Goal: Task Accomplishment & Management: Manage account settings

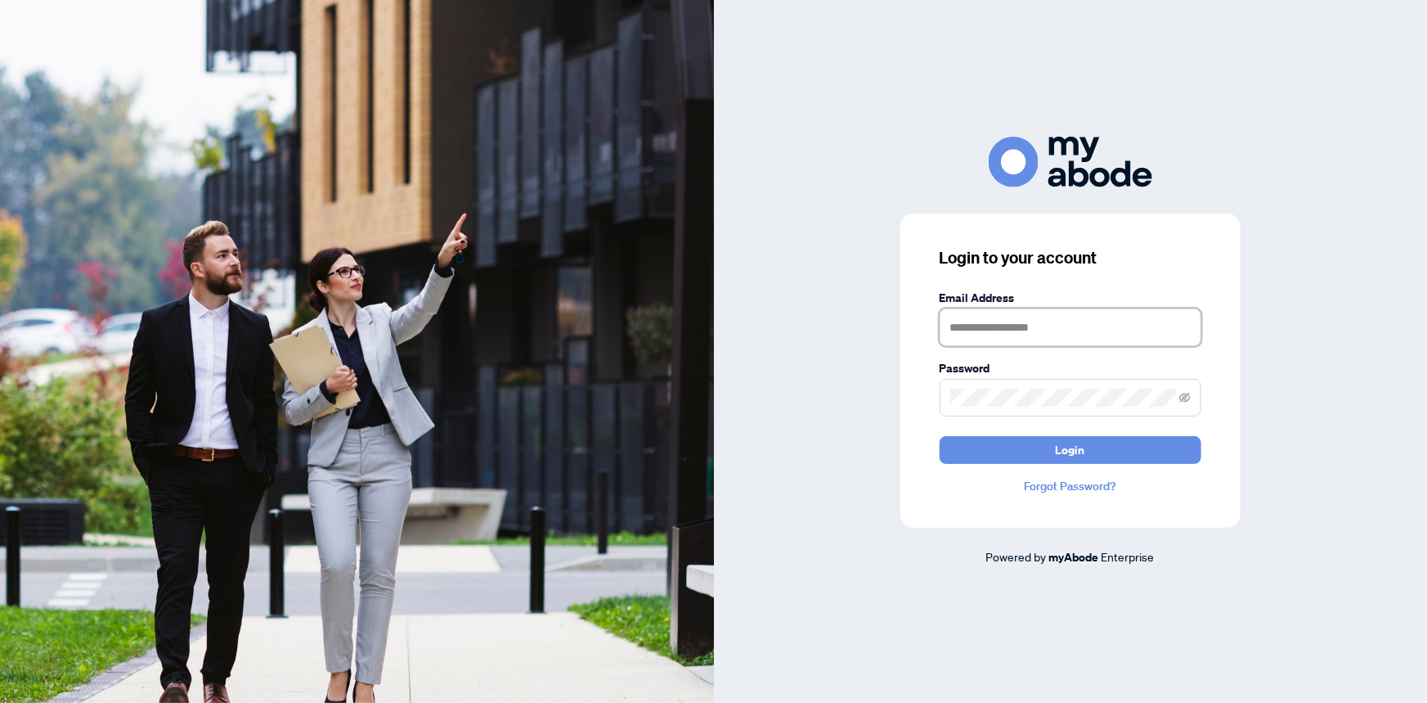
click at [1006, 335] on input "text" at bounding box center [1071, 327] width 262 height 38
type input "**********"
click at [1021, 327] on input "**********" at bounding box center [1071, 327] width 262 height 38
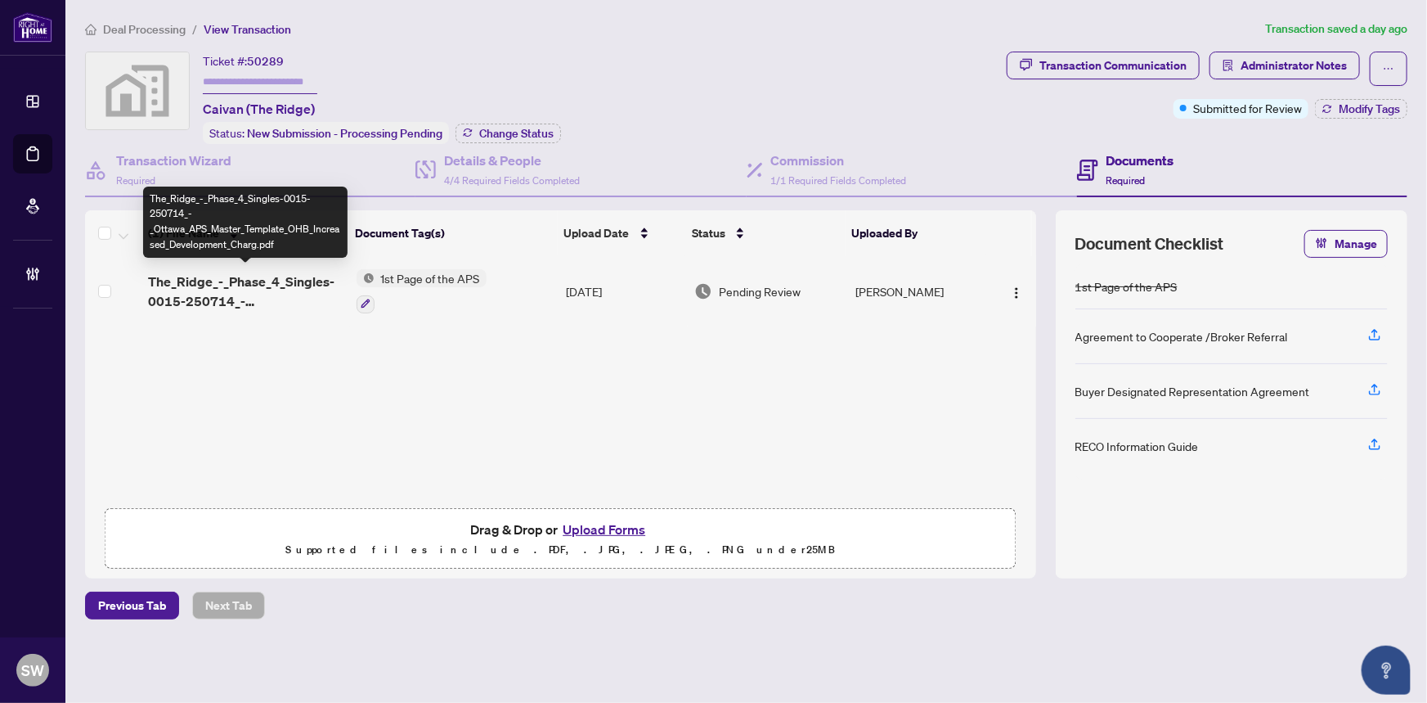
click at [278, 281] on span "The_Ridge_-_Phase_4_Singles-0015-250714_-_Ottawa_APS_Master_Template_OHB_Increa…" at bounding box center [245, 291] width 195 height 39
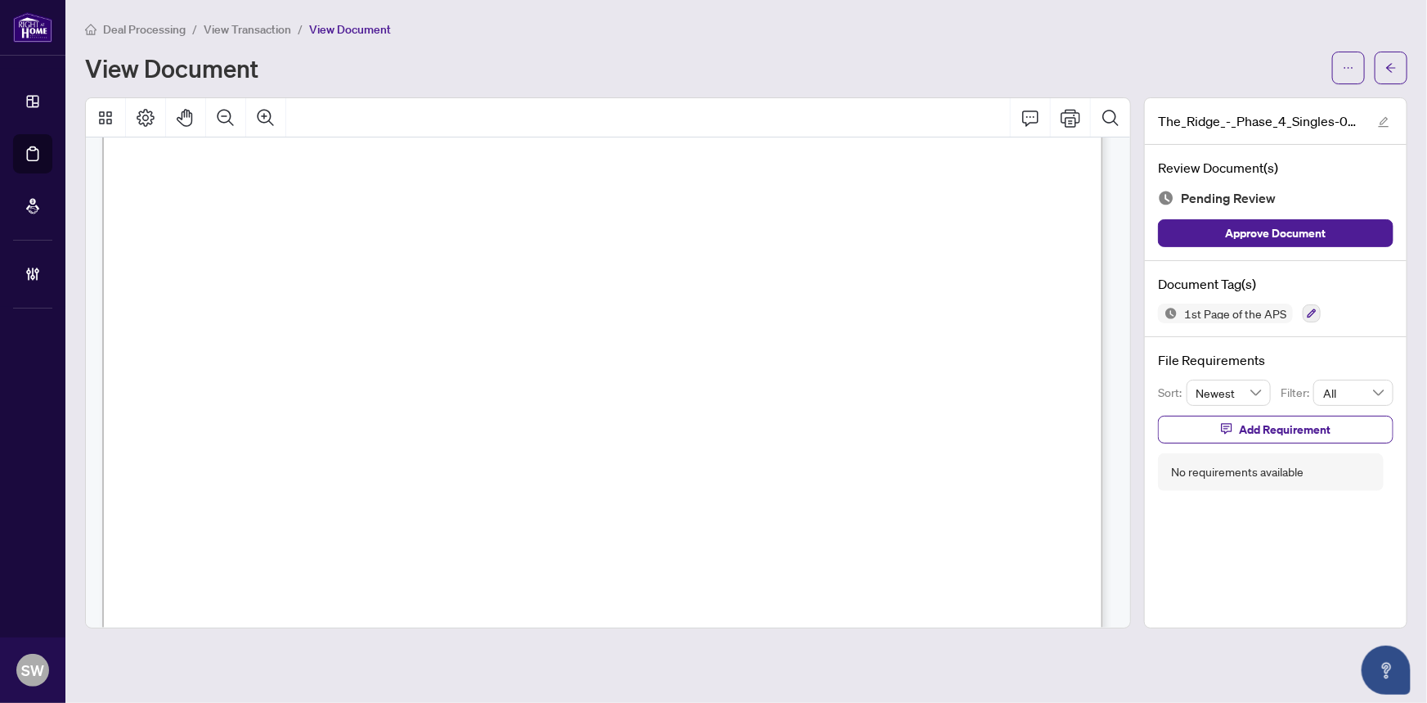
scroll to position [52342, 0]
click at [447, 362] on span "Caivan (Greenbank North) Inc." at bounding box center [456, 361] width 189 height 15
click at [404, 394] on span "Mansher Singh Sidhu" at bounding box center [488, 396] width 253 height 15
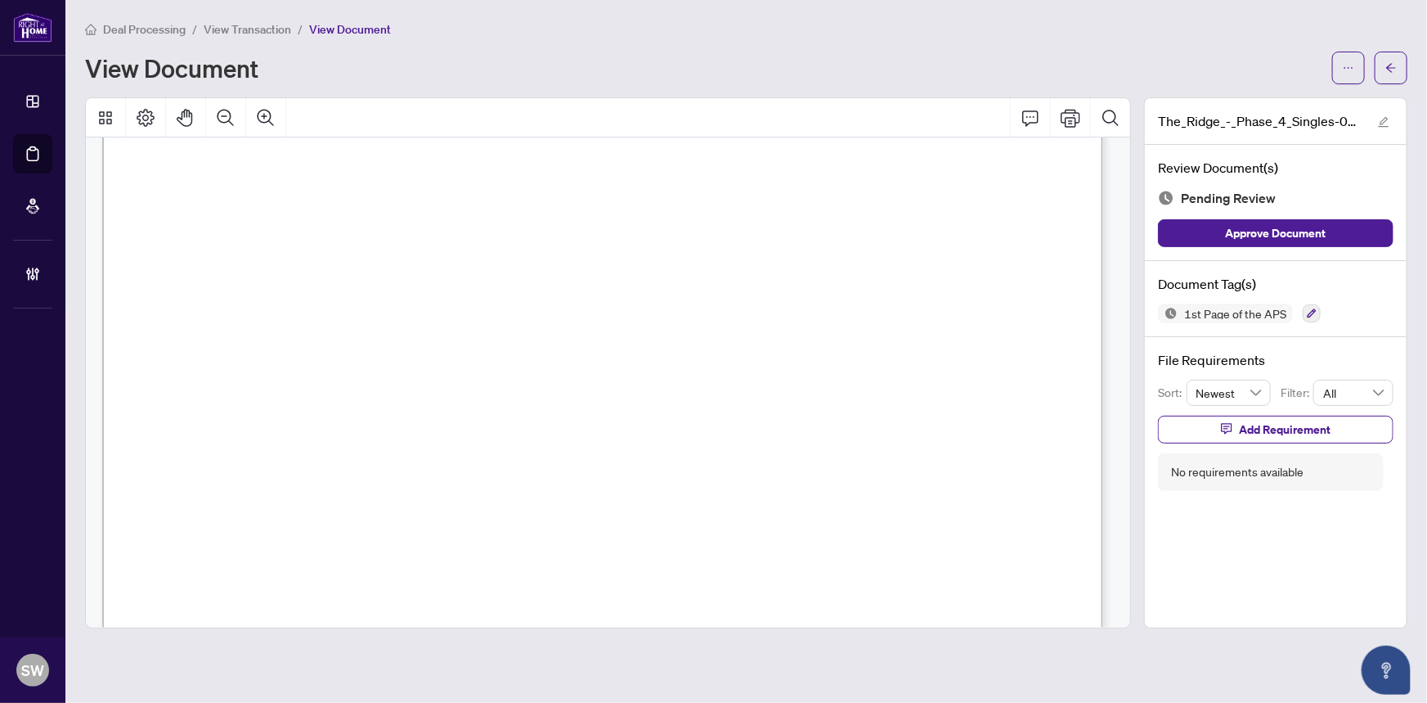
click at [404, 394] on span "Mansher Singh Sidhu" at bounding box center [488, 396] width 253 height 15
click at [1311, 311] on icon "button" at bounding box center [1312, 313] width 10 height 10
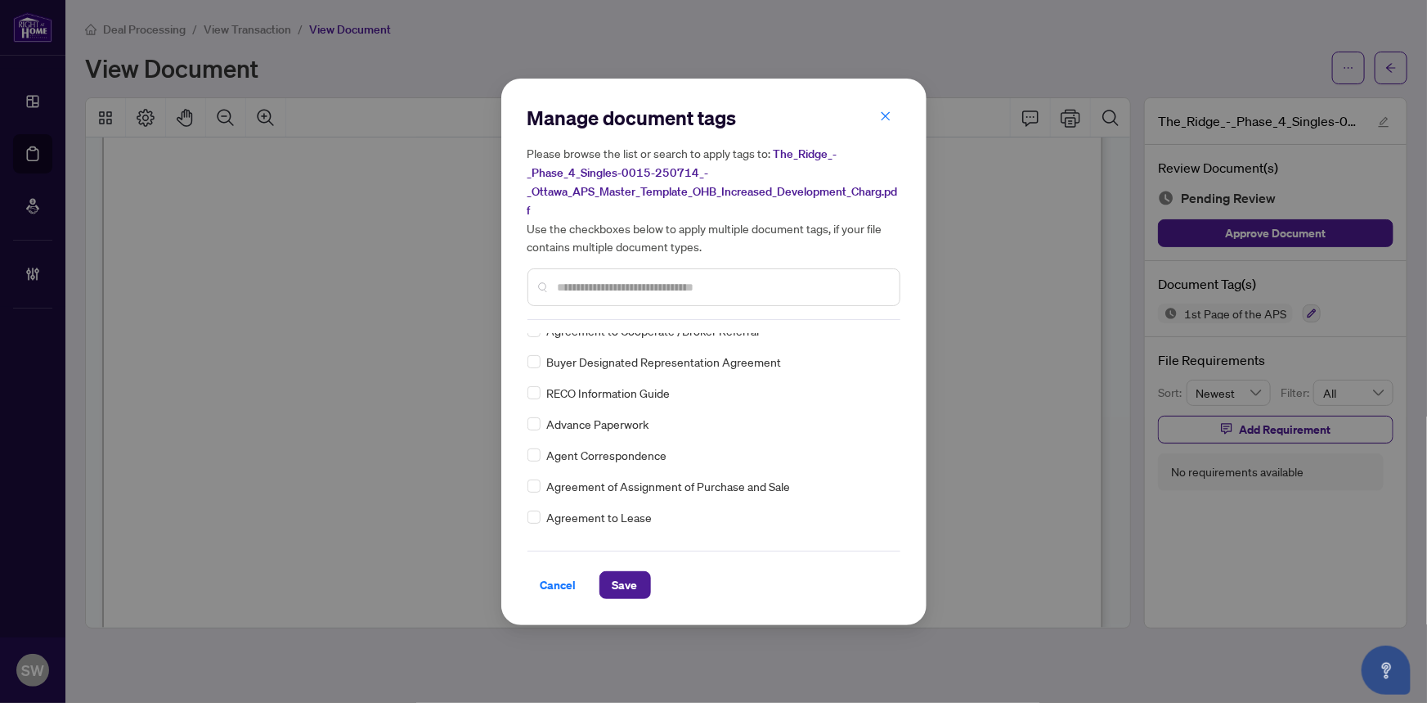
scroll to position [0, 0]
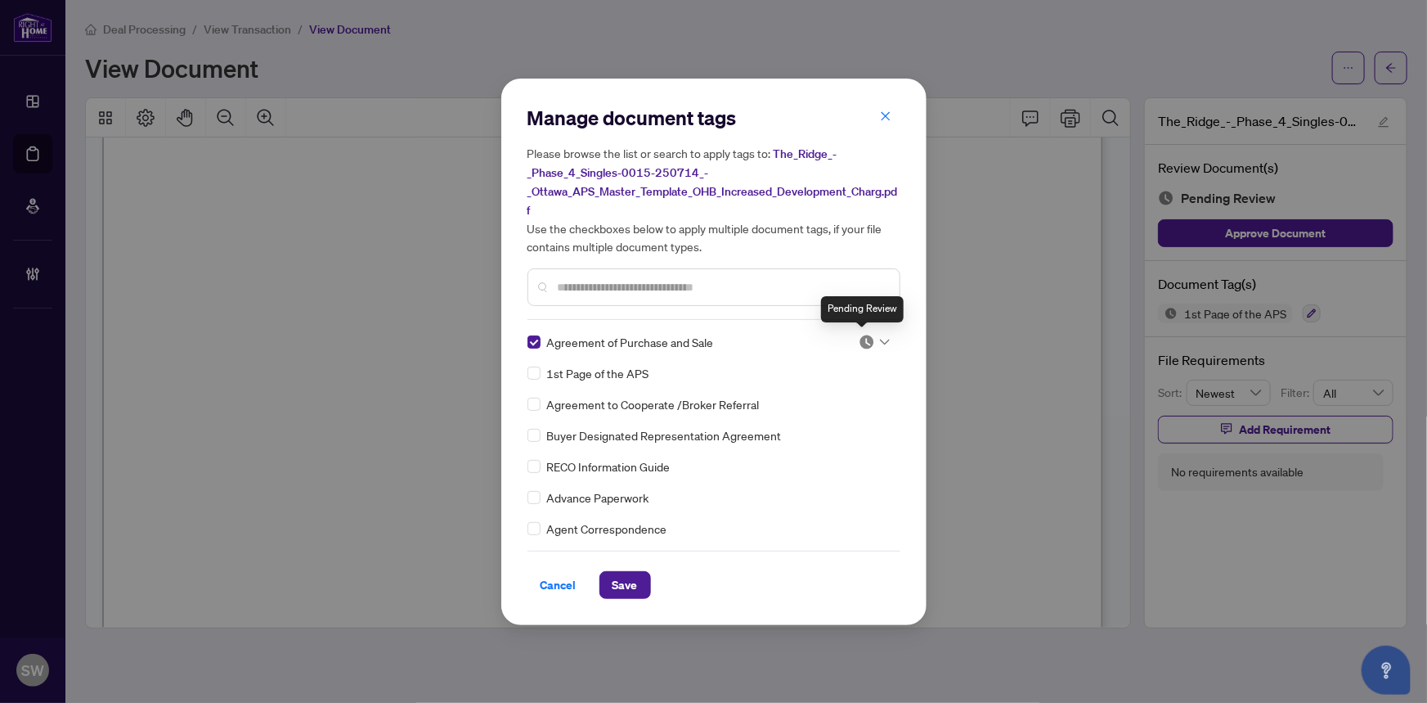
click at [867, 340] on img at bounding box center [867, 342] width 16 height 16
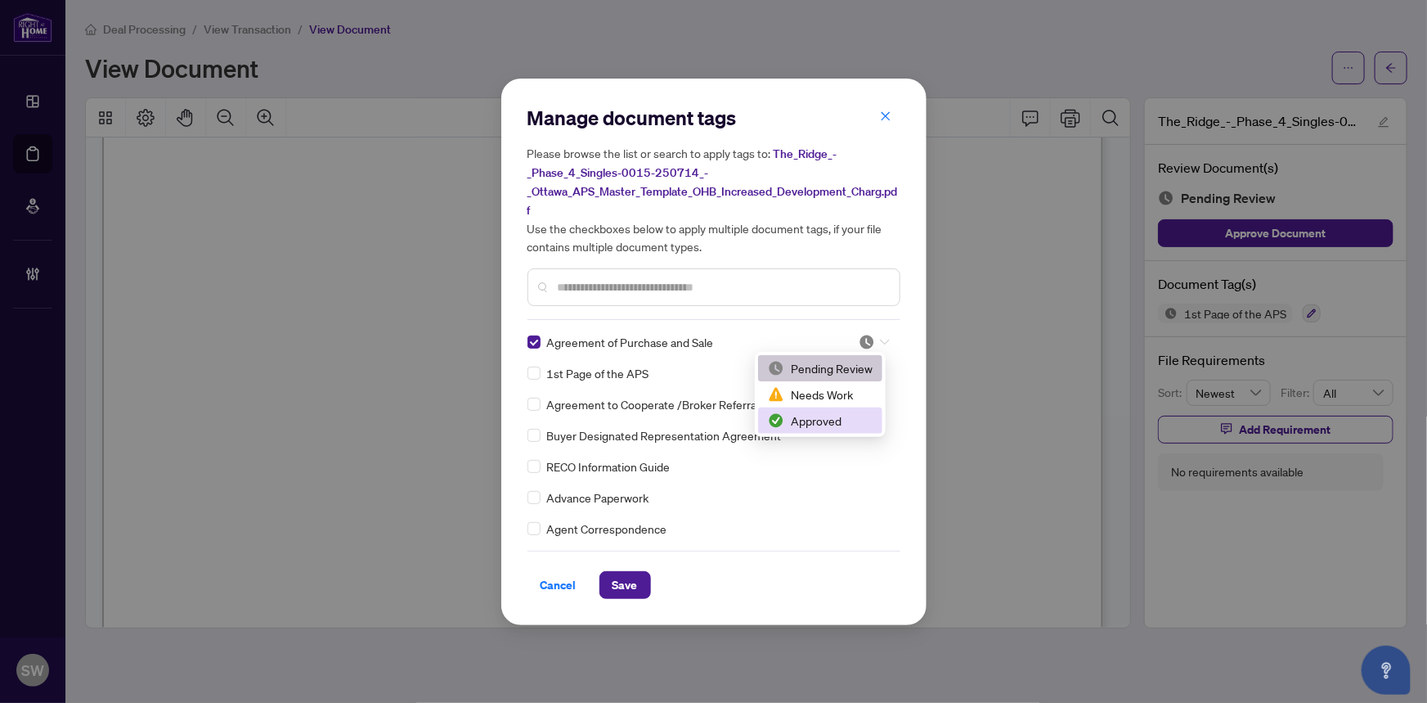
click at [815, 416] on div "Approved" at bounding box center [820, 420] width 105 height 18
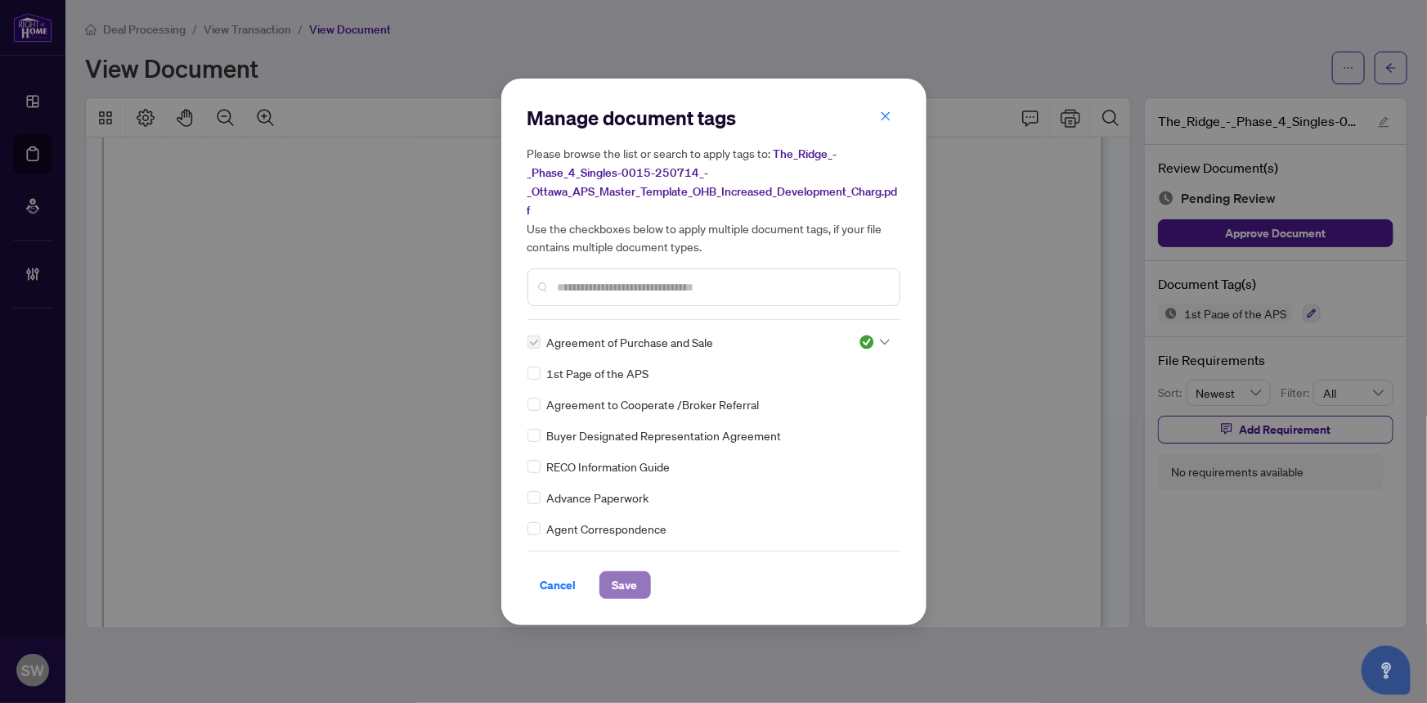
click at [635, 581] on span "Save" at bounding box center [625, 585] width 25 height 26
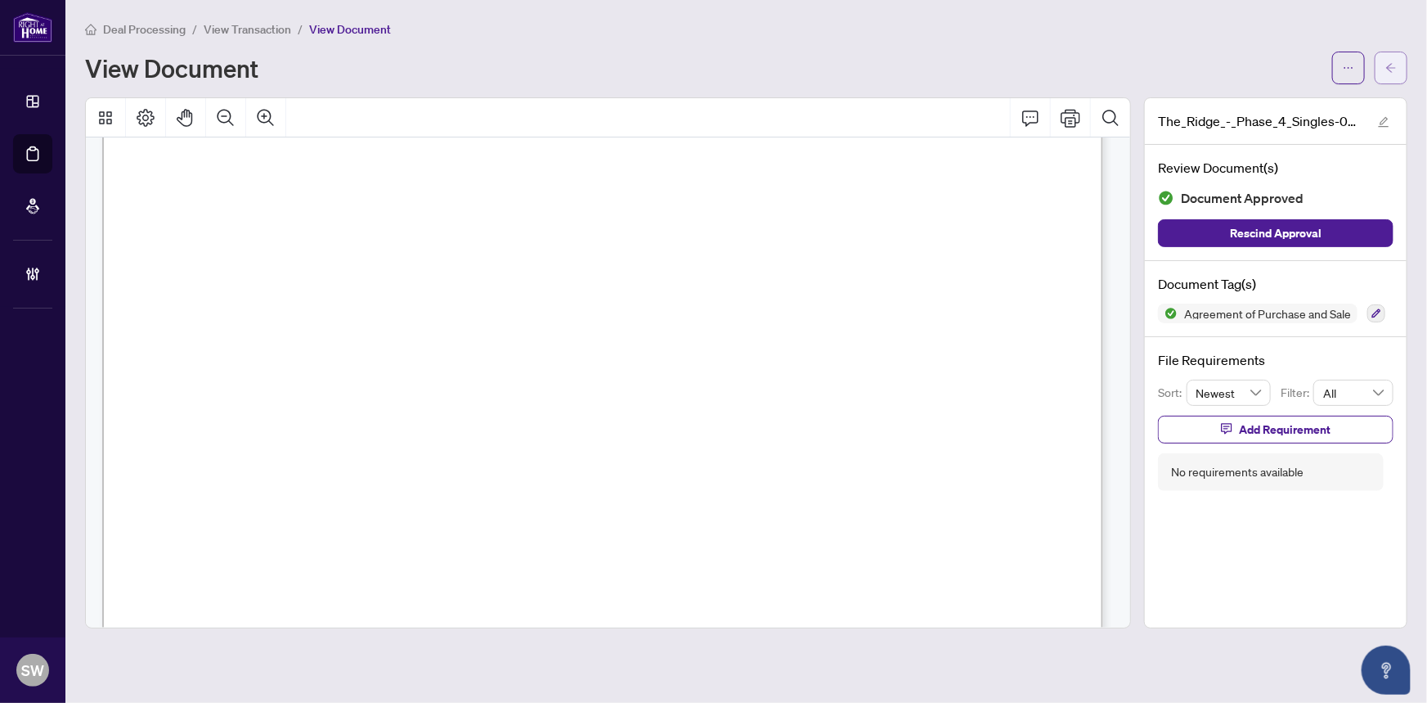
click at [1397, 62] on icon "arrow-left" at bounding box center [1391, 67] width 11 height 11
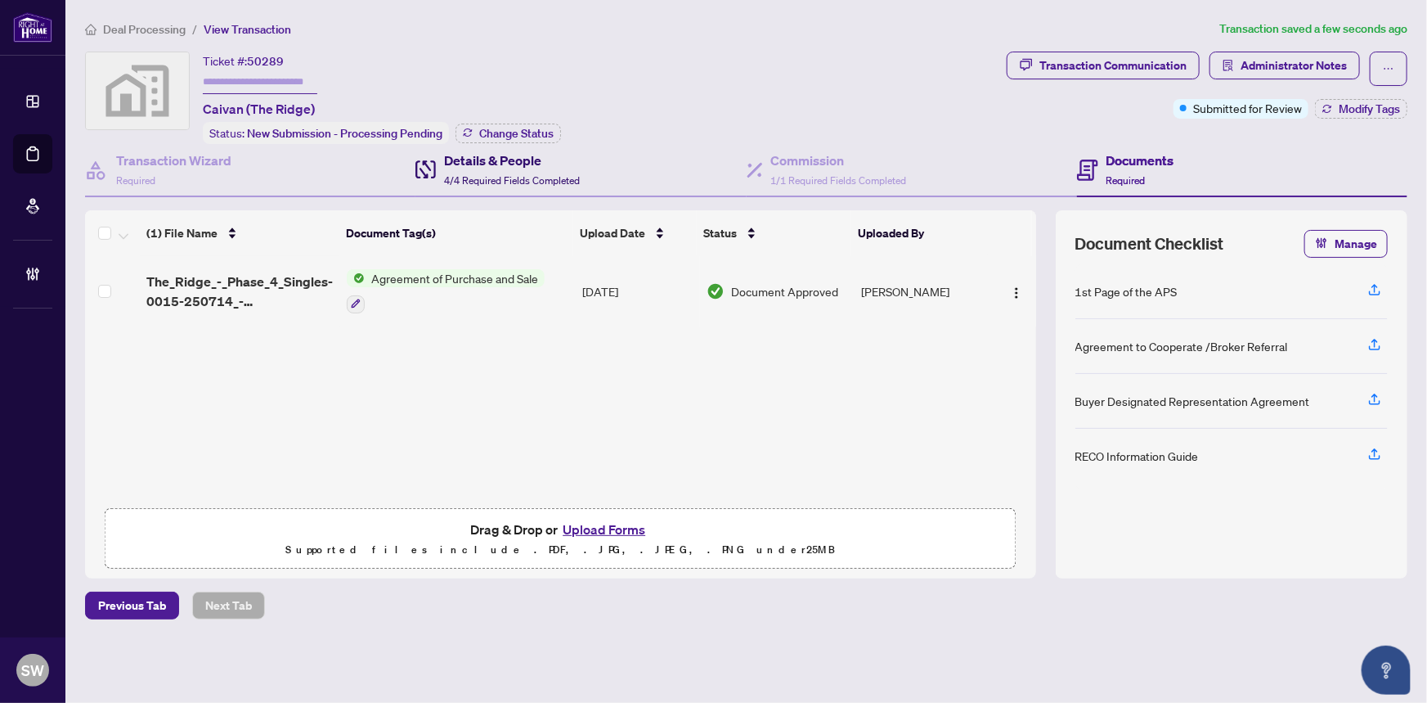
click at [499, 164] on h4 "Details & People" at bounding box center [512, 161] width 136 height 20
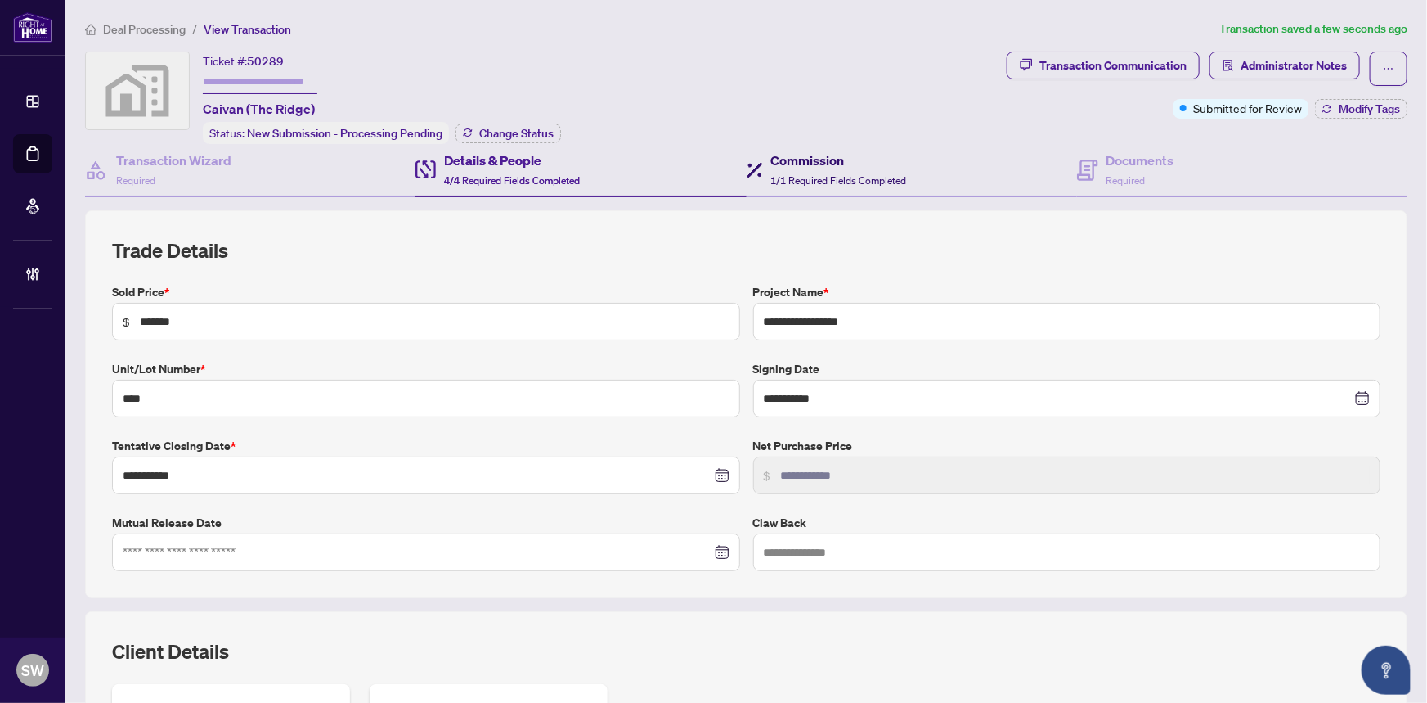
click at [843, 174] on span "1/1 Required Fields Completed" at bounding box center [839, 180] width 136 height 12
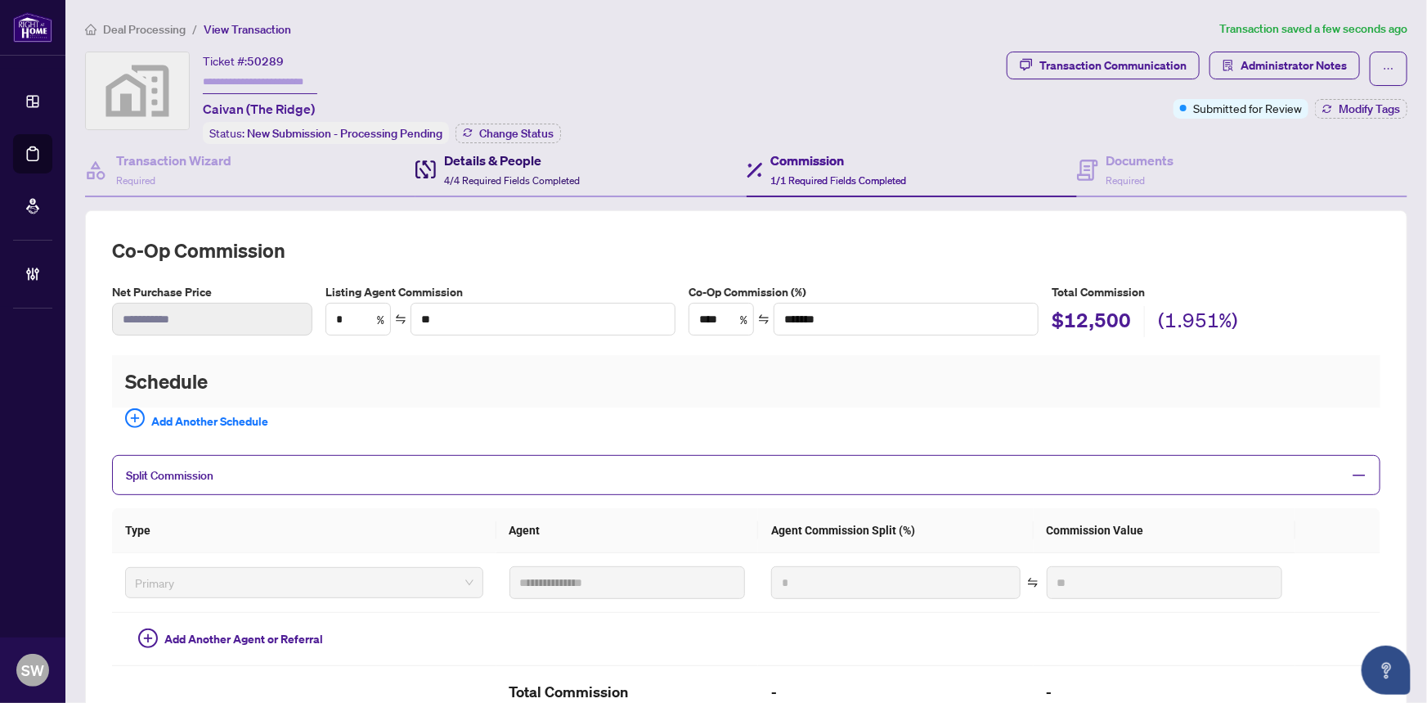
click at [483, 158] on h4 "Details & People" at bounding box center [512, 161] width 136 height 20
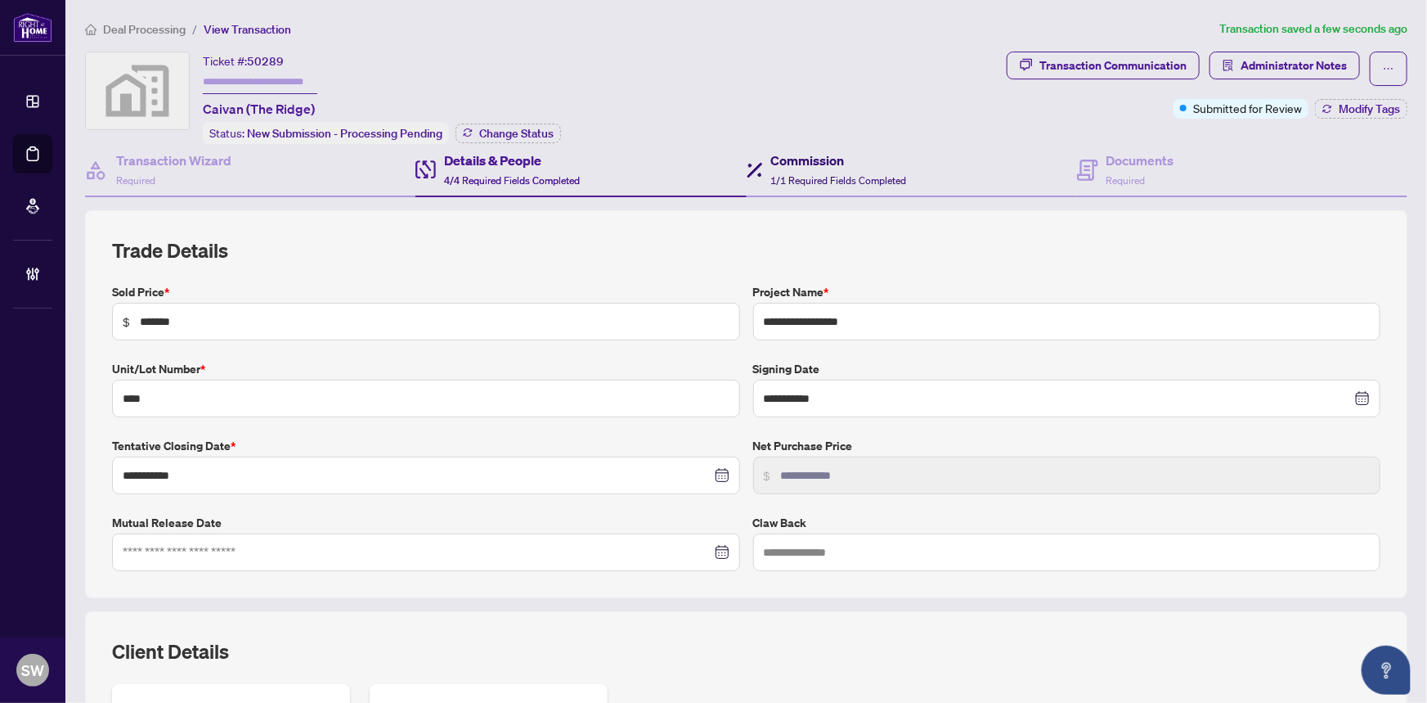
click at [821, 183] on div "Commission 1/1 Required Fields Completed" at bounding box center [839, 170] width 136 height 38
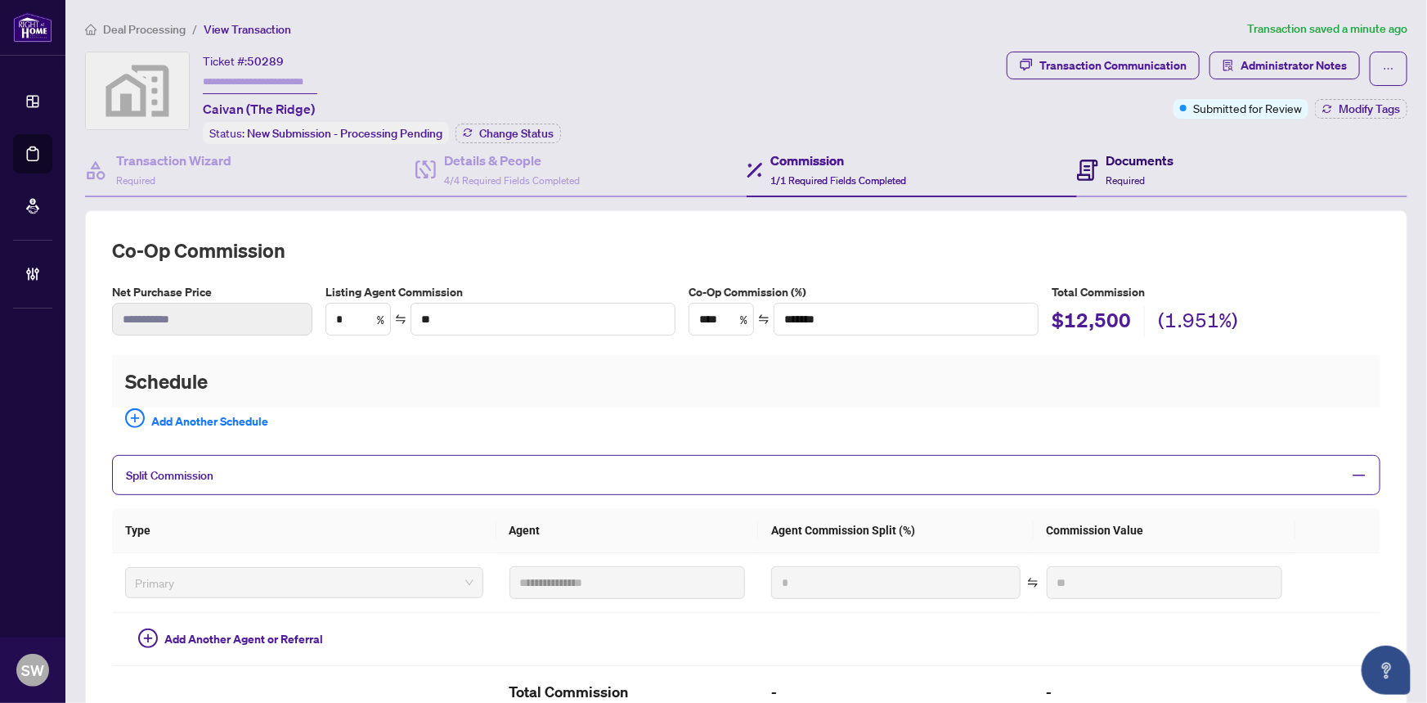
click at [1129, 167] on div "Documents Required" at bounding box center [1141, 170] width 68 height 38
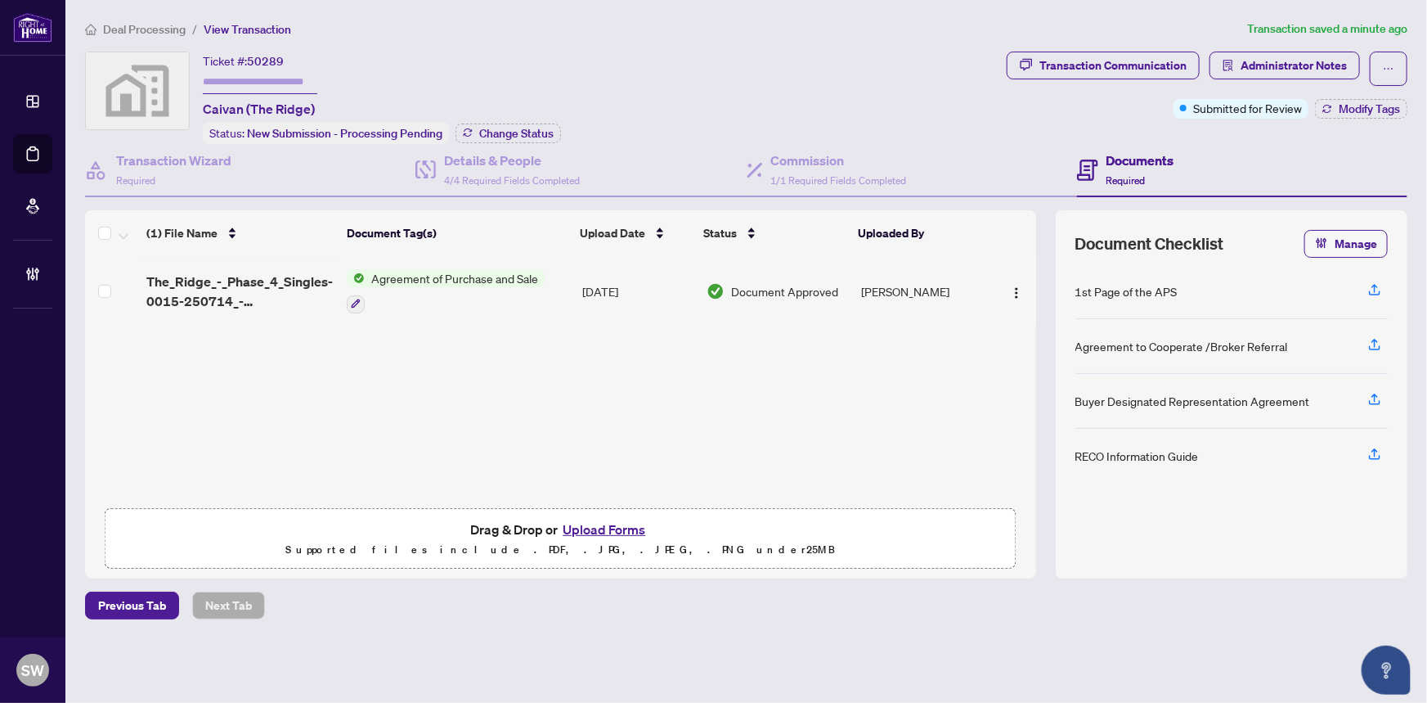
click at [304, 284] on span "The_Ridge_-_Phase_4_Singles-0015-250714_-_Ottawa_APS_Master_Template_OHB_Increa…" at bounding box center [239, 291] width 187 height 39
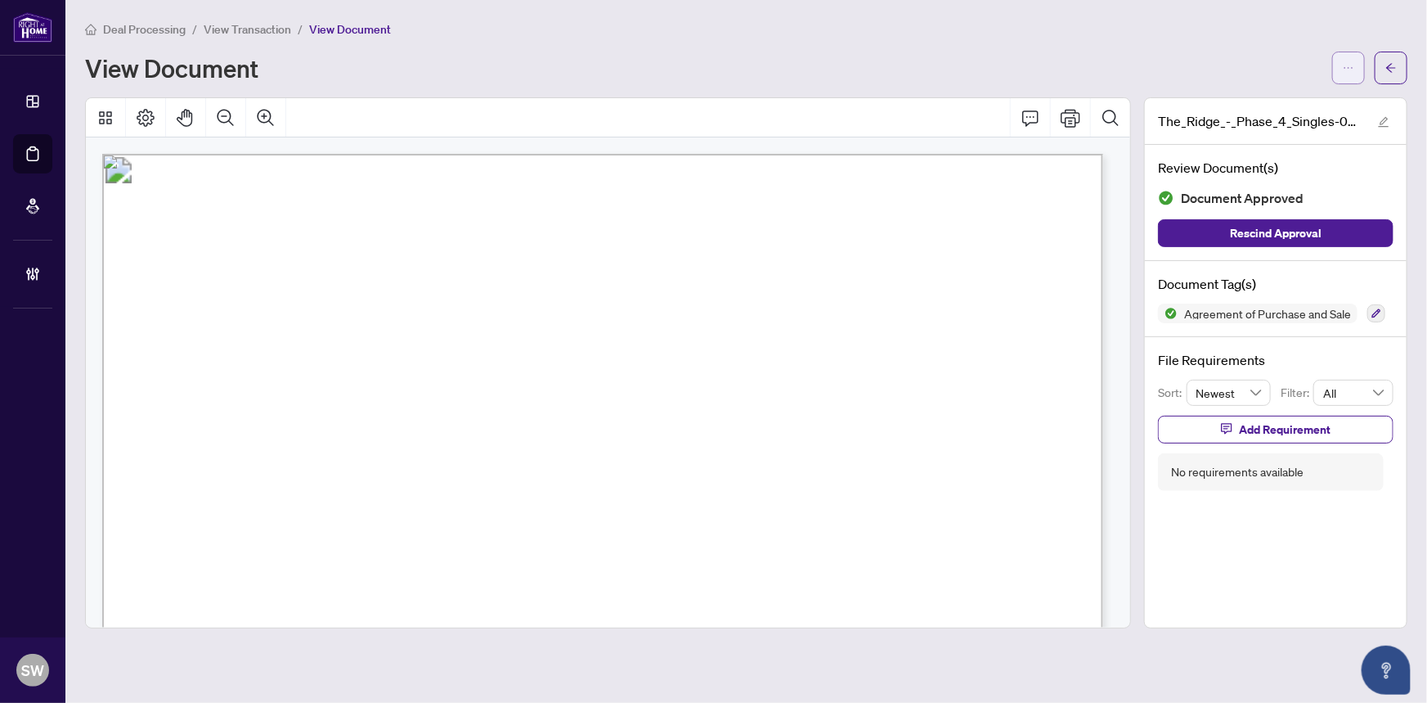
click at [1353, 74] on span "button" at bounding box center [1348, 68] width 11 height 26
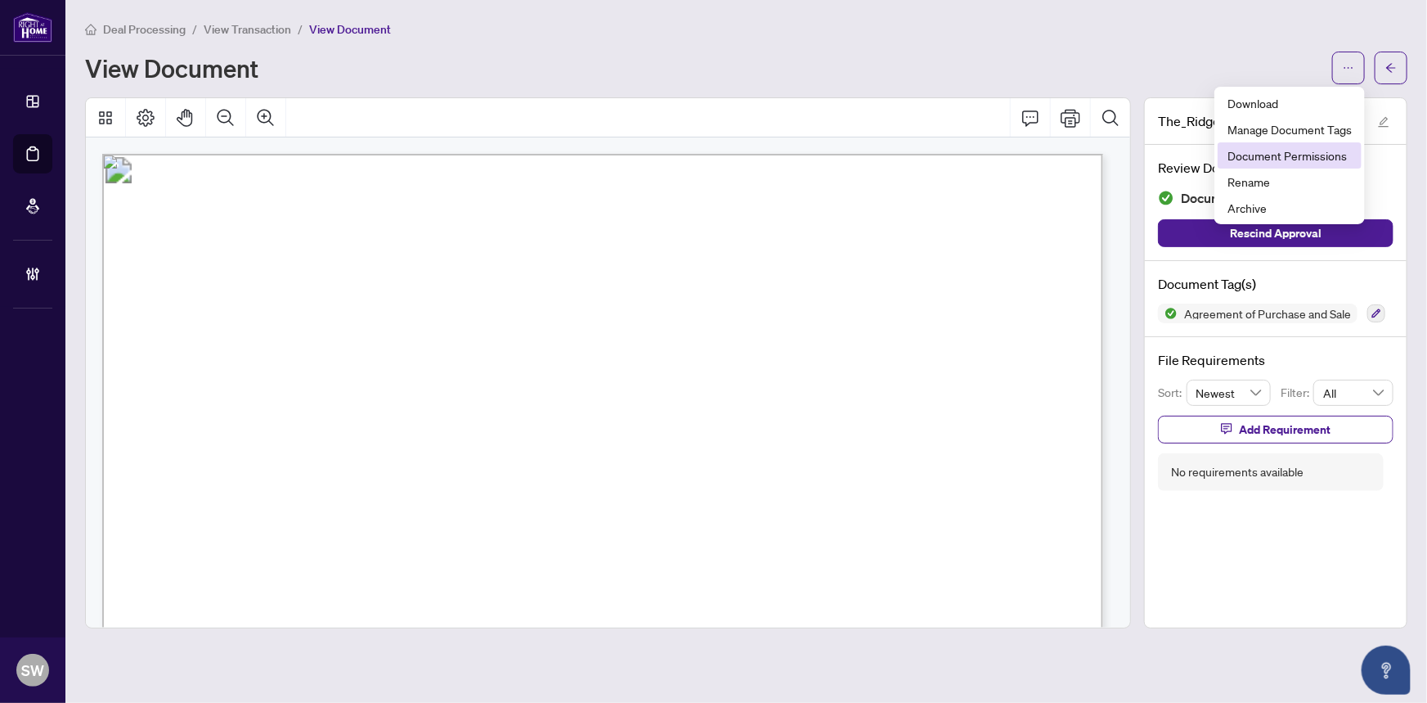
click at [1336, 160] on span "Document Permissions" at bounding box center [1290, 155] width 124 height 18
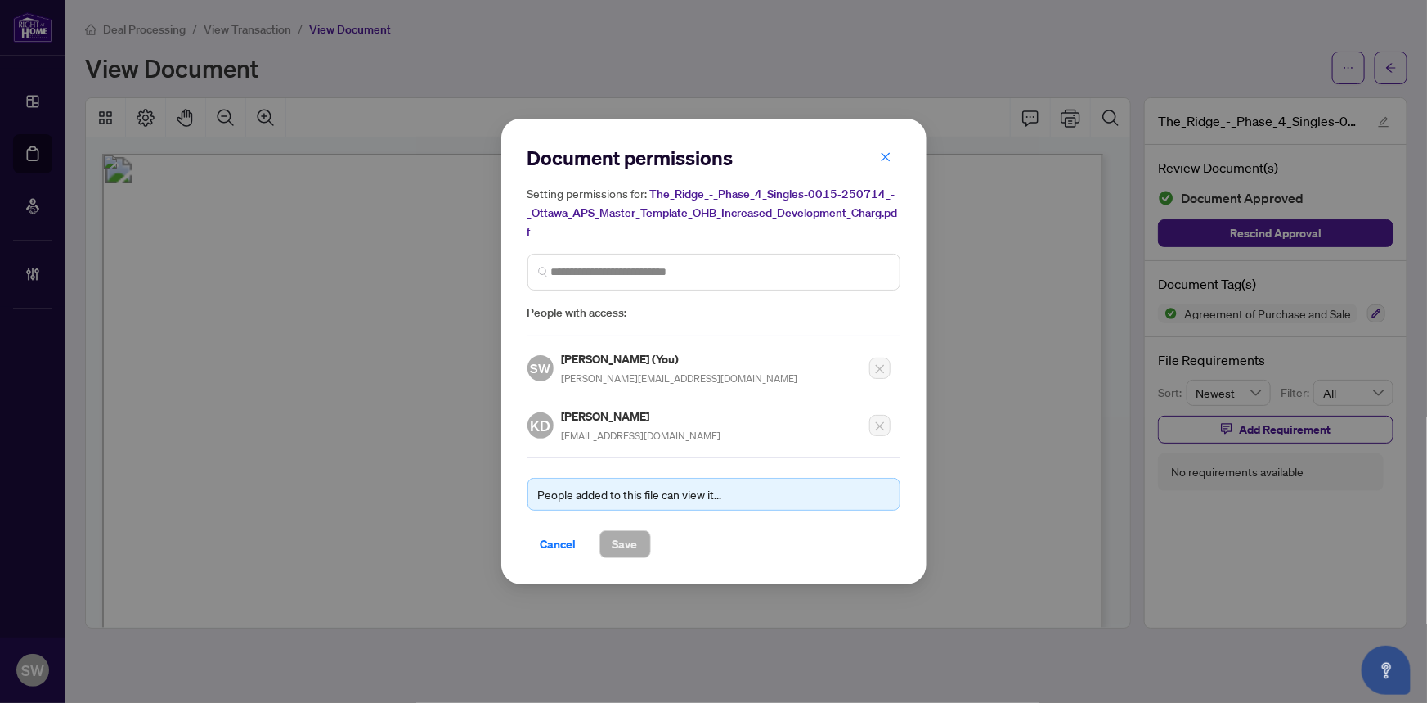
click at [632, 413] on h5 "[PERSON_NAME]" at bounding box center [642, 416] width 160 height 19
copy h5 "Dhaliwal"
click at [891, 155] on icon "close" at bounding box center [885, 156] width 11 height 11
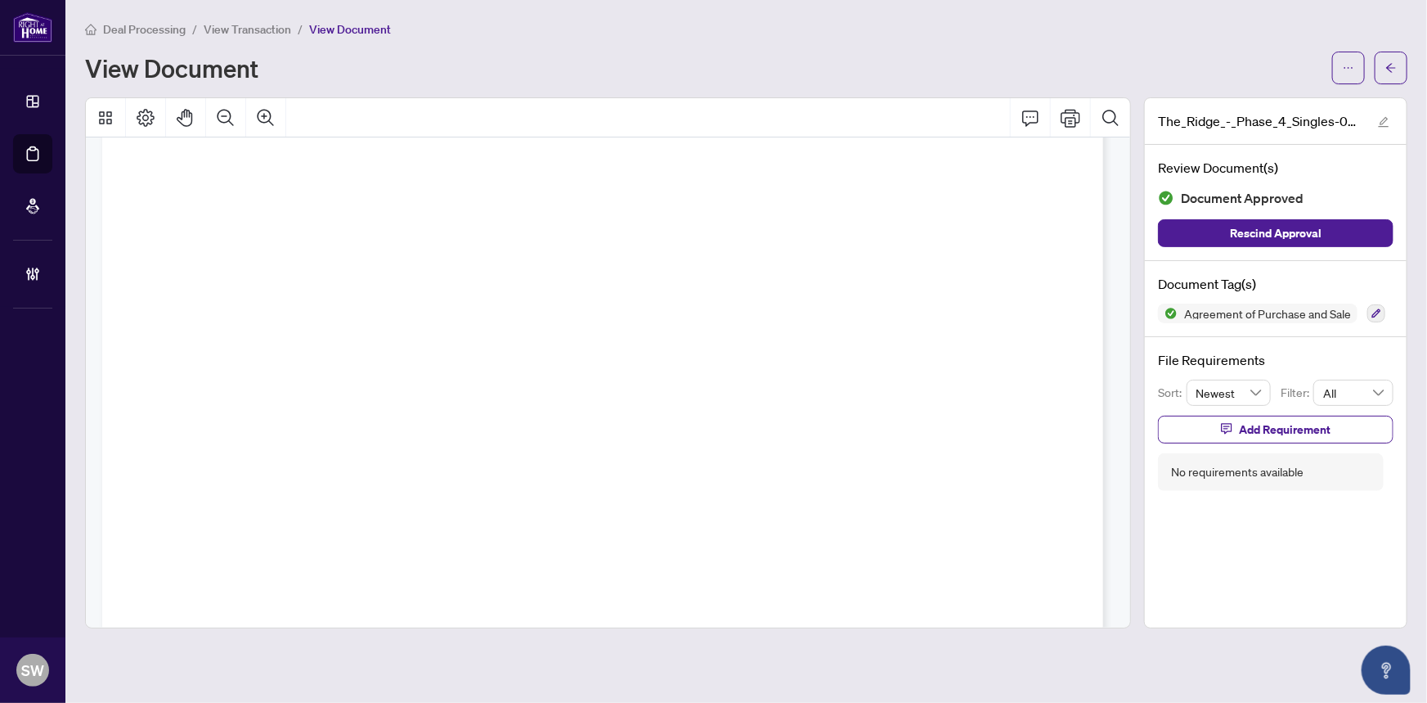
scroll to position [77130, 0]
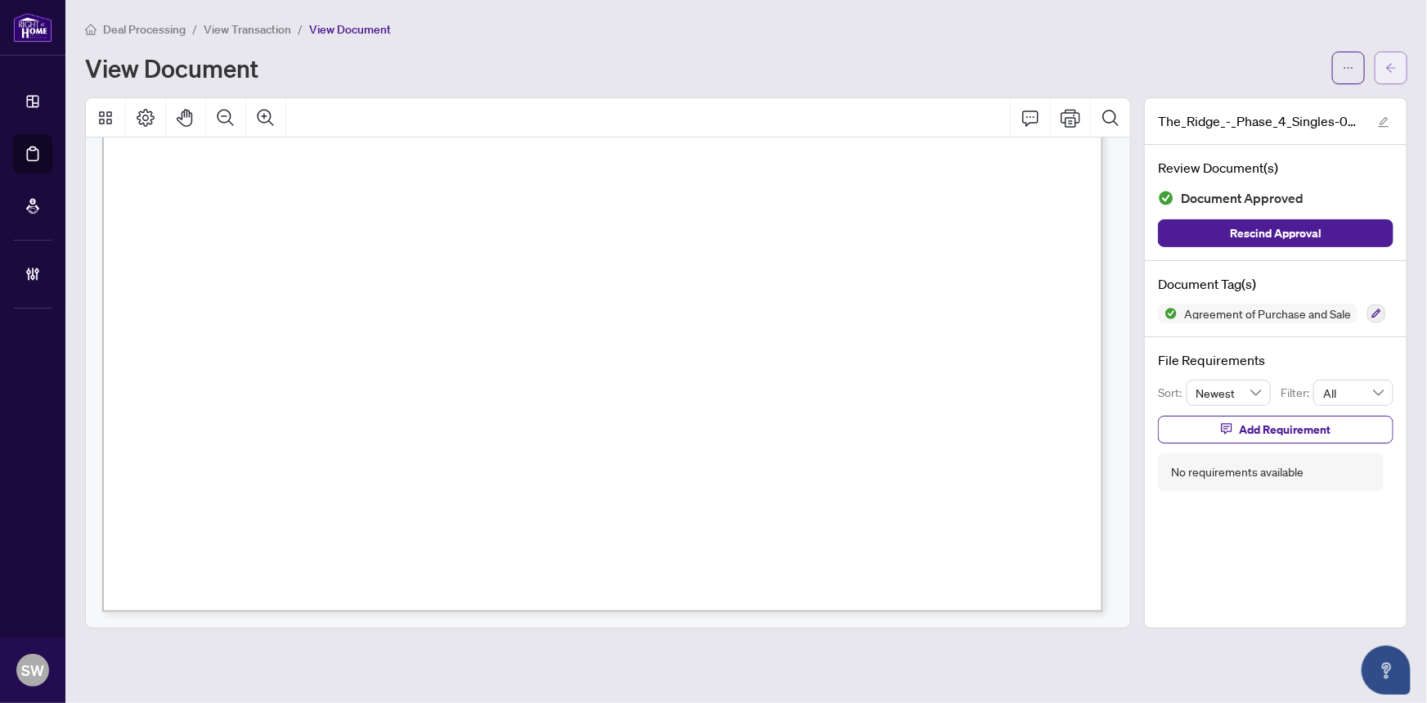
click at [1389, 62] on icon "arrow-left" at bounding box center [1391, 67] width 11 height 11
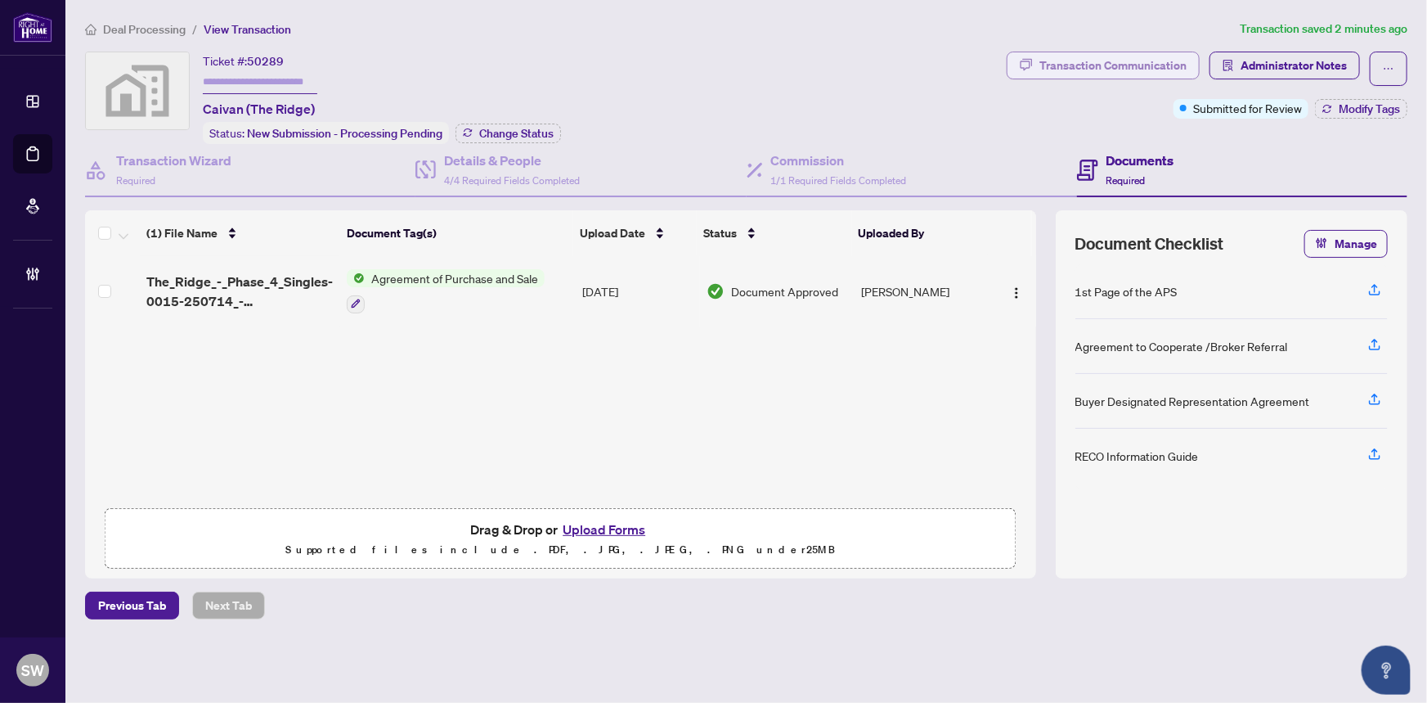
click at [1068, 65] on div "Transaction Communication" at bounding box center [1113, 65] width 147 height 26
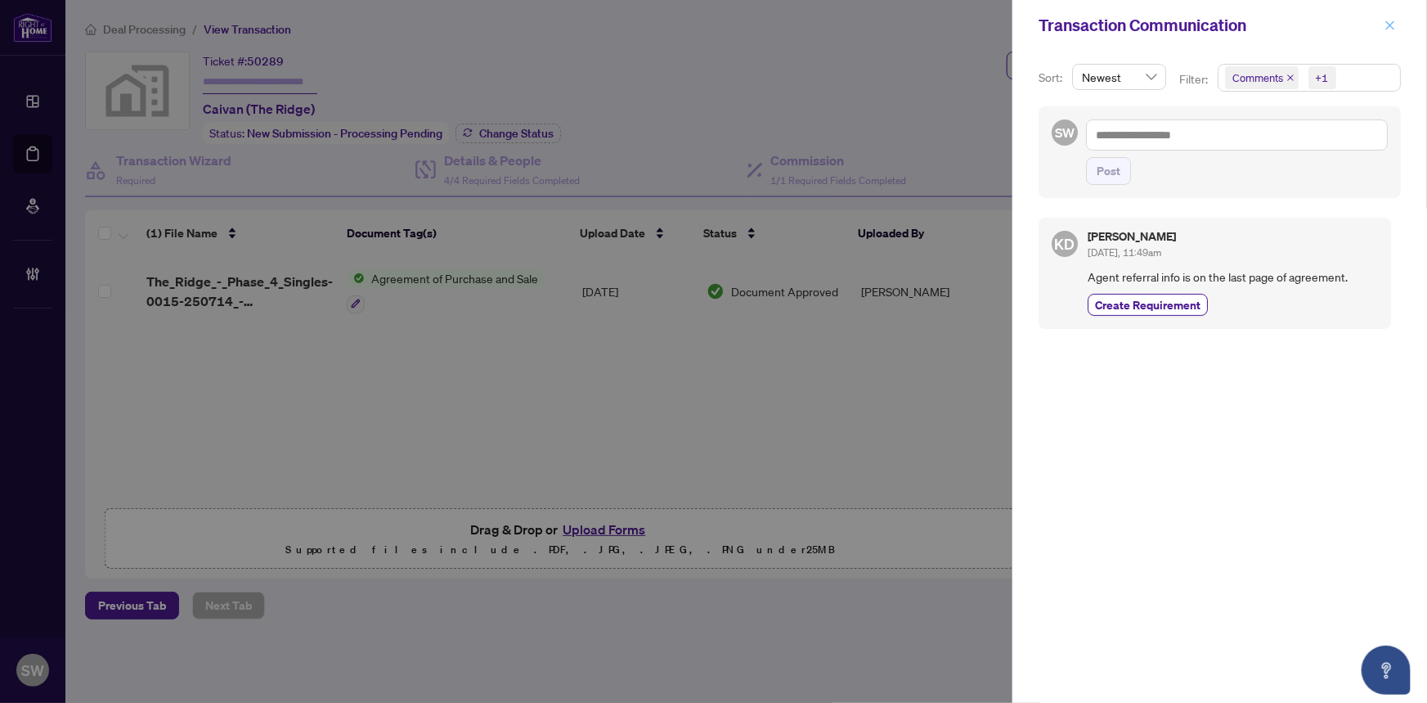
click at [1397, 23] on button "button" at bounding box center [1390, 26] width 21 height 20
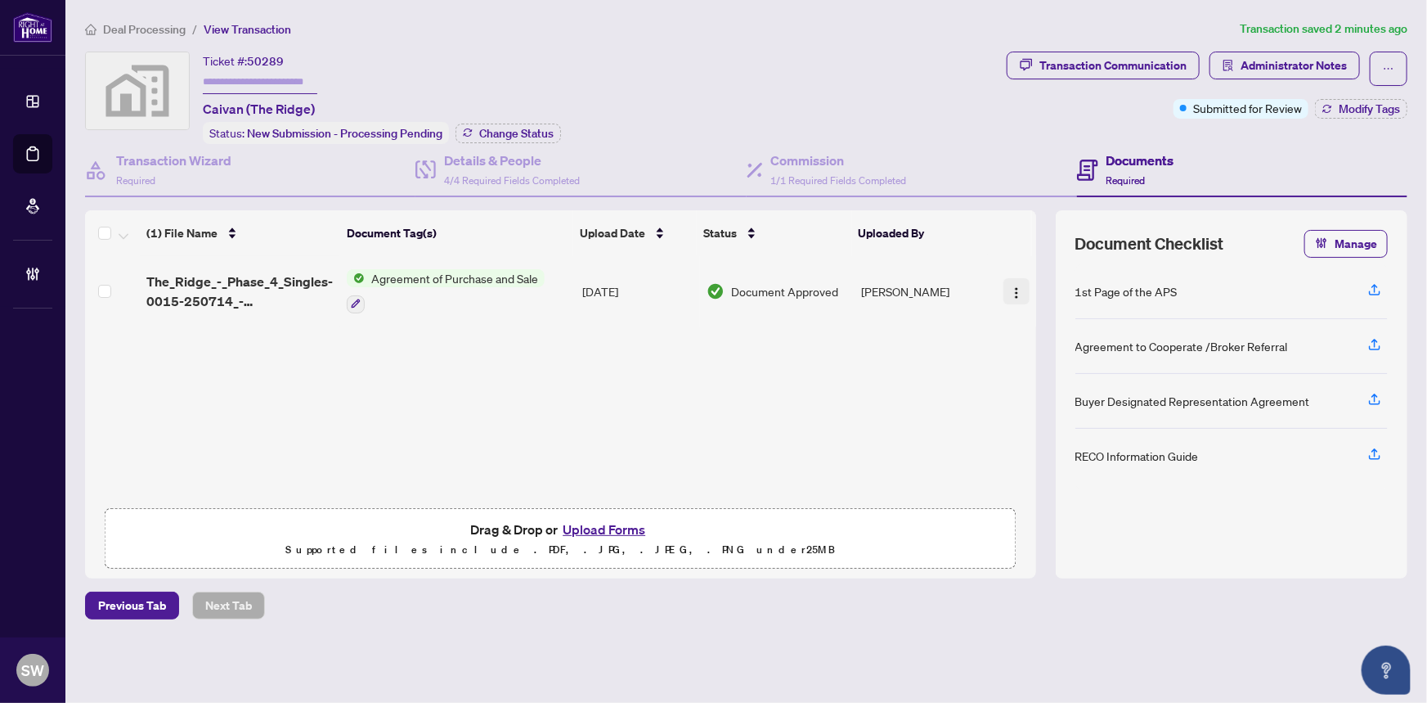
click at [1013, 286] on img "button" at bounding box center [1016, 292] width 13 height 13
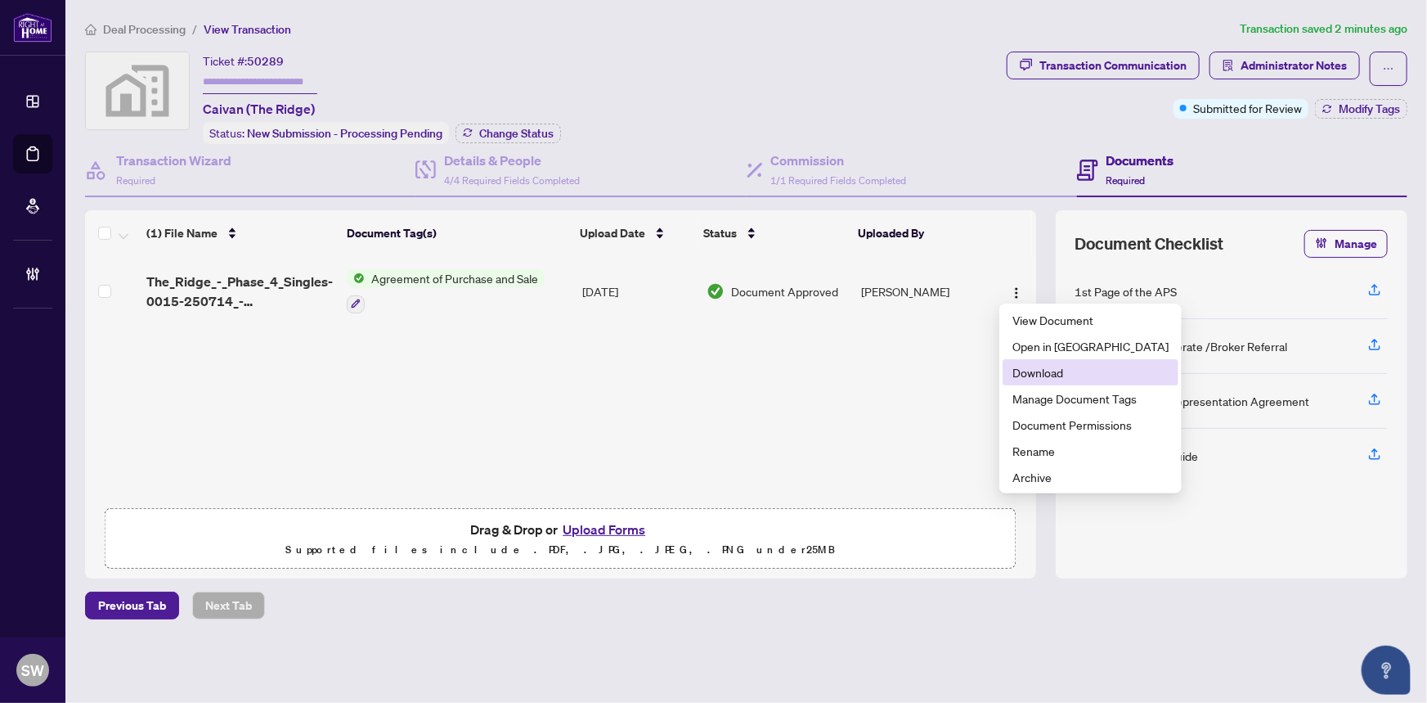
click at [1035, 376] on span "Download" at bounding box center [1091, 372] width 156 height 18
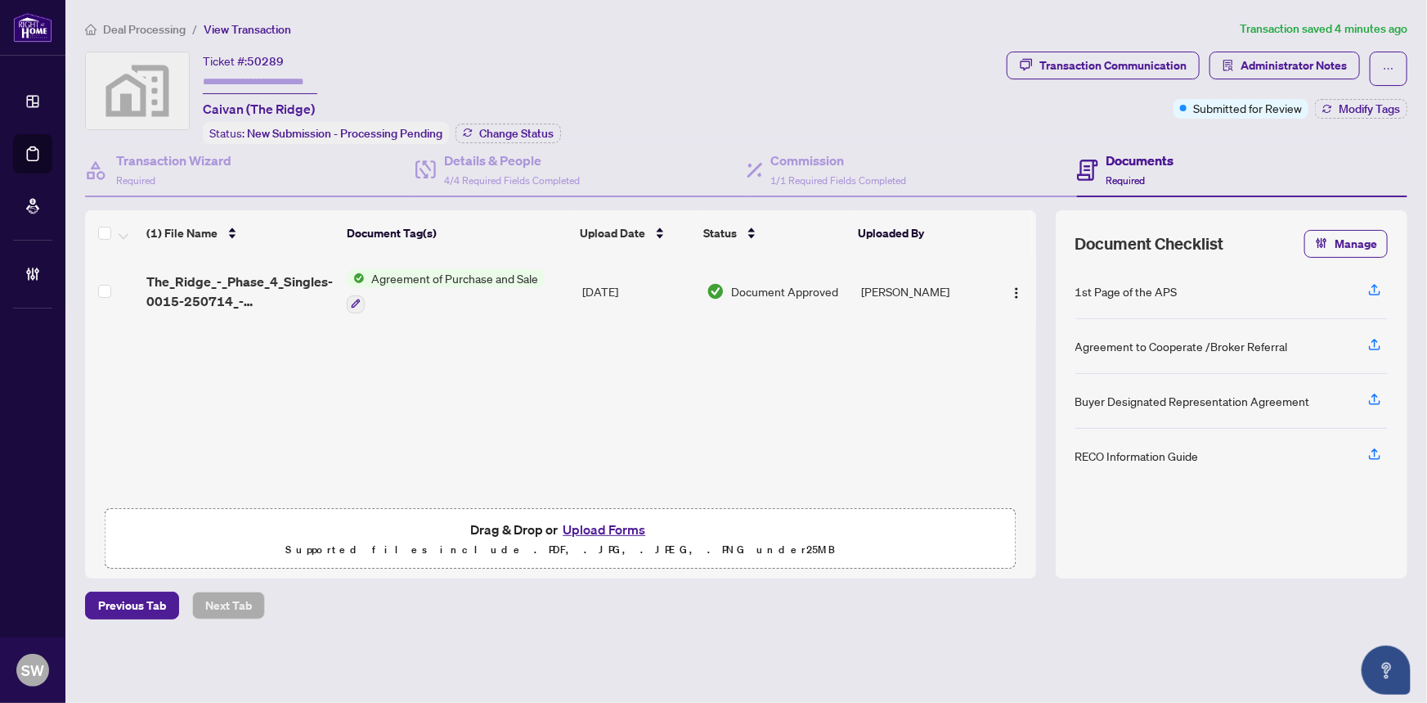
click at [269, 61] on span "50289" at bounding box center [265, 61] width 37 height 15
copy span "50289"
click at [828, 166] on h4 "Commission" at bounding box center [839, 161] width 136 height 20
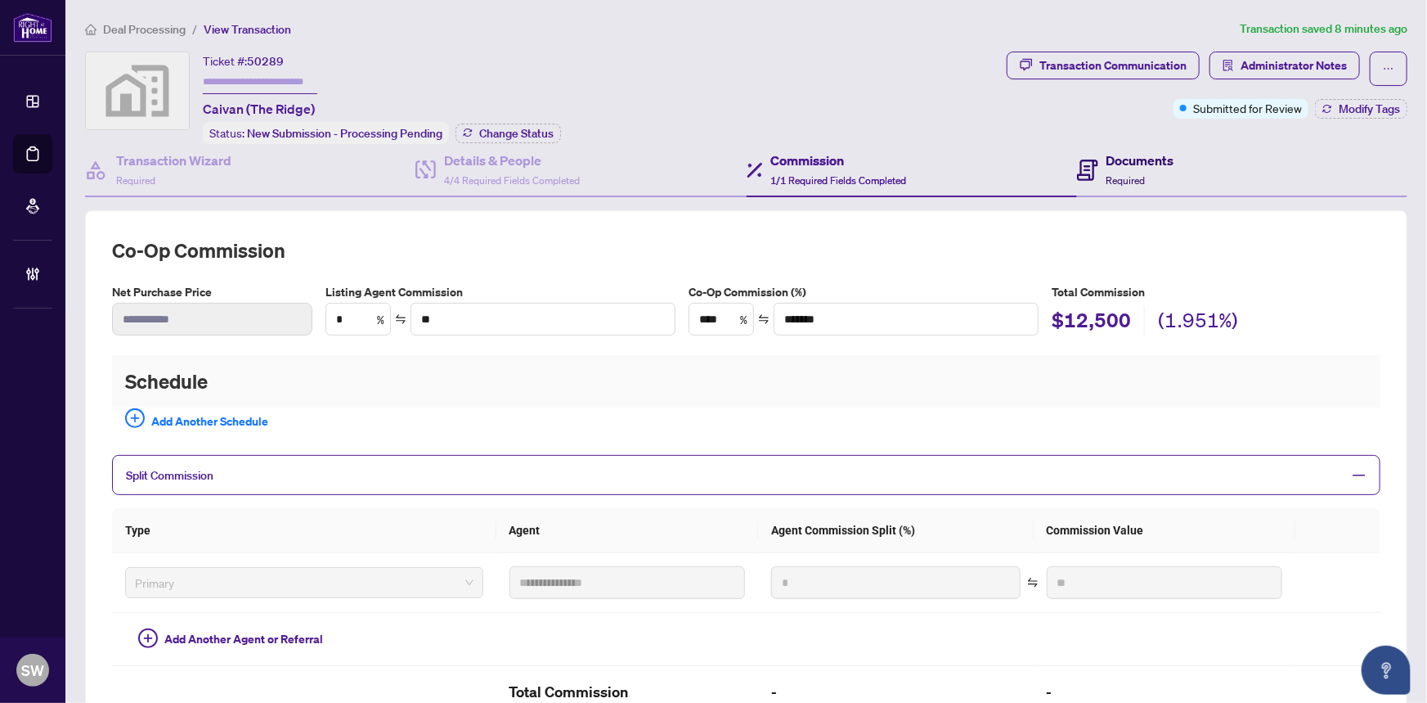
click at [1107, 158] on h4 "Documents" at bounding box center [1141, 161] width 68 height 20
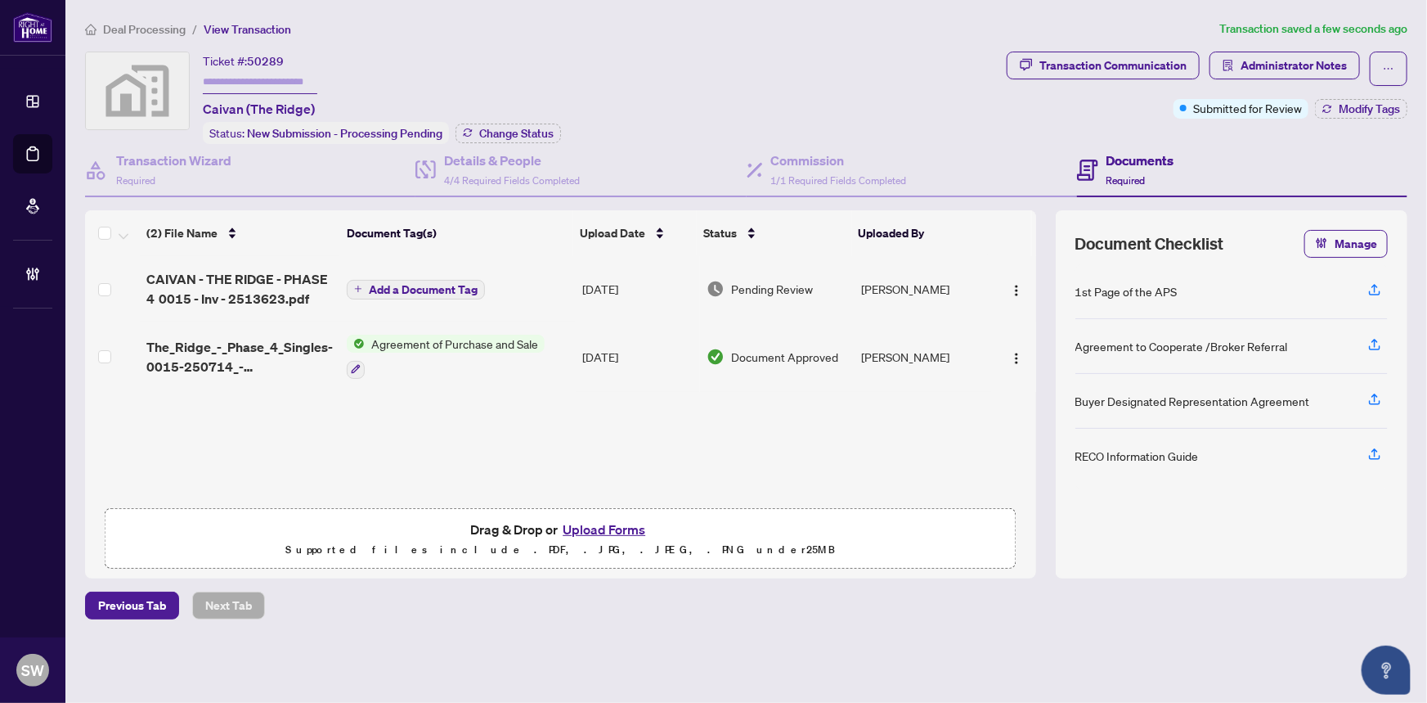
drag, startPoint x: 945, startPoint y: 351, endPoint x: 860, endPoint y: 353, distance: 85.1
click at [860, 353] on td "Kanwar Dhaliwal" at bounding box center [924, 356] width 137 height 70
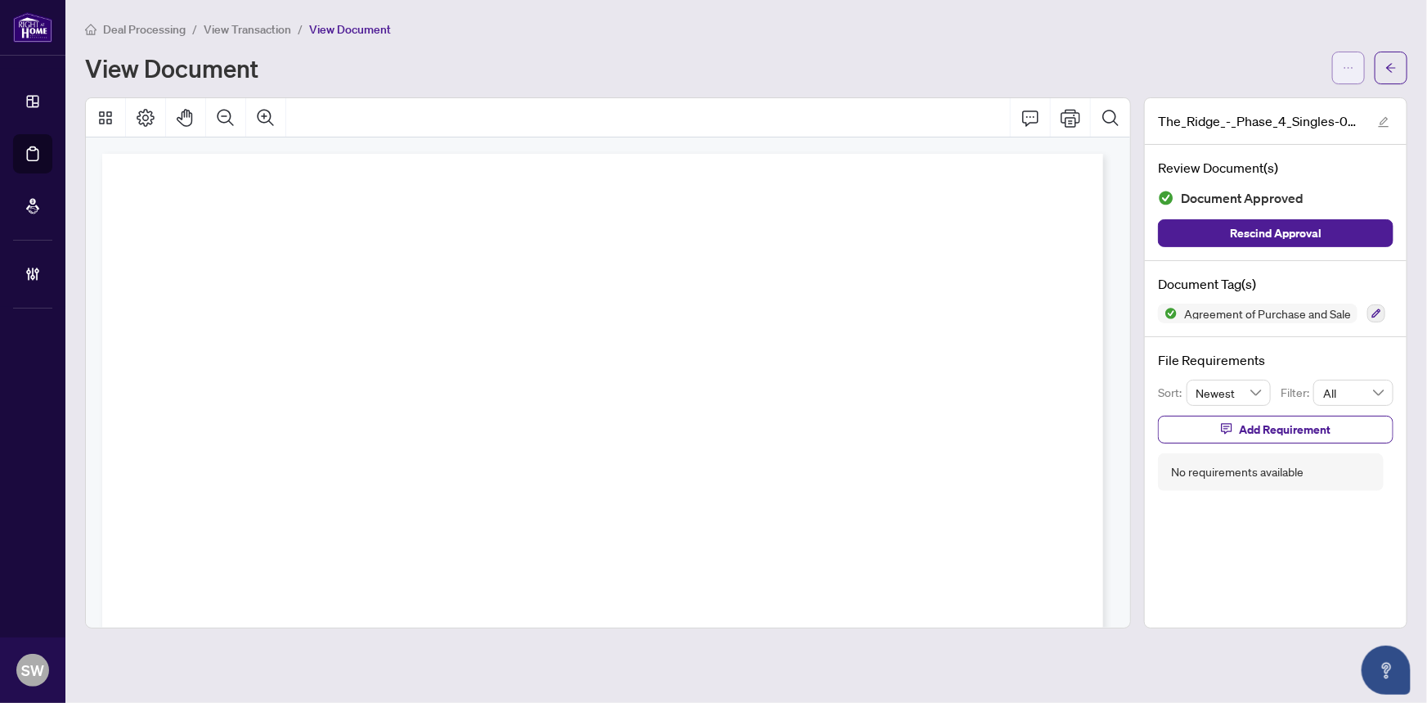
click at [1351, 66] on icon "ellipsis" at bounding box center [1348, 67] width 11 height 11
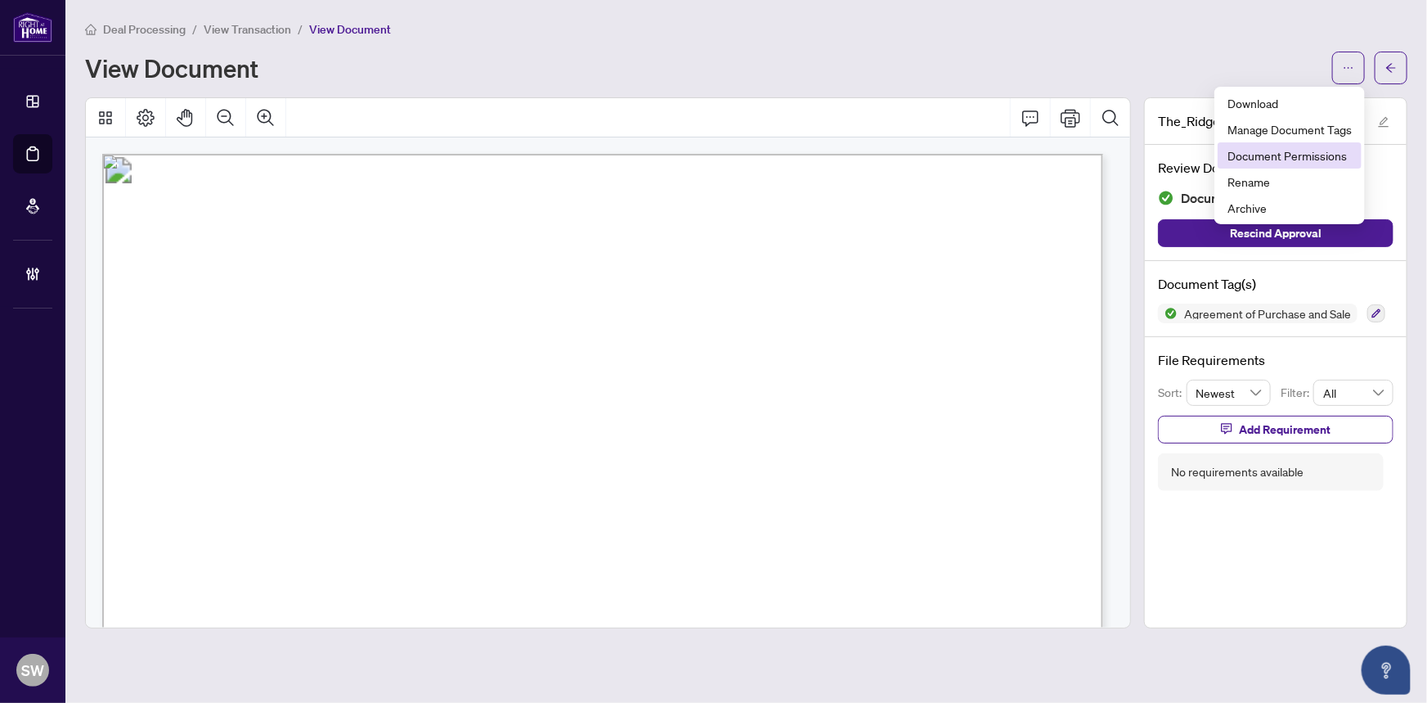
click at [1305, 155] on span "Document Permissions" at bounding box center [1290, 155] width 124 height 18
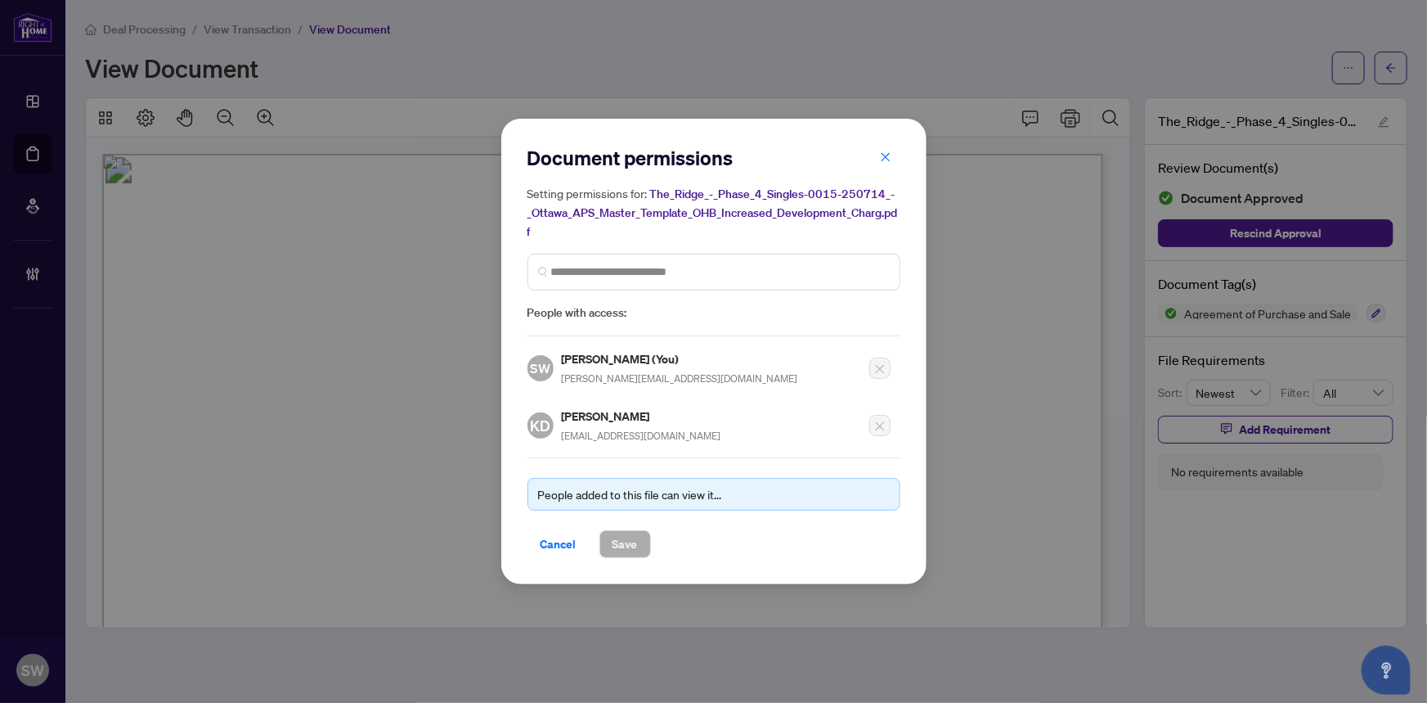
click at [584, 411] on h5 "Kanwar Dhaliwal" at bounding box center [642, 416] width 160 height 19
copy h5 "Kanwar Dhaliwal"
click at [563, 545] on span "Cancel" at bounding box center [559, 544] width 36 height 26
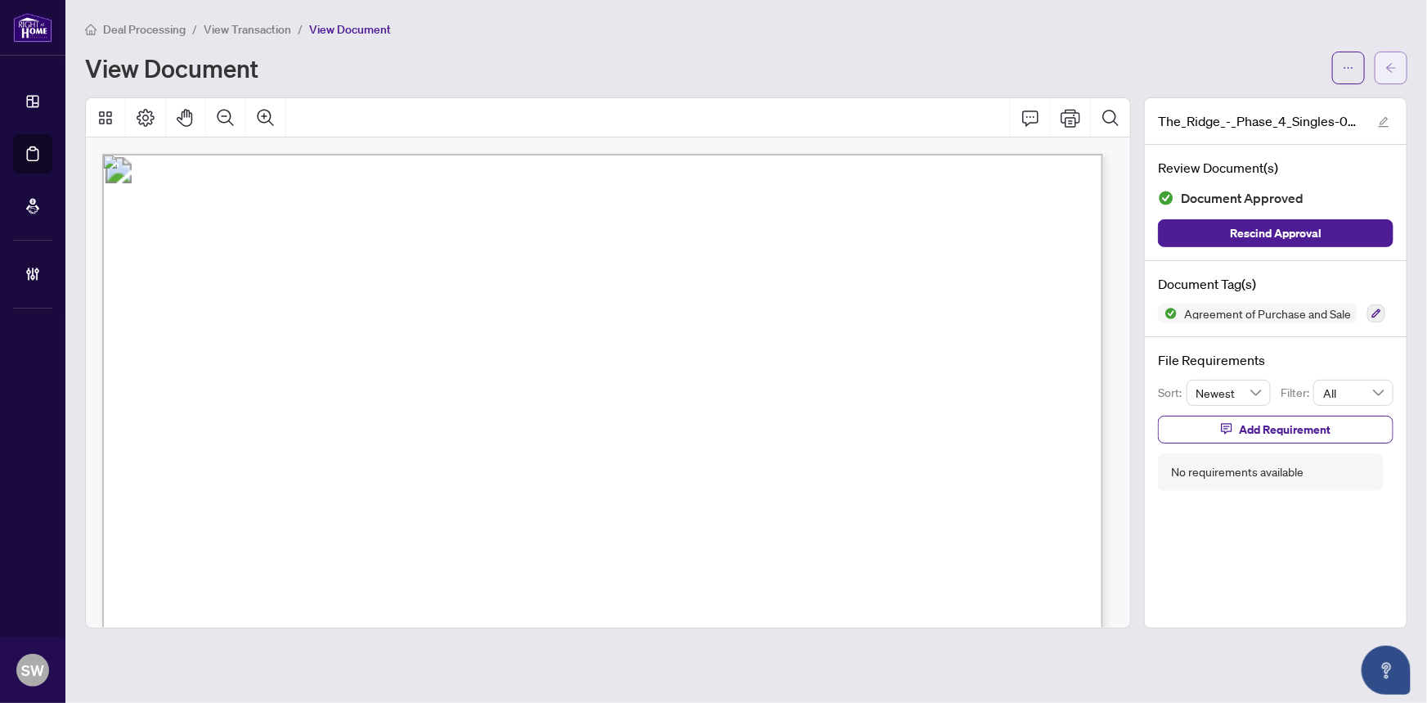
click at [1391, 69] on icon "arrow-left" at bounding box center [1391, 67] width 11 height 11
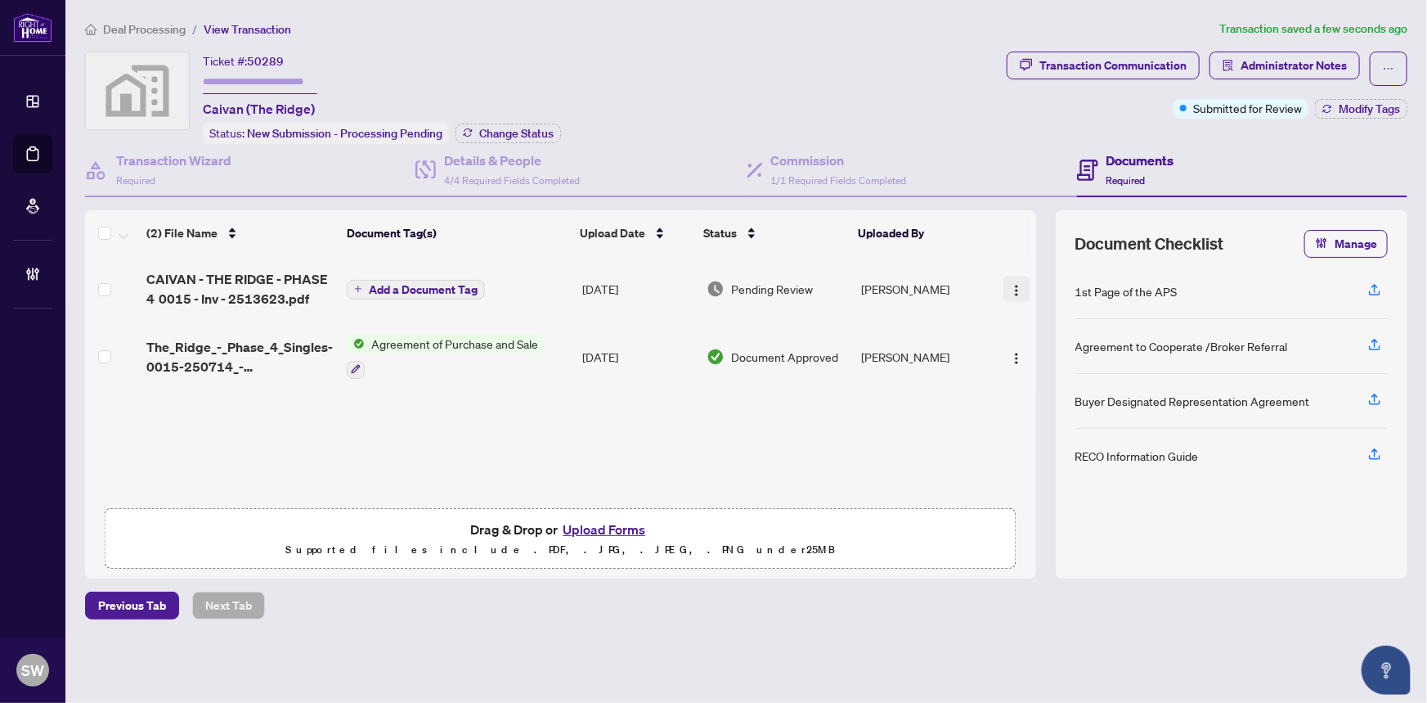
click at [1013, 284] on img "button" at bounding box center [1016, 290] width 13 height 13
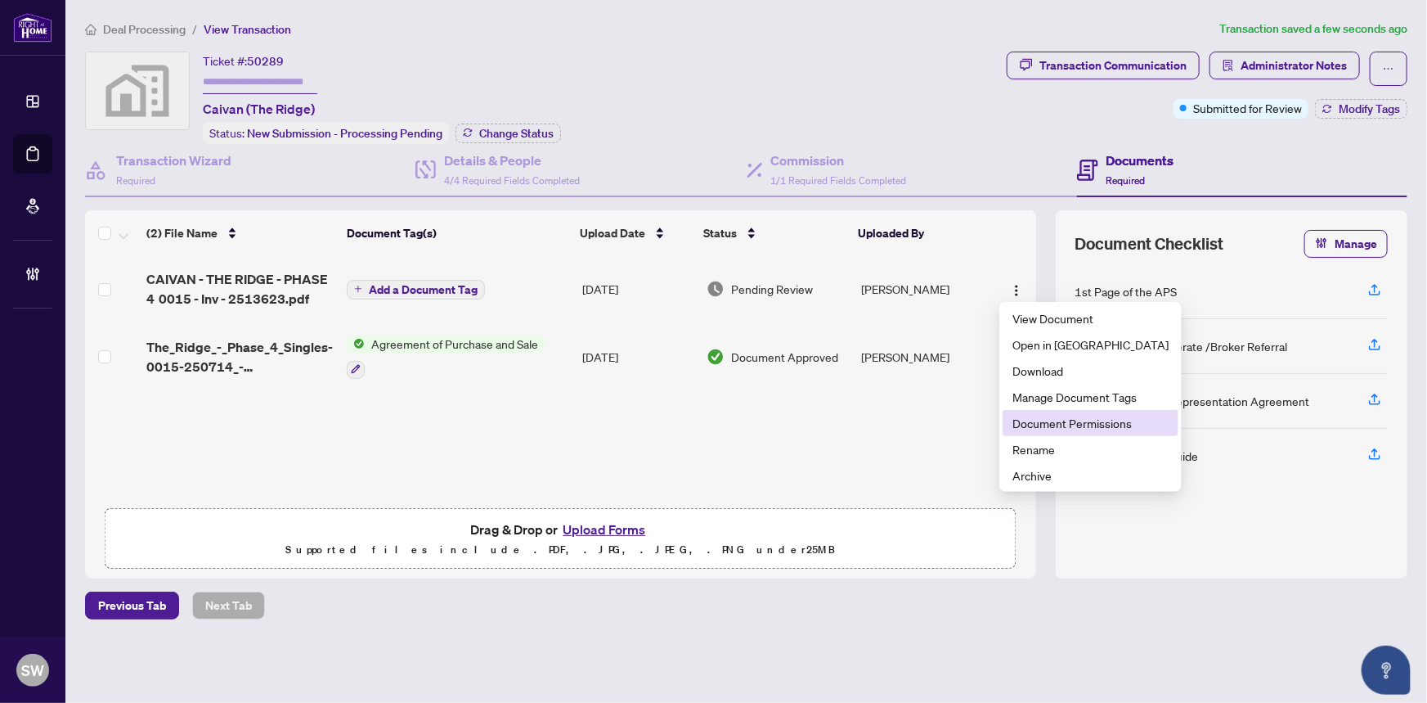
click at [1035, 420] on span "Document Permissions" at bounding box center [1091, 423] width 156 height 18
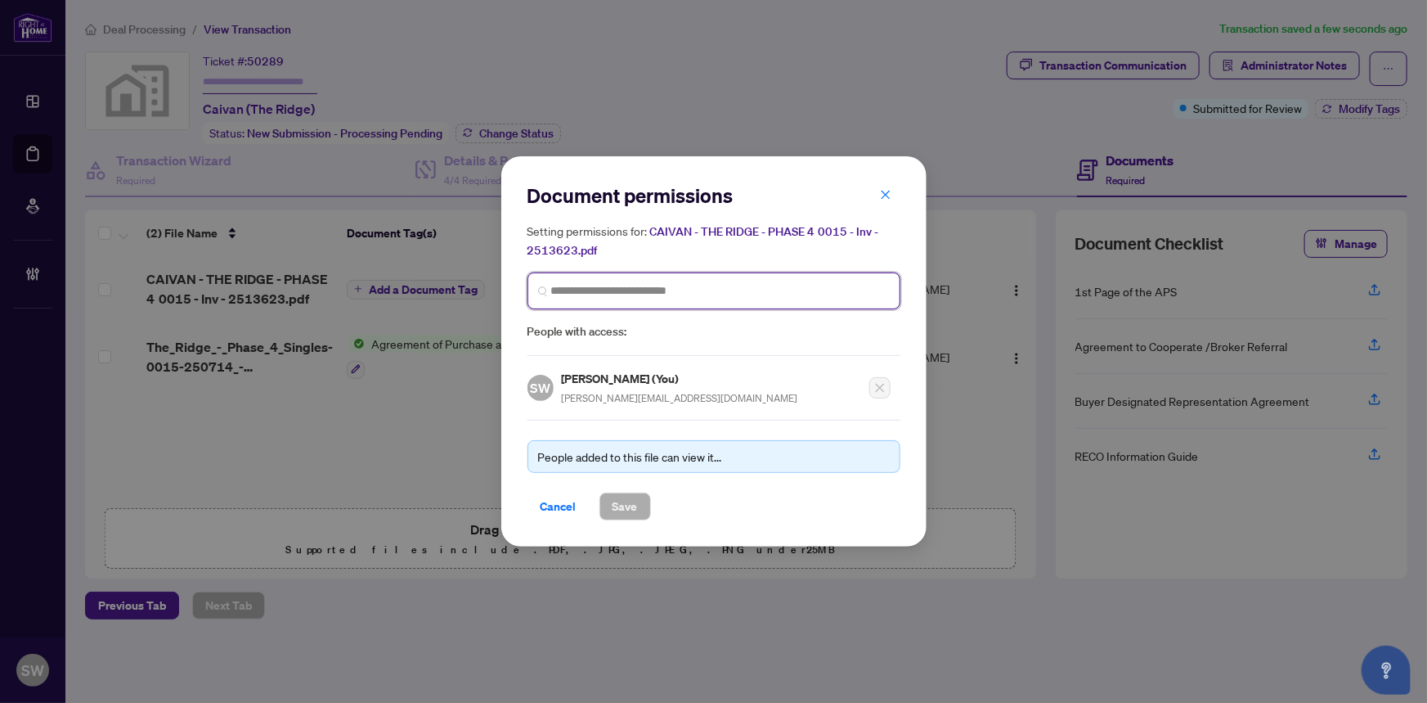
click at [604, 284] on input "search" at bounding box center [720, 290] width 339 height 17
paste input "**********"
type input "**********"
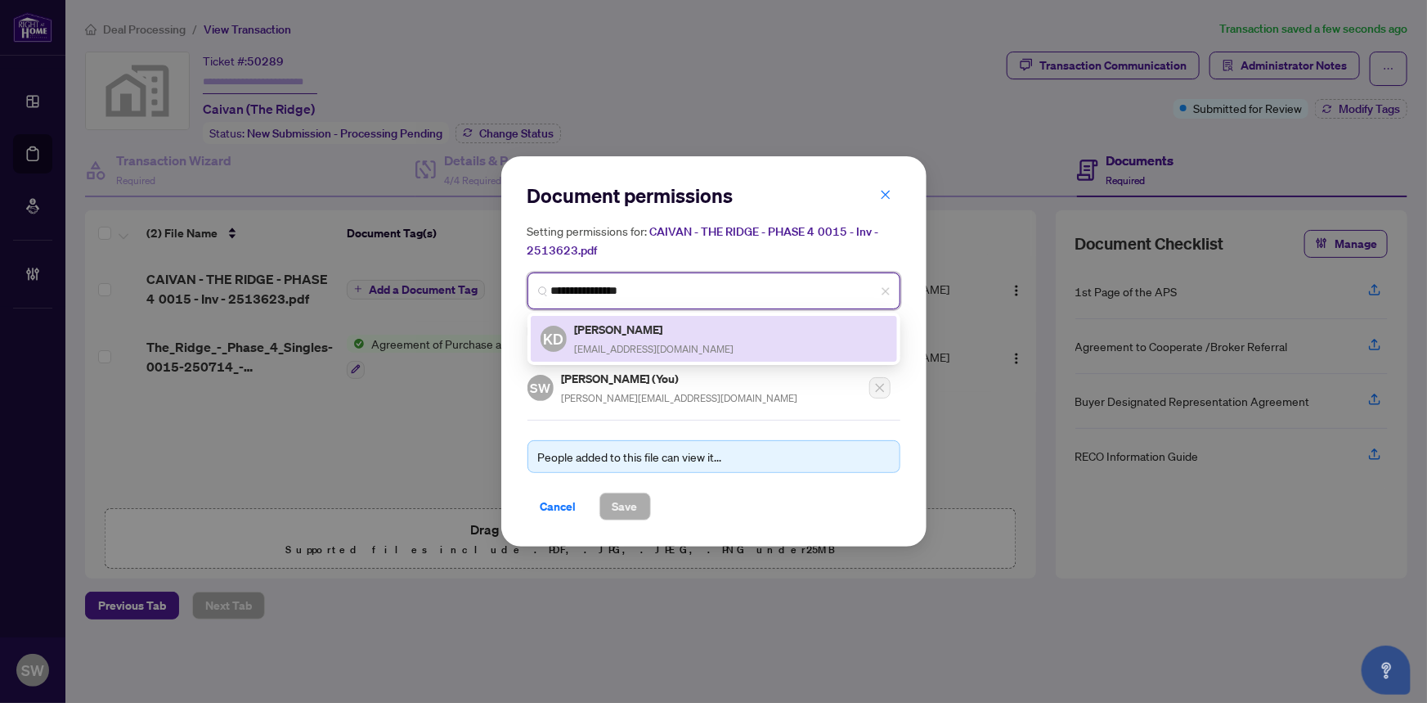
click at [663, 334] on h5 "Kanwar Dhaliwal" at bounding box center [655, 329] width 160 height 19
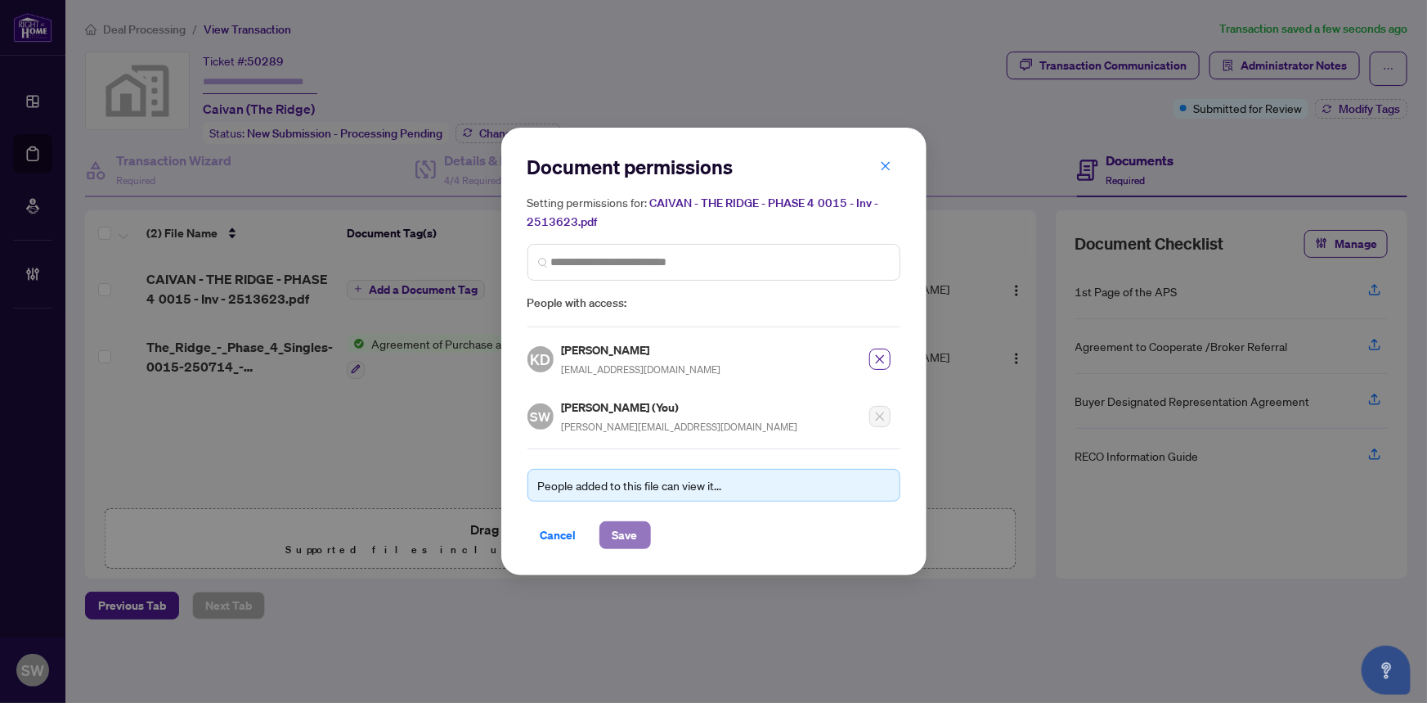
click at [622, 533] on span "Save" at bounding box center [625, 535] width 25 height 26
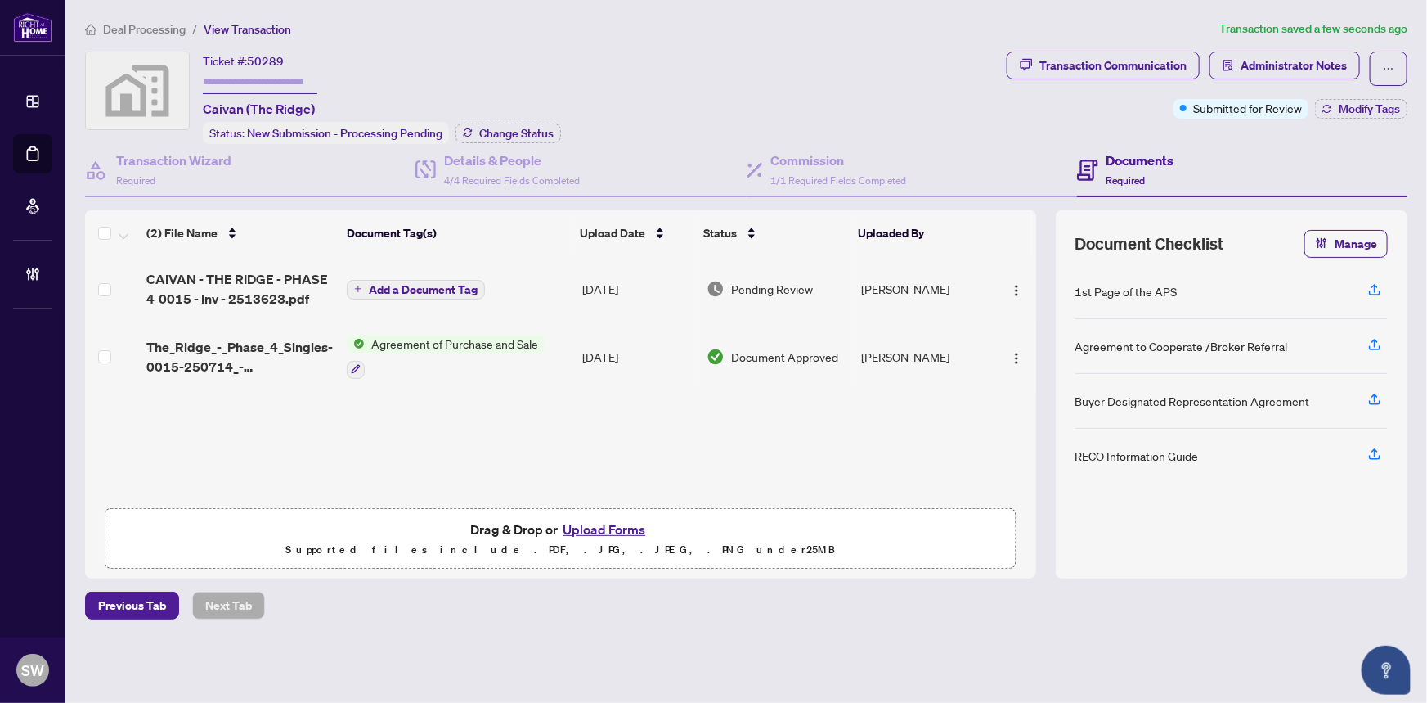
click at [434, 285] on span "Add a Document Tag" at bounding box center [423, 289] width 109 height 11
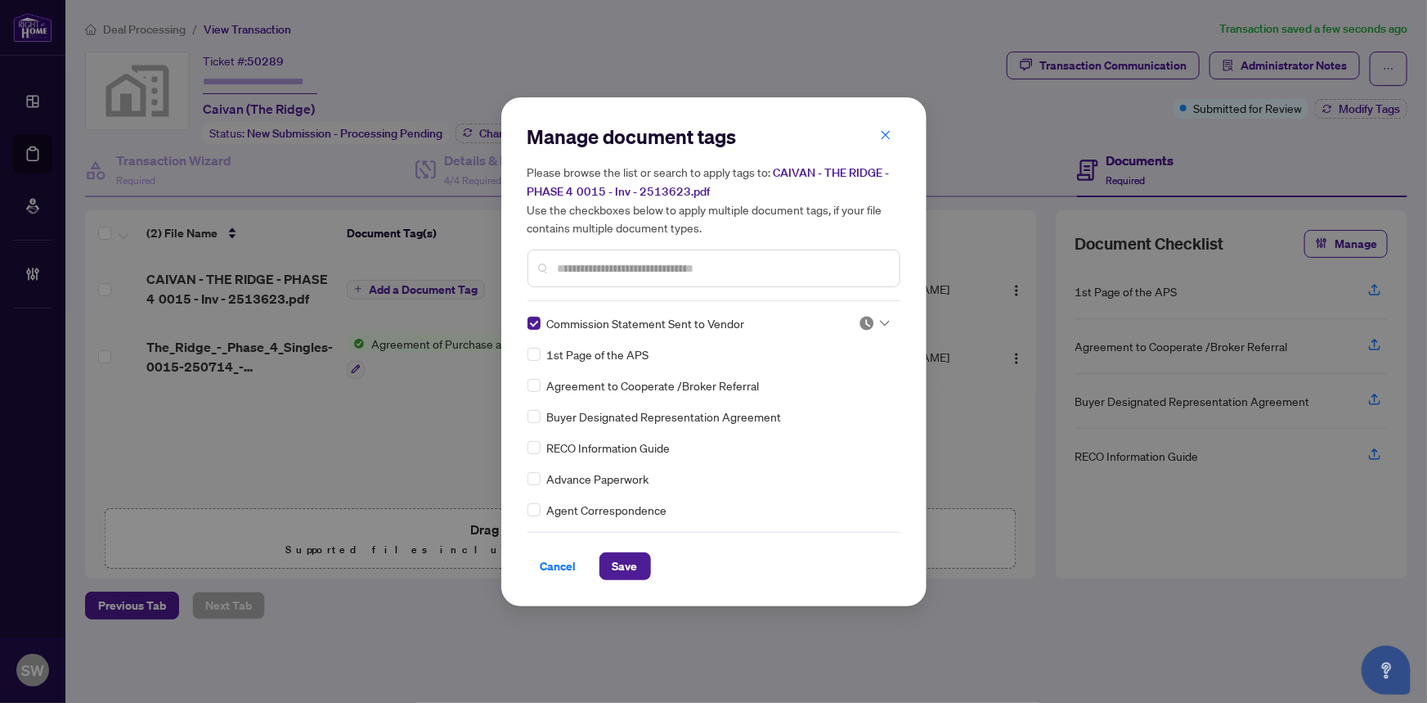
click at [882, 321] on icon at bounding box center [885, 323] width 10 height 7
click at [823, 399] on div "Approved" at bounding box center [820, 402] width 105 height 18
click at [625, 573] on span "Save" at bounding box center [625, 566] width 25 height 26
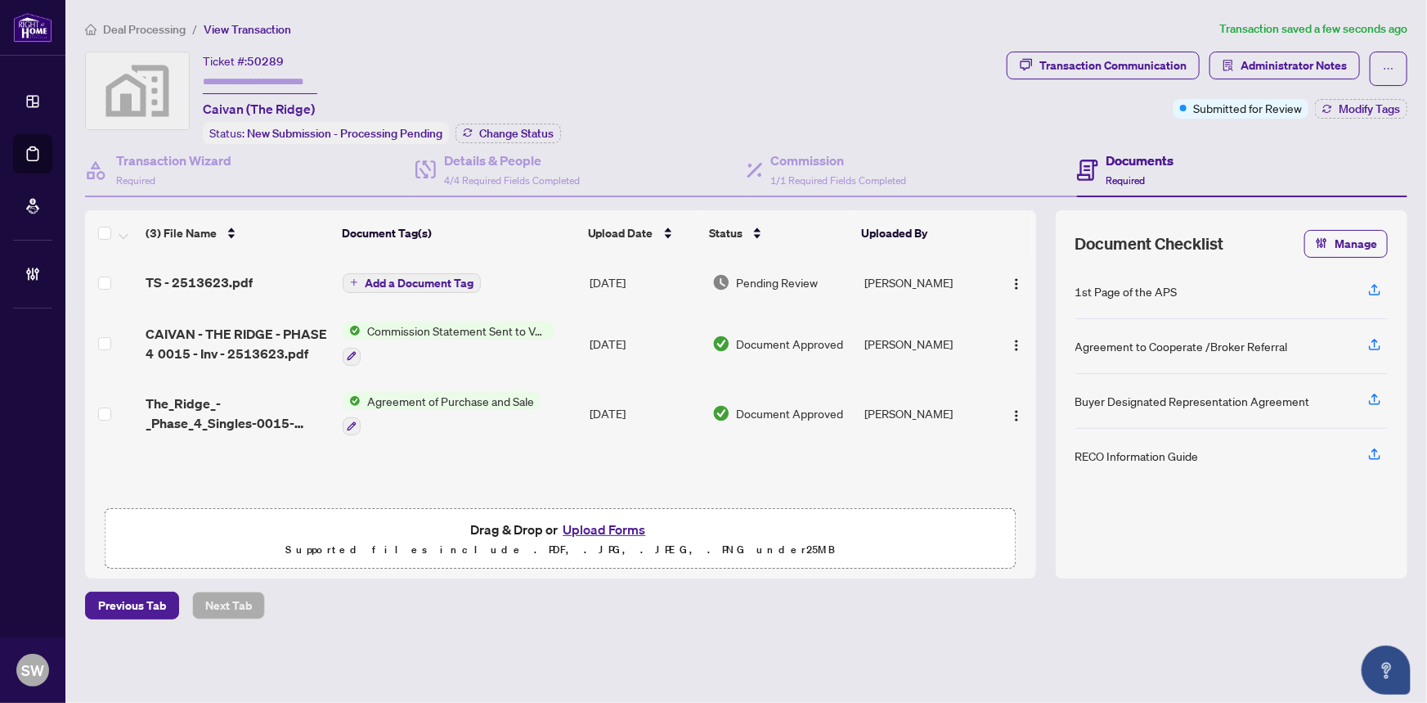
click at [281, 276] on div "TS - 2513623.pdf" at bounding box center [238, 282] width 185 height 20
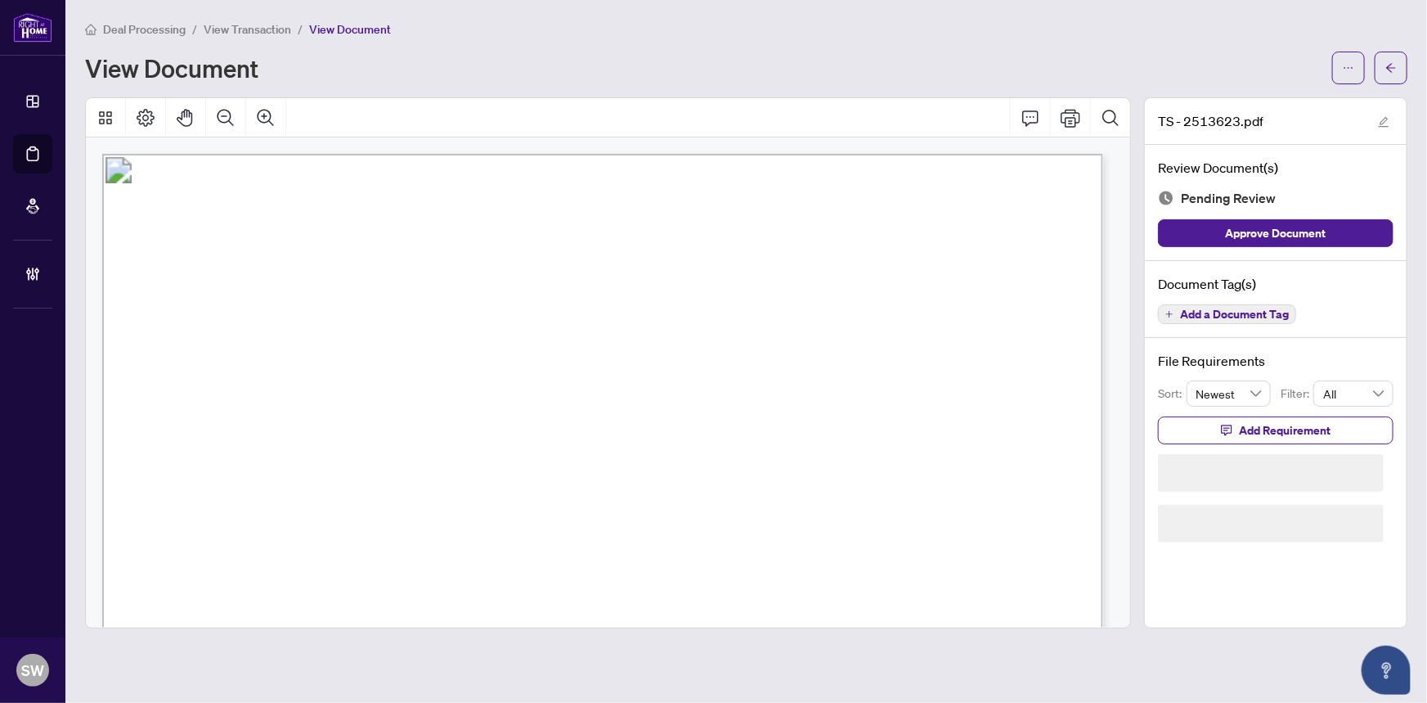
click at [1243, 304] on button "Add a Document Tag" at bounding box center [1227, 314] width 138 height 20
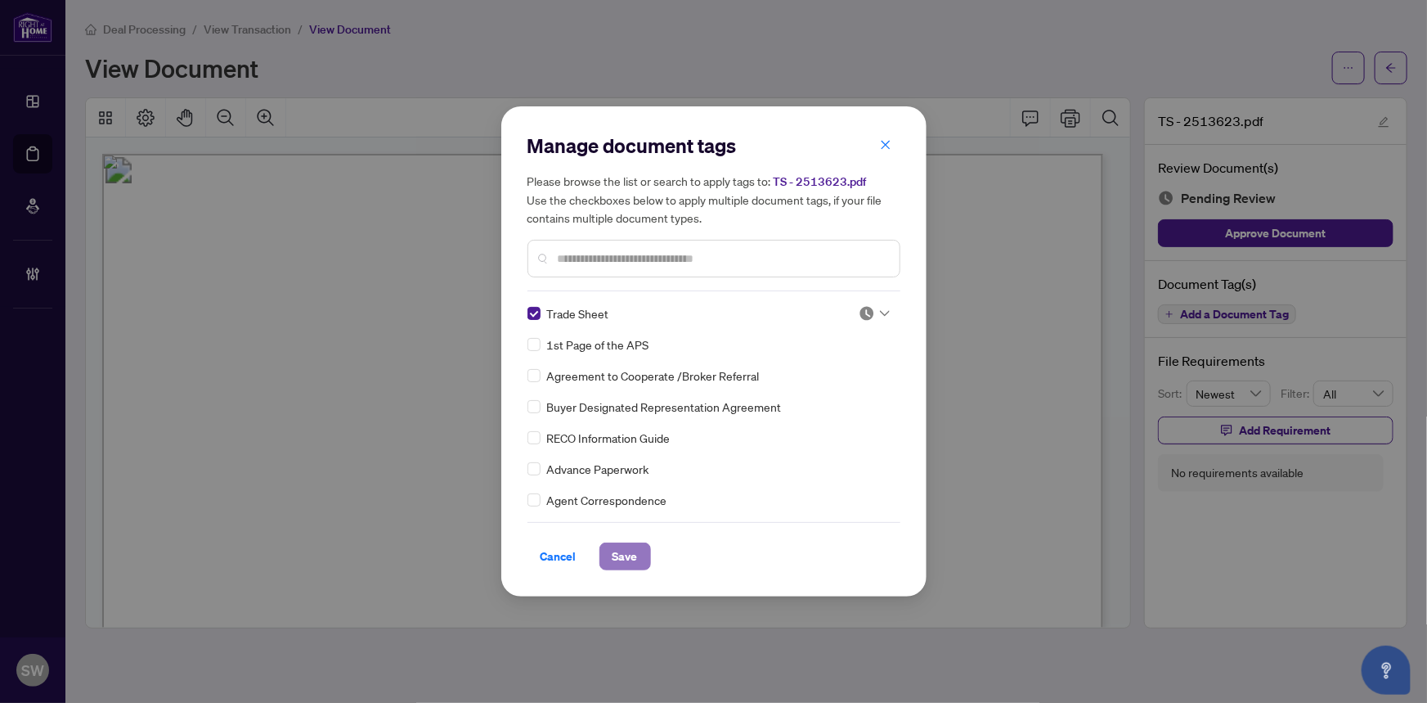
click at [634, 556] on span "Save" at bounding box center [625, 556] width 25 height 26
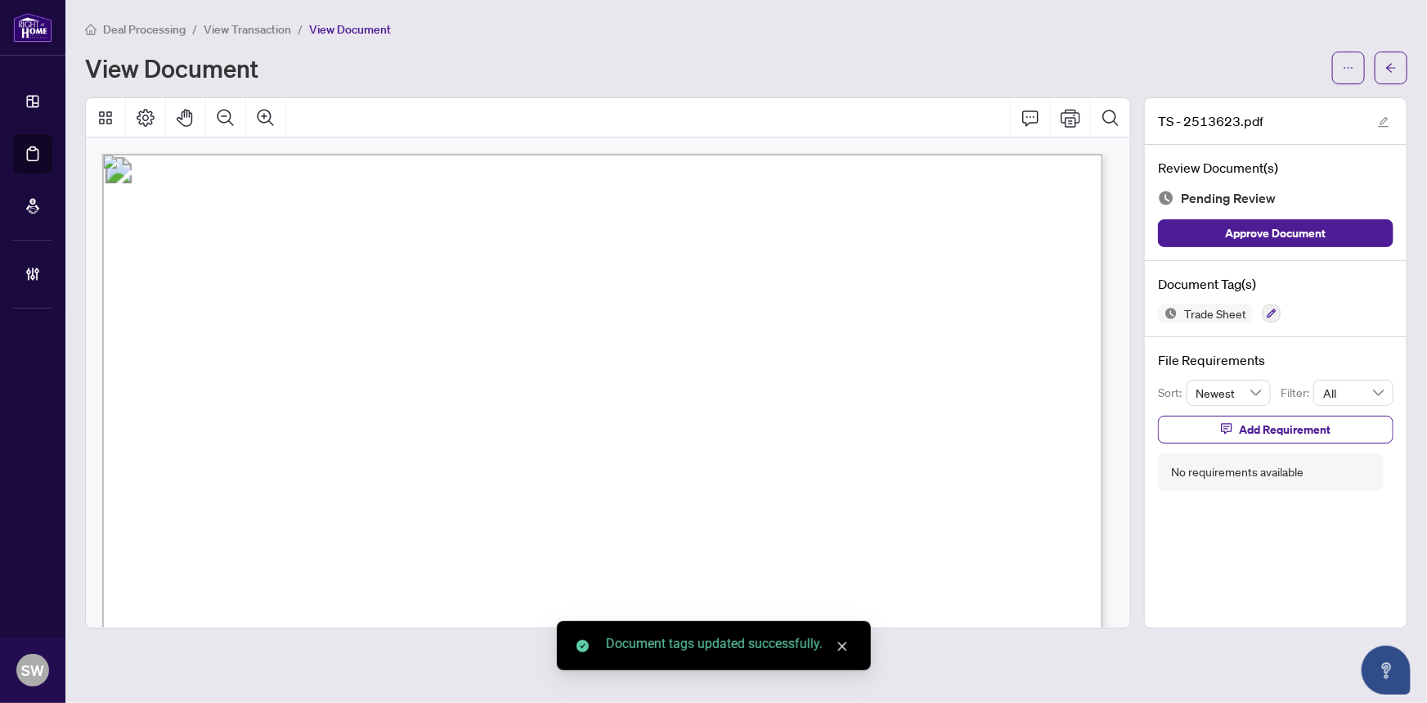
click at [1350, 65] on icon "ellipsis" at bounding box center [1348, 67] width 11 height 11
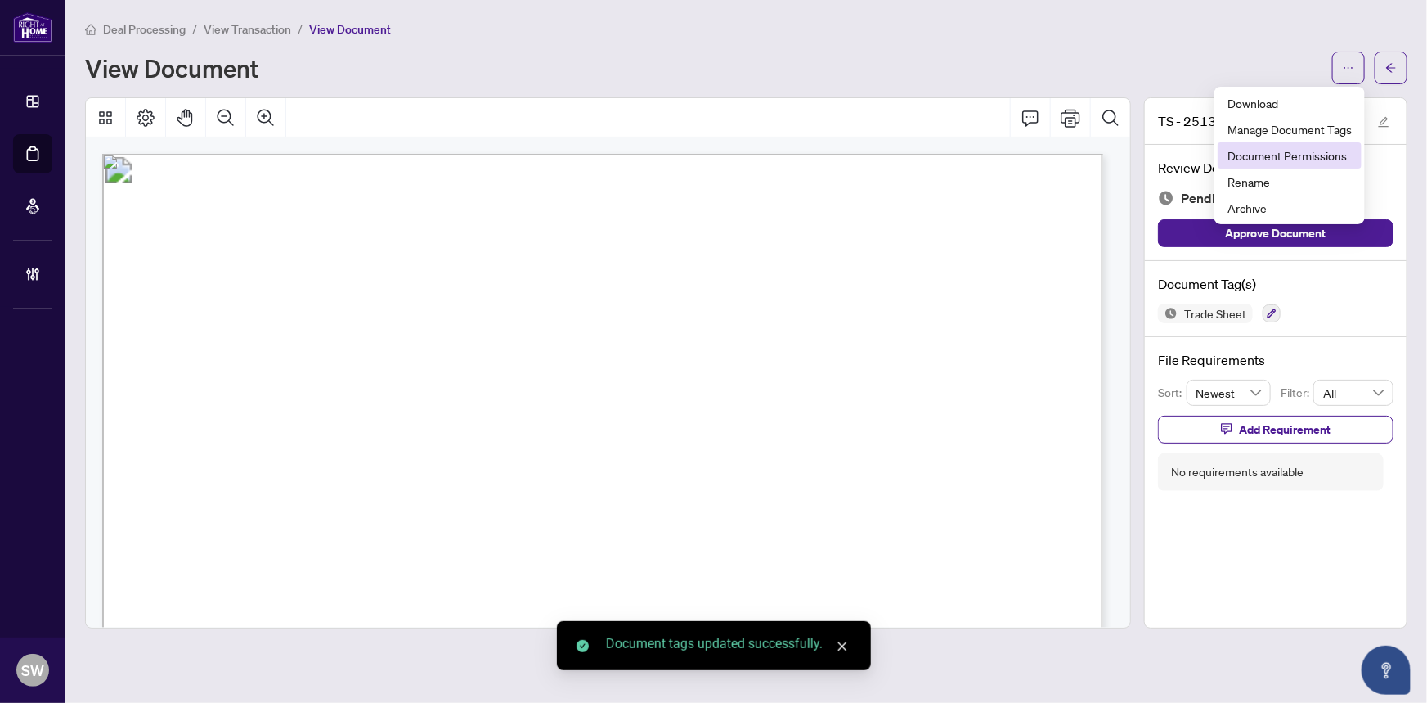
click at [1313, 149] on span "Document Permissions" at bounding box center [1290, 155] width 124 height 18
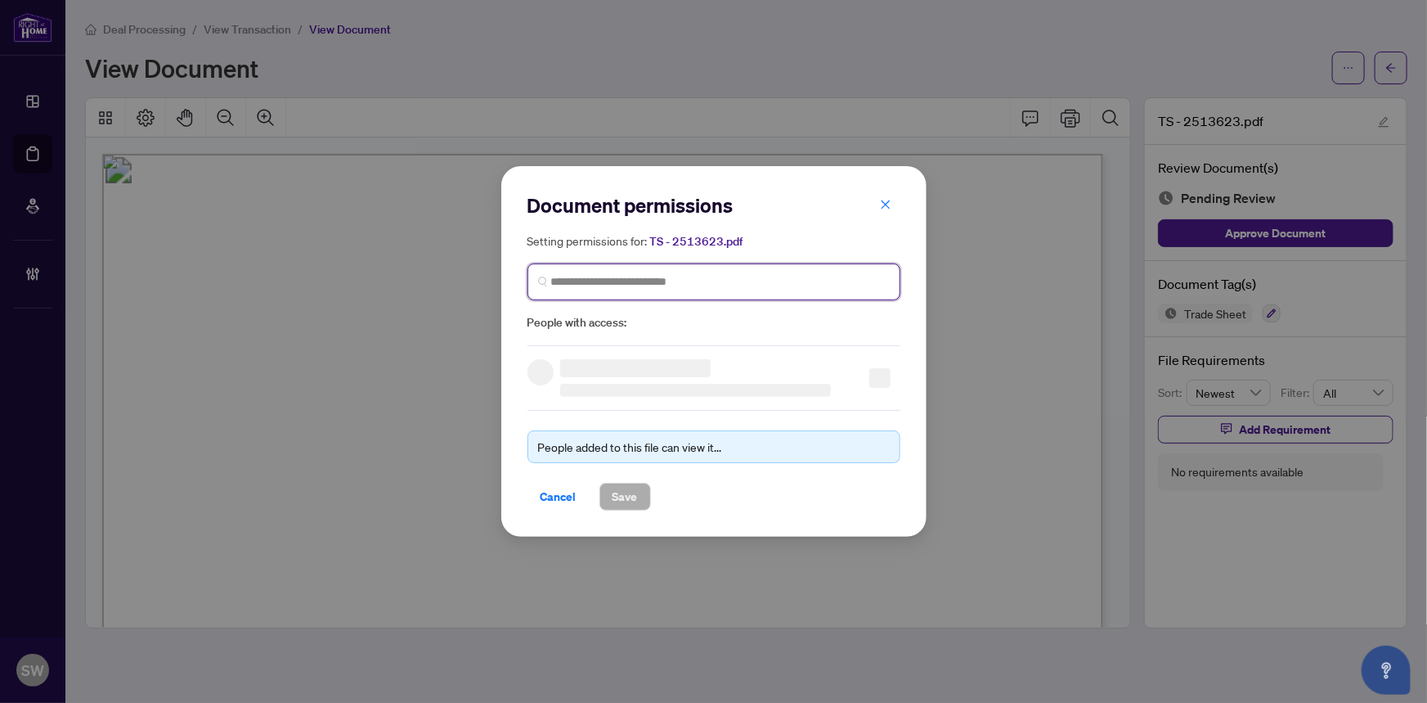
click at [654, 278] on input "search" at bounding box center [720, 281] width 339 height 17
paste input "**********"
type input "**********"
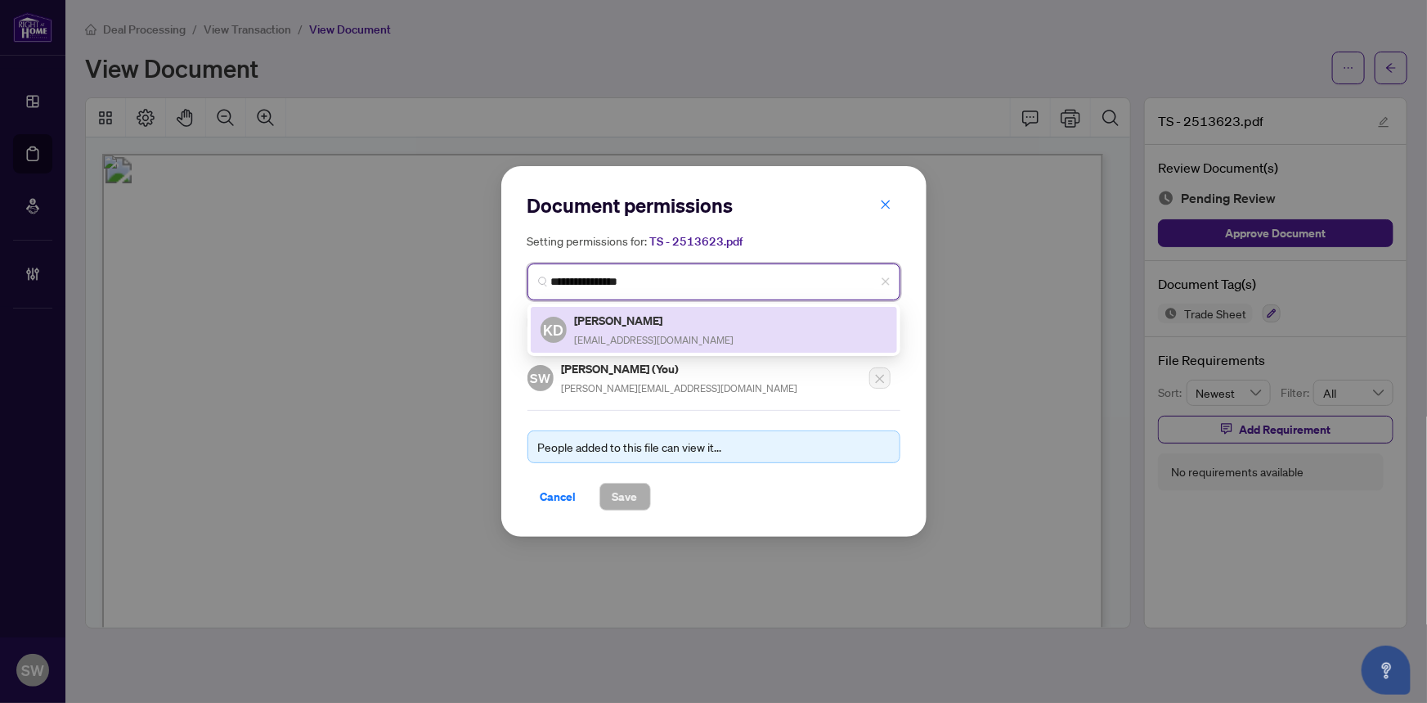
click at [627, 329] on div "Kanwar Dhaliwal kanwardhaliwal03@yahoo.com" at bounding box center [655, 330] width 160 height 38
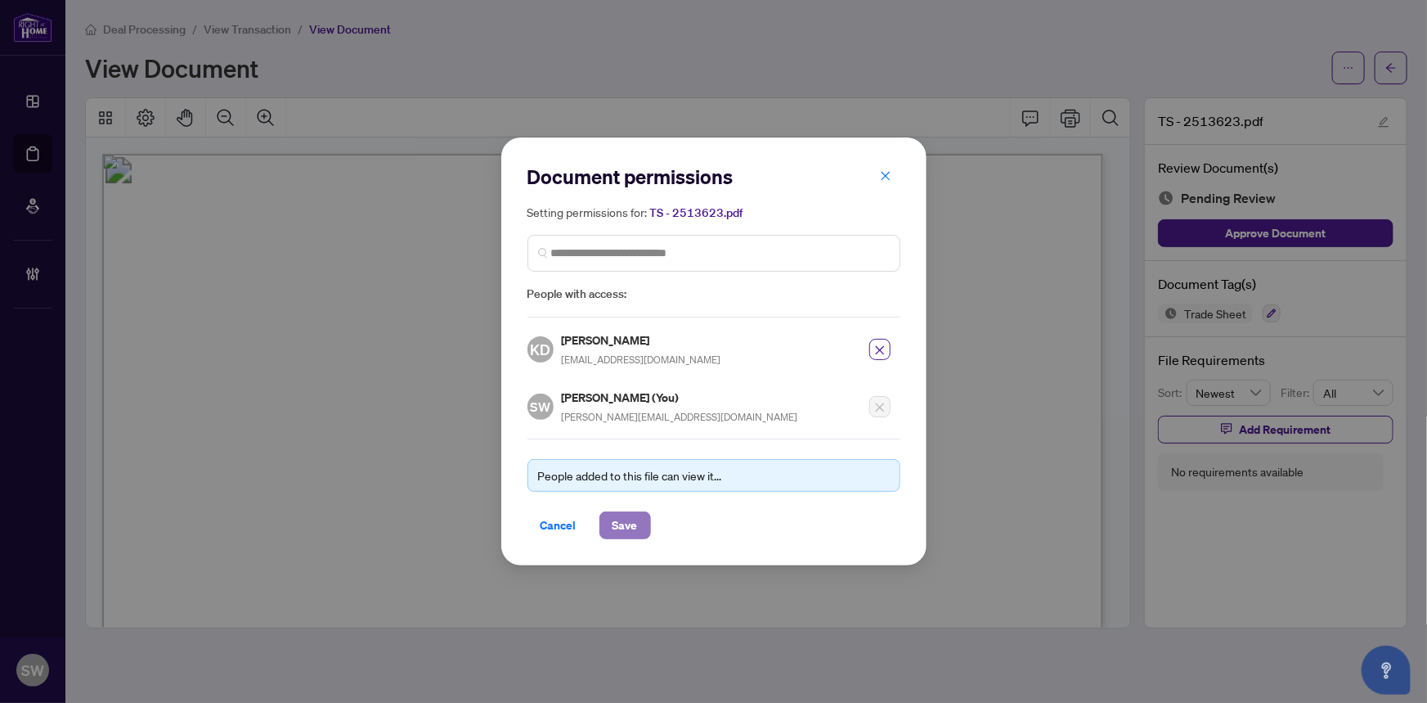
click at [622, 519] on span "Save" at bounding box center [625, 525] width 25 height 26
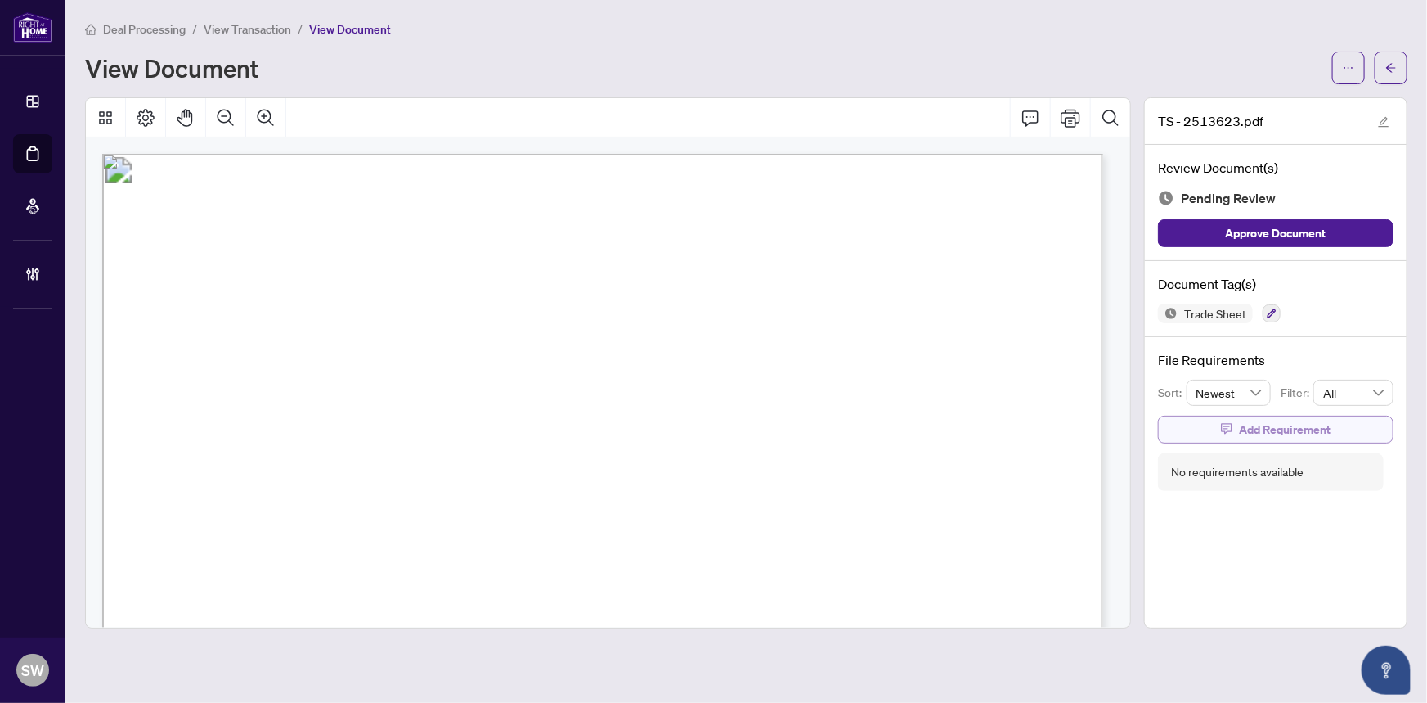
click at [1301, 435] on span "Add Requirement" at bounding box center [1285, 429] width 92 height 26
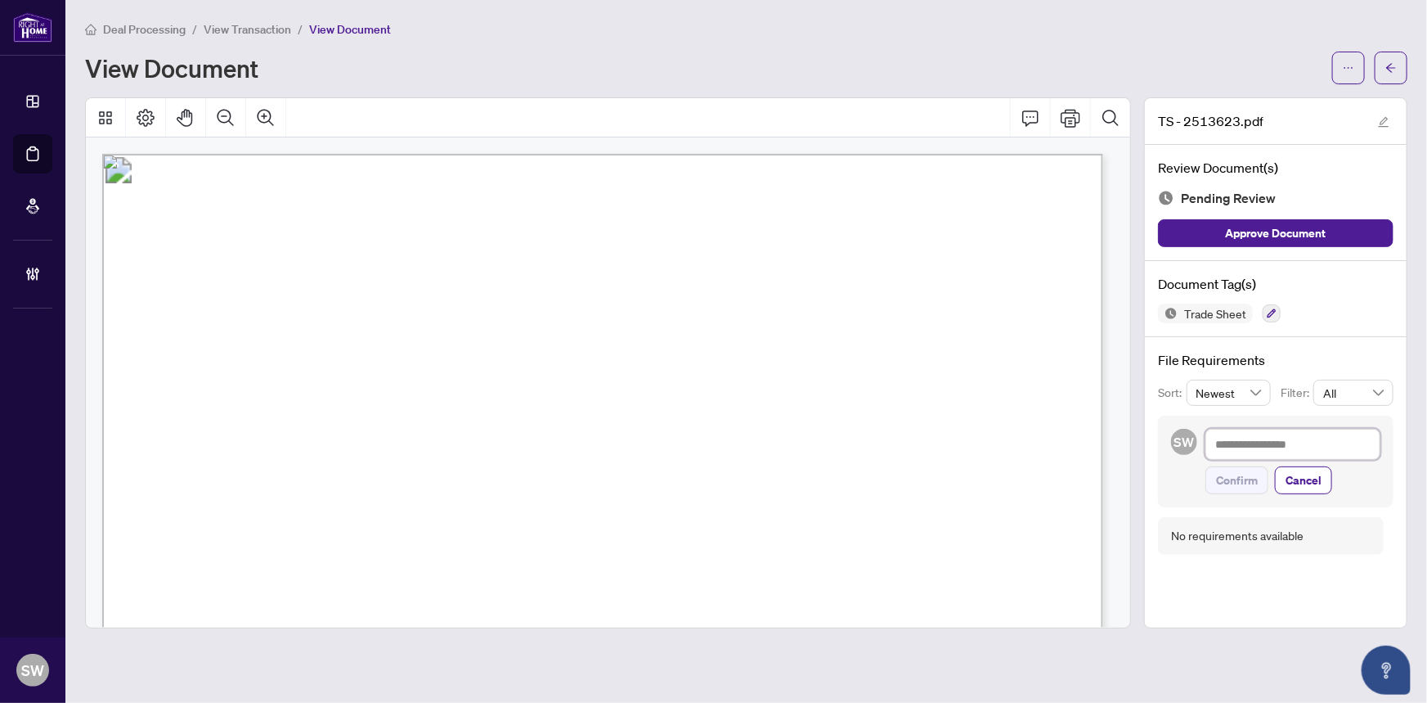
click at [1278, 440] on textarea at bounding box center [1293, 444] width 175 height 31
paste textarea "**********"
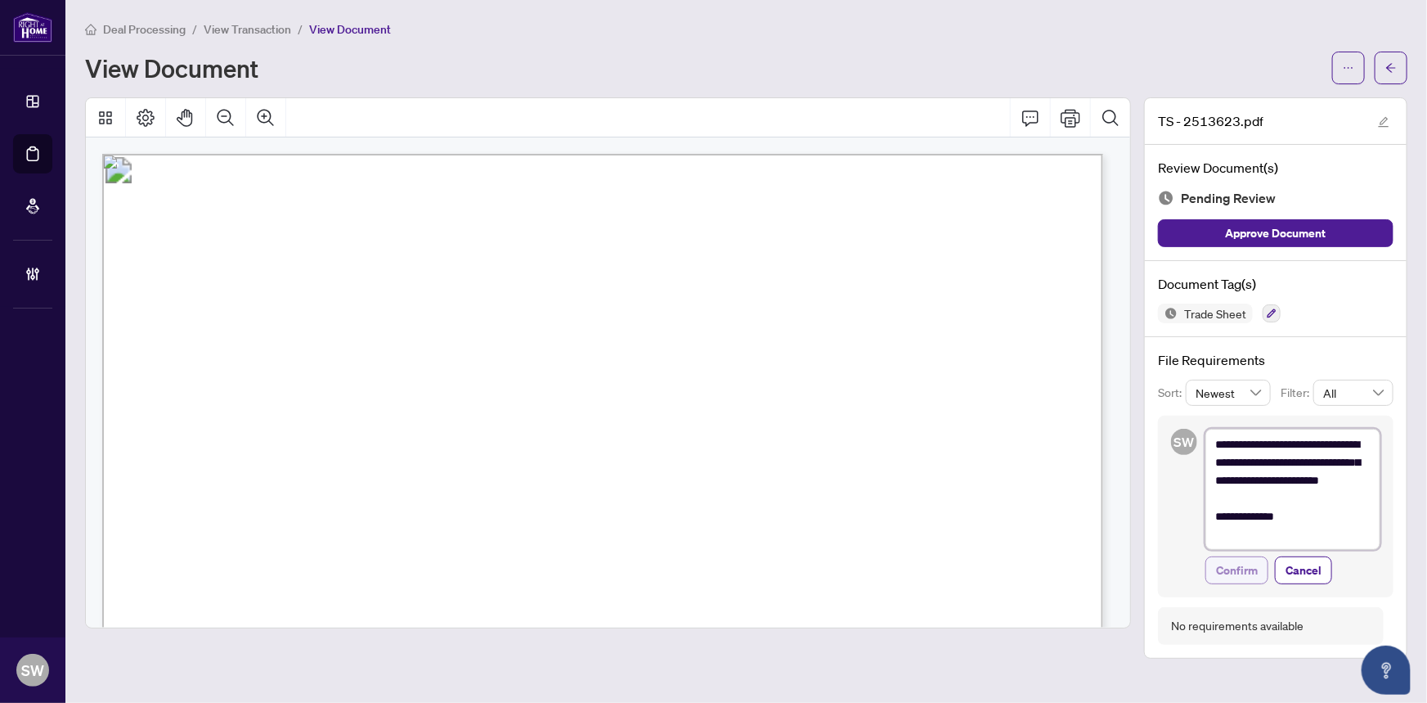
type textarea "**********"
click at [1256, 564] on span "Confirm" at bounding box center [1237, 570] width 42 height 26
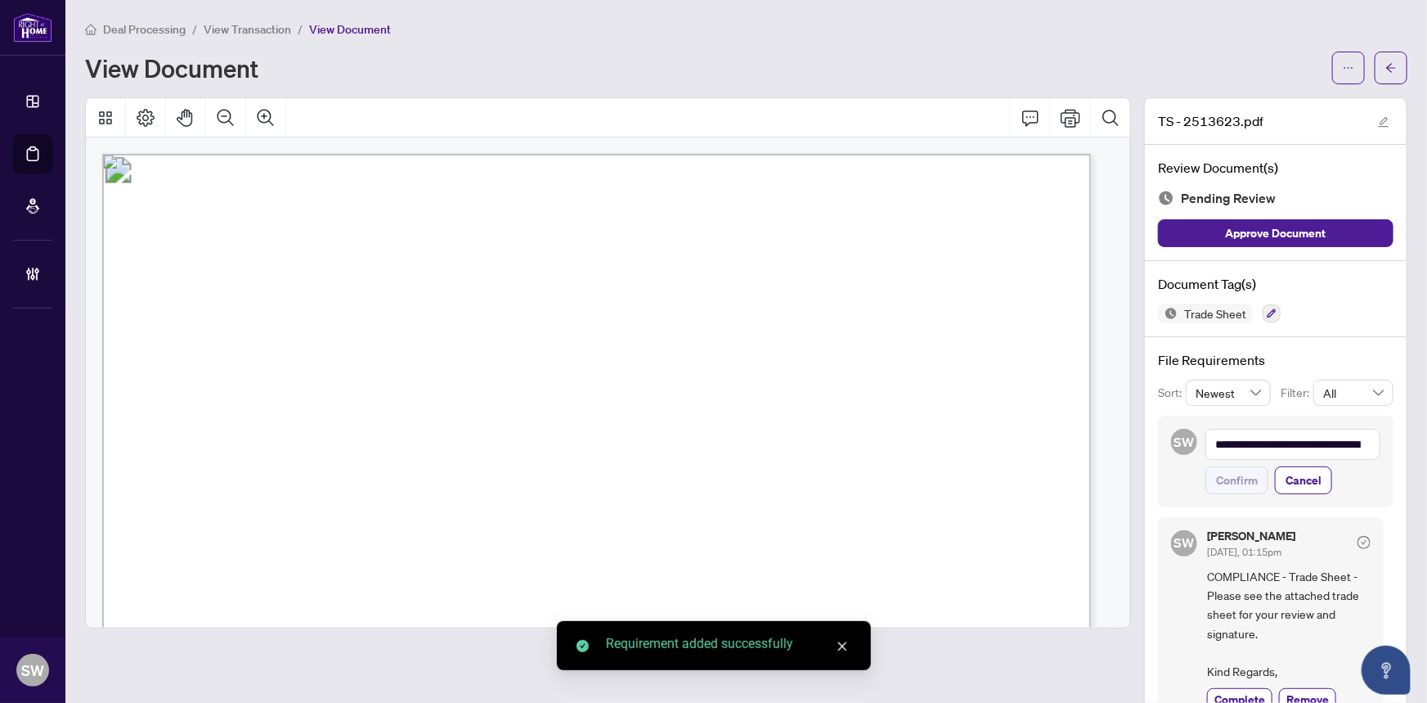
click at [1387, 65] on button "button" at bounding box center [1391, 68] width 33 height 33
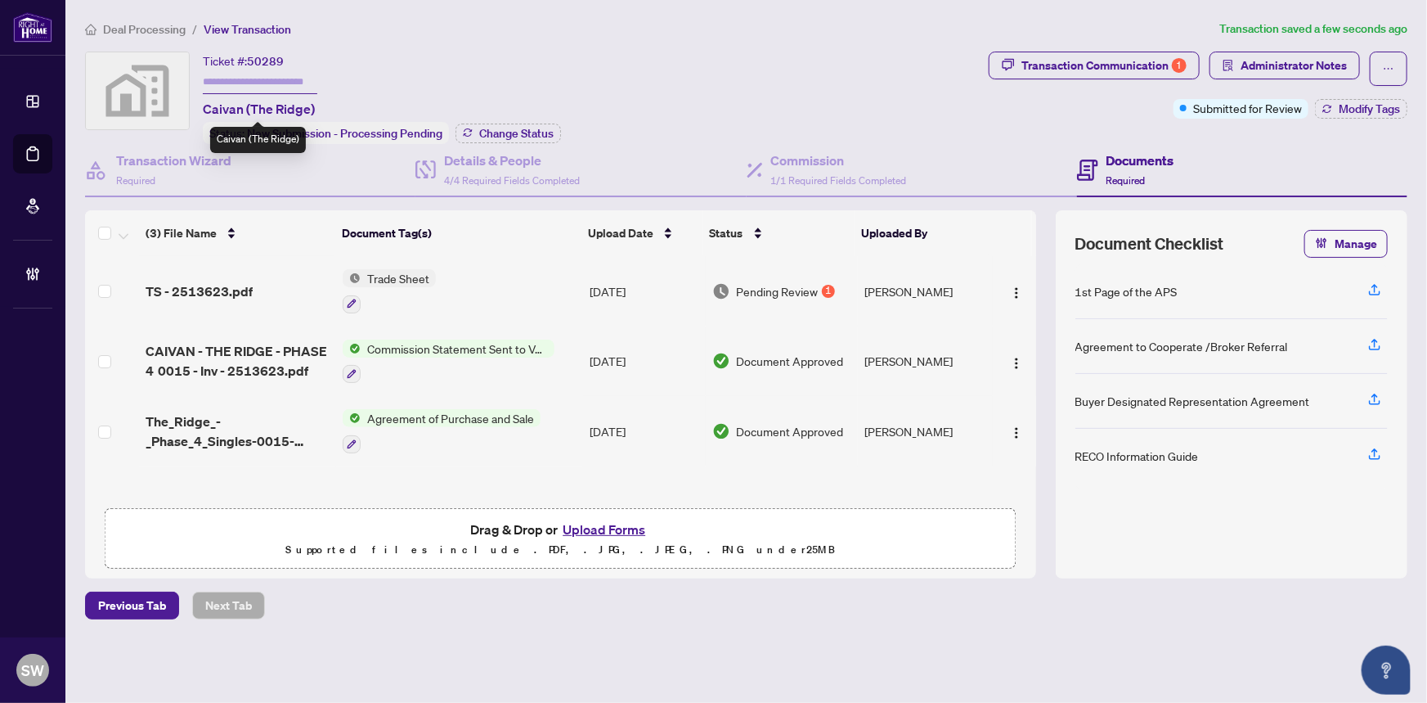
click at [248, 79] on input "text" at bounding box center [260, 82] width 115 height 24
paste input "*******"
type input "*******"
click at [501, 135] on span "Change Status" at bounding box center [516, 133] width 74 height 11
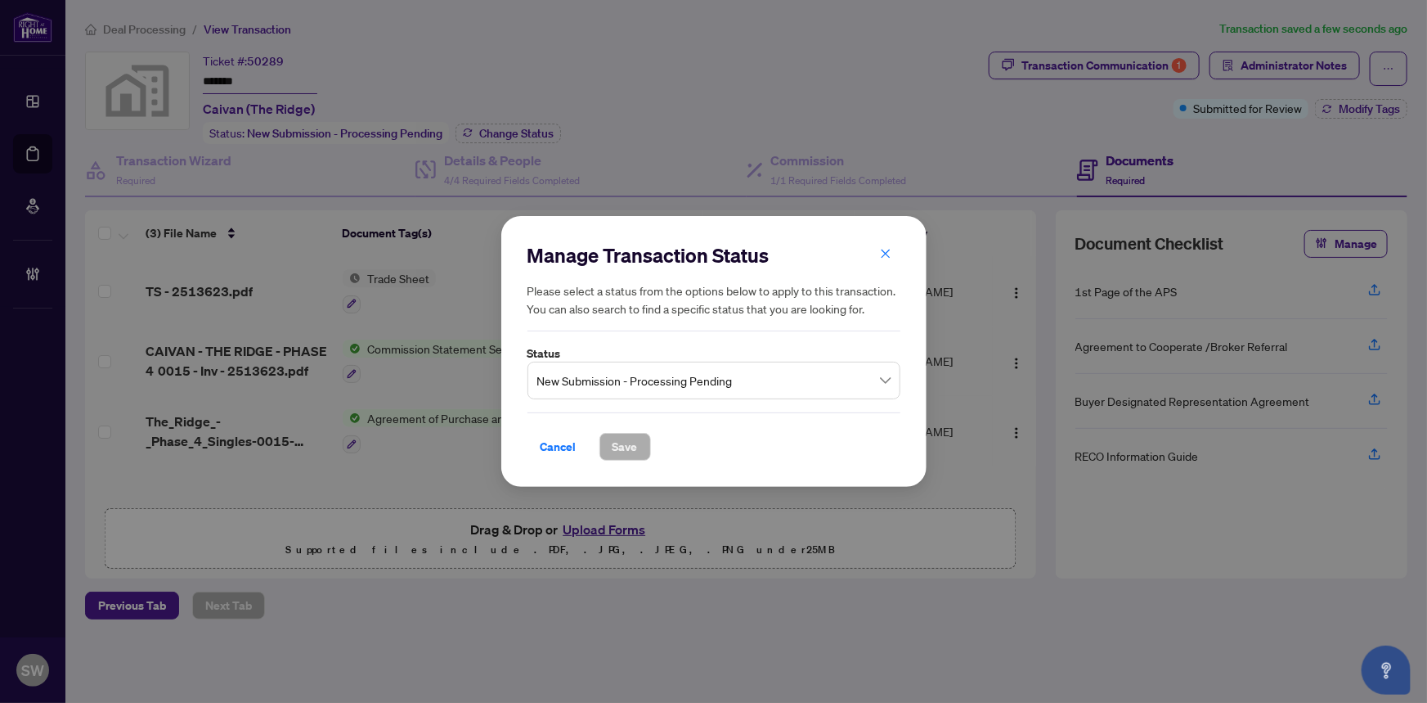
click at [695, 393] on span "New Submission - Processing Pending" at bounding box center [713, 380] width 353 height 31
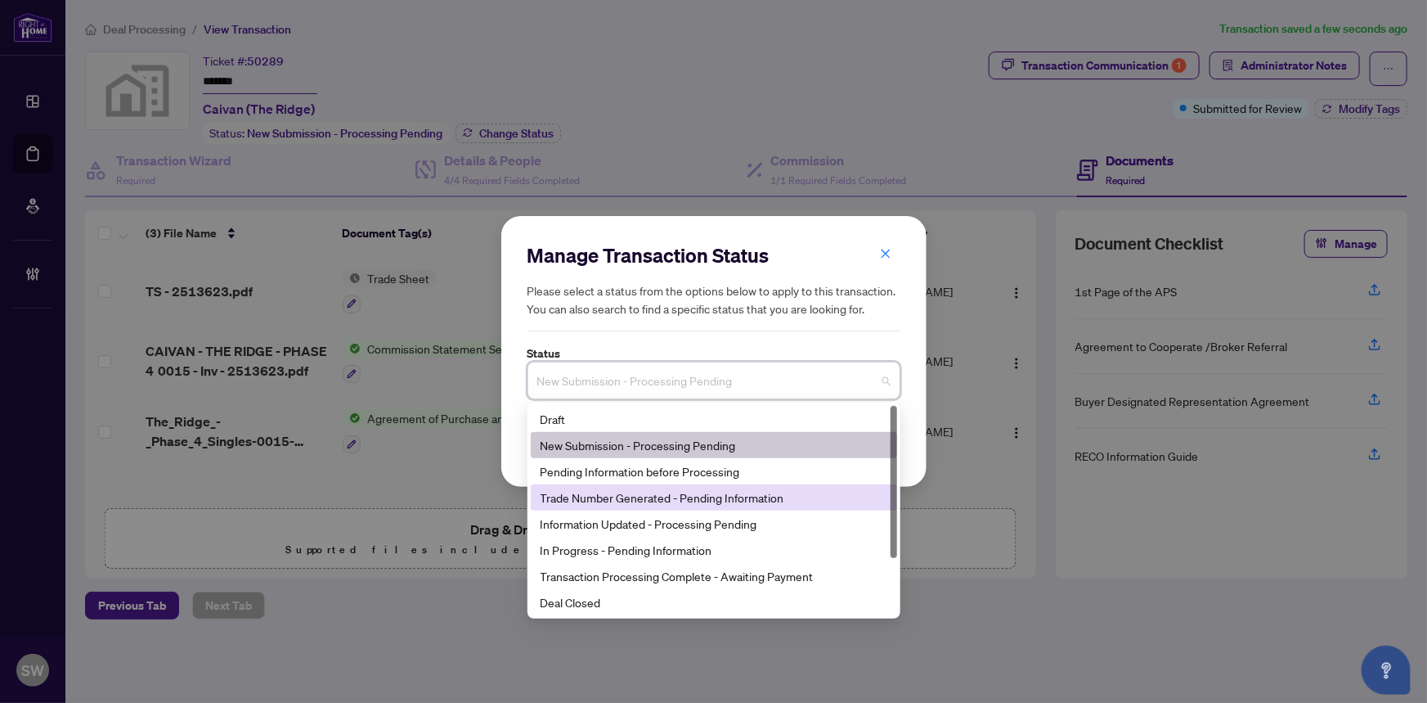
click at [608, 496] on div "Trade Number Generated - Pending Information" at bounding box center [714, 497] width 347 height 18
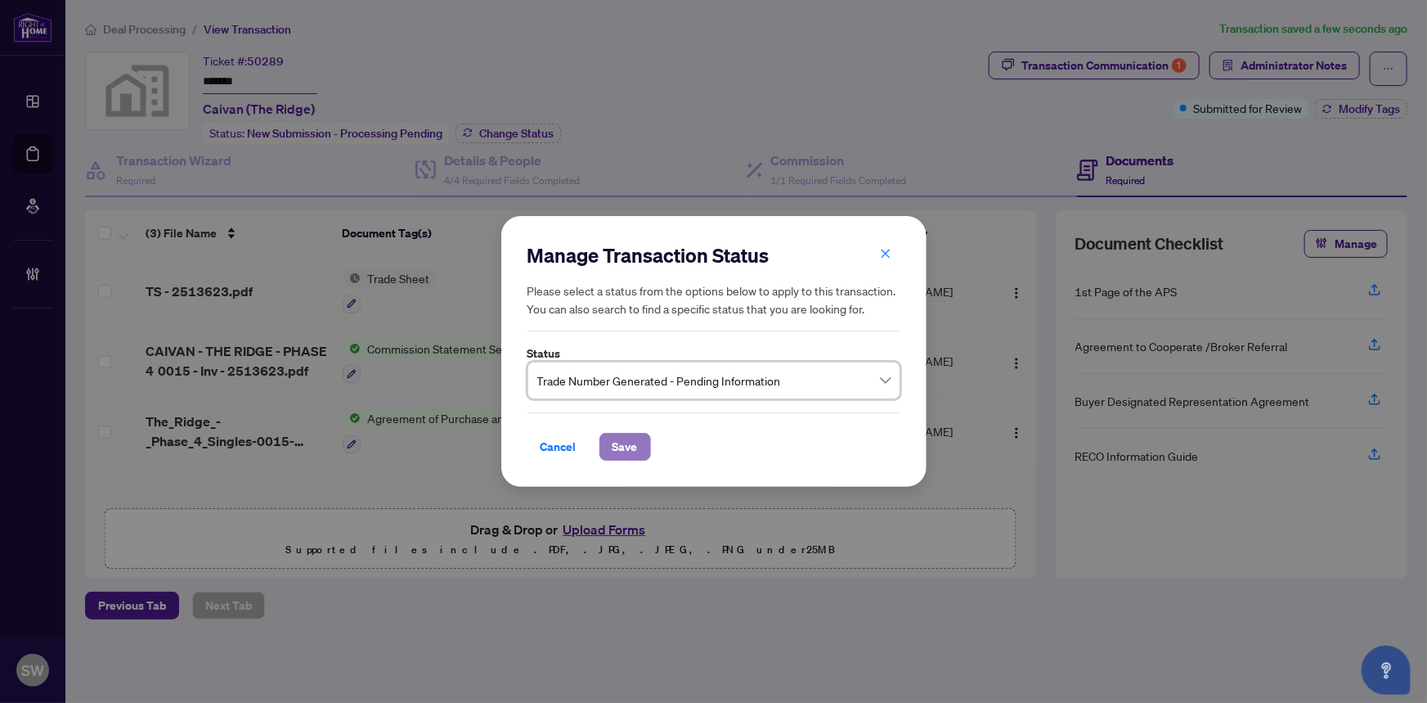
click at [625, 438] on span "Save" at bounding box center [625, 447] width 25 height 26
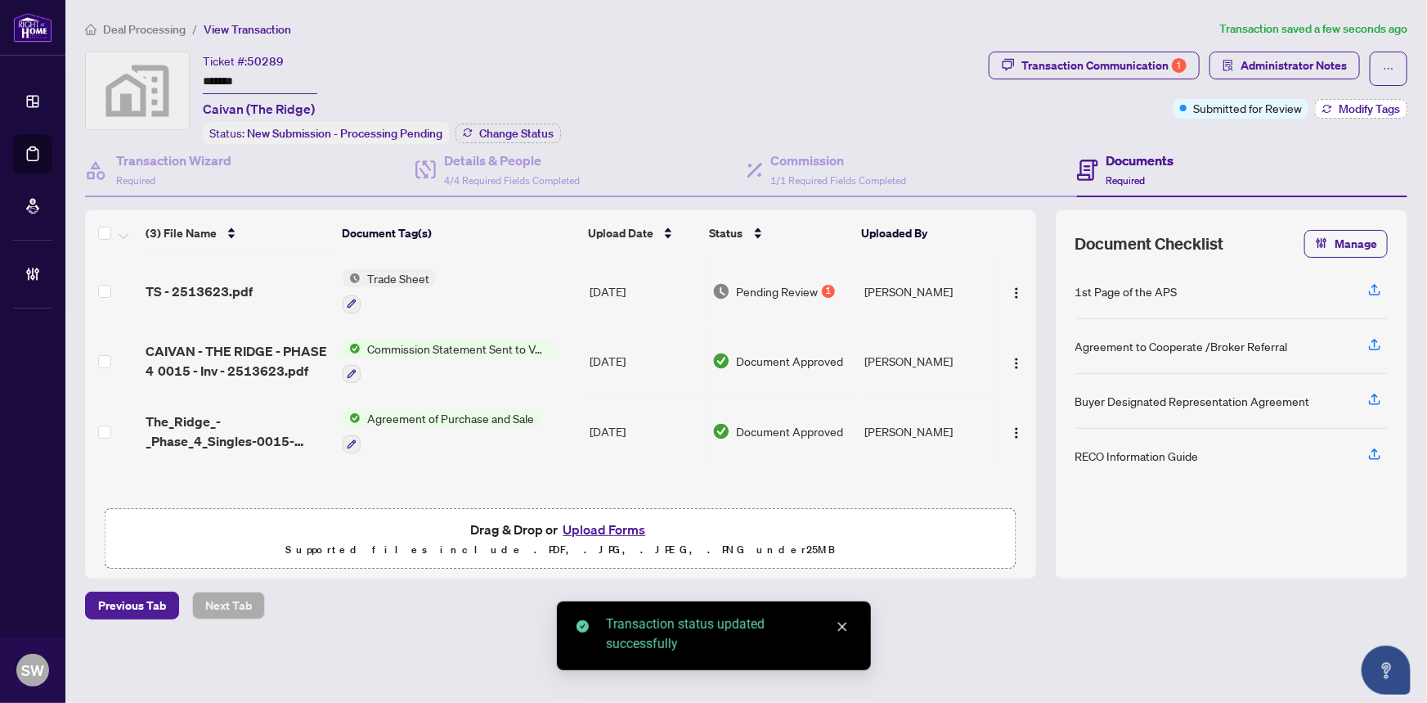
click at [1356, 103] on span "Modify Tags" at bounding box center [1369, 108] width 61 height 11
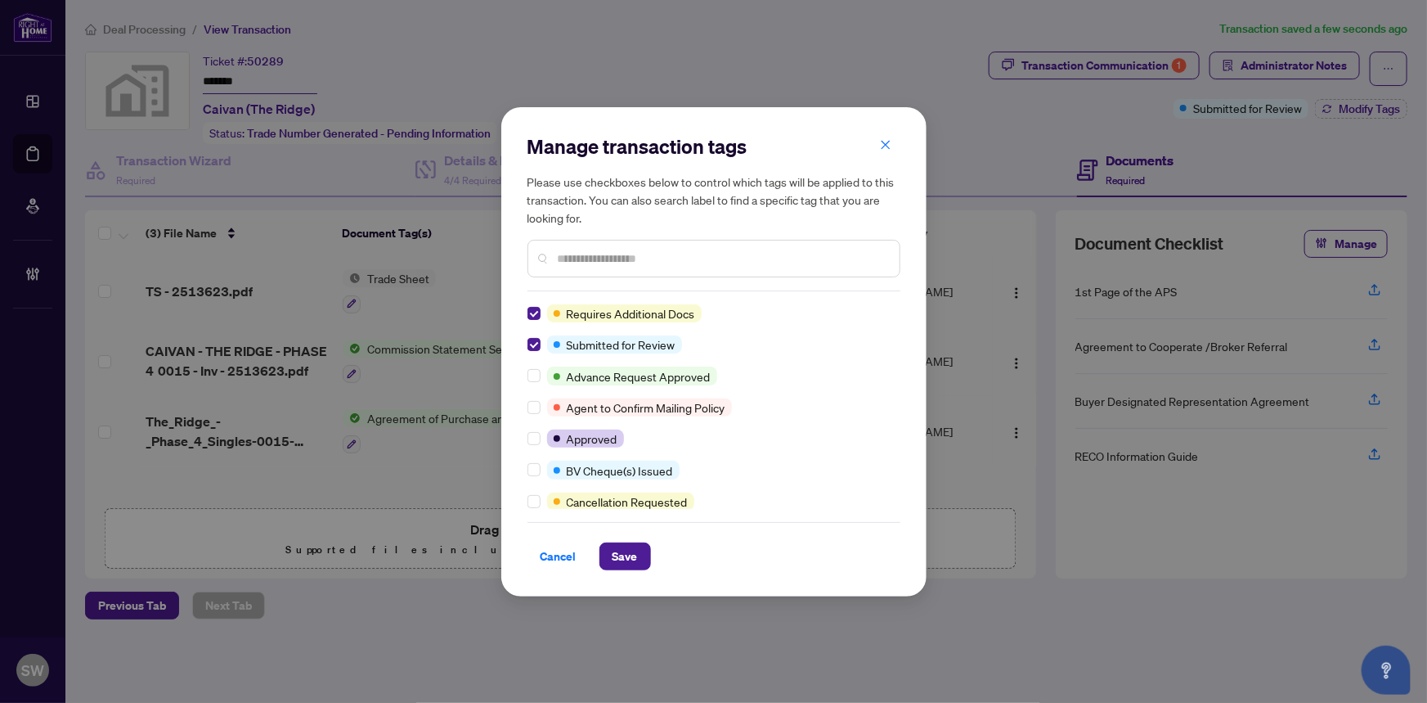
drag, startPoint x: 624, startPoint y: 553, endPoint x: 776, endPoint y: 455, distance: 181.1
click at [776, 455] on div "Manage transaction tags Please use checkboxes below to control which tags will …" at bounding box center [714, 351] width 373 height 437
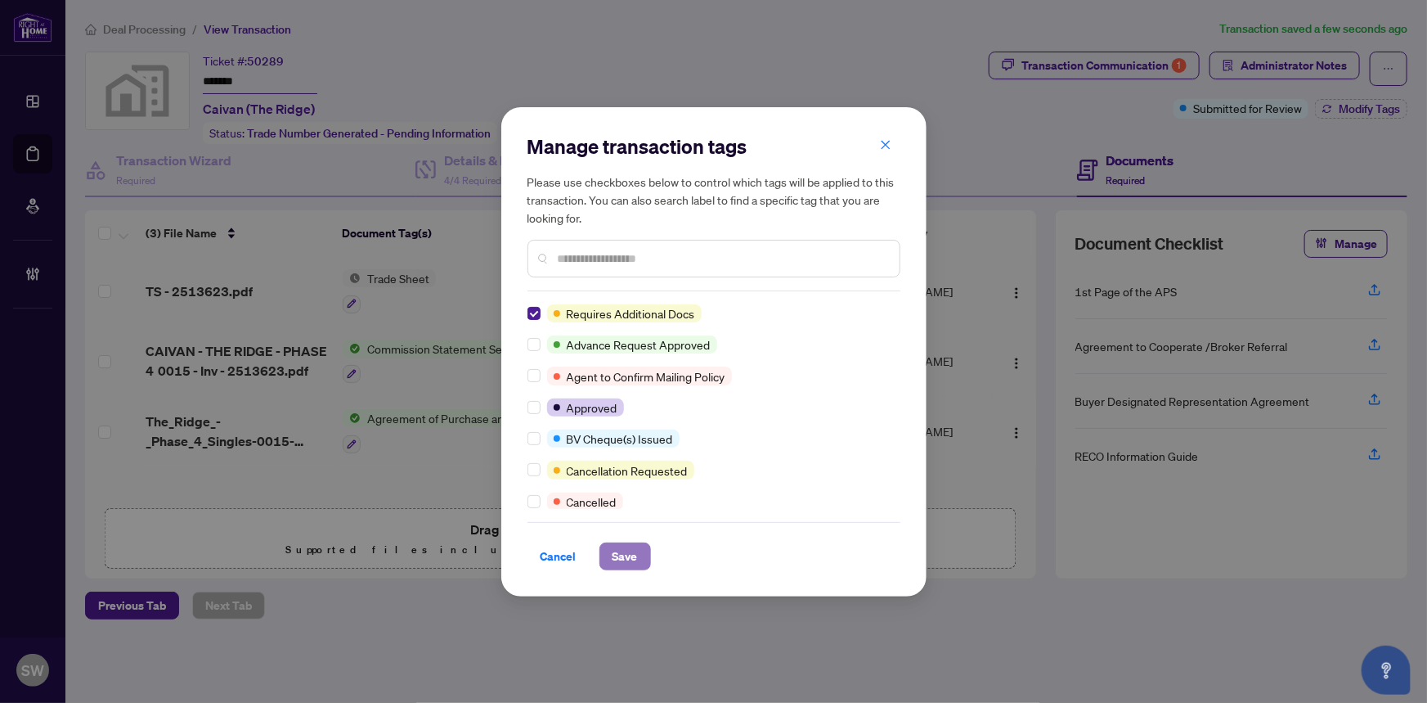
click at [613, 555] on span "Save" at bounding box center [625, 556] width 25 height 26
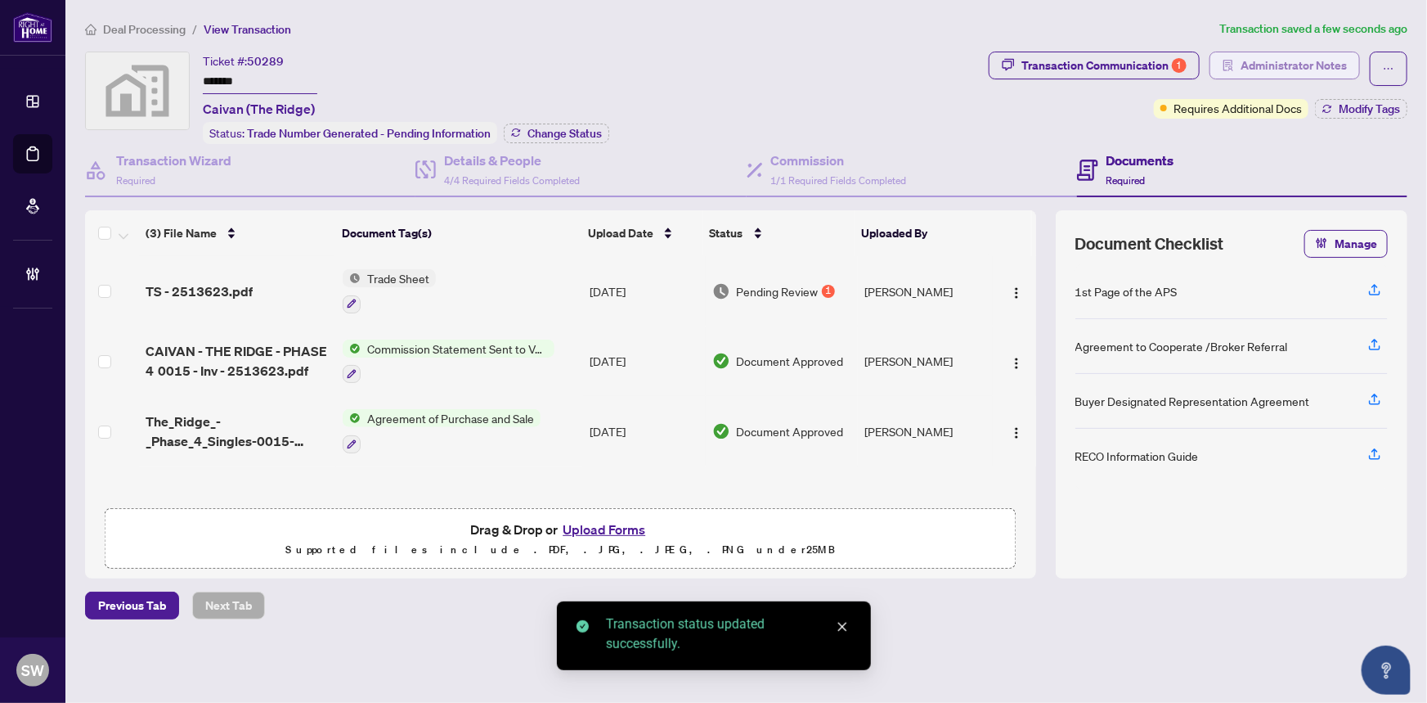
click at [1328, 72] on span "Administrator Notes" at bounding box center [1294, 65] width 106 height 26
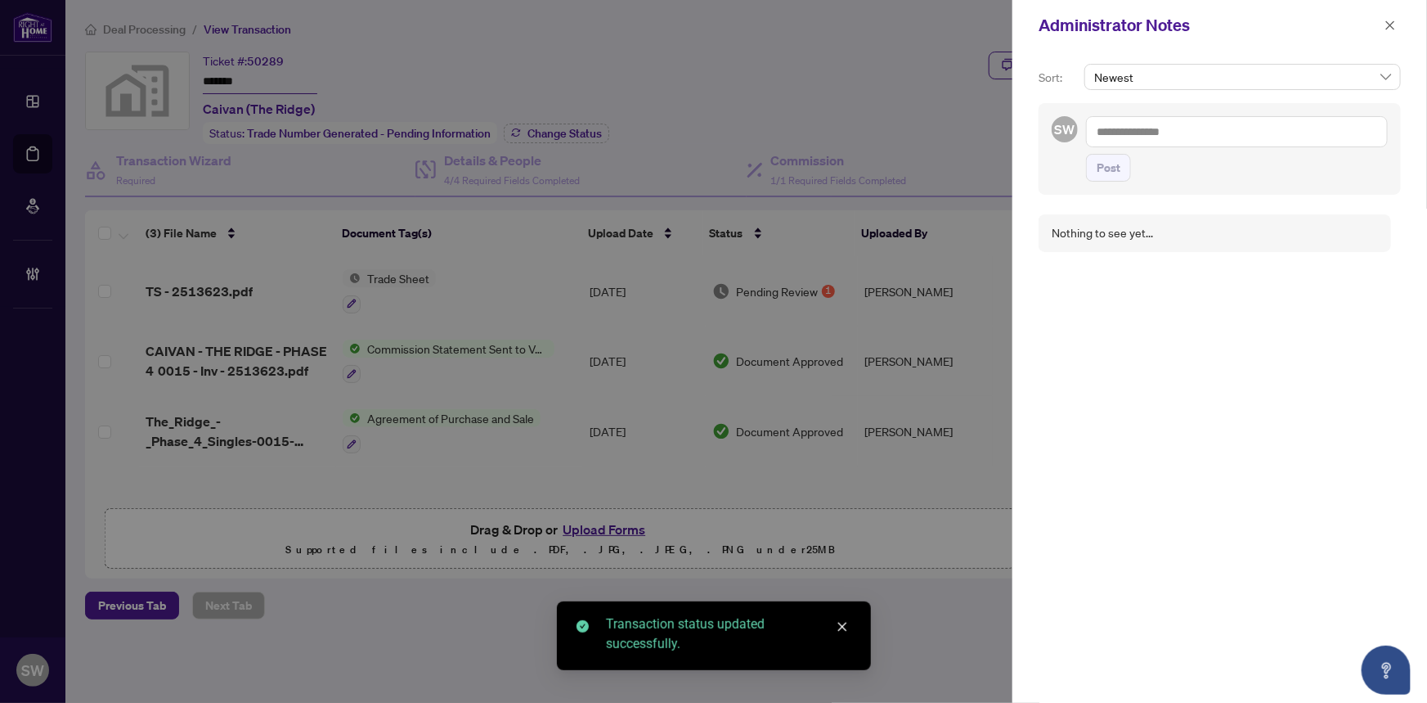
click at [1137, 127] on textarea at bounding box center [1237, 131] width 302 height 31
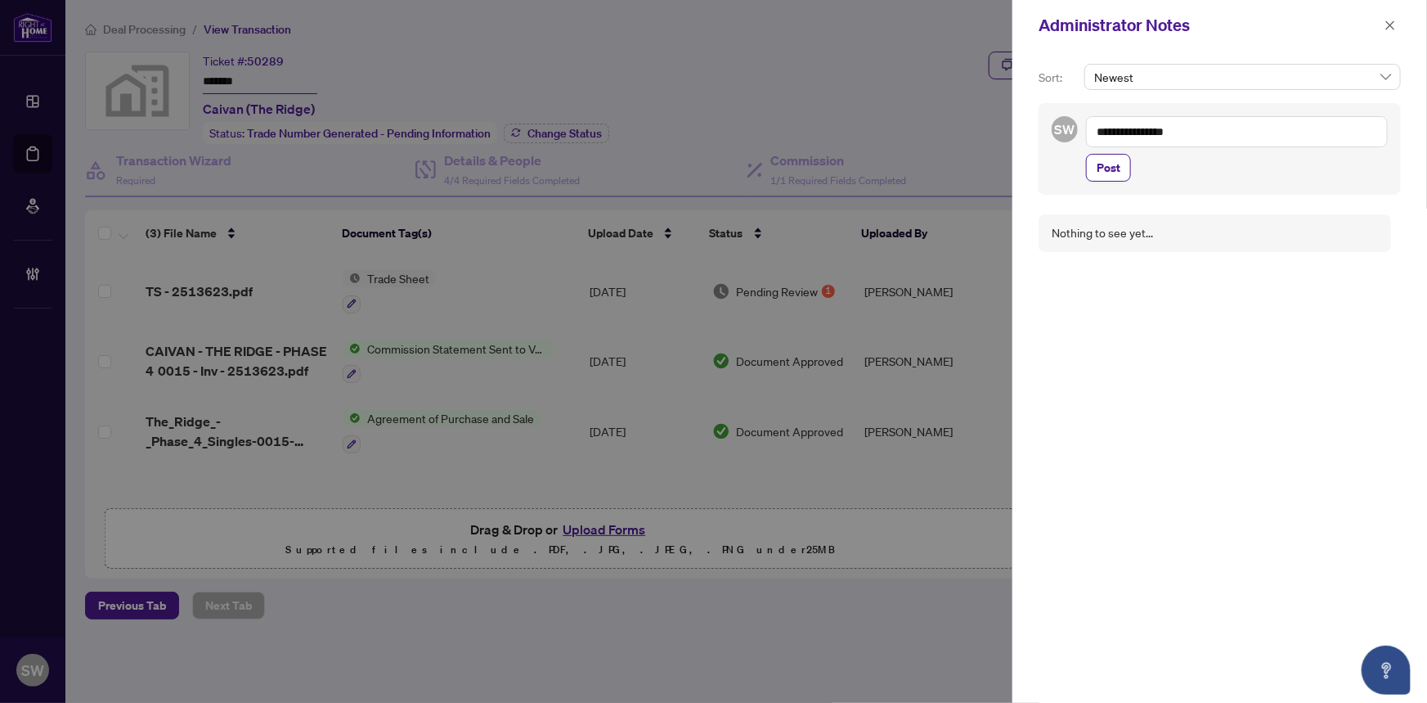
drag, startPoint x: 1119, startPoint y: 129, endPoint x: 1135, endPoint y: 130, distance: 15.6
click at [1135, 130] on textarea "**********" at bounding box center [1237, 131] width 302 height 31
click at [1135, 131] on textarea "**********" at bounding box center [1237, 131] width 302 height 31
click at [1199, 131] on textarea "**********" at bounding box center [1237, 131] width 302 height 31
click at [1184, 131] on textarea "**********" at bounding box center [1237, 131] width 302 height 31
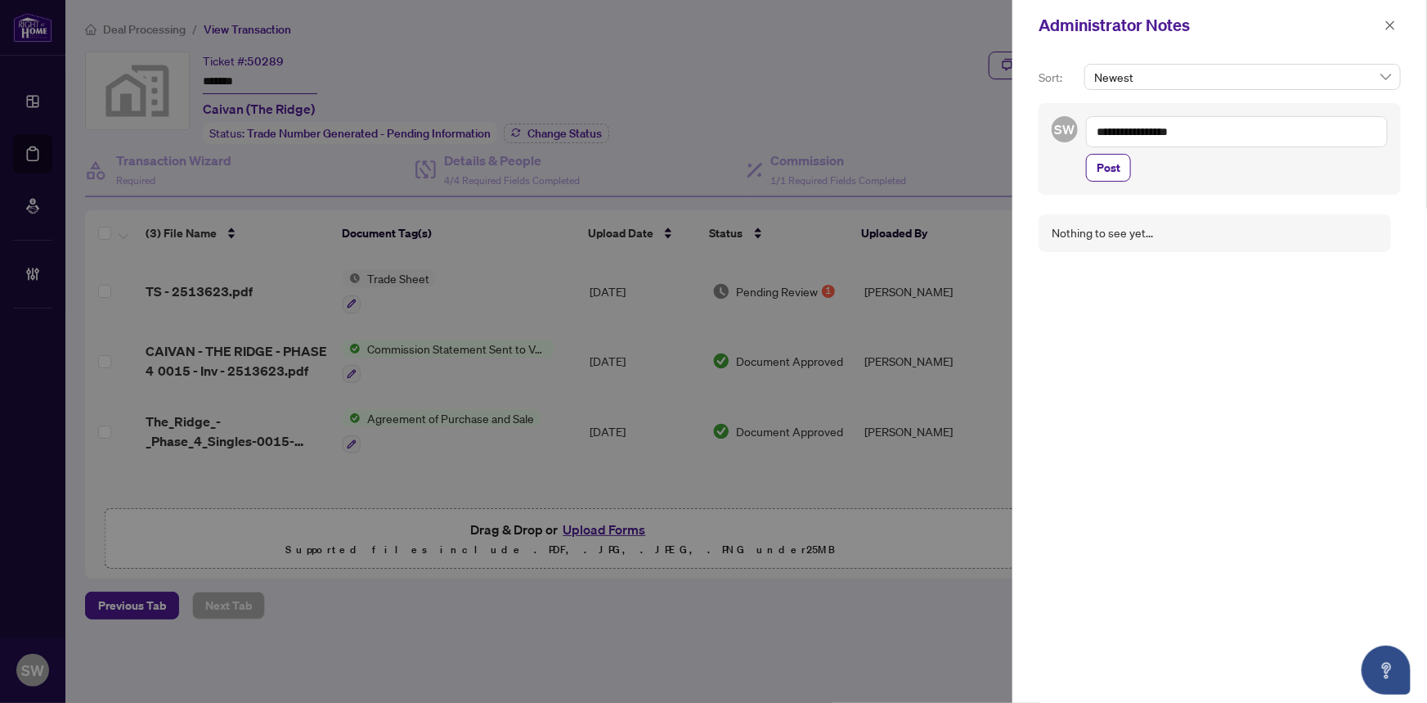
click at [1180, 130] on textarea "**********" at bounding box center [1237, 131] width 302 height 31
paste textarea "**********"
type textarea "**********"
click at [1107, 168] on span "Post" at bounding box center [1109, 168] width 24 height 26
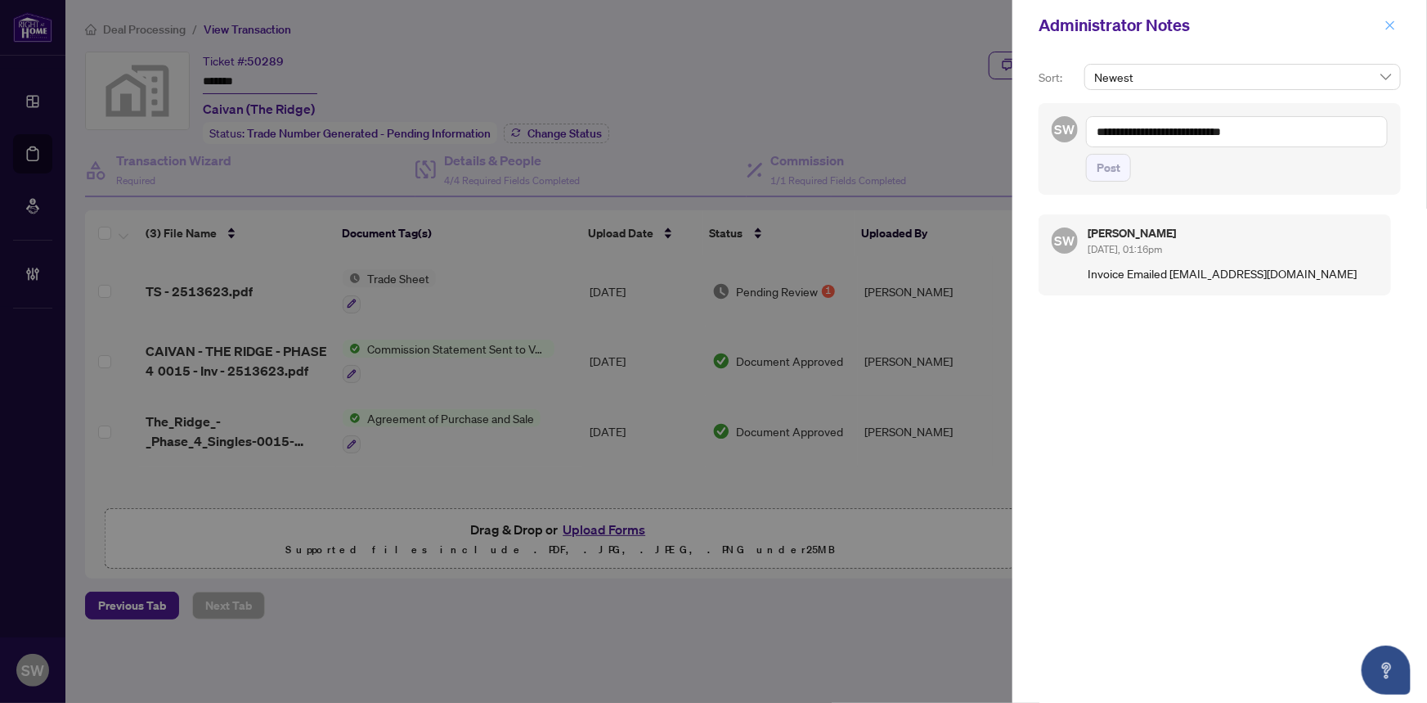
click at [1391, 24] on icon "close" at bounding box center [1390, 24] width 9 height 9
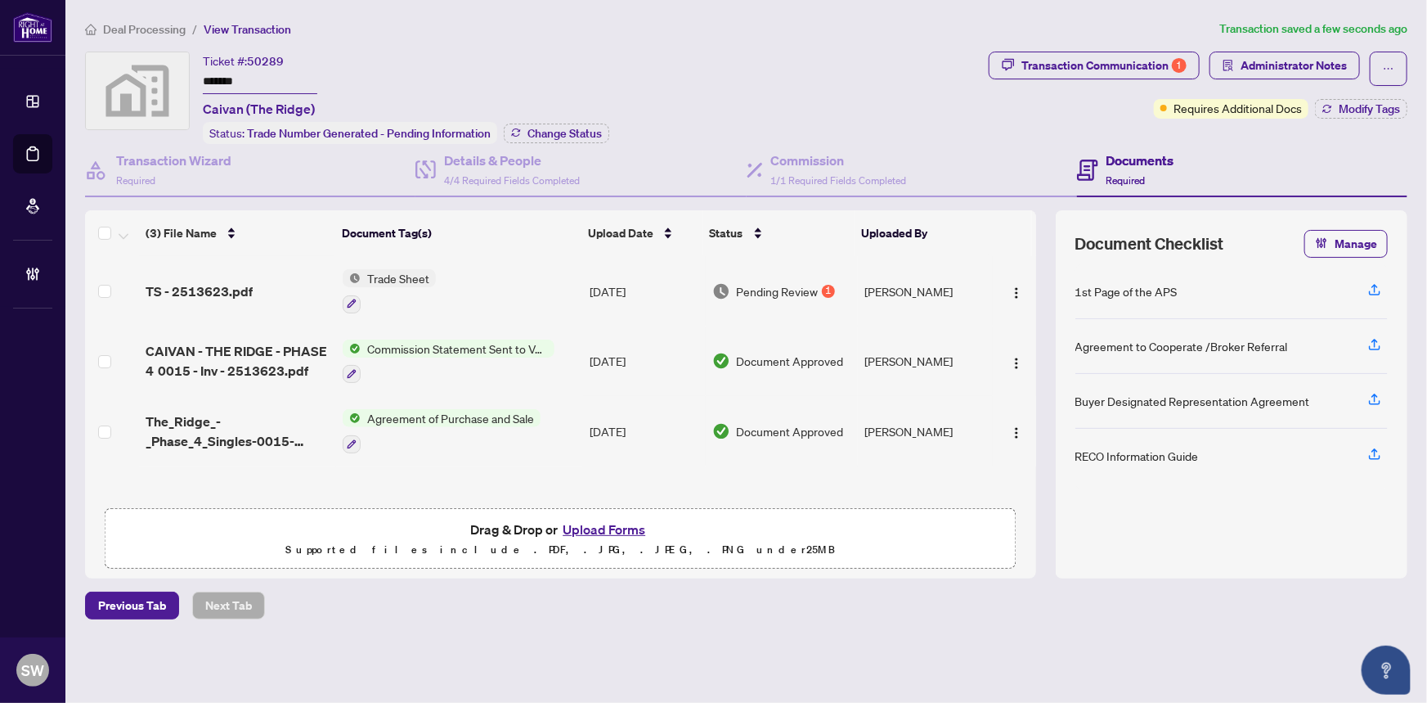
click at [232, 81] on input "*******" at bounding box center [260, 82] width 115 height 24
click at [144, 29] on span "Deal Processing" at bounding box center [144, 29] width 83 height 15
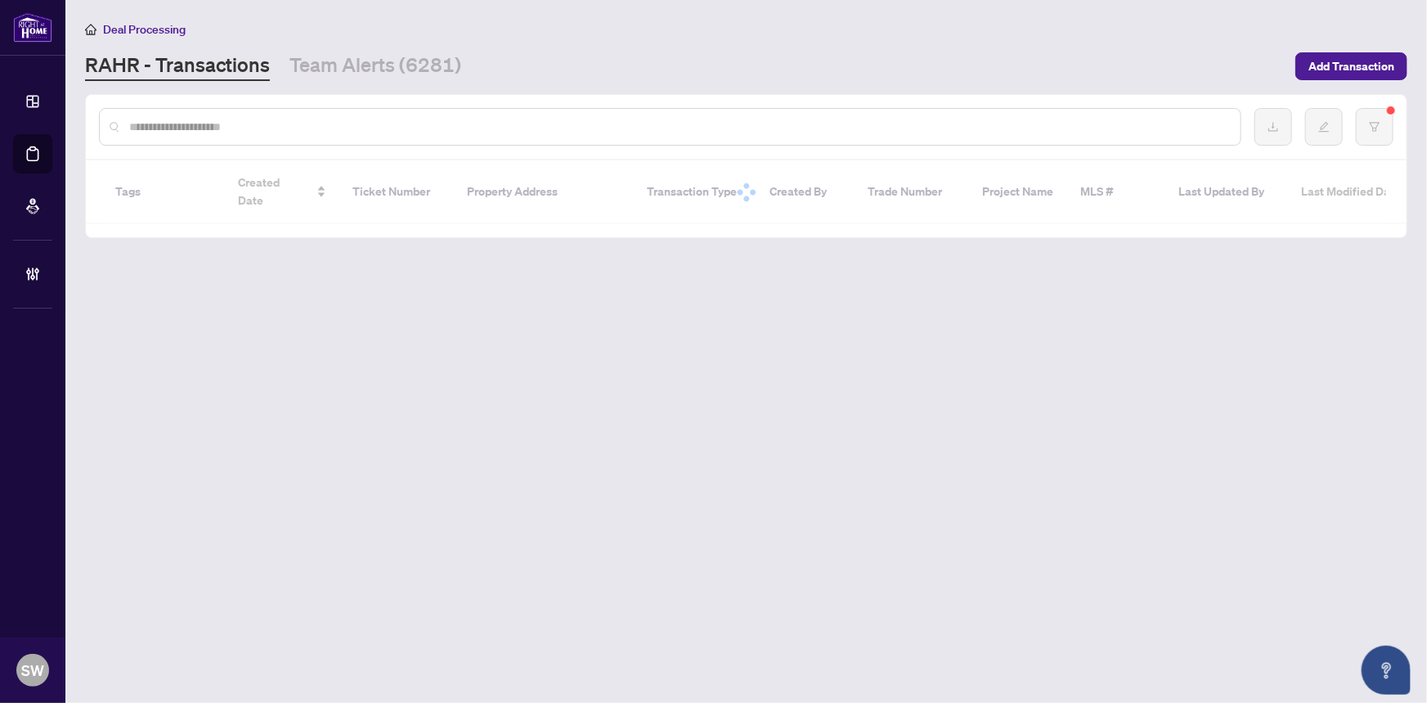
click at [231, 123] on input "text" at bounding box center [678, 127] width 1099 height 18
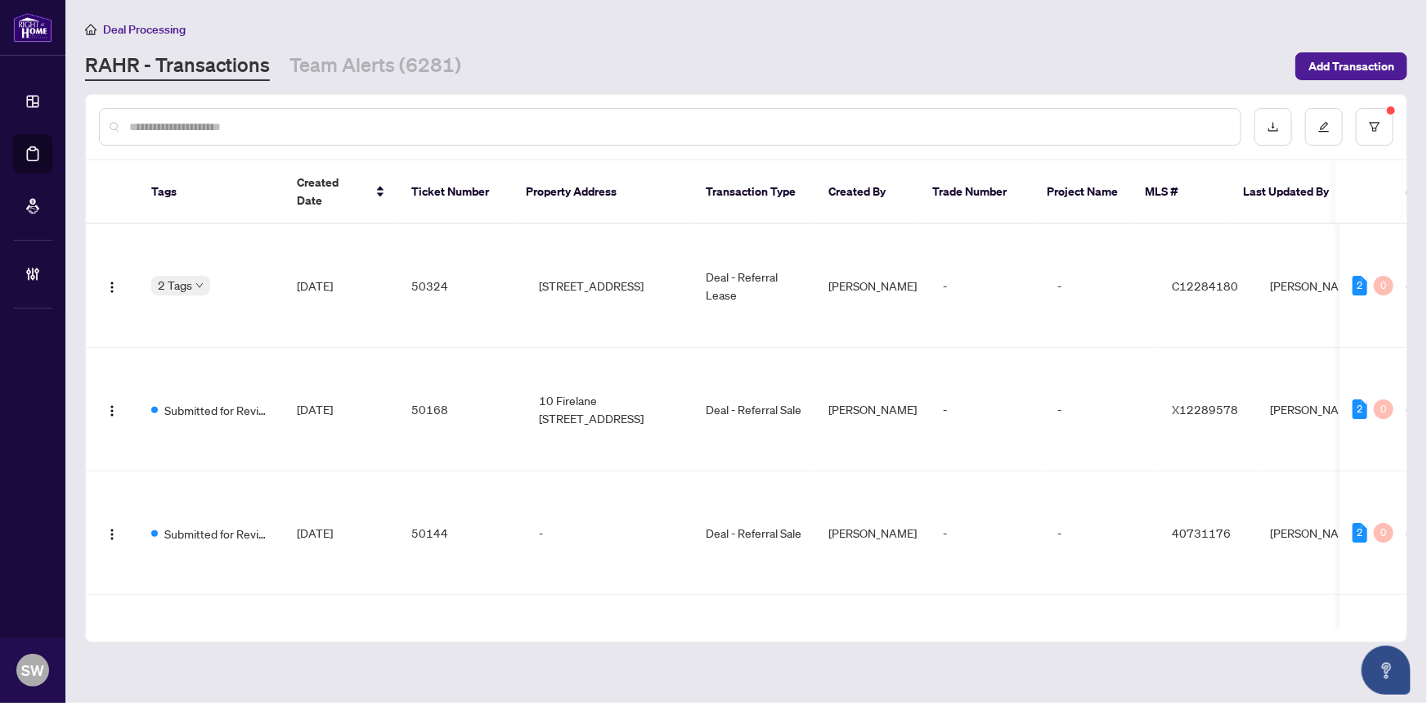
paste input "*******"
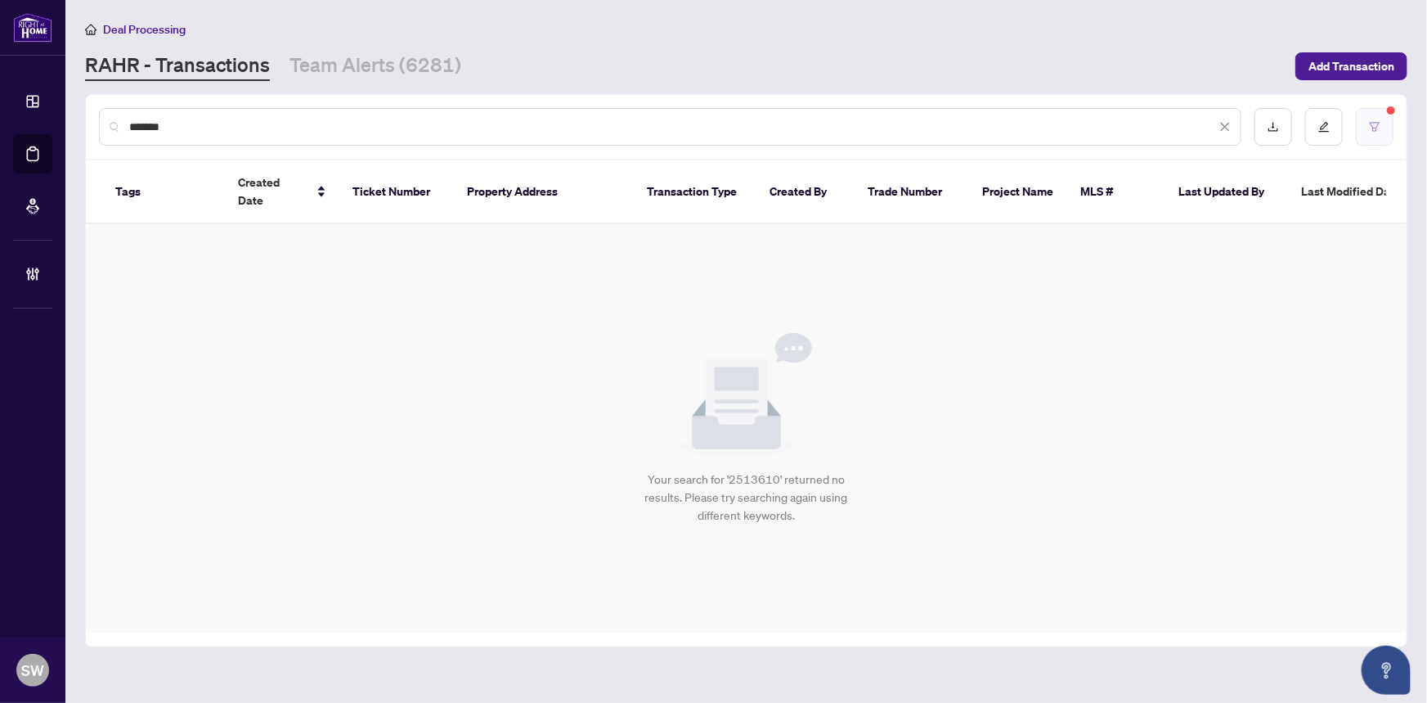
type input "*******"
click at [1379, 126] on icon "filter" at bounding box center [1374, 126] width 11 height 11
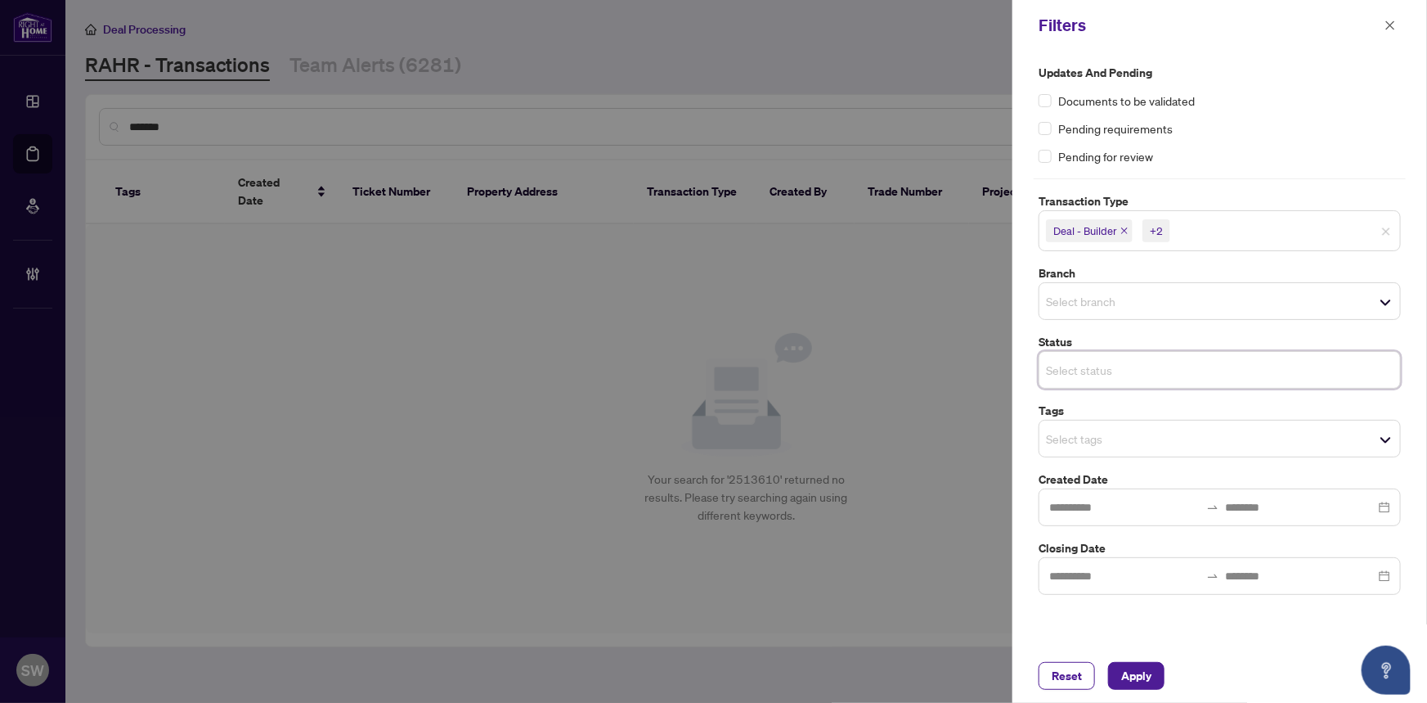
click at [1129, 658] on div "Reset Apply" at bounding box center [1220, 676] width 415 height 54
click at [1388, 31] on span "button" at bounding box center [1390, 25] width 11 height 26
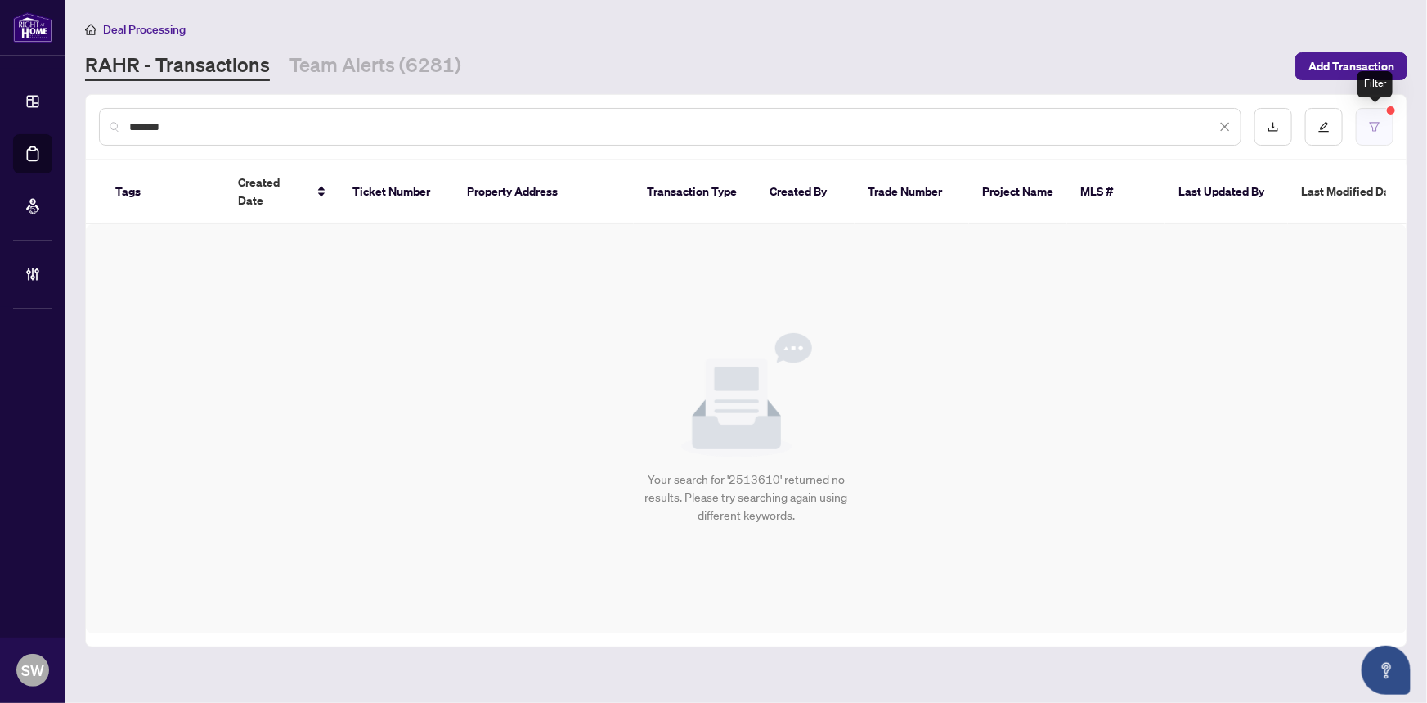
click at [1367, 118] on button "button" at bounding box center [1375, 127] width 38 height 38
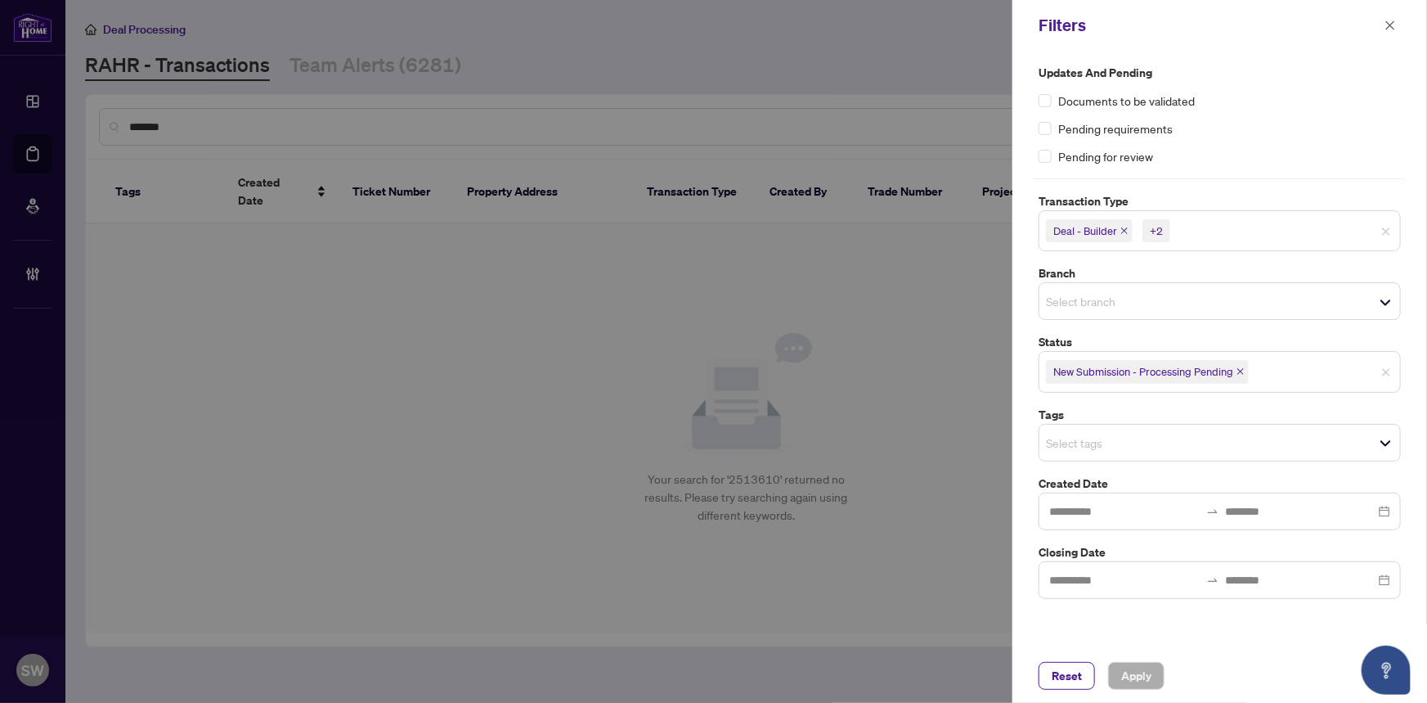
click at [1243, 373] on icon "close" at bounding box center [1241, 371] width 8 height 8
click at [1160, 672] on button "Apply" at bounding box center [1136, 676] width 56 height 28
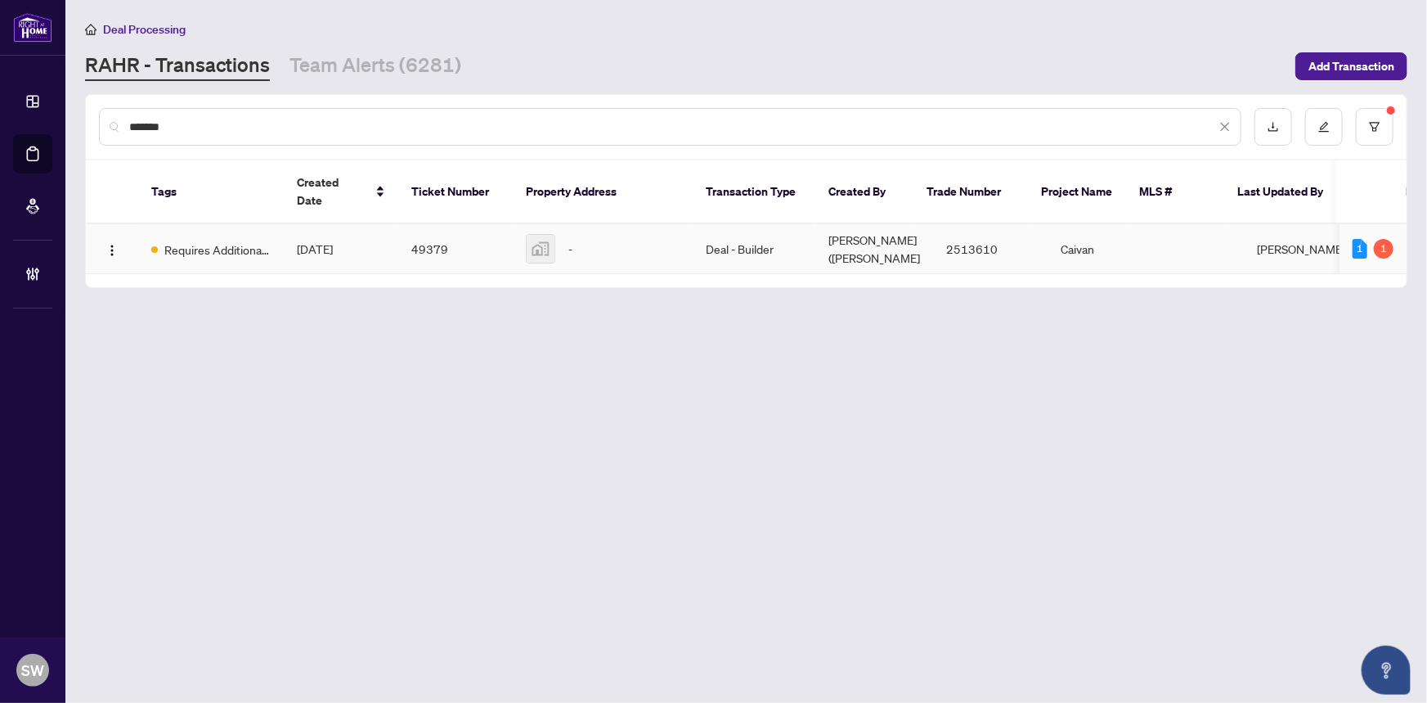
click at [380, 236] on td "Aug/19/2025" at bounding box center [341, 249] width 115 height 50
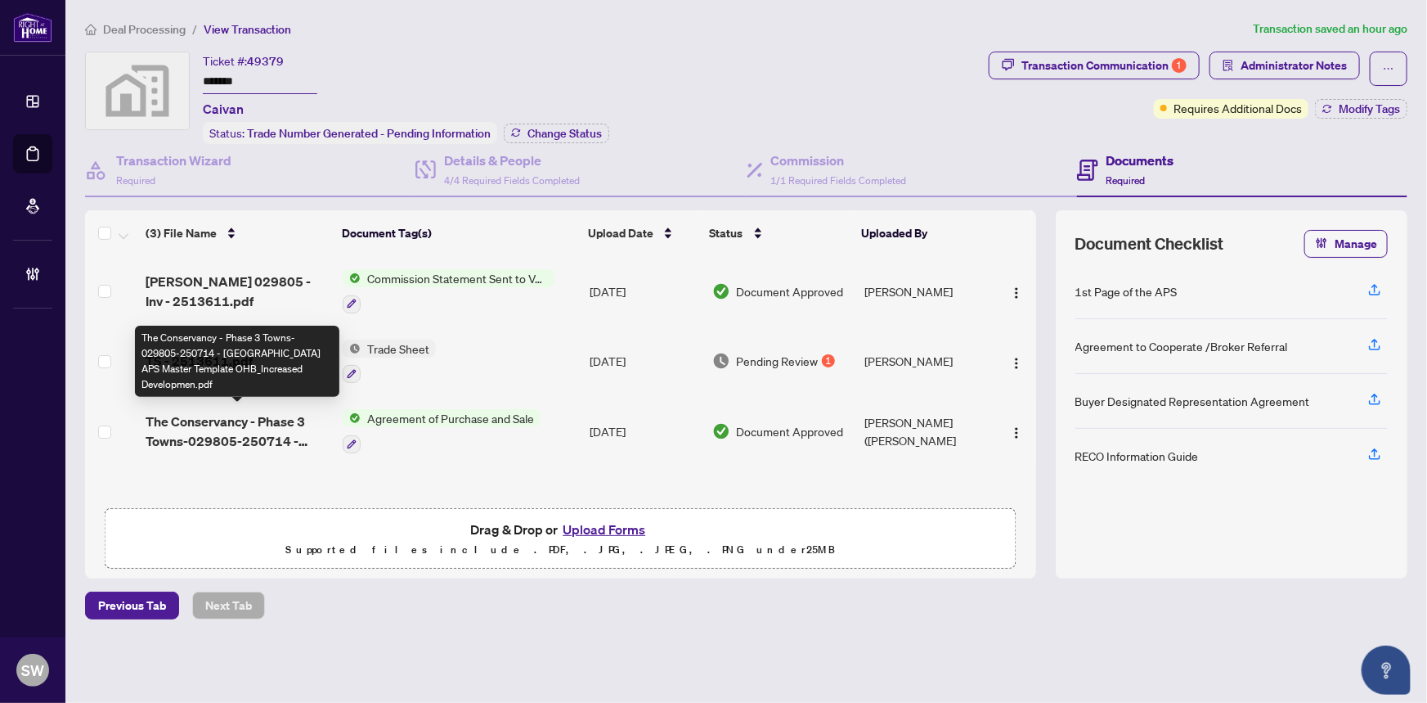
click at [278, 419] on span "The Conservancy - Phase 3 Towns-029805-250714 - Ottawa APS Master Template OHB_…" at bounding box center [238, 430] width 185 height 39
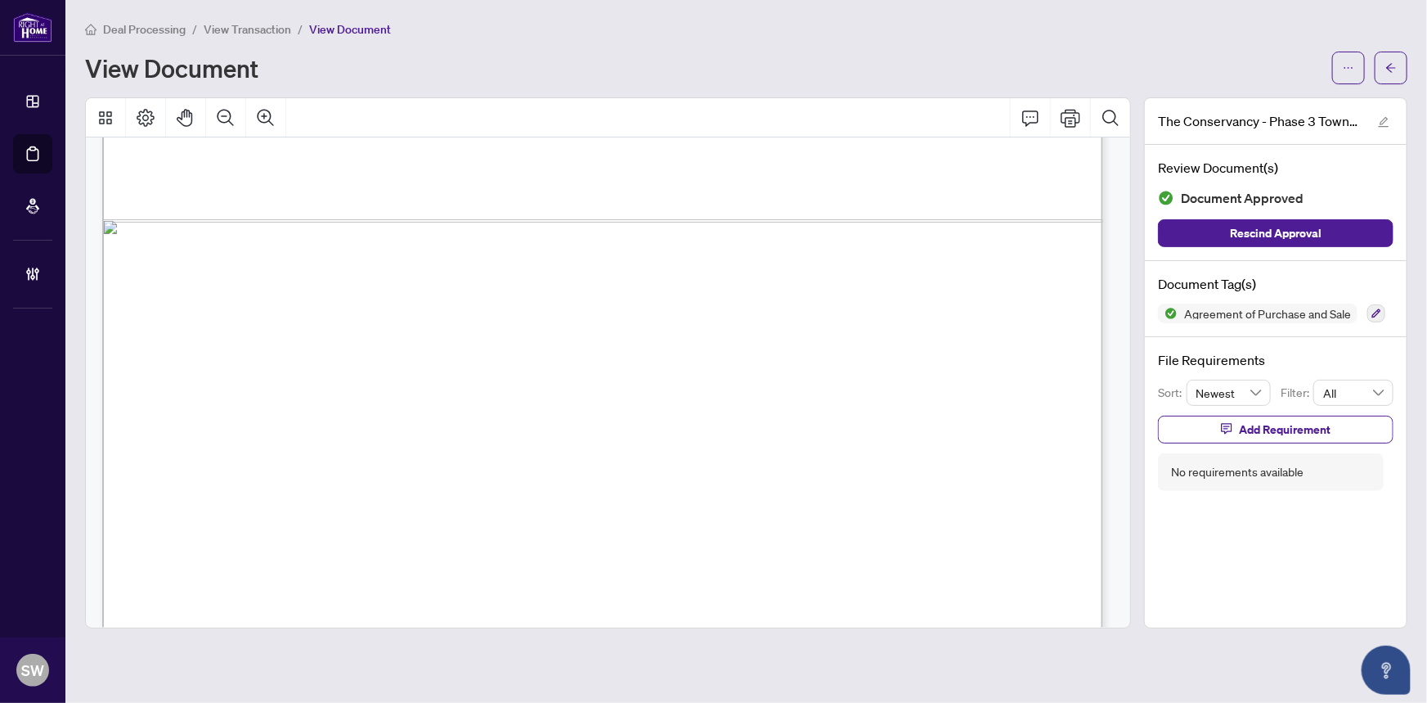
scroll to position [21783, 0]
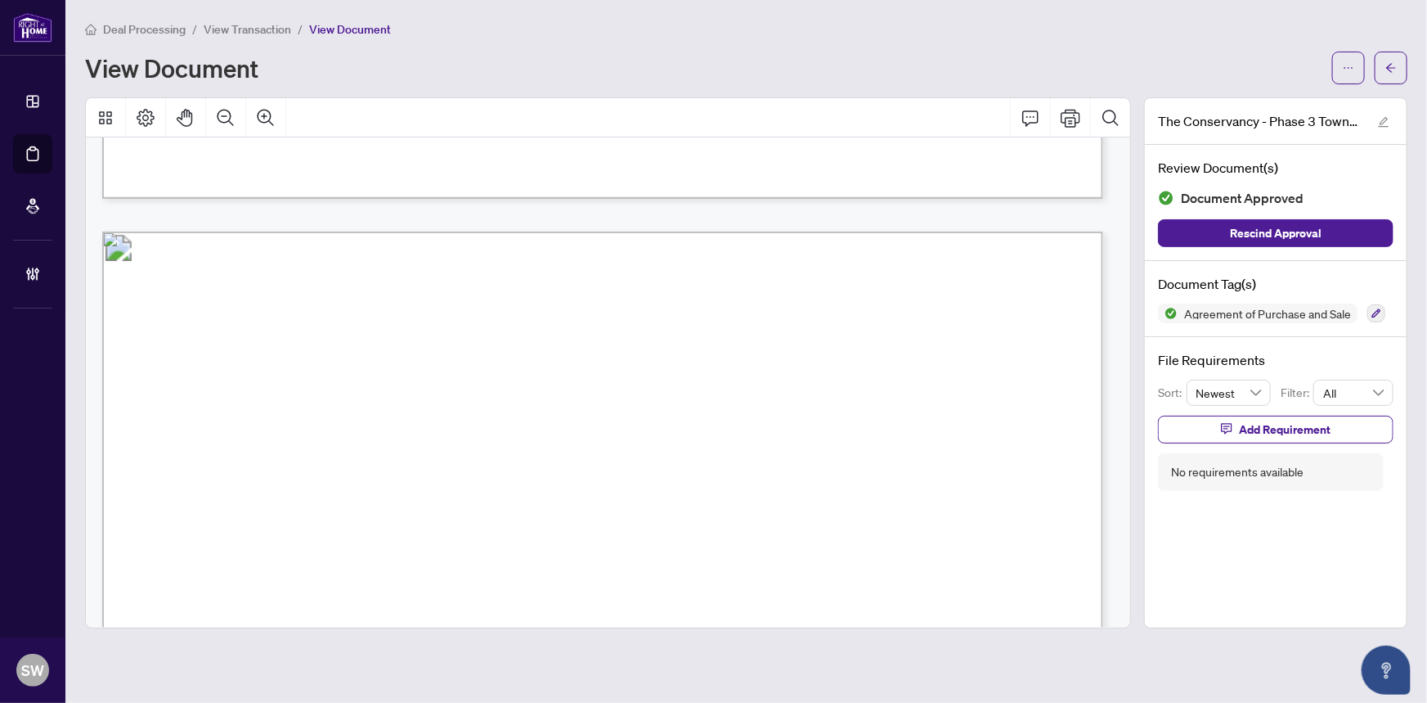
drag, startPoint x: 402, startPoint y: 362, endPoint x: 535, endPoint y: 366, distance: 133.4
click at [535, 366] on span "Project: The Conservancy - Phase 3 Towns, Model: OCTH2031E (A) - 2-Storey Freeh…" at bounding box center [665, 369] width 642 height 16
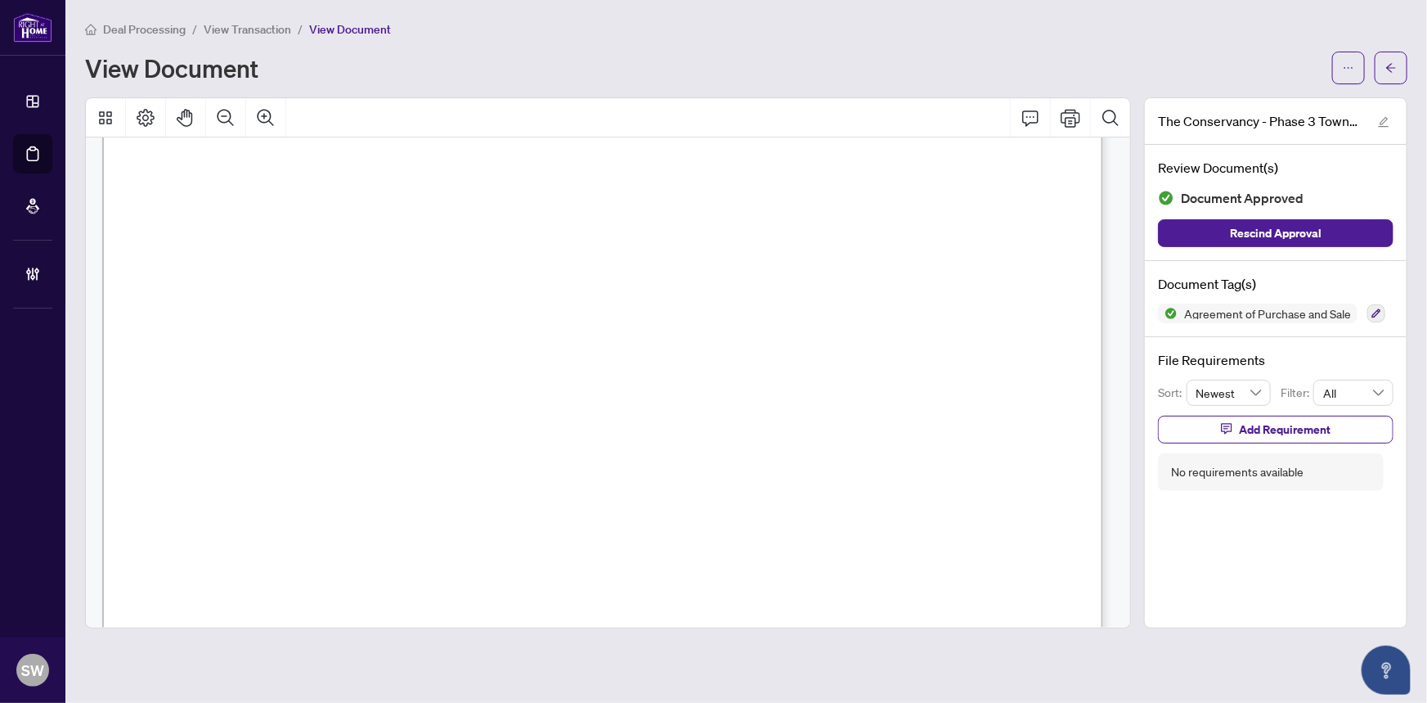
scroll to position [22155, 0]
click at [110, 115] on icon "Thumbnails" at bounding box center [105, 117] width 13 height 13
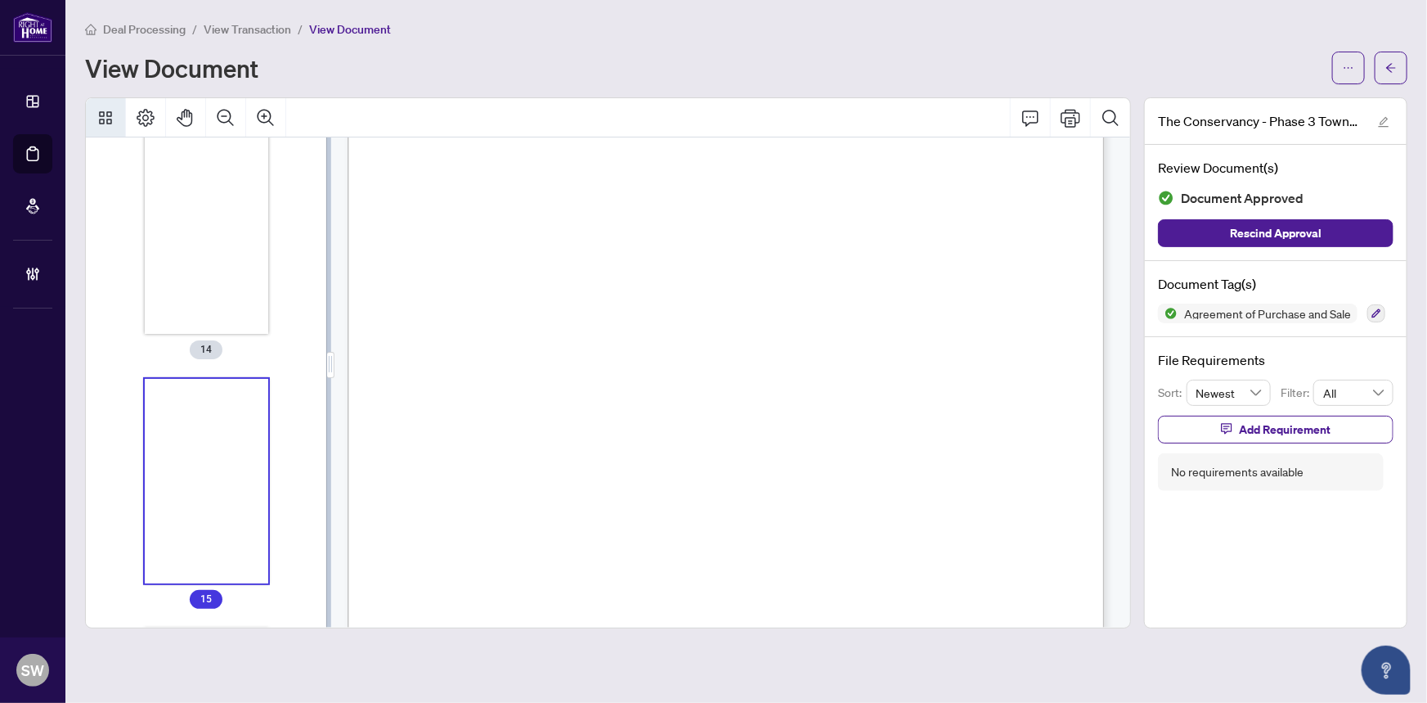
scroll to position [17560, 0]
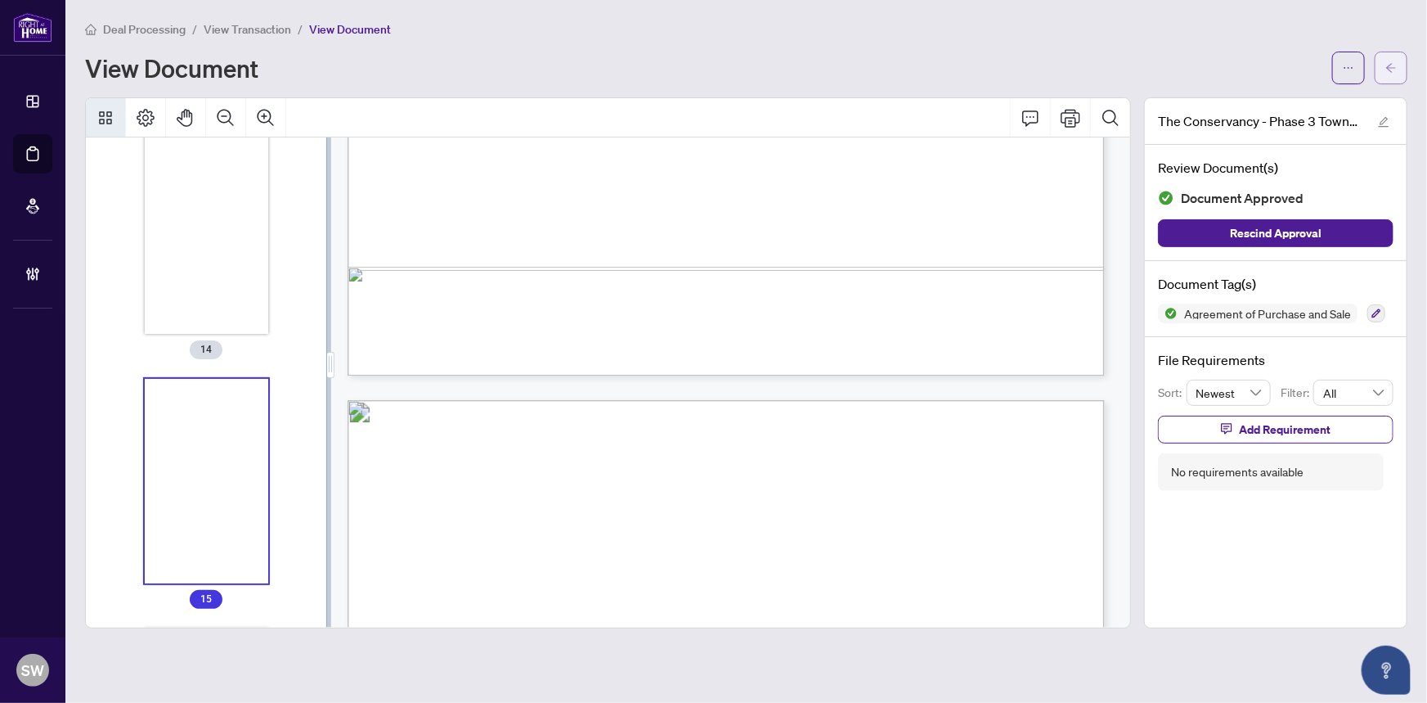
click at [1399, 69] on button "button" at bounding box center [1391, 68] width 33 height 33
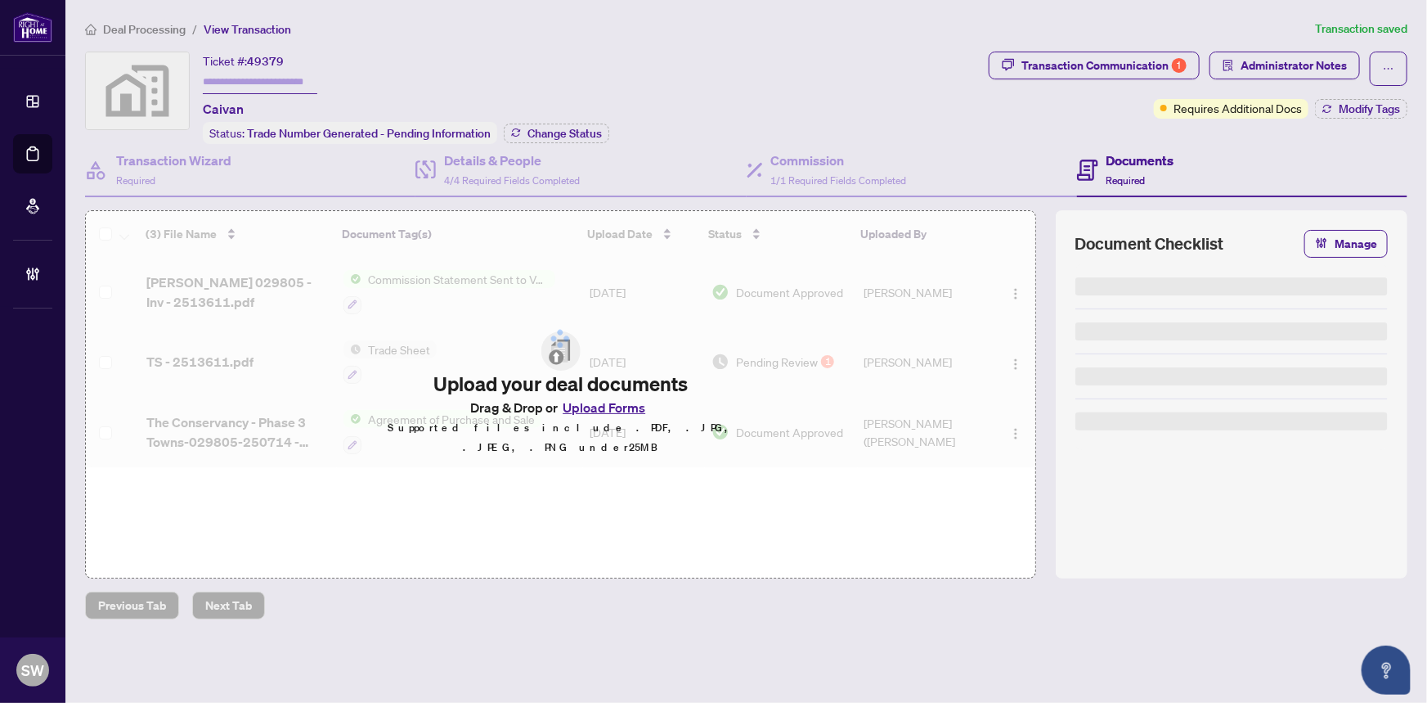
type input "*******"
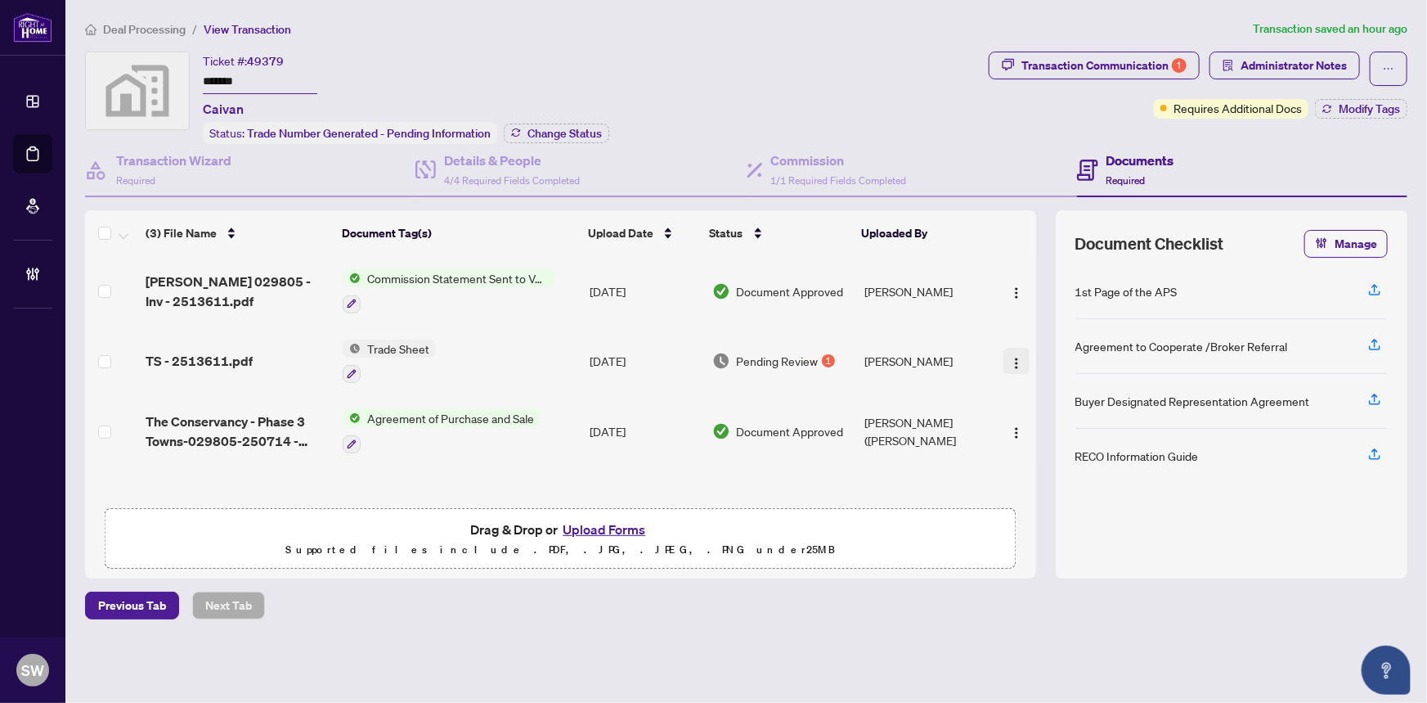
click at [1012, 357] on img "button" at bounding box center [1016, 363] width 13 height 13
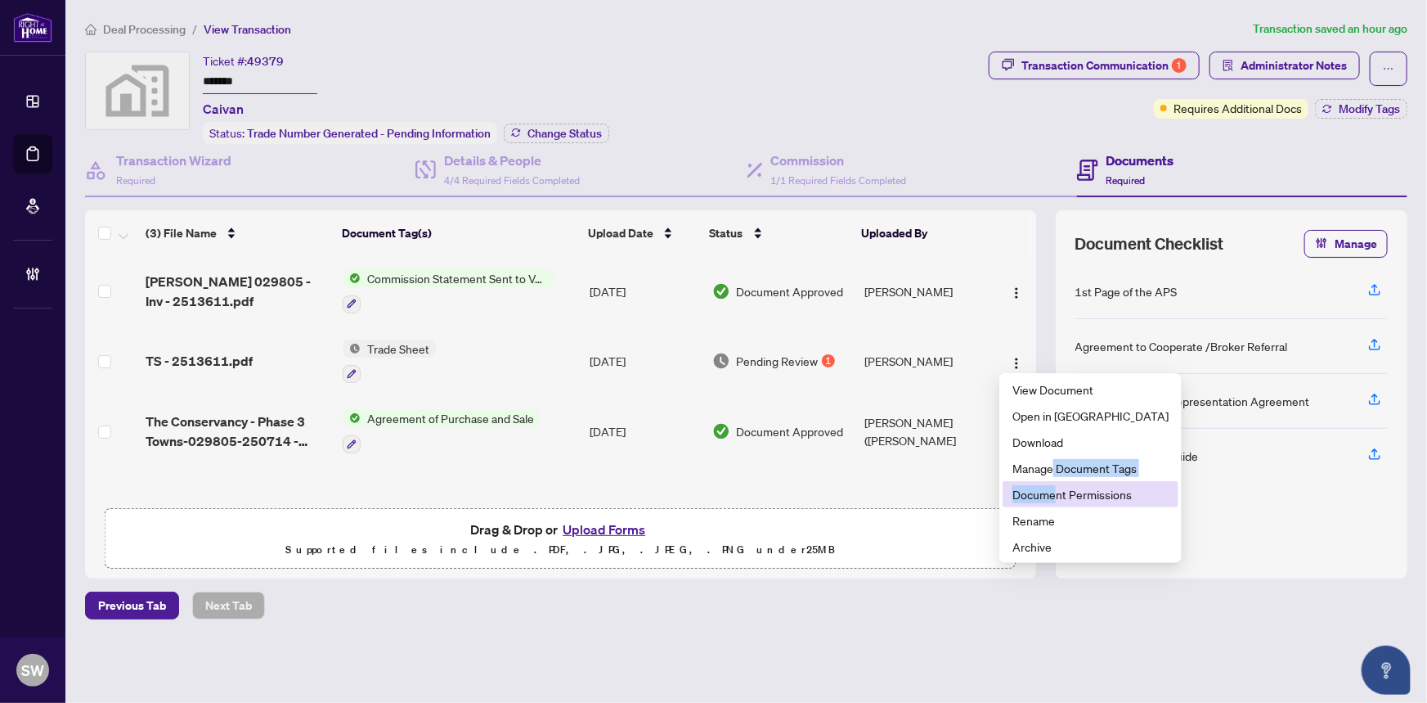
click at [1055, 485] on ul "View Document Open in New Tab Download Manage Document Tags Document Permission…" at bounding box center [1091, 468] width 182 height 190
click at [1103, 495] on span "Document Permissions" at bounding box center [1091, 494] width 156 height 18
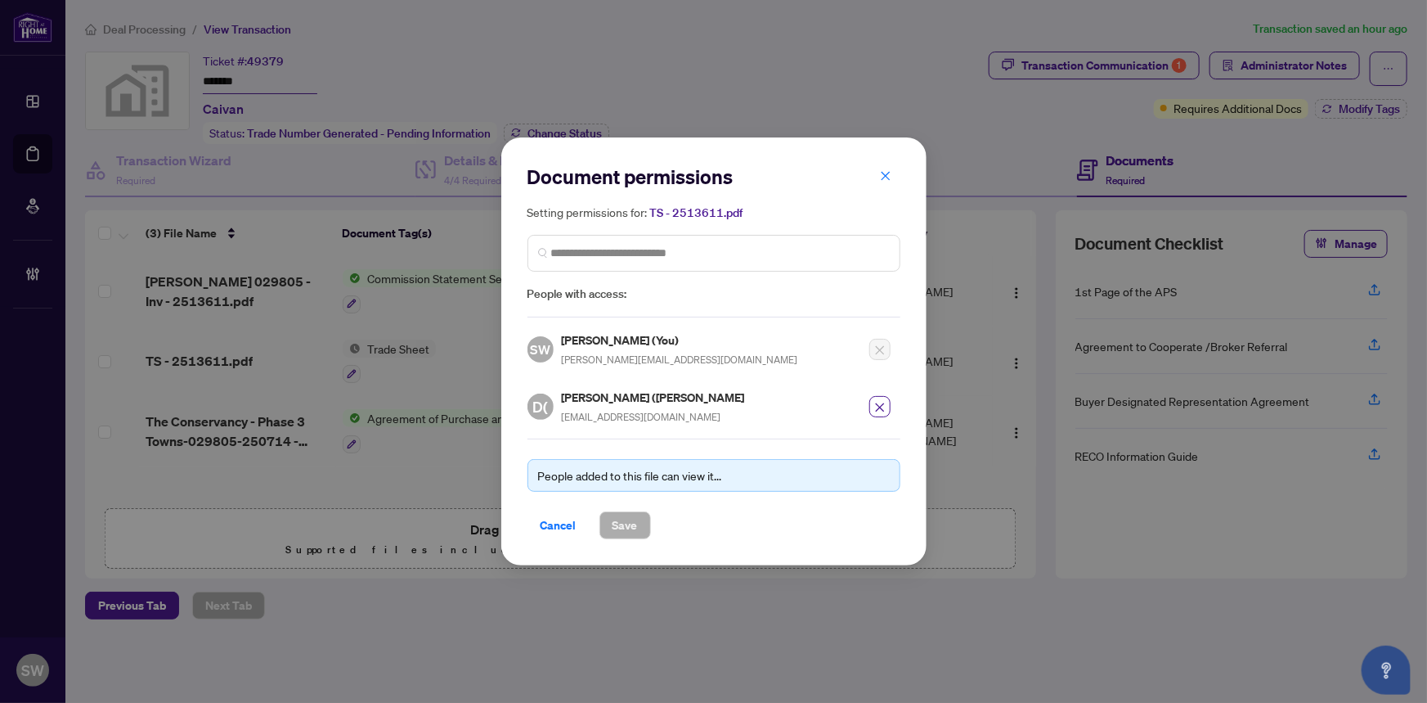
click at [625, 388] on h5 "Dinesh (Kumar) Sharma" at bounding box center [655, 397] width 186 height 19
click at [625, 389] on h5 "Dinesh (Kumar) Sharma" at bounding box center [655, 397] width 186 height 19
click at [625, 392] on h5 "Dinesh (Kumar) Sharma" at bounding box center [655, 397] width 186 height 19
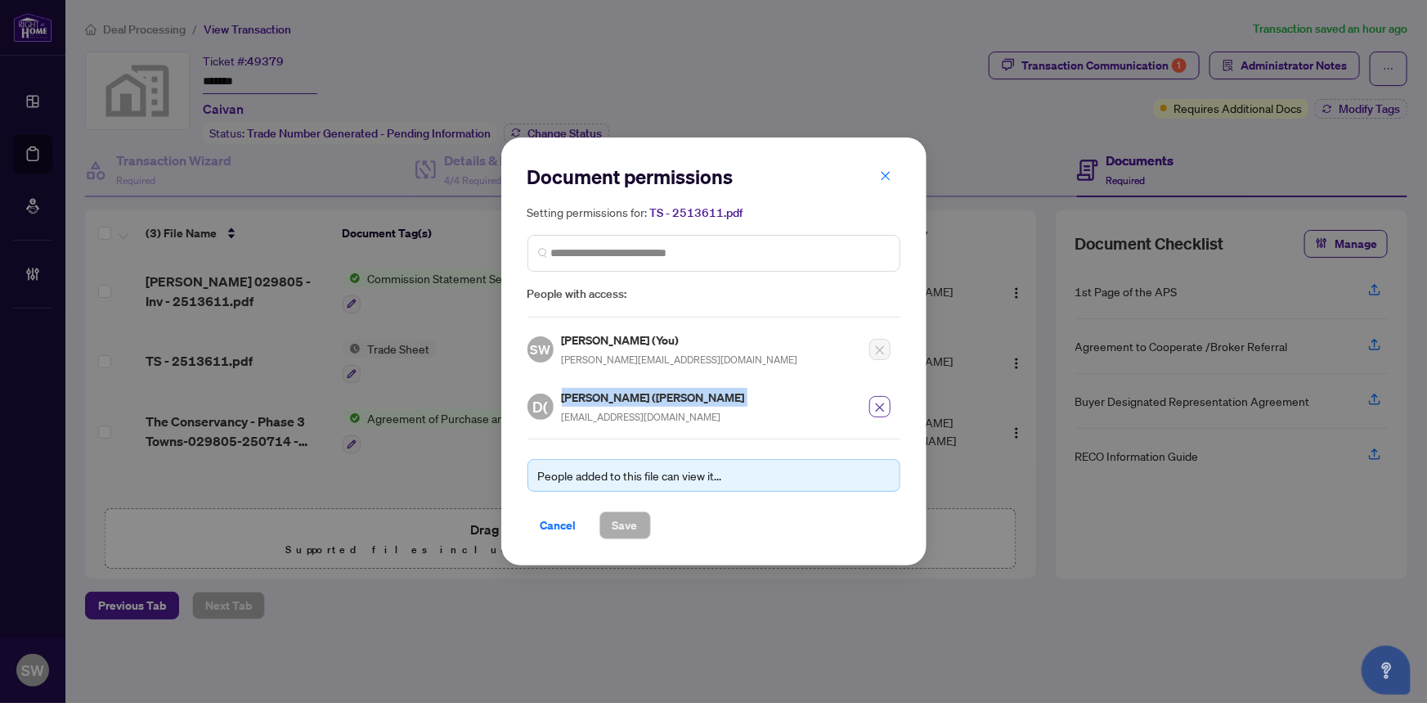
click at [882, 407] on icon "close" at bounding box center [879, 407] width 9 height 9
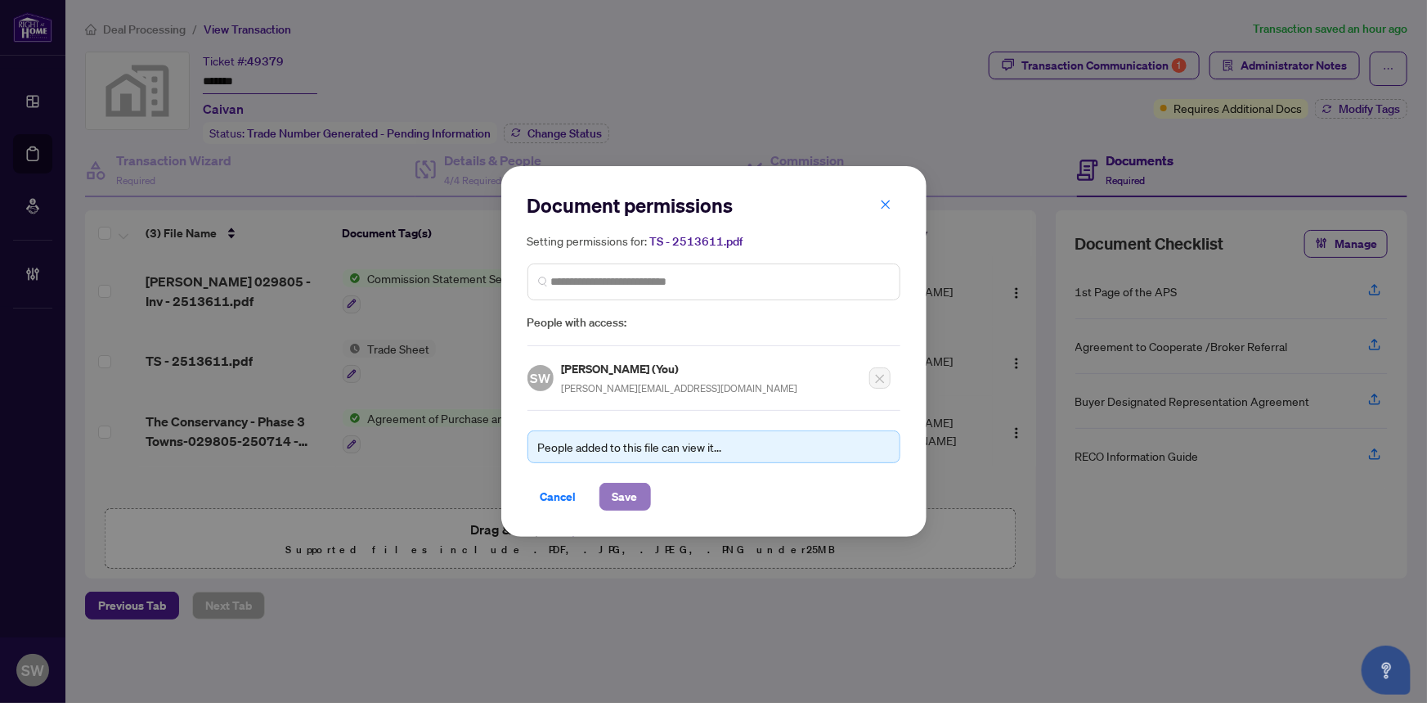
click at [620, 500] on span "Save" at bounding box center [625, 496] width 25 height 26
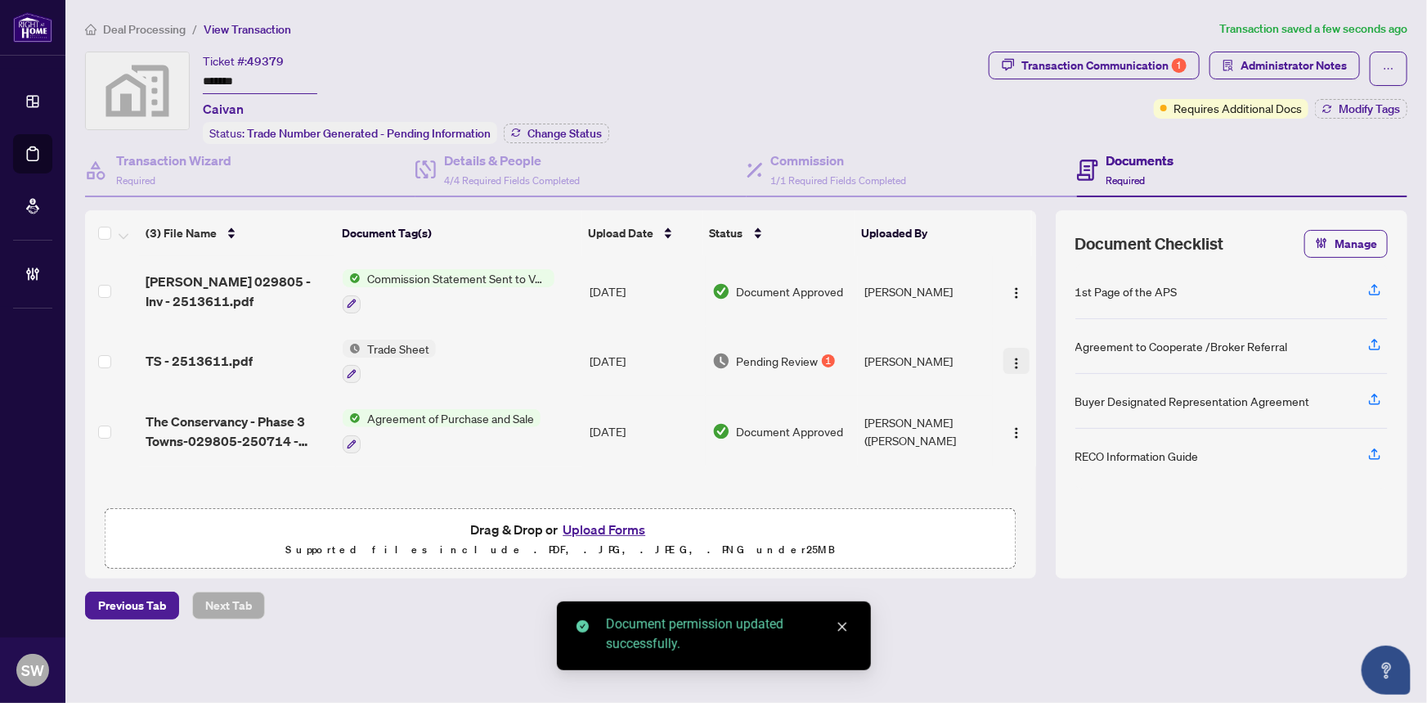
click at [1014, 357] on img "button" at bounding box center [1016, 363] width 13 height 13
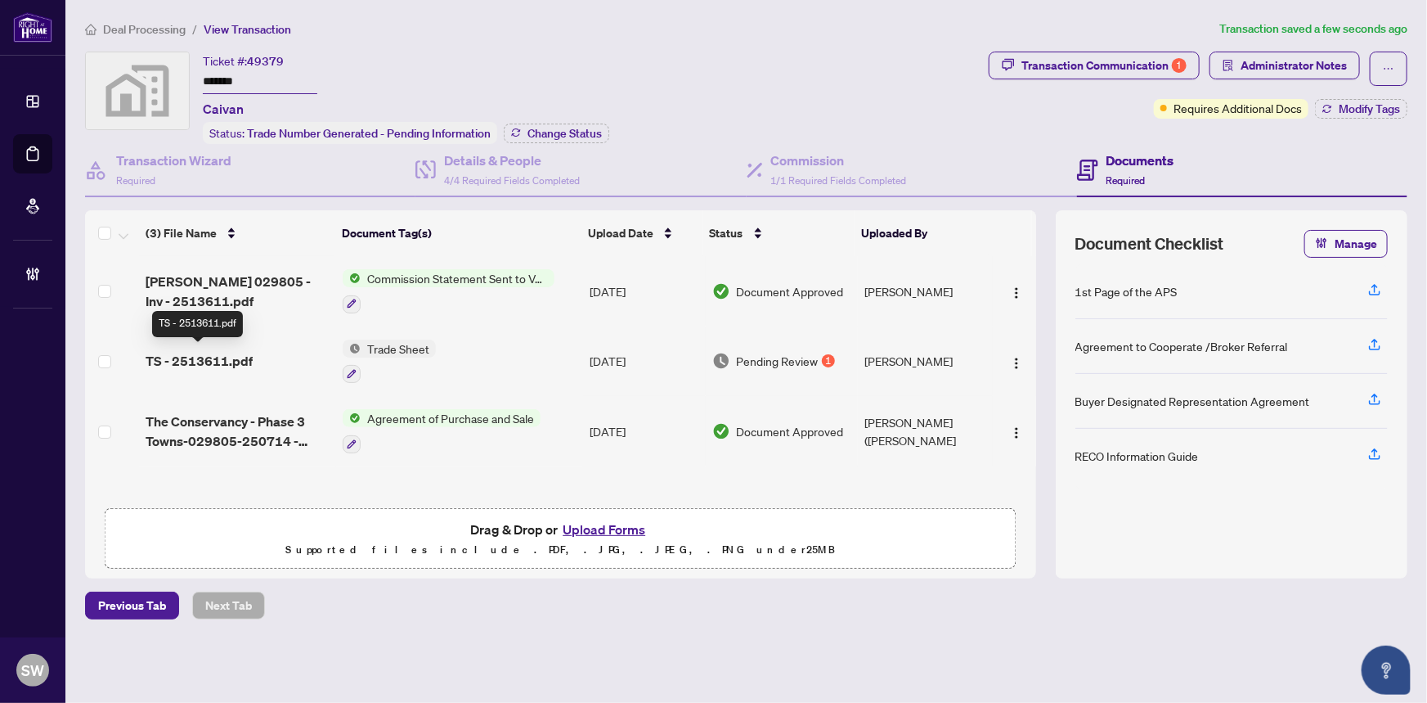
click at [197, 351] on span "TS - 2513611.pdf" at bounding box center [199, 361] width 107 height 20
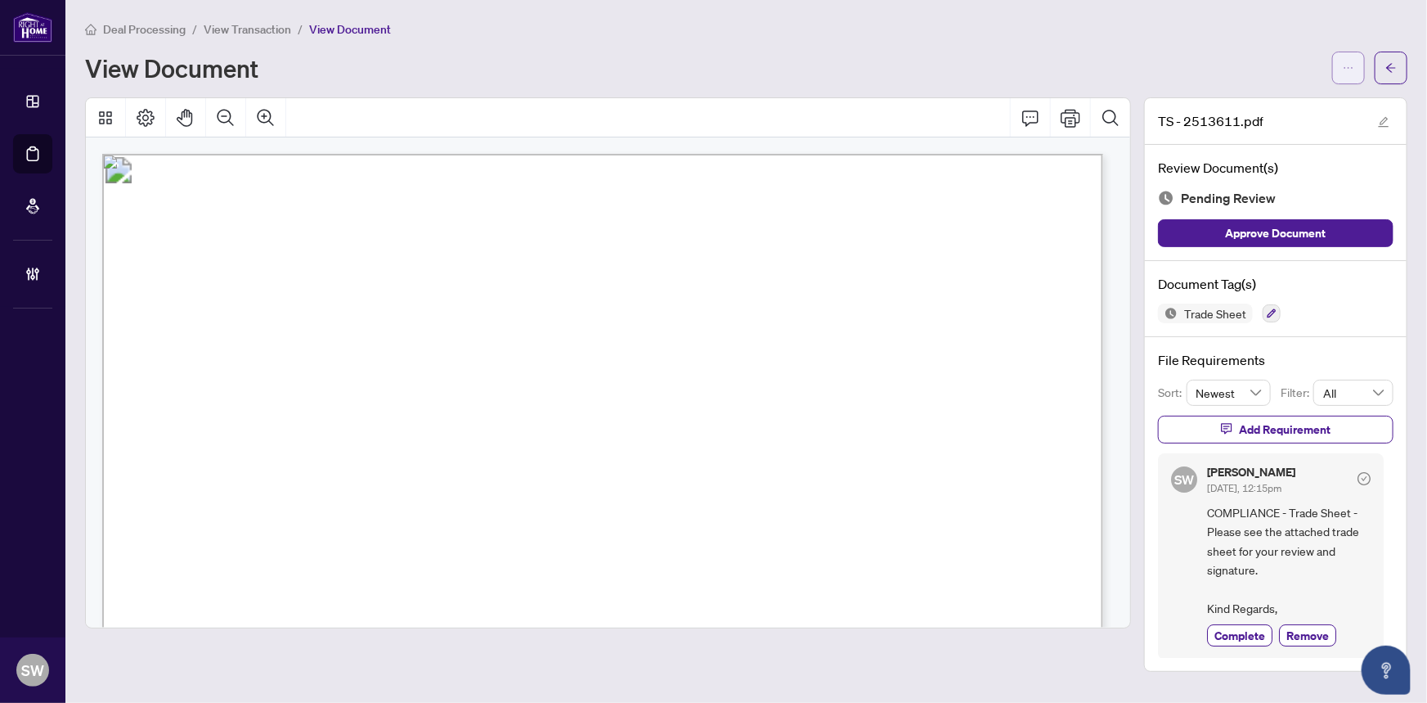
click at [1349, 73] on span "button" at bounding box center [1348, 68] width 11 height 26
click at [1317, 628] on span "Remove" at bounding box center [1308, 635] width 43 height 17
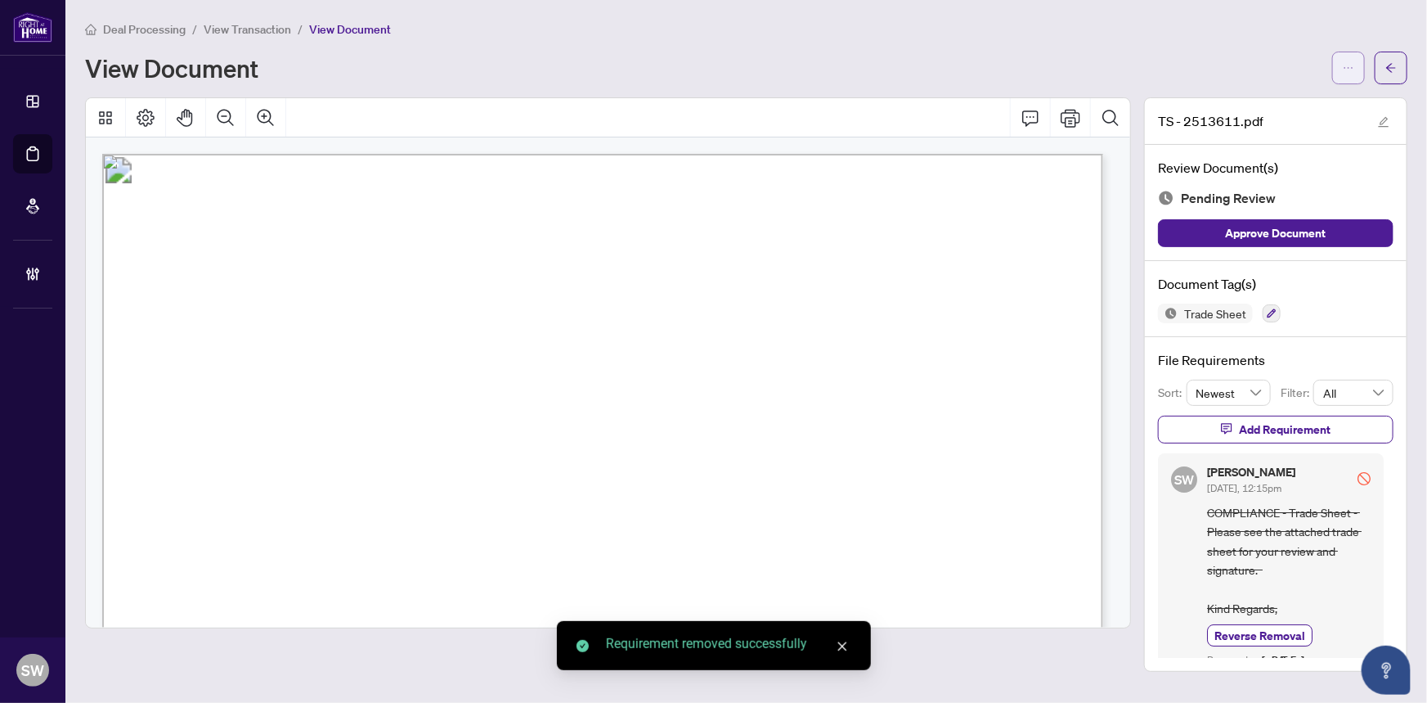
click at [1345, 65] on icon "ellipsis" at bounding box center [1348, 67] width 11 height 11
click at [1266, 206] on span "Archive" at bounding box center [1290, 208] width 124 height 18
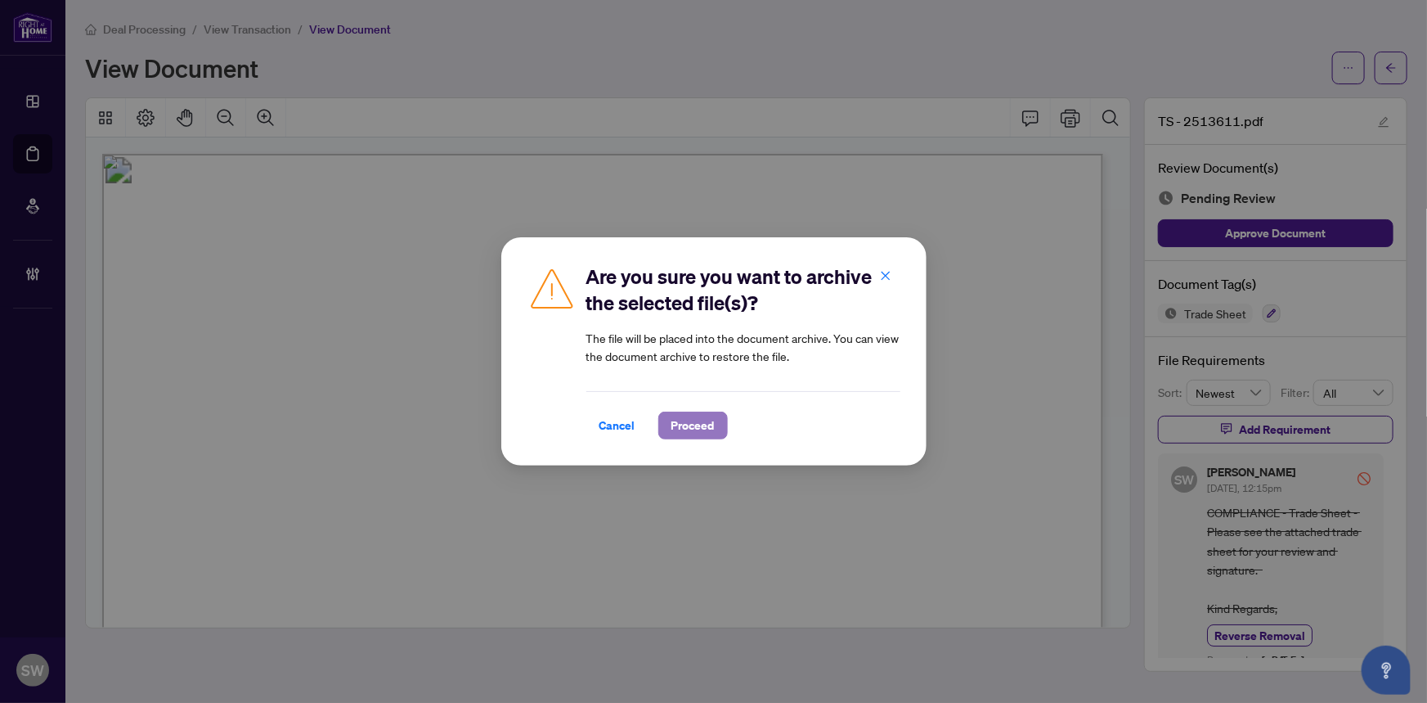
click at [687, 423] on span "Proceed" at bounding box center [693, 425] width 43 height 26
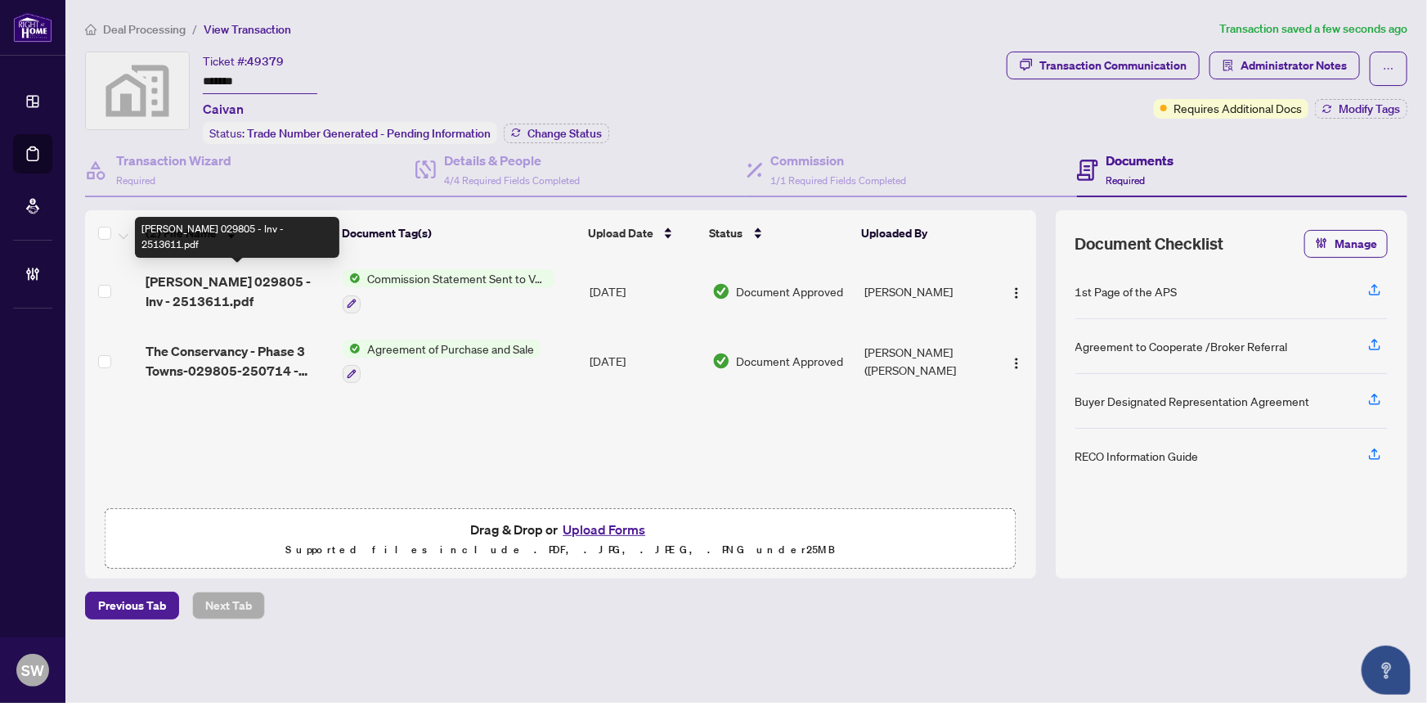
click at [274, 278] on span "CAIVAN BARRHAVEN 029805 - Inv - 2513611.pdf" at bounding box center [238, 291] width 185 height 39
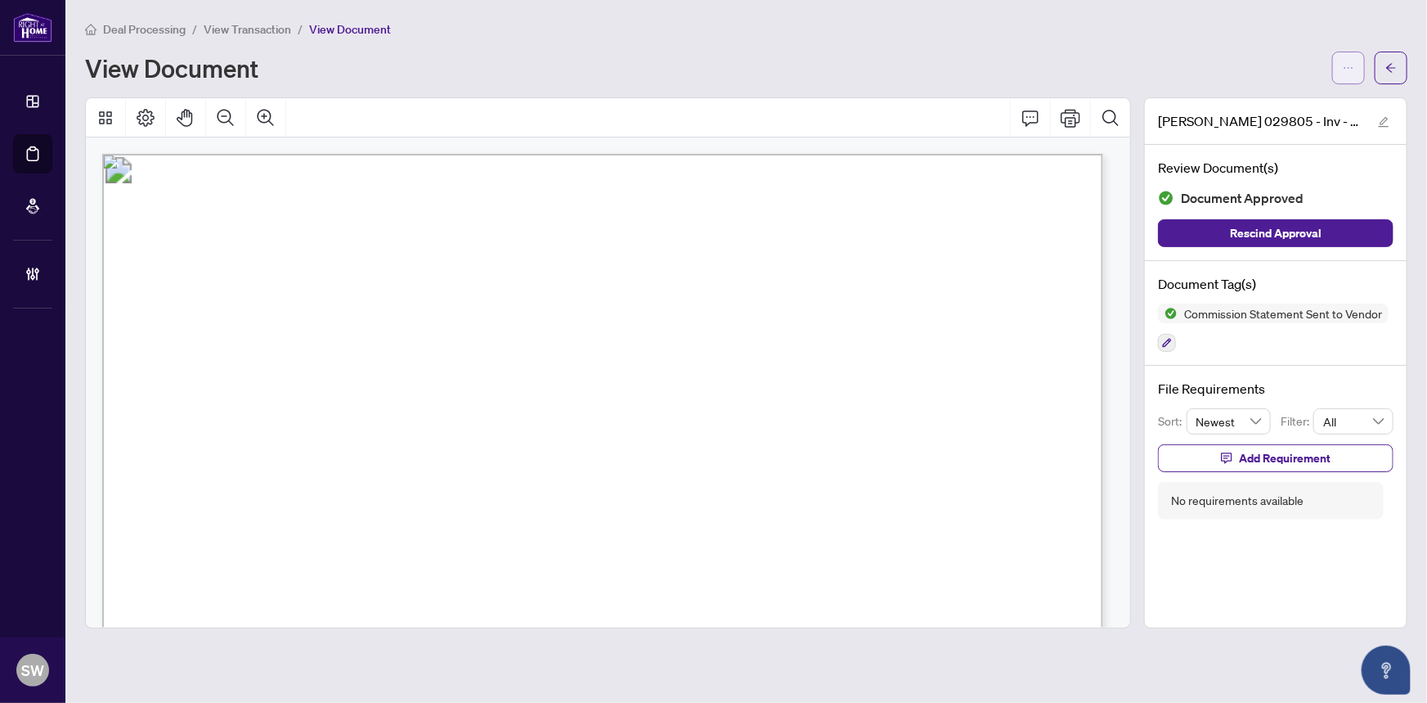
click at [1345, 69] on icon "ellipsis" at bounding box center [1348, 67] width 11 height 11
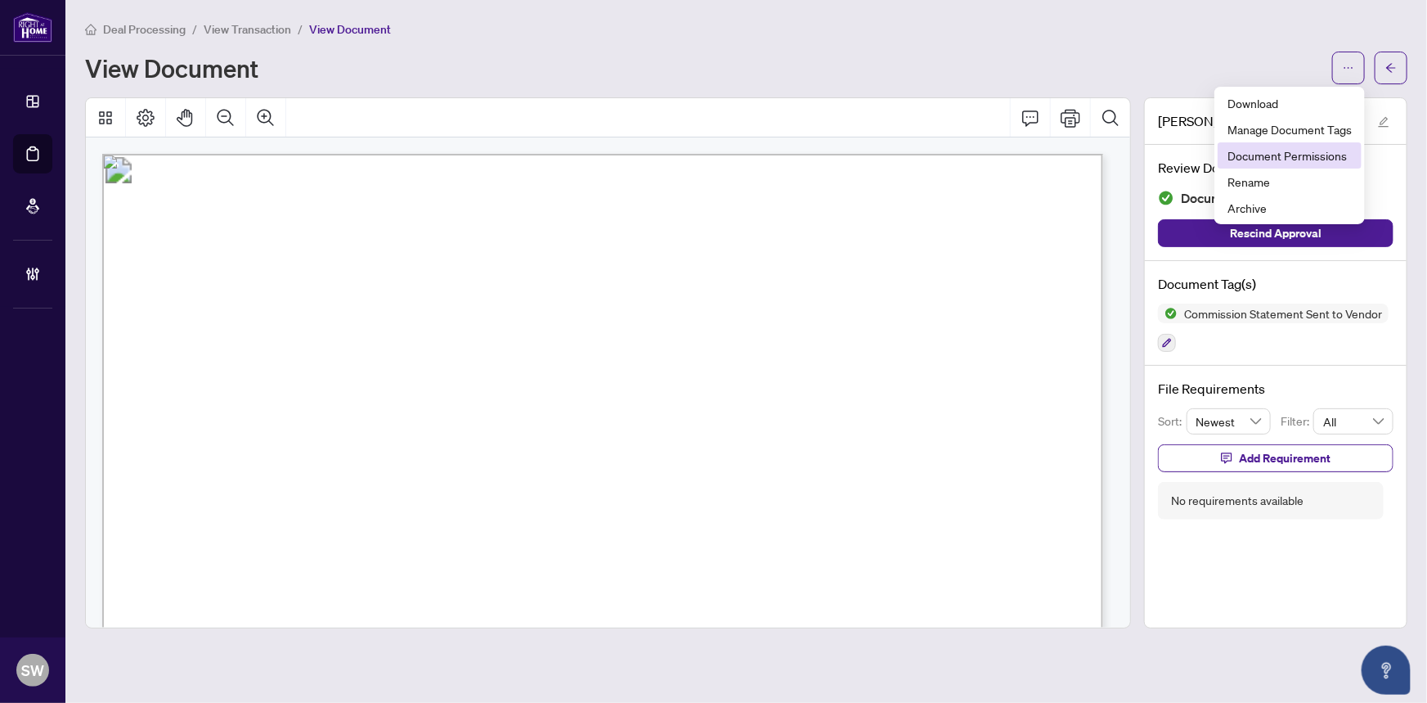
click at [1323, 155] on span "Document Permissions" at bounding box center [1290, 155] width 124 height 18
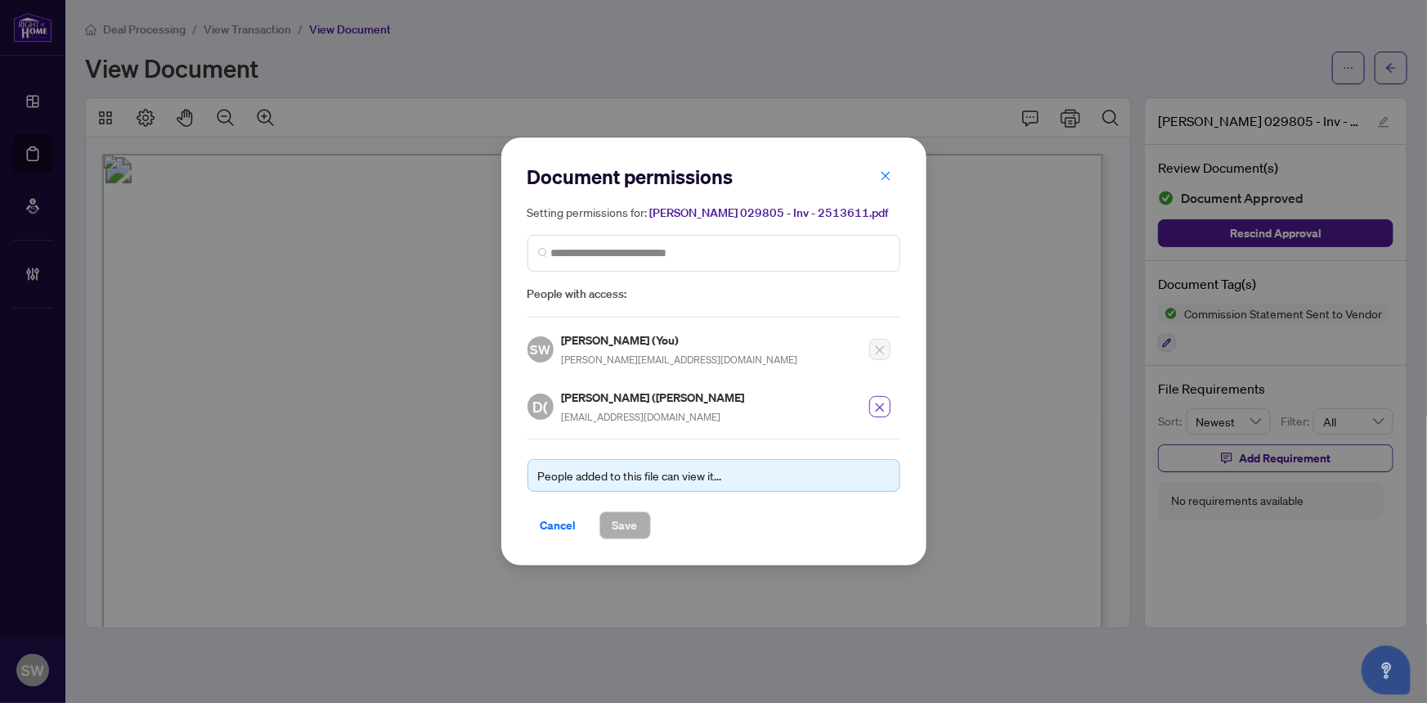
click at [874, 411] on icon "close" at bounding box center [879, 407] width 11 height 11
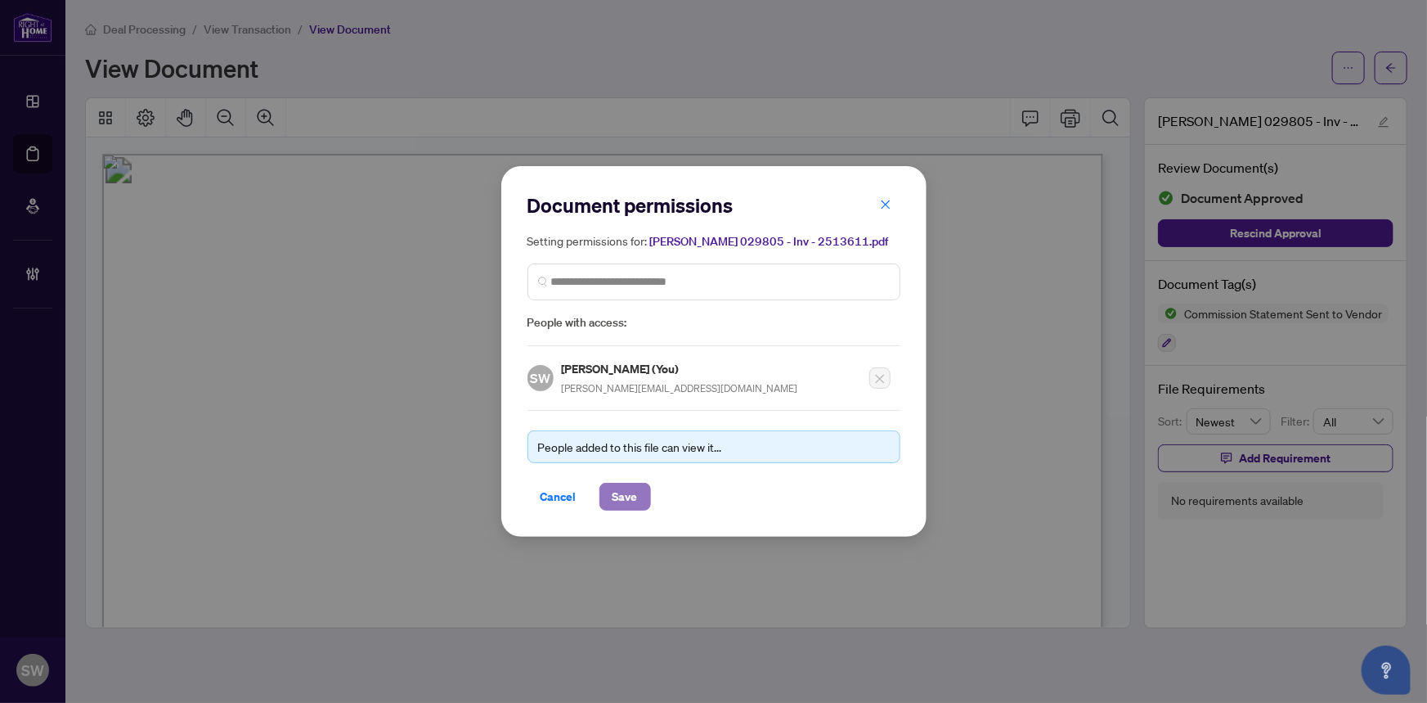
click at [621, 492] on span "Save" at bounding box center [625, 496] width 25 height 26
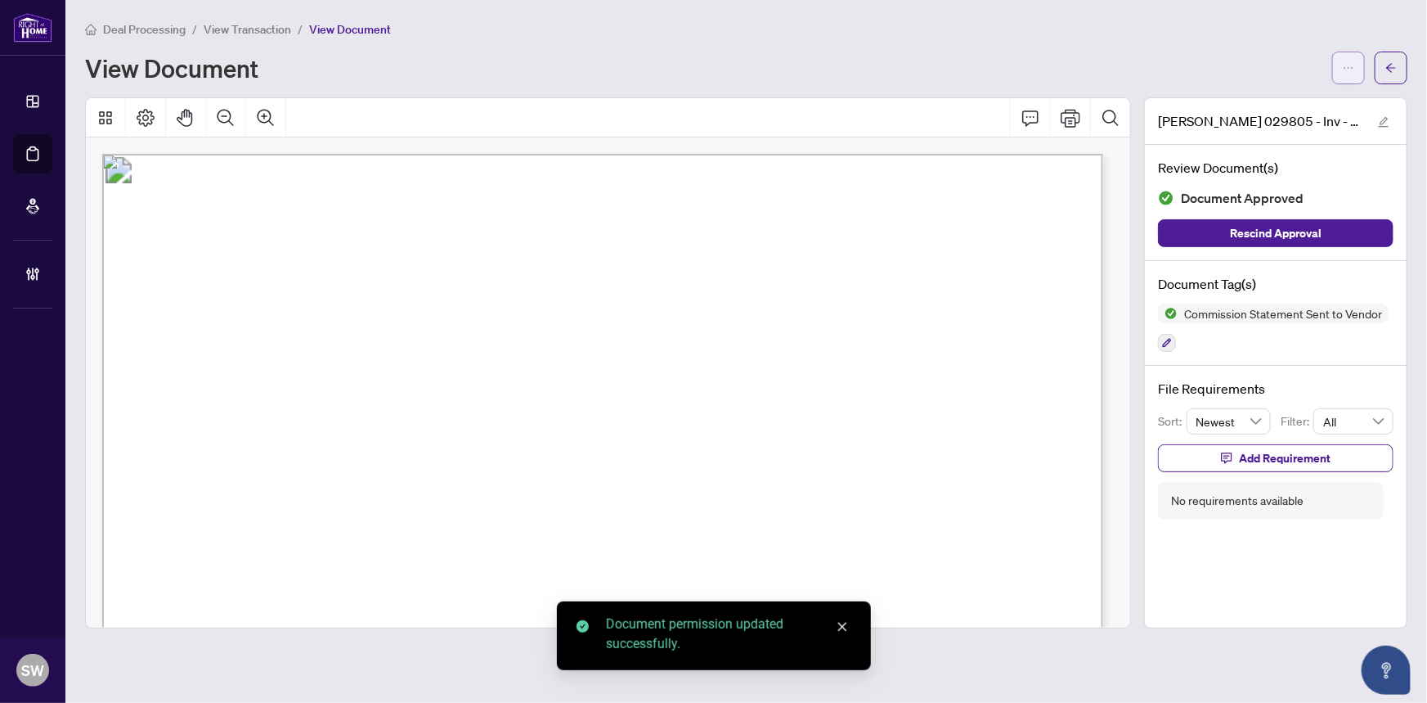
click at [1360, 69] on button "button" at bounding box center [1348, 68] width 33 height 33
click at [1264, 213] on span "Archive" at bounding box center [1290, 208] width 124 height 18
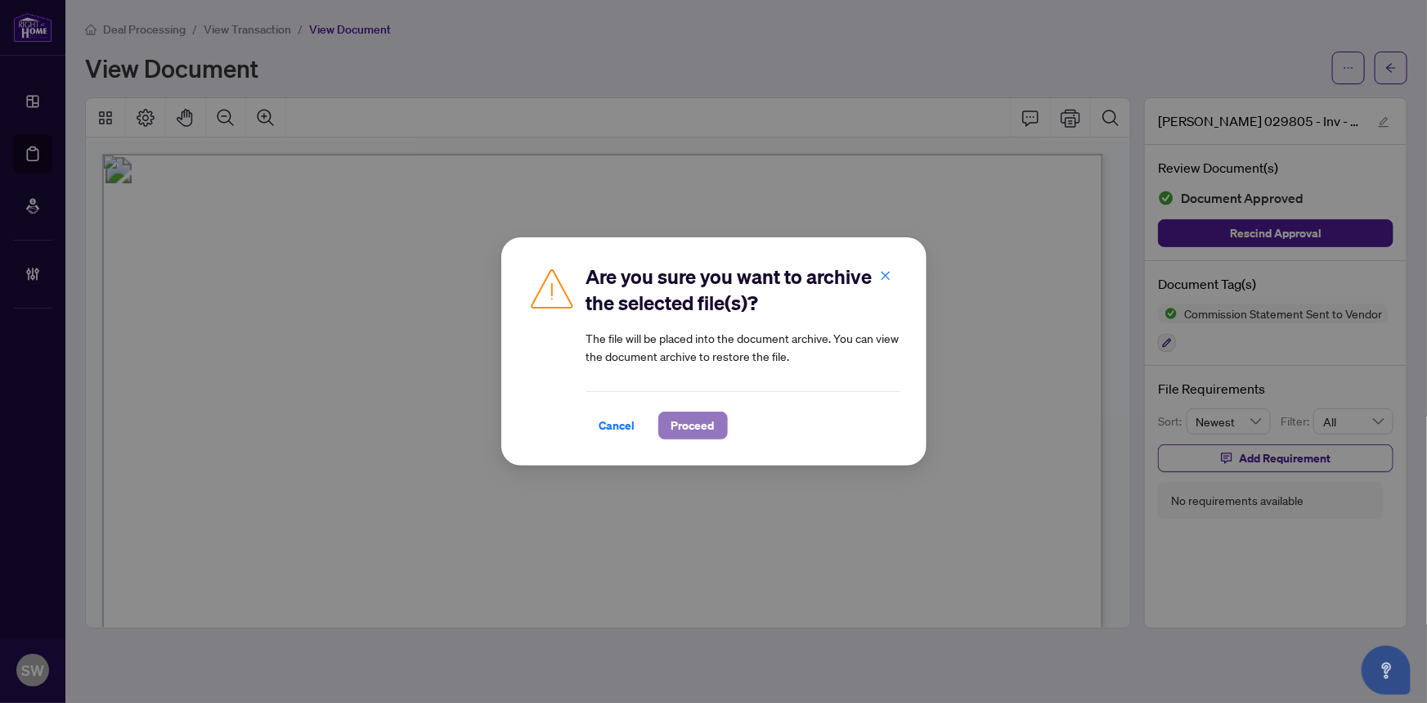
click at [695, 422] on span "Proceed" at bounding box center [693, 425] width 43 height 26
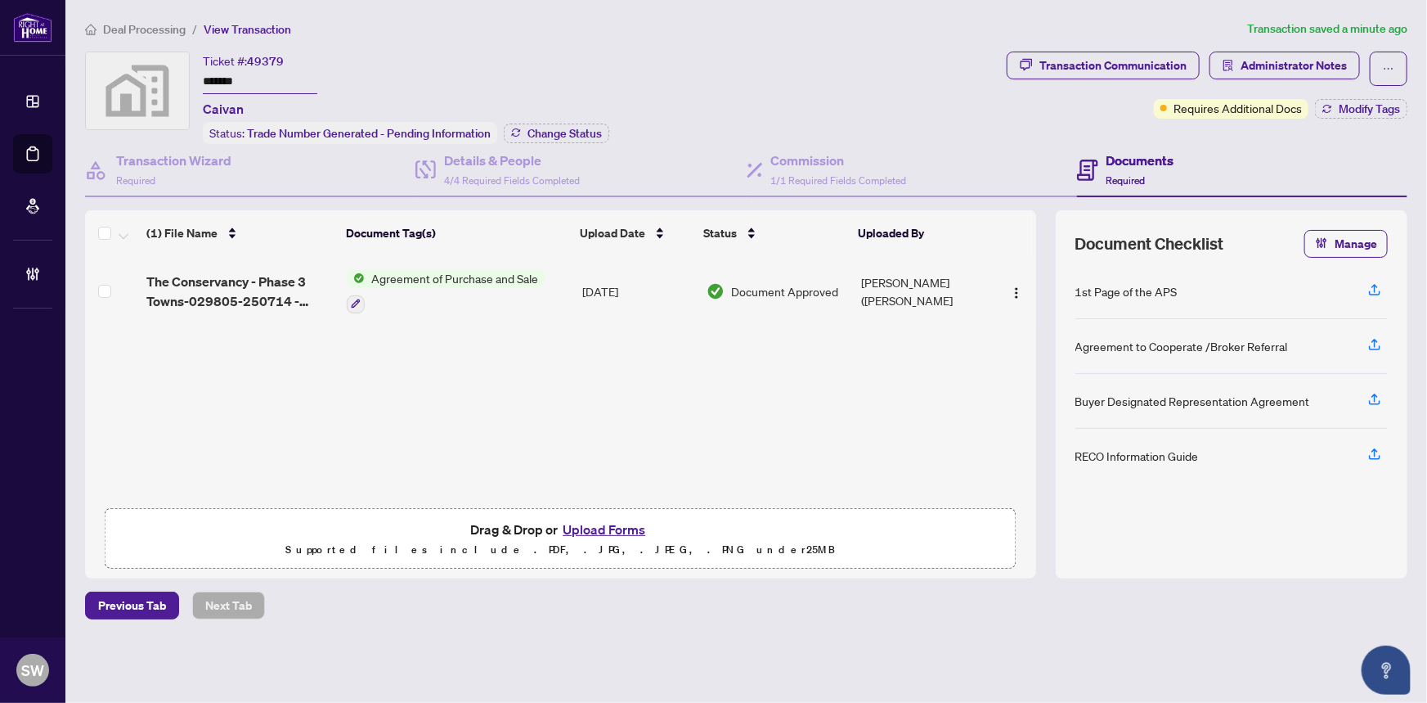
click at [571, 91] on div "Ticket #: 49379 ******* Caivan Status: Trade Number Generated - Pending Informa…" at bounding box center [406, 98] width 407 height 92
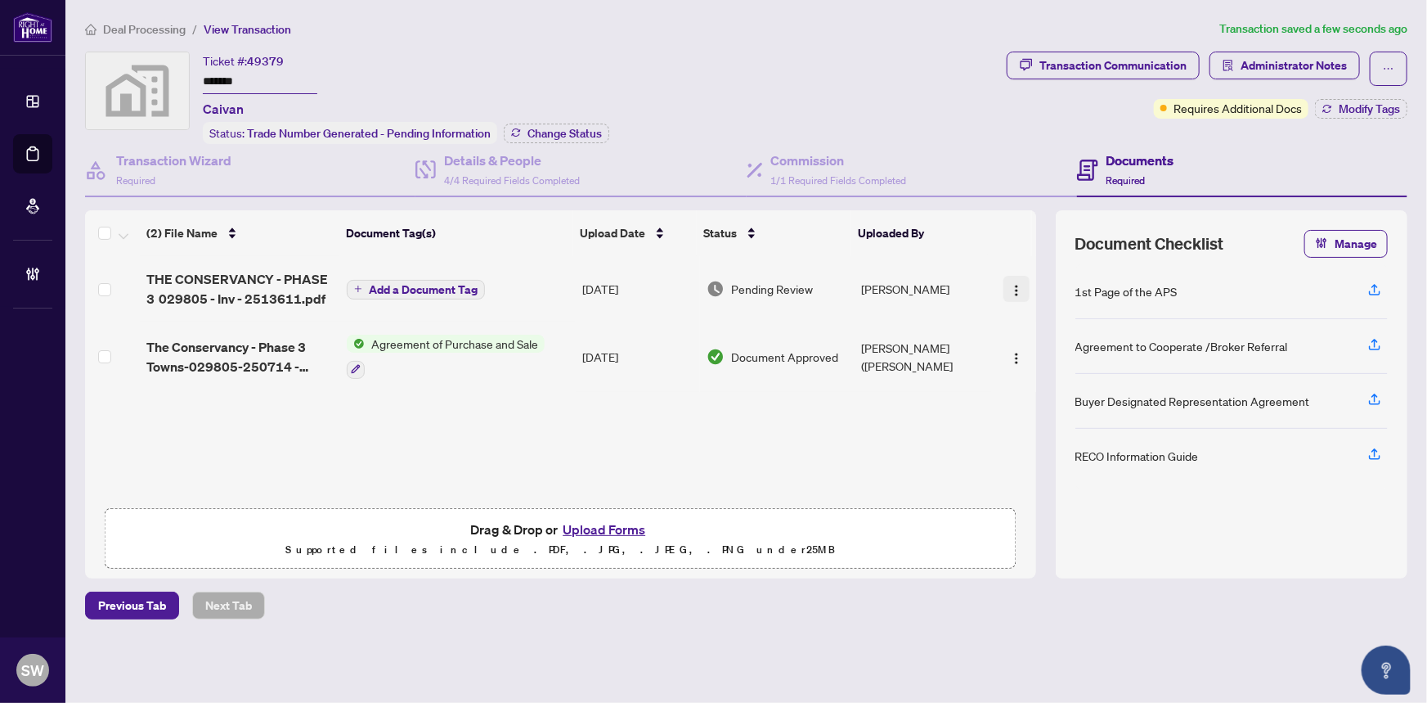
click at [1016, 290] on img "button" at bounding box center [1016, 290] width 13 height 13
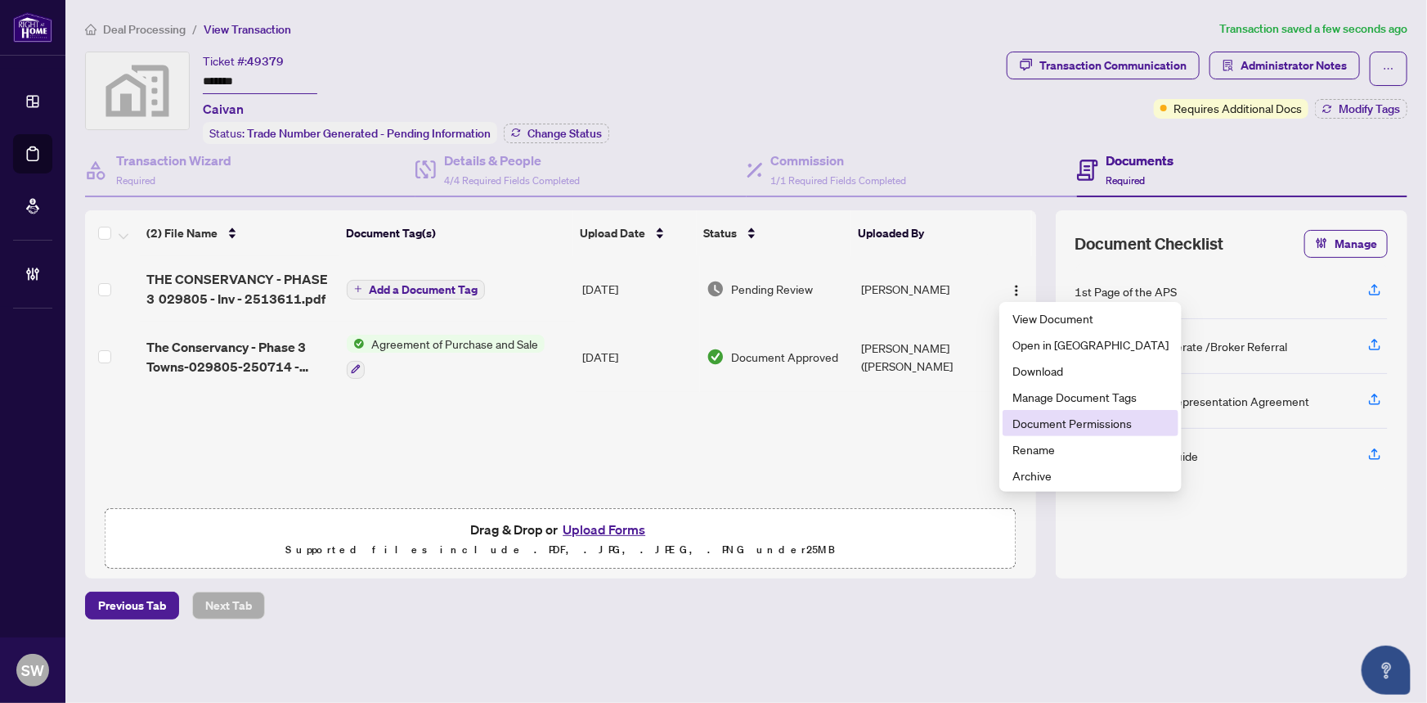
click at [1058, 426] on span "Document Permissions" at bounding box center [1091, 423] width 156 height 18
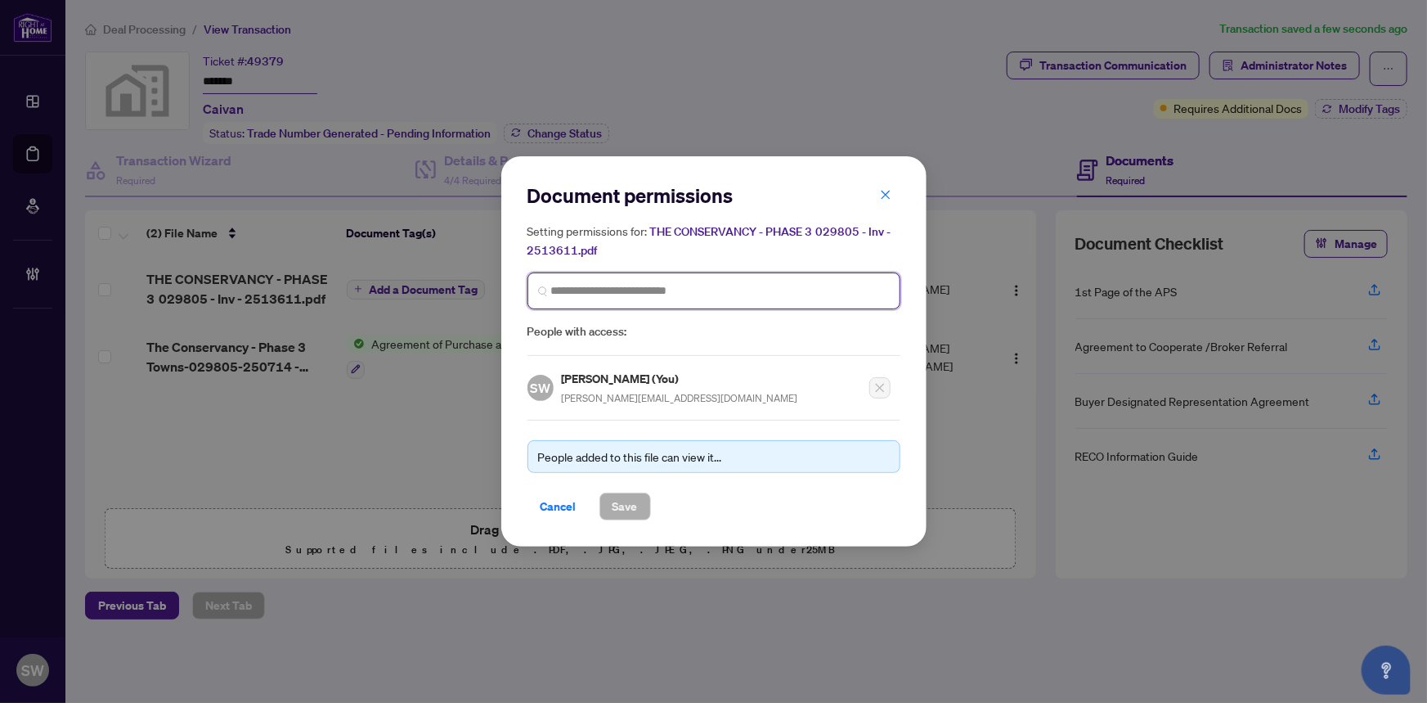
click at [610, 287] on input "search" at bounding box center [720, 290] width 339 height 17
paste input "**********"
type input "**********"
click at [663, 294] on input "search" at bounding box center [720, 290] width 339 height 17
type input "******"
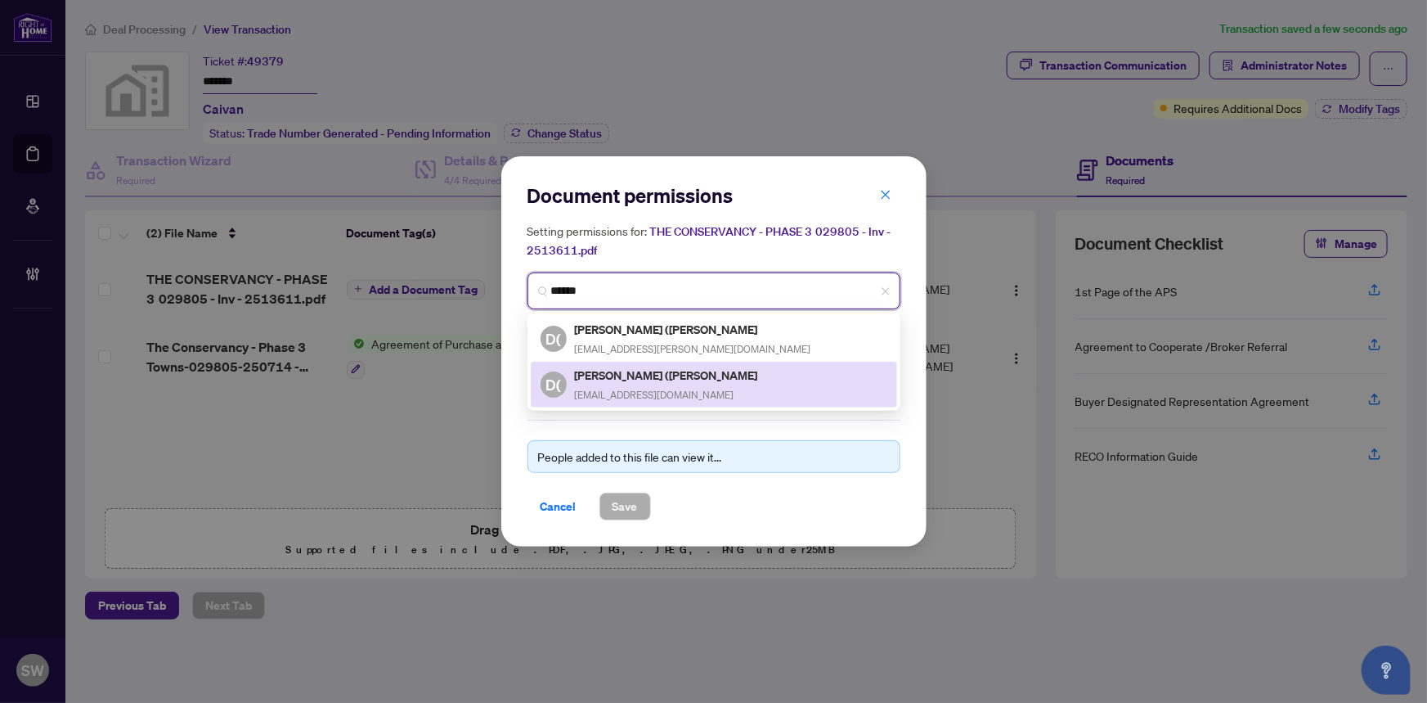
click at [676, 375] on h5 "Dinesh (Kumar) Sharma" at bounding box center [668, 375] width 186 height 19
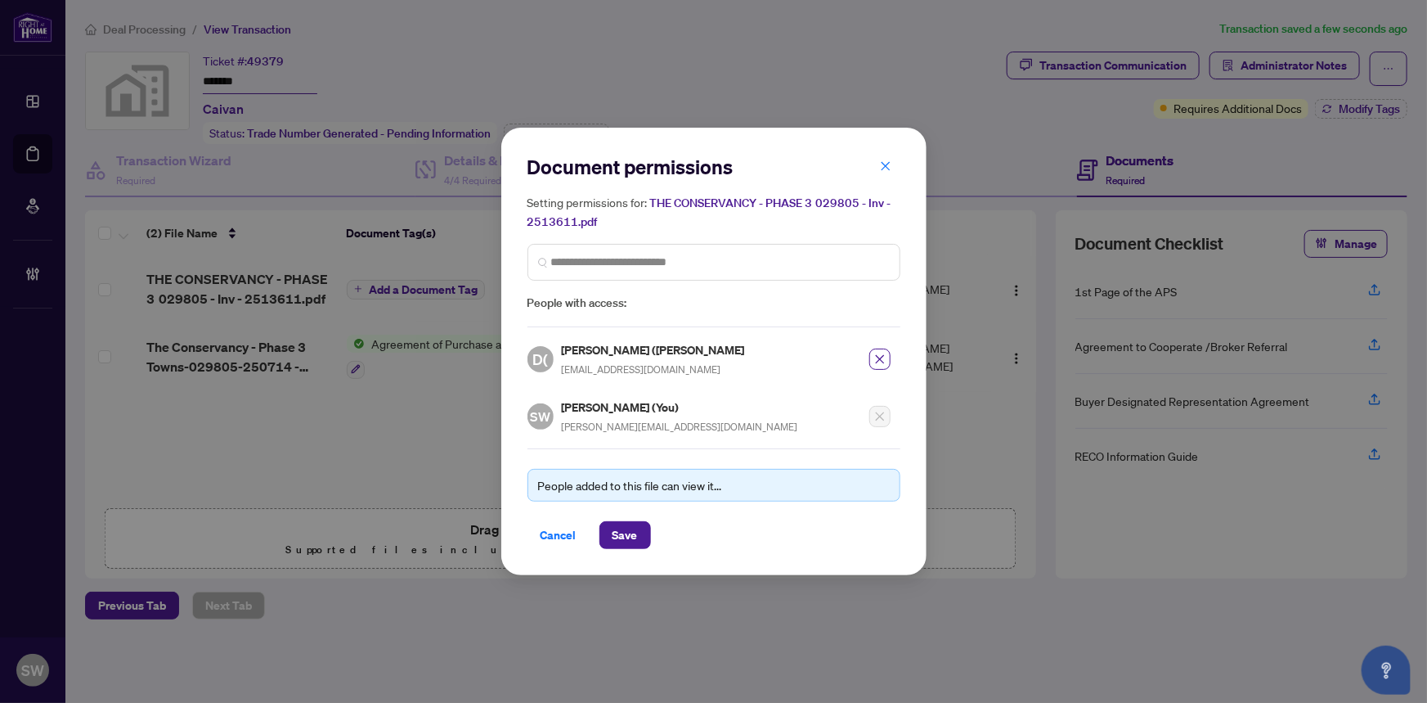
click at [659, 355] on h5 "Dinesh (Kumar) Sharma" at bounding box center [655, 349] width 186 height 19
copy h5 "Dinesh (Kumar) Sharma"
click at [626, 526] on span "Save" at bounding box center [625, 535] width 25 height 26
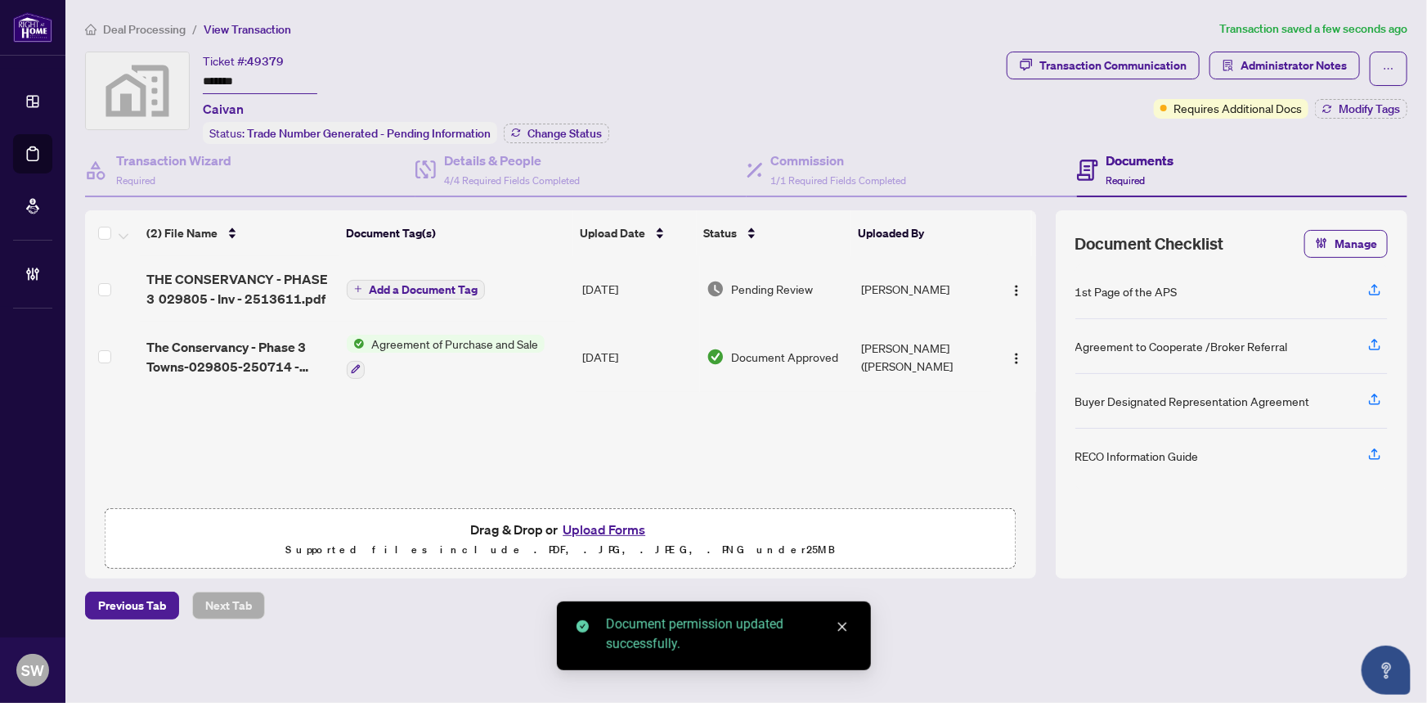
click at [427, 287] on span "Add a Document Tag" at bounding box center [423, 289] width 109 height 11
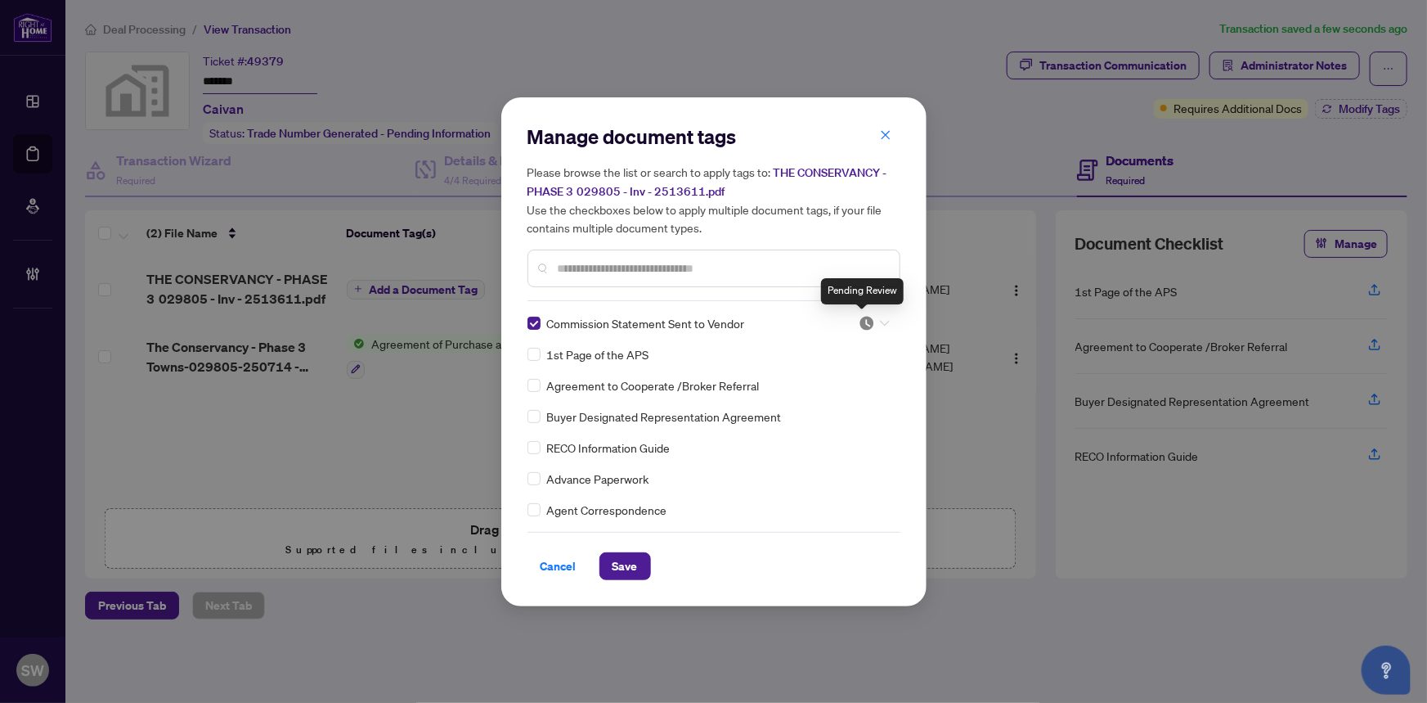
click at [870, 317] on img at bounding box center [867, 323] width 16 height 16
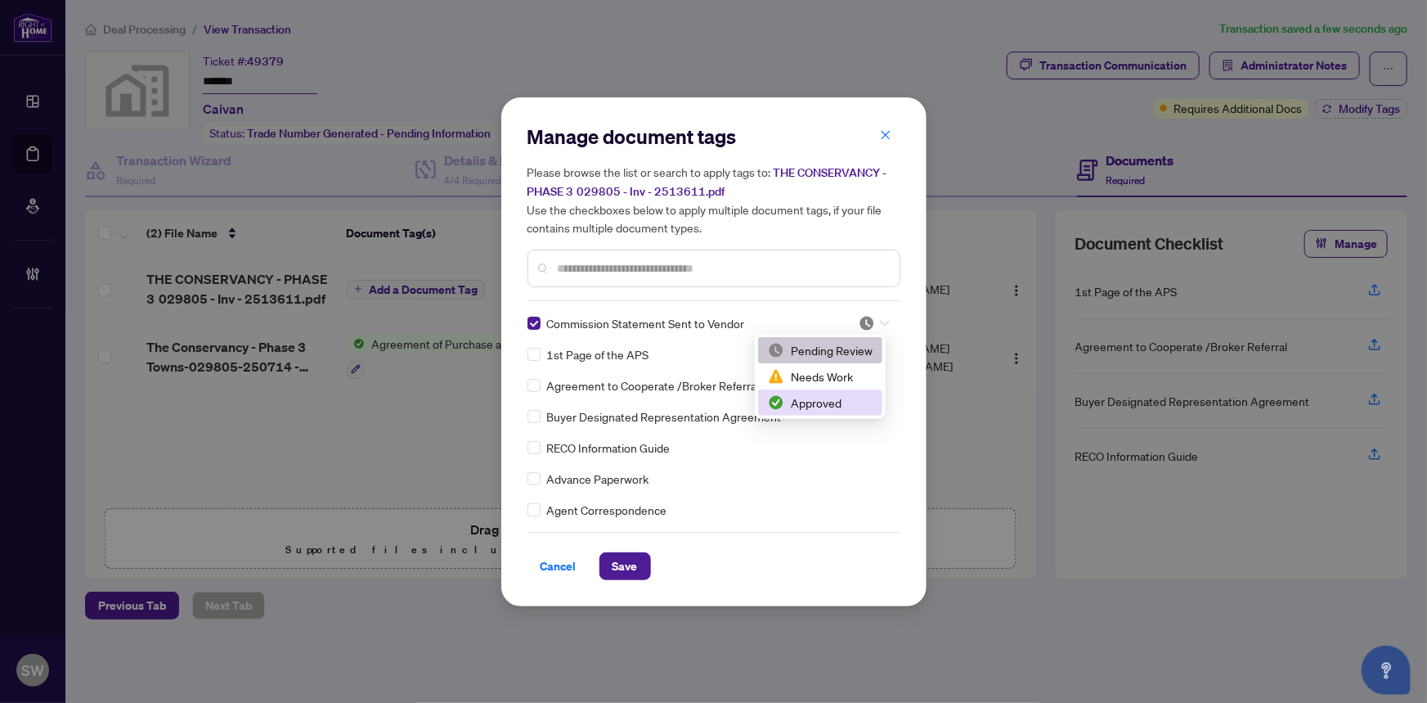
click at [825, 398] on div "Approved" at bounding box center [820, 402] width 105 height 18
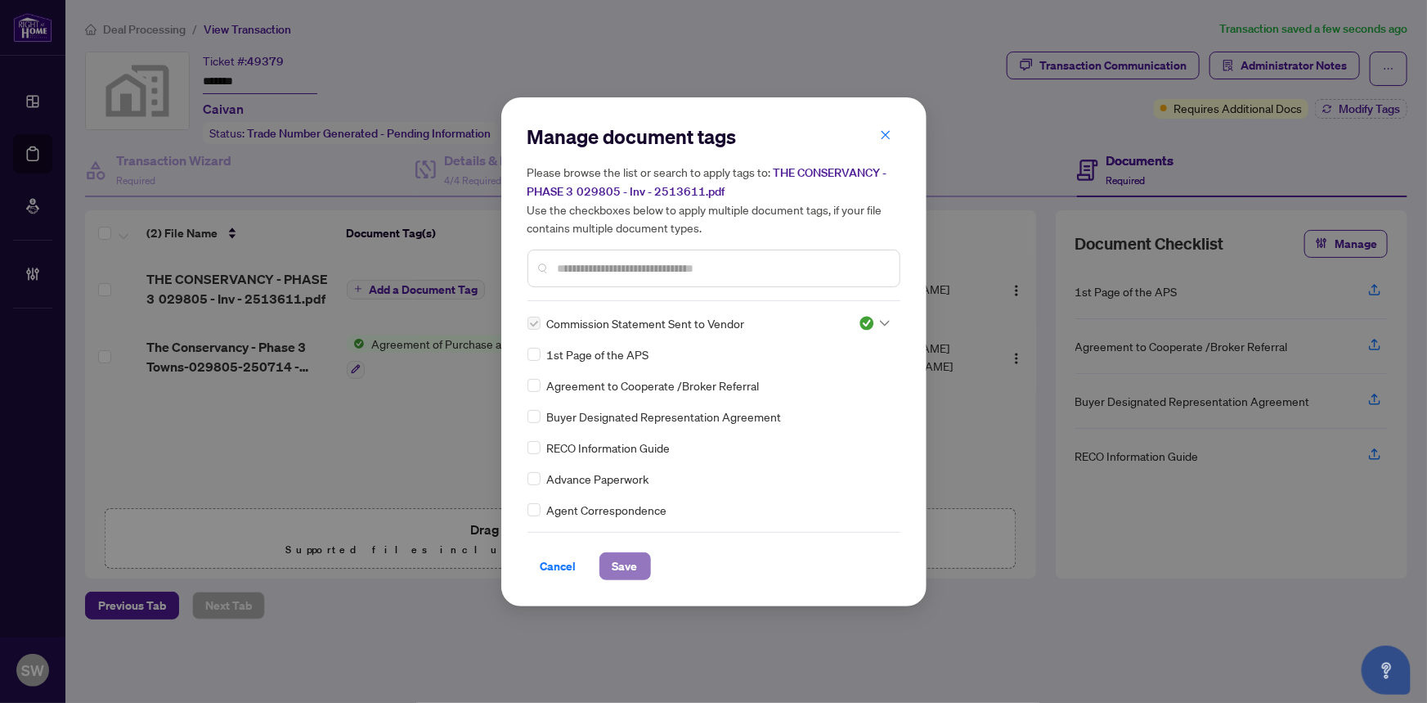
click at [619, 560] on span "Save" at bounding box center [625, 566] width 25 height 26
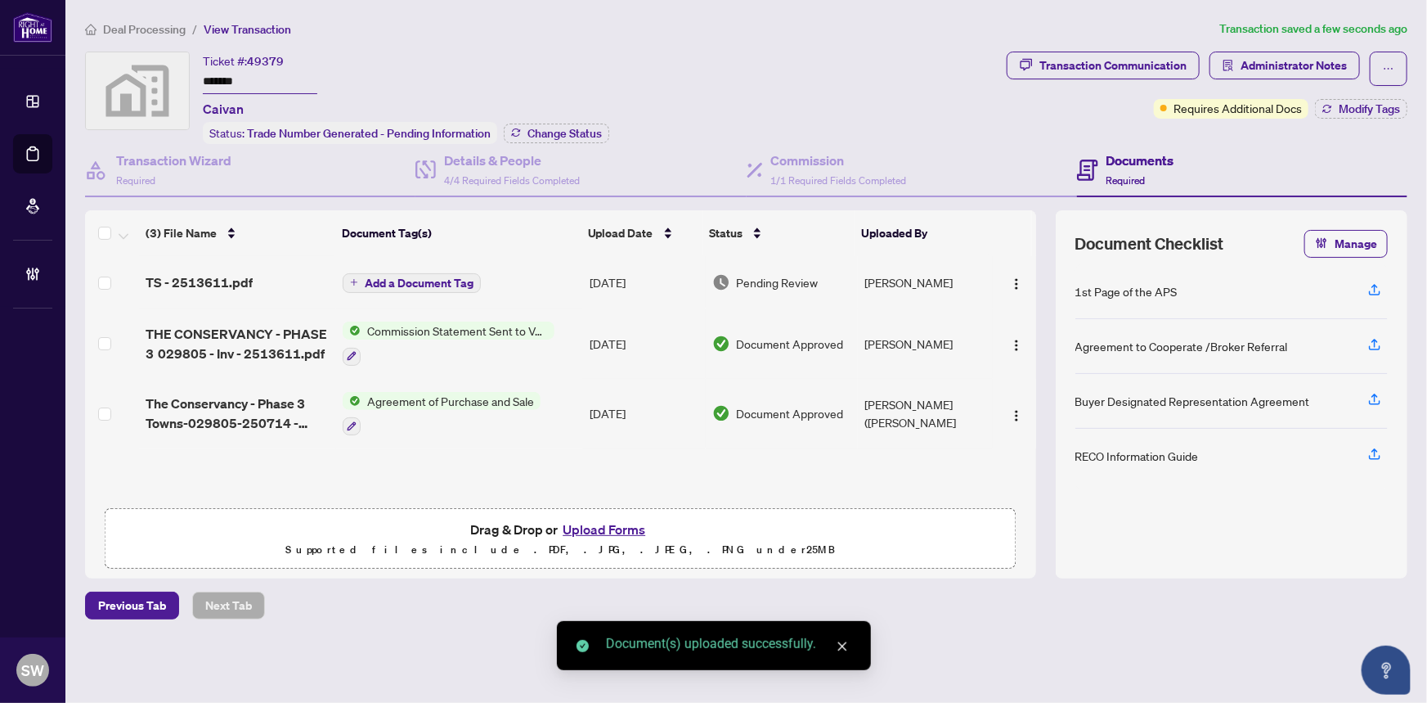
click at [228, 275] on span "TS - 2513611.pdf" at bounding box center [199, 282] width 107 height 20
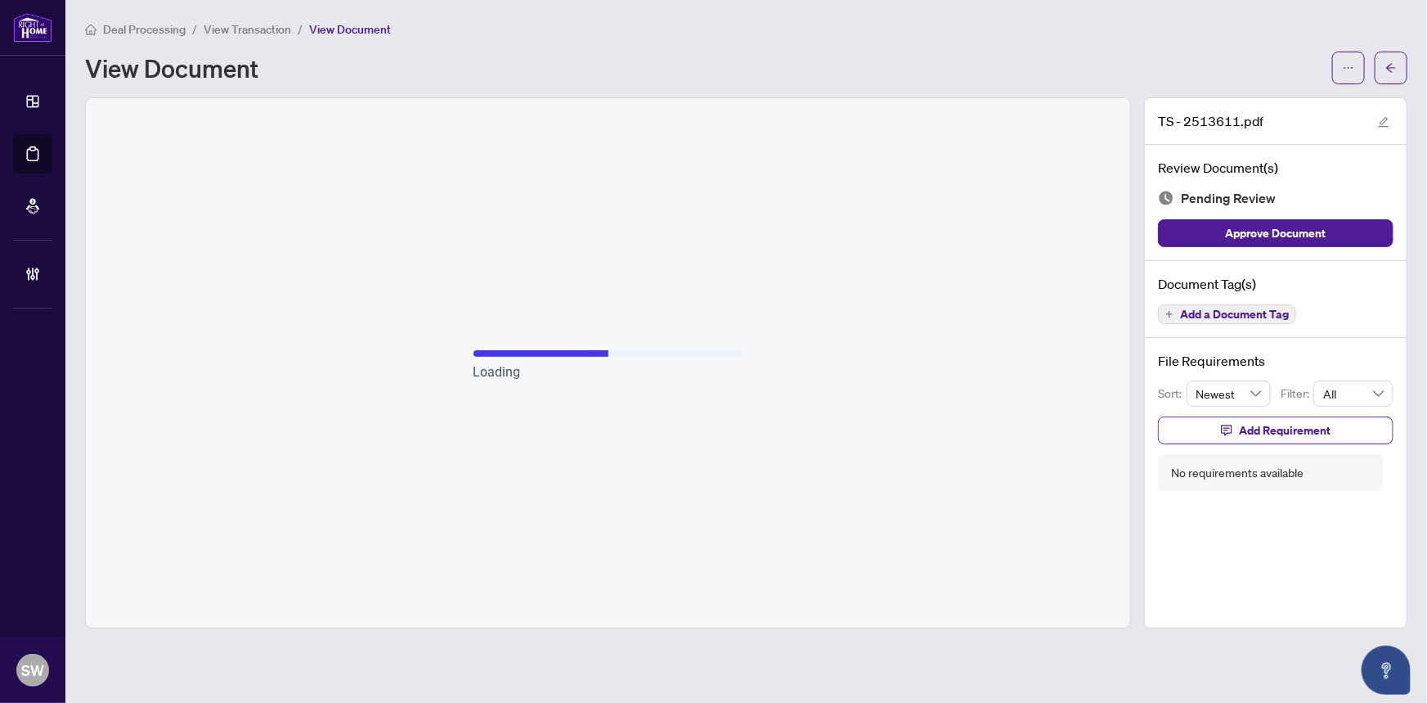
click at [1237, 312] on span "Add a Document Tag" at bounding box center [1234, 313] width 109 height 11
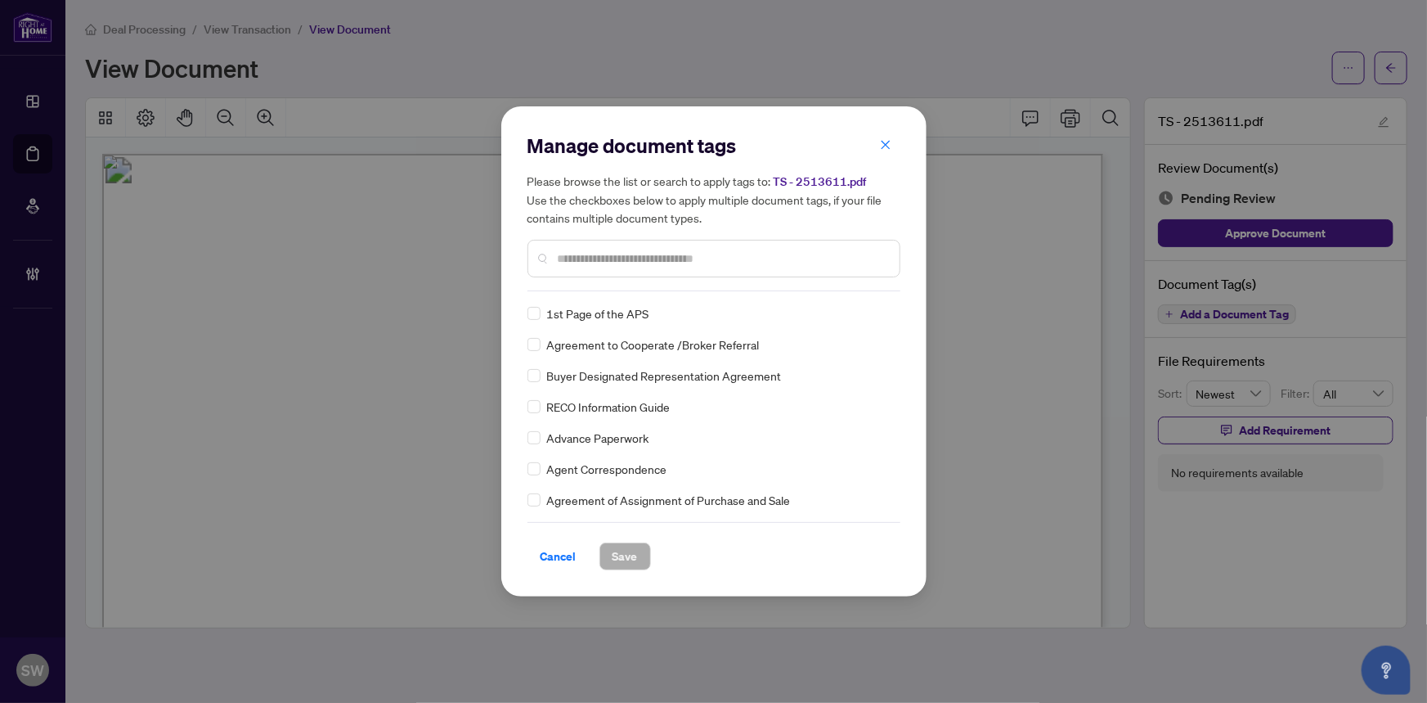
click at [604, 262] on input "text" at bounding box center [722, 258] width 329 height 18
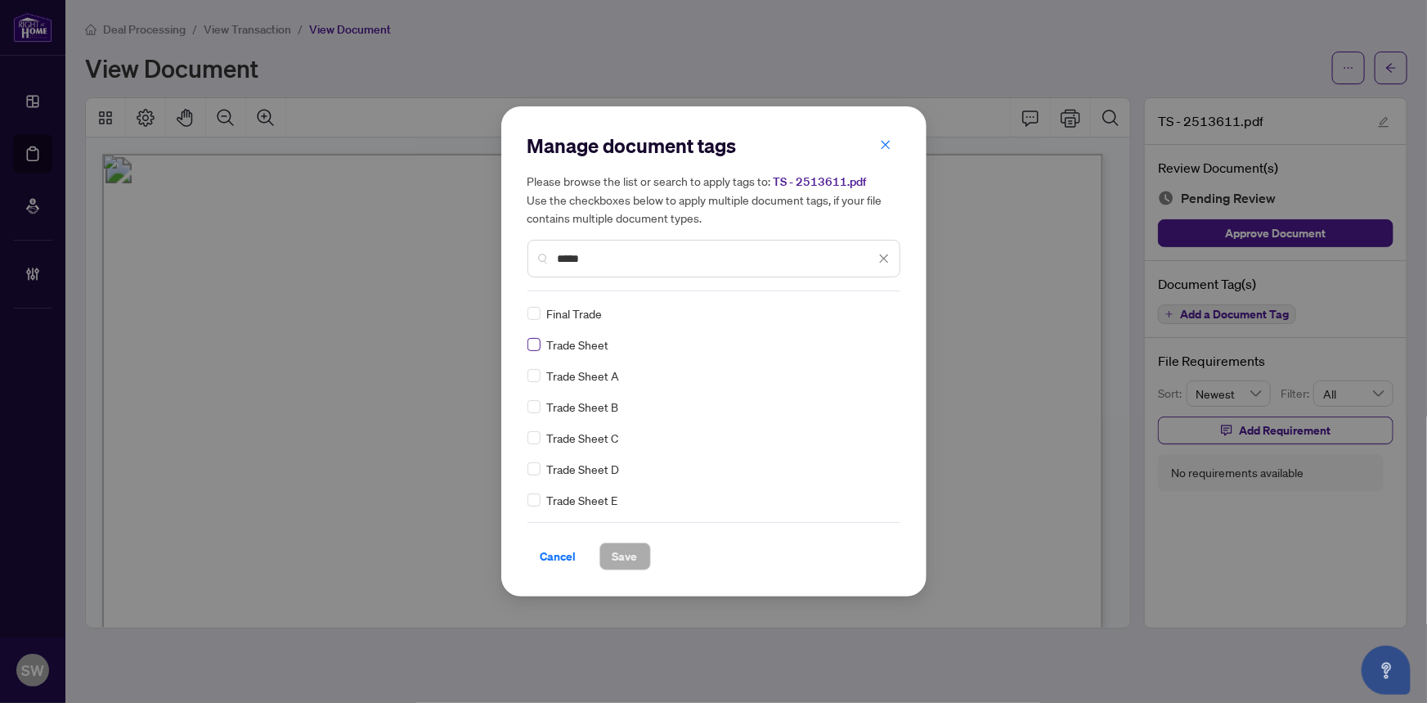
type input "*****"
click at [634, 553] on span "Save" at bounding box center [625, 556] width 25 height 26
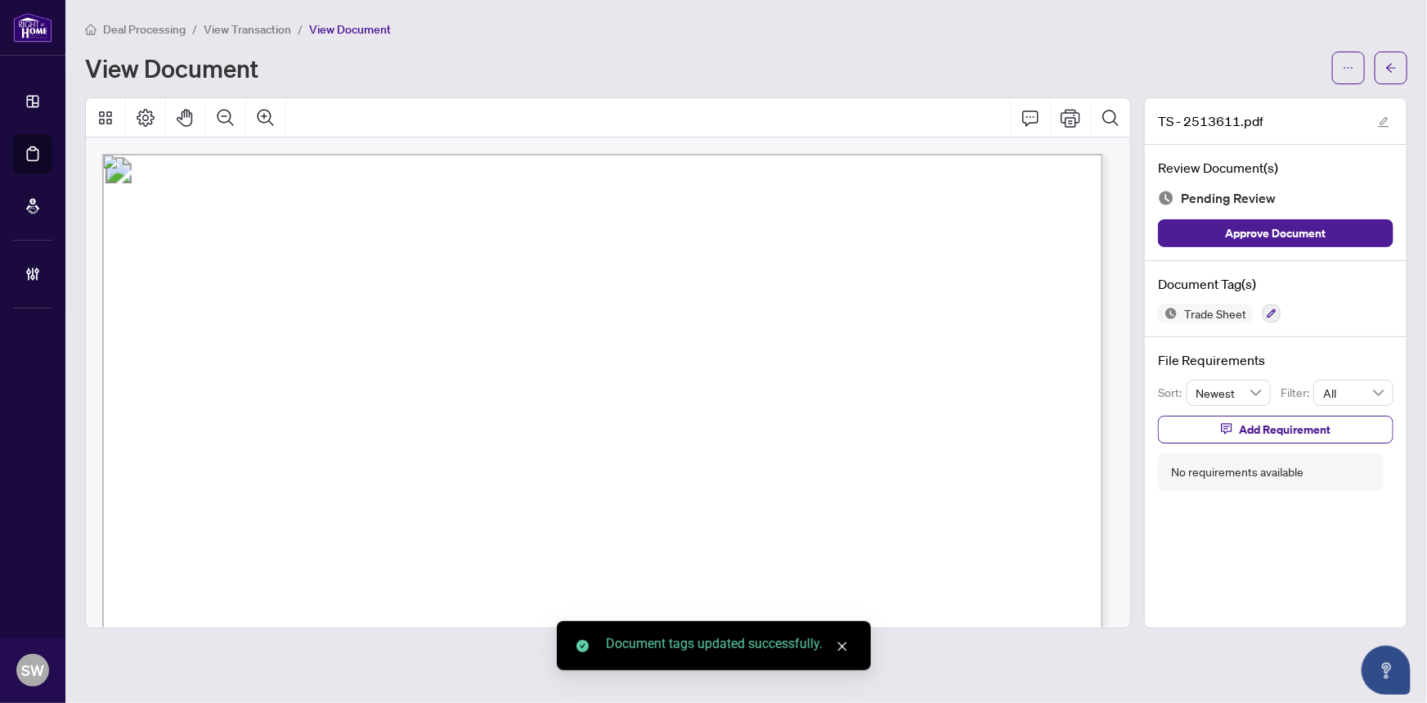
click at [1348, 72] on icon "ellipsis" at bounding box center [1348, 67] width 11 height 11
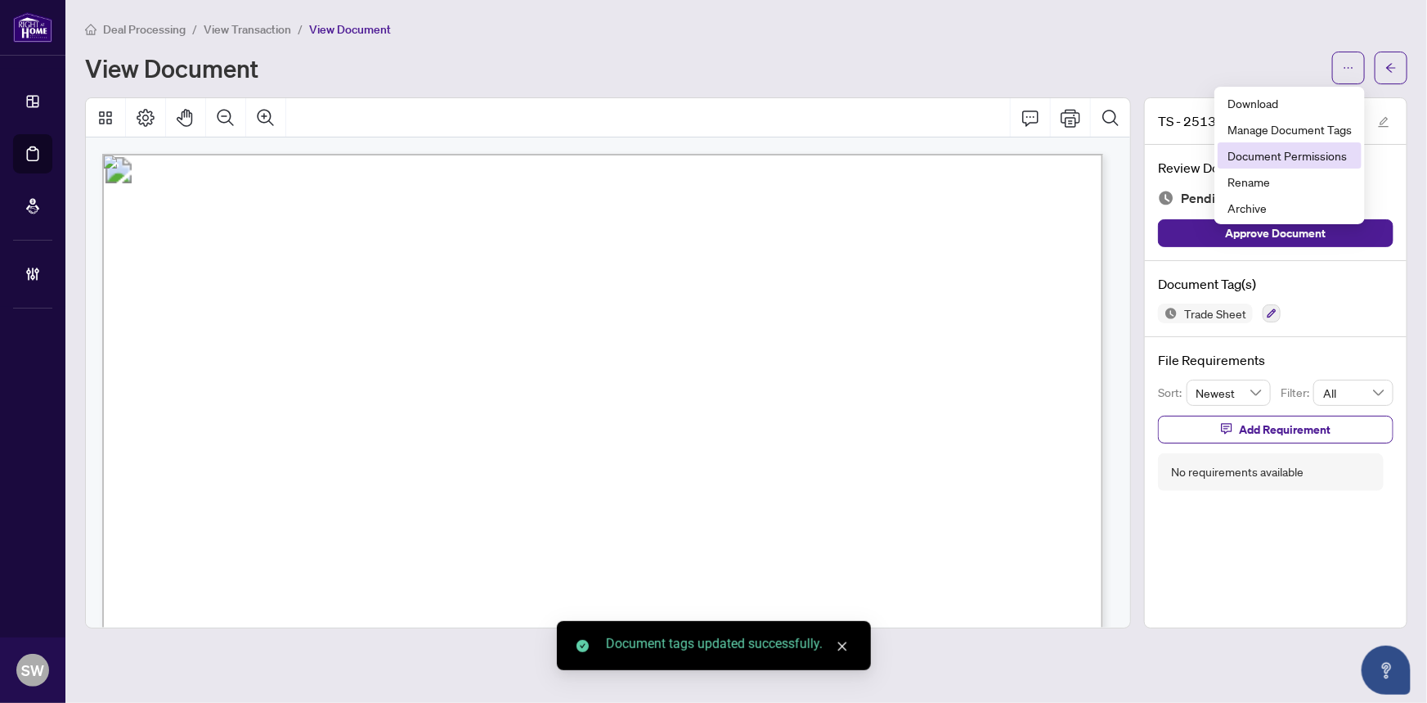
click at [1304, 147] on span "Document Permissions" at bounding box center [1290, 155] width 124 height 18
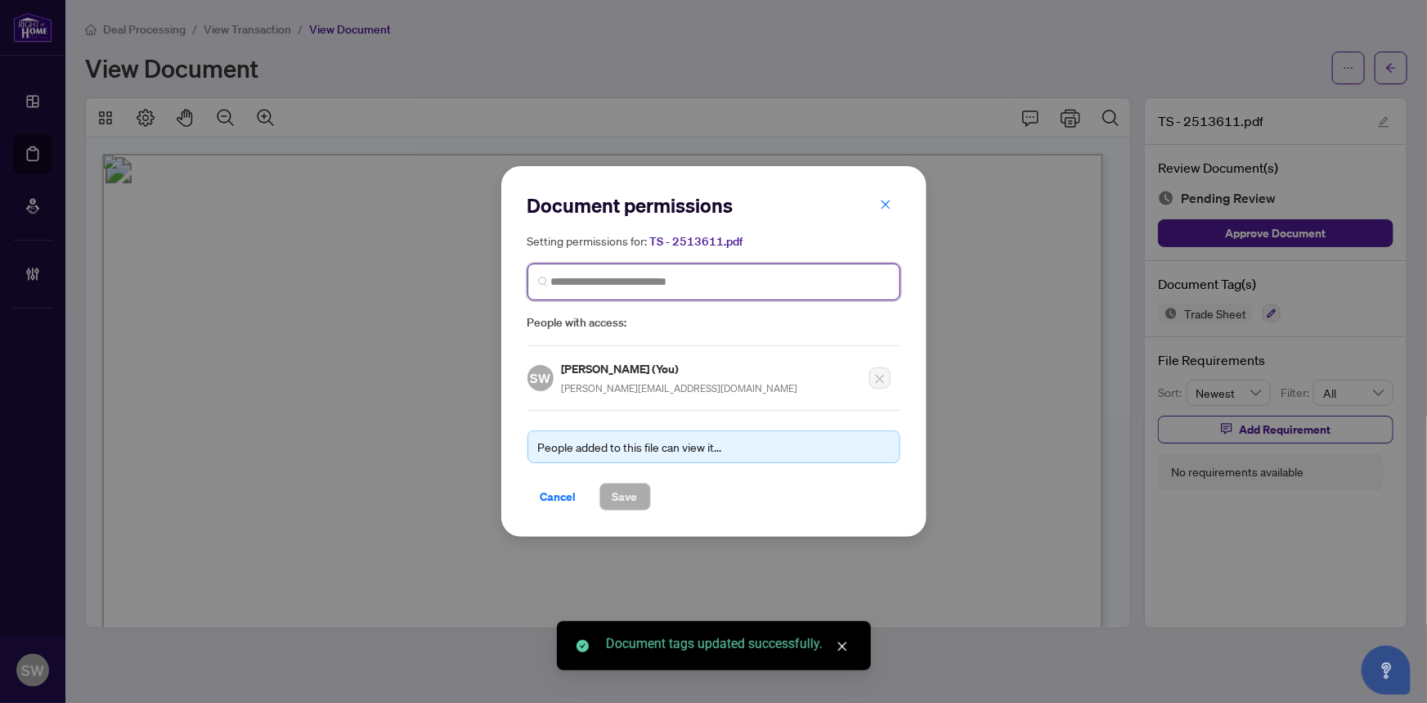
click at [606, 281] on input "search" at bounding box center [720, 281] width 339 height 17
paste input "**********"
type input "**********"
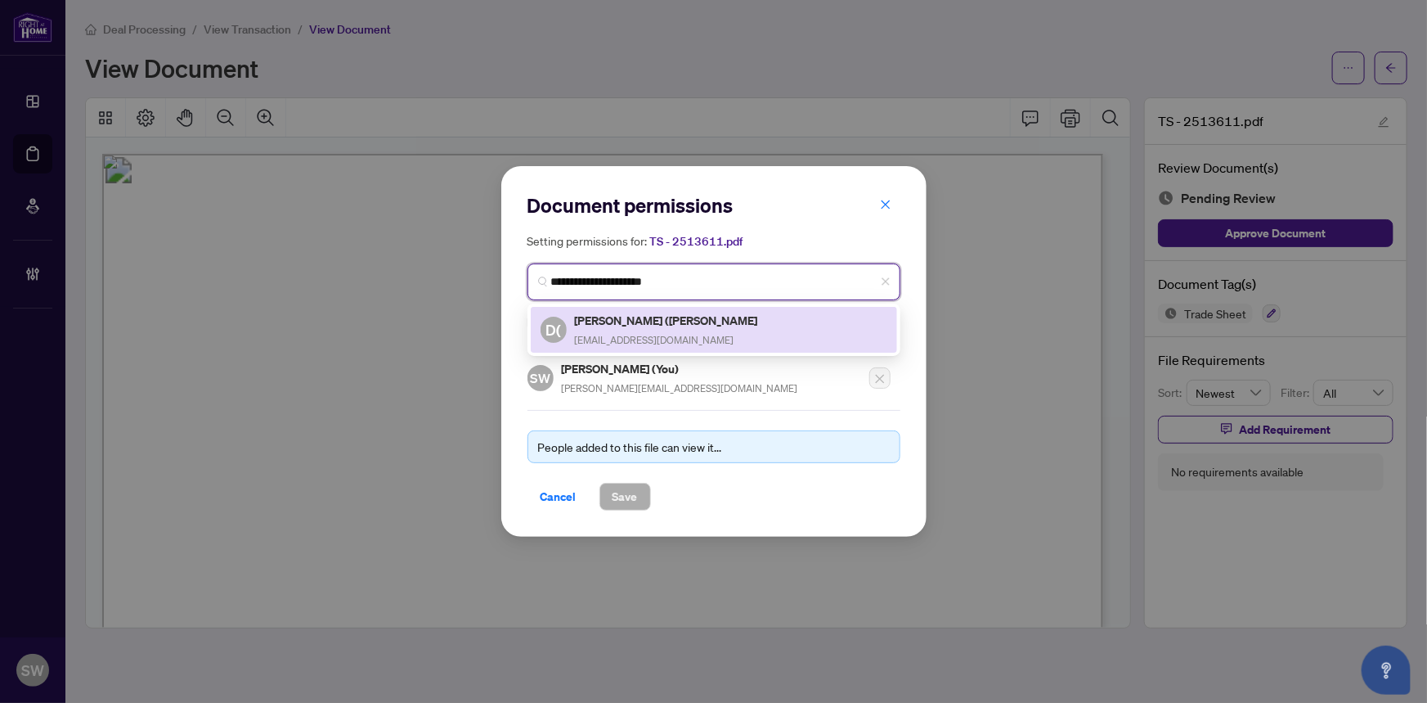
click at [657, 339] on span "dinesh-sharma@hotmail.com" at bounding box center [655, 340] width 160 height 12
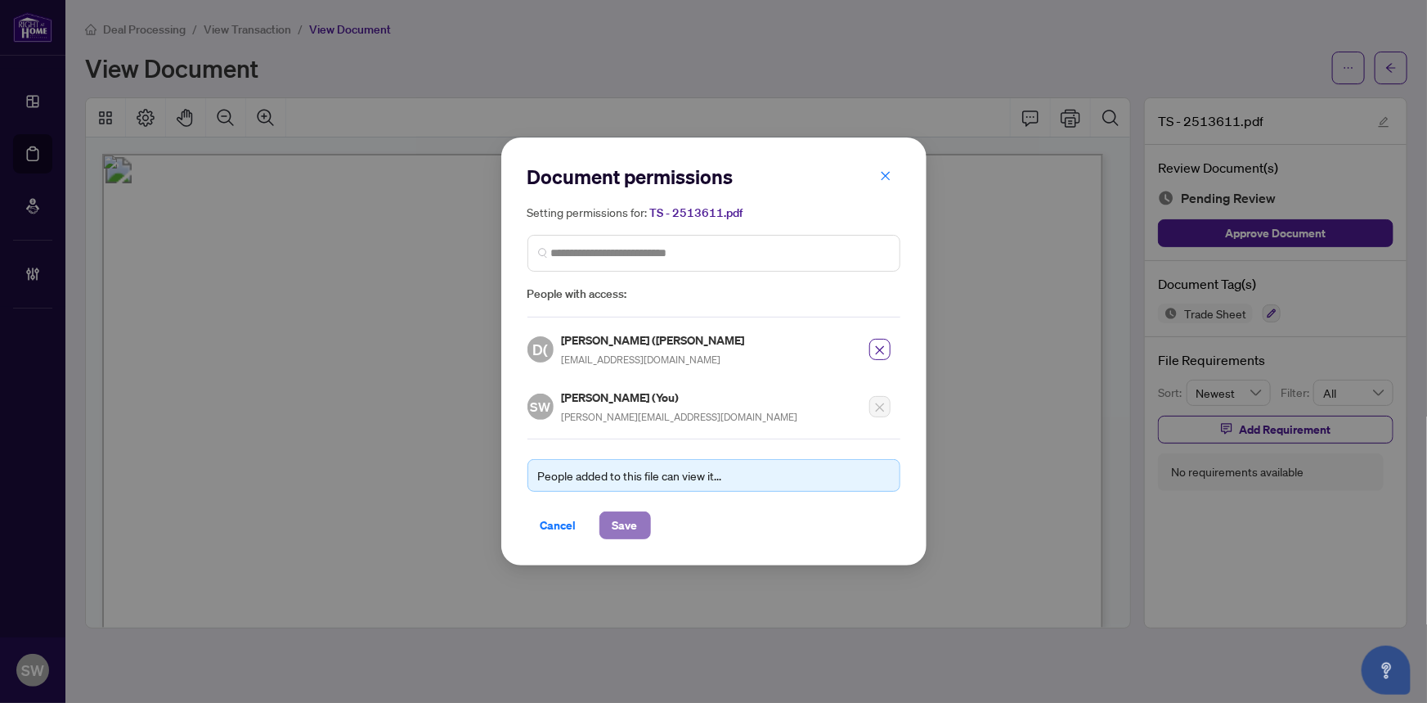
click at [622, 524] on span "Save" at bounding box center [625, 525] width 25 height 26
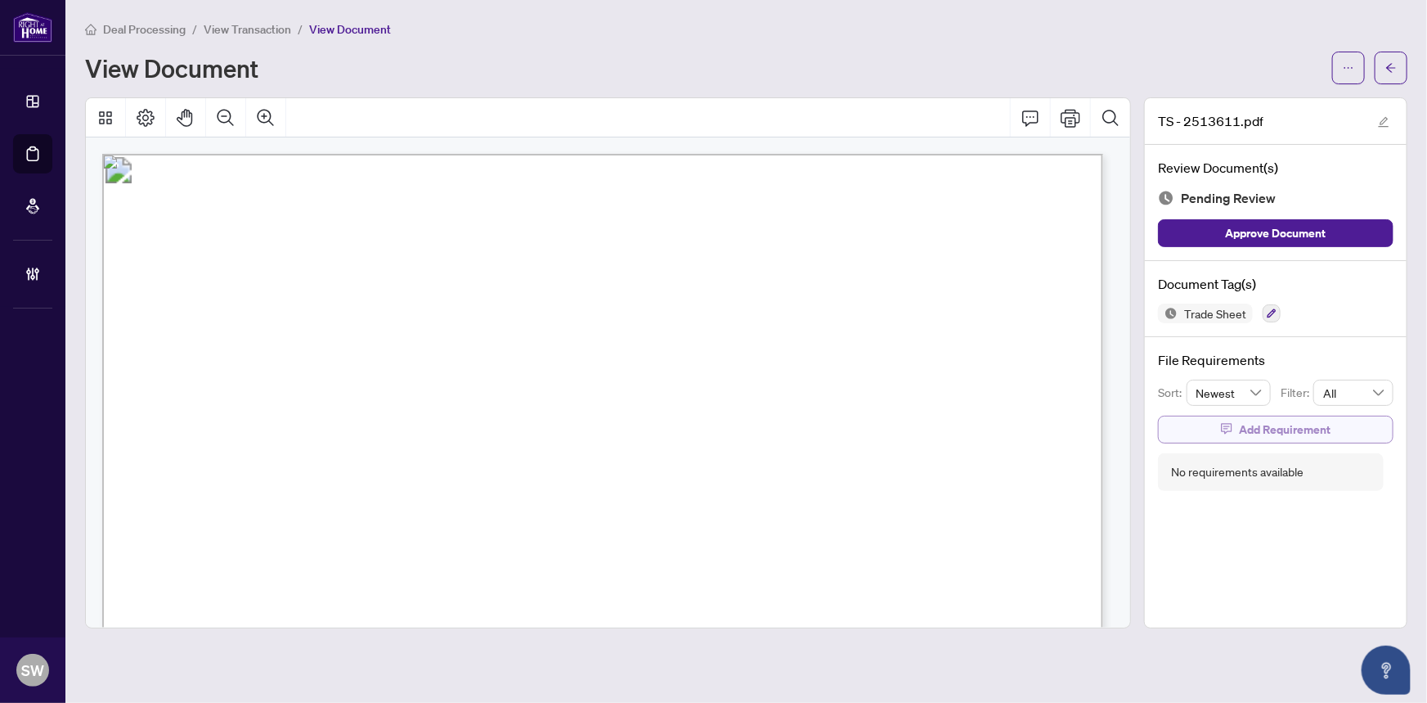
click at [1341, 430] on button "Add Requirement" at bounding box center [1276, 430] width 236 height 28
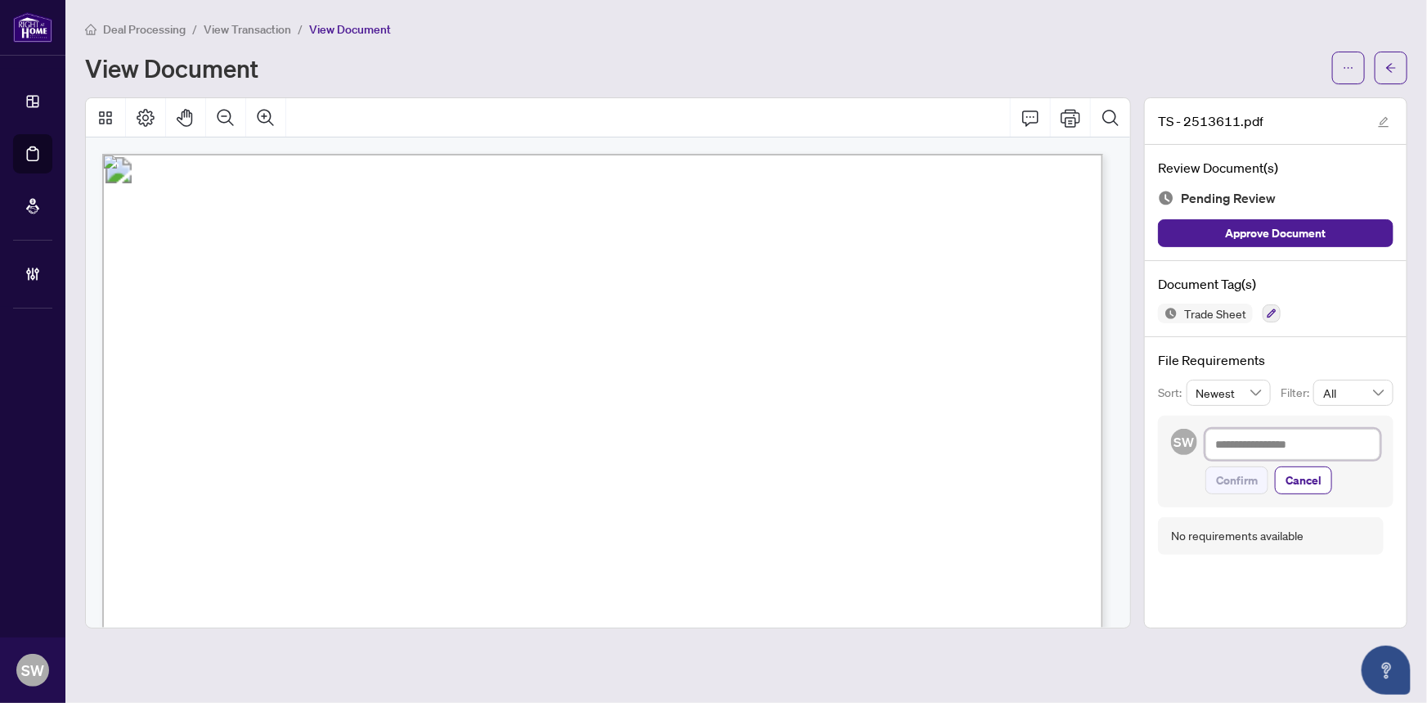
click at [1275, 451] on textarea at bounding box center [1293, 444] width 175 height 31
paste textarea "**********"
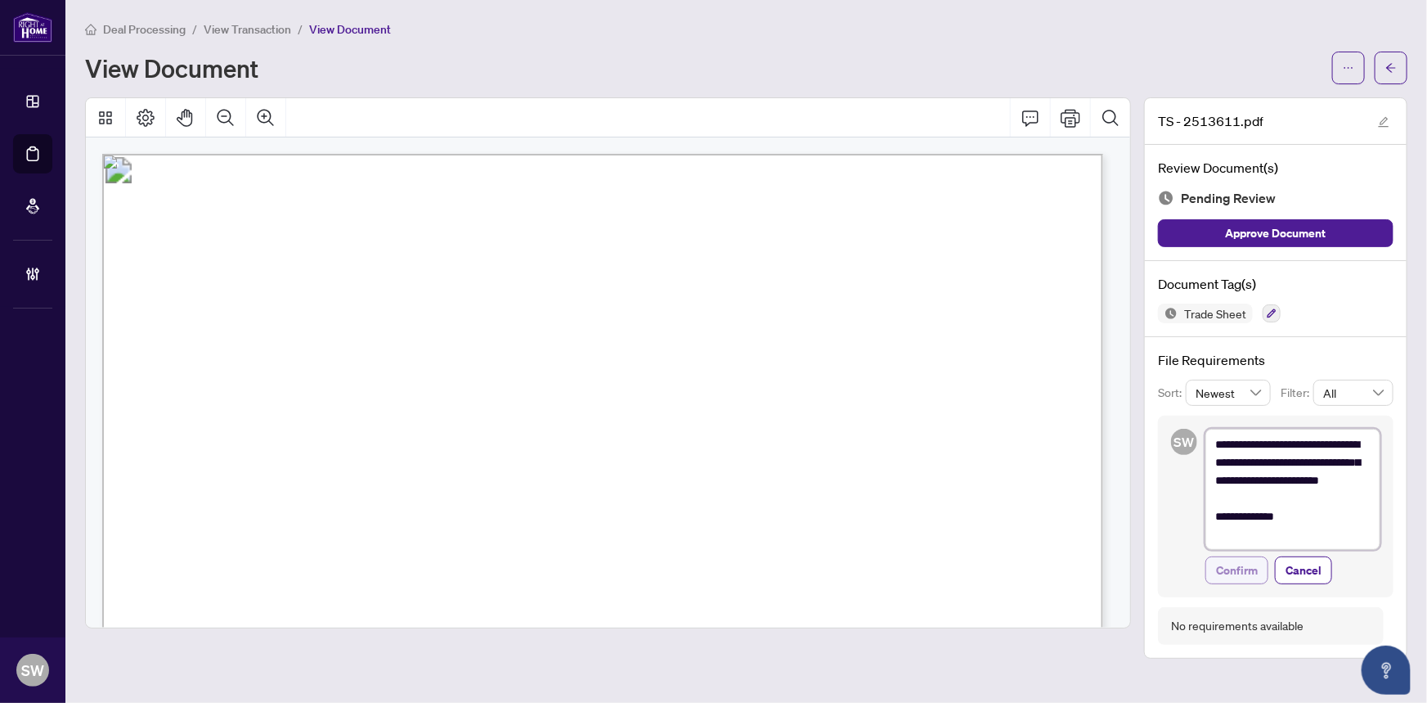
type textarea "**********"
click at [1255, 564] on span "Confirm" at bounding box center [1237, 570] width 42 height 26
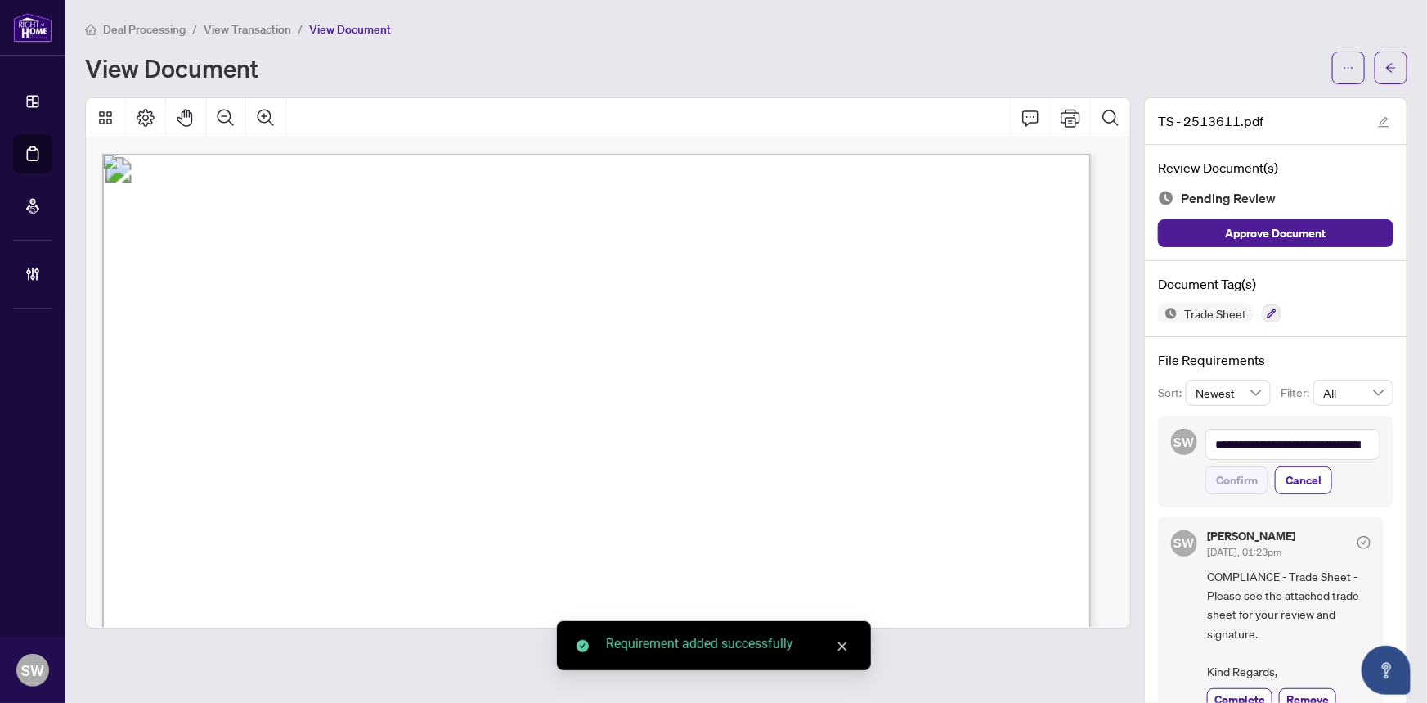
click at [1386, 67] on icon "arrow-left" at bounding box center [1391, 67] width 11 height 11
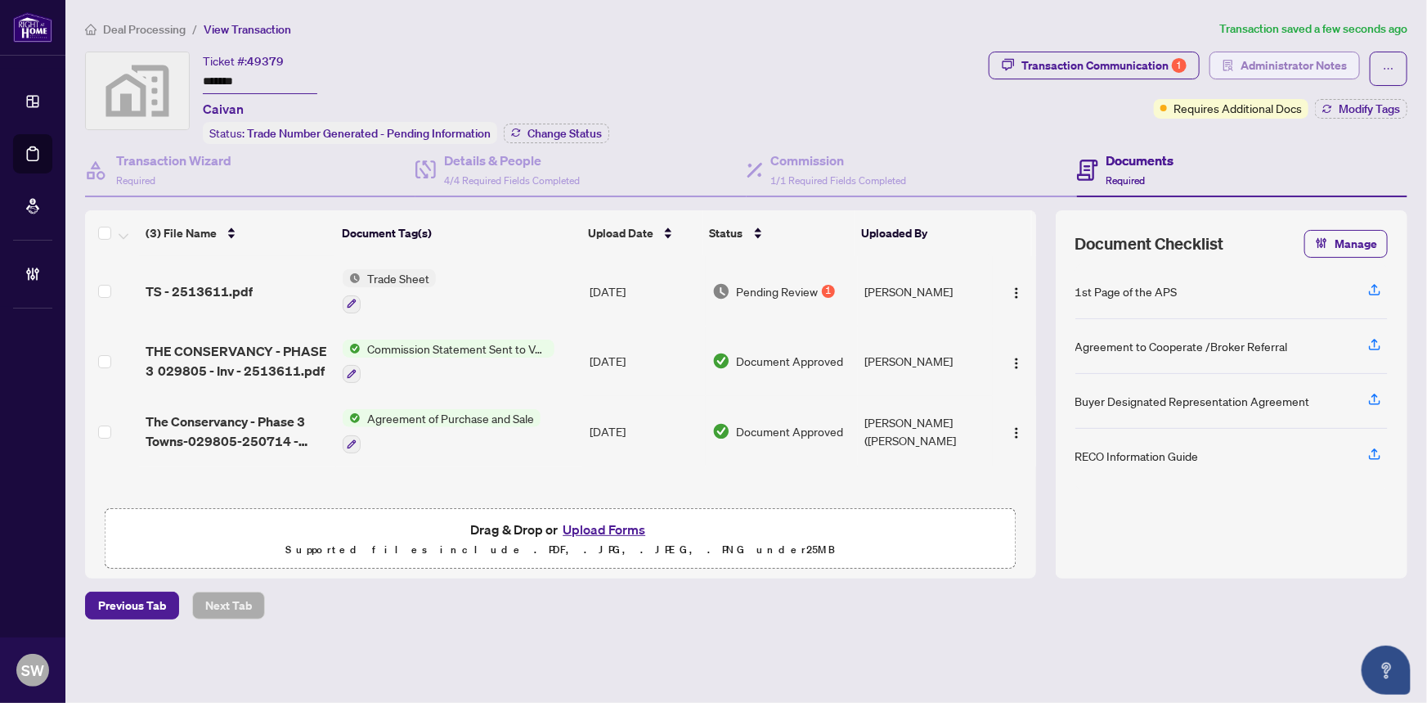
click at [1277, 61] on span "Administrator Notes" at bounding box center [1294, 65] width 106 height 26
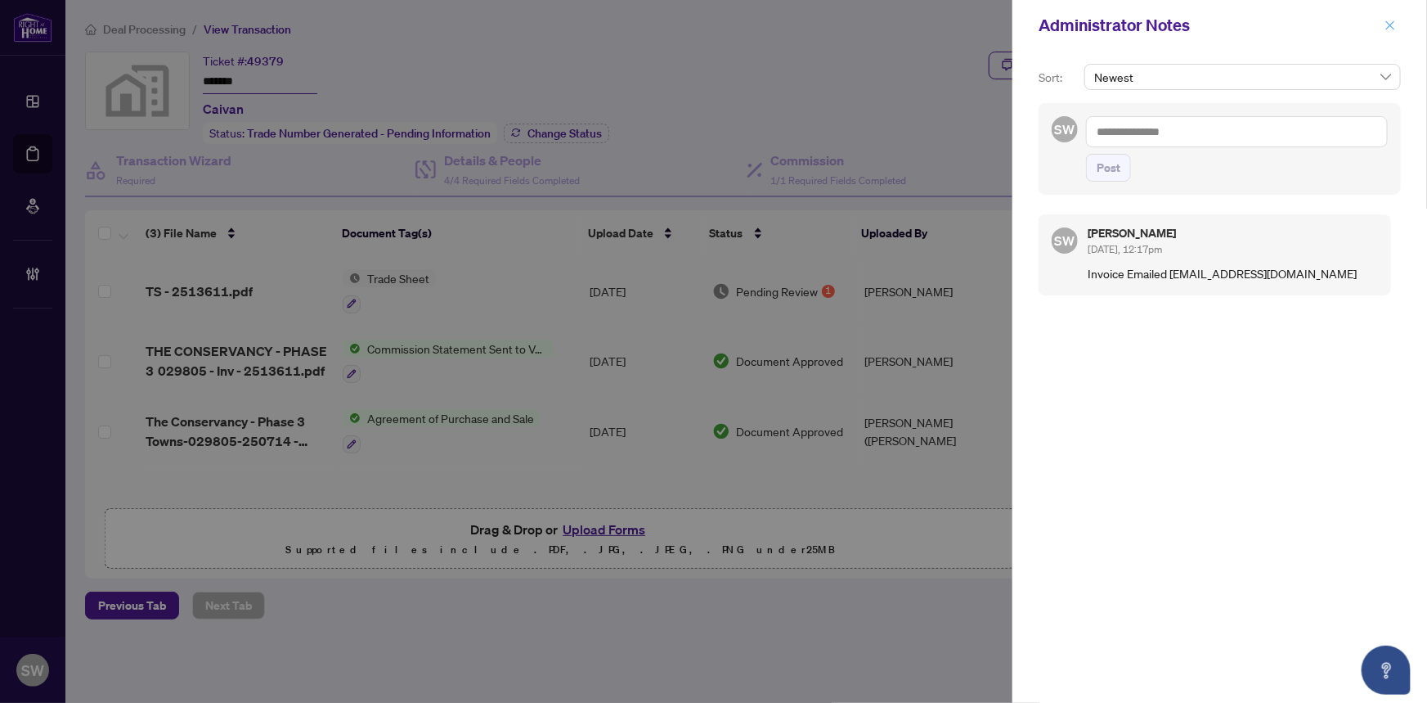
click at [1391, 25] on icon "close" at bounding box center [1390, 25] width 11 height 11
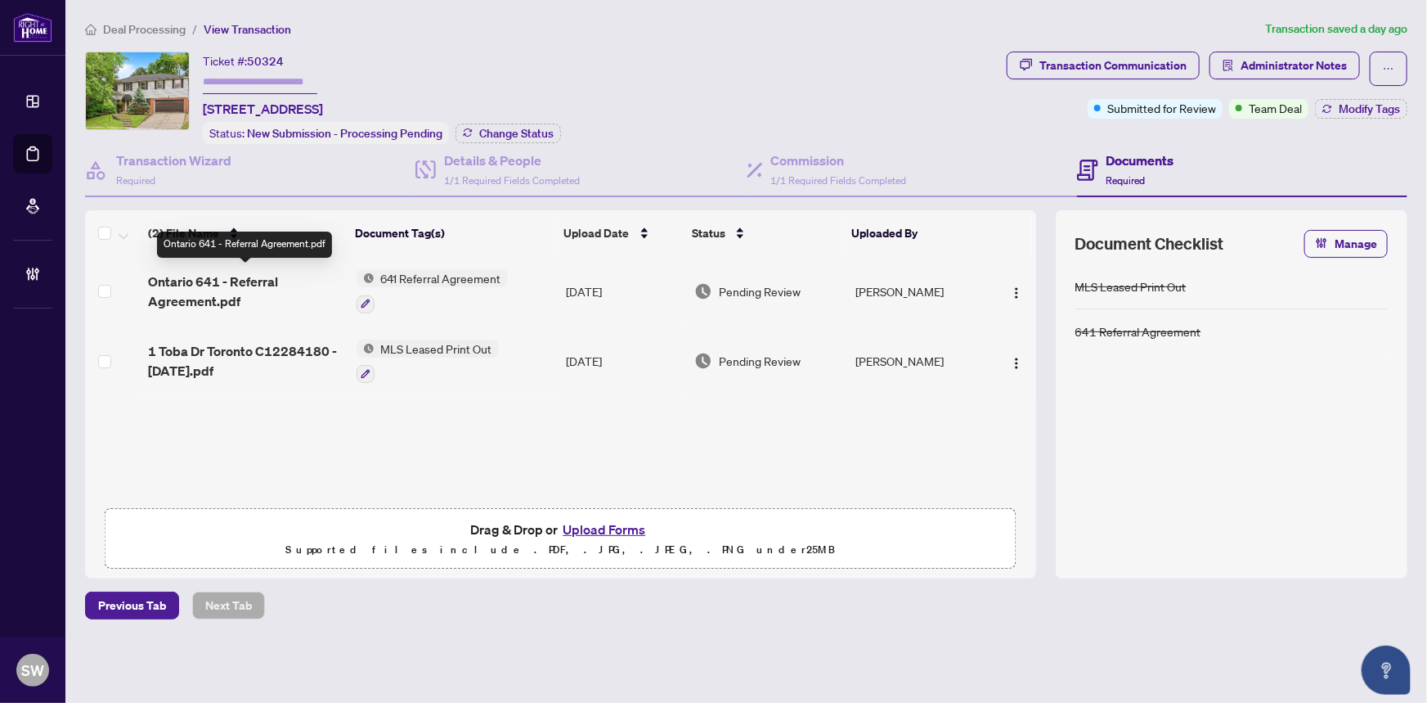
click at [254, 284] on span "Ontario 641 - Referral Agreement.pdf" at bounding box center [245, 291] width 195 height 39
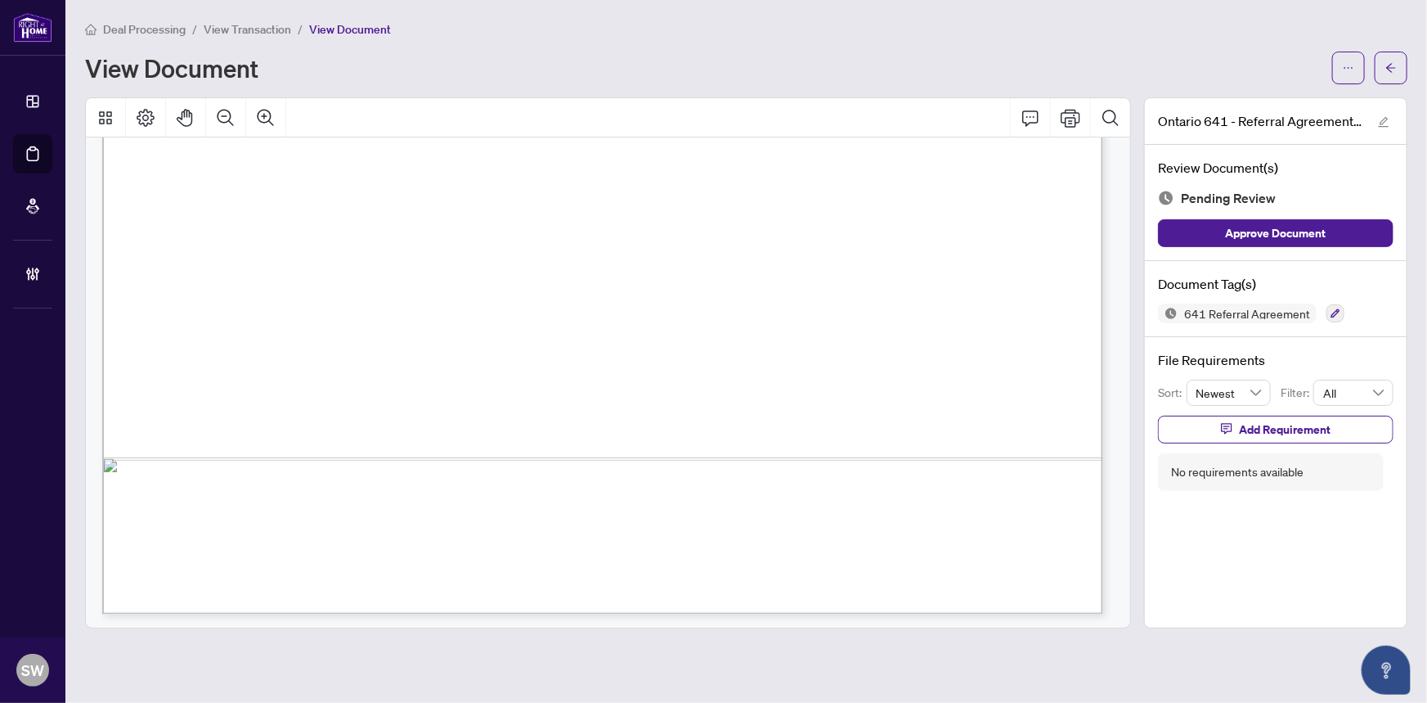
scroll to position [838, 0]
click at [1332, 311] on icon "button" at bounding box center [1336, 313] width 10 height 10
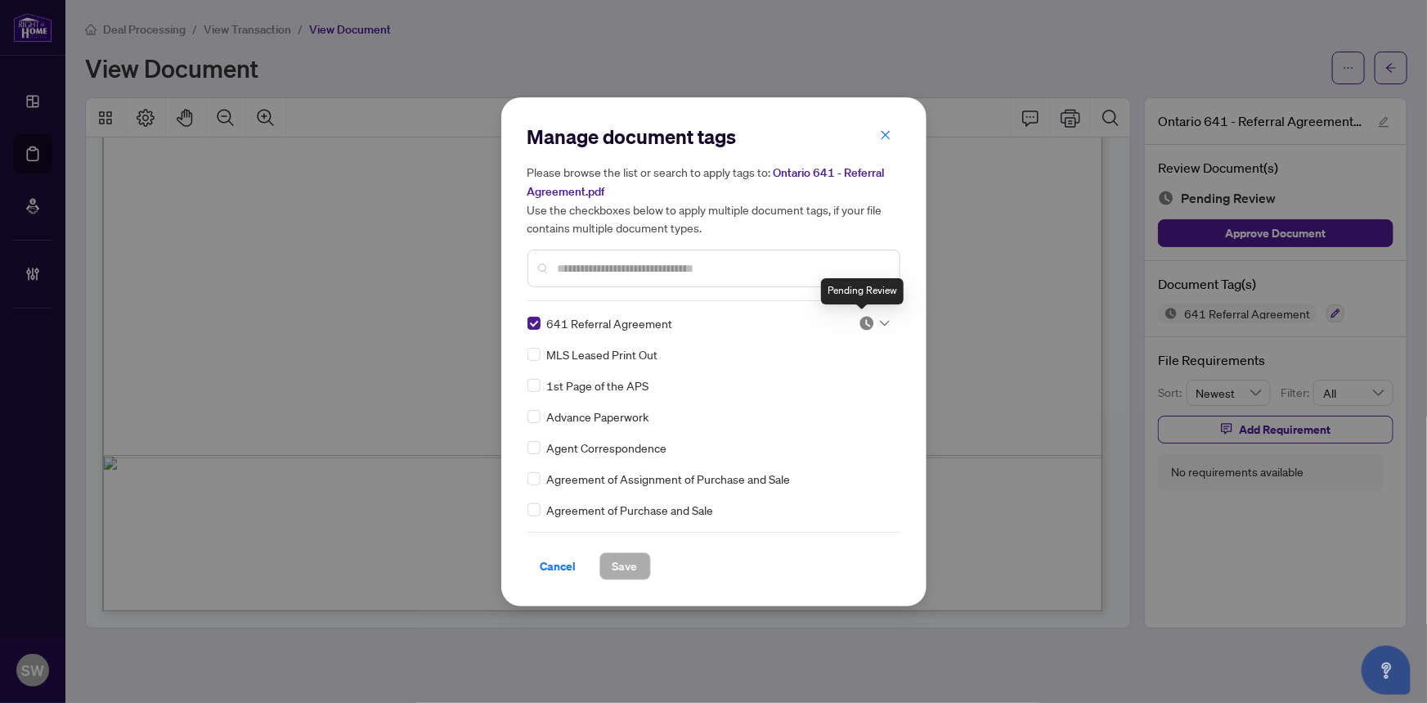
click at [866, 322] on img at bounding box center [867, 323] width 16 height 16
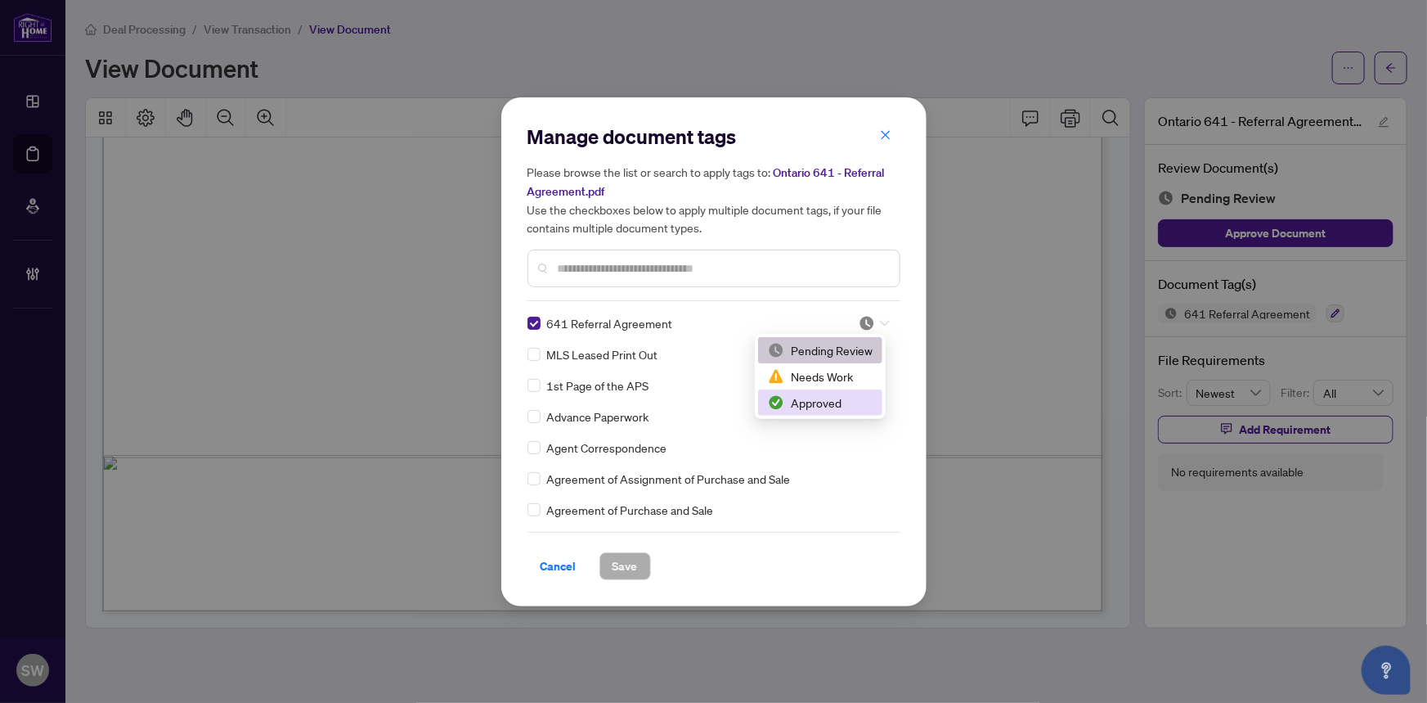
click at [830, 408] on div "Approved" at bounding box center [820, 402] width 105 height 18
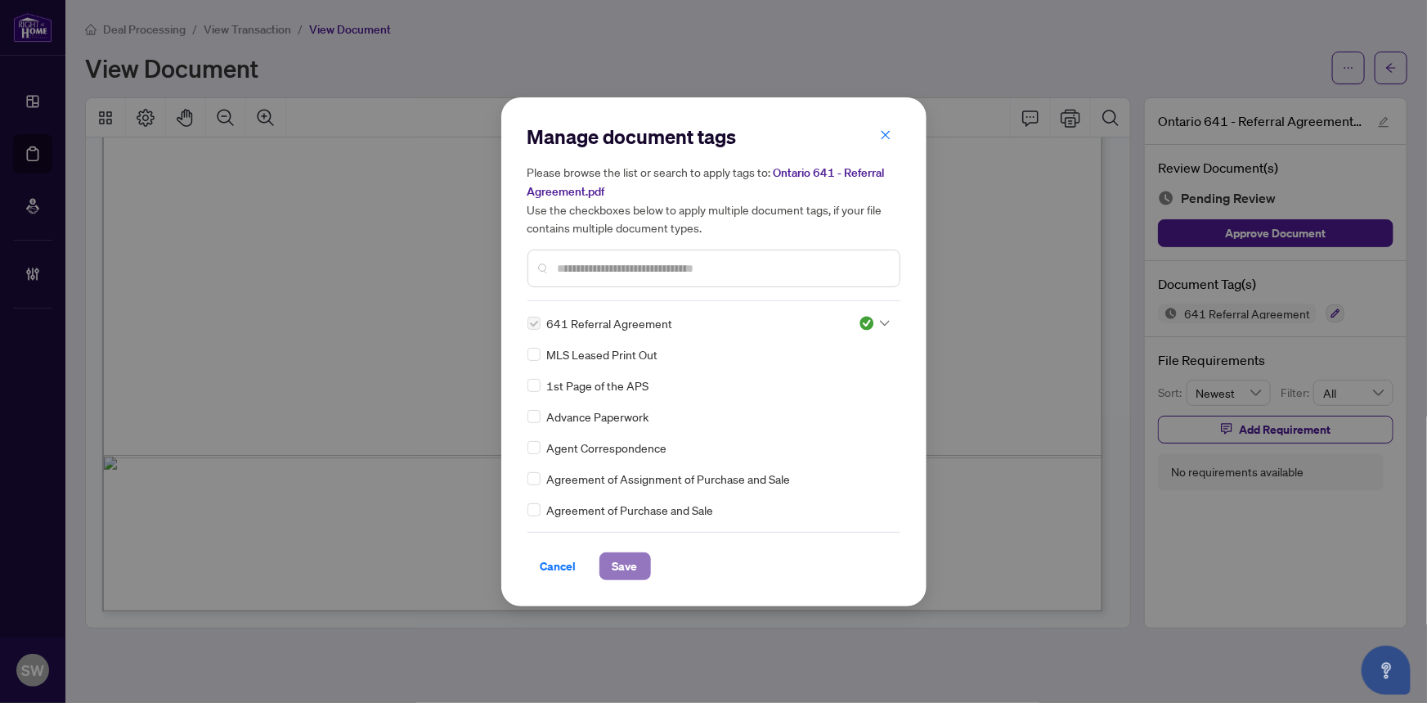
click at [638, 566] on button "Save" at bounding box center [626, 566] width 52 height 28
click at [1384, 71] on div "Manage document tags Please browse the list or search to apply tags to: Ontario…" at bounding box center [713, 351] width 1427 height 703
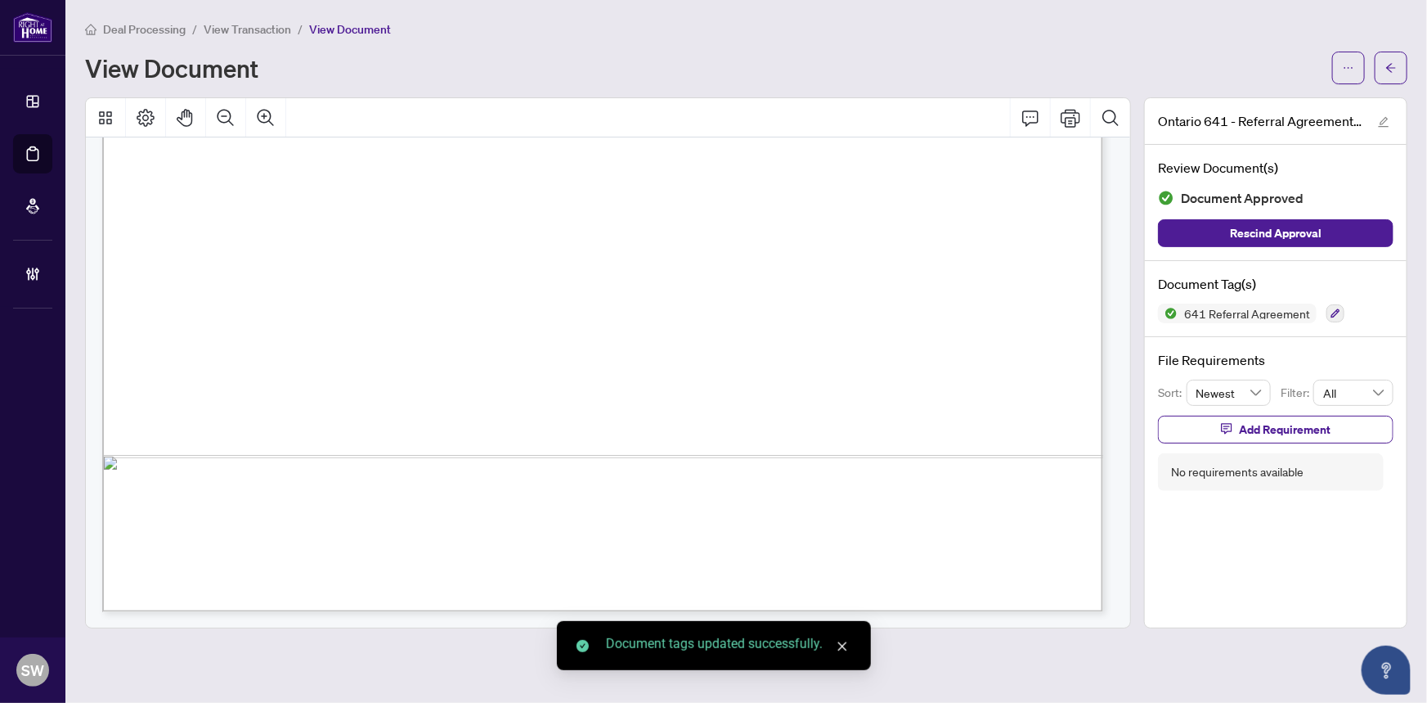
click at [1384, 71] on button "button" at bounding box center [1391, 68] width 33 height 33
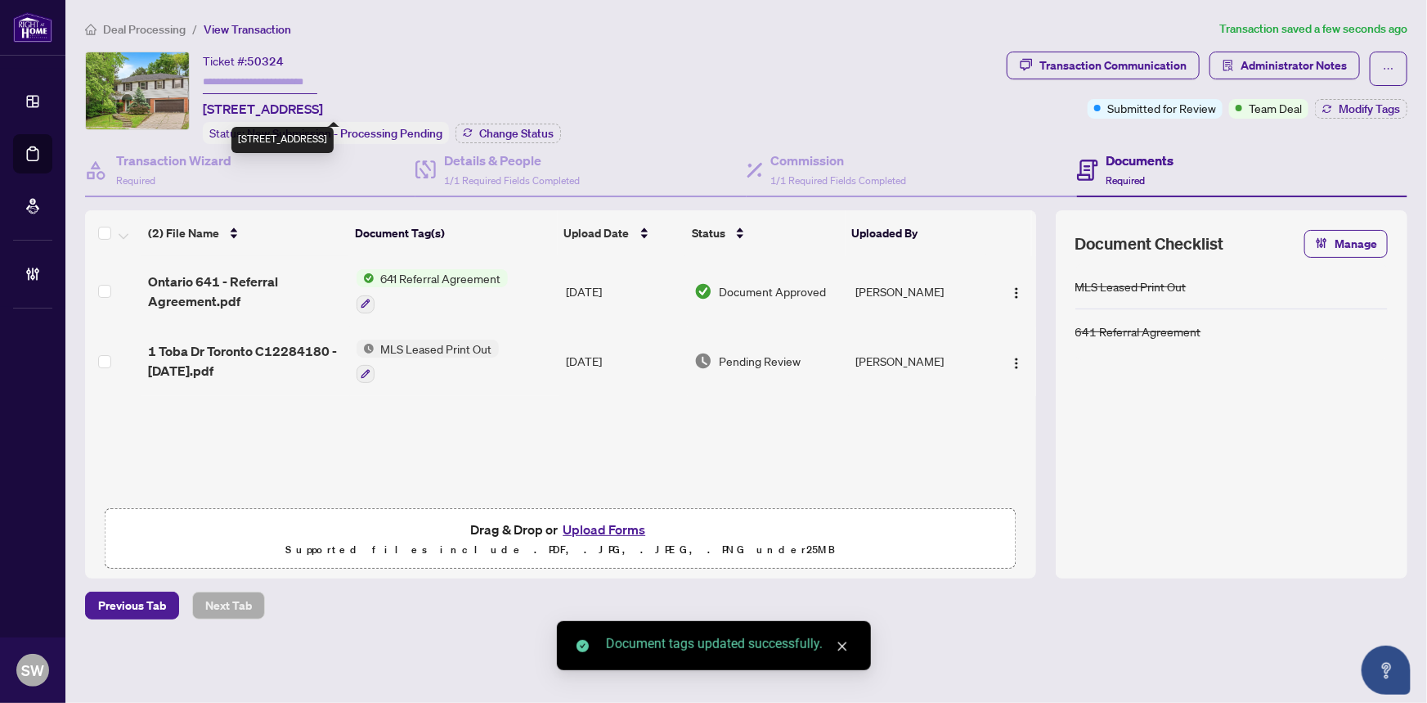
click at [287, 106] on span "[STREET_ADDRESS]" at bounding box center [263, 109] width 120 height 20
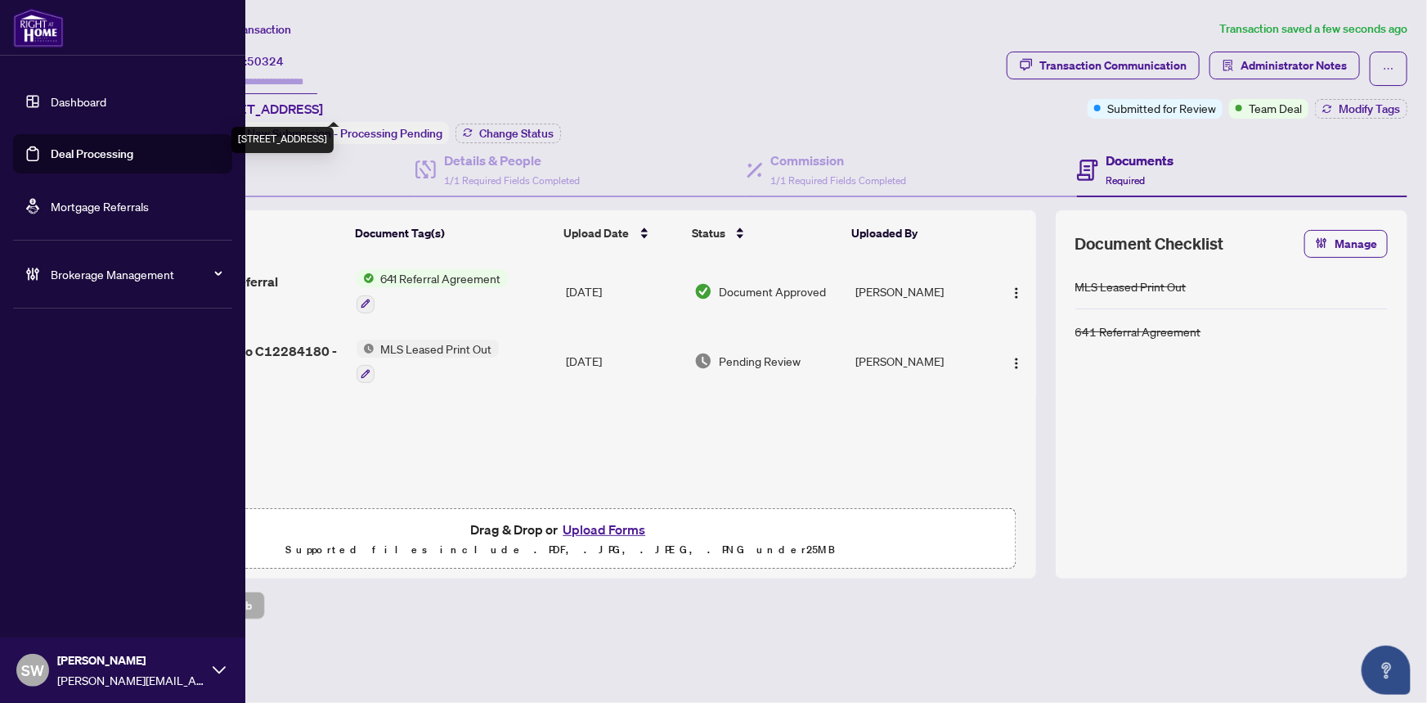
copy span "Toronto"
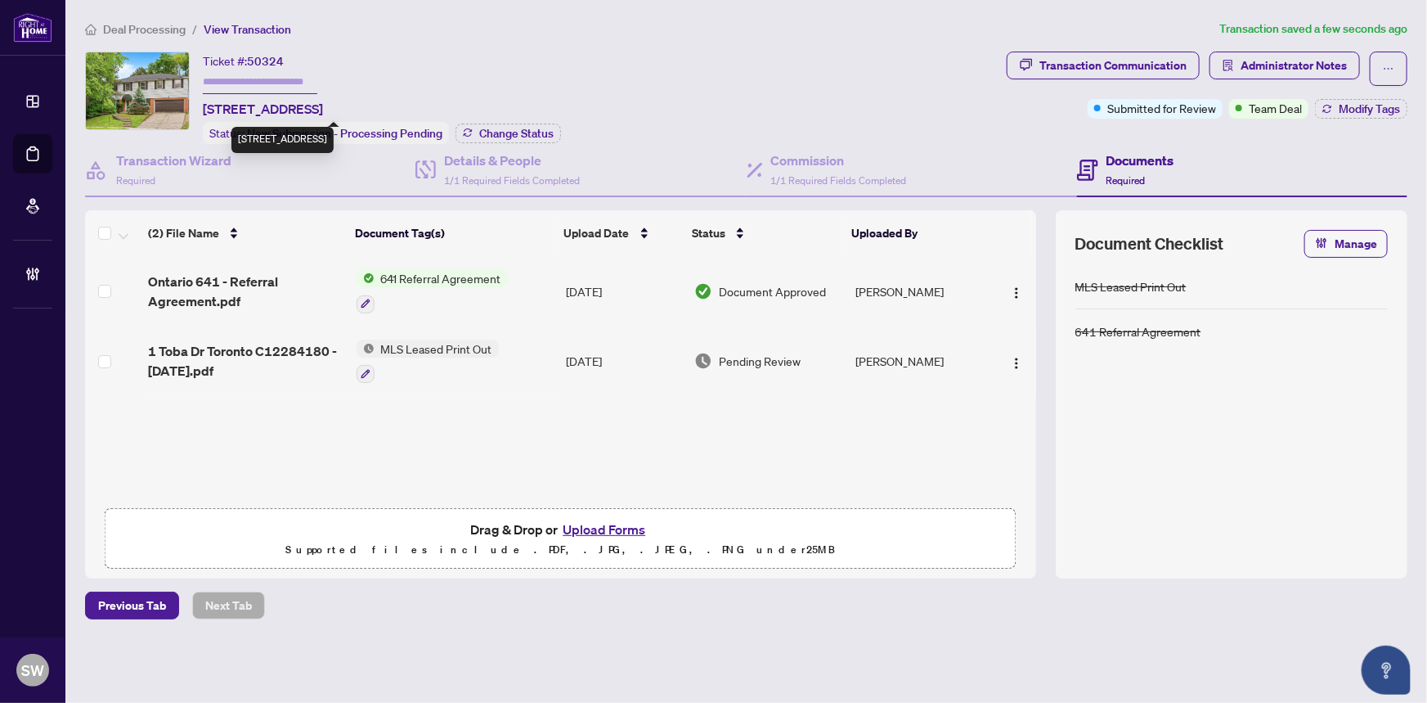
click at [323, 107] on span "[STREET_ADDRESS]" at bounding box center [263, 109] width 120 height 20
copy span "M2L"
click at [323, 106] on span "[STREET_ADDRESS]" at bounding box center [263, 109] width 120 height 20
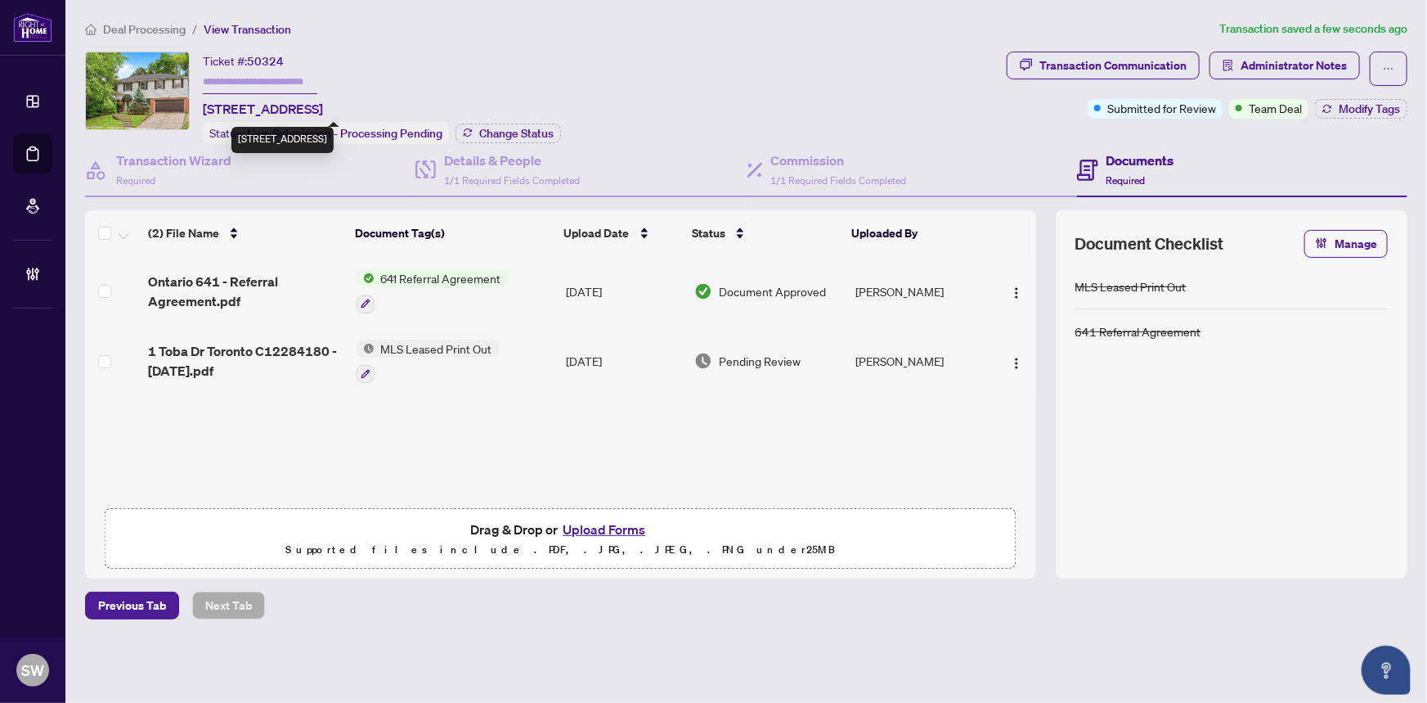
copy span "2Y1"
click at [551, 156] on h4 "Details & People" at bounding box center [512, 161] width 136 height 20
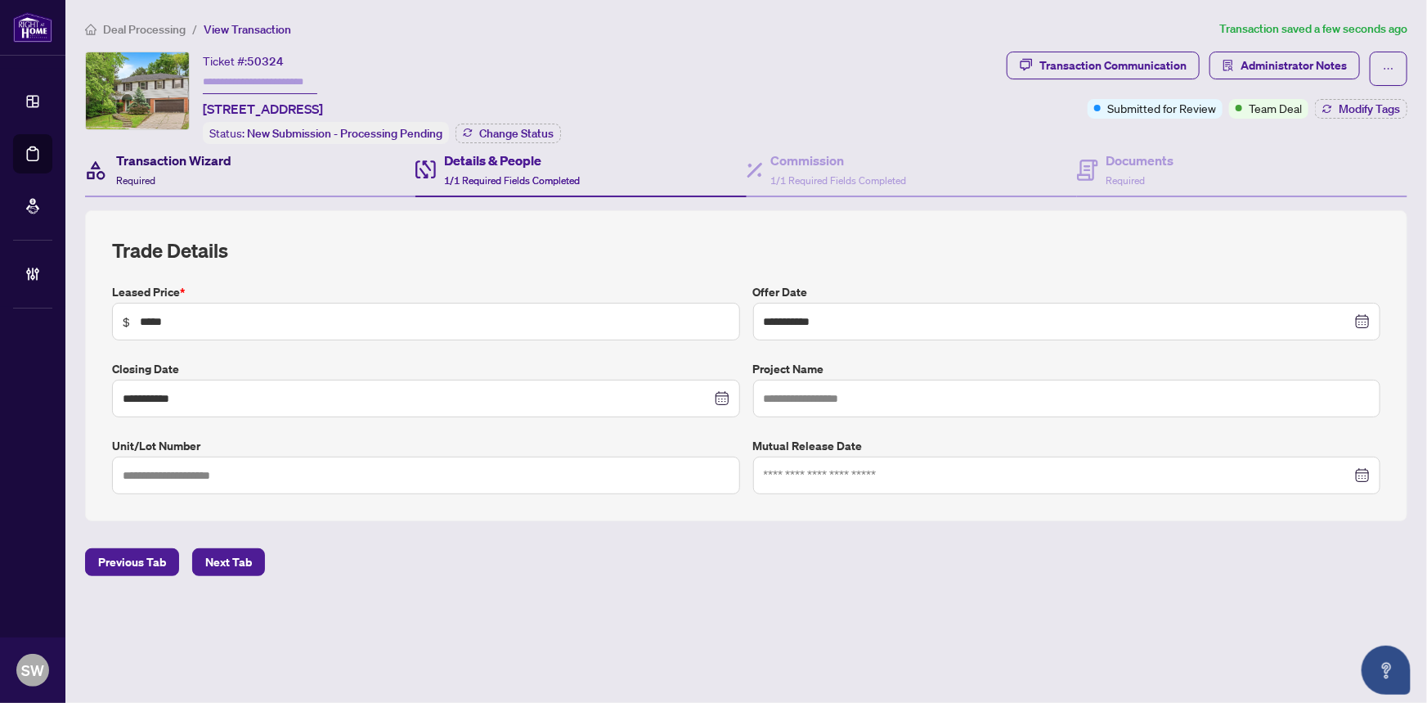
click at [170, 173] on div "Transaction Wizard Required" at bounding box center [173, 170] width 115 height 38
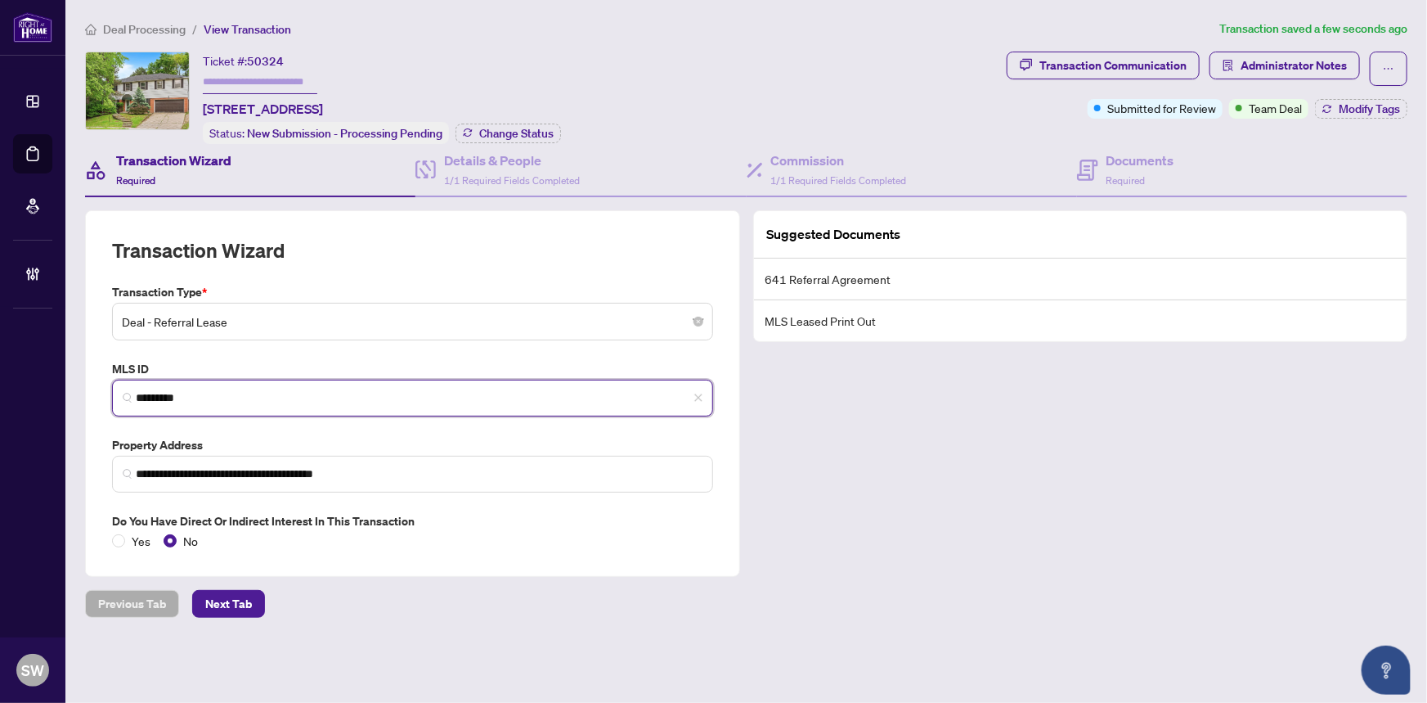
click at [171, 389] on input "*********" at bounding box center [419, 397] width 567 height 17
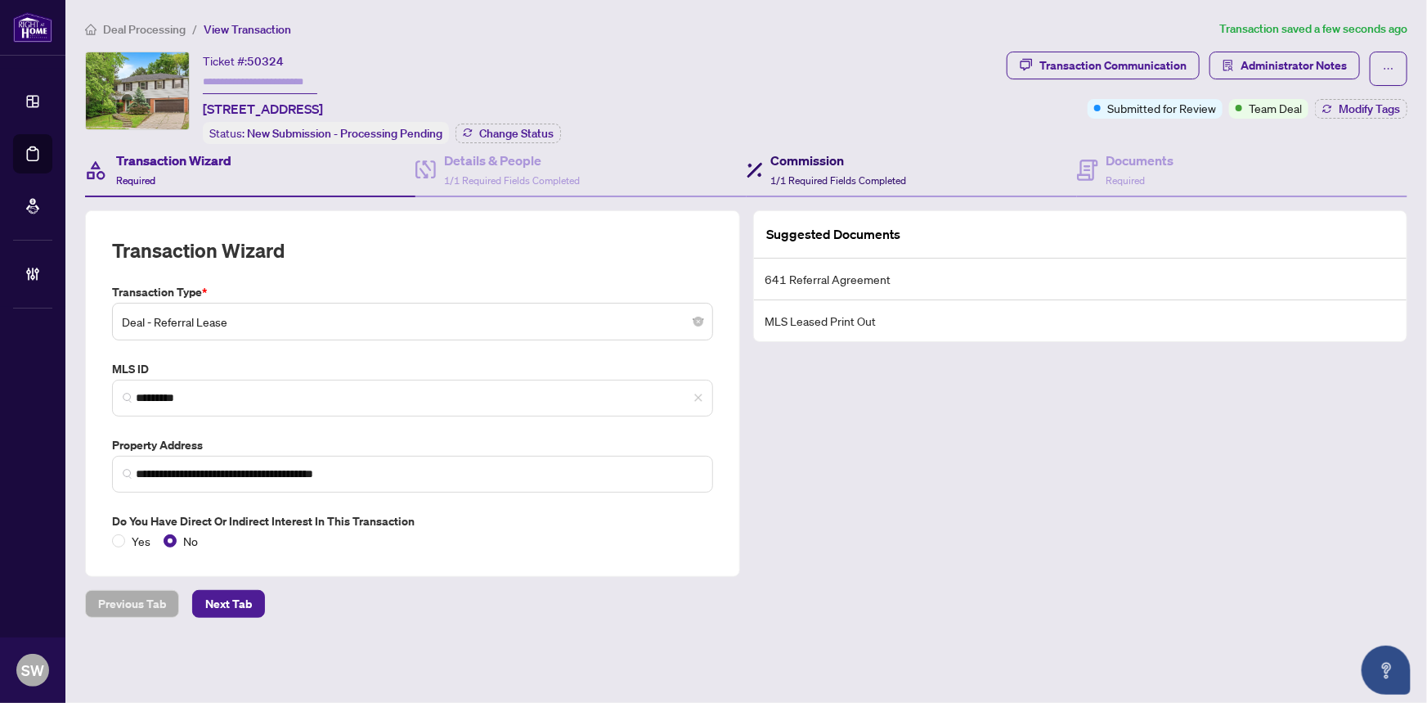
click at [828, 164] on h4 "Commission" at bounding box center [839, 161] width 136 height 20
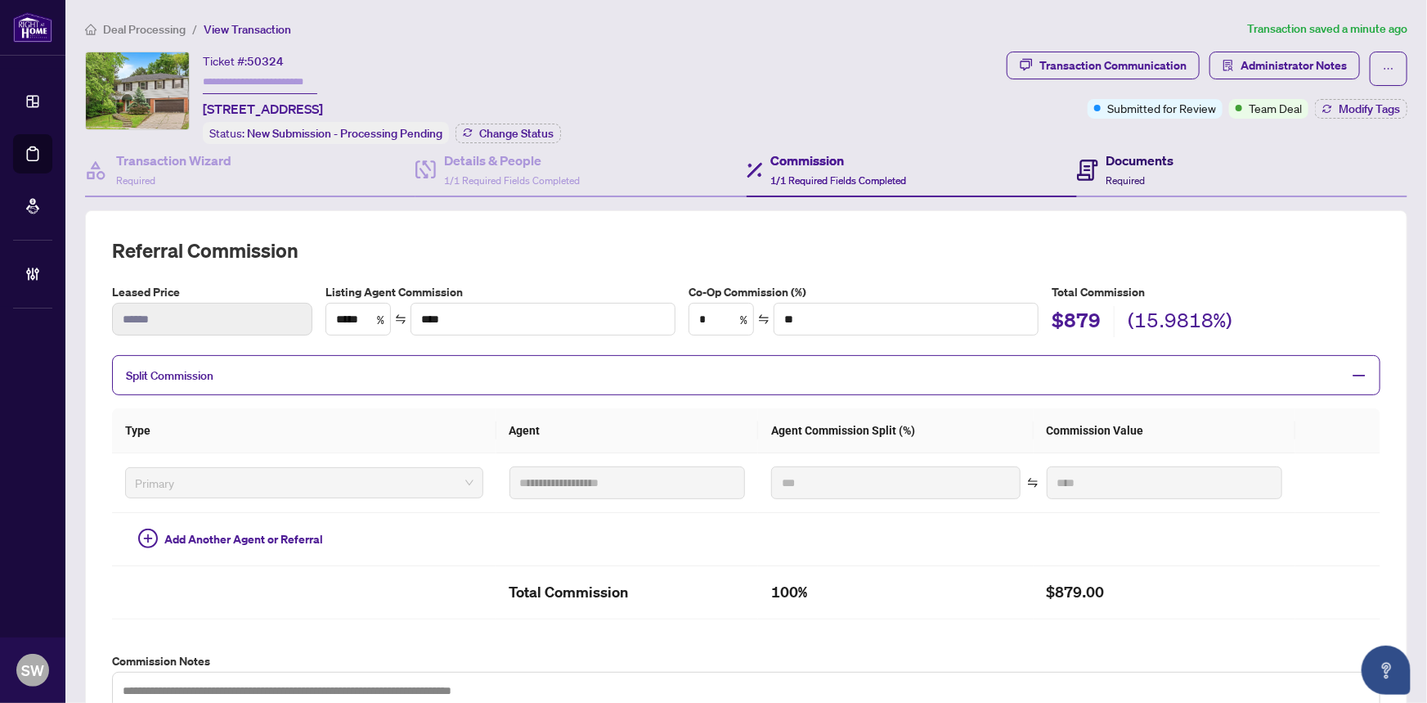
click at [1107, 178] on span "Required" at bounding box center [1126, 180] width 39 height 12
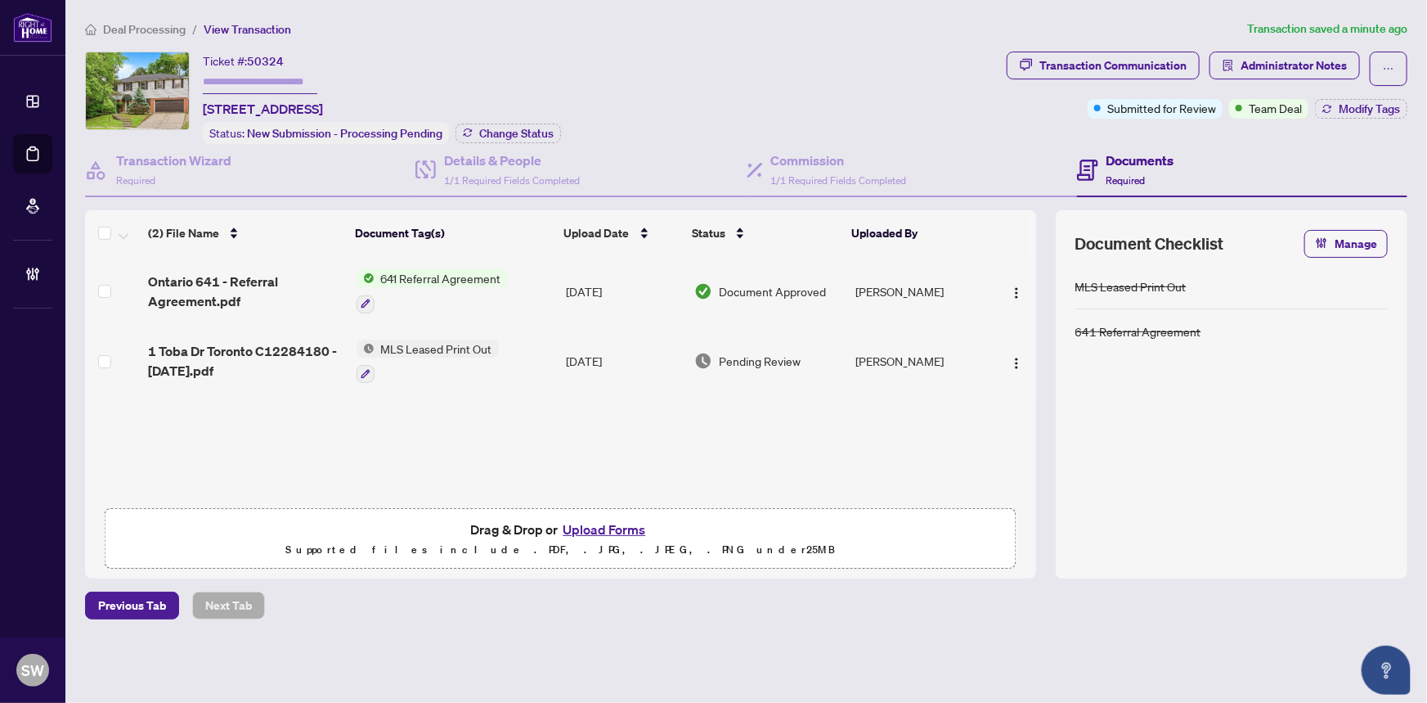
drag, startPoint x: 903, startPoint y: 355, endPoint x: 844, endPoint y: 452, distance: 113.1
drag, startPoint x: 844, startPoint y: 452, endPoint x: 970, endPoint y: 483, distance: 129.7
click at [970, 483] on div "(2) File Name Document Tag(s) Upload Date Status Uploaded By Ontario 641 - Refe…" at bounding box center [560, 394] width 951 height 368
copy td "Alimohammadi"
drag, startPoint x: 970, startPoint y: 358, endPoint x: 887, endPoint y: 359, distance: 83.4
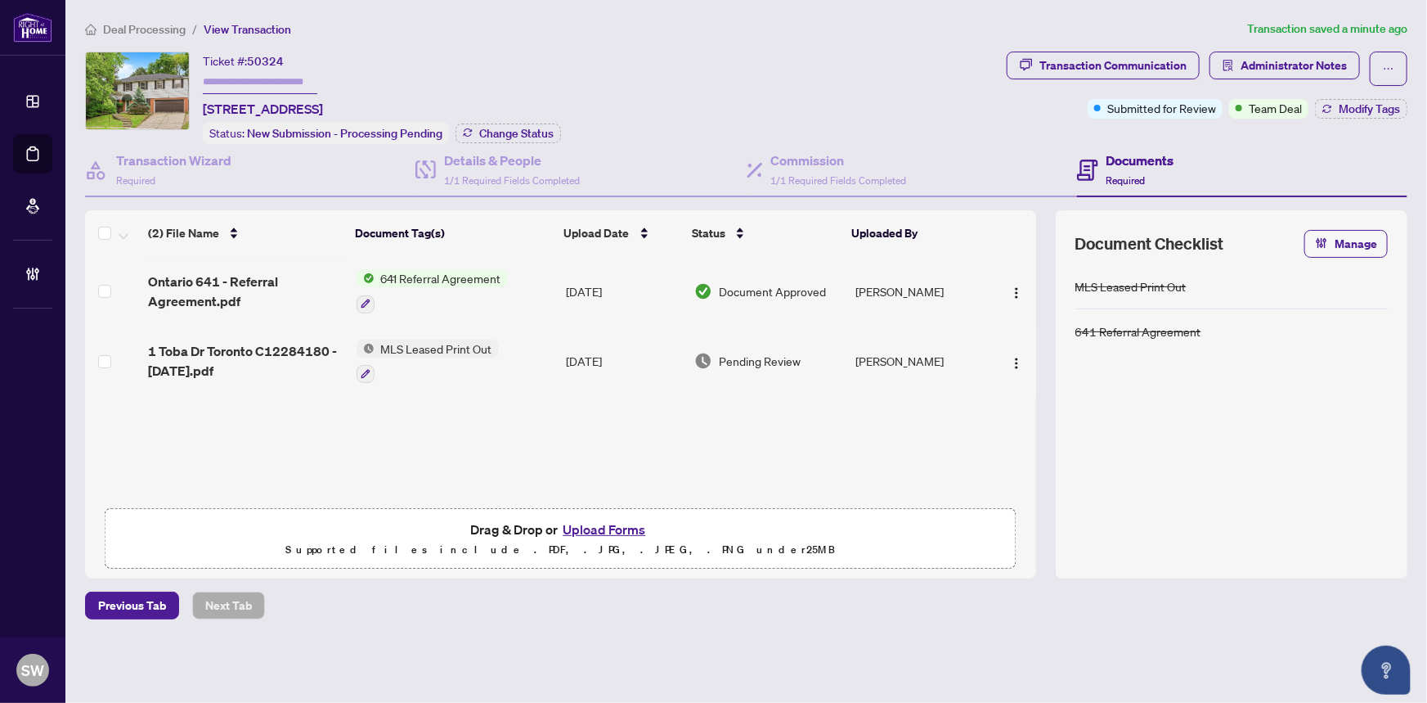
click at [887, 359] on td "[PERSON_NAME]" at bounding box center [920, 361] width 142 height 70
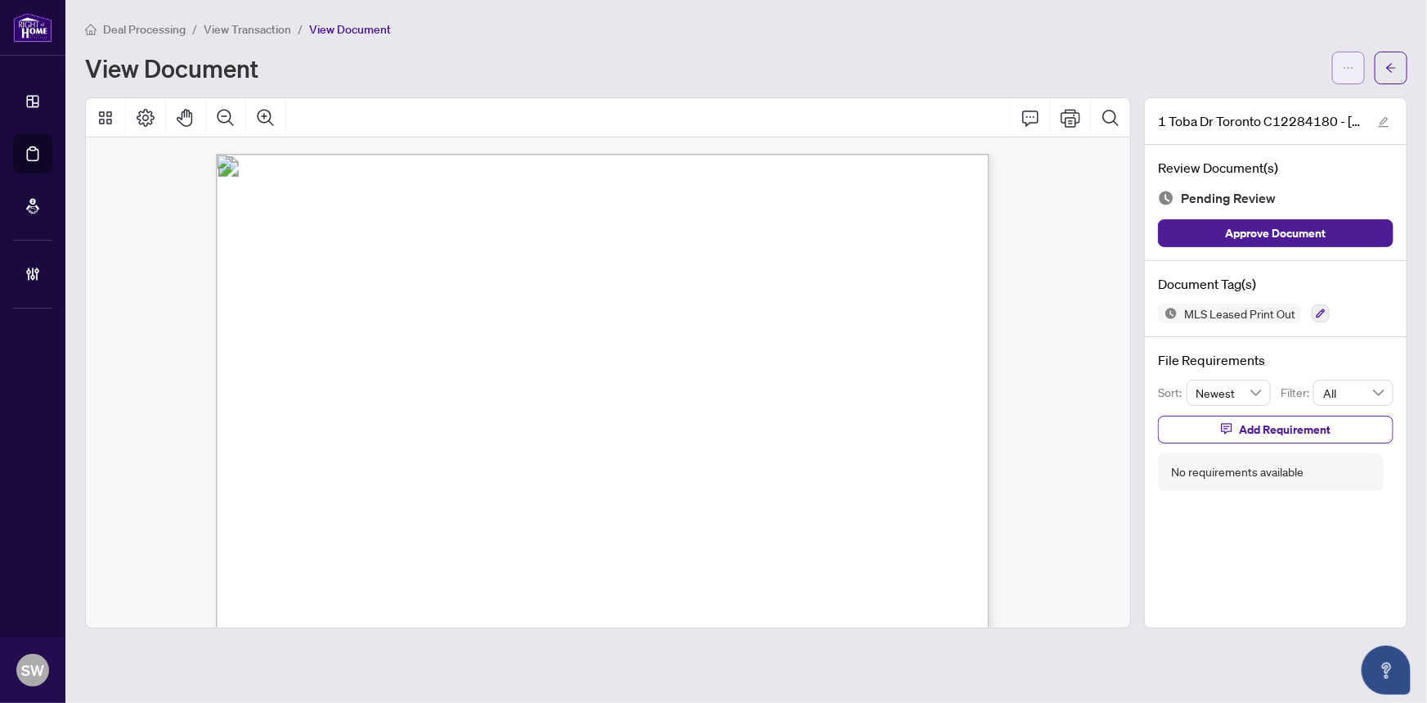
click at [1345, 64] on icon "ellipsis" at bounding box center [1348, 67] width 11 height 11
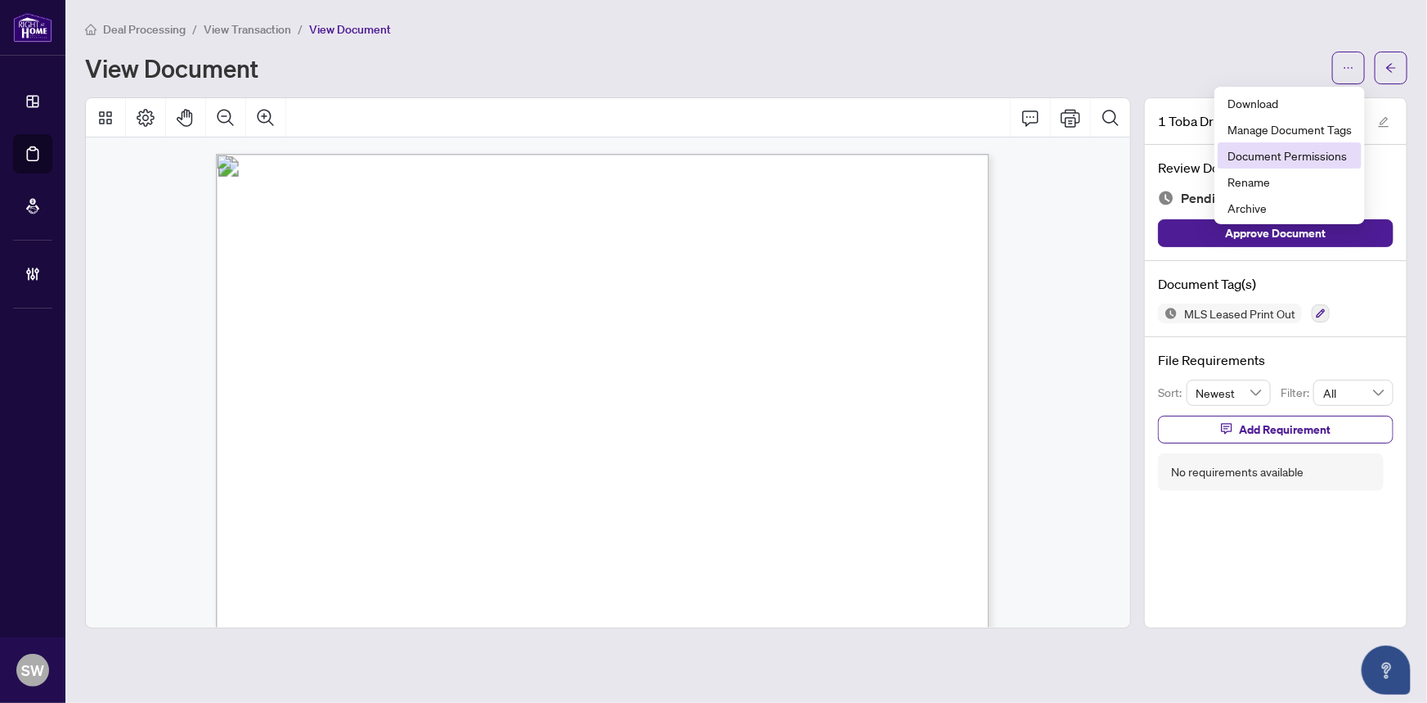
click at [1301, 155] on span "Document Permissions" at bounding box center [1290, 155] width 124 height 18
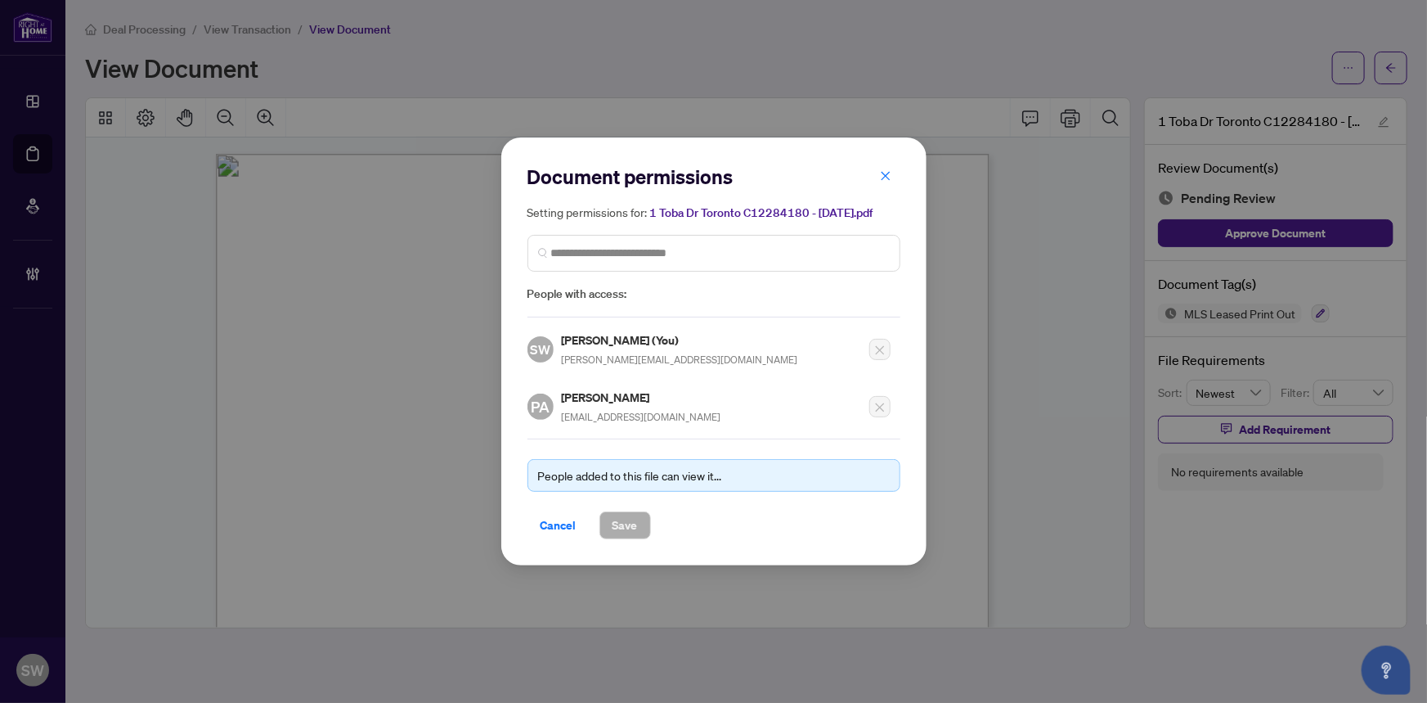
click at [633, 391] on h5 "[PERSON_NAME]" at bounding box center [642, 397] width 160 height 19
copy h5 "Alimohammadi"
click at [883, 178] on icon "close" at bounding box center [885, 175] width 11 height 11
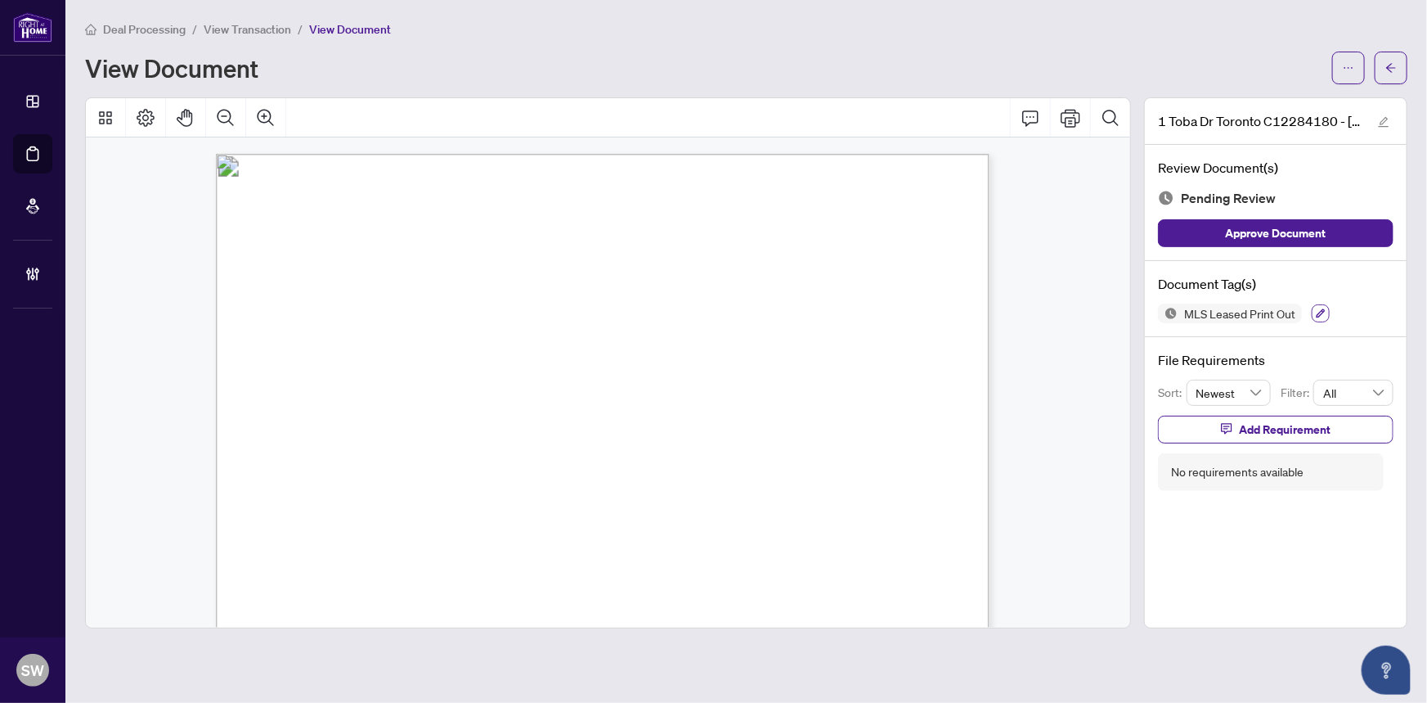
click at [1323, 313] on icon "button" at bounding box center [1321, 313] width 10 height 10
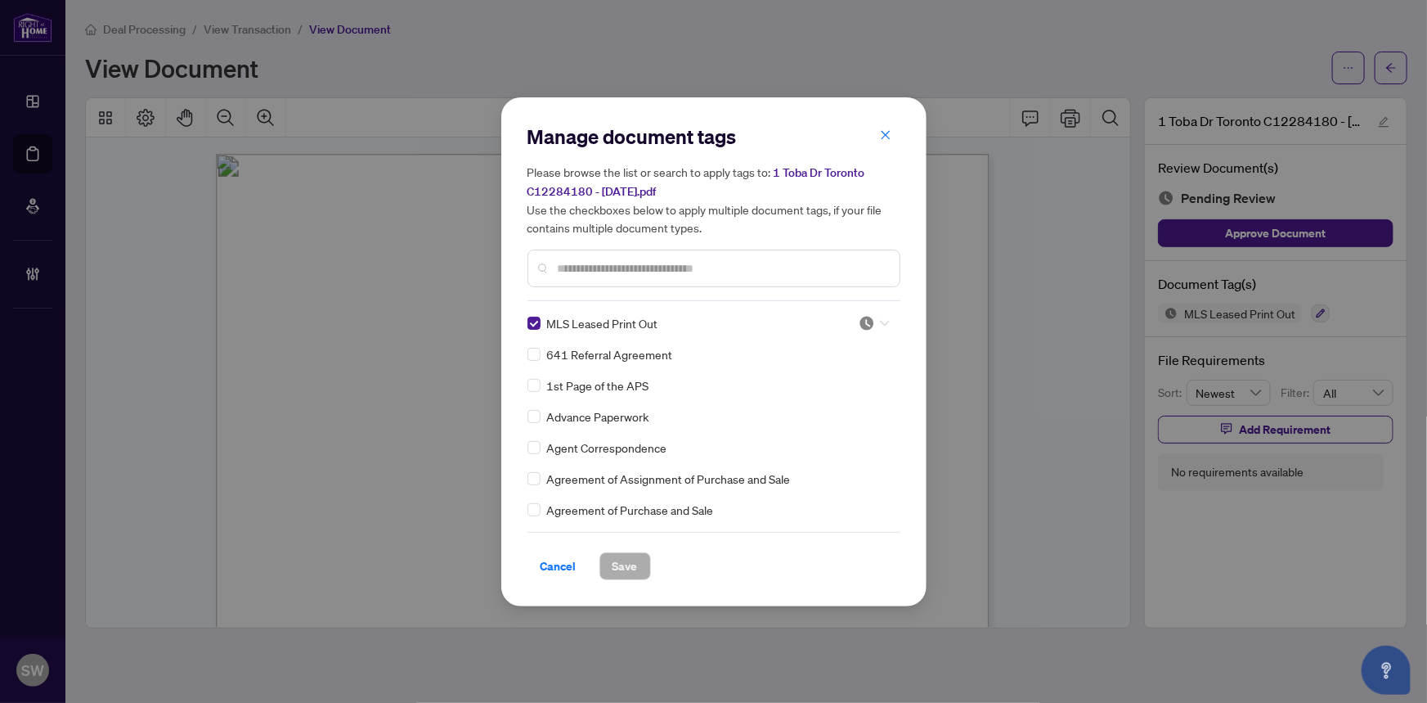
click at [874, 319] on div at bounding box center [874, 323] width 31 height 16
click at [809, 412] on div "Approved" at bounding box center [820, 402] width 124 height 26
click at [632, 565] on span "Save" at bounding box center [625, 566] width 25 height 26
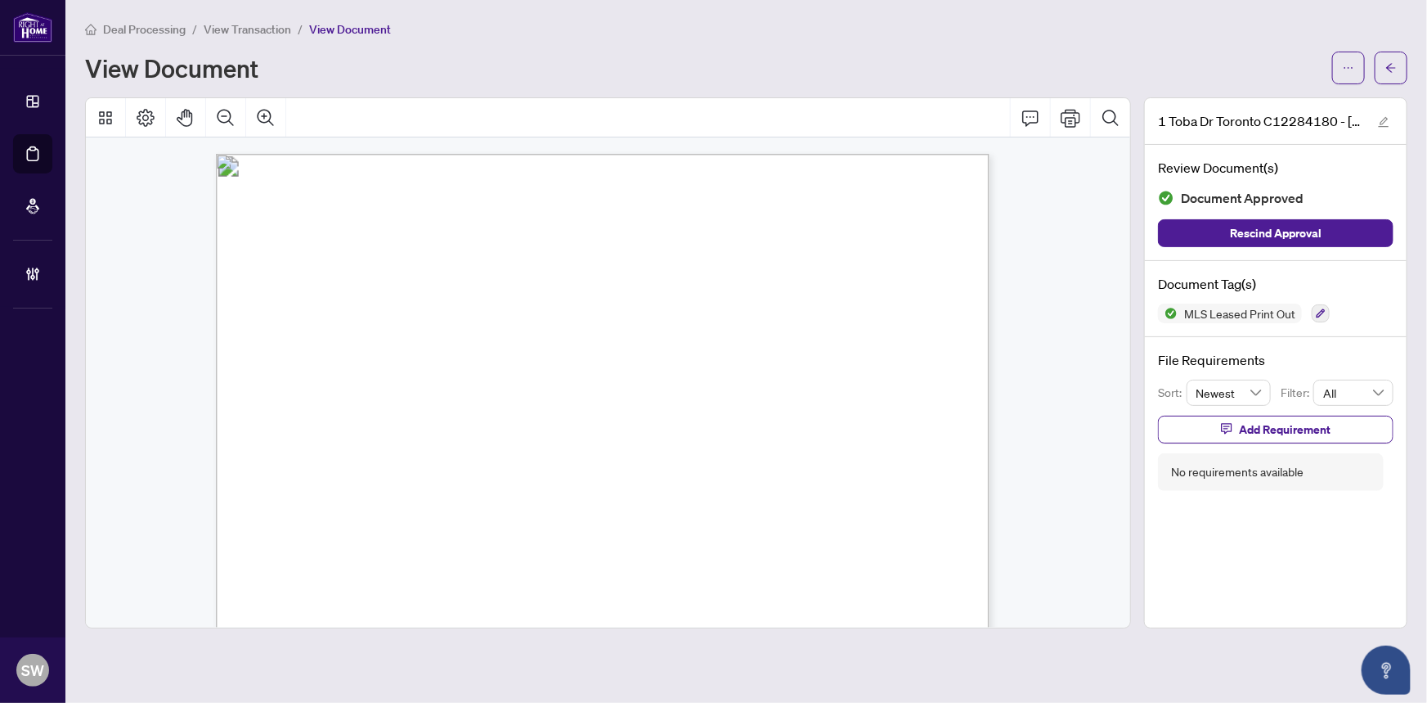
click at [257, 22] on span "View Transaction" at bounding box center [248, 29] width 88 height 15
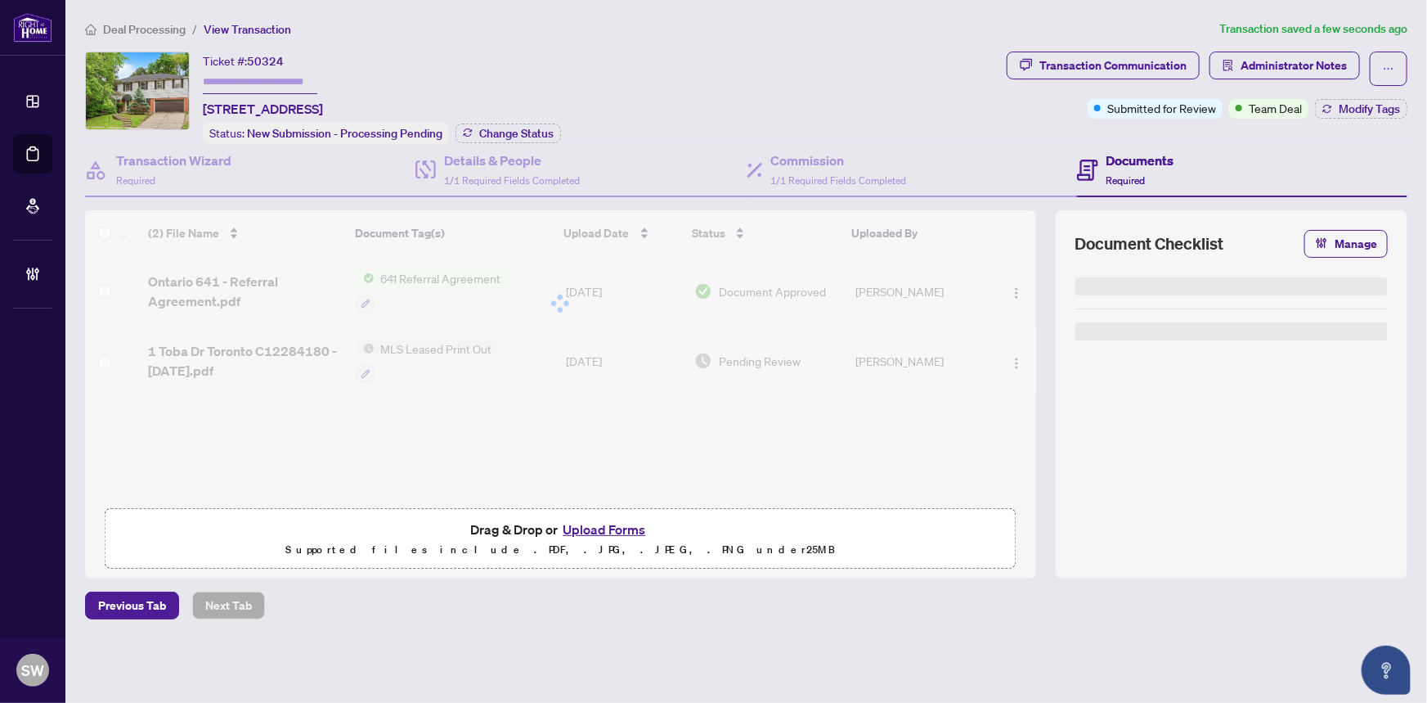
click at [263, 61] on span "50324" at bounding box center [265, 61] width 37 height 15
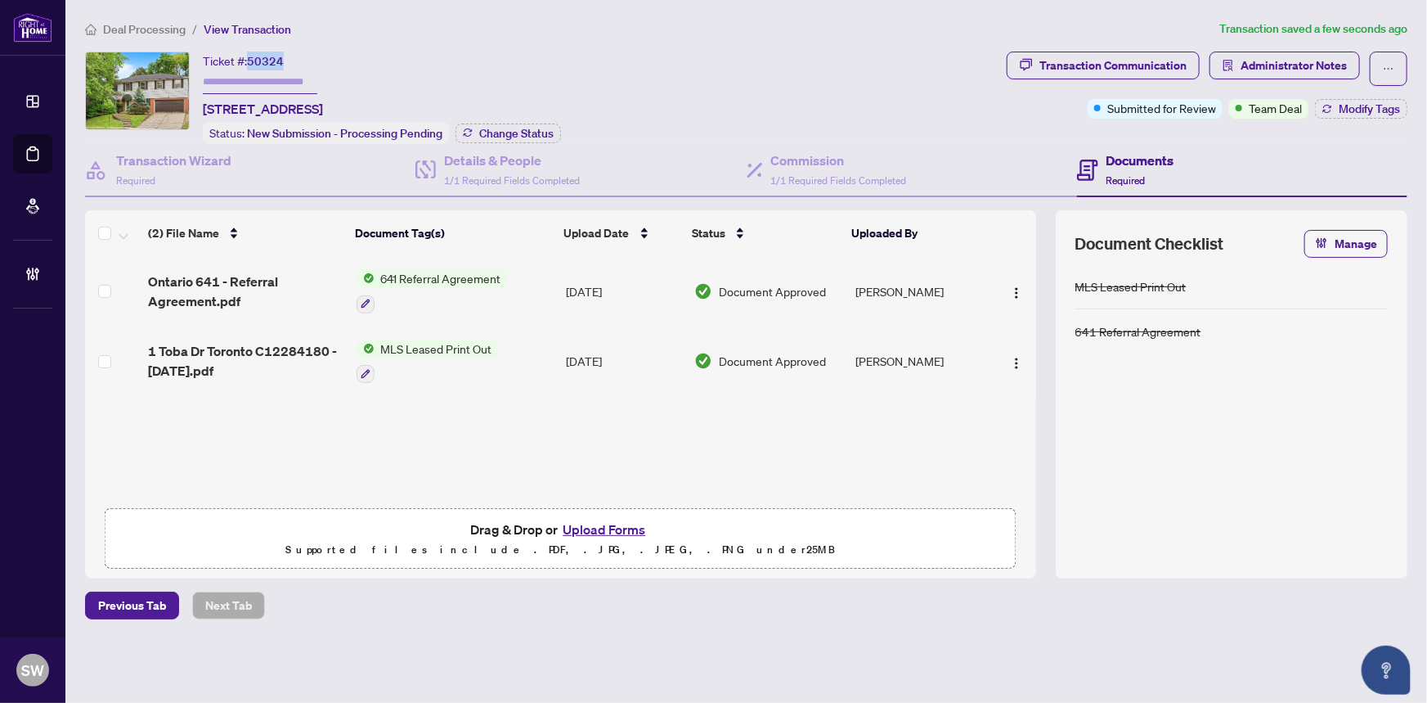
copy span "50324"
click at [1010, 286] on img "button" at bounding box center [1016, 292] width 13 height 13
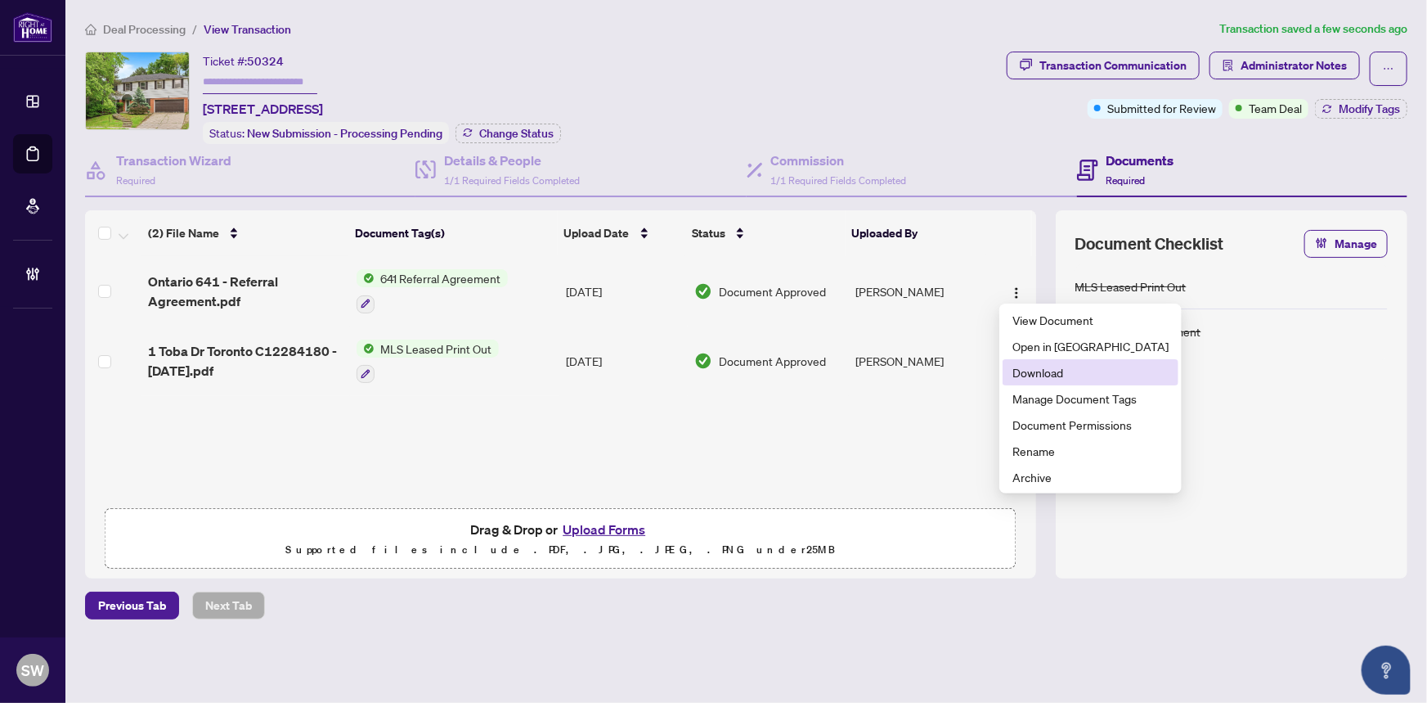
click at [1035, 369] on span "Download" at bounding box center [1091, 372] width 156 height 18
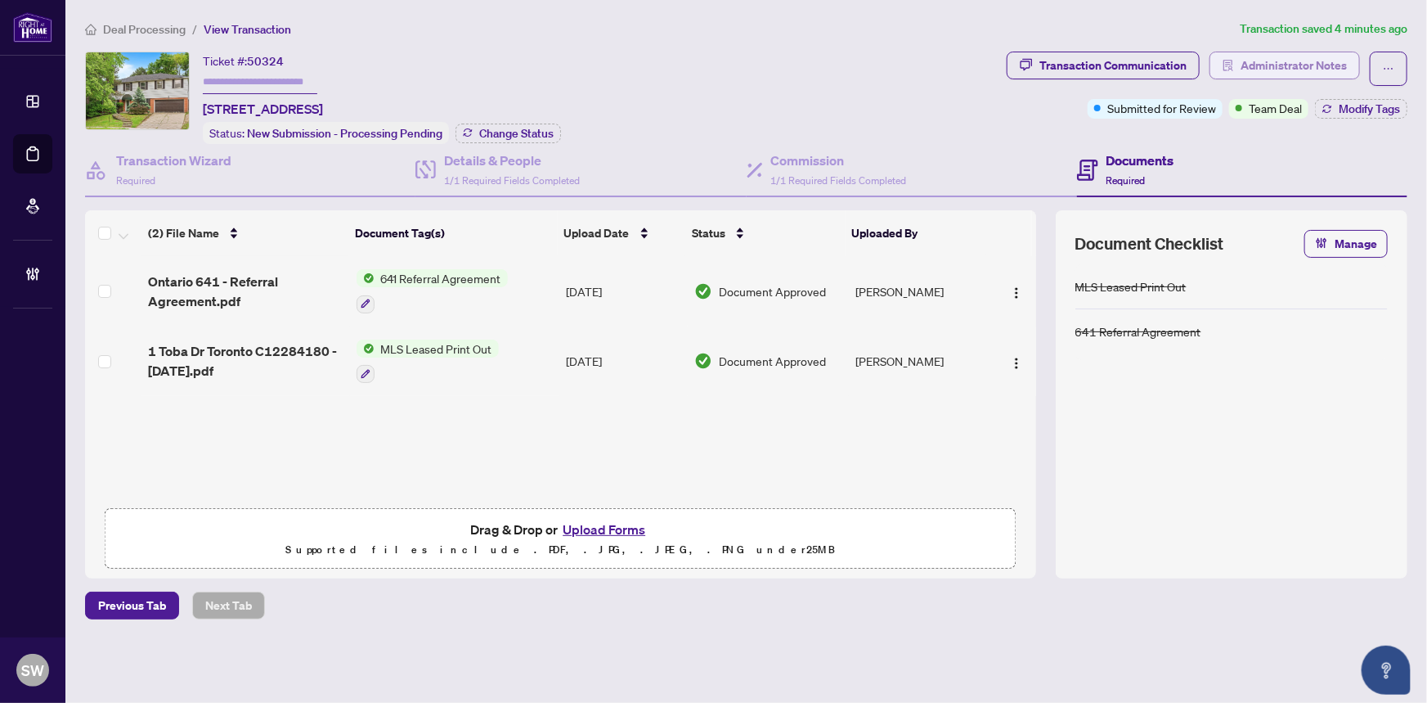
click at [1292, 68] on span "Administrator Notes" at bounding box center [1294, 65] width 106 height 26
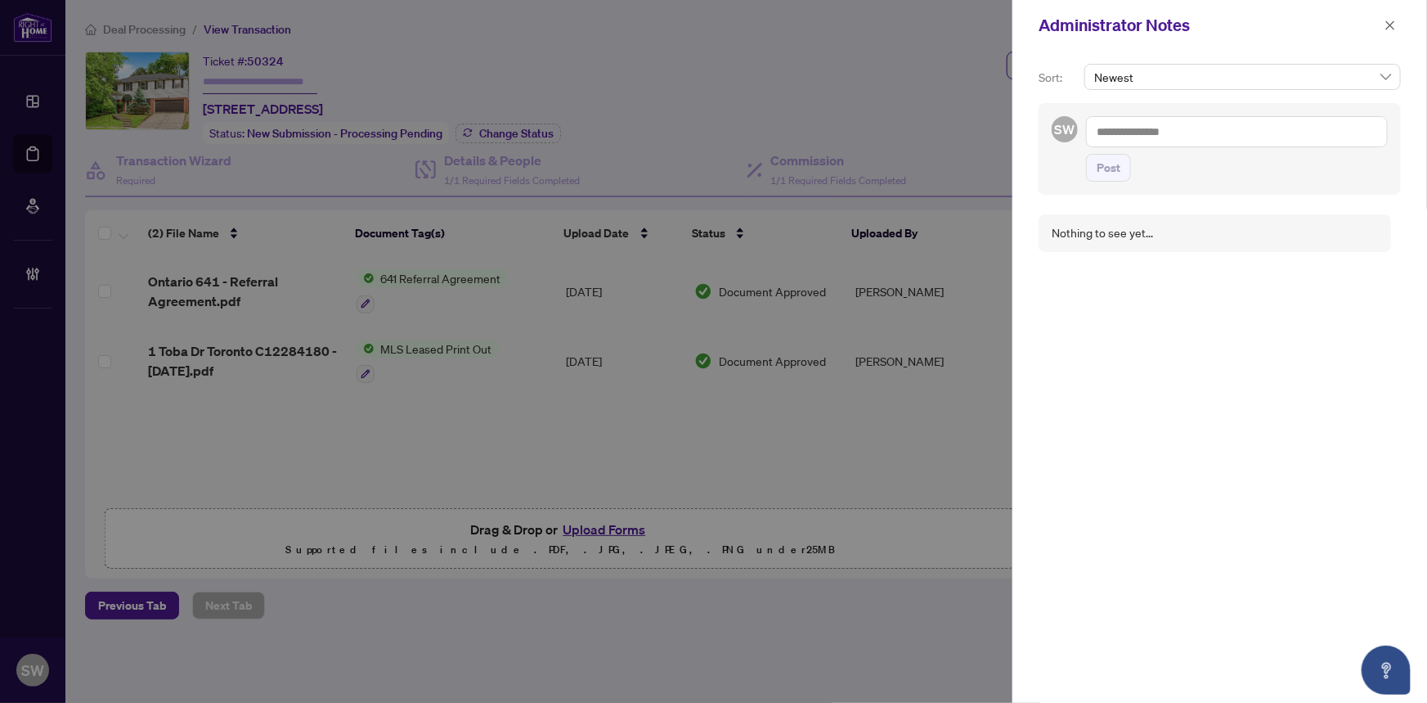
click at [1139, 140] on textarea at bounding box center [1237, 131] width 302 height 31
paste textarea "**********"
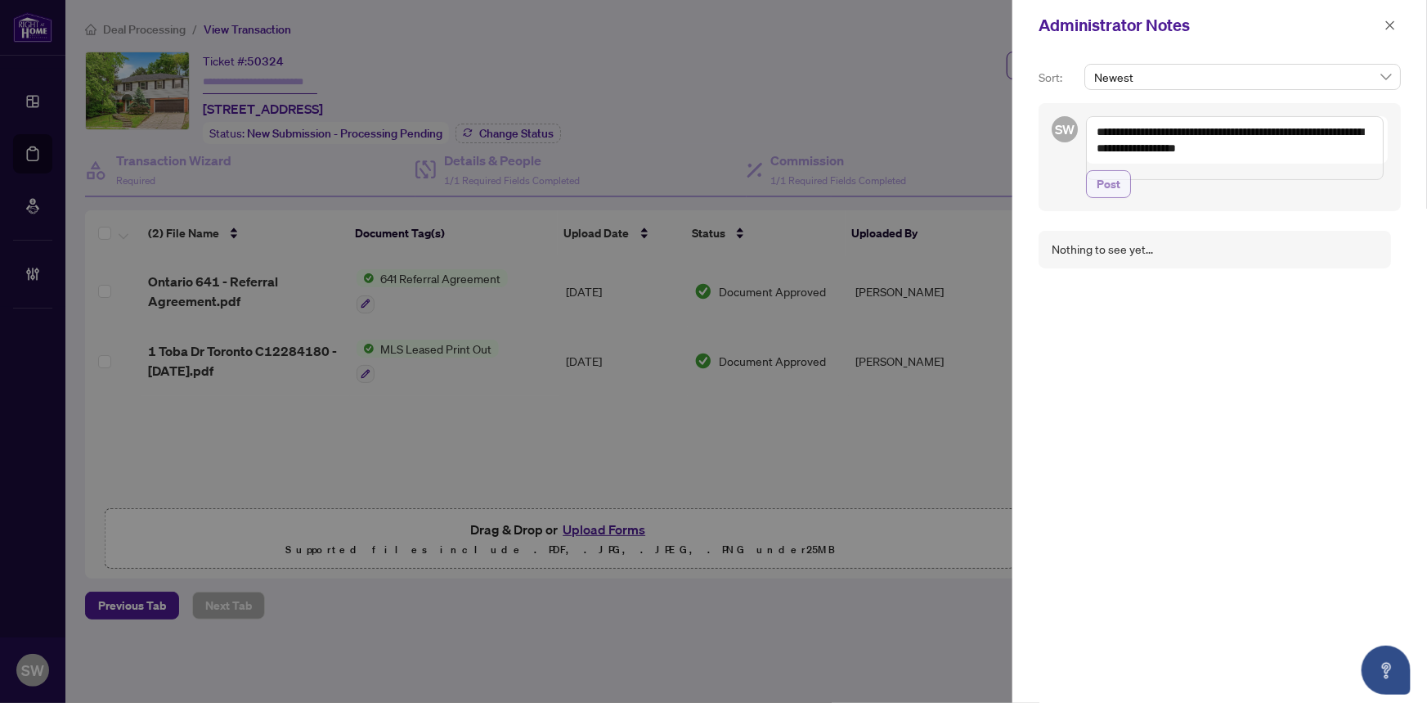
type textarea "**********"
click at [1108, 197] on span "Post" at bounding box center [1109, 184] width 24 height 26
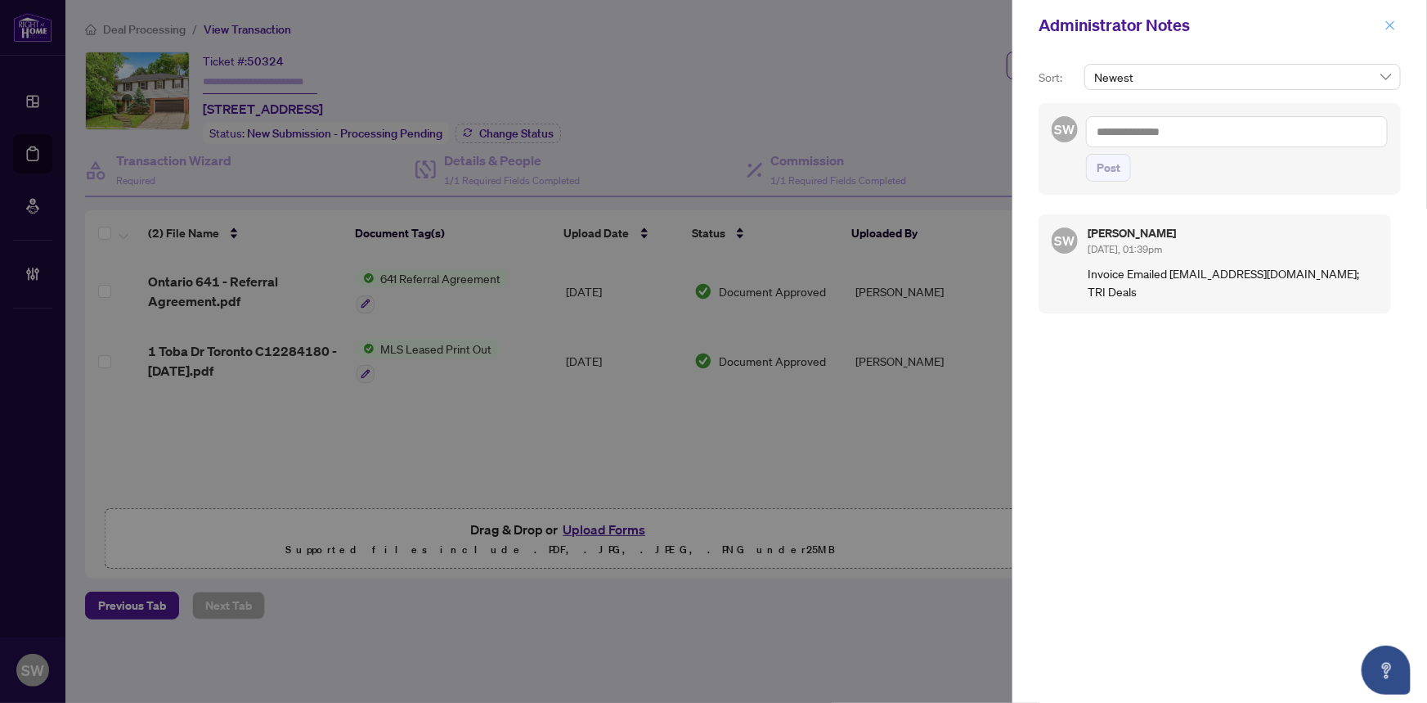
click at [1395, 25] on icon "close" at bounding box center [1390, 25] width 11 height 11
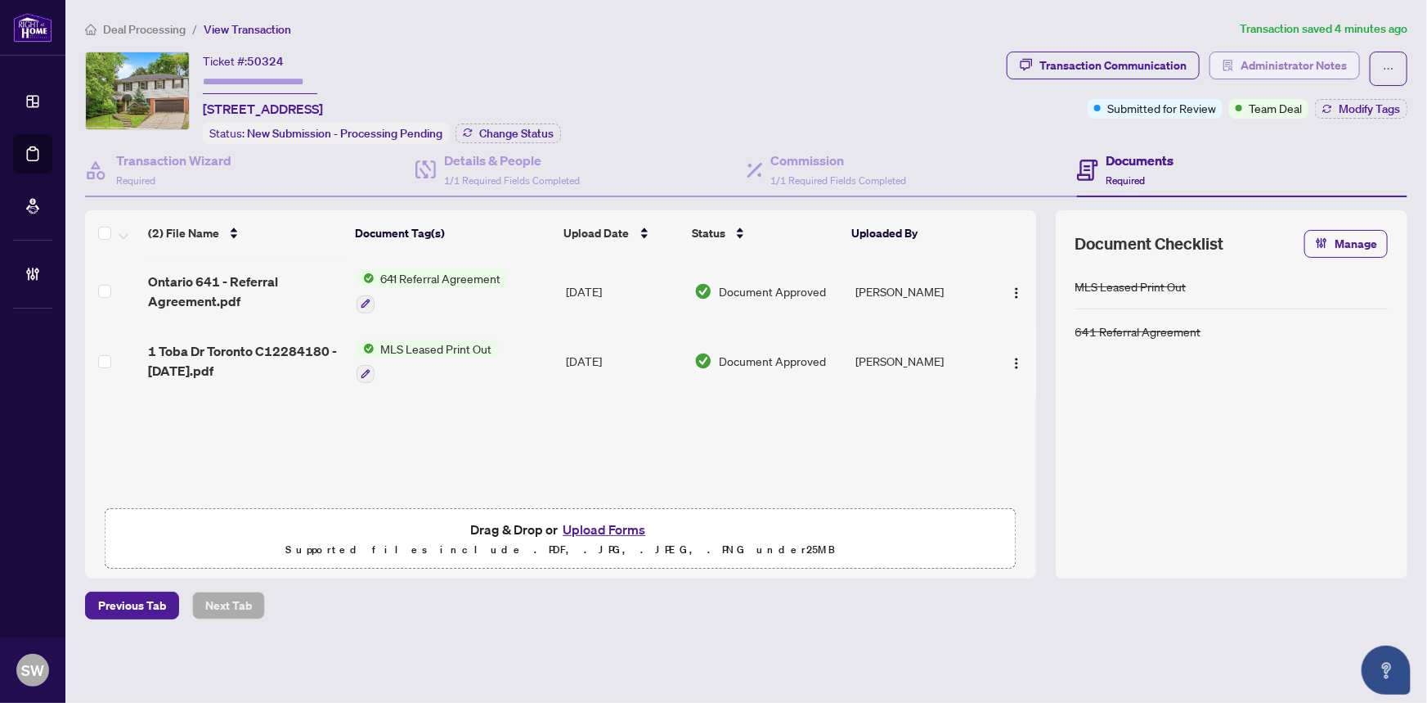
click at [1283, 52] on span "Administrator Notes" at bounding box center [1294, 65] width 106 height 26
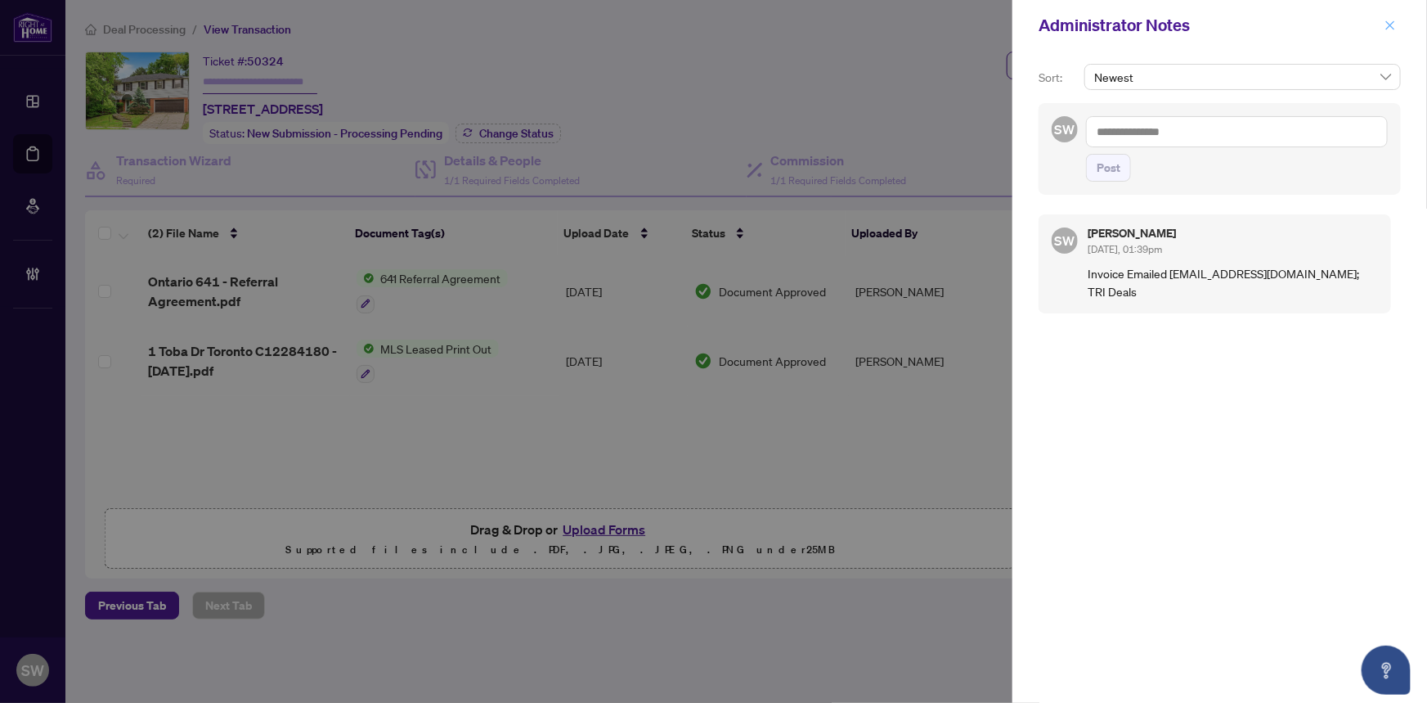
click at [1395, 25] on icon "close" at bounding box center [1390, 25] width 11 height 11
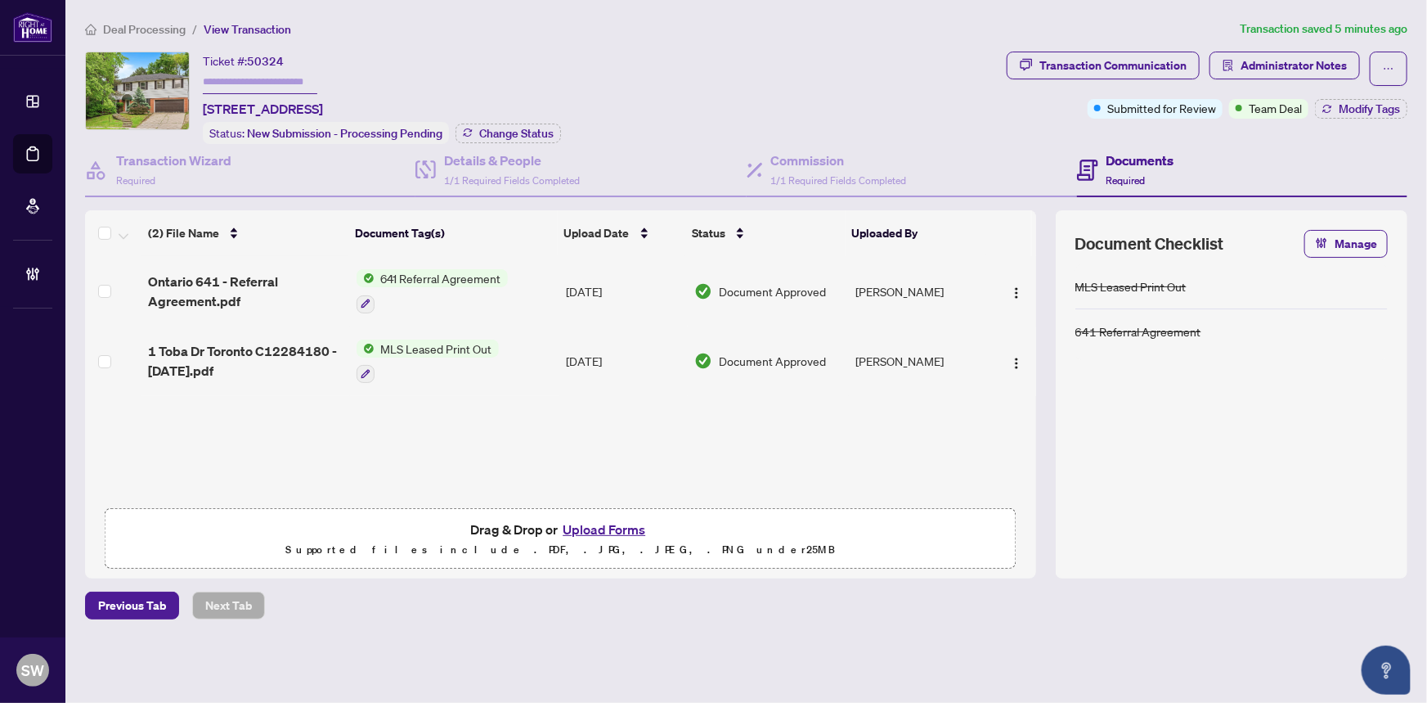
click at [241, 82] on input "text" at bounding box center [260, 82] width 115 height 24
paste input "*******"
type input "*******"
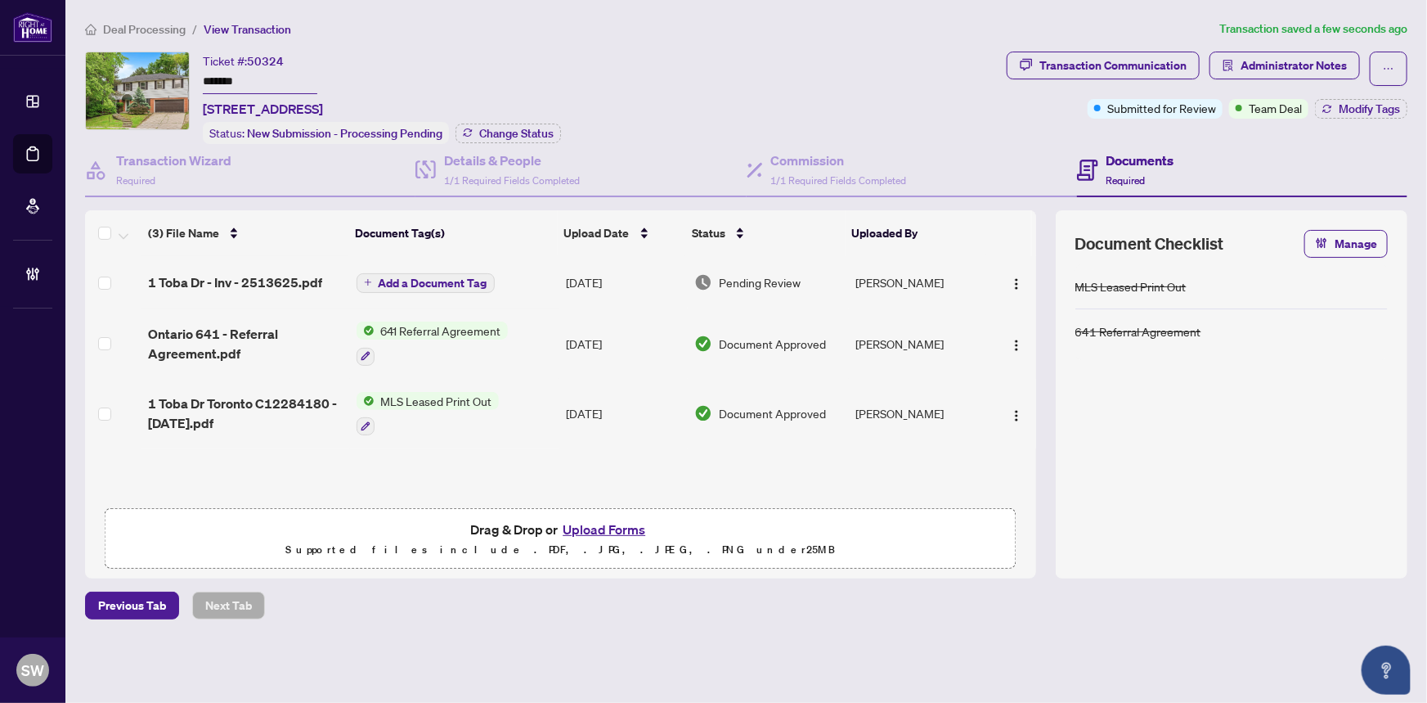
click at [439, 277] on span "Add a Document Tag" at bounding box center [433, 282] width 109 height 11
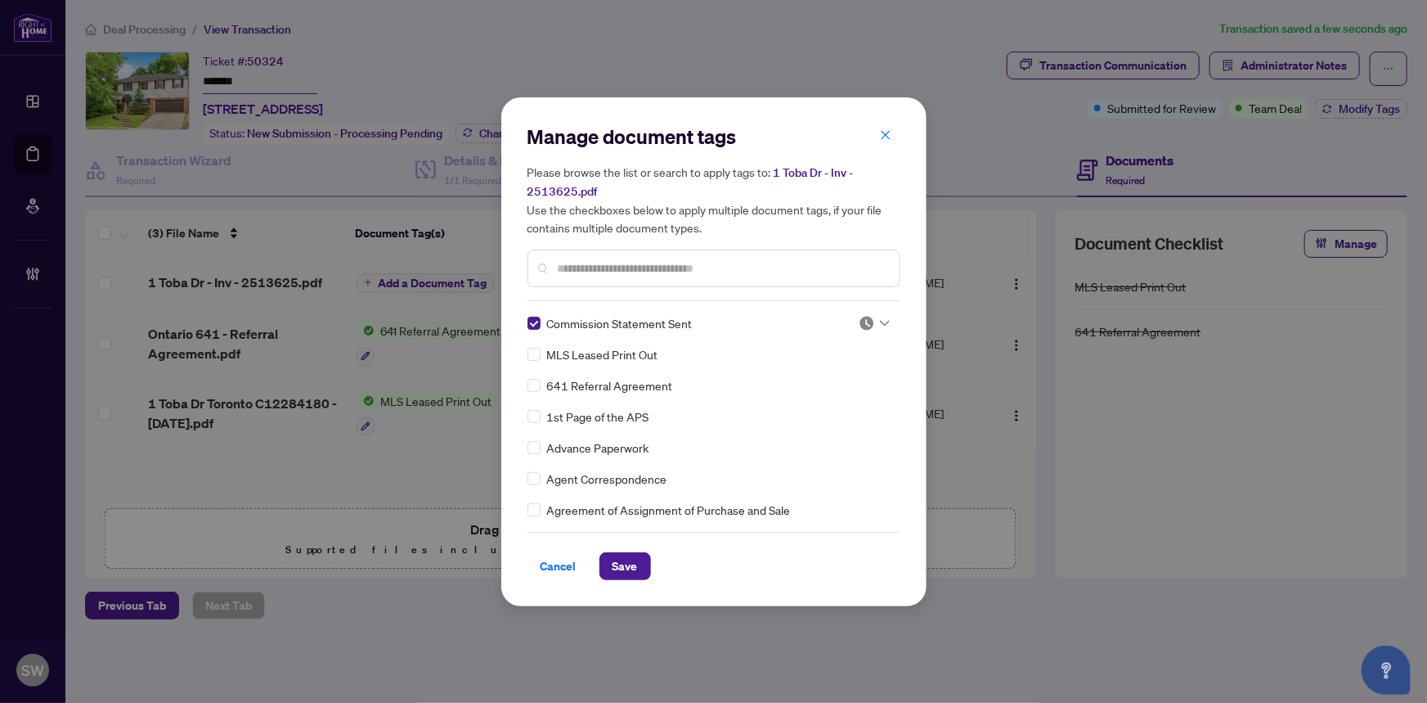
click at [871, 316] on div at bounding box center [874, 323] width 31 height 16
click at [819, 404] on div "Approved" at bounding box center [820, 402] width 105 height 18
click at [629, 563] on span "Save" at bounding box center [625, 566] width 25 height 26
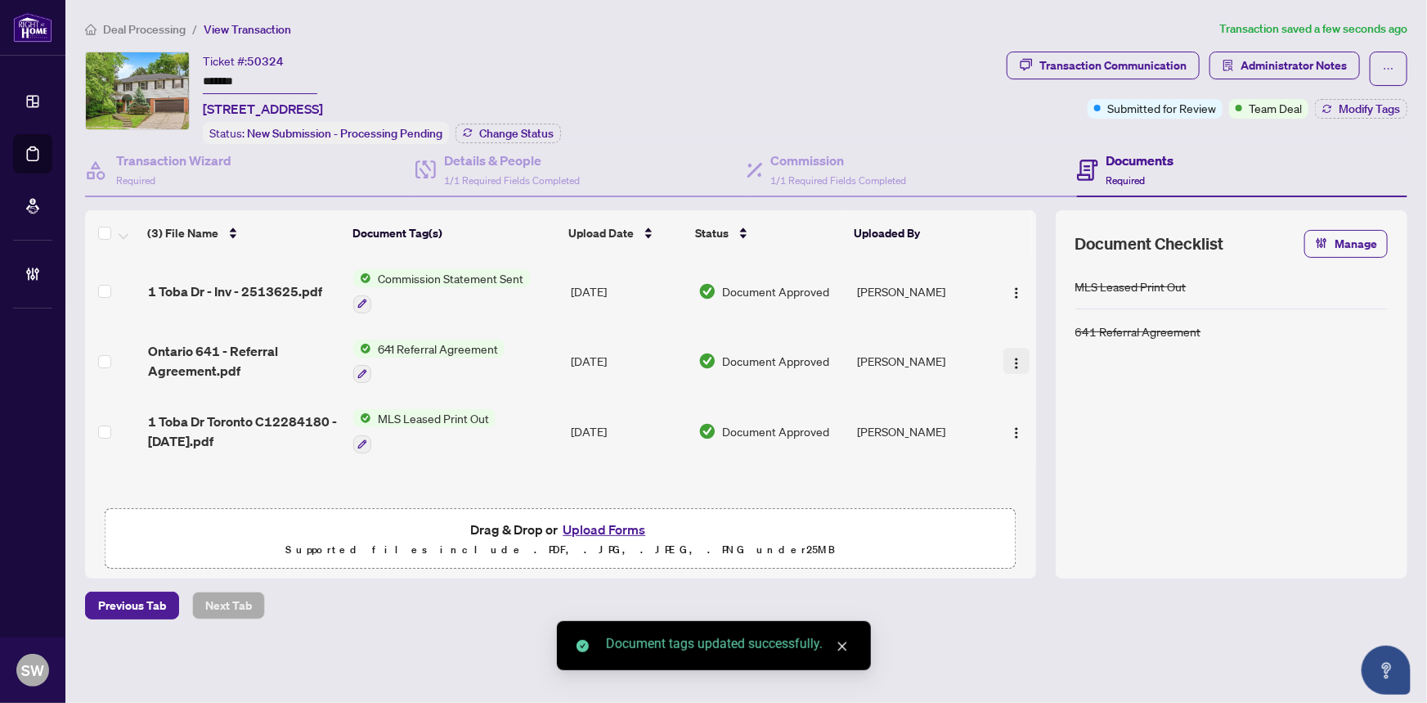
click at [1010, 357] on img "button" at bounding box center [1016, 363] width 13 height 13
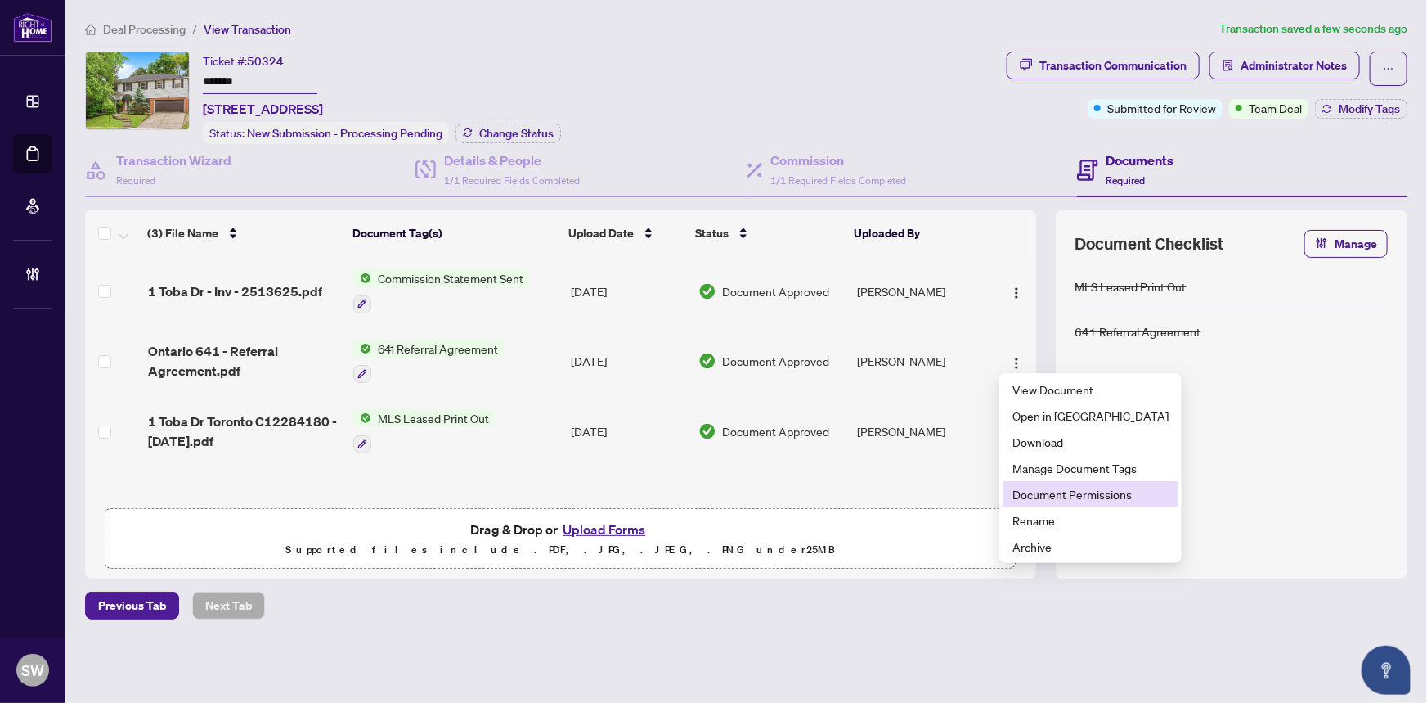
click at [1049, 488] on span "Document Permissions" at bounding box center [1091, 494] width 156 height 18
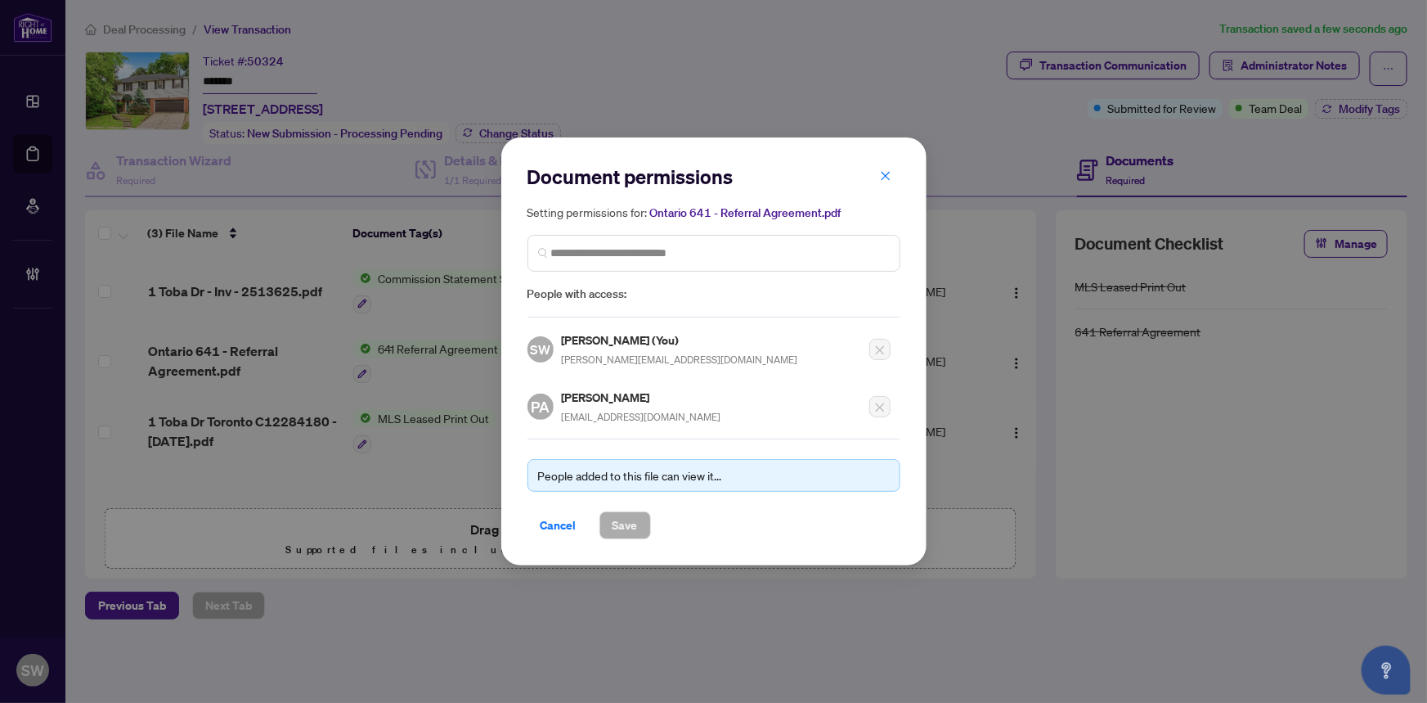
click at [621, 396] on h5 "Pouria Alimohammadi" at bounding box center [642, 397] width 160 height 19
copy h5 "Alimohammadi"
click at [558, 530] on span "Cancel" at bounding box center [559, 525] width 36 height 26
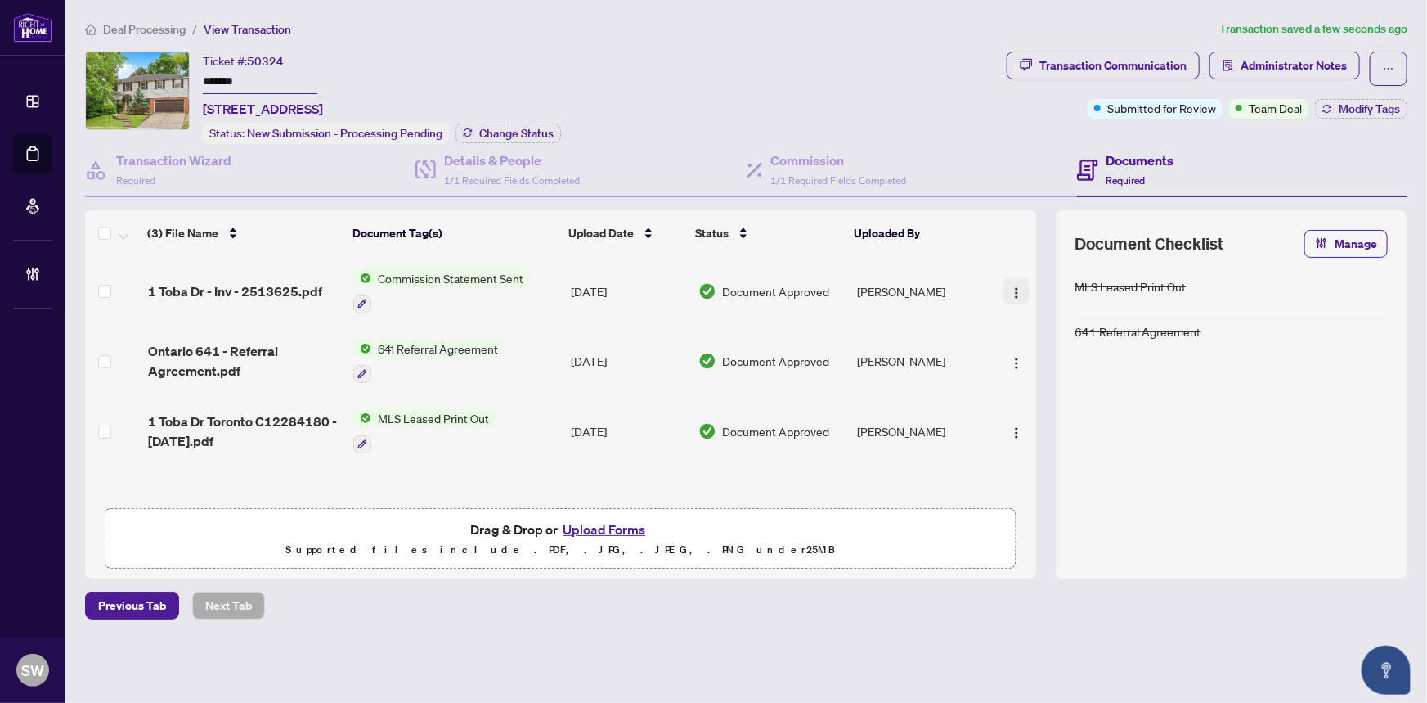
click at [1013, 286] on img "button" at bounding box center [1016, 292] width 13 height 13
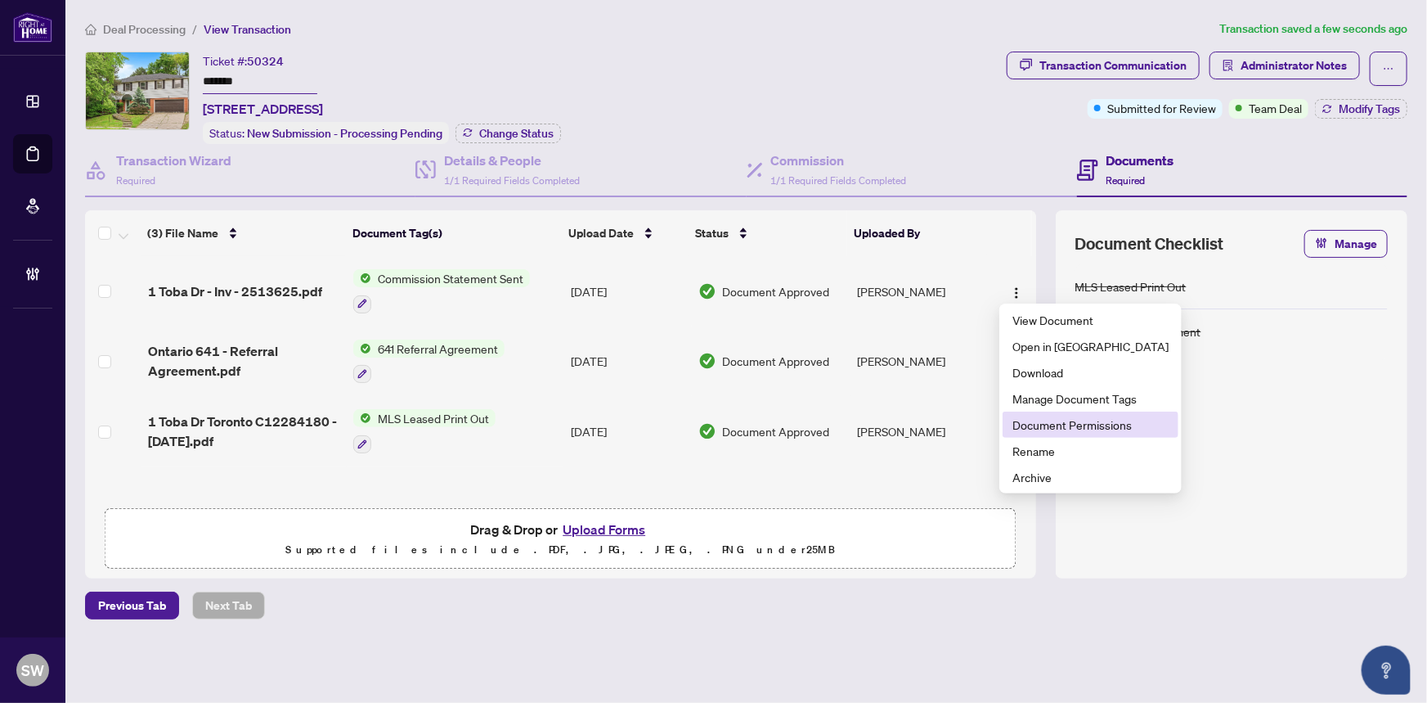
click at [1067, 420] on span "Document Permissions" at bounding box center [1091, 425] width 156 height 18
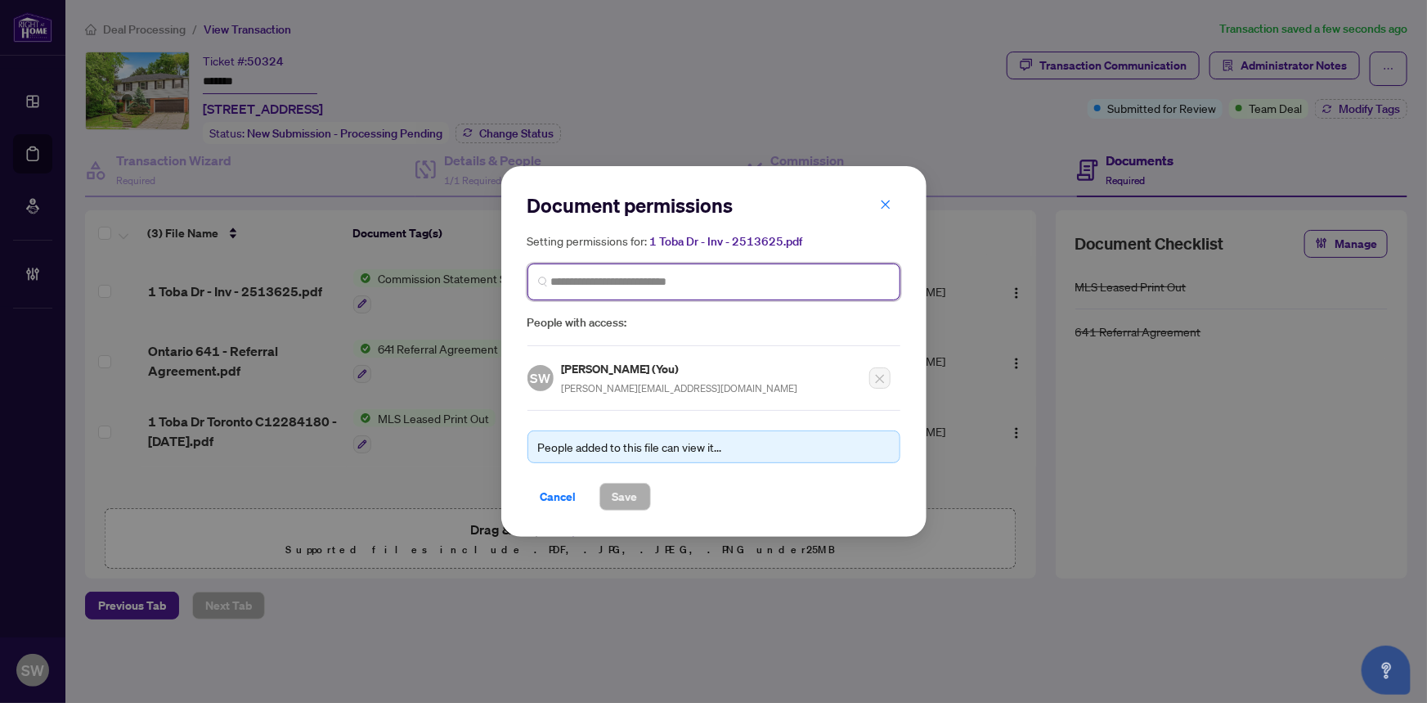
click at [0, 0] on input "search" at bounding box center [0, 0] width 0 height 0
paste input "**********"
type input "**********"
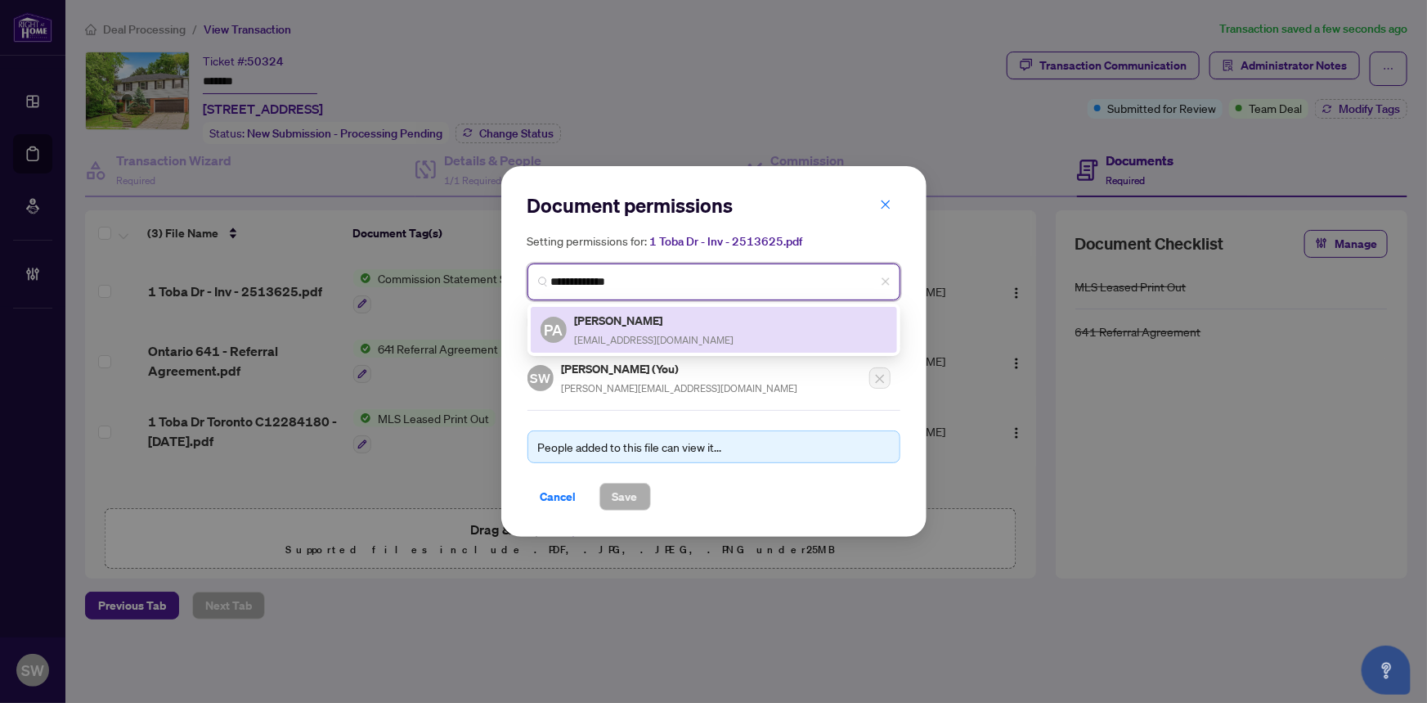
click at [609, 312] on h5 "Pouria Alimohammadi" at bounding box center [655, 320] width 160 height 19
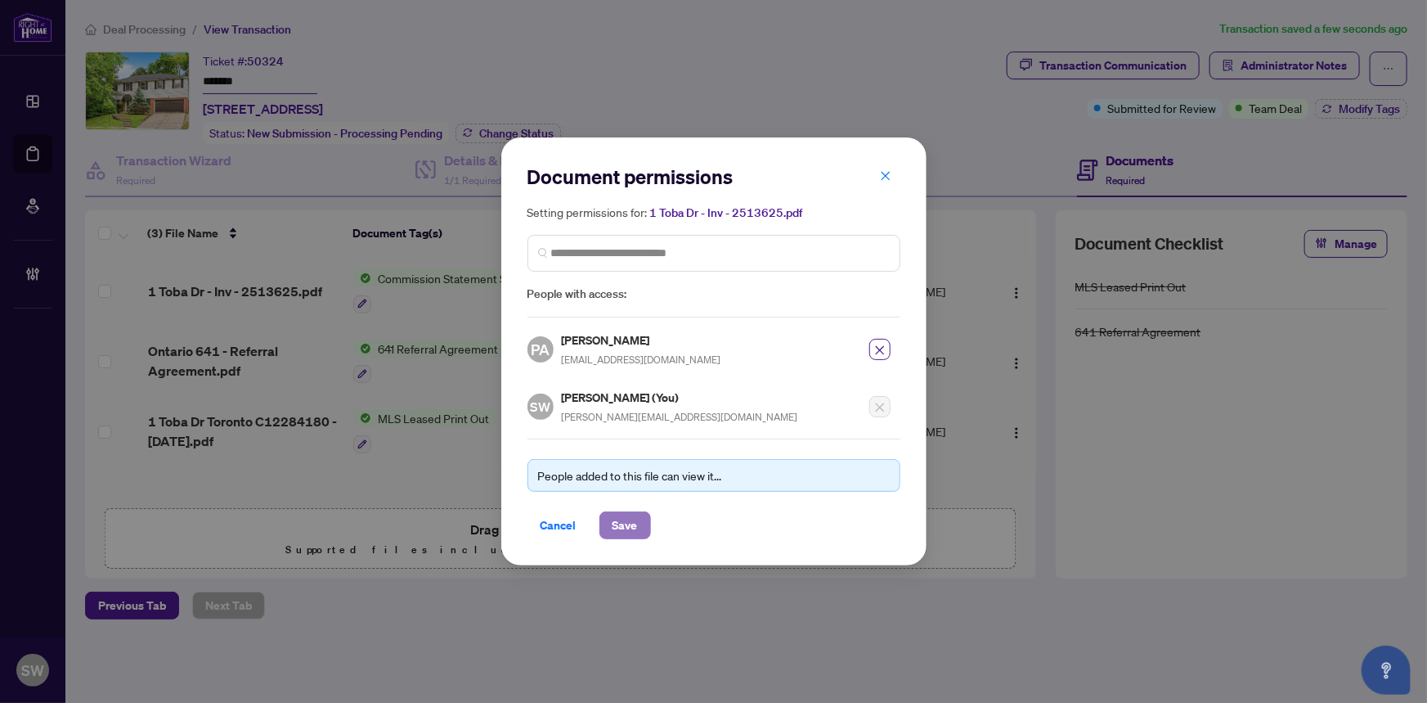
click at [631, 515] on span "Save" at bounding box center [625, 525] width 25 height 26
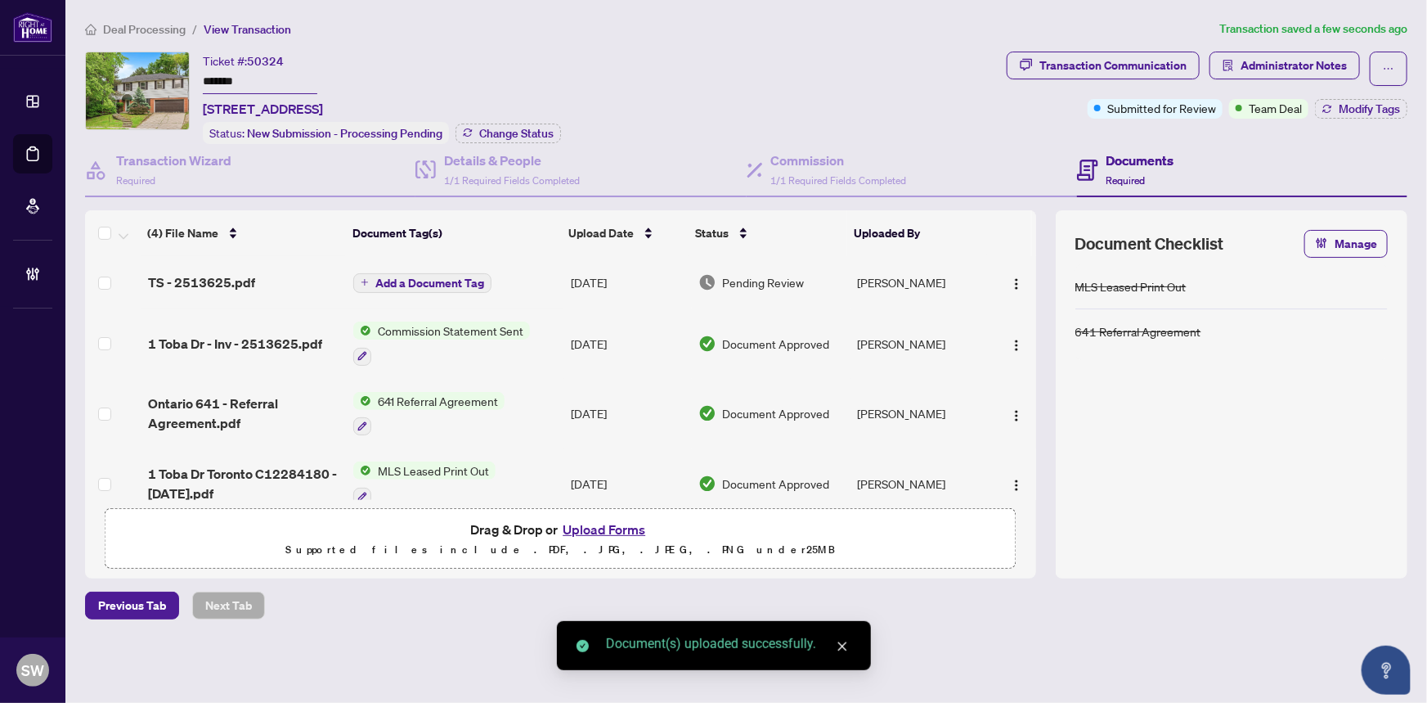
click at [448, 278] on span "Add a Document Tag" at bounding box center [429, 282] width 109 height 11
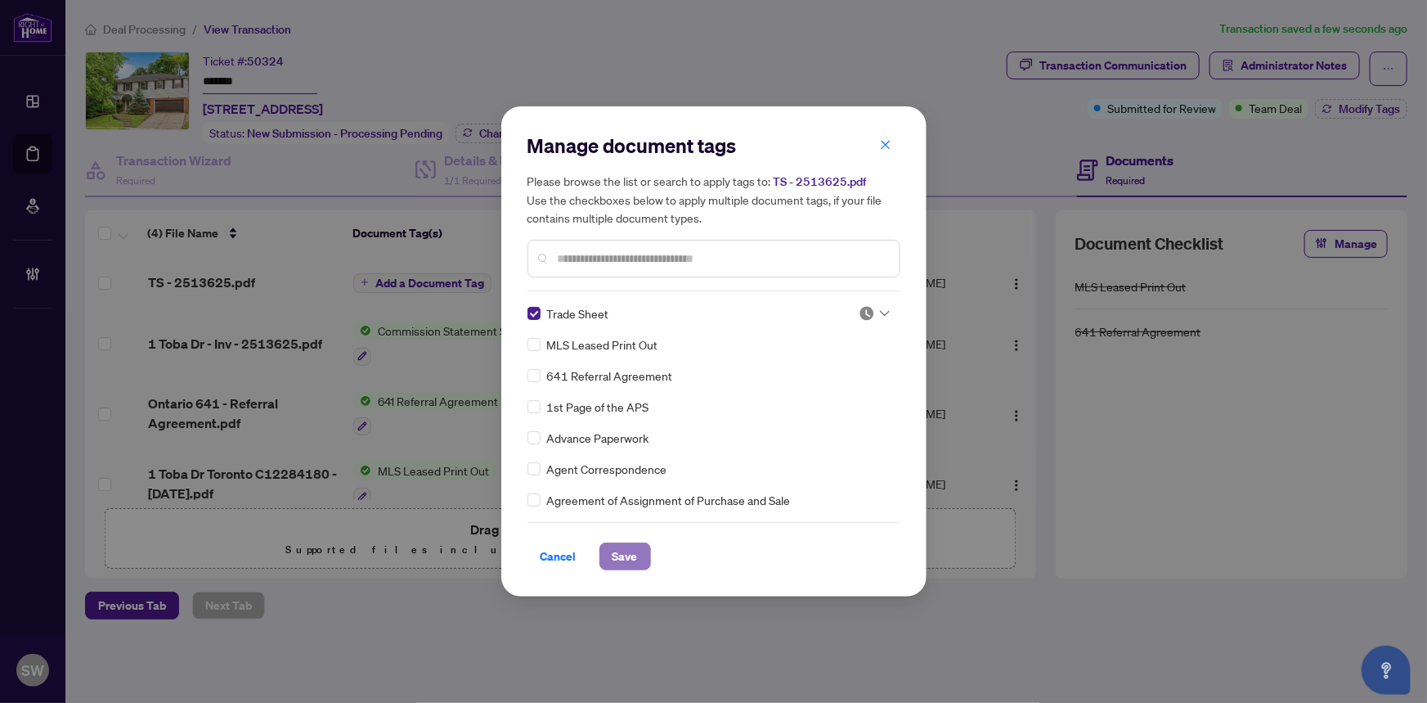
click at [633, 549] on span "Save" at bounding box center [625, 556] width 25 height 26
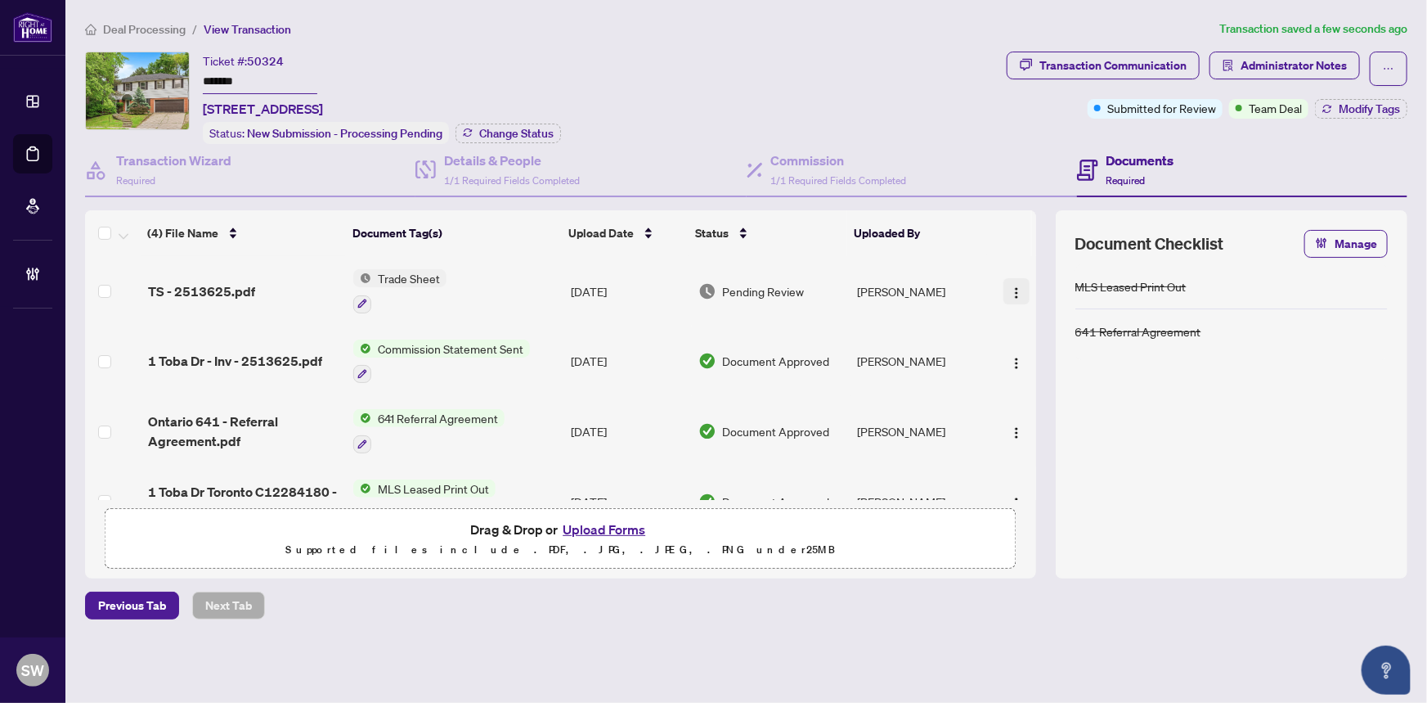
click at [1011, 286] on img "button" at bounding box center [1016, 292] width 13 height 13
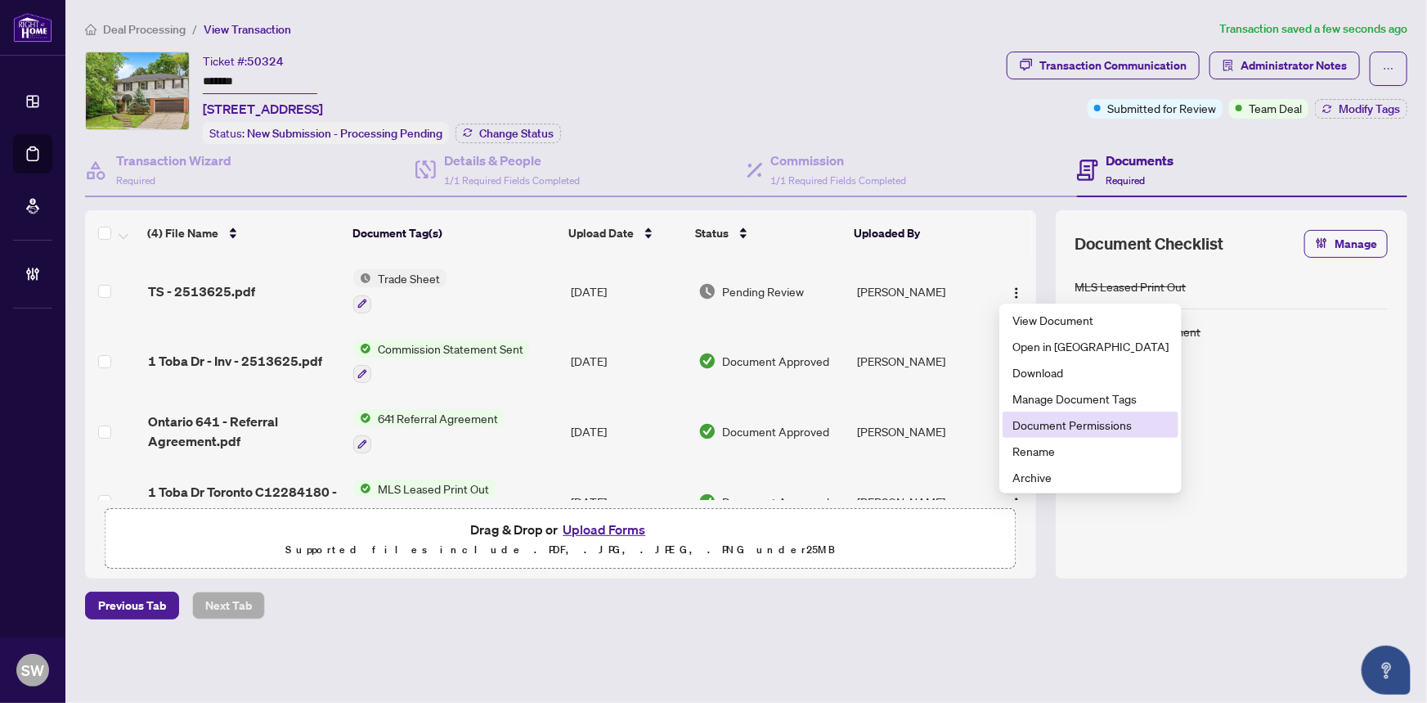
click at [1058, 421] on span "Document Permissions" at bounding box center [1091, 425] width 156 height 18
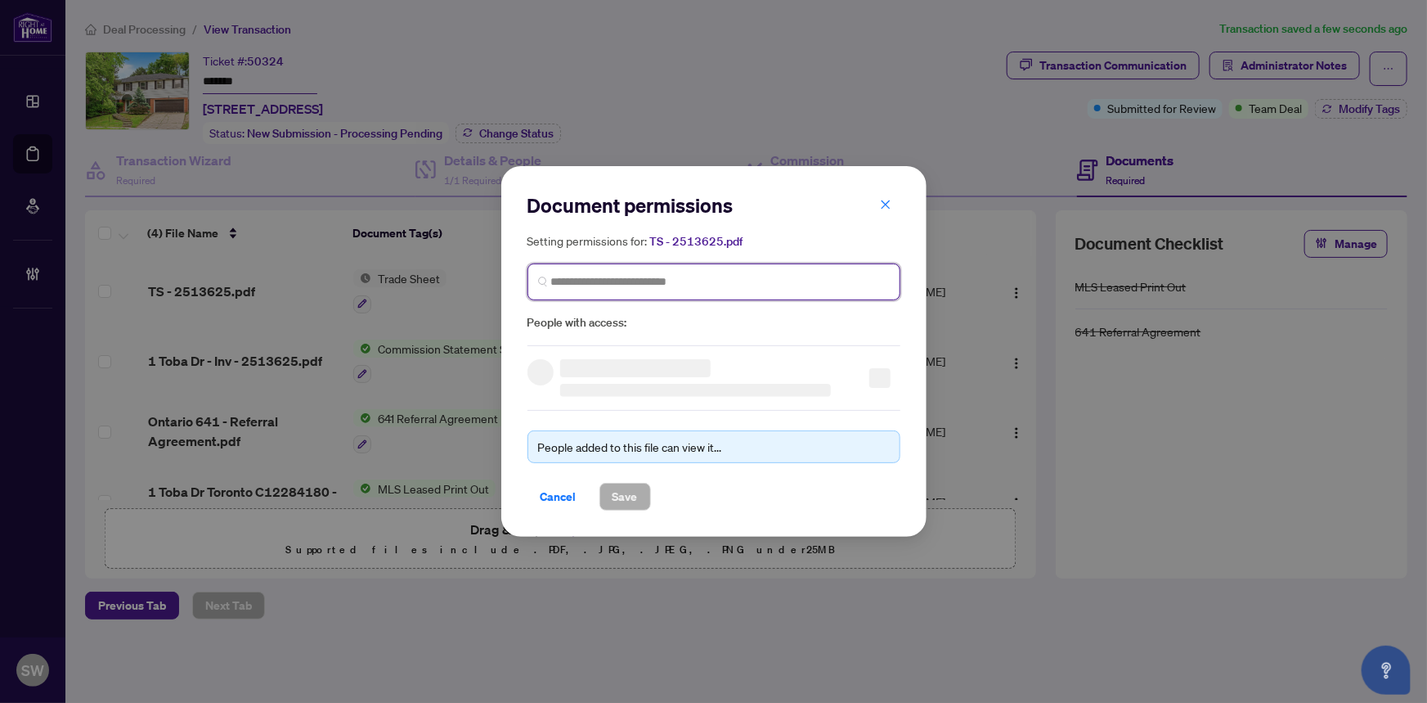
click at [646, 278] on input "search" at bounding box center [720, 281] width 339 height 17
paste input "**********"
type input "**********"
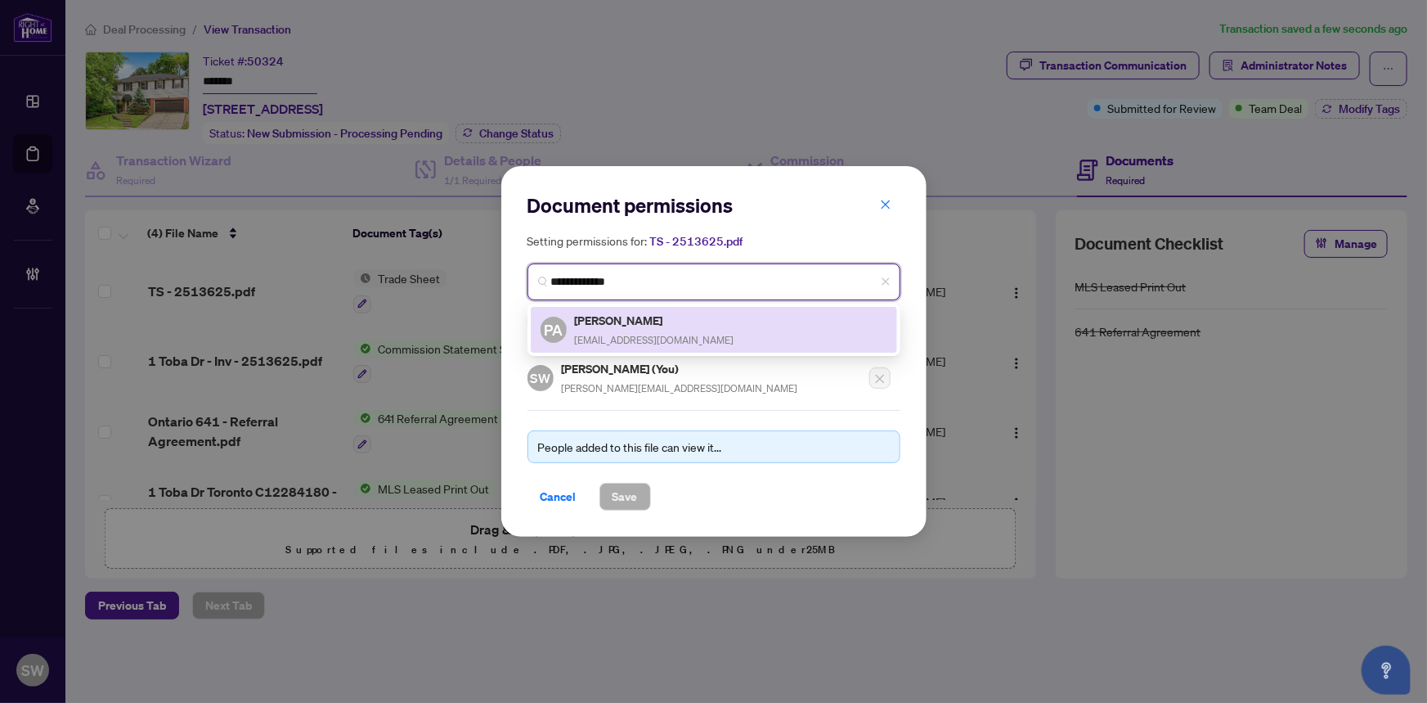
click at [638, 317] on h5 "Pouria Alimohammadi" at bounding box center [655, 320] width 160 height 19
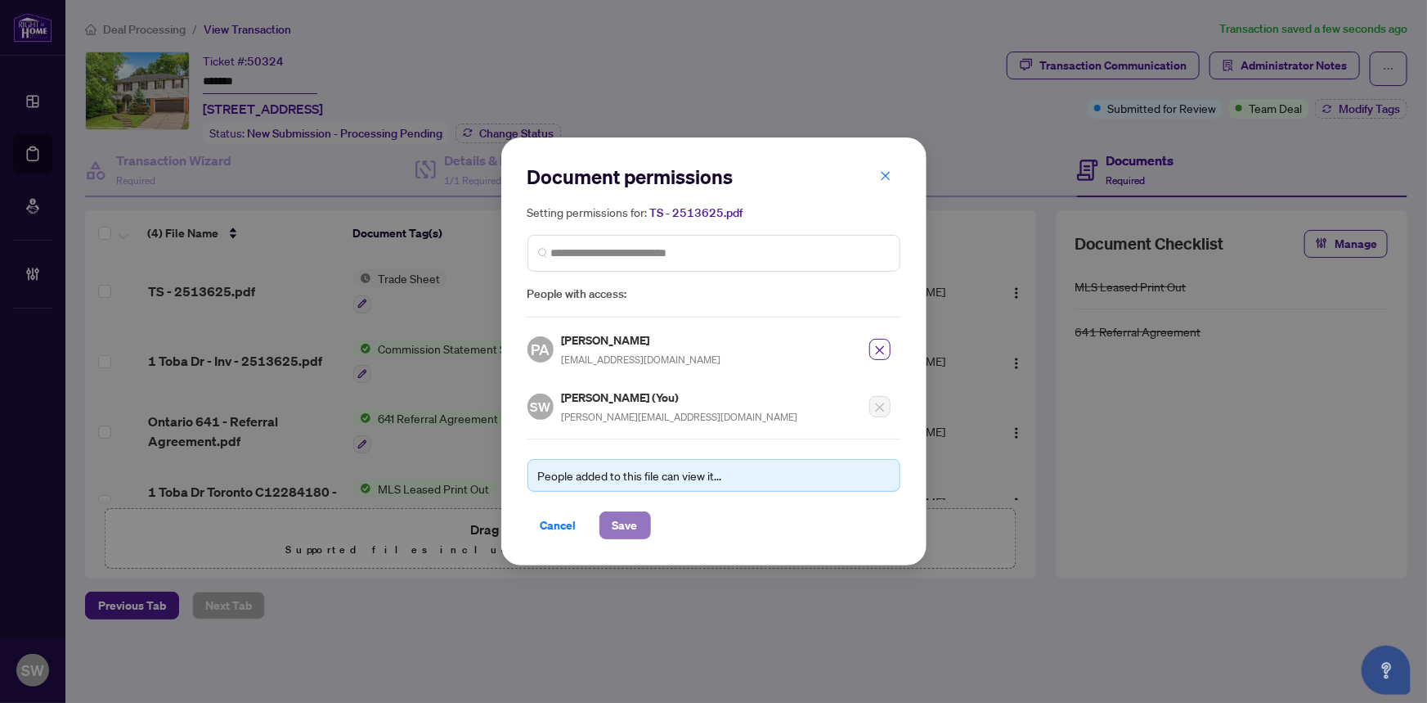
click at [631, 522] on span "Save" at bounding box center [625, 525] width 25 height 26
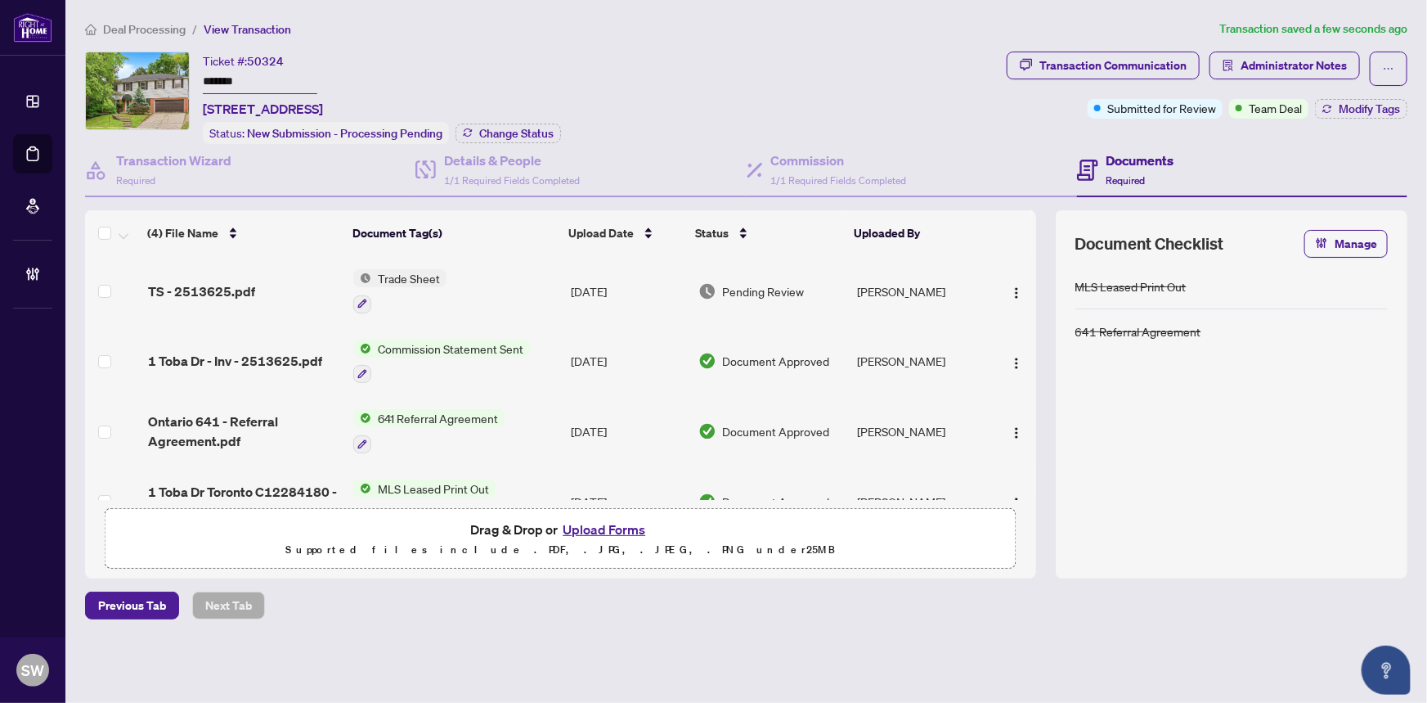
click at [286, 286] on div "TS - 2513625.pdf" at bounding box center [244, 291] width 193 height 20
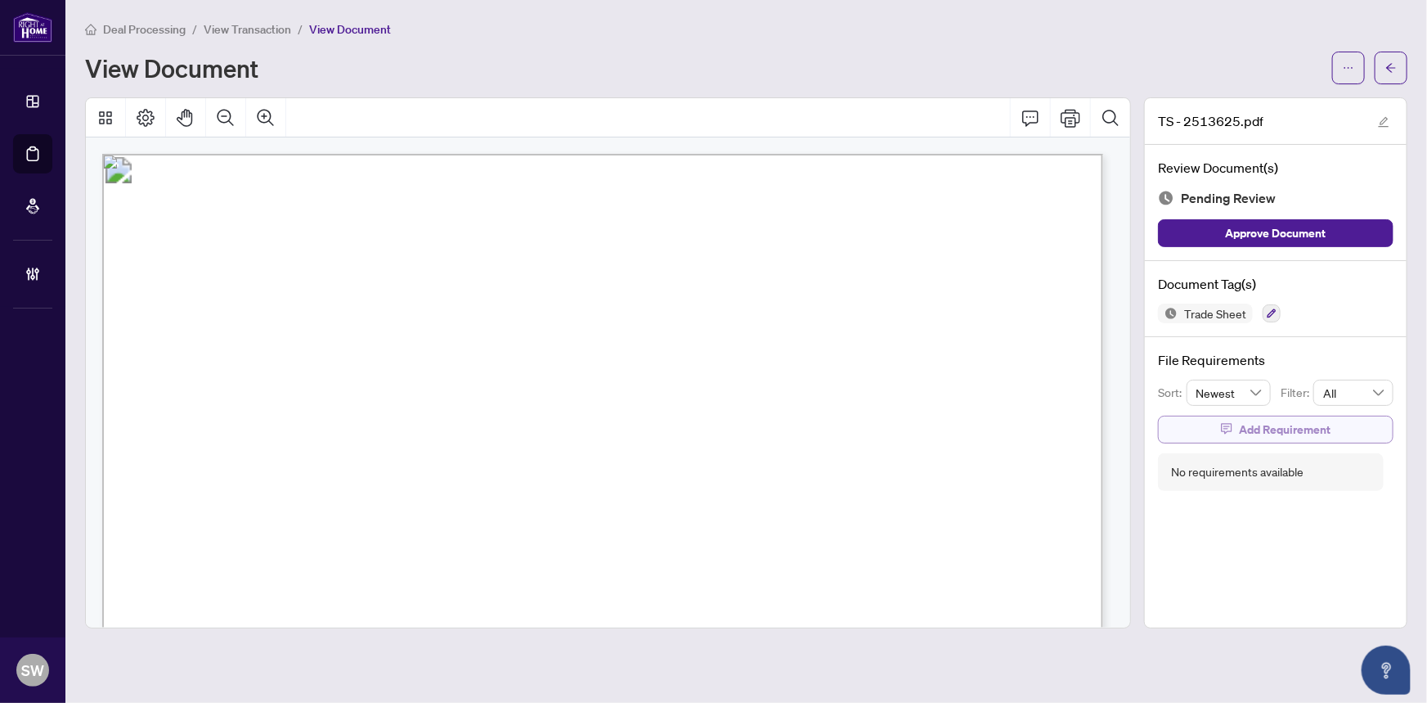
click at [1286, 425] on span "Add Requirement" at bounding box center [1285, 429] width 92 height 26
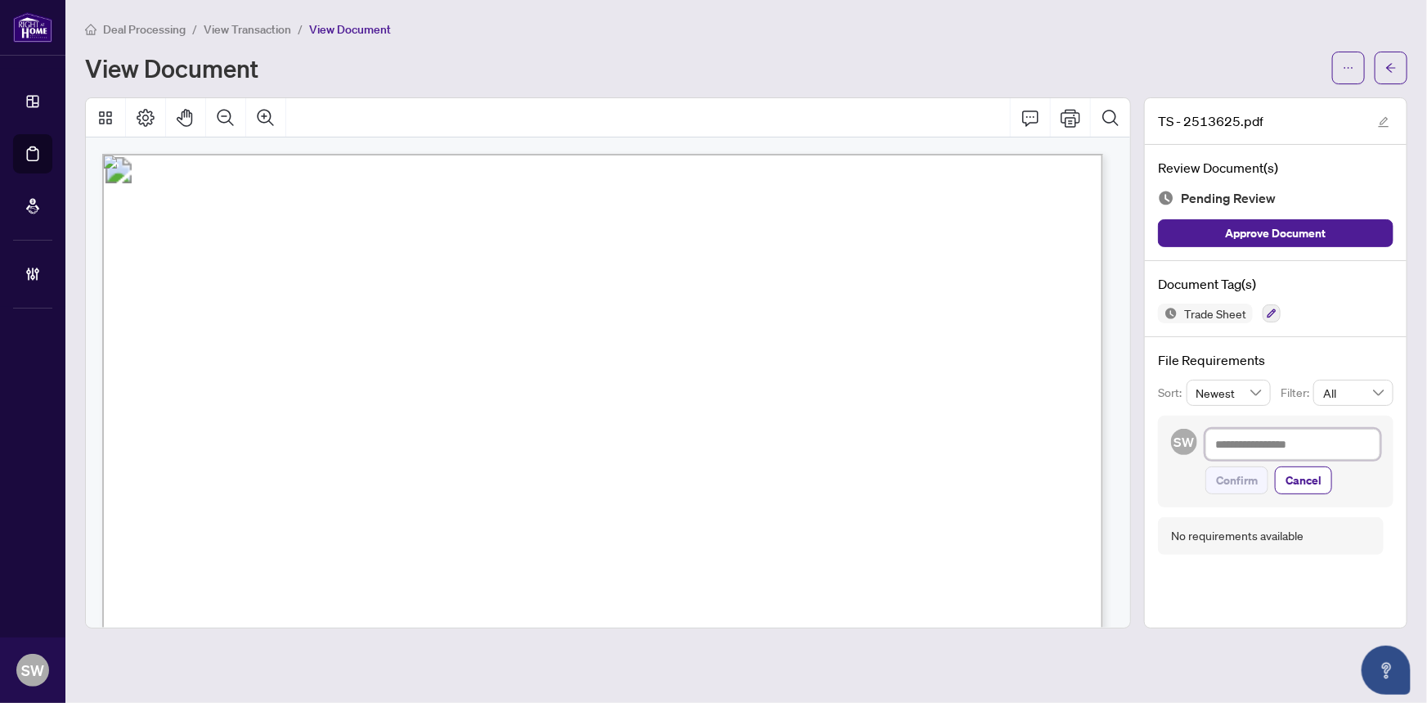
click at [1277, 444] on textarea at bounding box center [1293, 444] width 175 height 31
paste textarea "**********"
type textarea "**********"
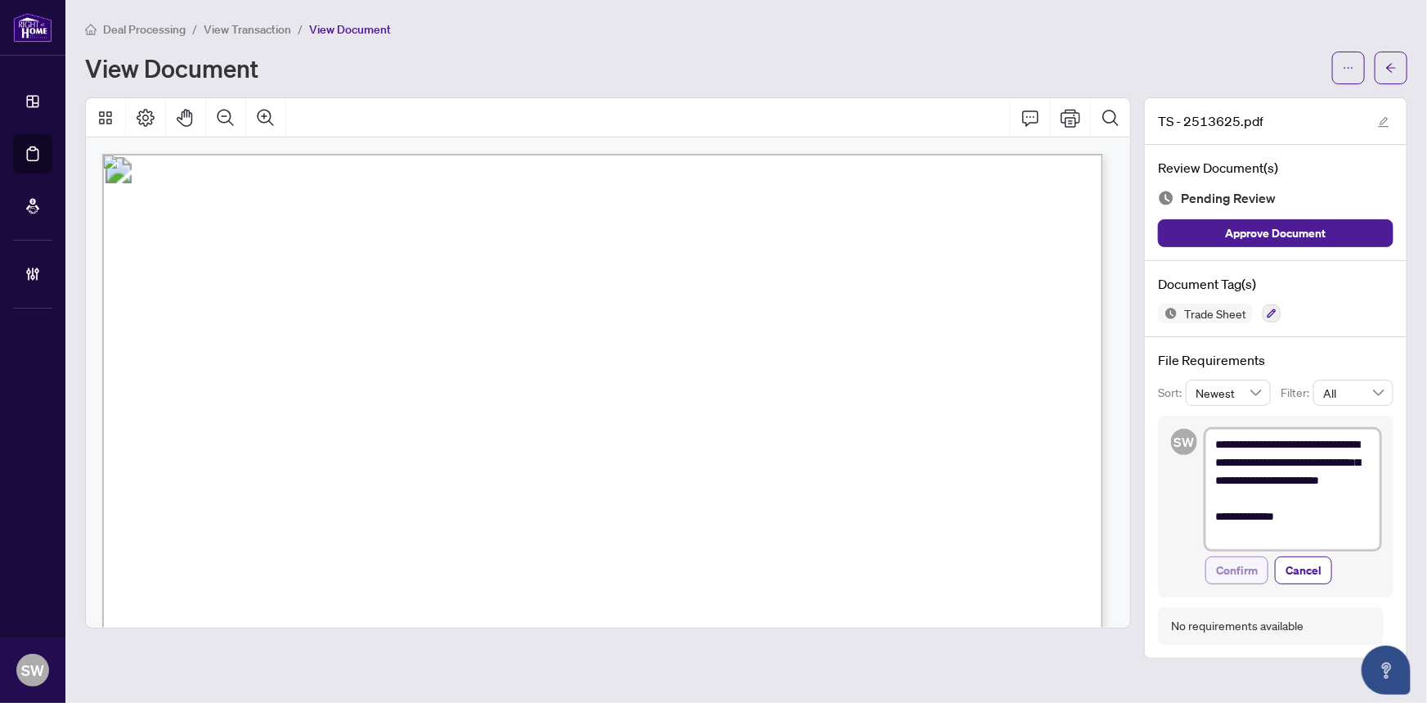
type textarea "**********"
click at [1252, 567] on span "Confirm" at bounding box center [1237, 570] width 42 height 26
type textarea "**********"
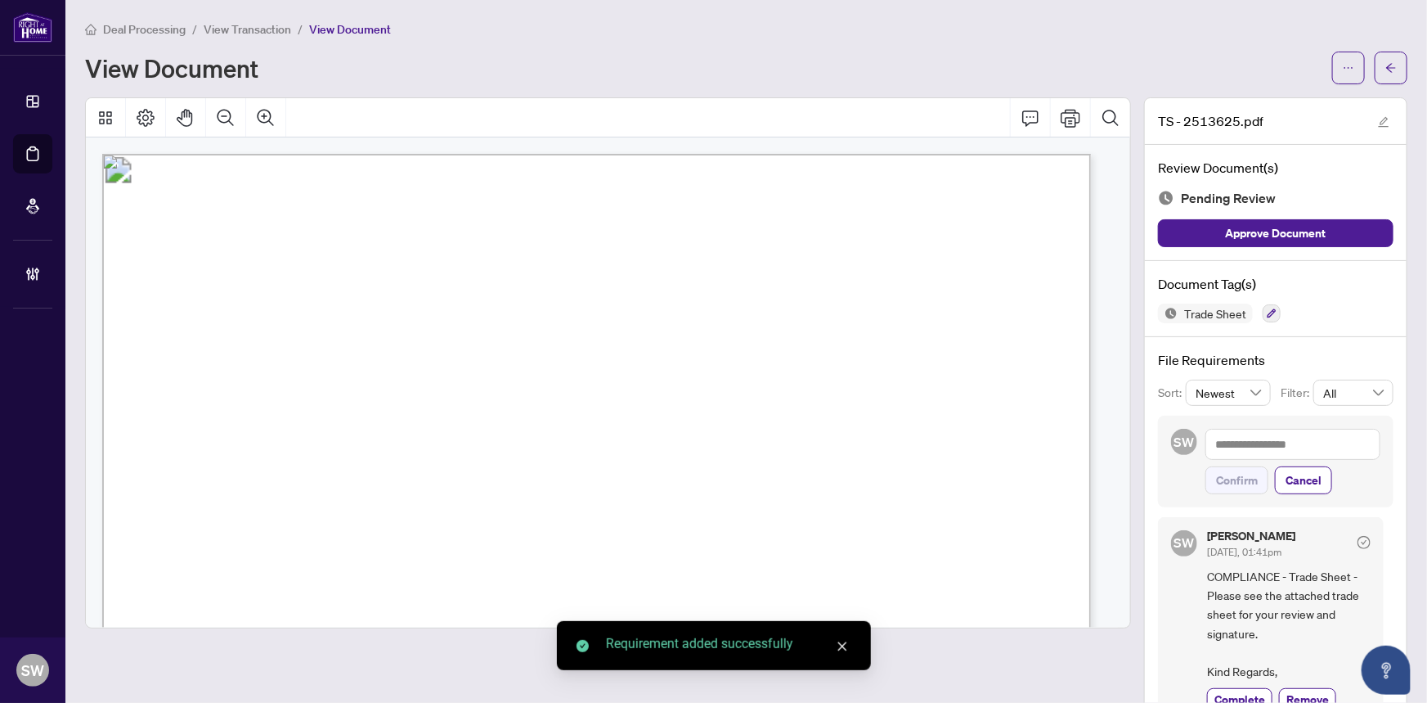
click at [1391, 66] on button "button" at bounding box center [1391, 68] width 33 height 33
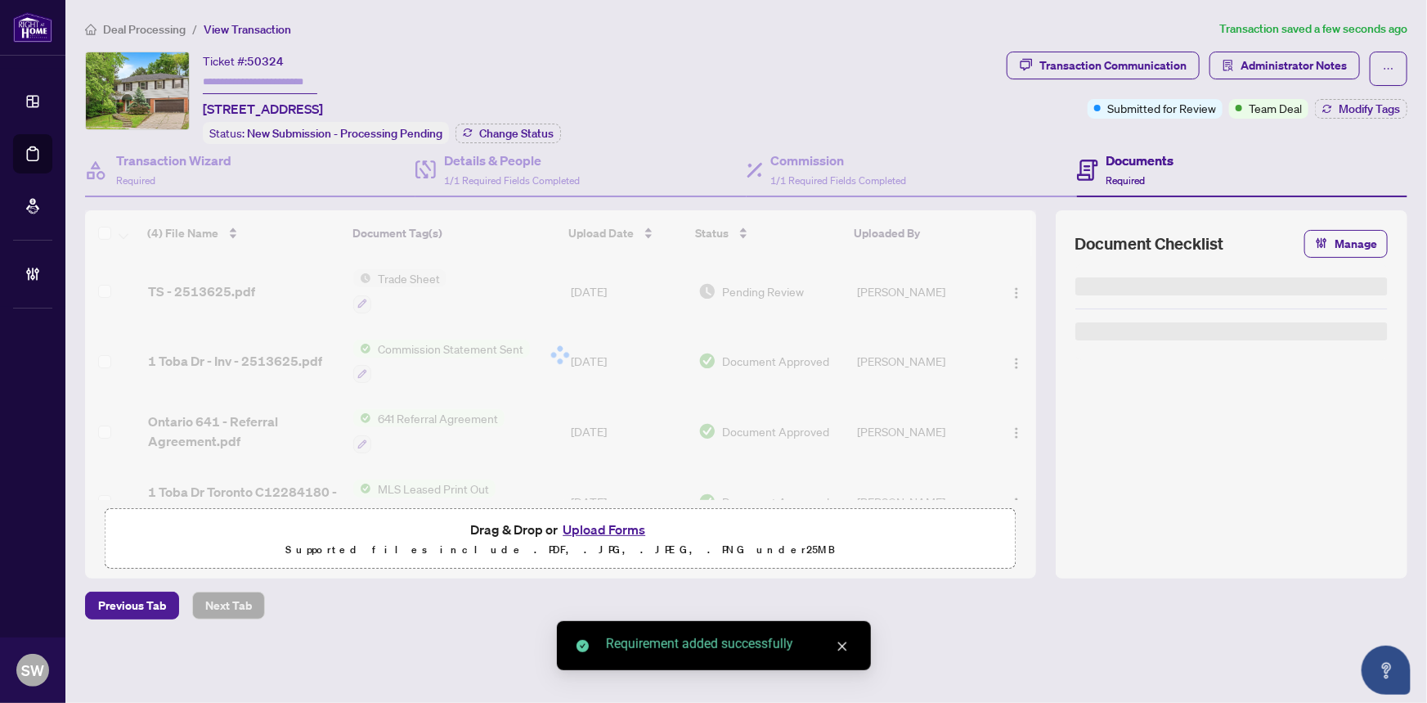
type input "*******"
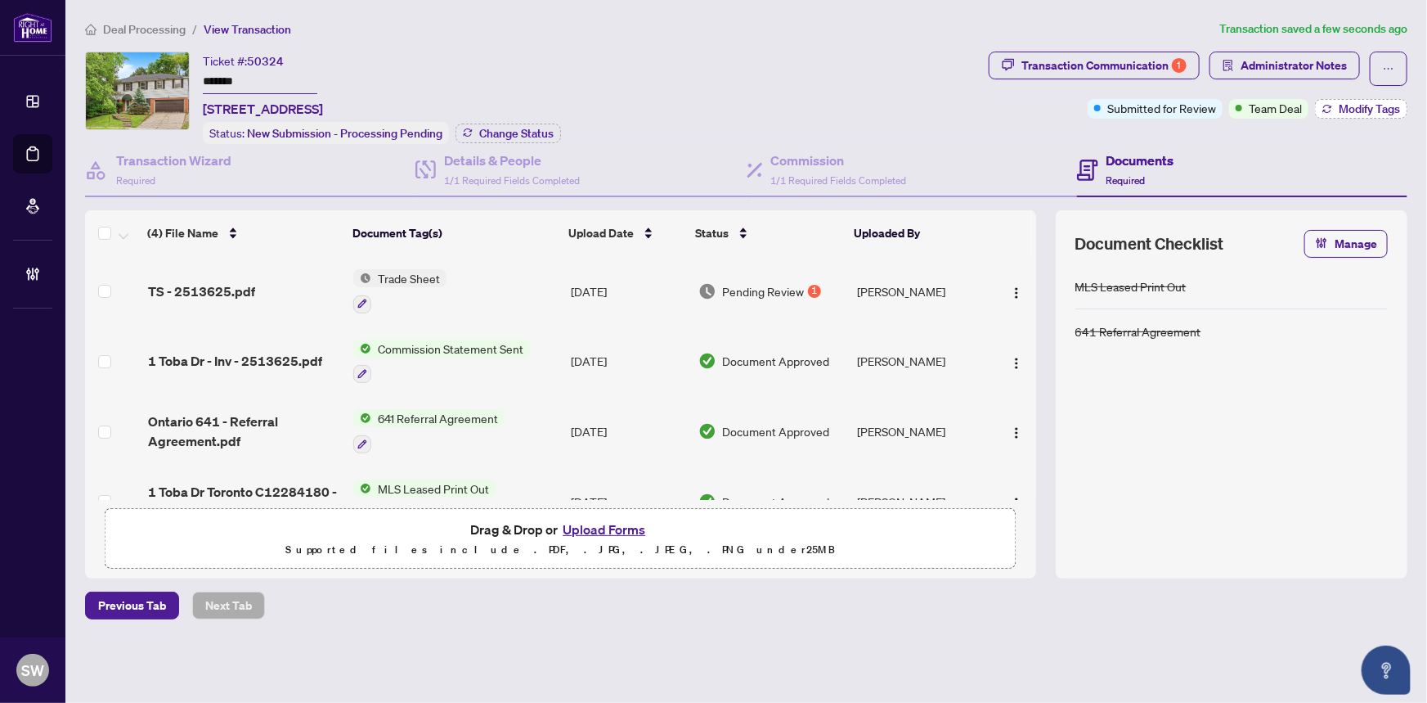
click at [1337, 100] on button "Modify Tags" at bounding box center [1361, 109] width 92 height 20
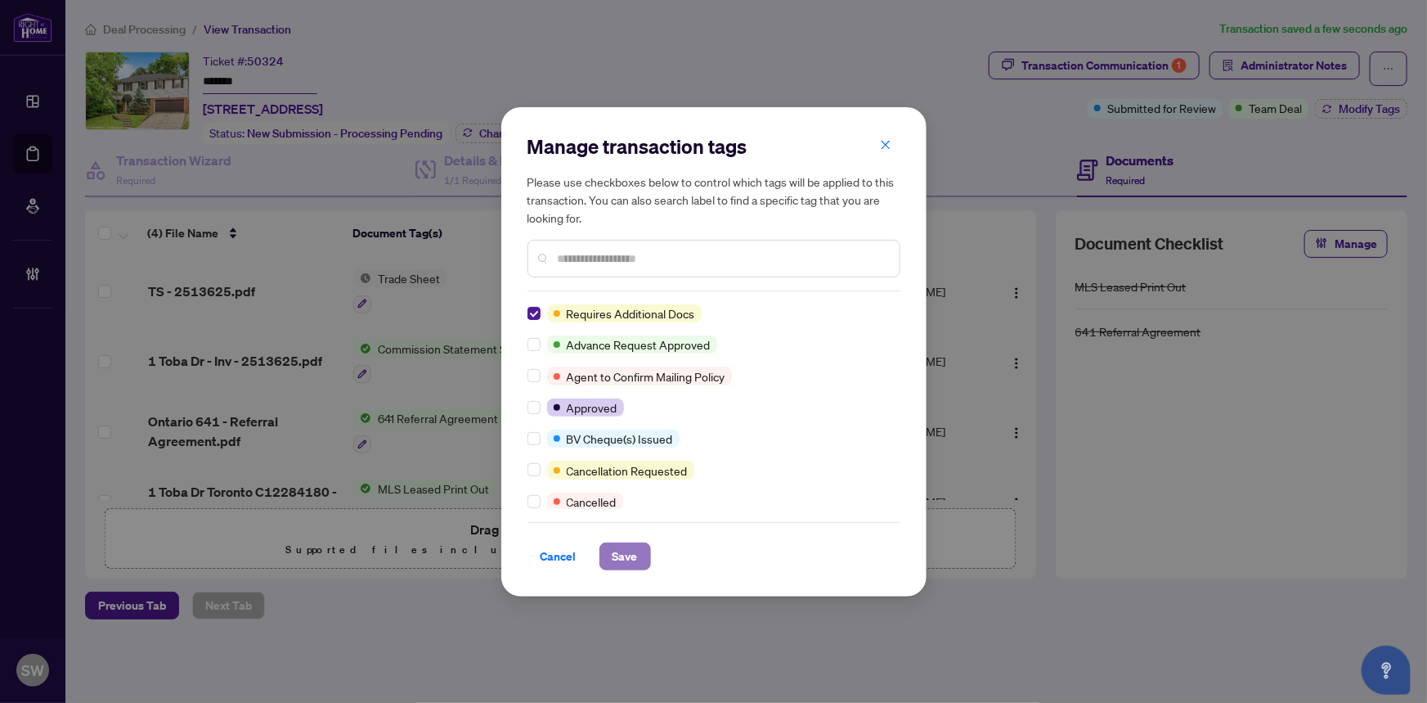
click at [631, 561] on span "Save" at bounding box center [625, 556] width 25 height 26
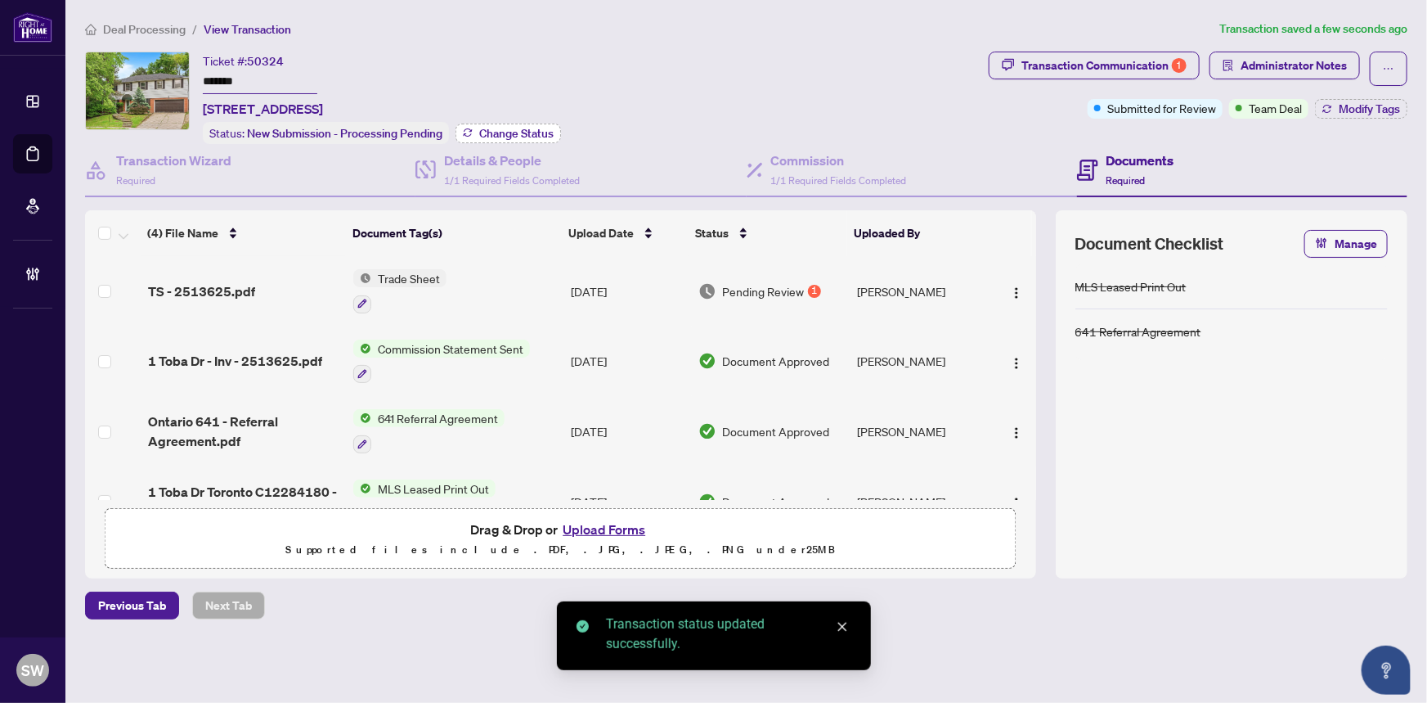
click at [515, 133] on span "Change Status" at bounding box center [516, 133] width 74 height 11
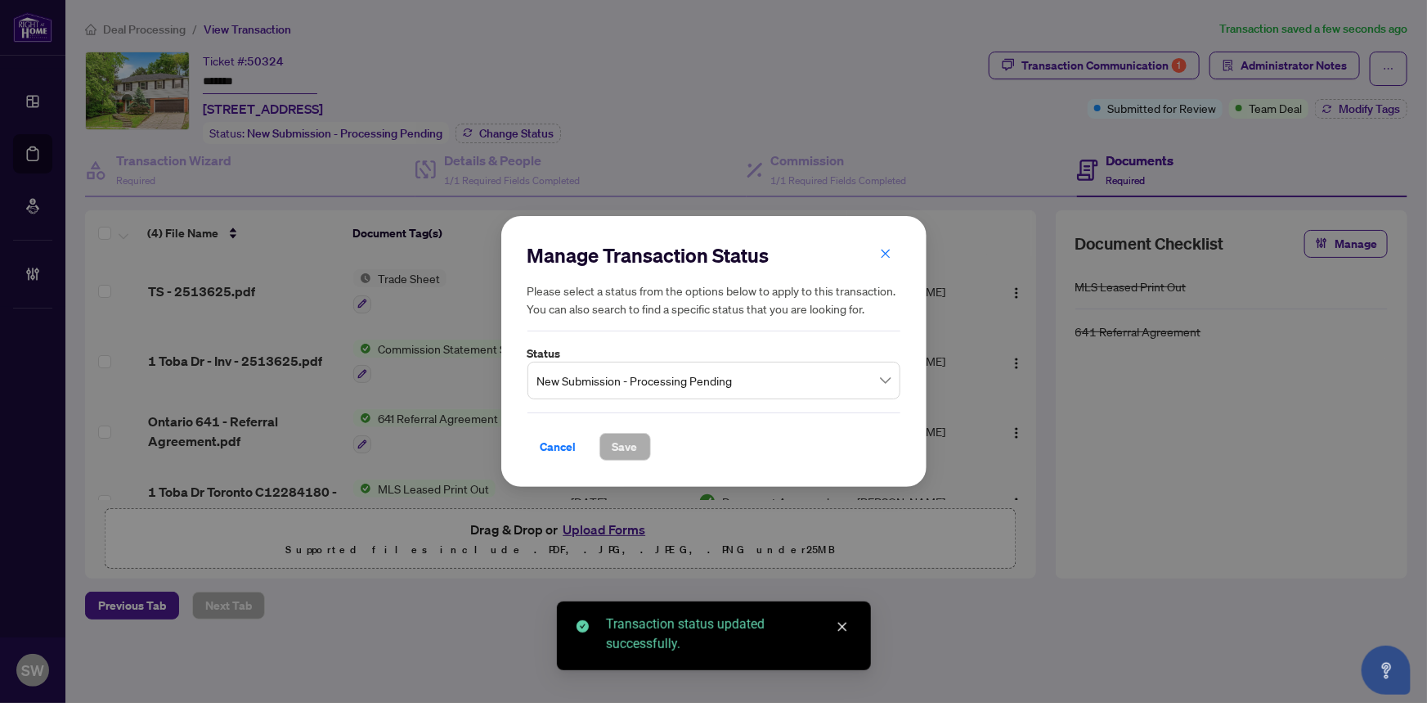
click at [604, 383] on span "New Submission - Processing Pending" at bounding box center [713, 380] width 353 height 31
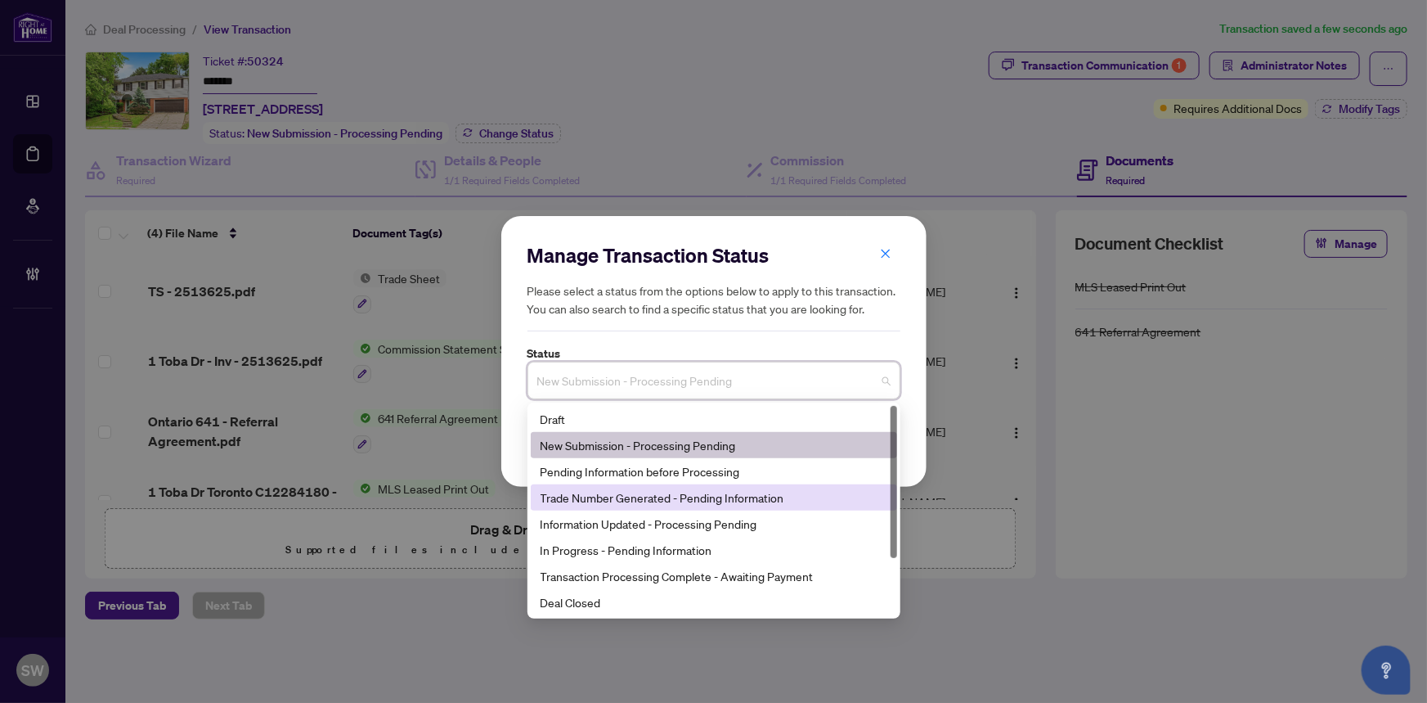
click at [613, 497] on div "Trade Number Generated - Pending Information" at bounding box center [714, 497] width 347 height 18
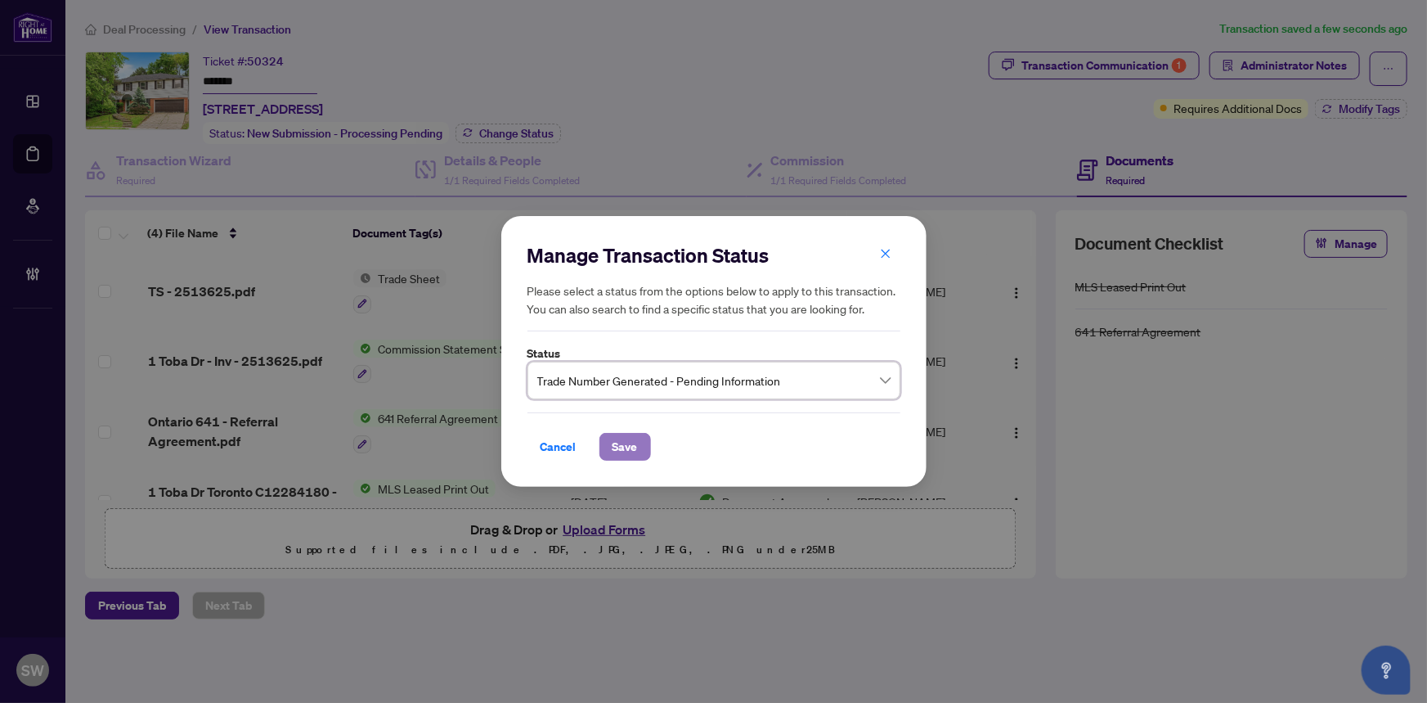
click at [638, 446] on button "Save" at bounding box center [626, 447] width 52 height 28
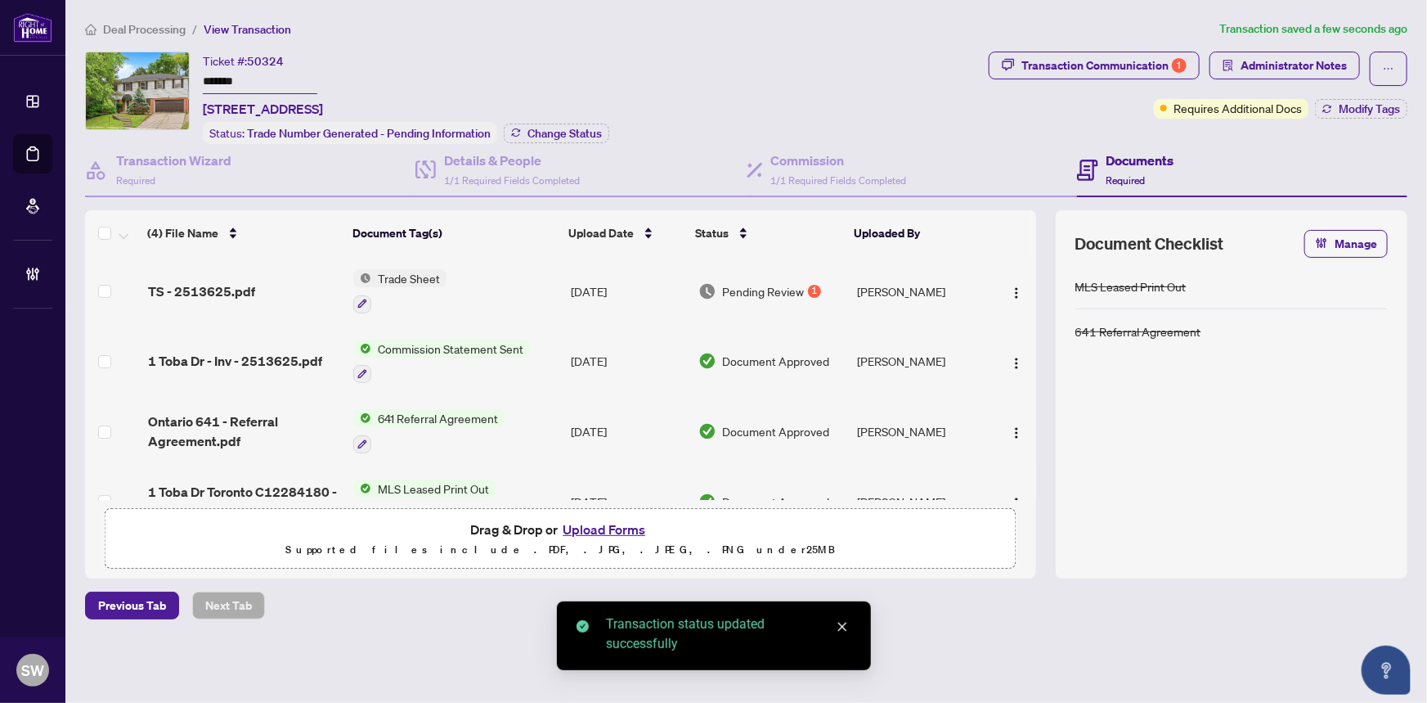
click at [226, 82] on input "*******" at bounding box center [260, 82] width 115 height 24
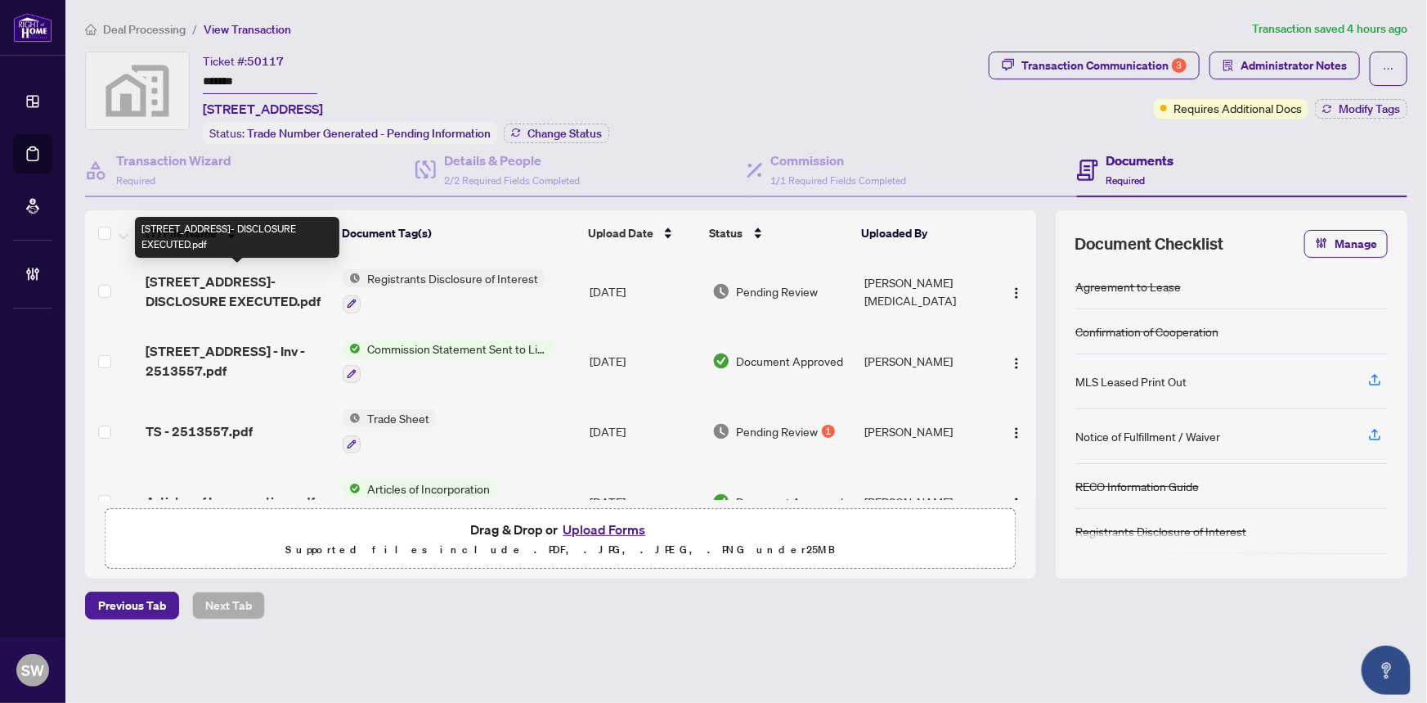
click at [263, 290] on span "480 Front St W 1111- DISCLOSURE EXECUTED.pdf" at bounding box center [238, 291] width 185 height 39
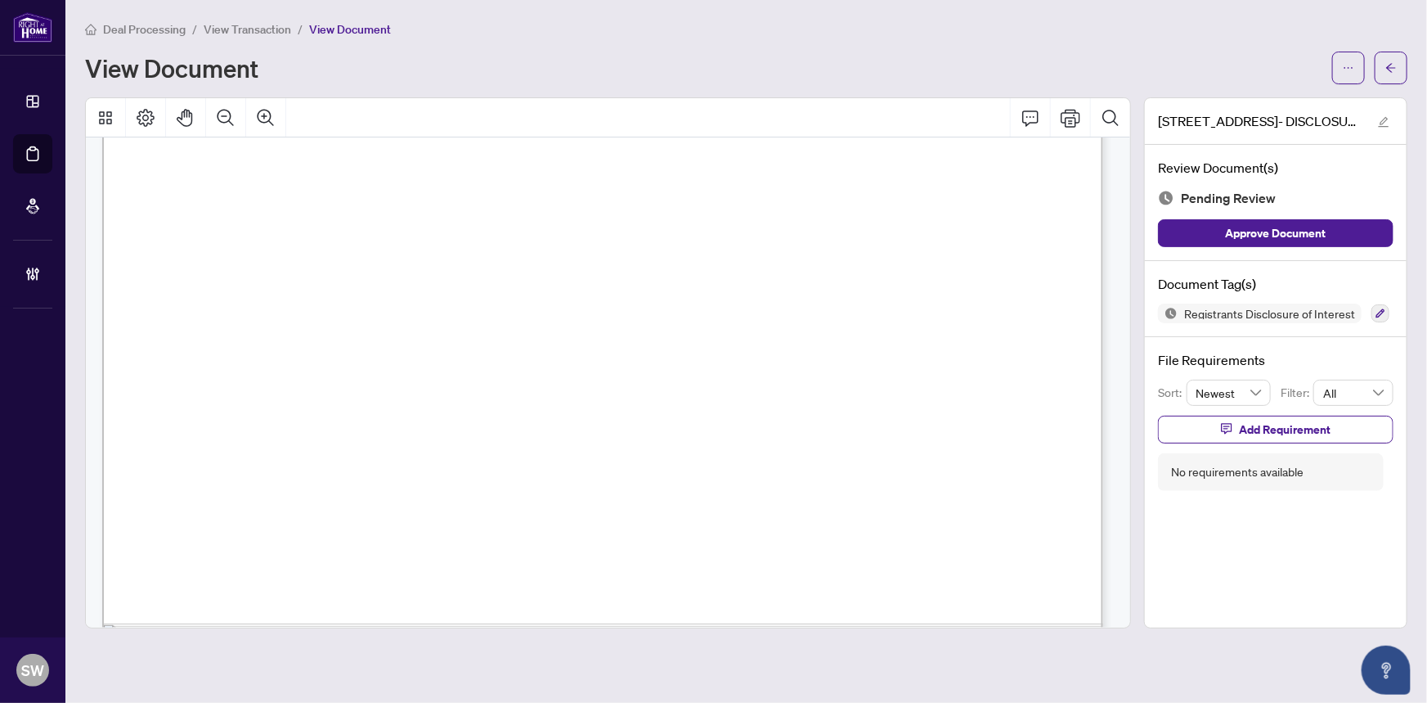
scroll to position [818, 0]
click at [1380, 309] on icon "button" at bounding box center [1381, 313] width 9 height 9
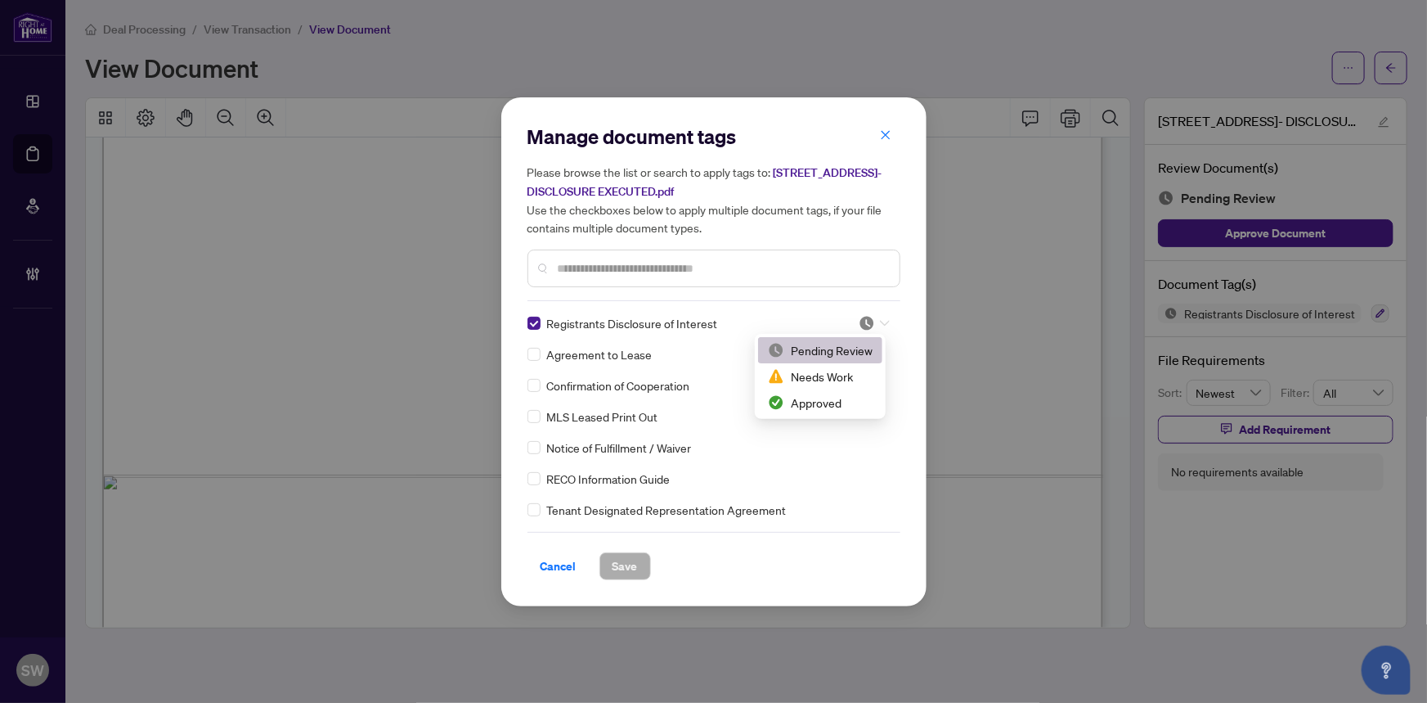
click at [880, 321] on icon at bounding box center [885, 323] width 10 height 7
click at [839, 403] on div "Approved" at bounding box center [820, 402] width 105 height 18
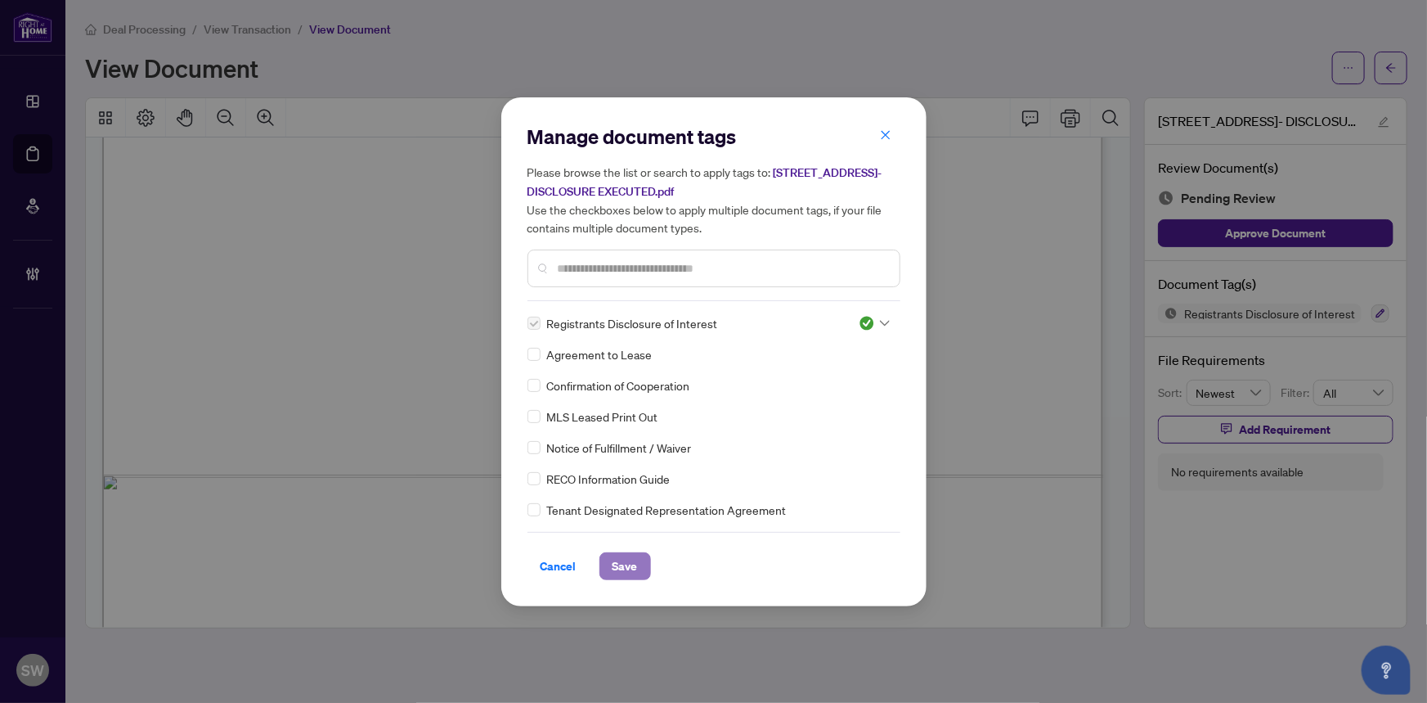
click at [630, 566] on span "Save" at bounding box center [625, 566] width 25 height 26
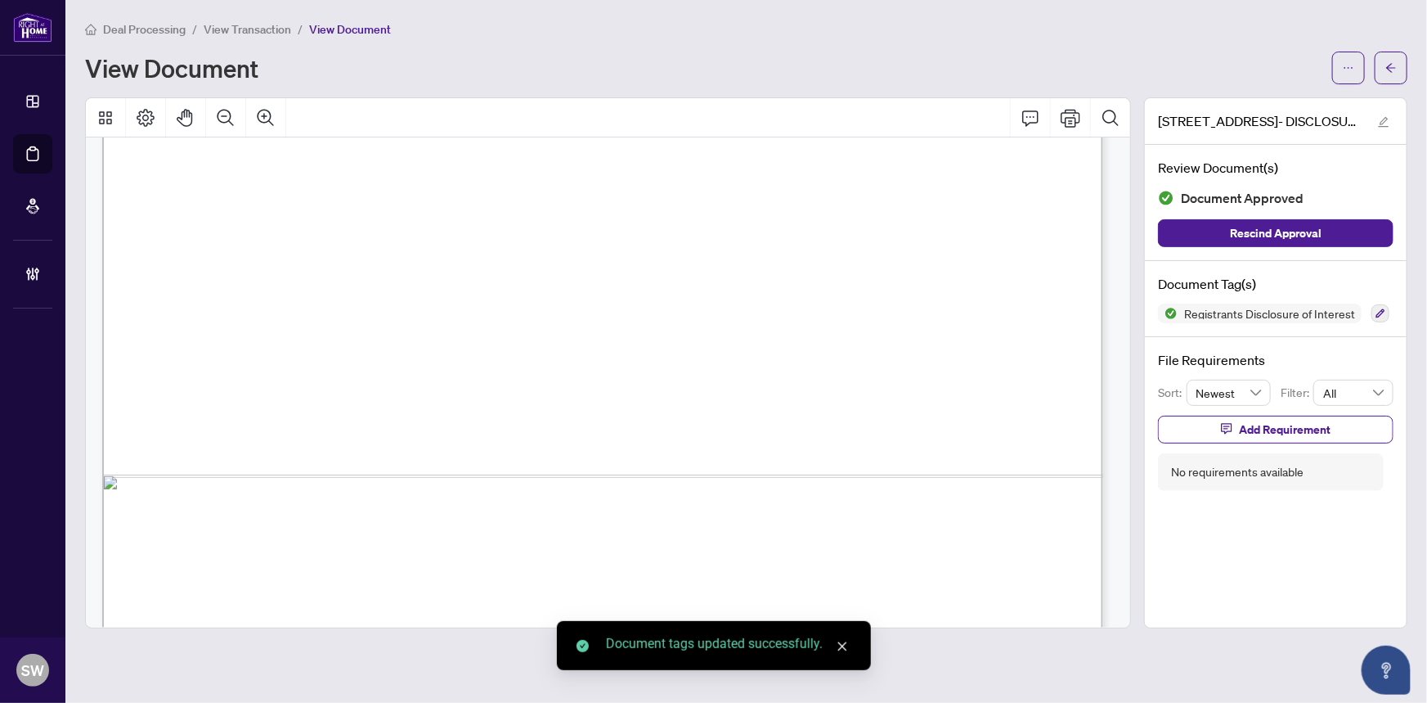
click at [1392, 70] on icon "arrow-left" at bounding box center [1391, 67] width 11 height 11
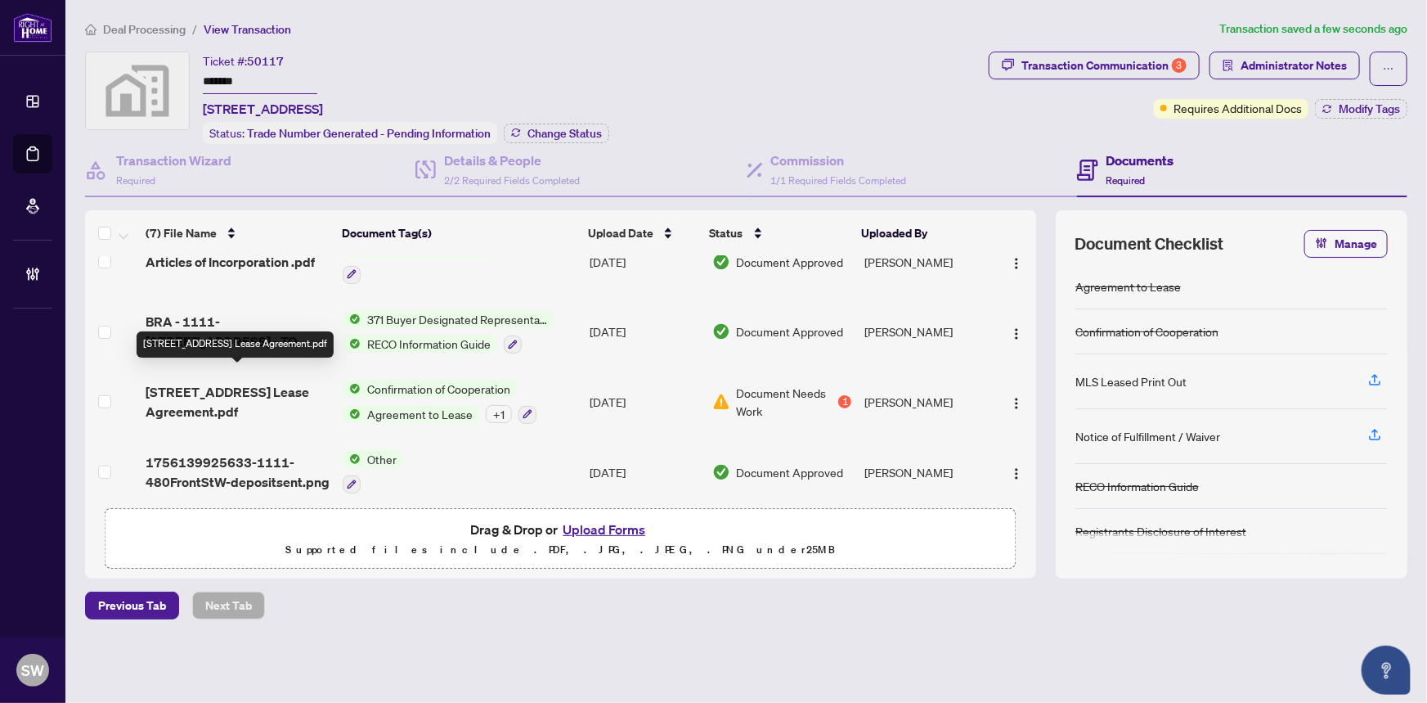
scroll to position [247, 0]
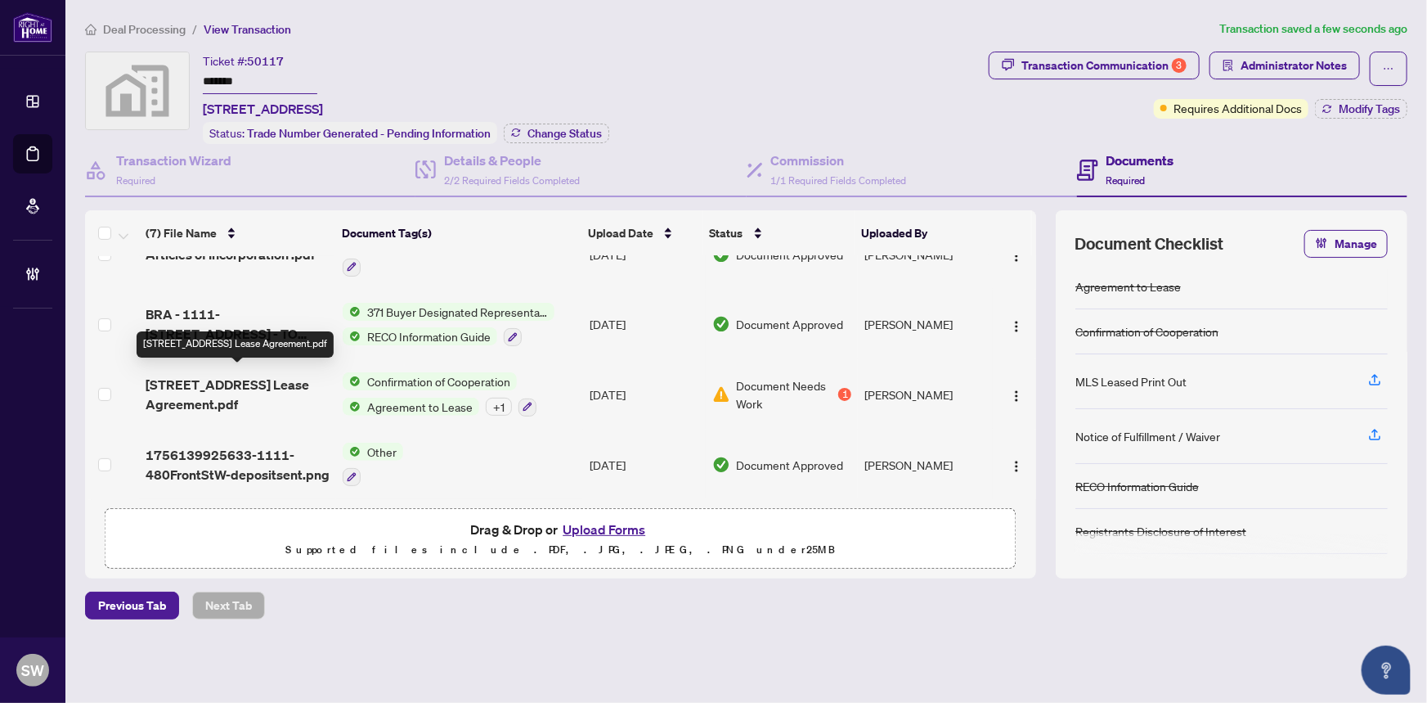
click at [254, 378] on span "480 Front St W 1111 Lease Agreement.pdf" at bounding box center [238, 394] width 185 height 39
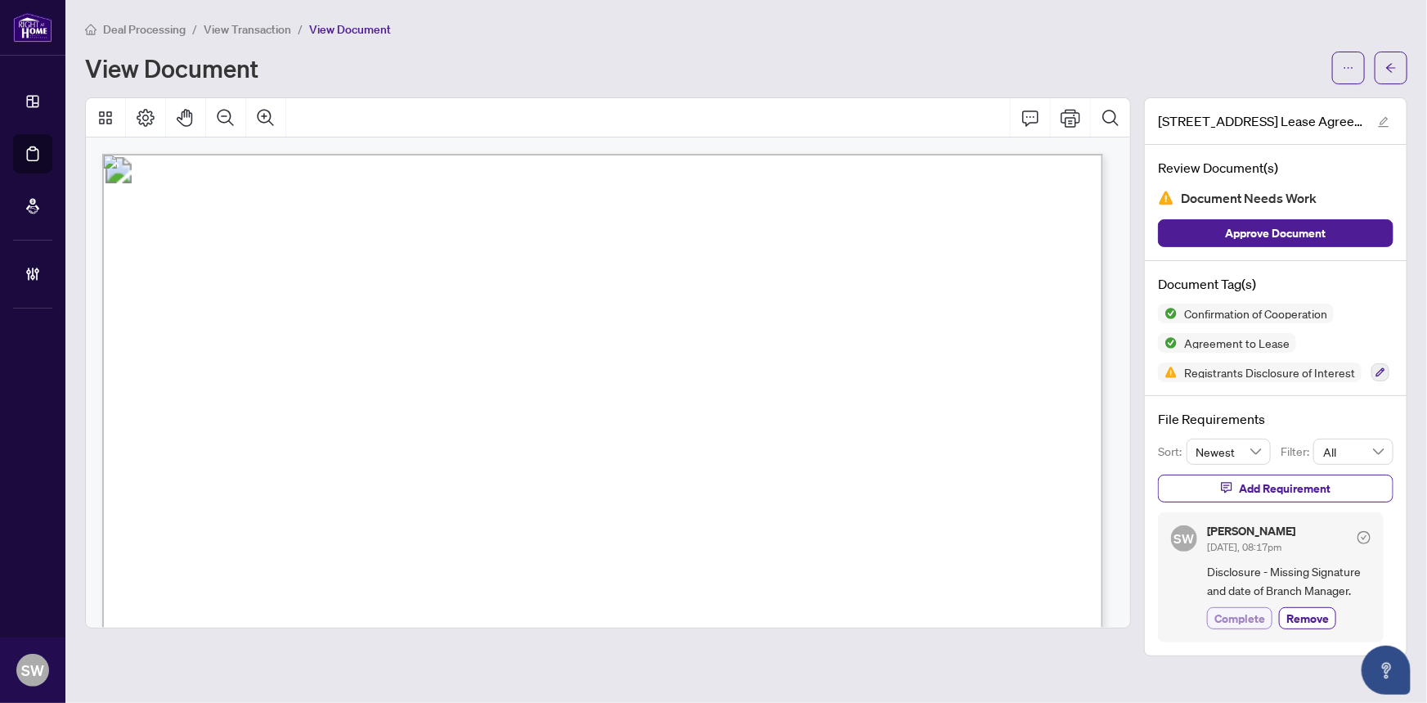
click at [1251, 612] on span "Complete" at bounding box center [1240, 617] width 51 height 17
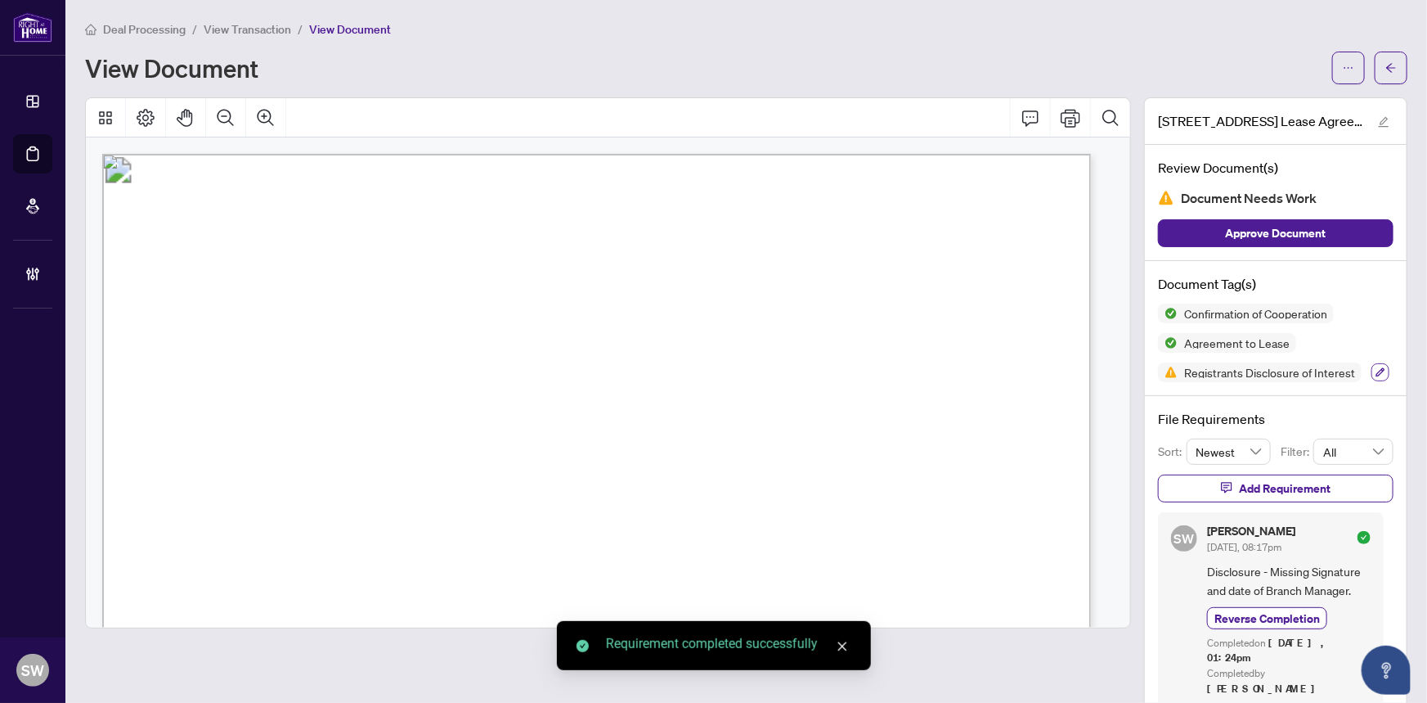
click at [1376, 370] on icon "button" at bounding box center [1381, 372] width 10 height 10
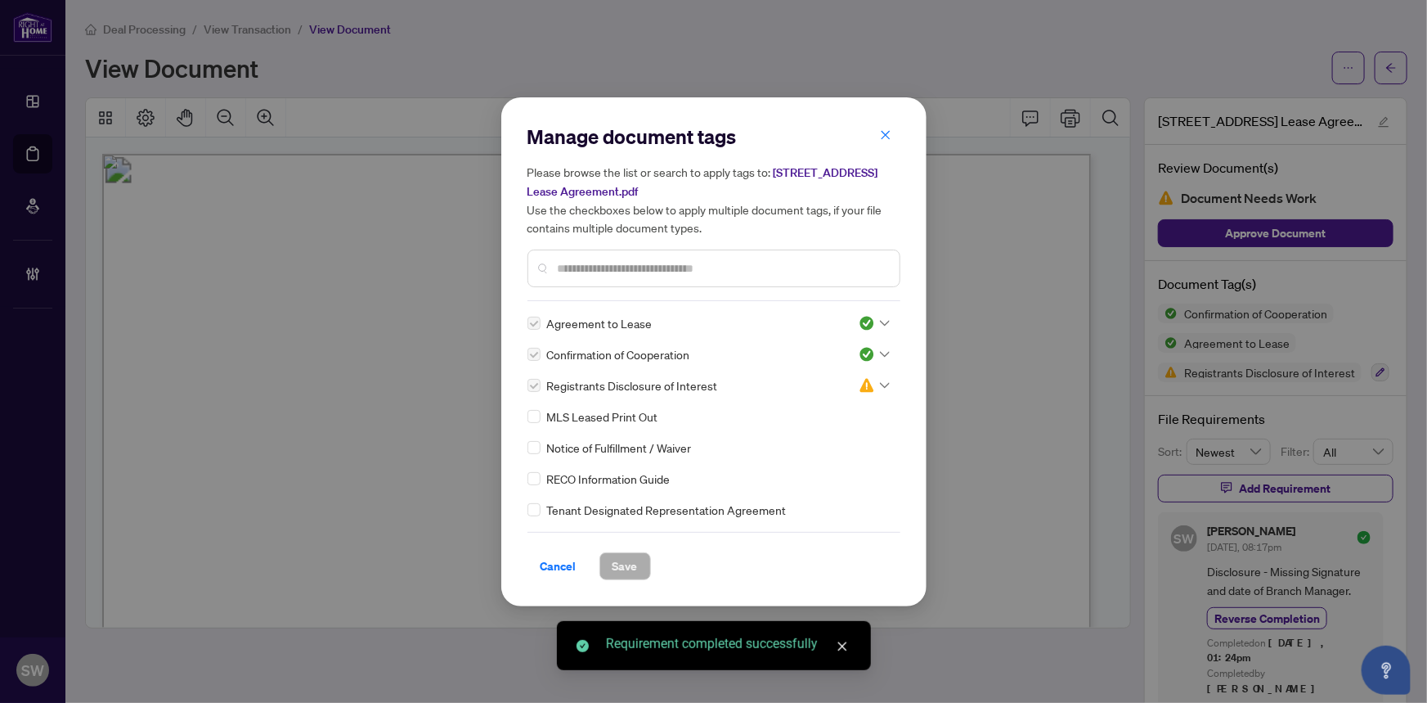
click at [865, 379] on img at bounding box center [867, 385] width 16 height 16
click at [813, 471] on div "Approved" at bounding box center [820, 465] width 105 height 18
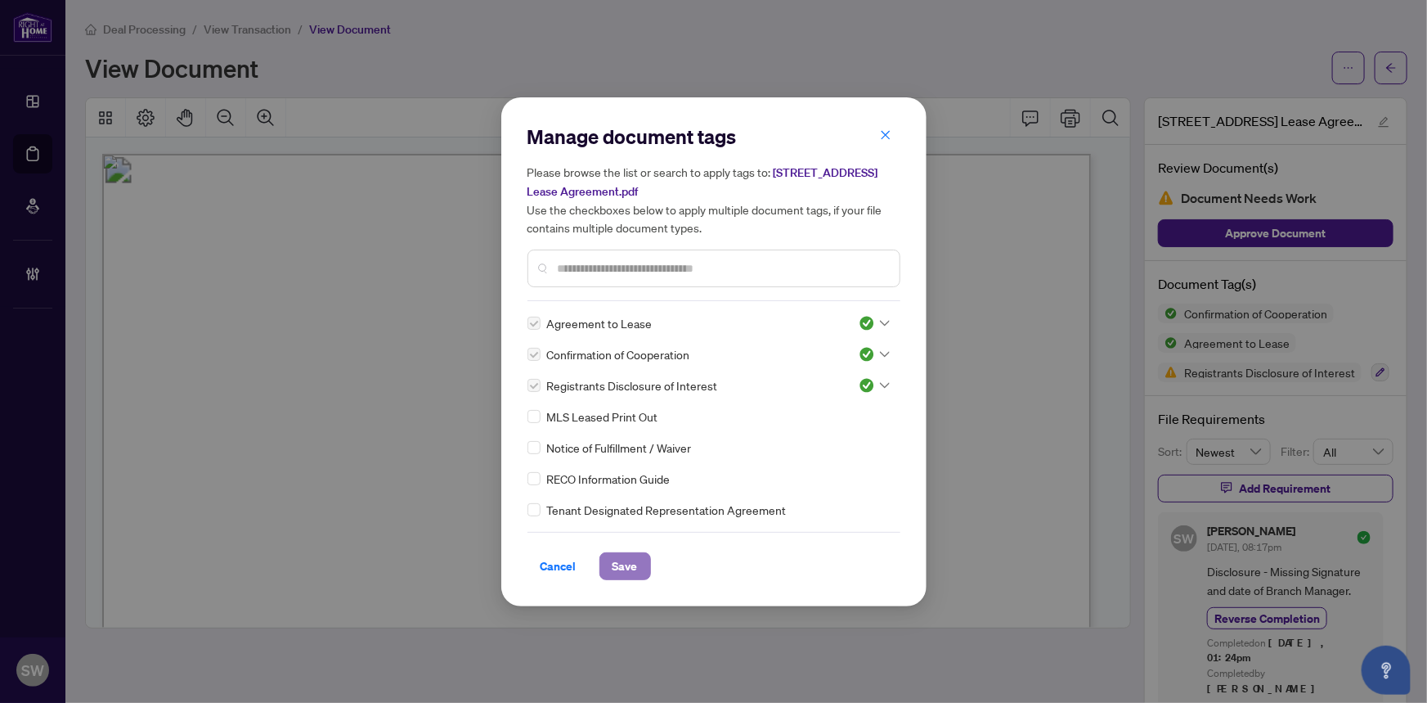
click at [624, 561] on span "Save" at bounding box center [625, 566] width 25 height 26
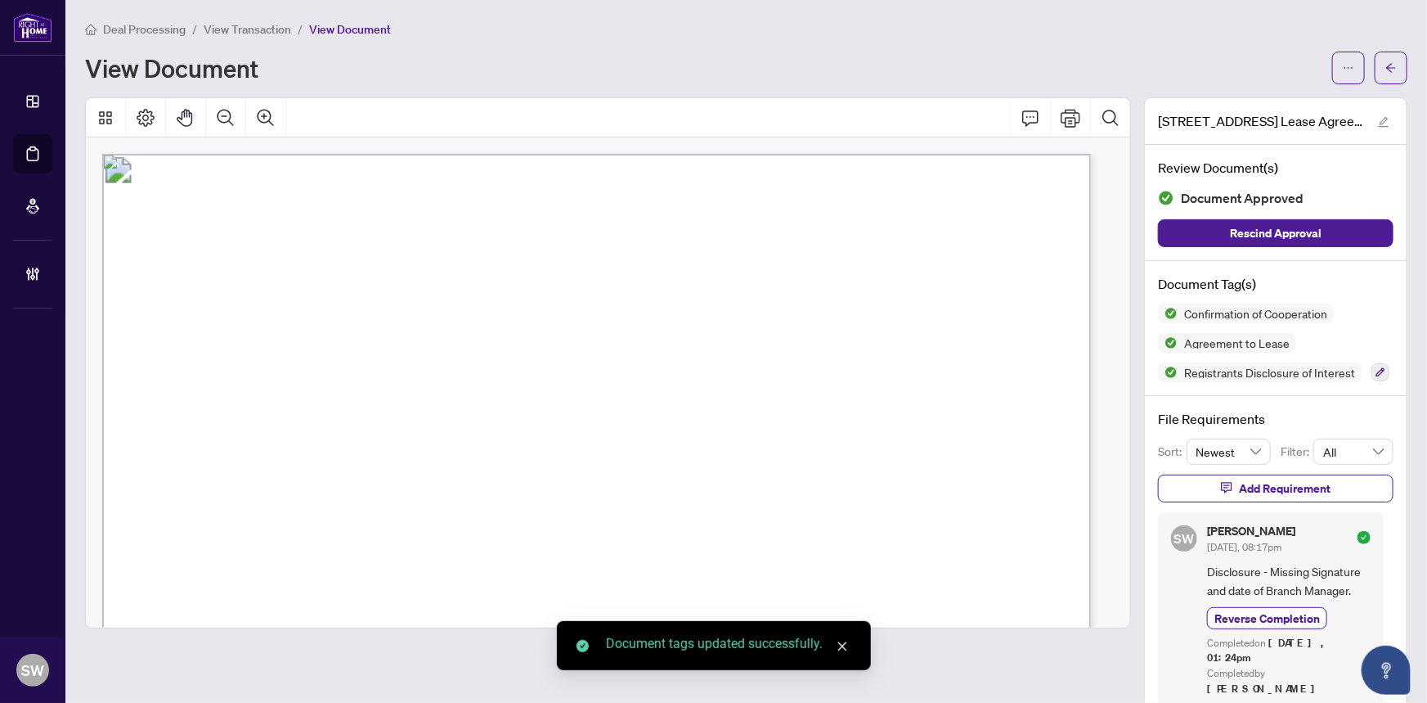
click at [1386, 70] on icon "arrow-left" at bounding box center [1391, 67] width 11 height 11
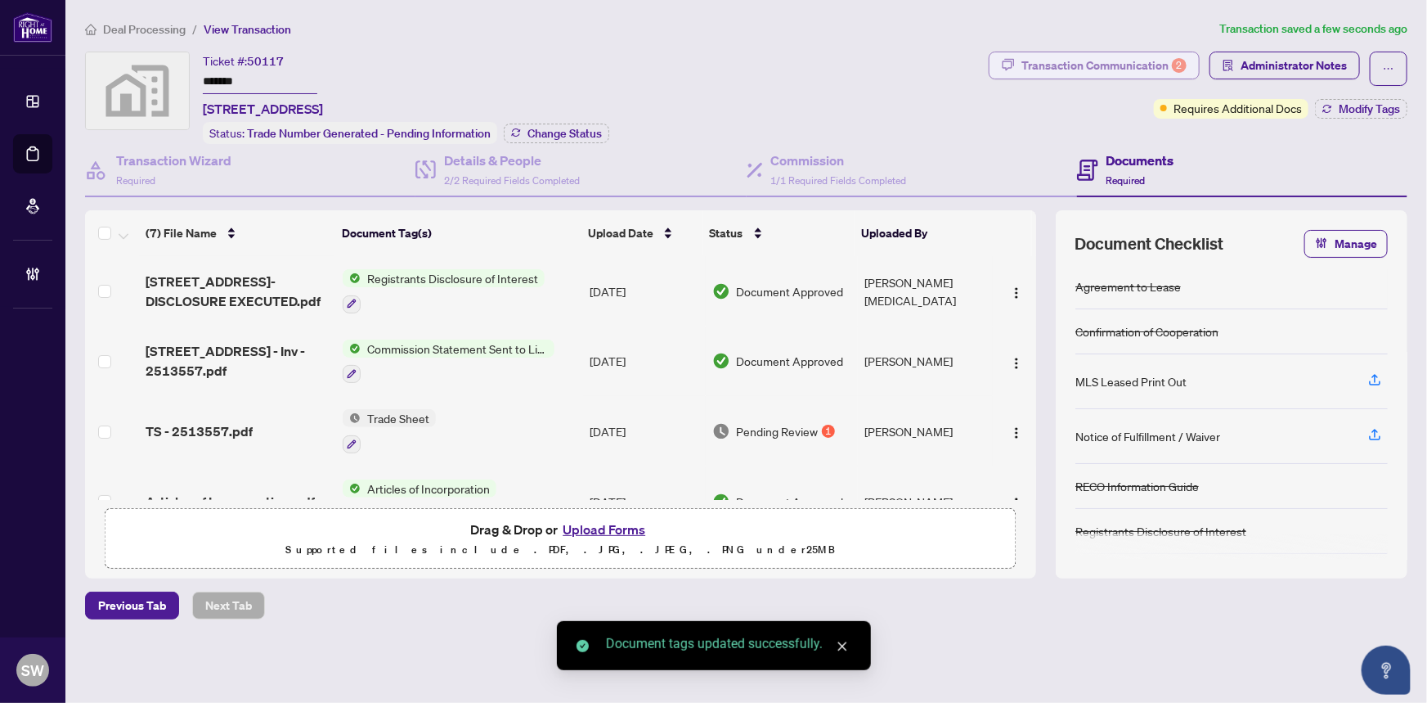
click at [1130, 74] on div "Transaction Communication 2" at bounding box center [1104, 65] width 165 height 26
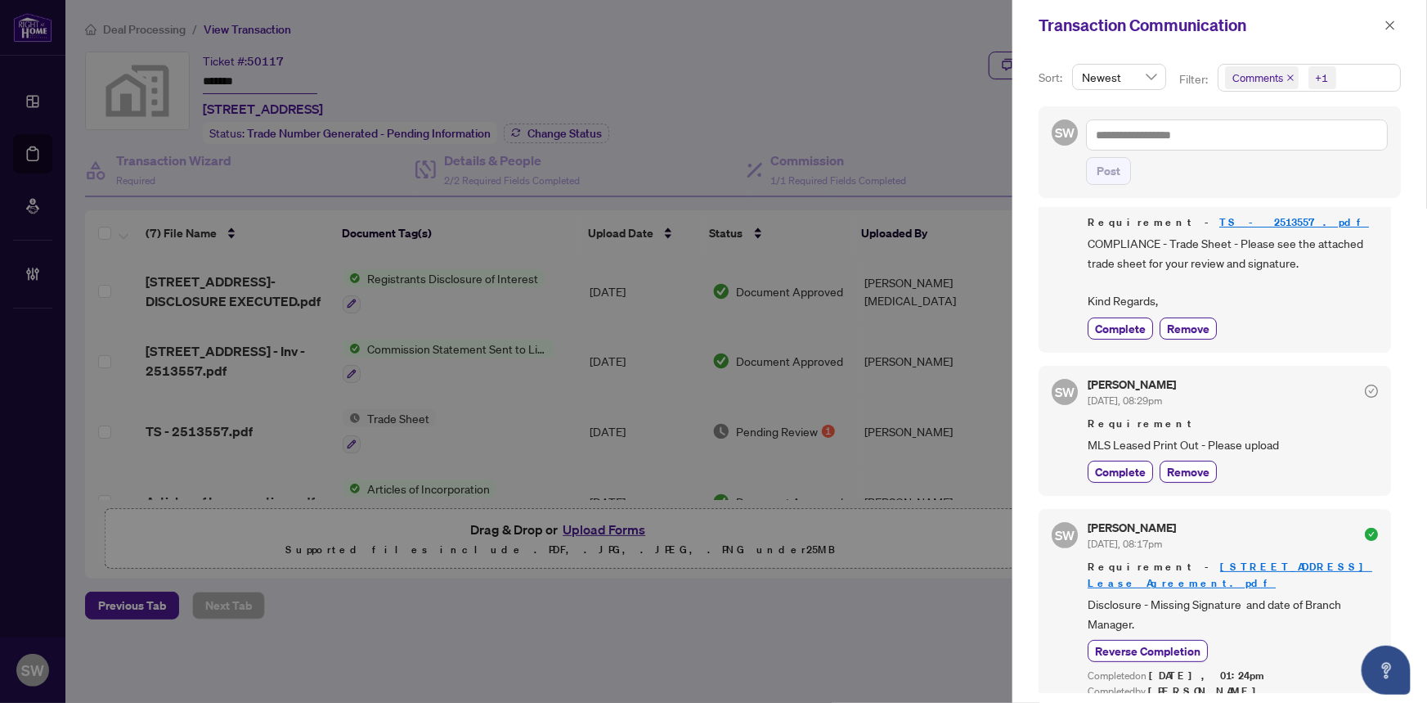
scroll to position [2, 0]
click at [1391, 24] on icon "close" at bounding box center [1390, 24] width 9 height 9
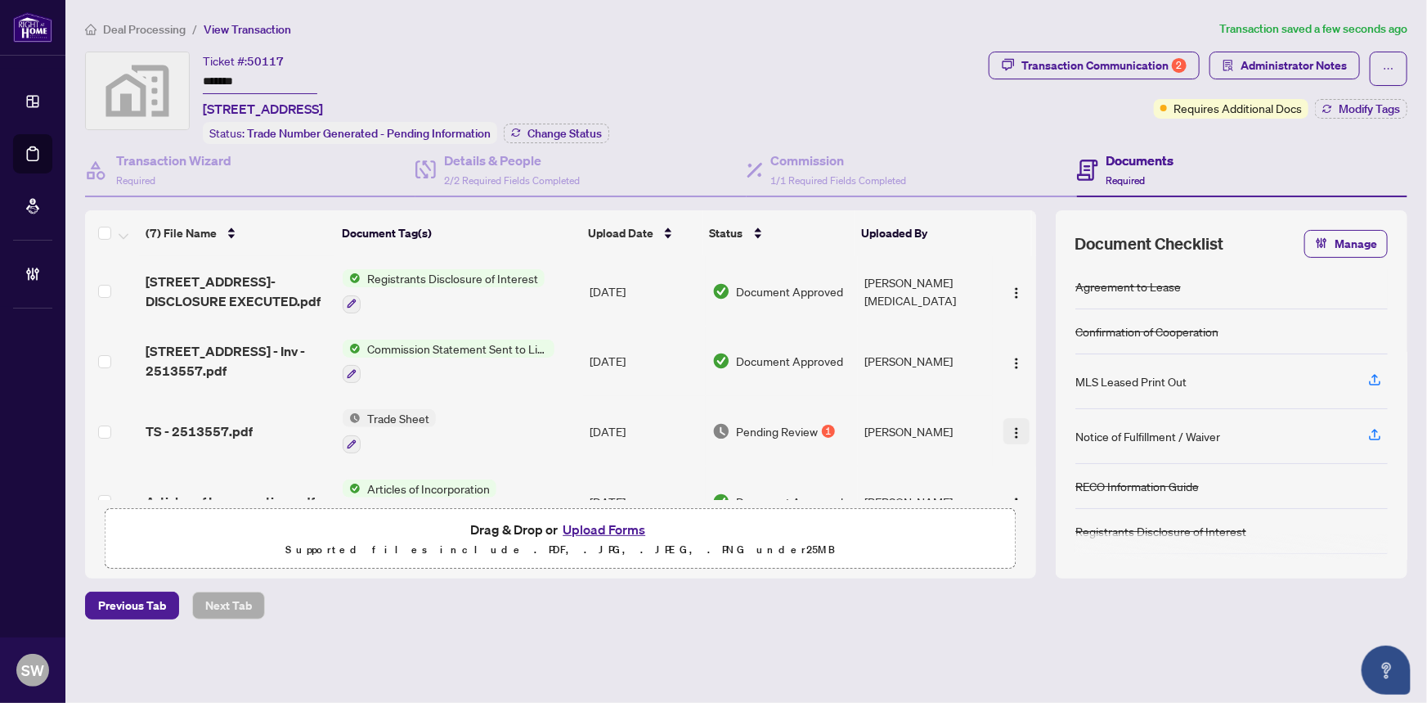
click at [1013, 426] on img "button" at bounding box center [1016, 432] width 13 height 13
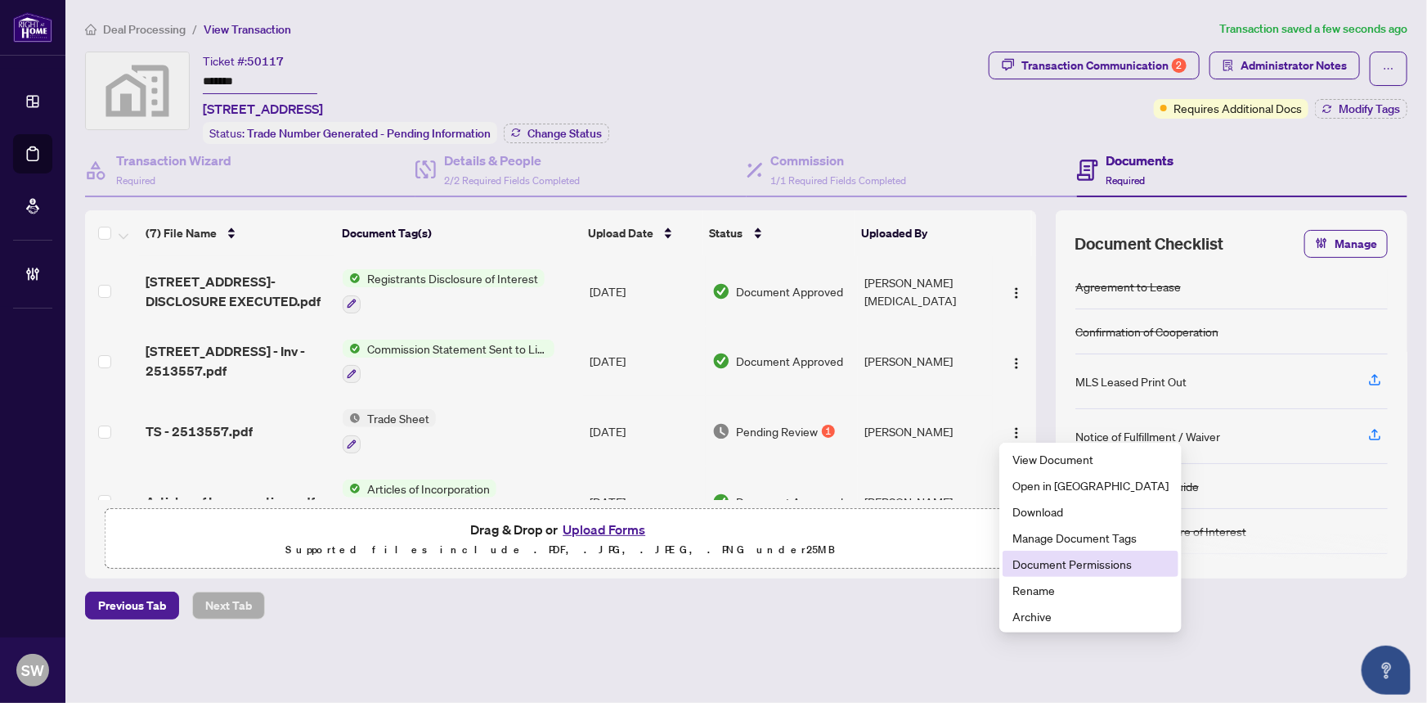
click at [1054, 560] on span "Document Permissions" at bounding box center [1091, 564] width 156 height 18
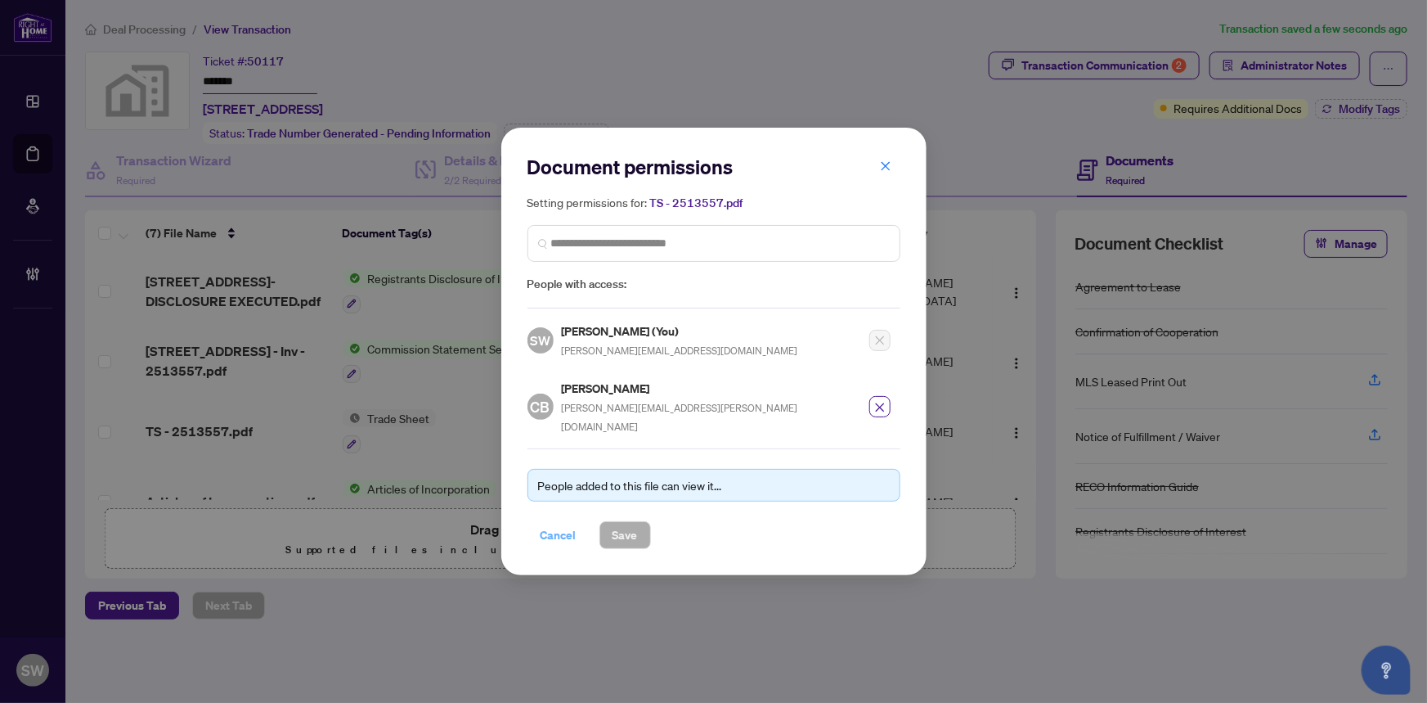
click at [566, 522] on span "Cancel" at bounding box center [559, 535] width 36 height 26
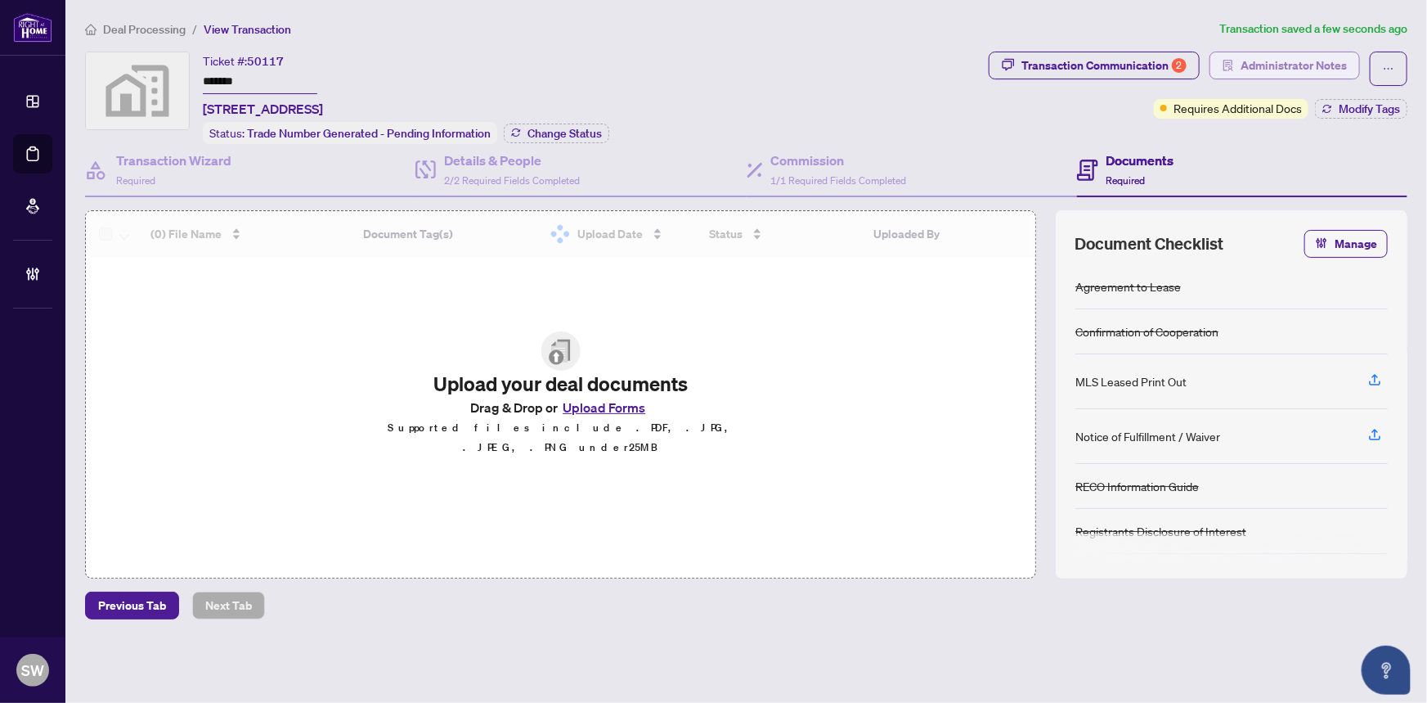
click at [1292, 67] on span "Administrator Notes" at bounding box center [1294, 65] width 106 height 26
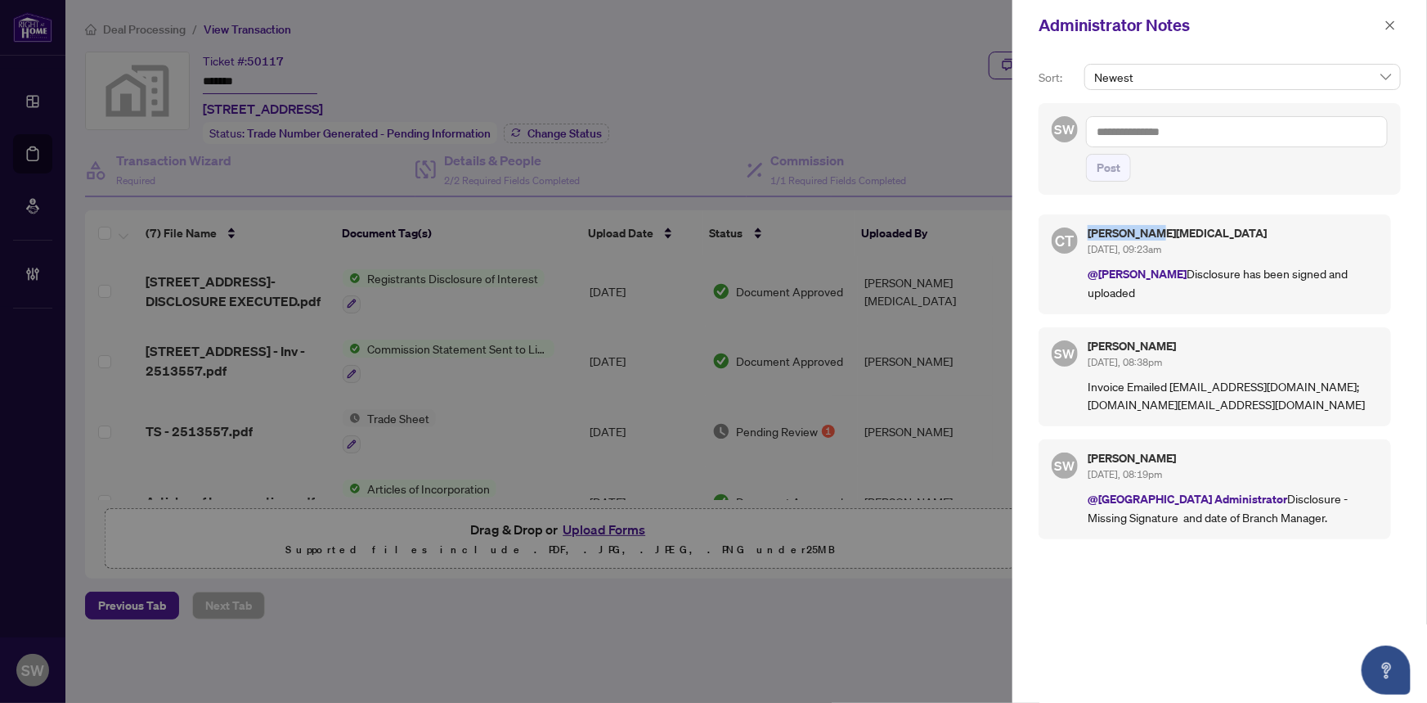
drag, startPoint x: 1091, startPoint y: 231, endPoint x: 1154, endPoint y: 231, distance: 63.0
click at [1154, 231] on h5 "Claudia Tao" at bounding box center [1233, 232] width 290 height 11
copy h5 "Claudia Tao"
click at [1152, 130] on textarea at bounding box center [1237, 131] width 302 height 31
type textarea "*"
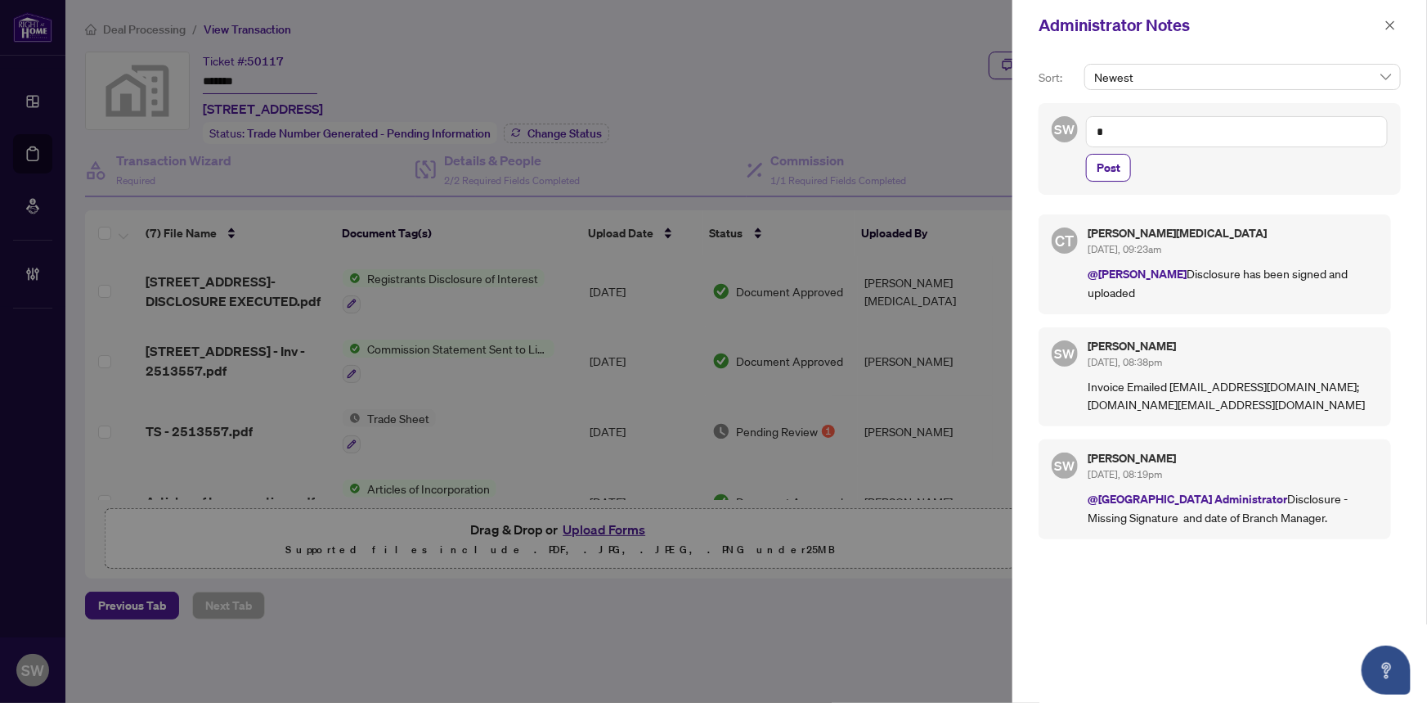
drag, startPoint x: 1144, startPoint y: 130, endPoint x: 1063, endPoint y: 125, distance: 81.1
click at [1063, 125] on div "SW $ * Post" at bounding box center [1220, 149] width 362 height 92
paste textarea "**********"
click at [1163, 142] on b "Claudi" at bounding box center [1154, 143] width 31 height 15
click at [1200, 123] on textarea "**********" at bounding box center [1237, 131] width 302 height 31
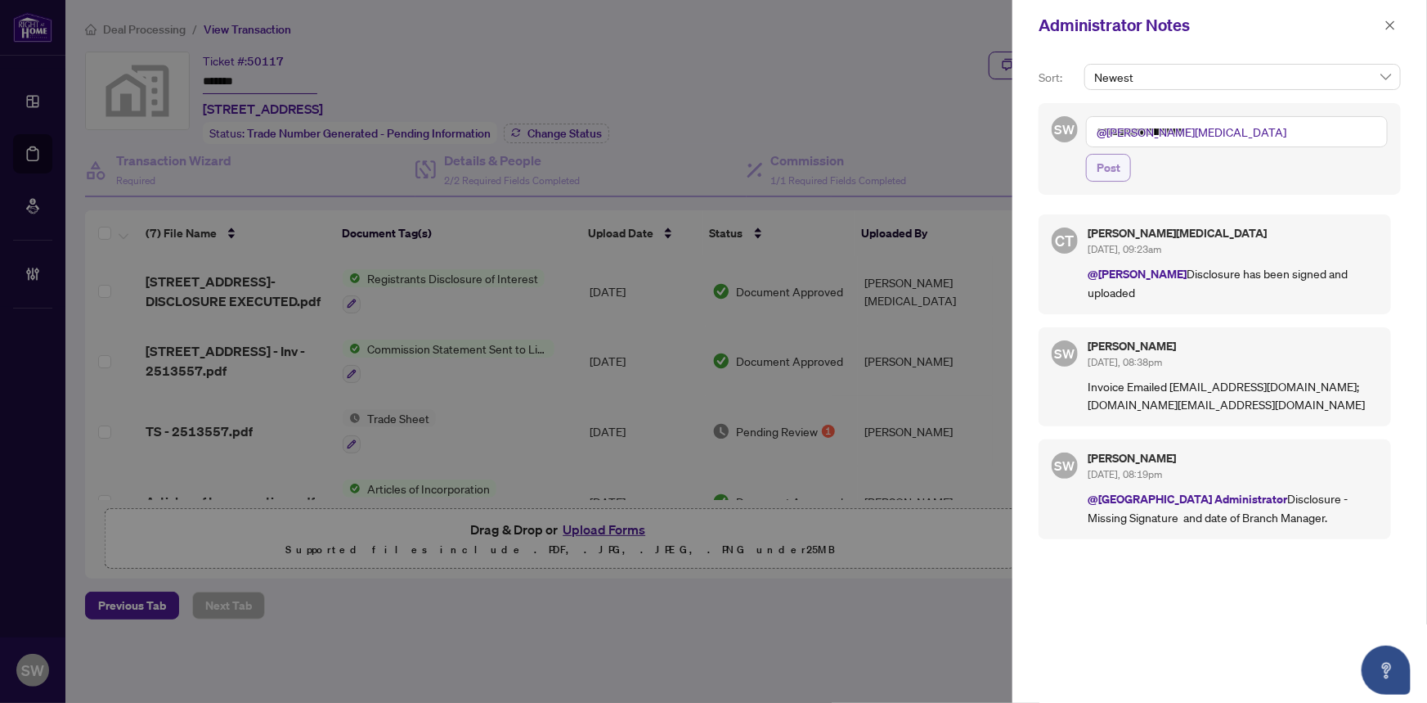
type textarea "**********"
click at [1120, 164] on span "Post" at bounding box center [1109, 168] width 24 height 26
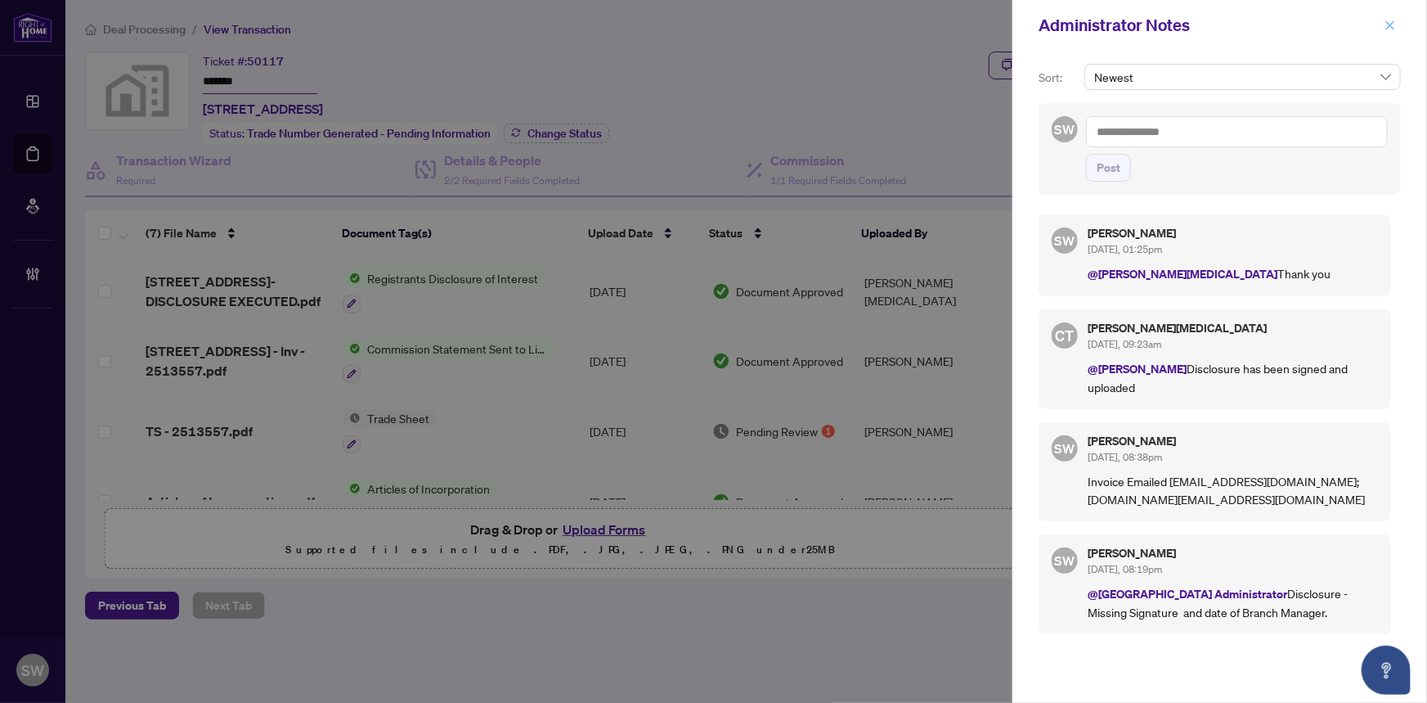
click at [1387, 24] on icon "close" at bounding box center [1390, 25] width 11 height 11
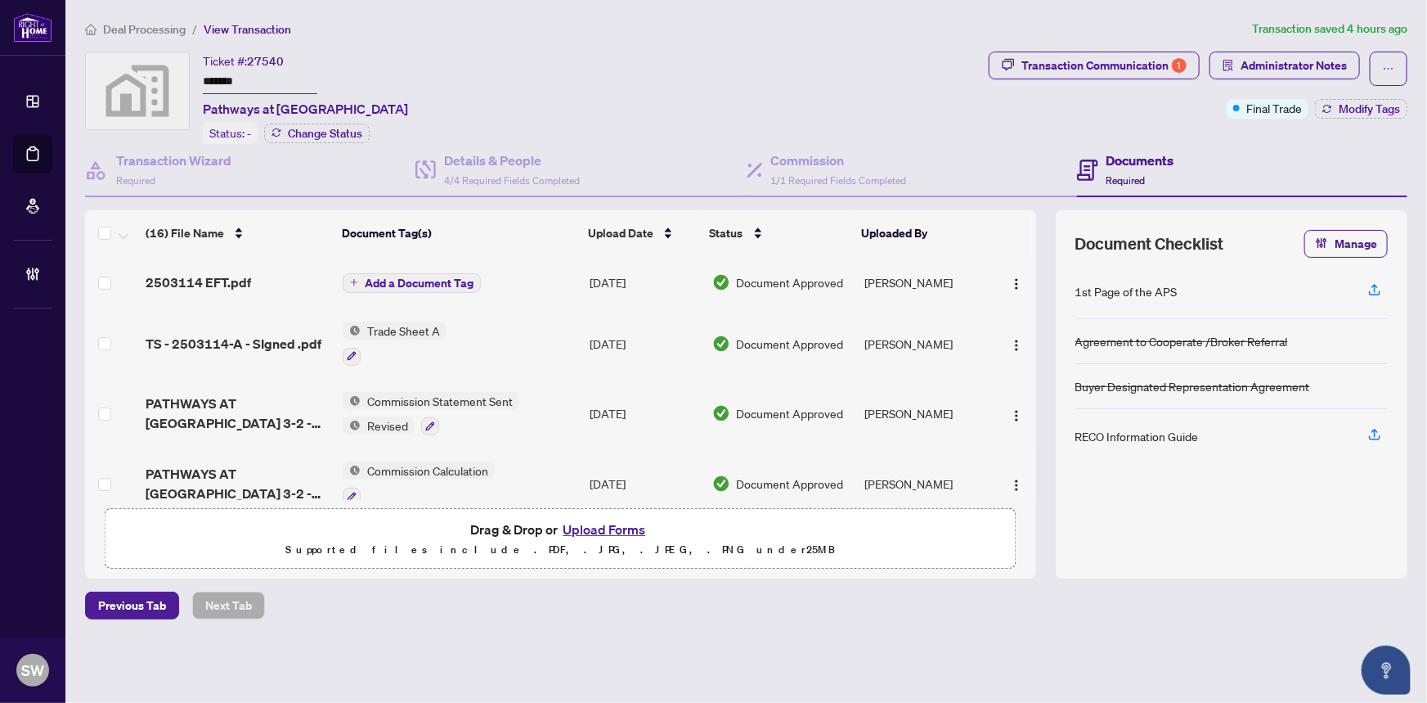
click at [221, 79] on input "*******" at bounding box center [260, 82] width 115 height 24
click at [1270, 69] on span "Administrator Notes" at bounding box center [1294, 65] width 106 height 26
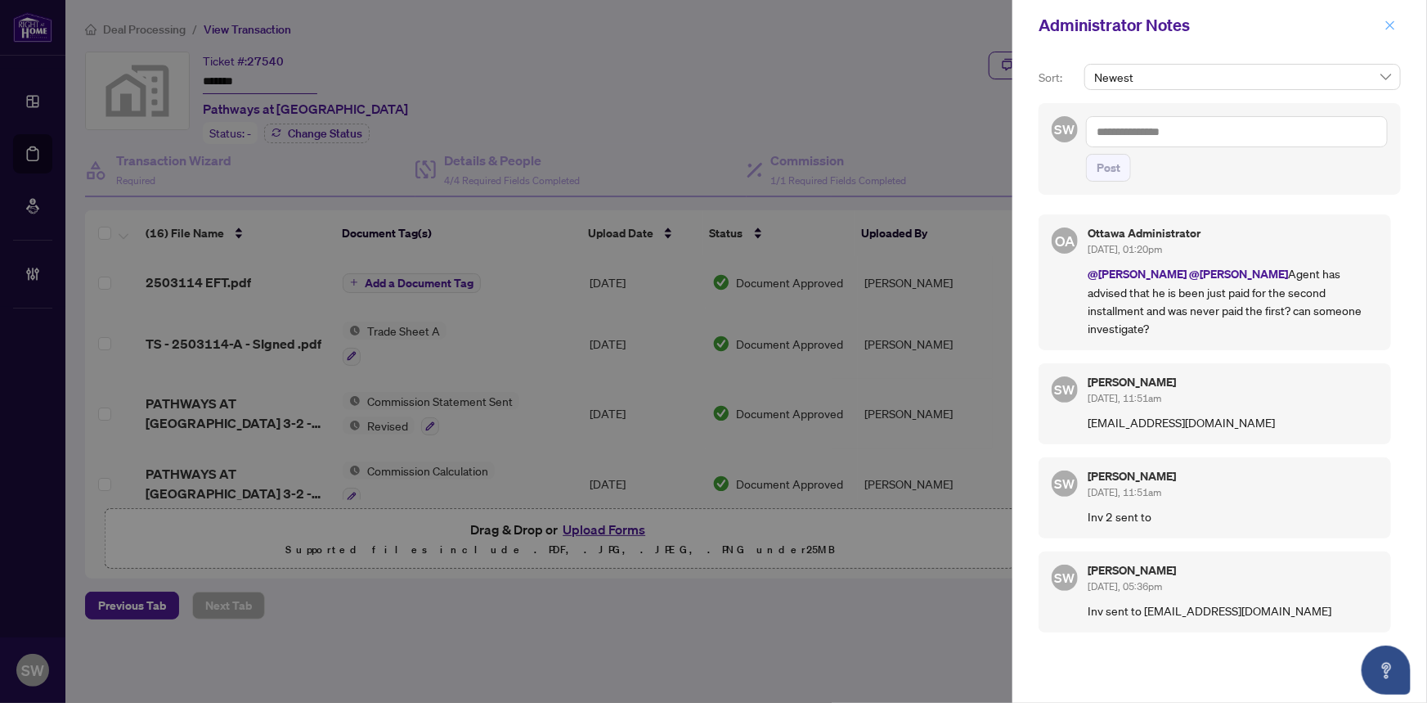
click at [1391, 20] on icon "close" at bounding box center [1390, 25] width 11 height 11
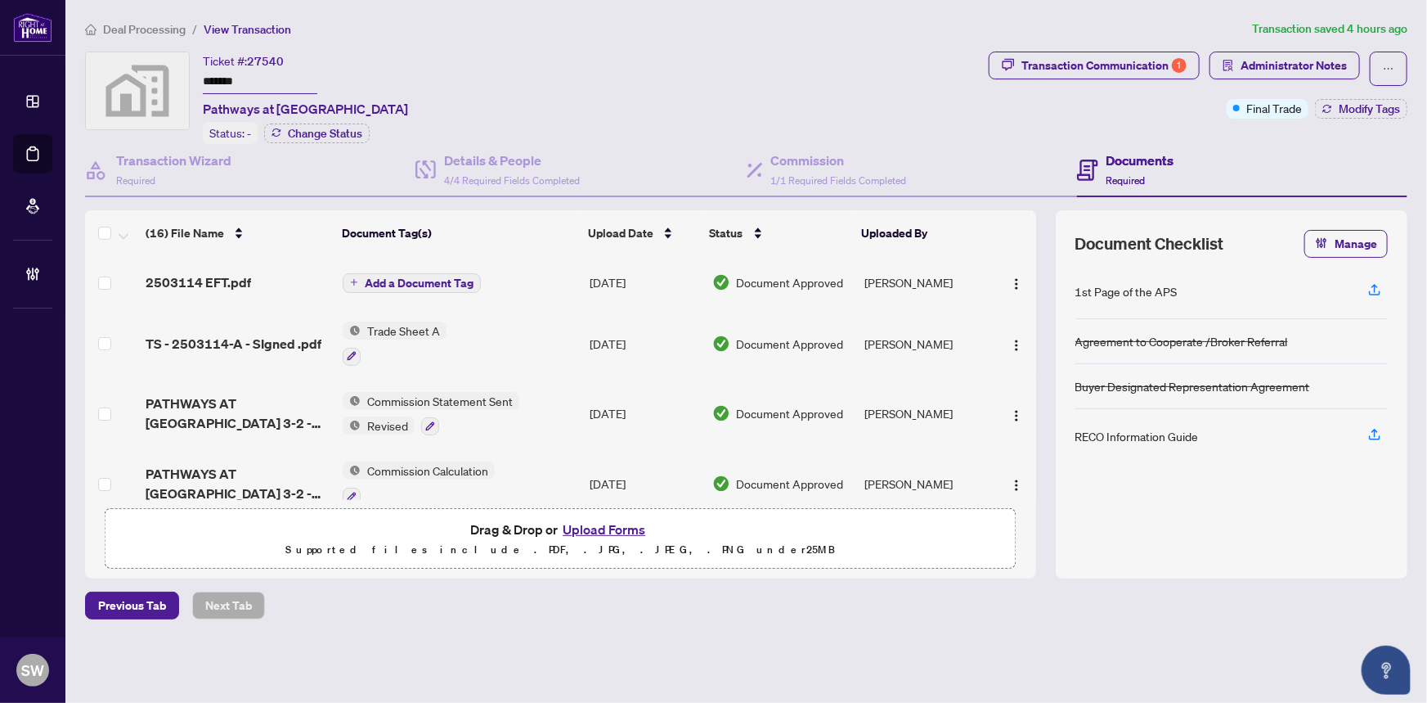
click at [230, 276] on span "2503114 EFT.pdf" at bounding box center [199, 282] width 106 height 20
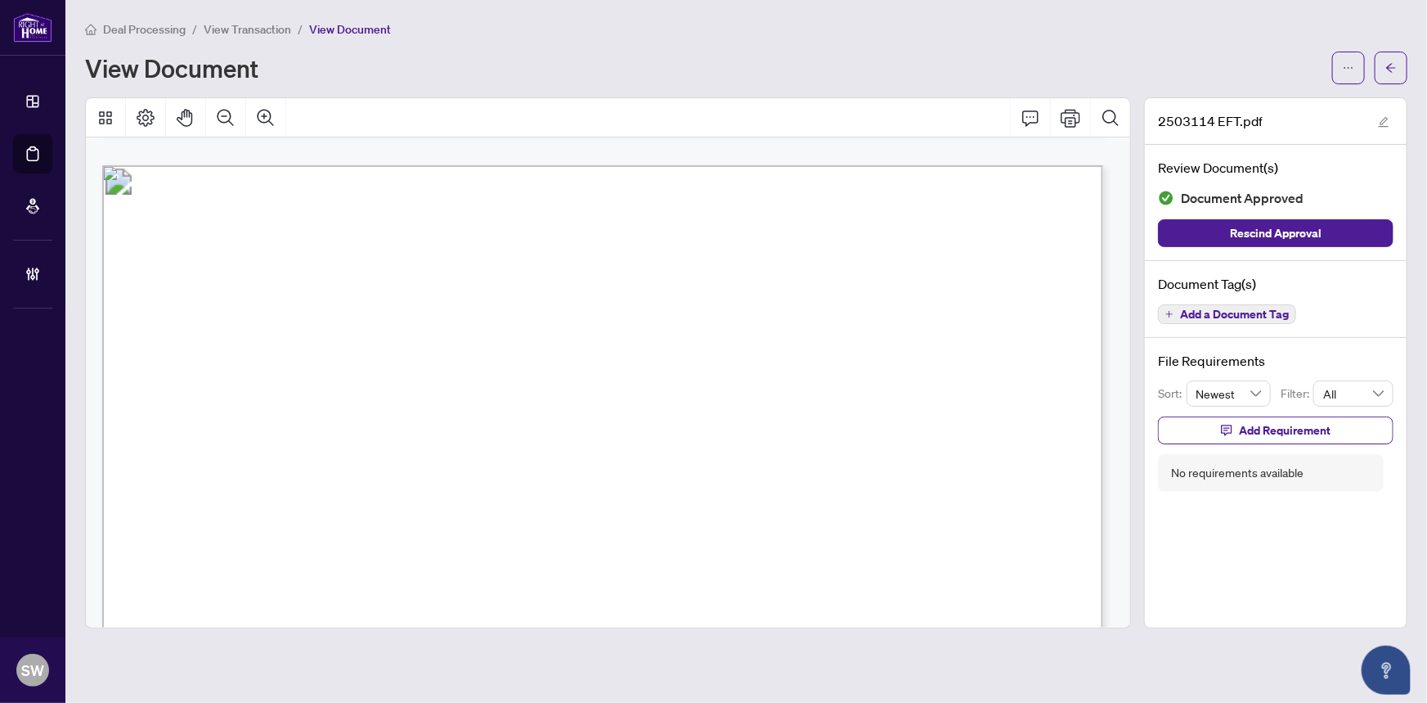
scroll to position [1305, 0]
click at [1361, 69] on button "button" at bounding box center [1348, 68] width 33 height 33
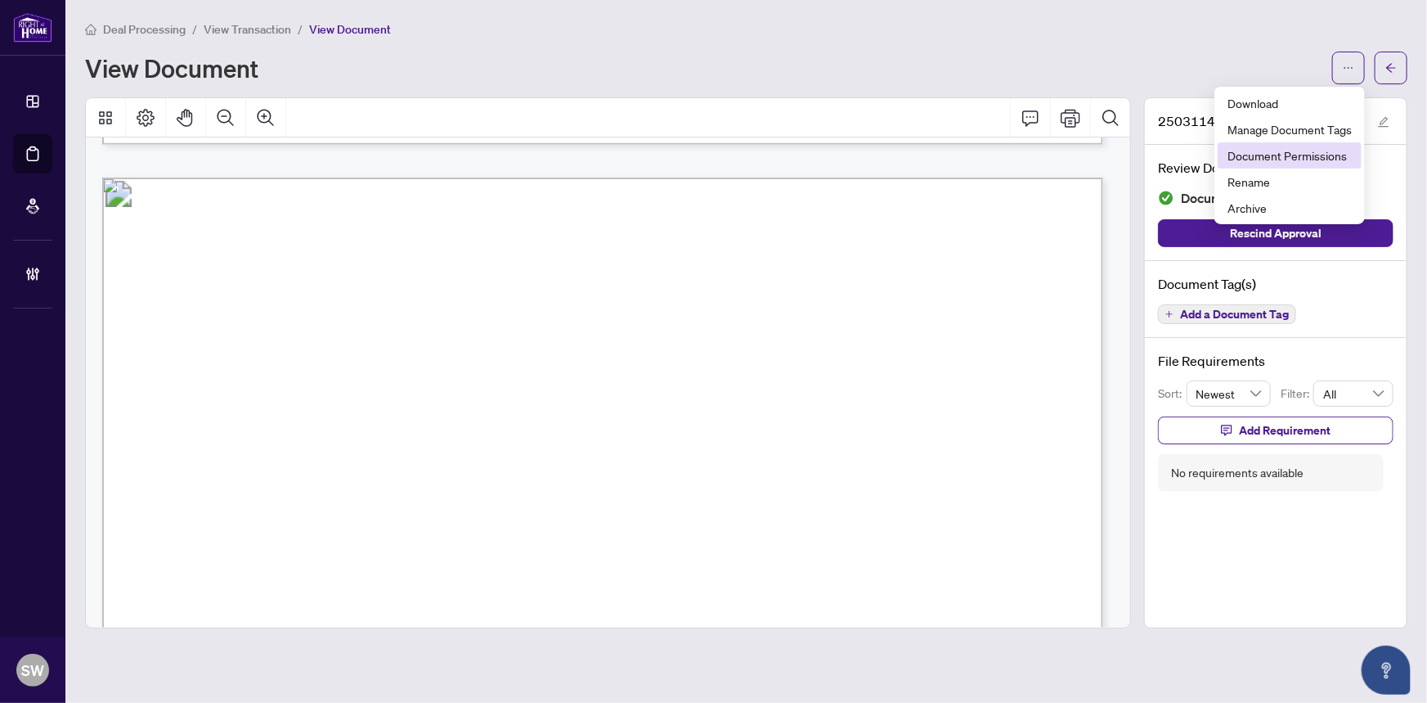
click at [1340, 152] on span "Document Permissions" at bounding box center [1290, 155] width 124 height 18
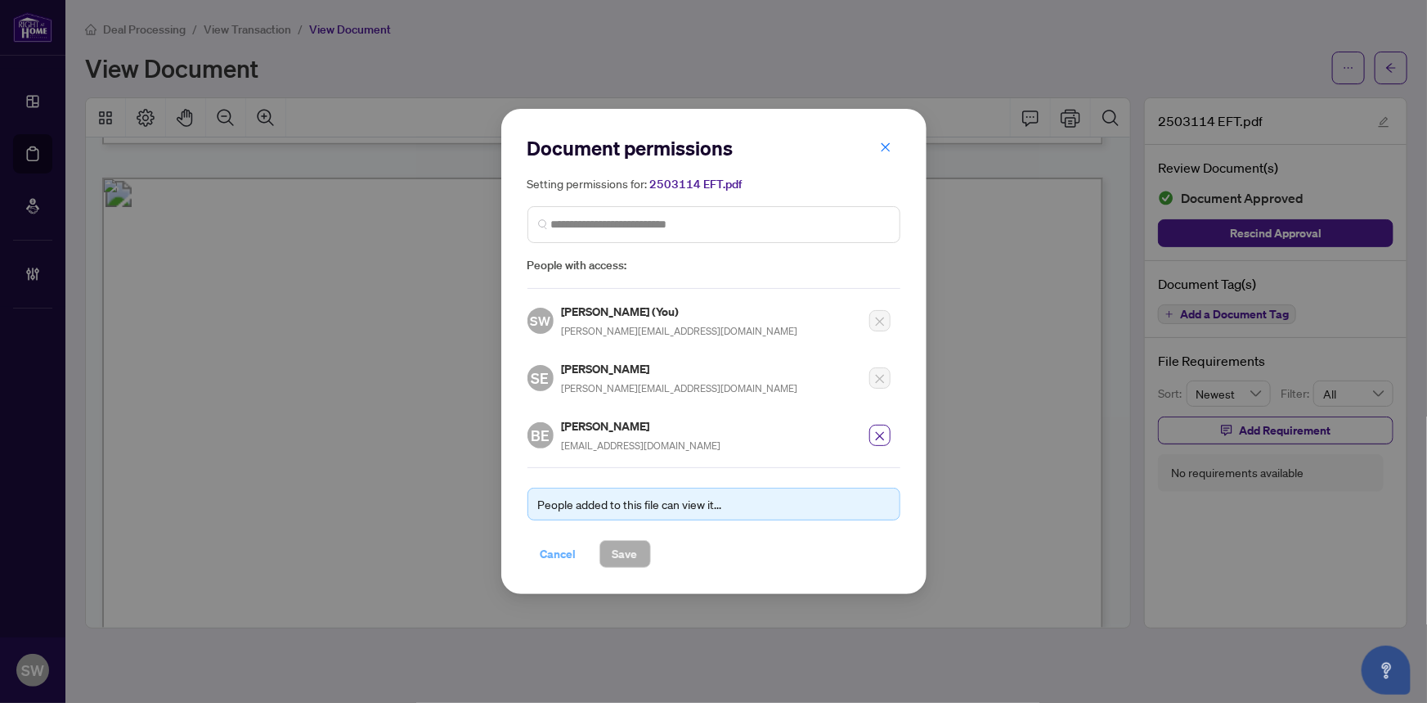
click at [548, 553] on span "Cancel" at bounding box center [559, 554] width 36 height 26
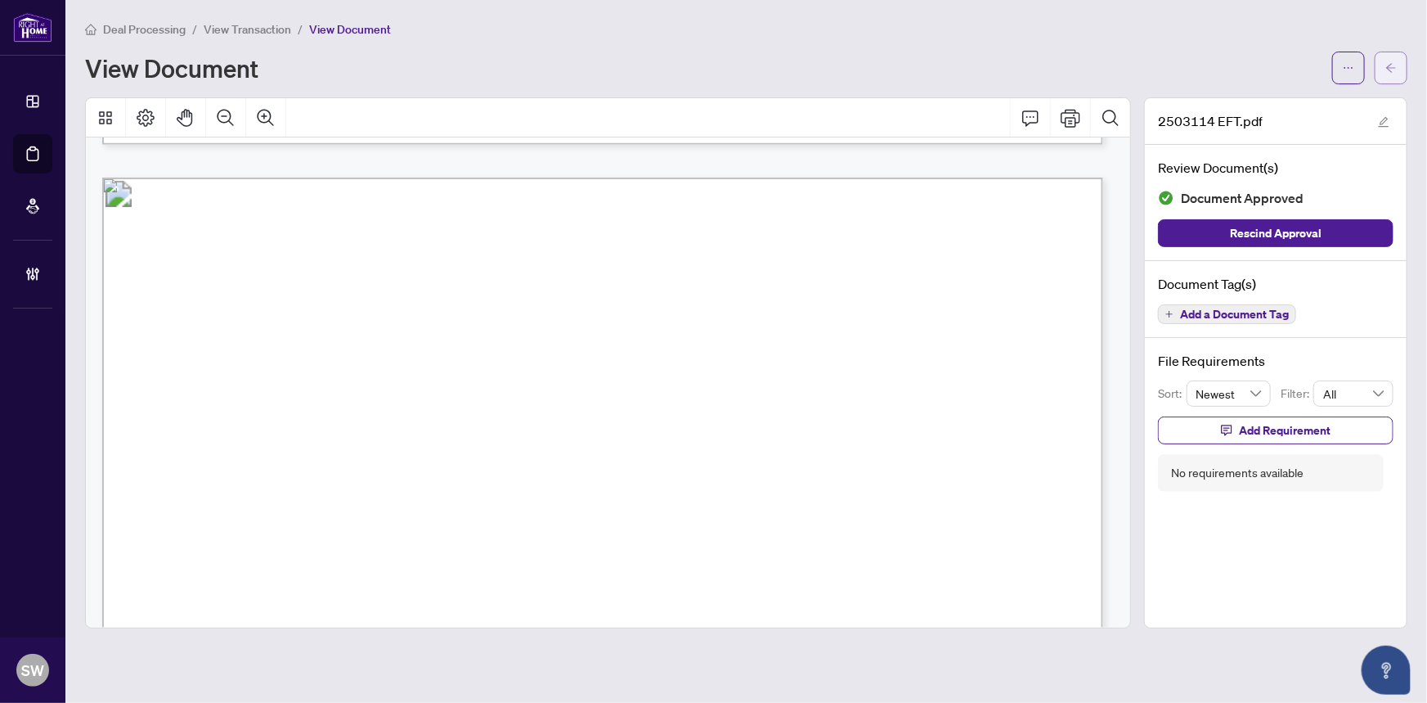
click at [1396, 70] on icon "arrow-left" at bounding box center [1391, 67] width 11 height 11
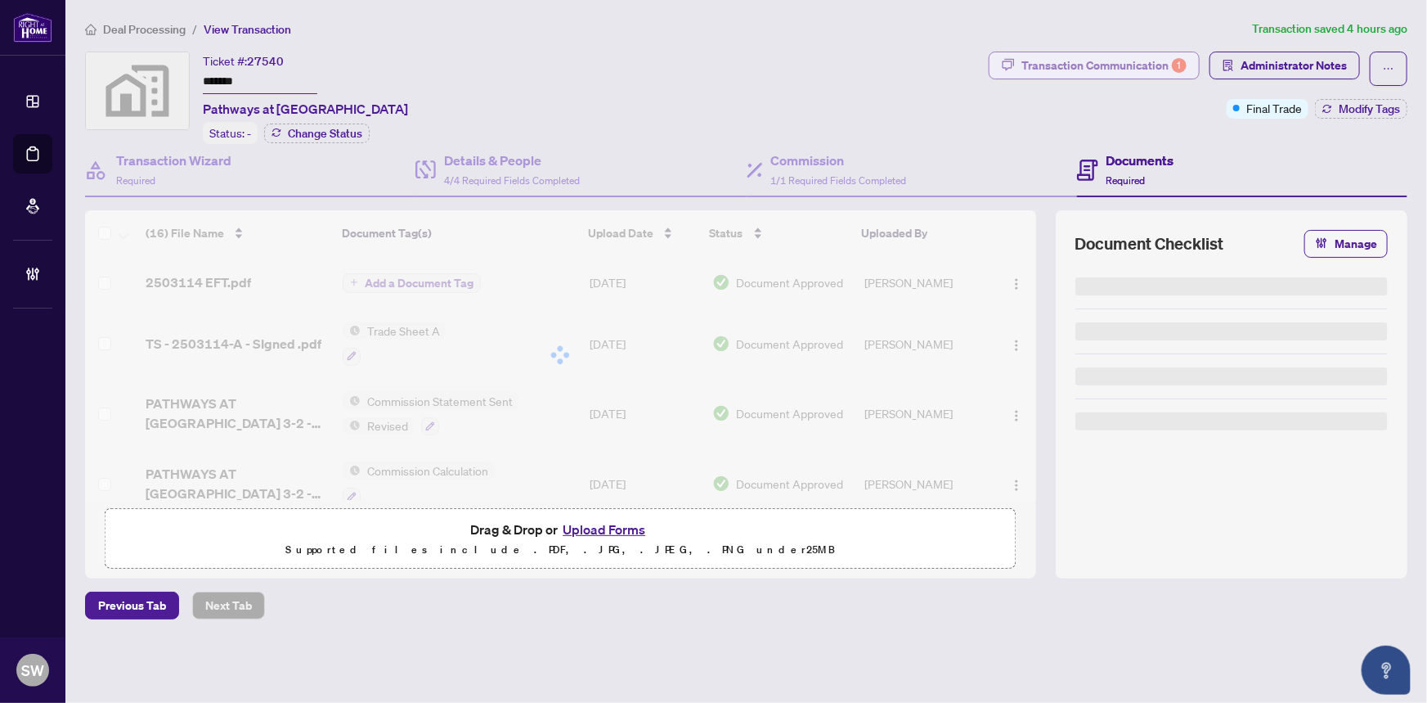
click at [1138, 65] on div "Transaction Communication 1" at bounding box center [1104, 65] width 165 height 26
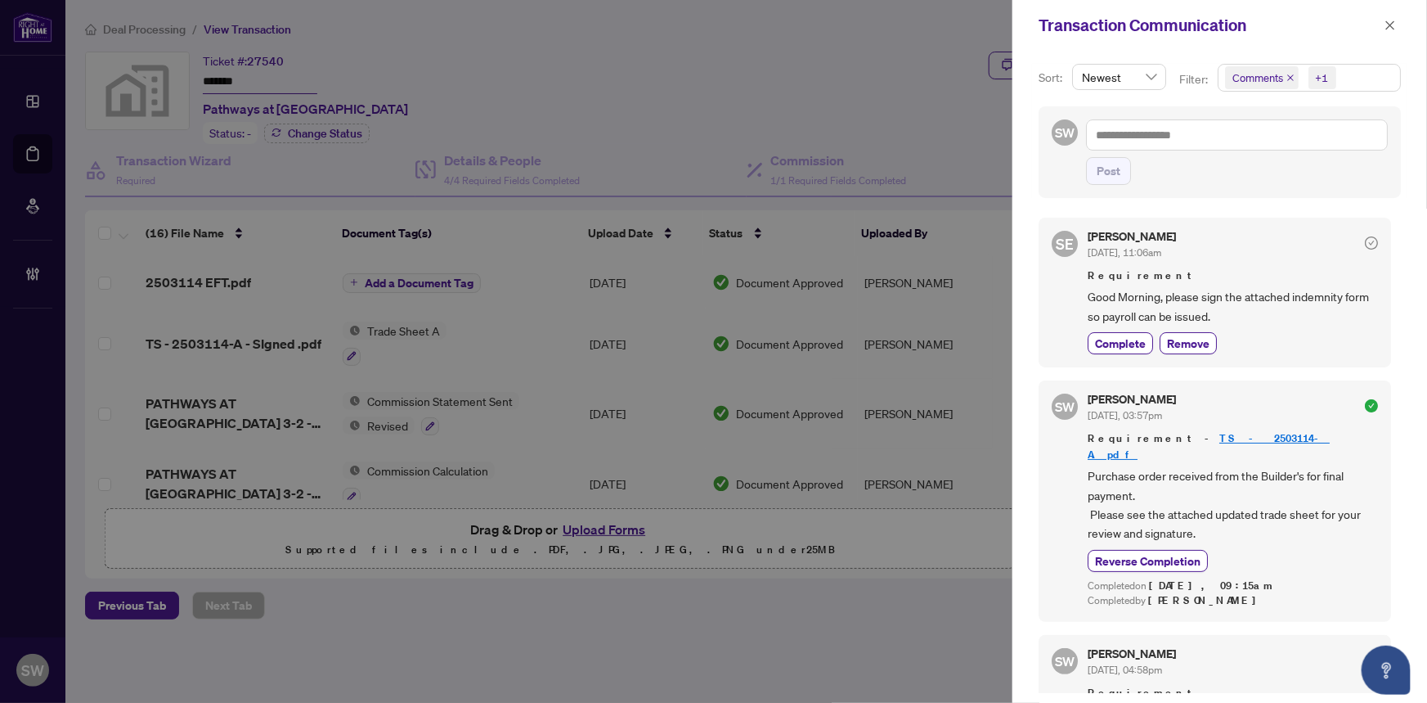
drag, startPoint x: 1387, startPoint y: 22, endPoint x: 1346, endPoint y: 77, distance: 68.4
click at [1387, 22] on icon "close" at bounding box center [1390, 24] width 9 height 9
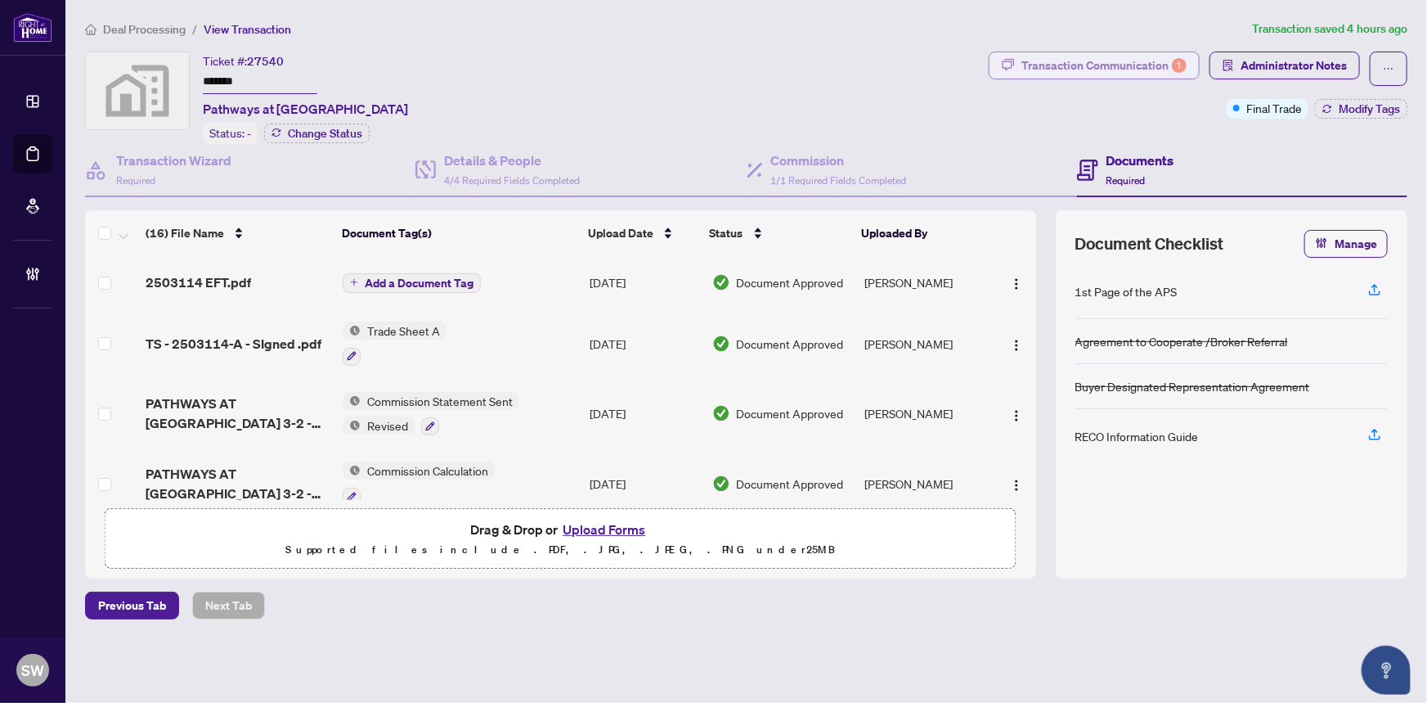
click at [1099, 63] on div "Transaction Communication 1" at bounding box center [1104, 65] width 165 height 26
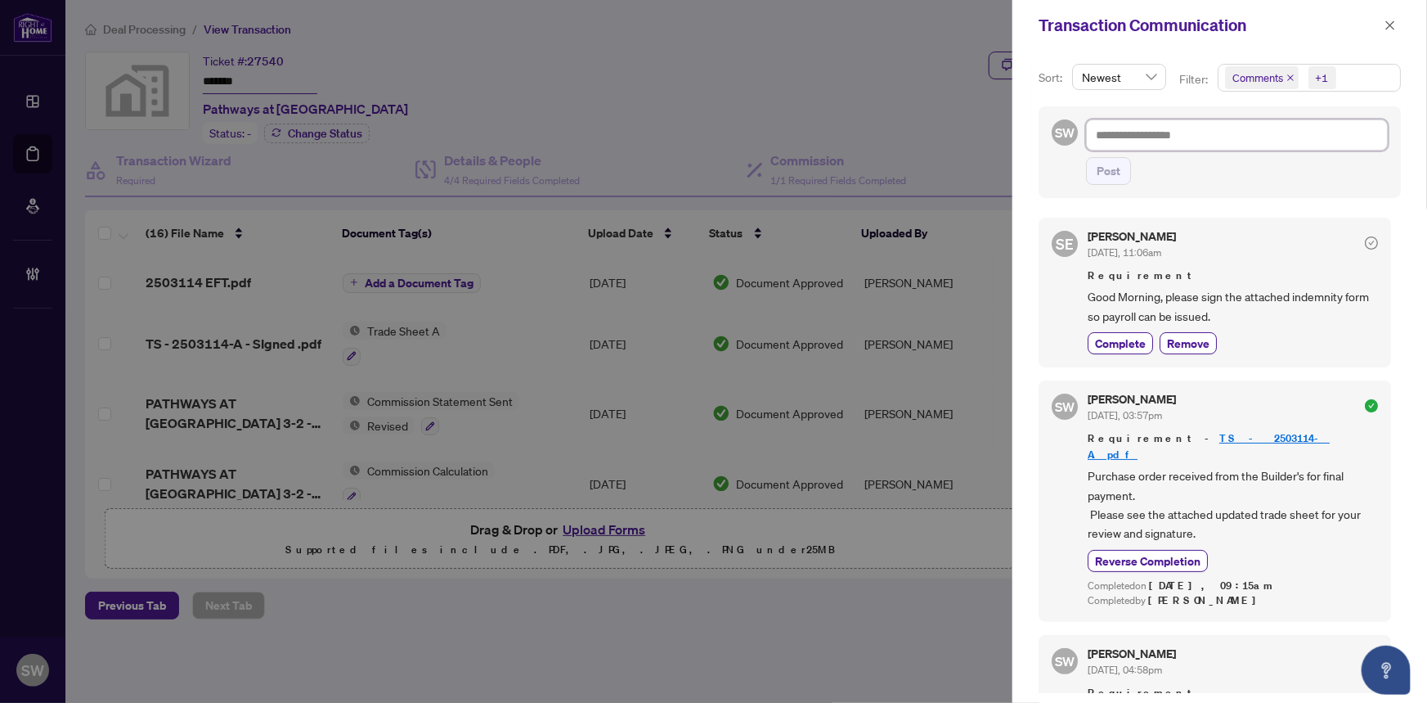
click at [1117, 128] on textarea at bounding box center [1237, 134] width 302 height 31
type textarea "*"
type textarea "**"
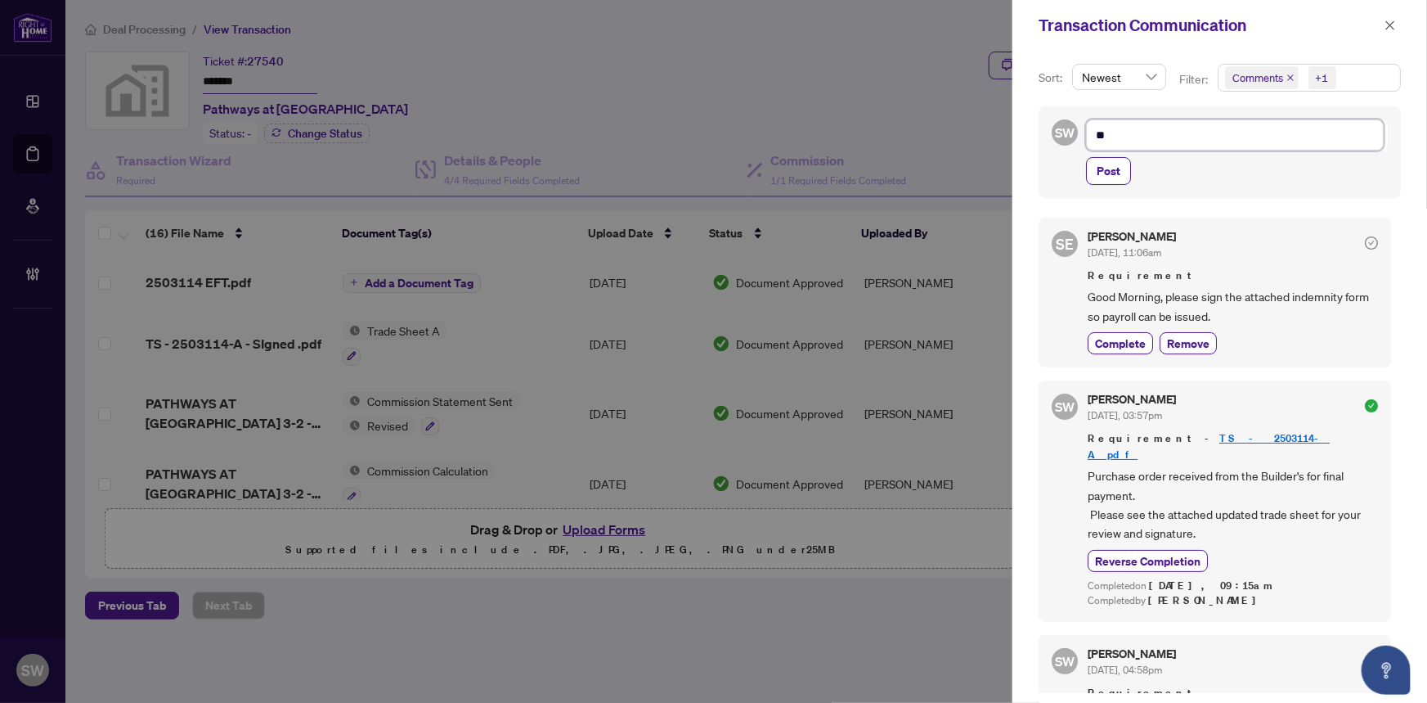
type textarea "***"
type textarea "****"
type textarea "*****"
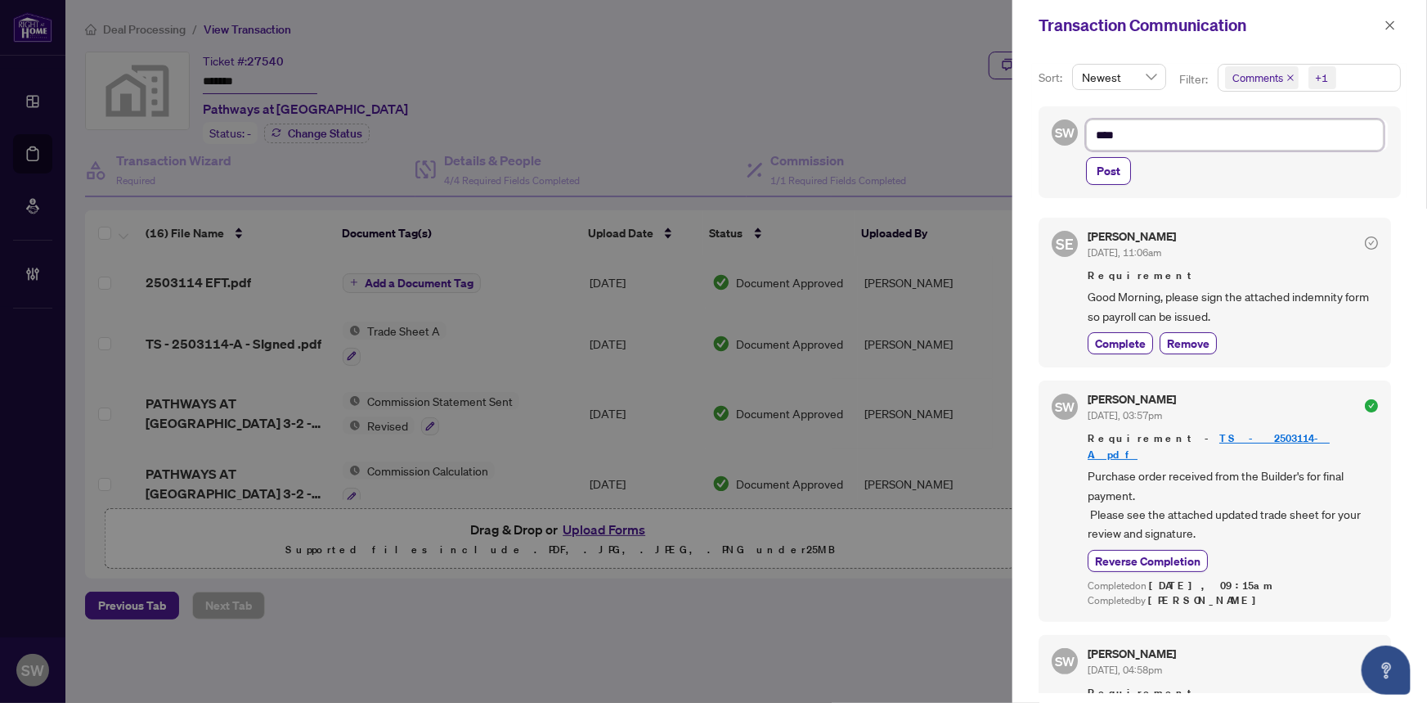
type textarea "*****"
type textarea "******"
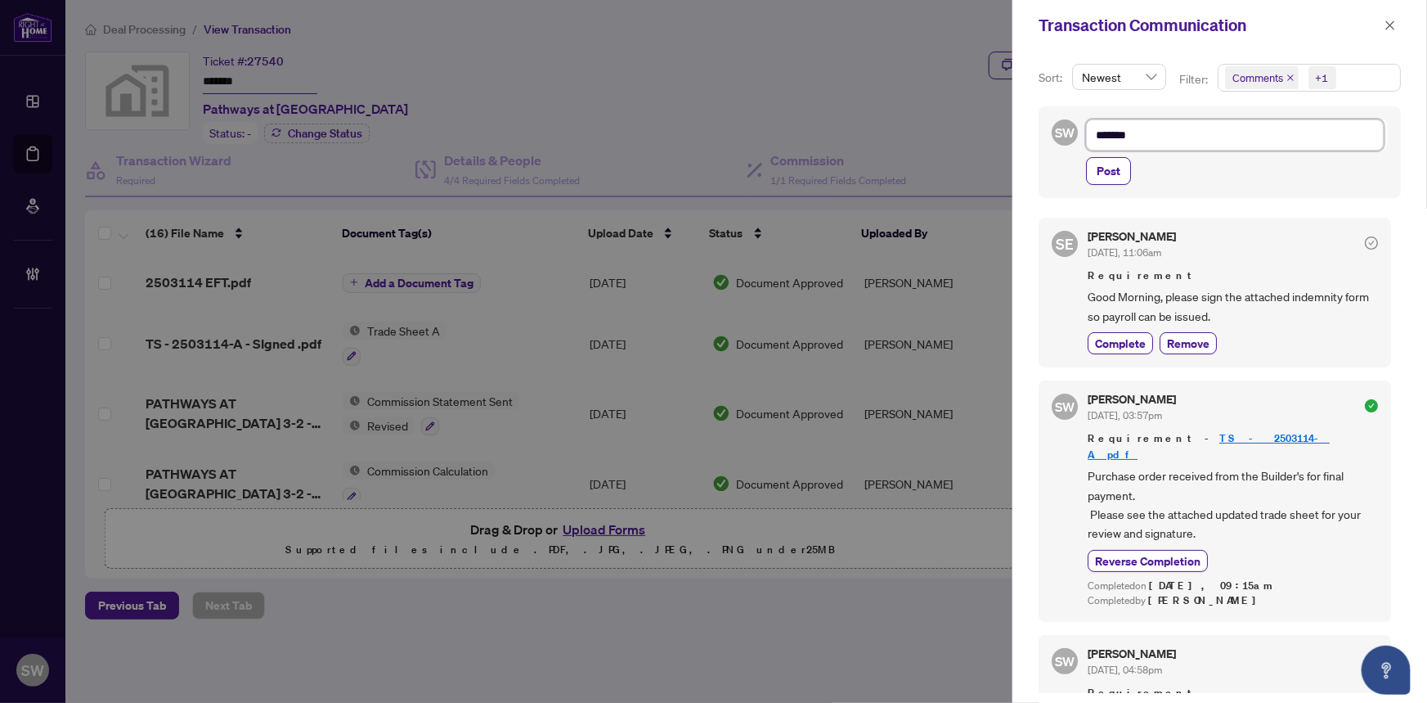
type textarea "********"
type textarea "*********"
type textarea "**********"
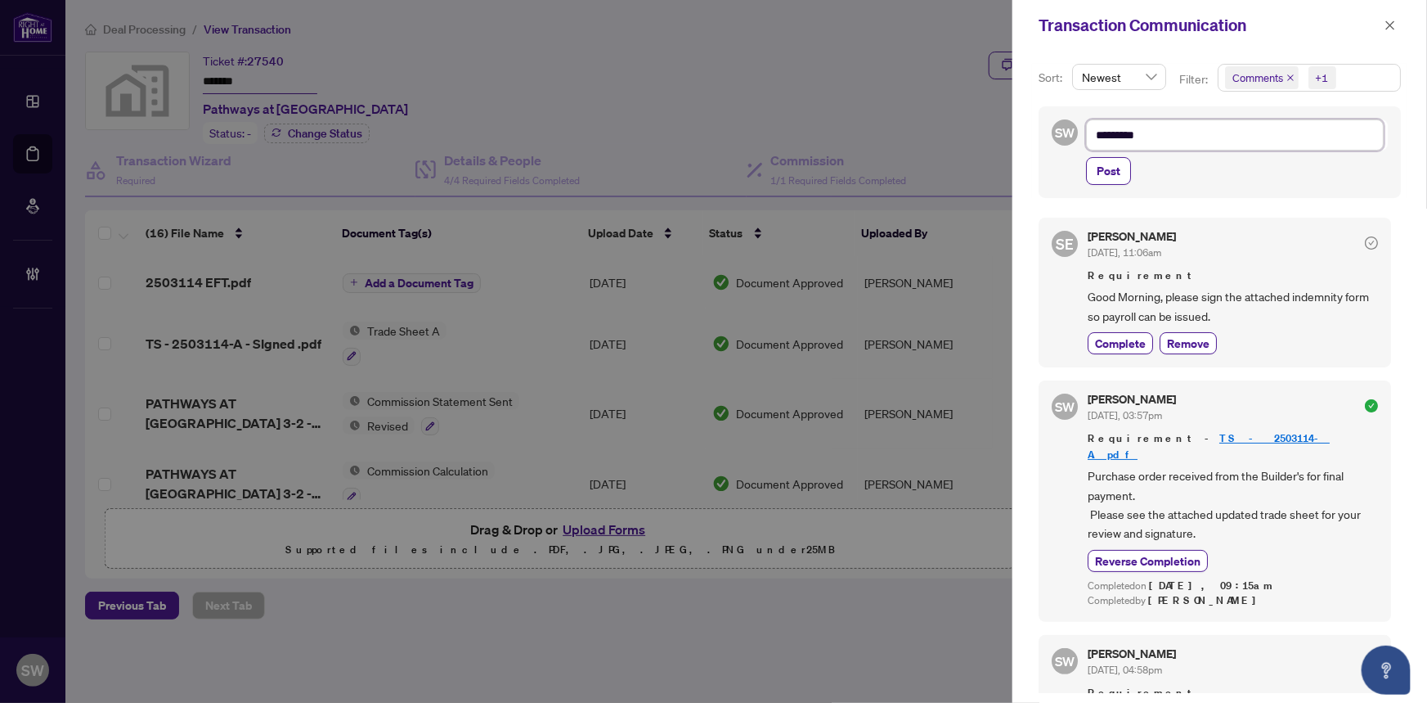
type textarea "**********"
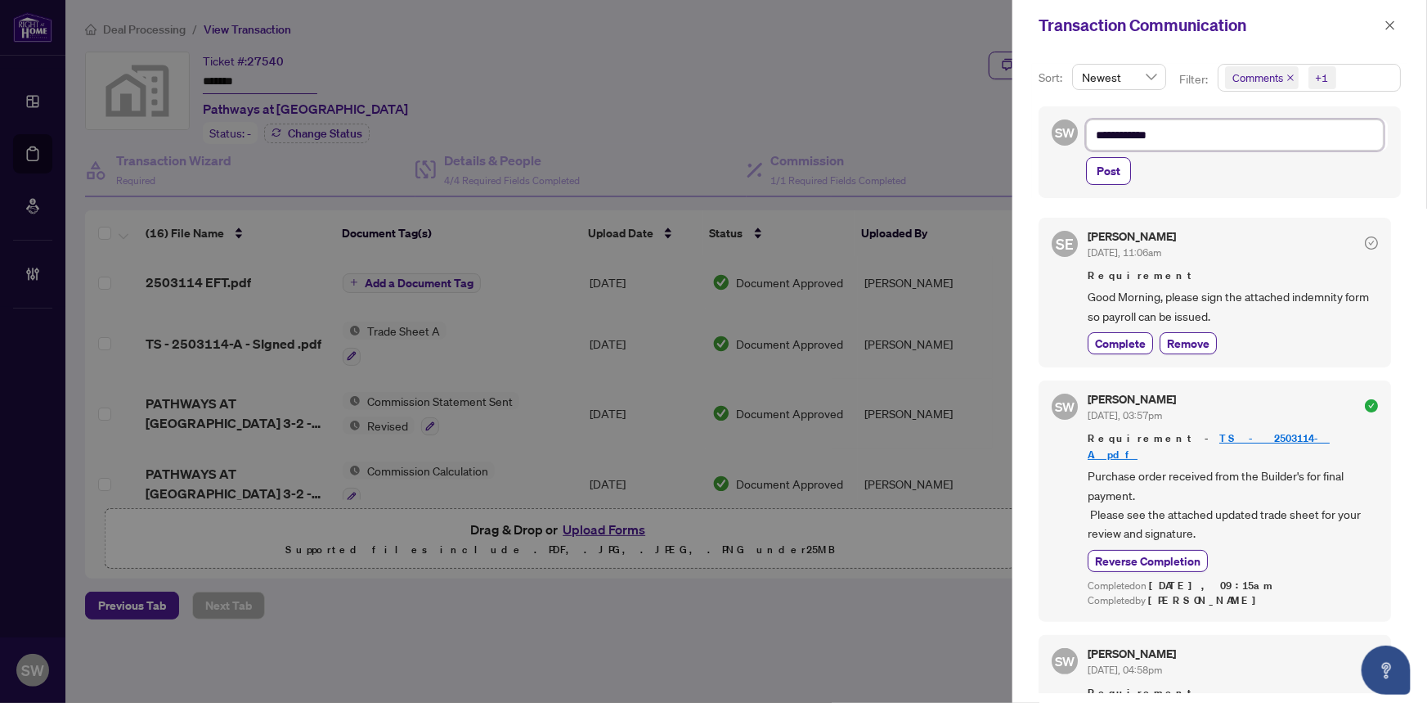
type textarea "**********"
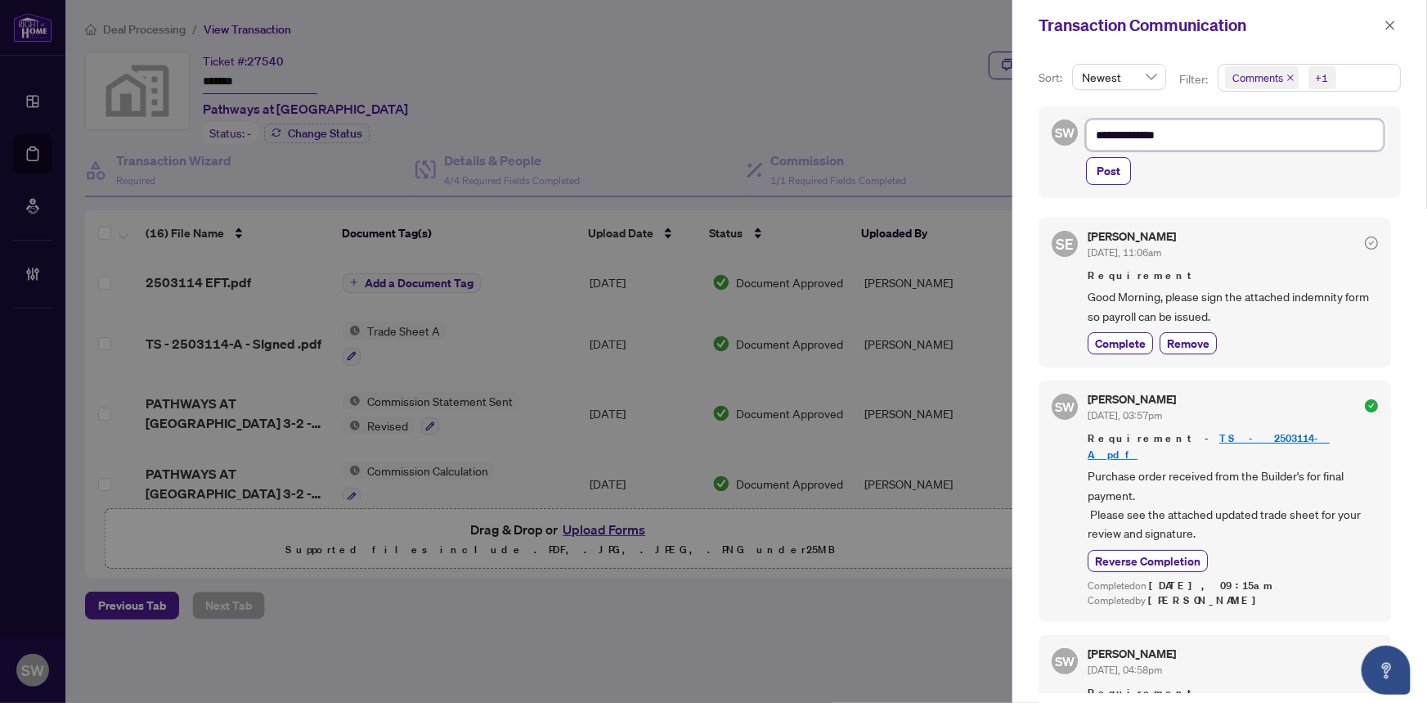
type textarea "**********"
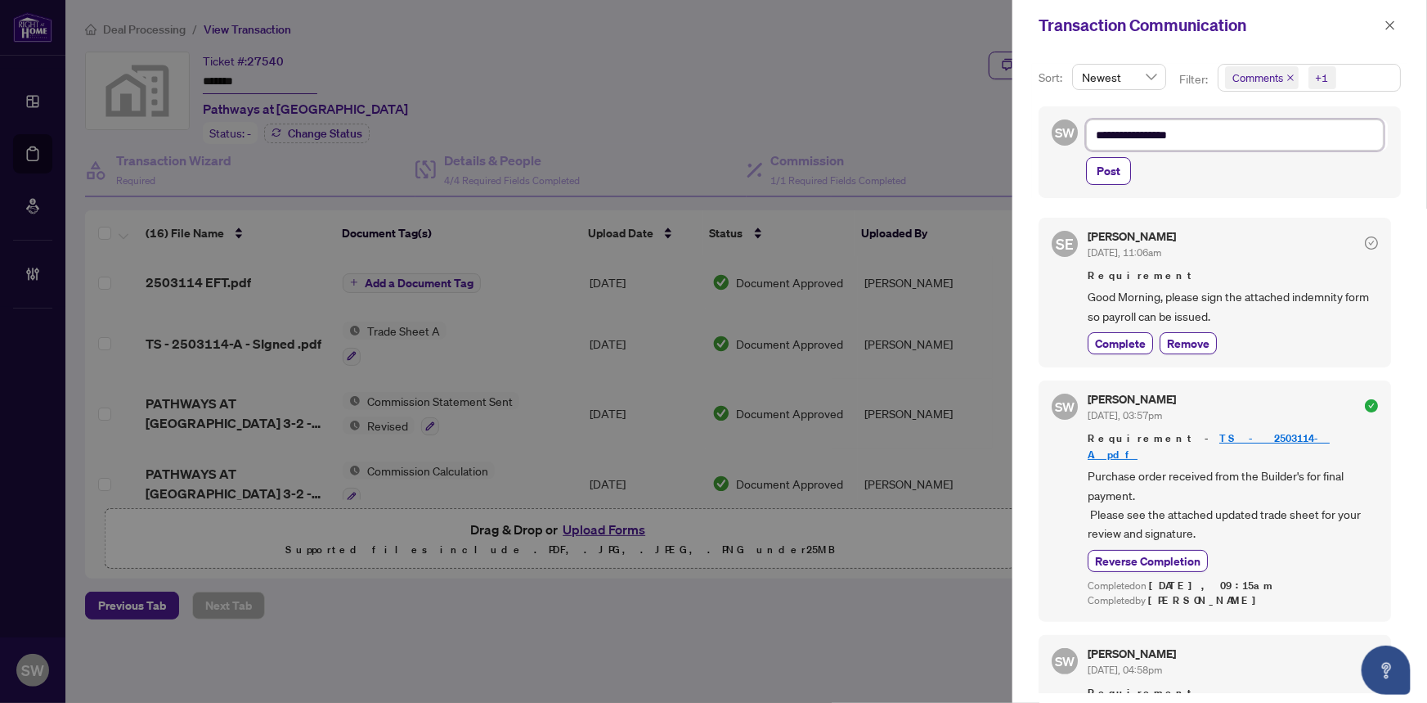
type textarea "**********"
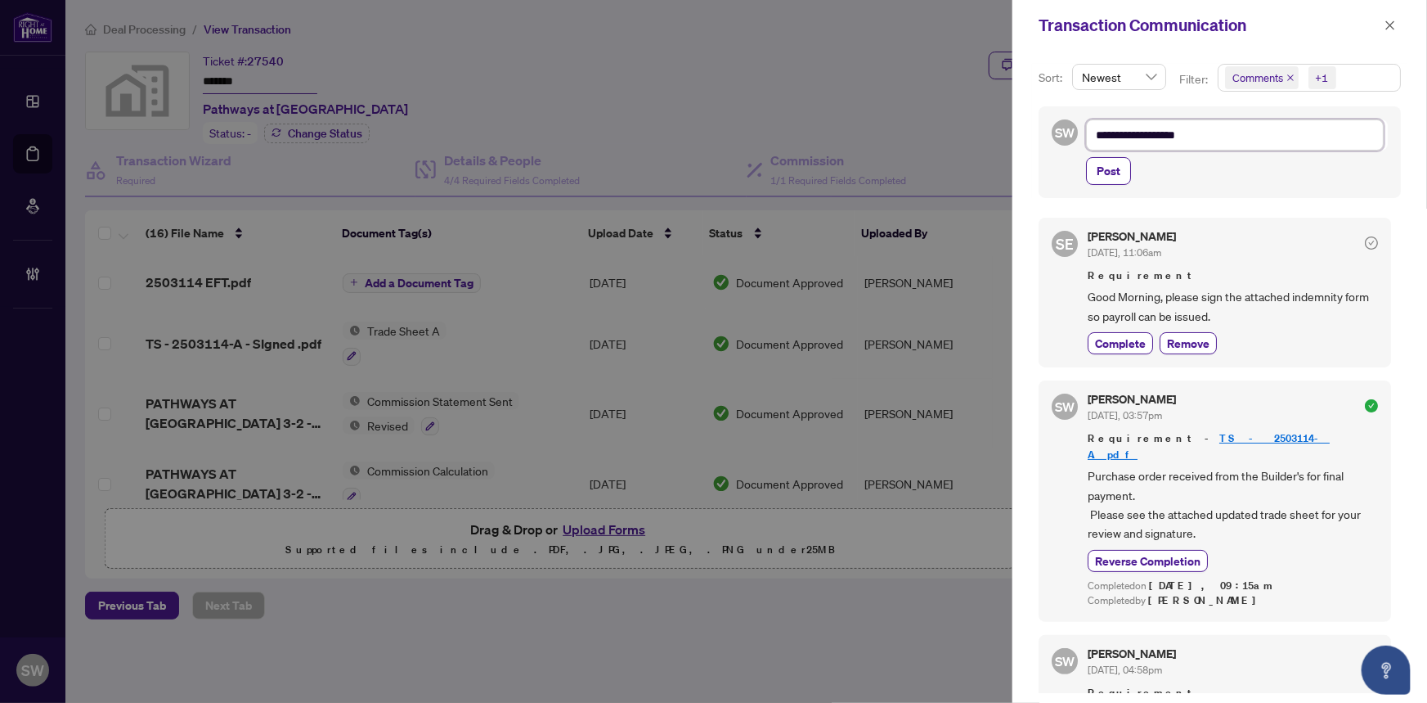
type textarea "**********"
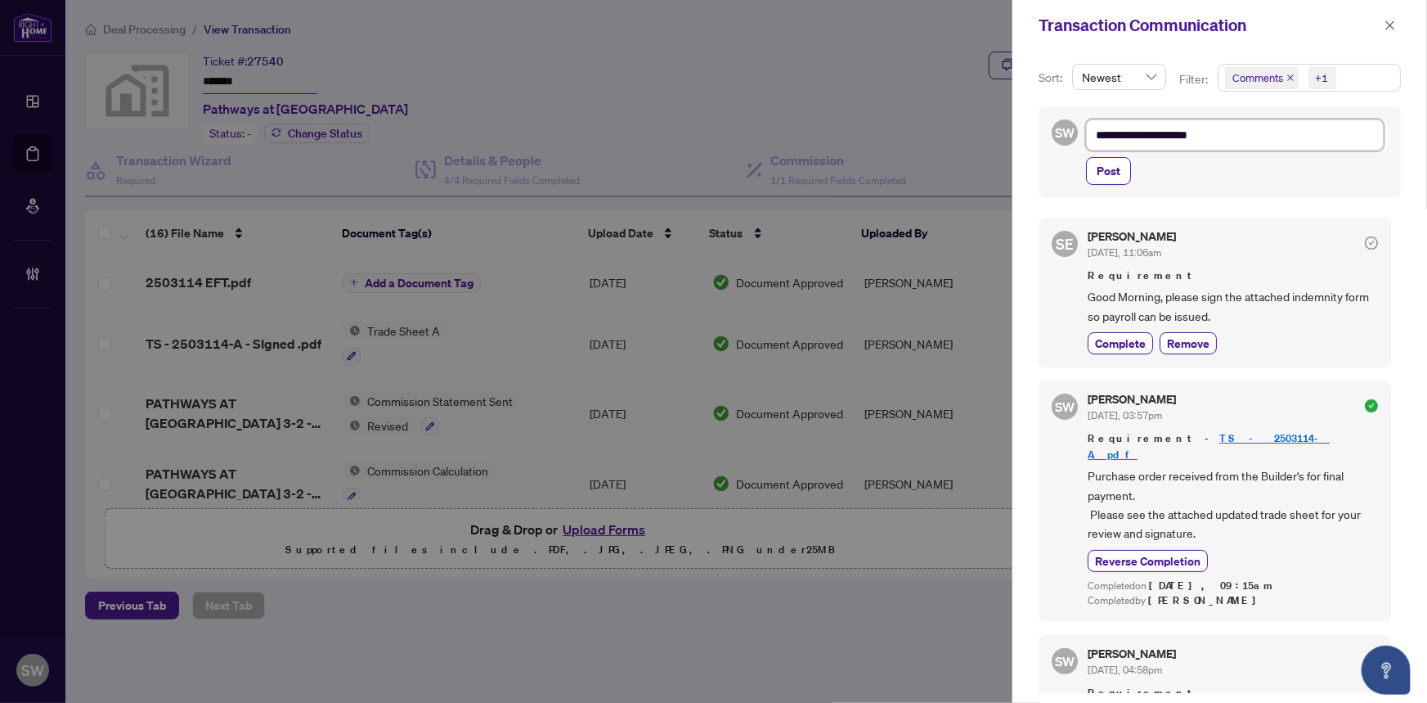
type textarea "**********"
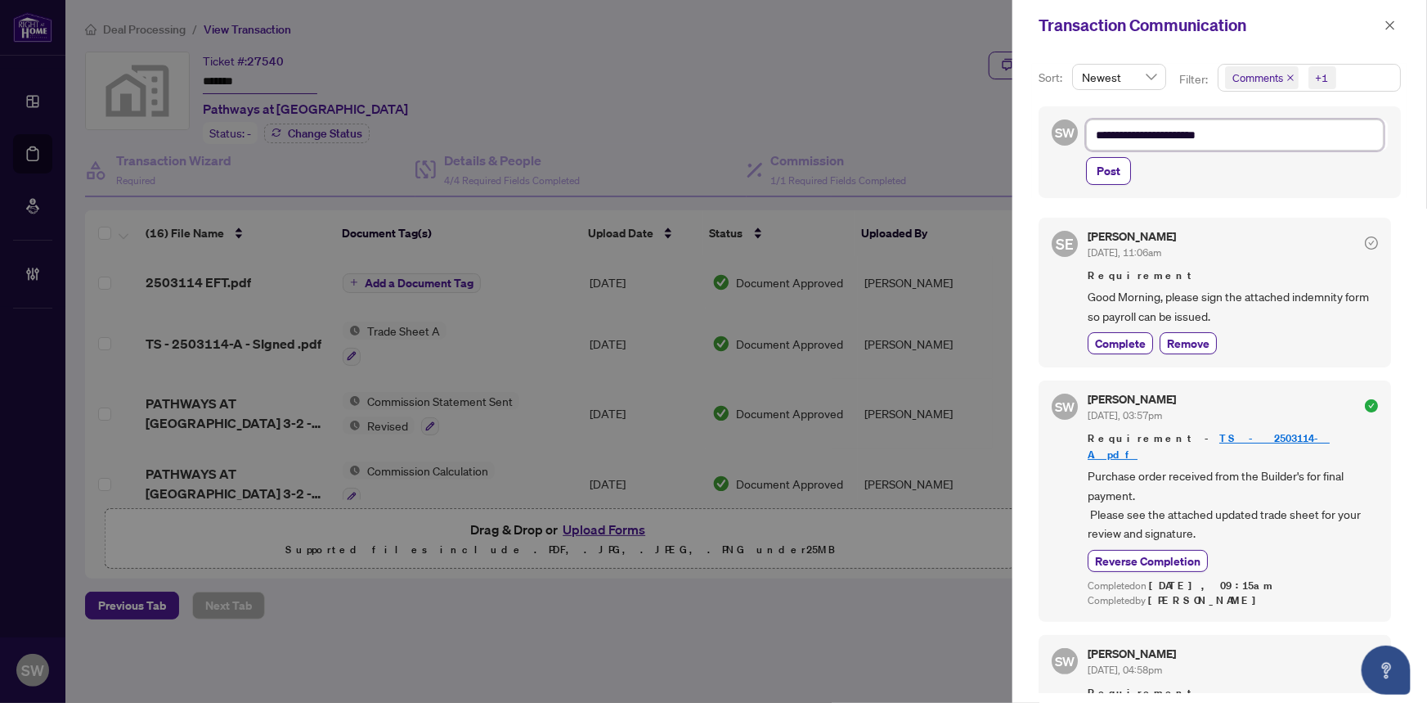
type textarea "**********"
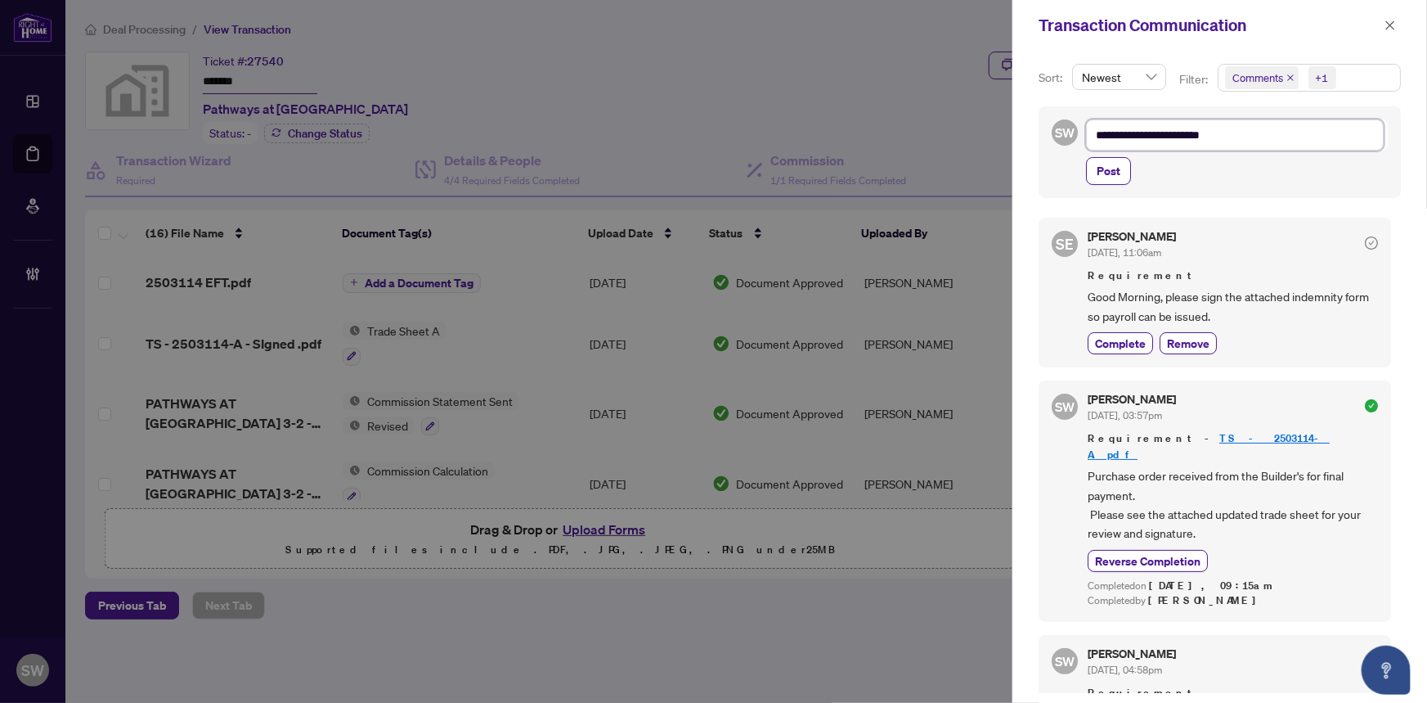
type textarea "**********"
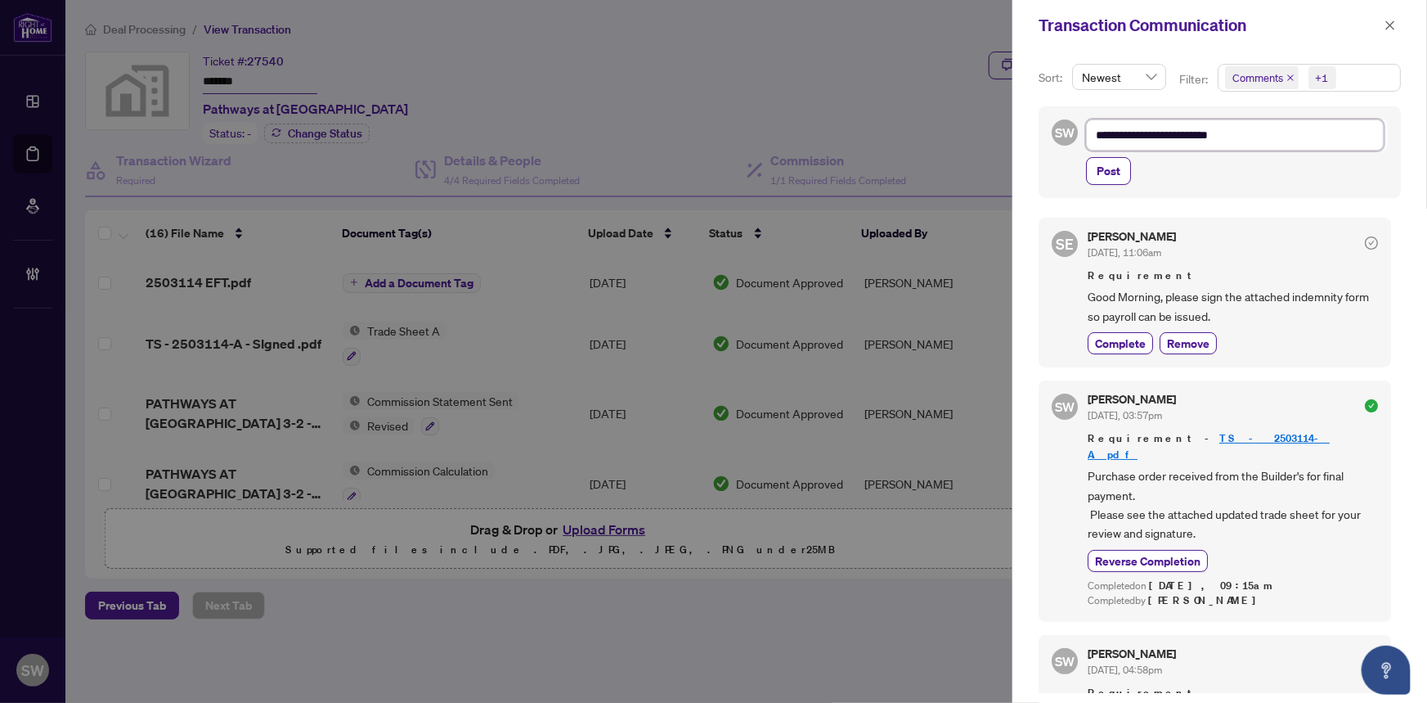
type textarea "**********"
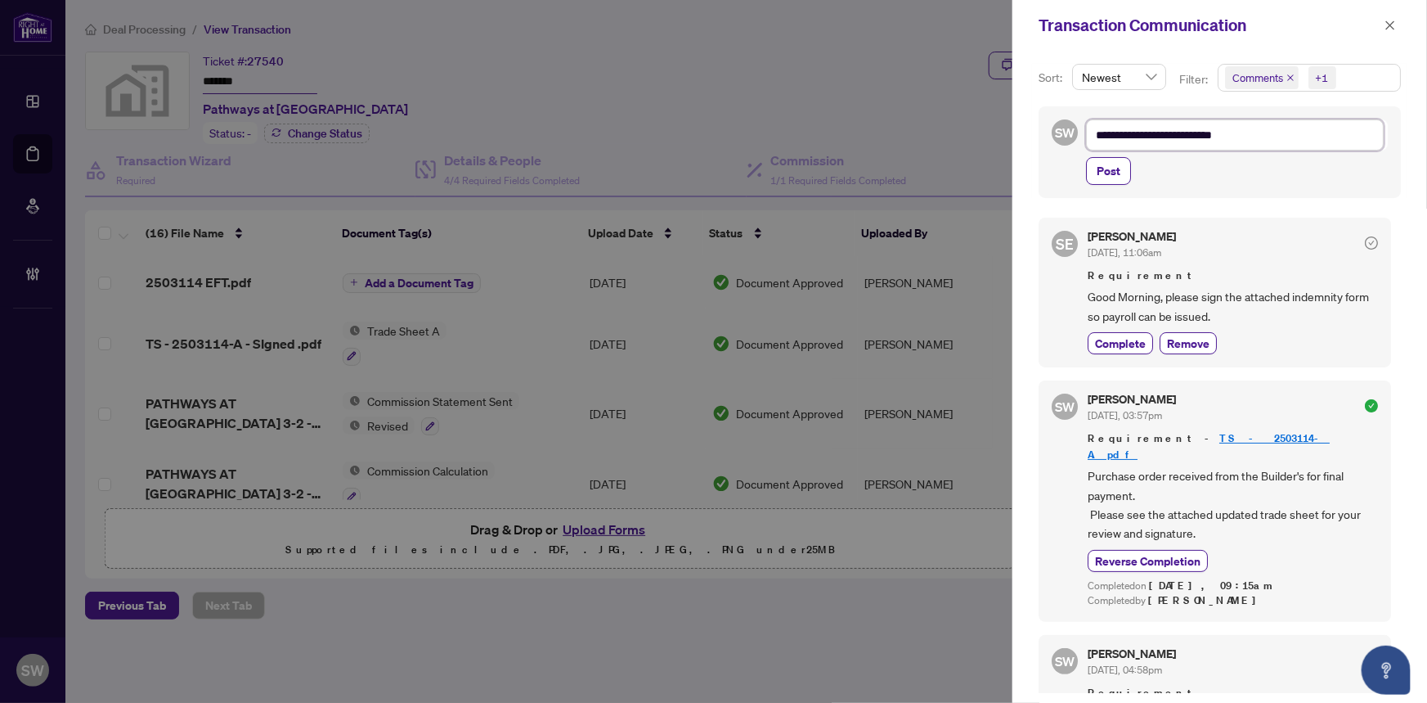
type textarea "**********"
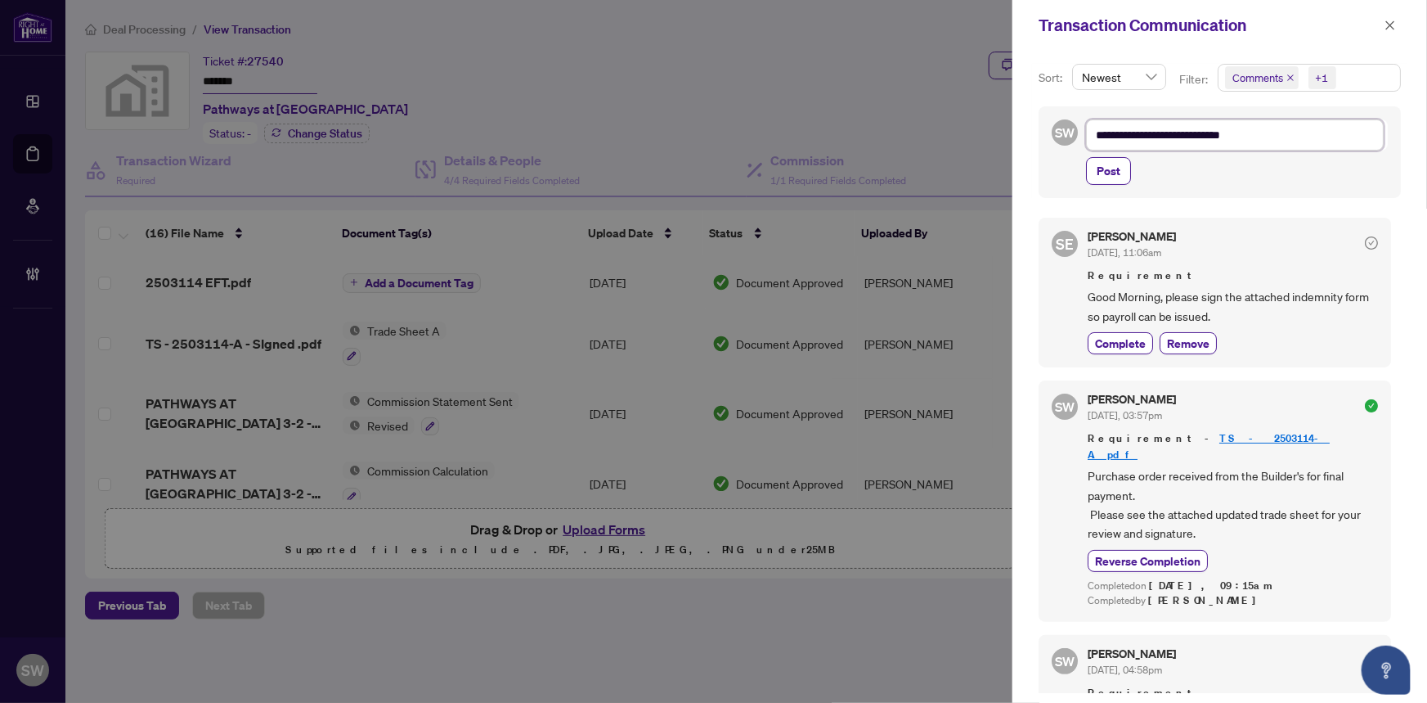
type textarea "**********"
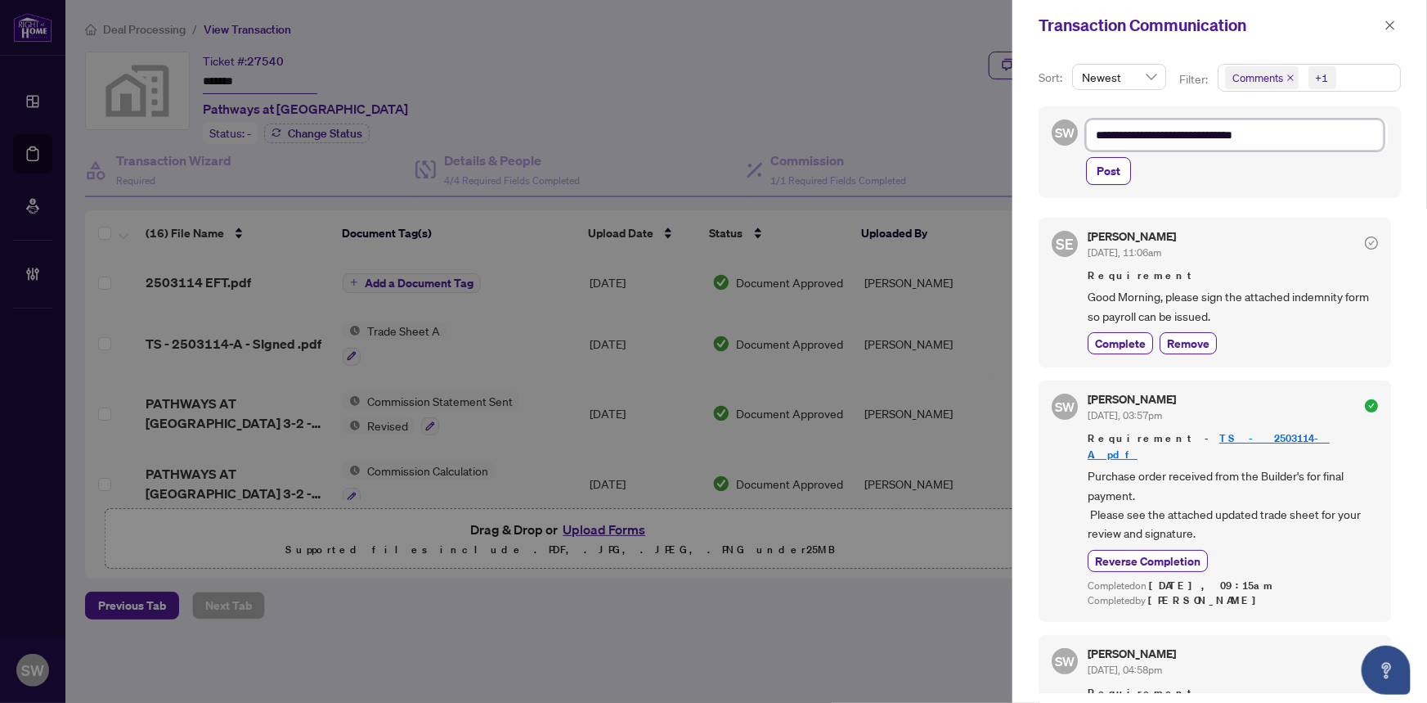
type textarea "**********"
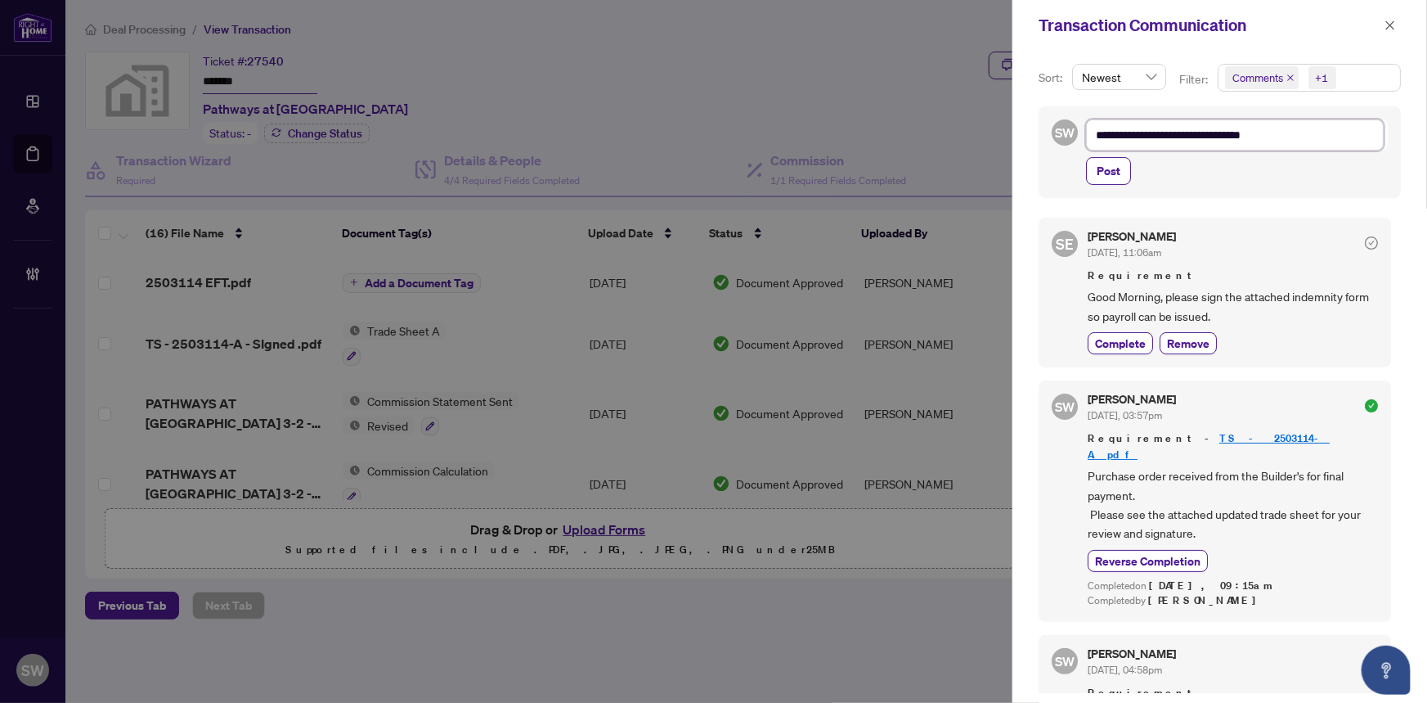
type textarea "**********"
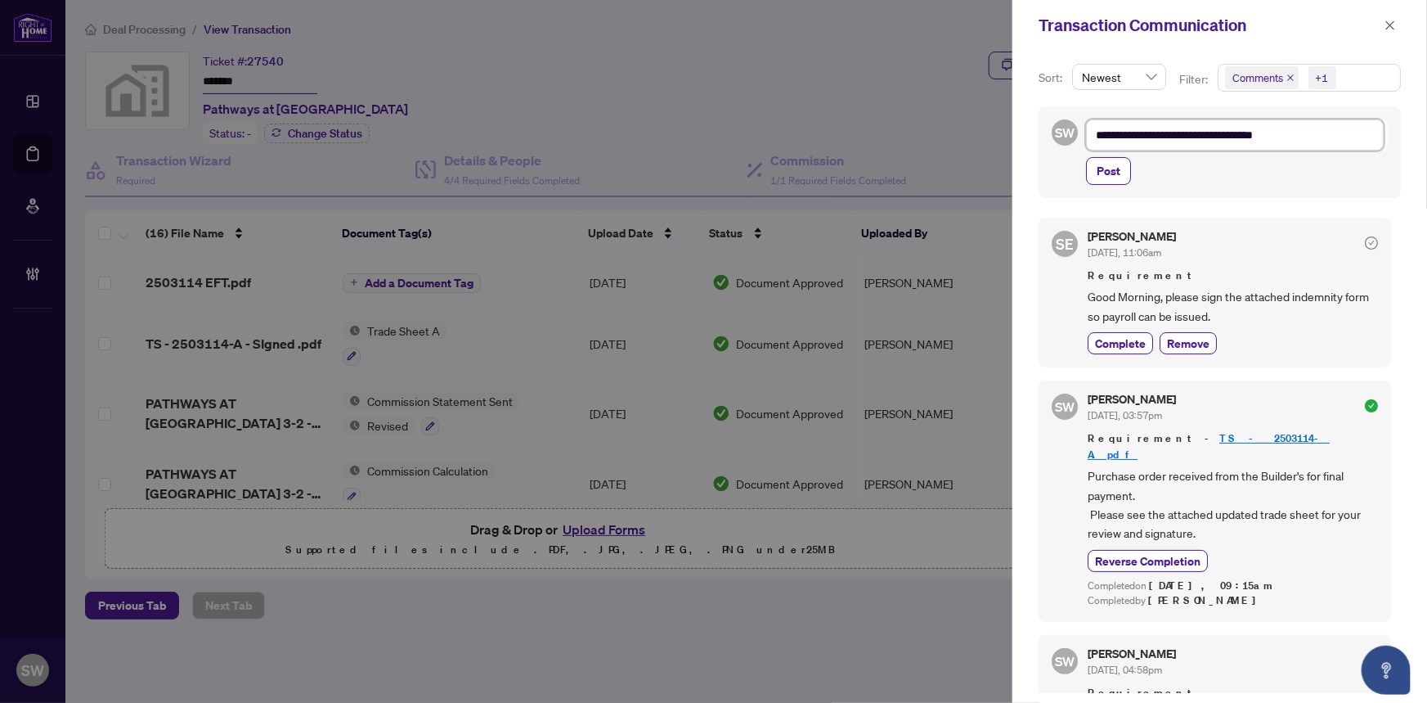
type textarea "**********"
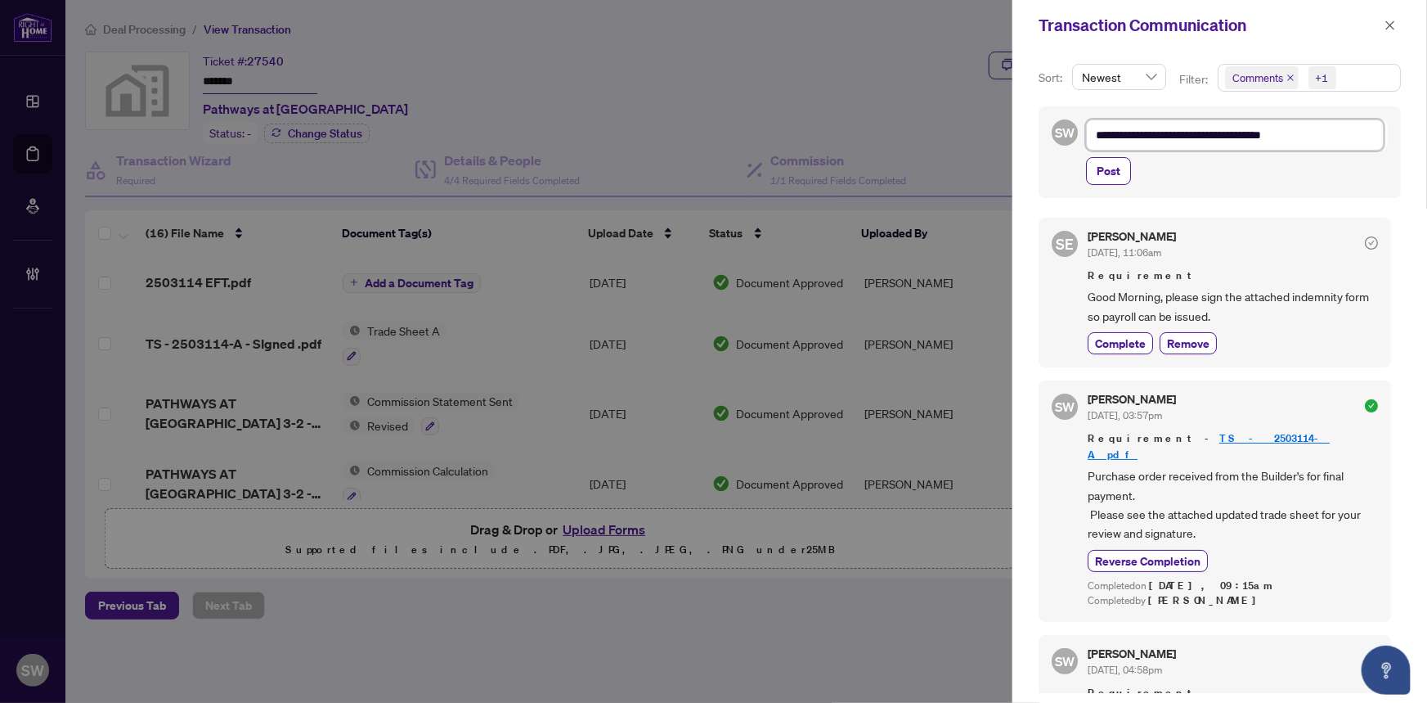
type textarea "**********"
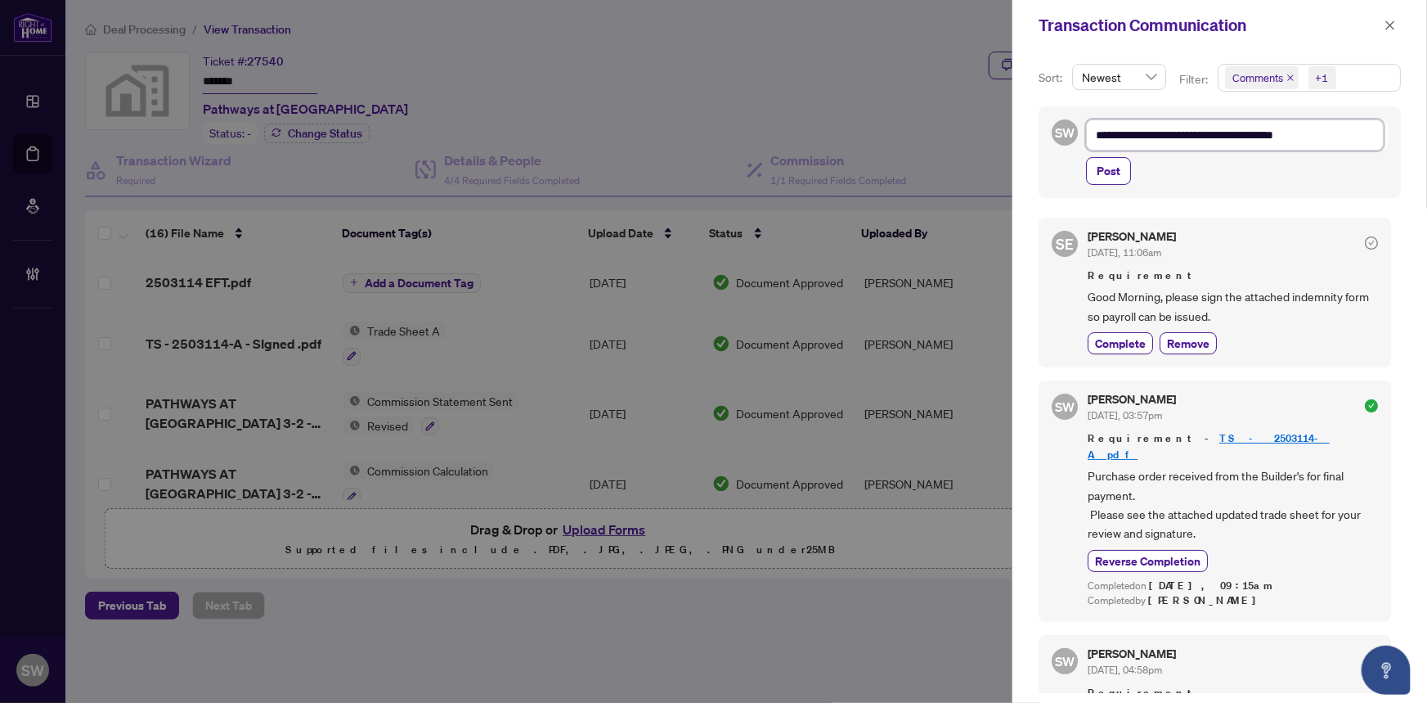
type textarea "**********"
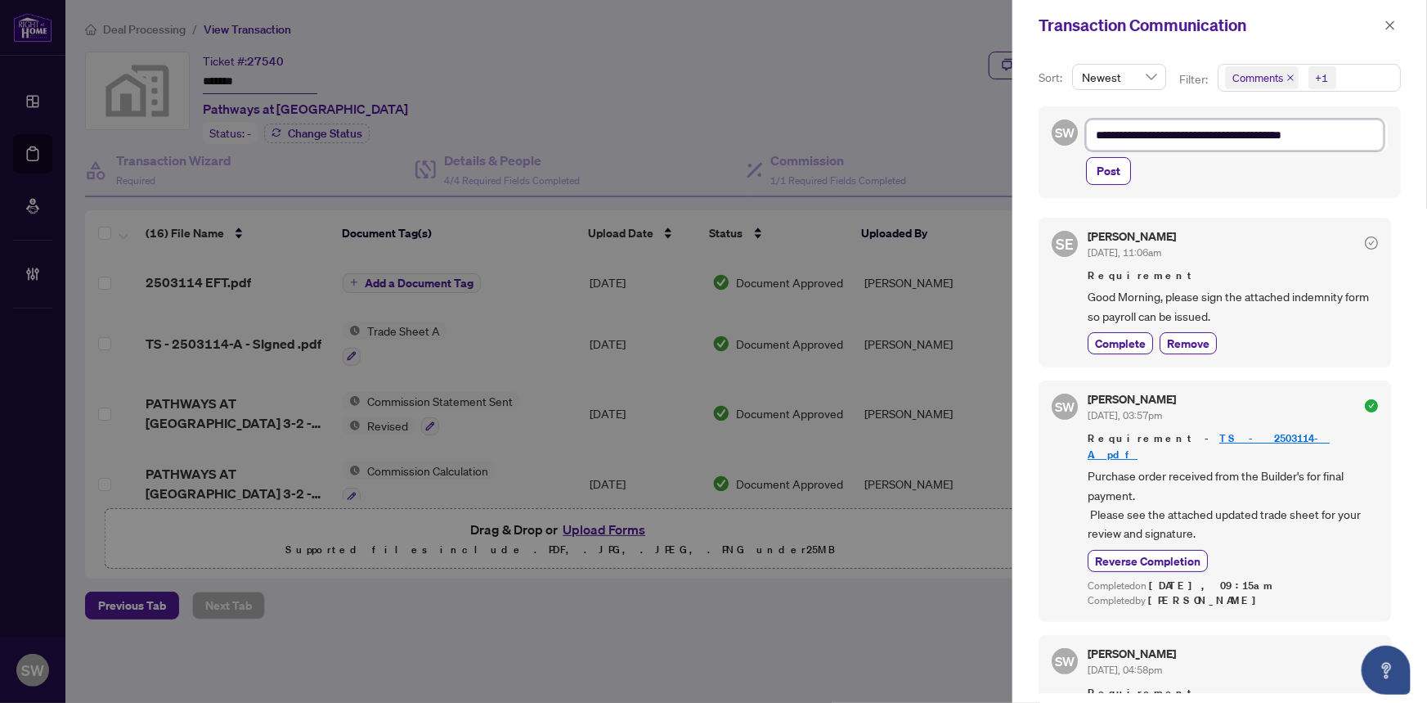
type textarea "**********"
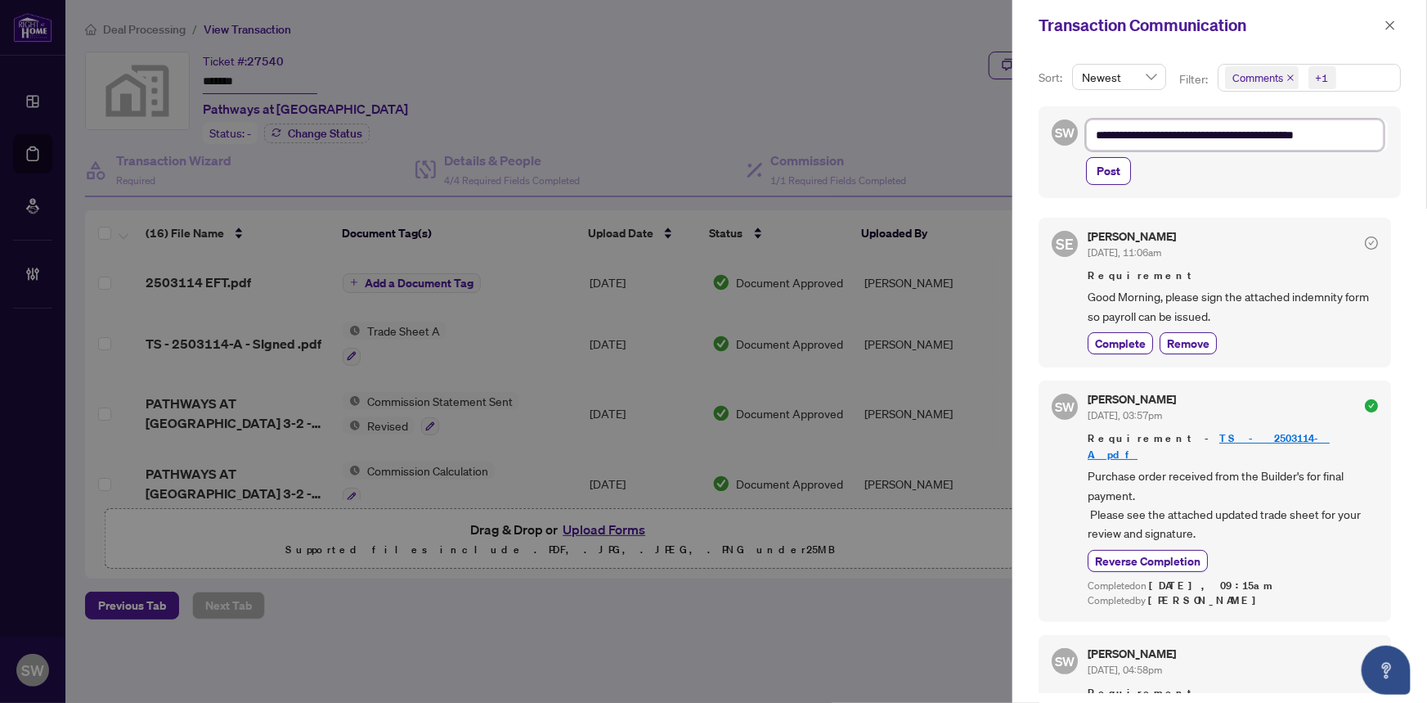
type textarea "**********"
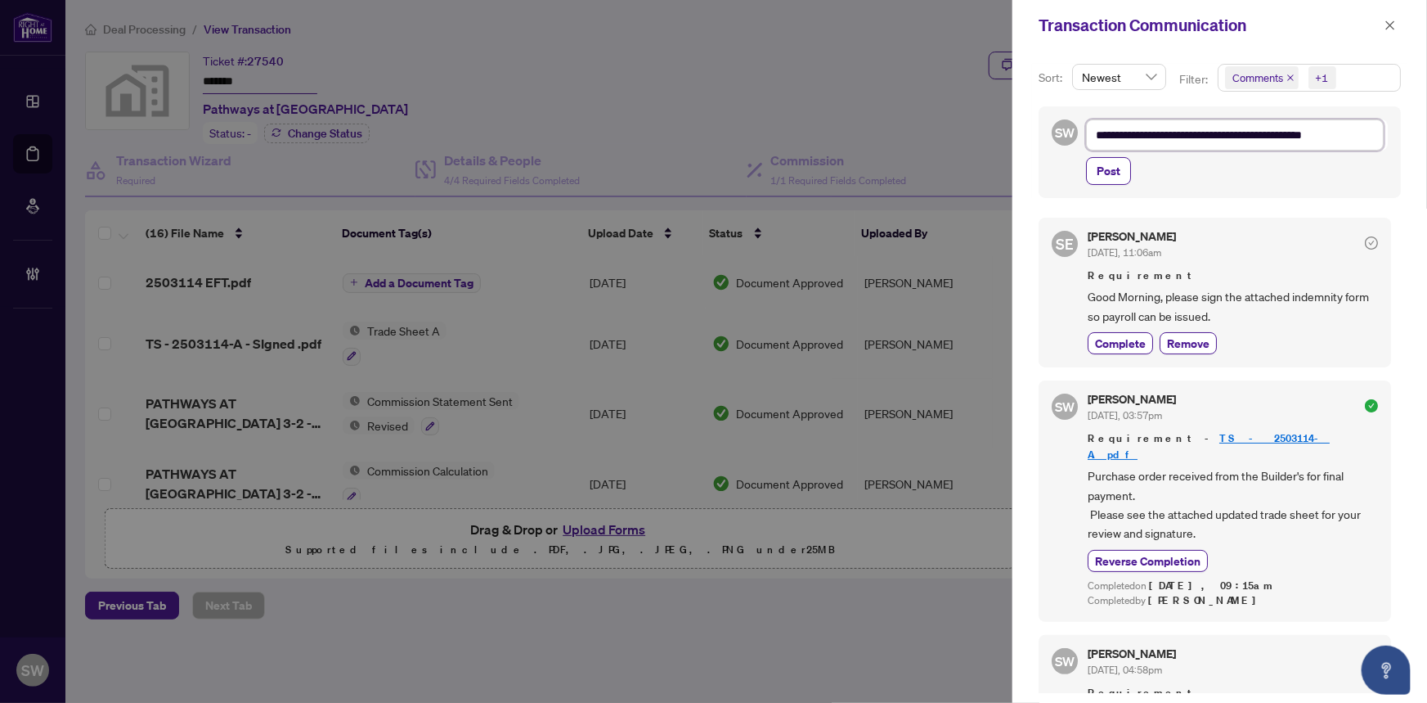
type textarea "**********"
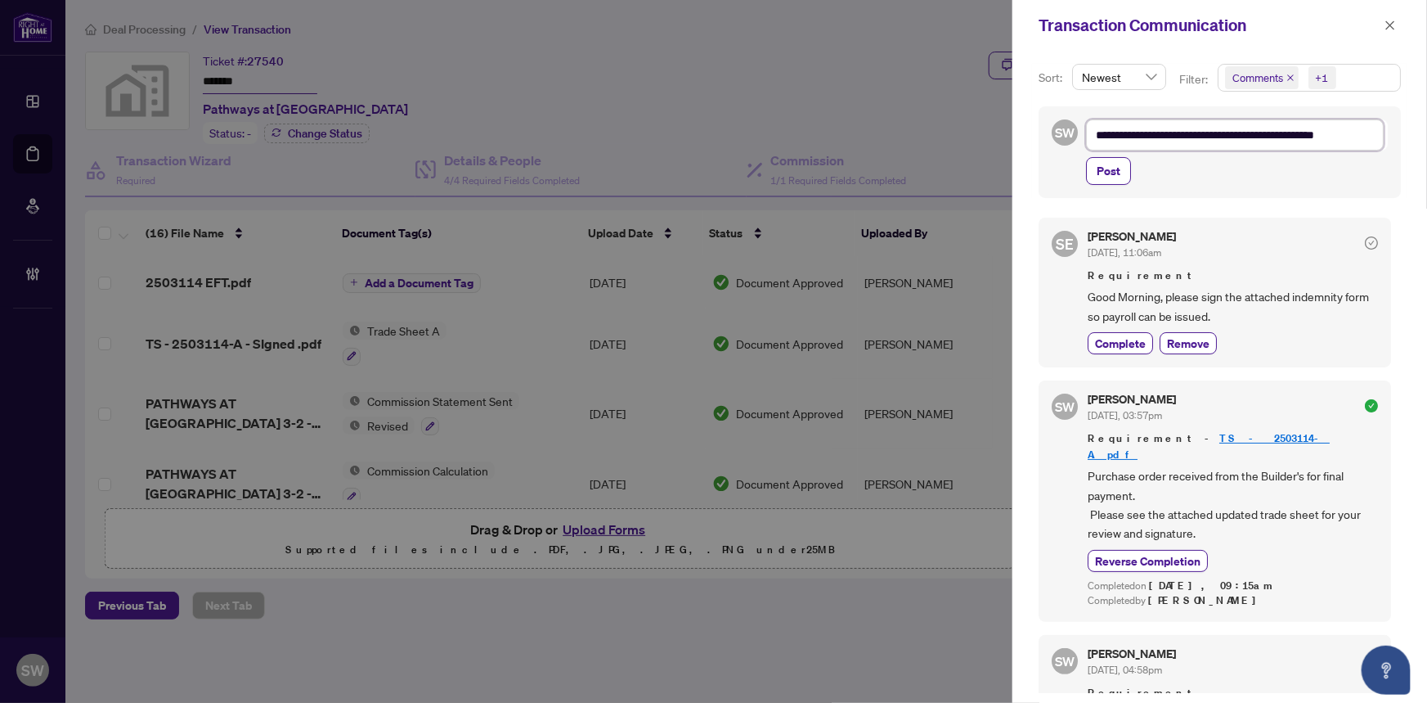
type textarea "**********"
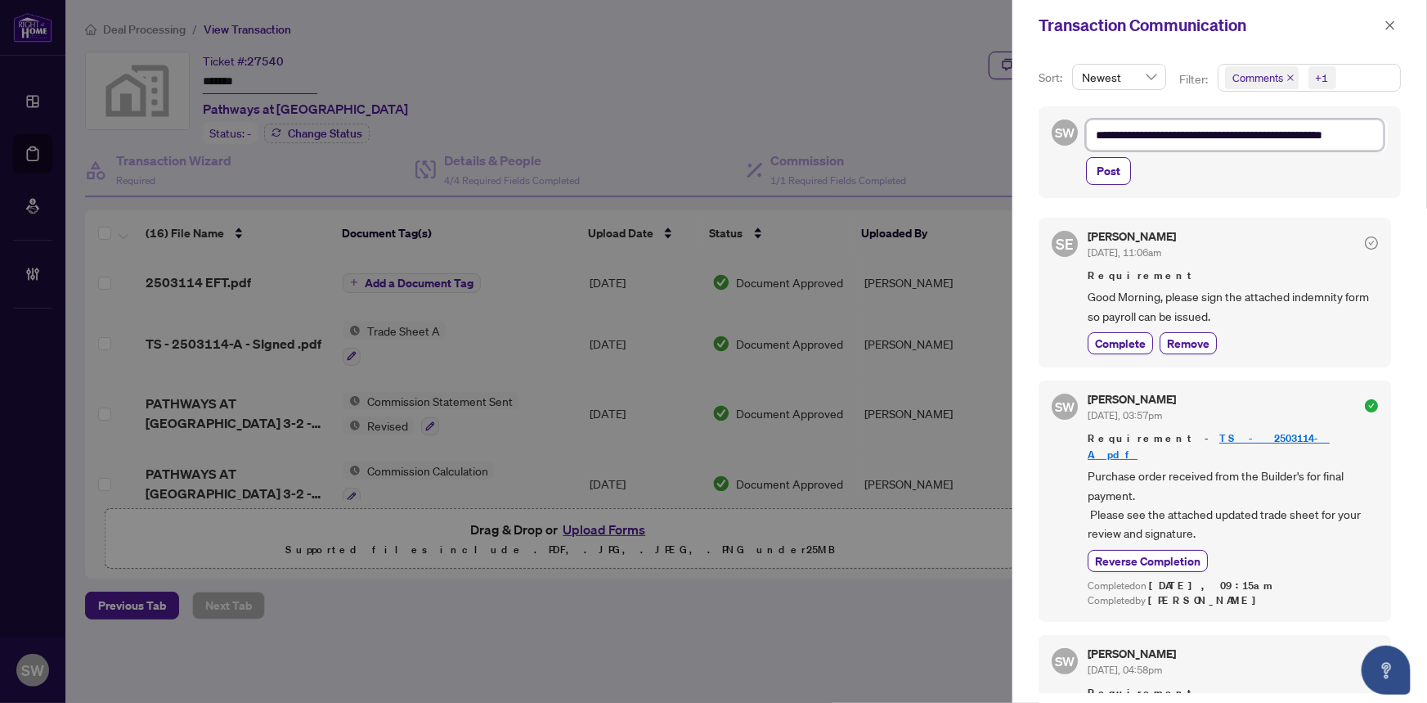
type textarea "**********"
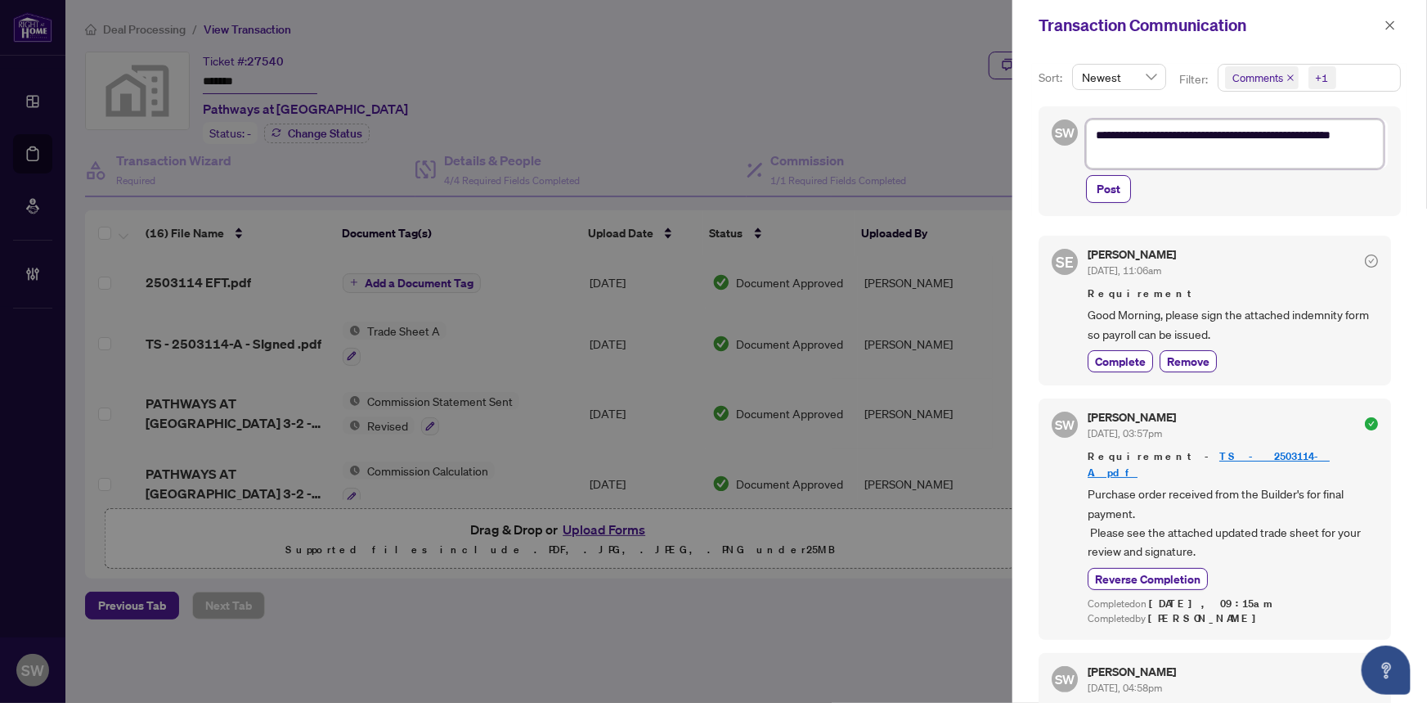
type textarea "**********"
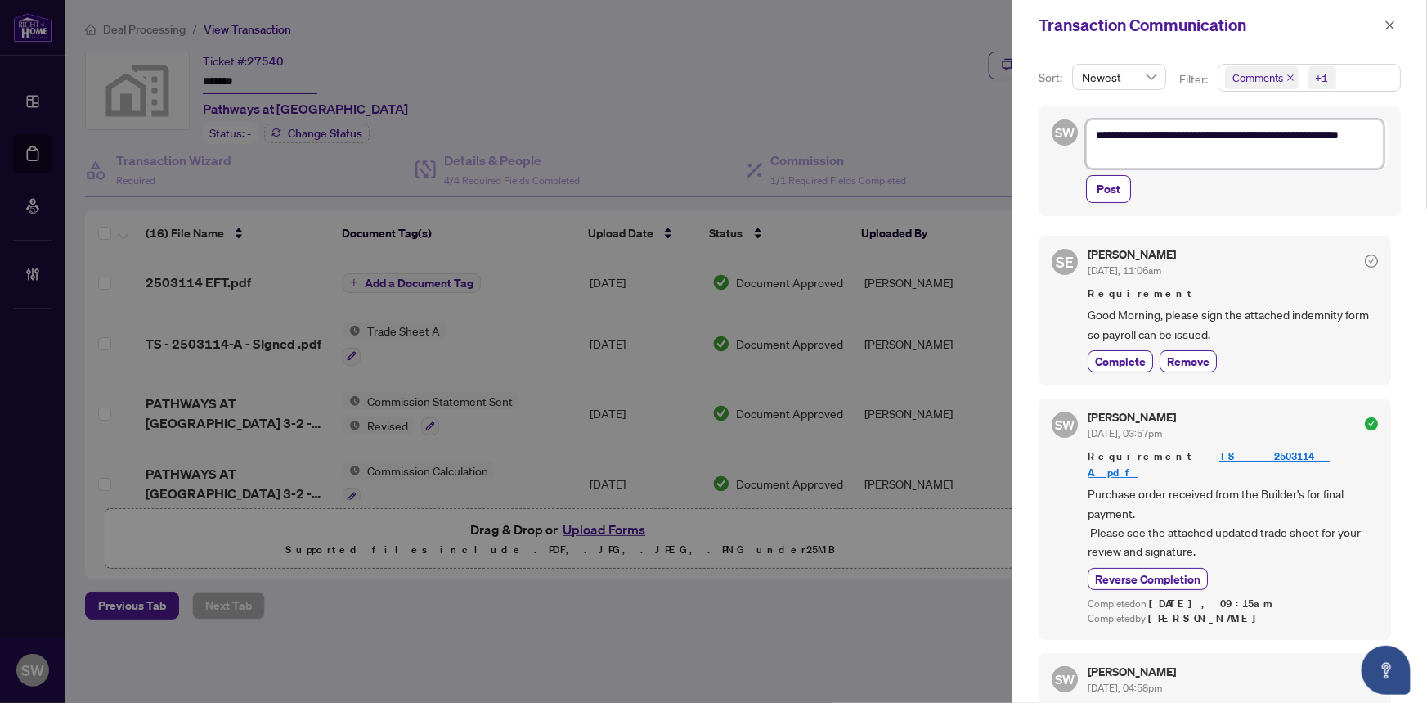
type textarea "**********"
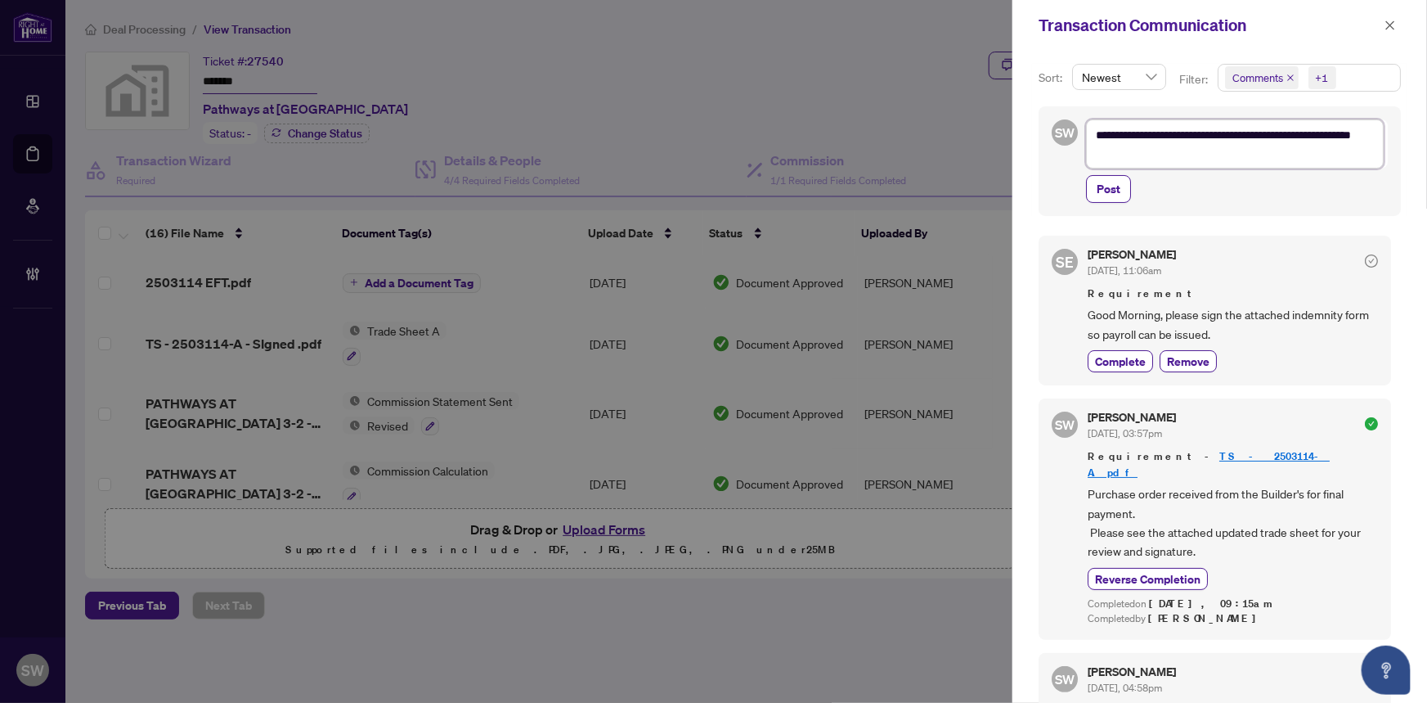
type textarea "**********"
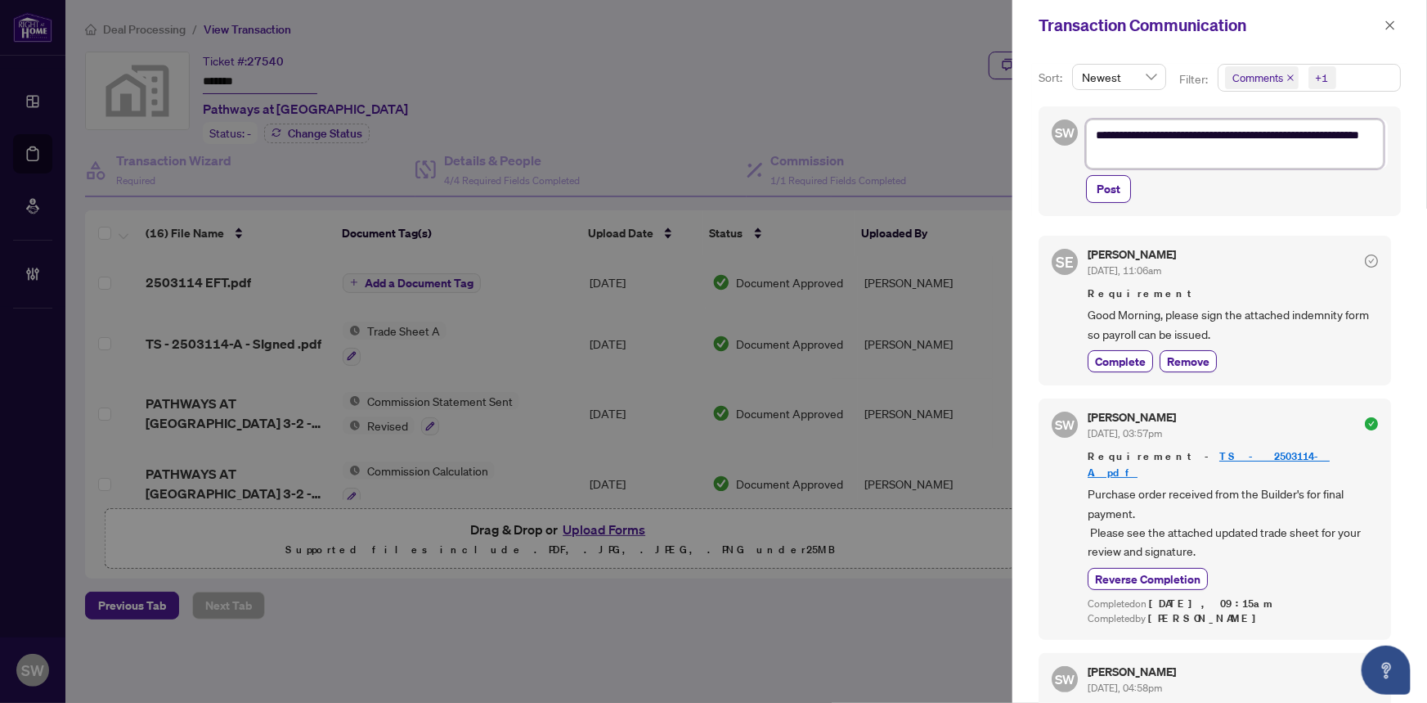
type textarea "**********"
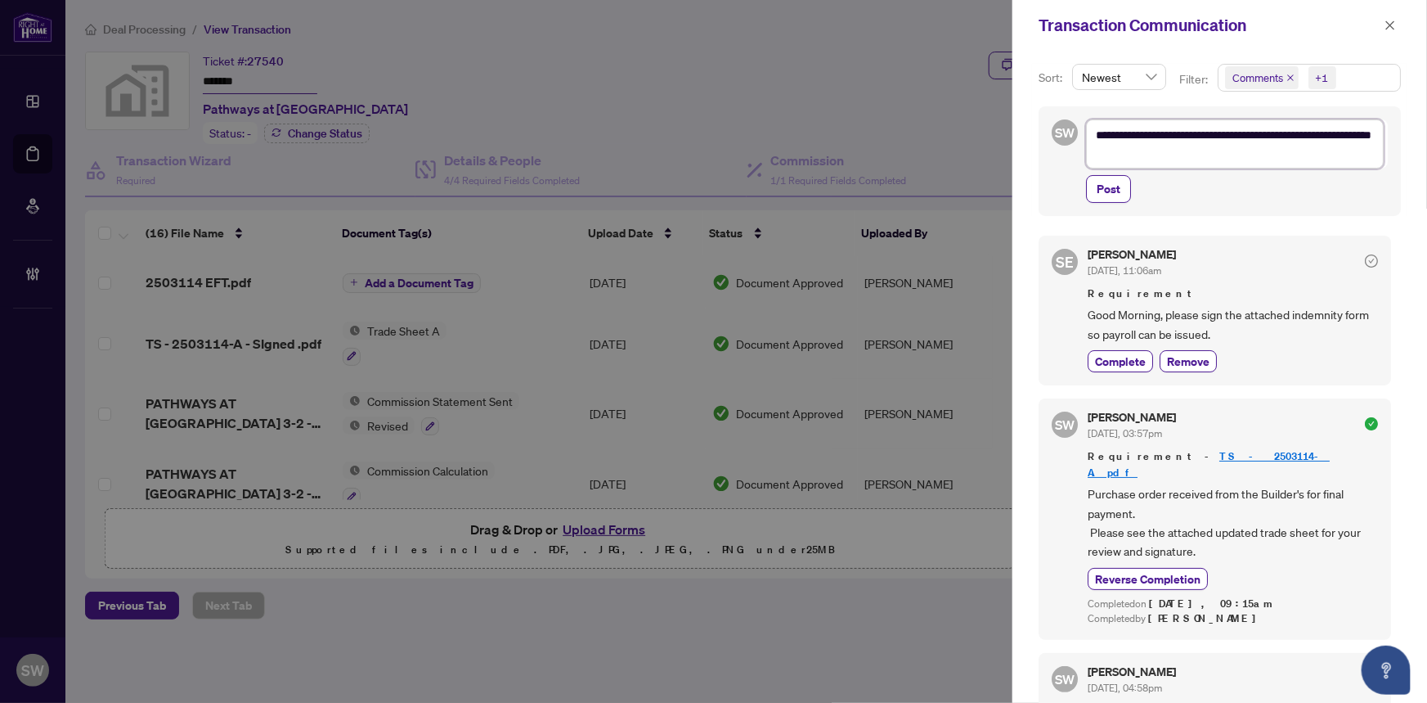
type textarea "**********"
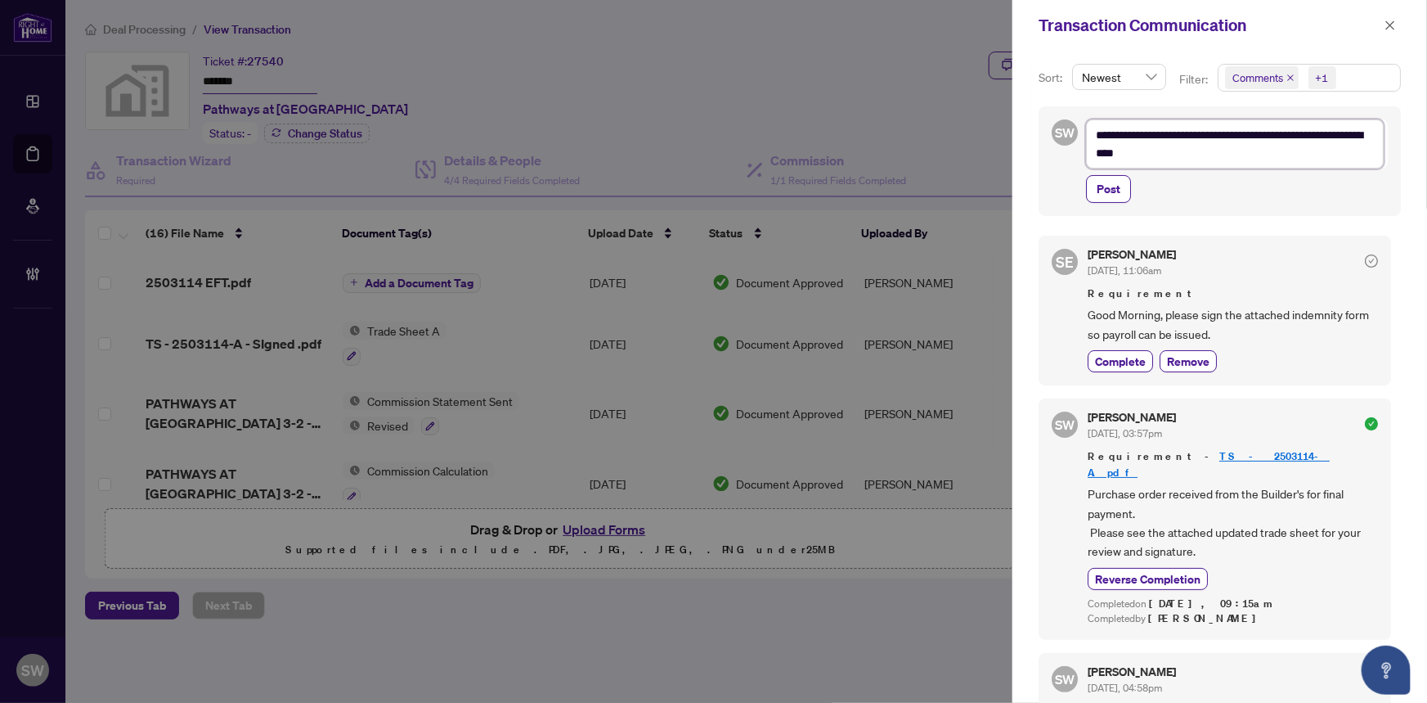
type textarea "**********"
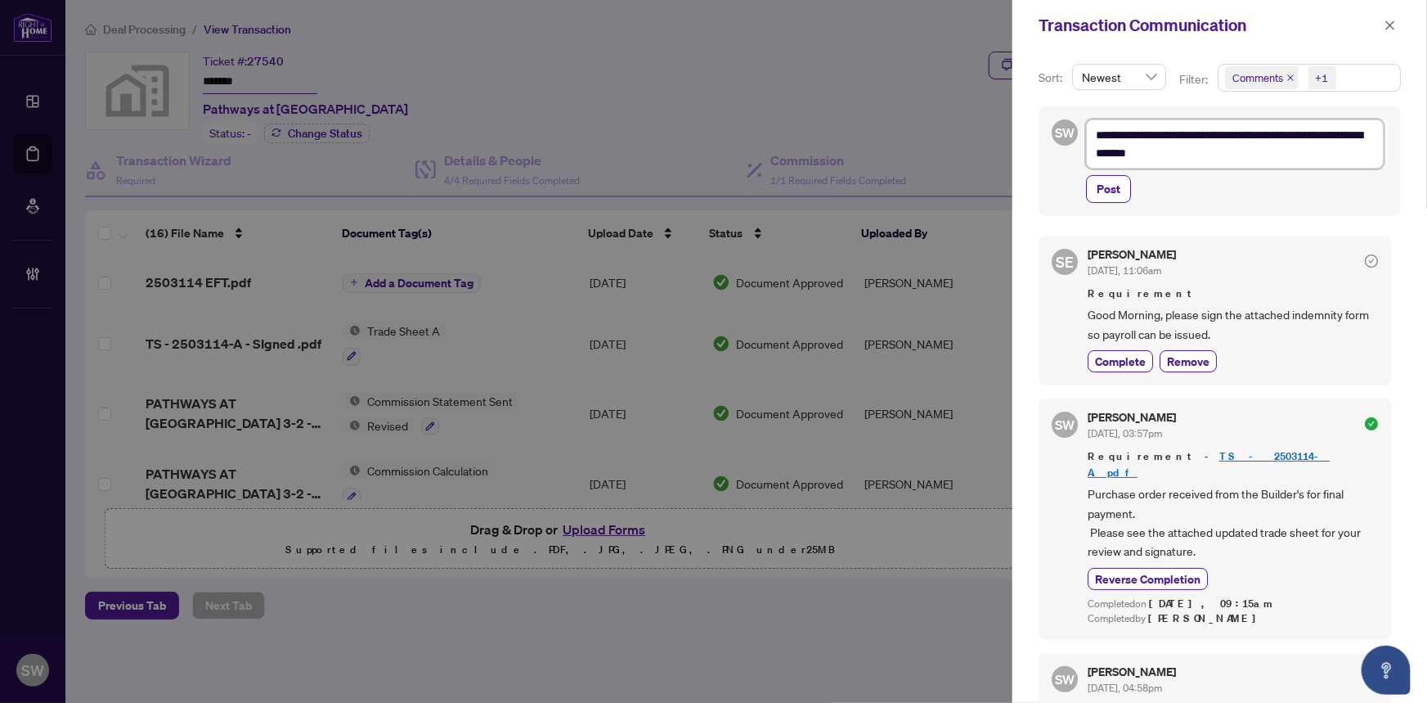
type textarea "**********"
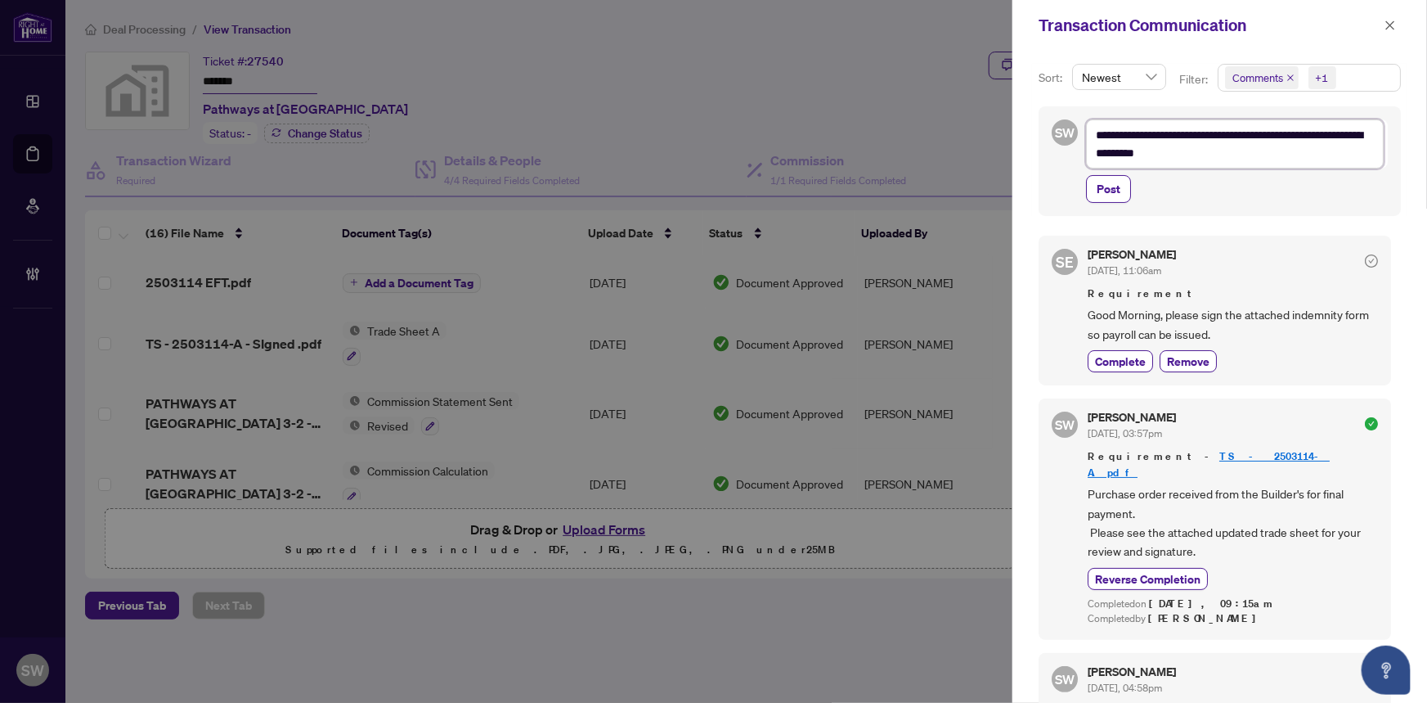
type textarea "**********"
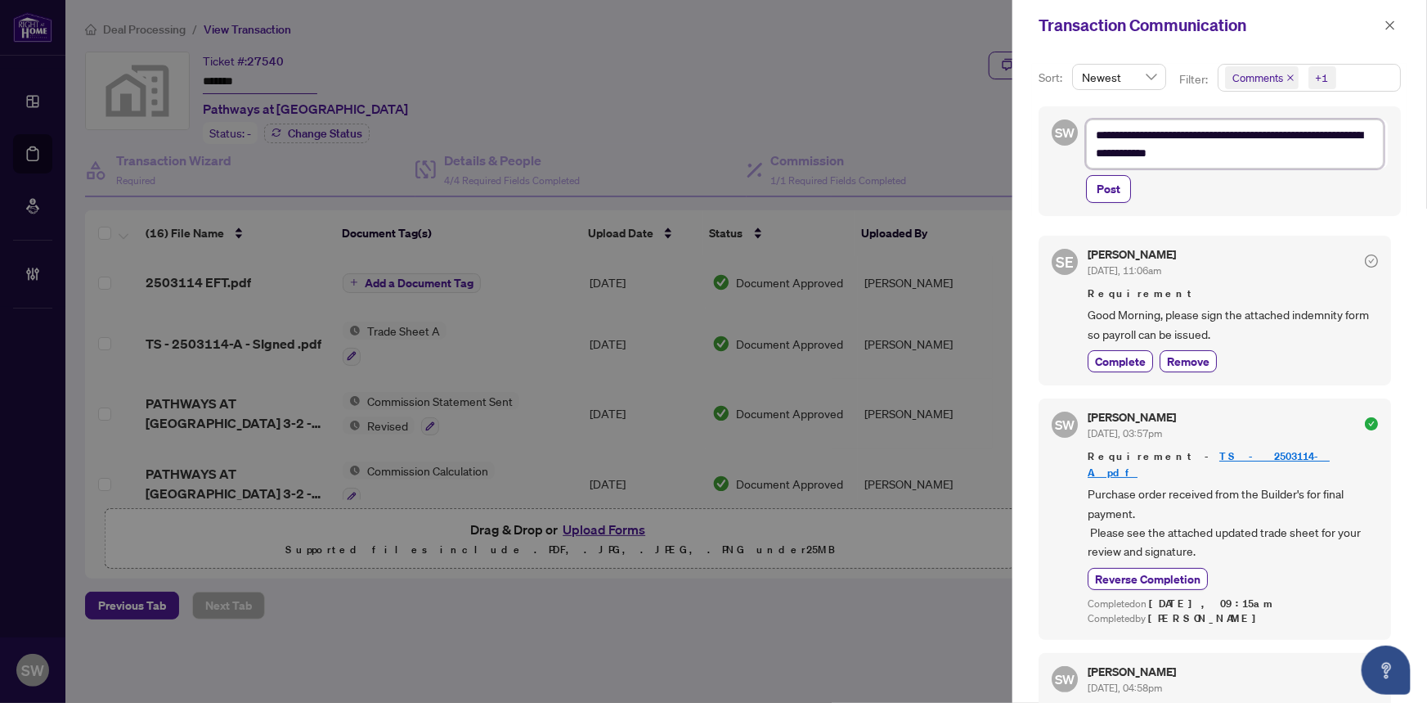
type textarea "**********"
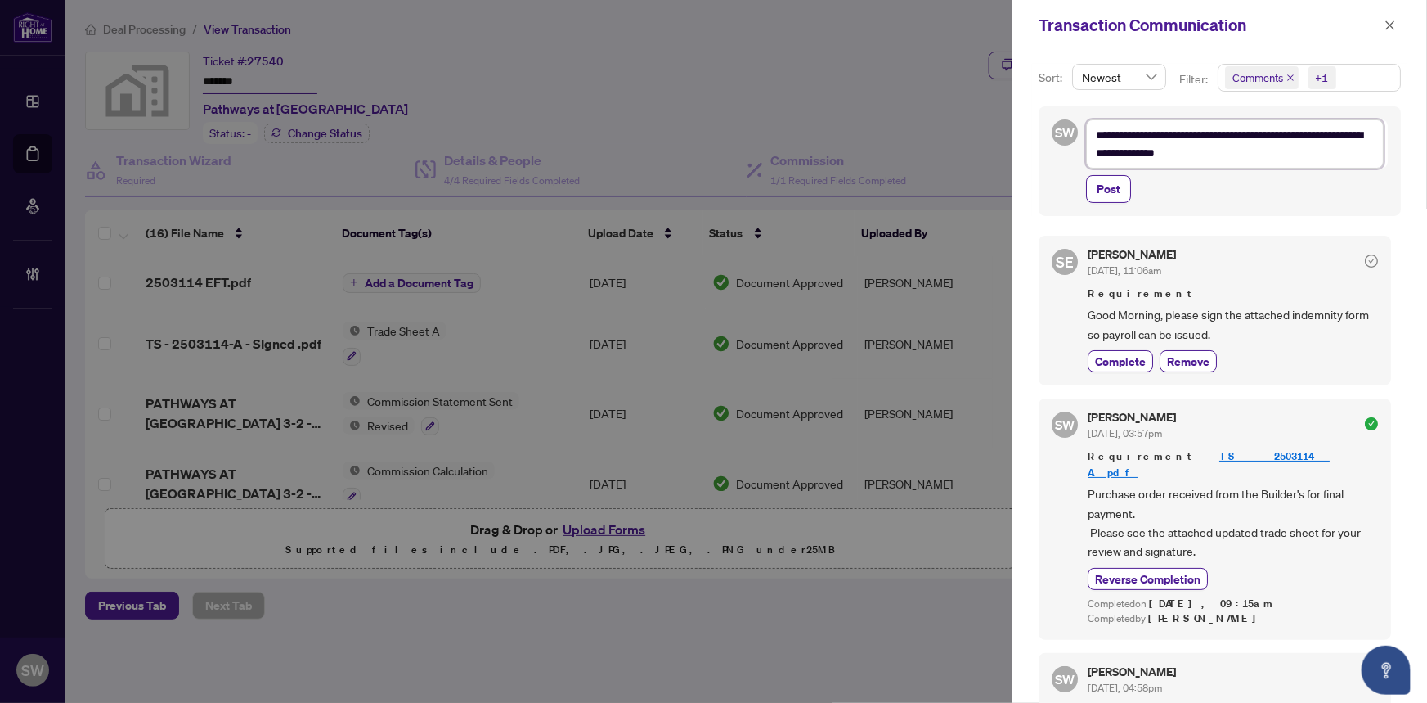
type textarea "**********"
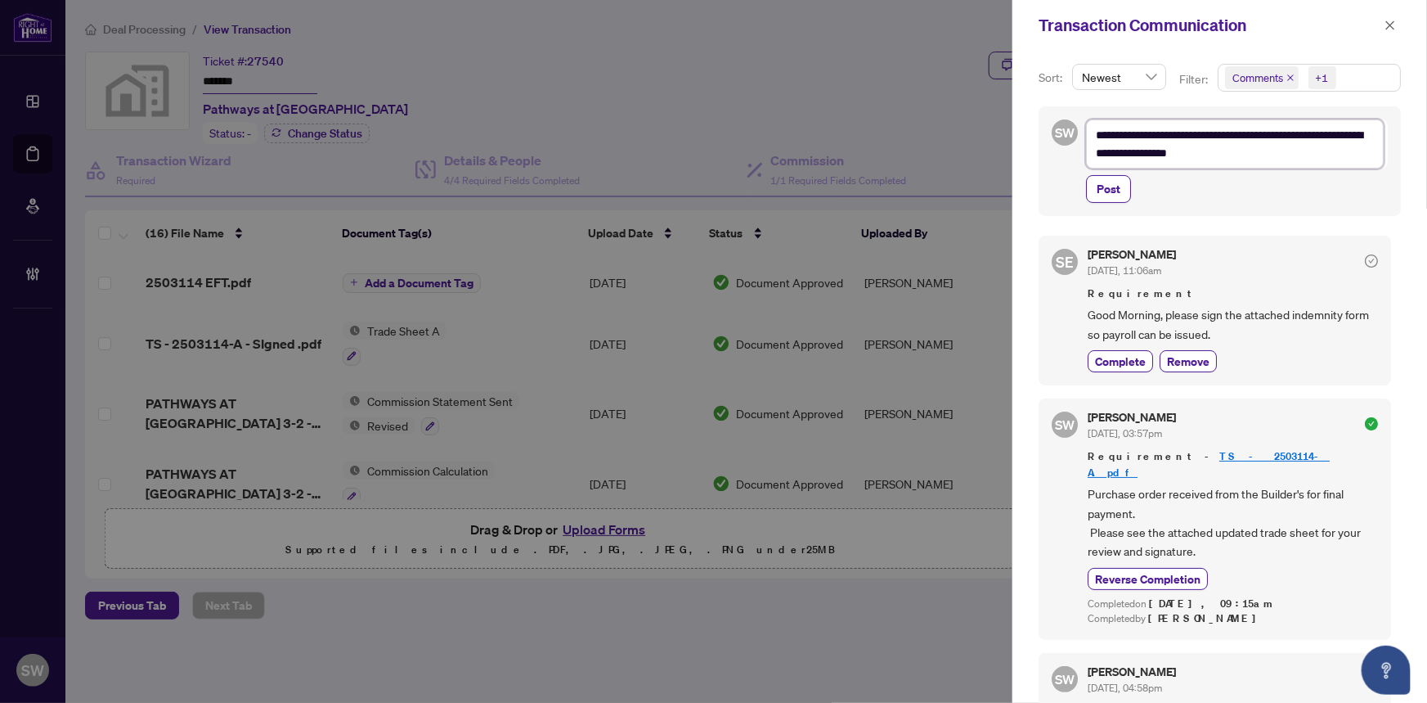
type textarea "**********"
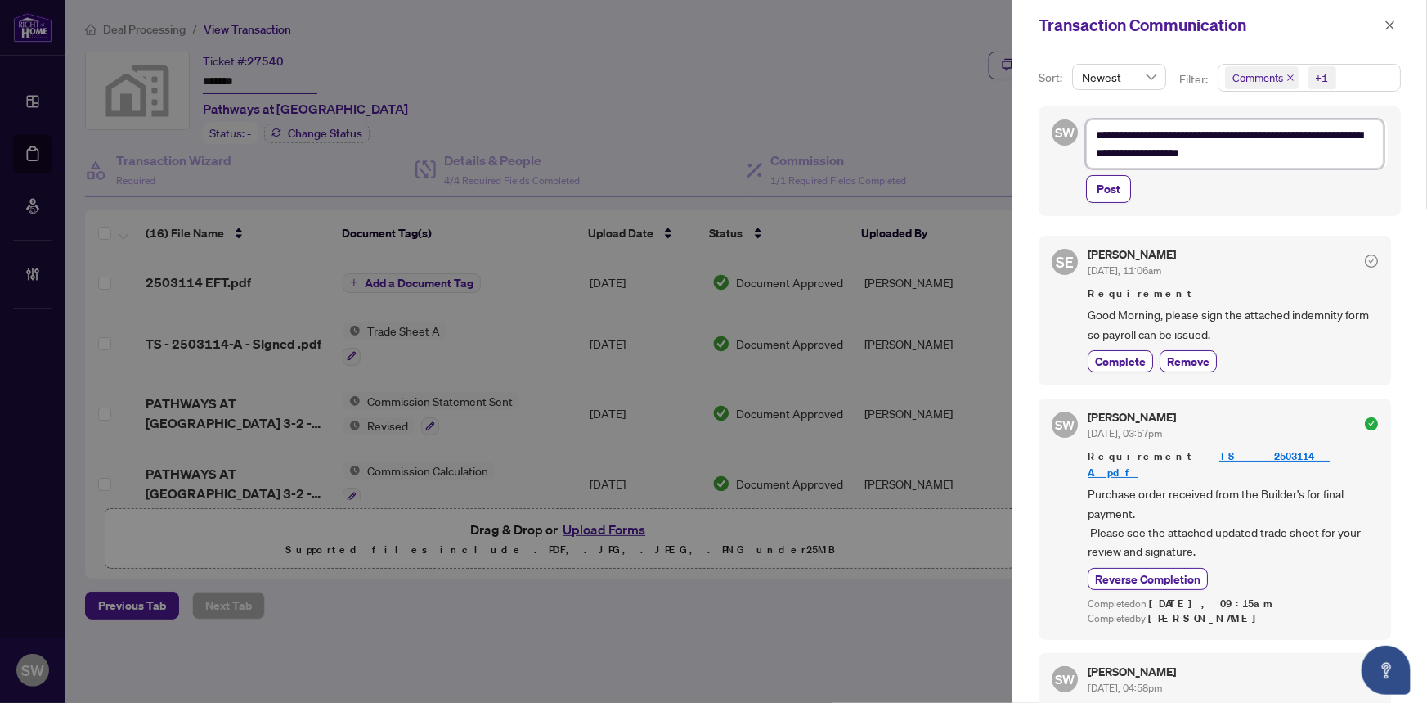
type textarea "**********"
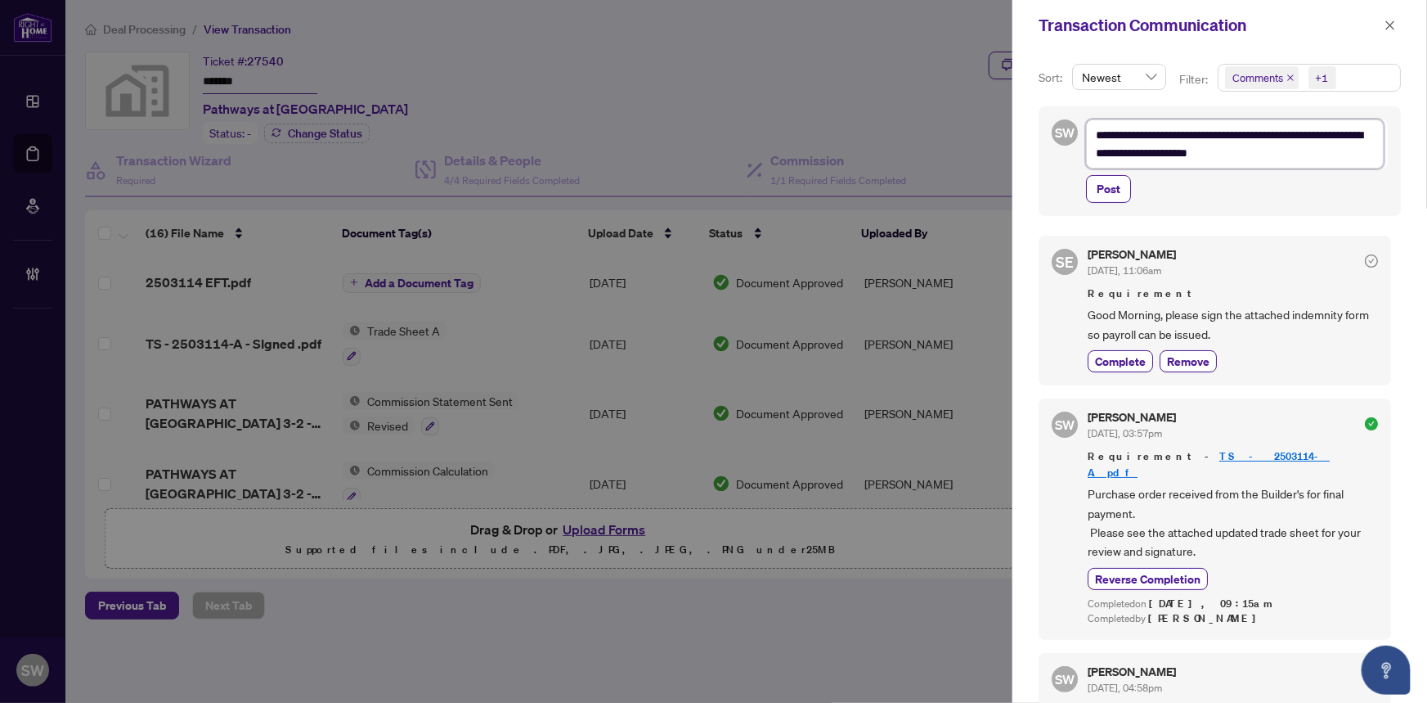
type textarea "**********"
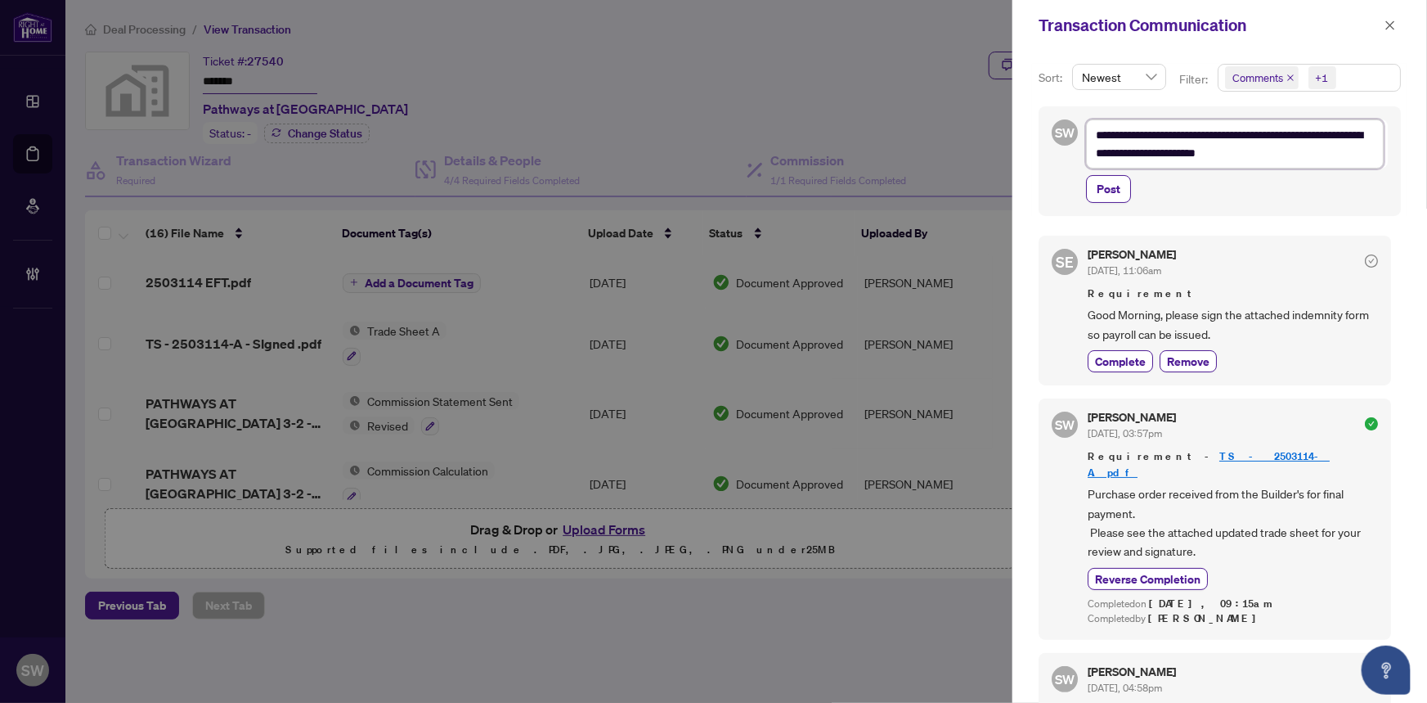
type textarea "**********"
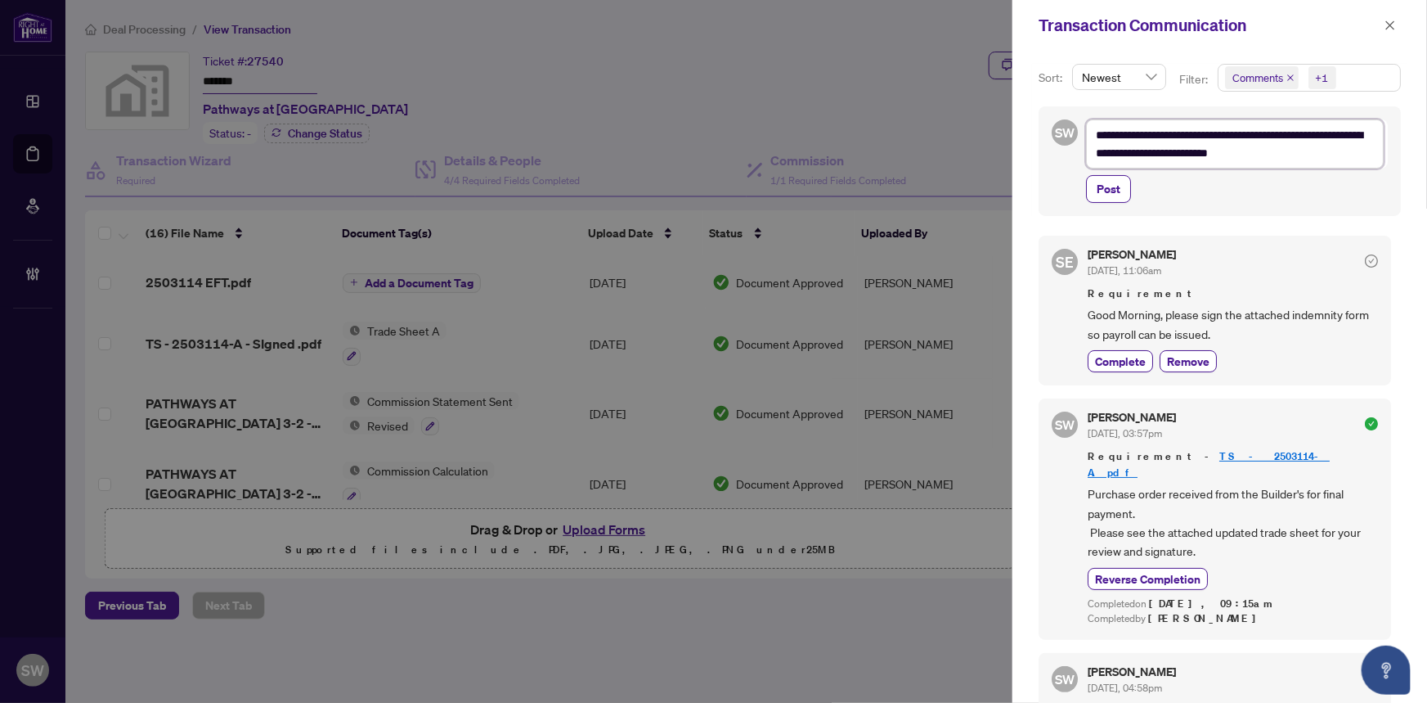
type textarea "**********"
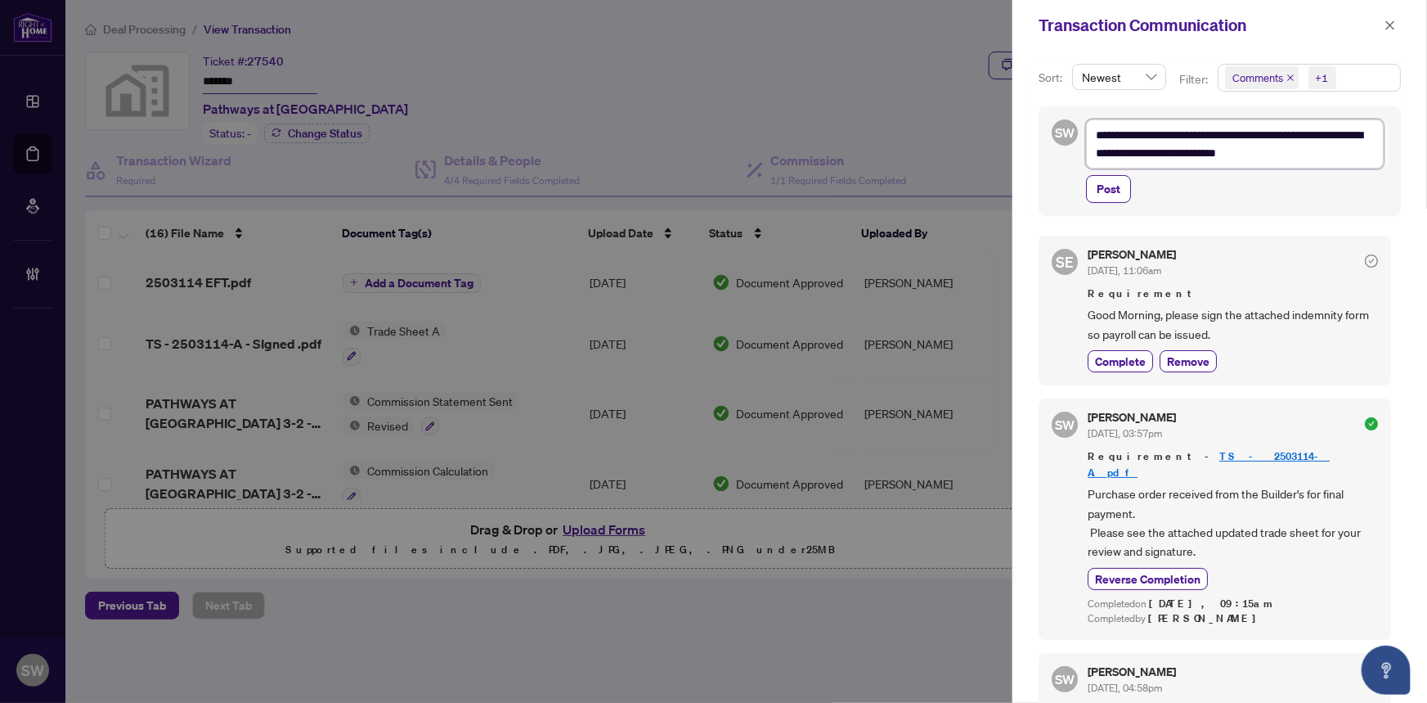
type textarea "**********"
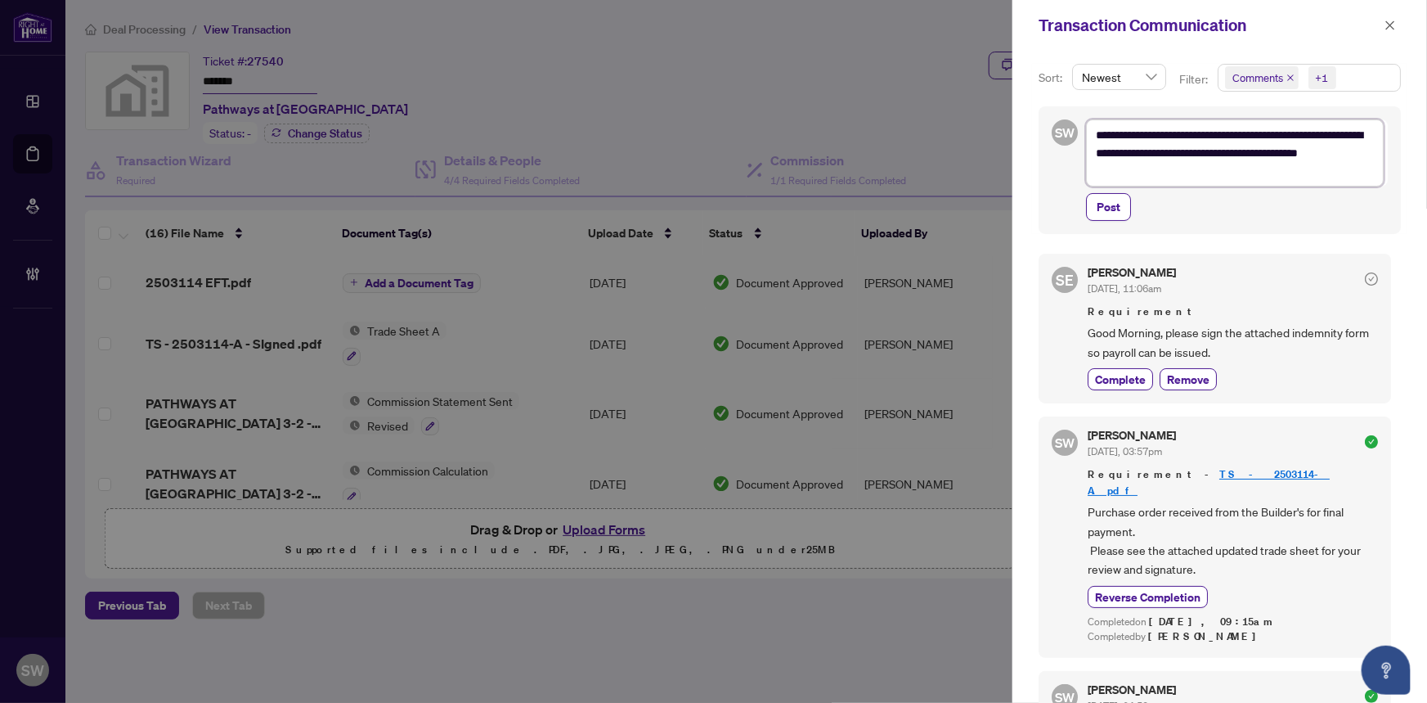
click at [1100, 151] on textarea "**********" at bounding box center [1235, 152] width 298 height 67
click at [1154, 176] on textarea "**********" at bounding box center [1235, 152] width 298 height 67
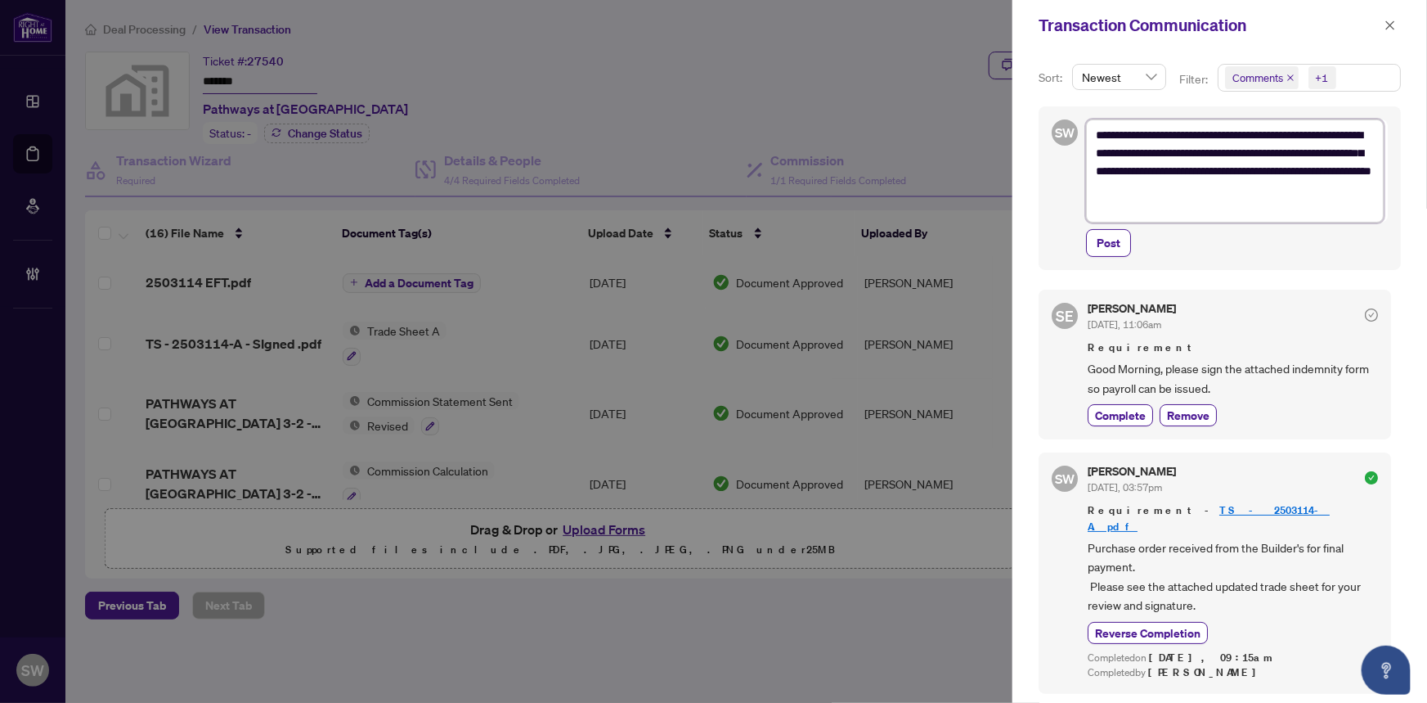
click at [1256, 189] on textarea "**********" at bounding box center [1235, 170] width 298 height 103
click at [1308, 189] on textarea "**********" at bounding box center [1235, 170] width 298 height 103
click at [1113, 237] on span "Post" at bounding box center [1109, 243] width 24 height 26
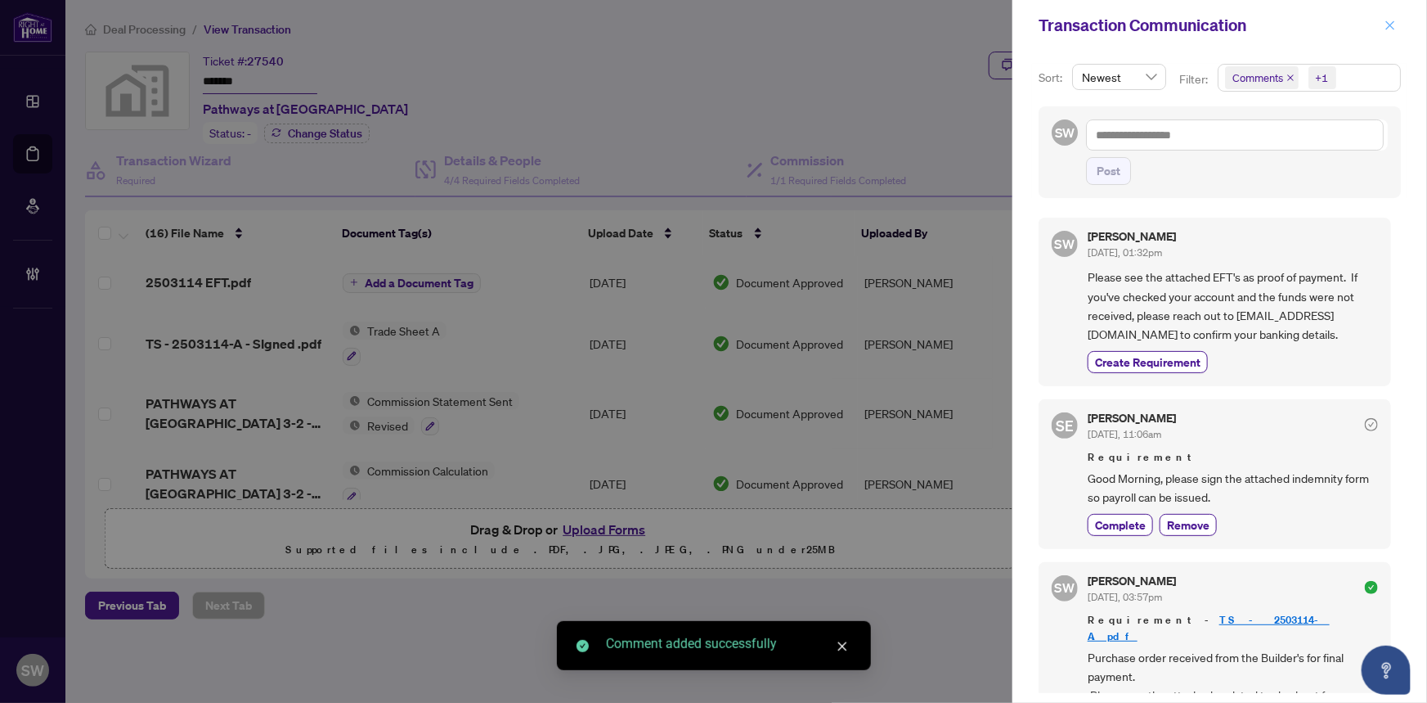
click at [1395, 23] on icon "close" at bounding box center [1390, 25] width 11 height 11
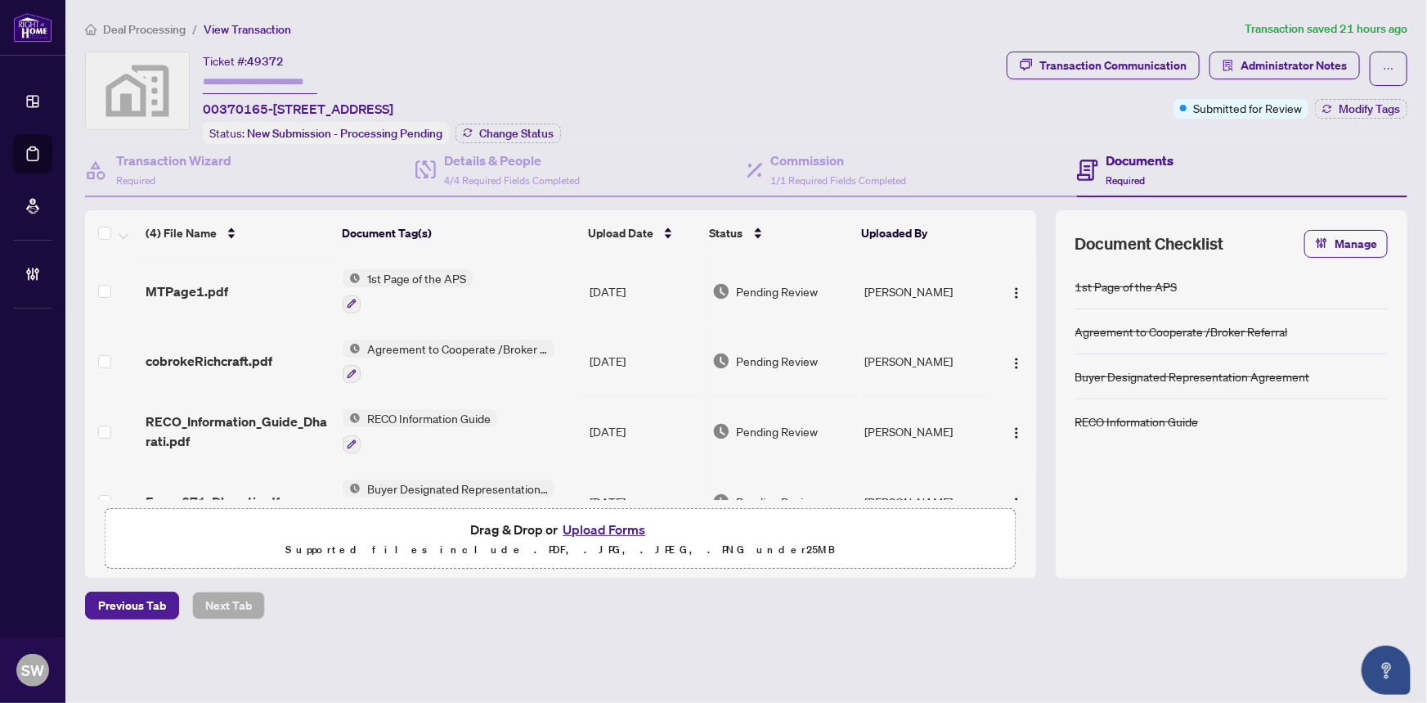
click at [235, 281] on div "MTPage1.pdf" at bounding box center [238, 291] width 185 height 20
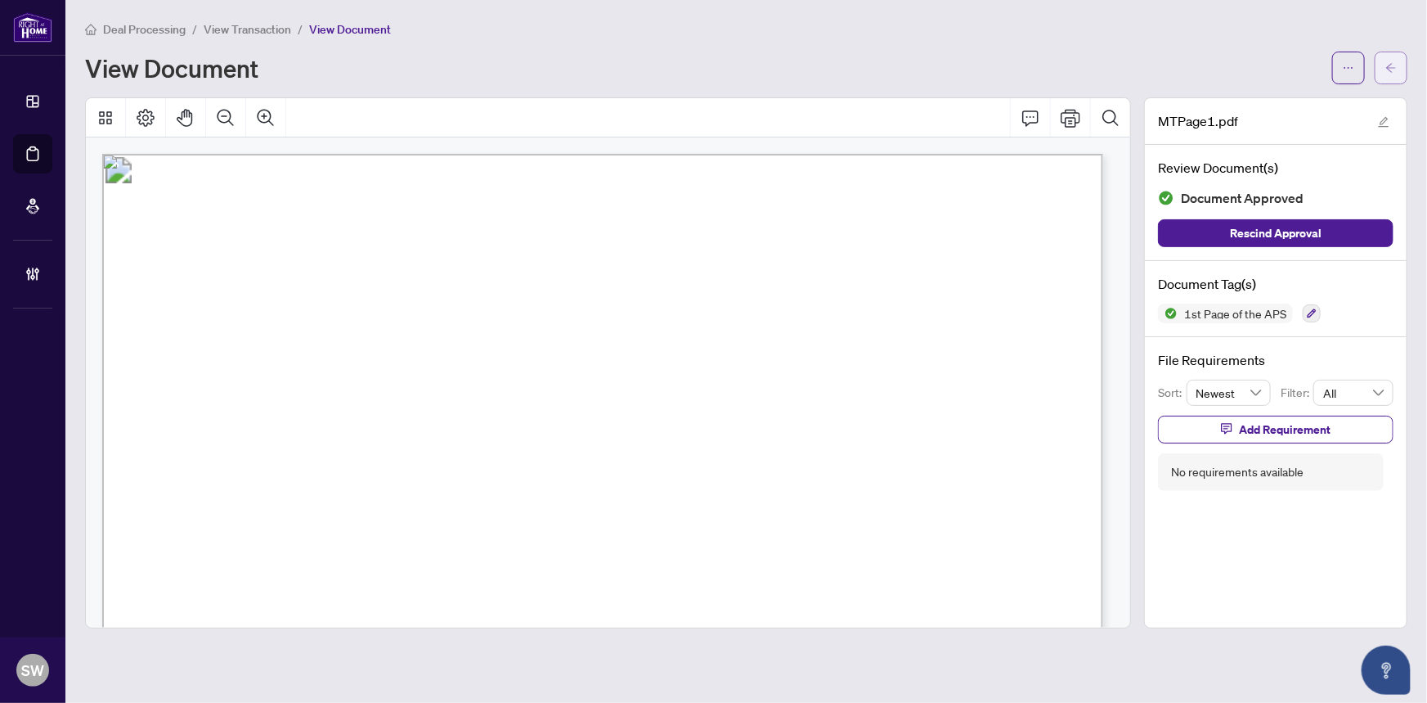
click at [1401, 68] on button "button" at bounding box center [1391, 68] width 33 height 33
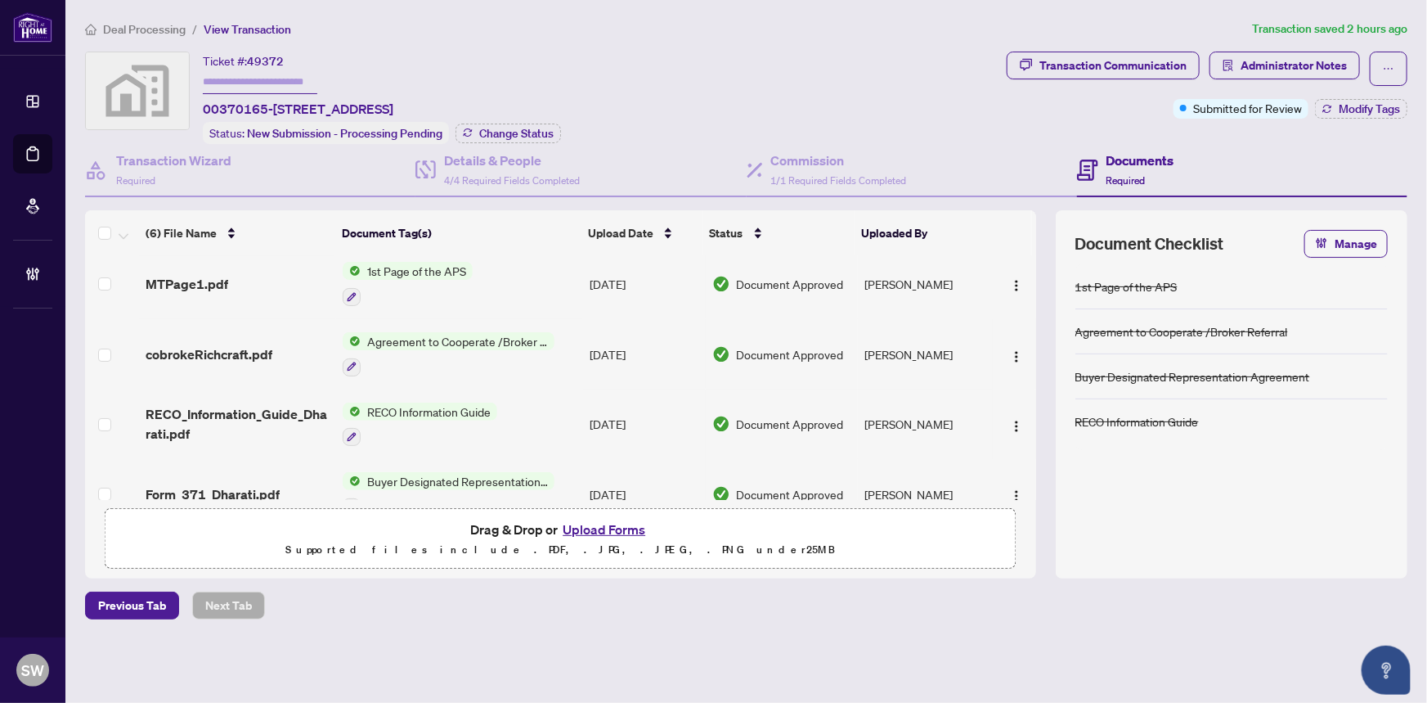
scroll to position [148, 0]
click at [231, 273] on div "MTPage1.pdf" at bounding box center [238, 283] width 185 height 20
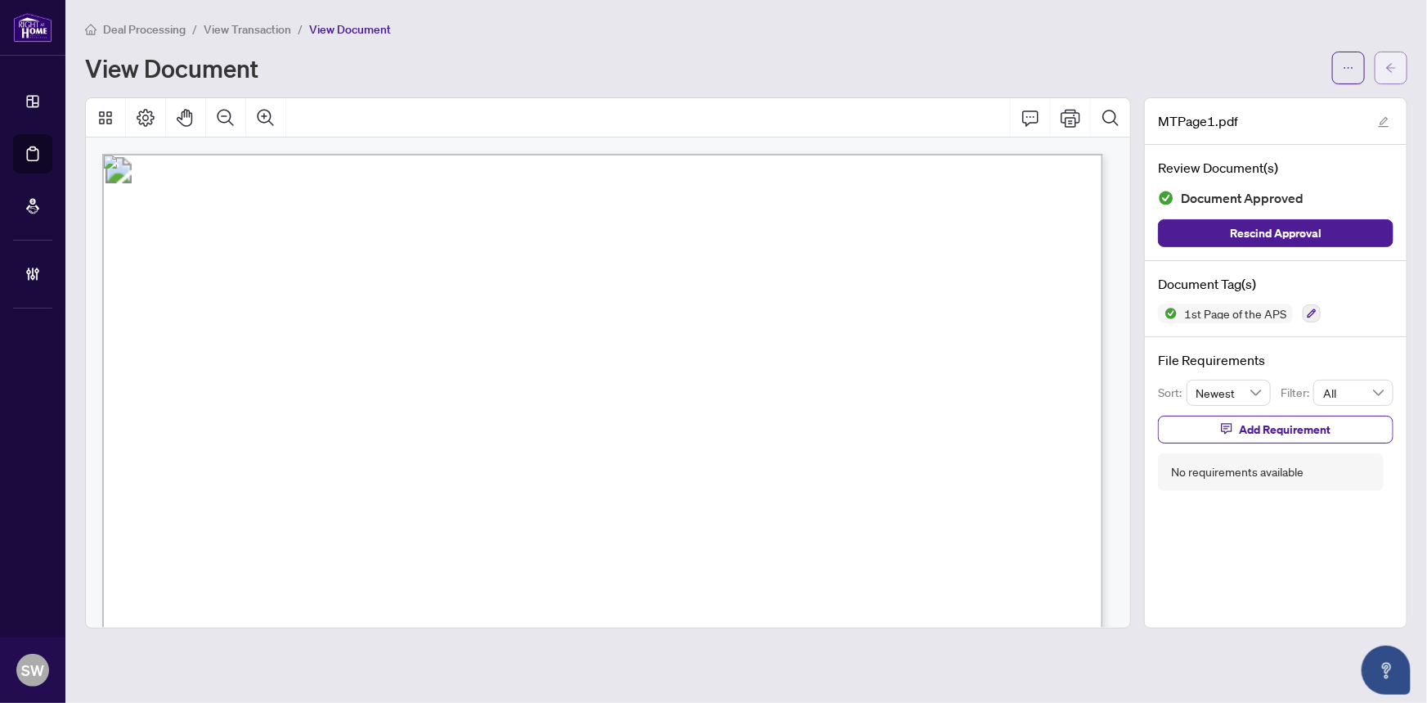
click at [1400, 74] on button "button" at bounding box center [1391, 68] width 33 height 33
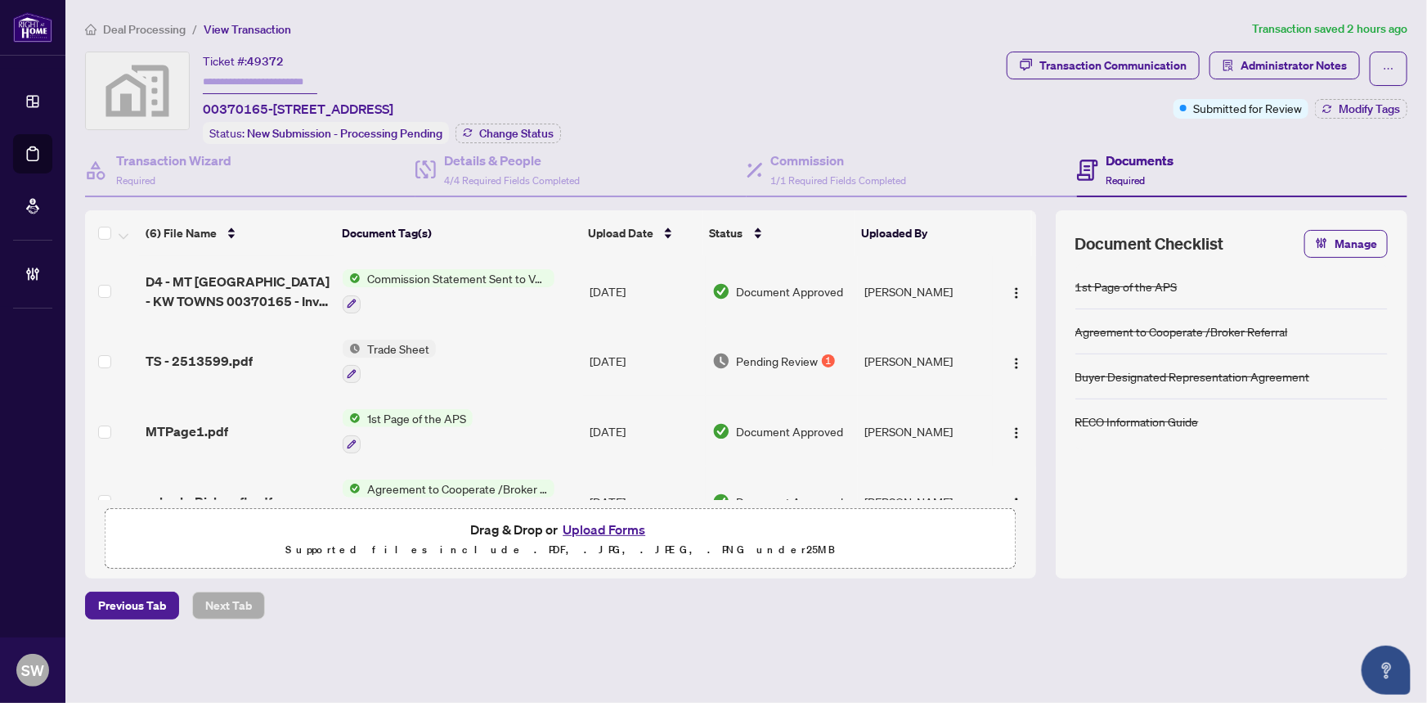
click at [239, 83] on input "text" at bounding box center [260, 82] width 115 height 24
paste input "*******"
type input "*******"
click at [524, 130] on span "Change Status" at bounding box center [516, 133] width 74 height 11
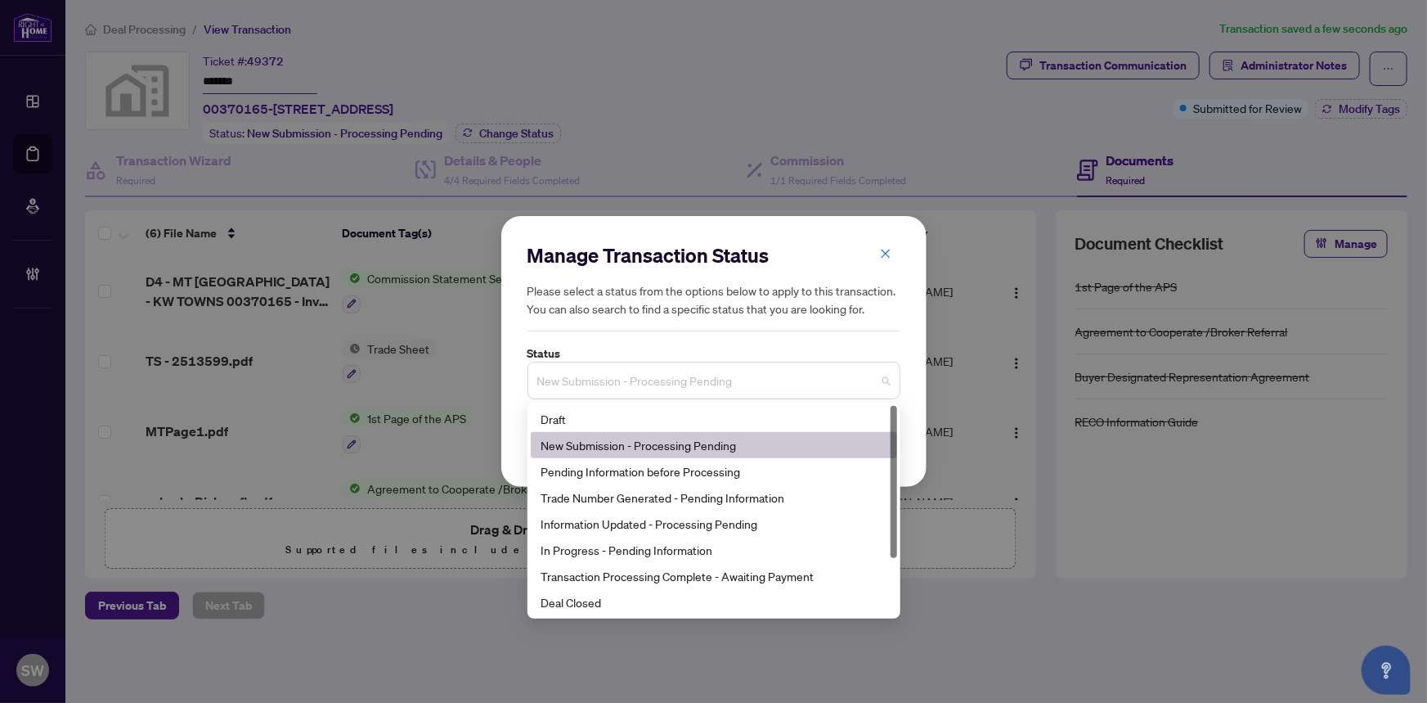
click at [627, 380] on span "New Submission - Processing Pending" at bounding box center [713, 380] width 353 height 31
click at [624, 498] on div "Trade Number Generated - Pending Information" at bounding box center [714, 497] width 347 height 18
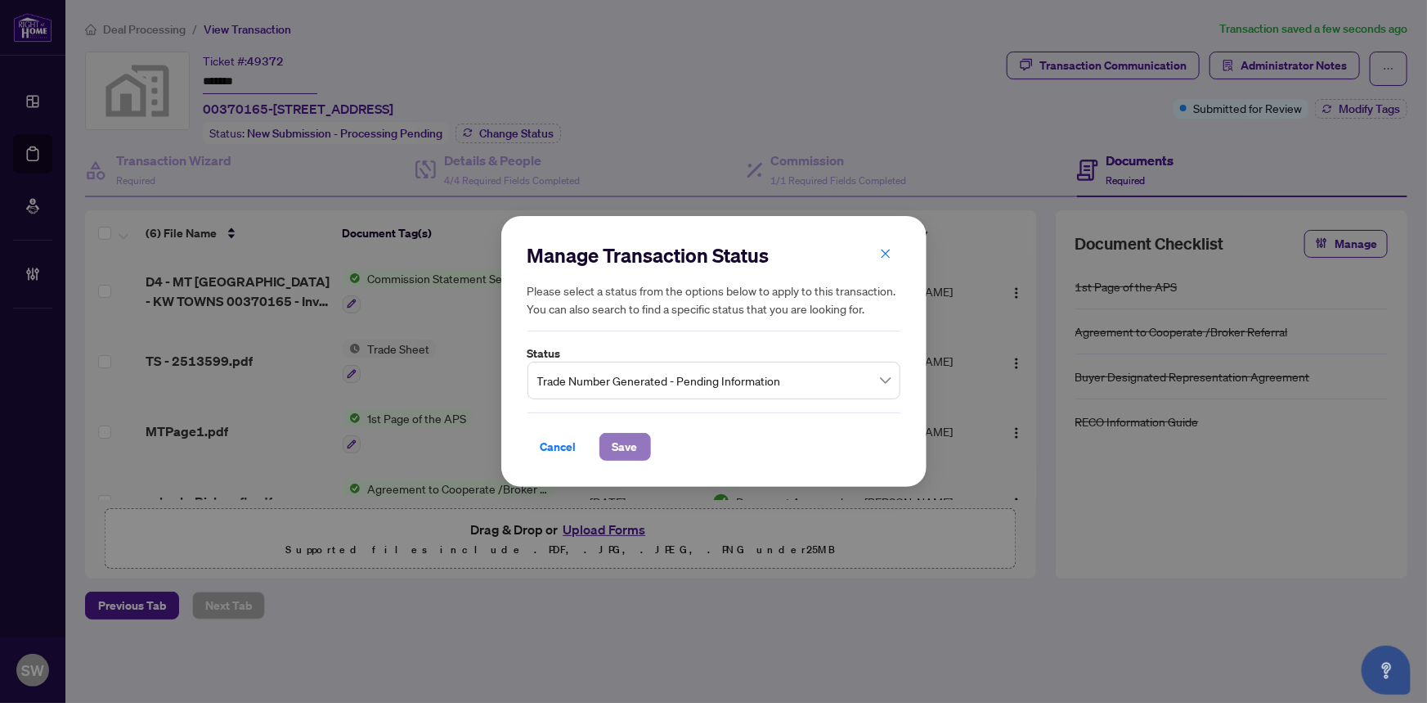
click at [628, 455] on span "Save" at bounding box center [625, 447] width 25 height 26
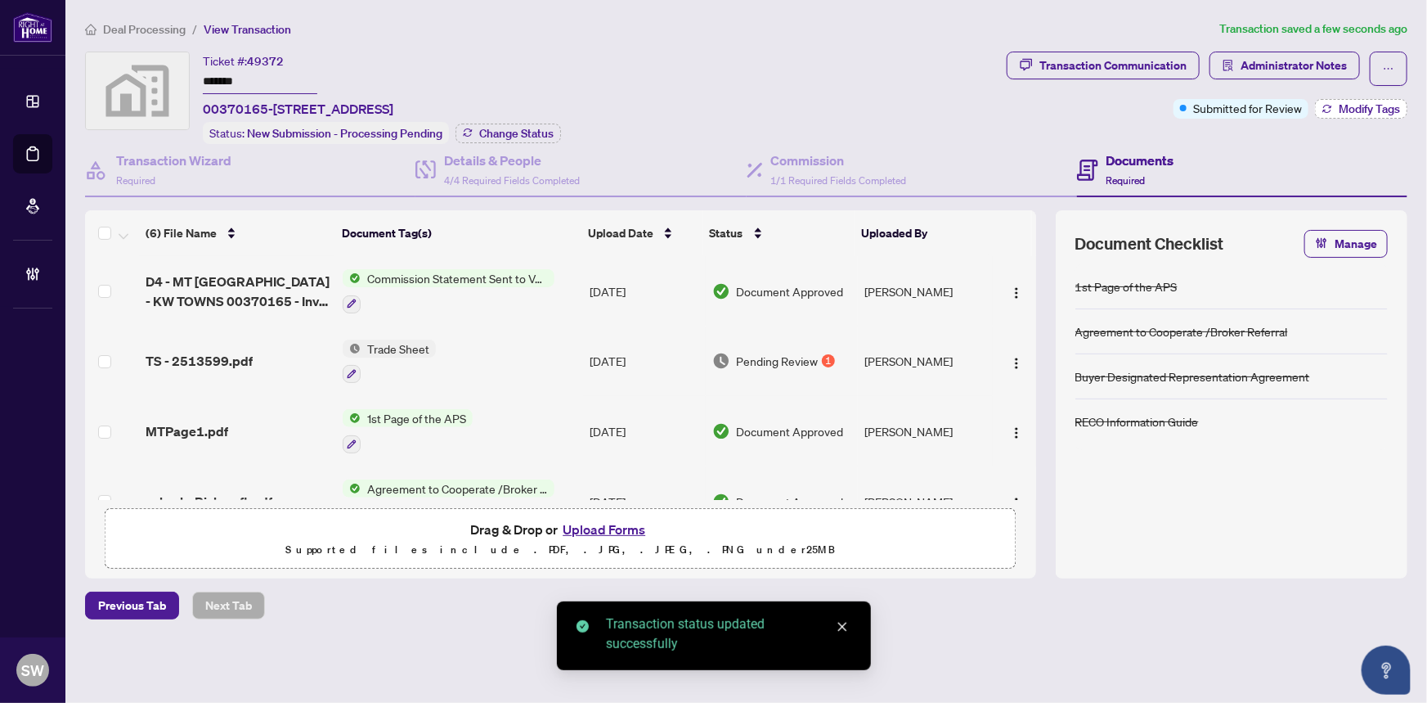
click at [1368, 115] on button "Modify Tags" at bounding box center [1361, 109] width 92 height 20
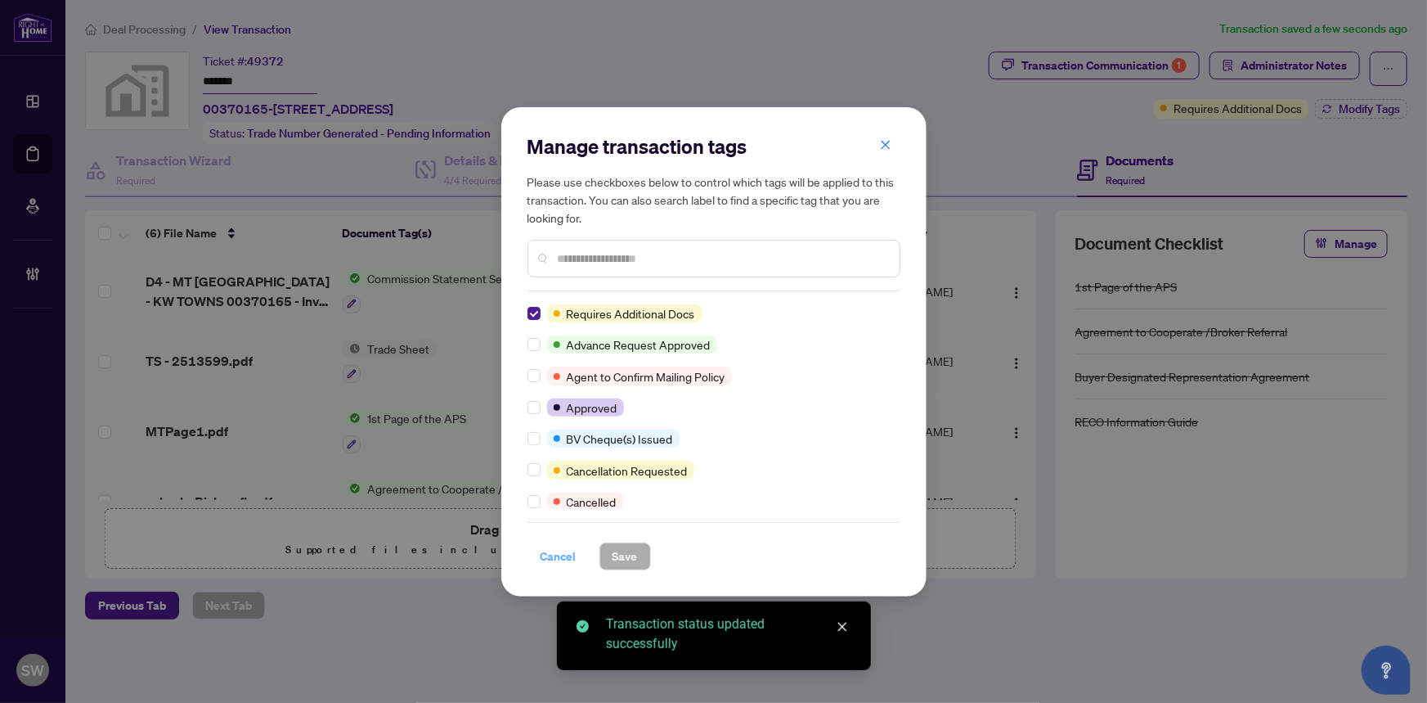
click at [560, 557] on span "Cancel" at bounding box center [559, 556] width 36 height 26
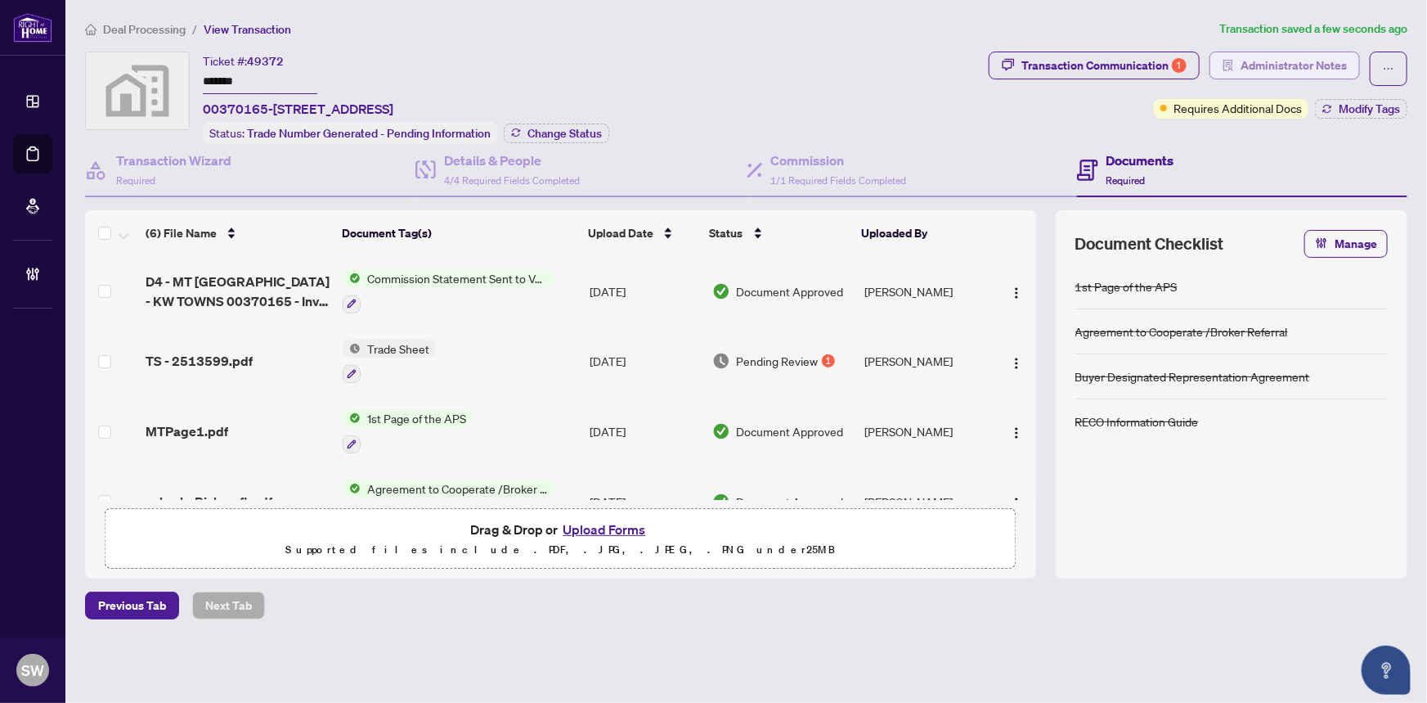
click at [1278, 70] on span "Administrator Notes" at bounding box center [1294, 65] width 106 height 26
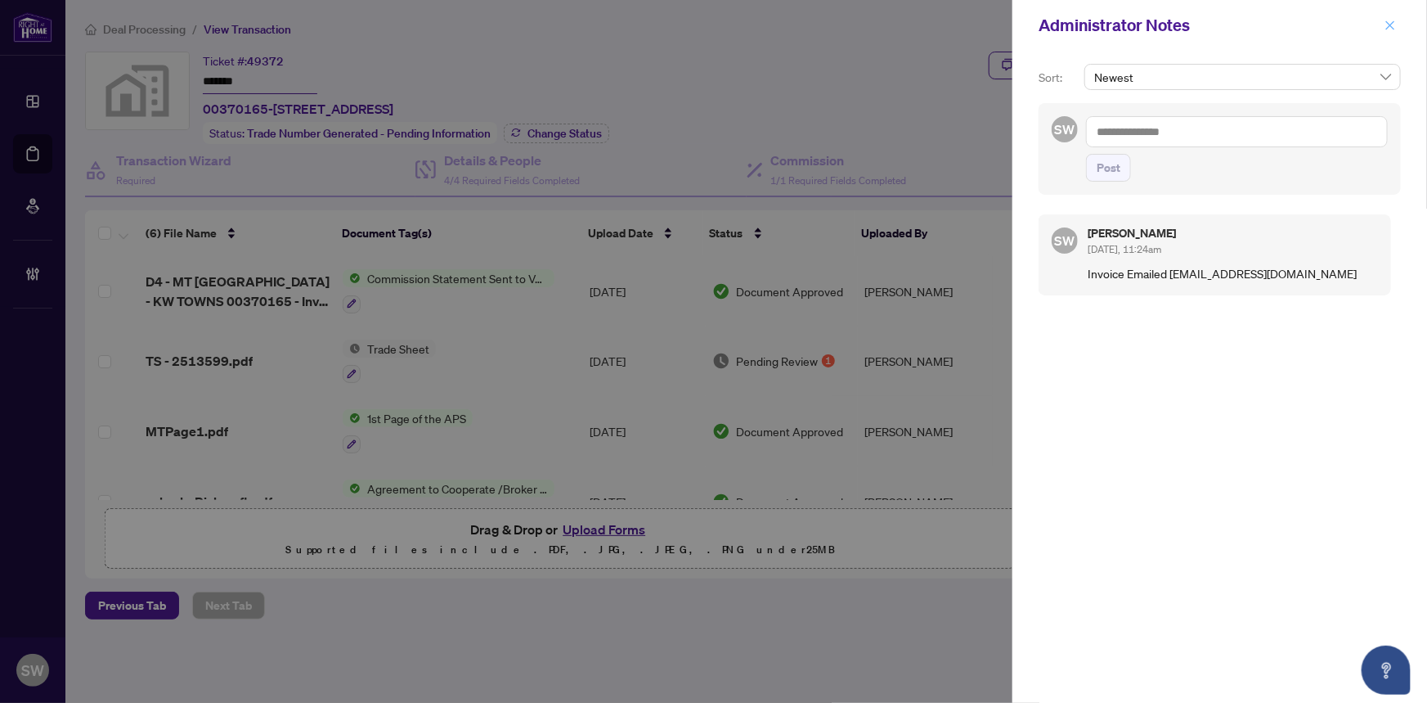
click at [1399, 23] on button "button" at bounding box center [1390, 26] width 21 height 20
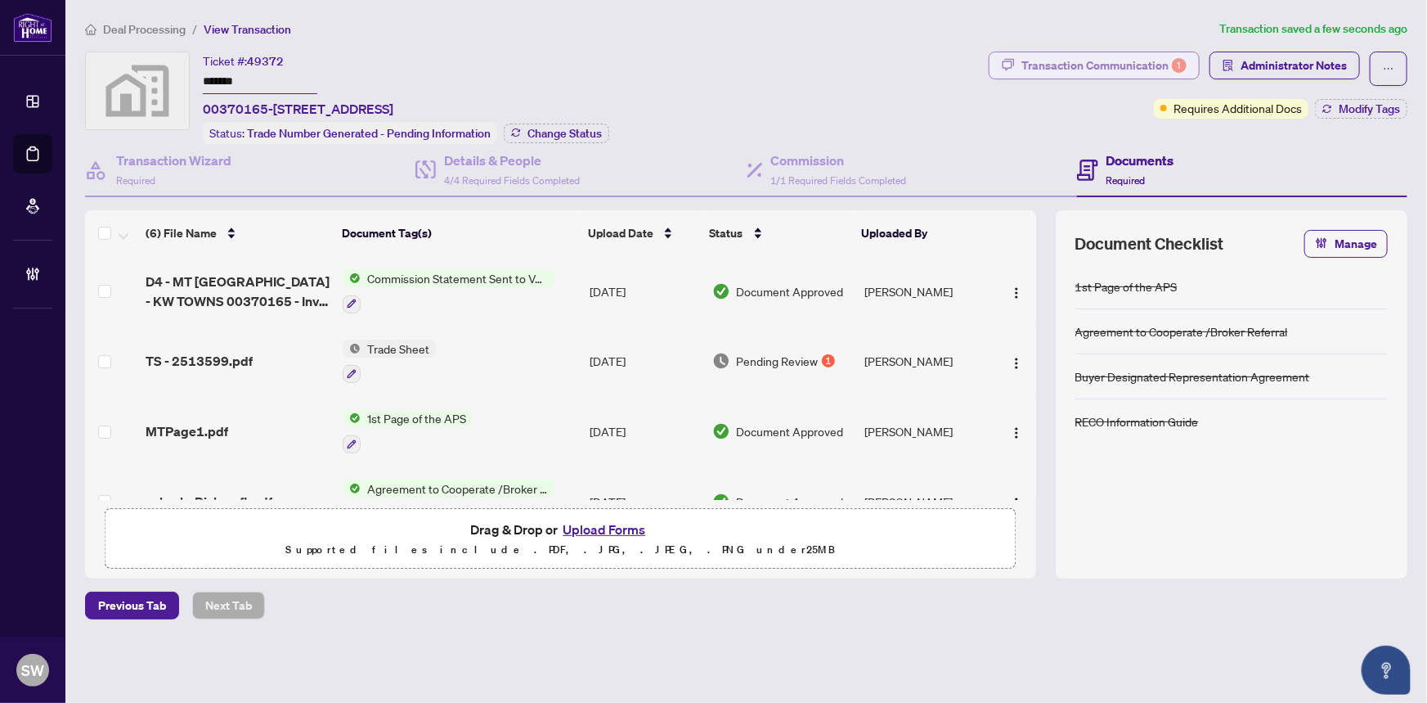
click at [1089, 64] on div "Transaction Communication 1" at bounding box center [1104, 65] width 165 height 26
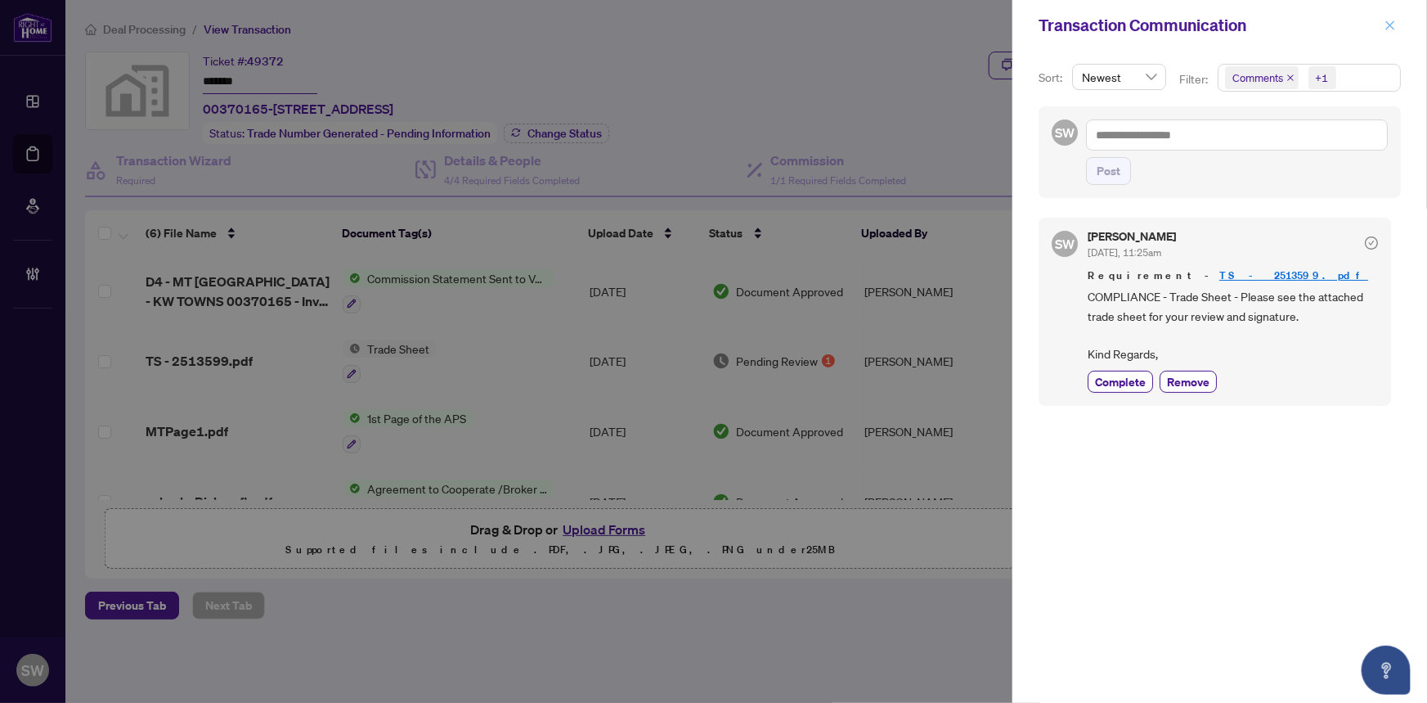
click at [1391, 23] on icon "close" at bounding box center [1390, 25] width 11 height 11
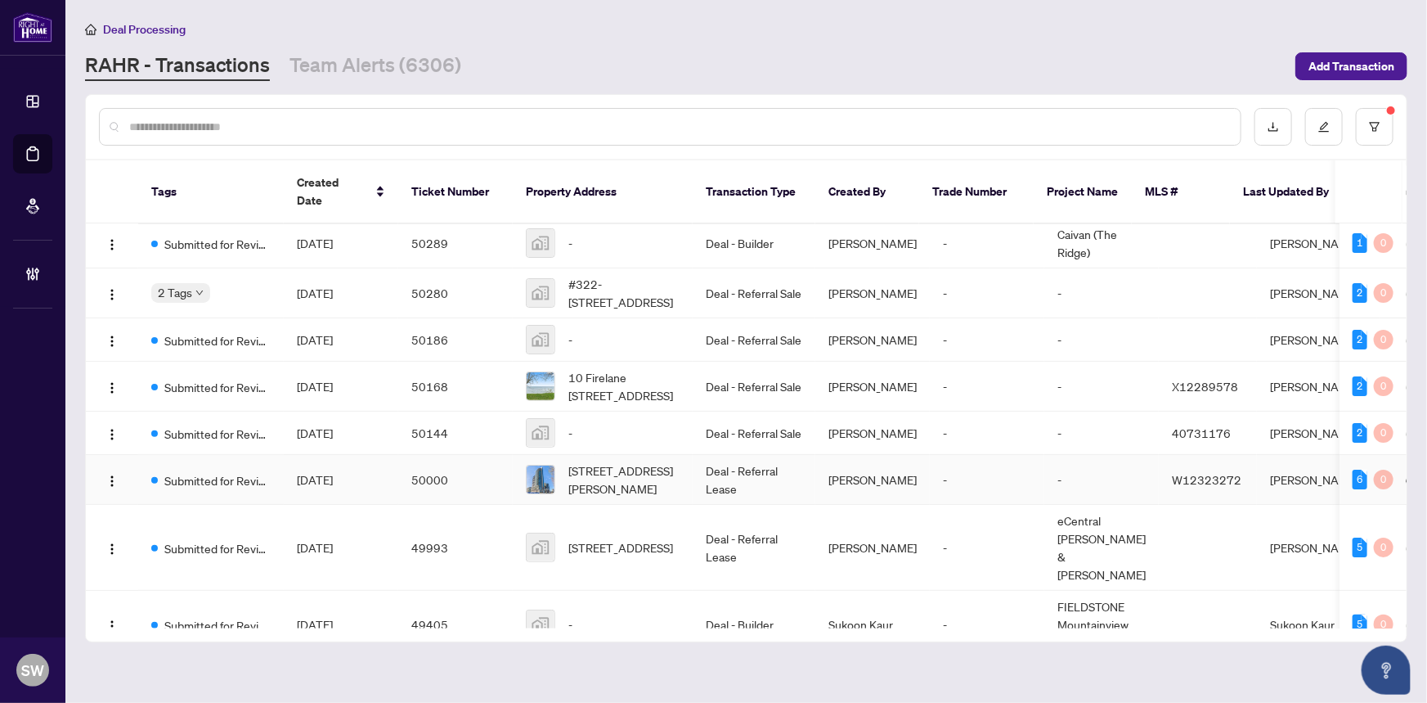
scroll to position [84, 0]
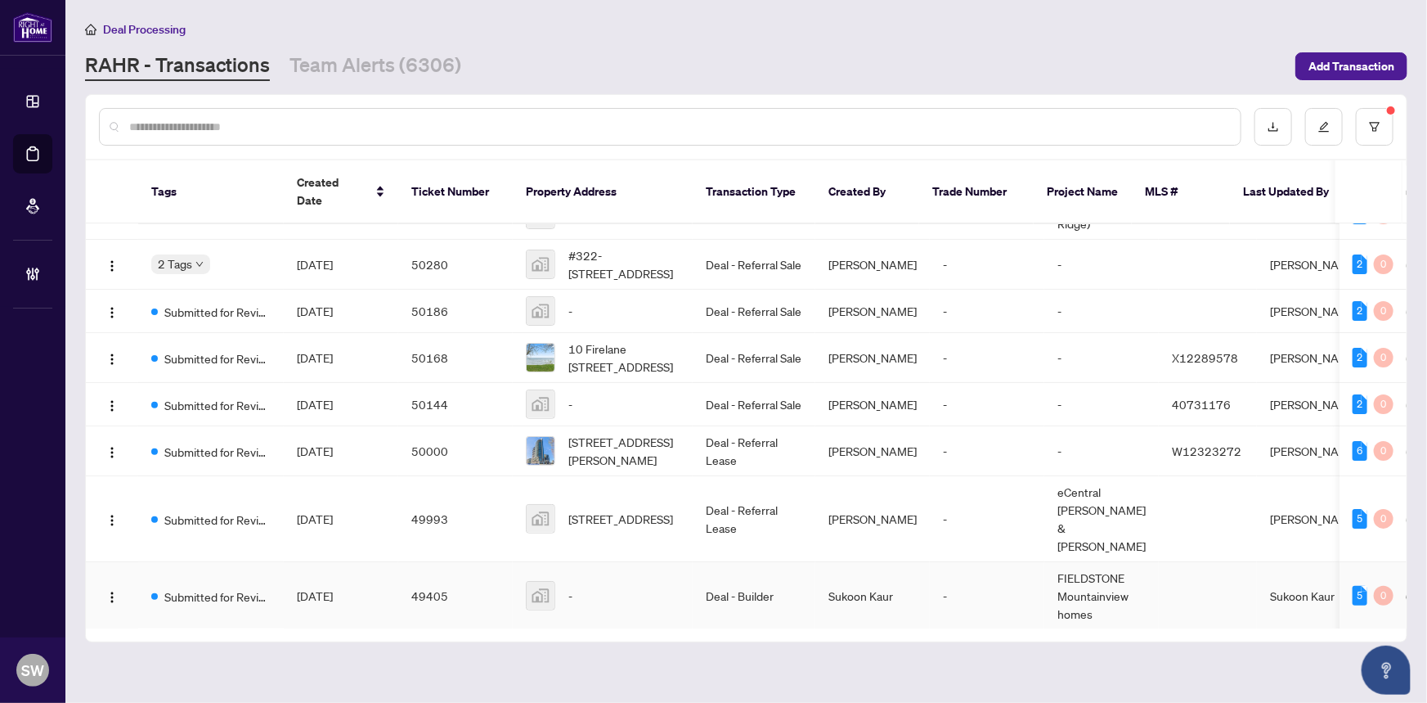
click at [333, 588] on span "[DATE]" at bounding box center [315, 595] width 36 height 15
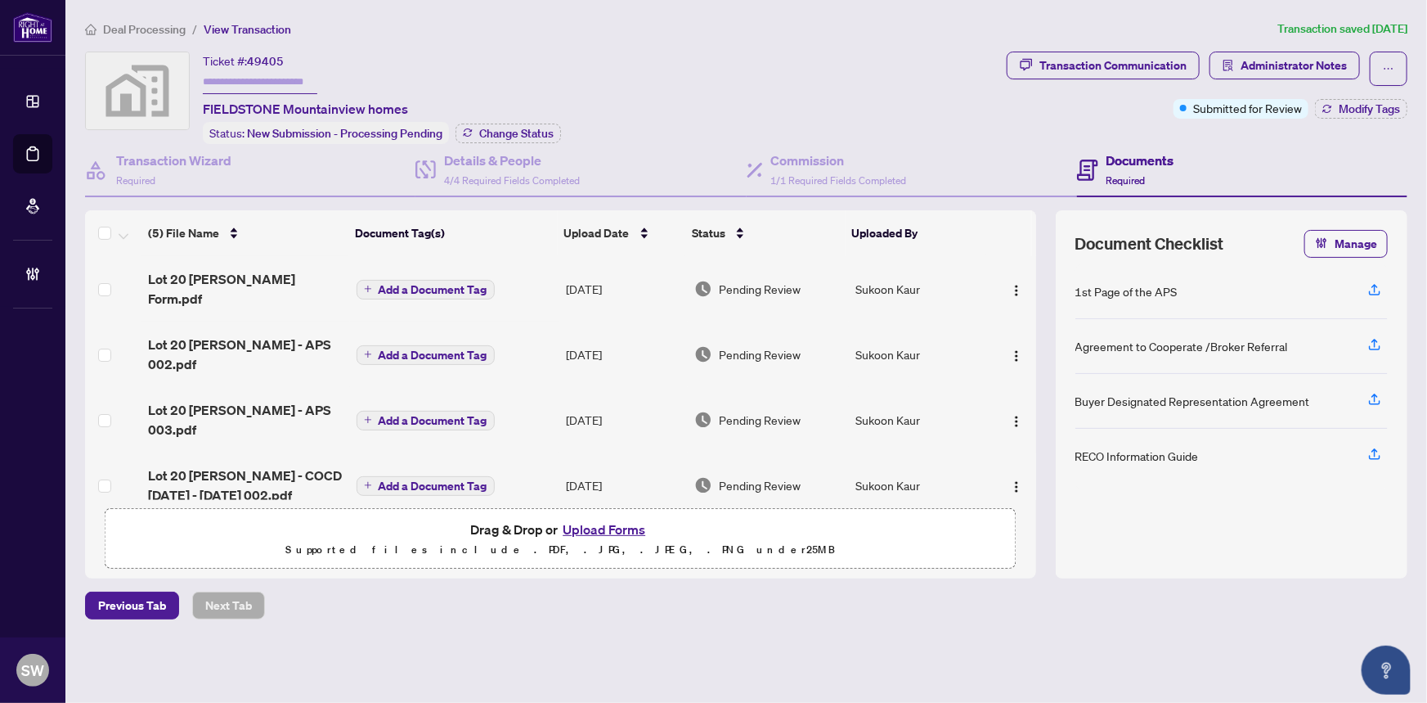
scroll to position [62, 0]
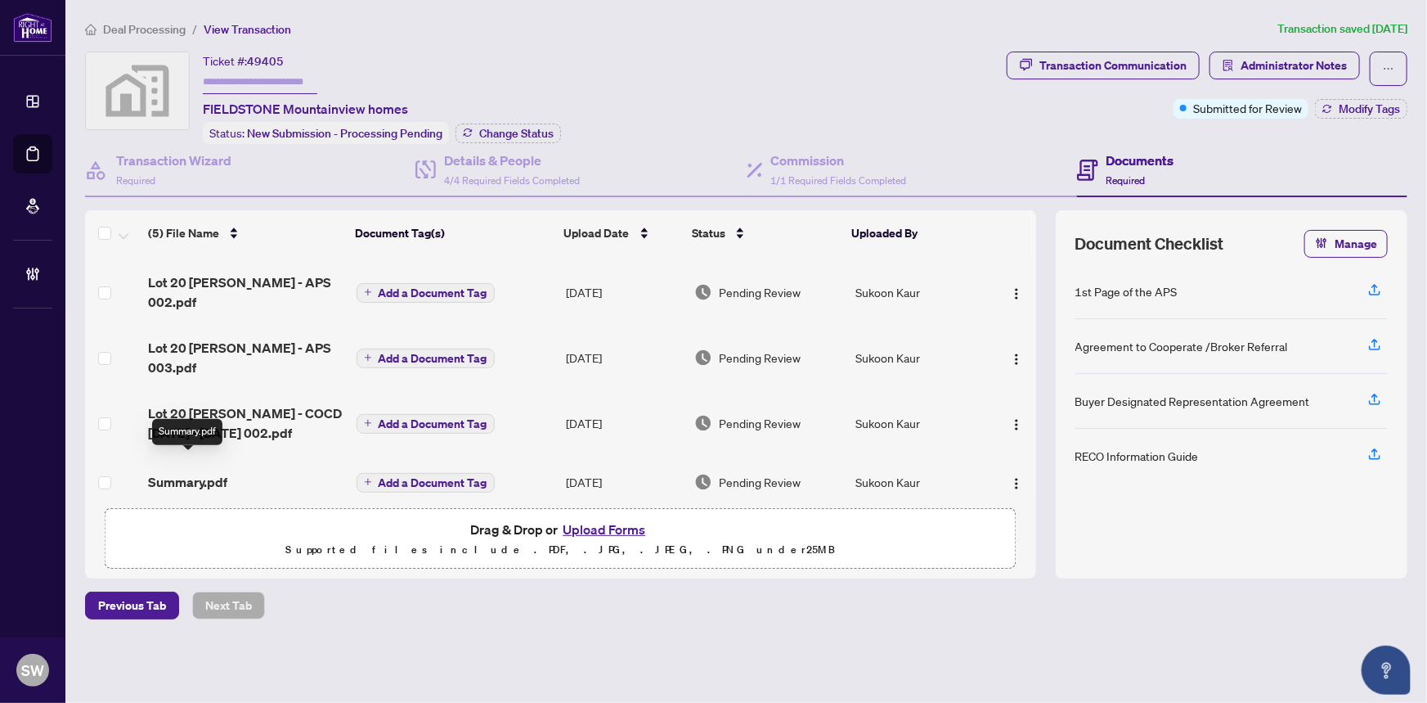
click at [172, 472] on span "Summary.pdf" at bounding box center [187, 482] width 79 height 20
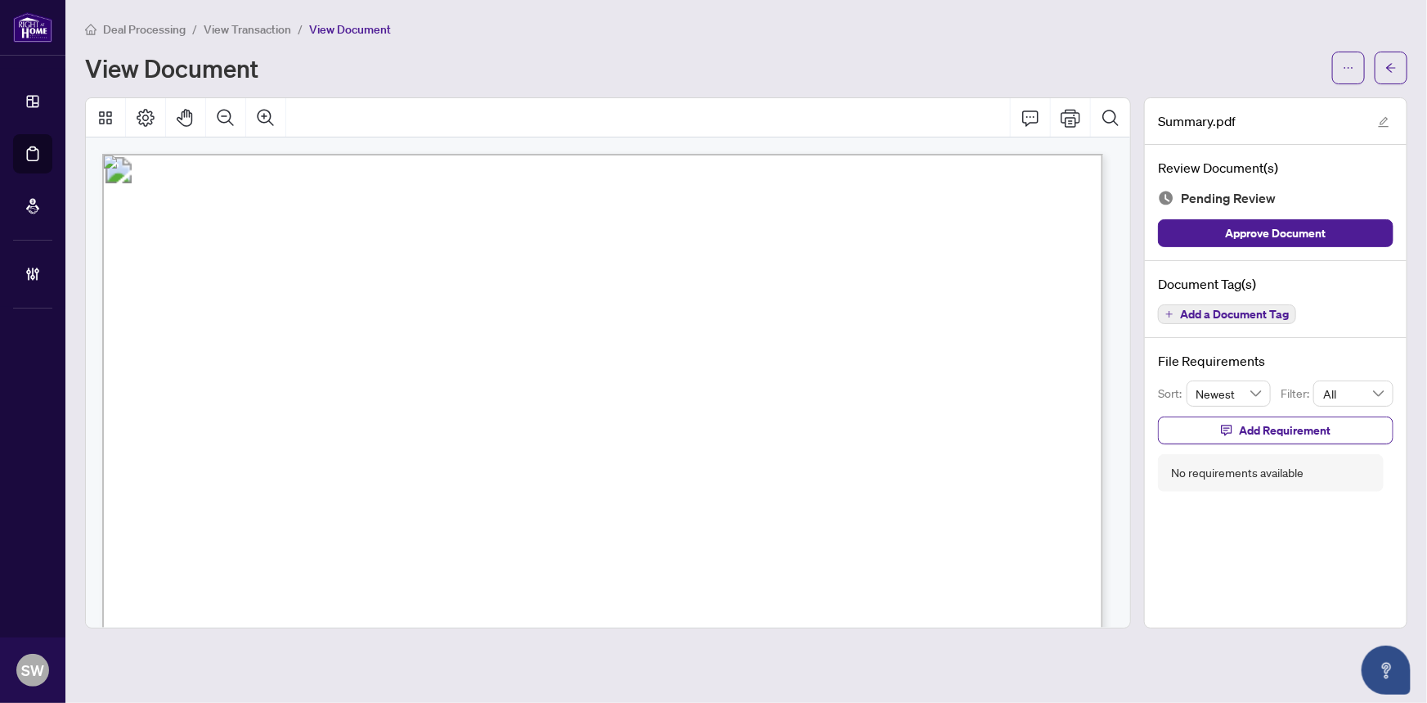
click at [1208, 315] on span "Add a Document Tag" at bounding box center [1234, 313] width 109 height 11
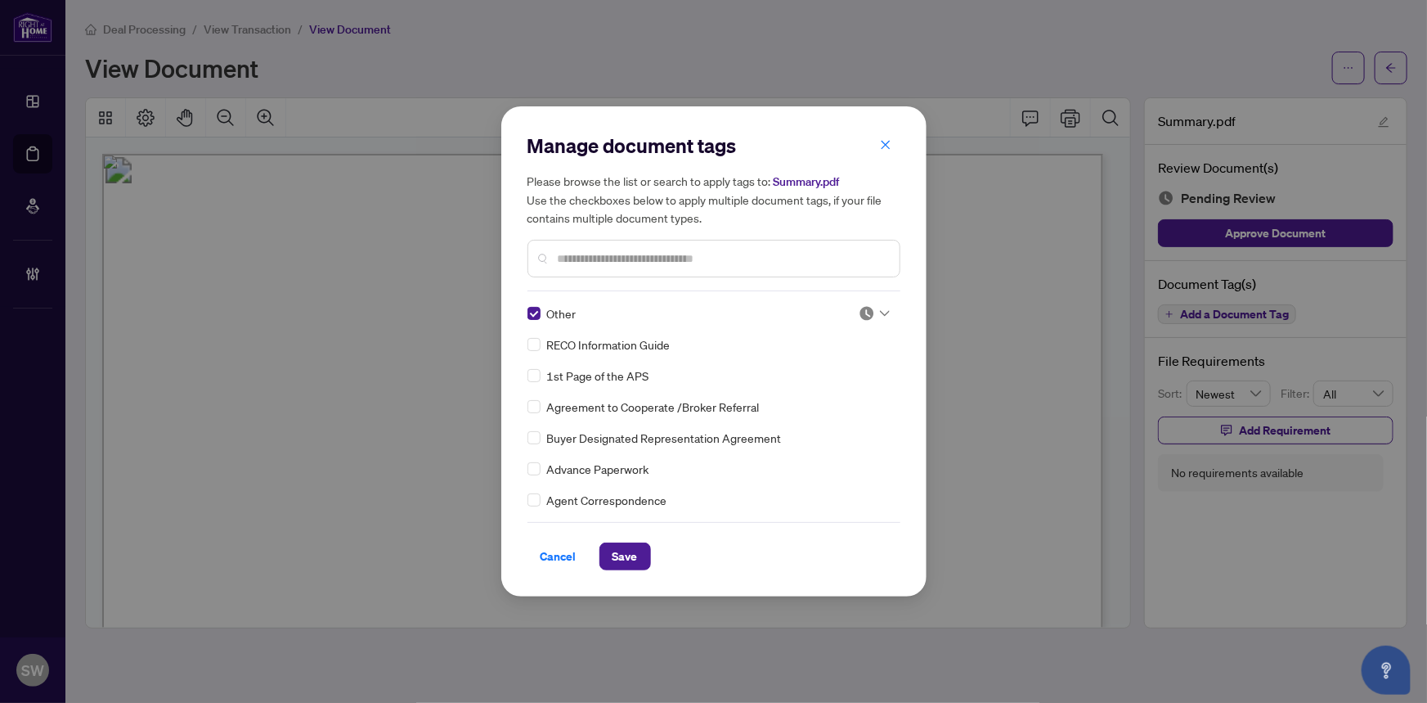
click at [865, 314] on img at bounding box center [867, 313] width 16 height 16
click at [826, 395] on div "Approved" at bounding box center [820, 393] width 105 height 18
click at [634, 557] on span "Save" at bounding box center [625, 556] width 25 height 26
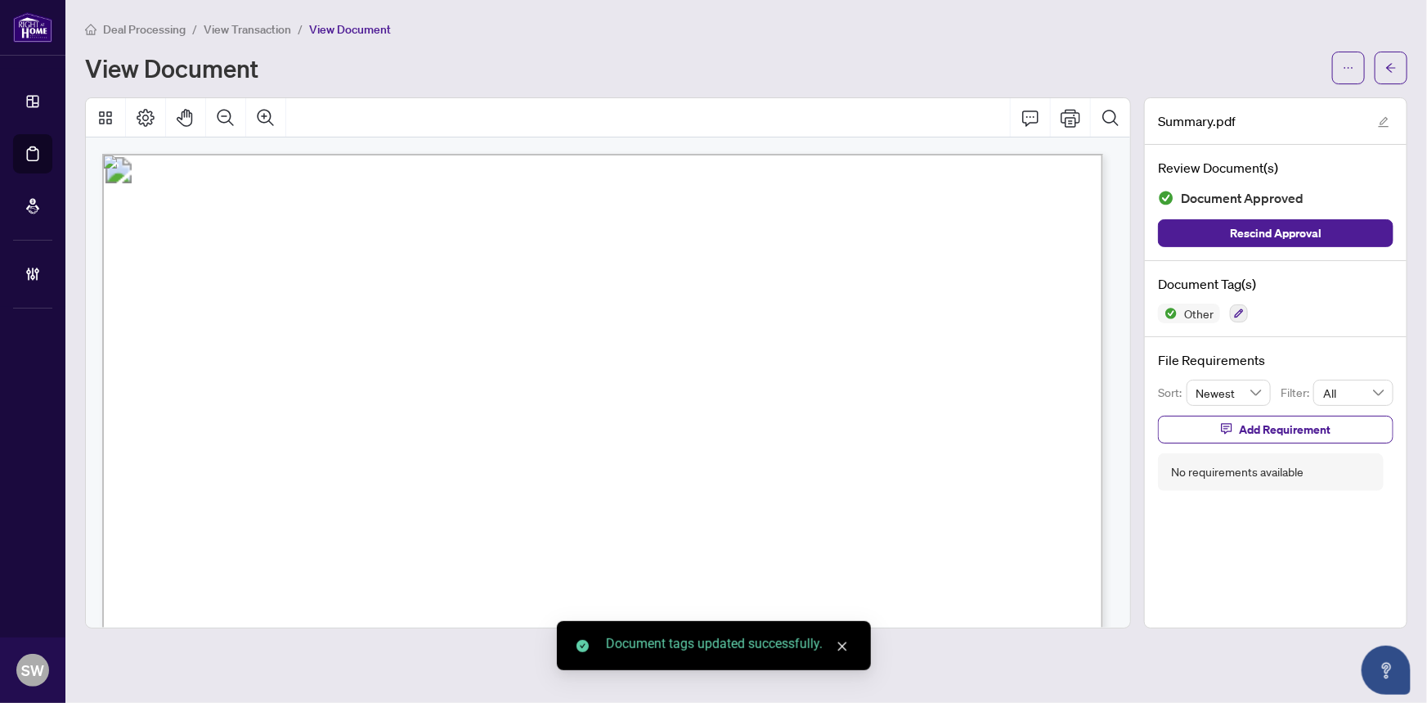
click at [1391, 74] on span "button" at bounding box center [1391, 68] width 11 height 26
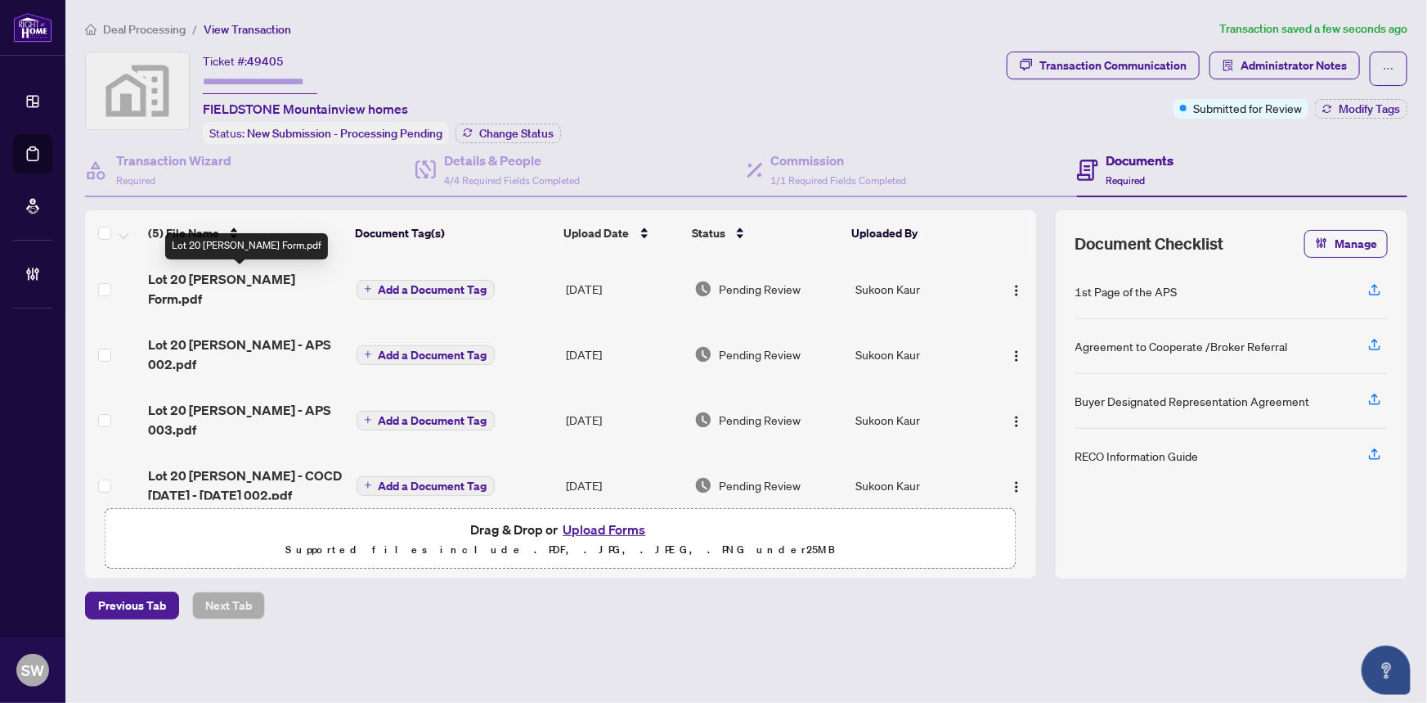
click at [294, 281] on span "Lot 20 [PERSON_NAME] Form.pdf" at bounding box center [245, 288] width 195 height 39
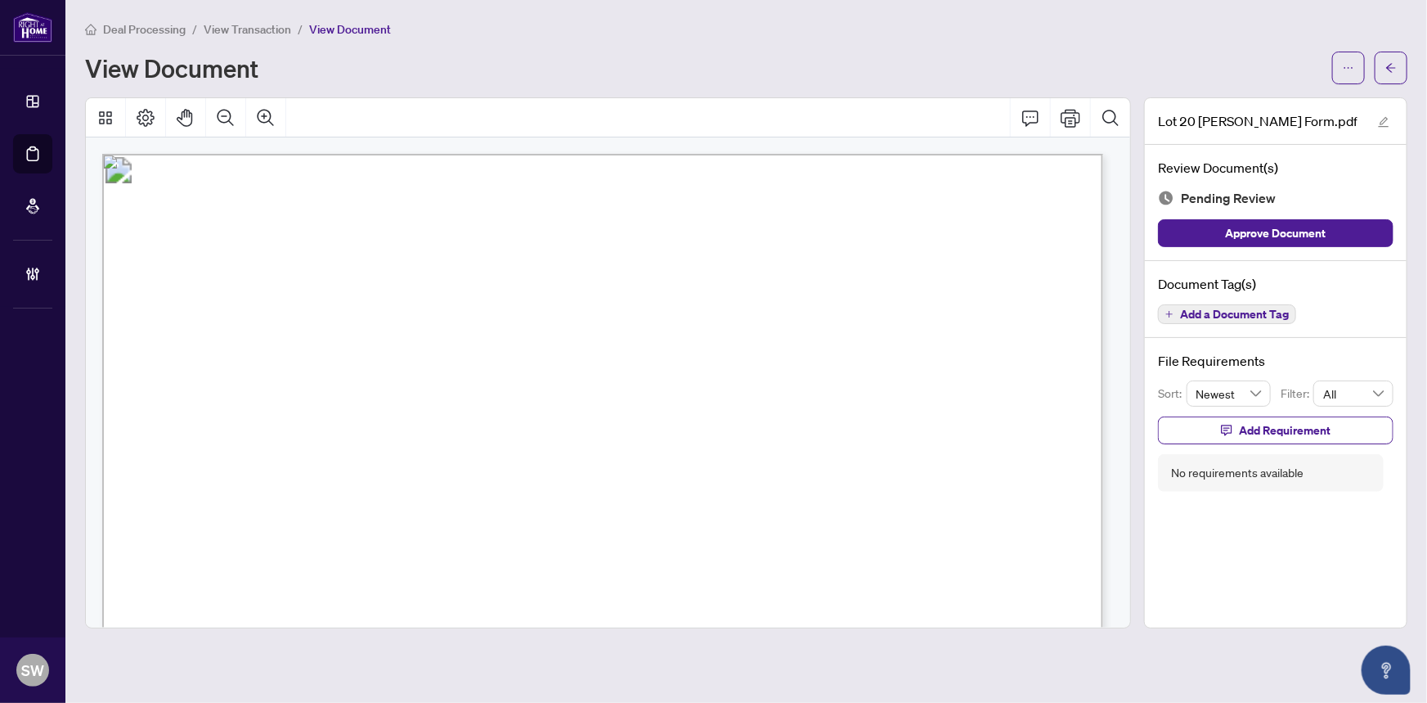
click at [1261, 310] on span "Add a Document Tag" at bounding box center [1234, 313] width 109 height 11
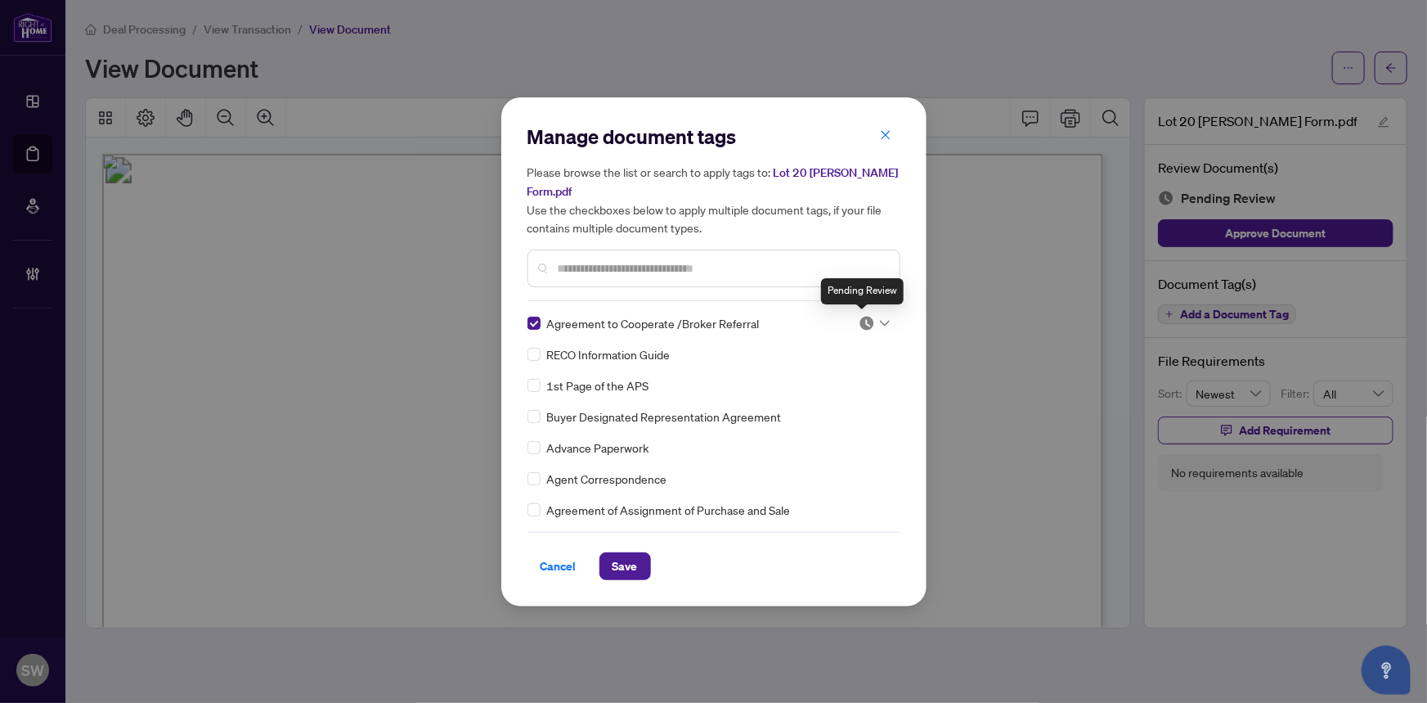
click at [866, 321] on img at bounding box center [867, 323] width 16 height 16
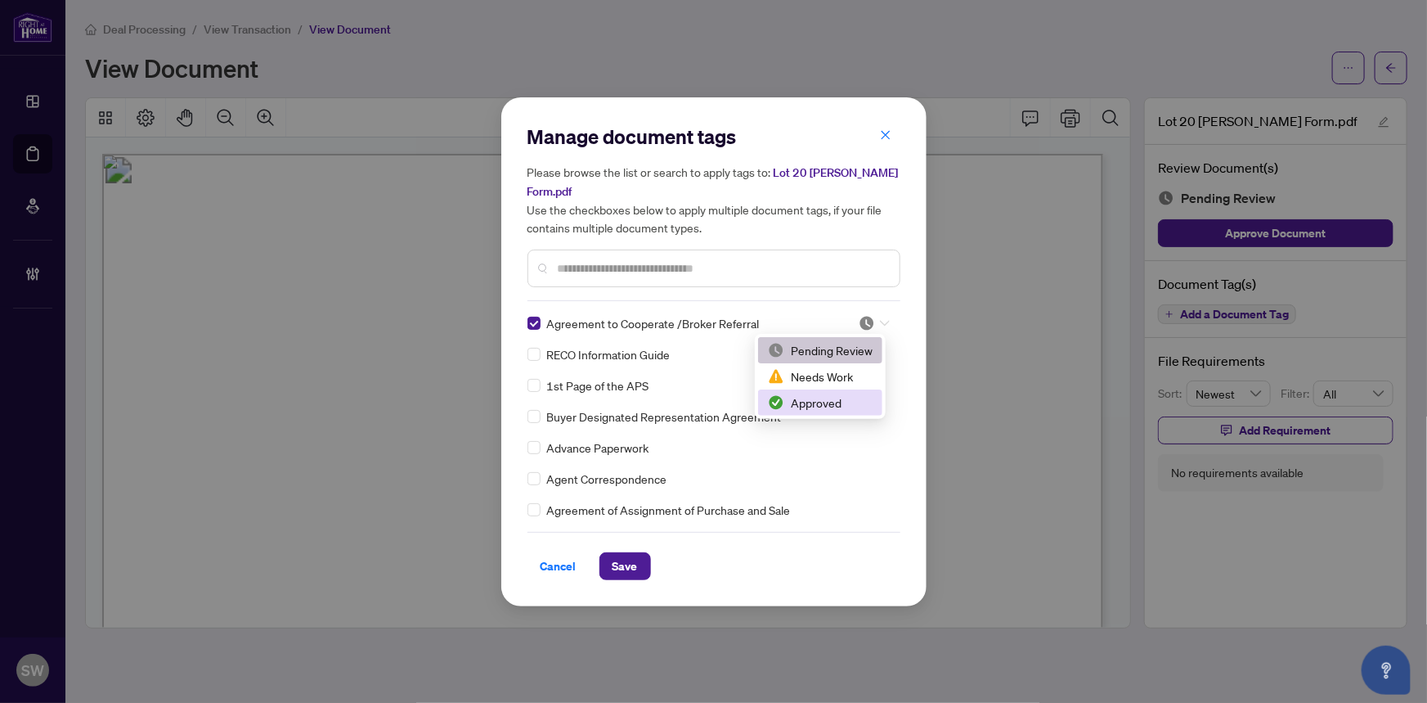
click at [828, 399] on div "Approved" at bounding box center [820, 402] width 105 height 18
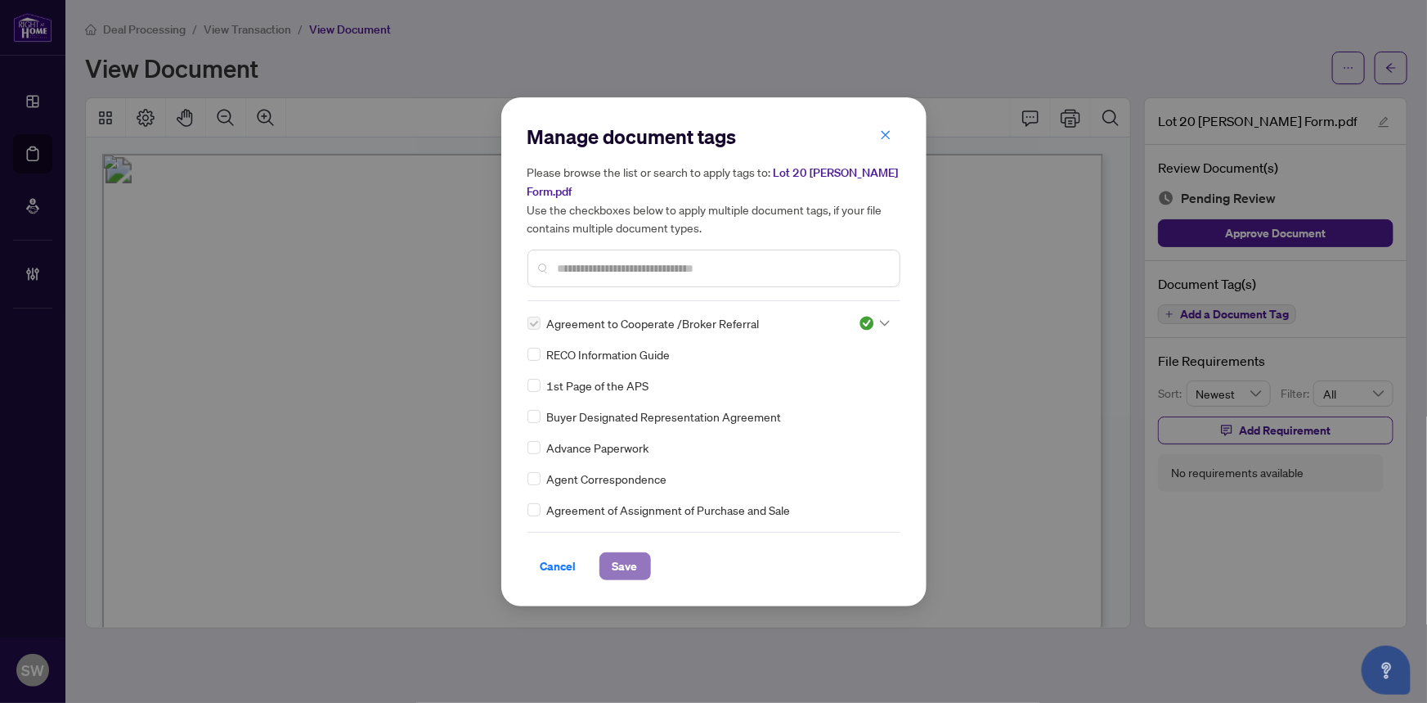
click at [639, 564] on button "Save" at bounding box center [626, 566] width 52 height 28
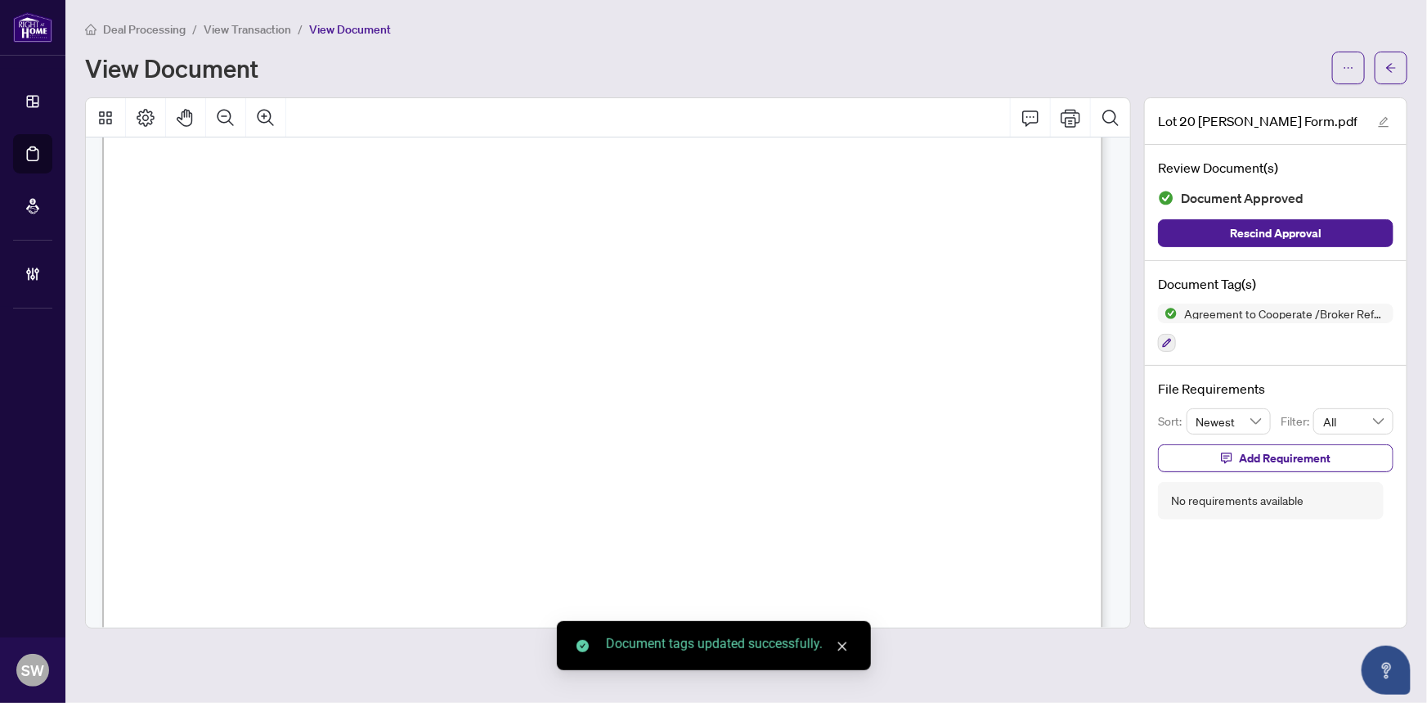
scroll to position [297, 0]
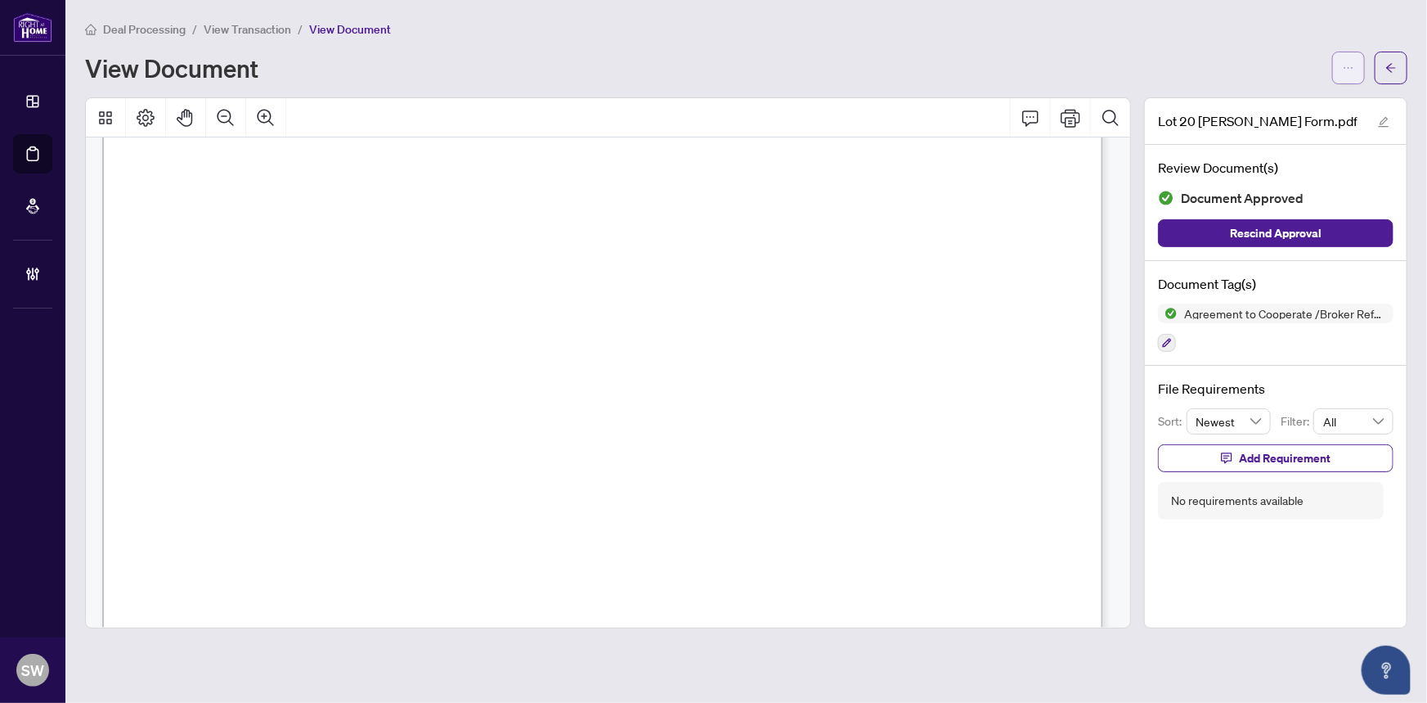
click at [1343, 64] on icon "ellipsis" at bounding box center [1348, 67] width 11 height 11
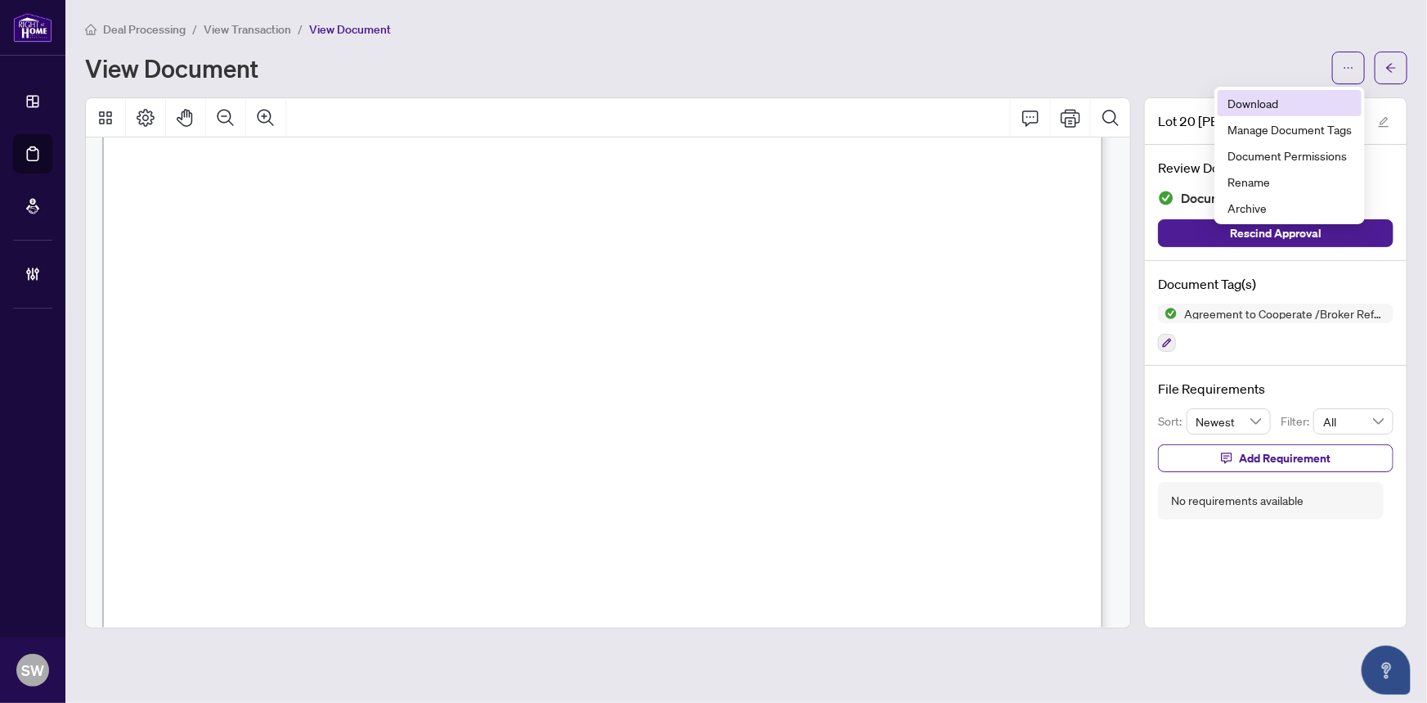
click at [1279, 108] on span "Download" at bounding box center [1290, 103] width 124 height 18
click at [257, 26] on span "View Transaction" at bounding box center [248, 29] width 88 height 15
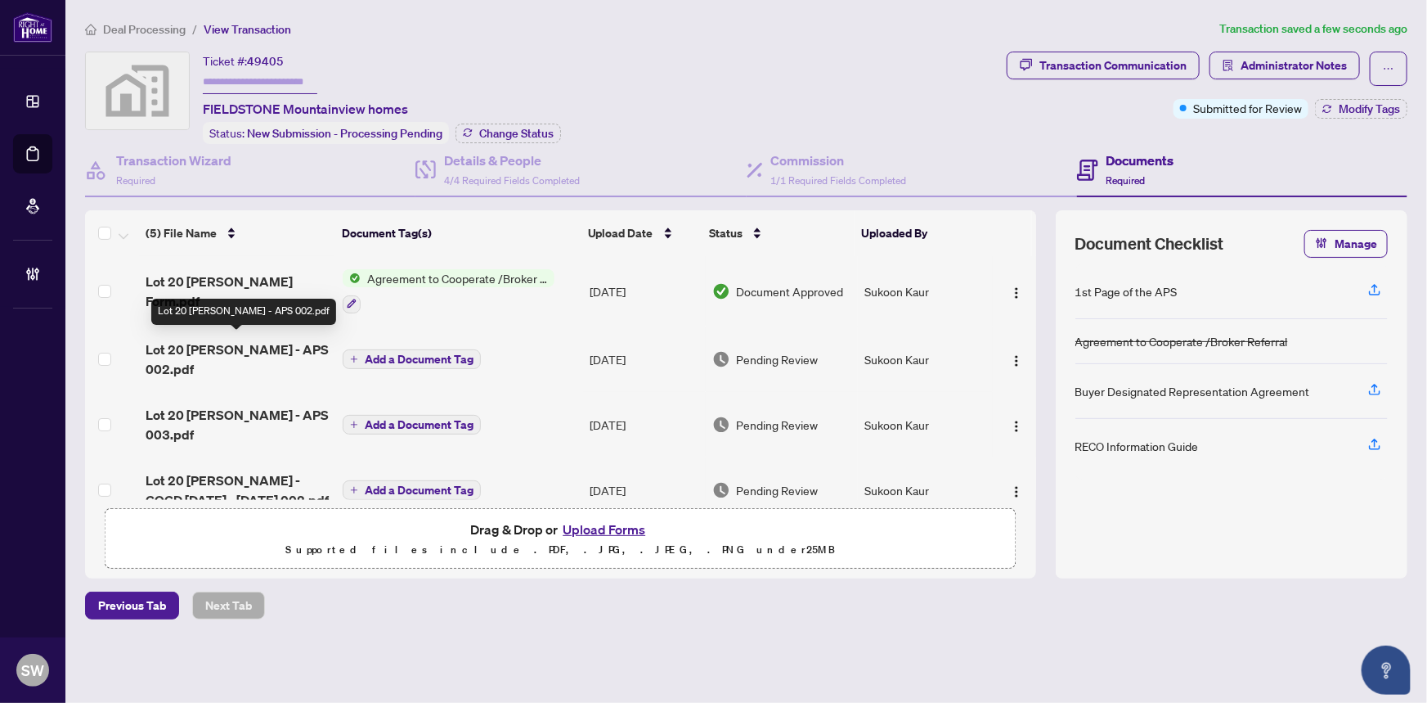
click at [255, 343] on span "Lot 20 Willson Codilla - APS 002.pdf" at bounding box center [238, 358] width 185 height 39
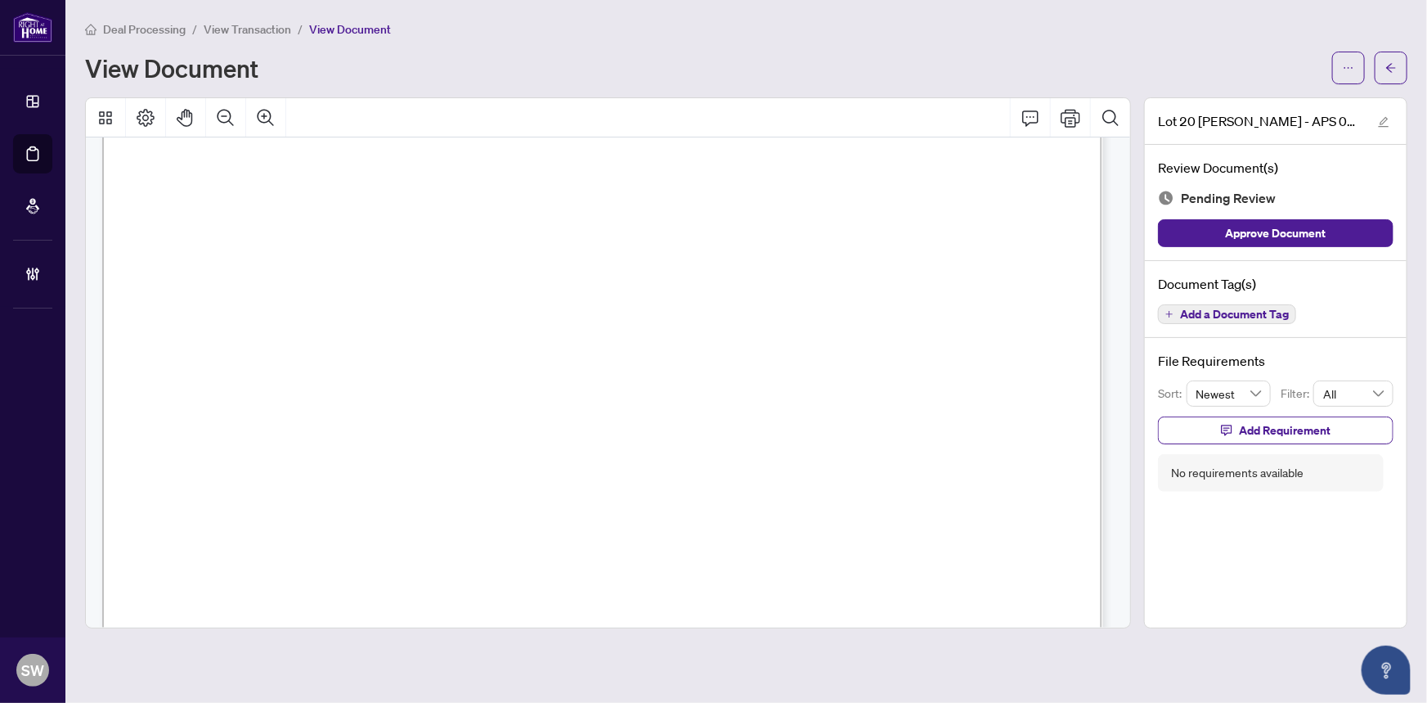
scroll to position [148, 0]
click at [456, 329] on span "MOUNTAINVIEW HOMES (NIAGARA} LTD." at bounding box center [621, 334] width 359 height 20
click at [631, 318] on span "LOT 20 in FIELDSTONE." at bounding box center [620, 321] width 198 height 20
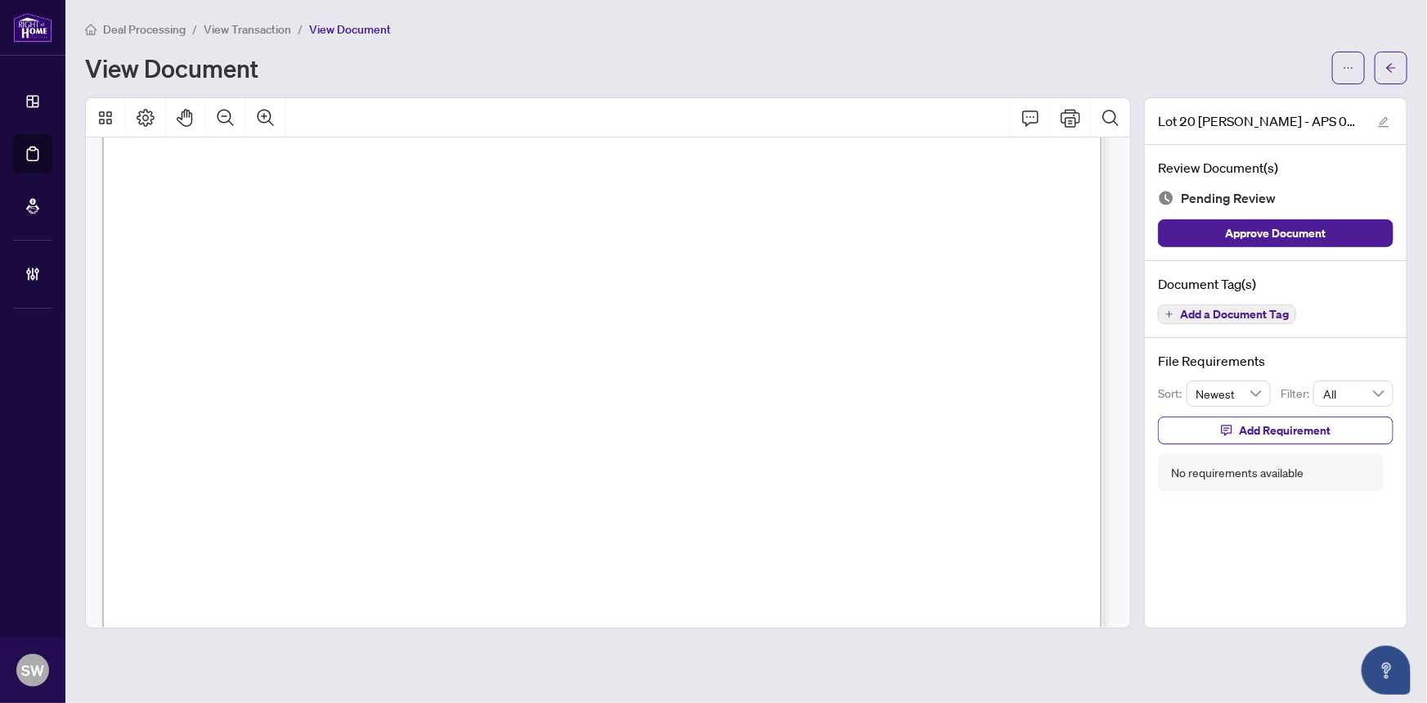
click at [631, 318] on span "LOT 20 in FIELDSTONE." at bounding box center [620, 321] width 198 height 20
click at [502, 262] on span "MOUNTAINVIEW HOMES (NIAGARA} LTD." at bounding box center [621, 259] width 359 height 20
drag, startPoint x: 462, startPoint y: 255, endPoint x: 447, endPoint y: 255, distance: 15.5
click at [461, 255] on span "MOUNTAINVIEW HOMES (NIAGARA} LTD." at bounding box center [621, 259] width 359 height 20
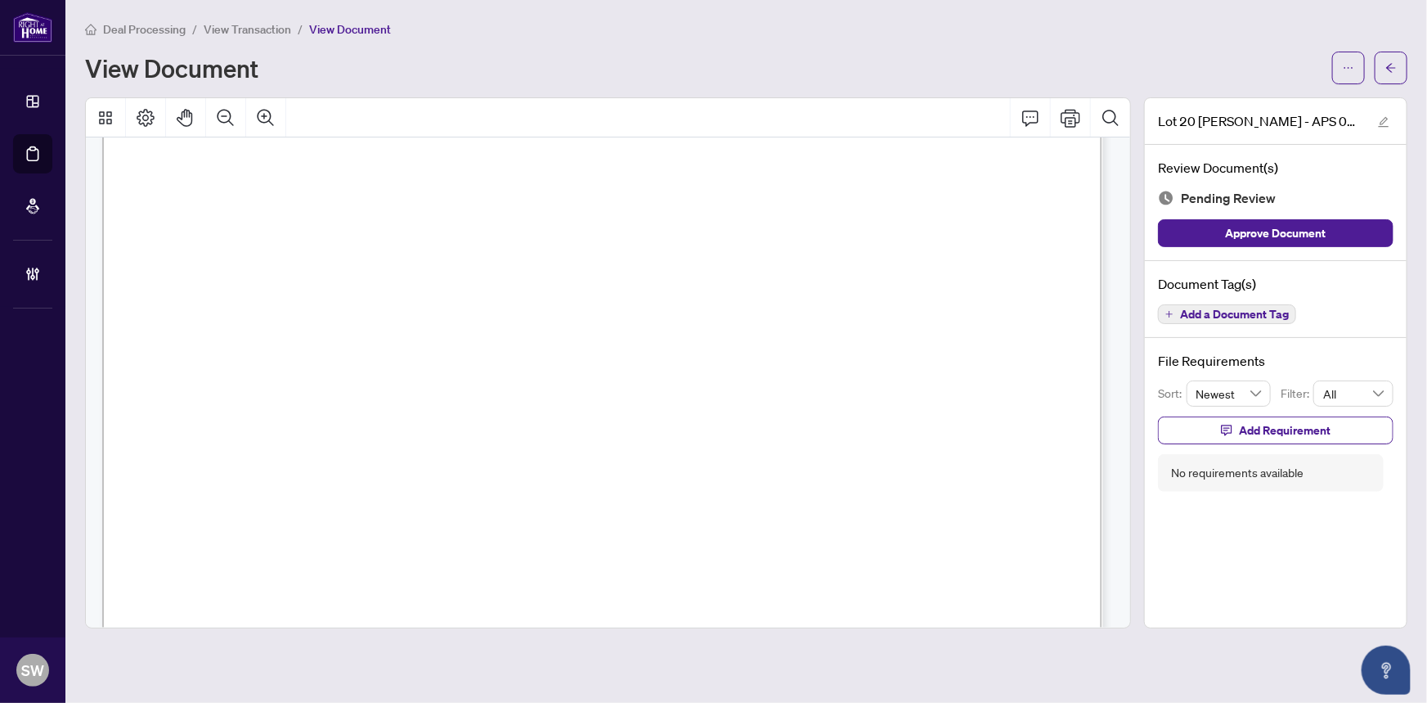
click at [558, 255] on span "MOUNTAINVIEW HOMES (NIAGARA} LTD." at bounding box center [621, 259] width 359 height 20
drag, startPoint x: 442, startPoint y: 255, endPoint x: 802, endPoint y: 252, distance: 359.9
click at [801, 252] on span "MOUNTAINVIEW HOMES (NIAGARA} LTD." at bounding box center [621, 259] width 359 height 20
drag, startPoint x: 342, startPoint y: 286, endPoint x: 559, endPoint y: 287, distance: 216.8
click at [559, 287] on span "IRENE DUMLAO CODILLA & CHRISTOPHER CODILLA" at bounding box center [579, 291] width 473 height 20
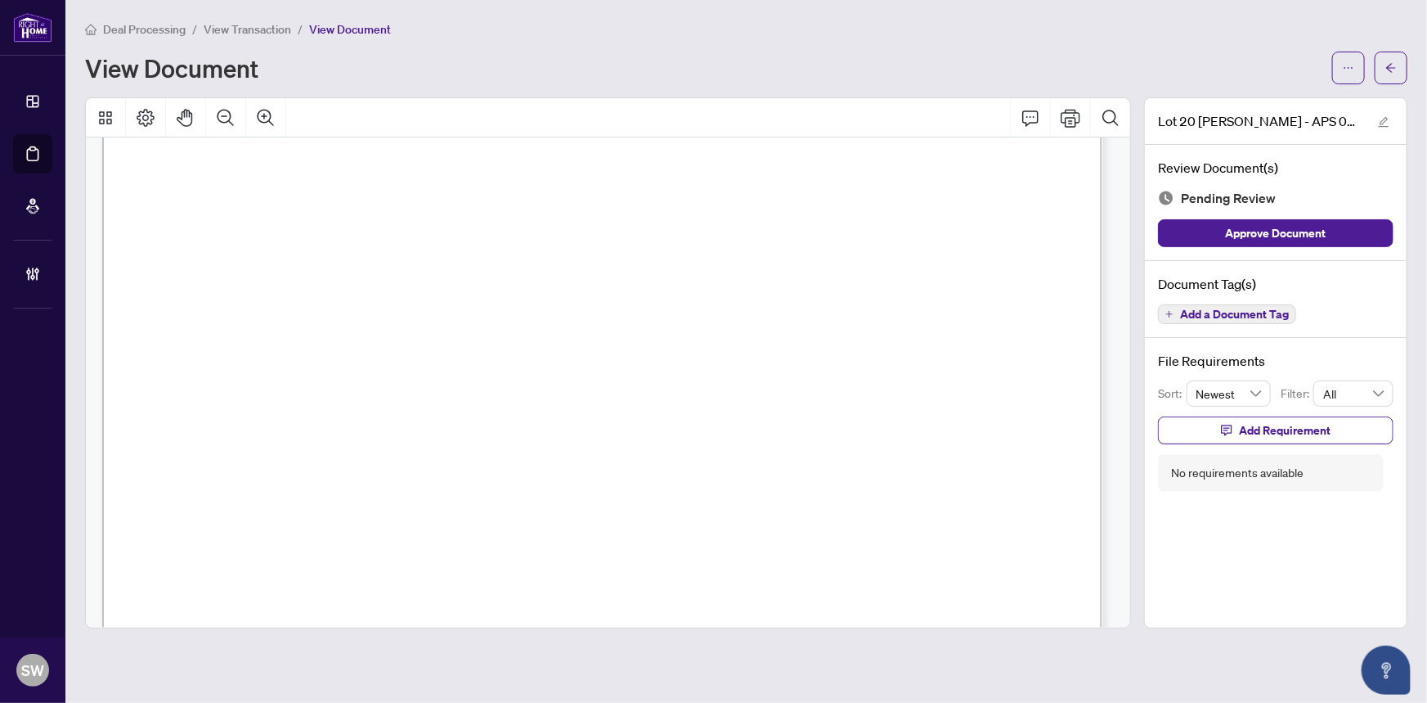
scroll to position [371, 0]
drag, startPoint x: 568, startPoint y: 362, endPoint x: 628, endPoint y: 359, distance: 60.6
click at [551, 359] on span "Eight Hundred Fifty Thousand Canadian Dollars $(850,000)" at bounding box center [382, 363] width 339 height 17
click at [239, 25] on span "View Transaction" at bounding box center [248, 29] width 88 height 15
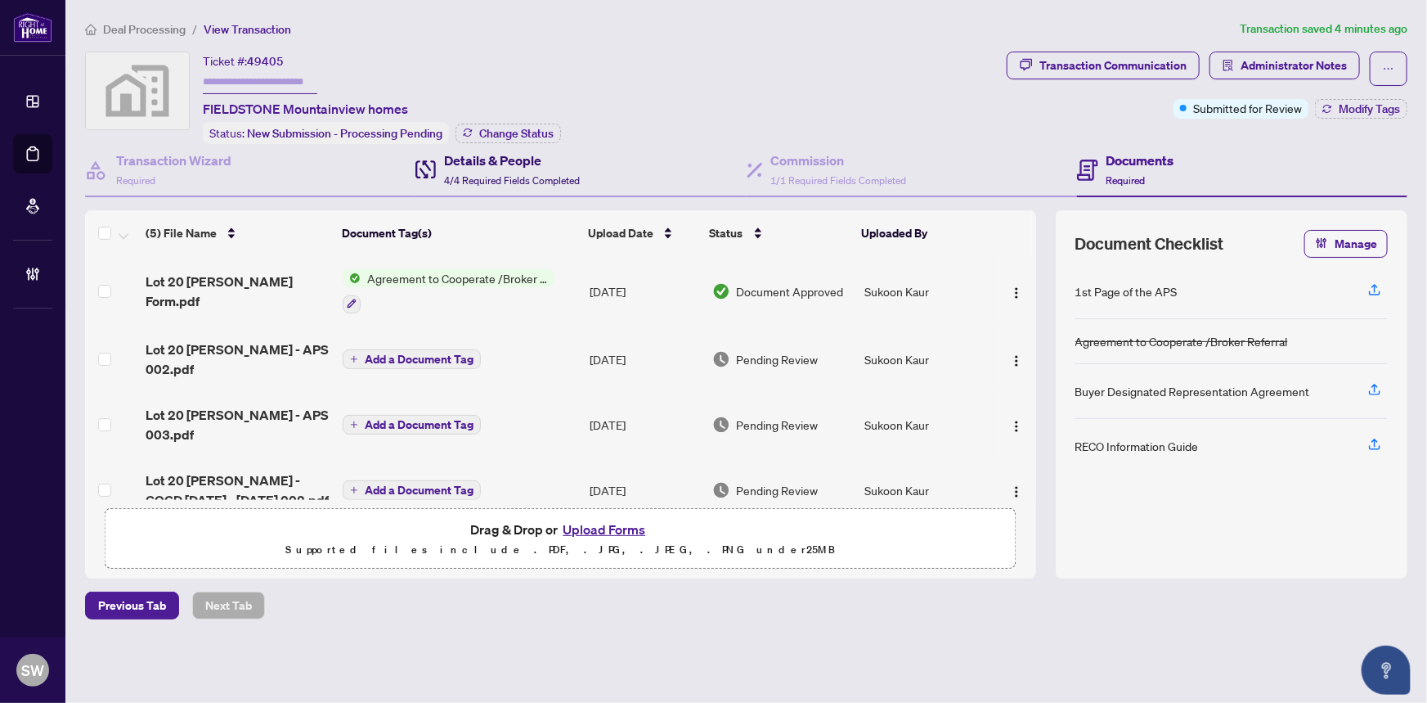
click at [519, 159] on h4 "Details & People" at bounding box center [512, 161] width 136 height 20
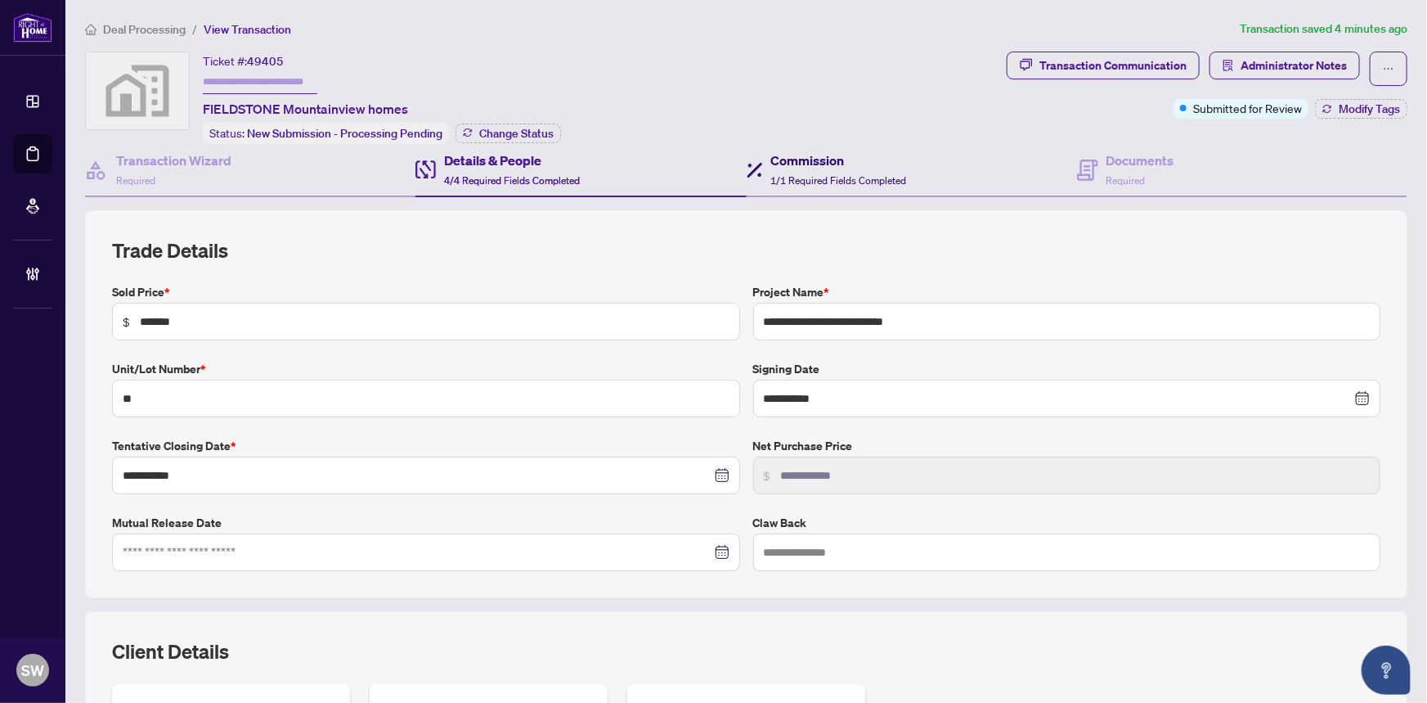
click at [813, 164] on h4 "Commission" at bounding box center [839, 161] width 136 height 20
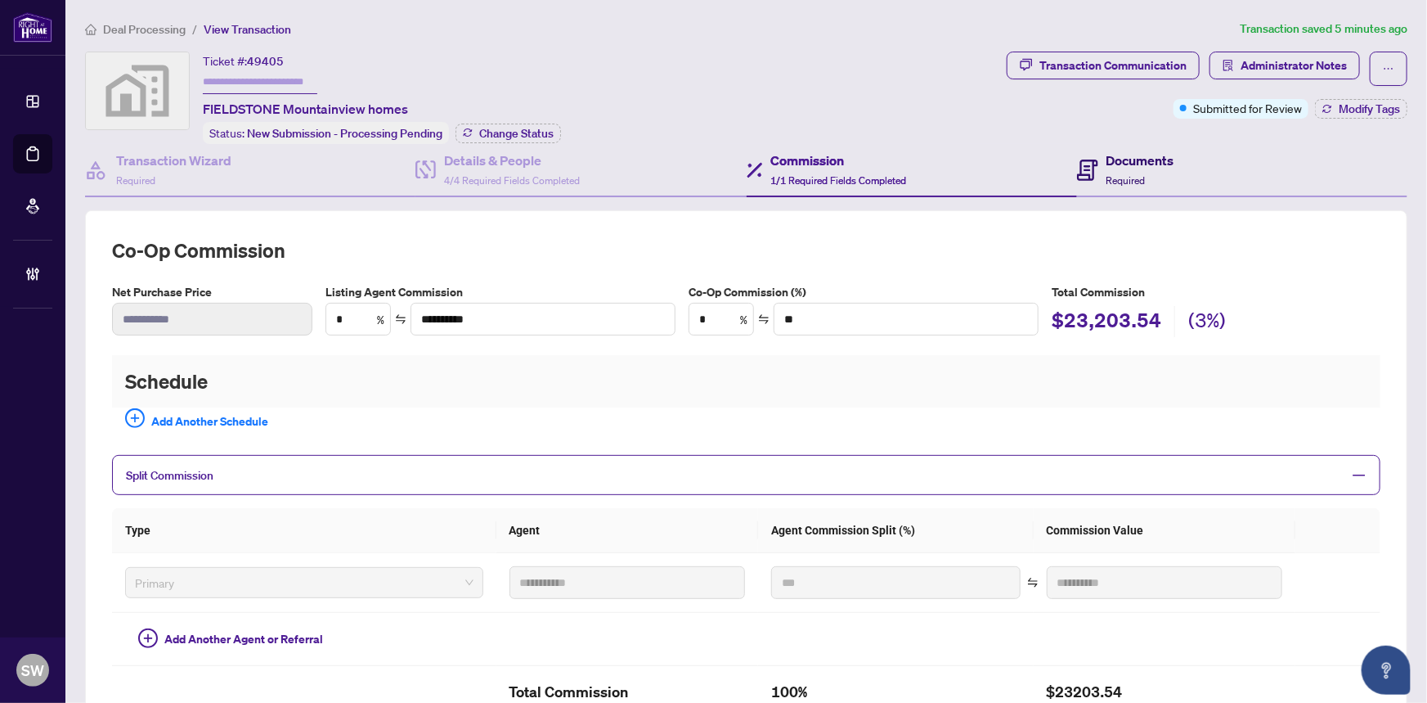
click at [1143, 169] on div "Documents Required" at bounding box center [1141, 170] width 68 height 38
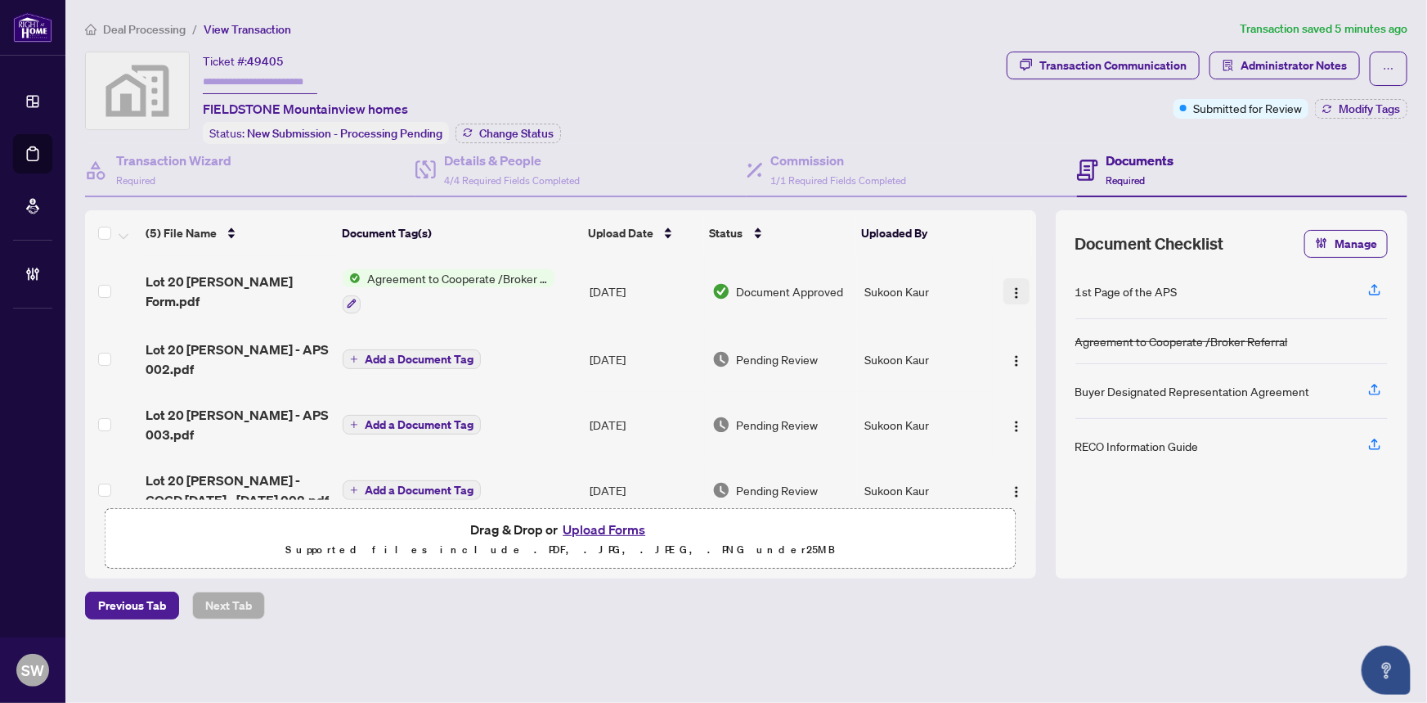
click at [1010, 286] on img "button" at bounding box center [1016, 292] width 13 height 13
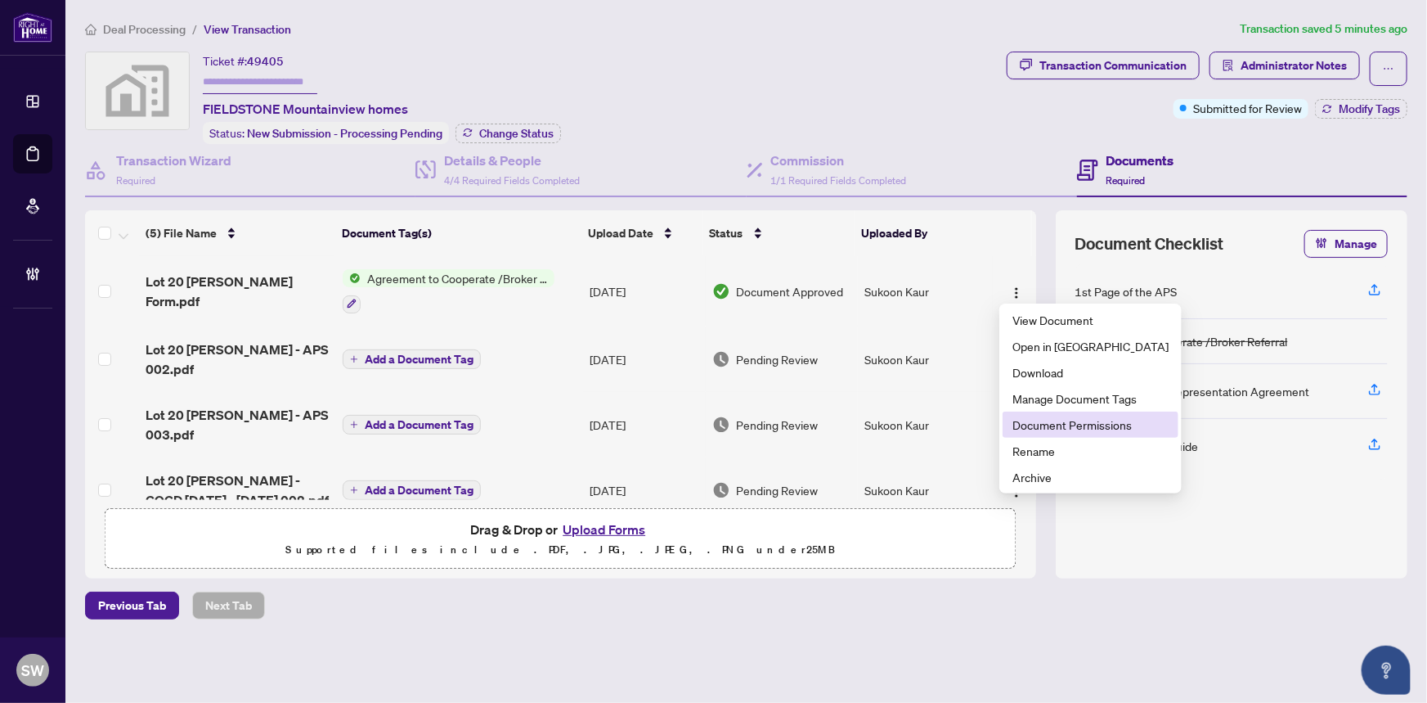
click at [1036, 422] on span "Document Permissions" at bounding box center [1091, 425] width 156 height 18
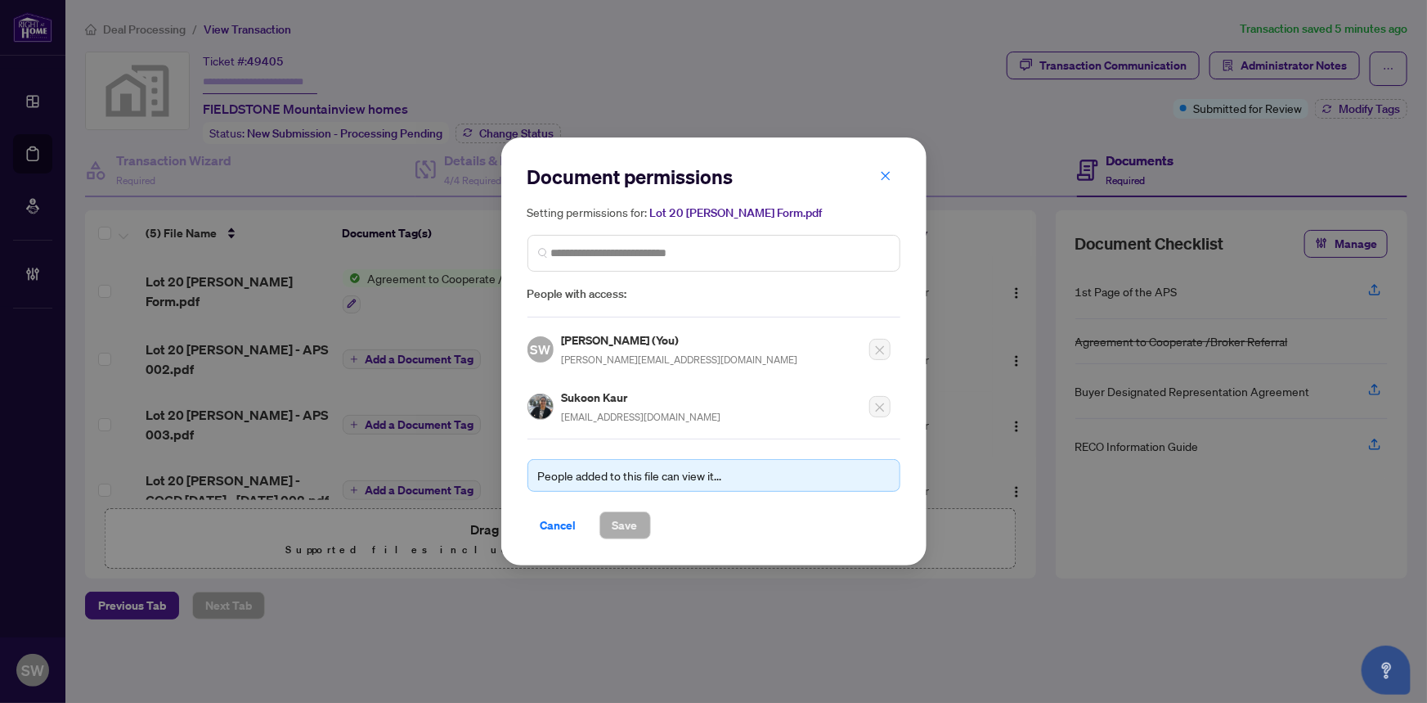
click at [597, 395] on h5 "Sukoon Kaur" at bounding box center [642, 397] width 160 height 19
copy h5 "Sukoon Kaur"
click at [618, 393] on h5 "Sukoon Kaur" at bounding box center [642, 397] width 160 height 19
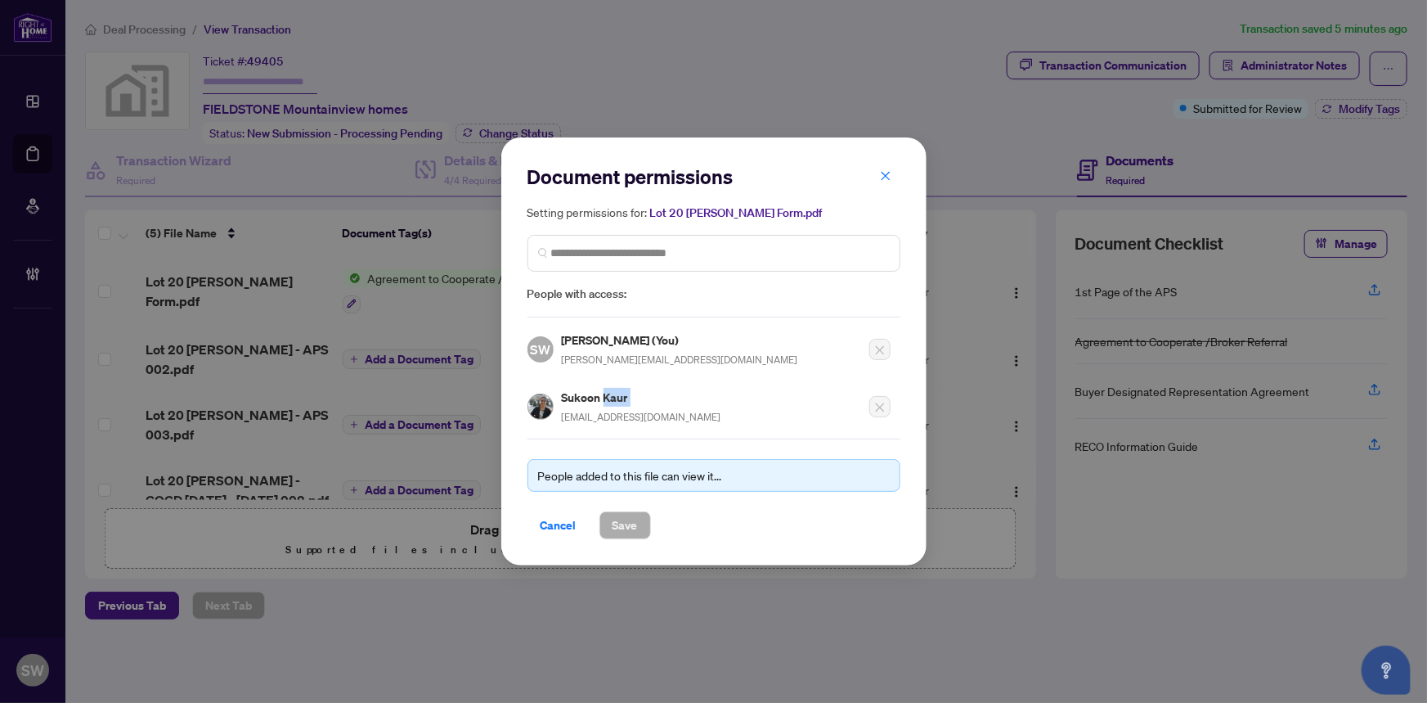
click at [618, 393] on h5 "Sukoon Kaur" at bounding box center [642, 397] width 160 height 19
drag, startPoint x: 550, startPoint y: 524, endPoint x: 510, endPoint y: 485, distance: 56.1
click at [550, 524] on span "Cancel" at bounding box center [559, 525] width 36 height 26
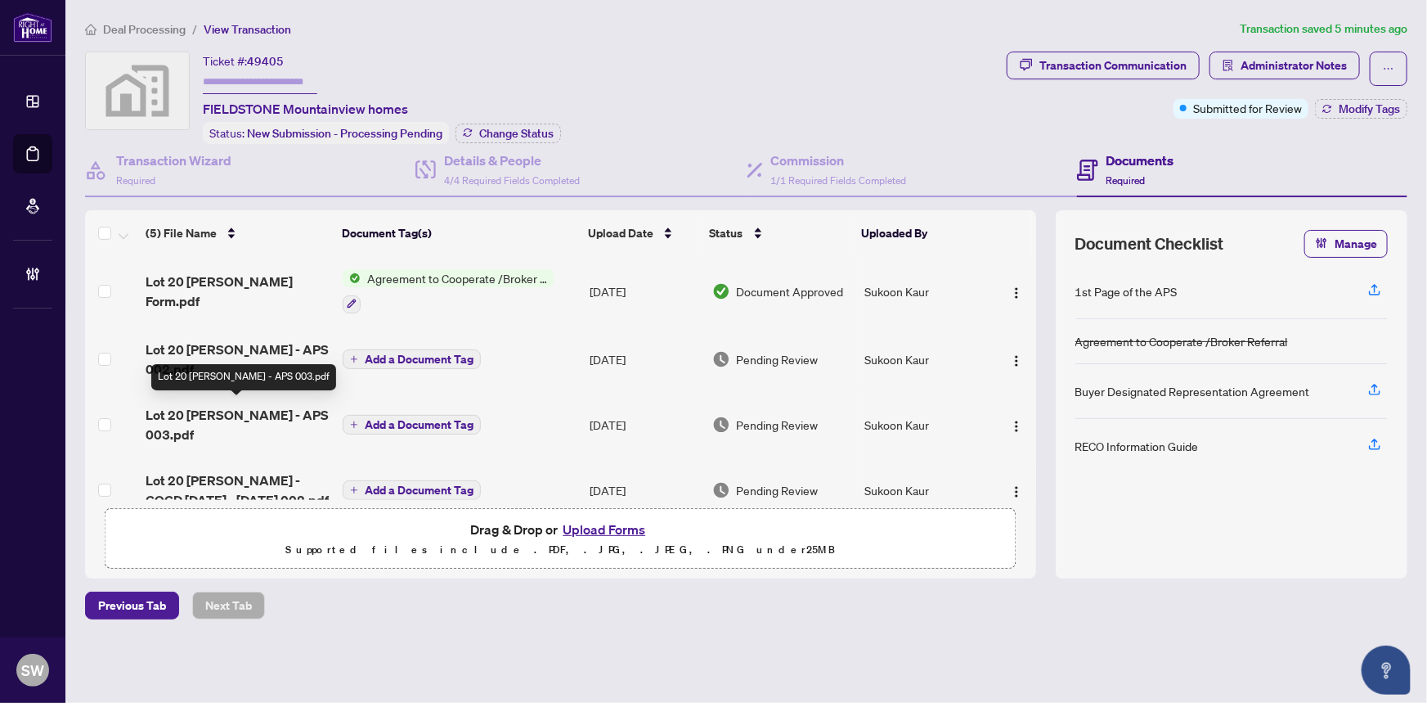
click at [239, 405] on span "Lot 20 Willson Codilla - APS 003.pdf" at bounding box center [238, 424] width 185 height 39
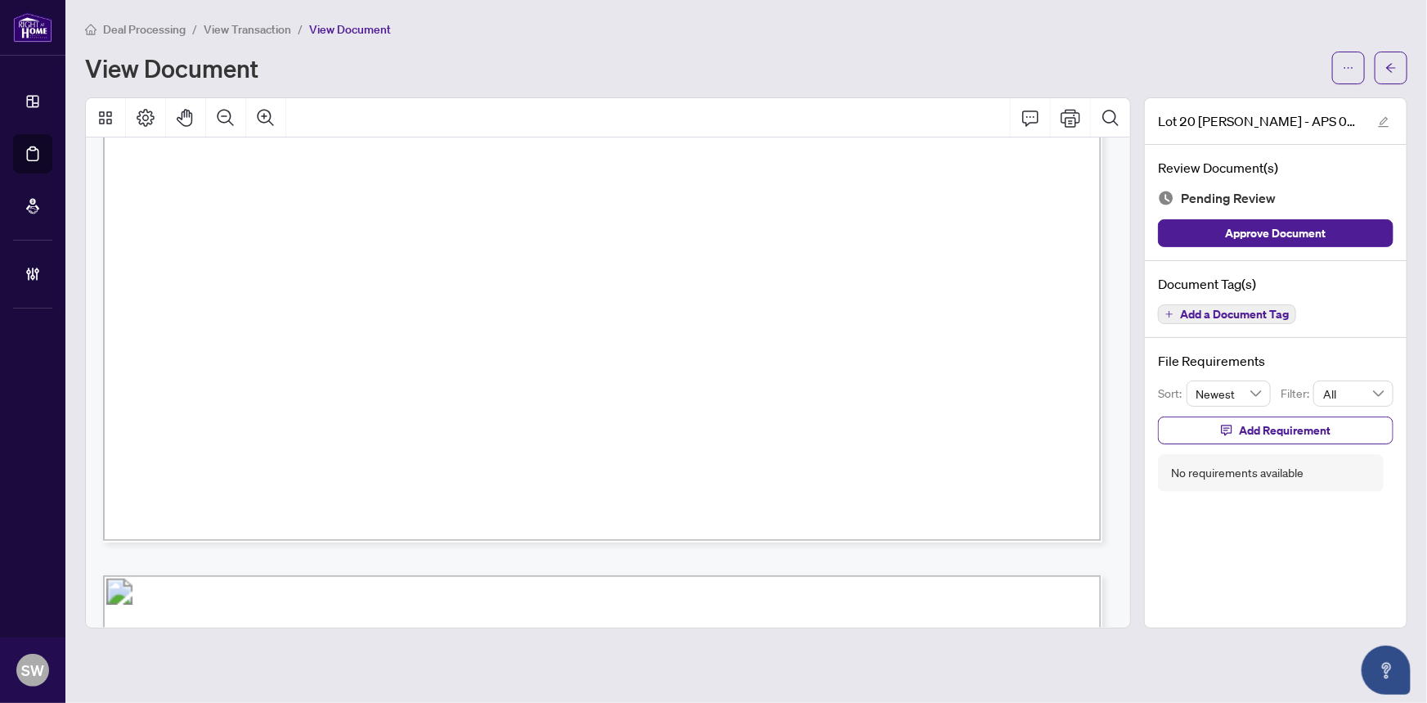
scroll to position [60271, 0]
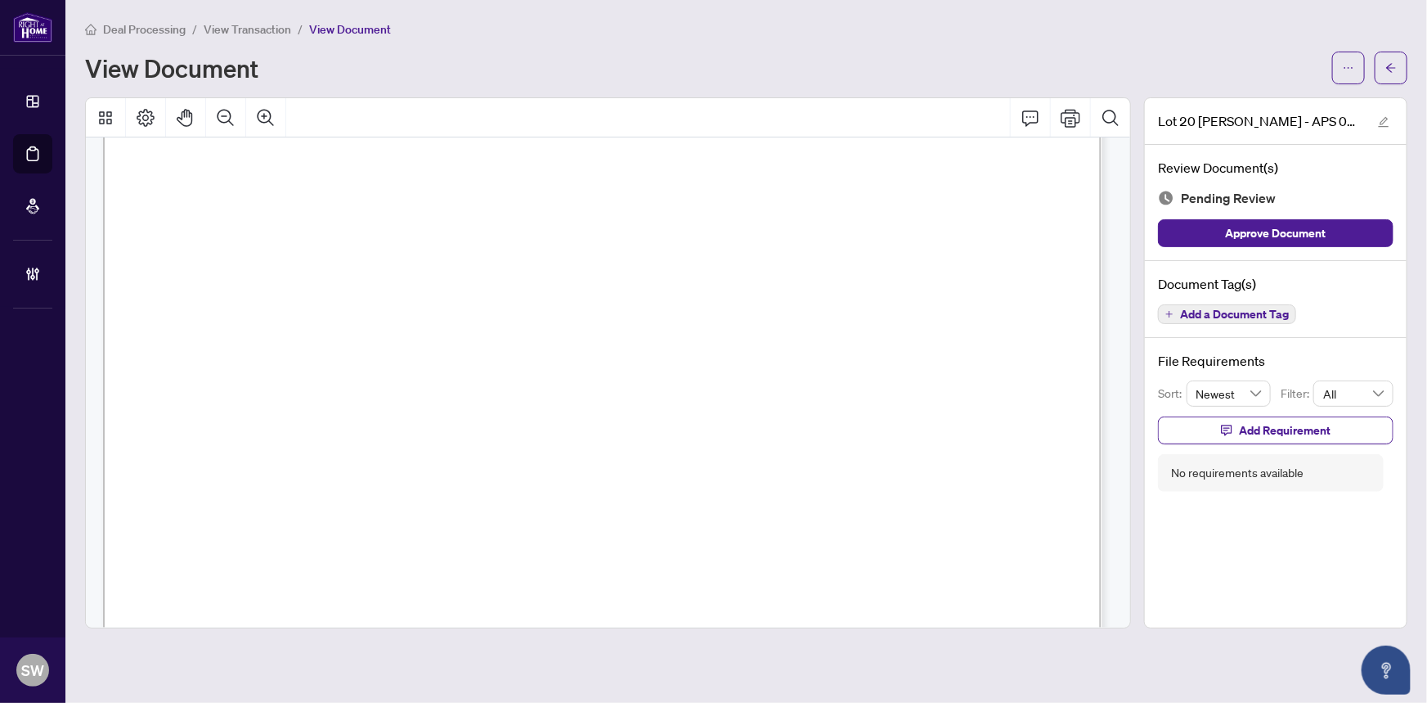
click at [1262, 316] on span "Add a Document Tag" at bounding box center [1234, 313] width 109 height 11
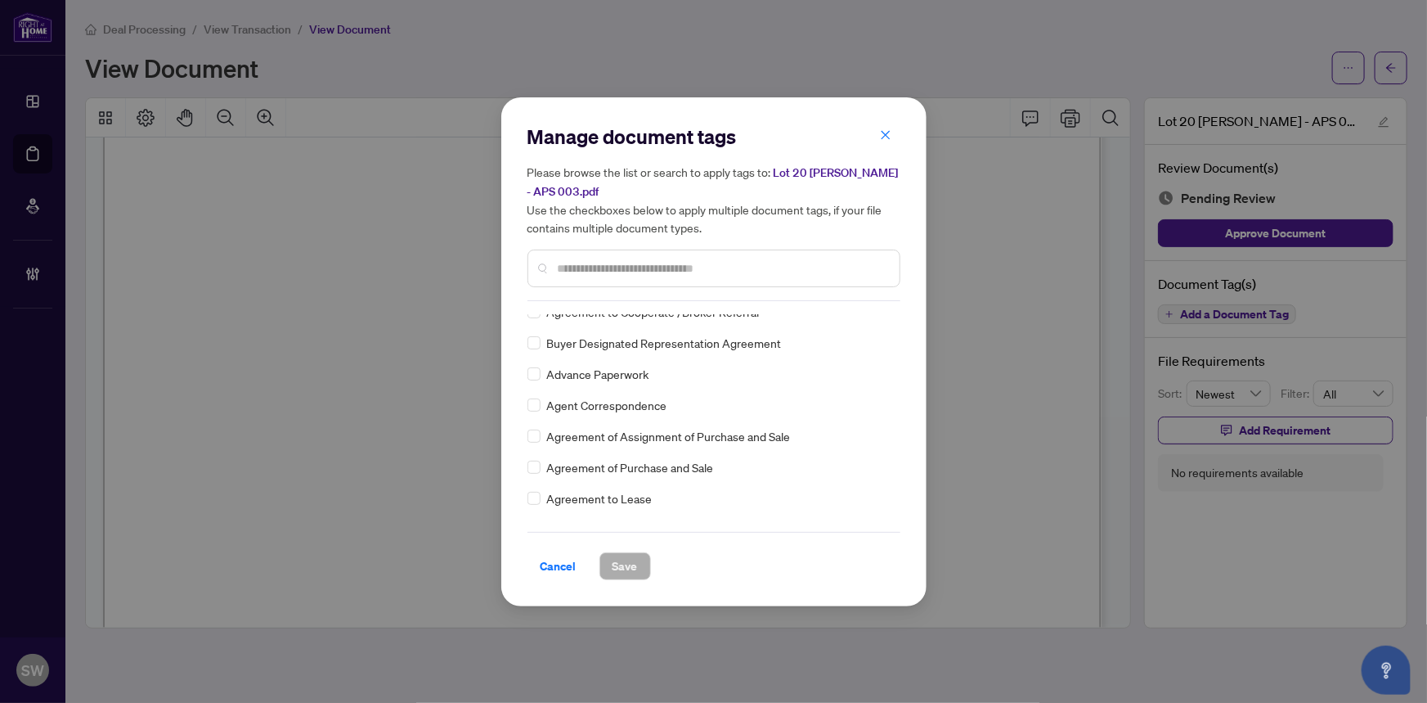
scroll to position [0, 0]
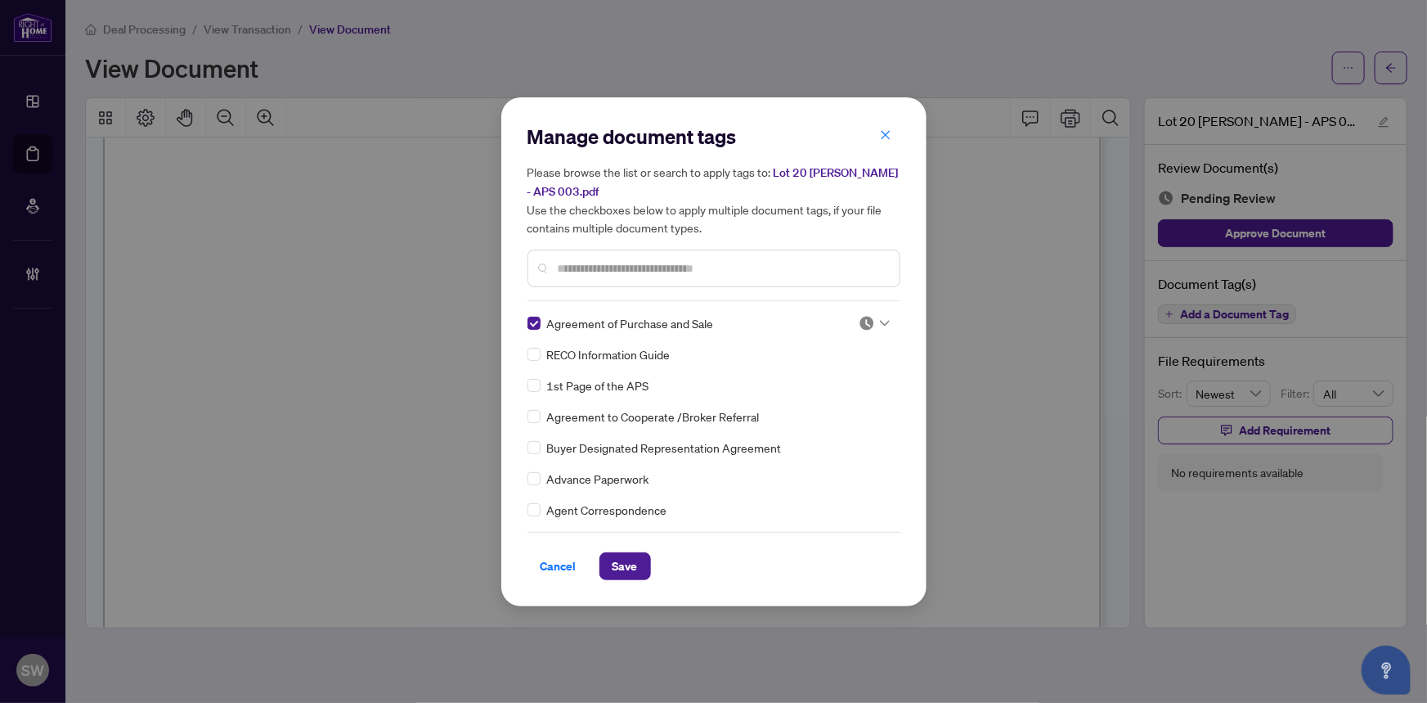
click at [865, 319] on img at bounding box center [867, 323] width 16 height 16
click at [823, 393] on div "Approved" at bounding box center [820, 402] width 105 height 18
click at [636, 564] on span "Save" at bounding box center [625, 566] width 25 height 26
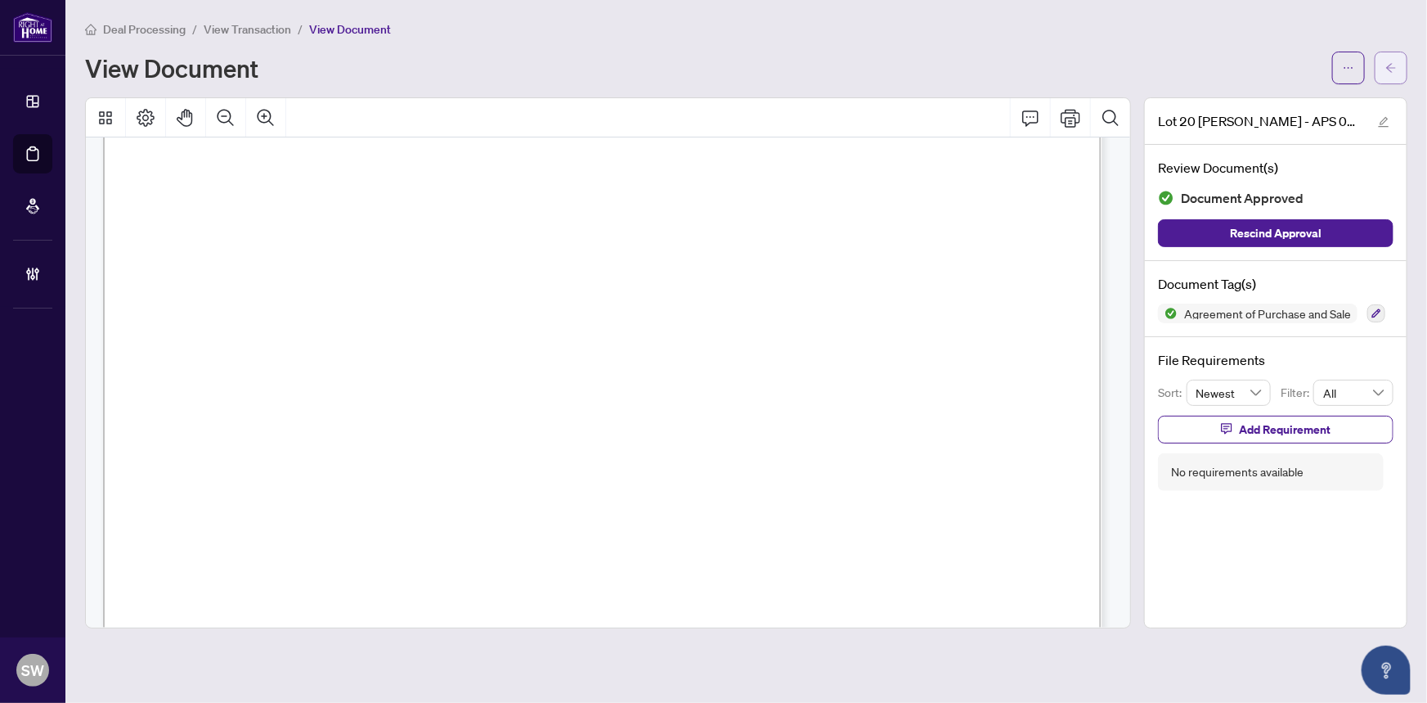
click at [1392, 65] on icon "arrow-left" at bounding box center [1391, 67] width 11 height 11
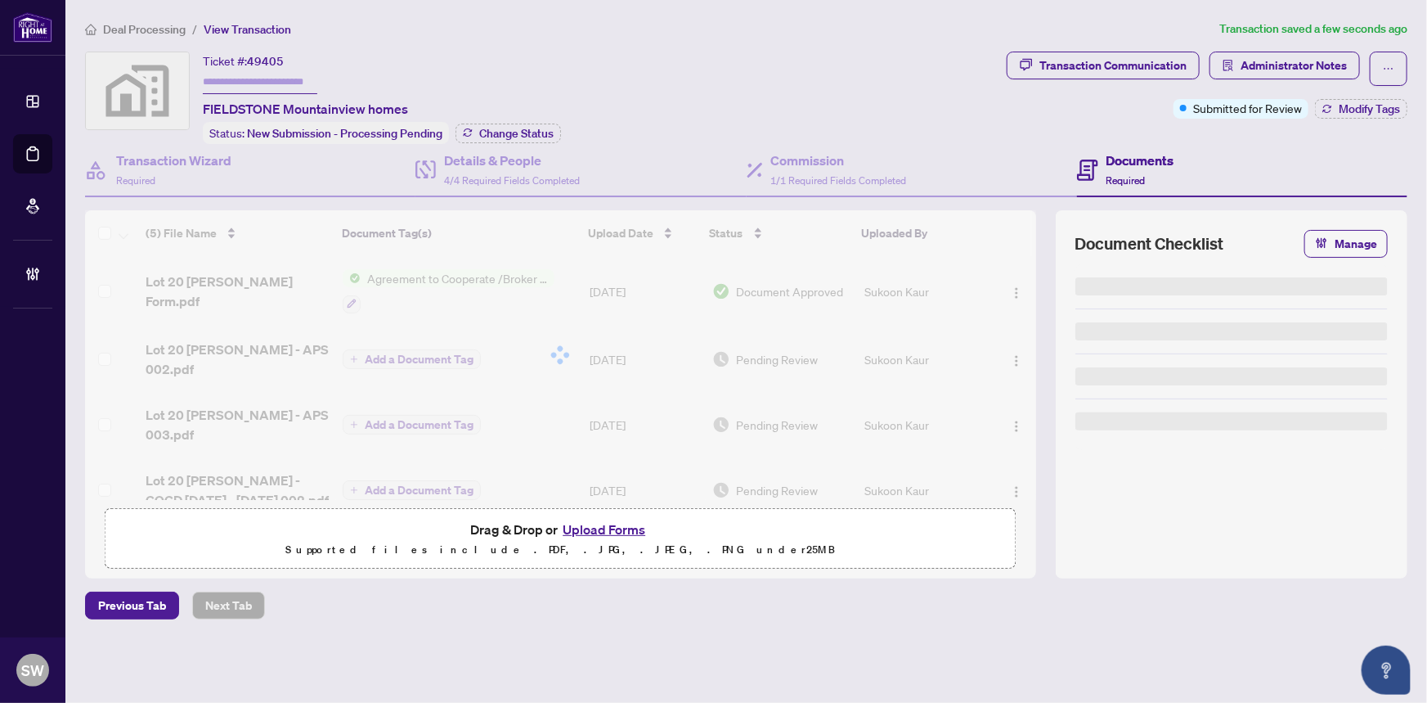
click at [266, 61] on span "49405" at bounding box center [265, 61] width 37 height 15
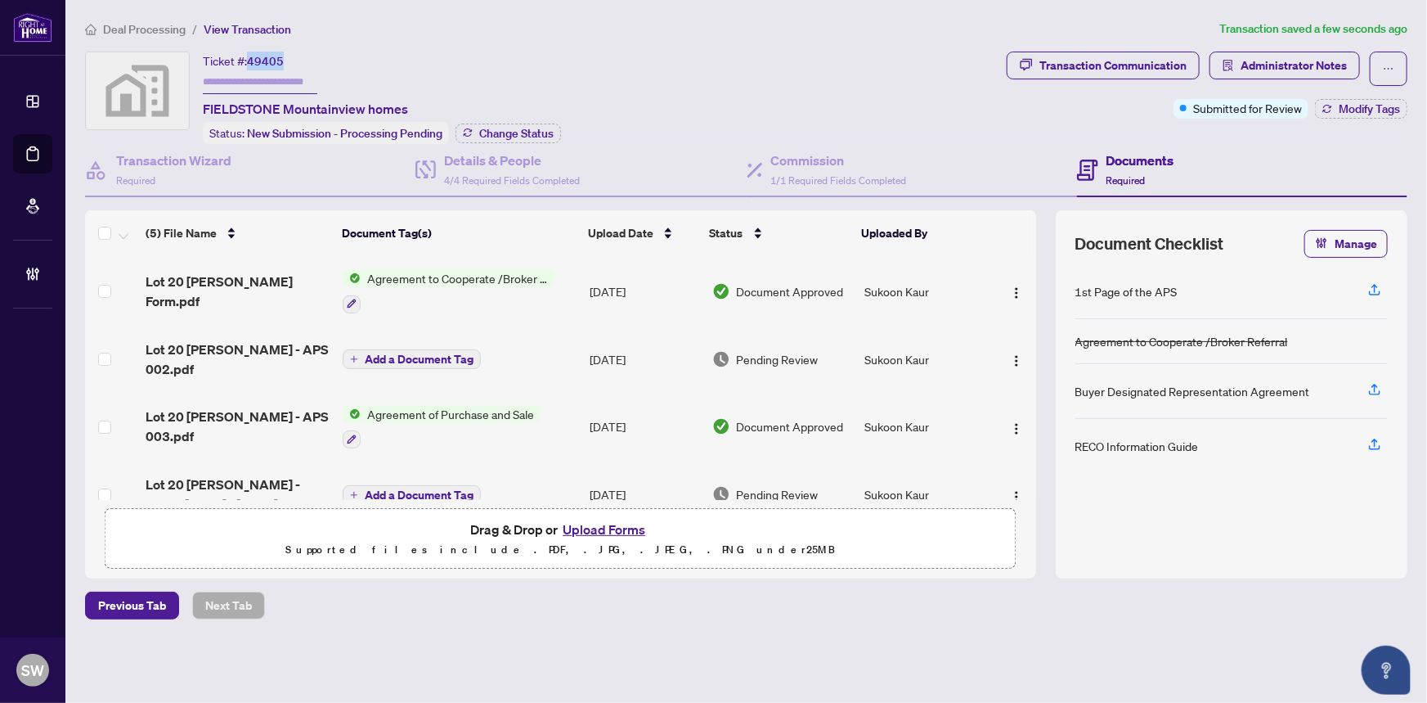
copy span "49405"
click at [251, 351] on span "Lot 20 Willson Codilla - APS 002.pdf" at bounding box center [238, 358] width 185 height 39
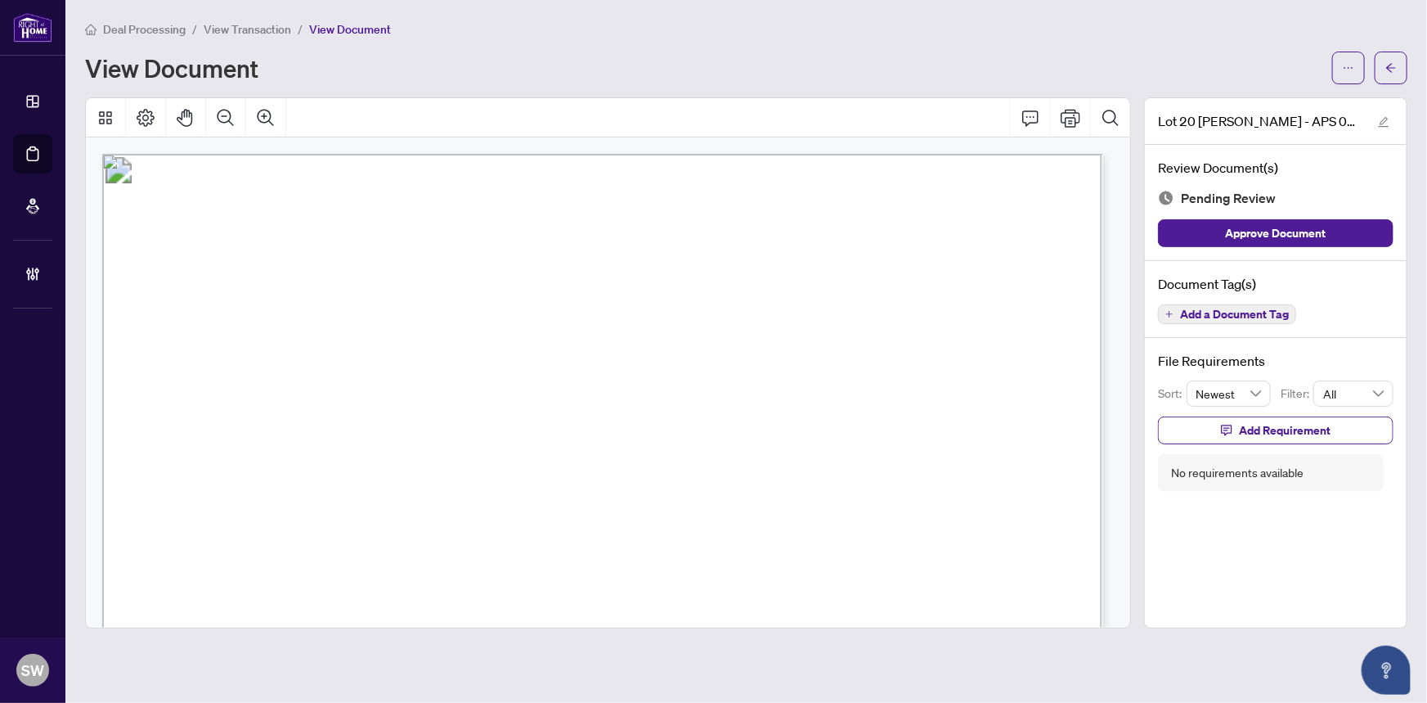
click at [1234, 309] on span "Add a Document Tag" at bounding box center [1234, 313] width 109 height 11
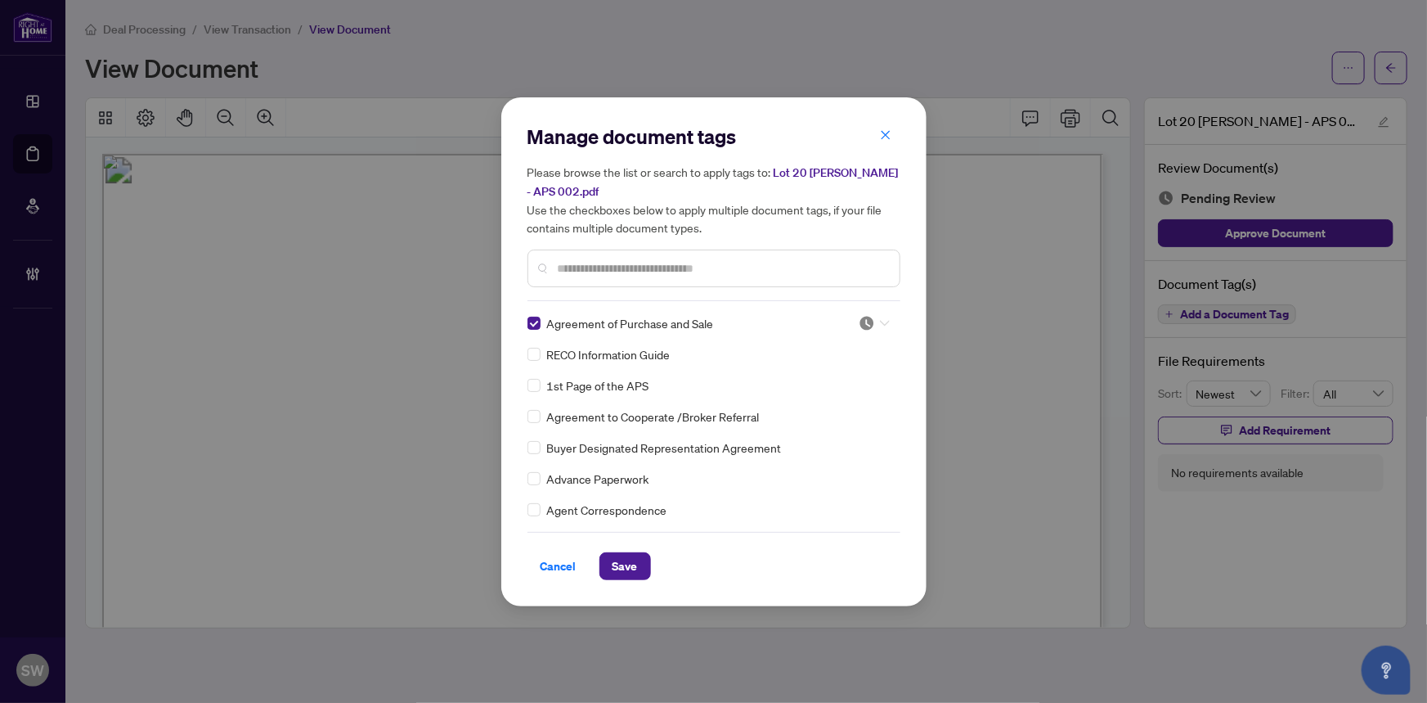
click at [870, 322] on div at bounding box center [874, 323] width 31 height 16
click at [824, 400] on div "Approved" at bounding box center [820, 402] width 105 height 18
click at [626, 556] on span "Save" at bounding box center [625, 566] width 25 height 26
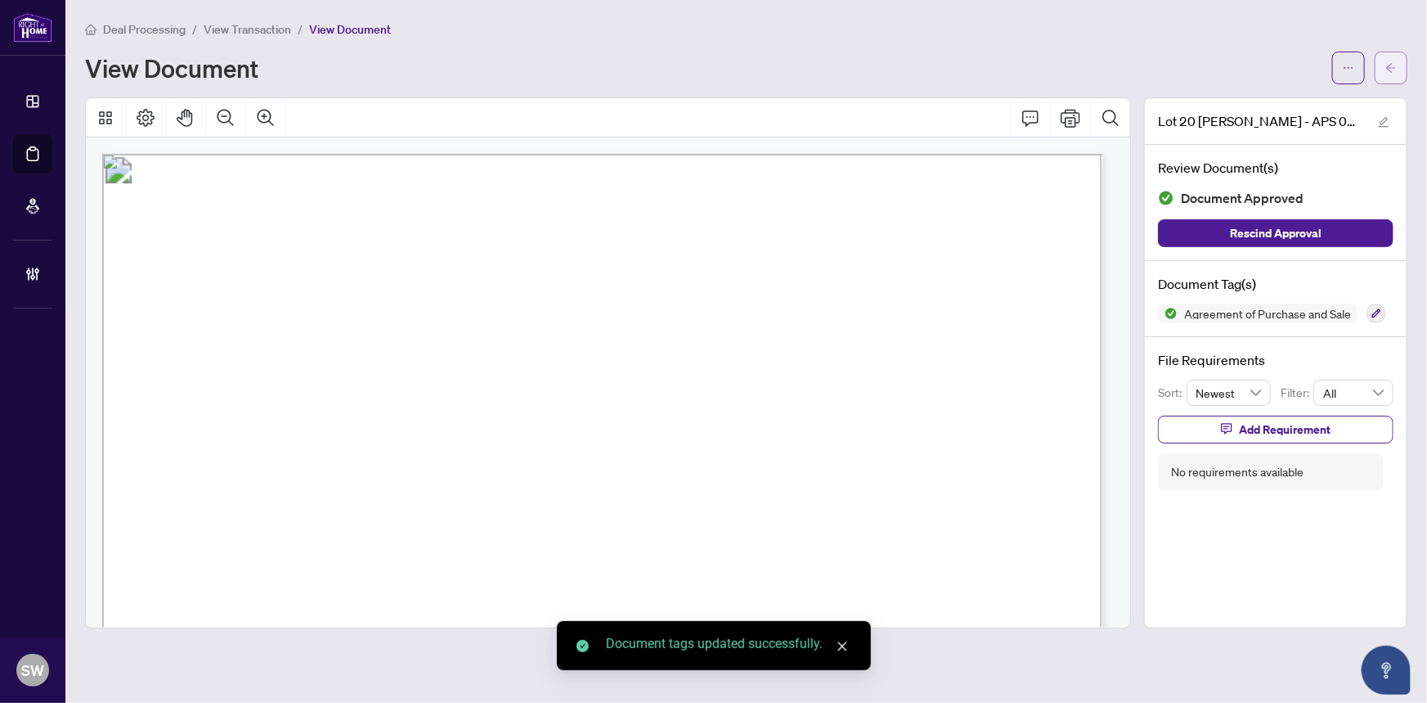
click at [1386, 74] on span "button" at bounding box center [1391, 68] width 11 height 26
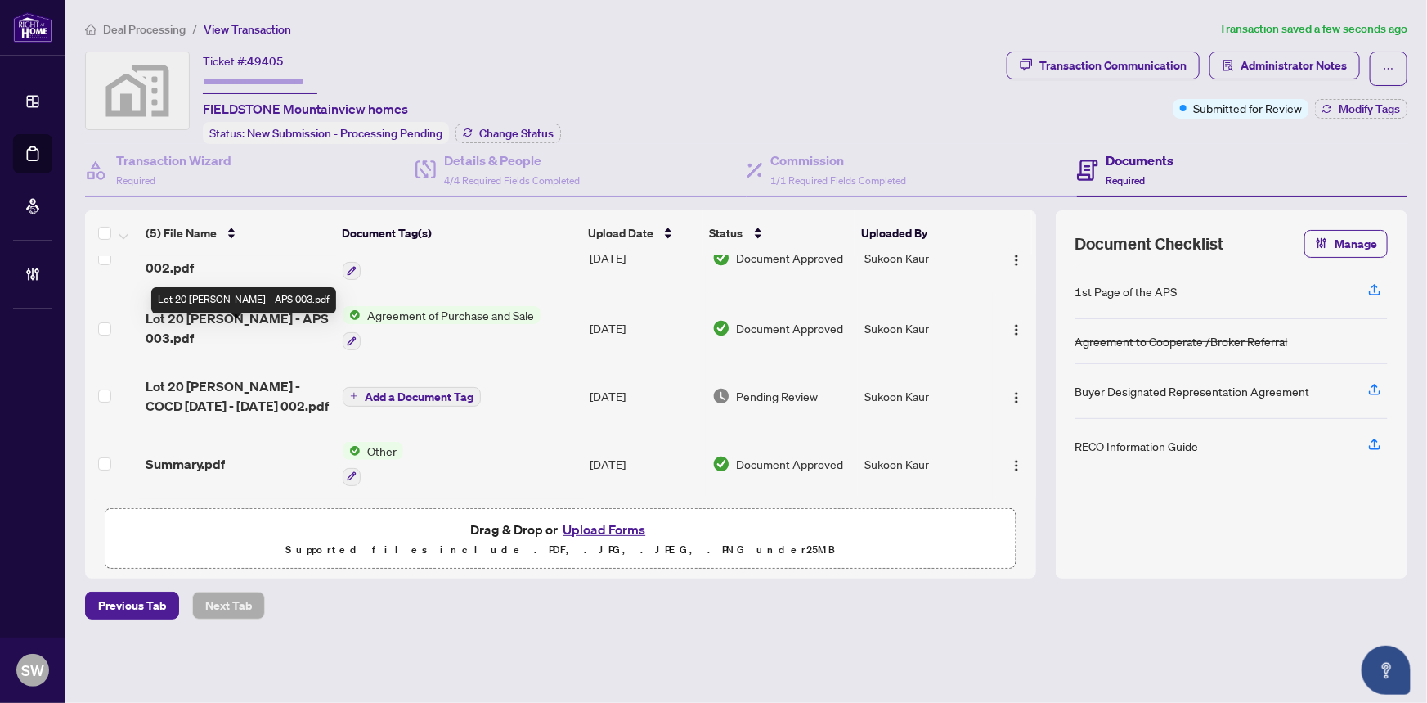
scroll to position [105, 0]
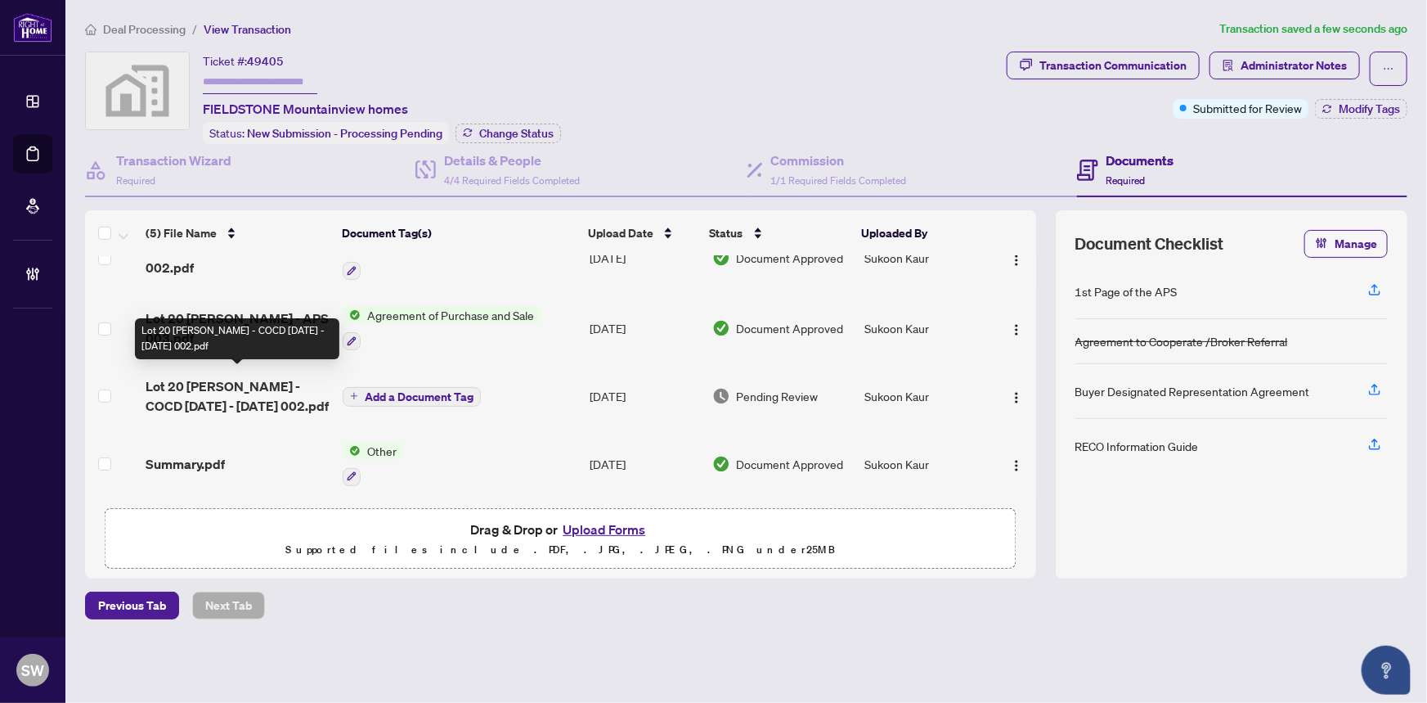
click at [224, 382] on span "Lot 20 Willson Codilla - COCD Sept 23 - Sept 18 2025 002.pdf" at bounding box center [238, 395] width 185 height 39
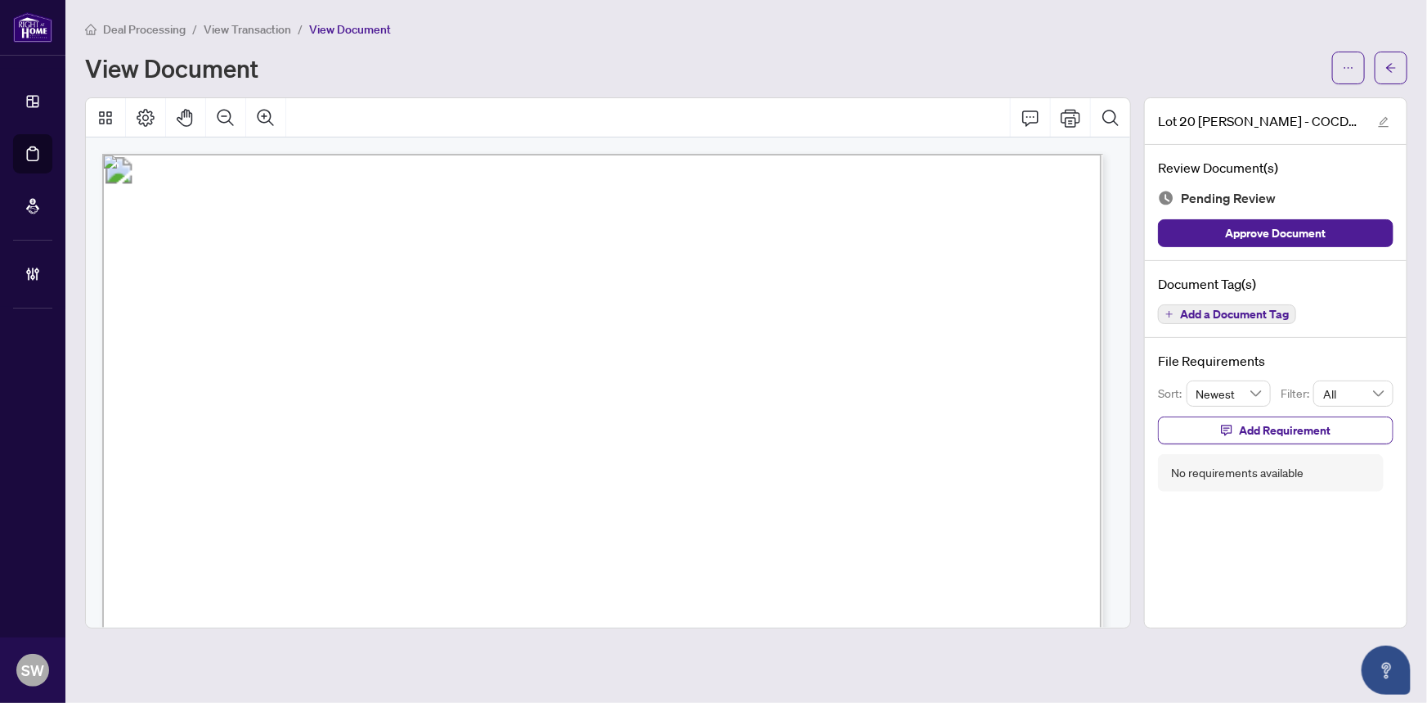
drag, startPoint x: 474, startPoint y: 461, endPoint x: 658, endPoint y: 460, distance: 184.0
click at [658, 460] on span "!RENE DUMLAO CODILLA & CHRISTOPHER CODILLA" at bounding box center [472, 464] width 410 height 17
click at [1234, 311] on span "Add a Document Tag" at bounding box center [1234, 313] width 109 height 11
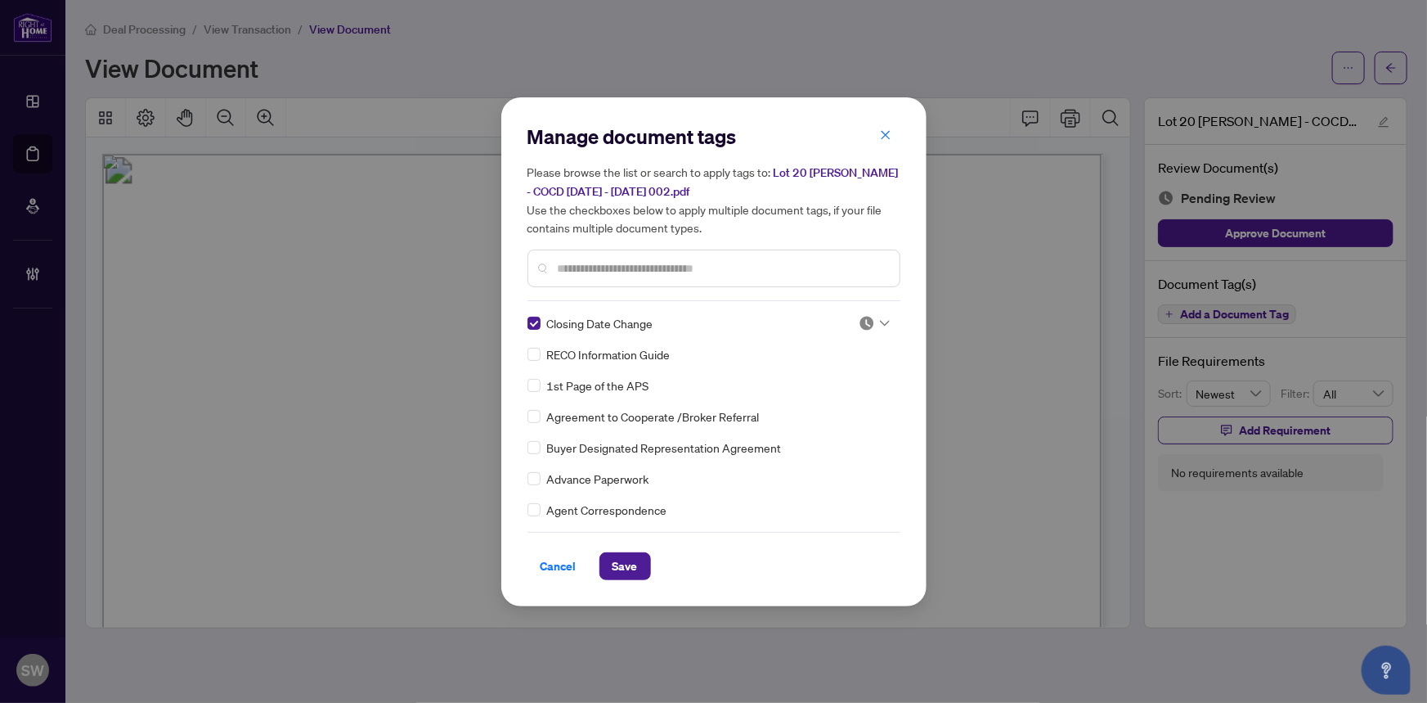
click at [880, 321] on icon at bounding box center [885, 323] width 10 height 7
click at [832, 398] on div "Approved" at bounding box center [820, 402] width 105 height 18
click at [623, 564] on span "Save" at bounding box center [625, 566] width 25 height 26
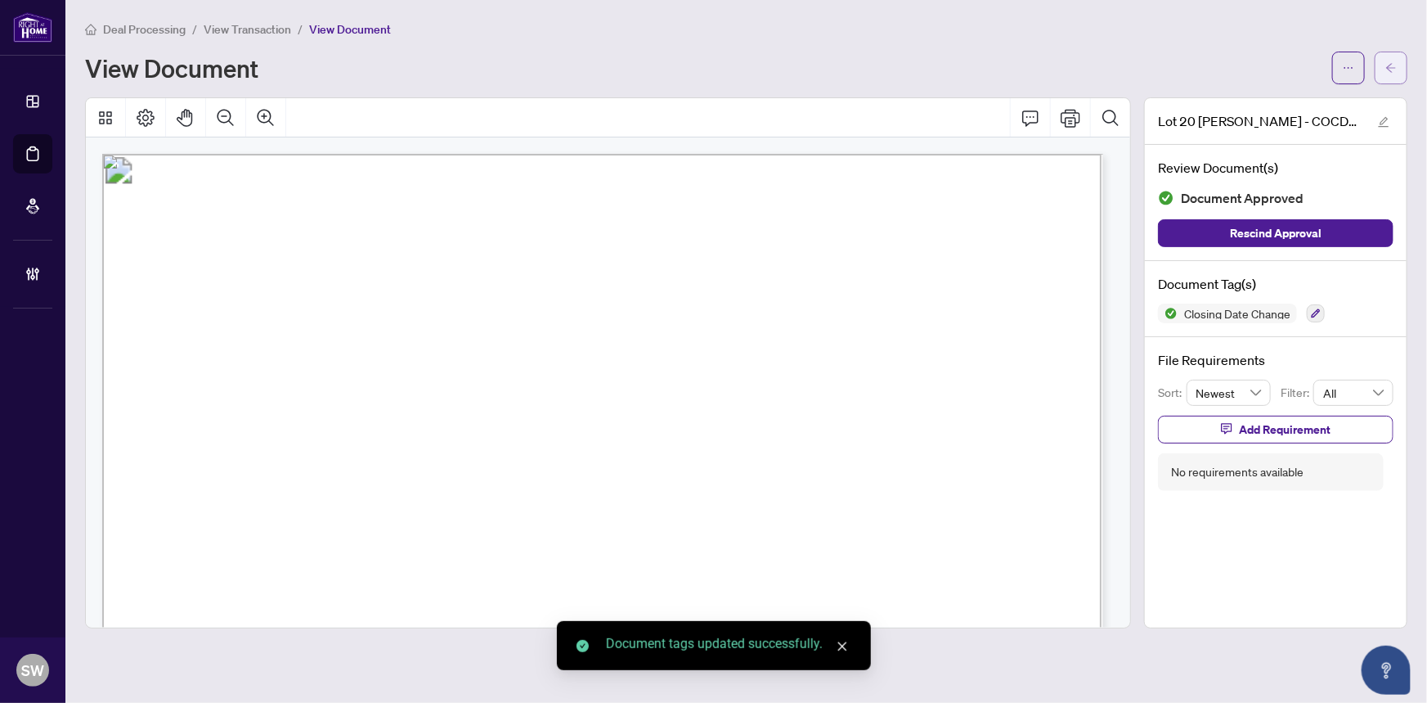
click at [1400, 65] on button "button" at bounding box center [1391, 68] width 33 height 33
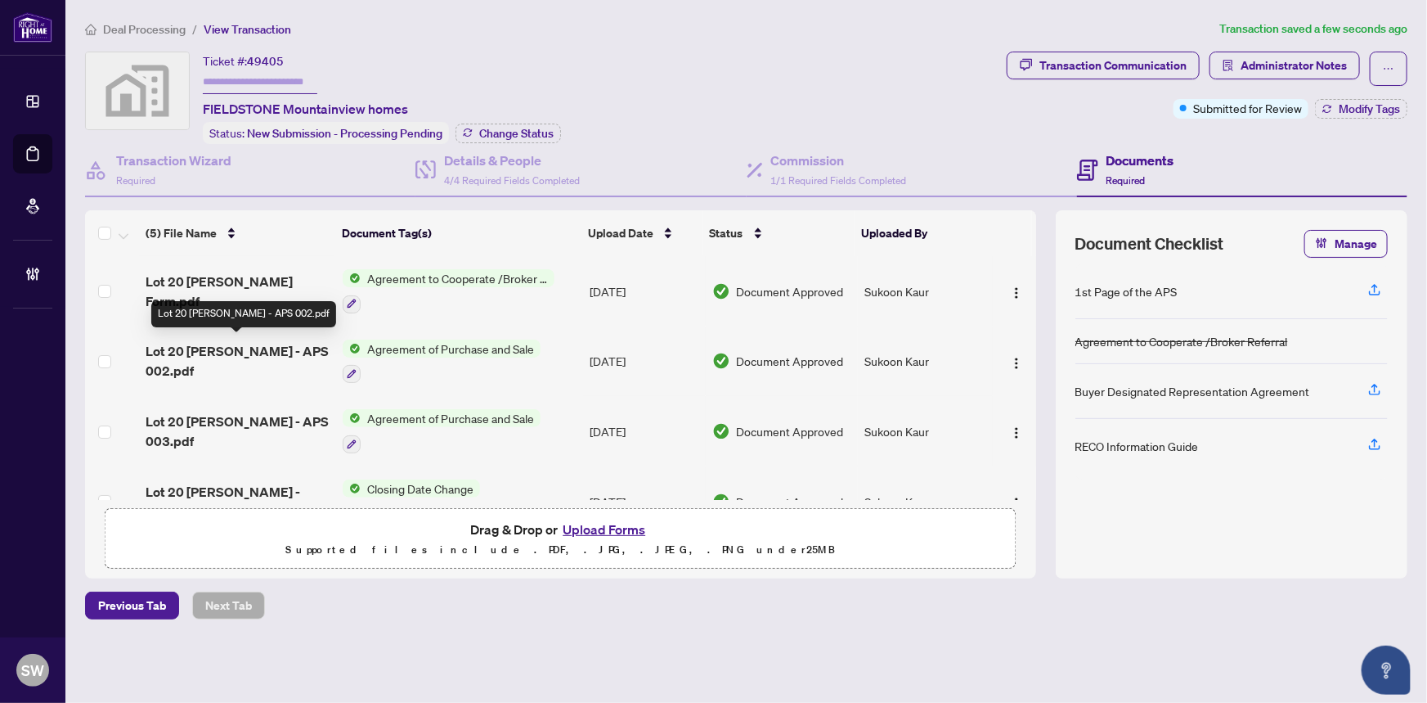
click at [288, 342] on span "Lot 20 Willson Codilla - APS 002.pdf" at bounding box center [238, 360] width 185 height 39
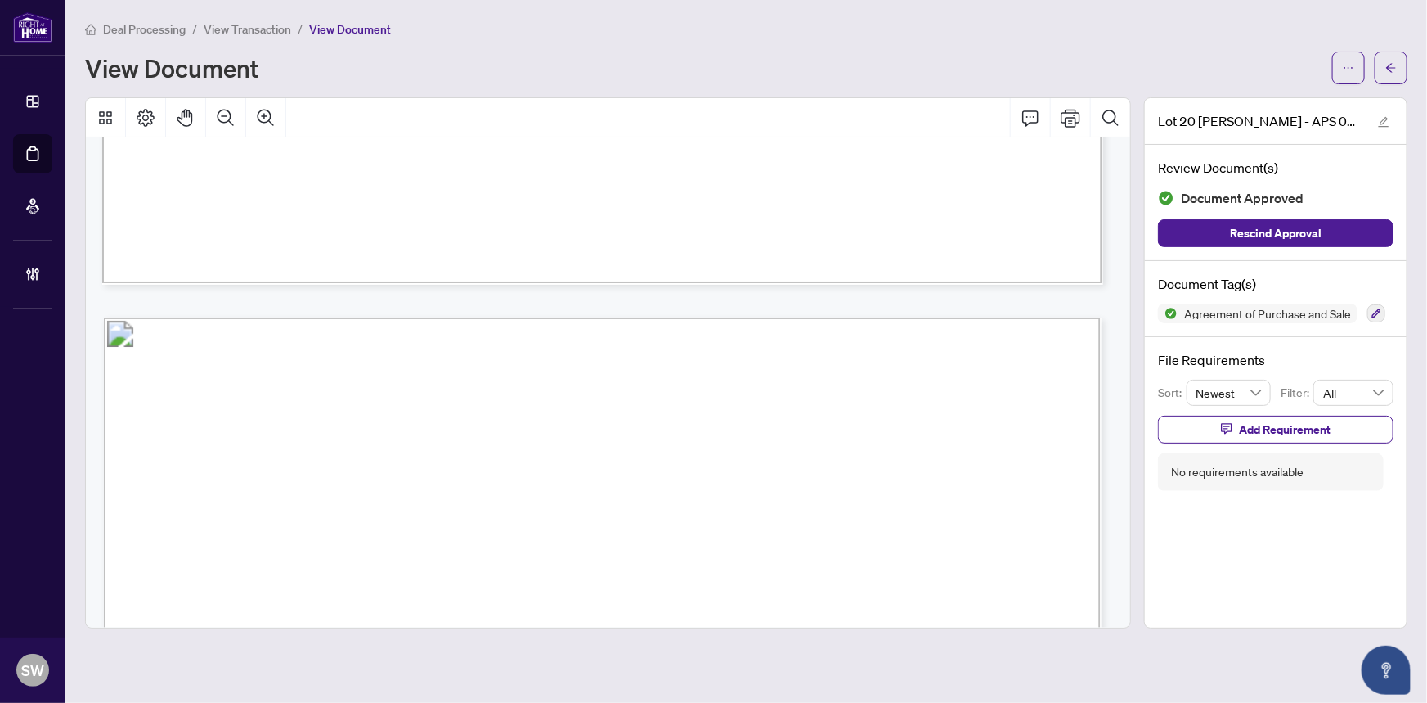
scroll to position [21400, 0]
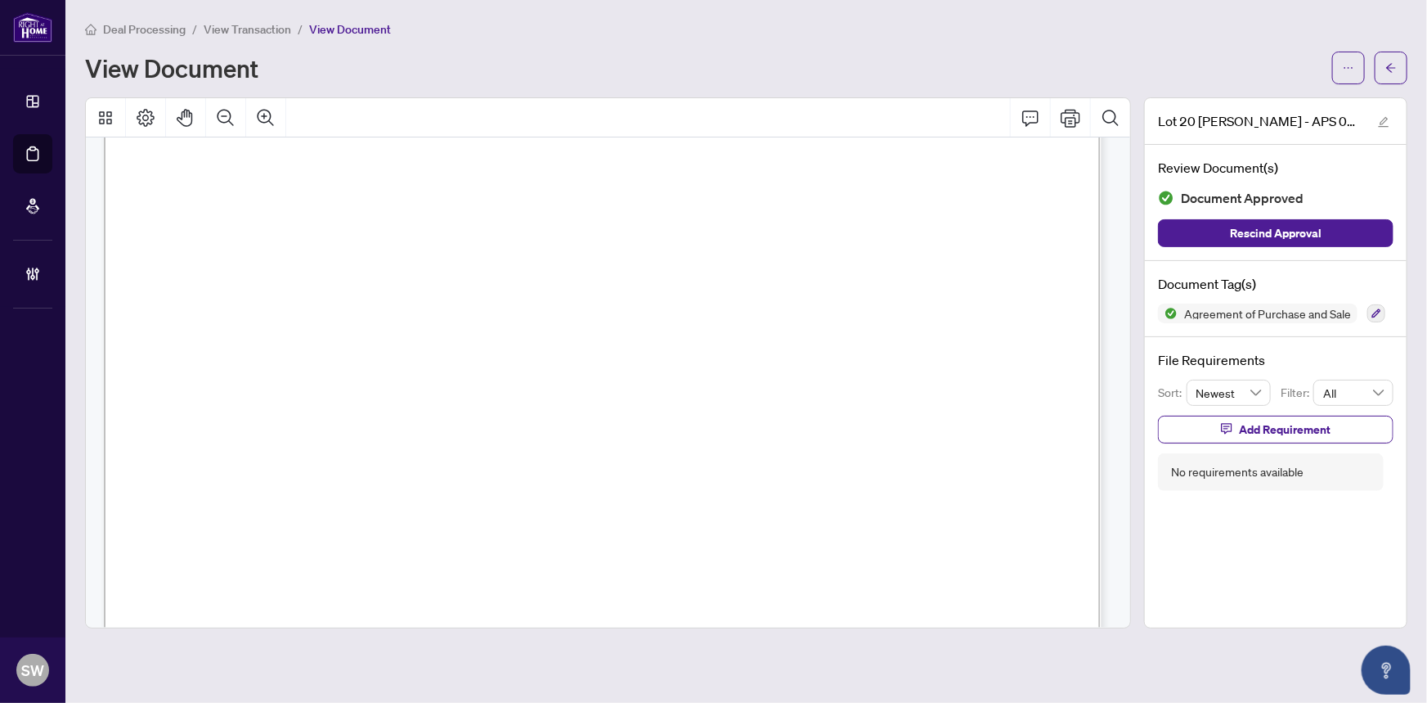
drag, startPoint x: 622, startPoint y: 515, endPoint x: 771, endPoint y: 514, distance: 148.1
click at [758, 515] on span "1-3340 Schmon Pkwy" at bounding box center [690, 522] width 137 height 15
click at [647, 547] on span "Thorold" at bounding box center [641, 550] width 44 height 15
click at [859, 540] on span "L2V 4Y6" at bounding box center [871, 549] width 56 height 18
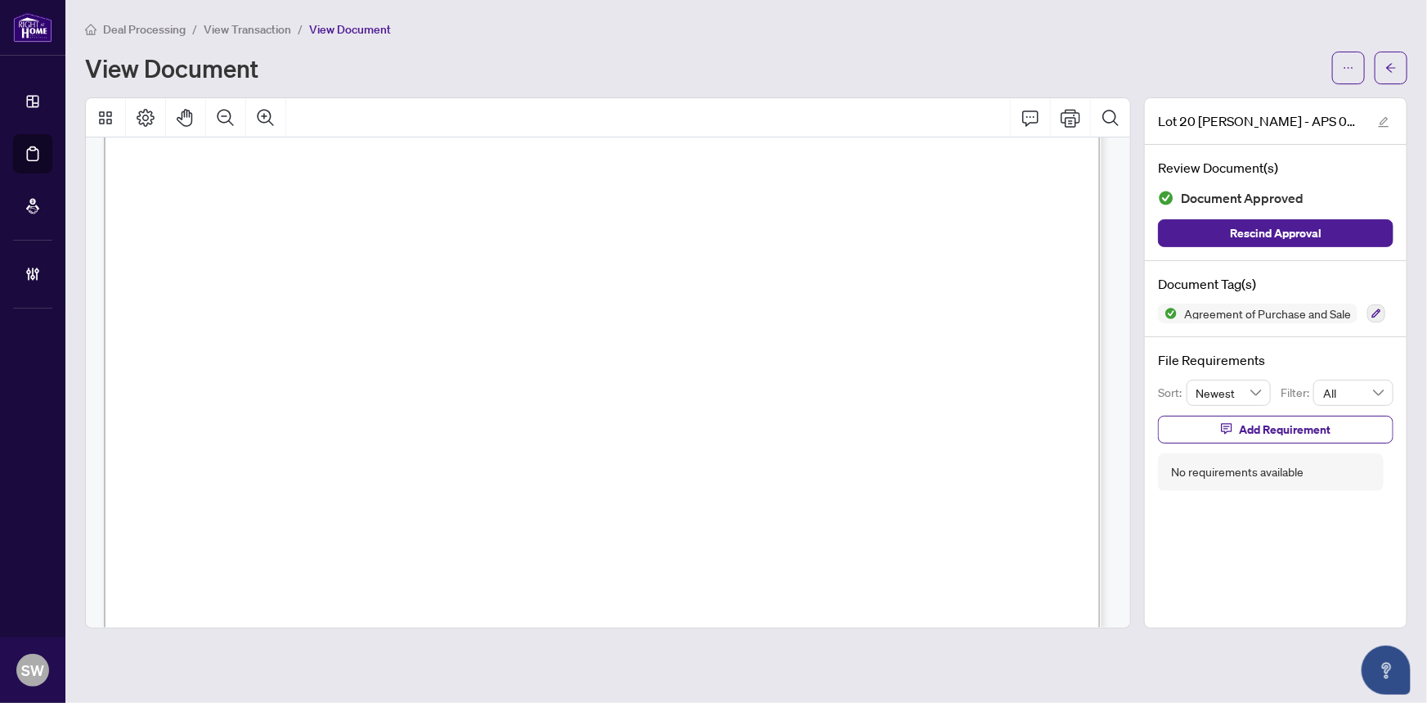
click at [859, 540] on span "L2V 4Y6" at bounding box center [871, 549] width 56 height 18
click at [892, 540] on span "L2V 4Y6" at bounding box center [871, 549] width 56 height 18
click at [888, 540] on span "L2V 4Y6" at bounding box center [871, 549] width 56 height 18
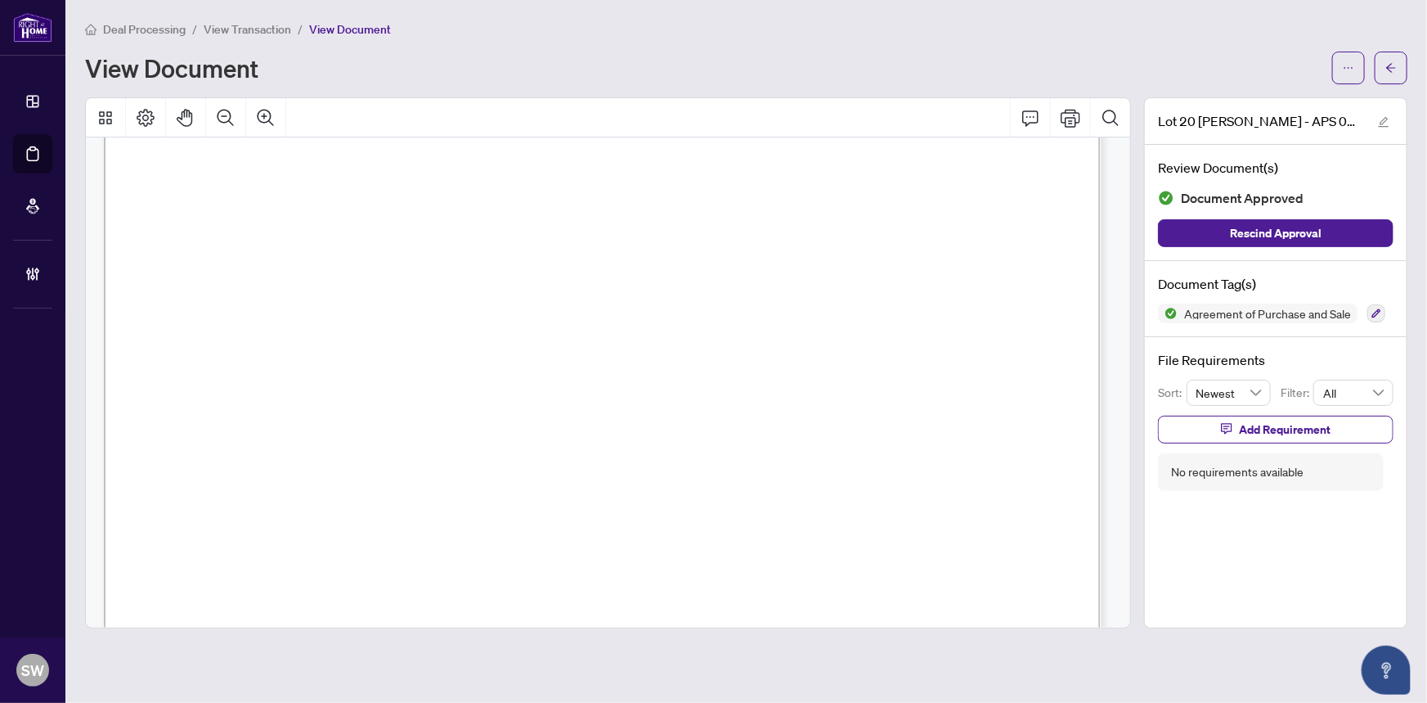
scroll to position [21619, 0]
click at [682, 355] on span "homes@mountainview.com" at bounding box center [737, 359] width 233 height 15
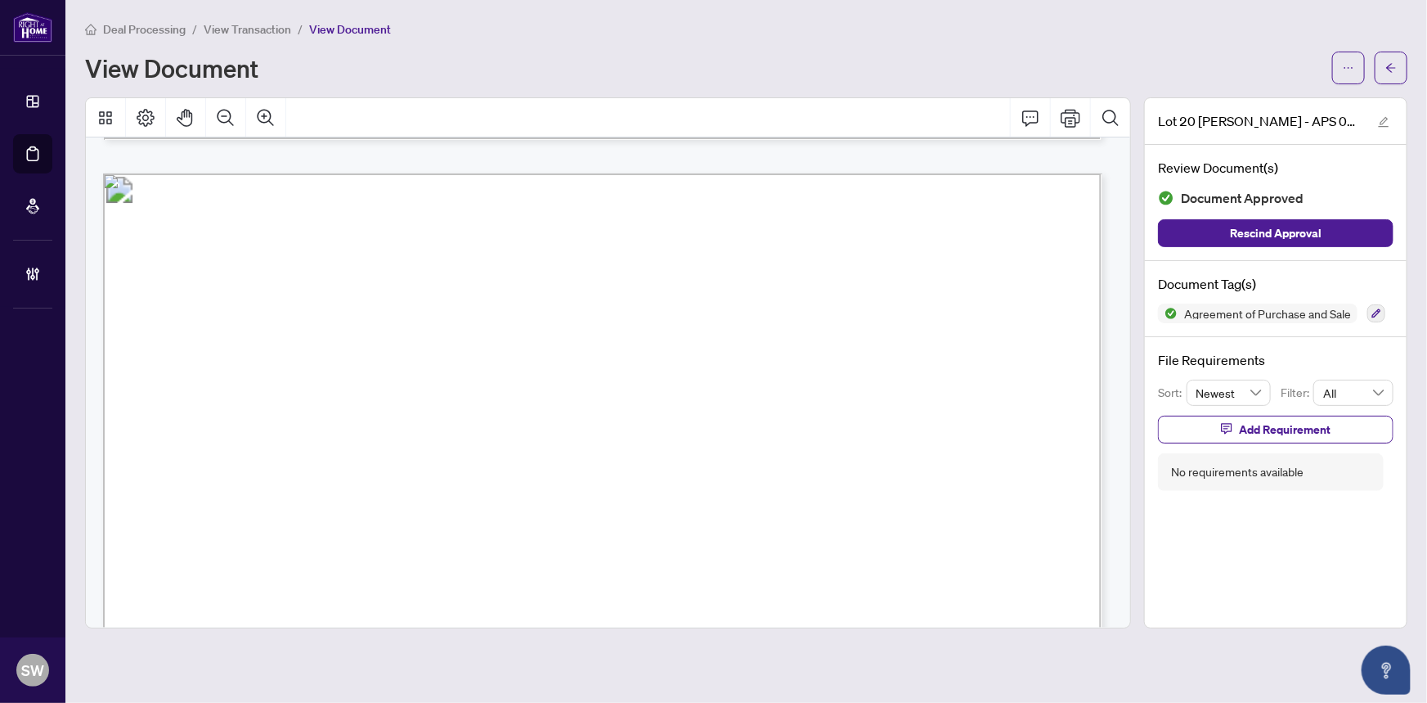
scroll to position [22660, 0]
click at [1395, 55] on span "button" at bounding box center [1391, 68] width 11 height 26
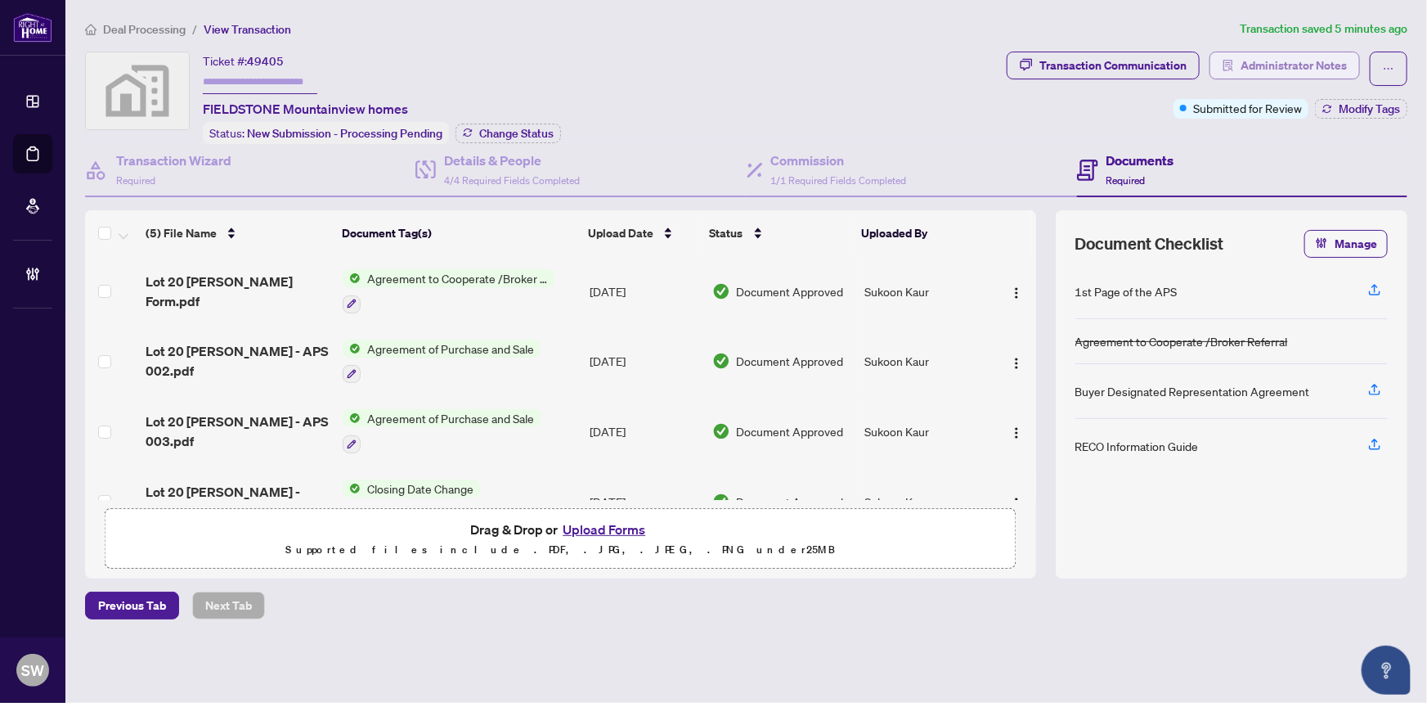
click at [1332, 65] on span "Administrator Notes" at bounding box center [1294, 65] width 106 height 26
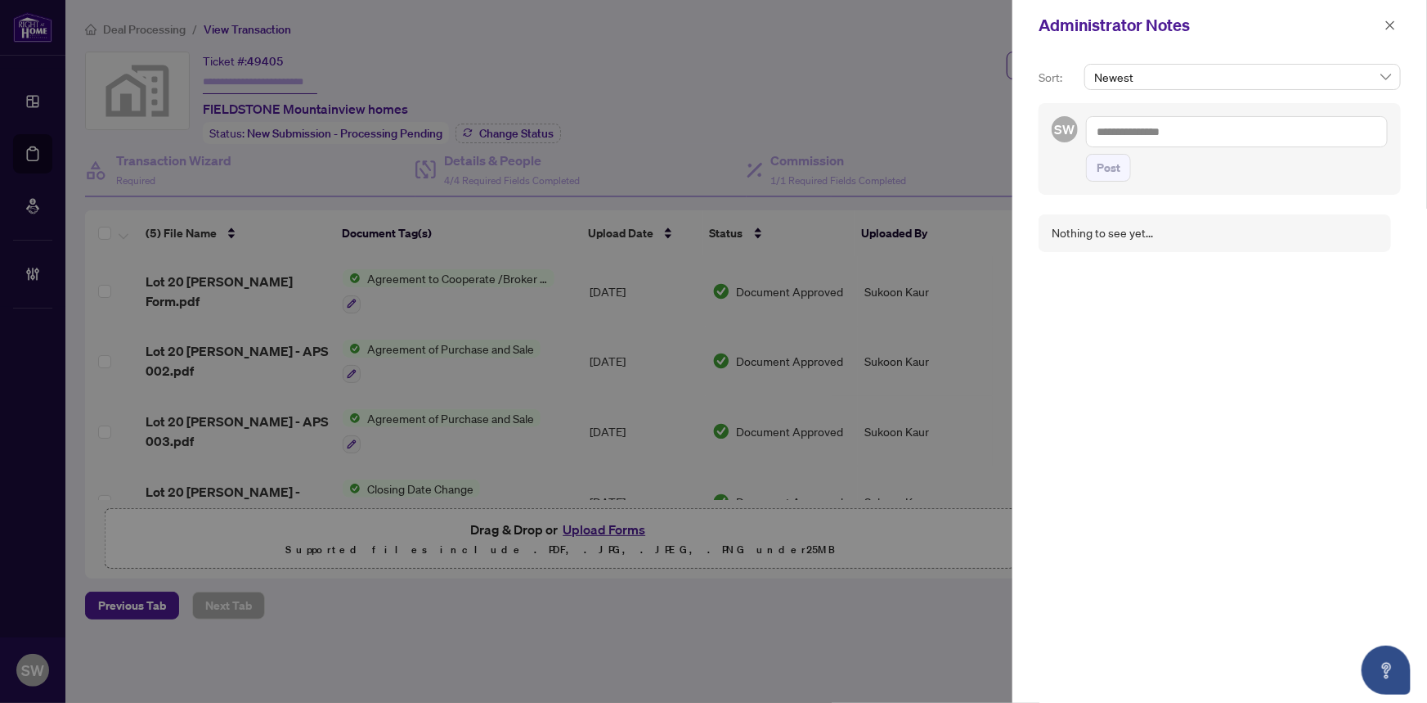
click at [1198, 126] on textarea at bounding box center [1237, 131] width 302 height 31
paste textarea "**********"
type textarea "**********"
click at [1112, 168] on span "Post" at bounding box center [1109, 168] width 24 height 26
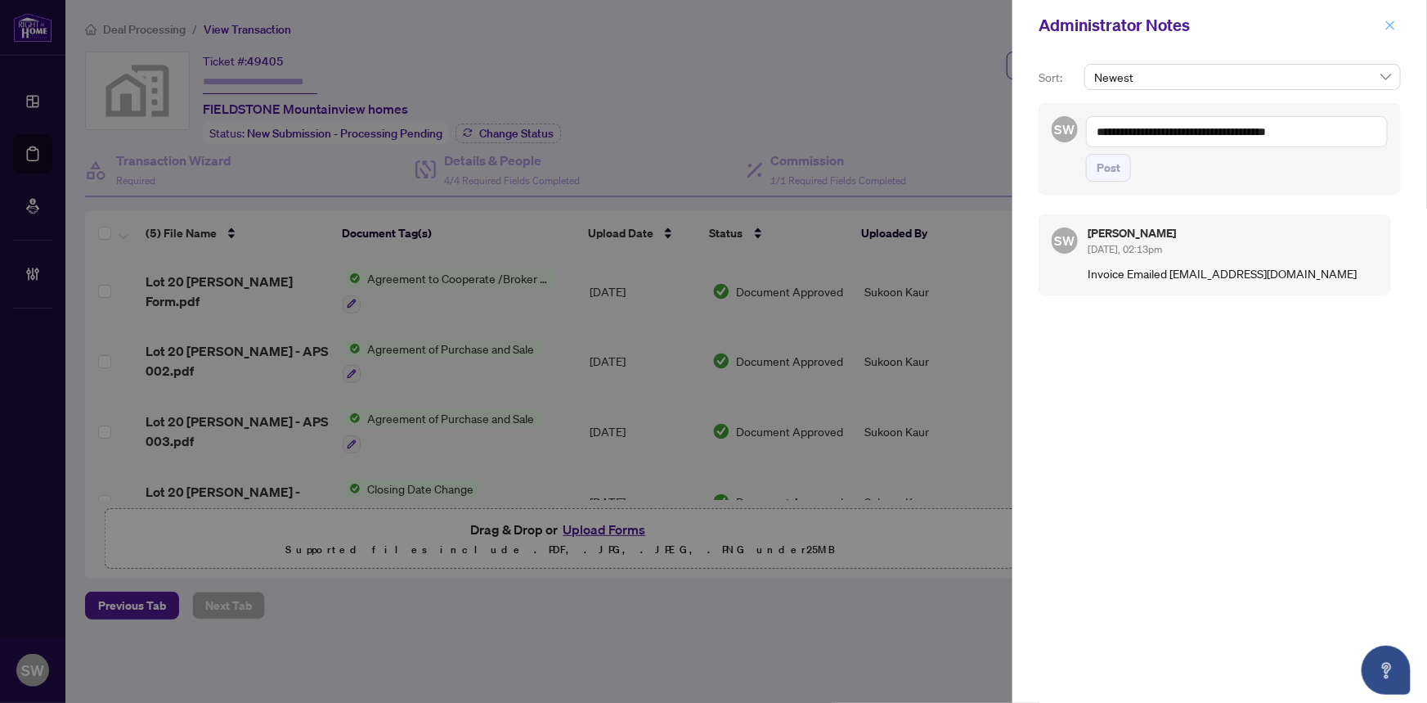
click at [1395, 26] on icon "close" at bounding box center [1390, 25] width 11 height 11
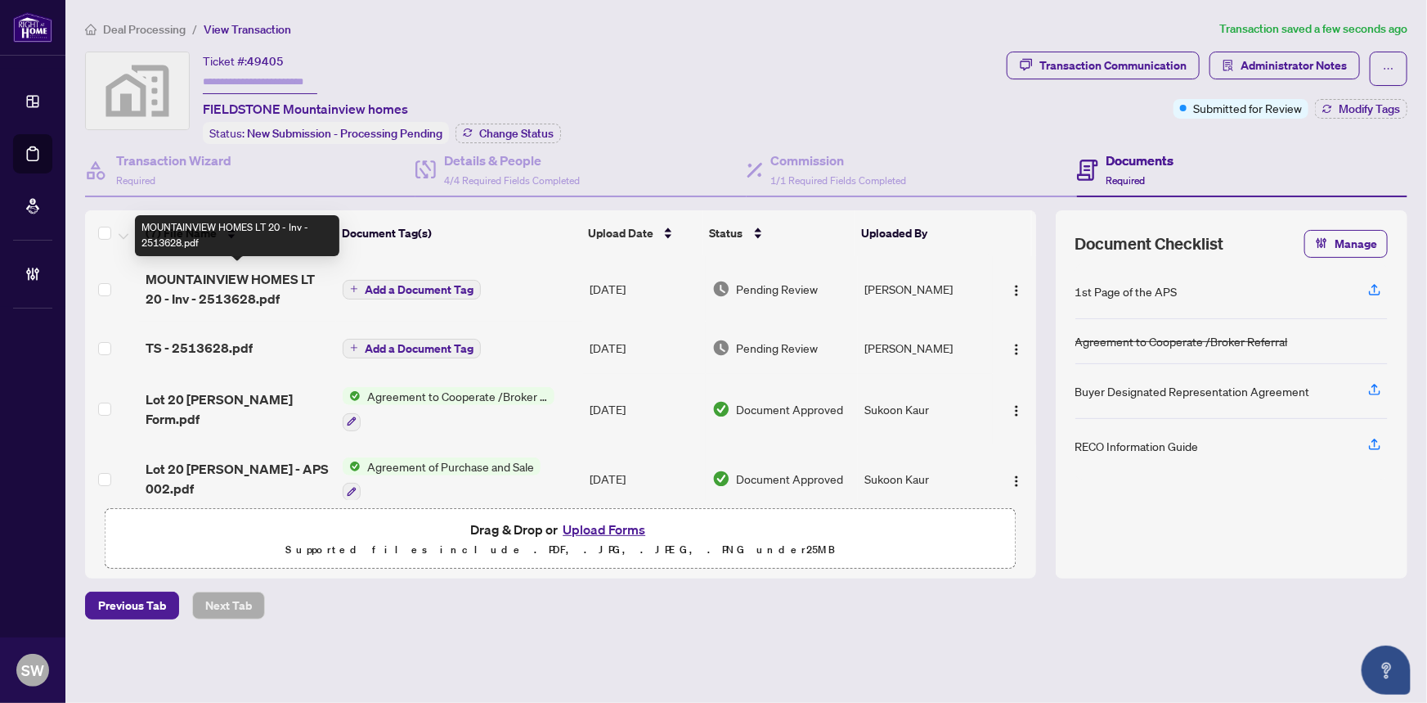
click at [265, 288] on span "MOUNTAINVIEW HOMES LT 20 - Inv - 2513628.pdf" at bounding box center [238, 288] width 185 height 39
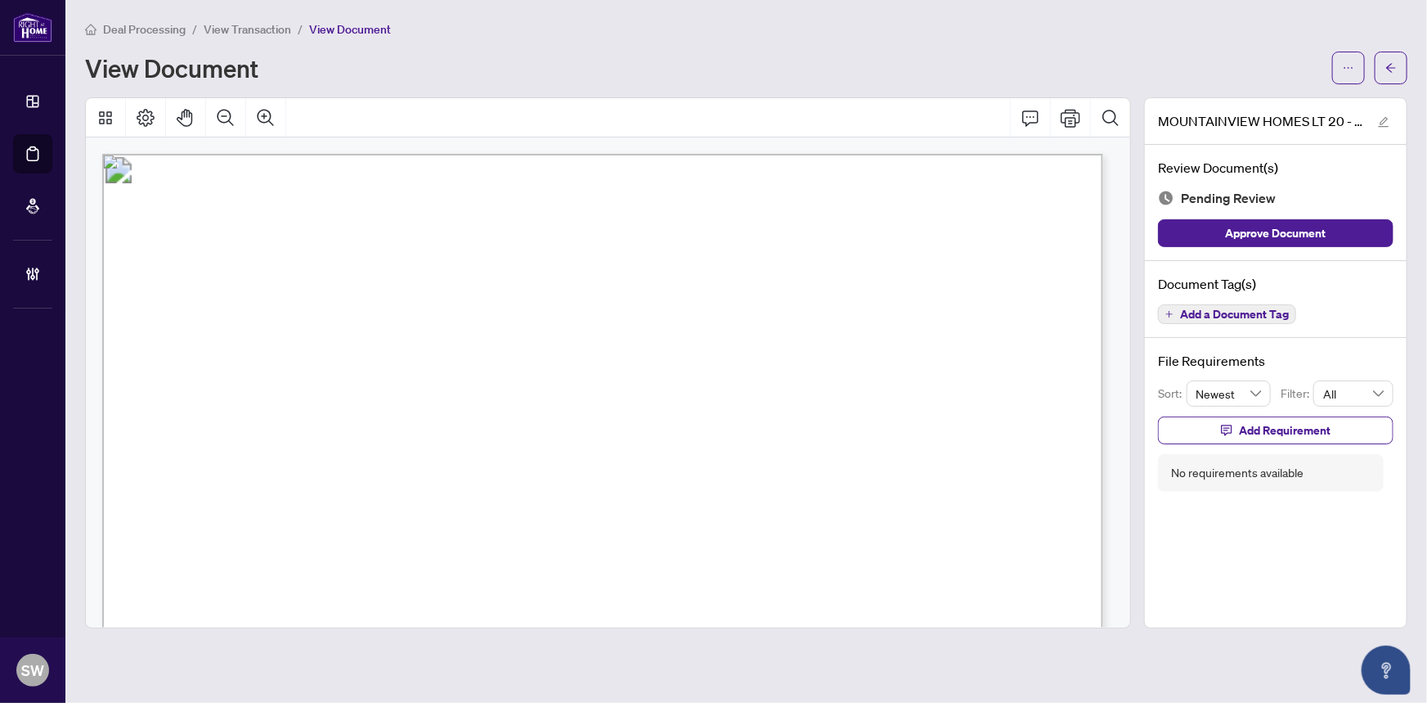
click at [1256, 317] on span "Add a Document Tag" at bounding box center [1234, 313] width 109 height 11
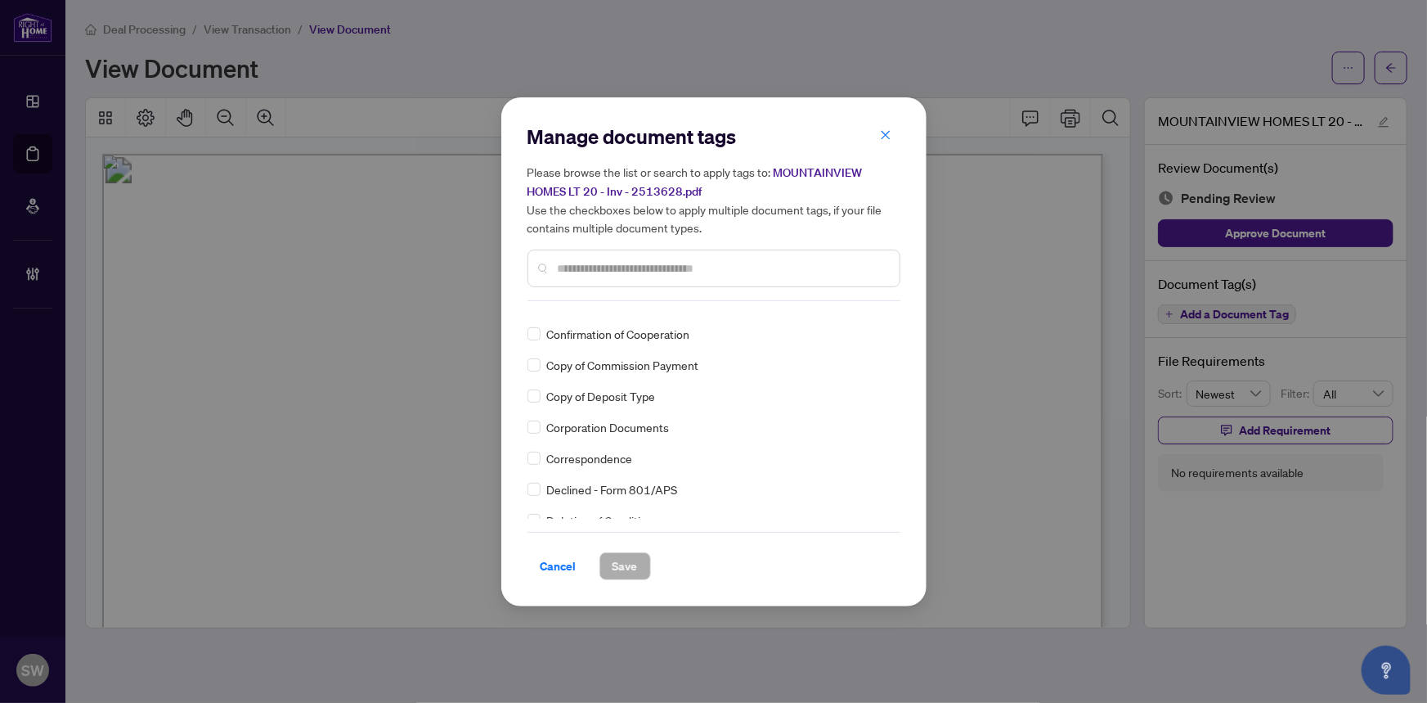
scroll to position [1073, 0]
click at [900, 323] on div "Manage document tags Please browse the list or search to apply tags to: MOUNTAI…" at bounding box center [713, 351] width 425 height 509
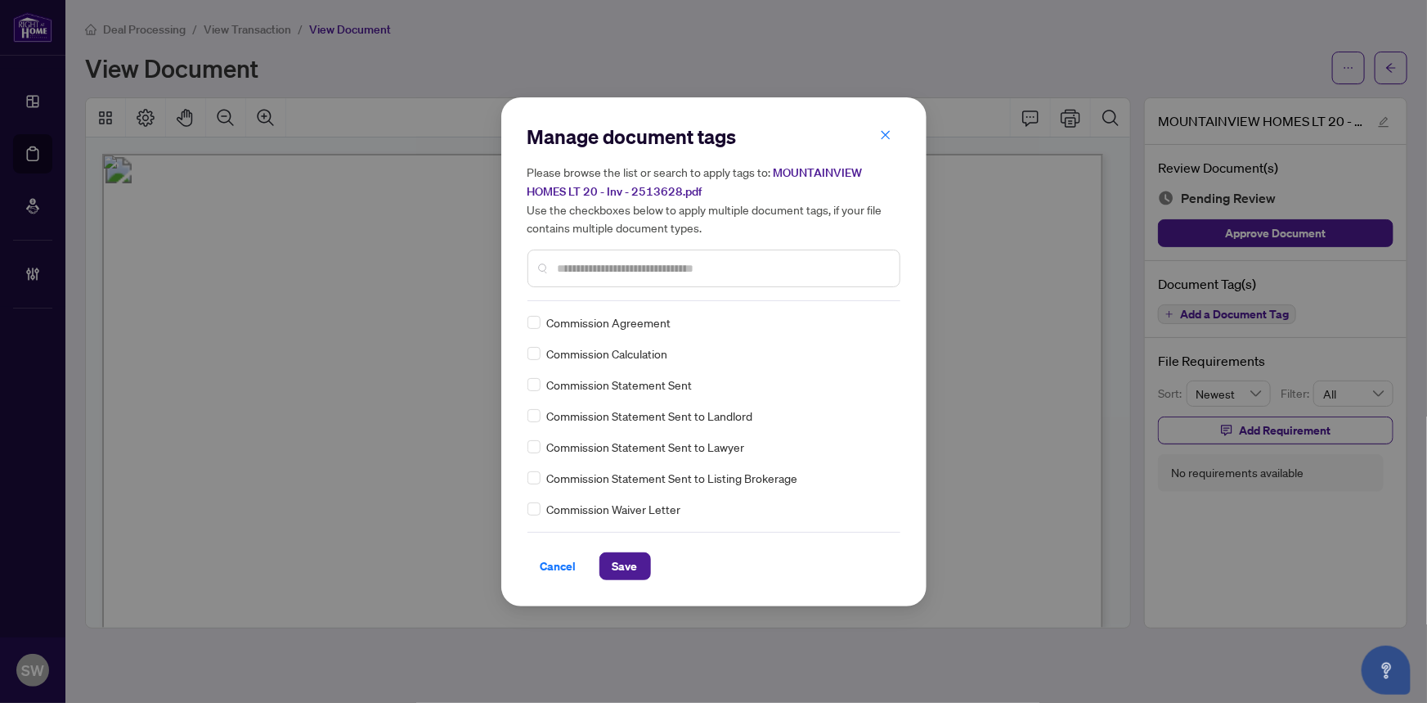
scroll to position [0, 0]
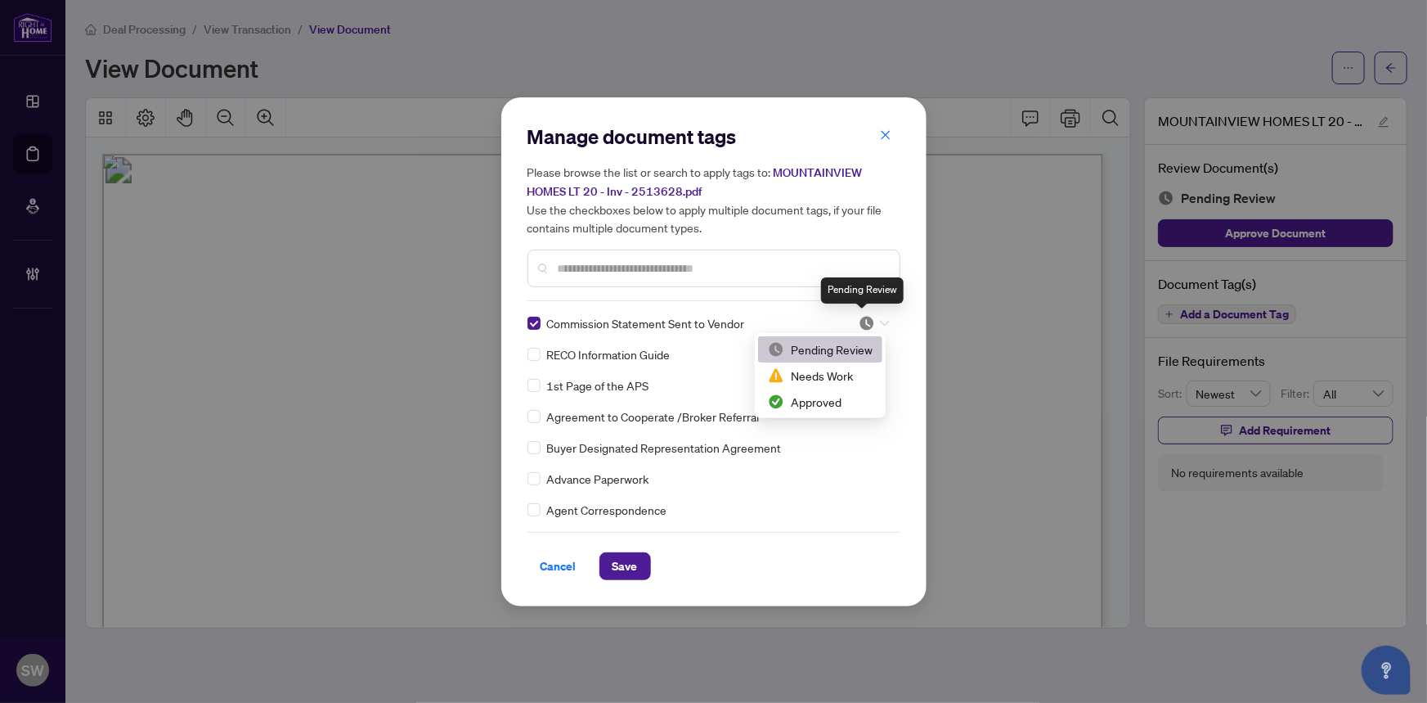
click at [866, 320] on img at bounding box center [867, 323] width 16 height 16
click at [812, 408] on div "Approved" at bounding box center [820, 402] width 105 height 18
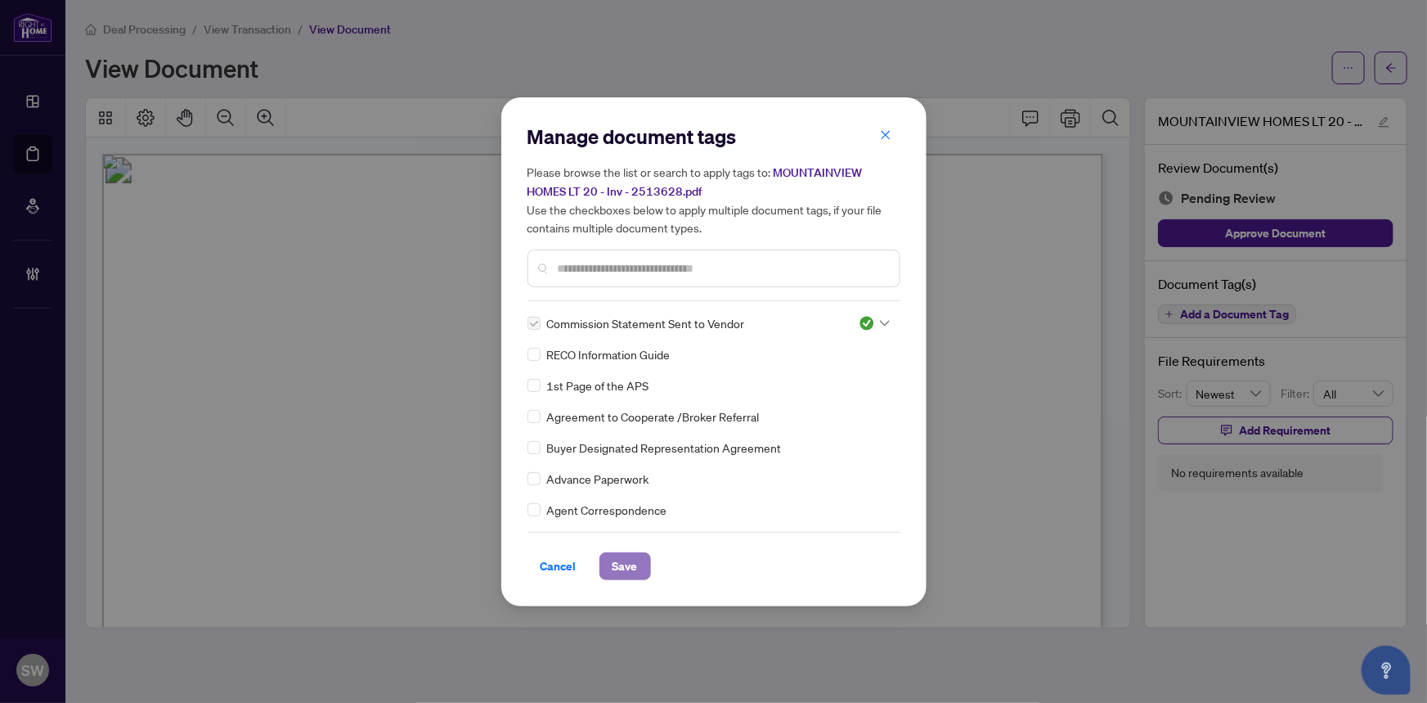
click at [641, 573] on button "Save" at bounding box center [626, 566] width 52 height 28
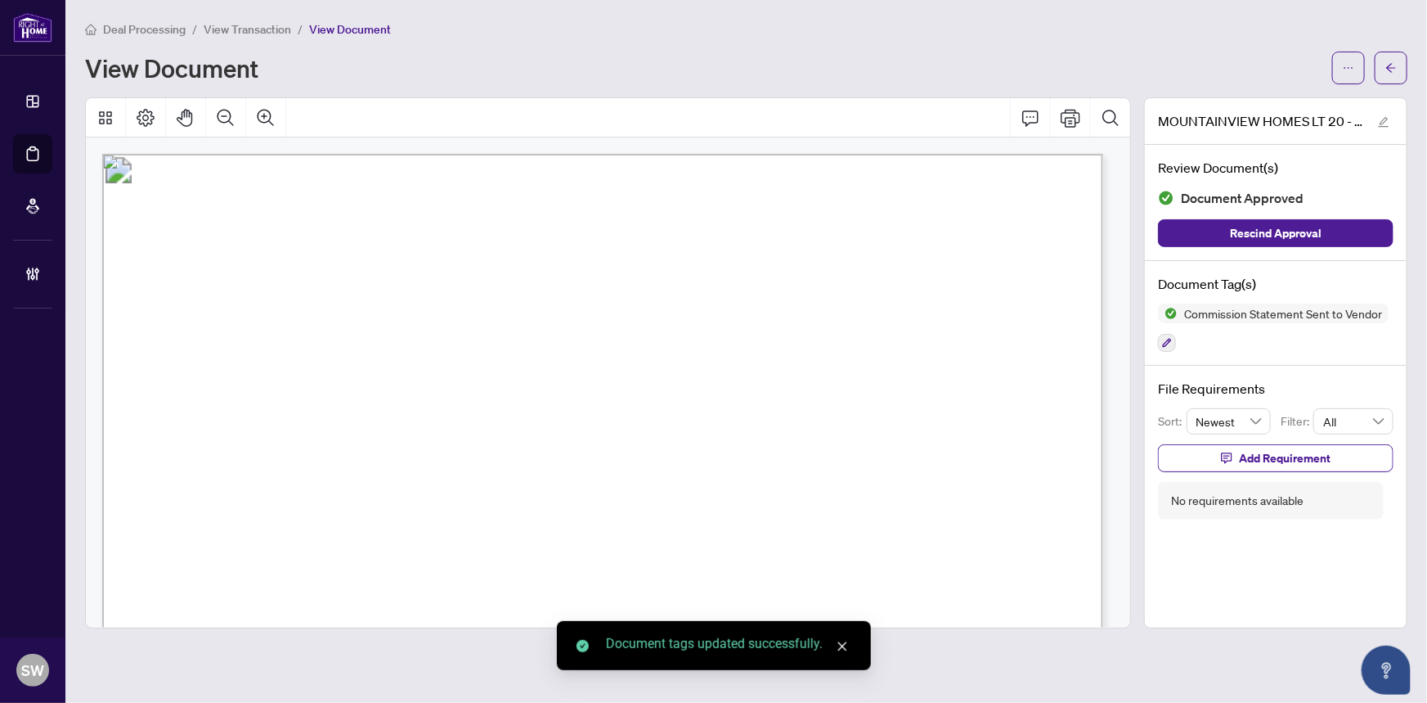
click at [1350, 64] on icon "ellipsis" at bounding box center [1348, 67] width 11 height 11
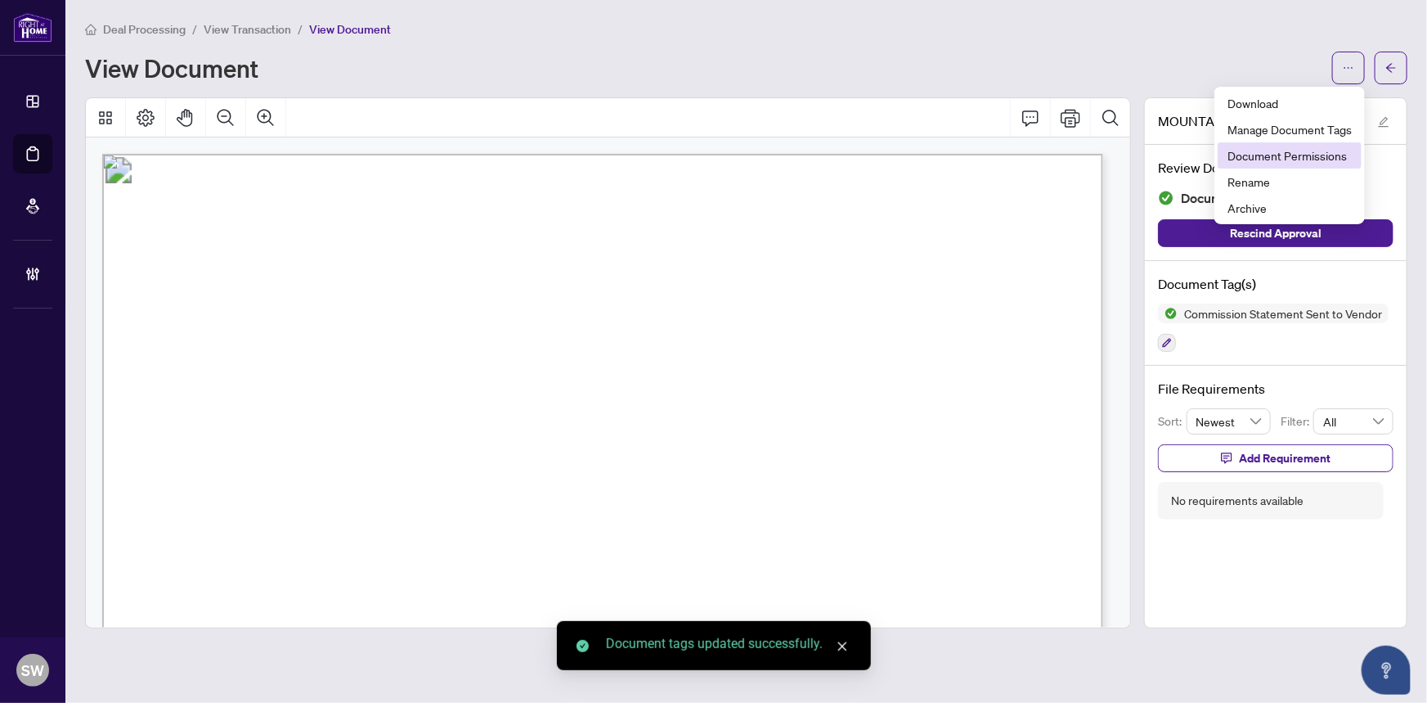
click at [1296, 151] on span "Document Permissions" at bounding box center [1290, 155] width 124 height 18
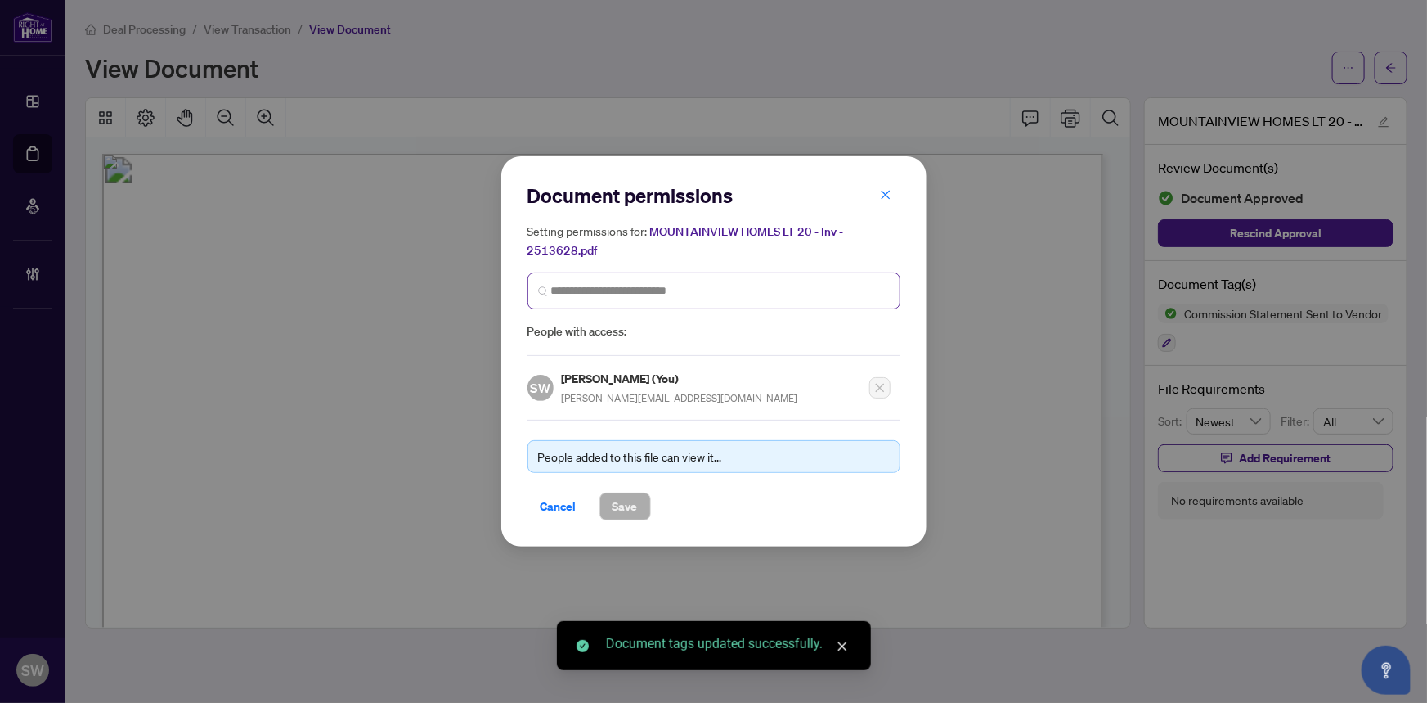
click at [597, 281] on span at bounding box center [714, 290] width 373 height 37
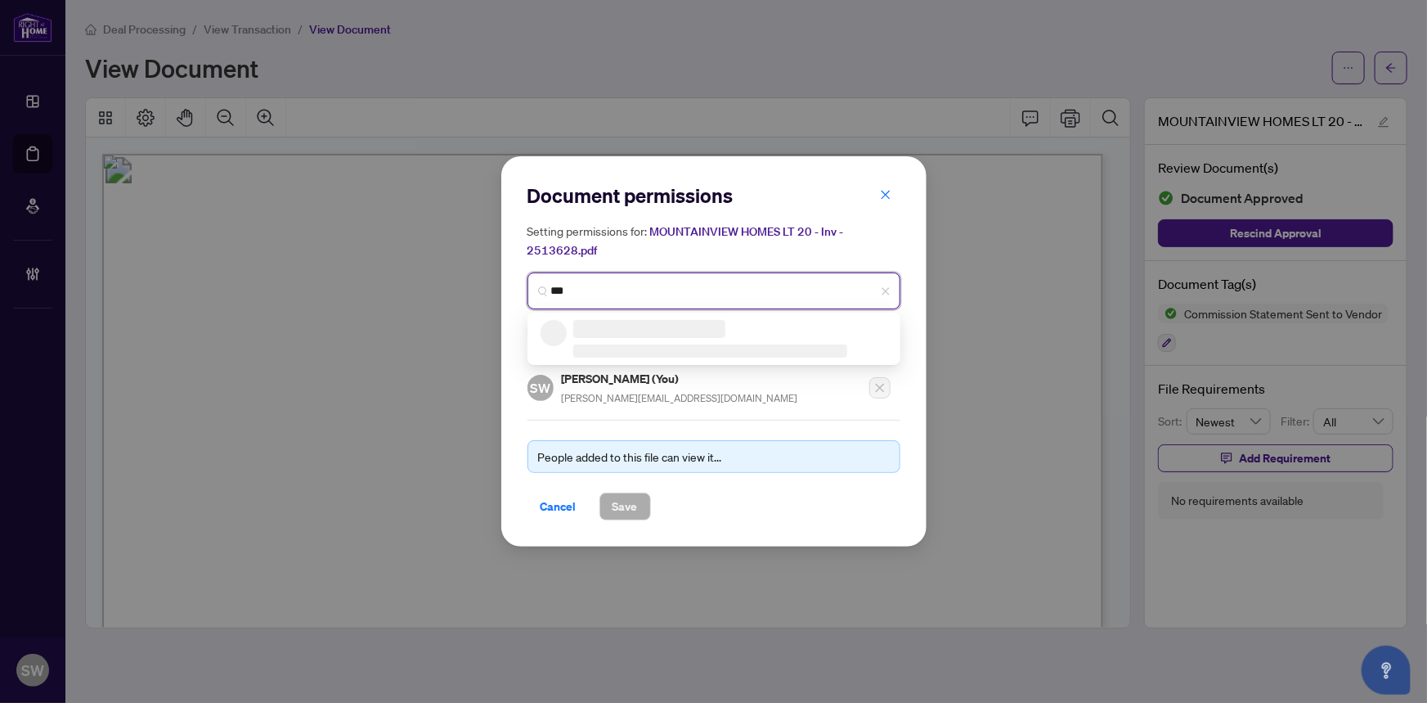
type input "****"
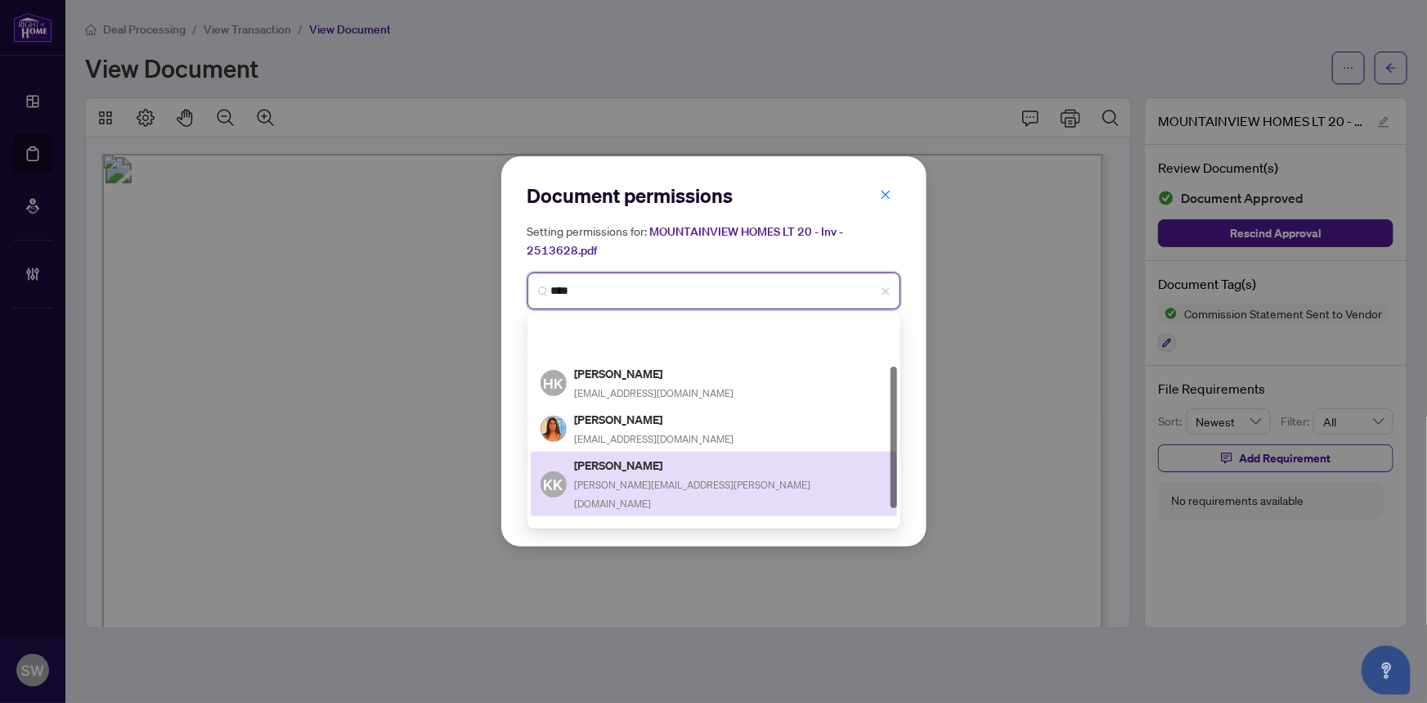
scroll to position [99, 0]
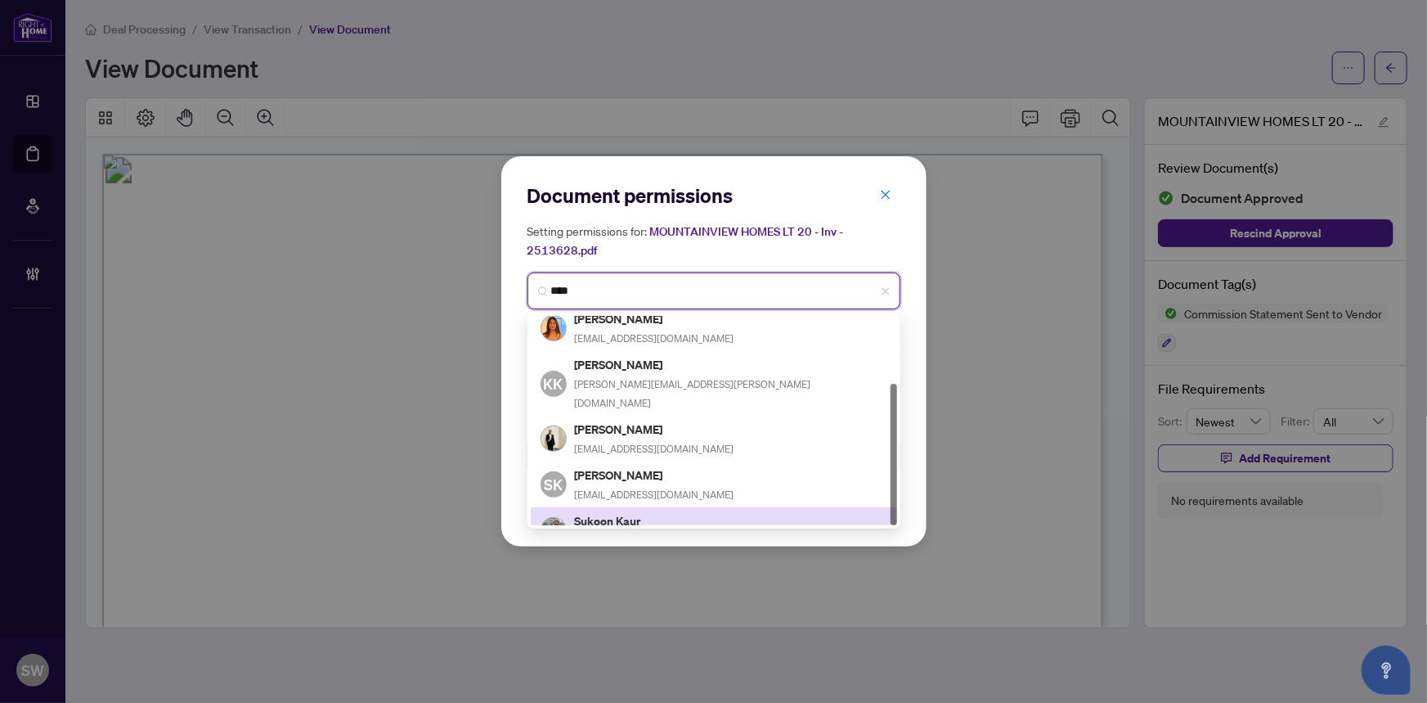
click at [619, 511] on h5 "Sukoon Kaur" at bounding box center [655, 520] width 160 height 19
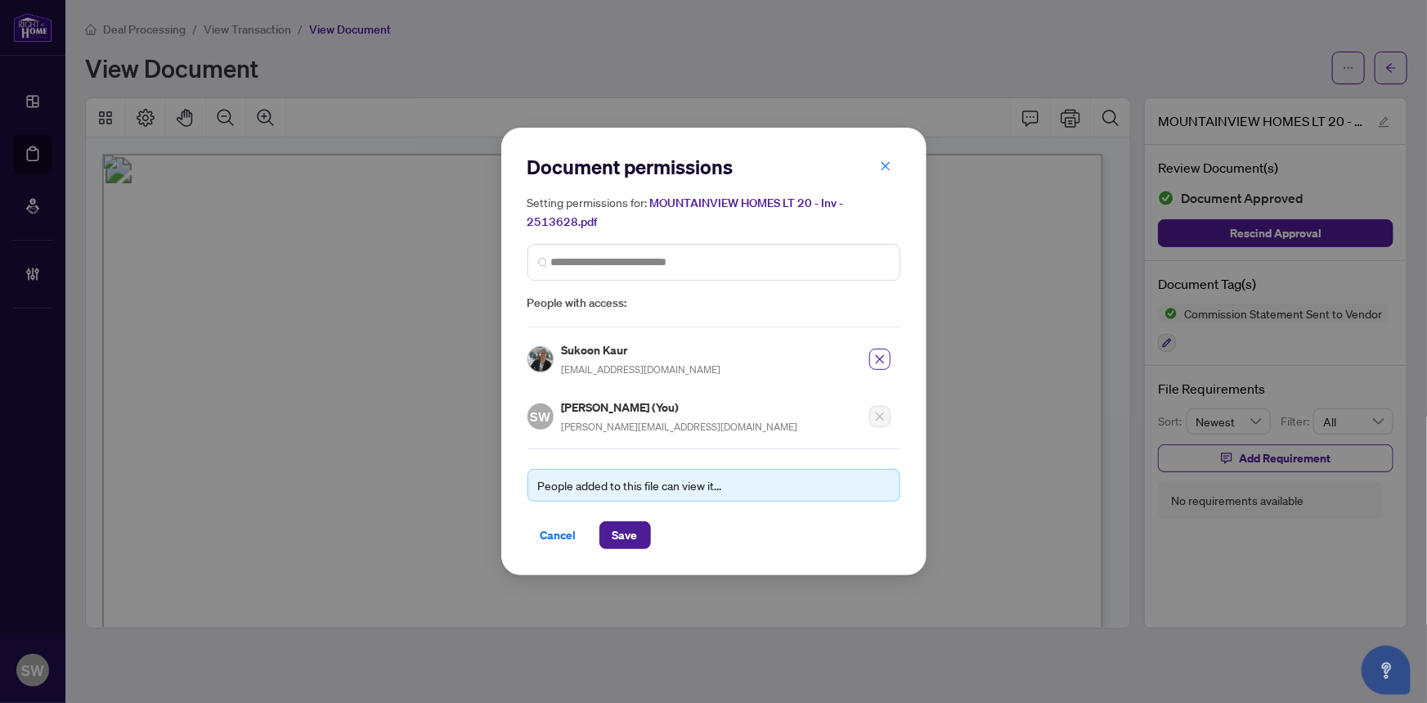
click at [582, 351] on h5 "Sukoon Kaur" at bounding box center [642, 349] width 160 height 19
copy h5 "Sukoon Kaur"
click at [631, 533] on span "Save" at bounding box center [625, 535] width 25 height 26
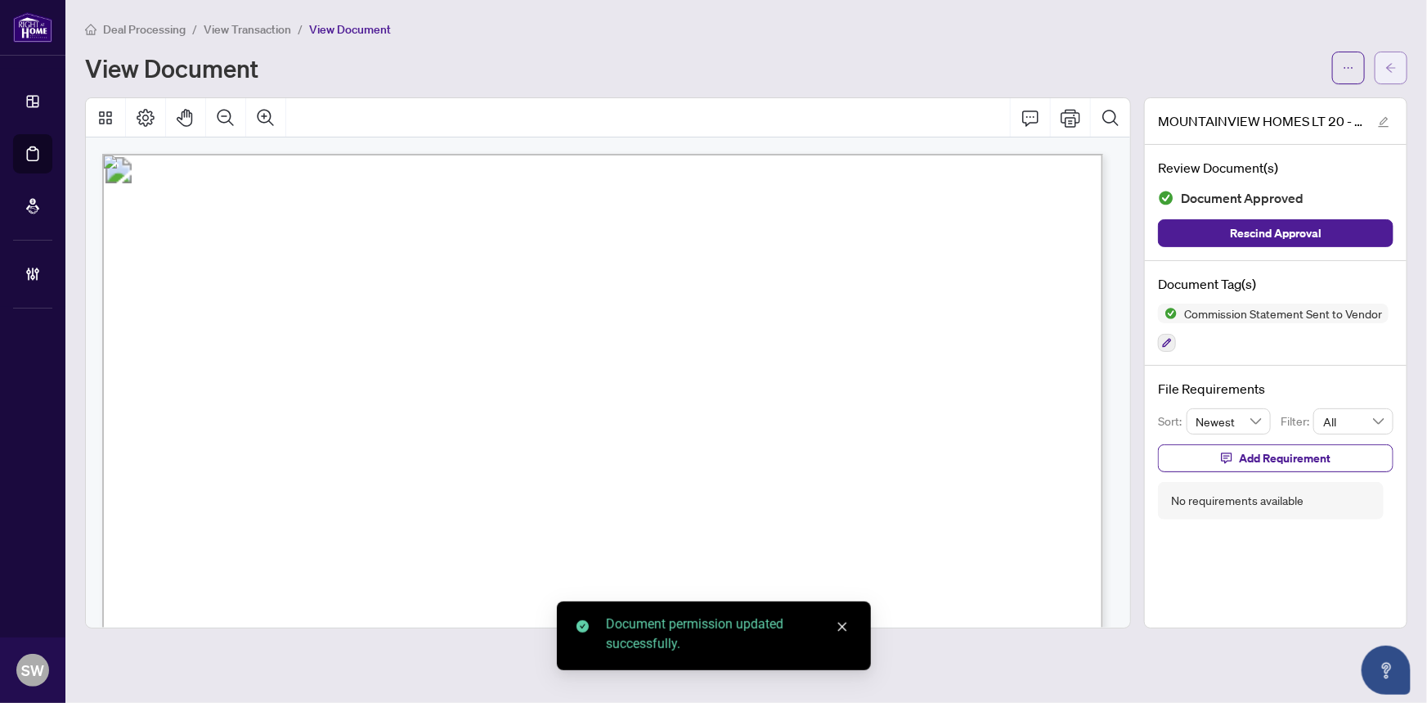
click at [1390, 74] on span "button" at bounding box center [1391, 68] width 11 height 26
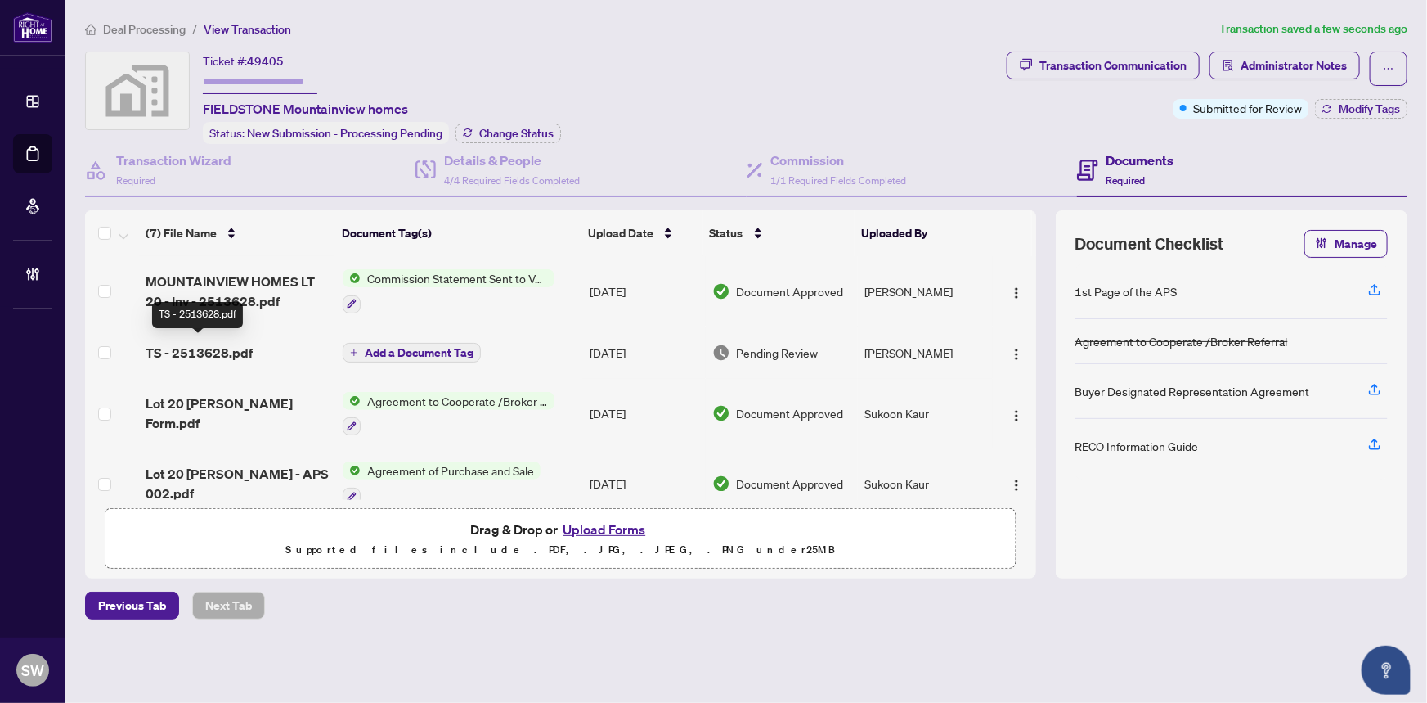
click at [229, 351] on span "TS - 2513628.pdf" at bounding box center [199, 353] width 107 height 20
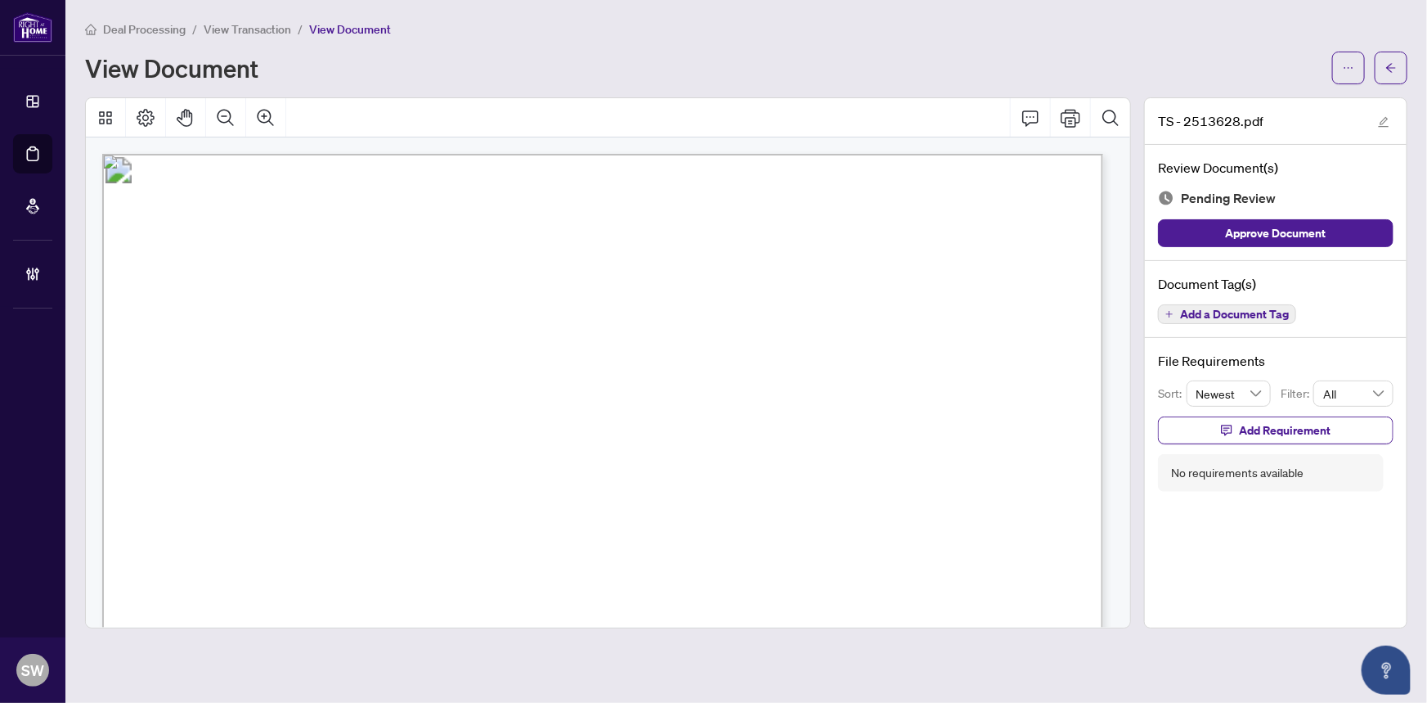
click at [1268, 310] on span "Add a Document Tag" at bounding box center [1234, 313] width 109 height 11
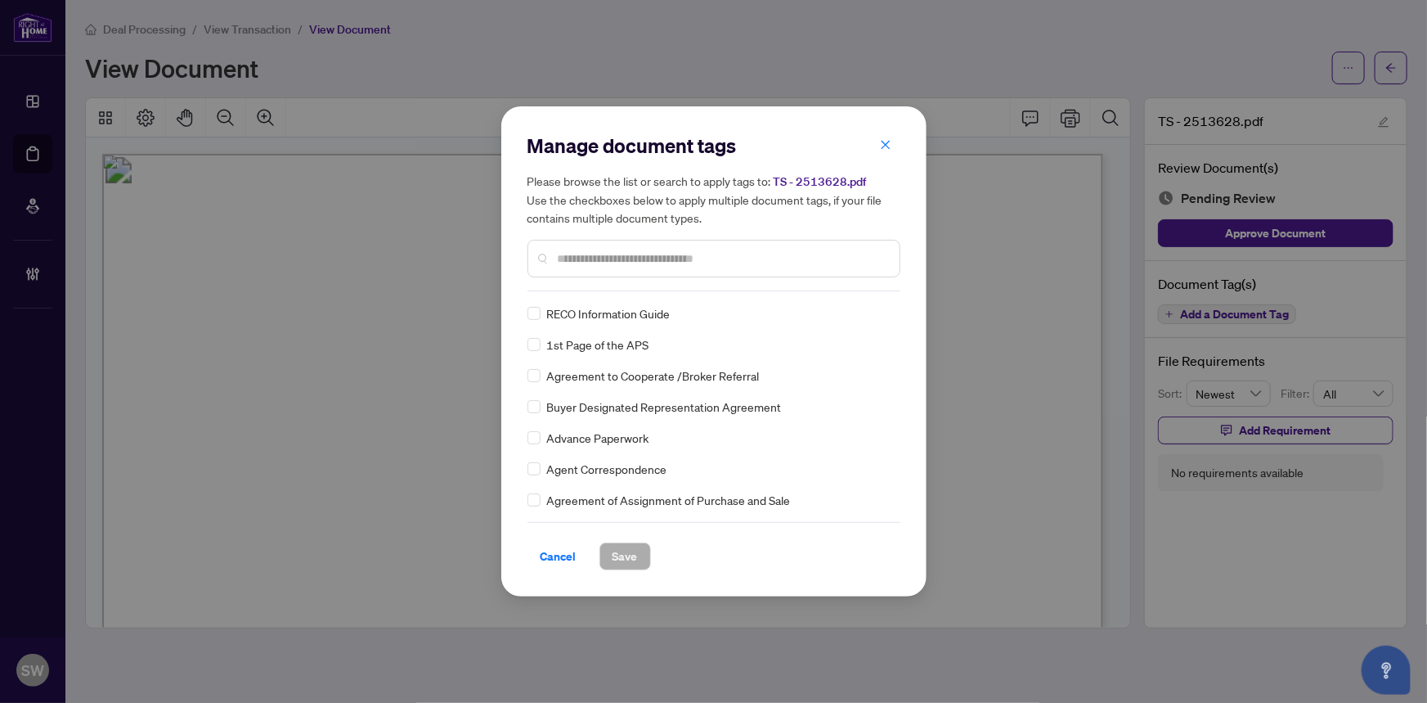
click at [631, 261] on input "text" at bounding box center [722, 258] width 329 height 18
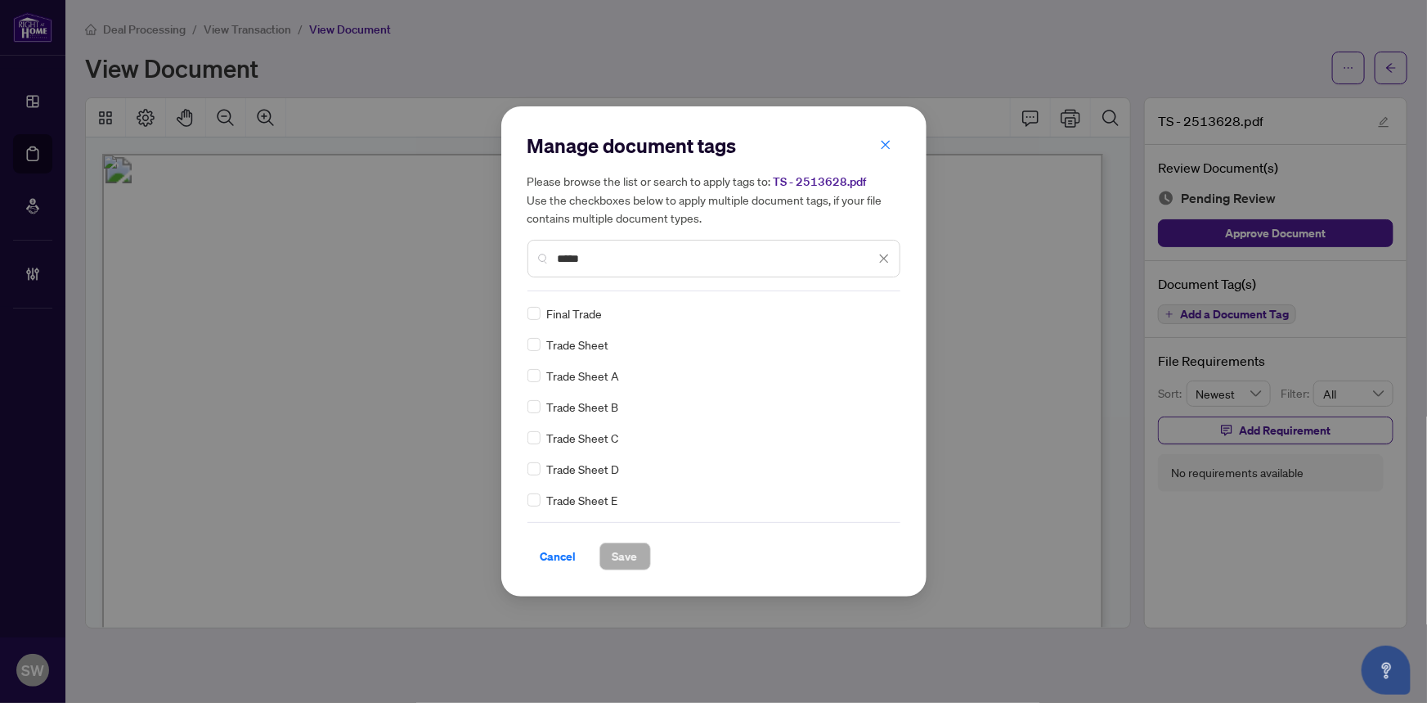
type input "*****"
click at [624, 550] on span "Save" at bounding box center [625, 556] width 25 height 26
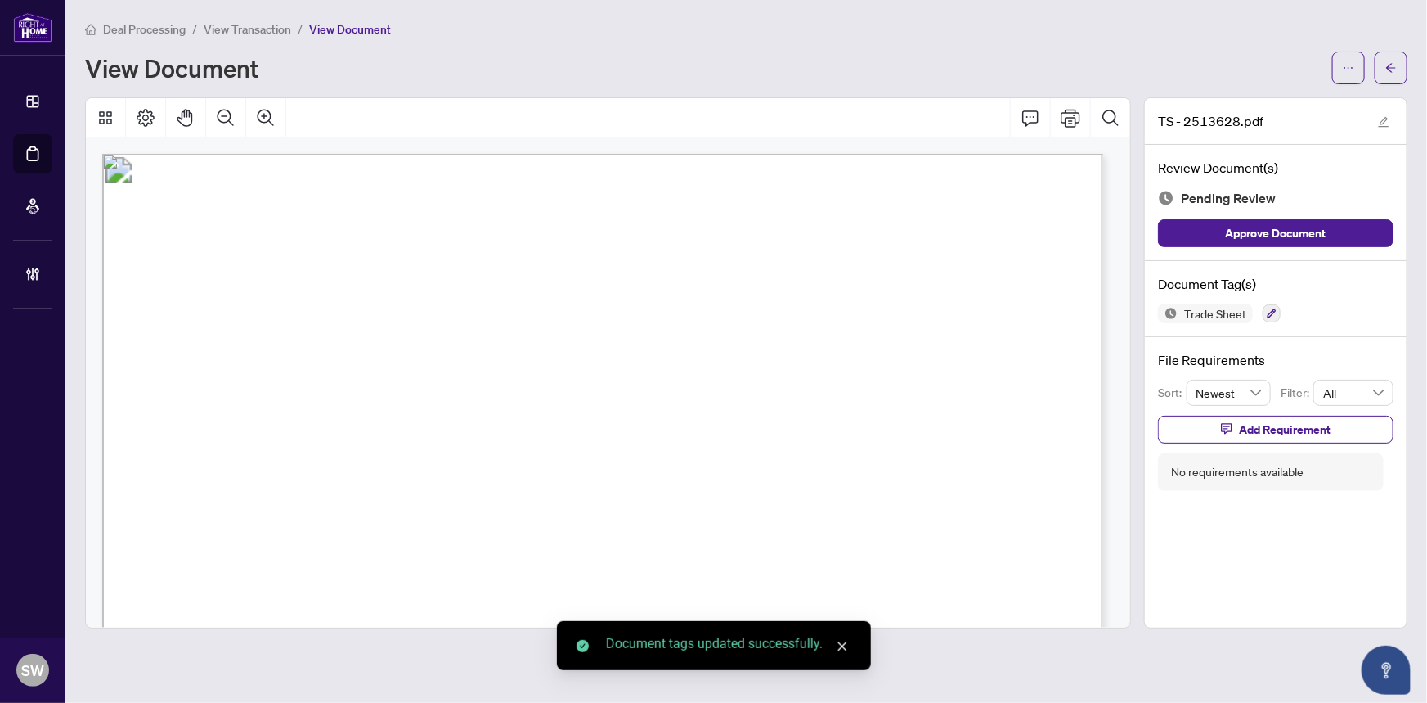
click at [1344, 65] on icon "ellipsis" at bounding box center [1348, 67] width 11 height 11
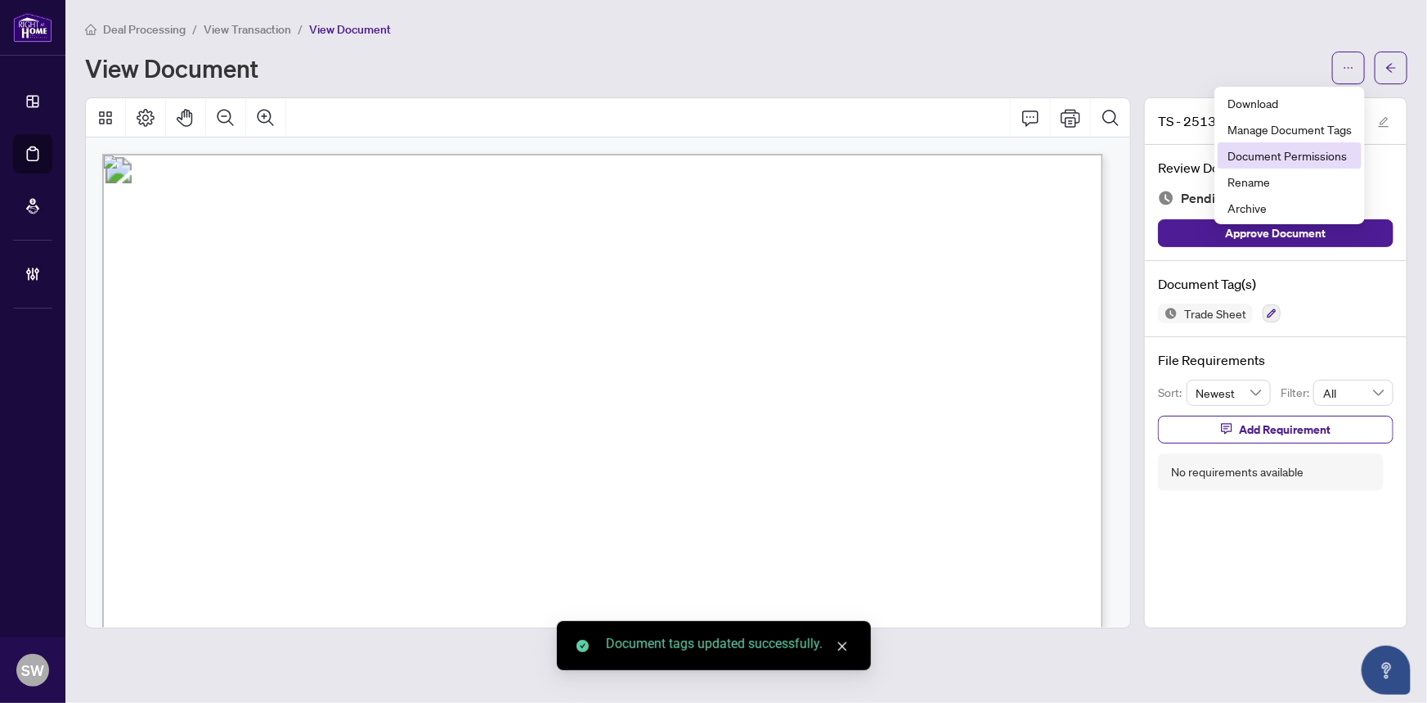
click at [1316, 152] on span "Document Permissions" at bounding box center [1290, 155] width 124 height 18
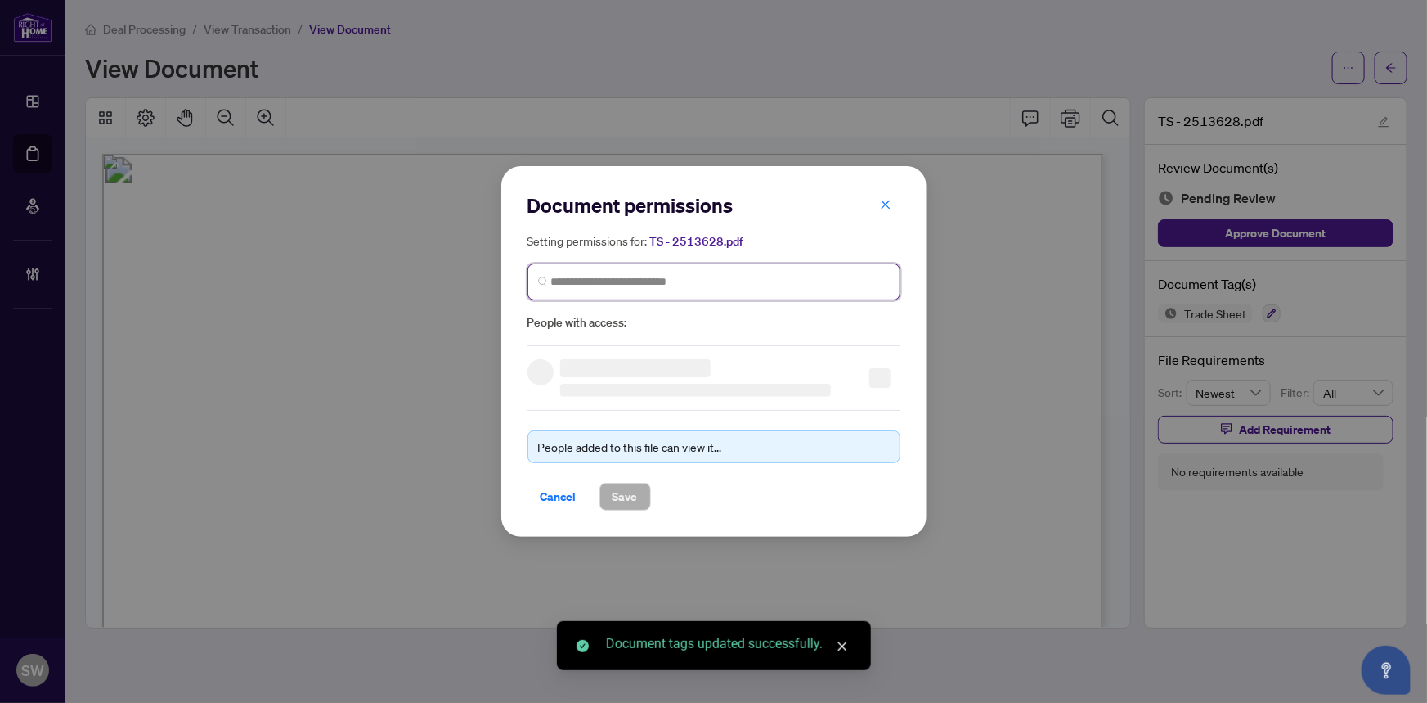
click at [703, 282] on input "search" at bounding box center [720, 281] width 339 height 17
paste input "**********"
type input "**********"
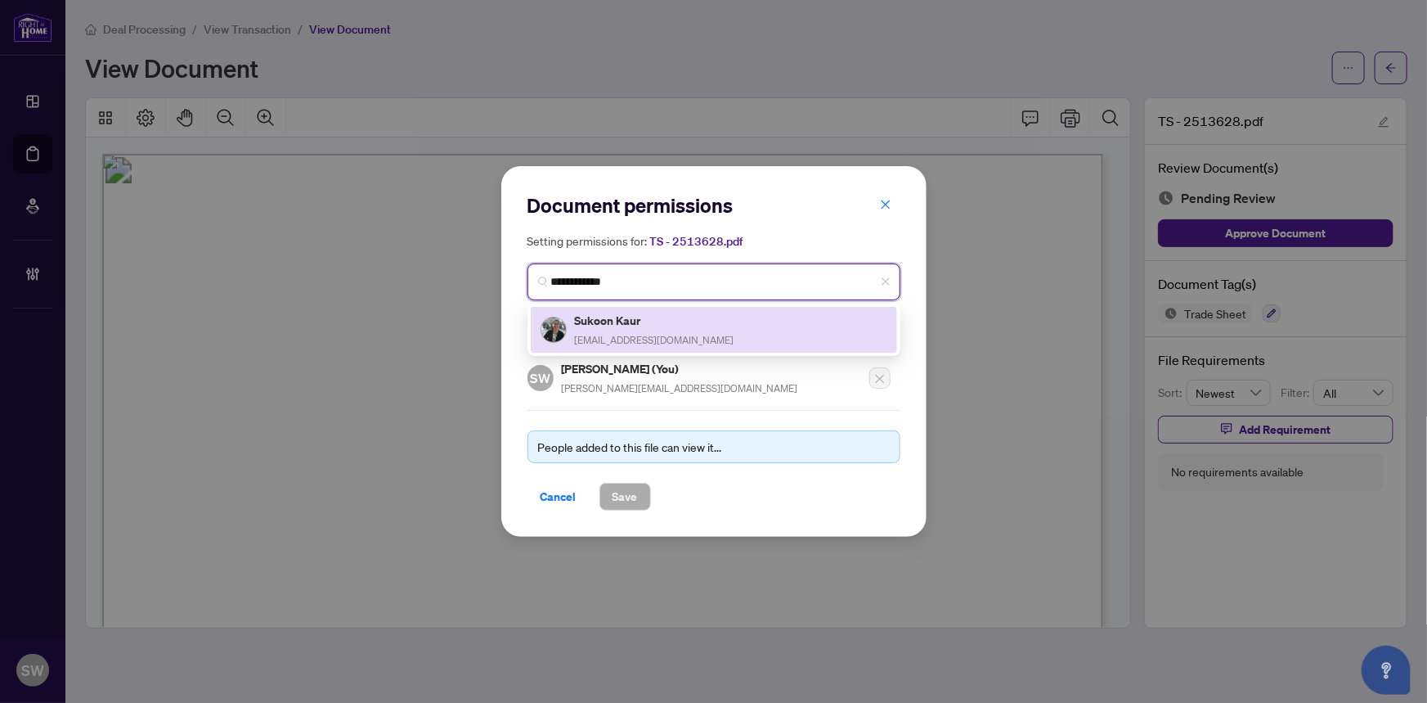
click at [632, 335] on span "sukoonkaur@yahoo.com" at bounding box center [655, 340] width 160 height 12
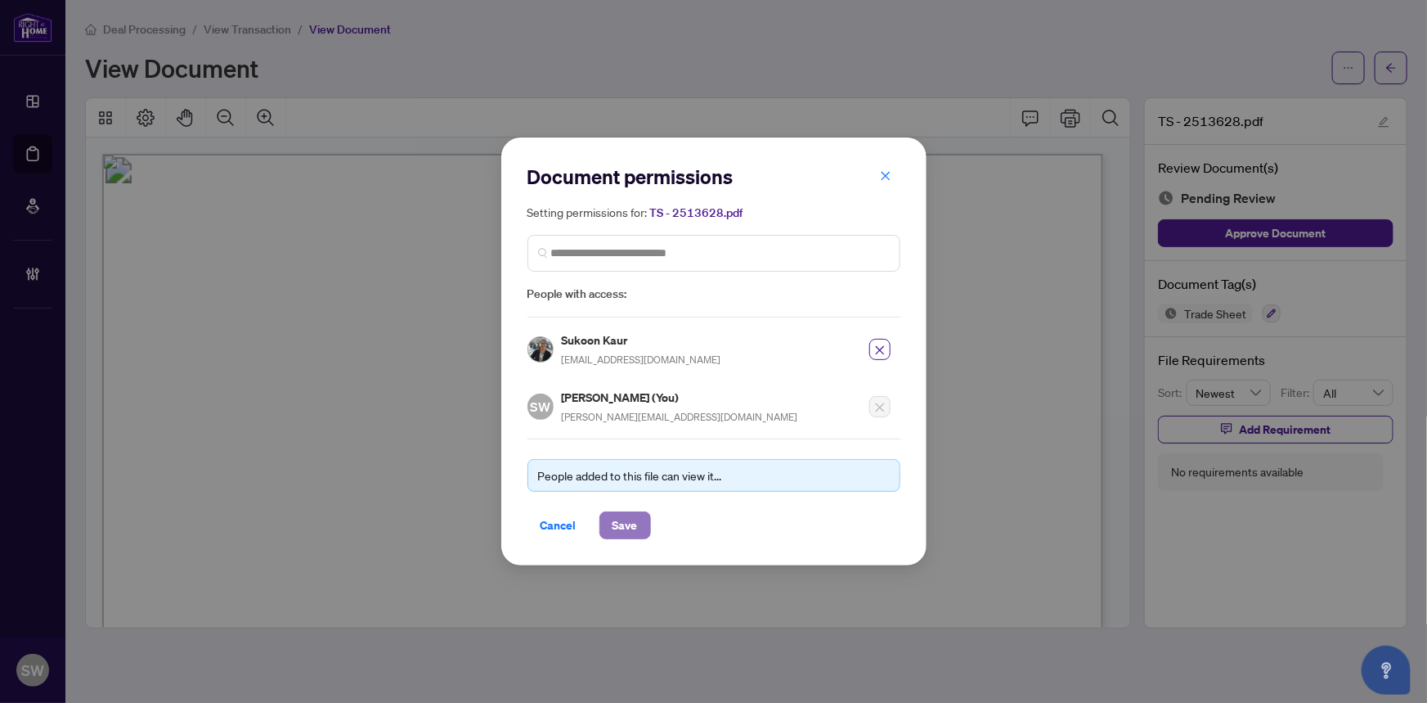
click at [631, 529] on span "Save" at bounding box center [625, 525] width 25 height 26
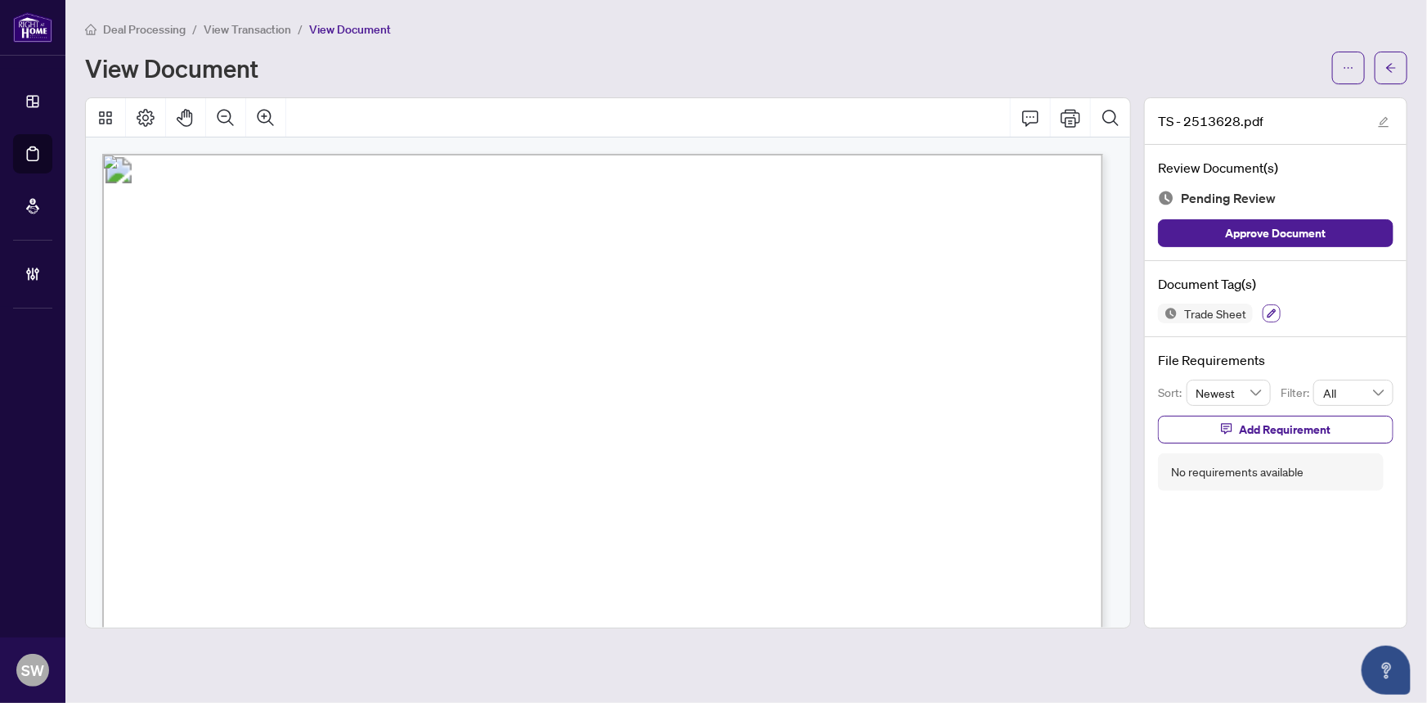
click at [1267, 312] on icon "button" at bounding box center [1272, 313] width 10 height 10
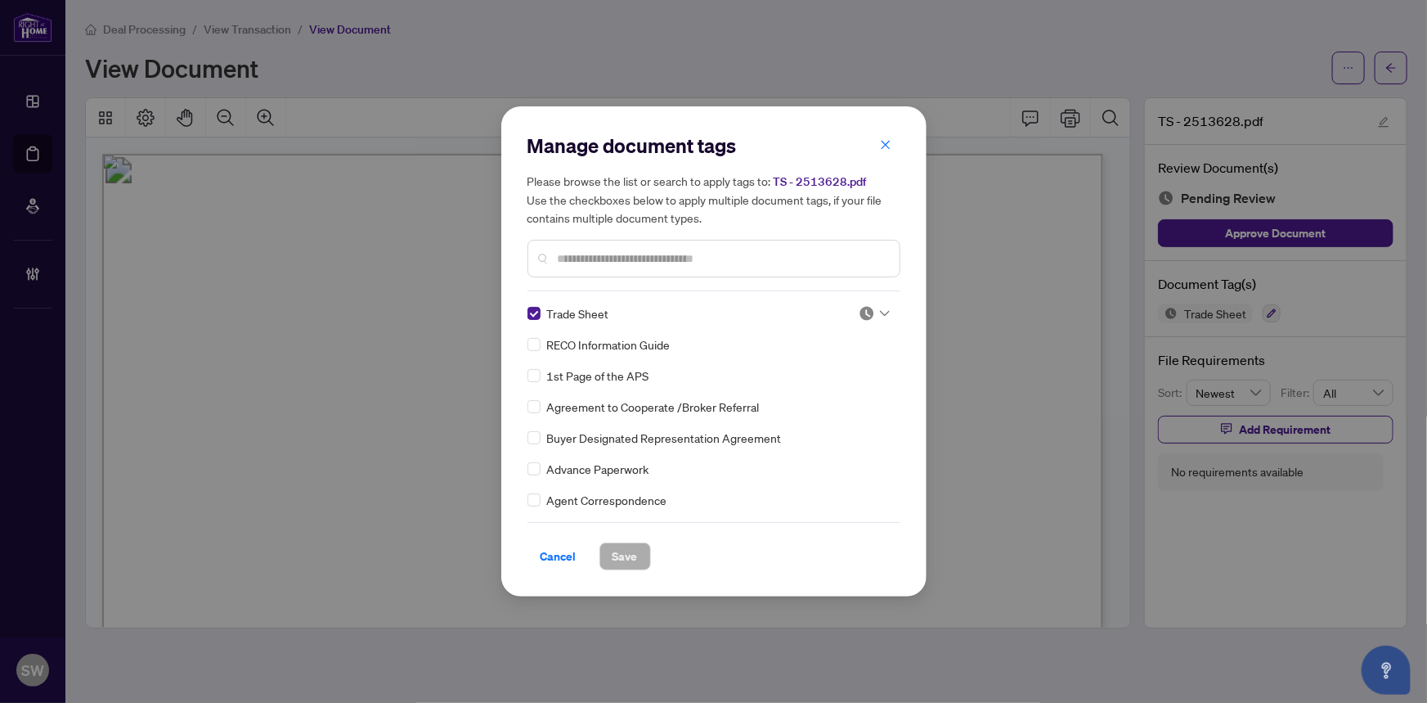
click at [559, 555] on span "Cancel" at bounding box center [559, 556] width 36 height 26
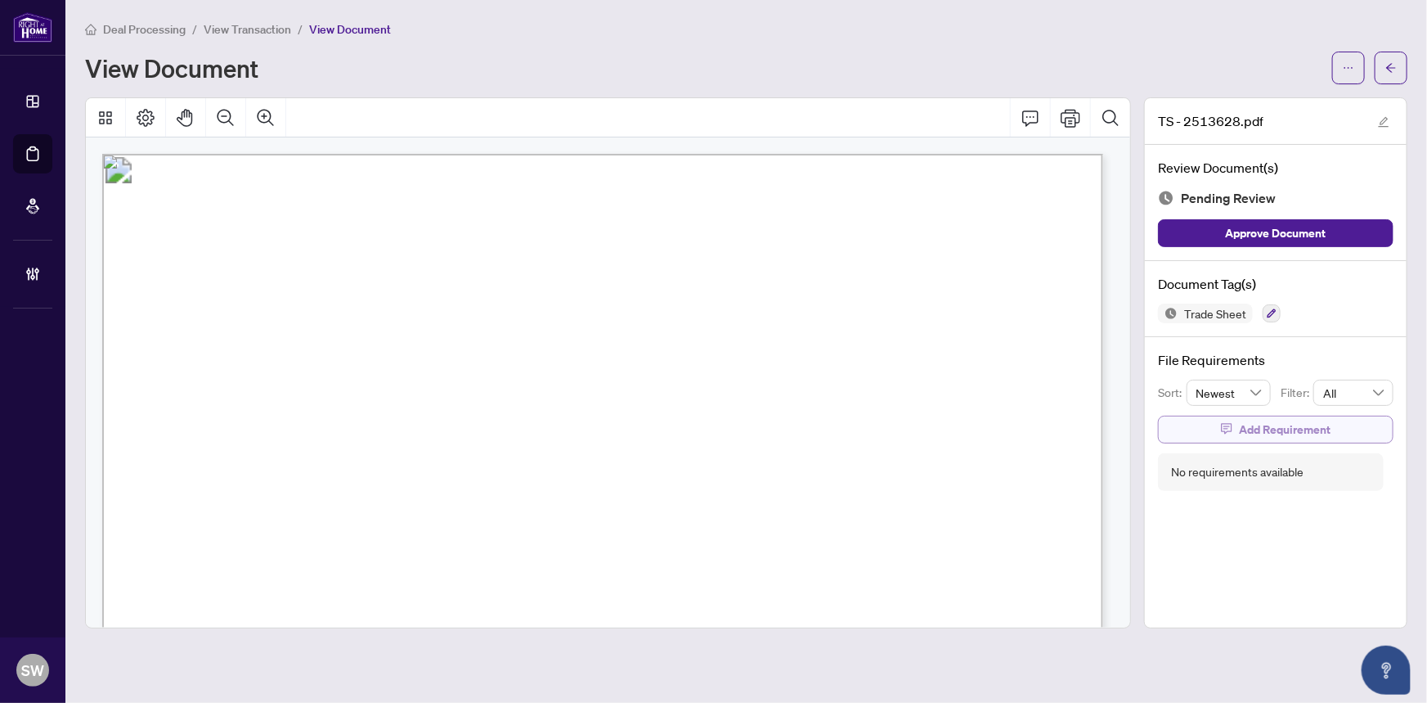
click at [1307, 420] on span "Add Requirement" at bounding box center [1285, 429] width 92 height 26
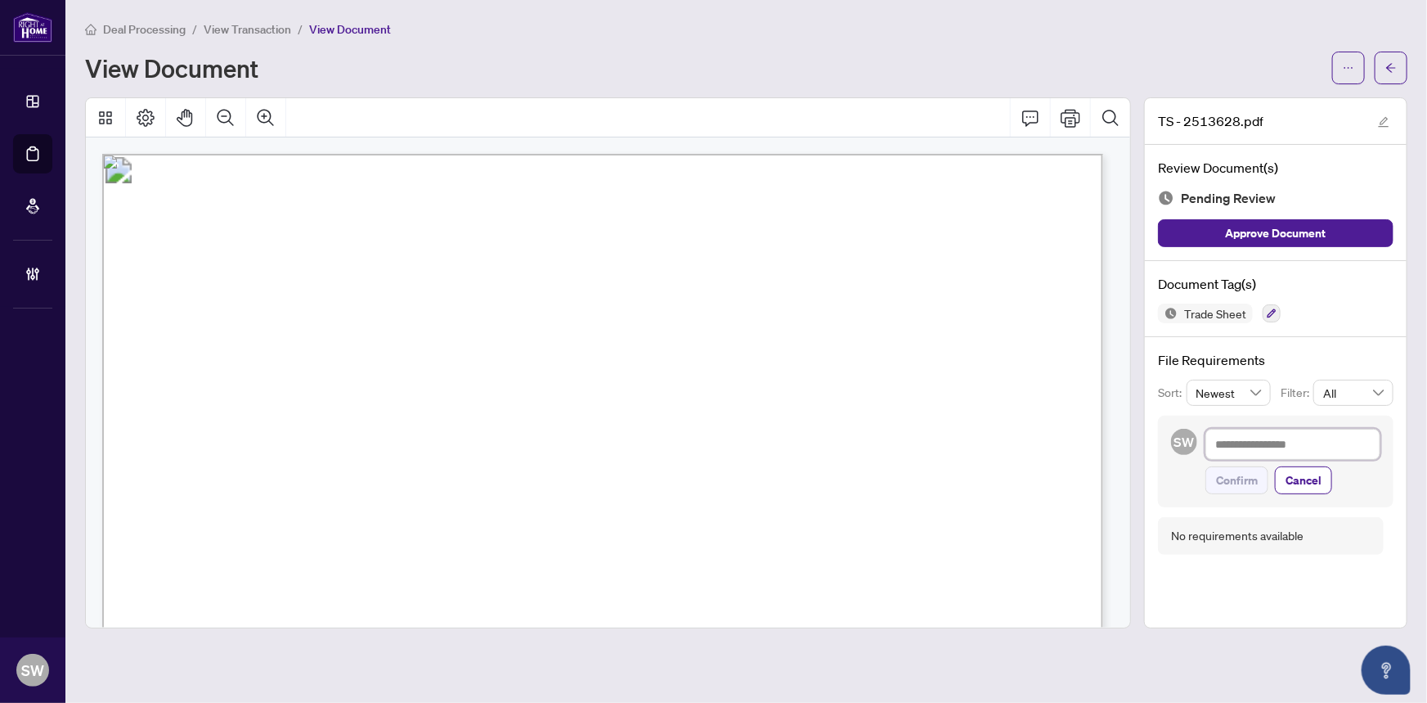
click at [1288, 440] on textarea at bounding box center [1293, 444] width 175 height 31
paste textarea "**********"
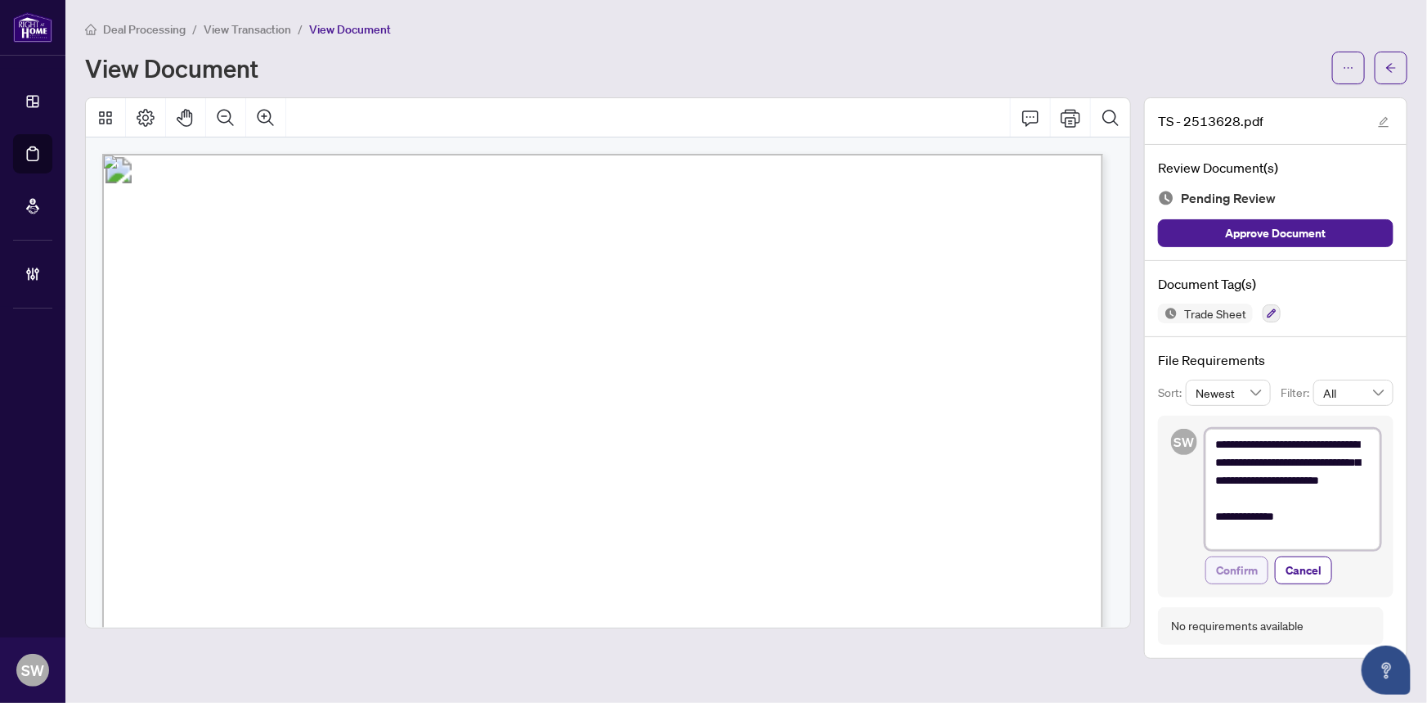
type textarea "**********"
click at [1246, 577] on span "Confirm" at bounding box center [1237, 570] width 42 height 26
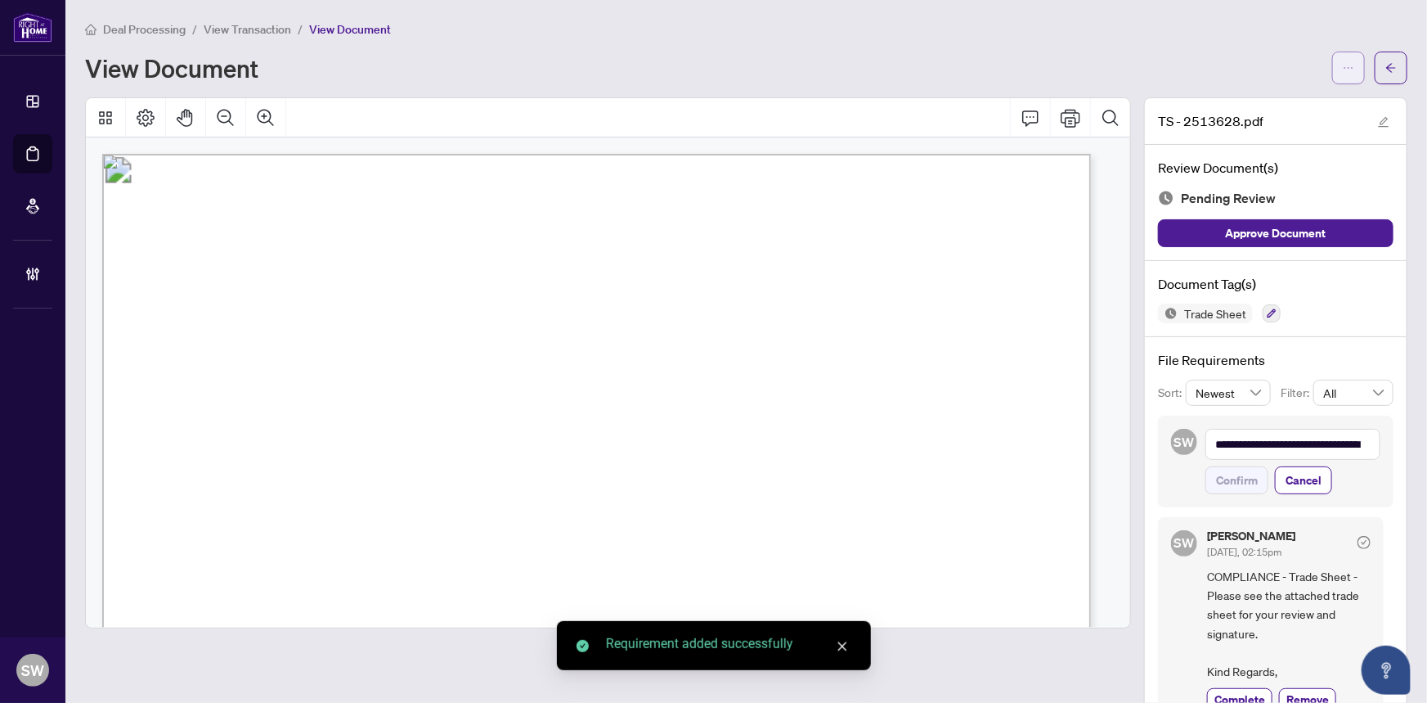
click at [1350, 73] on button "button" at bounding box center [1348, 68] width 33 height 33
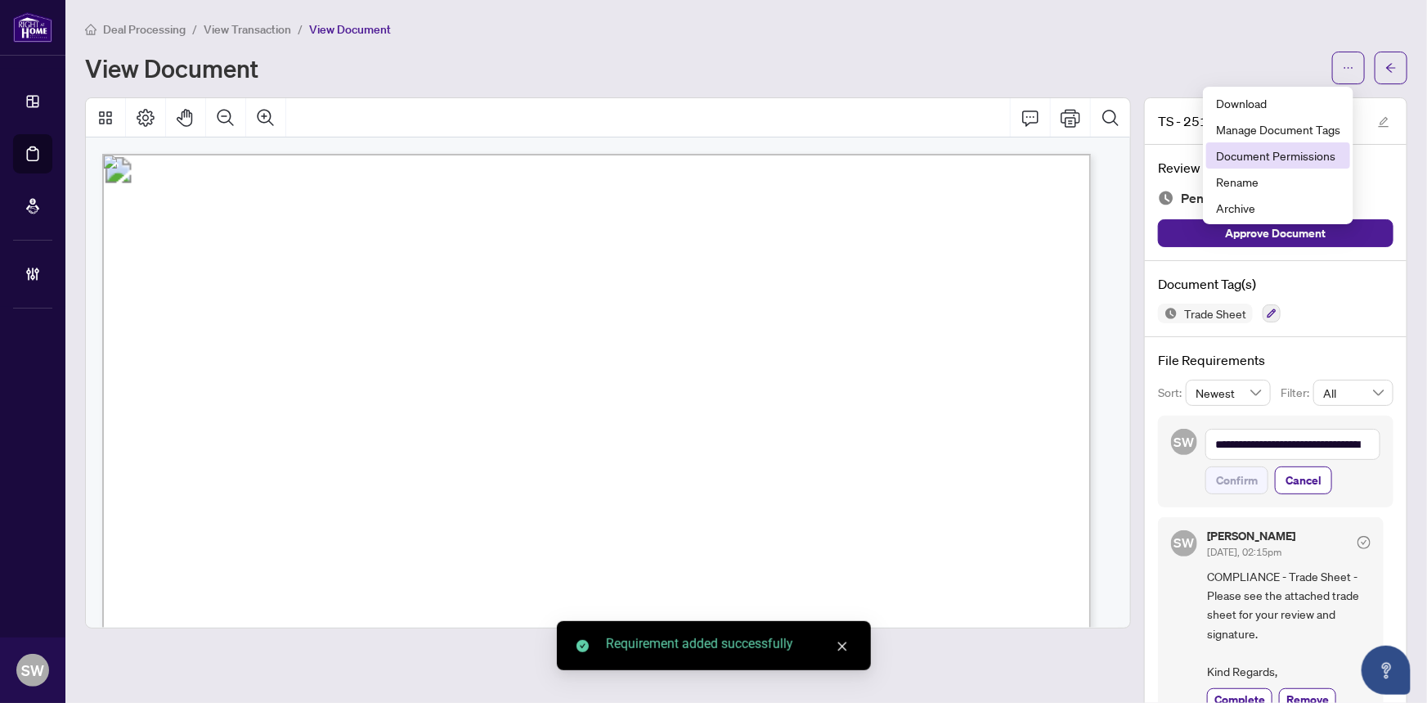
click at [1317, 157] on span "Document Permissions" at bounding box center [1278, 155] width 124 height 18
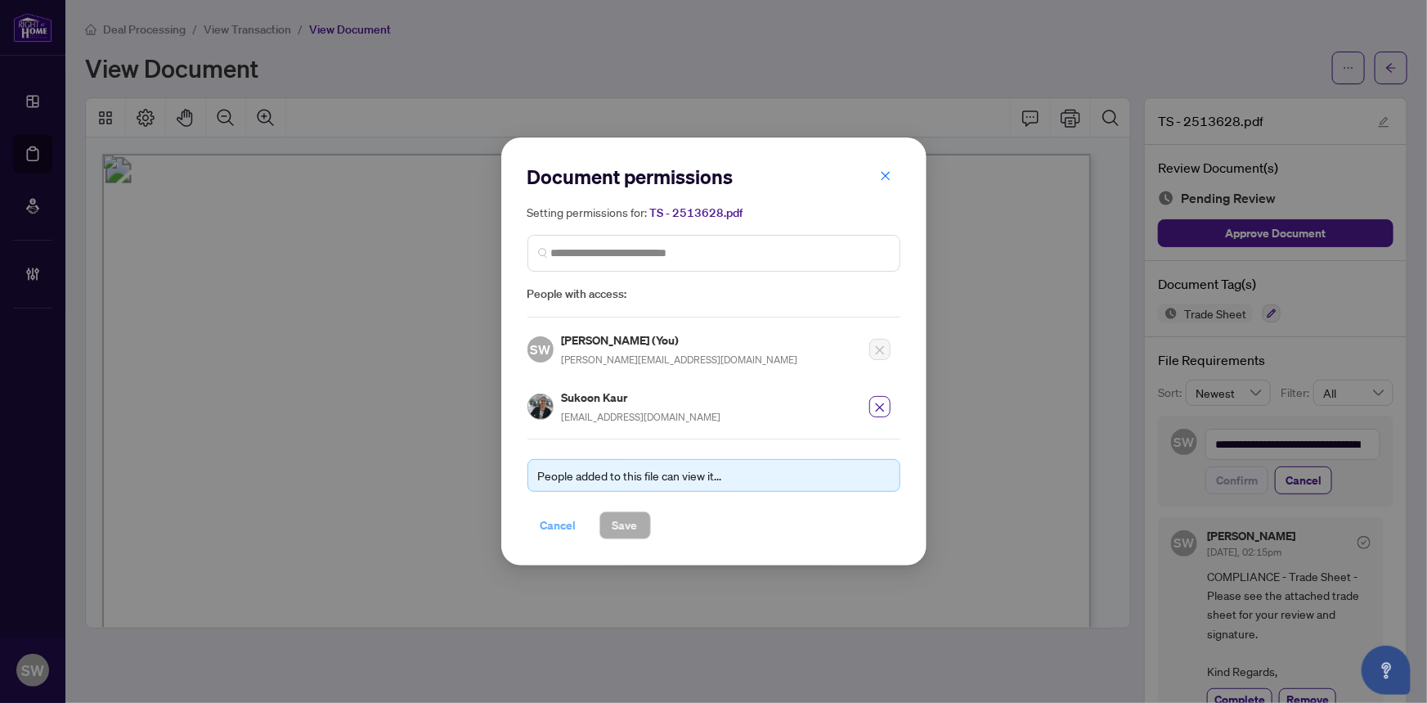
click at [562, 528] on span "Cancel" at bounding box center [559, 525] width 36 height 26
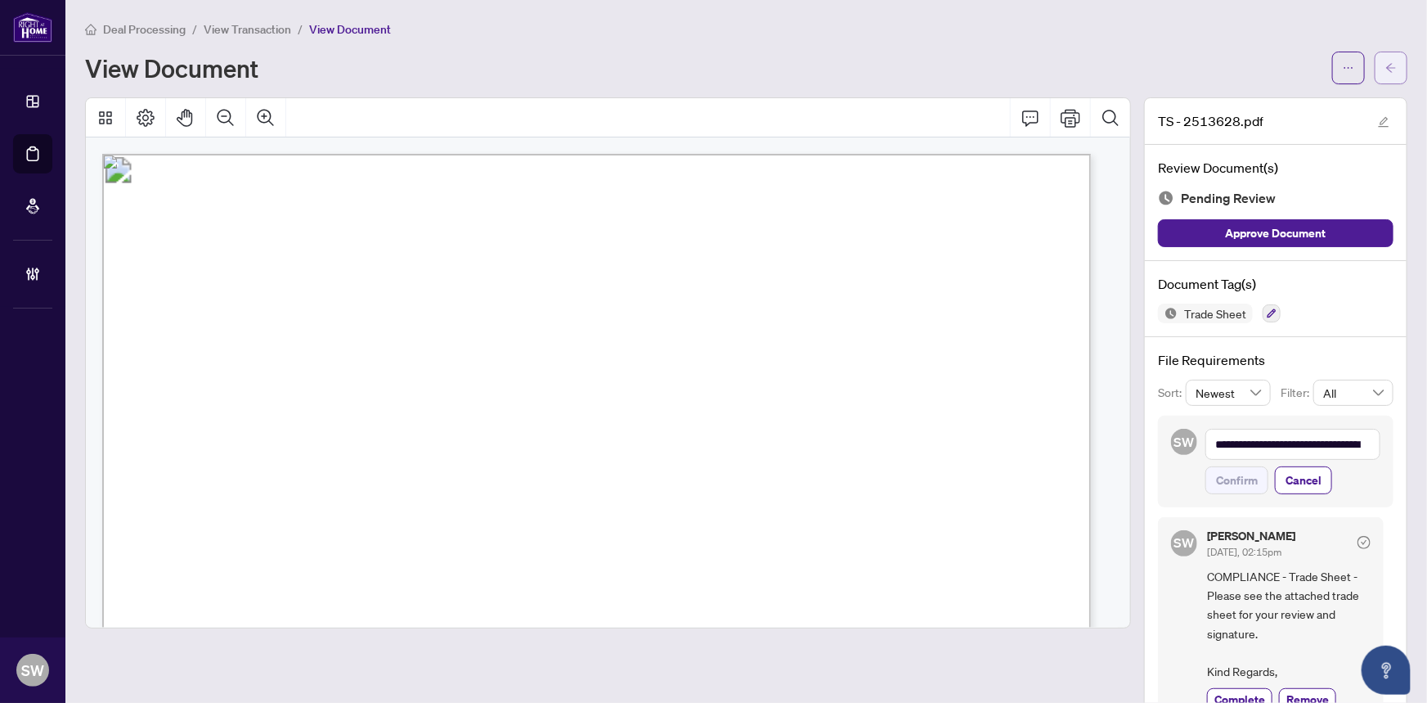
click at [1388, 70] on button "button" at bounding box center [1391, 68] width 33 height 33
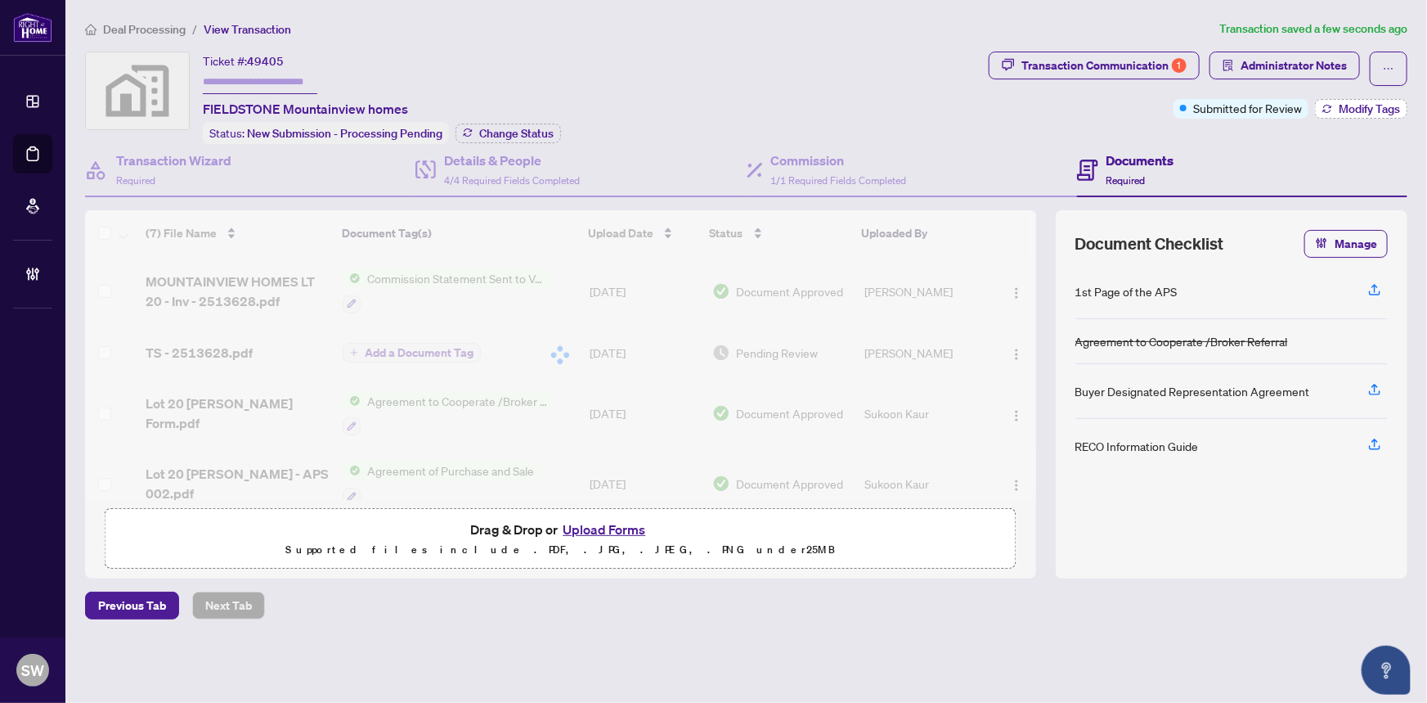
click at [1336, 106] on button "Modify Tags" at bounding box center [1361, 109] width 92 height 20
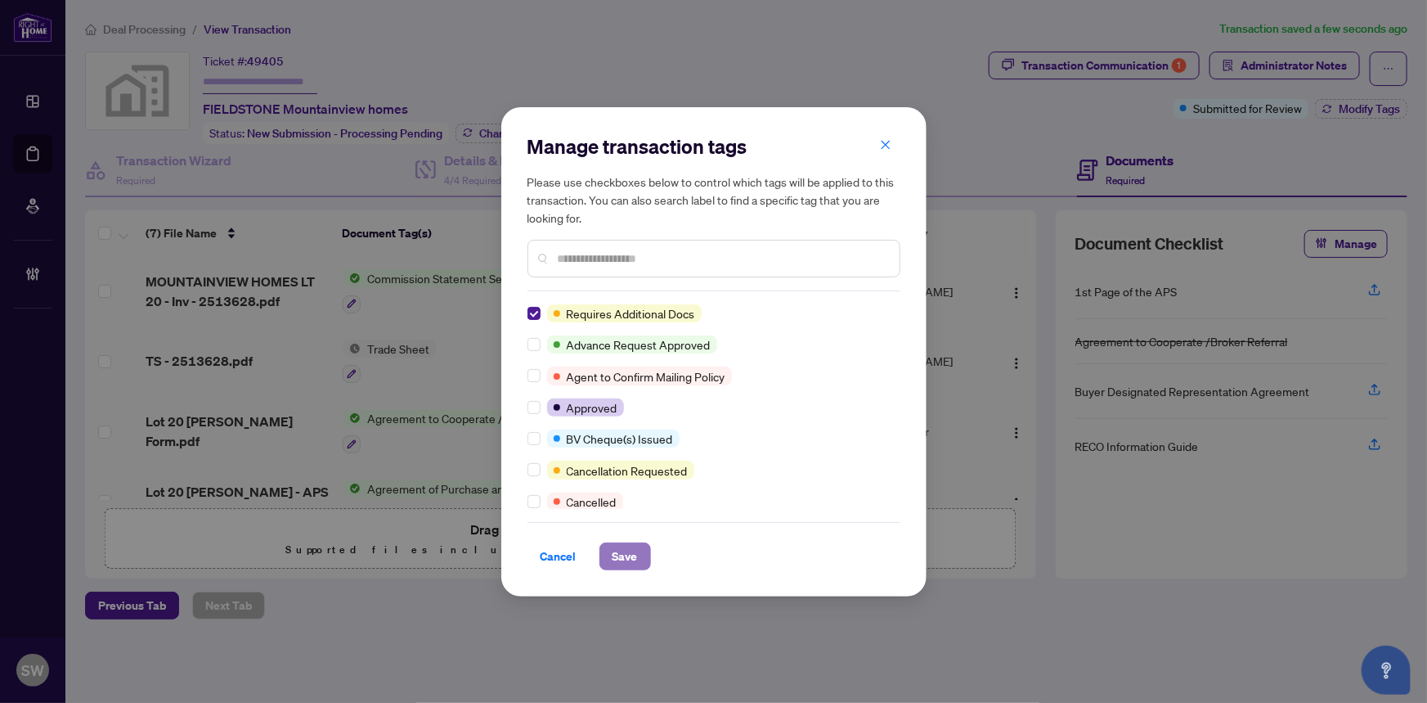
click at [622, 555] on span "Save" at bounding box center [625, 556] width 25 height 26
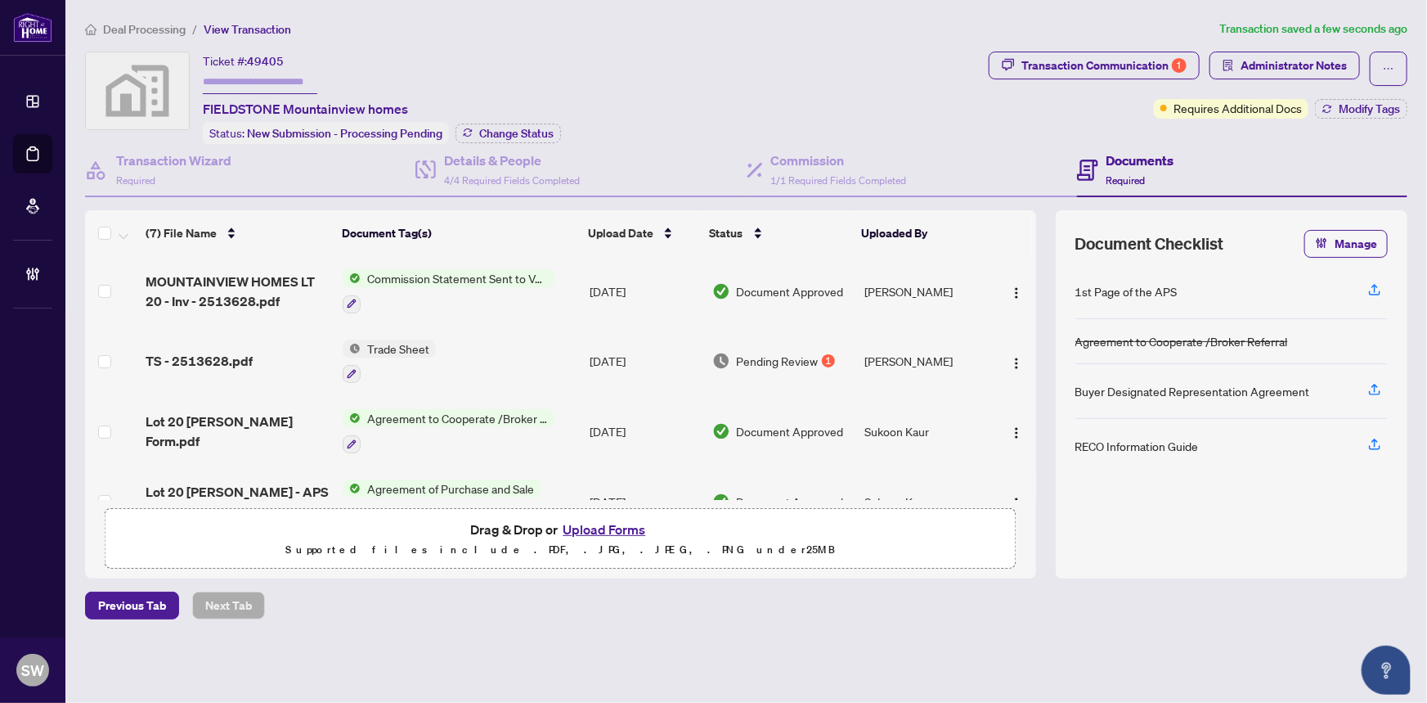
click at [265, 83] on input "text" at bounding box center [260, 82] width 115 height 24
paste input "*******"
type input "*******"
click at [483, 128] on span "Change Status" at bounding box center [516, 133] width 74 height 11
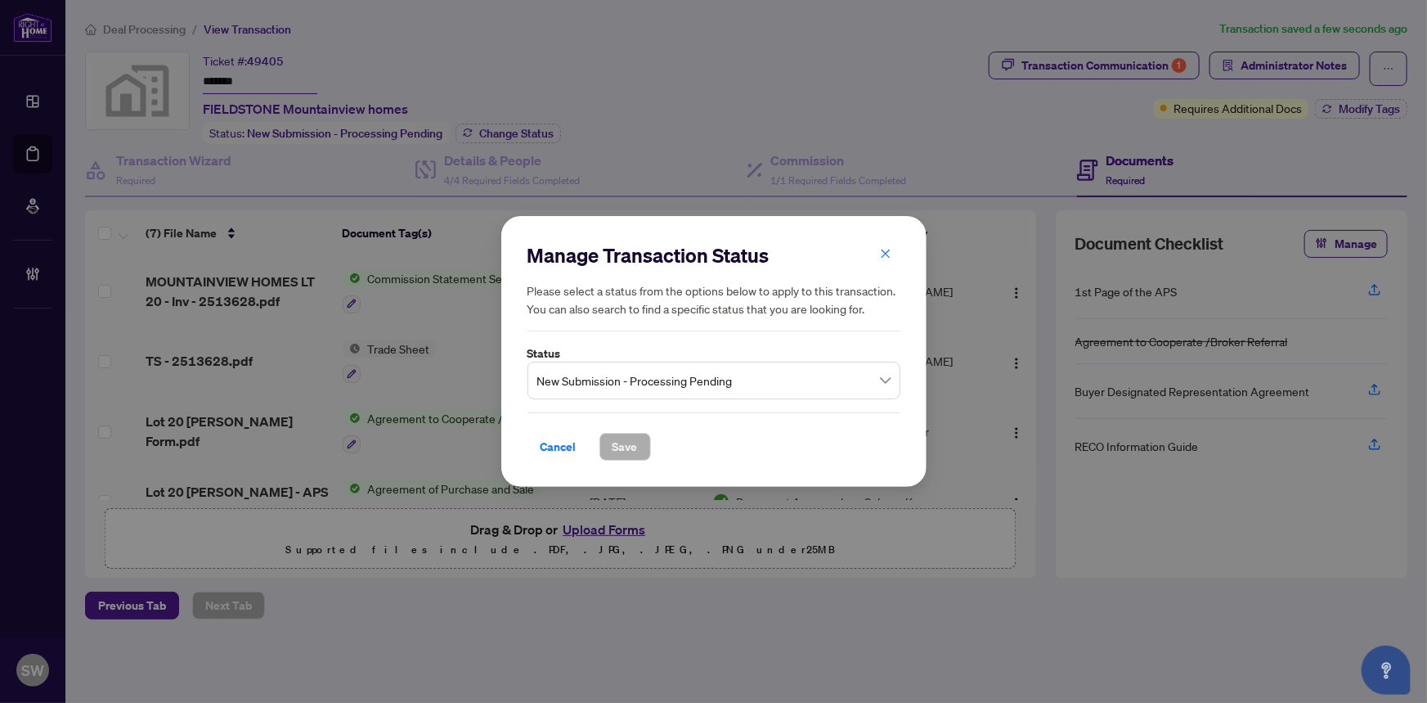
click at [642, 377] on span "New Submission - Processing Pending" at bounding box center [713, 380] width 353 height 31
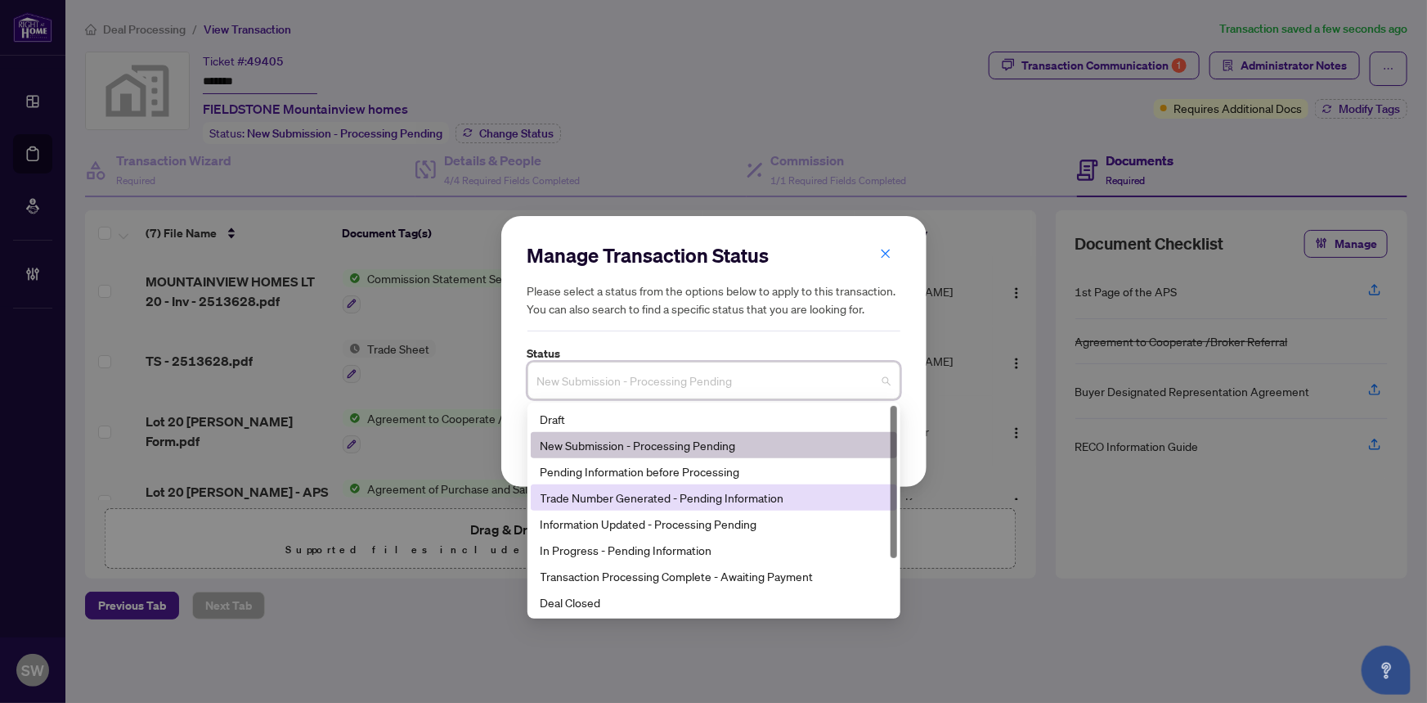
click at [613, 494] on div "Trade Number Generated - Pending Information" at bounding box center [714, 497] width 347 height 18
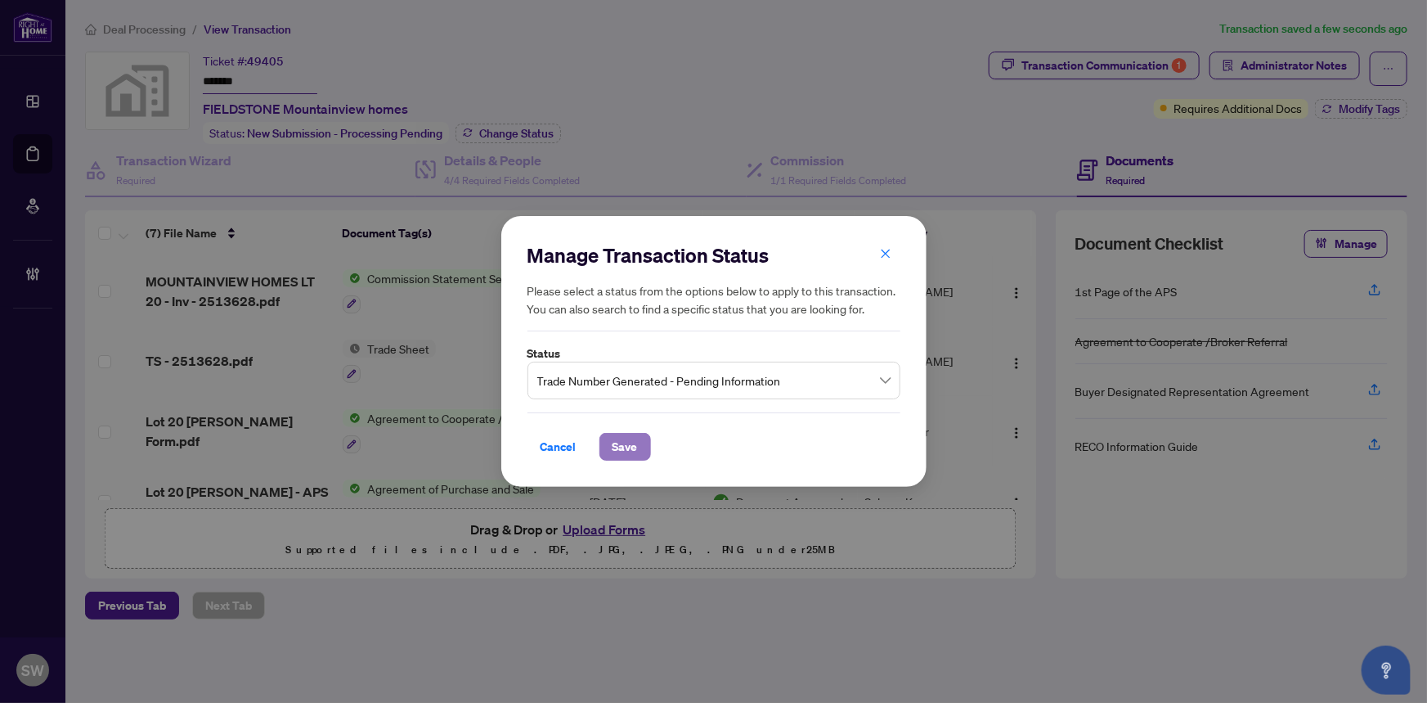
click at [631, 443] on span "Save" at bounding box center [625, 447] width 25 height 26
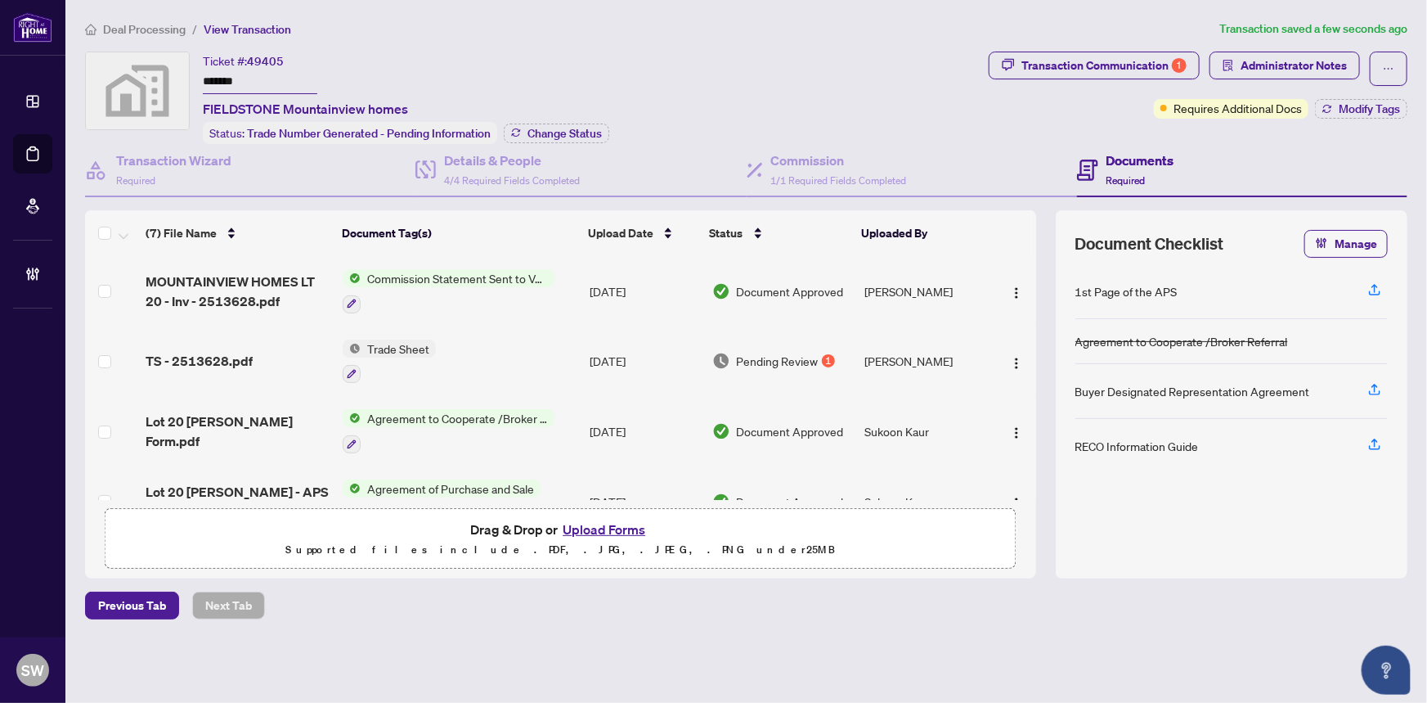
click at [161, 29] on span "Deal Processing" at bounding box center [144, 29] width 83 height 15
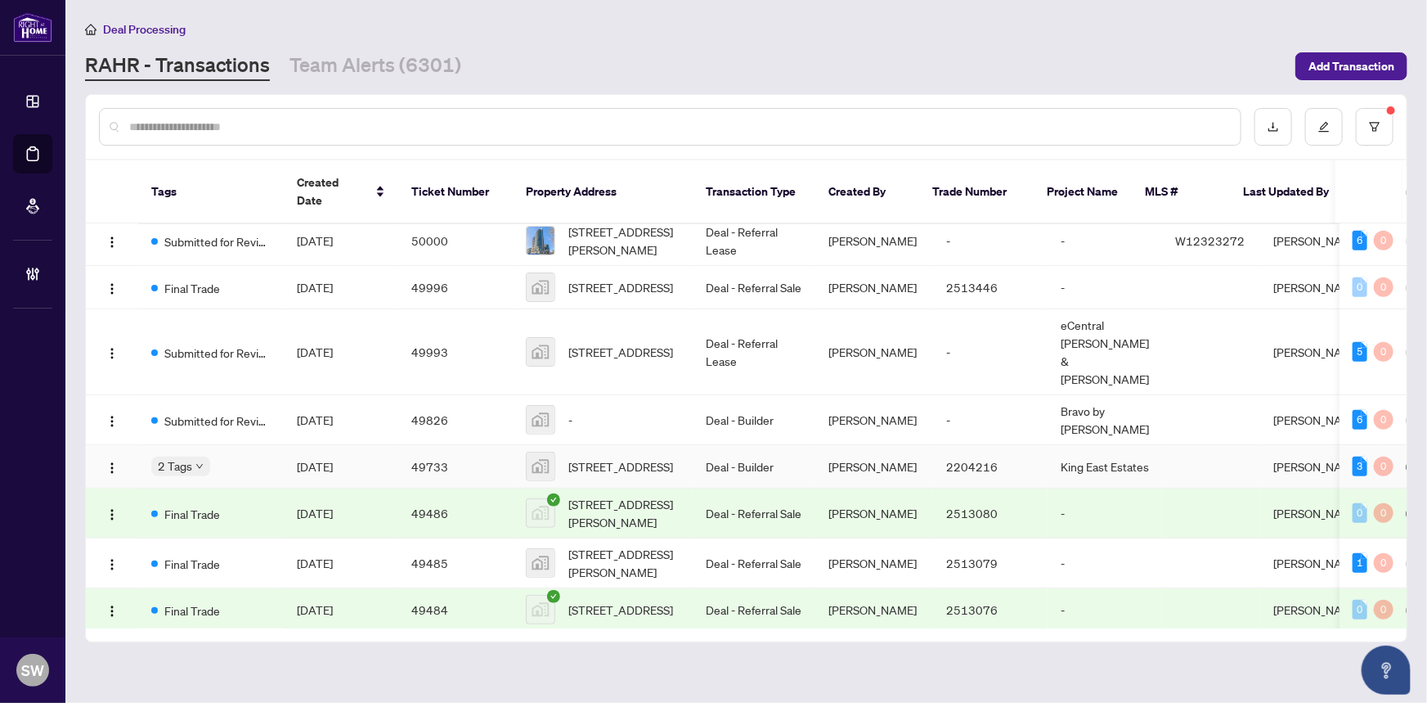
scroll to position [446, 0]
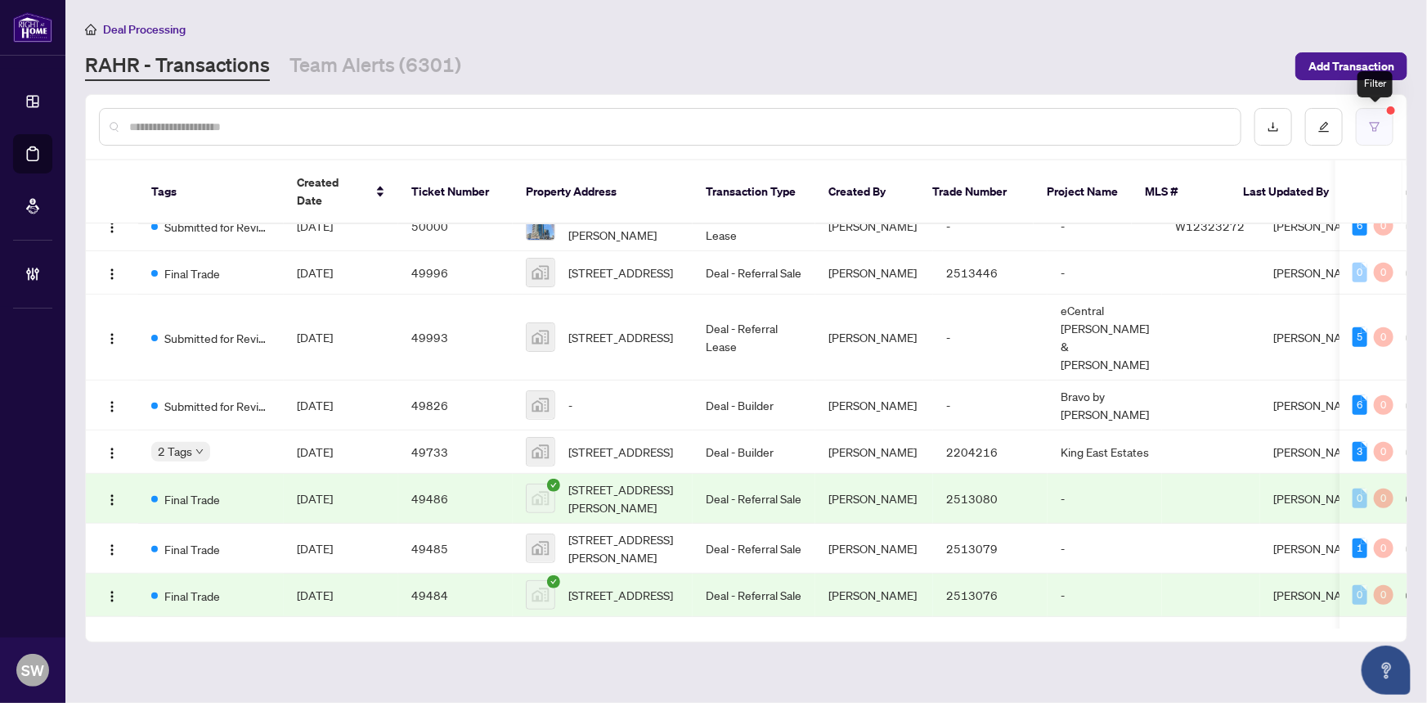
click at [1364, 128] on button "button" at bounding box center [1375, 127] width 38 height 38
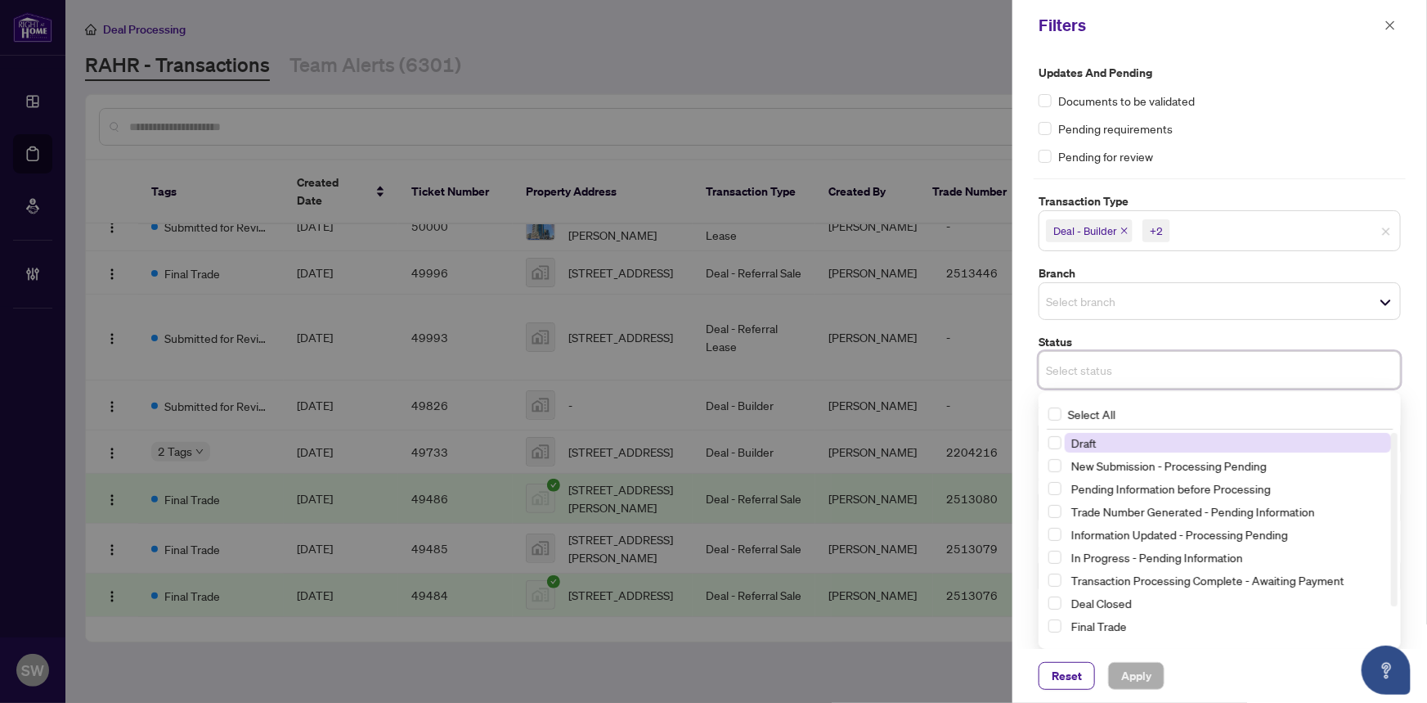
click at [1093, 361] on input "search" at bounding box center [1103, 370] width 115 height 20
click at [1112, 466] on span "New Submission - Processing Pending" at bounding box center [1169, 465] width 195 height 15
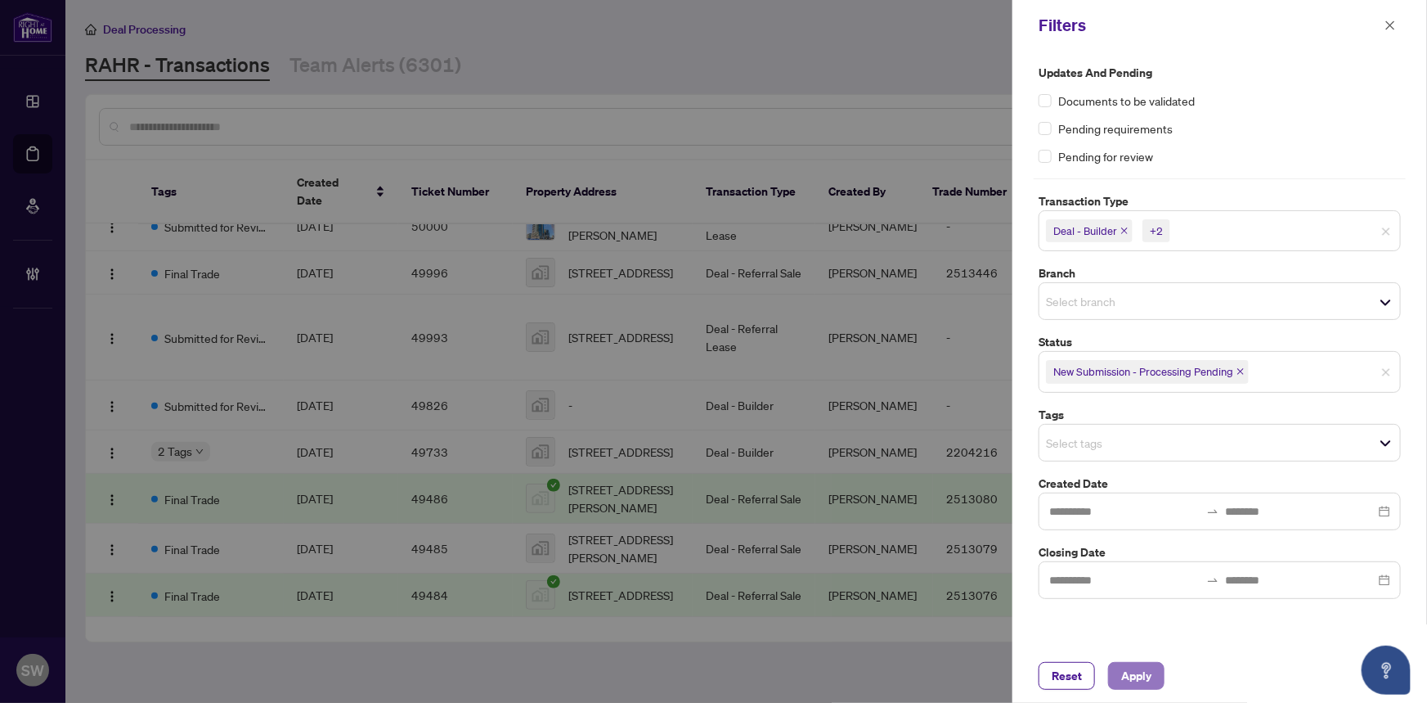
click at [1132, 669] on span "Apply" at bounding box center [1136, 676] width 30 height 26
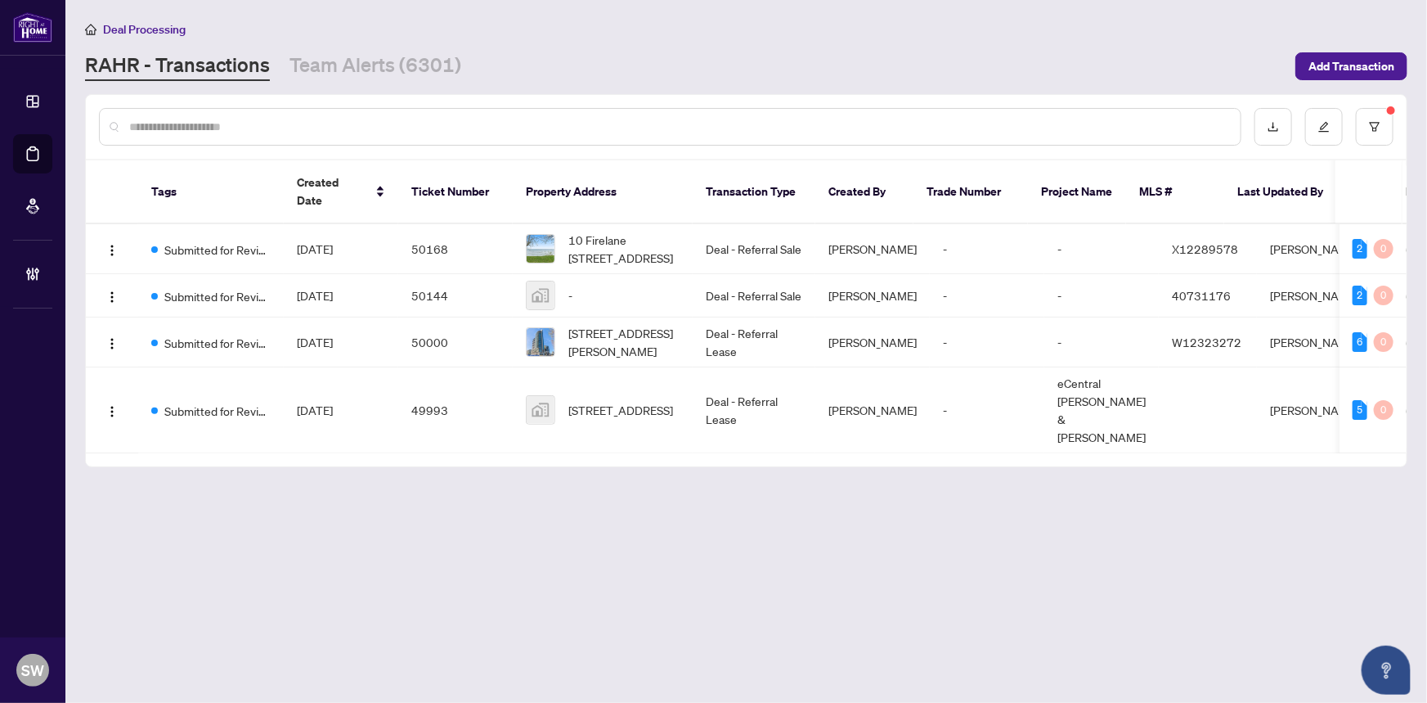
scroll to position [0, 0]
click at [229, 402] on span "Submitted for Review" at bounding box center [217, 411] width 106 height 18
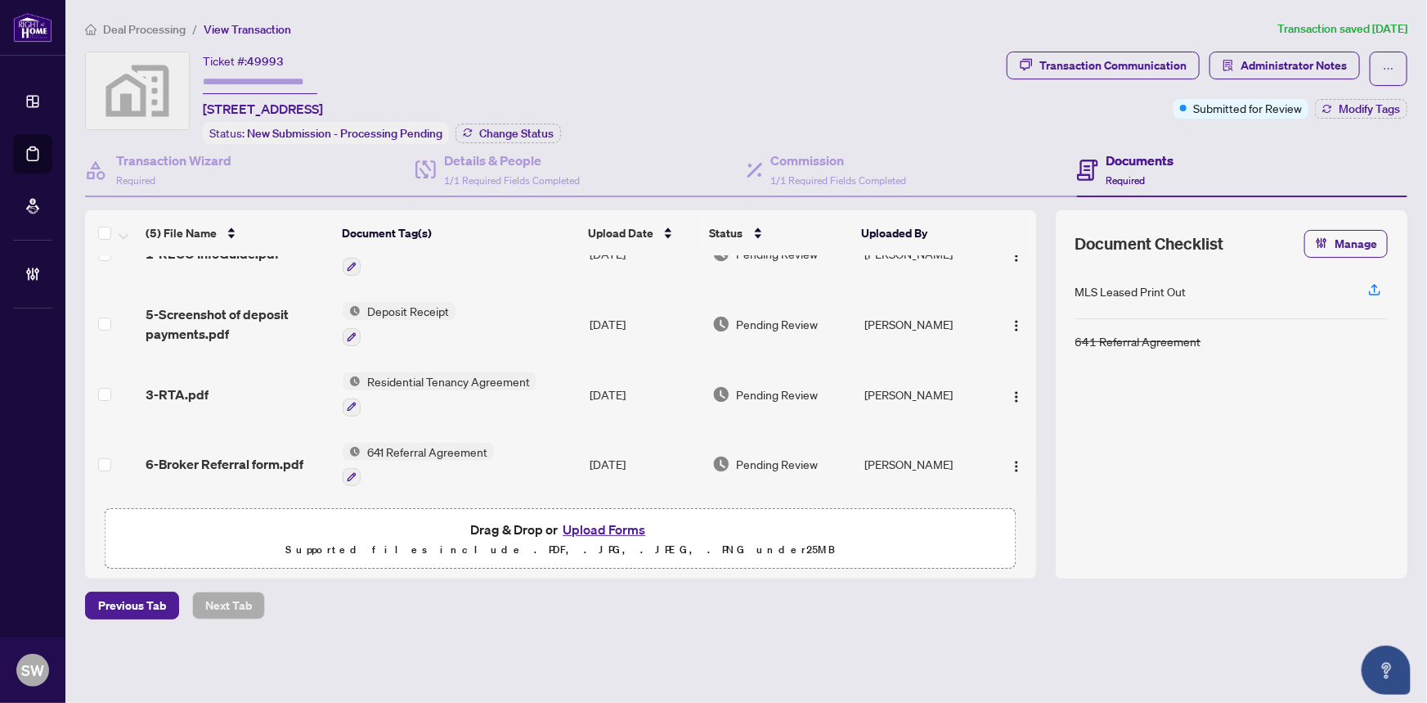
scroll to position [108, 0]
click at [237, 454] on span "6-Broker Referral form.pdf" at bounding box center [225, 464] width 158 height 20
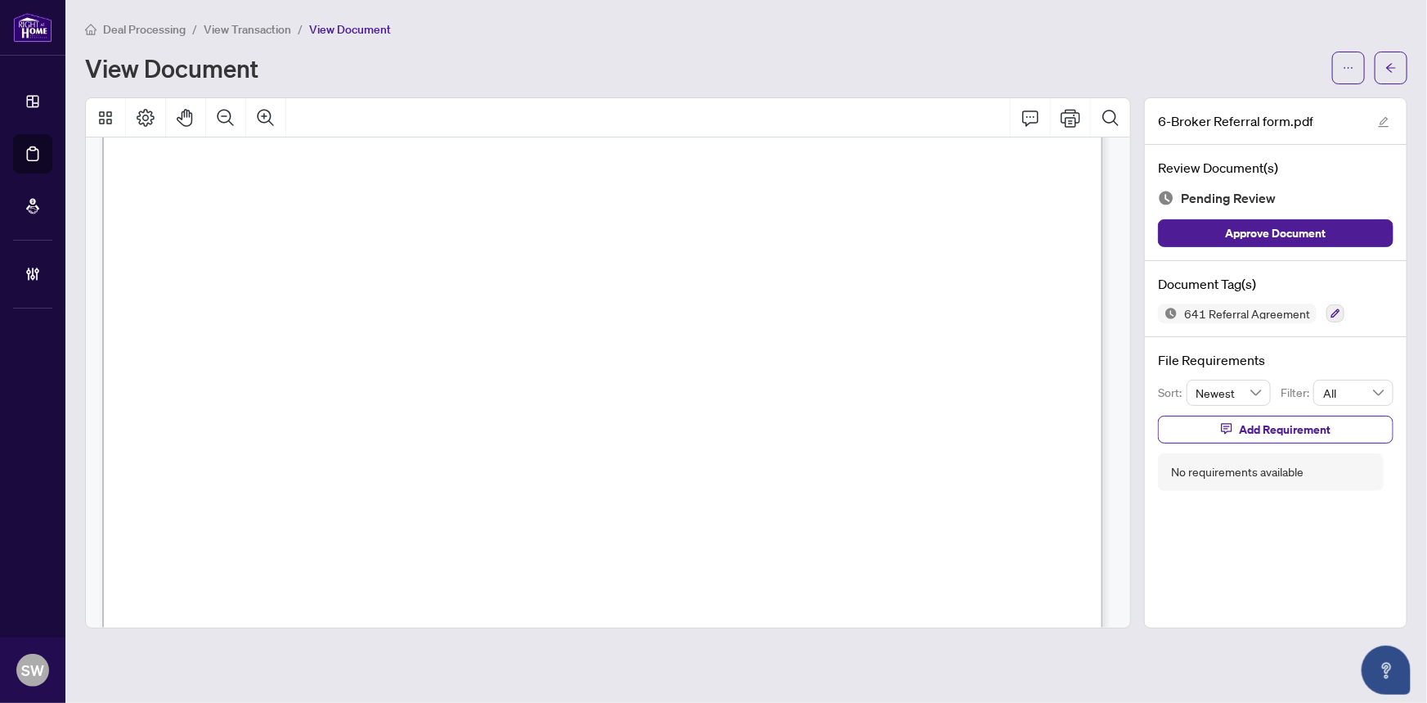
scroll to position [148, 0]
click at [327, 316] on span "eCentral" at bounding box center [323, 318] width 43 height 19
click at [345, 315] on span "eCentral" at bounding box center [323, 318] width 43 height 19
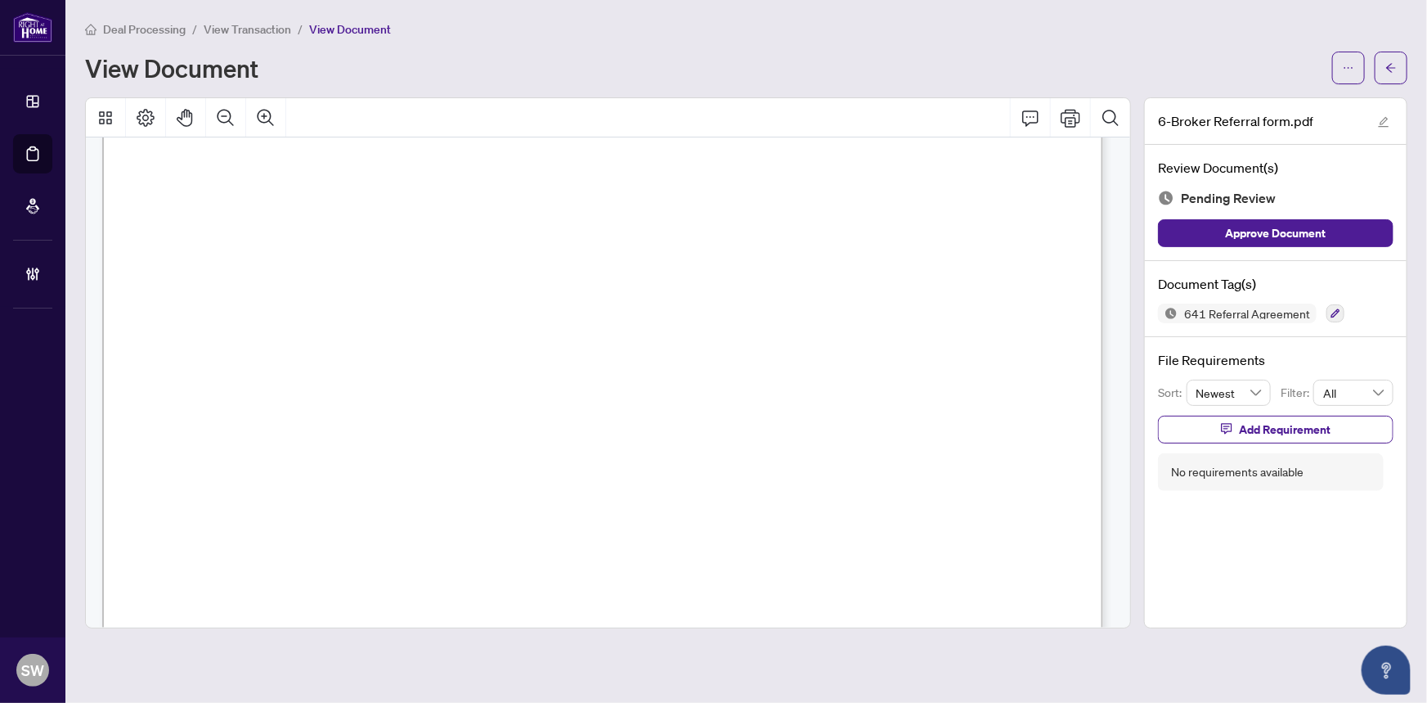
click at [345, 315] on span "eCentral" at bounding box center [323, 318] width 43 height 19
click at [345, 314] on span "eCentral" at bounding box center [323, 318] width 43 height 19
click at [192, 469] on span "Shu Tian" at bounding box center [228, 469] width 105 height 19
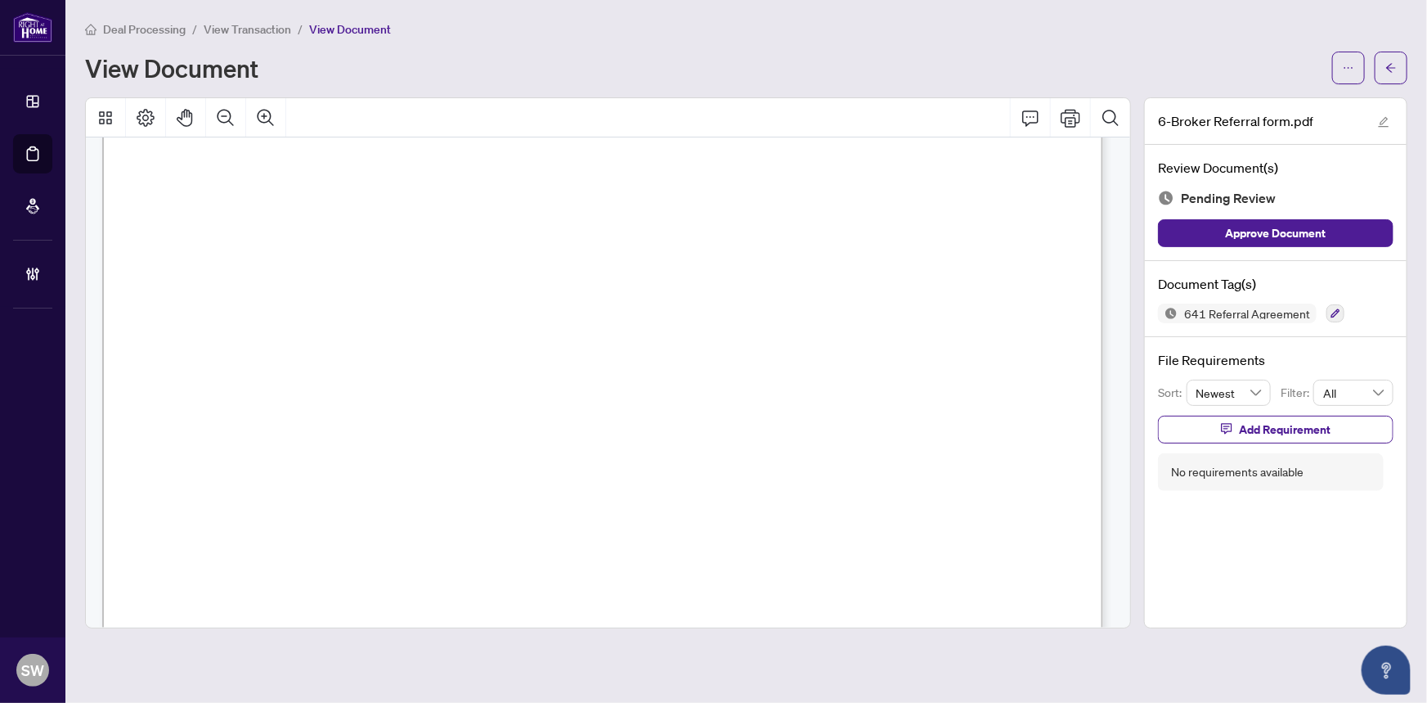
drag, startPoint x: 869, startPoint y: 390, endPoint x: 909, endPoint y: 390, distance: 40.1
click at [383, 390] on span "August 14, 2025" at bounding box center [360, 394] width 43 height 16
drag, startPoint x: 908, startPoint y: 390, endPoint x: 868, endPoint y: 392, distance: 40.1
click at [383, 392] on span "August 14, 2025" at bounding box center [360, 394] width 43 height 16
drag, startPoint x: 868, startPoint y: 392, endPoint x: 881, endPoint y: 392, distance: 13.1
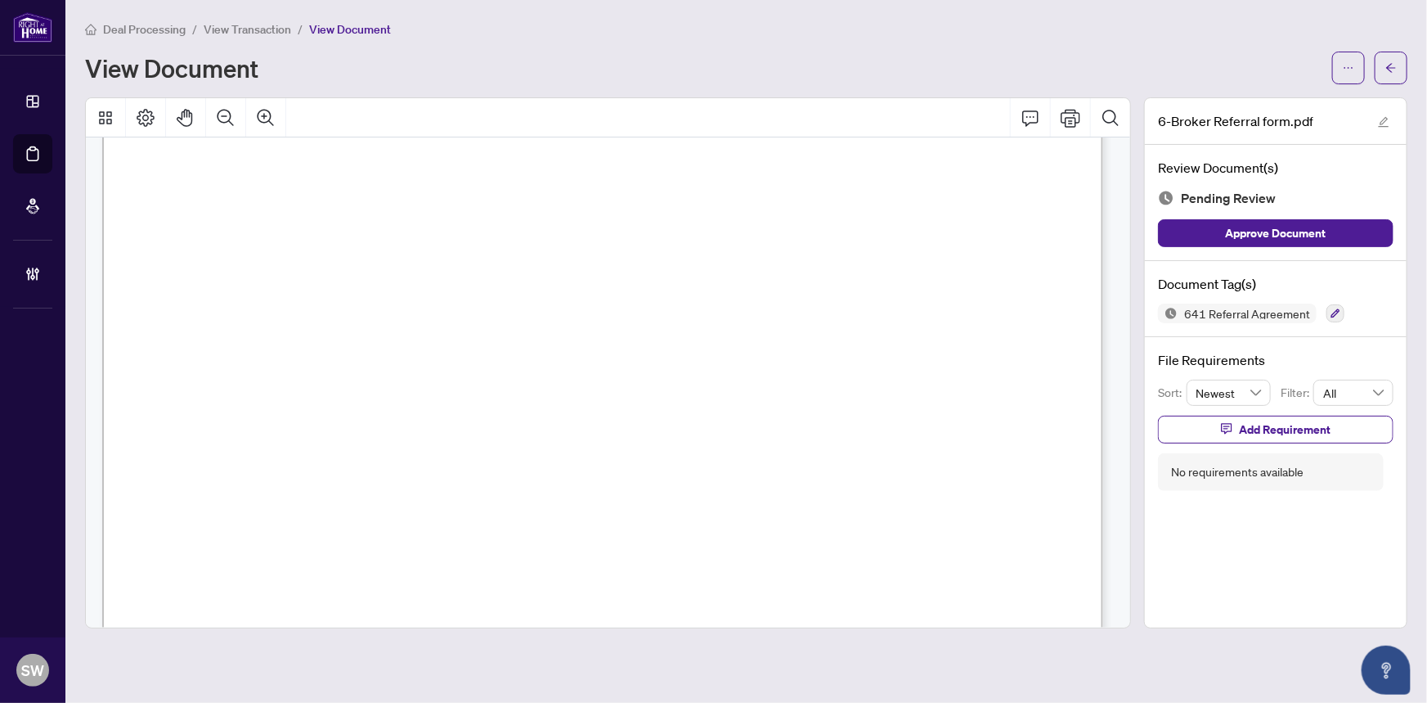
click at [383, 392] on span "August 14, 2025" at bounding box center [360, 394] width 43 height 16
click at [839, 329] on span "Stanley Zhao" at bounding box center [826, 330] width 103 height 18
click at [837, 330] on span "Stanley Zhao" at bounding box center [826, 330] width 103 height 18
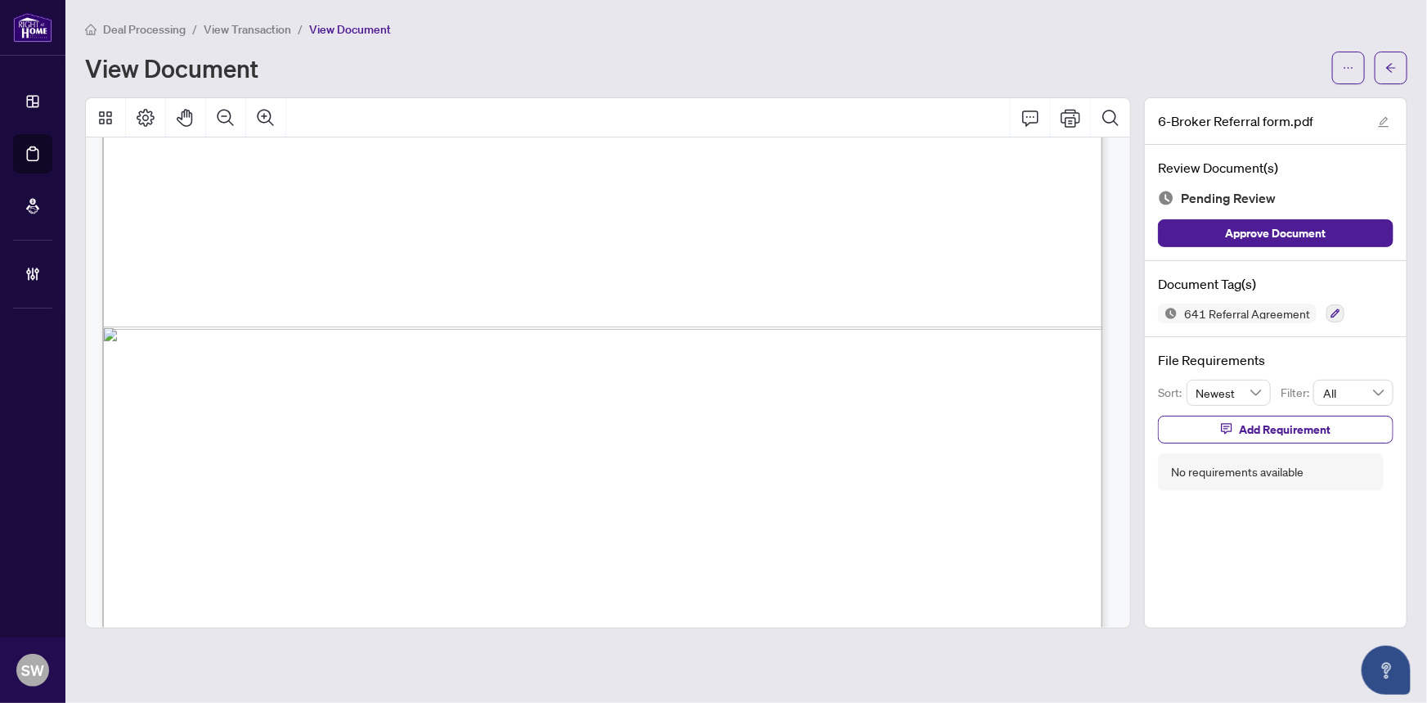
click at [837, 330] on span "Stanley Zhao" at bounding box center [826, 330] width 103 height 18
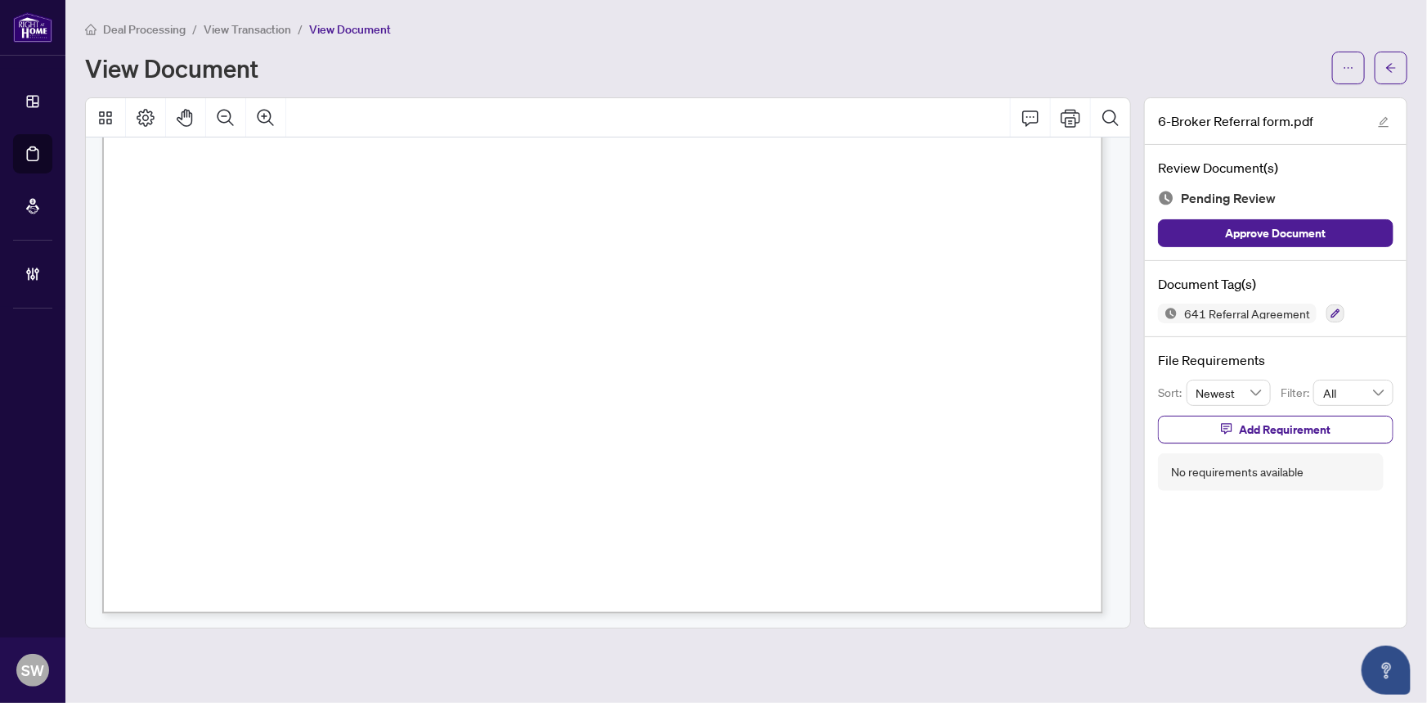
scroll to position [1191, 0]
click at [322, 363] on span "E-Place Limited Partnership" at bounding box center [309, 367] width 155 height 16
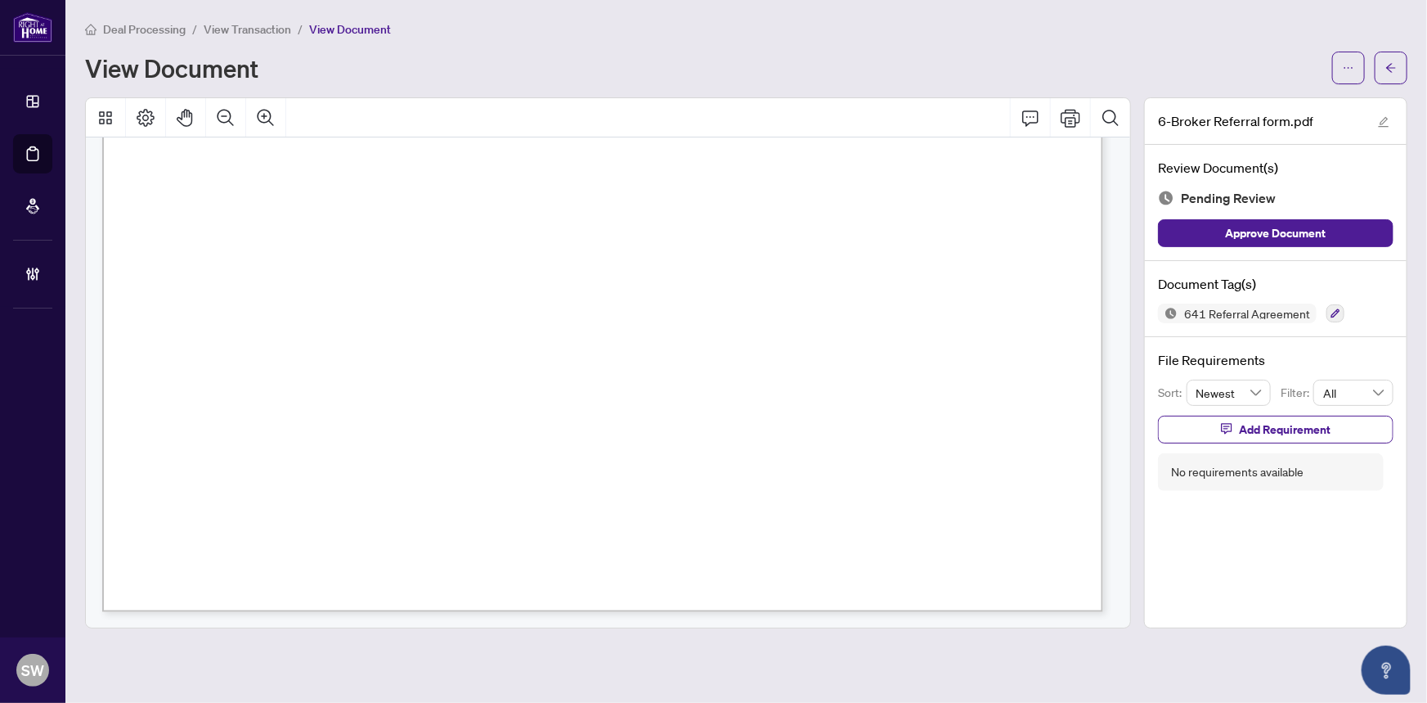
click at [322, 363] on span "E-Place Limited Partnership" at bounding box center [309, 367] width 155 height 16
drag, startPoint x: 322, startPoint y: 363, endPoint x: 572, endPoint y: 337, distance: 250.9
click at [572, 337] on div "BROKER REFERRAL FORM – FOR LEASE Property Name ______________________ Property …" at bounding box center [1103, 611] width 2002 height 3297
click at [726, 366] on span "RioCan Living LP" at bounding box center [714, 367] width 106 height 16
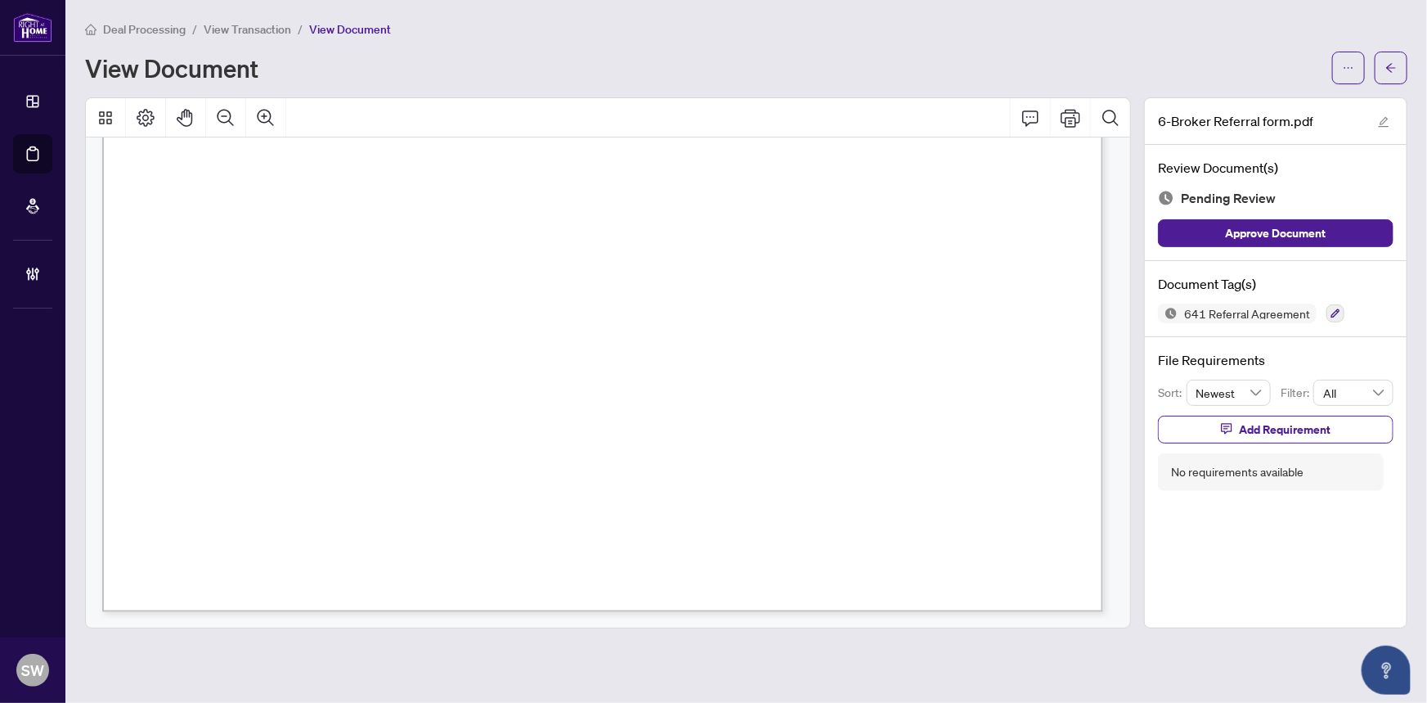
click at [726, 366] on span "RioCan Living LP" at bounding box center [714, 367] width 106 height 16
drag, startPoint x: 173, startPoint y: 540, endPoint x: 380, endPoint y: 537, distance: 207.0
click at [380, 537] on span "eCentral – ATTN Management" at bounding box center [277, 544] width 209 height 16
drag, startPoint x: 174, startPoint y: 563, endPoint x: 311, endPoint y: 560, distance: 136.6
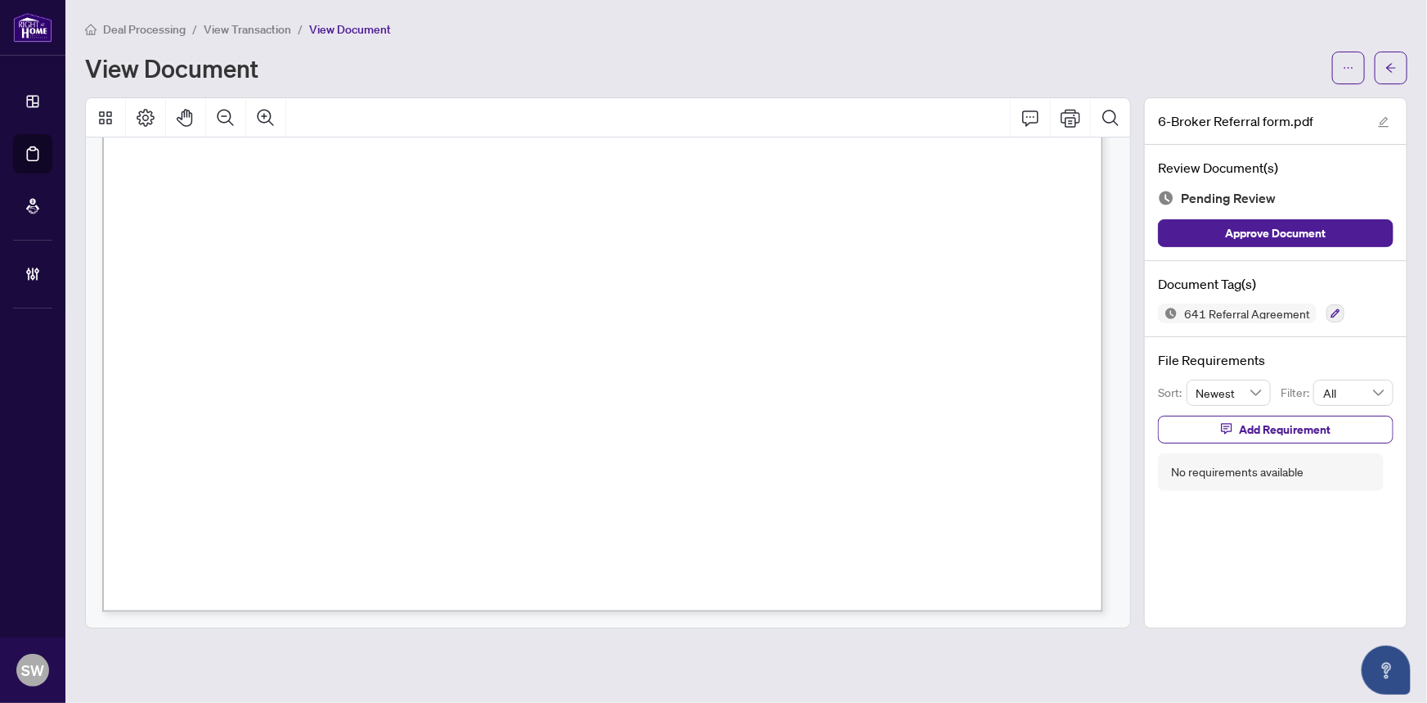
drag, startPoint x: 172, startPoint y: 575, endPoint x: 221, endPoint y: 575, distance: 49.1
click at [221, 575] on span "Toronto, ON M4P 0C2" at bounding box center [302, 578] width 260 height 16
click at [209, 575] on span "Toronto, ON M4P 0C2" at bounding box center [302, 578] width 260 height 16
click at [281, 575] on span "Toronto, ON M4P 0C2" at bounding box center [302, 578] width 260 height 16
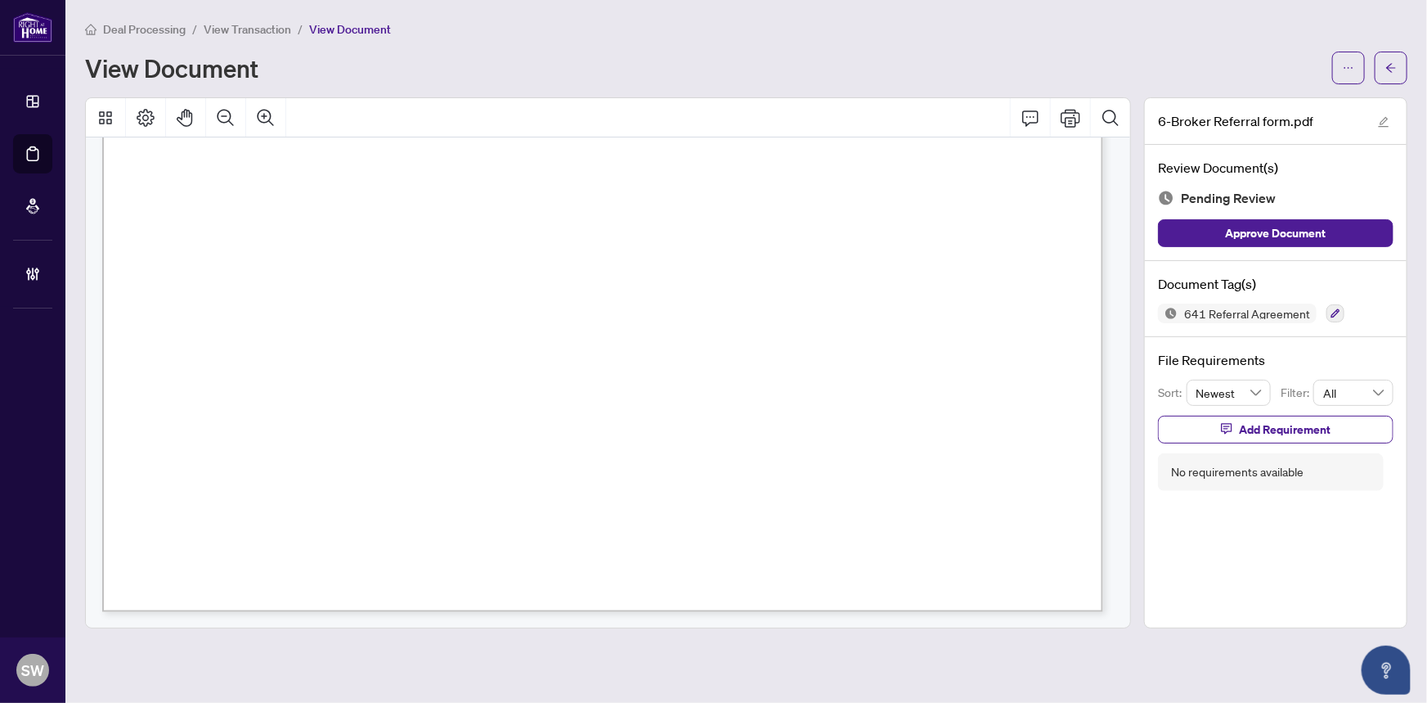
click at [281, 575] on span "Toronto, ON M4P 0C2" at bounding box center [302, 578] width 260 height 16
click at [305, 578] on span "Toronto, ON M4P 0C2" at bounding box center [302, 578] width 260 height 16
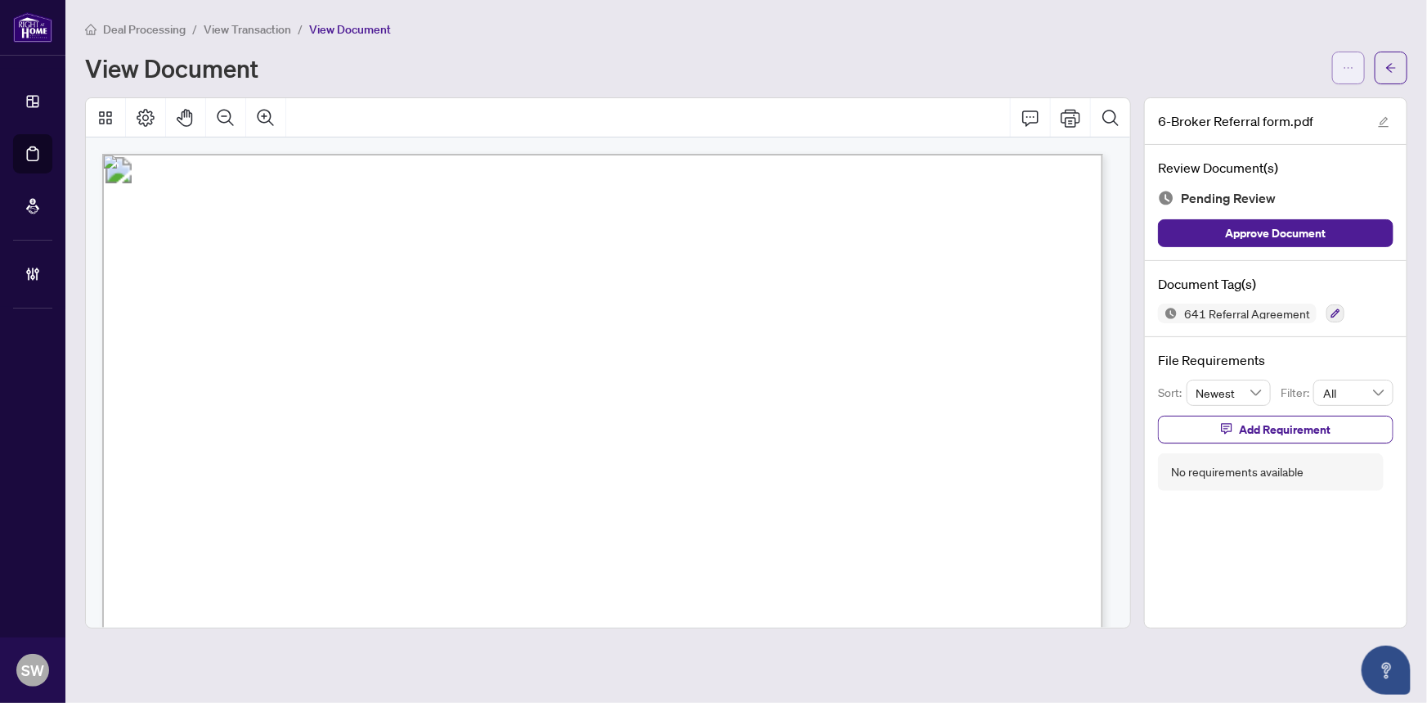
click at [1347, 68] on icon "ellipsis" at bounding box center [1348, 67] width 11 height 11
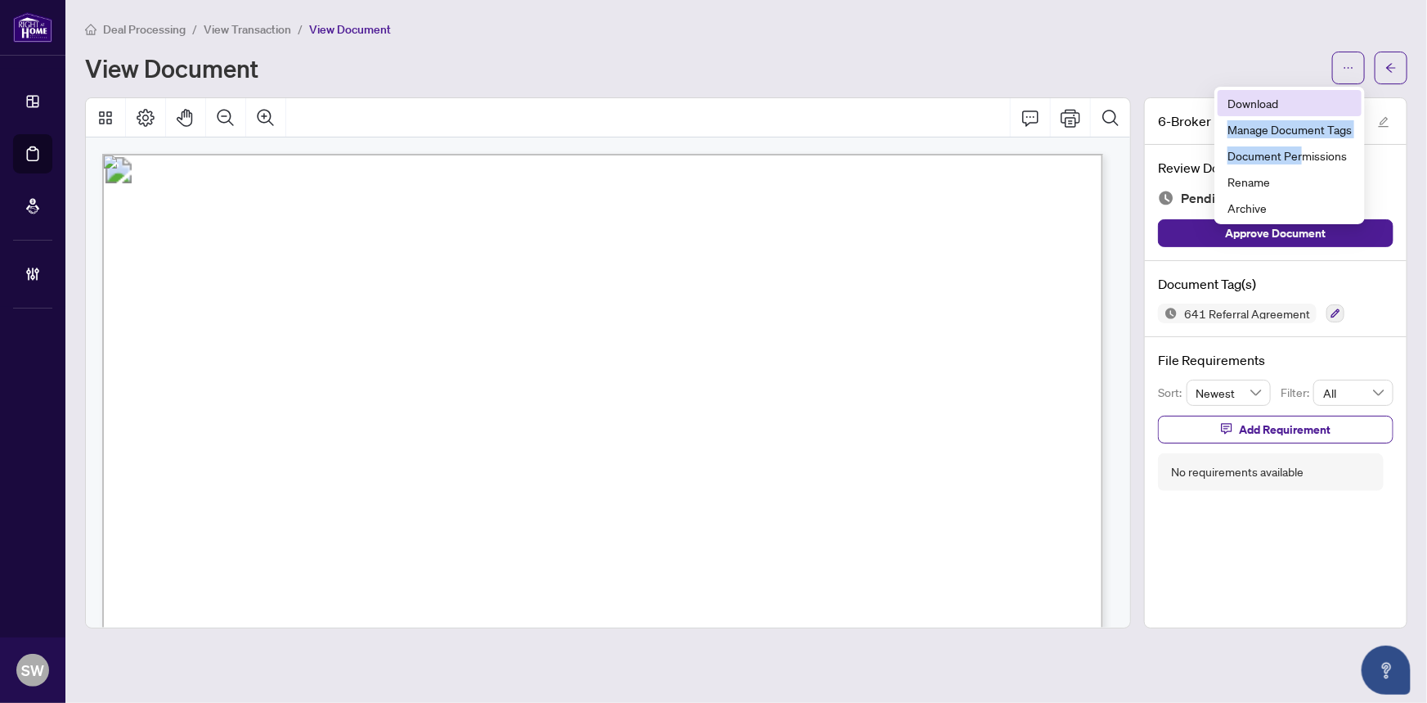
drag, startPoint x: 1302, startPoint y: 155, endPoint x: 1298, endPoint y: 101, distance: 55.0
click at [1298, 101] on ul "Download Manage Document Tags Document Permissions Rename Archive" at bounding box center [1290, 155] width 151 height 137
click at [1298, 101] on span "Download" at bounding box center [1290, 103] width 124 height 18
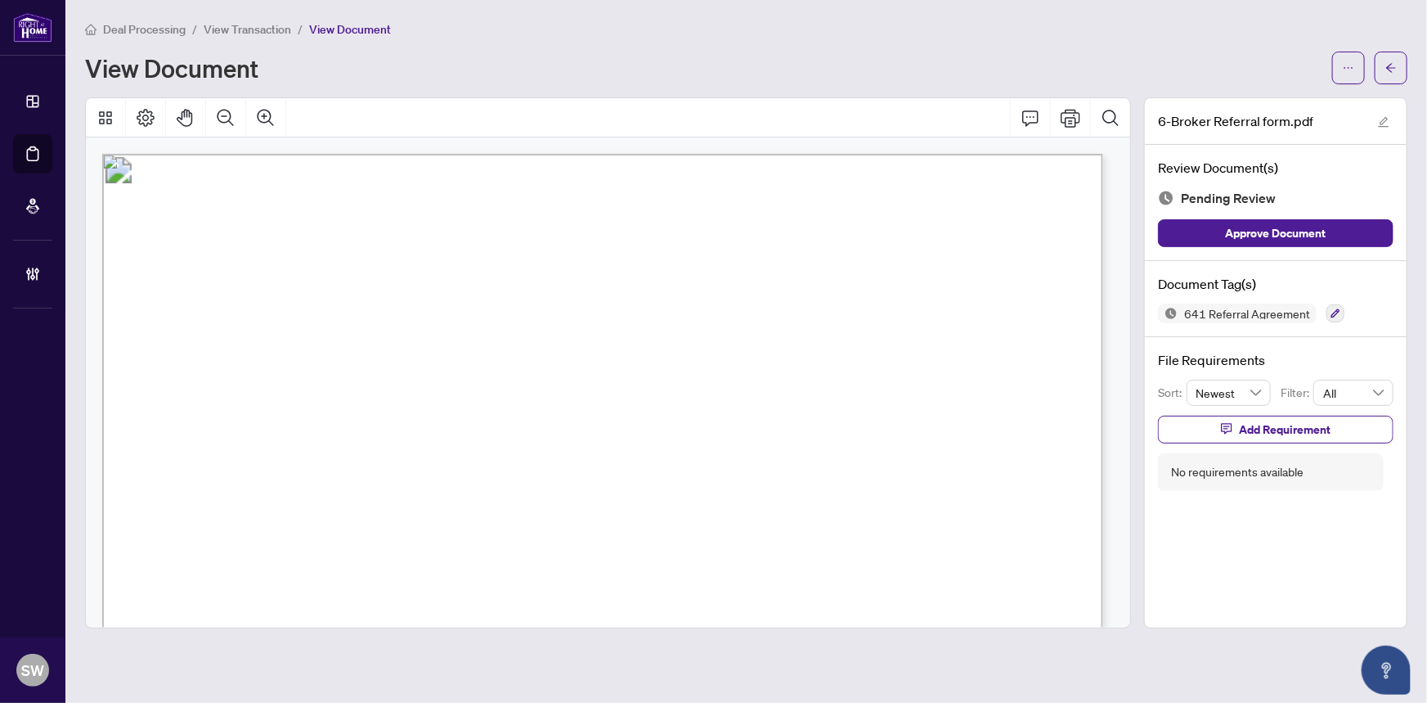
drag, startPoint x: 1388, startPoint y: 61, endPoint x: 1150, endPoint y: 246, distance: 301.4
click at [1144, 241] on div "Deal Processing / View Transaction / View Document View Document 6-Broker Refer…" at bounding box center [746, 324] width 1323 height 609
click at [1331, 309] on icon "button" at bounding box center [1336, 313] width 10 height 10
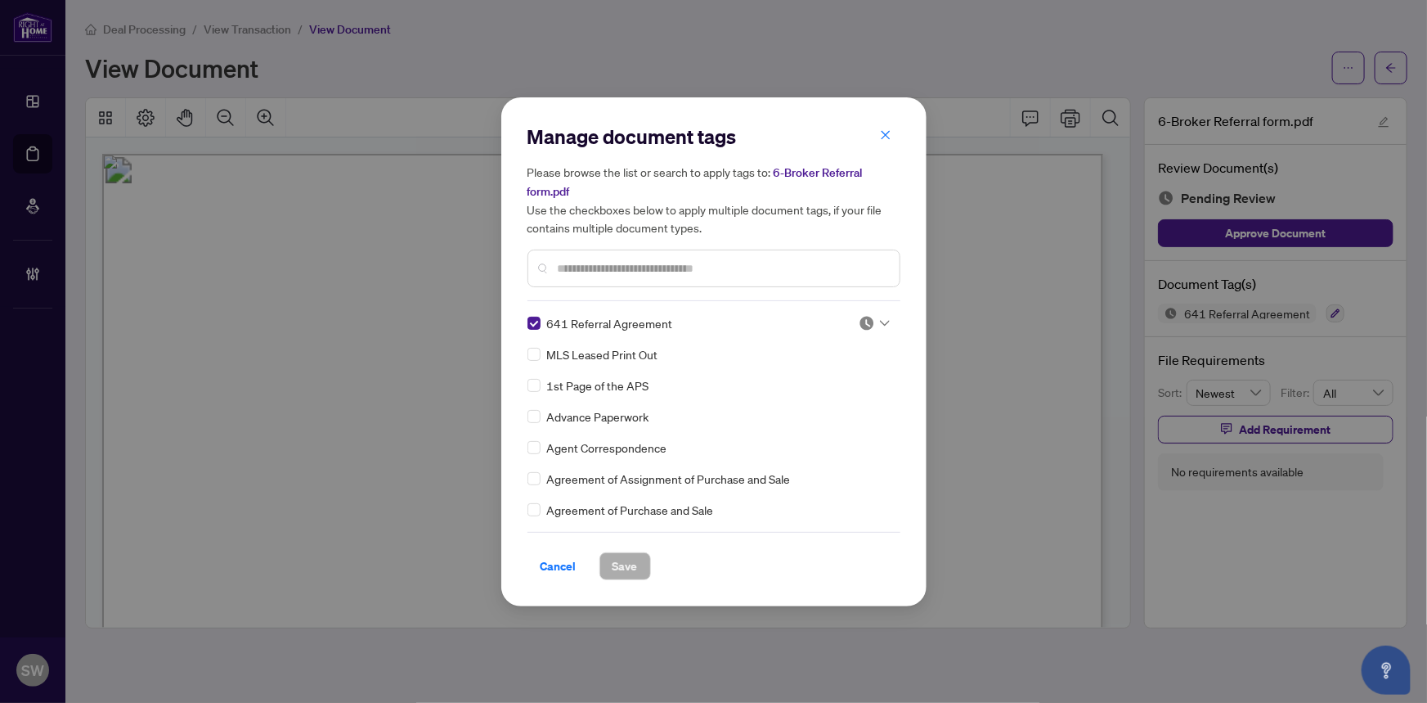
click at [870, 319] on div at bounding box center [874, 323] width 31 height 16
click at [834, 395] on div "Approved" at bounding box center [820, 402] width 105 height 18
click at [632, 567] on span "Save" at bounding box center [625, 566] width 25 height 26
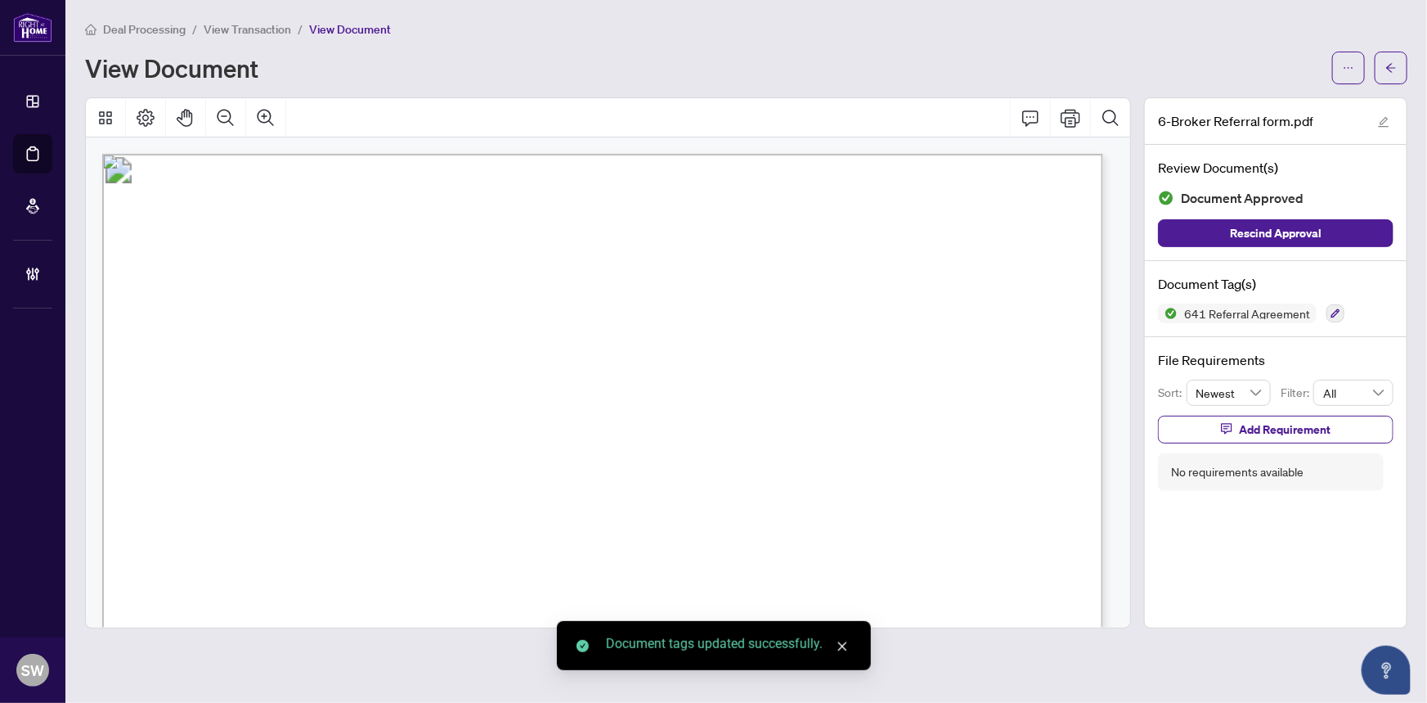
click at [1400, 69] on button "button" at bounding box center [1391, 68] width 33 height 33
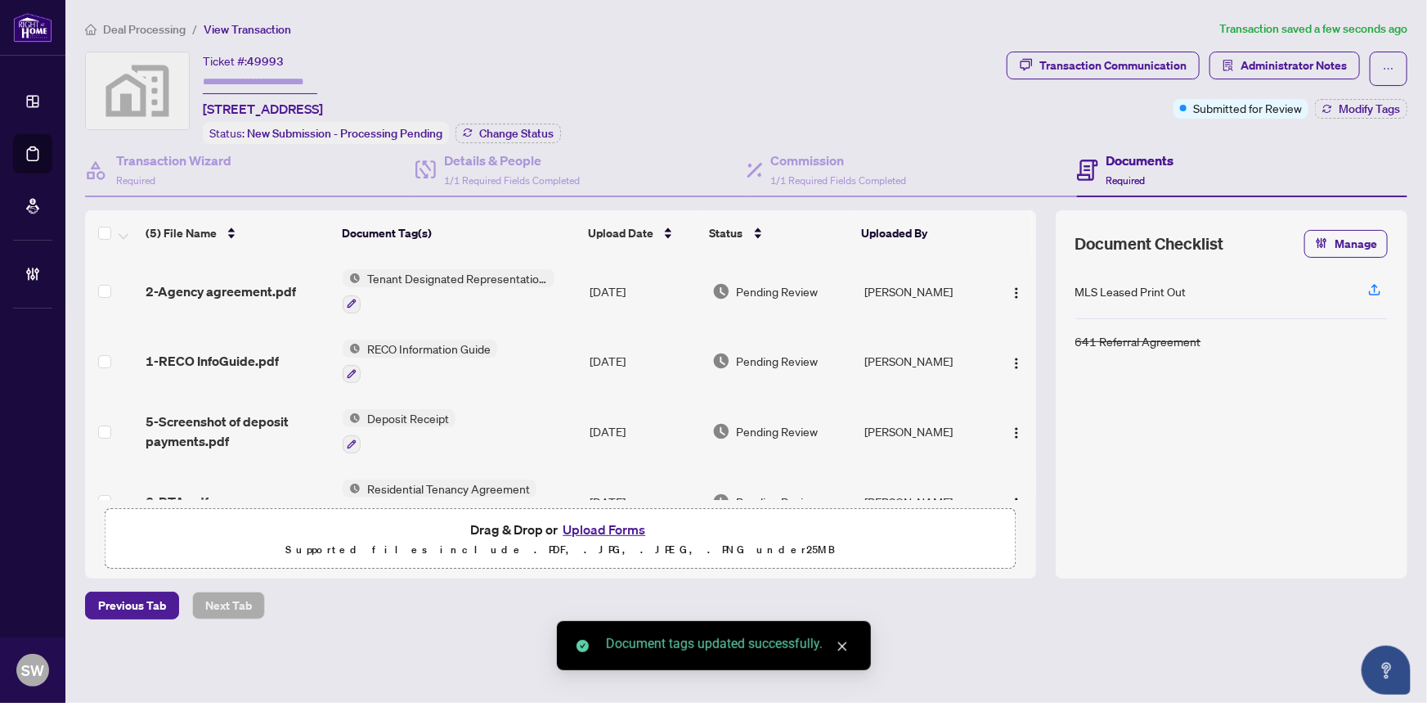
click at [263, 286] on span "2-Agency agreement.pdf" at bounding box center [221, 291] width 151 height 20
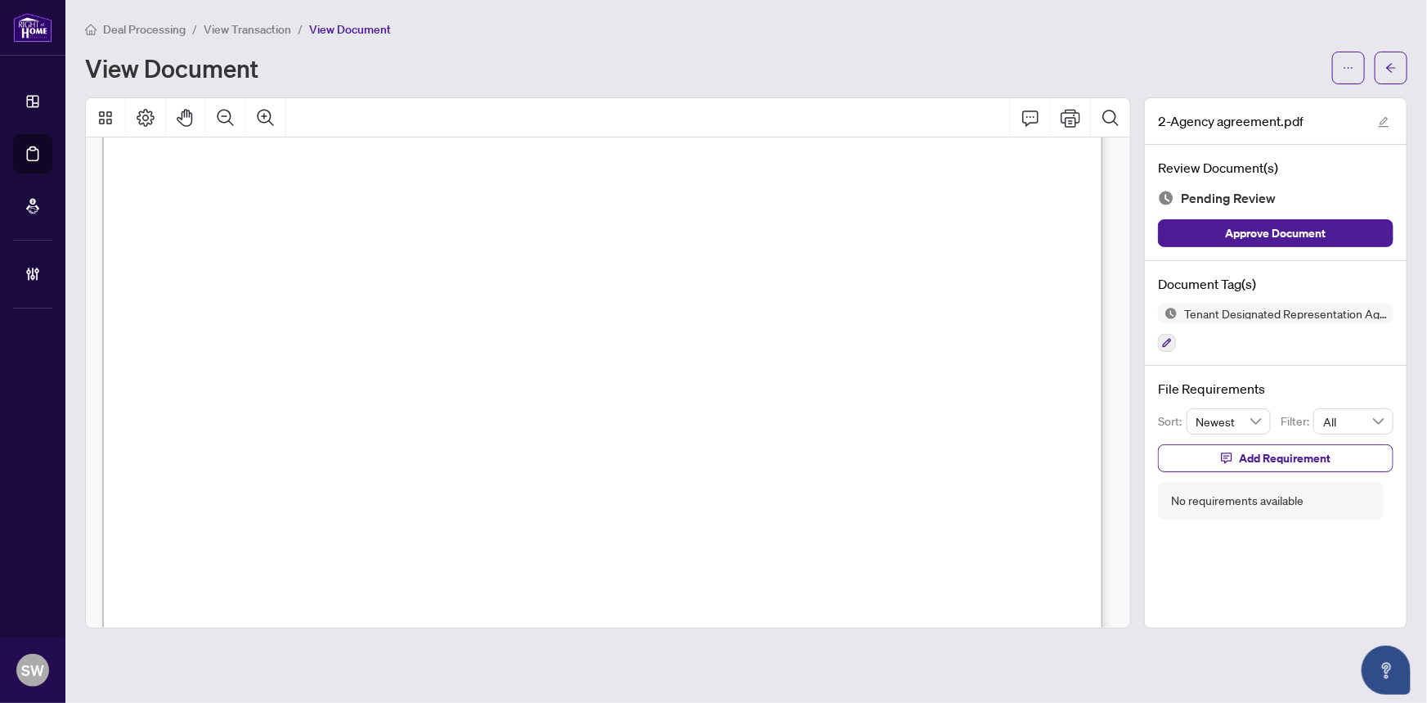
scroll to position [4336, 0]
click at [1162, 339] on icon "button" at bounding box center [1167, 343] width 10 height 10
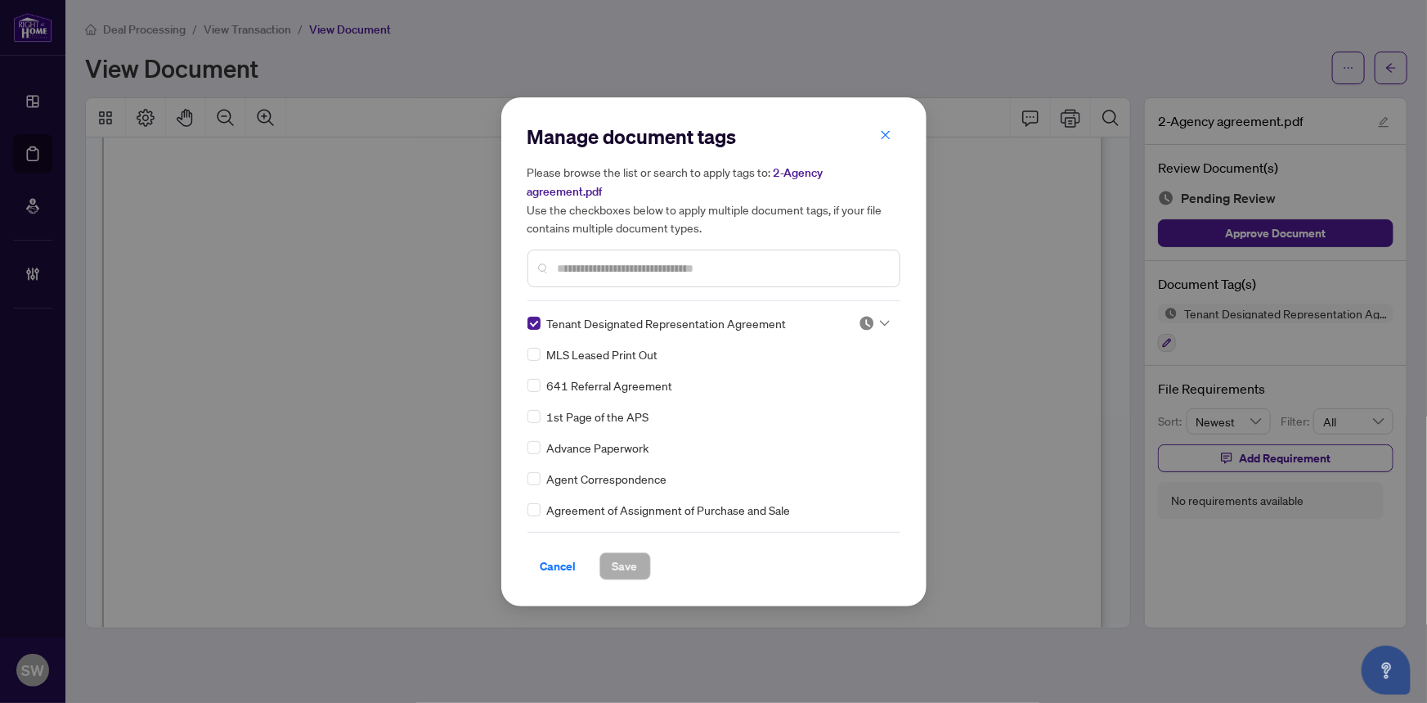
click at [869, 315] on img at bounding box center [867, 323] width 16 height 16
click at [817, 390] on div "Approved" at bounding box center [820, 393] width 105 height 18
click at [624, 558] on span "Save" at bounding box center [625, 566] width 25 height 26
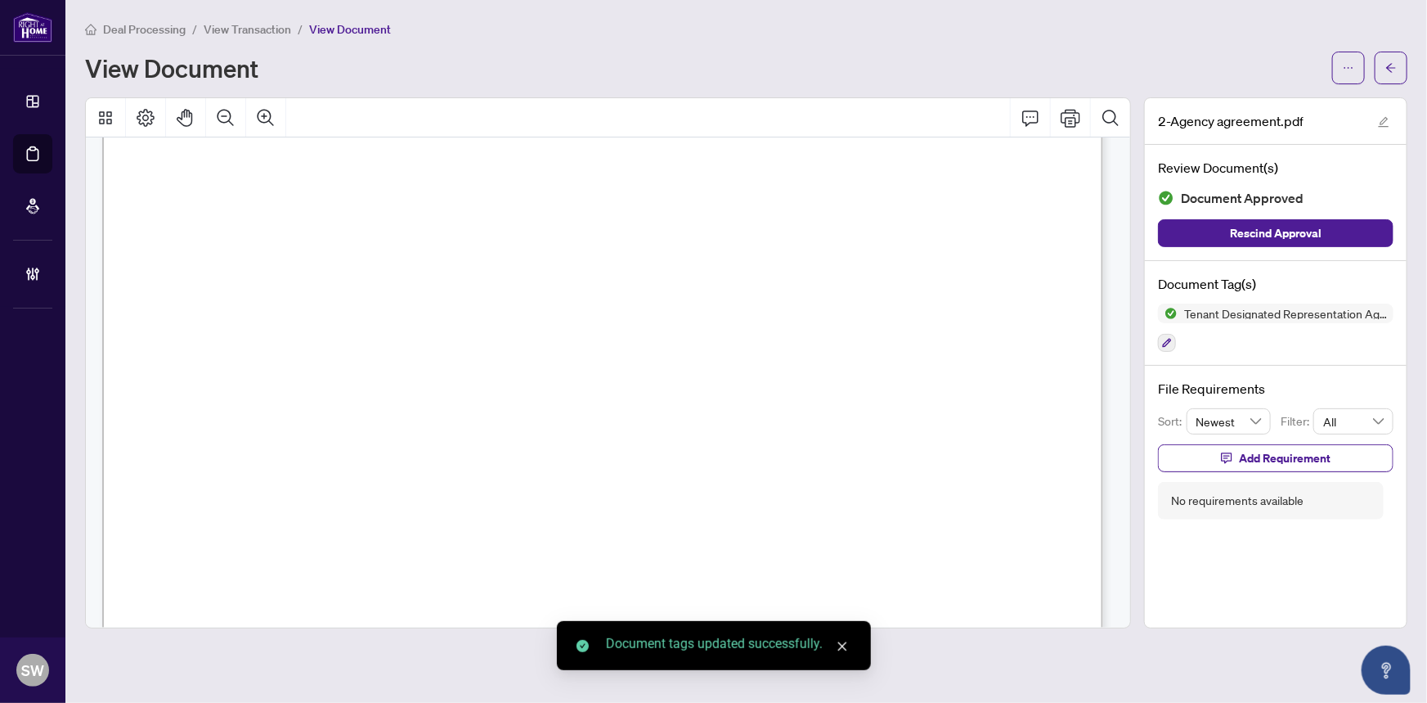
click at [1395, 67] on icon "arrow-left" at bounding box center [1391, 67] width 11 height 11
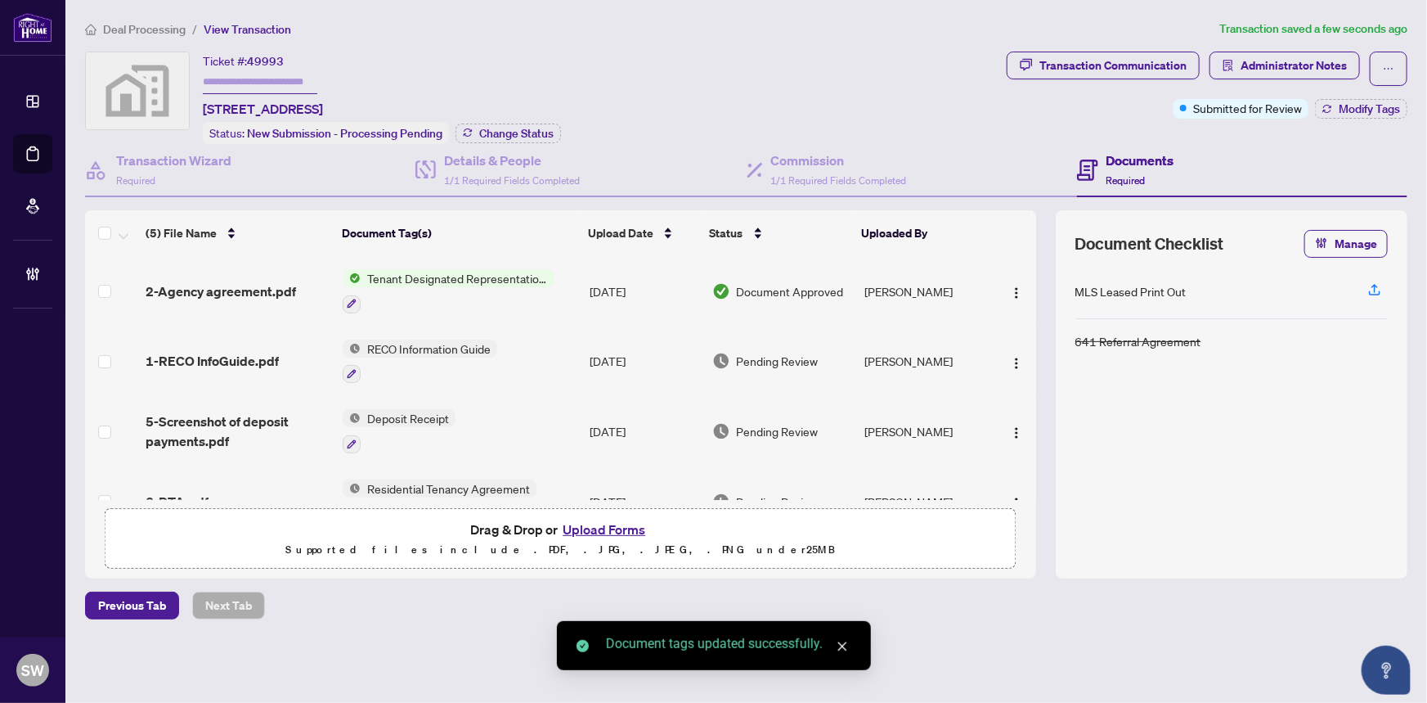
click at [289, 362] on div "1-RECO InfoGuide.pdf" at bounding box center [238, 361] width 185 height 20
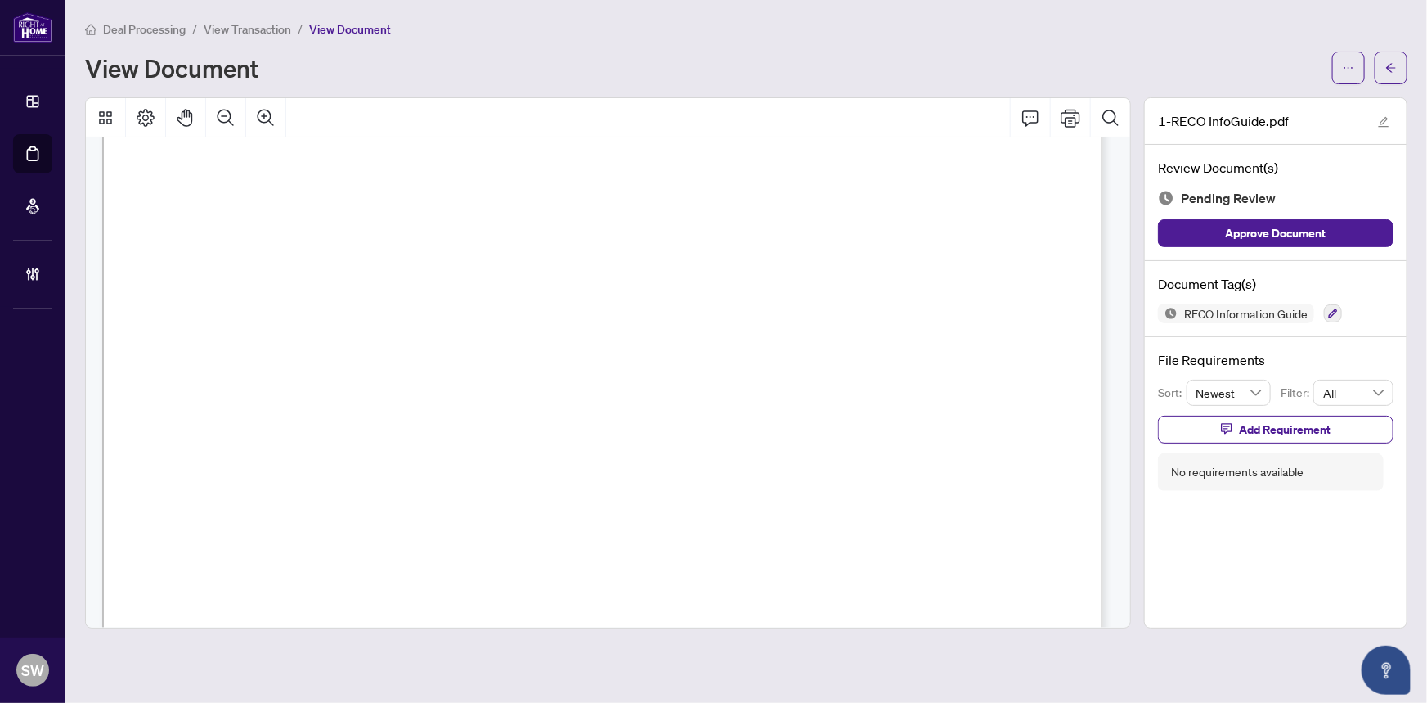
scroll to position [16111, 0]
click at [1335, 310] on icon "button" at bounding box center [1333, 313] width 10 height 10
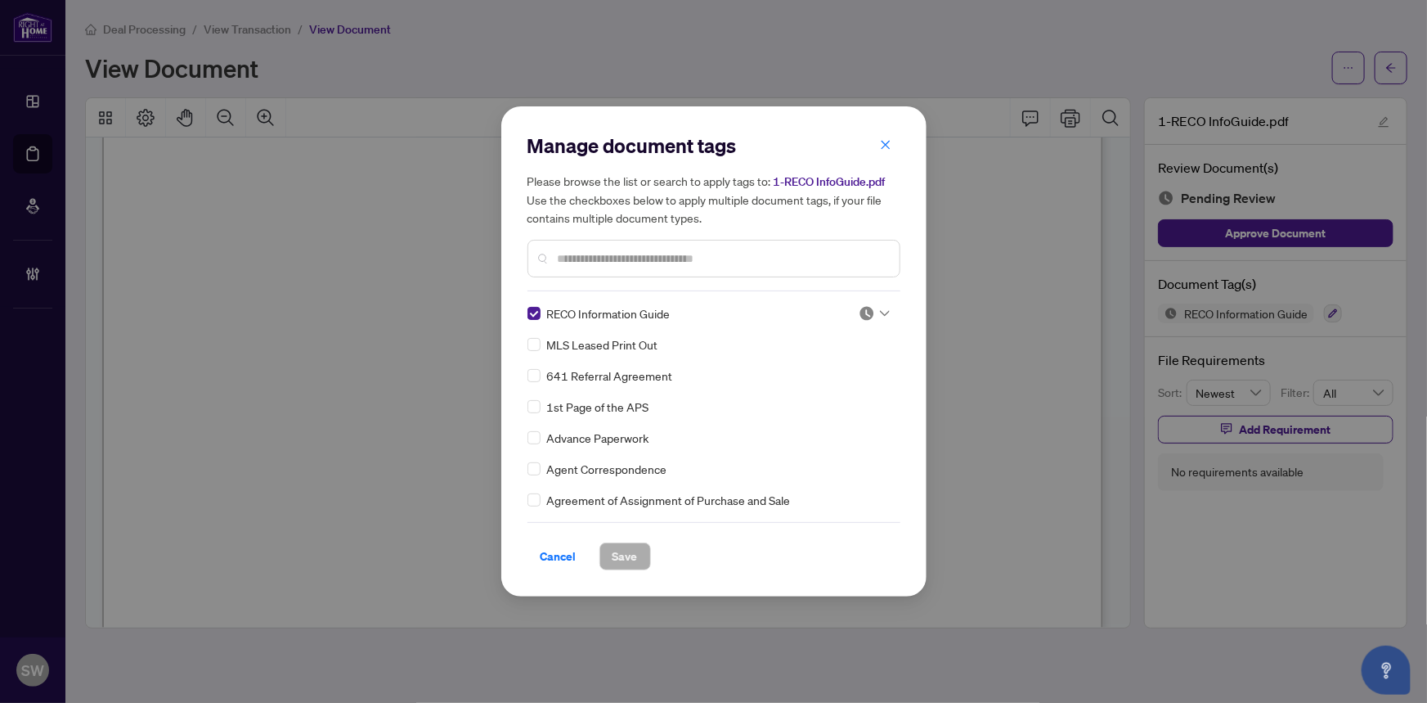
click at [859, 311] on img at bounding box center [867, 313] width 16 height 16
click at [822, 397] on div "Approved" at bounding box center [820, 393] width 105 height 18
click at [638, 552] on button "Save" at bounding box center [626, 556] width 52 height 28
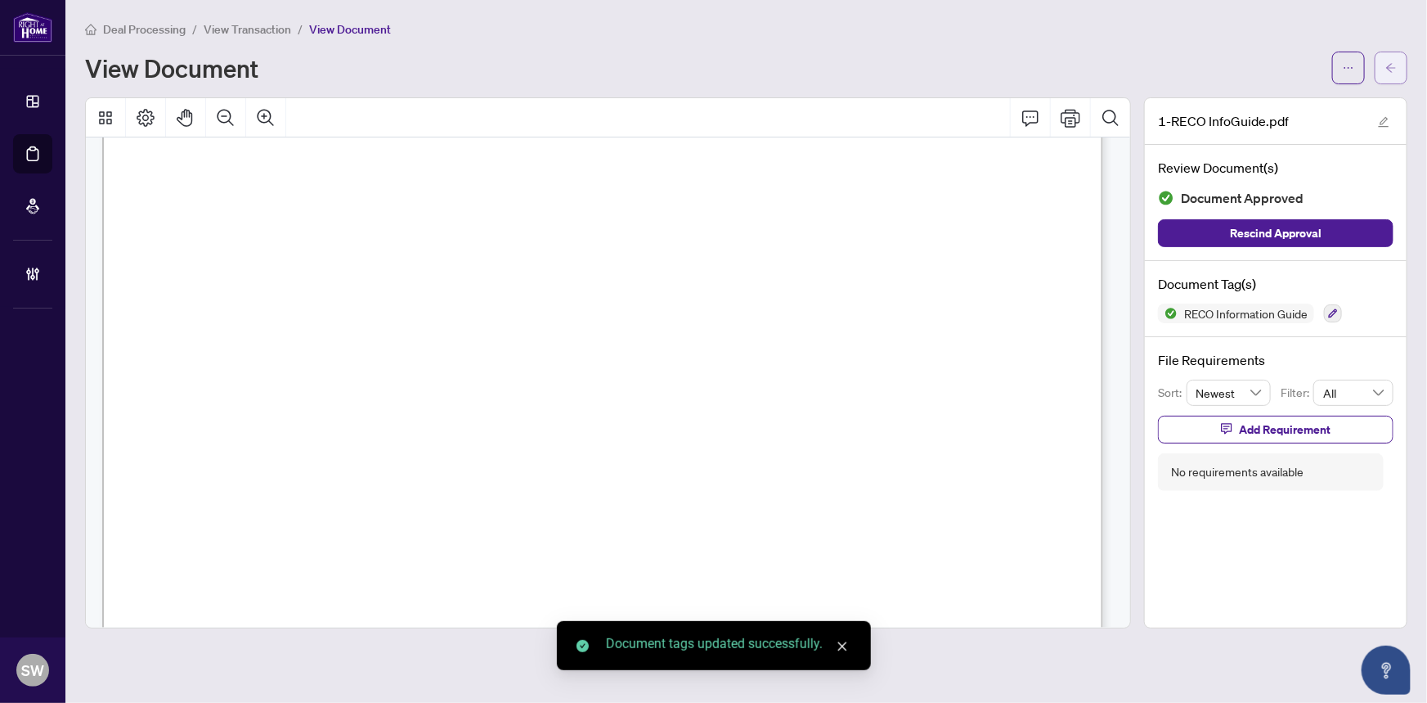
click at [1395, 62] on icon "arrow-left" at bounding box center [1391, 67] width 11 height 11
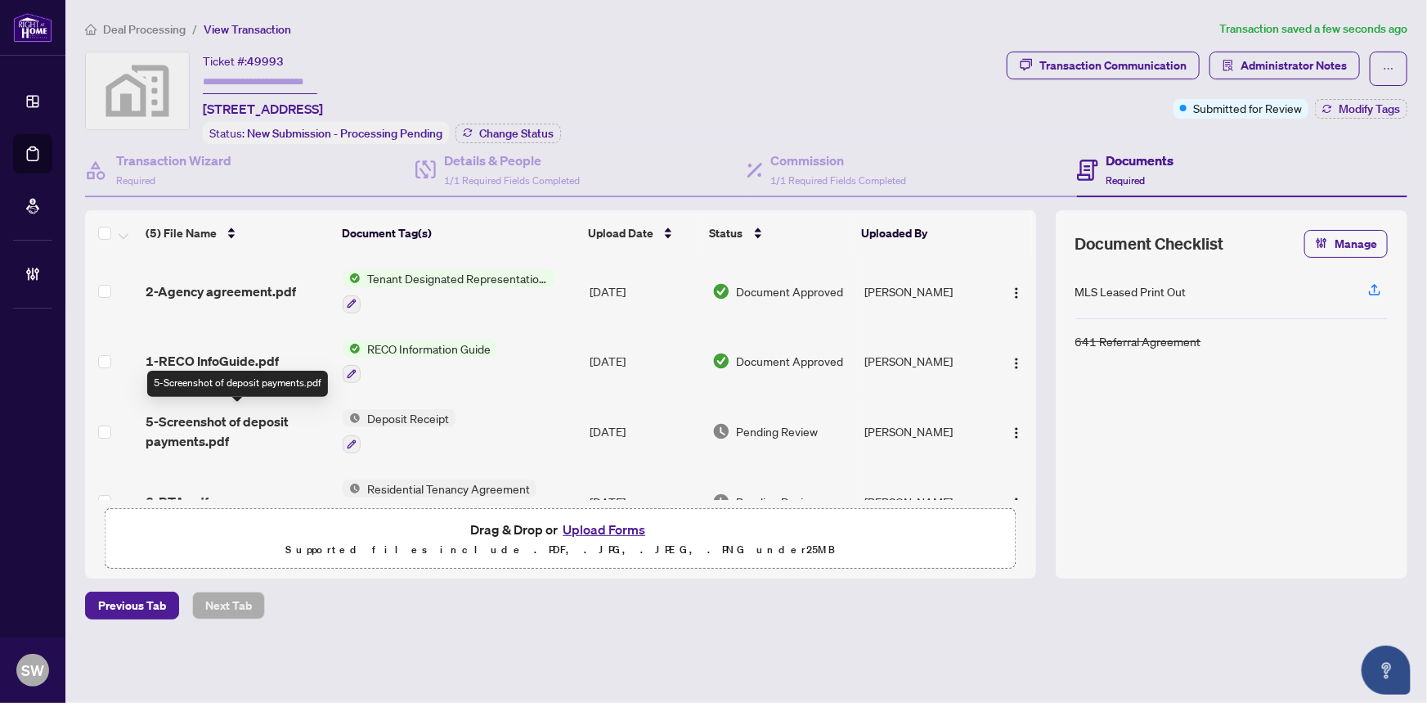
click at [227, 412] on span "5-Screenshot of deposit payments.pdf" at bounding box center [238, 430] width 185 height 39
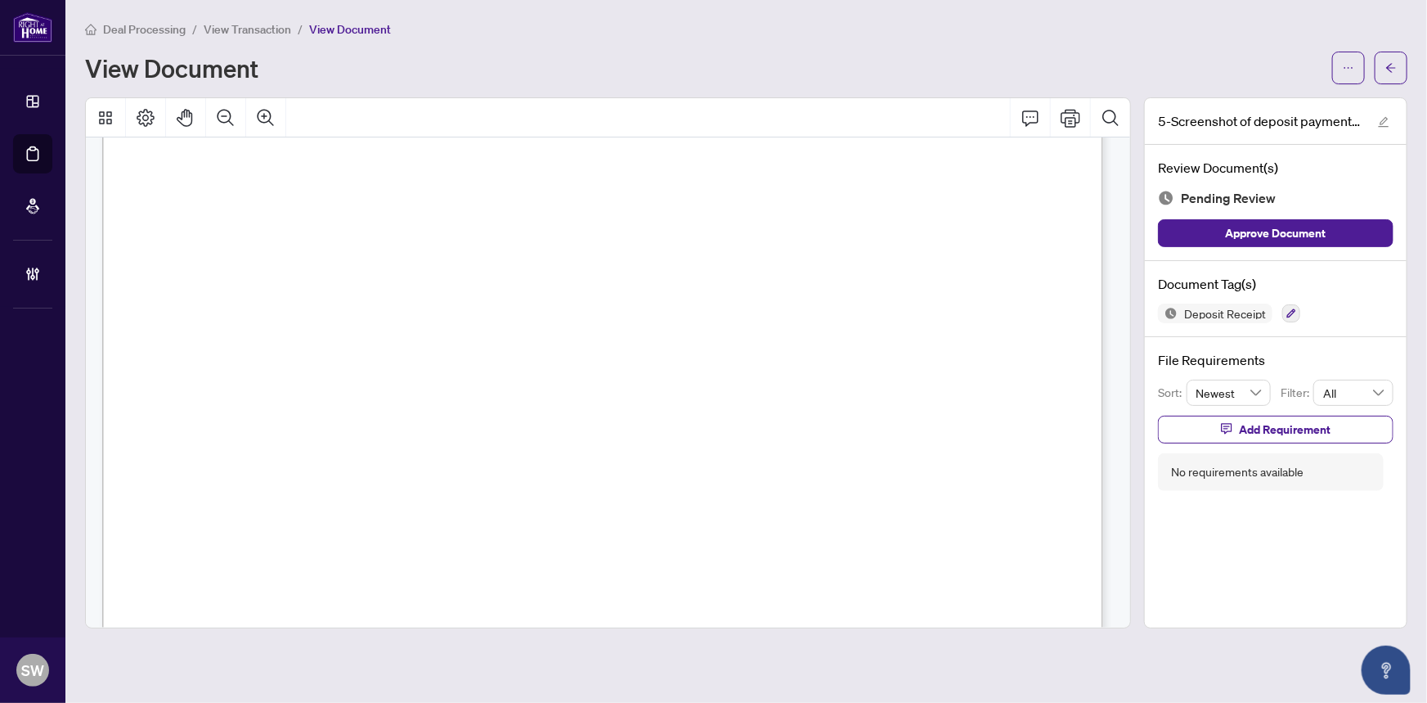
scroll to position [316, 0]
click at [1293, 305] on button "button" at bounding box center [1292, 313] width 18 height 18
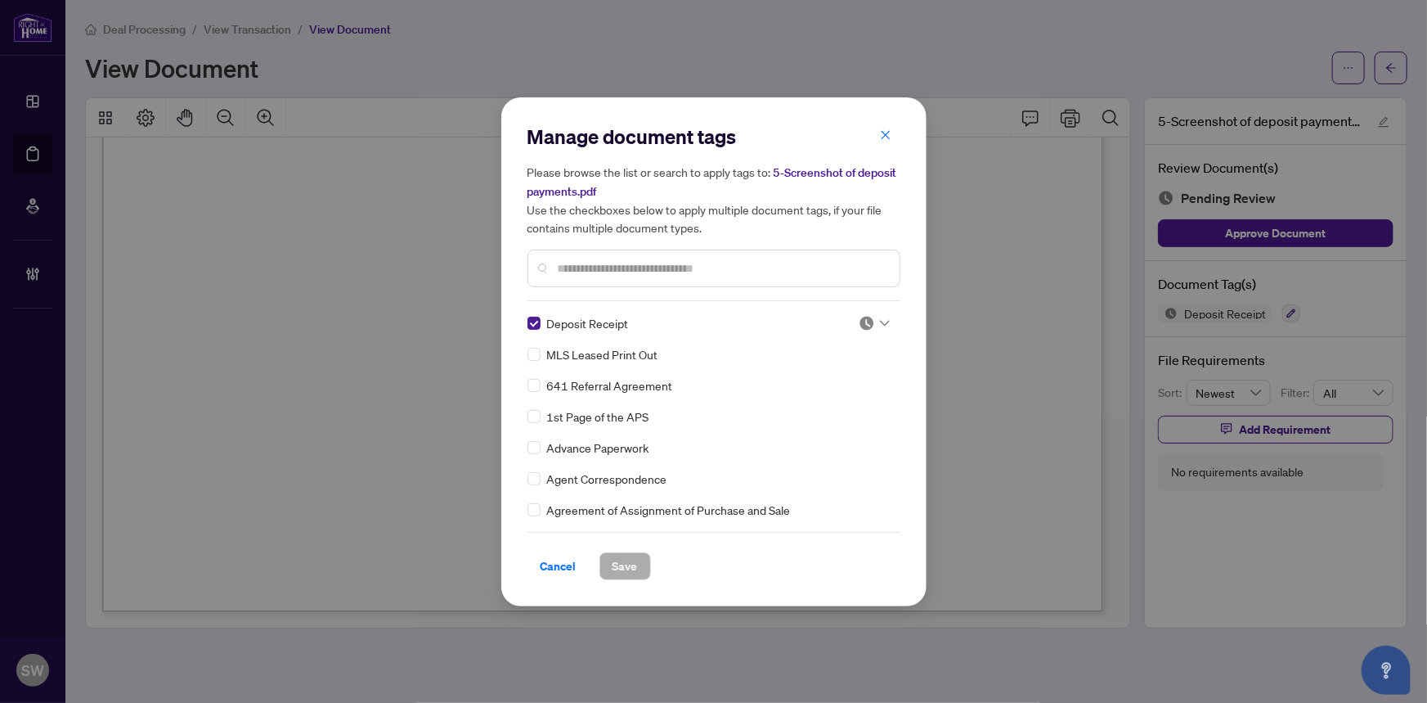
click at [873, 323] on div at bounding box center [874, 323] width 31 height 16
click at [817, 406] on div "Approved" at bounding box center [820, 402] width 105 height 18
click at [638, 566] on button "Save" at bounding box center [626, 566] width 52 height 28
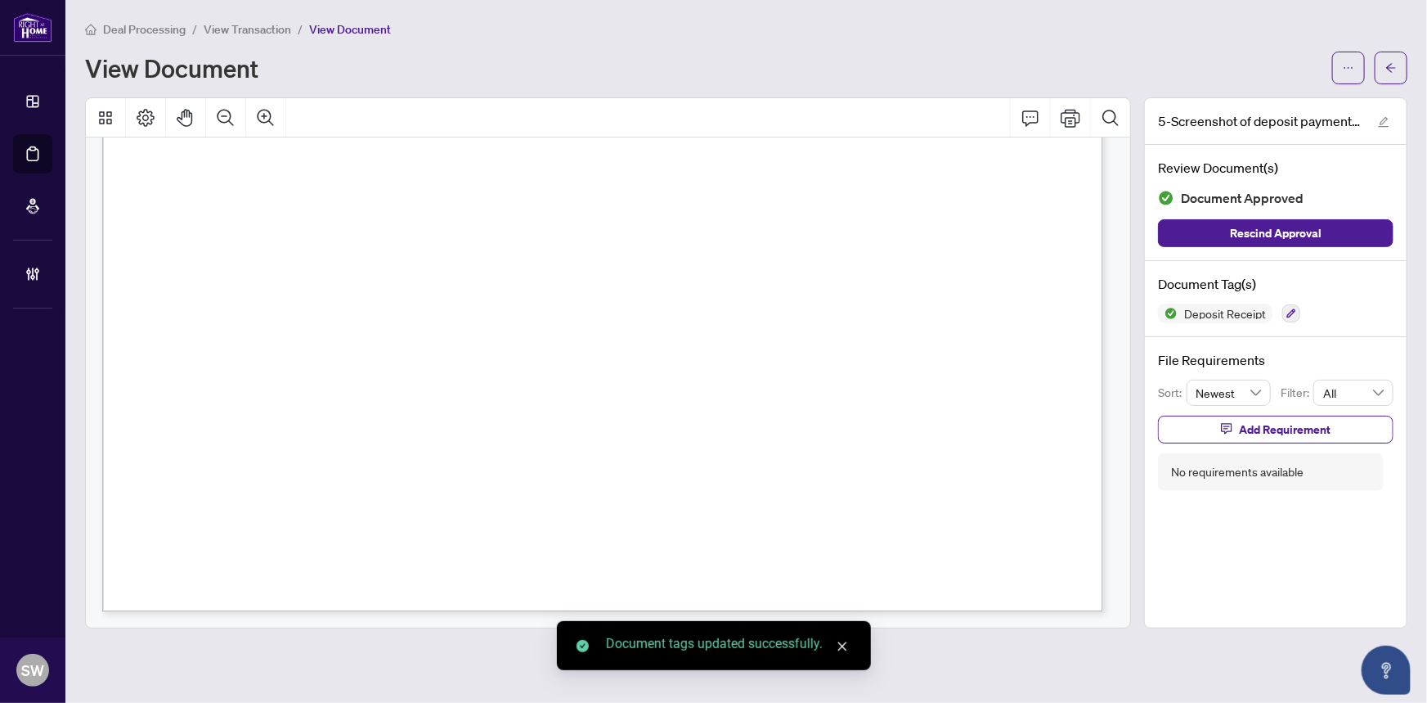
click at [1389, 67] on icon "arrow-left" at bounding box center [1391, 67] width 10 height 9
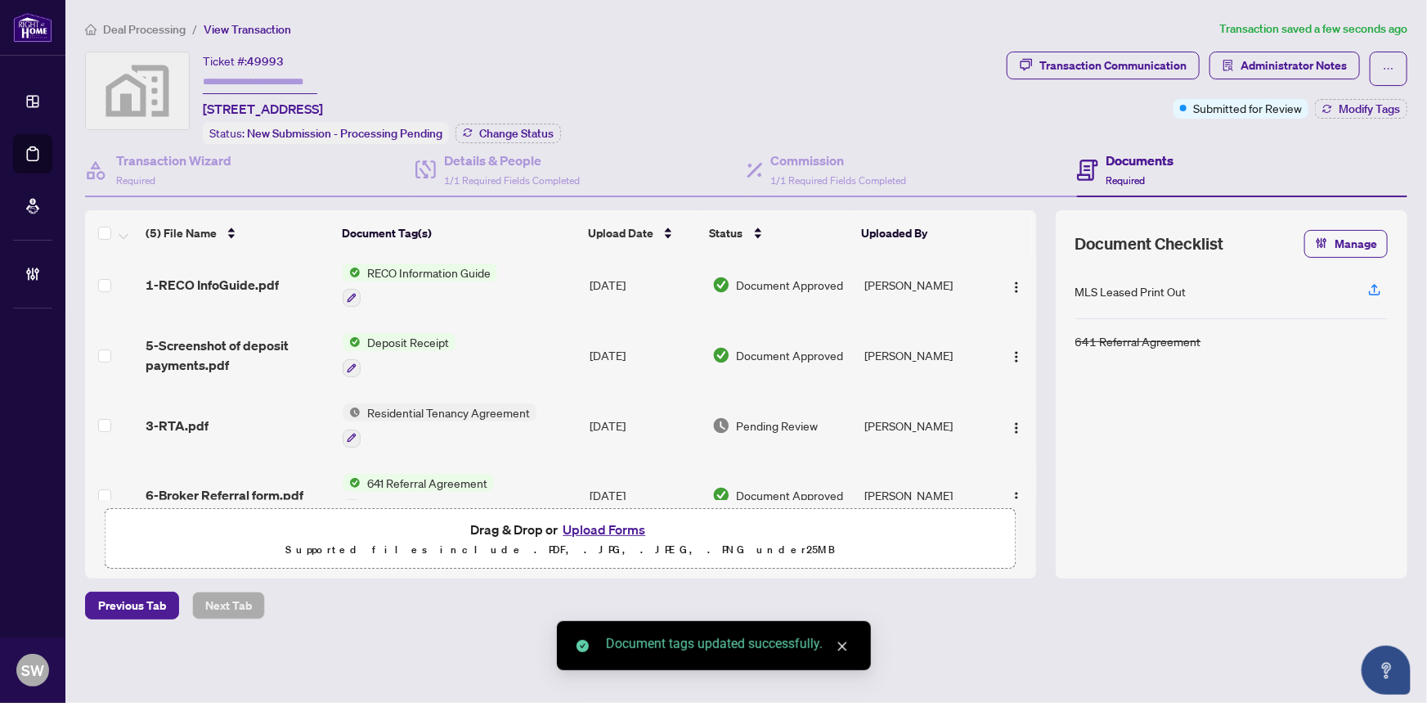
scroll to position [108, 0]
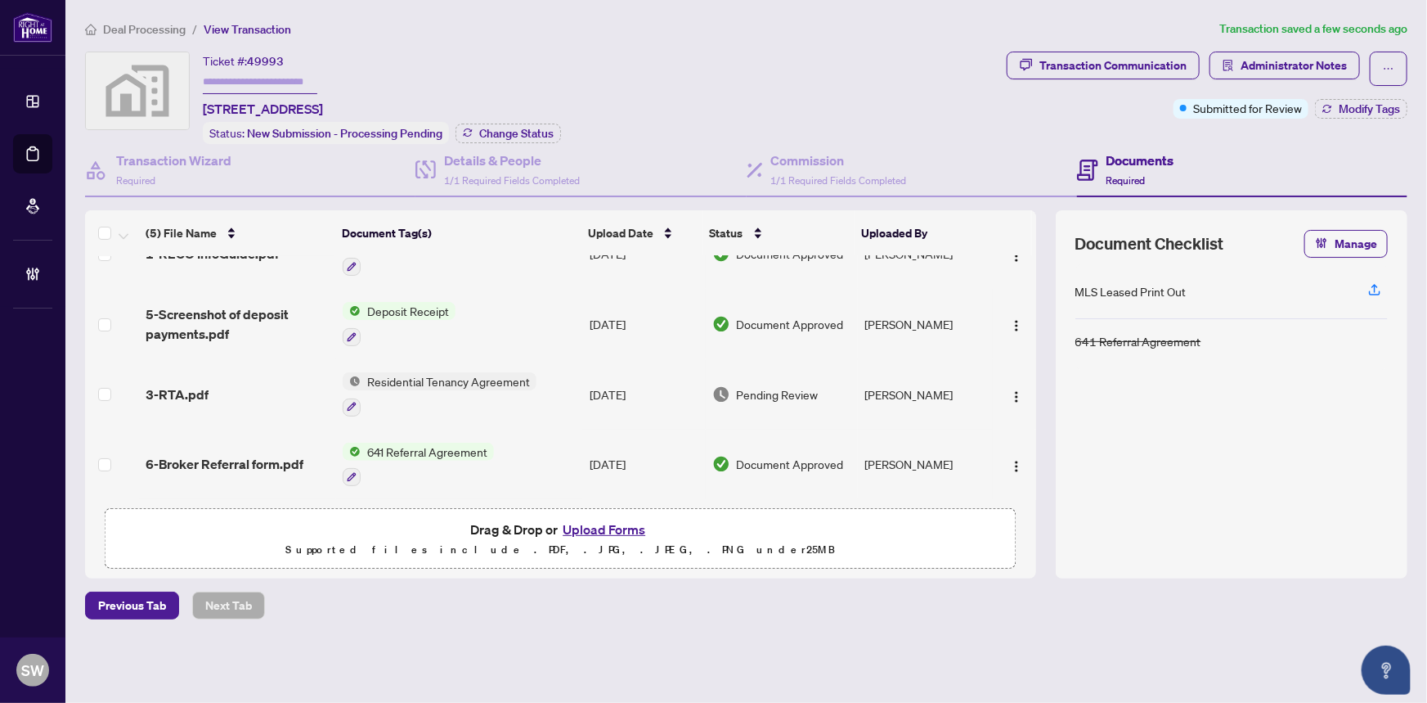
click at [232, 389] on div "3-RTA.pdf" at bounding box center [238, 394] width 185 height 20
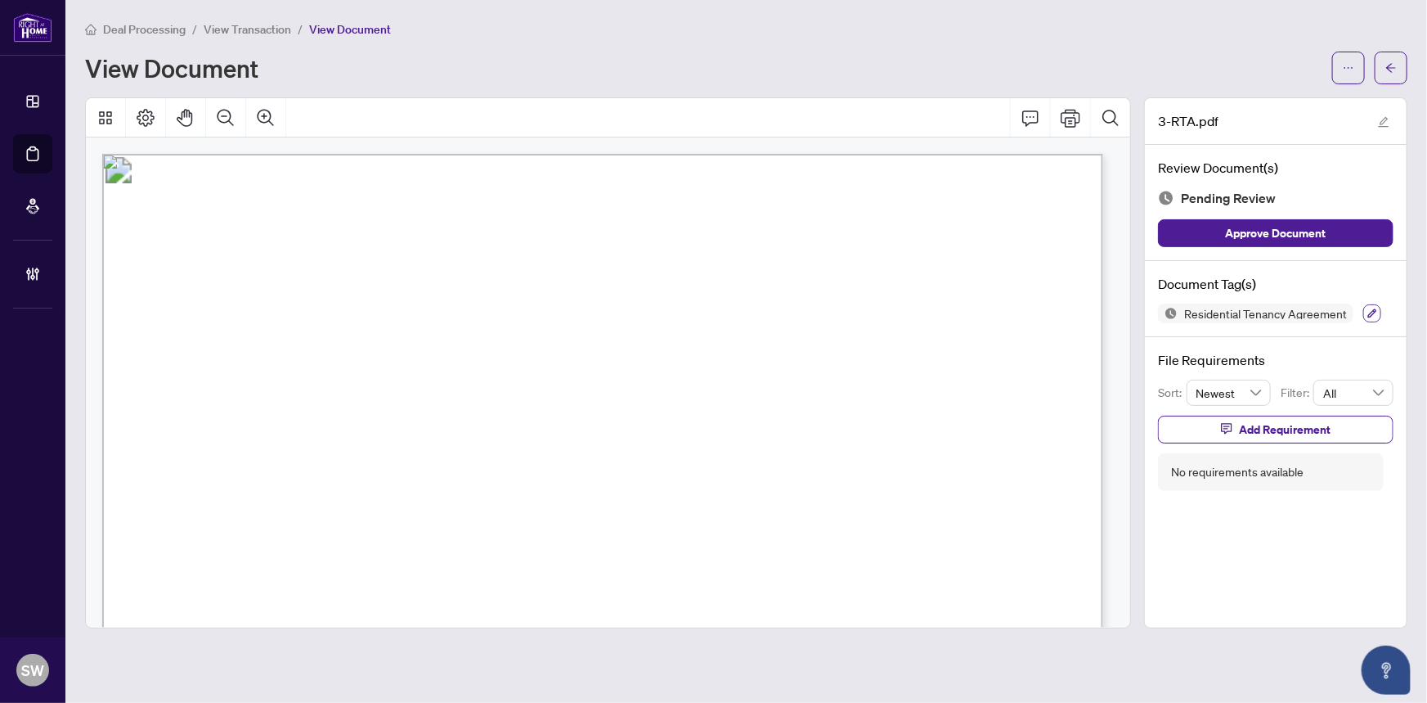
click at [1369, 308] on icon "button" at bounding box center [1373, 313] width 10 height 10
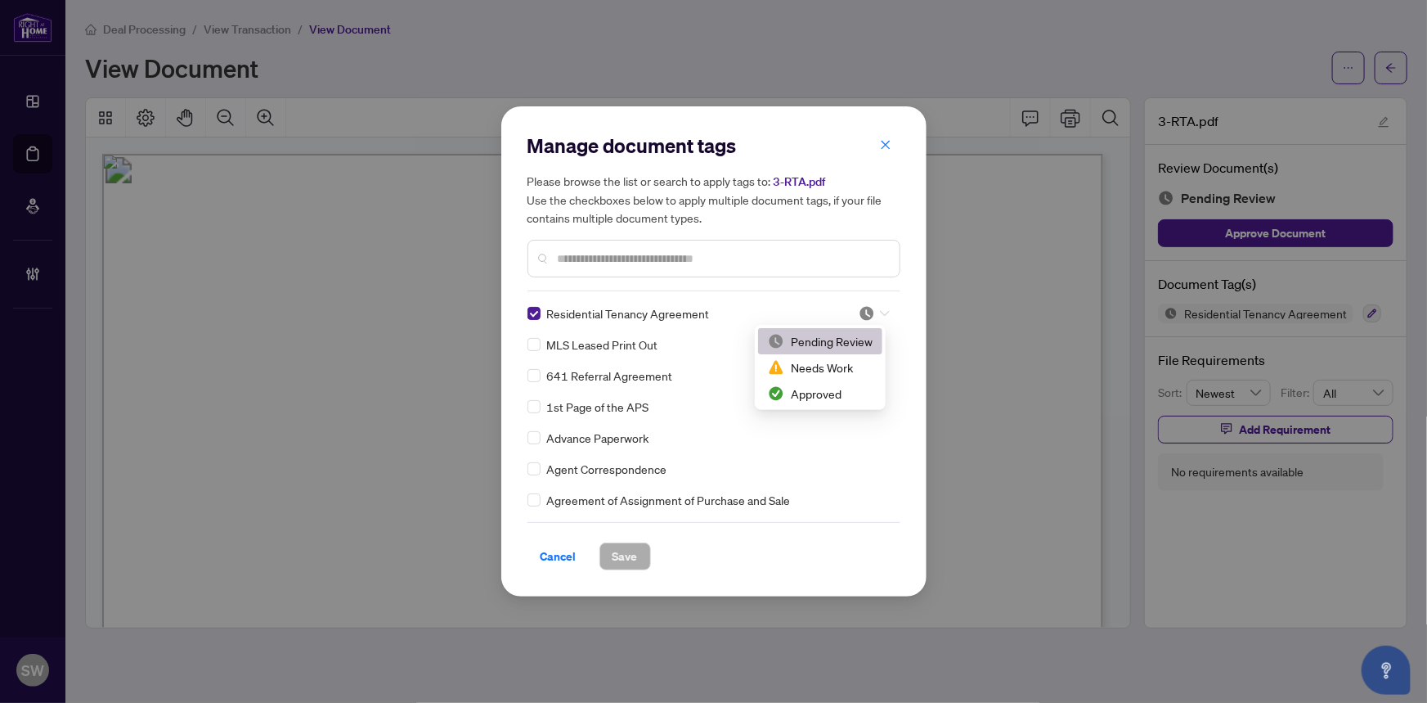
click at [871, 313] on div at bounding box center [874, 313] width 31 height 16
click at [836, 391] on div "Approved" at bounding box center [820, 393] width 105 height 18
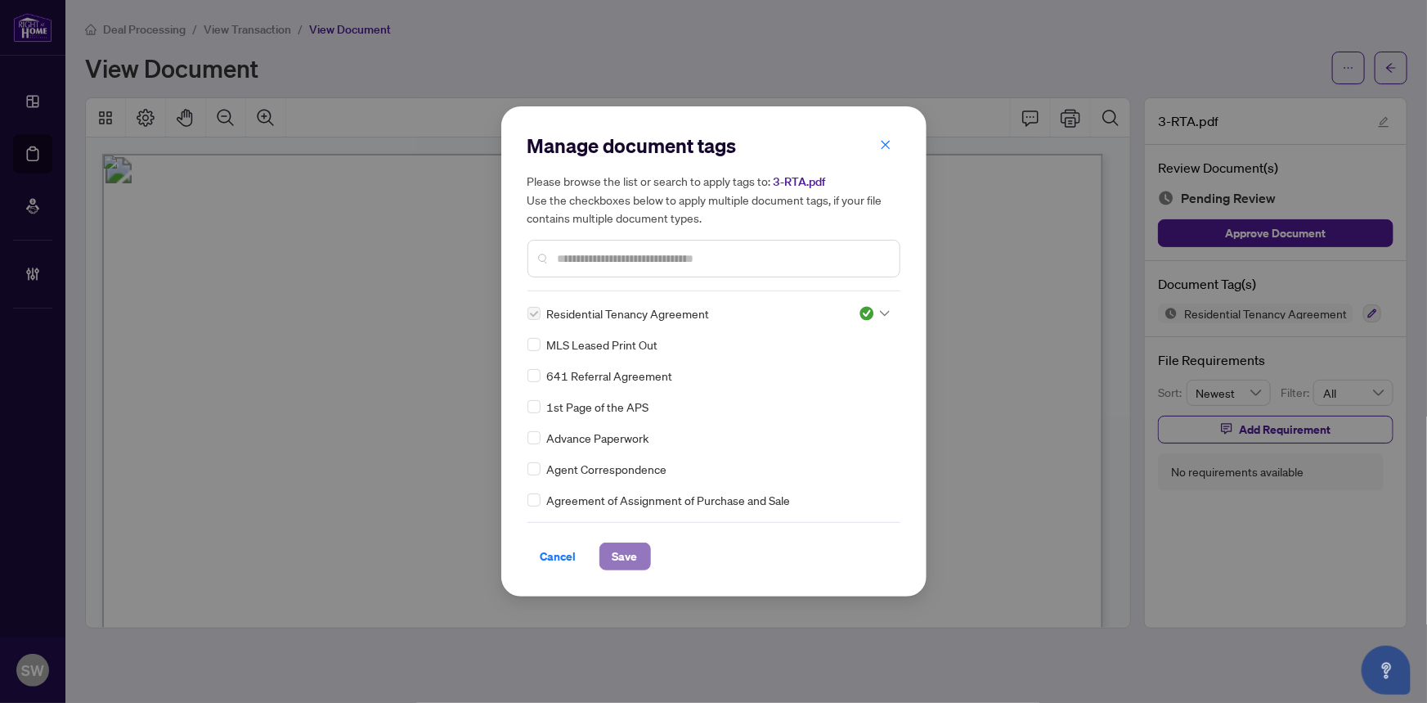
click at [627, 561] on span "Save" at bounding box center [625, 556] width 25 height 26
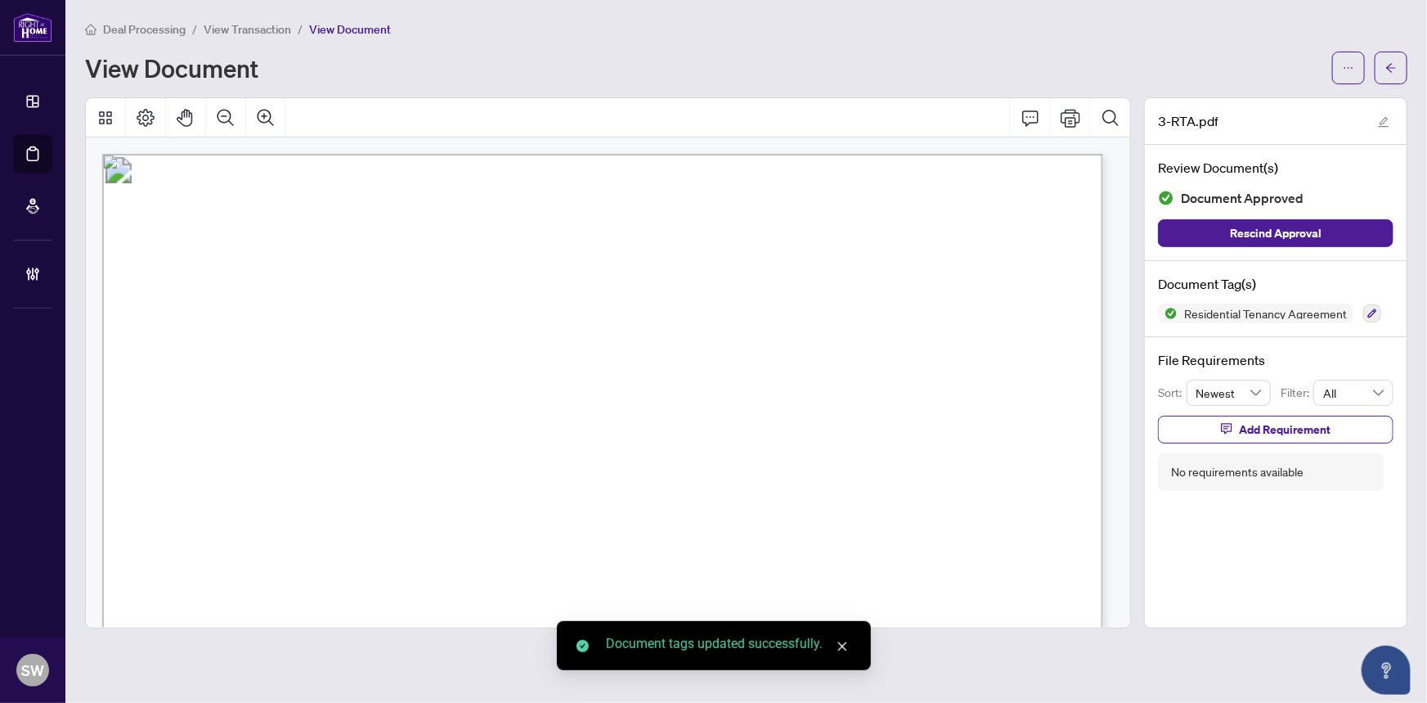
click at [1388, 78] on span "button" at bounding box center [1391, 68] width 11 height 26
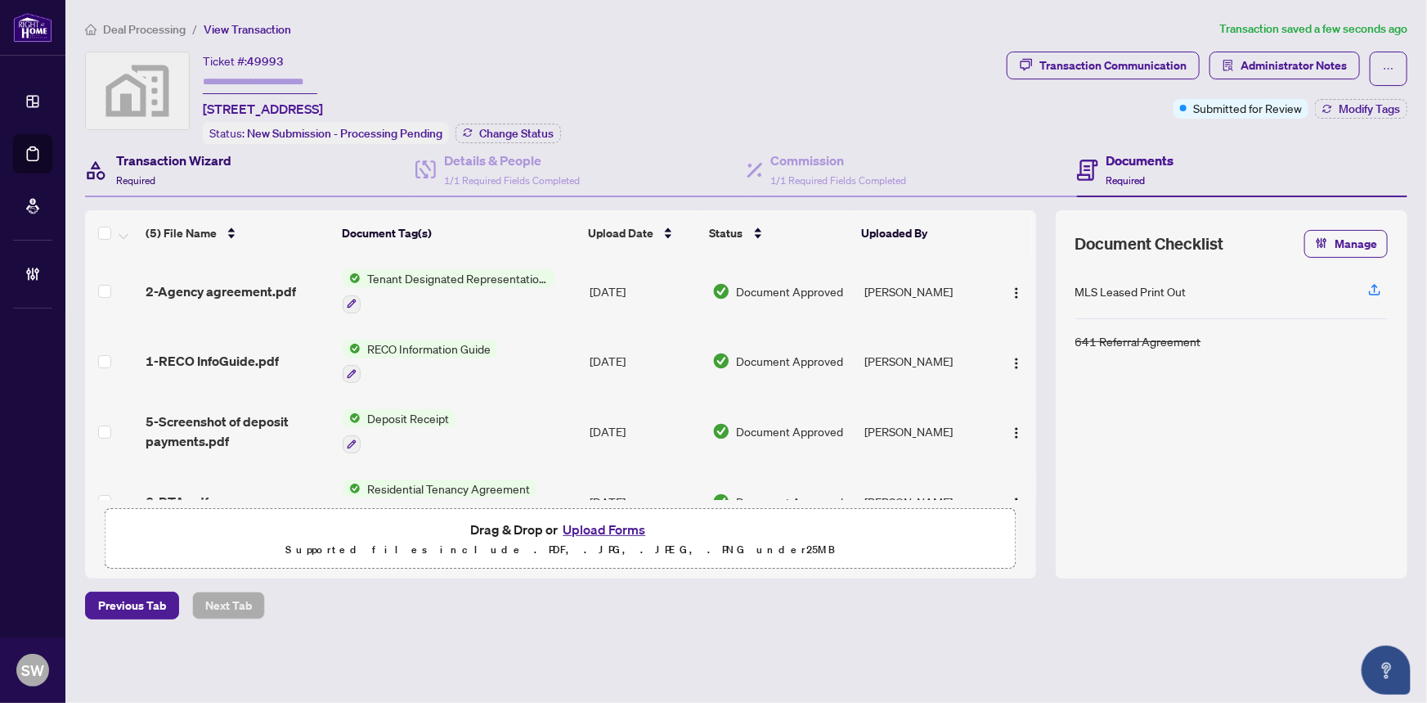
click at [169, 164] on h4 "Transaction Wizard" at bounding box center [173, 161] width 115 height 20
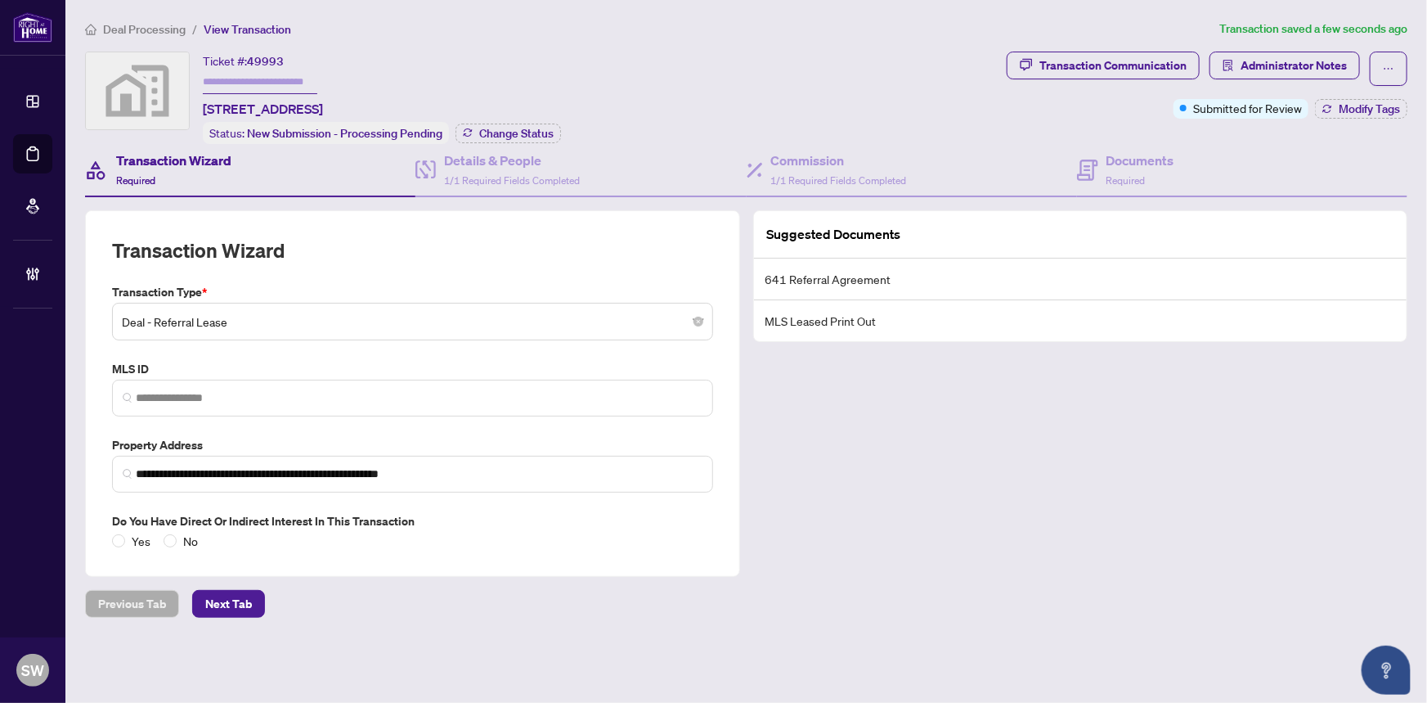
click at [267, 57] on span "49993" at bounding box center [265, 61] width 37 height 15
drag, startPoint x: 267, startPoint y: 57, endPoint x: 257, endPoint y: 54, distance: 10.3
click at [257, 54] on span "49993" at bounding box center [265, 61] width 37 height 15
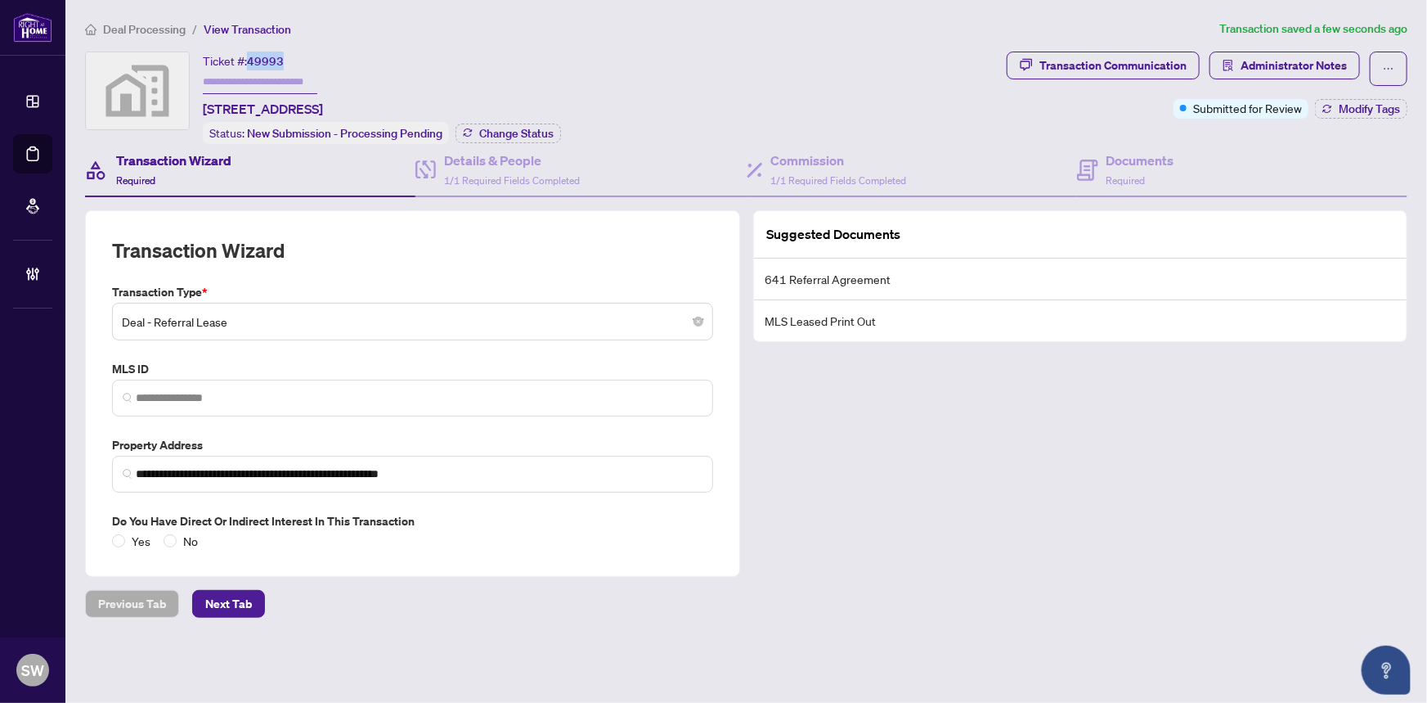
copy span "49993"
click at [1130, 162] on h4 "Documents" at bounding box center [1141, 161] width 68 height 20
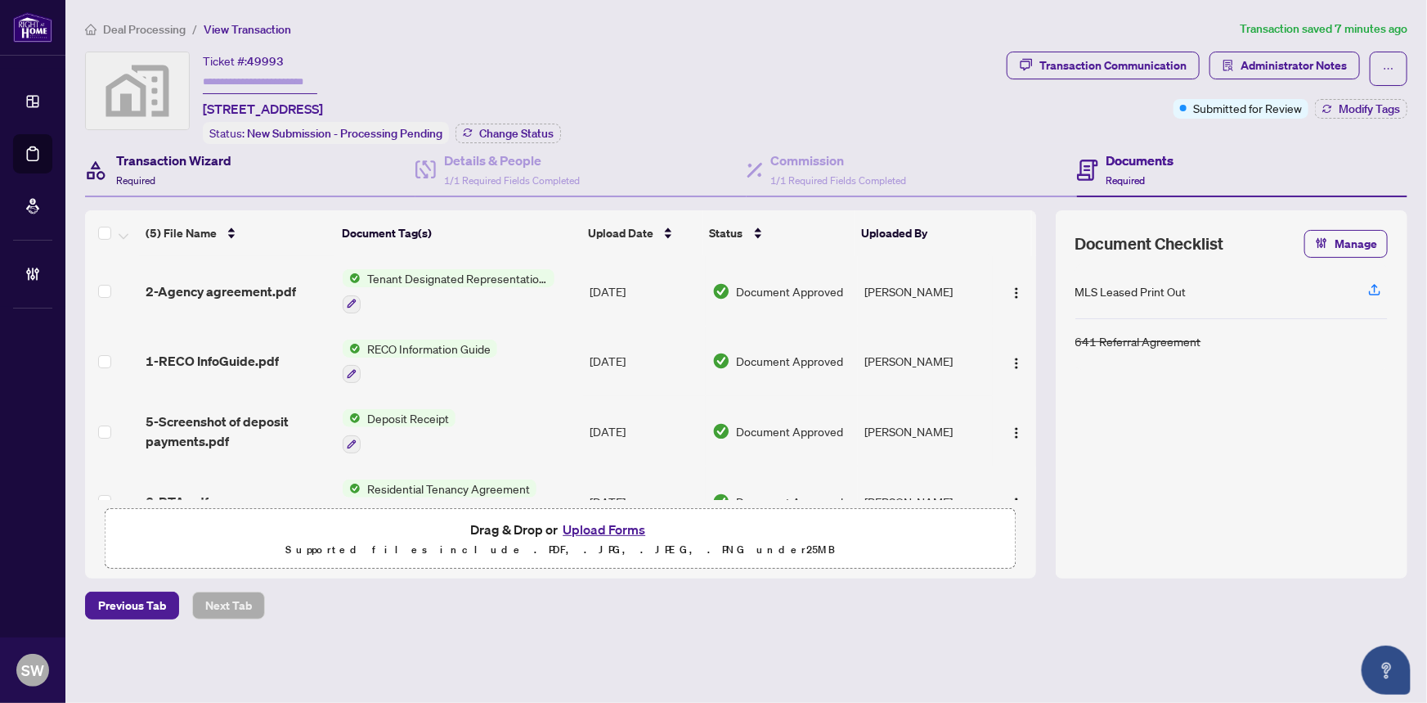
click at [164, 151] on h4 "Transaction Wizard" at bounding box center [173, 161] width 115 height 20
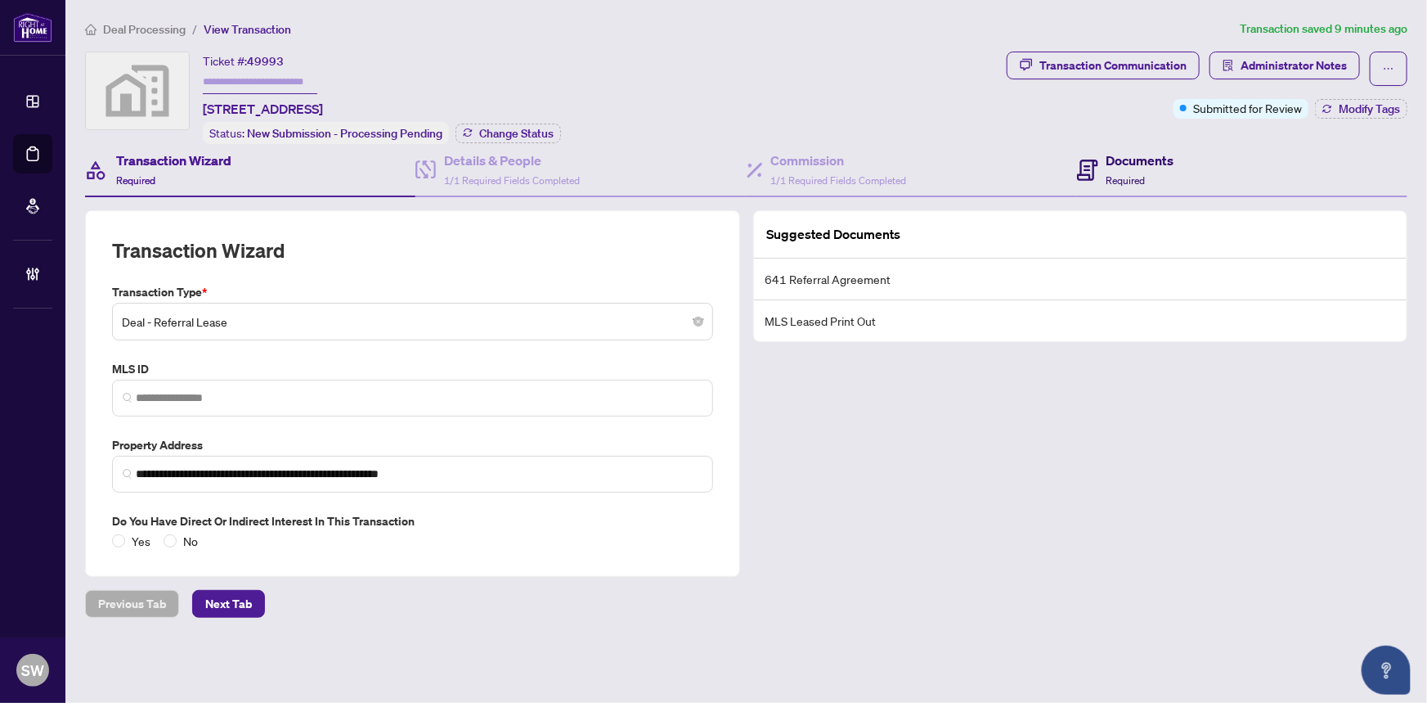
click at [1125, 174] on span "Required" at bounding box center [1126, 180] width 39 height 12
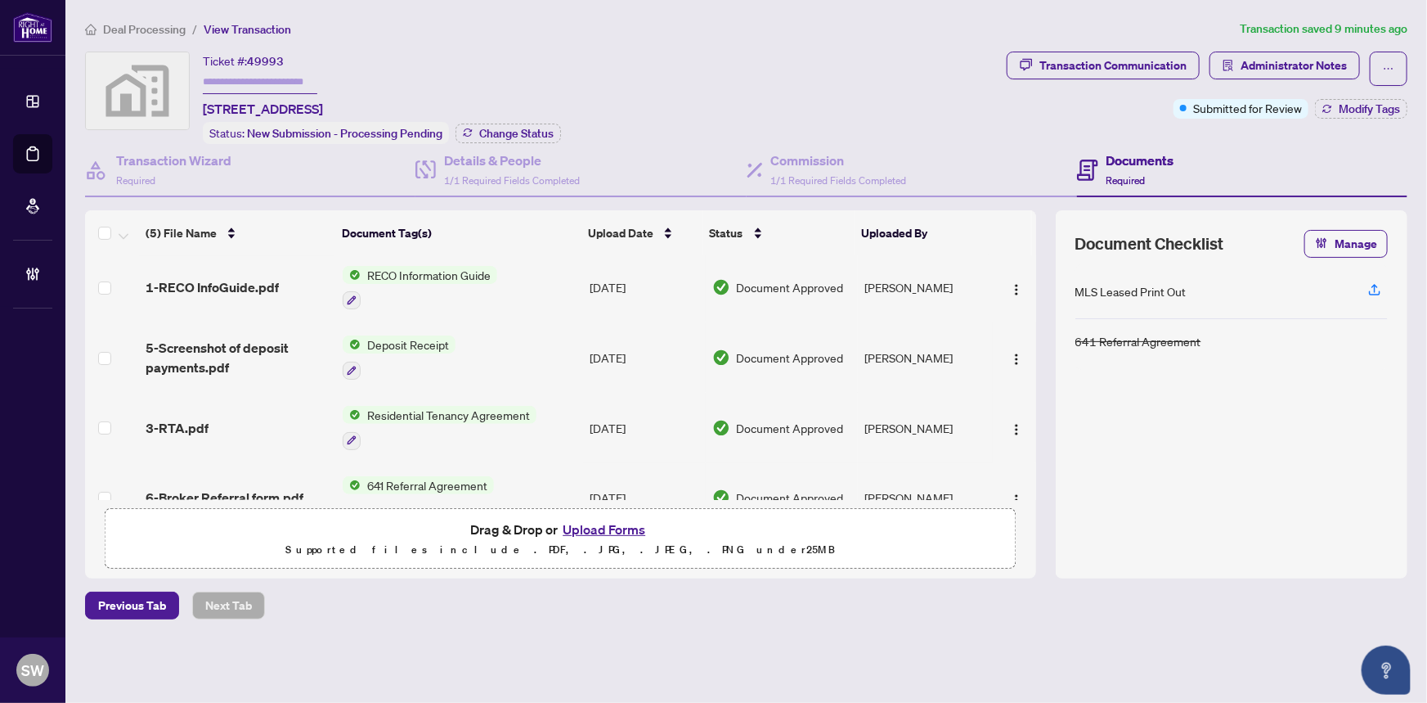
scroll to position [108, 0]
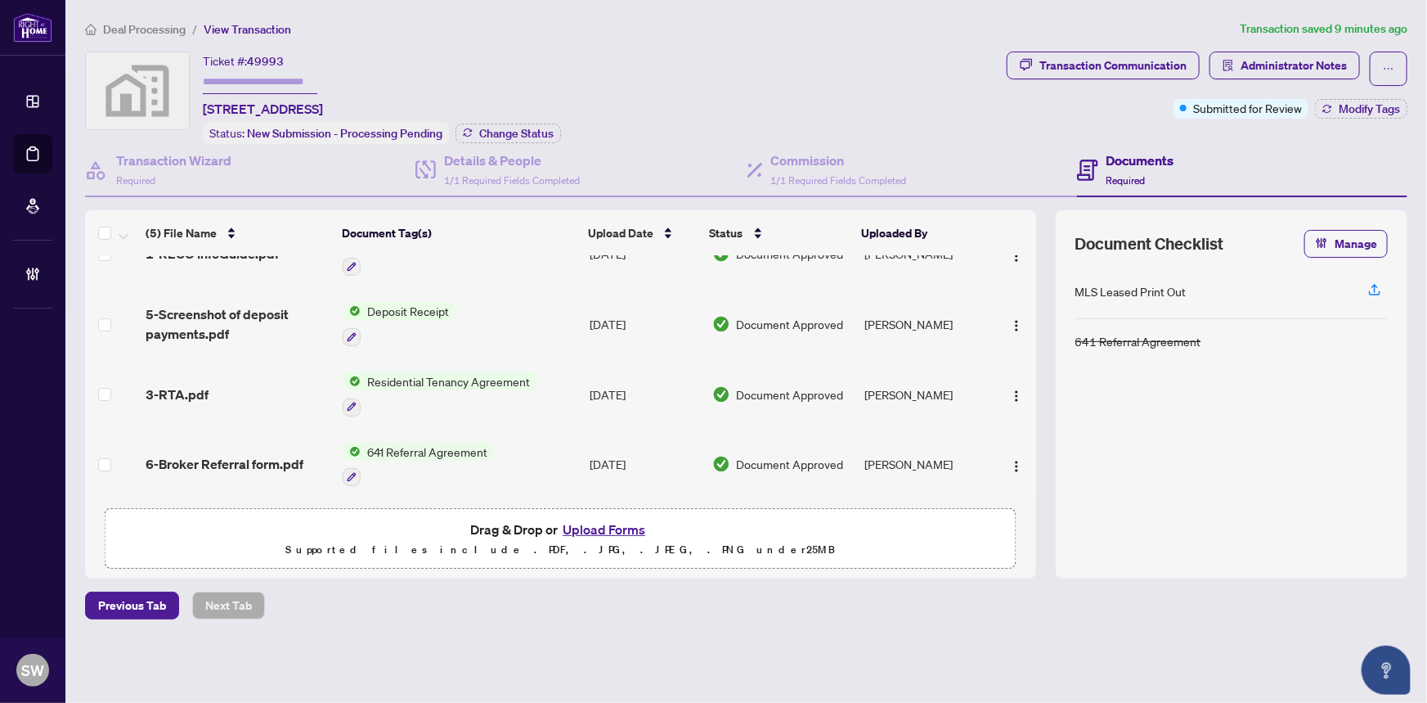
click at [199, 384] on span "3-RTA.pdf" at bounding box center [177, 394] width 63 height 20
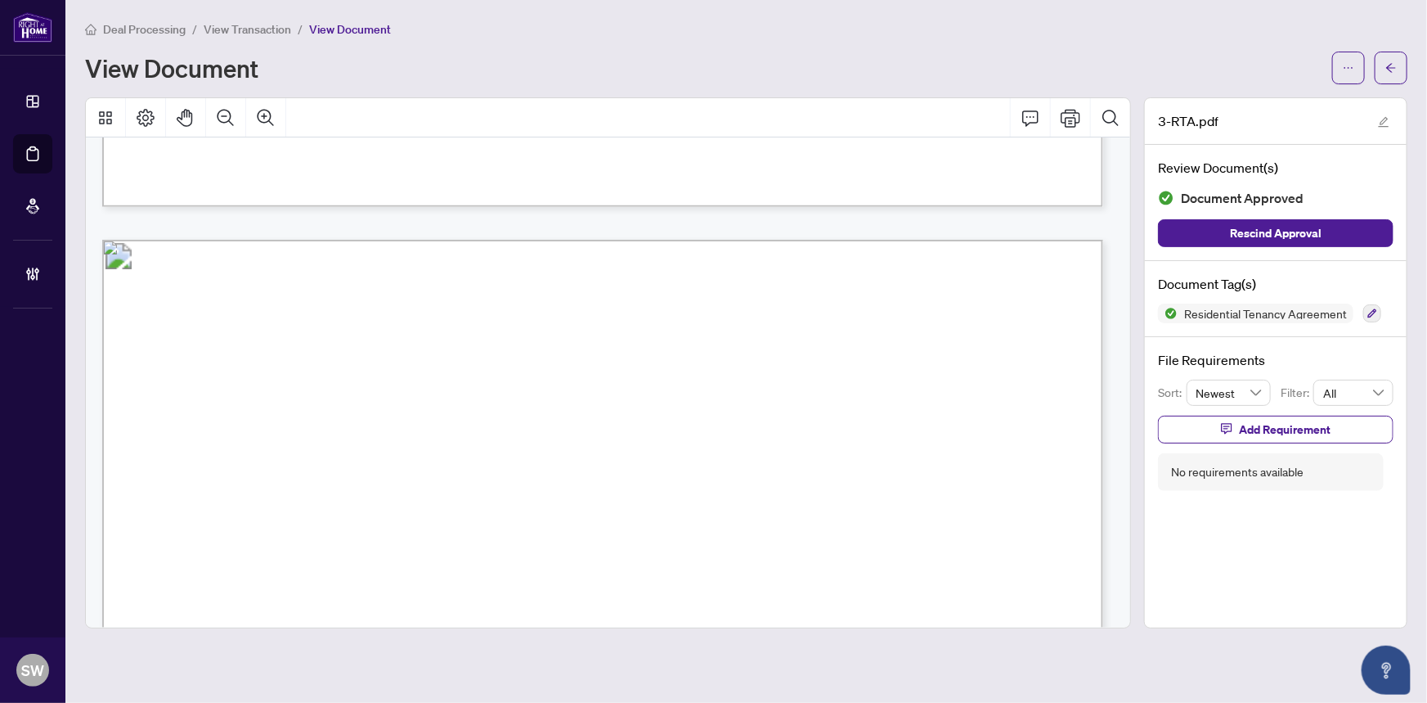
scroll to position [8175, 0]
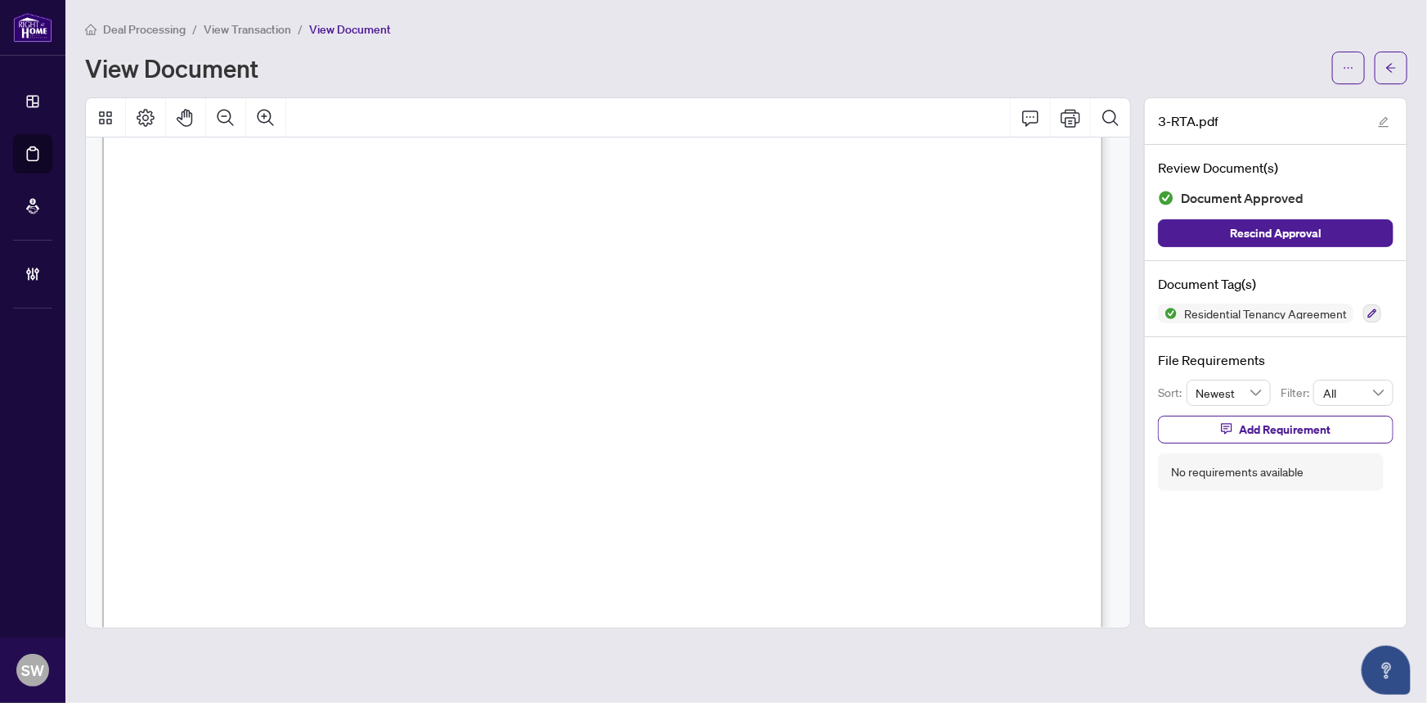
click at [315, 302] on span "Shu Tian" at bounding box center [252, 309] width 125 height 14
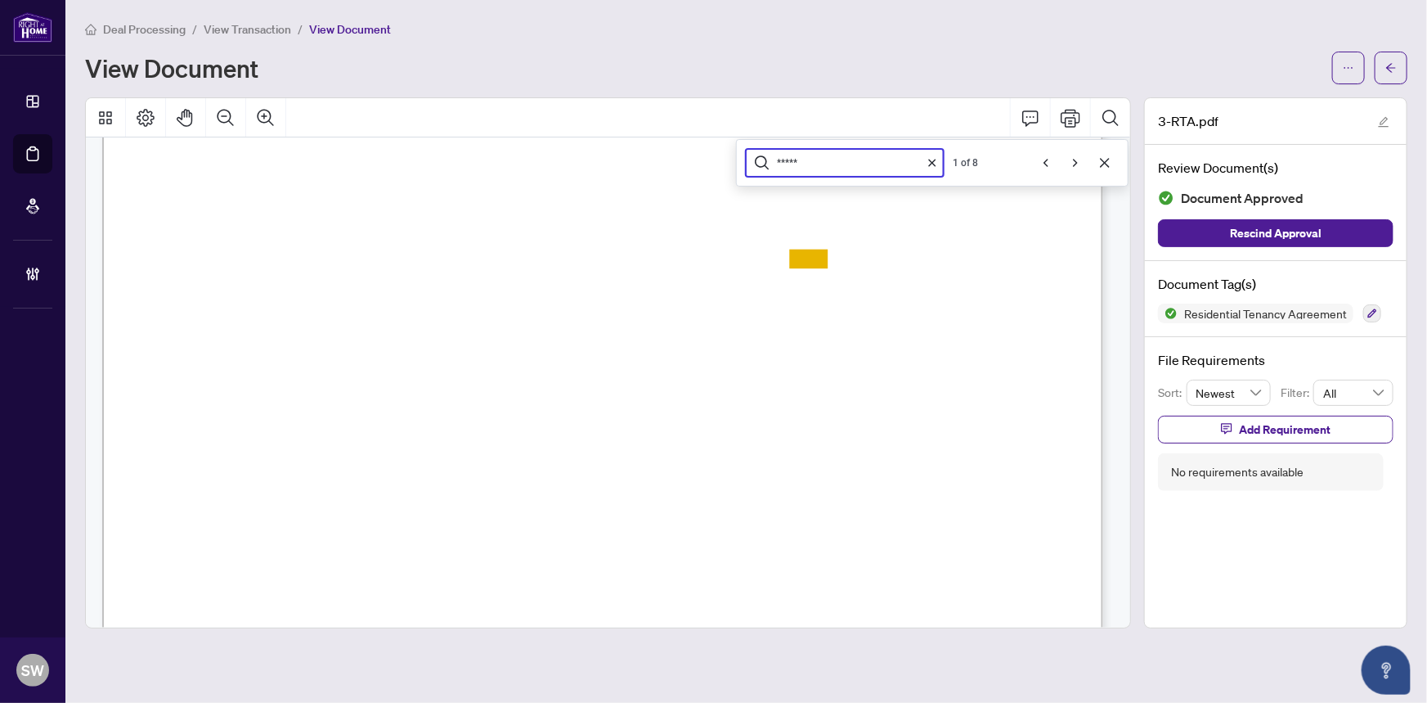
scroll to position [72001, 0]
type input "*****"
click at [1076, 163] on icon "Next" at bounding box center [1075, 163] width 5 height 8
click at [1080, 162] on icon "Next" at bounding box center [1075, 162] width 13 height 13
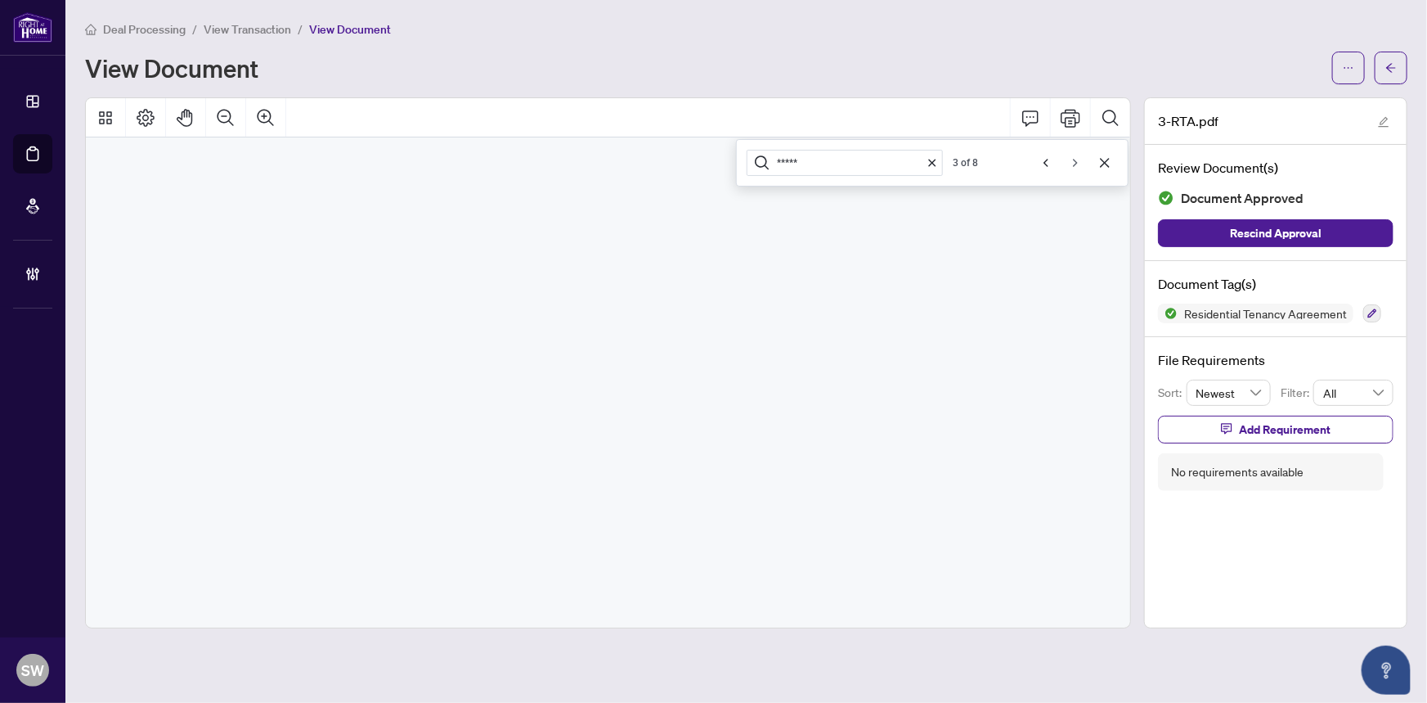
scroll to position [85825, 0]
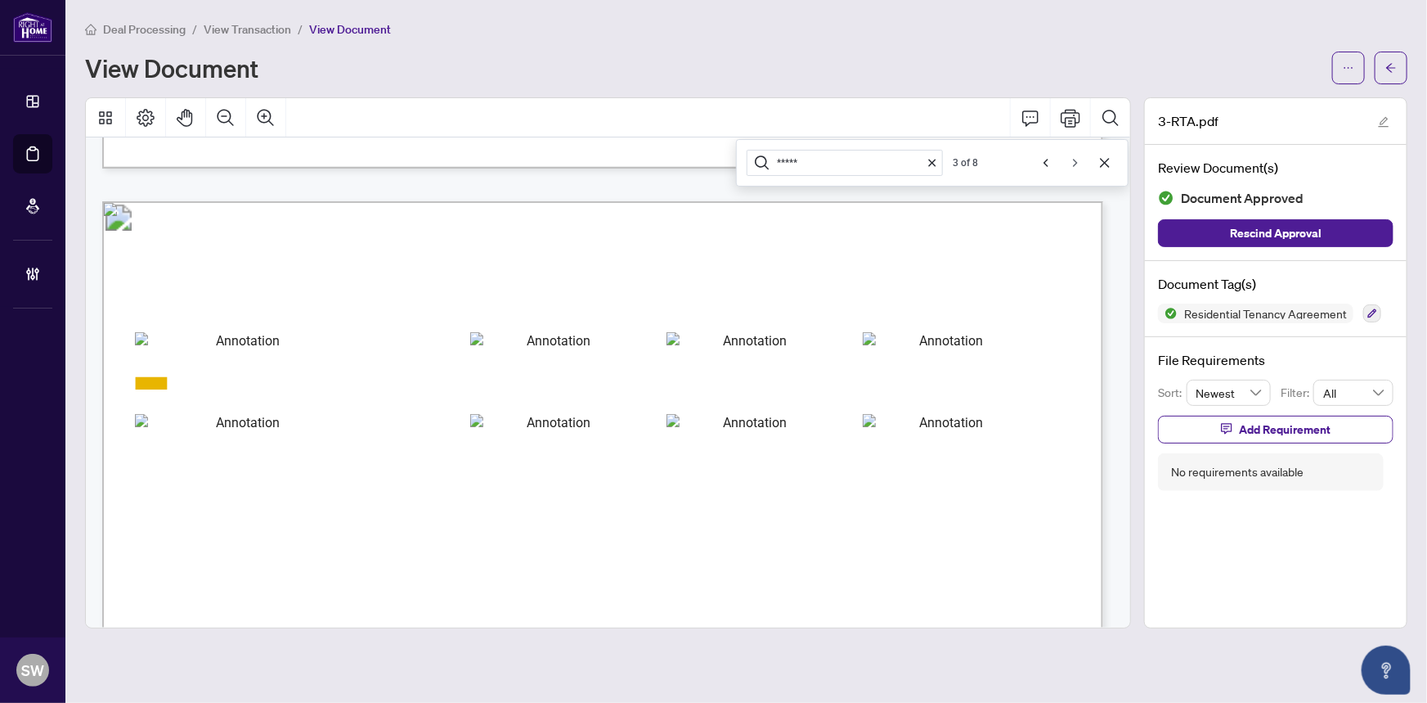
click at [1080, 162] on icon "Next" at bounding box center [1075, 162] width 13 height 13
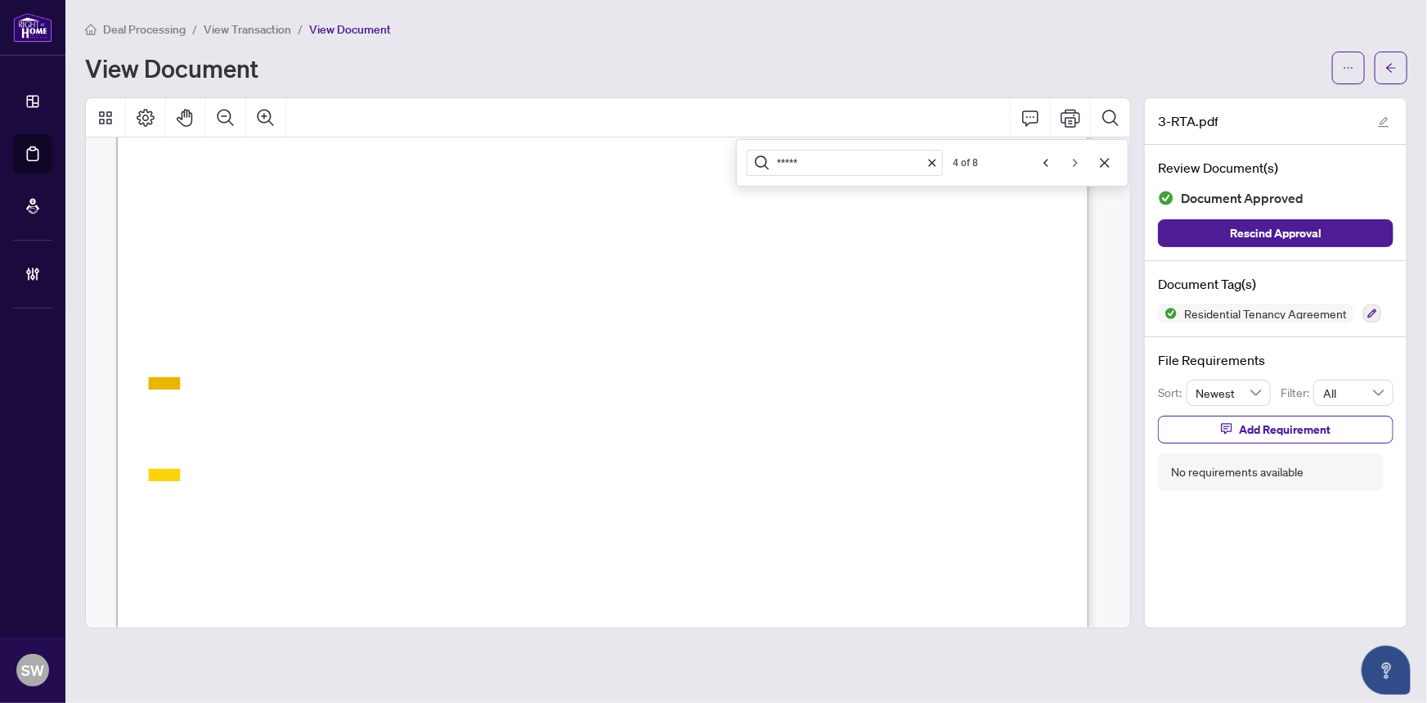
click at [1080, 162] on icon "Next" at bounding box center [1075, 162] width 13 height 13
click at [1079, 162] on icon "Next" at bounding box center [1075, 162] width 13 height 13
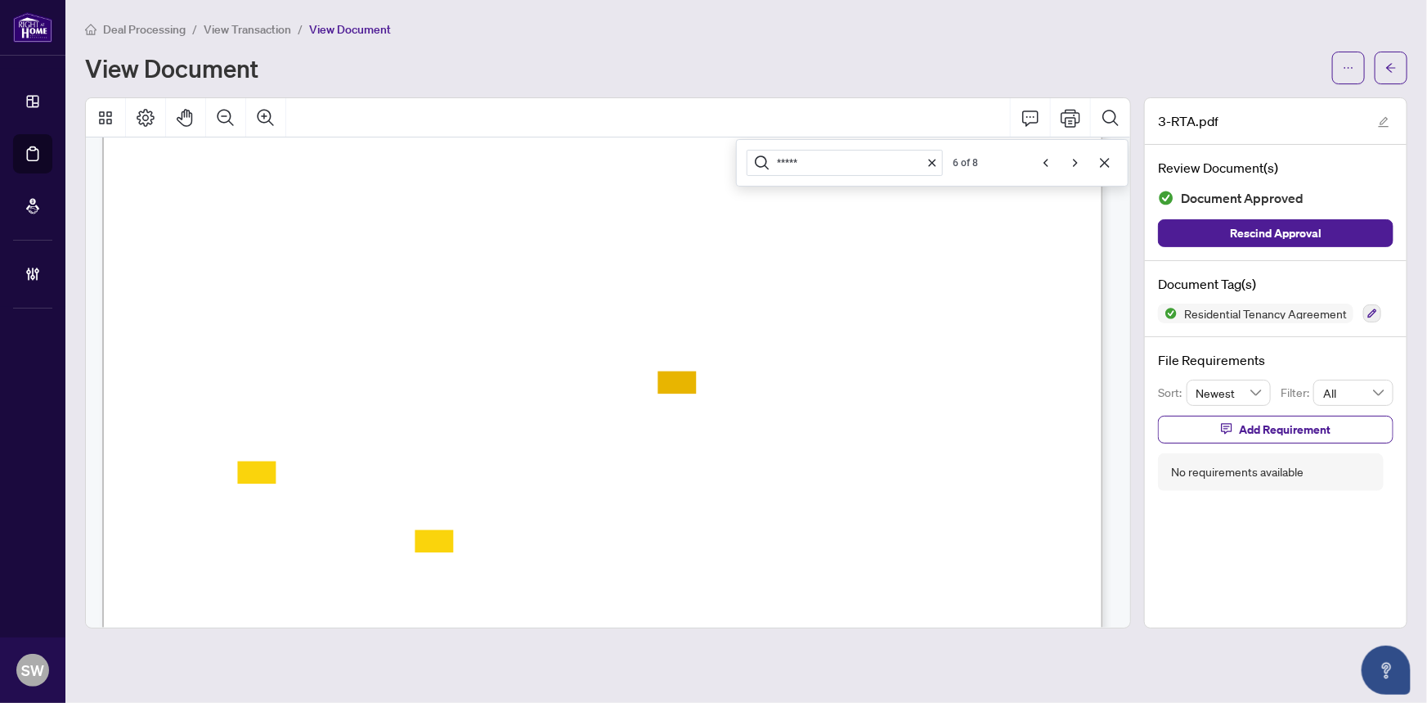
scroll to position [1329, 0]
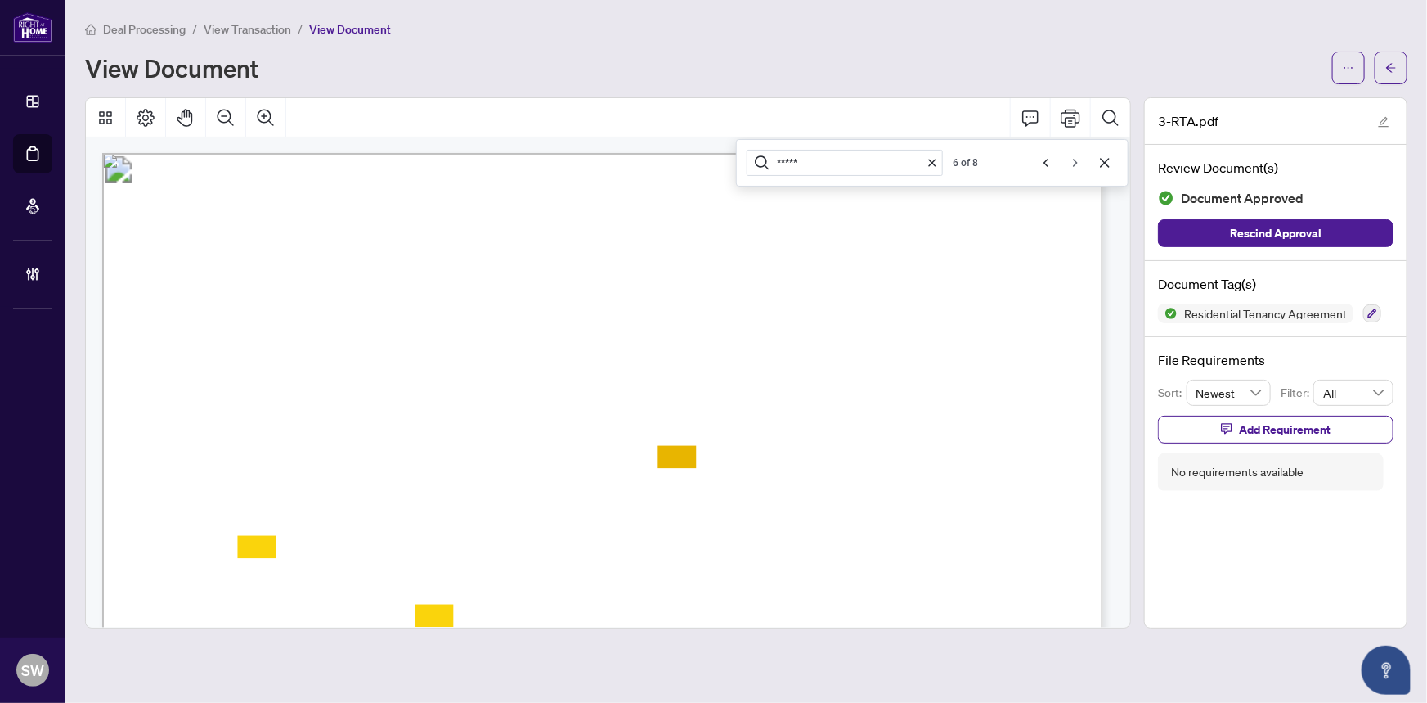
click at [1076, 163] on icon "Next" at bounding box center [1075, 163] width 5 height 8
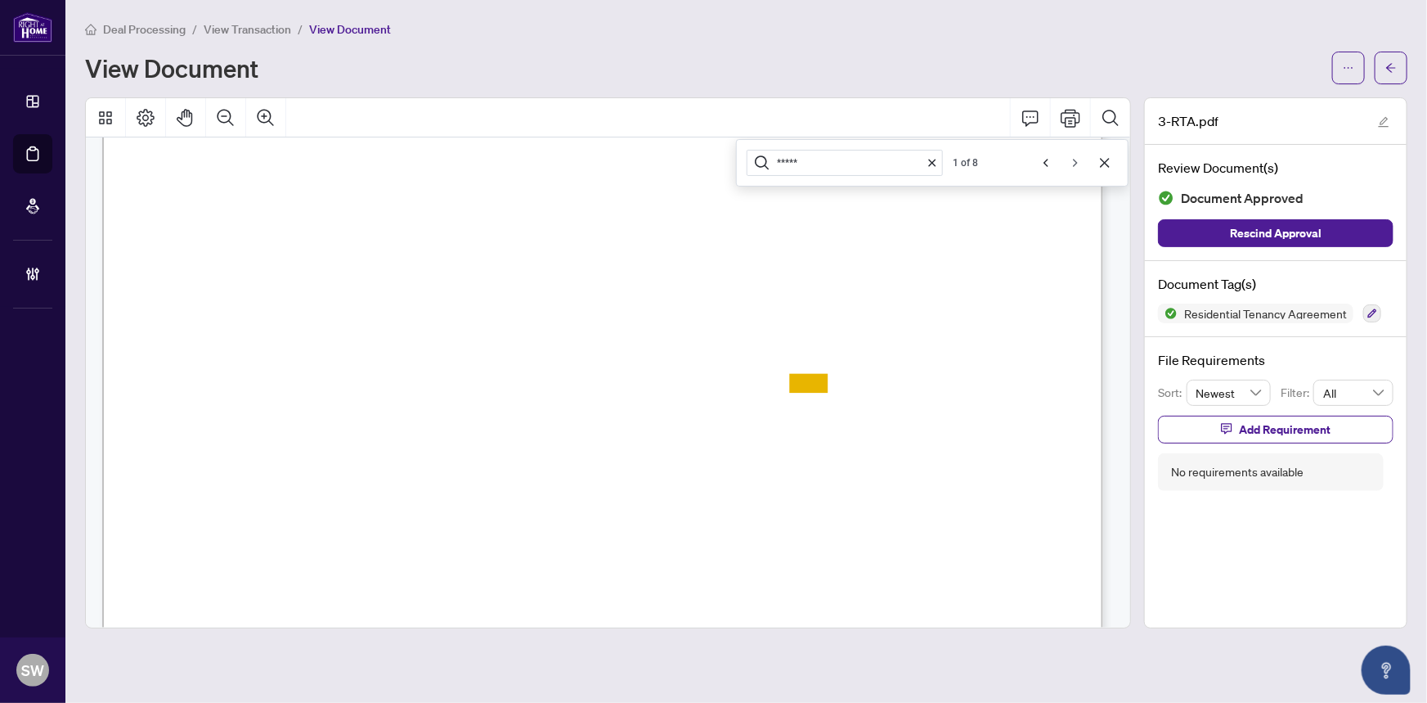
click at [1076, 163] on icon "Next" at bounding box center [1075, 163] width 5 height 8
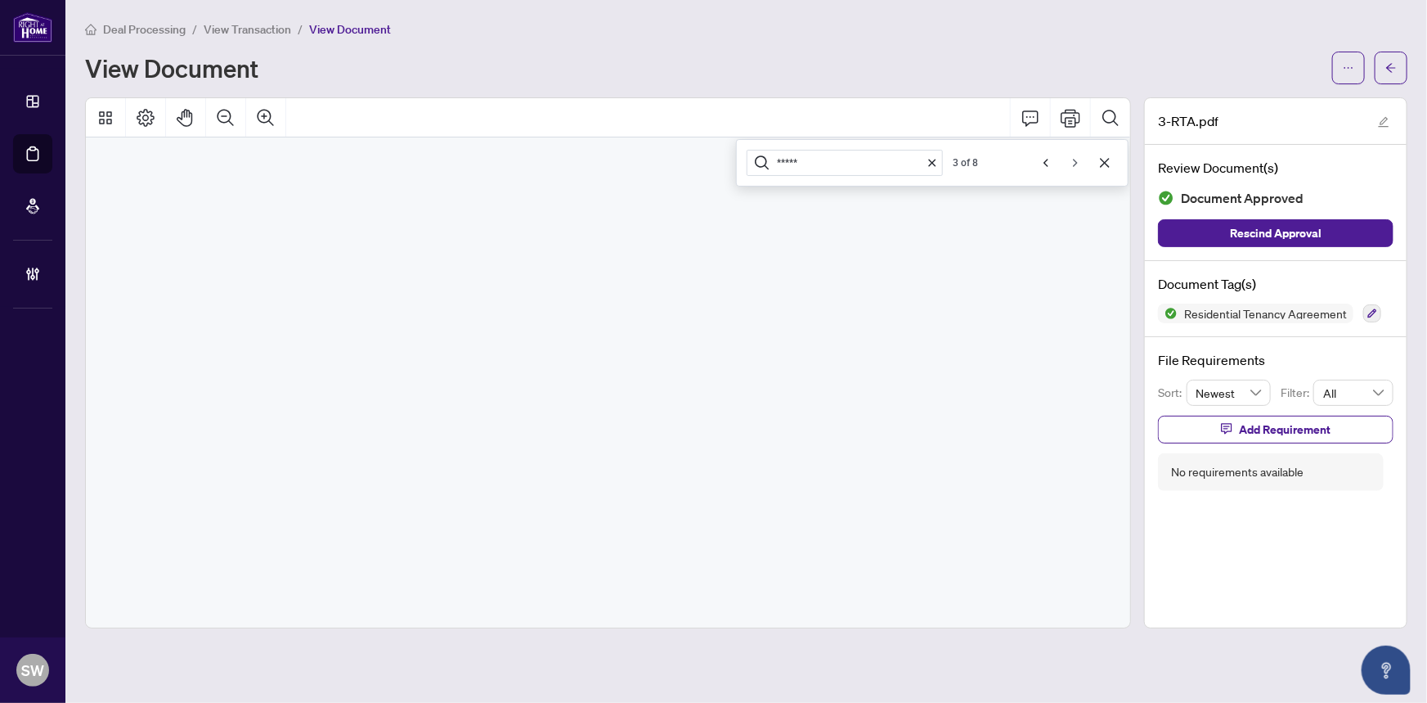
scroll to position [85825, 0]
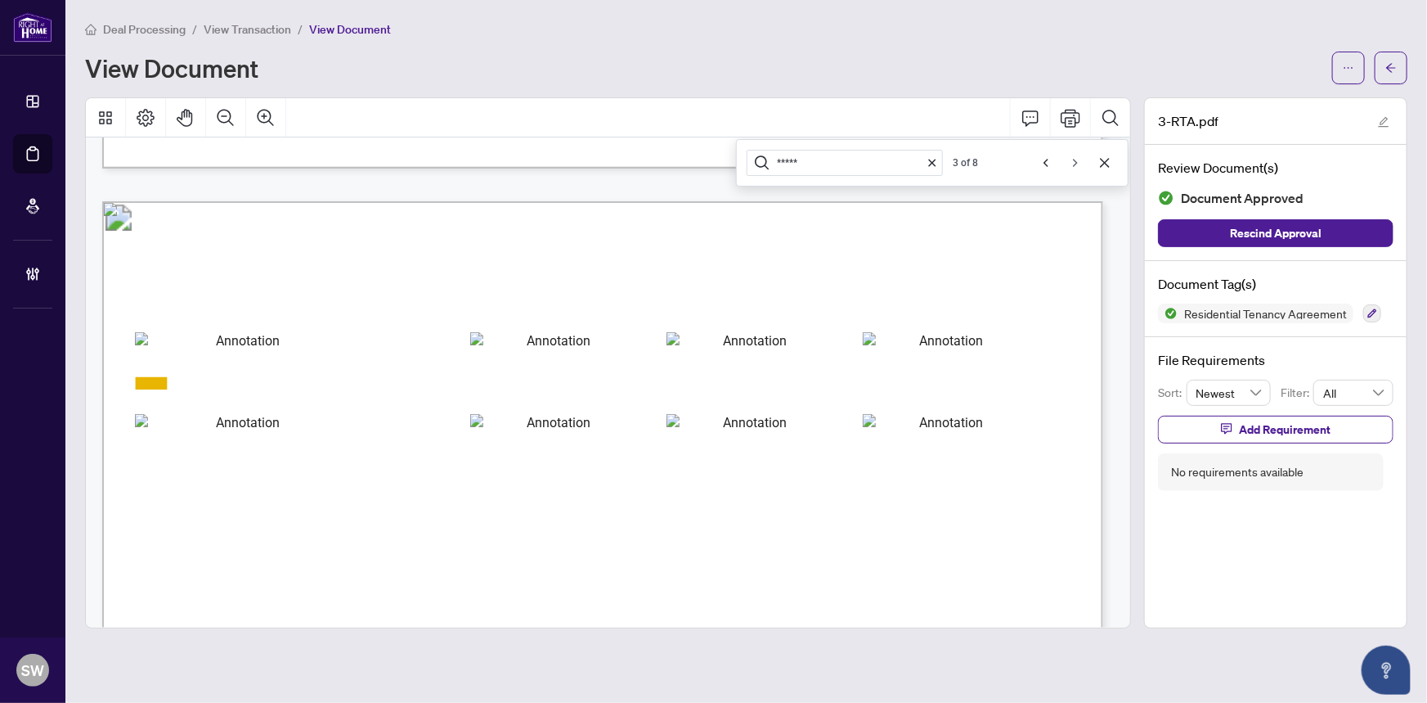
click at [1076, 163] on icon "Next" at bounding box center [1075, 163] width 5 height 8
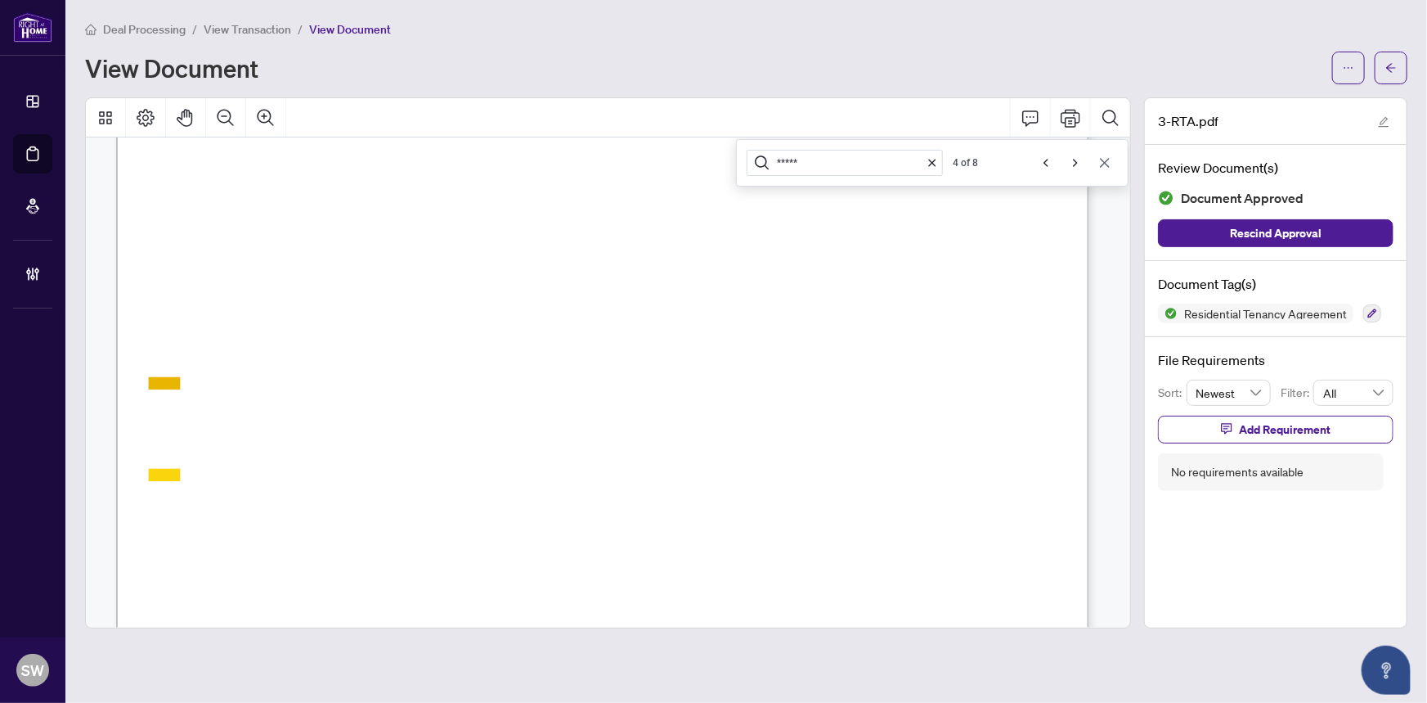
click at [1107, 163] on icon "Cancel" at bounding box center [1104, 162] width 9 height 9
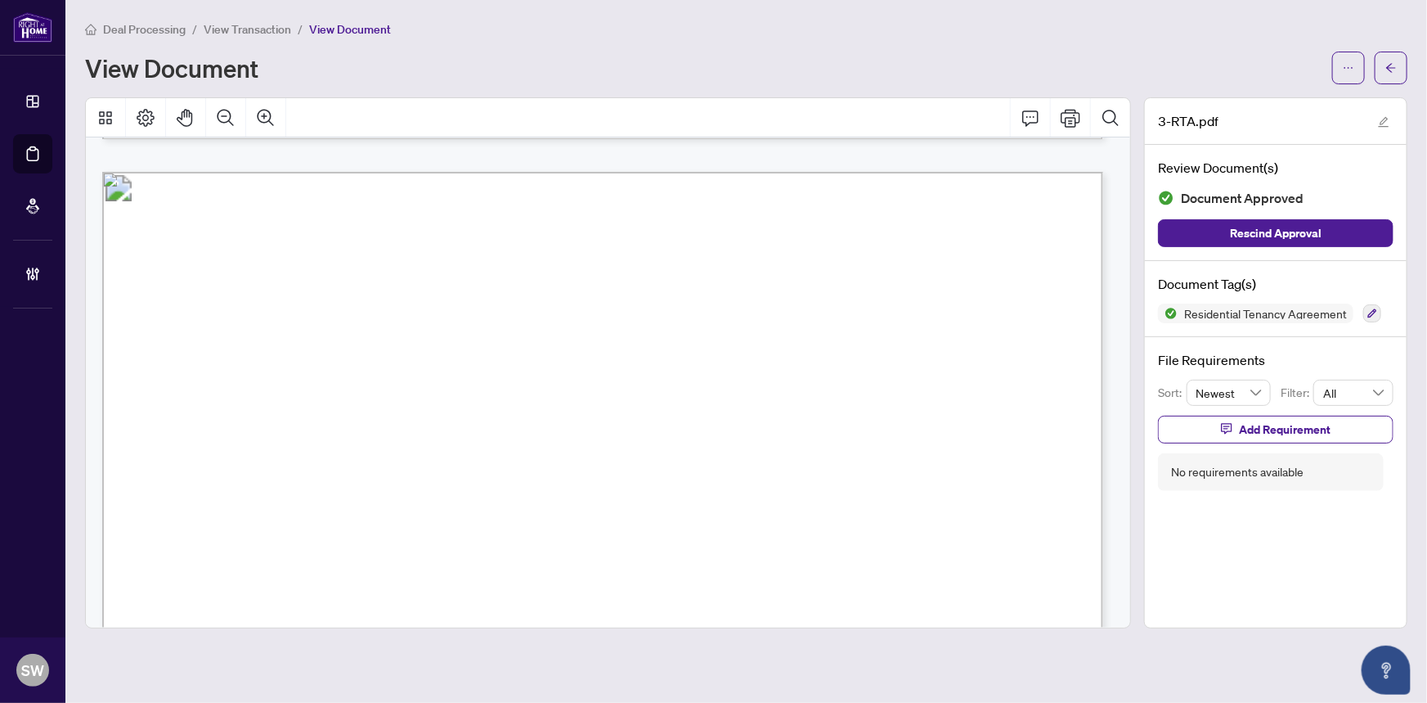
scroll to position [72962, 0]
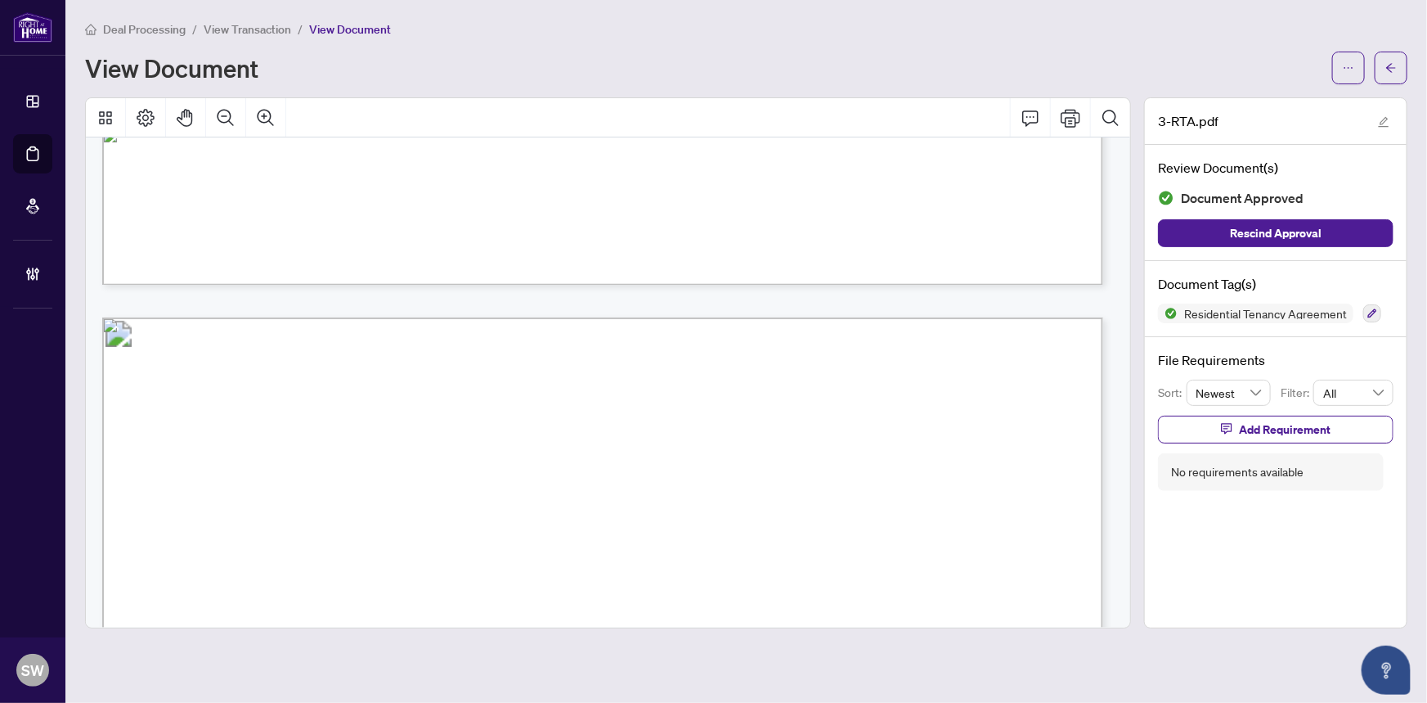
drag, startPoint x: 303, startPoint y: 578, endPoint x: 486, endPoint y: 579, distance: 182.4
click at [479, 579] on span "RioCan Real Estate" at bounding box center [391, 583] width 176 height 14
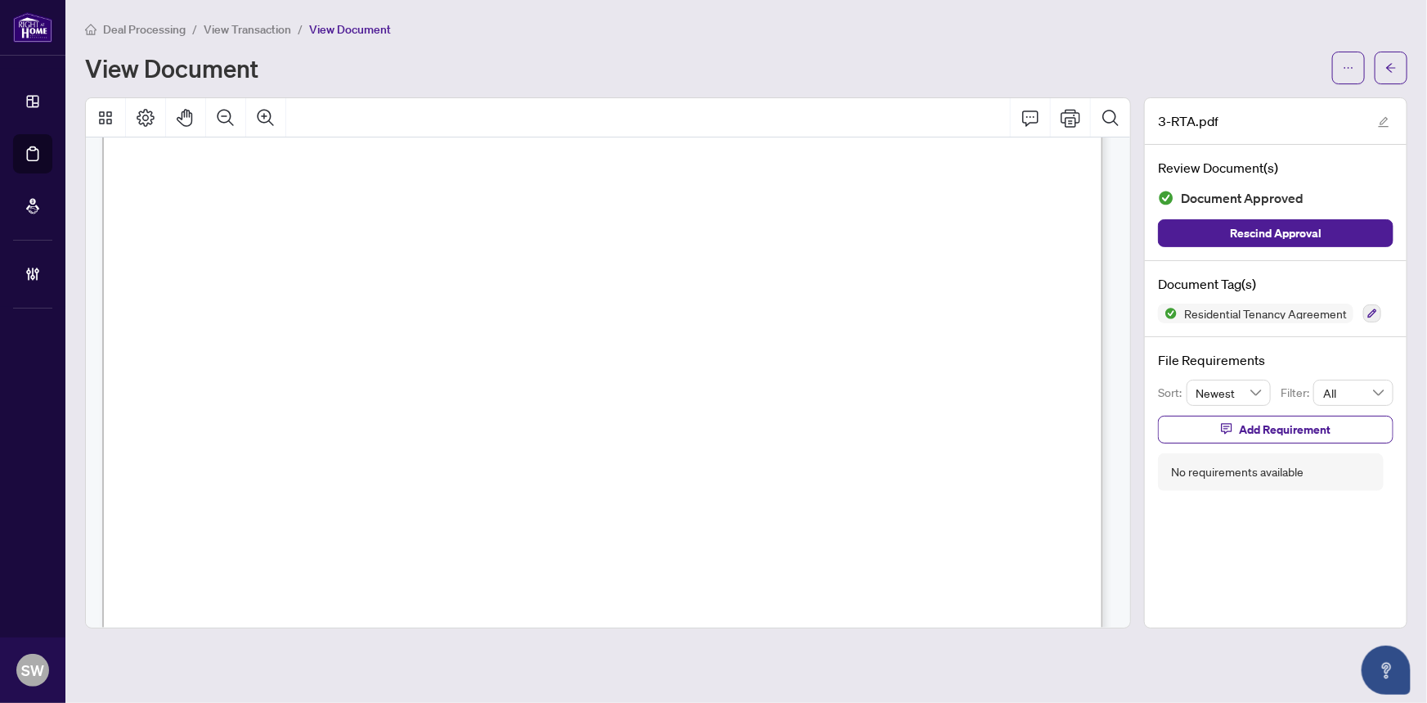
scroll to position [267, 0]
drag, startPoint x: 1346, startPoint y: 87, endPoint x: 1355, endPoint y: 97, distance: 13.9
drag, startPoint x: 1355, startPoint y: 97, endPoint x: 1400, endPoint y: 68, distance: 53.8
click at [1400, 68] on button "button" at bounding box center [1391, 68] width 33 height 33
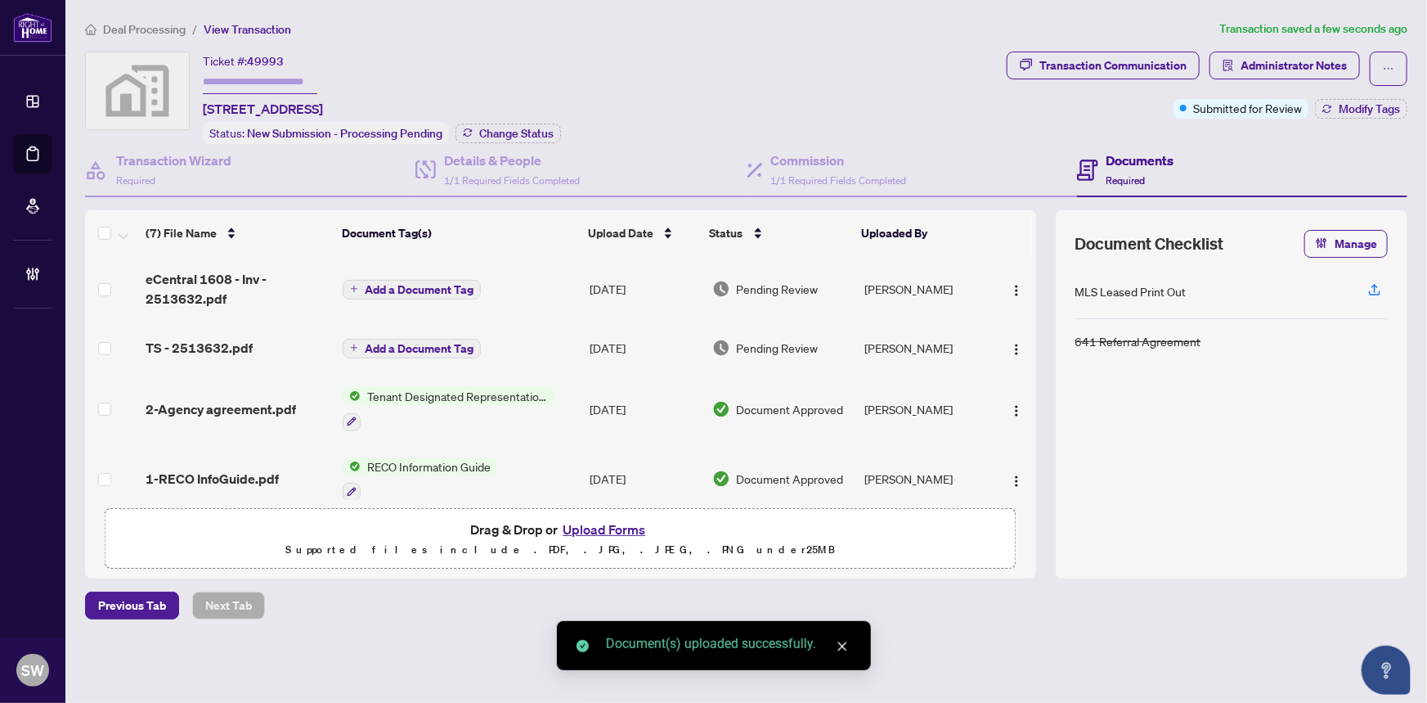
click at [184, 269] on span "eCentral 1608 - Inv - 2513632.pdf" at bounding box center [238, 288] width 185 height 39
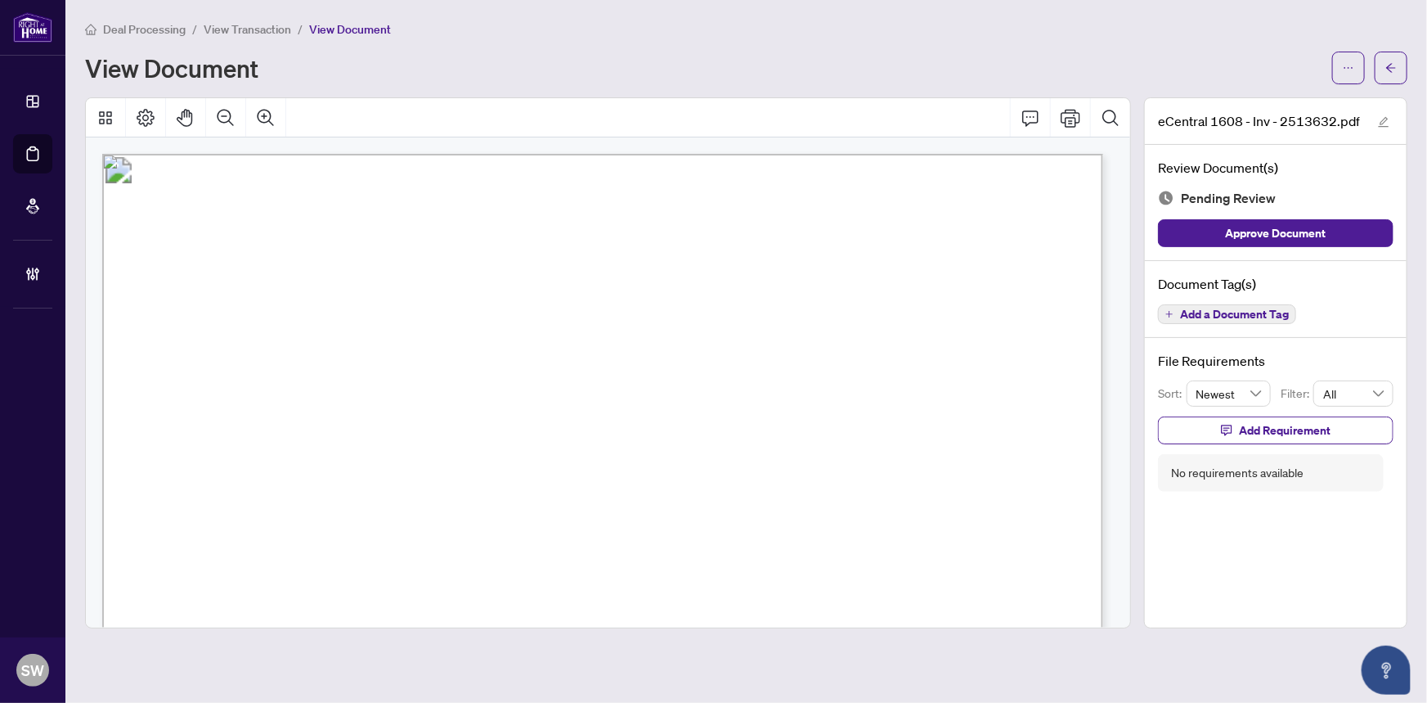
click at [1260, 309] on span "Add a Document Tag" at bounding box center [1234, 313] width 109 height 11
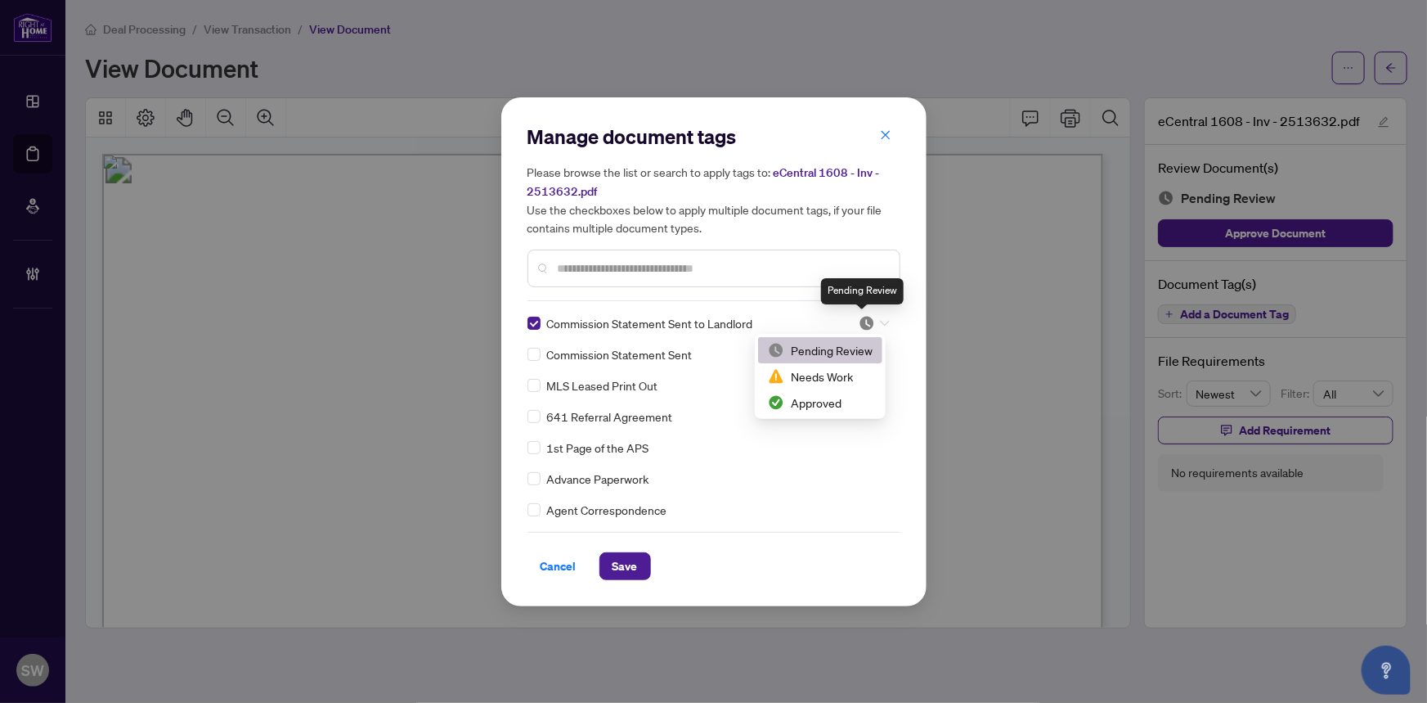
click at [864, 320] on img at bounding box center [867, 323] width 16 height 16
click at [823, 401] on div "Approved" at bounding box center [820, 402] width 105 height 18
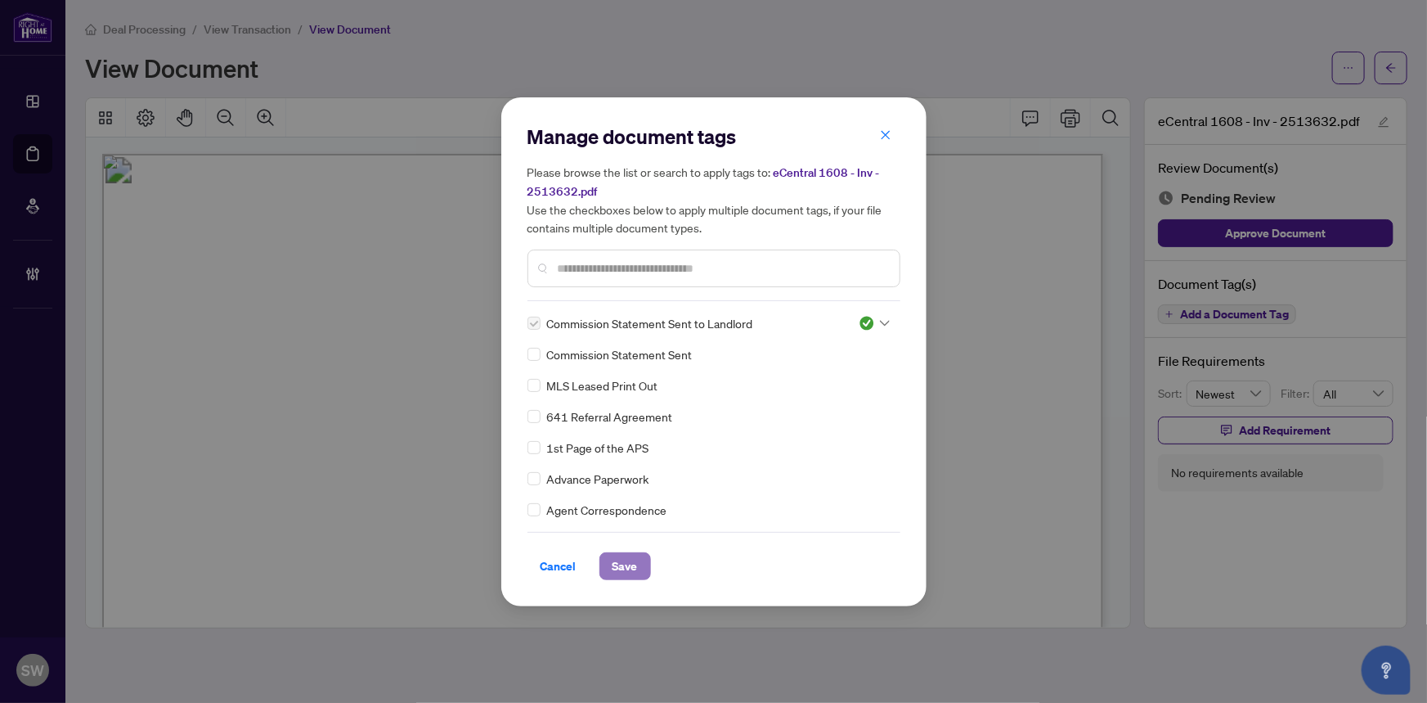
click at [642, 560] on button "Save" at bounding box center [626, 566] width 52 height 28
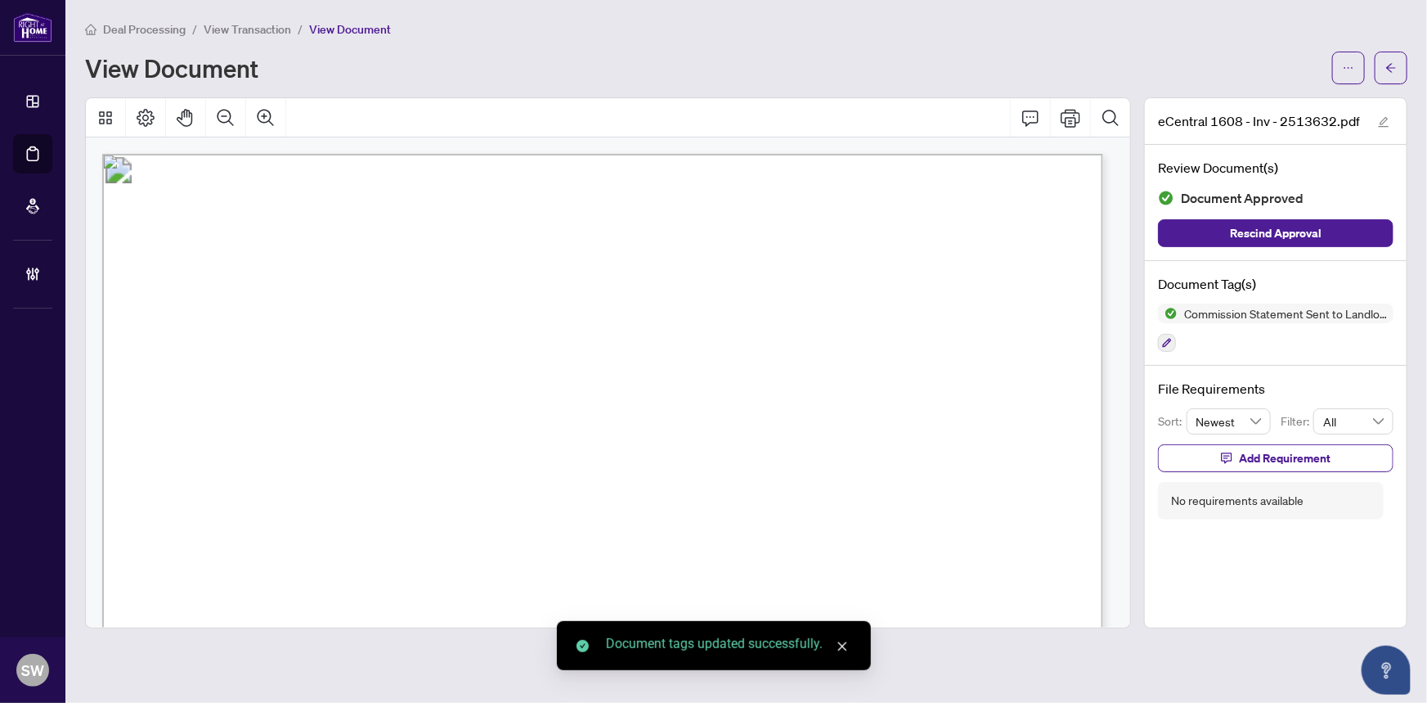
click at [1350, 68] on icon "ellipsis" at bounding box center [1348, 67] width 11 height 11
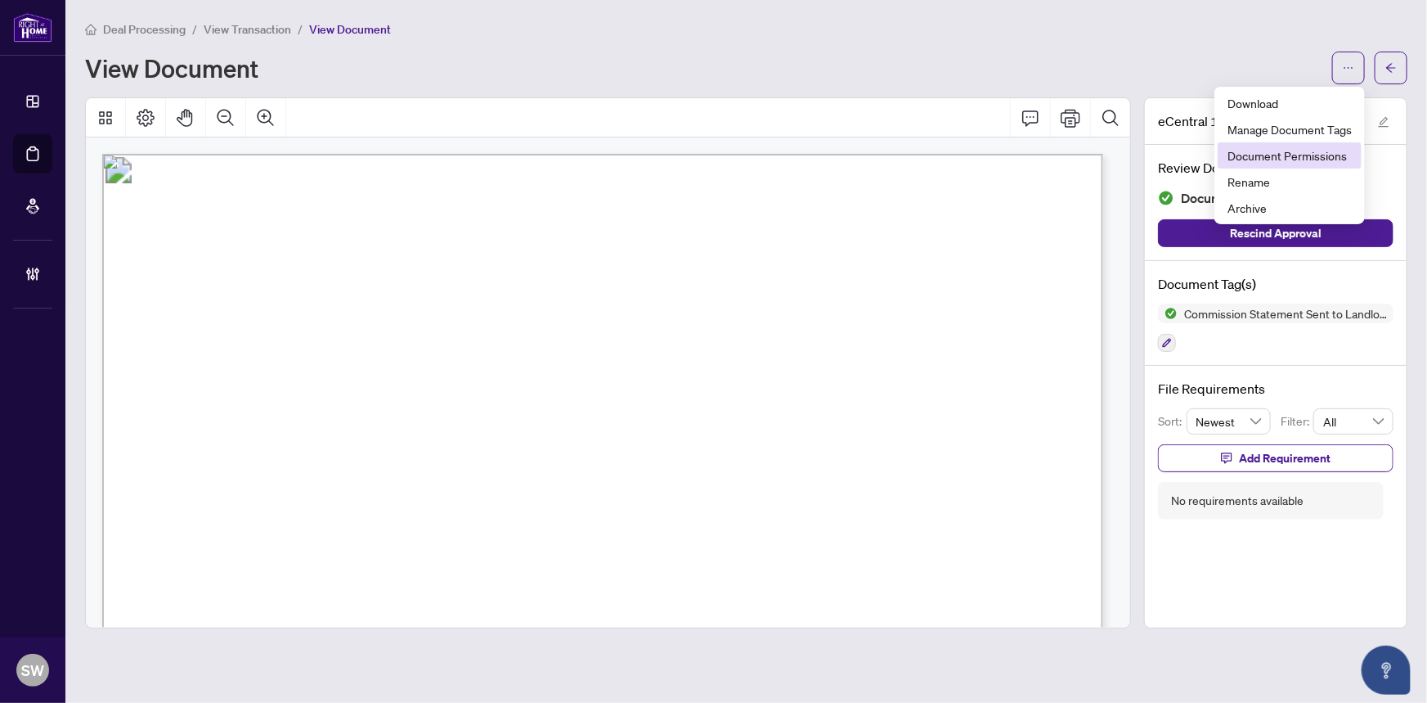
click at [1317, 155] on span "Document Permissions" at bounding box center [1290, 155] width 124 height 18
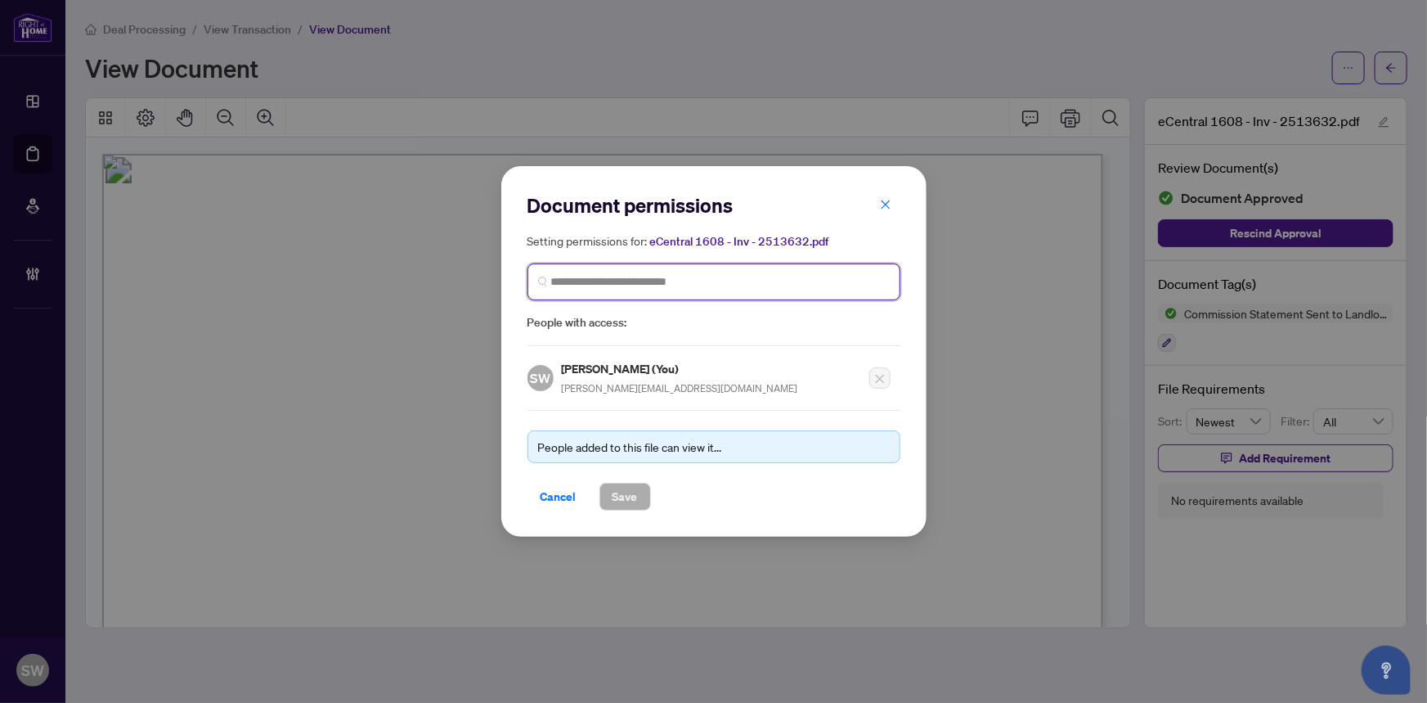
click at [626, 277] on input "search" at bounding box center [720, 281] width 339 height 17
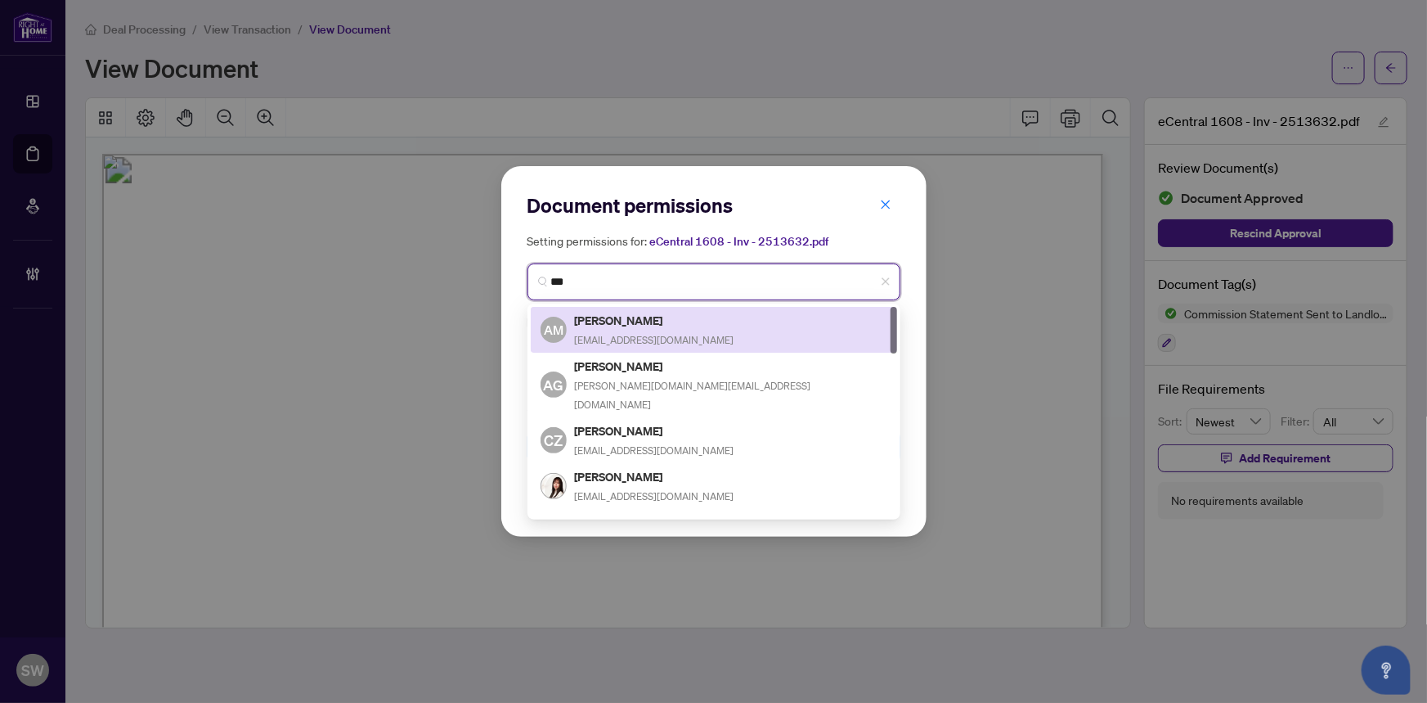
type input "****"
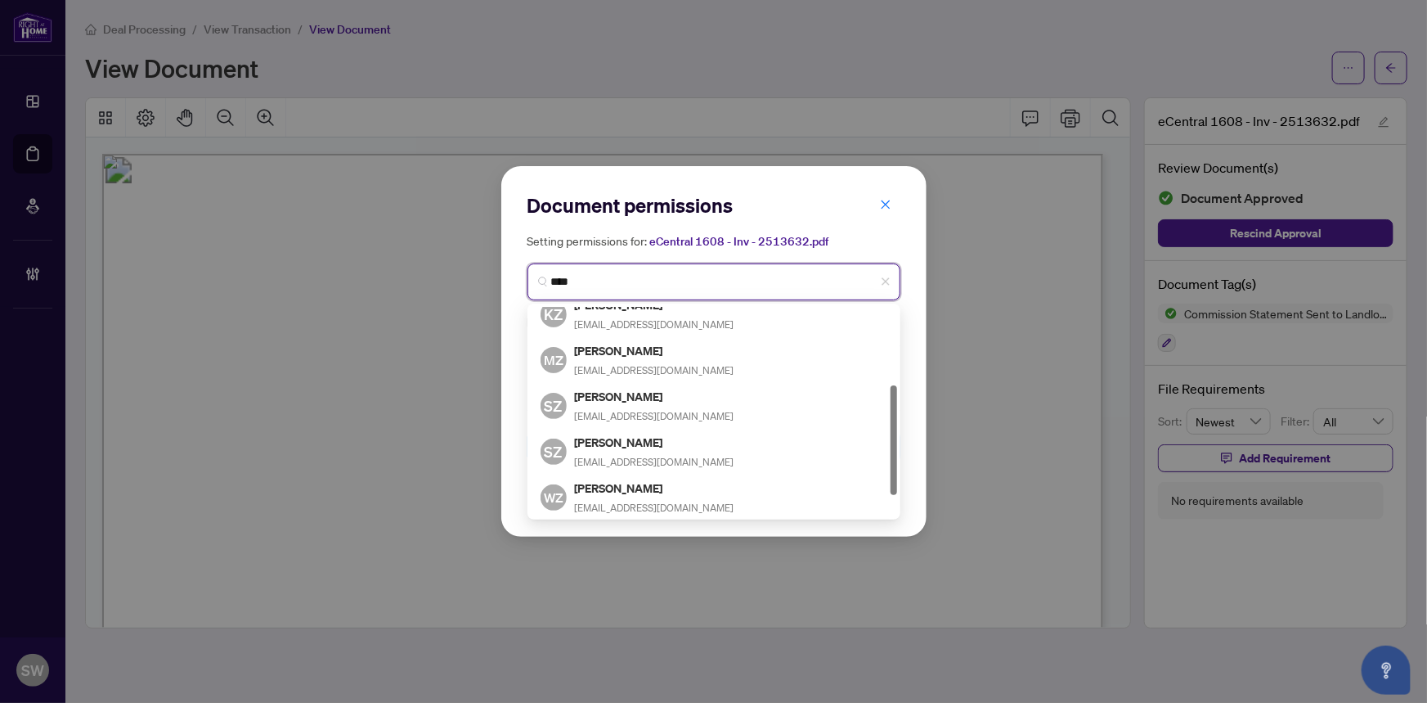
scroll to position [188, 0]
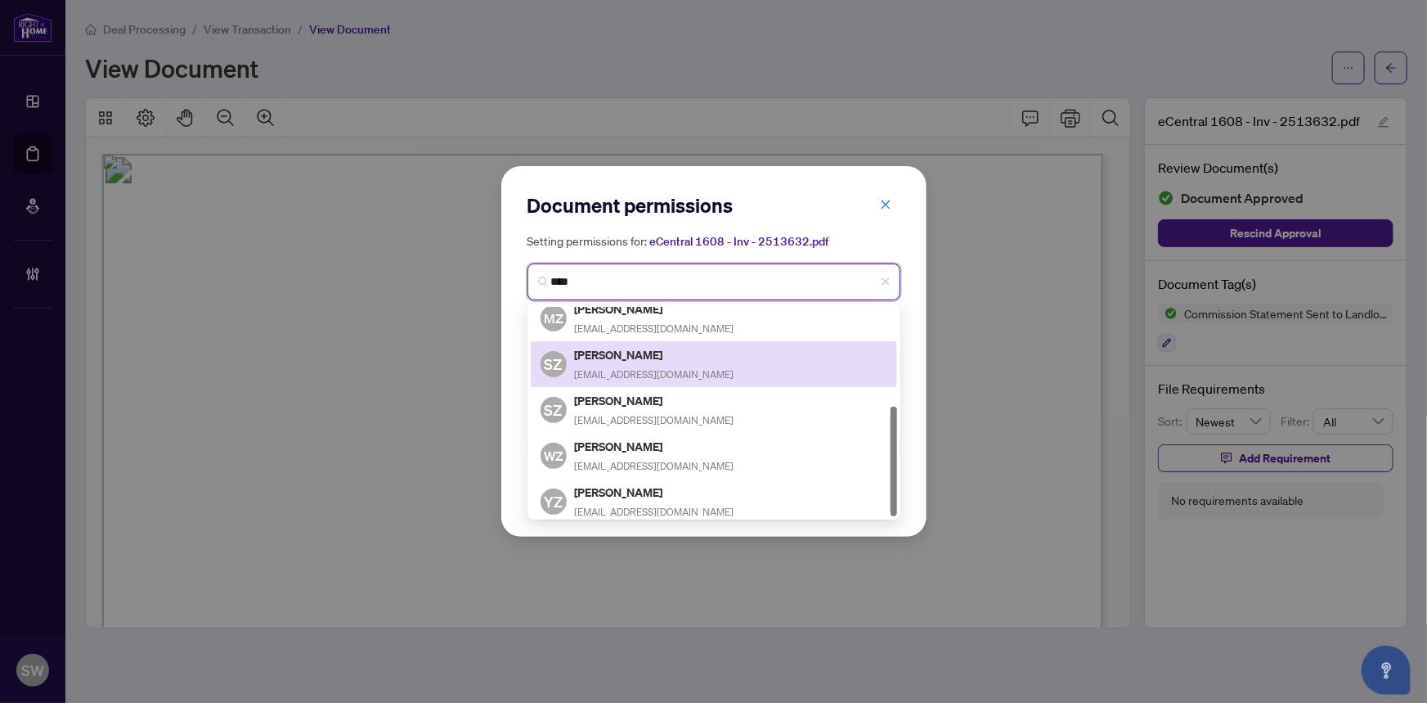
click at [618, 368] on span "stanleyzhao@hotmail.com" at bounding box center [655, 374] width 160 height 12
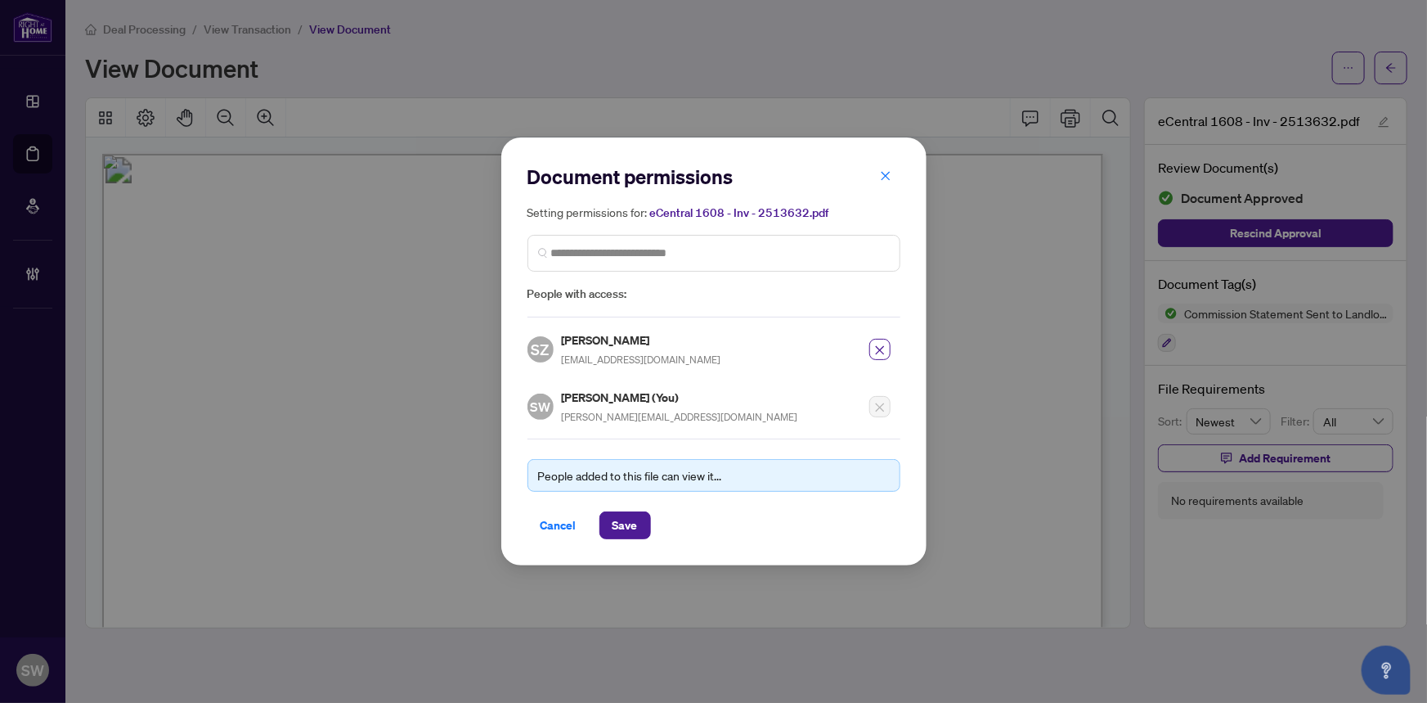
click at [606, 344] on h5 "Stanley Zhao" at bounding box center [642, 339] width 160 height 19
copy h5 "Stanley Zhao"
click at [630, 524] on span "Save" at bounding box center [625, 525] width 25 height 26
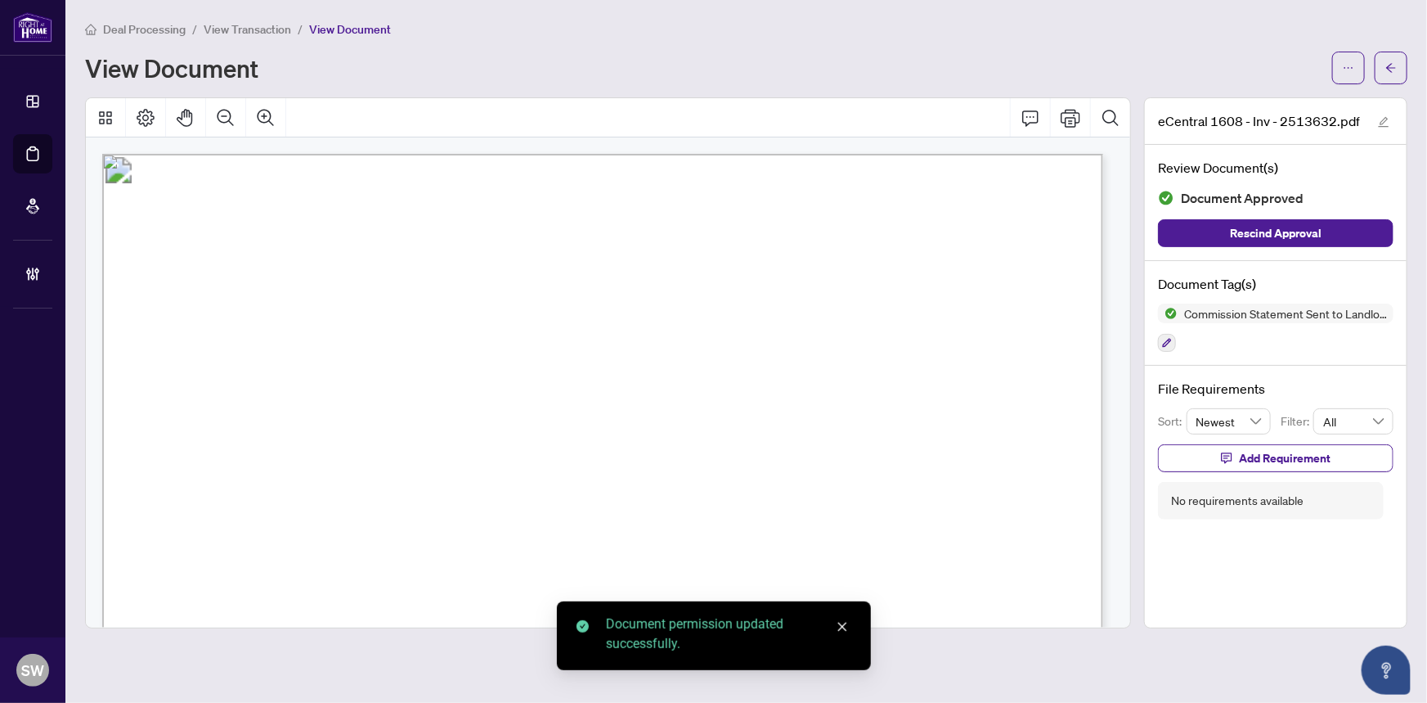
click at [1395, 74] on span "button" at bounding box center [1391, 68] width 11 height 26
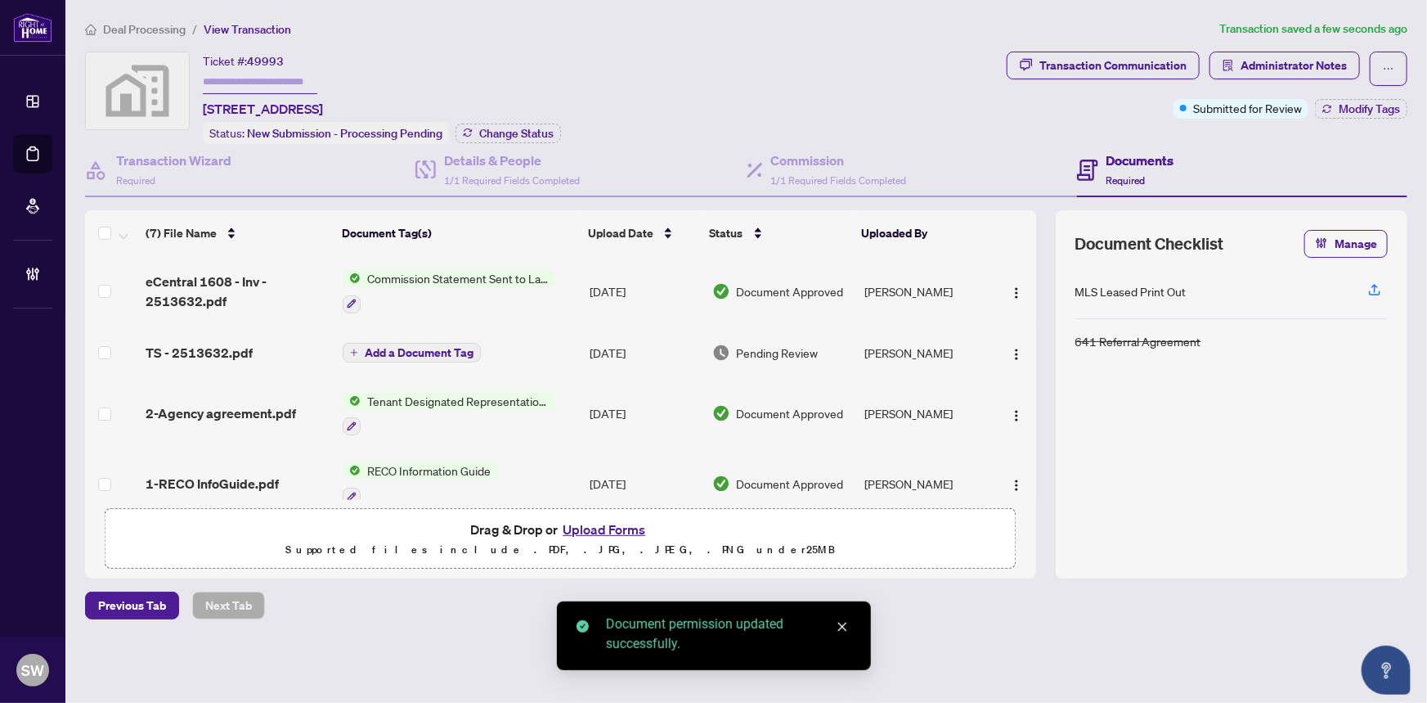
click at [200, 347] on span "TS - 2513632.pdf" at bounding box center [199, 353] width 107 height 20
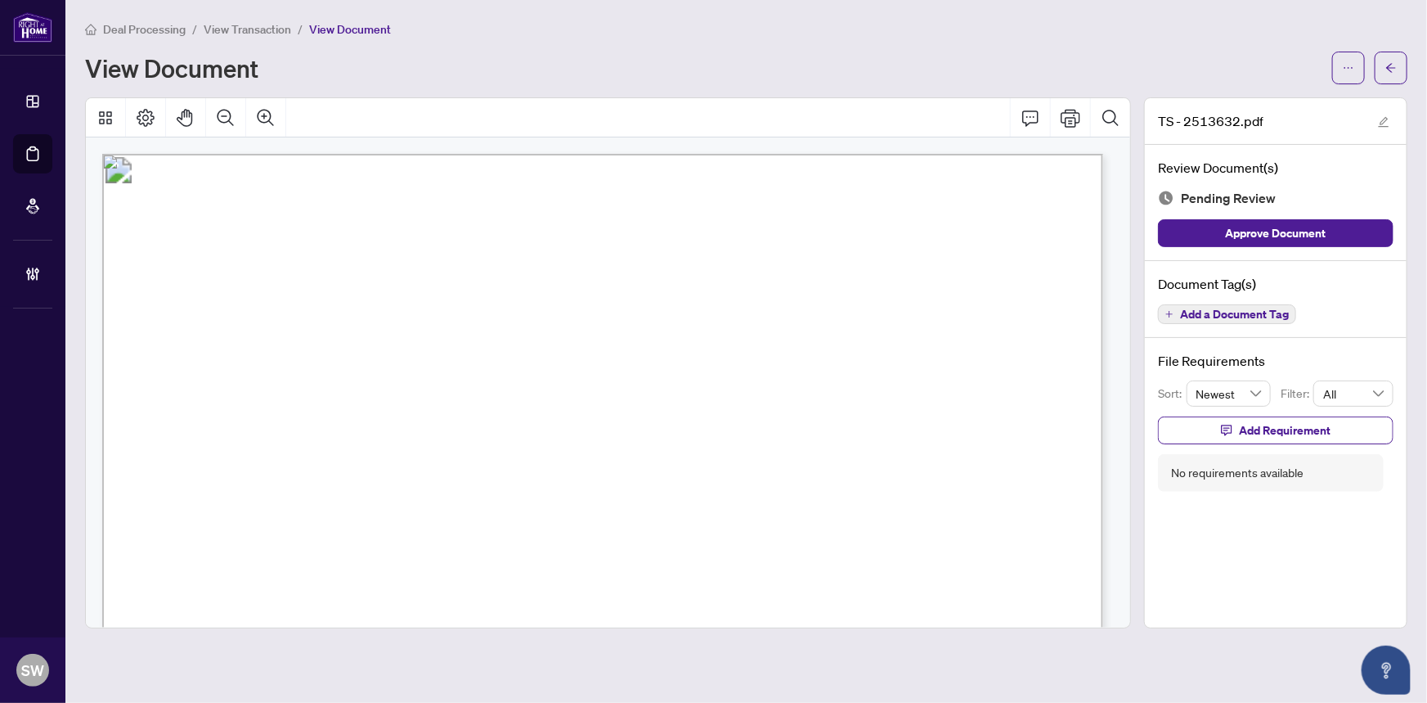
click at [1209, 317] on span "Add a Document Tag" at bounding box center [1234, 313] width 109 height 11
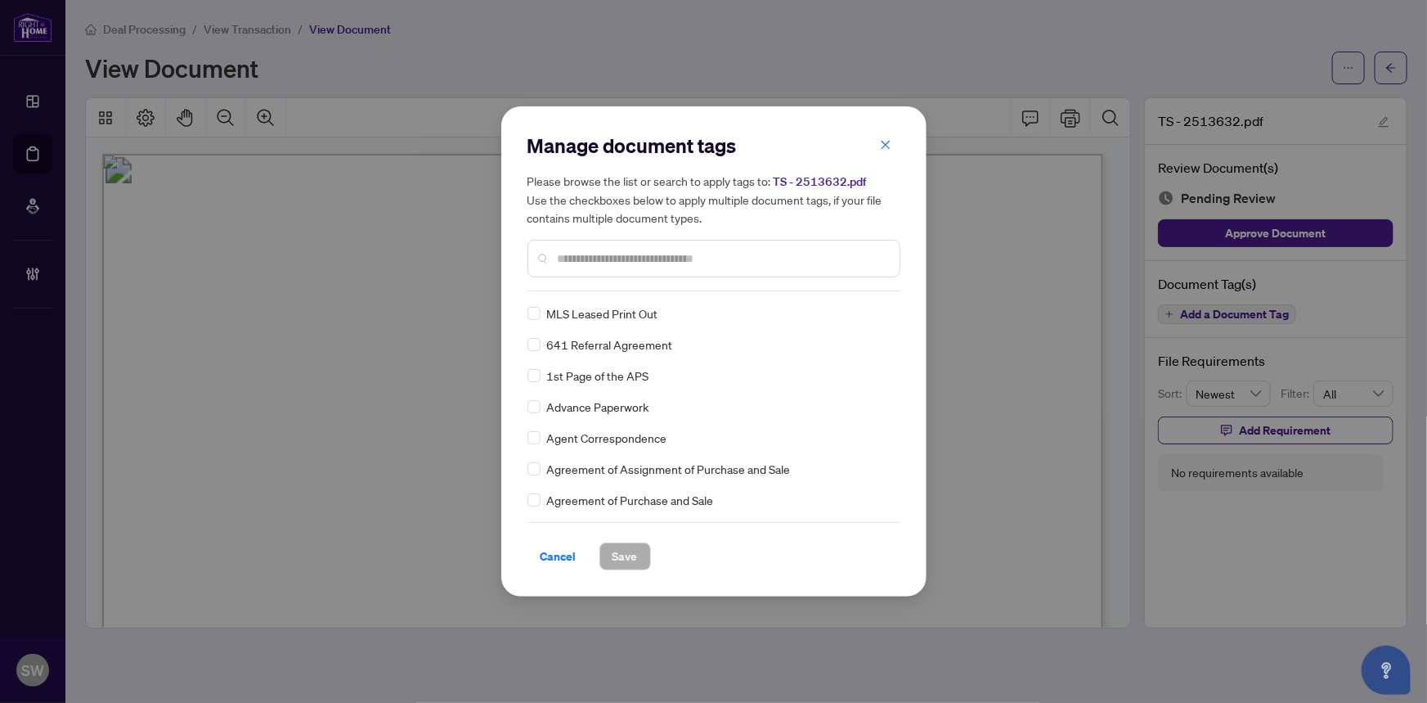
click at [613, 262] on input "text" at bounding box center [722, 258] width 329 height 18
type input "*****"
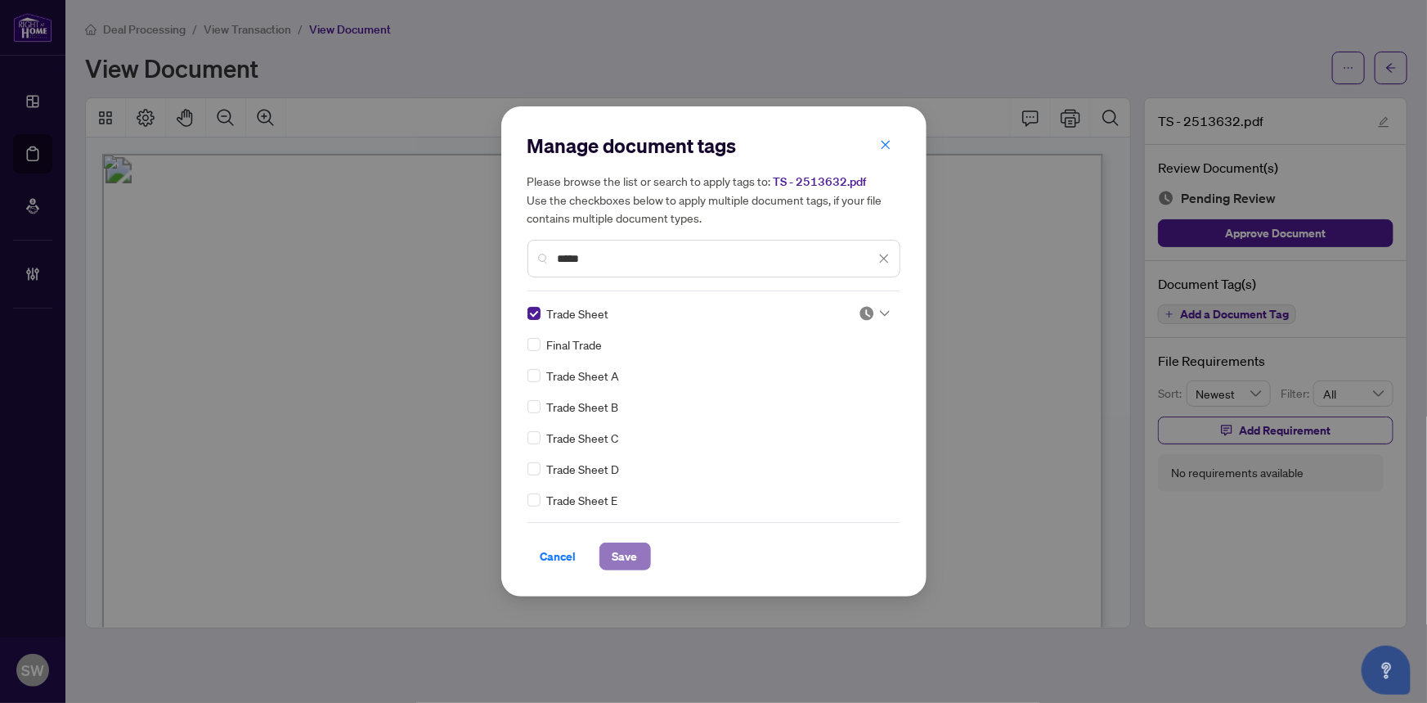
click at [613, 555] on span "Save" at bounding box center [625, 556] width 25 height 26
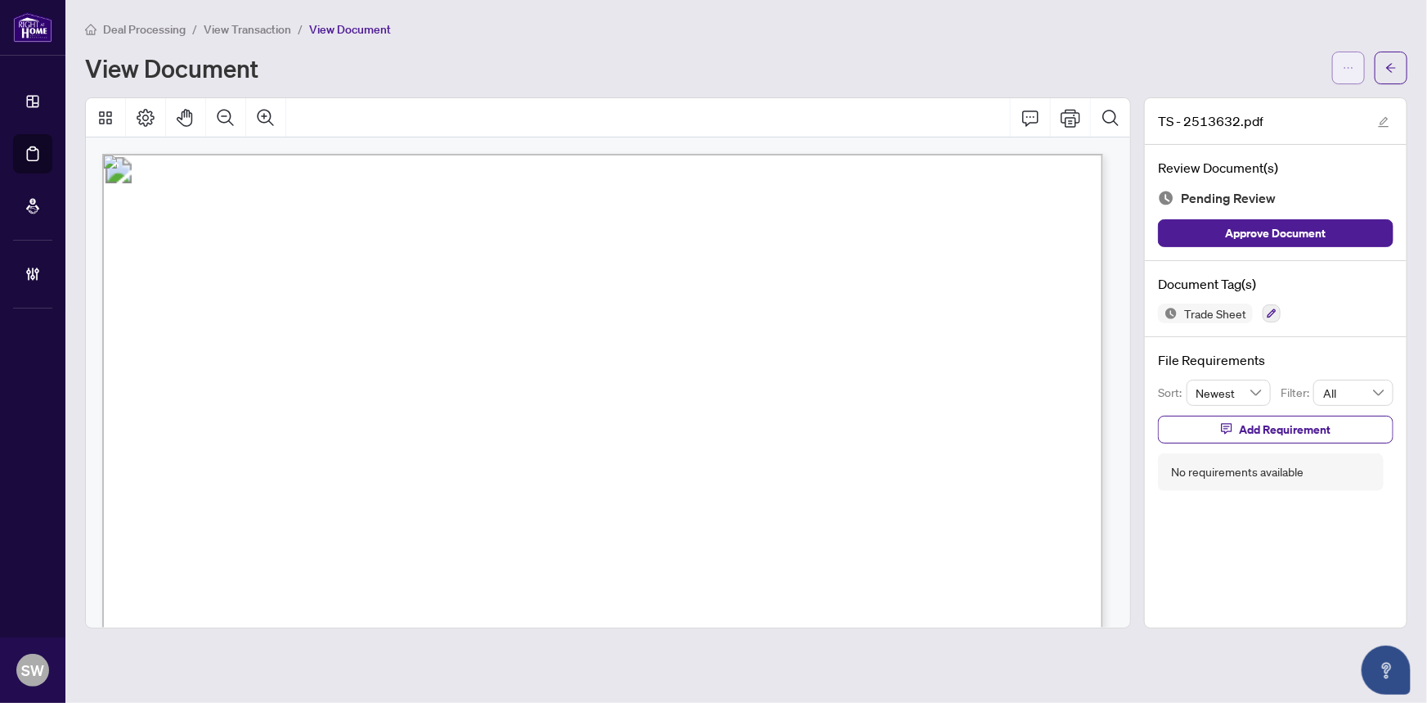
click at [1346, 70] on icon "ellipsis" at bounding box center [1348, 67] width 11 height 11
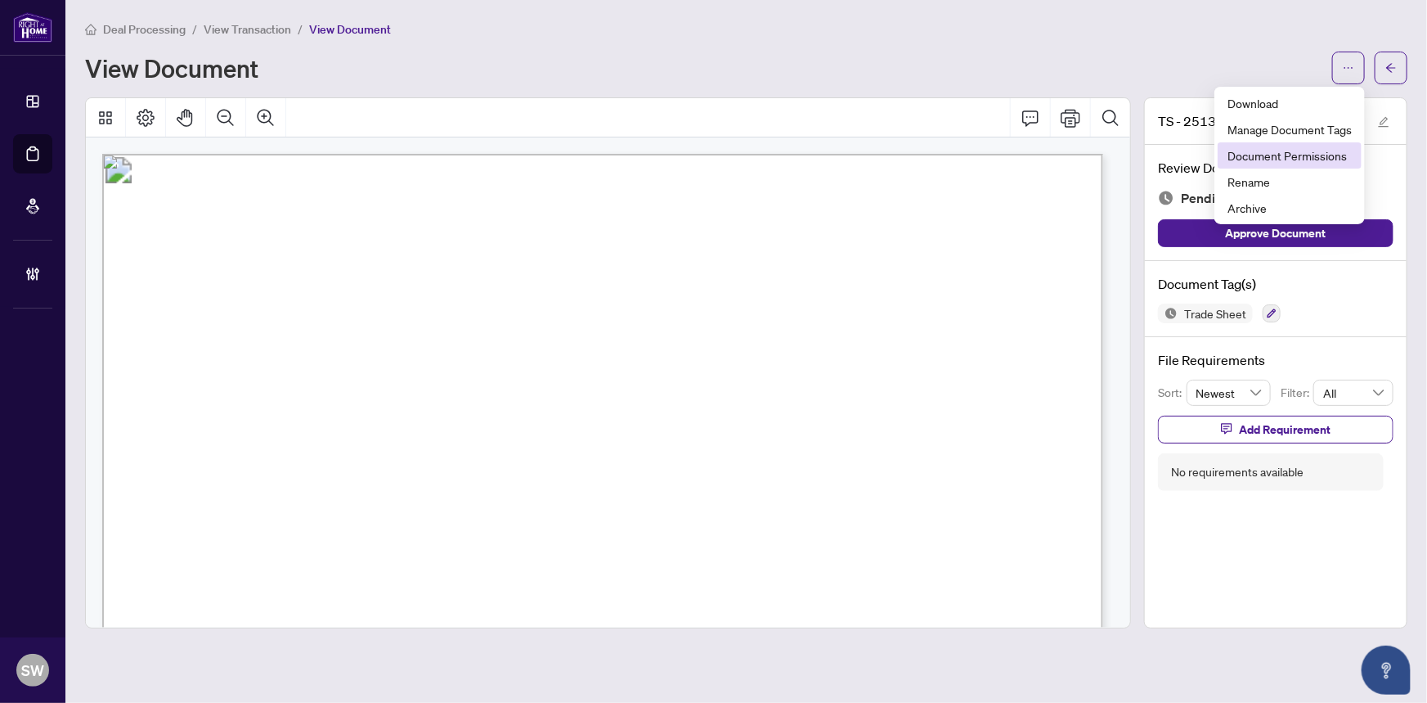
click at [1301, 160] on span "Document Permissions" at bounding box center [1290, 155] width 124 height 18
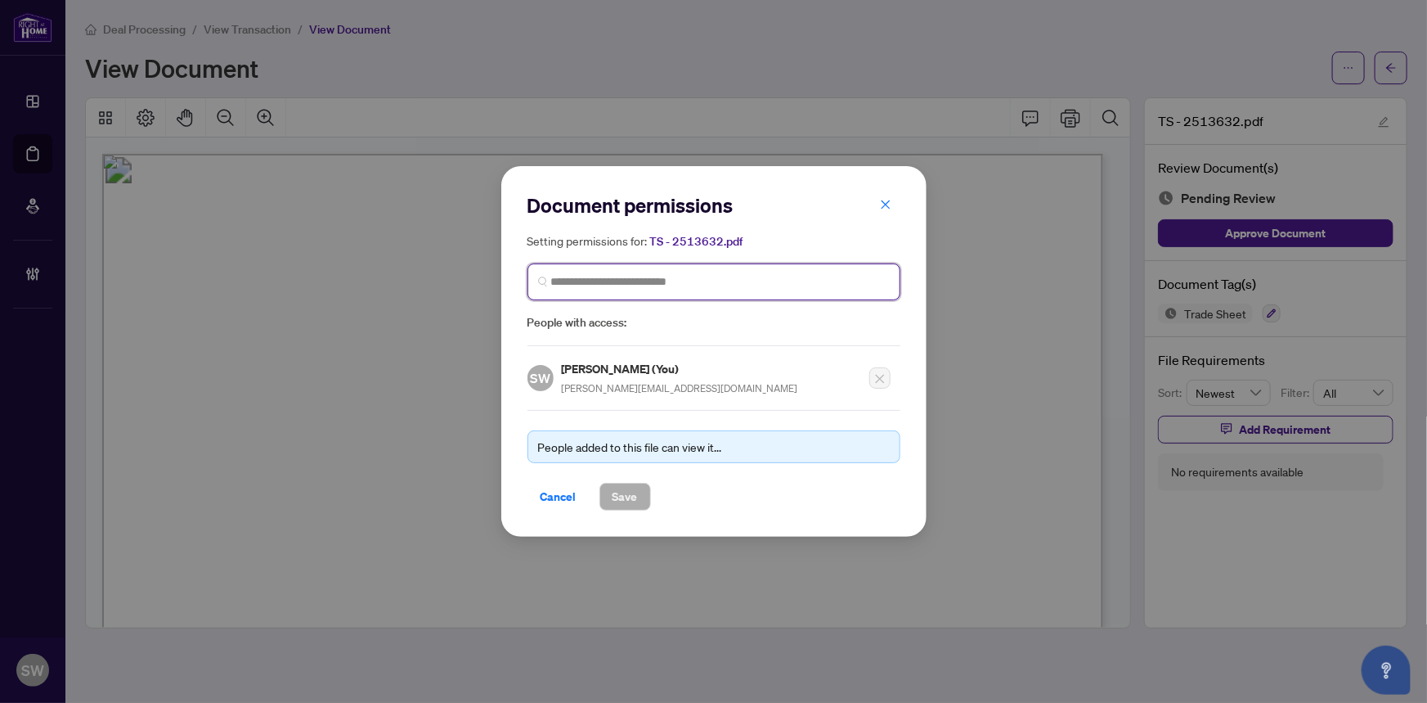
click at [717, 286] on input "search" at bounding box center [720, 281] width 339 height 17
paste input "**********"
type input "**********"
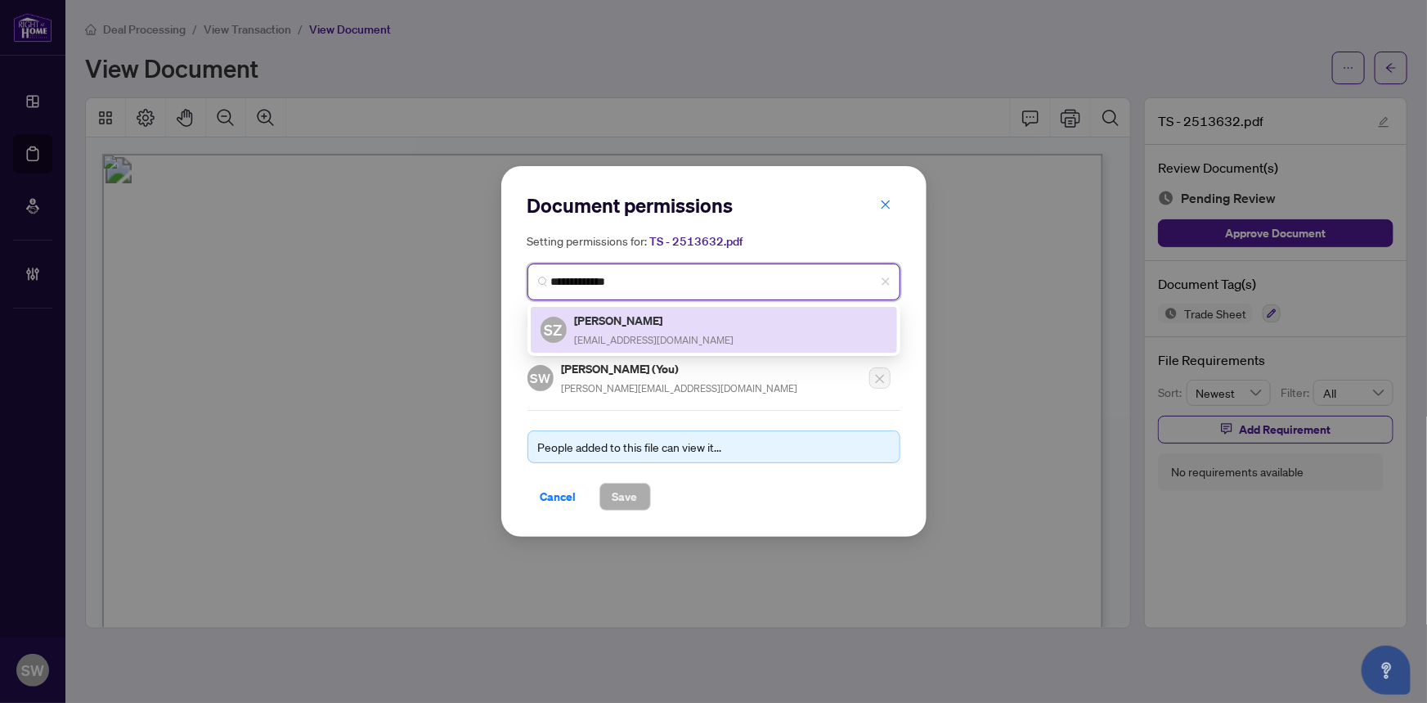
click at [623, 339] on span "stanleyzhao@hotmail.com" at bounding box center [655, 340] width 160 height 12
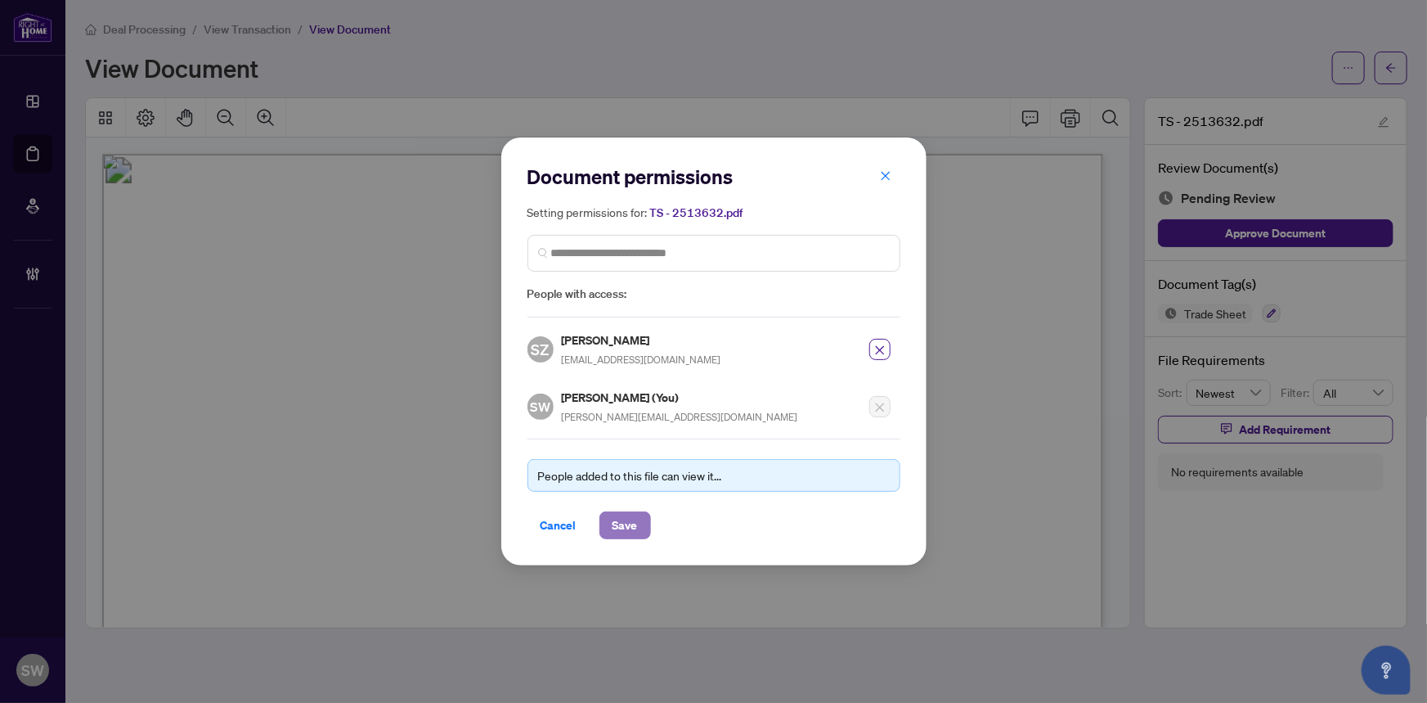
click at [617, 517] on span "Save" at bounding box center [625, 525] width 25 height 26
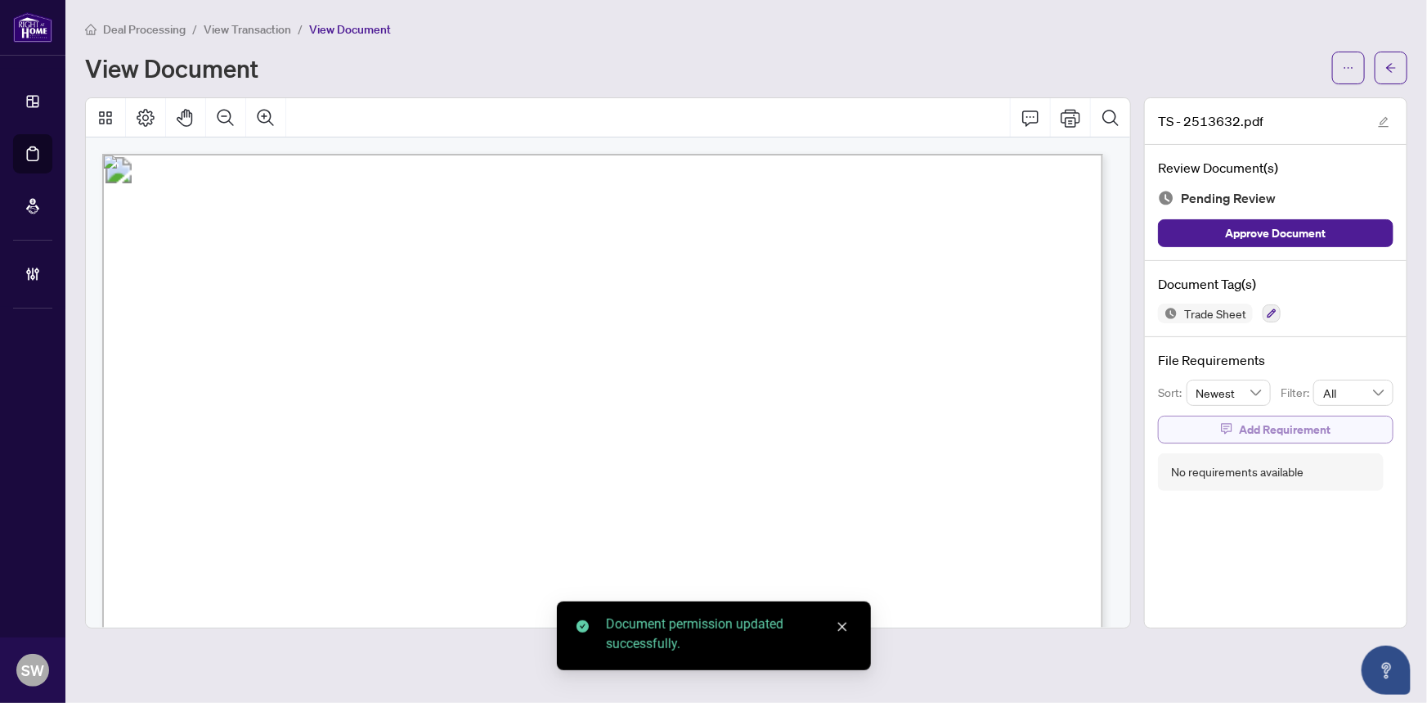
click at [1343, 429] on button "Add Requirement" at bounding box center [1276, 430] width 236 height 28
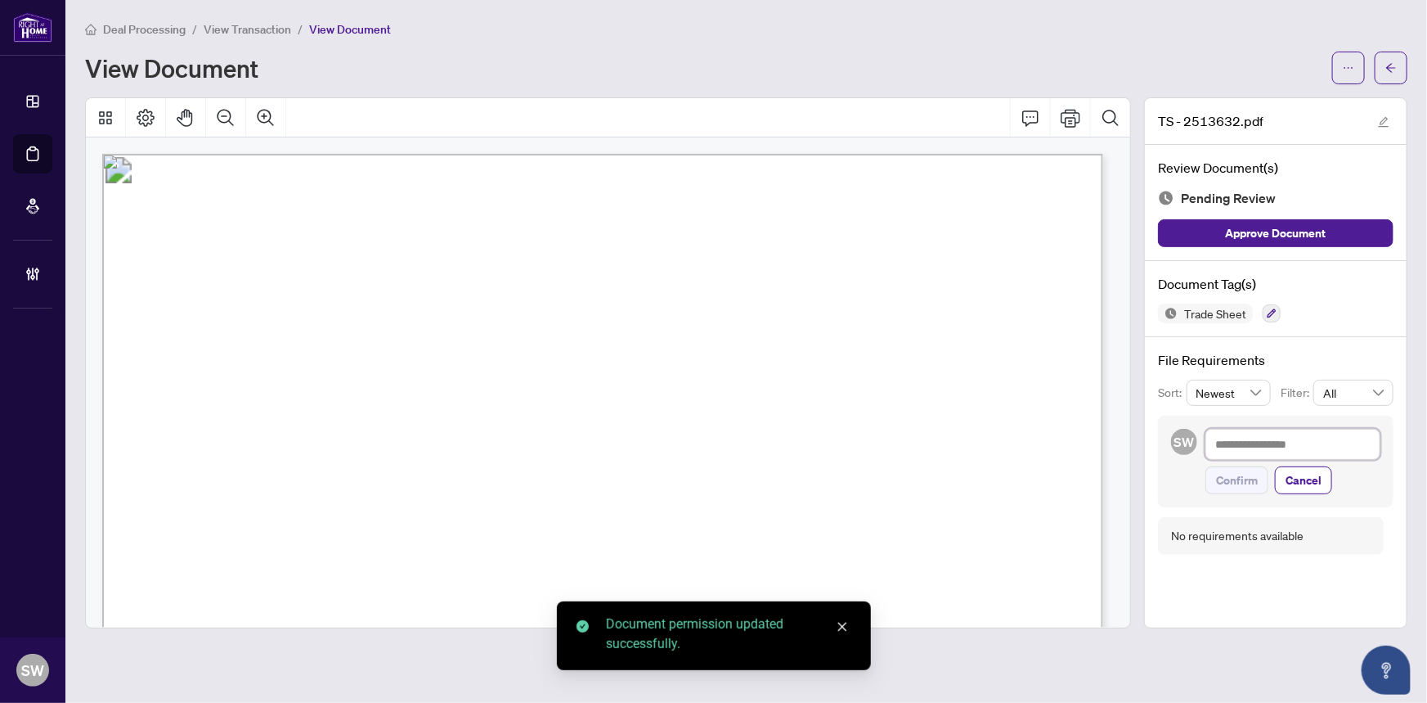
click at [1315, 447] on textarea at bounding box center [1293, 444] width 175 height 31
paste textarea "**********"
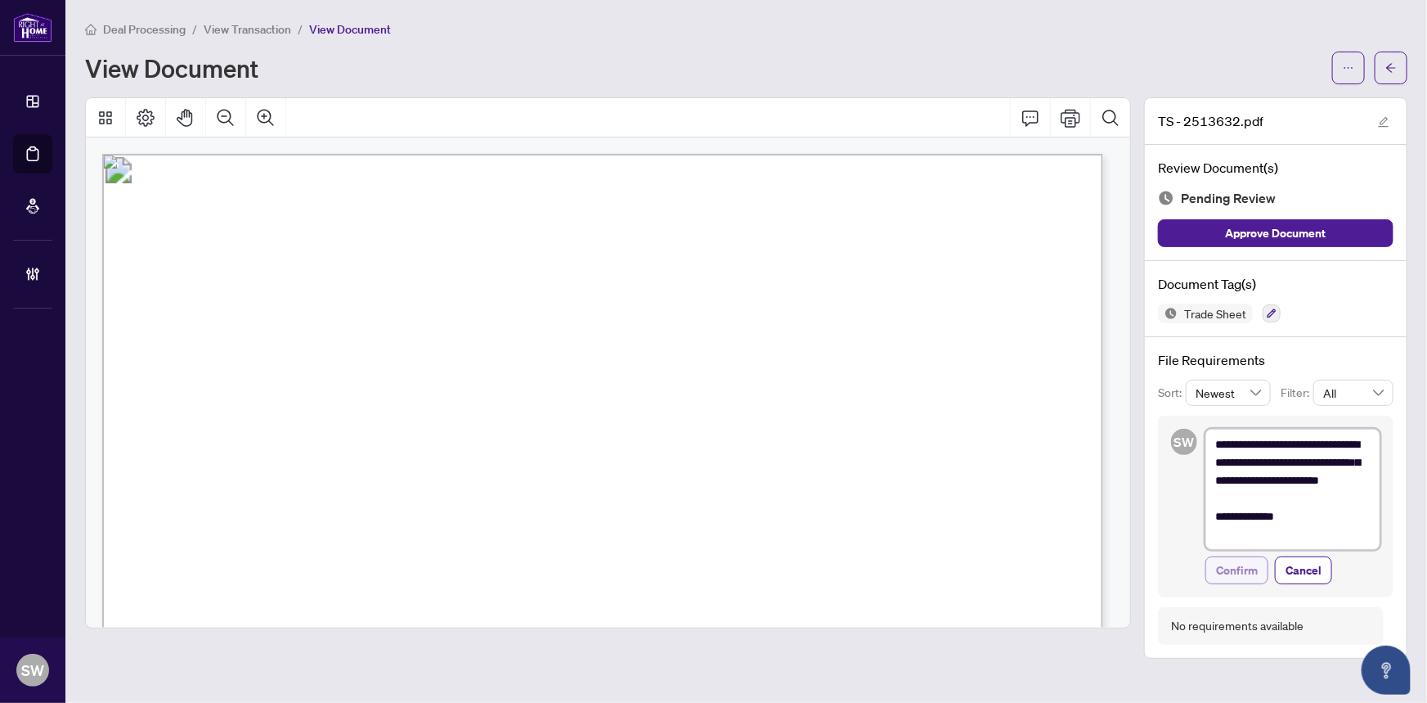
type textarea "**********"
click at [1255, 566] on span "Confirm" at bounding box center [1237, 570] width 42 height 26
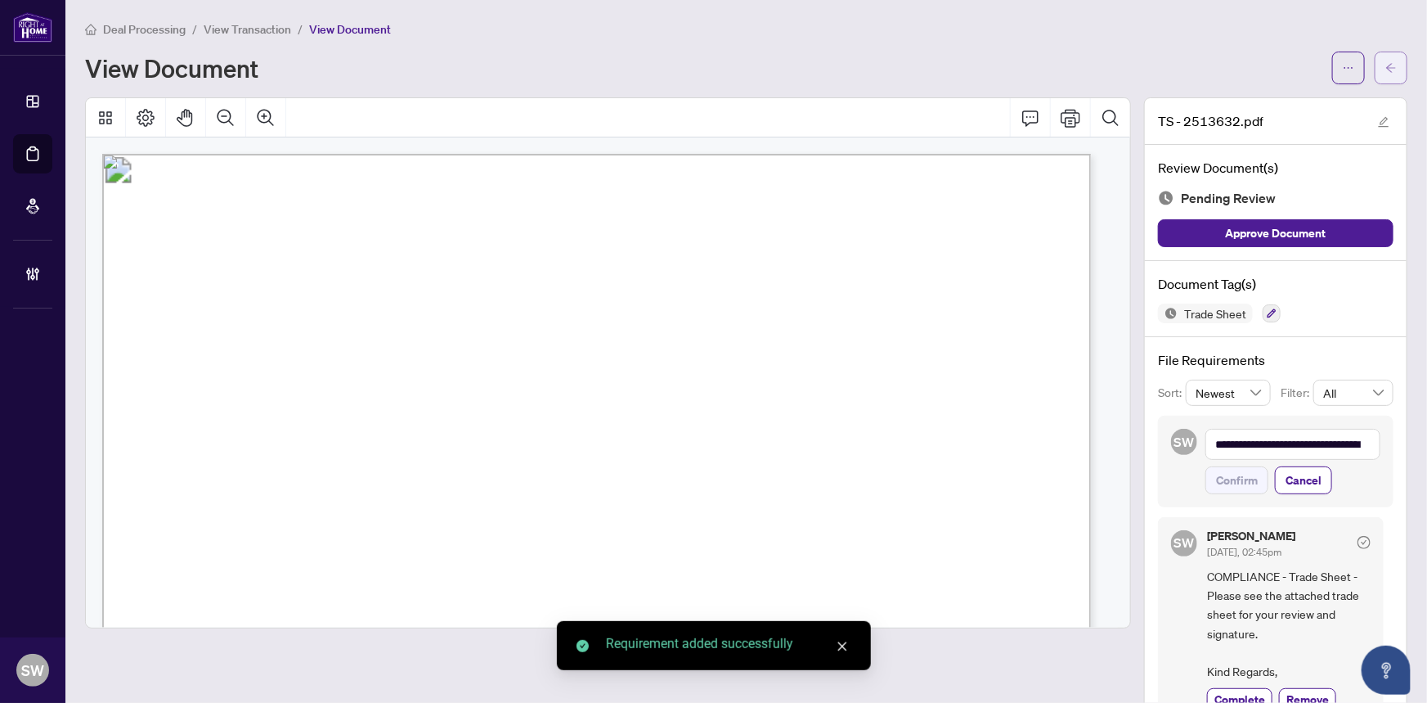
click at [1386, 62] on icon "arrow-left" at bounding box center [1391, 67] width 11 height 11
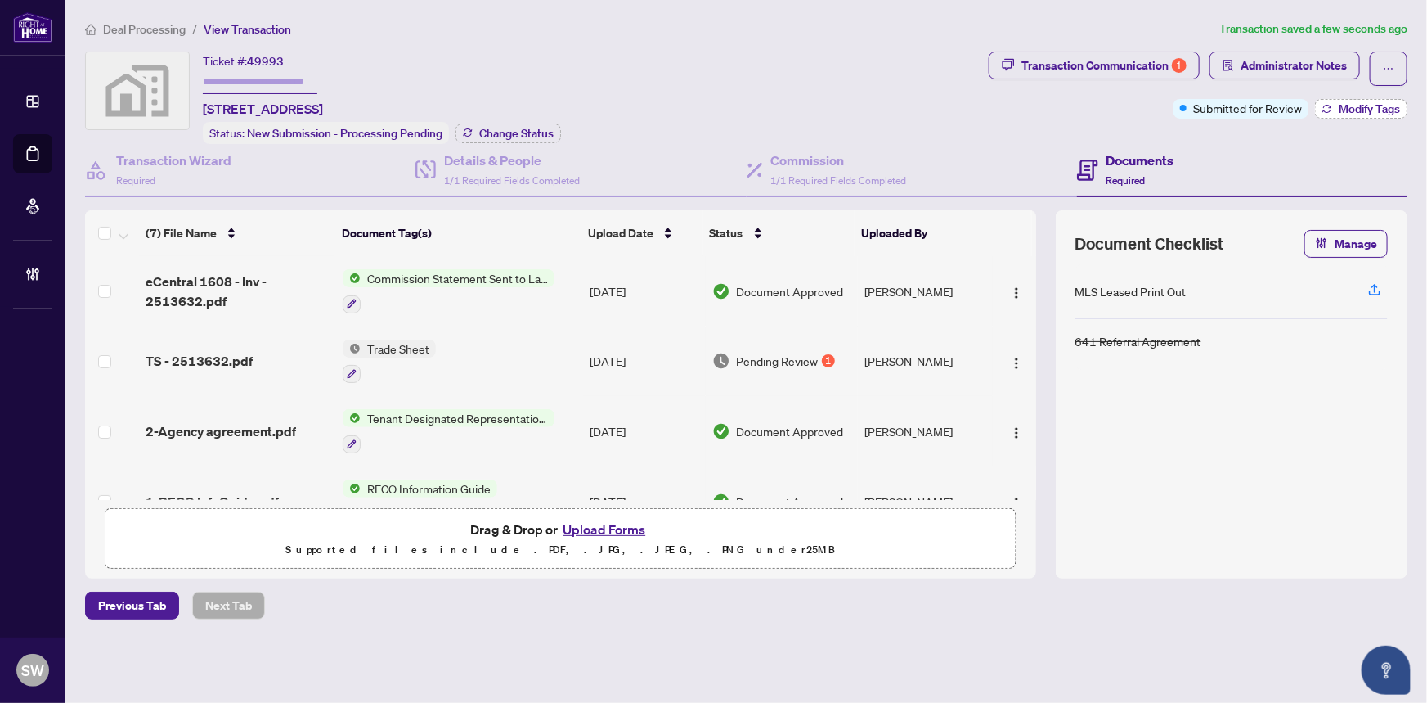
click at [1367, 114] on span "Modify Tags" at bounding box center [1369, 108] width 61 height 11
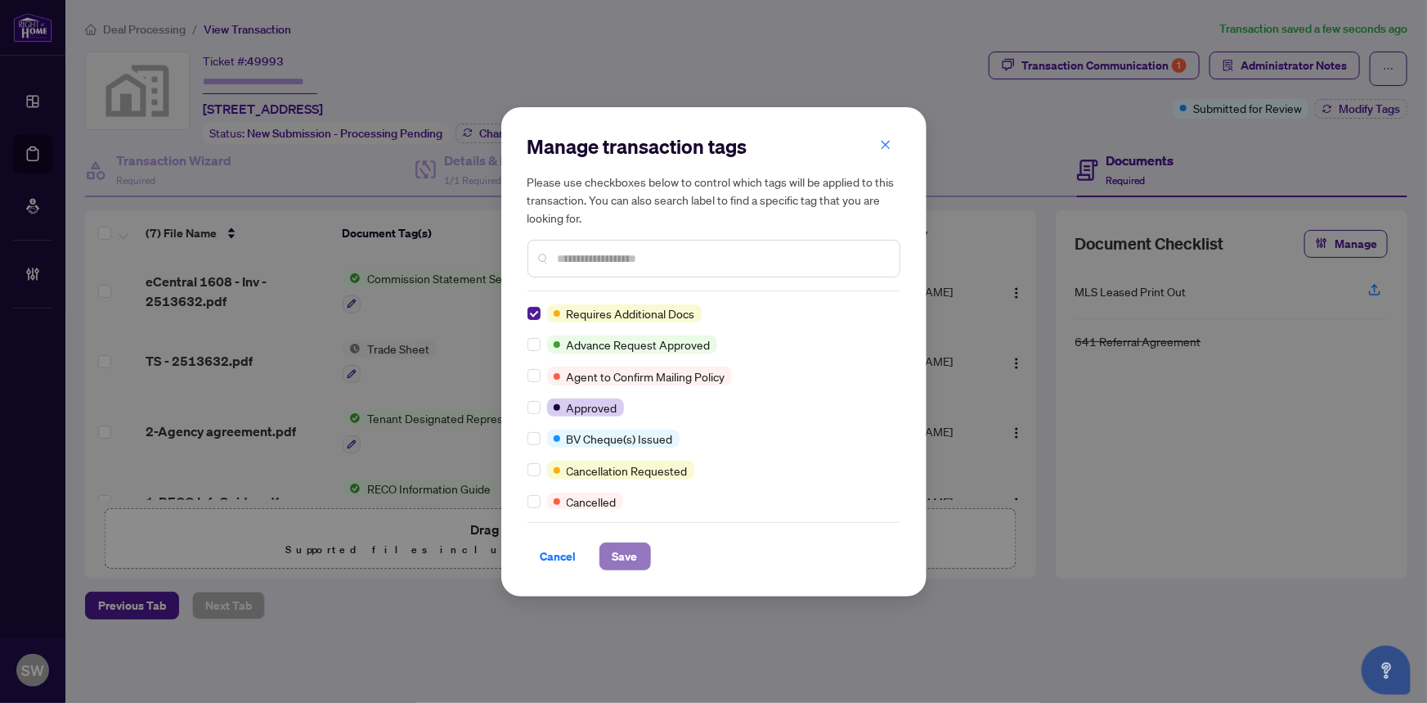
click at [631, 555] on span "Save" at bounding box center [625, 556] width 25 height 26
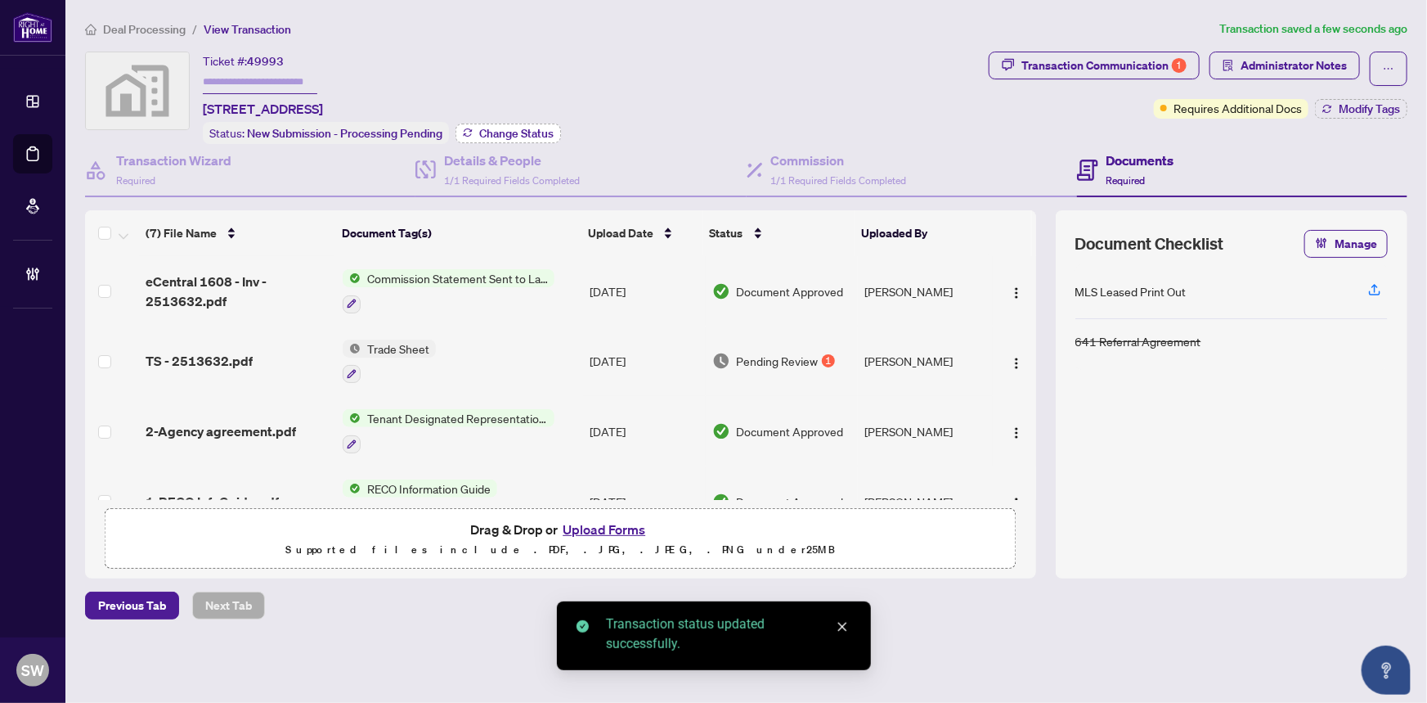
click at [515, 133] on span "Change Status" at bounding box center [516, 133] width 74 height 11
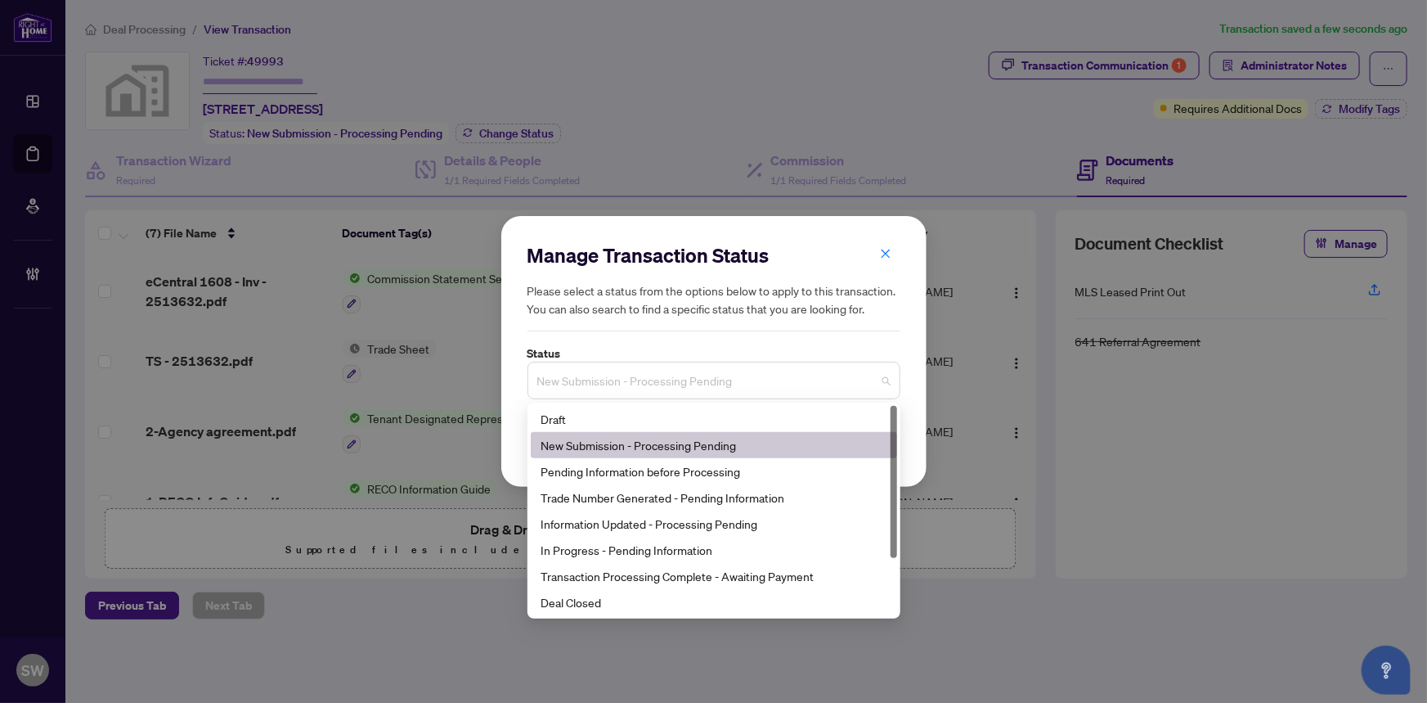
click at [629, 373] on span "New Submission - Processing Pending" at bounding box center [713, 380] width 353 height 31
click at [614, 498] on div "Trade Number Generated - Pending Information" at bounding box center [714, 497] width 347 height 18
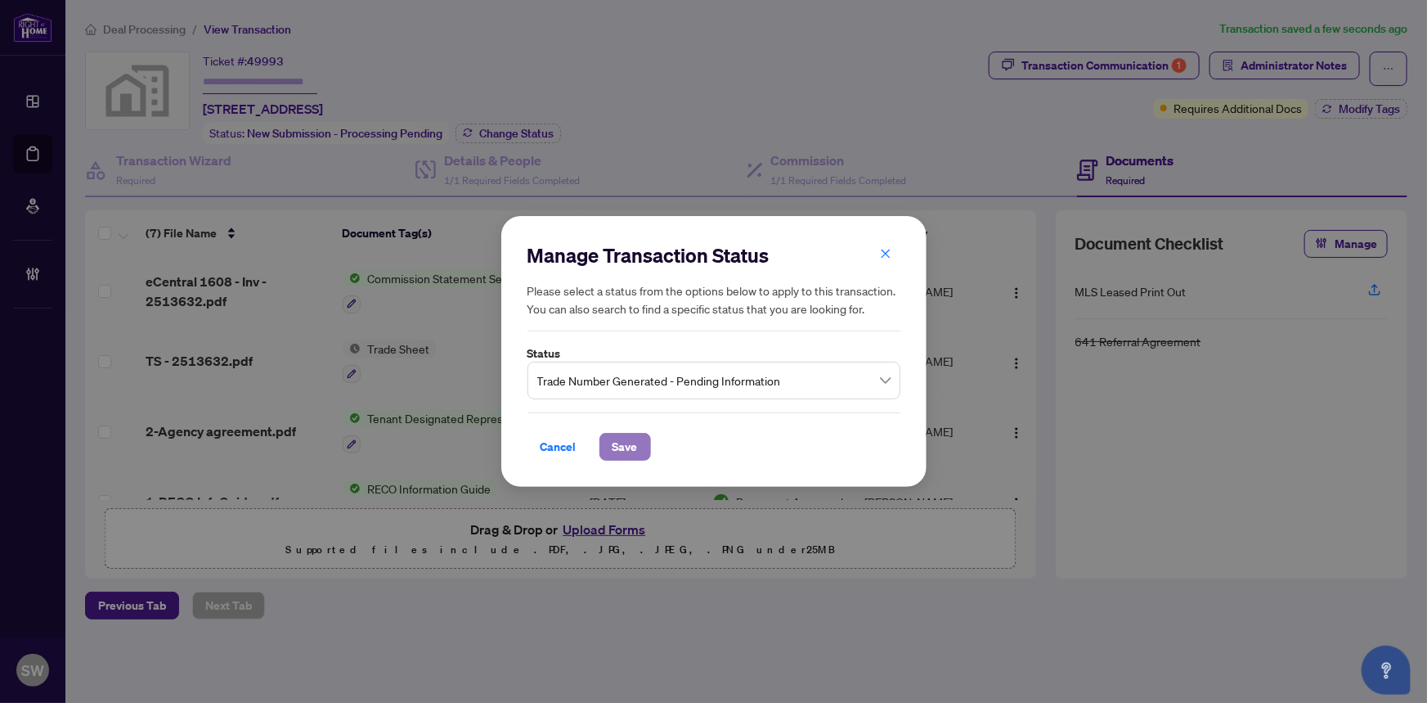
click at [638, 451] on button "Save" at bounding box center [626, 447] width 52 height 28
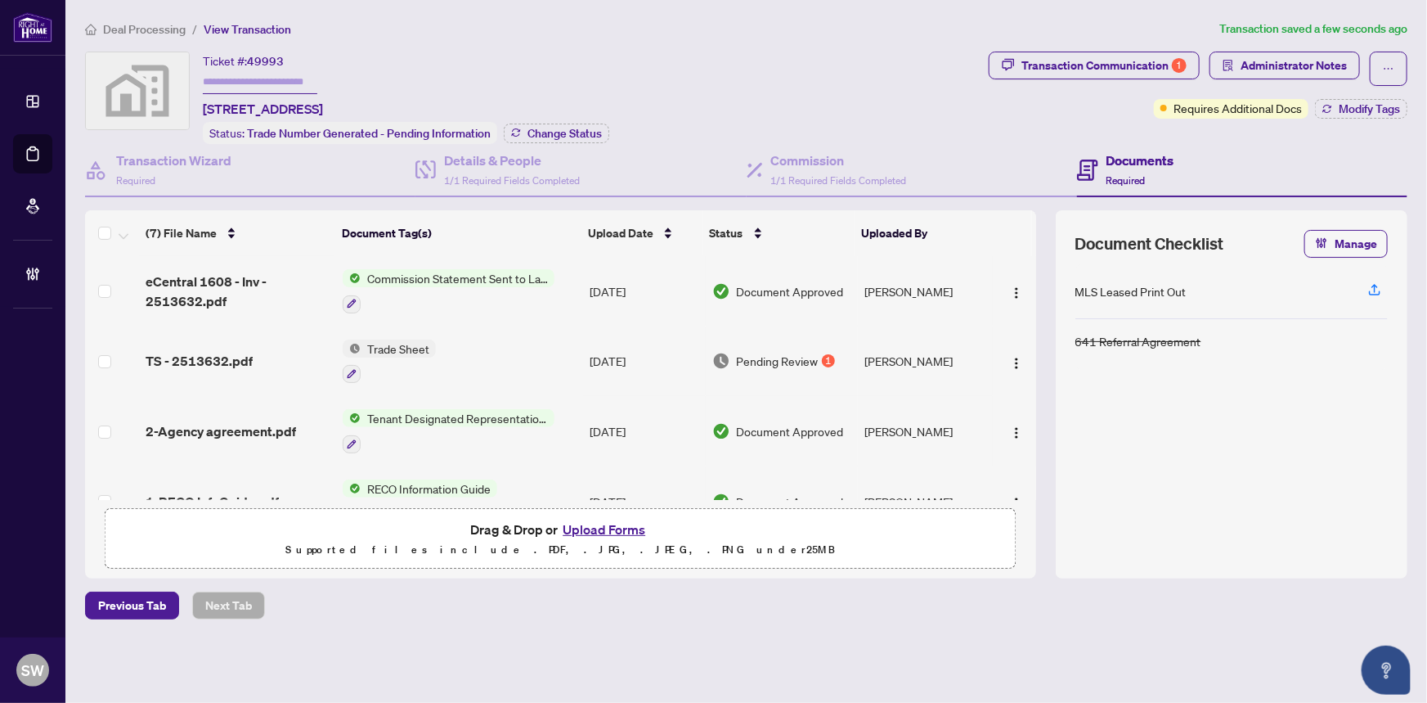
click at [249, 81] on input "text" at bounding box center [260, 82] width 115 height 24
paste input "*******"
type input "*******"
click at [1073, 69] on div "Transaction Communication 1" at bounding box center [1104, 65] width 165 height 26
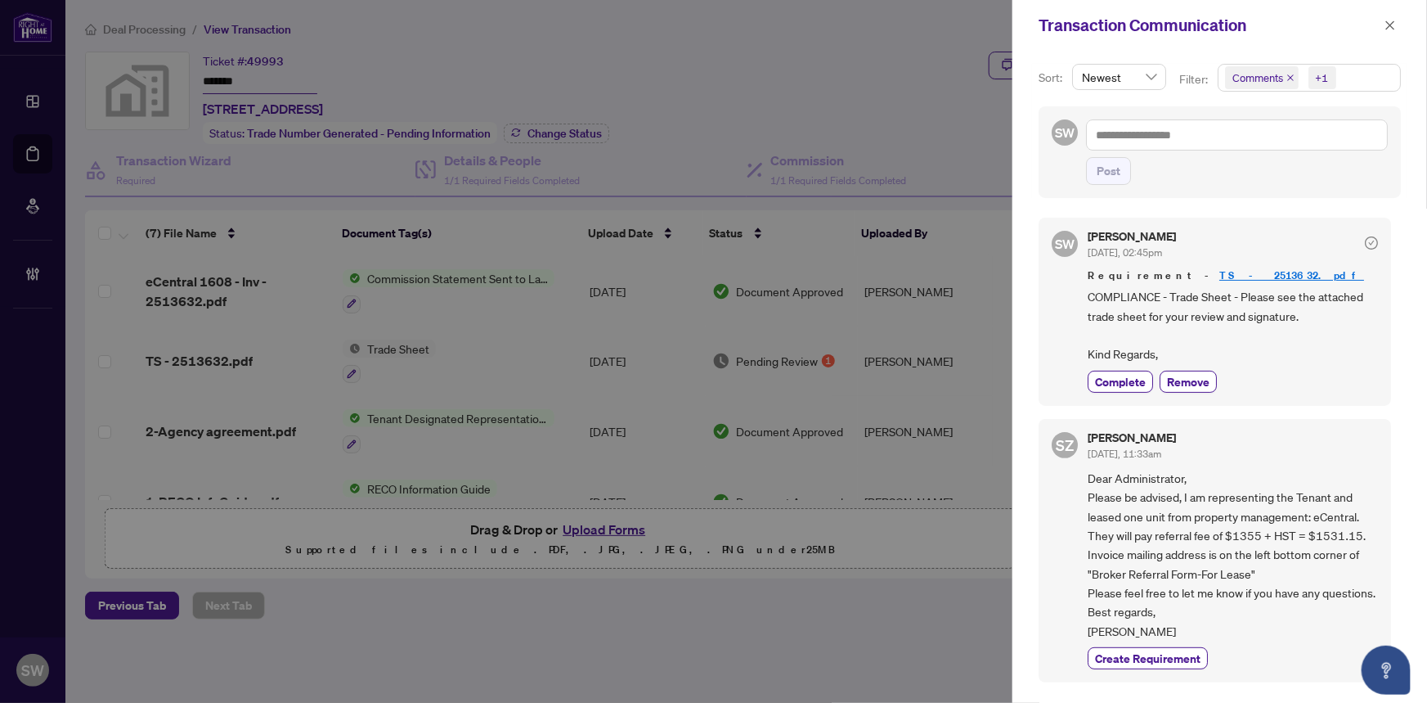
scroll to position [2, 0]
click at [1391, 24] on icon "close" at bounding box center [1390, 25] width 11 height 11
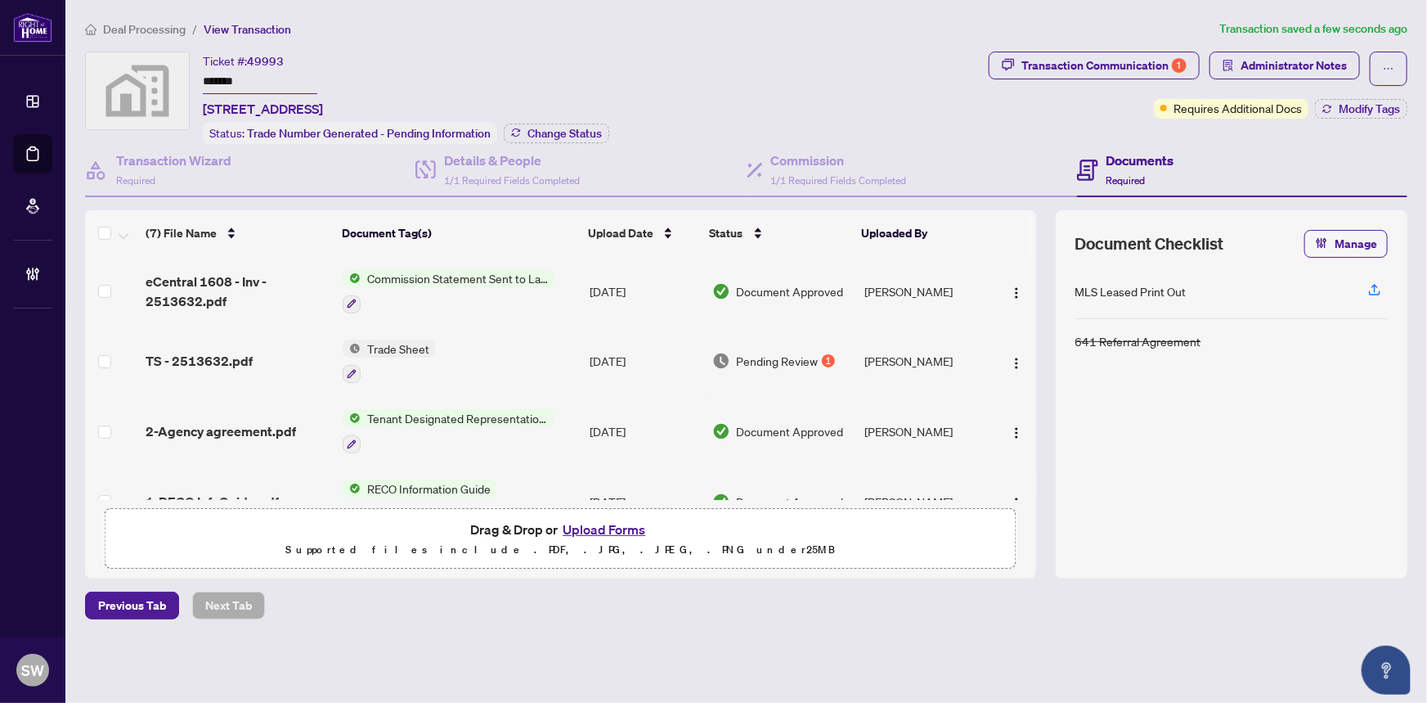
click at [149, 29] on span "Deal Processing" at bounding box center [144, 29] width 83 height 15
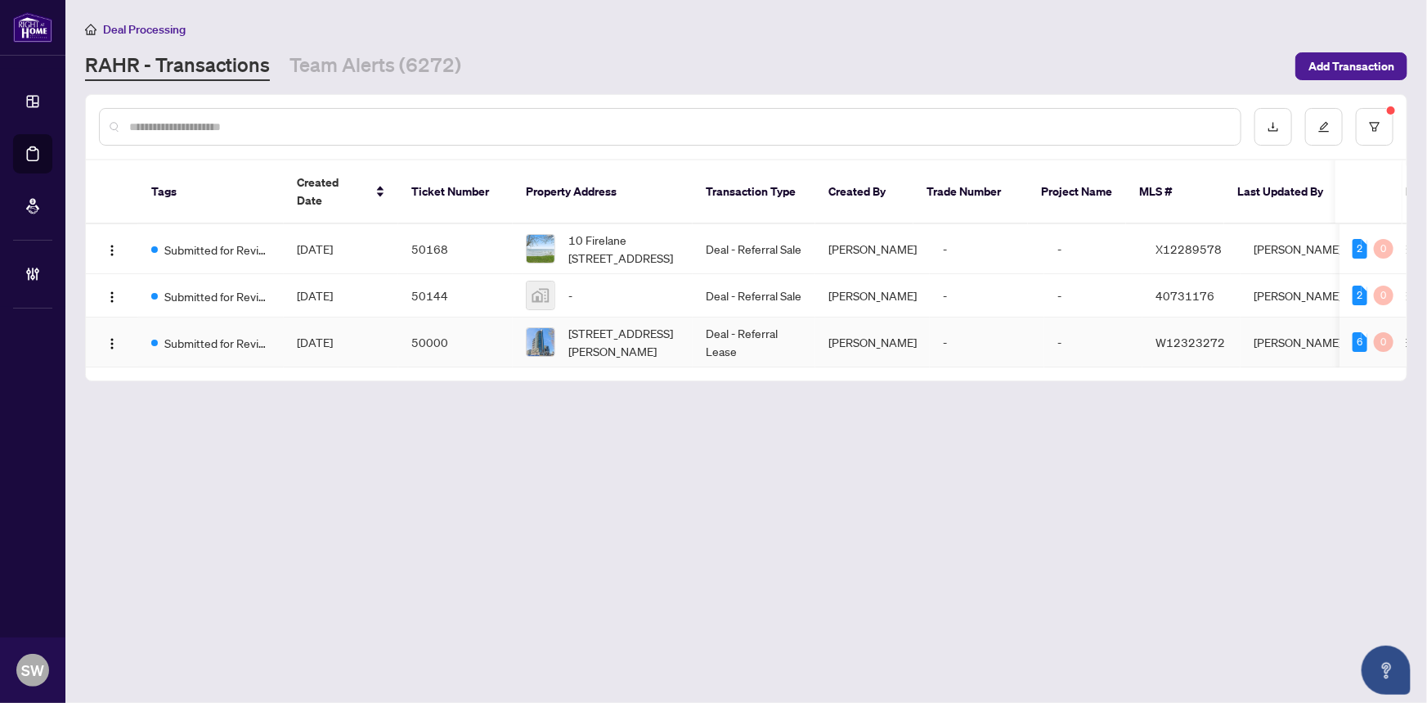
click at [333, 335] on span "Aug/24/2025" at bounding box center [315, 342] width 36 height 15
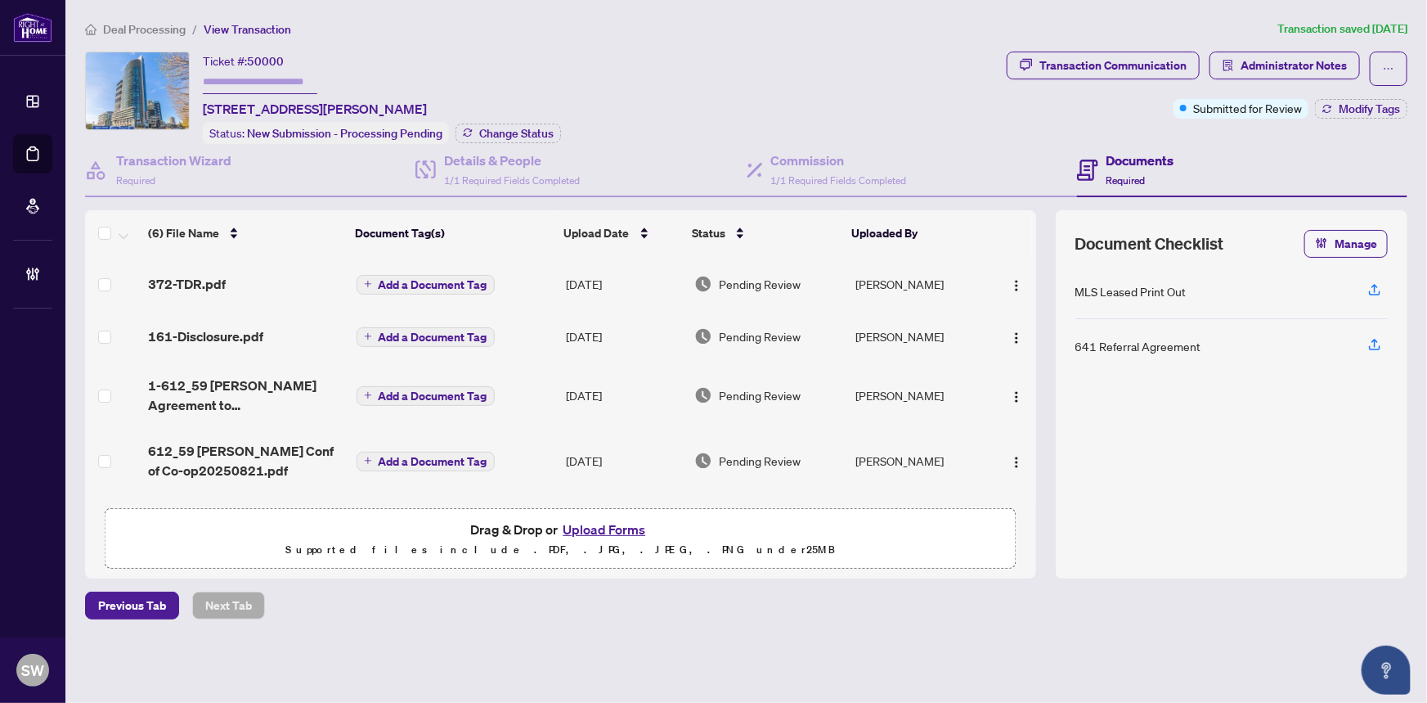
scroll to position [74, 0]
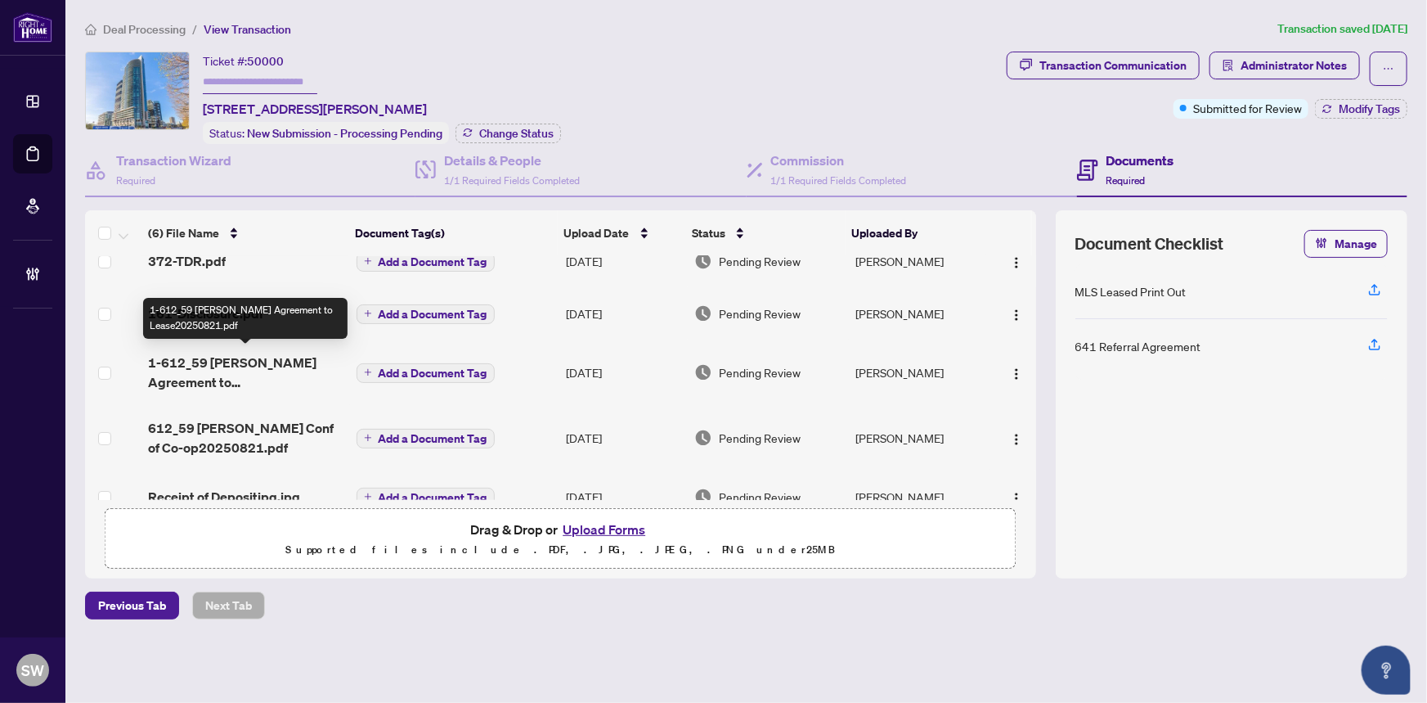
click at [215, 357] on span "1-612_59 Annie Craig Agreement to Lease20250821.pdf" at bounding box center [245, 372] width 195 height 39
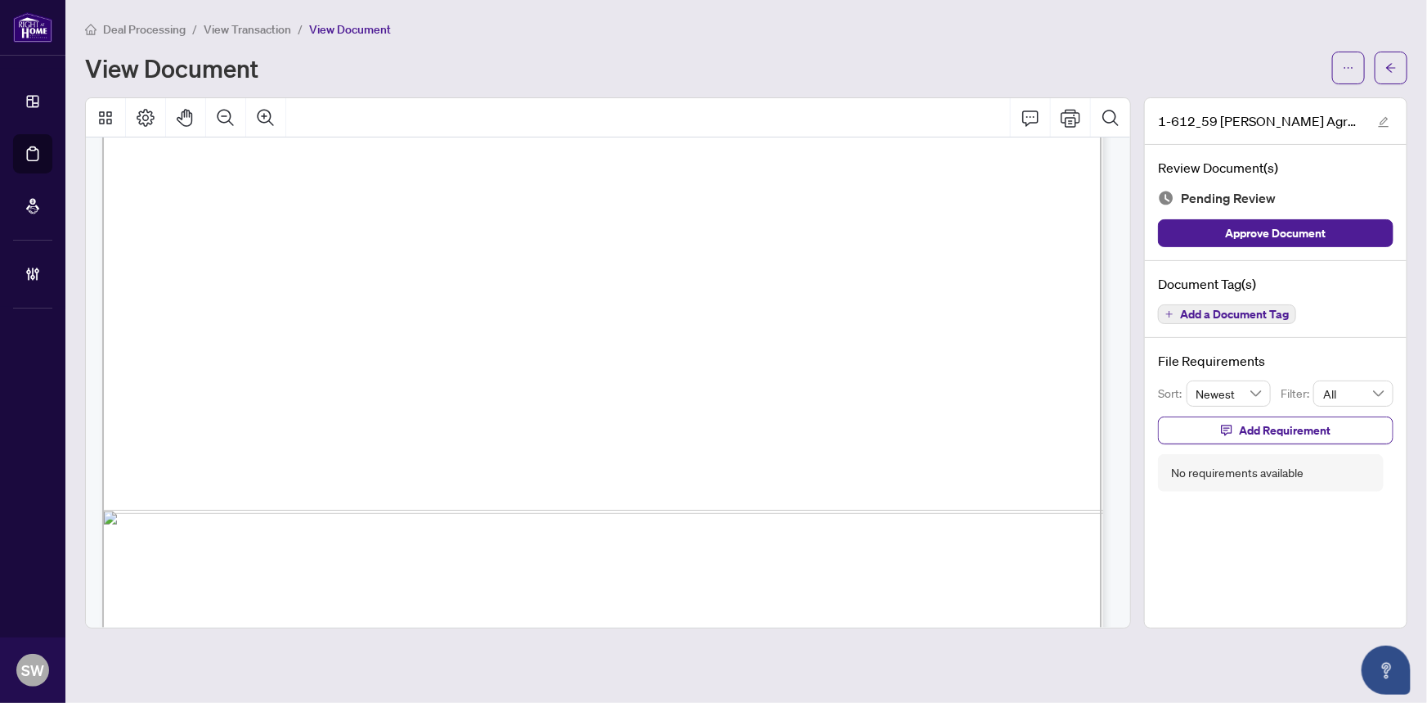
scroll to position [6111, 0]
click at [1388, 63] on icon "arrow-left" at bounding box center [1391, 67] width 11 height 11
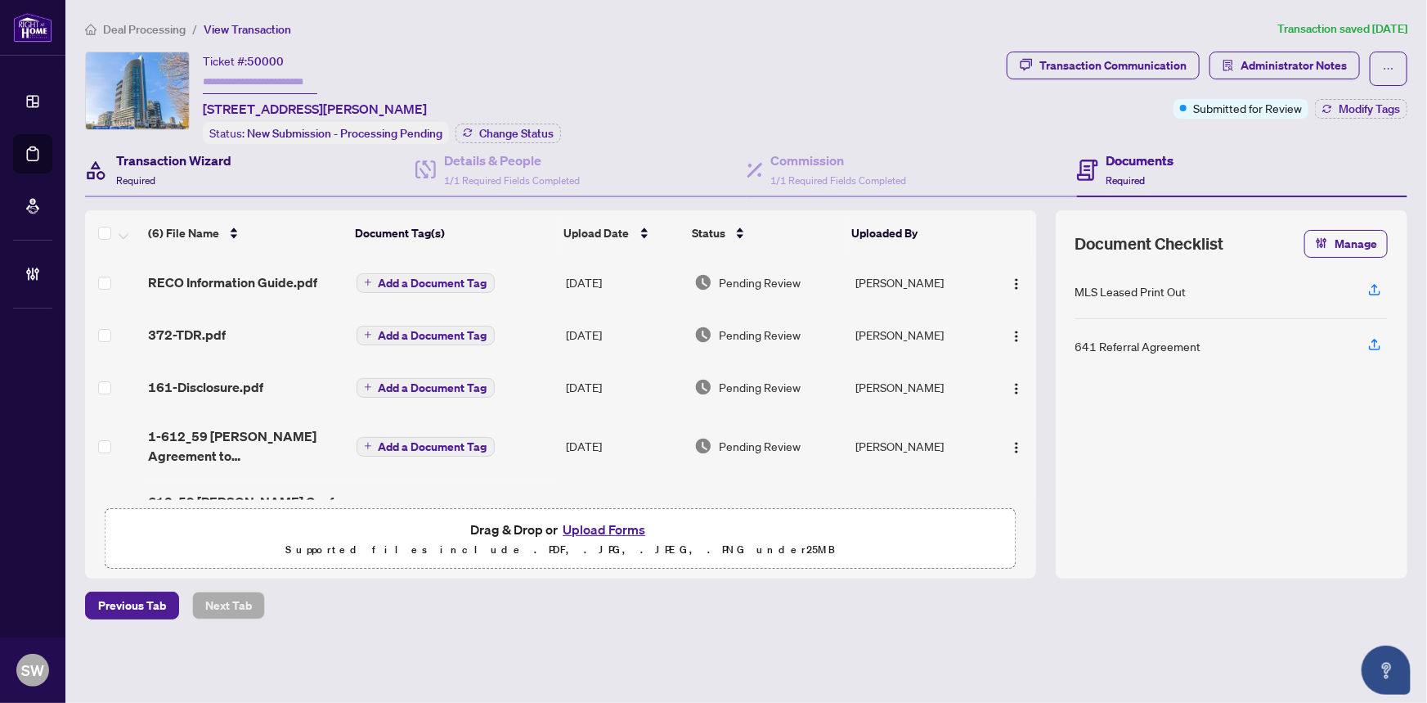
click at [176, 152] on h4 "Transaction Wizard" at bounding box center [173, 161] width 115 height 20
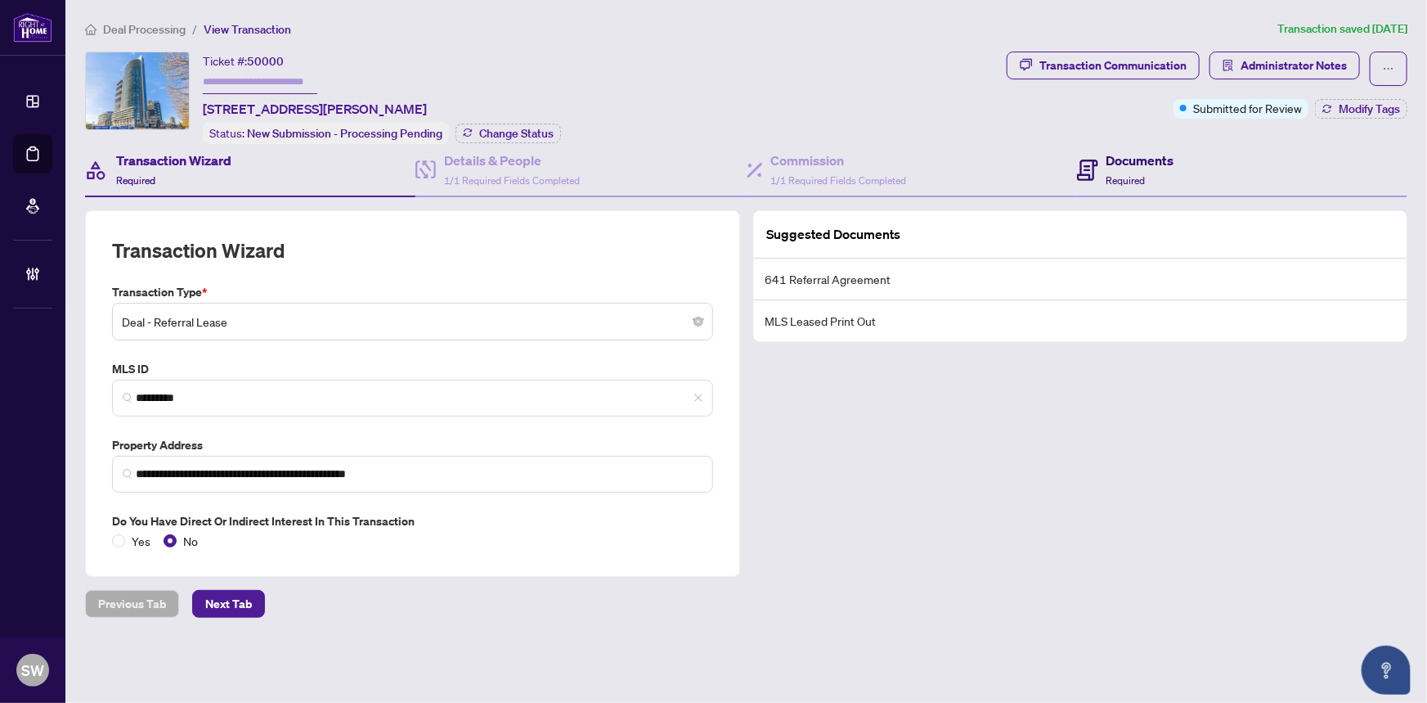
click at [1166, 178] on div "Documents Required" at bounding box center [1141, 170] width 68 height 38
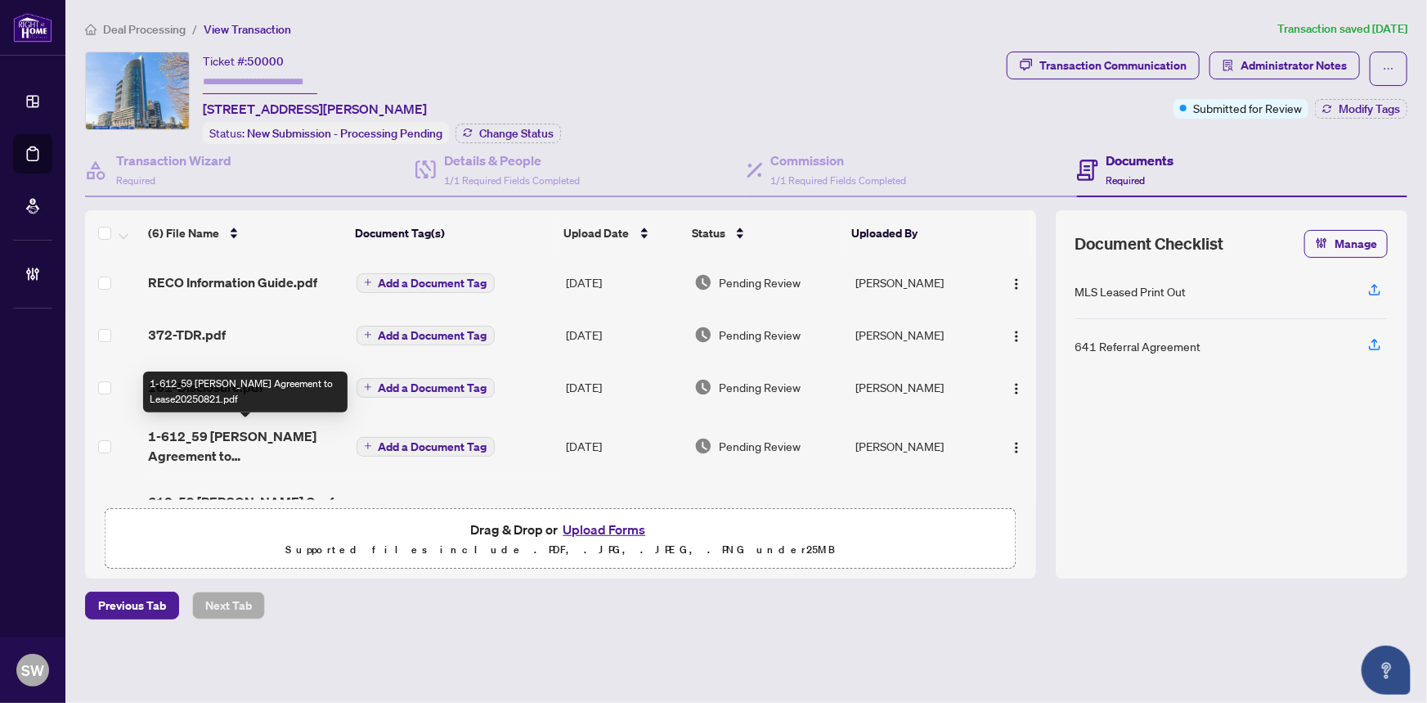
click at [198, 443] on span "1-612_59 Annie Craig Agreement to Lease20250821.pdf" at bounding box center [245, 445] width 195 height 39
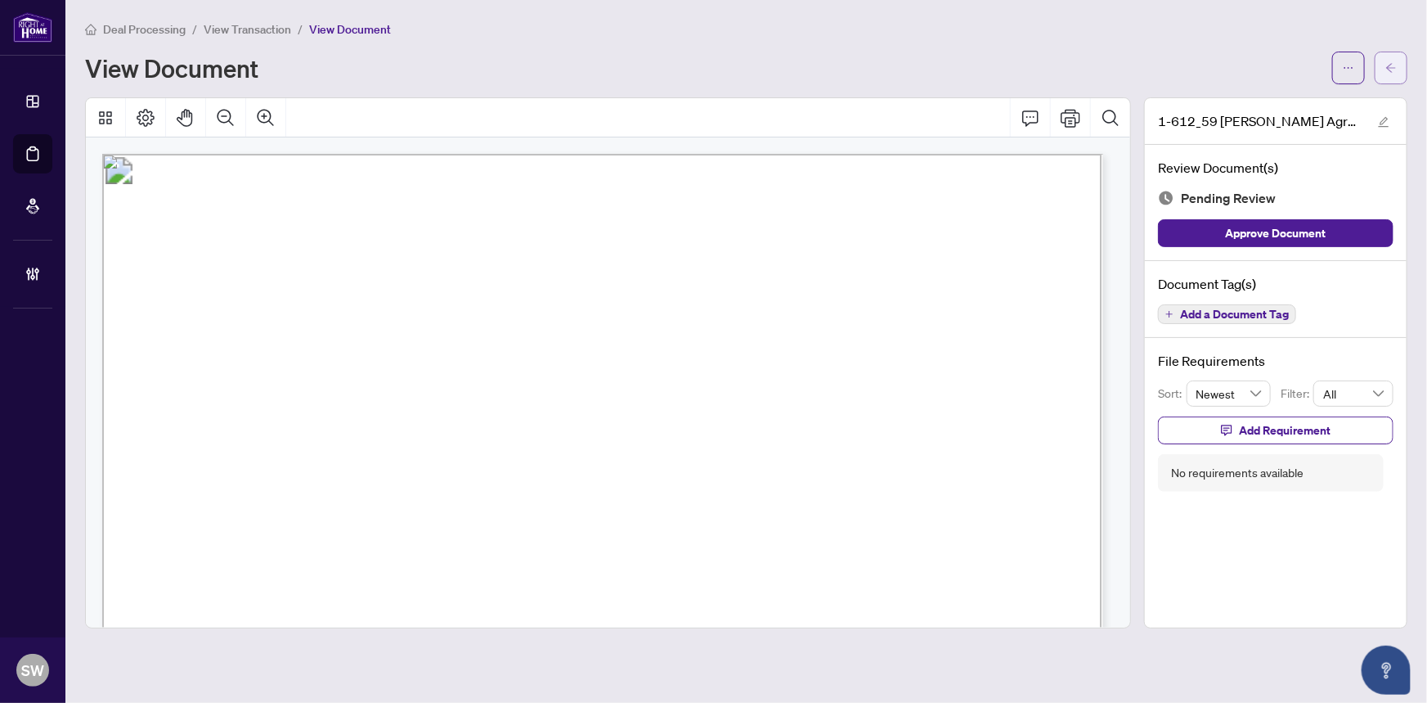
click at [1391, 74] on span "button" at bounding box center [1391, 68] width 11 height 26
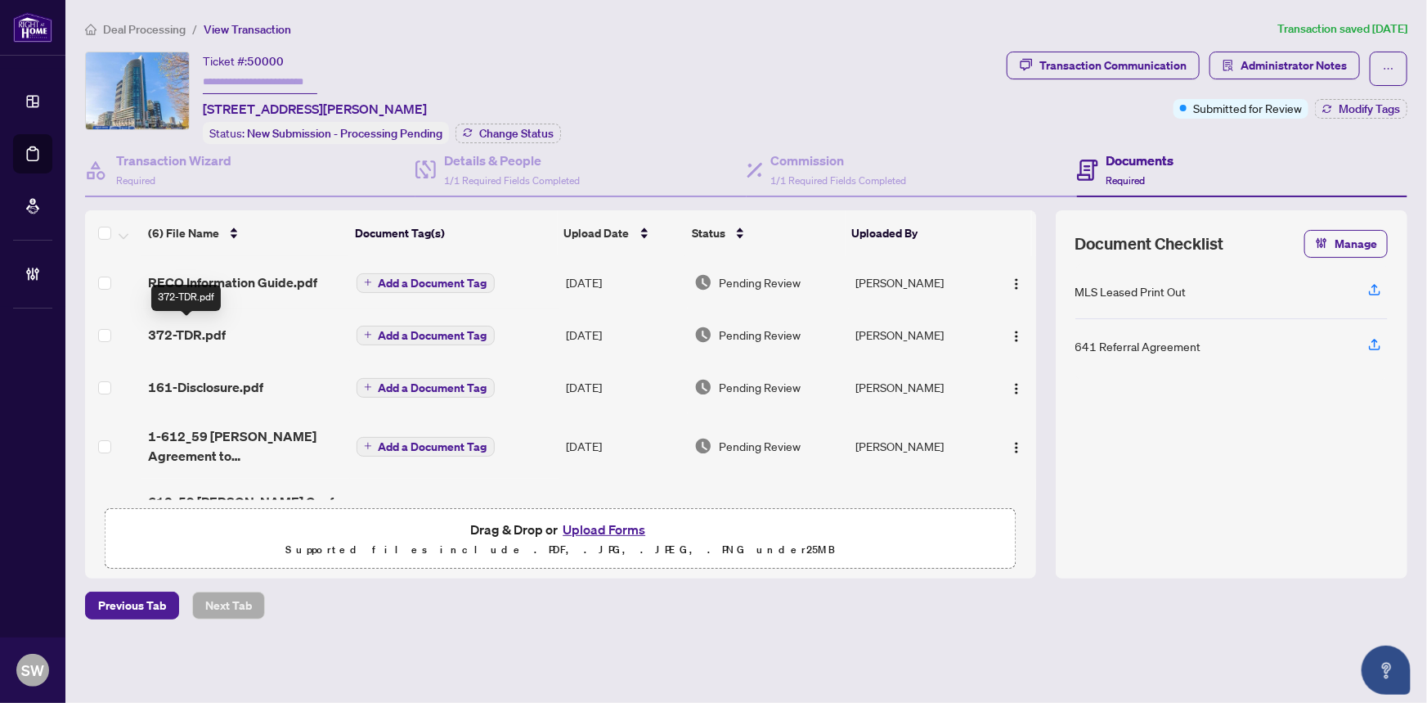
click at [209, 333] on span "372-TDR.pdf" at bounding box center [187, 335] width 78 height 20
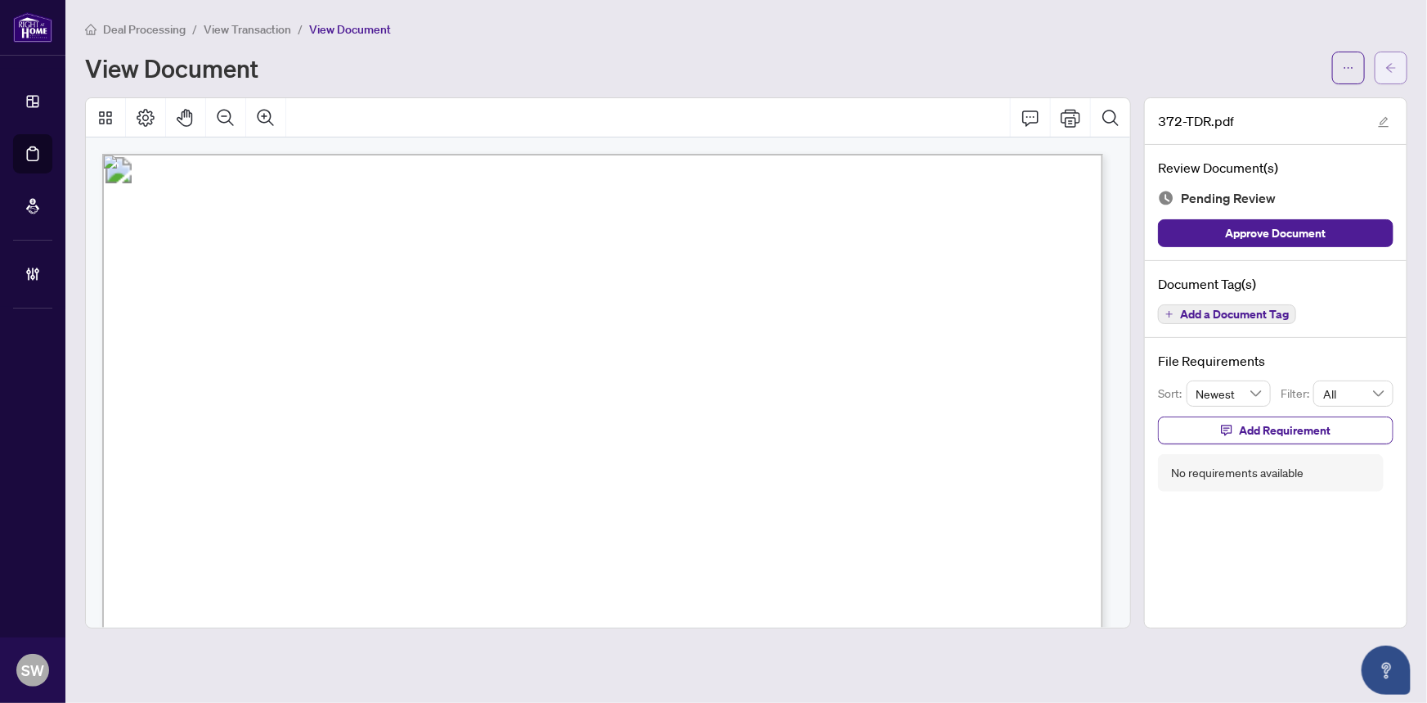
click at [1388, 70] on icon "arrow-left" at bounding box center [1391, 67] width 11 height 11
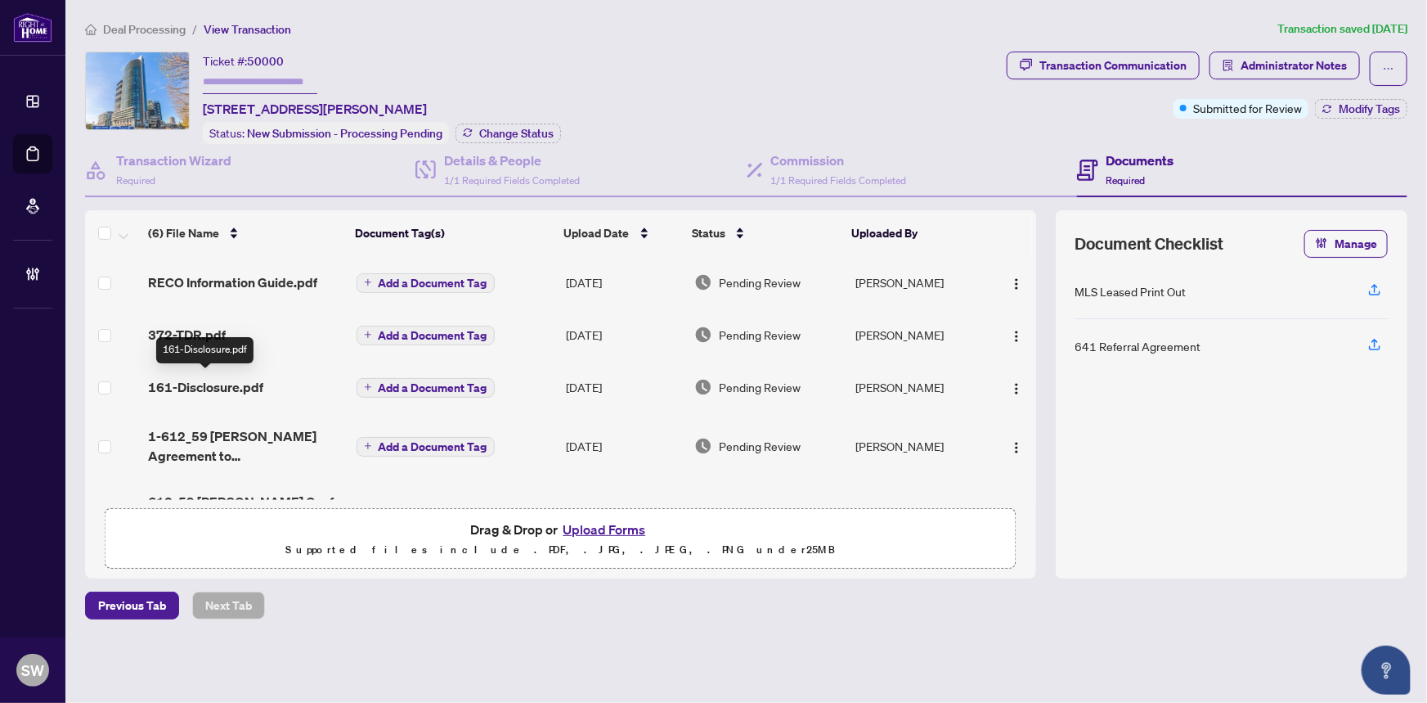
click at [196, 384] on span "161-Disclosure.pdf" at bounding box center [205, 387] width 115 height 20
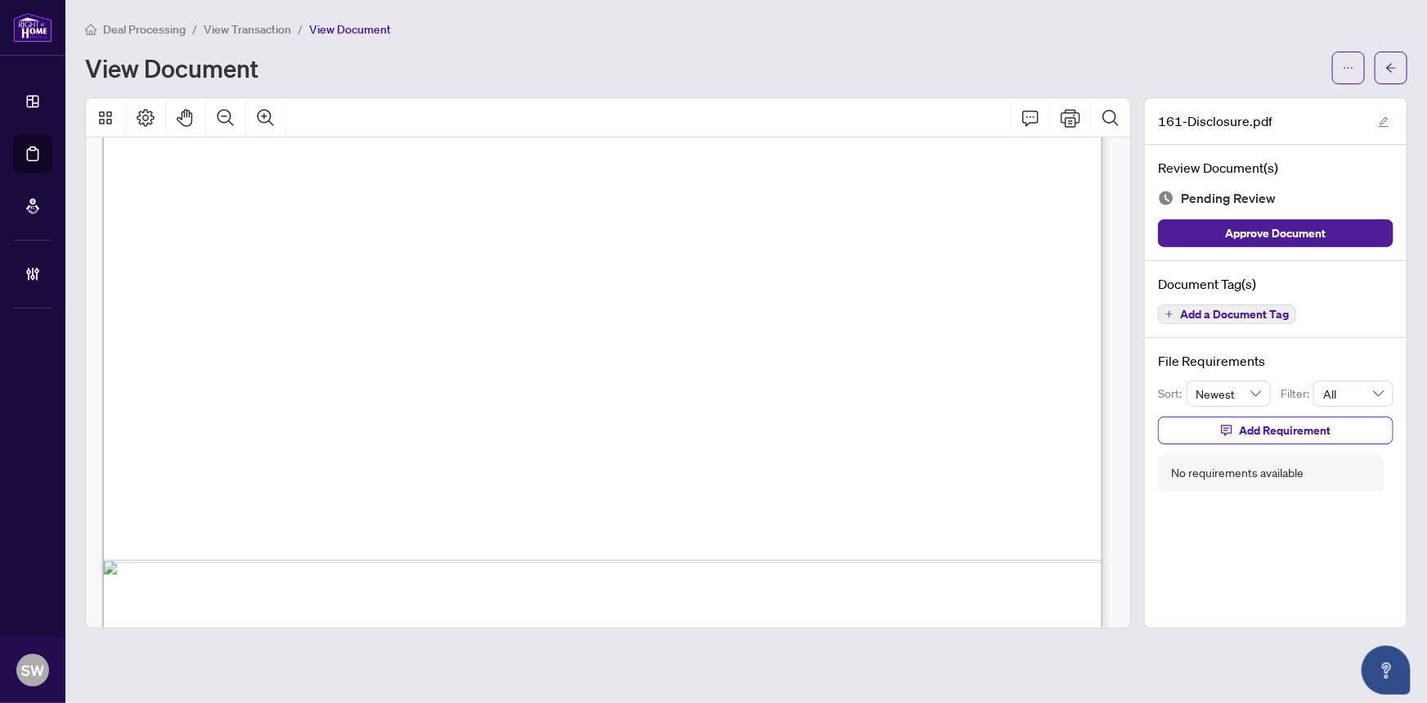
scroll to position [744, 0]
click at [1400, 68] on button "button" at bounding box center [1391, 68] width 33 height 33
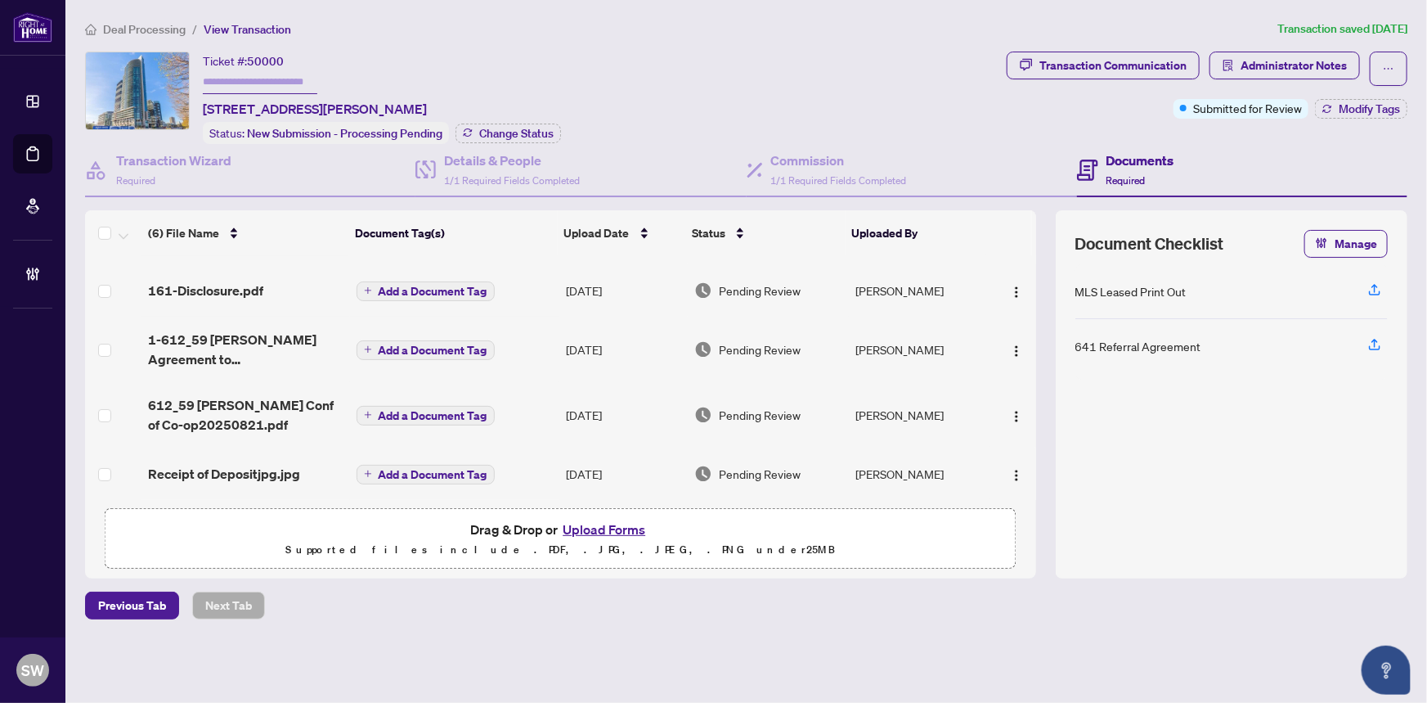
scroll to position [101, 0]
click at [226, 400] on span "612_59 Annie Craig Conf of Co-op20250821.pdf" at bounding box center [245, 413] width 195 height 39
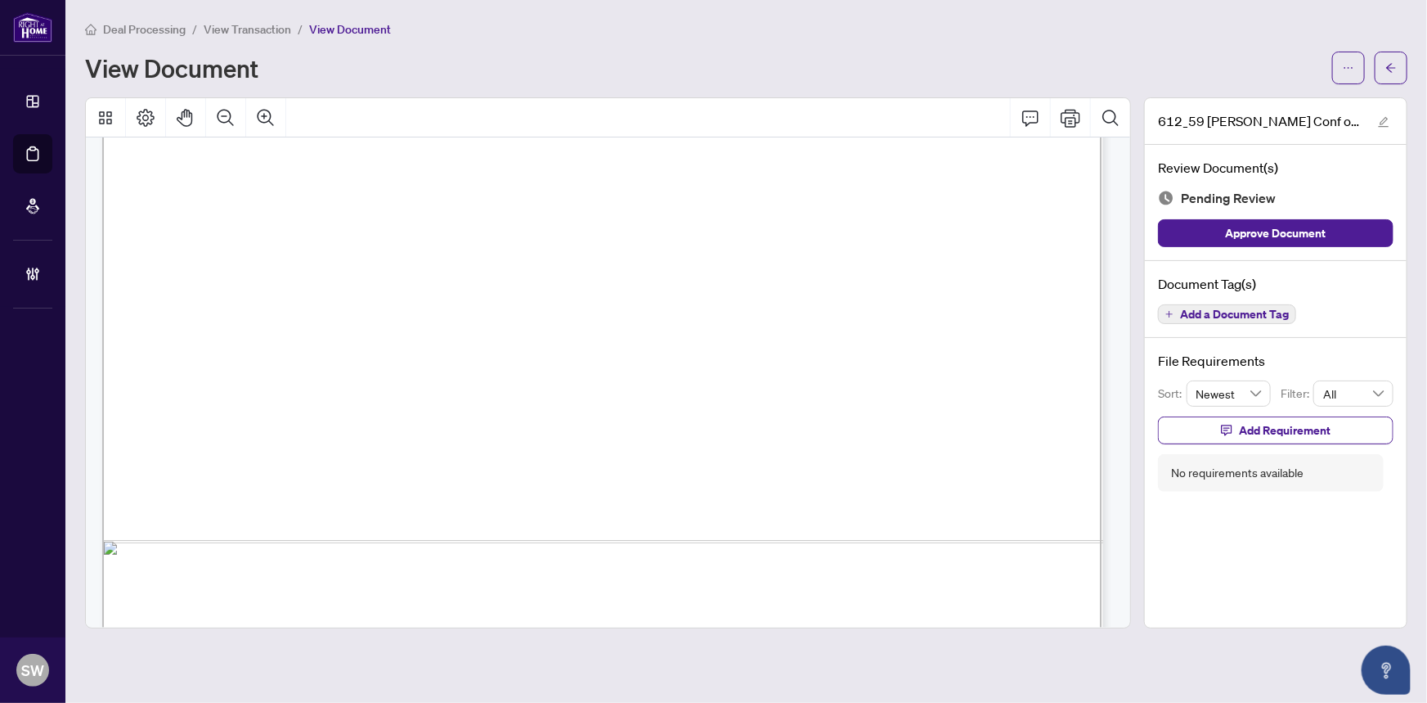
scroll to position [744, 0]
click at [1392, 65] on icon "arrow-left" at bounding box center [1391, 67] width 11 height 11
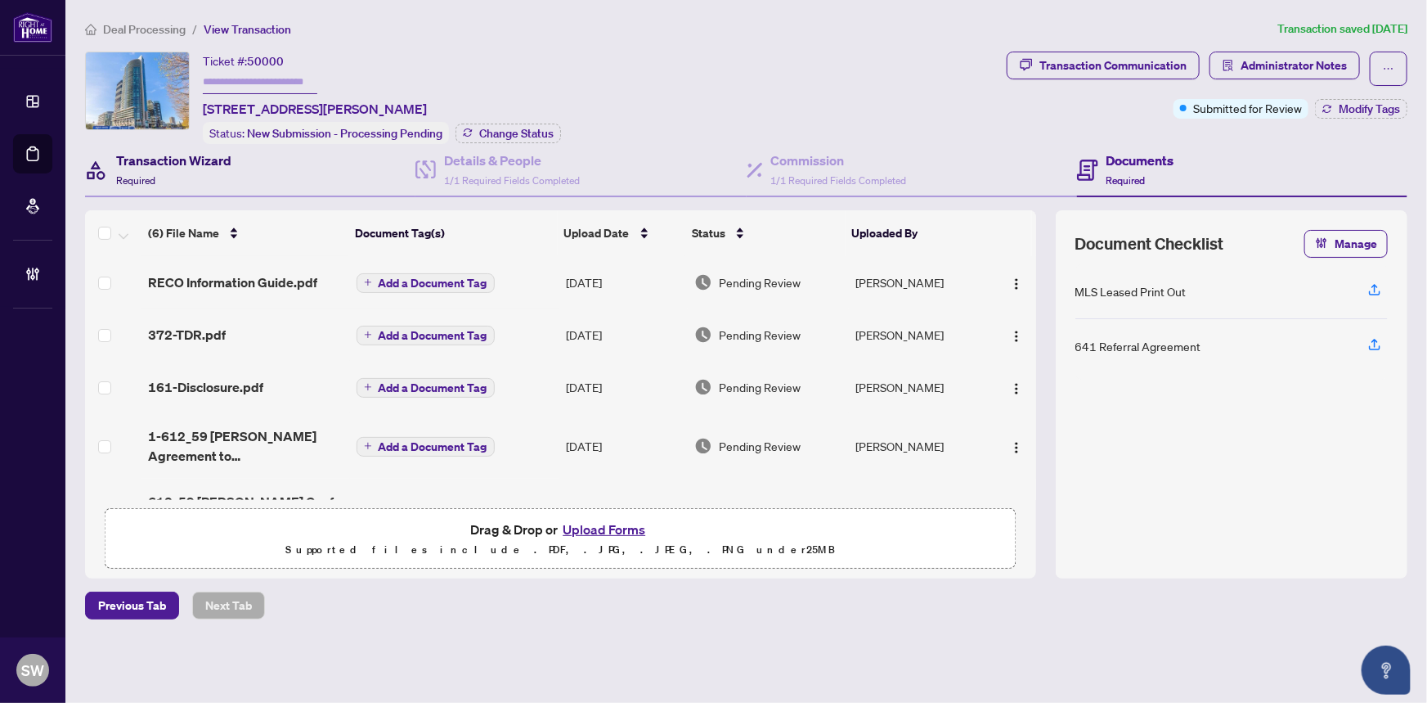
click at [195, 168] on div "Transaction Wizard Required" at bounding box center [173, 170] width 115 height 38
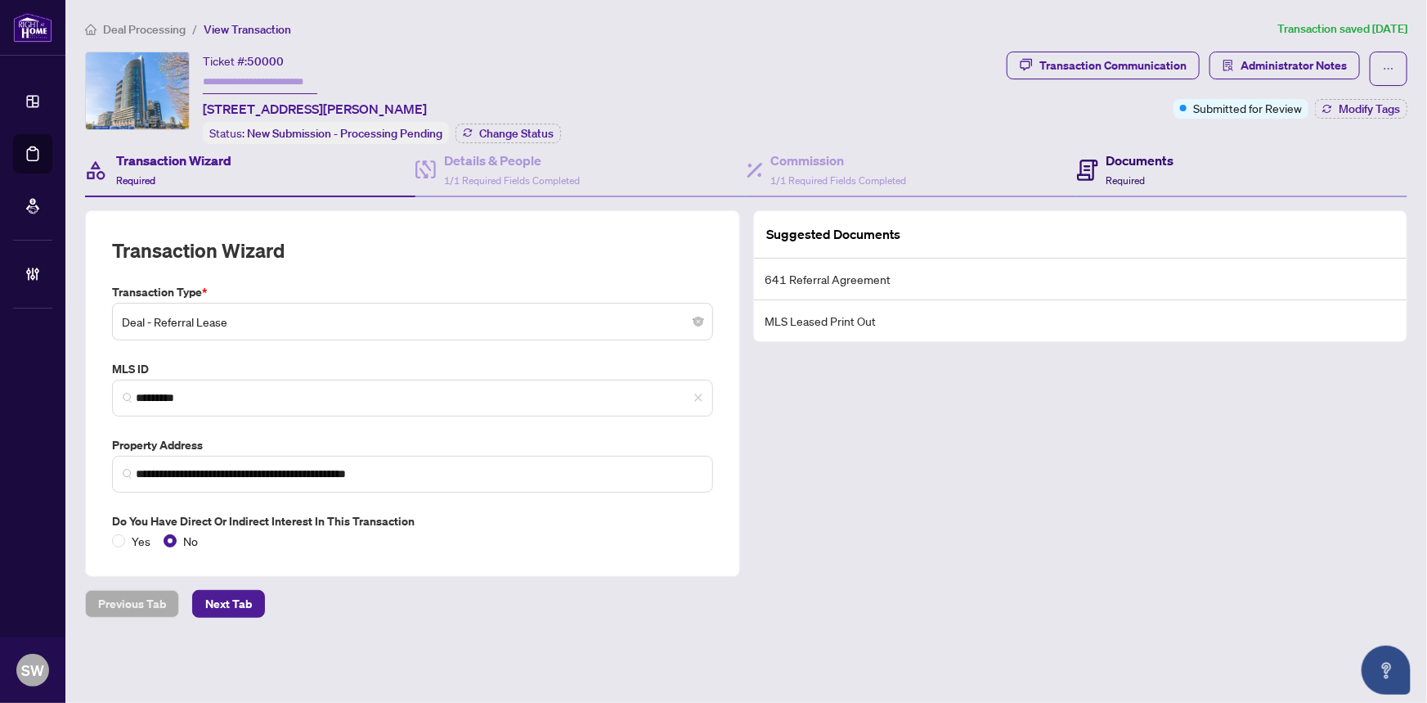
click at [1130, 161] on h4 "Documents" at bounding box center [1141, 161] width 68 height 20
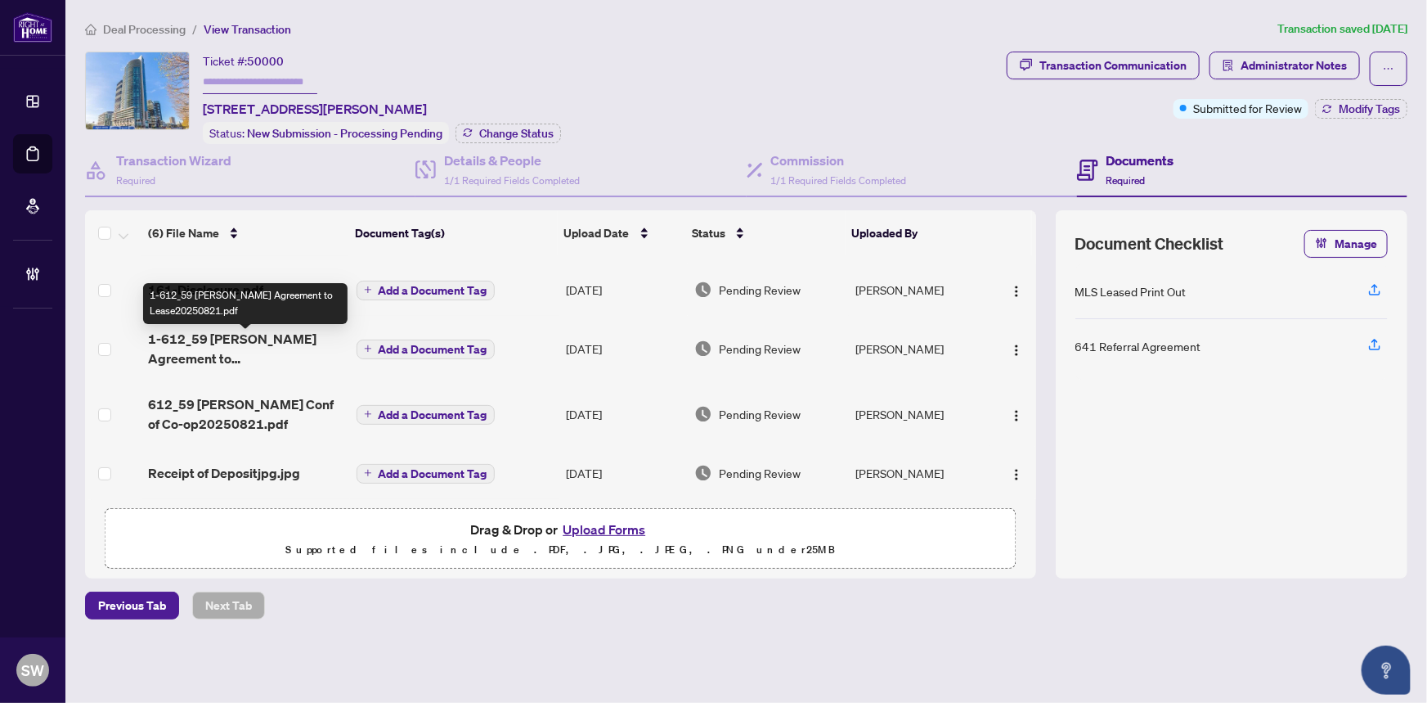
scroll to position [101, 0]
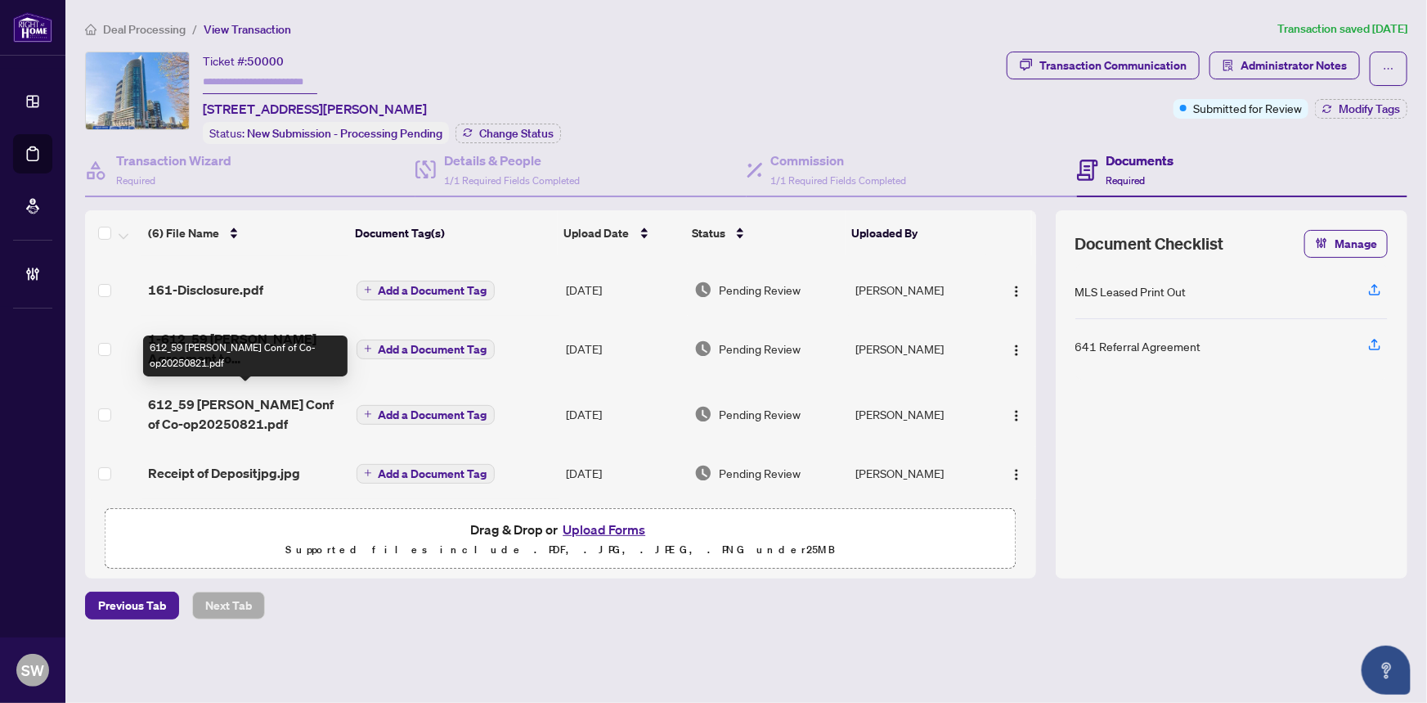
click at [244, 404] on span "612_59 Annie Craig Conf of Co-op20250821.pdf" at bounding box center [245, 413] width 195 height 39
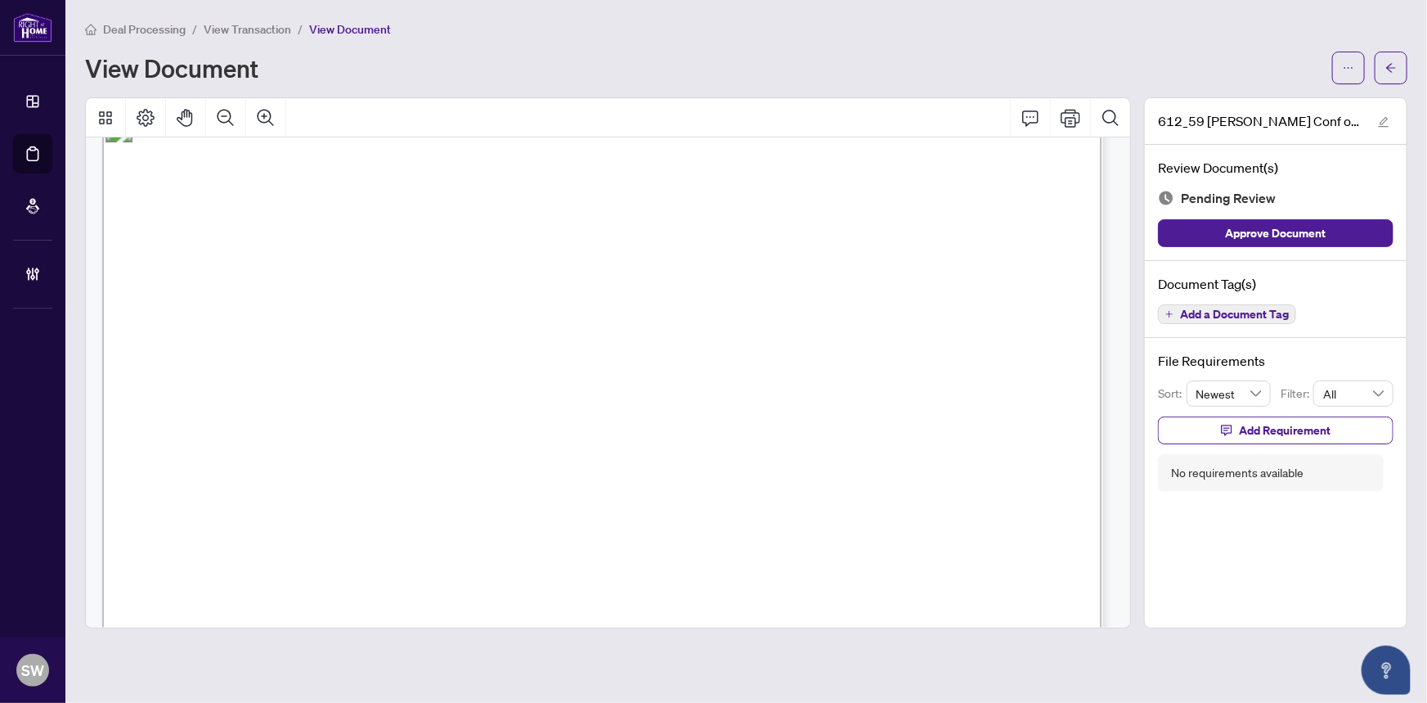
scroll to position [1373, 0]
click at [1396, 64] on icon "arrow-left" at bounding box center [1391, 67] width 11 height 11
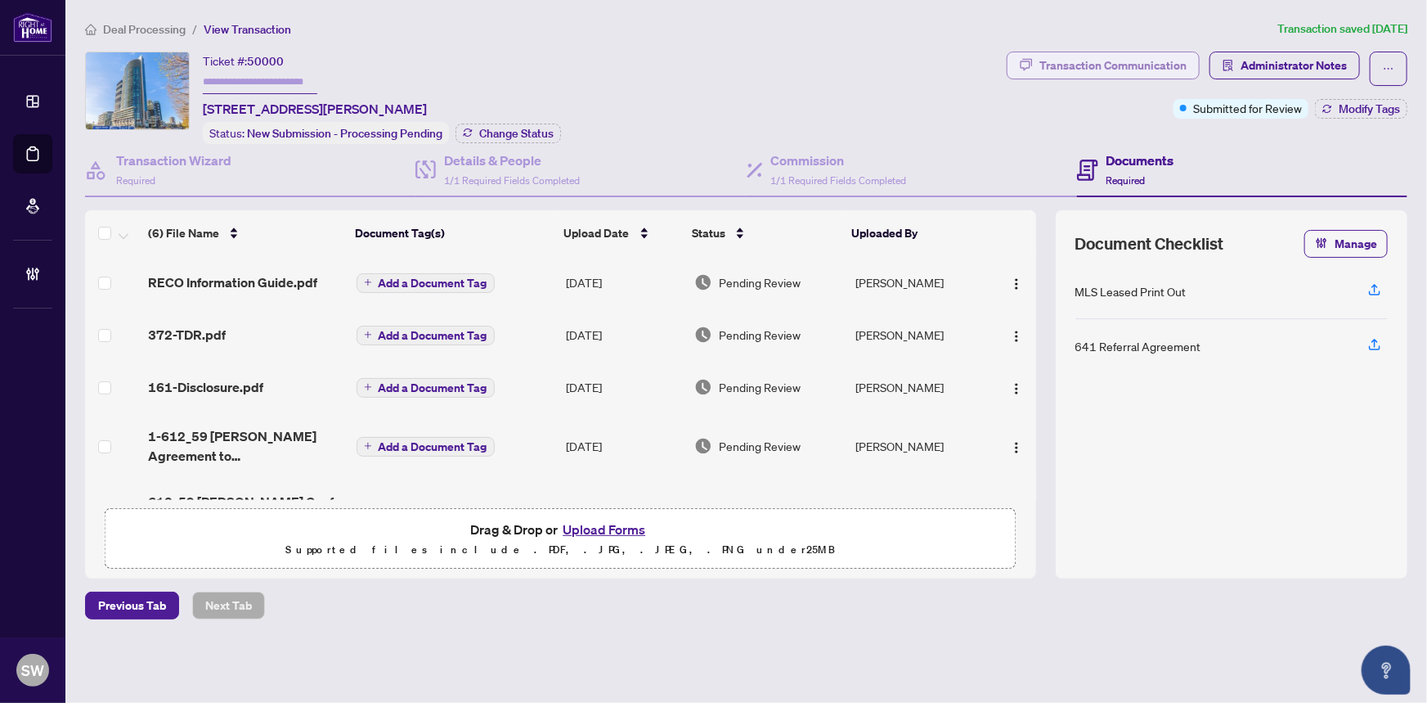
click at [1121, 66] on div "Transaction Communication" at bounding box center [1113, 65] width 147 height 26
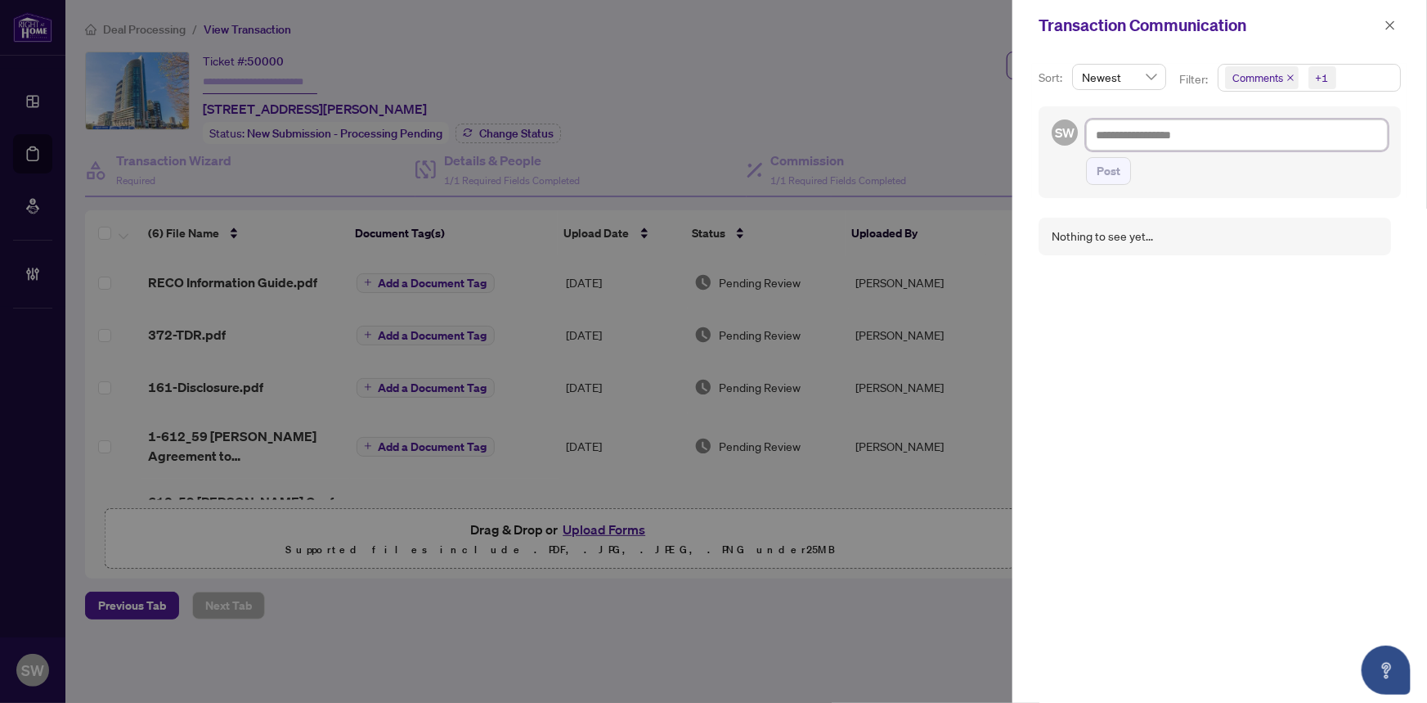
click at [1147, 137] on textarea at bounding box center [1237, 134] width 302 height 31
paste textarea "**********"
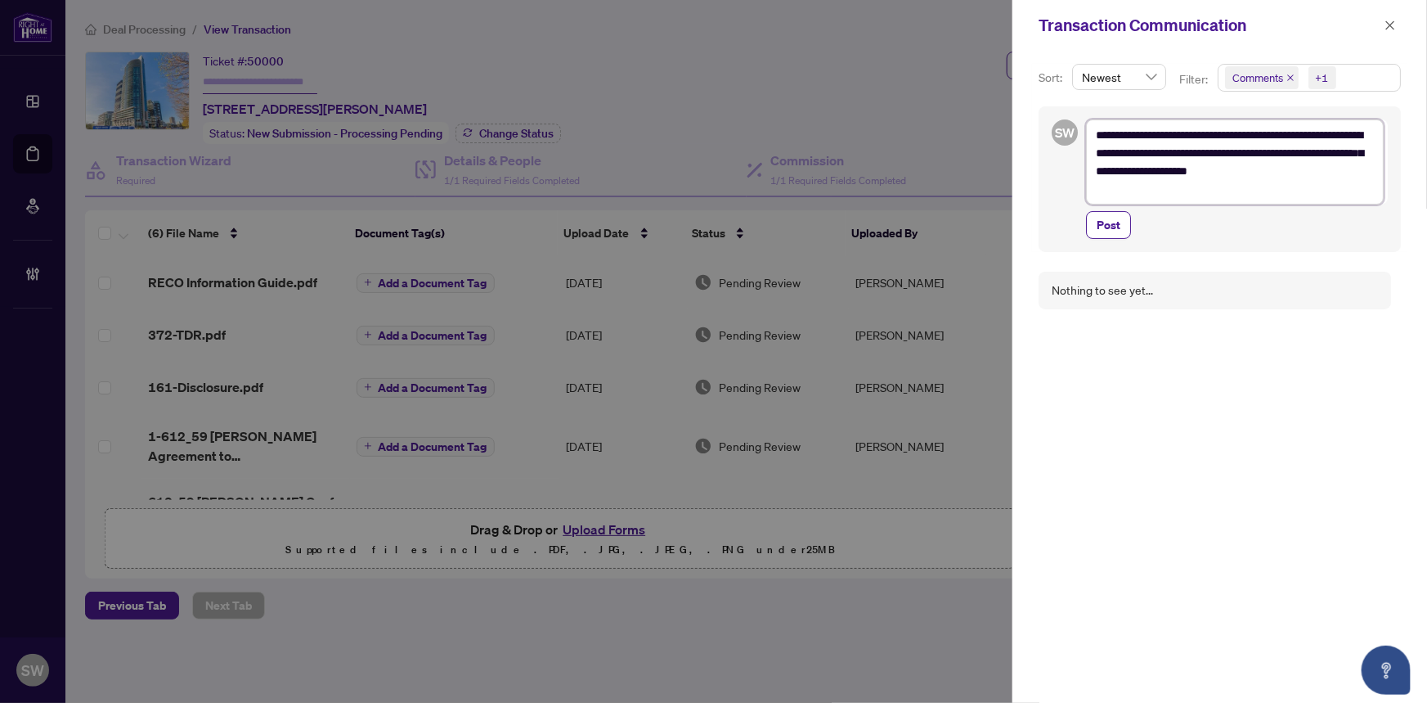
drag, startPoint x: 1319, startPoint y: 133, endPoint x: 1355, endPoint y: 134, distance: 35.2
click at [1355, 134] on textarea "**********" at bounding box center [1235, 161] width 298 height 85
click at [1104, 170] on textarea "**********" at bounding box center [1235, 170] width 298 height 103
type textarea "**********"
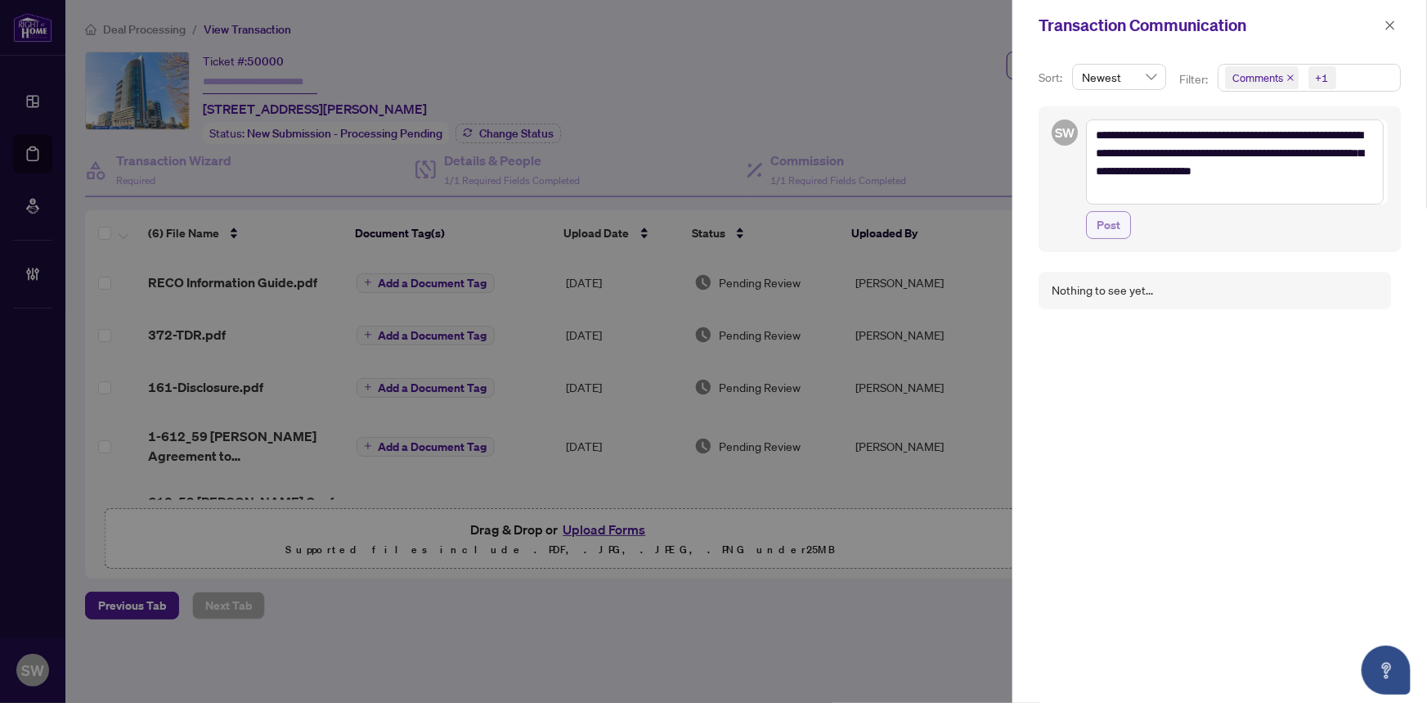
click at [1109, 220] on span "Post" at bounding box center [1109, 225] width 24 height 26
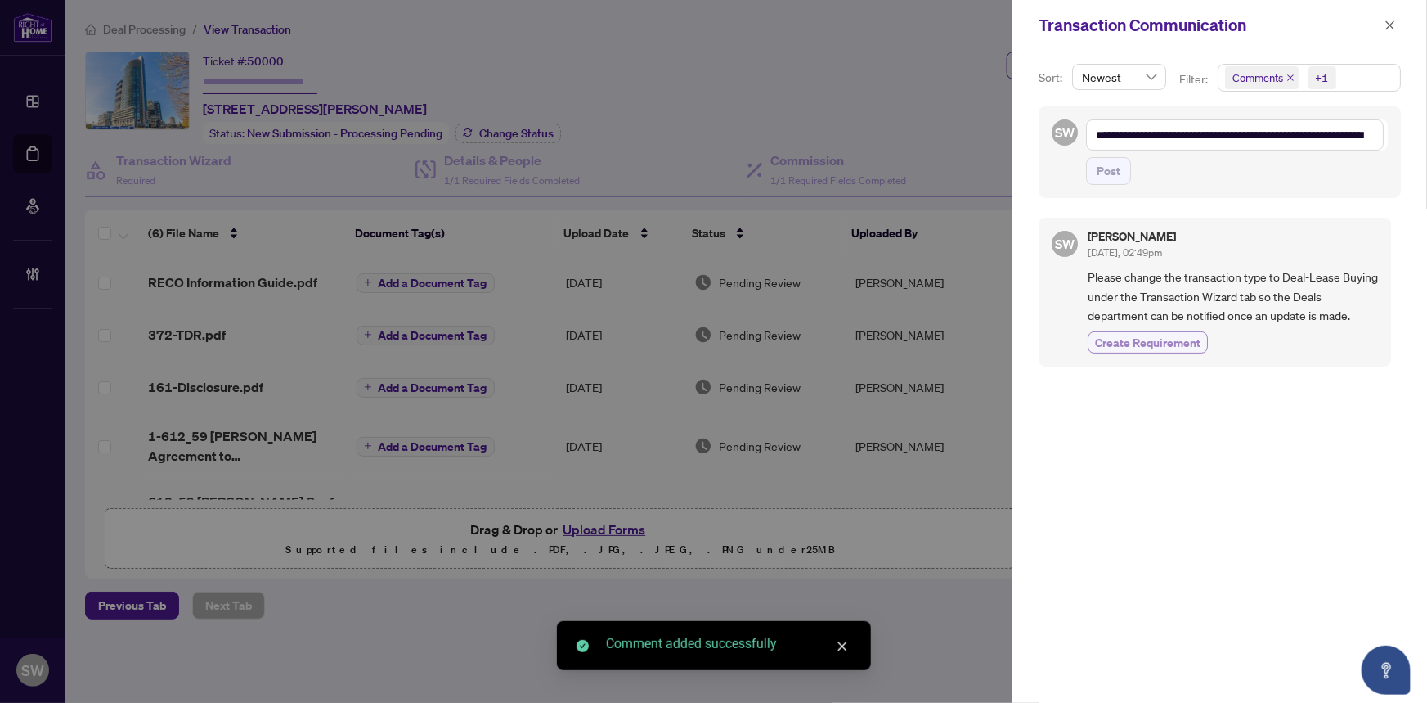
click at [1184, 335] on span "Create Requirement" at bounding box center [1148, 342] width 106 height 17
click at [1393, 24] on icon "close" at bounding box center [1390, 25] width 11 height 11
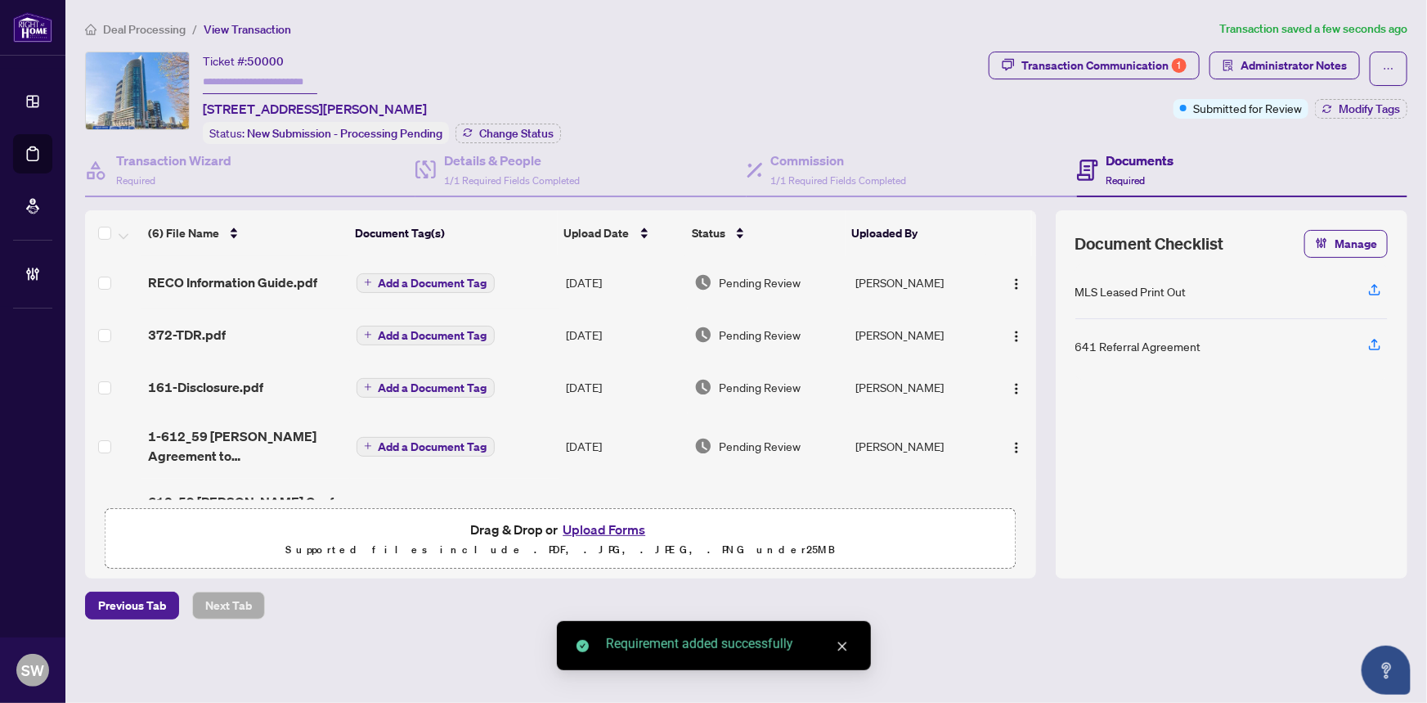
click at [130, 31] on span "Deal Processing" at bounding box center [144, 29] width 83 height 15
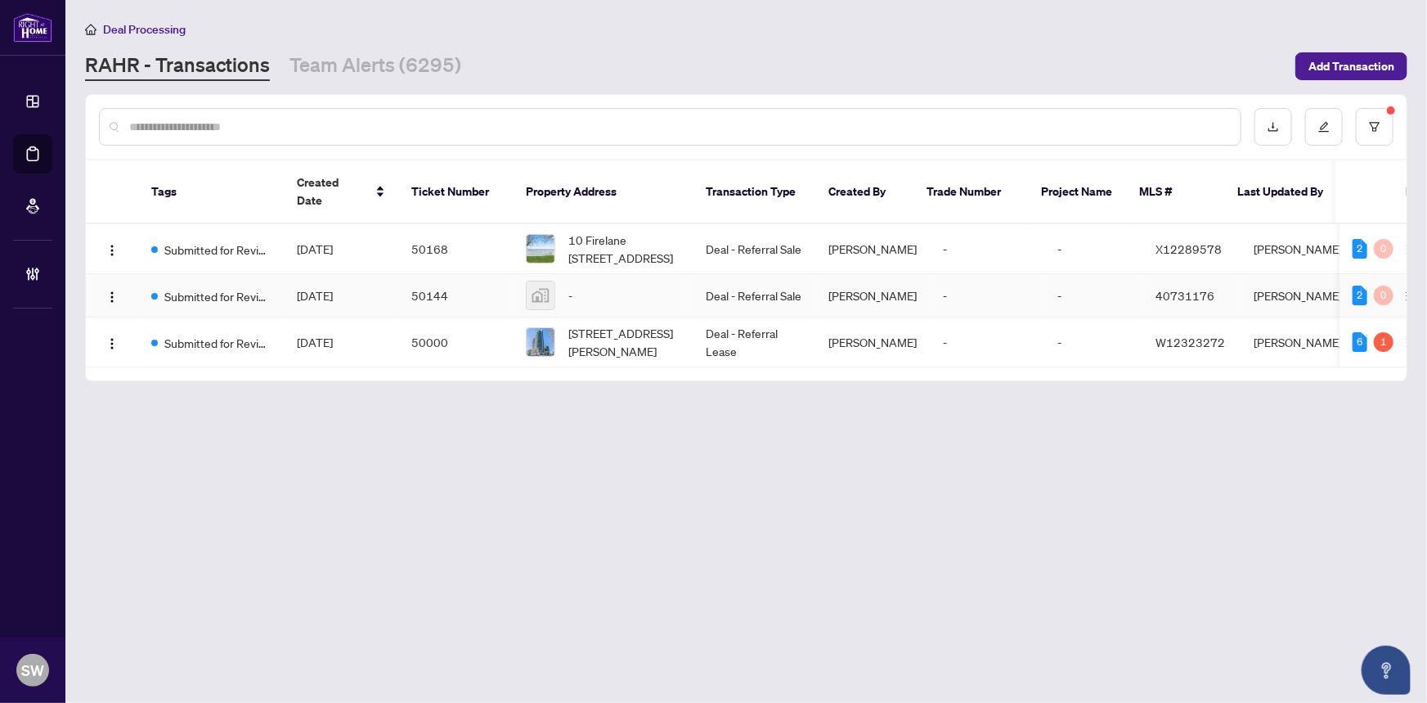
click at [333, 288] on span "Aug/25/2025" at bounding box center [315, 295] width 36 height 15
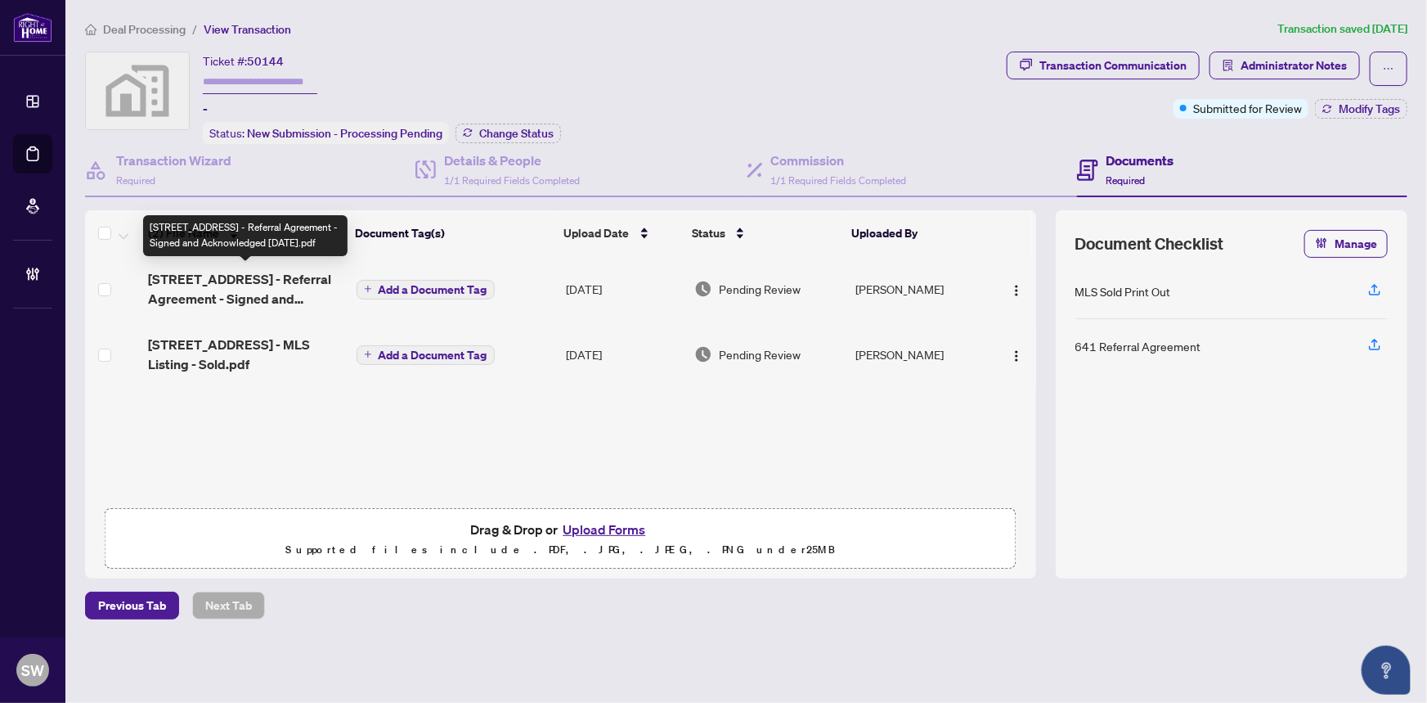
click at [254, 284] on span "174 Foxbar Rd - 641 - Referral Agreement - Signed and Acknowledged 23 Aug 2025.…" at bounding box center [245, 288] width 195 height 39
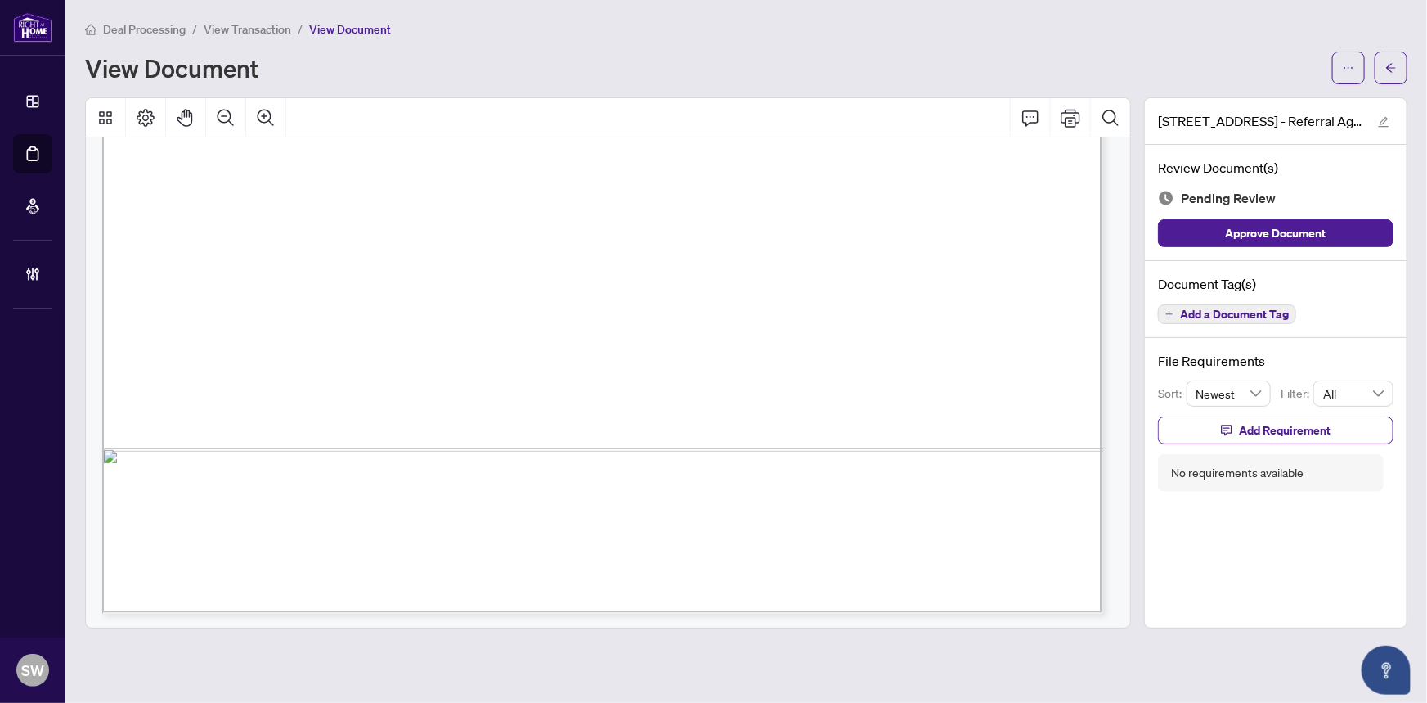
scroll to position [846, 0]
click at [1390, 71] on icon "arrow-left" at bounding box center [1391, 67] width 11 height 11
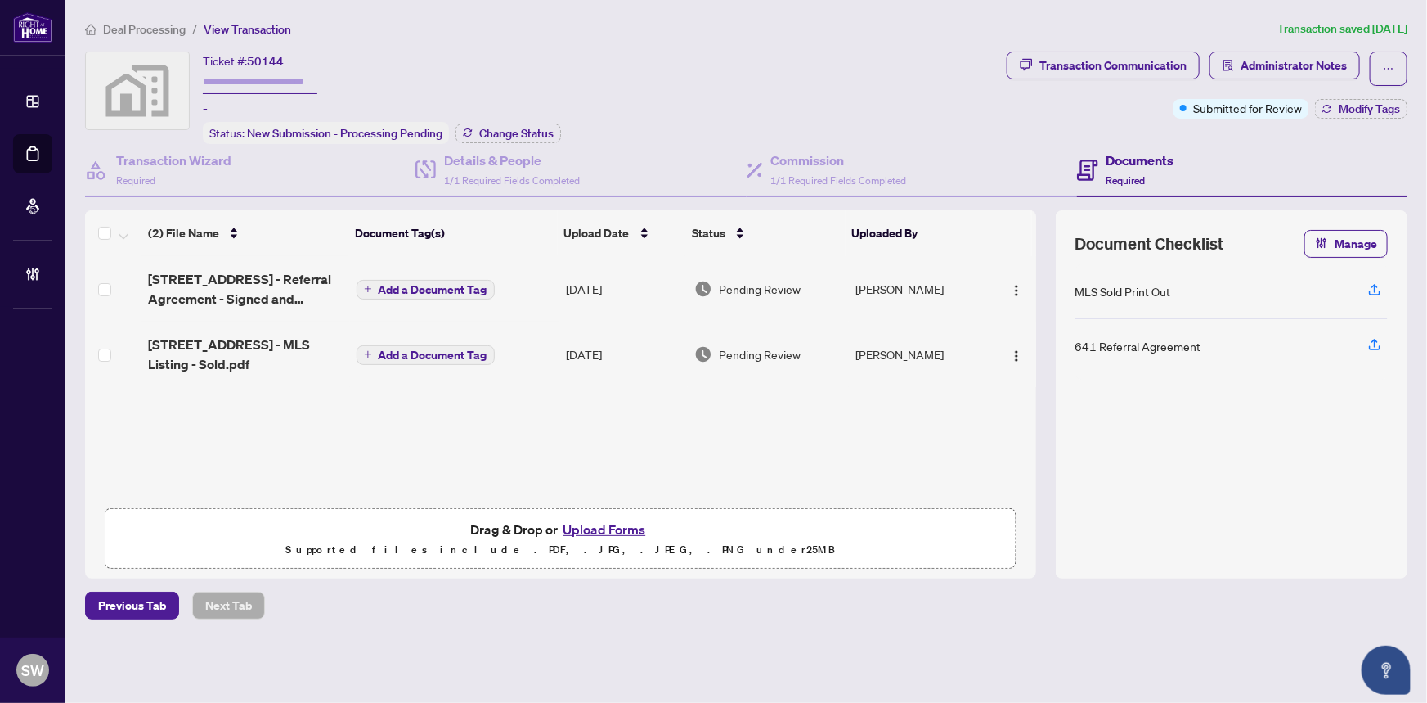
click at [276, 341] on span "174 Foxbar Rd - MLS Listing - Sold.pdf" at bounding box center [245, 354] width 195 height 39
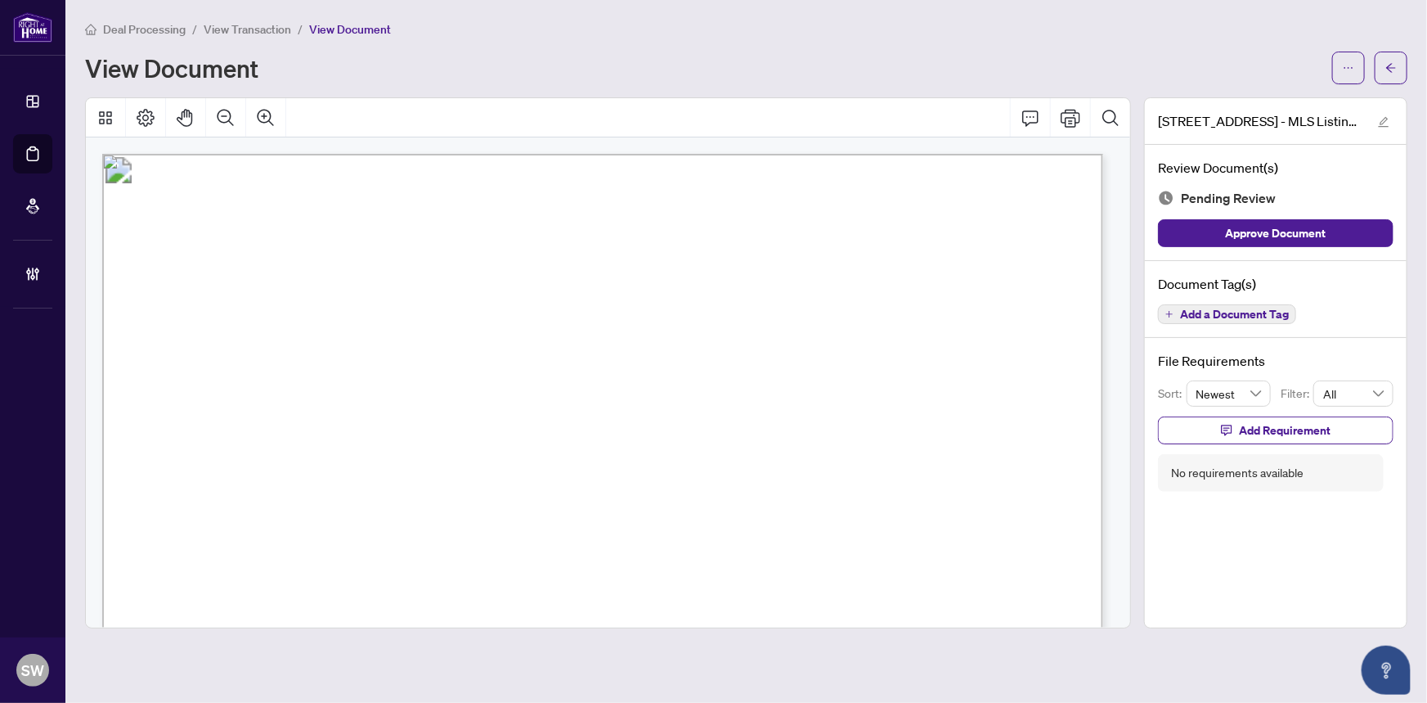
click at [1252, 308] on span "Add a Document Tag" at bounding box center [1234, 313] width 109 height 11
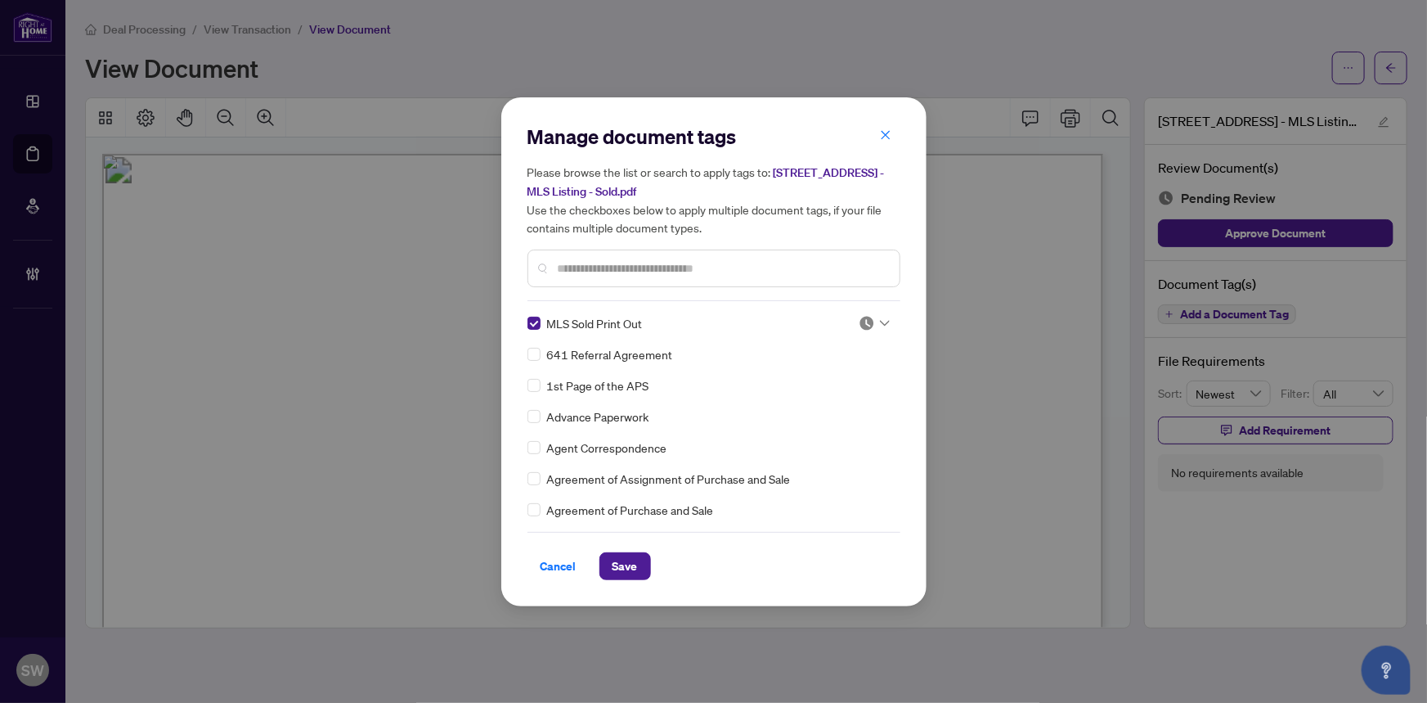
click at [860, 322] on img at bounding box center [867, 323] width 16 height 16
click at [824, 410] on div "Approved" at bounding box center [820, 402] width 105 height 18
click at [624, 561] on span "Save" at bounding box center [625, 566] width 25 height 26
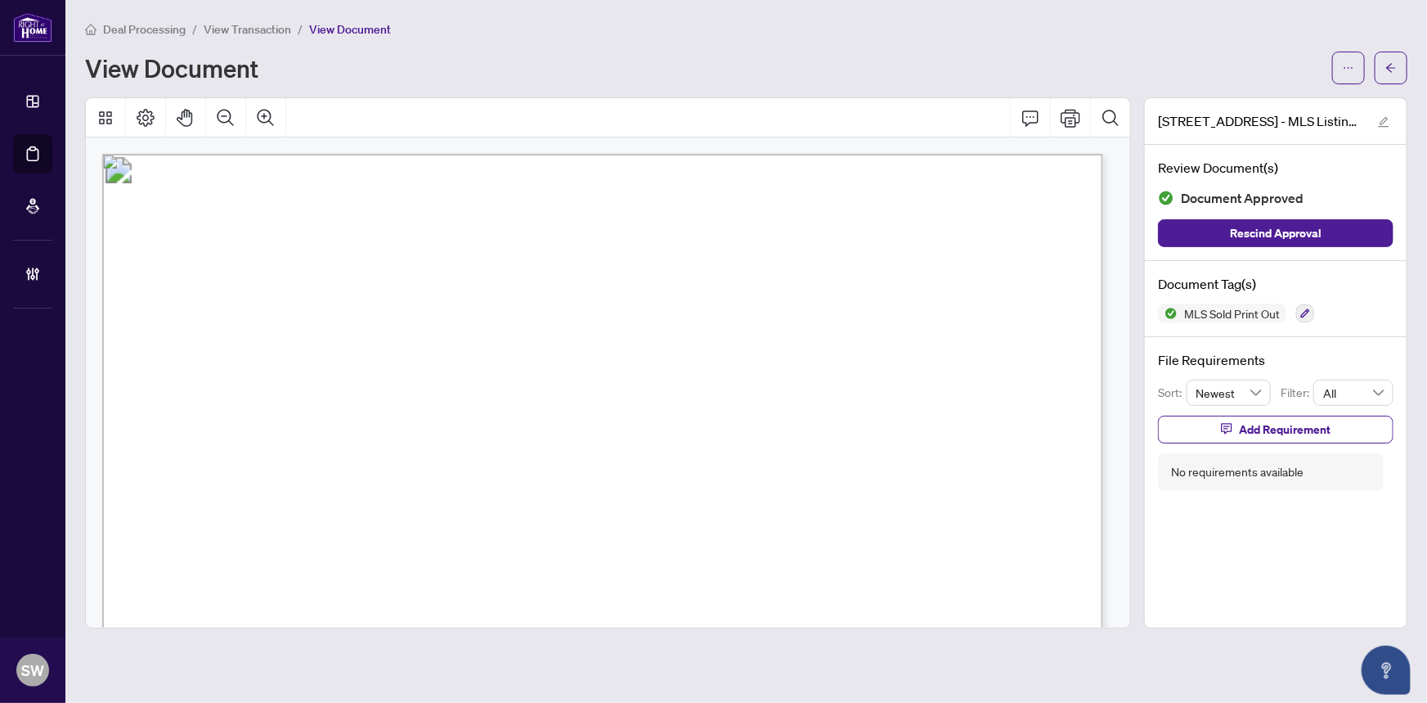
click at [269, 221] on span "174 FOXBAR Road, Burlington, Ontario L7L 2Z9" at bounding box center [301, 231] width 240 height 27
click at [421, 229] on span "174 FOXBAR Road, Burlington, Ontario L7L 2Z9" at bounding box center [301, 231] width 240 height 27
click at [421, 238] on span "174 FOXBAR Road, Burlington, Ontario L7L 2Z9" at bounding box center [301, 231] width 240 height 27
click at [421, 237] on span "174 FOXBAR Road, Burlington, Ontario L7L 2Z9" at bounding box center [301, 231] width 240 height 27
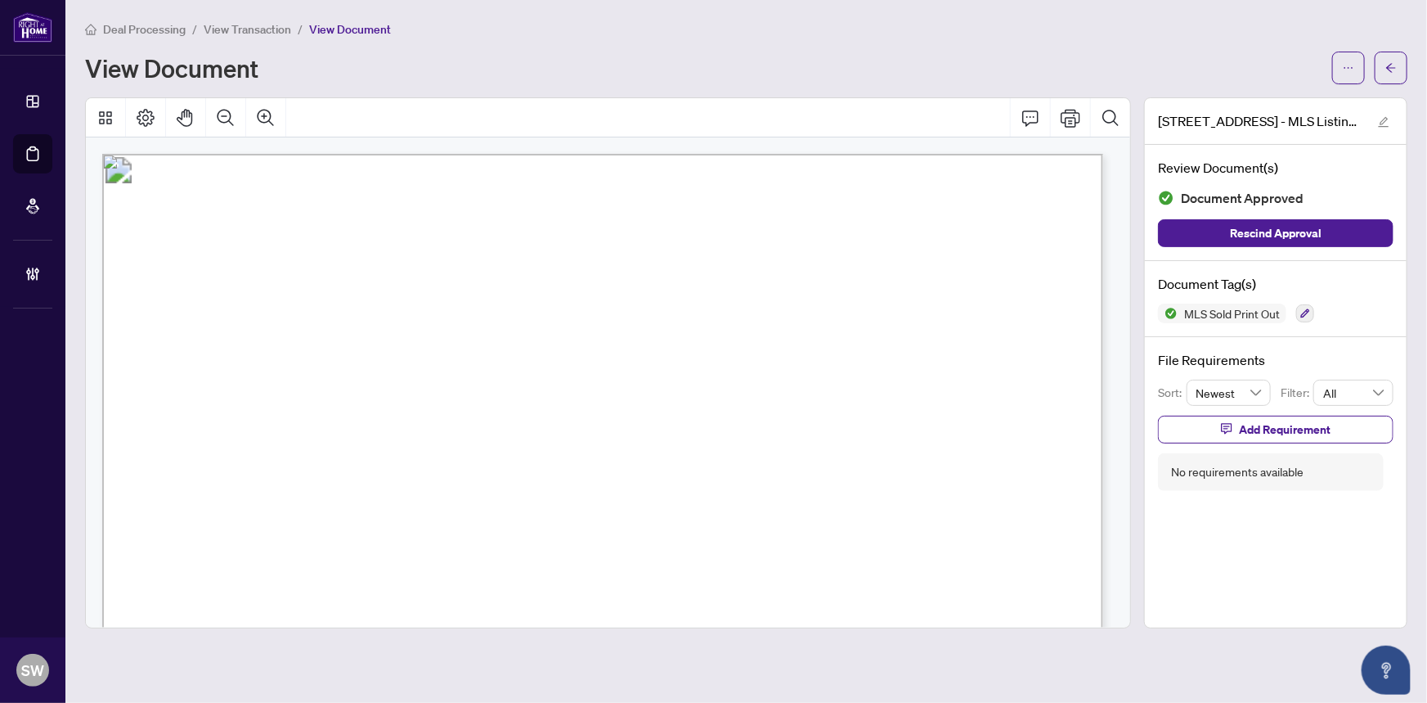
click at [421, 230] on span "174 FOXBAR Road, Burlington, Ontario L7L 2Z9" at bounding box center [301, 231] width 240 height 27
click at [421, 232] on span "174 FOXBAR Road, Burlington, Ontario L7L 2Z9" at bounding box center [301, 231] width 240 height 27
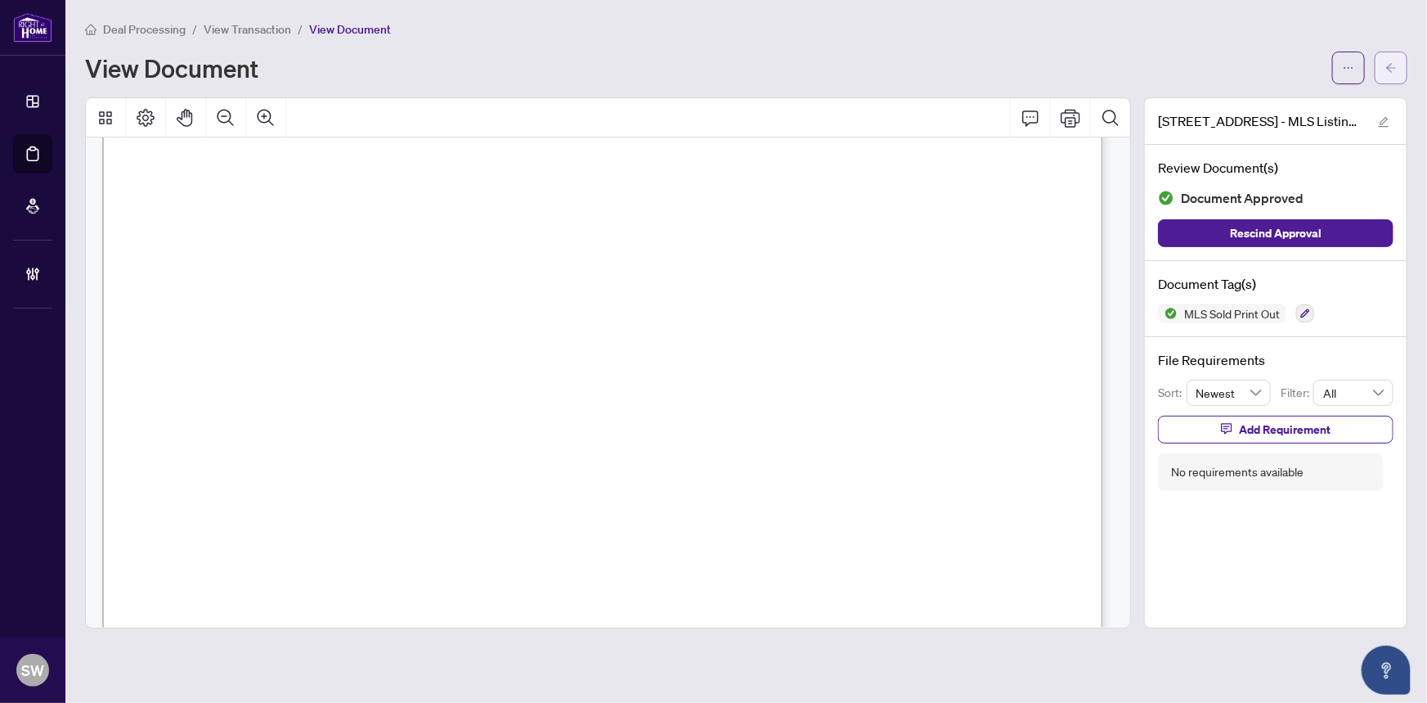
click at [1386, 57] on span "button" at bounding box center [1391, 68] width 11 height 26
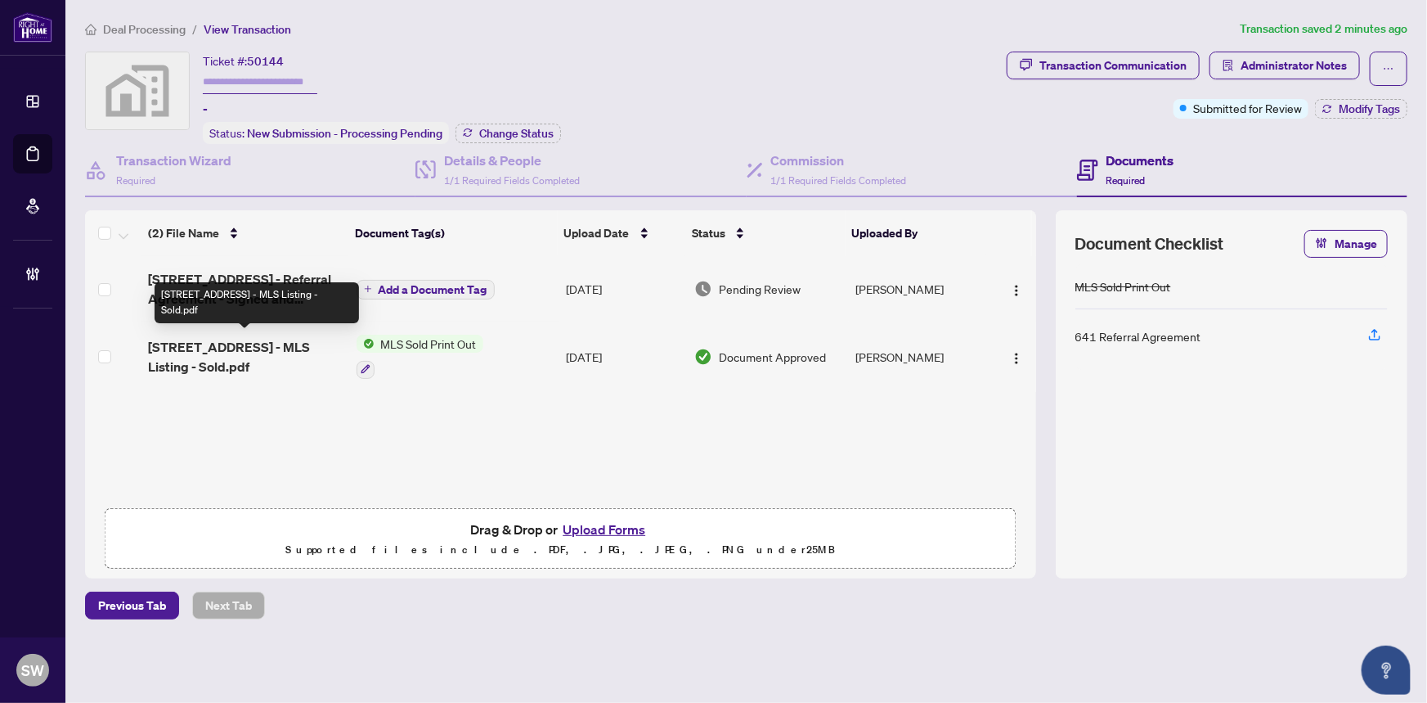
click at [271, 348] on span "174 Foxbar Rd - MLS Listing - Sold.pdf" at bounding box center [245, 356] width 195 height 39
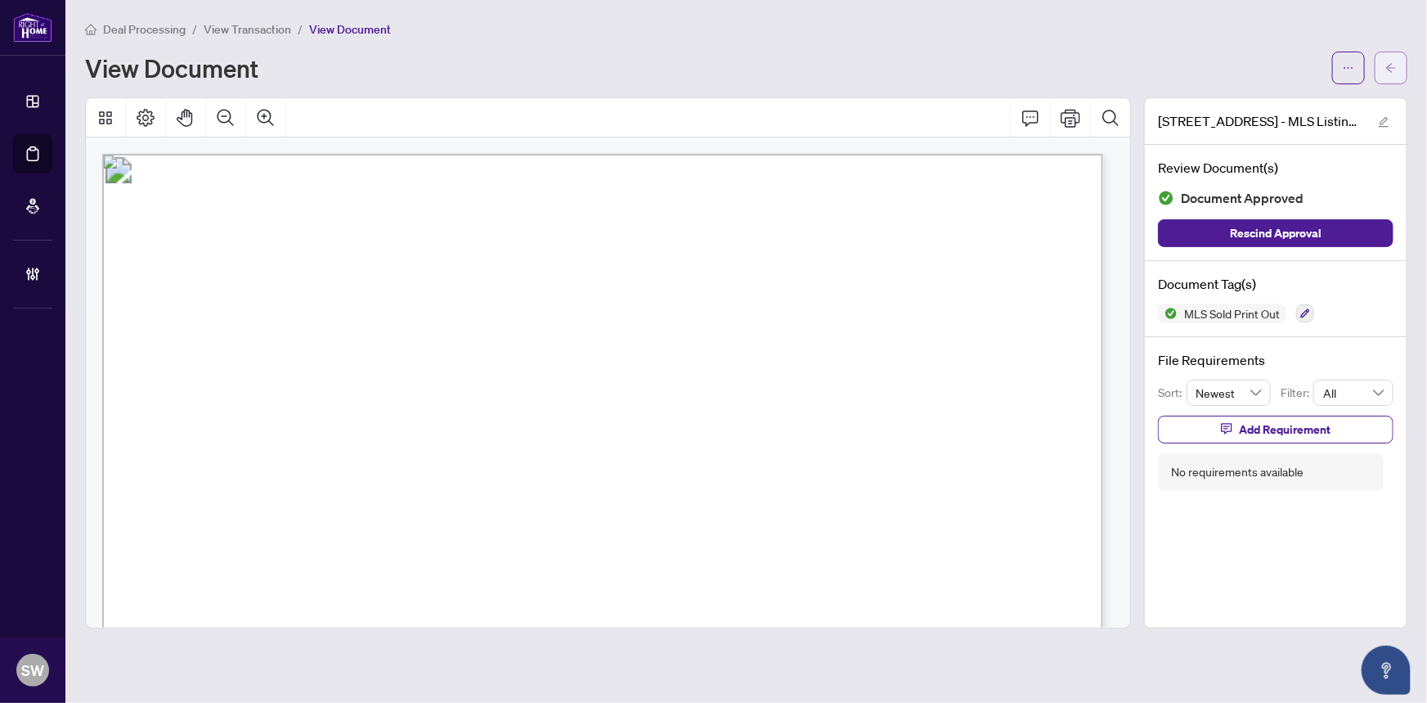
click at [1398, 70] on button "button" at bounding box center [1391, 68] width 33 height 33
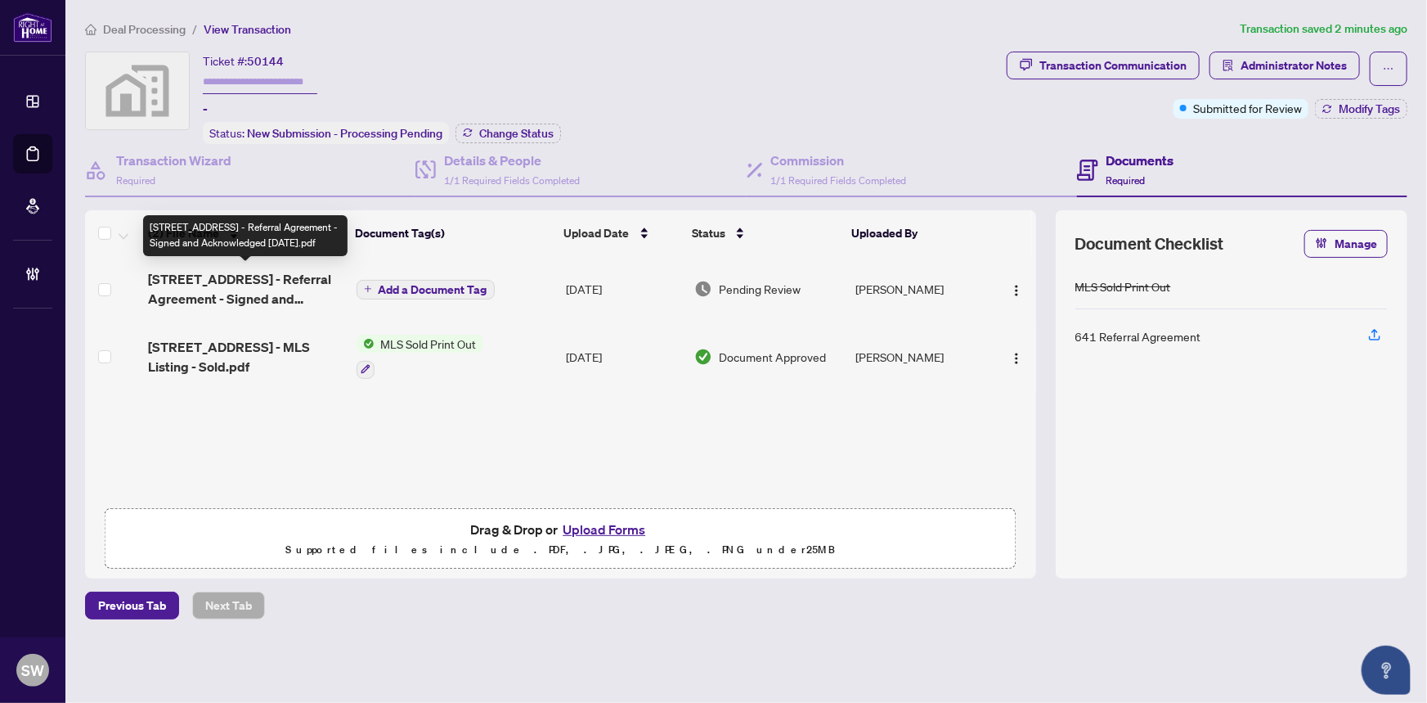
click at [224, 285] on span "174 Foxbar Rd - 641 - Referral Agreement - Signed and Acknowledged 23 Aug 2025.…" at bounding box center [245, 288] width 195 height 39
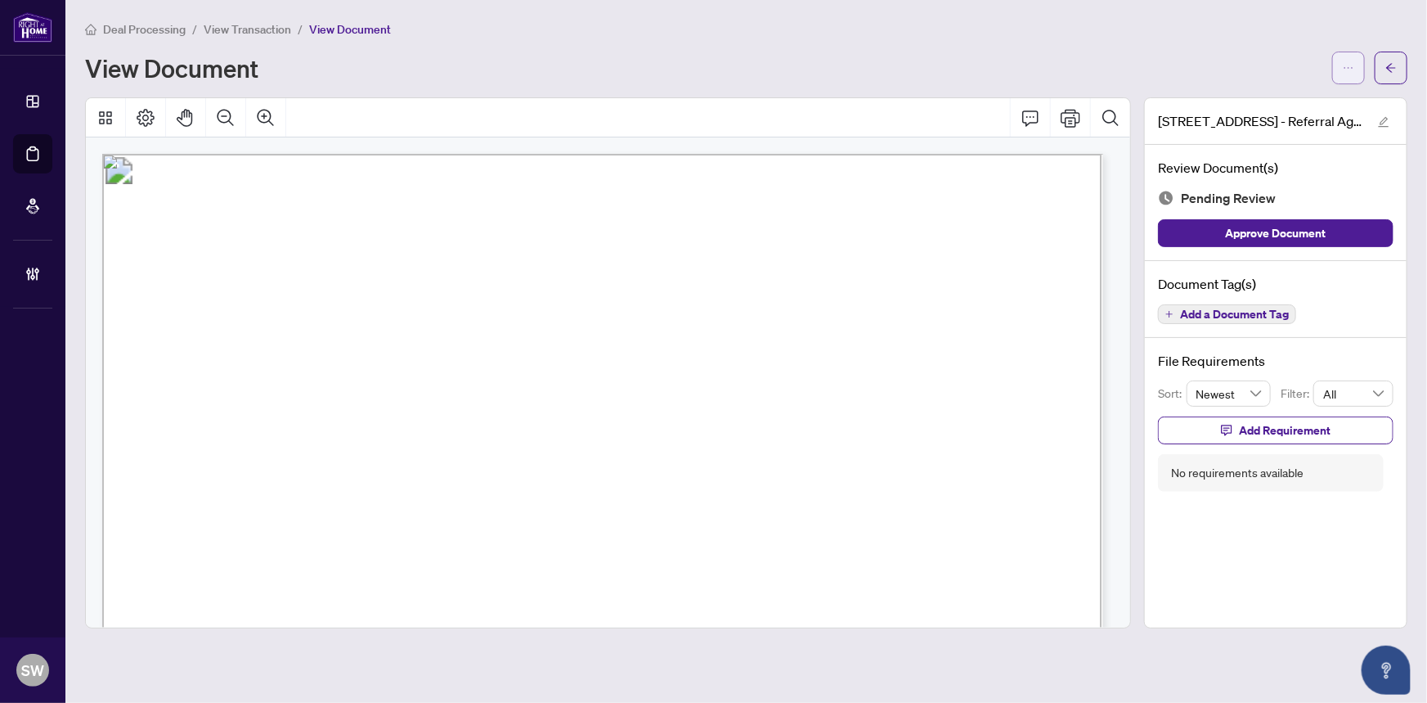
click at [1349, 65] on icon "ellipsis" at bounding box center [1348, 67] width 11 height 11
click at [1276, 101] on span "Download" at bounding box center [1290, 103] width 124 height 18
click at [1400, 70] on button "button" at bounding box center [1391, 68] width 33 height 33
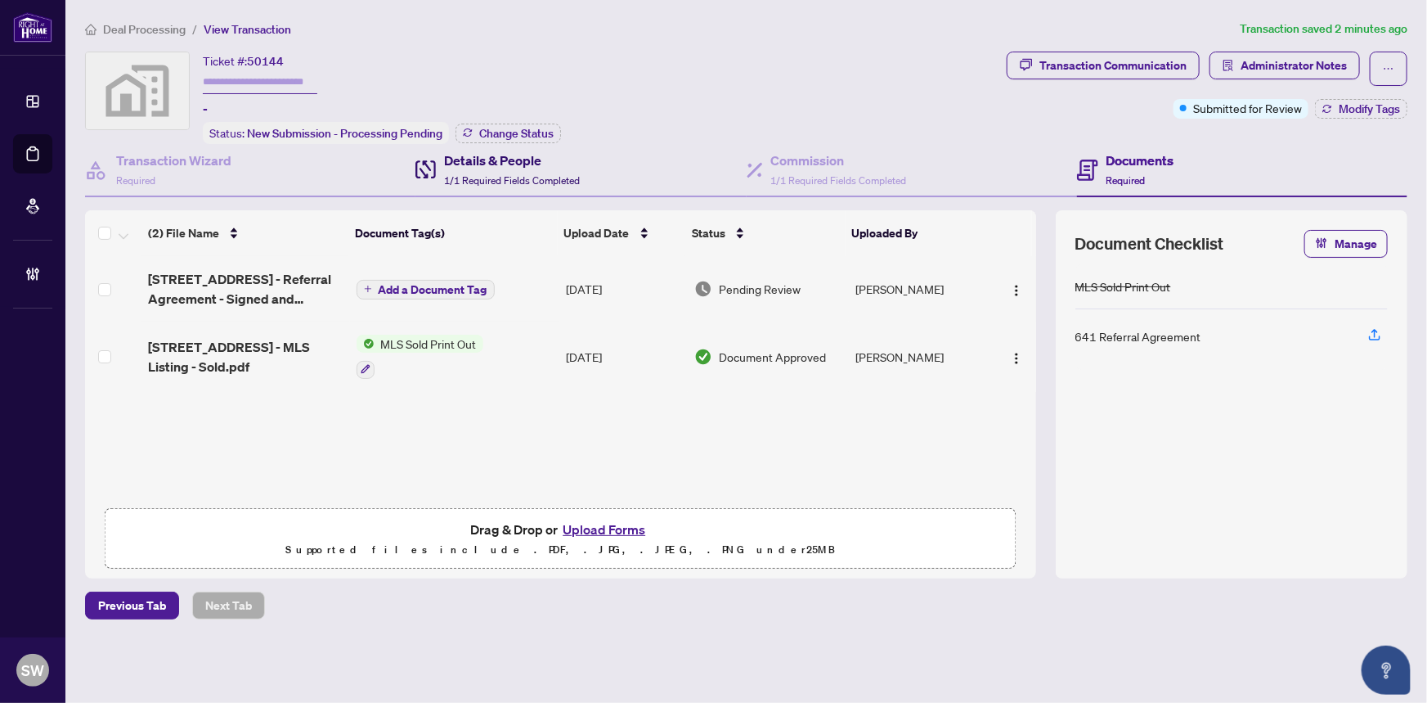
click at [490, 158] on h4 "Details & People" at bounding box center [512, 161] width 136 height 20
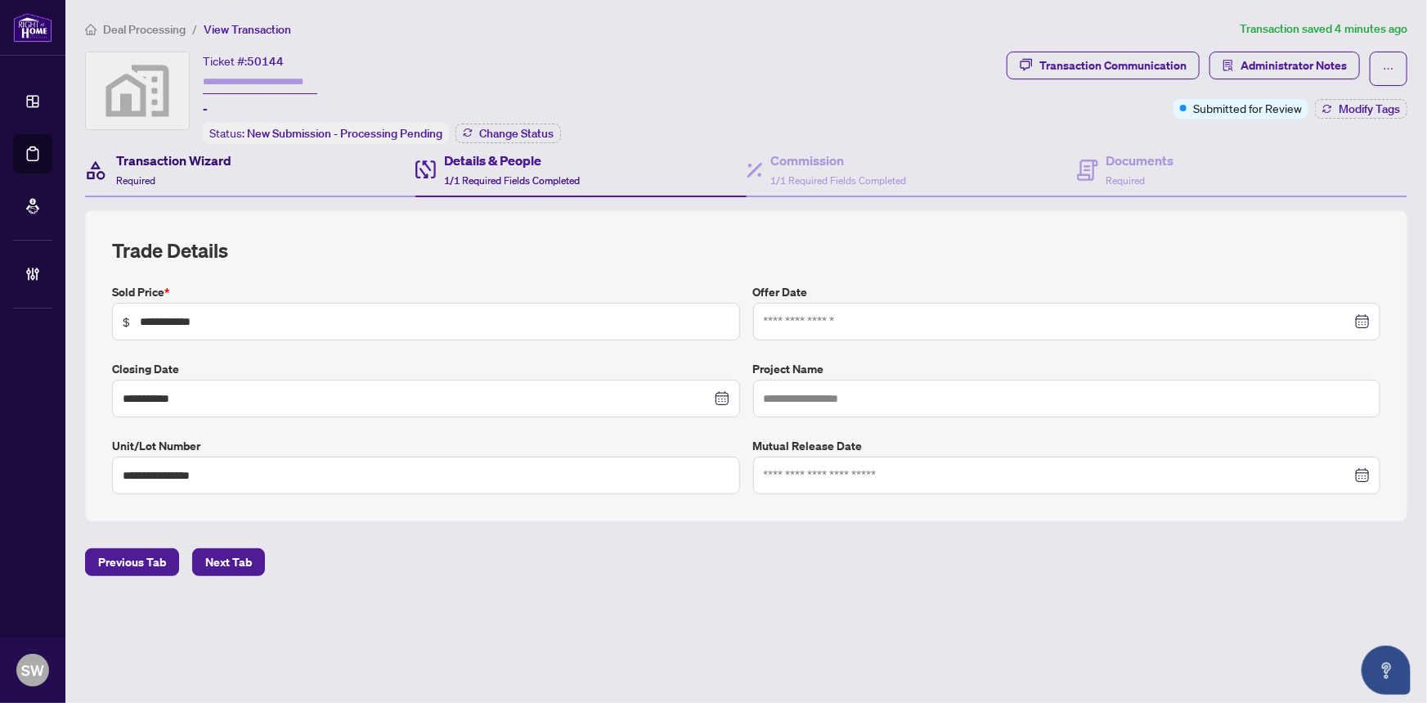
click at [173, 172] on div "Transaction Wizard Required" at bounding box center [173, 170] width 115 height 38
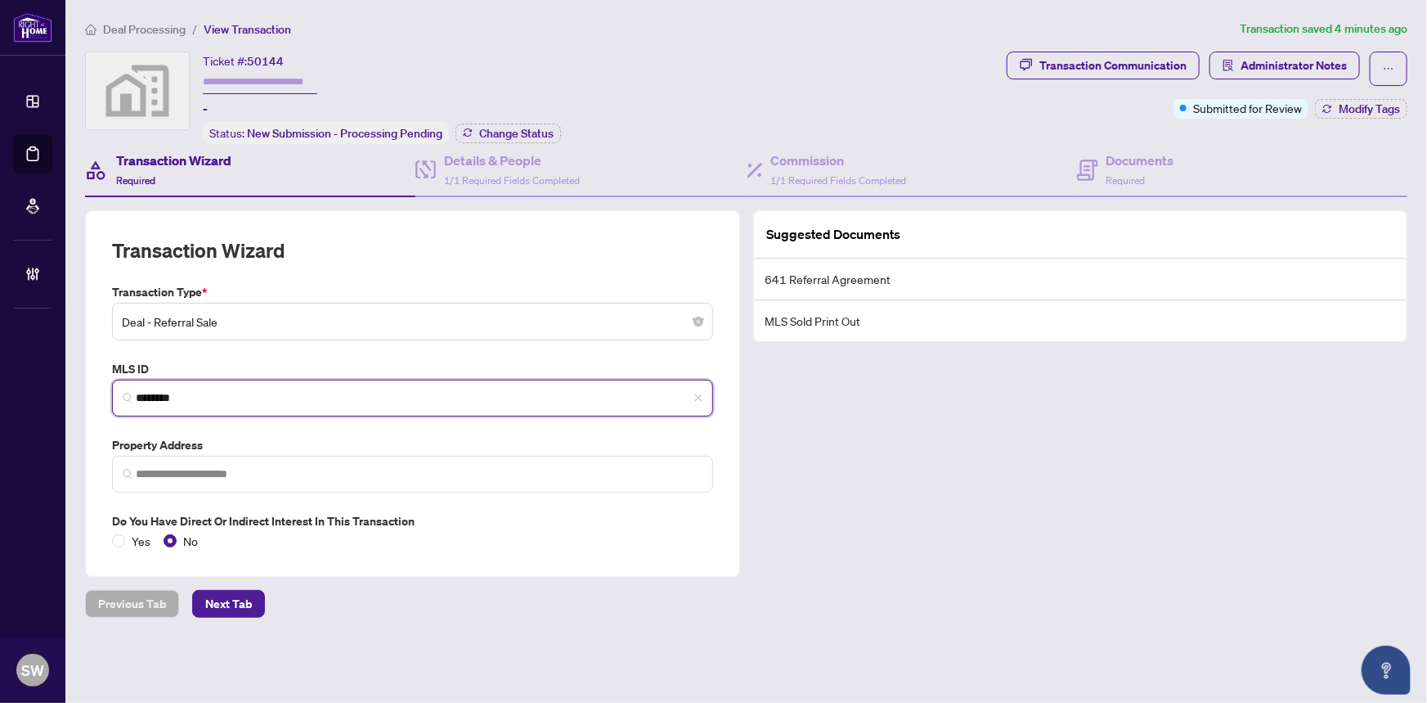
click at [151, 393] on input "********" at bounding box center [419, 397] width 567 height 17
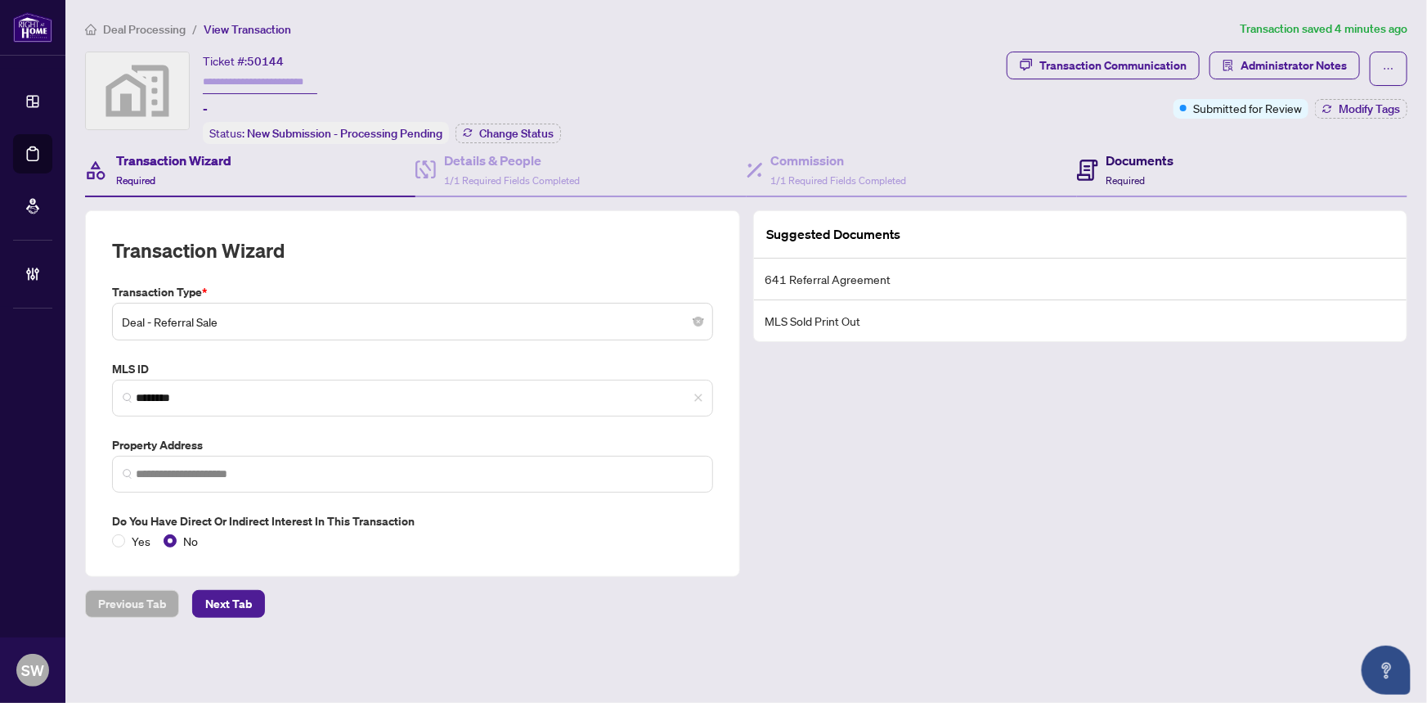
click at [1119, 164] on h4 "Documents" at bounding box center [1141, 161] width 68 height 20
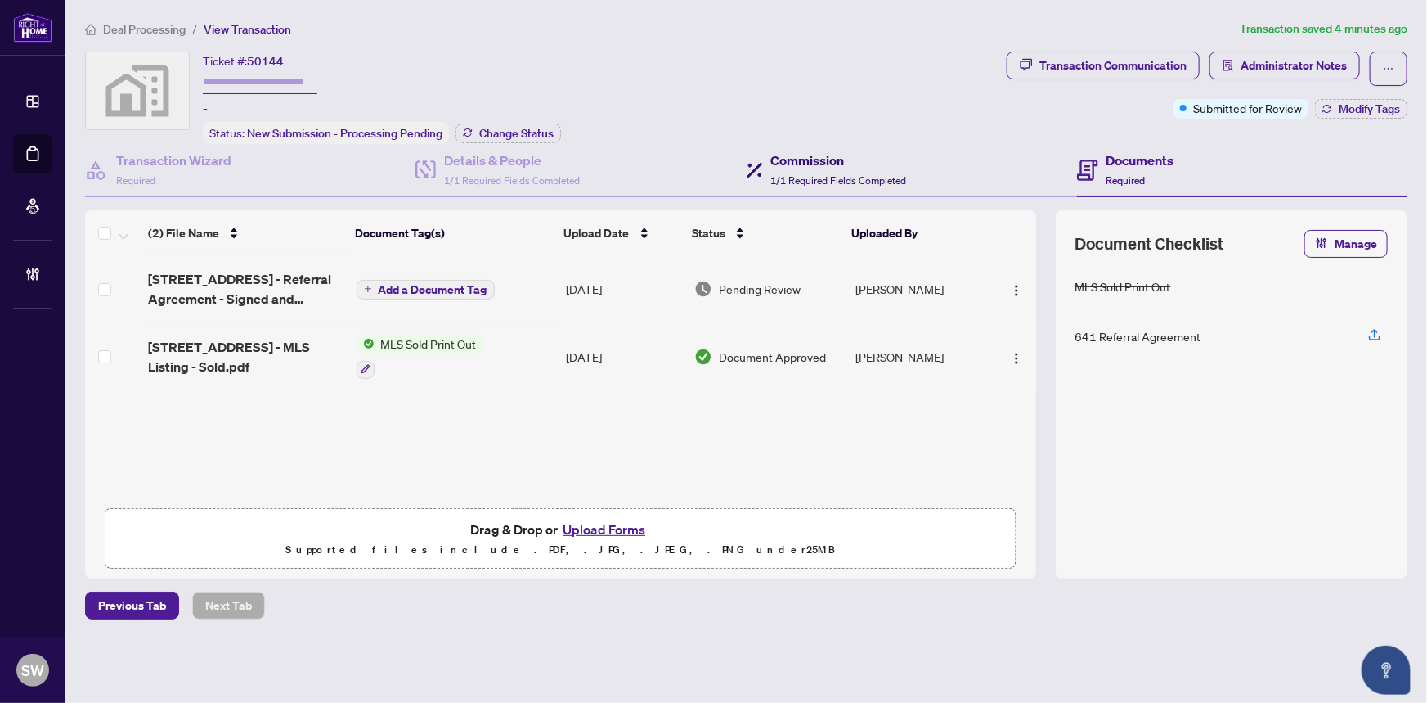
click at [831, 161] on h4 "Commission" at bounding box center [839, 161] width 136 height 20
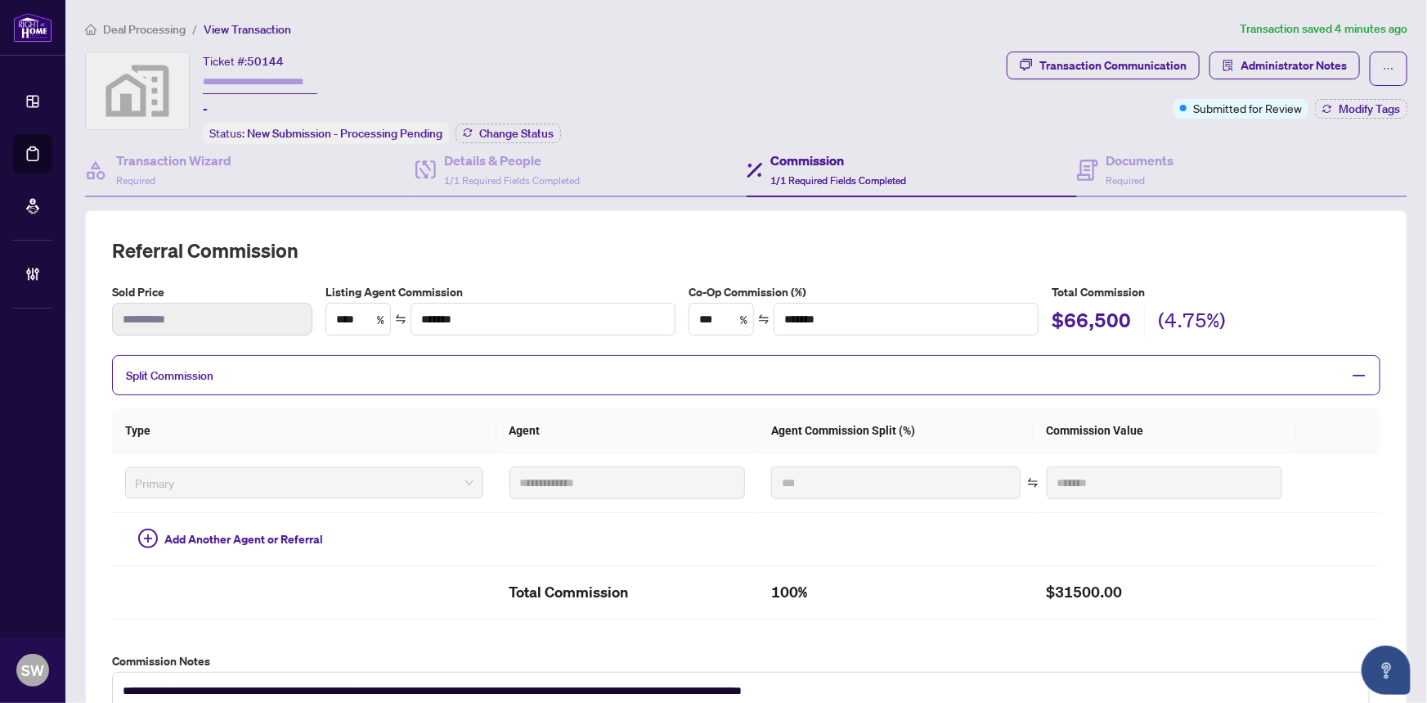
click at [265, 64] on span "50144" at bounding box center [265, 61] width 37 height 15
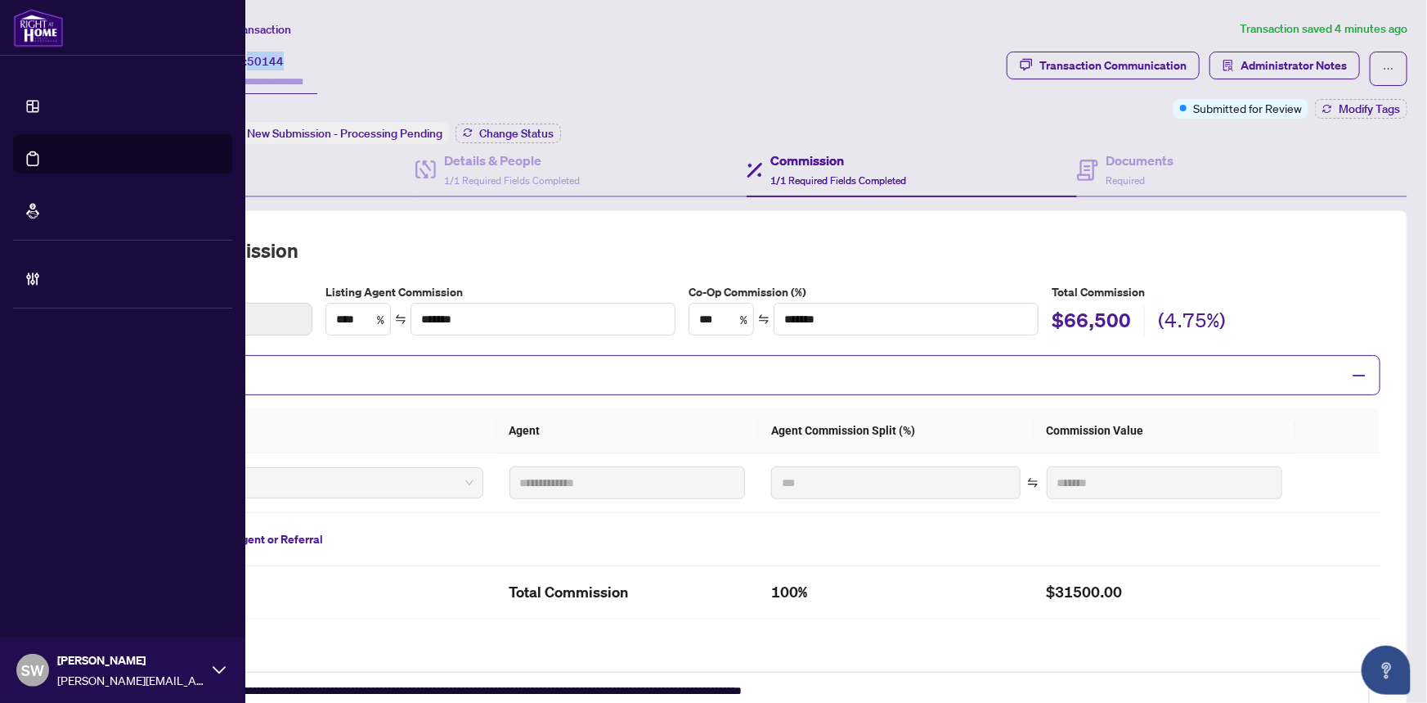
copy span "50144"
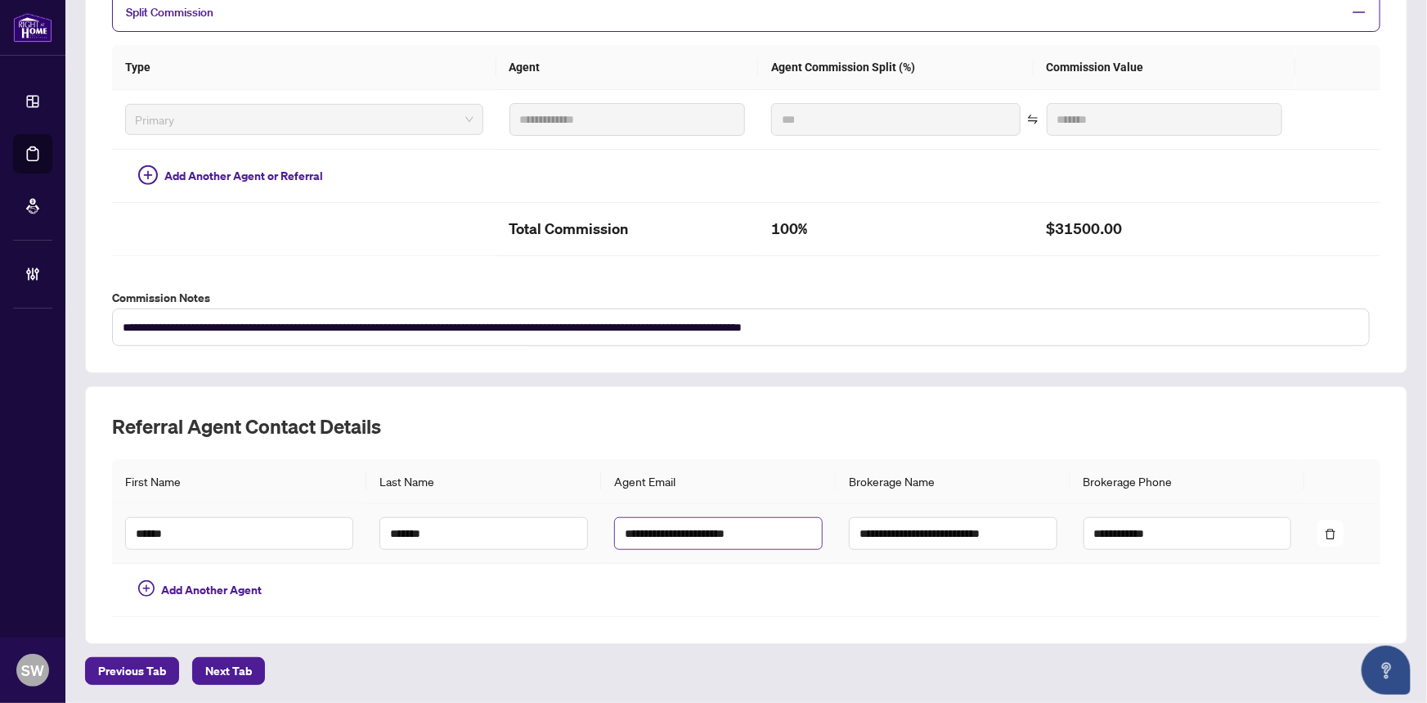
scroll to position [371, 0]
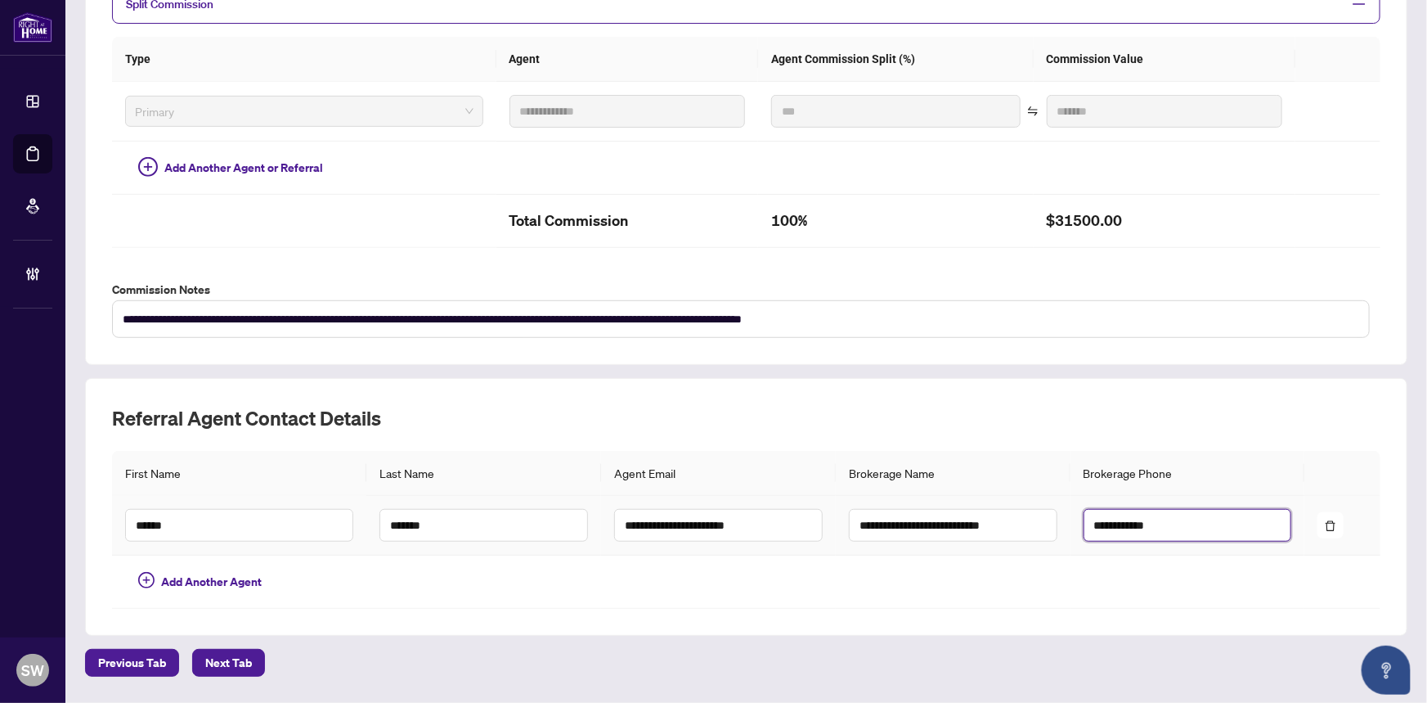
click at [1128, 520] on input "**********" at bounding box center [1188, 525] width 209 height 33
click at [469, 55] on th "Type" at bounding box center [304, 59] width 384 height 45
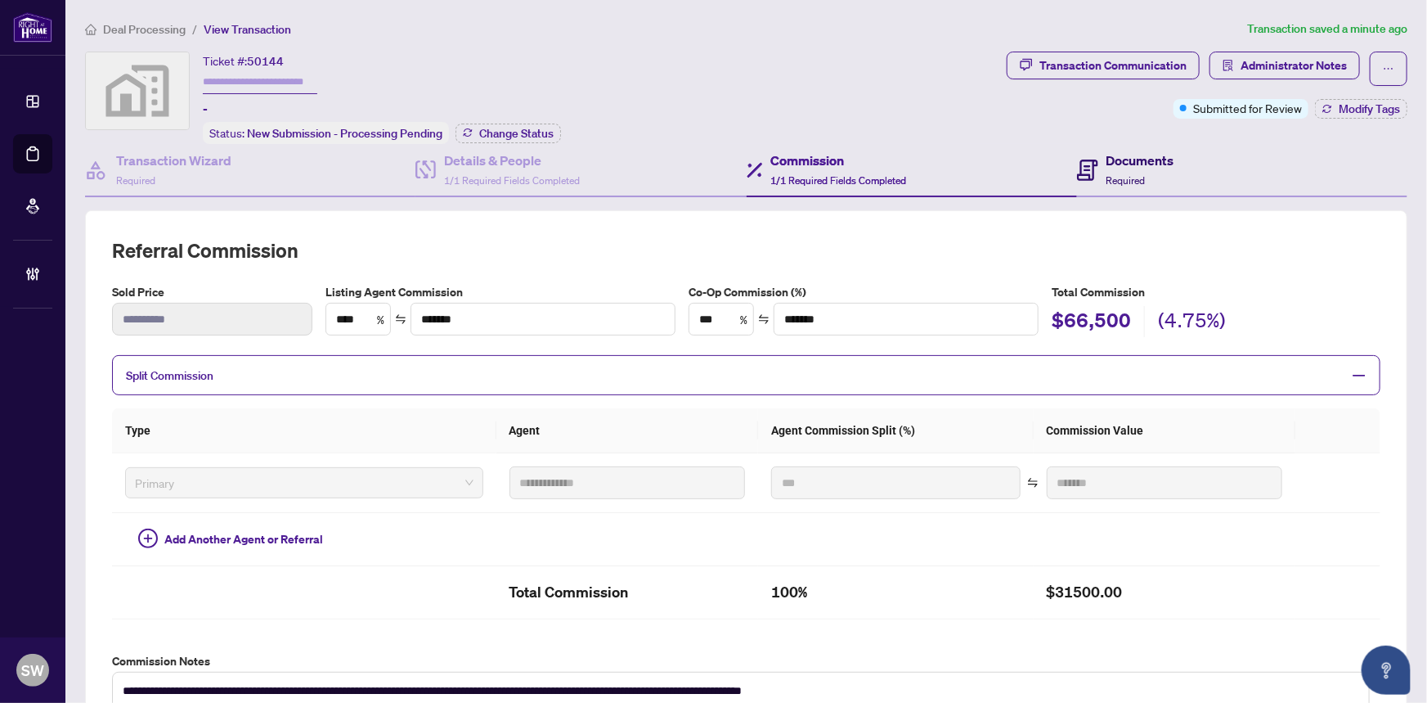
click at [1107, 164] on h4 "Documents" at bounding box center [1141, 161] width 68 height 20
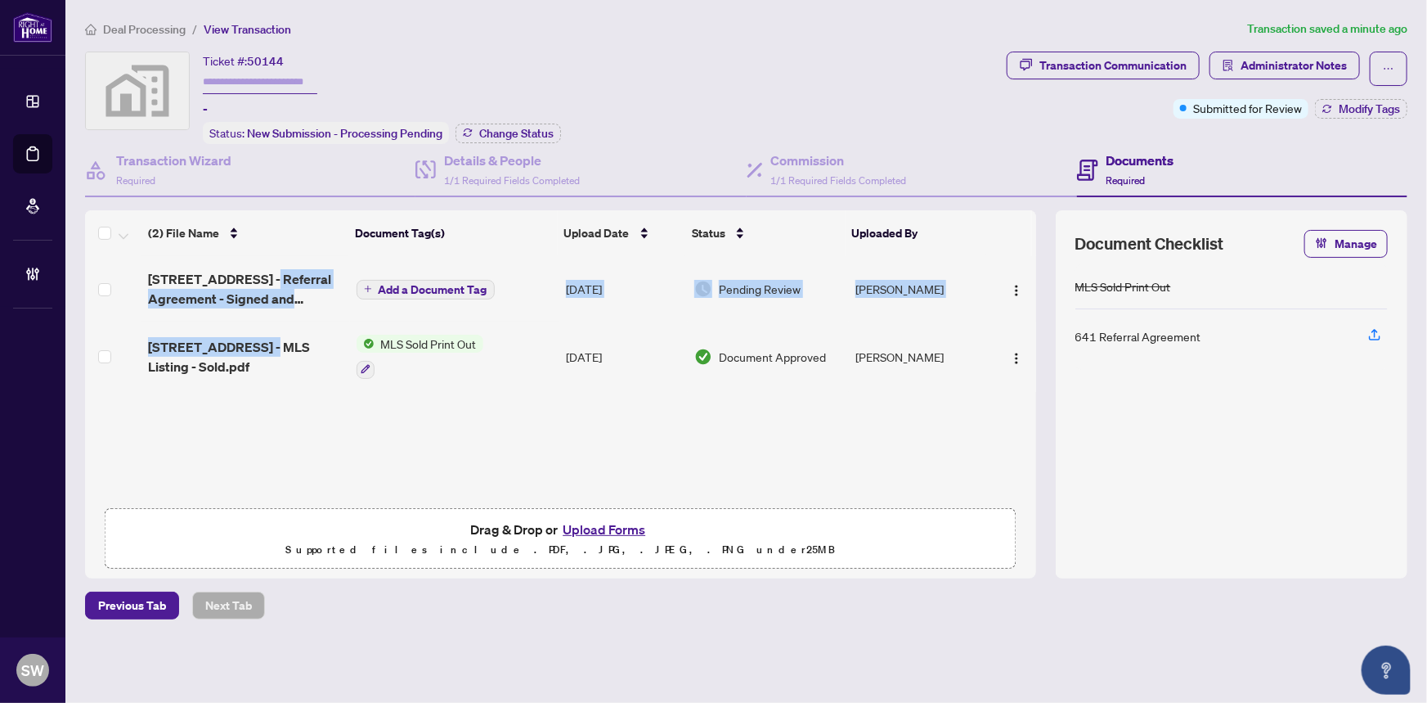
drag, startPoint x: 261, startPoint y: 281, endPoint x: 262, endPoint y: 317, distance: 36.8
click at [262, 317] on tbody "174 Foxbar Rd - 641 - Referral Agreement - Signed and Acknowledged 23 Aug 2025.…" at bounding box center [560, 324] width 951 height 136
click at [400, 285] on span "Add a Document Tag" at bounding box center [433, 289] width 109 height 11
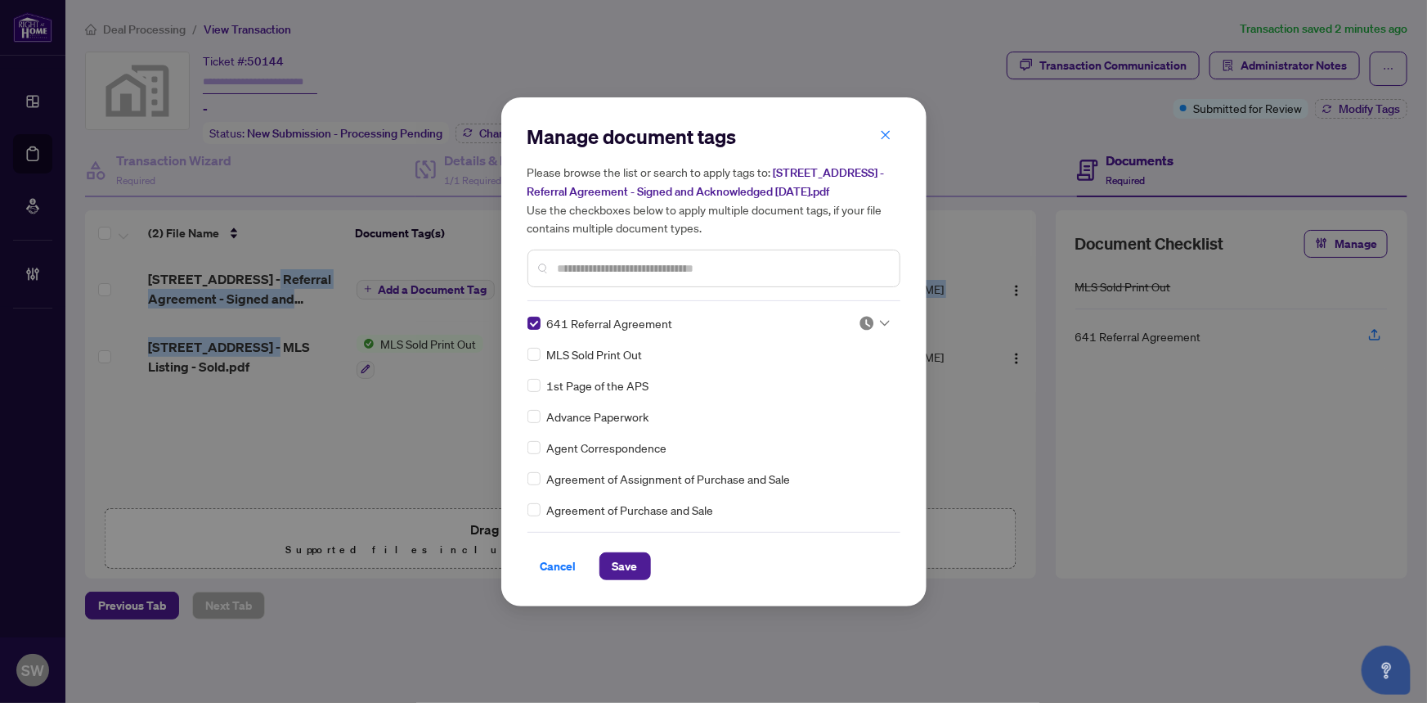
click at [867, 318] on img at bounding box center [867, 323] width 16 height 16
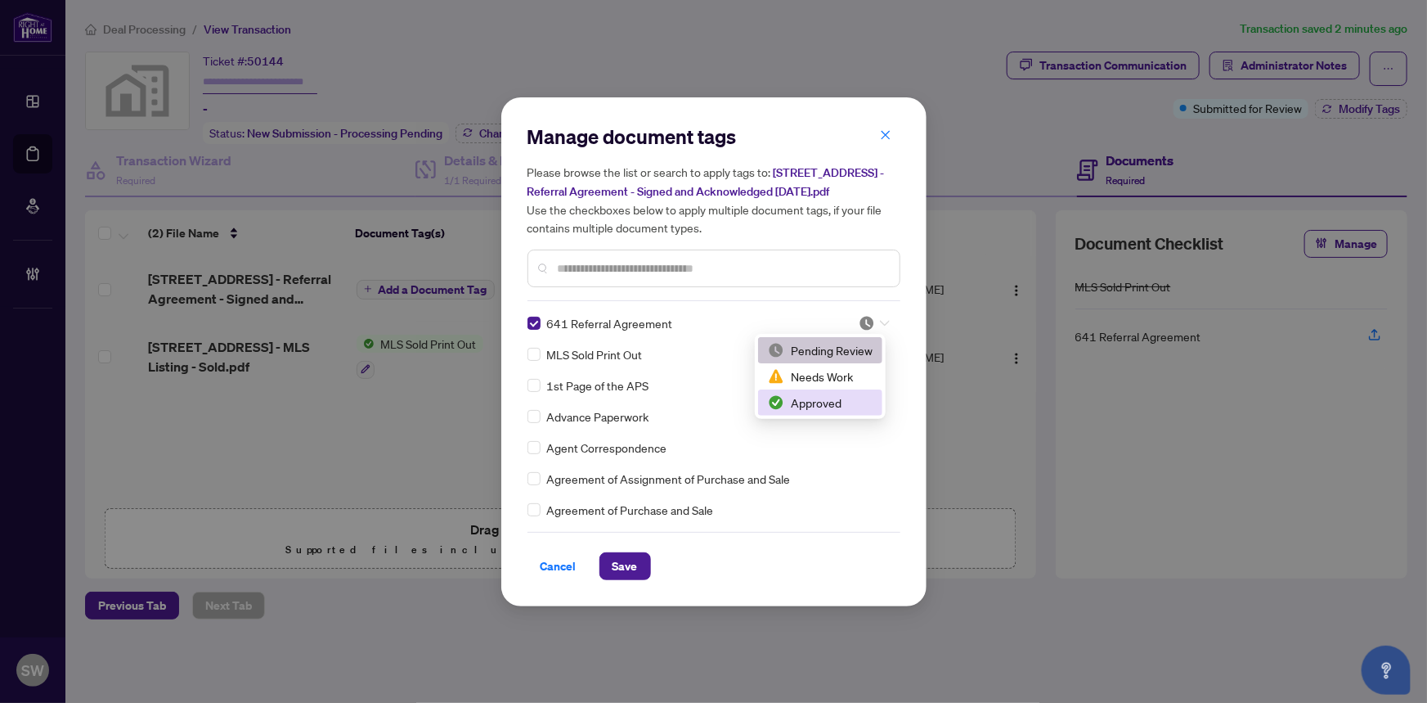
click at [814, 399] on div "Approved" at bounding box center [820, 402] width 105 height 18
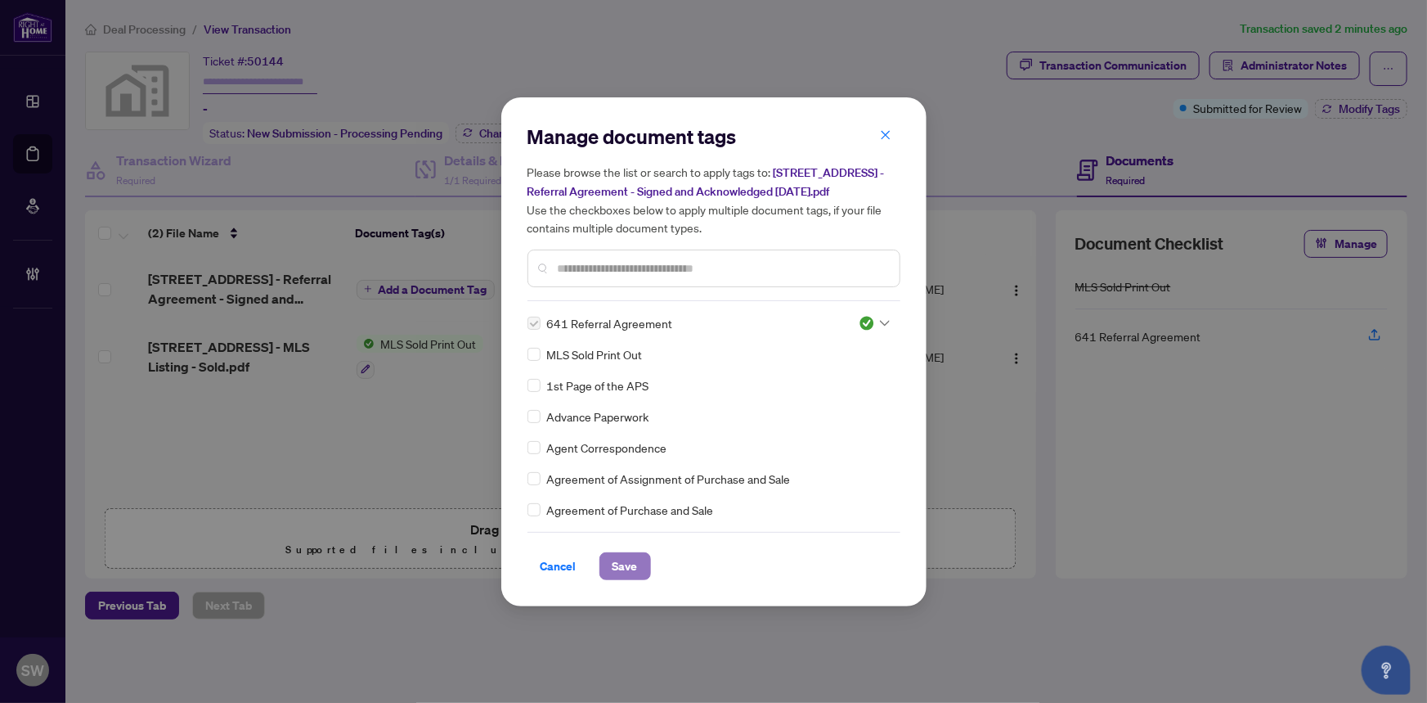
click at [623, 564] on span "Save" at bounding box center [625, 566] width 25 height 26
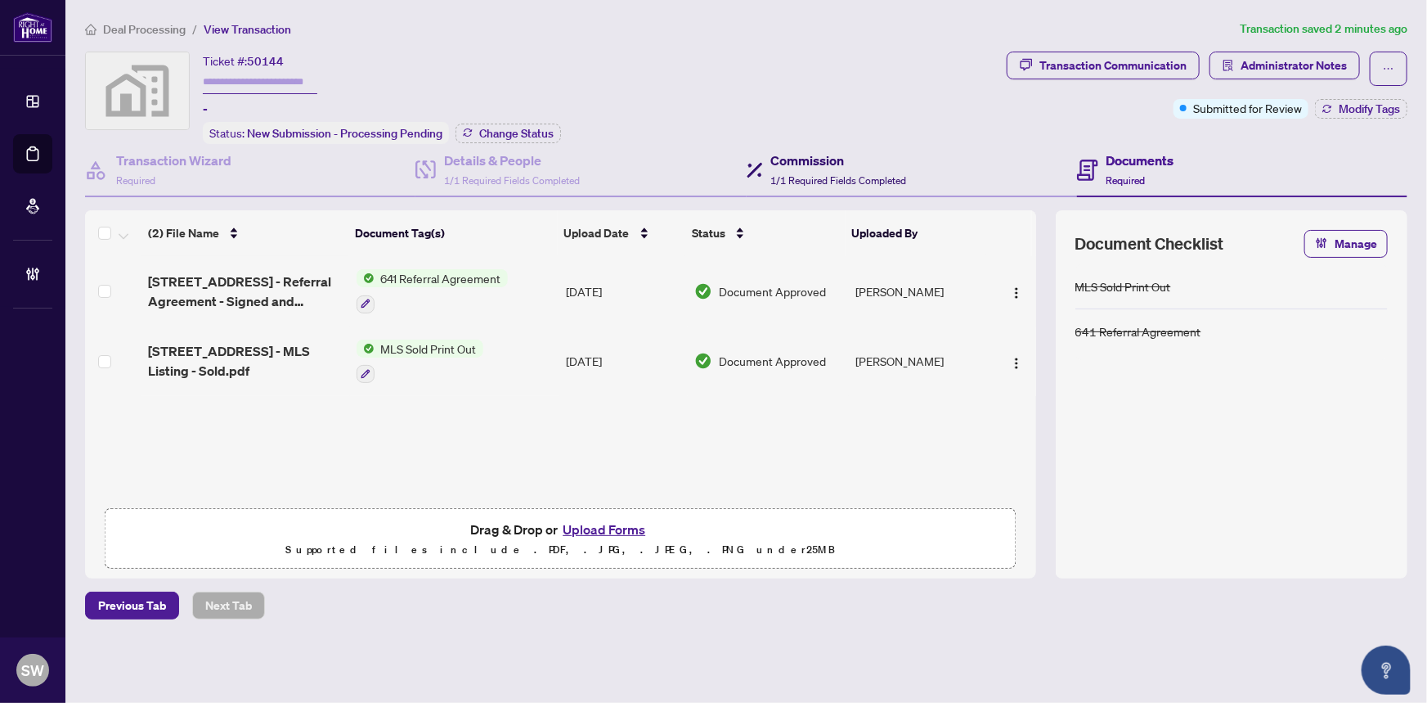
click at [807, 163] on h4 "Commission" at bounding box center [839, 161] width 136 height 20
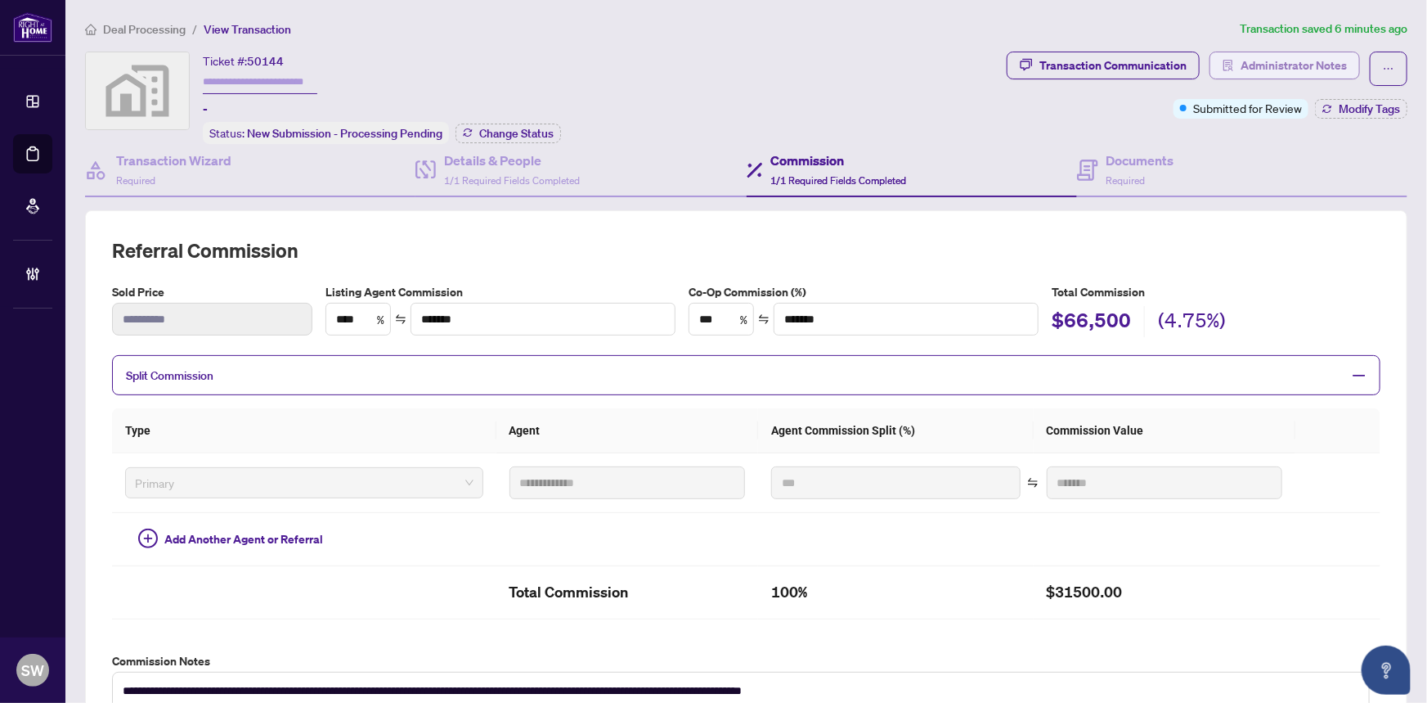
click at [1279, 60] on span "Administrator Notes" at bounding box center [1294, 65] width 106 height 26
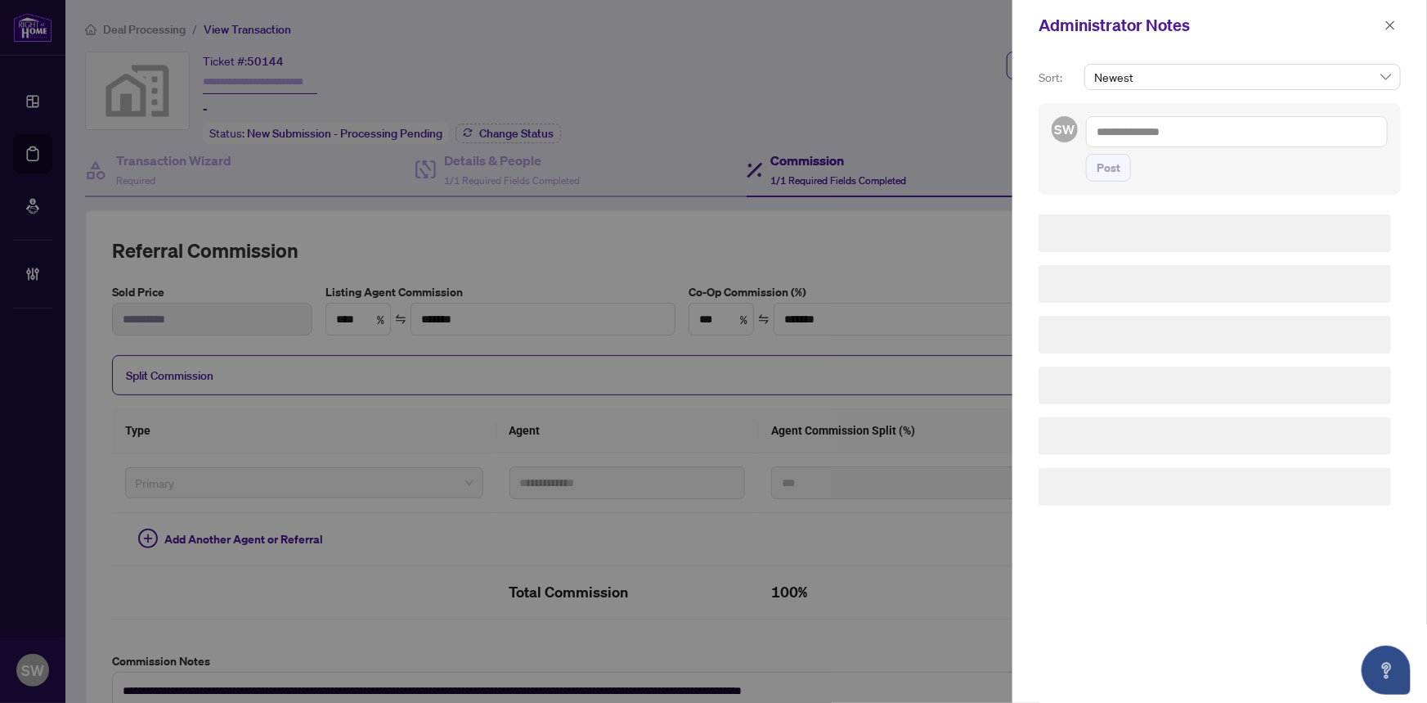
click at [1183, 133] on textarea at bounding box center [1237, 131] width 302 height 31
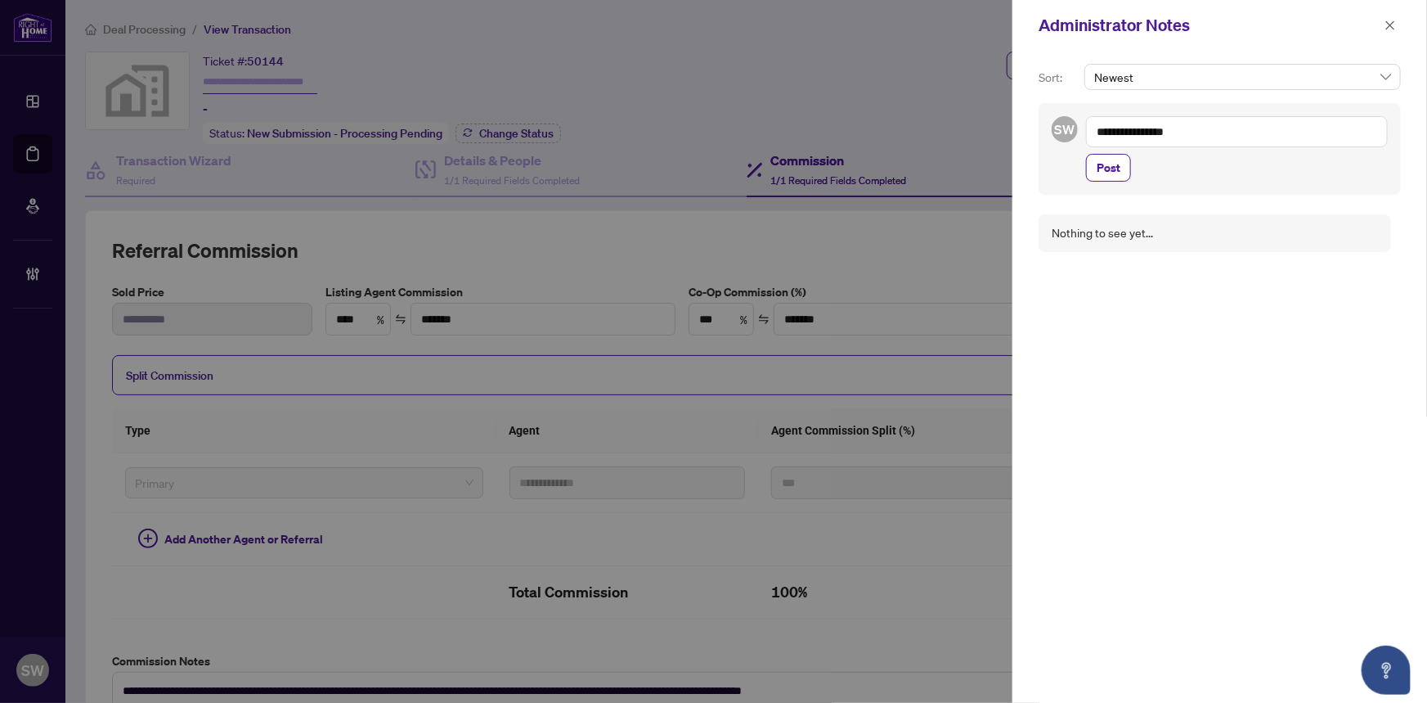
paste textarea "**********"
type textarea "**********"
click at [1101, 187] on span "Post" at bounding box center [1109, 184] width 24 height 26
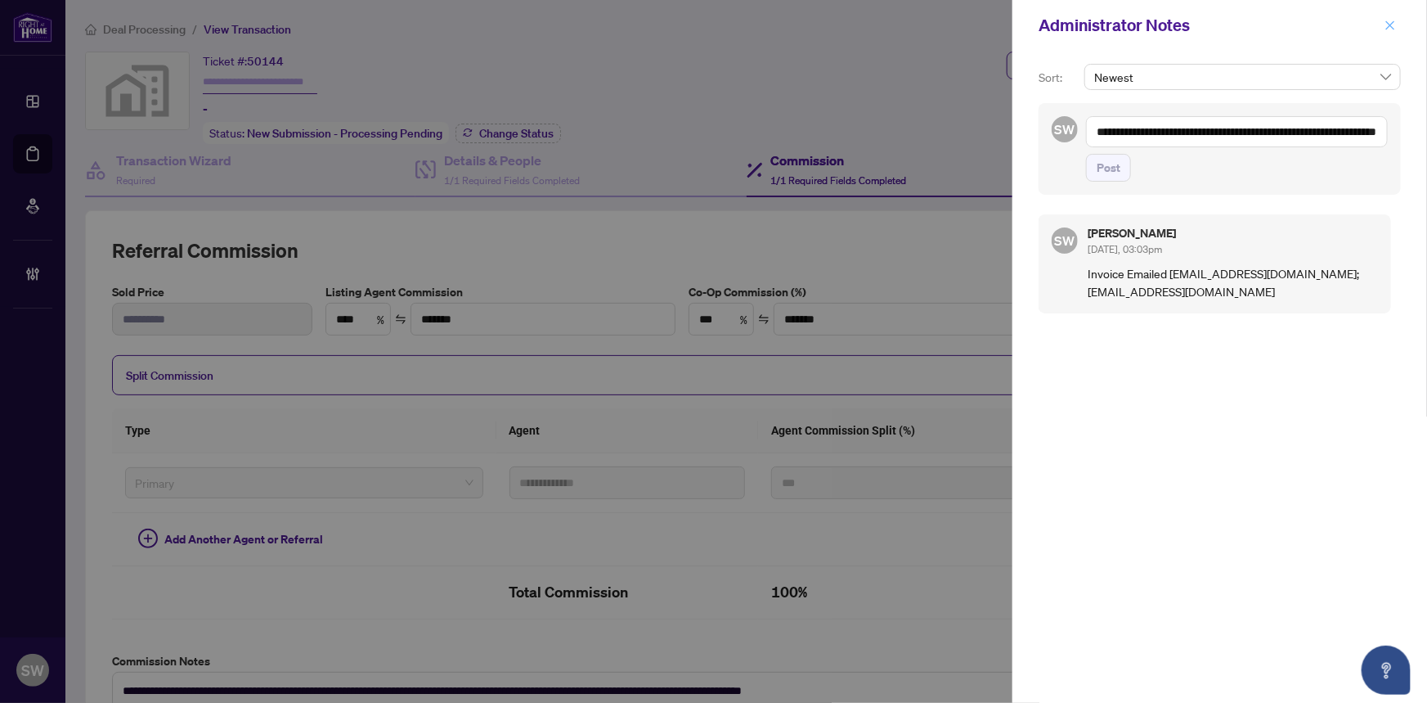
click at [1396, 24] on icon "close" at bounding box center [1390, 25] width 11 height 11
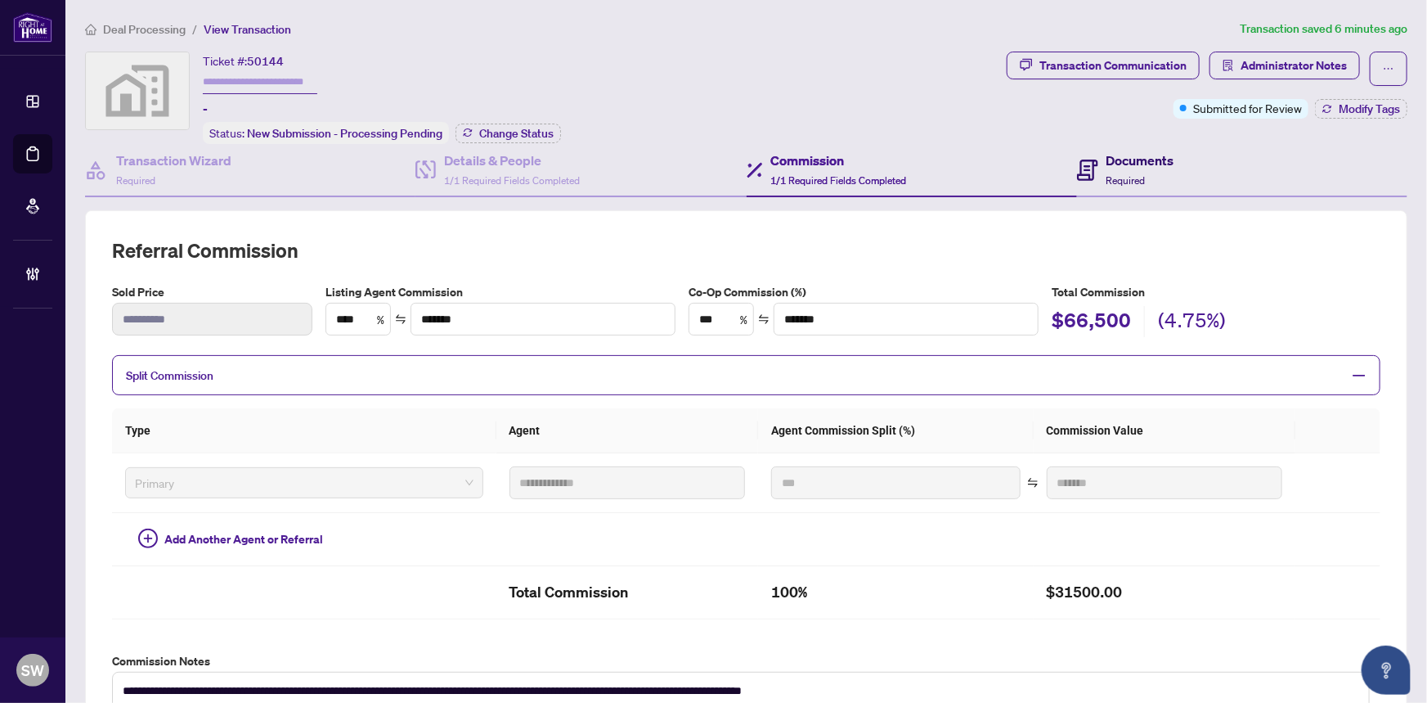
click at [1107, 162] on h4 "Documents" at bounding box center [1141, 161] width 68 height 20
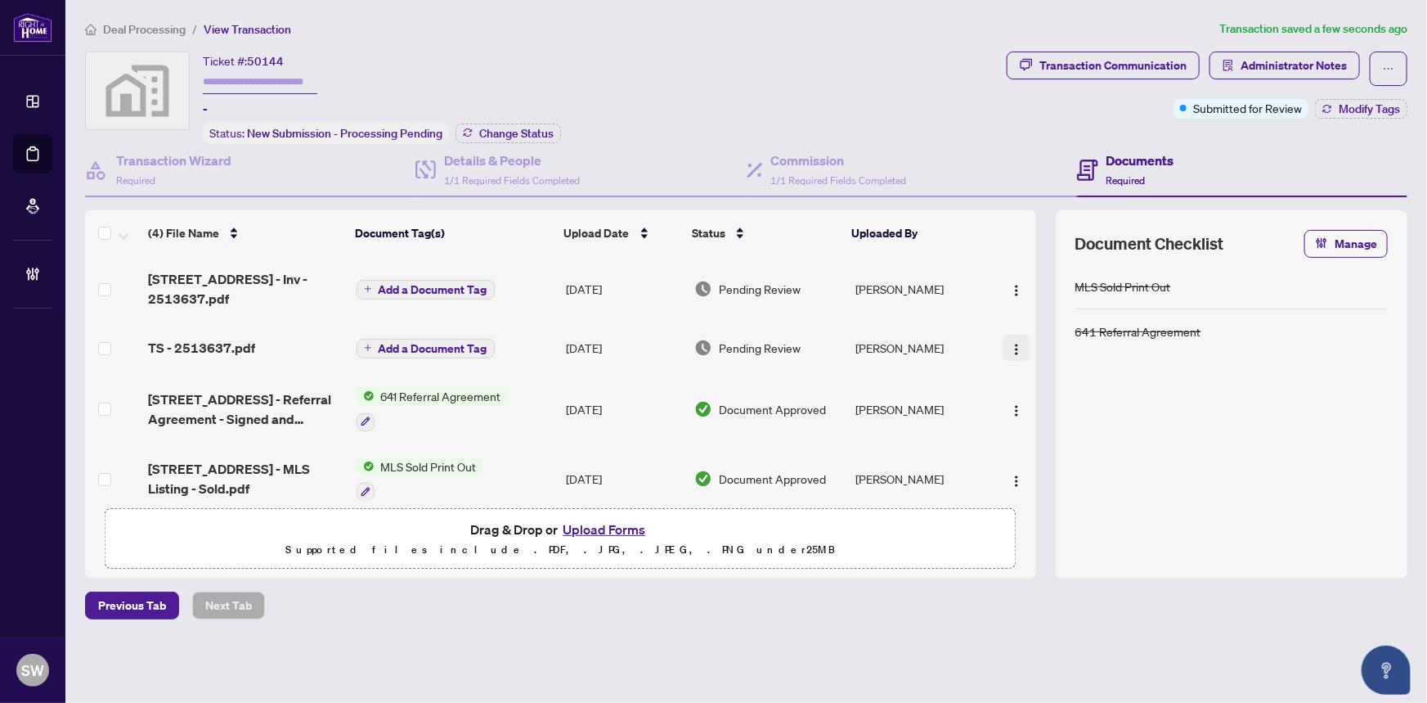
click at [1014, 348] on img "button" at bounding box center [1016, 349] width 13 height 13
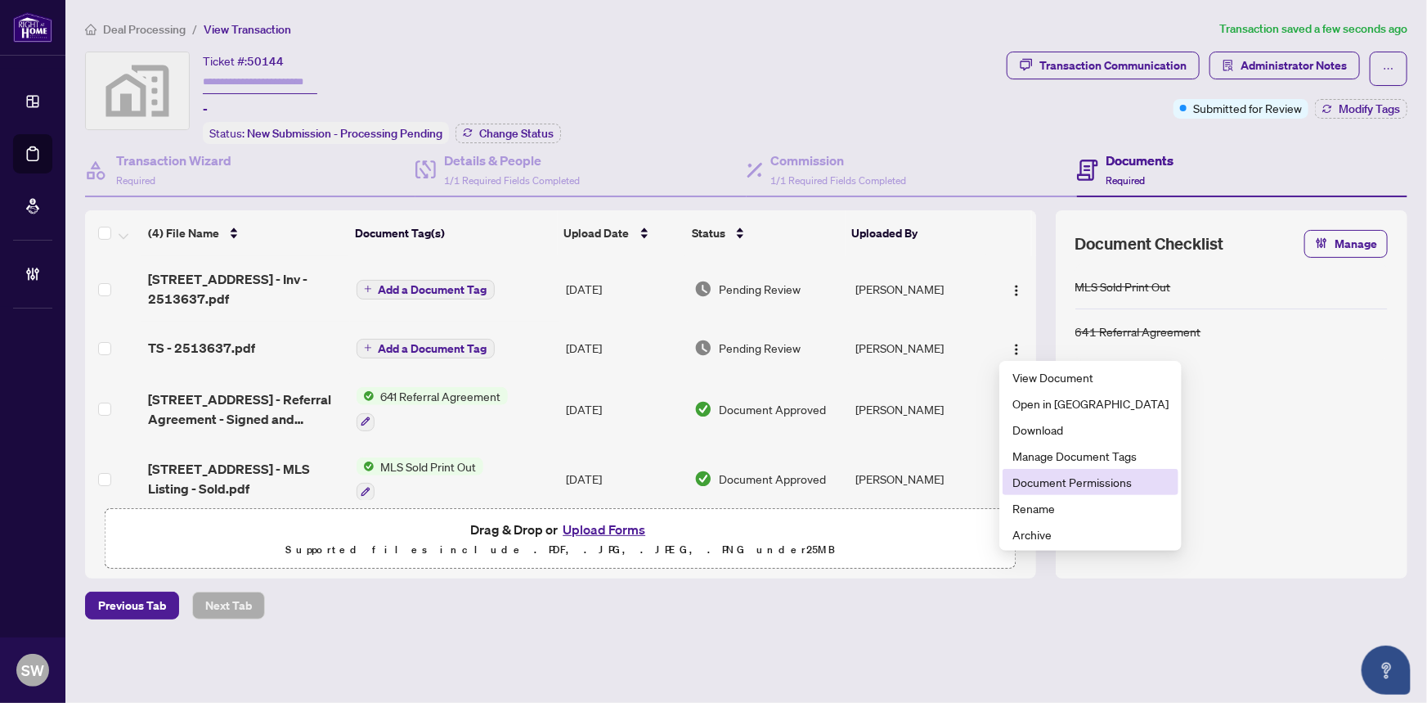
click at [1043, 482] on span "Document Permissions" at bounding box center [1091, 482] width 156 height 18
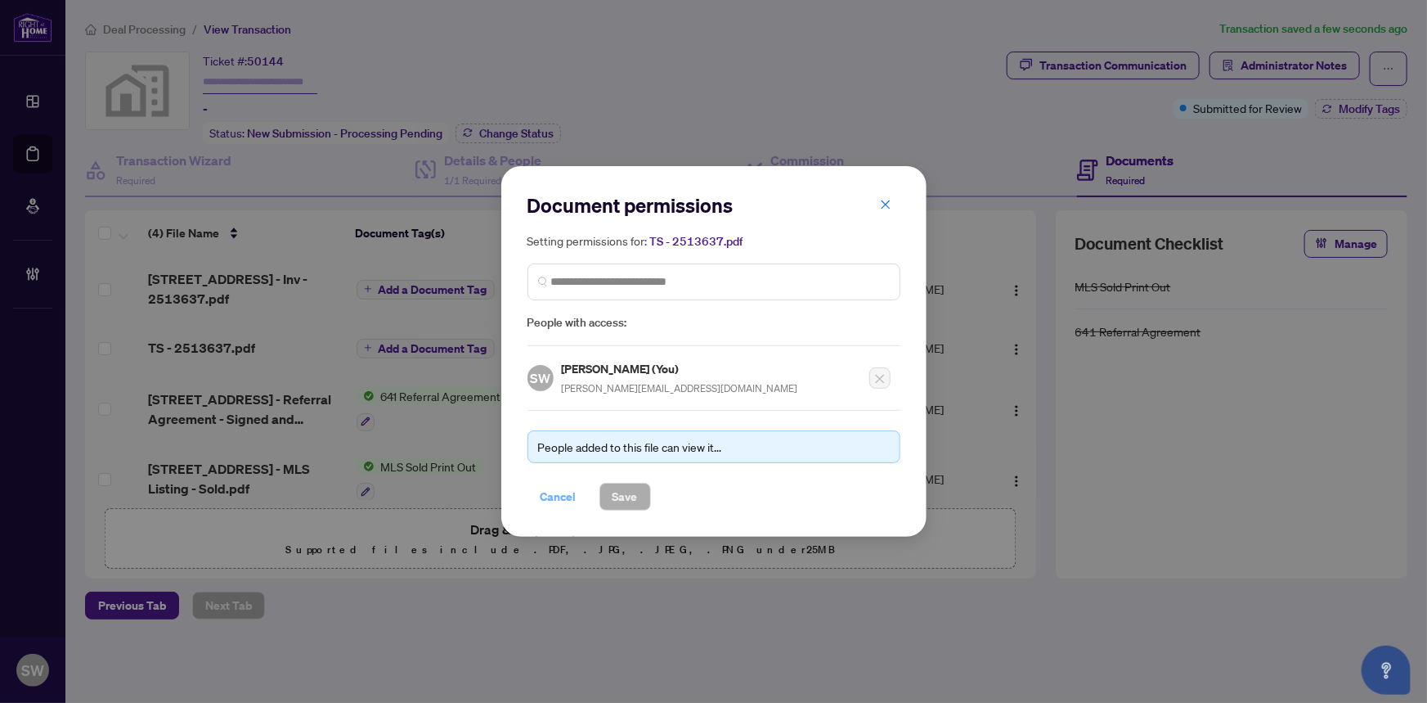
click at [553, 491] on span "Cancel" at bounding box center [559, 496] width 36 height 26
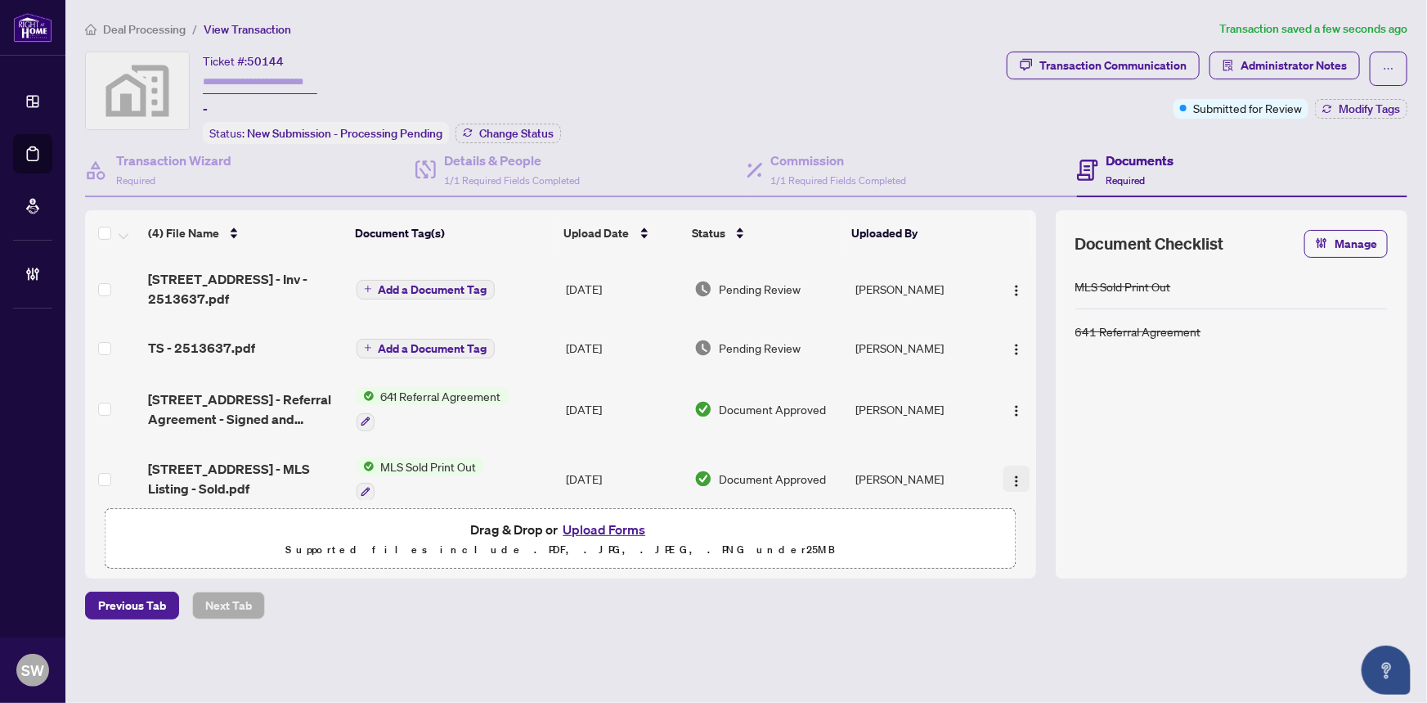
click at [1010, 474] on img "button" at bounding box center [1016, 480] width 13 height 13
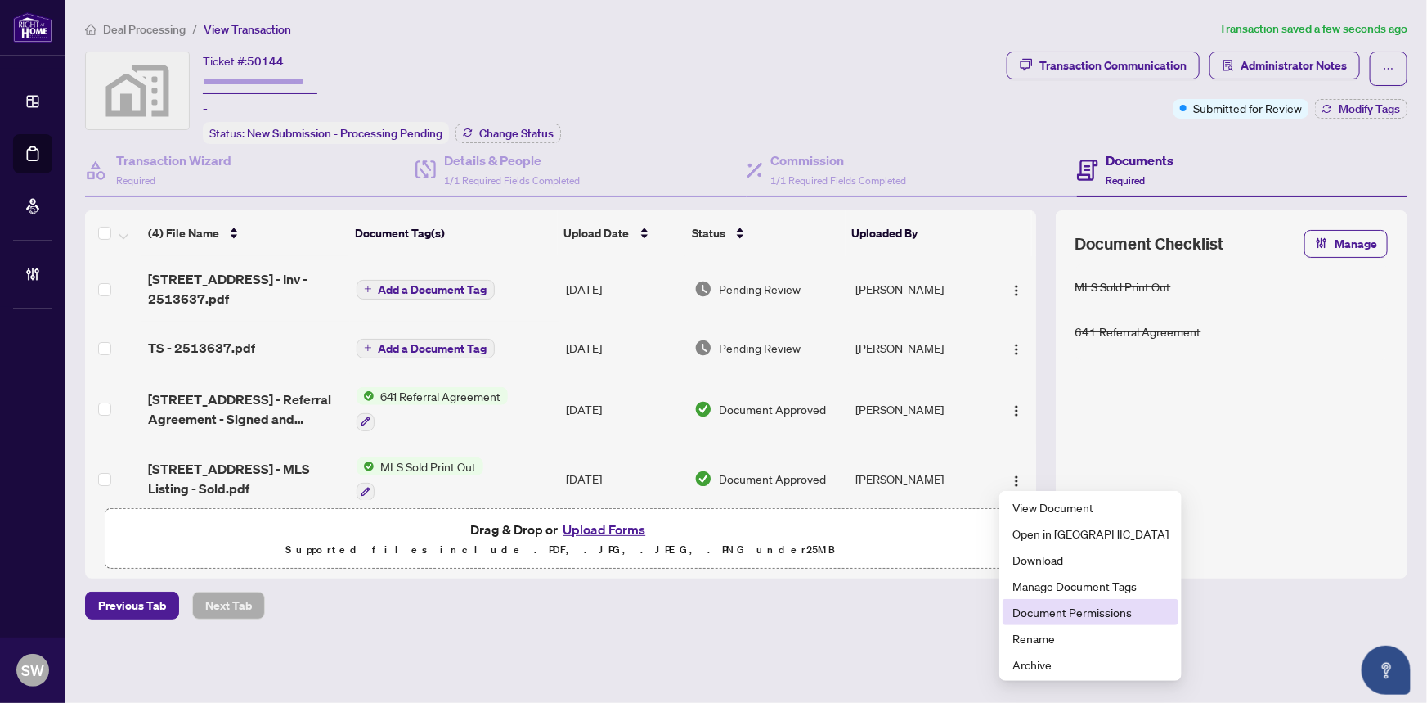
click at [1043, 606] on span "Document Permissions" at bounding box center [1091, 612] width 156 height 18
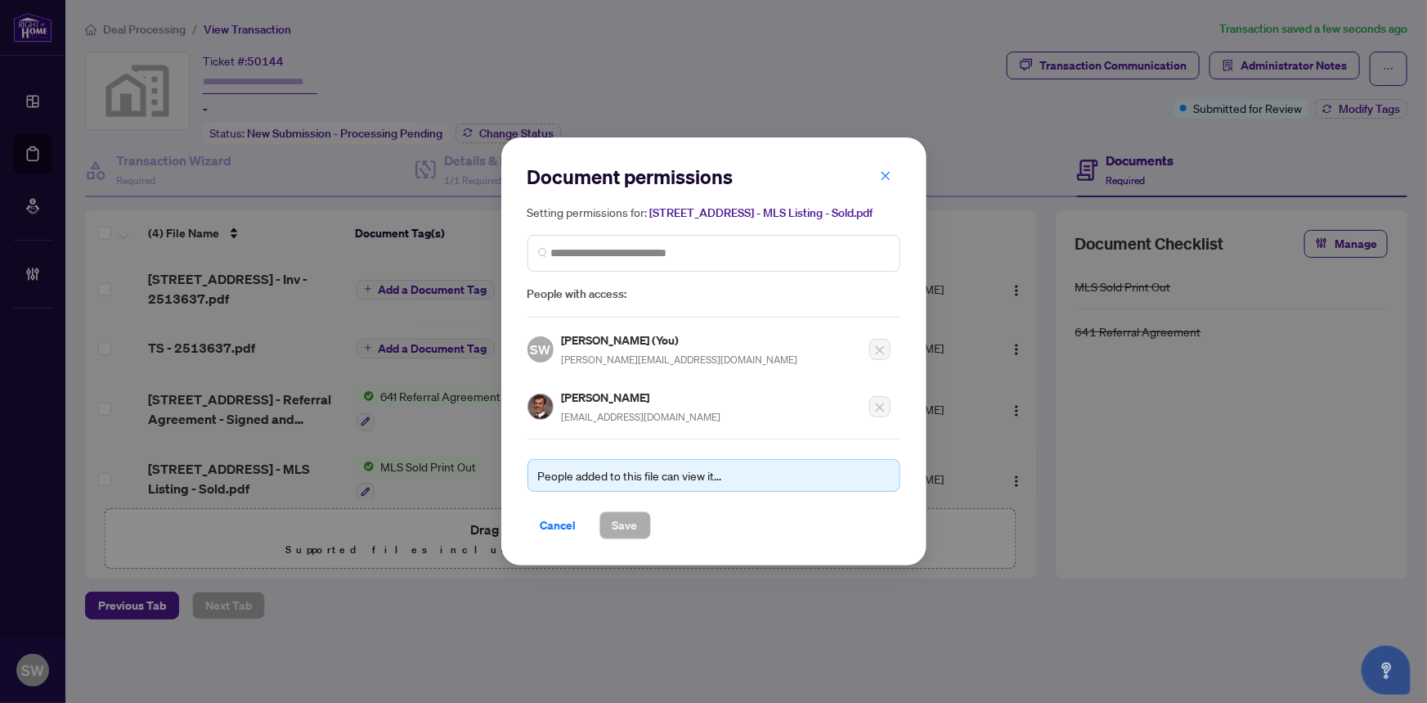
click at [586, 389] on h5 "Nigel Maunder" at bounding box center [642, 397] width 160 height 19
copy h5 "Nigel Maunder"
click at [883, 175] on icon "close" at bounding box center [885, 175] width 9 height 9
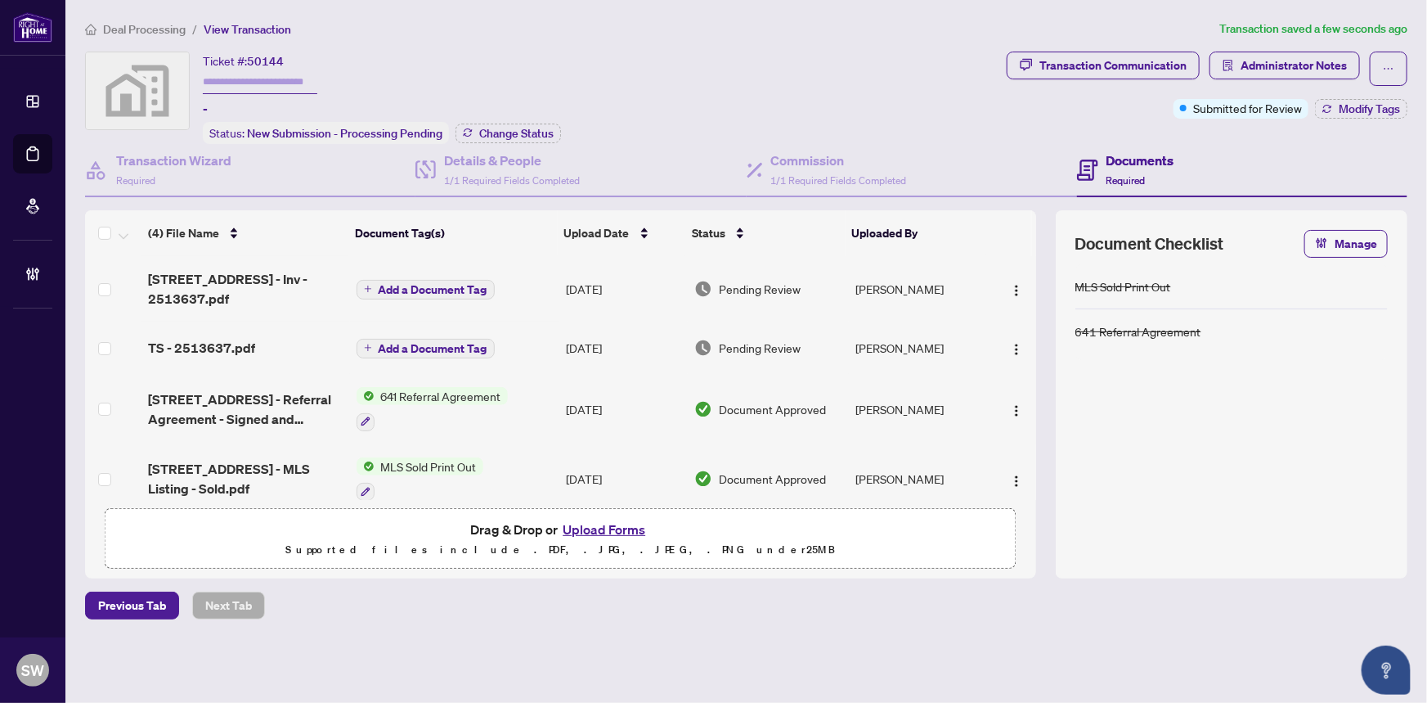
click at [418, 284] on span "Add a Document Tag" at bounding box center [433, 289] width 109 height 11
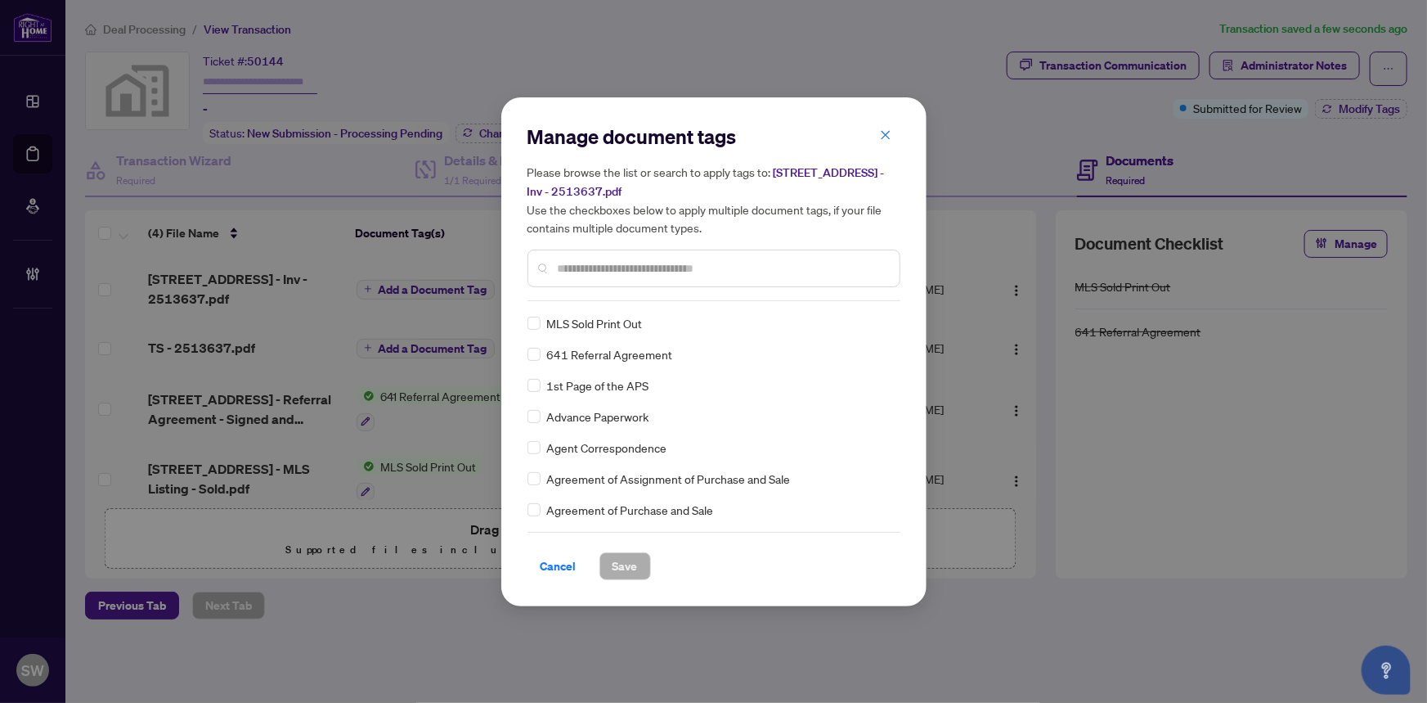
click at [895, 384] on div "MLS Sold Print Out 641 Referral Agreement 1st Page of the APS Advance Paperwork…" at bounding box center [714, 416] width 373 height 204
click at [869, 320] on img at bounding box center [867, 323] width 16 height 16
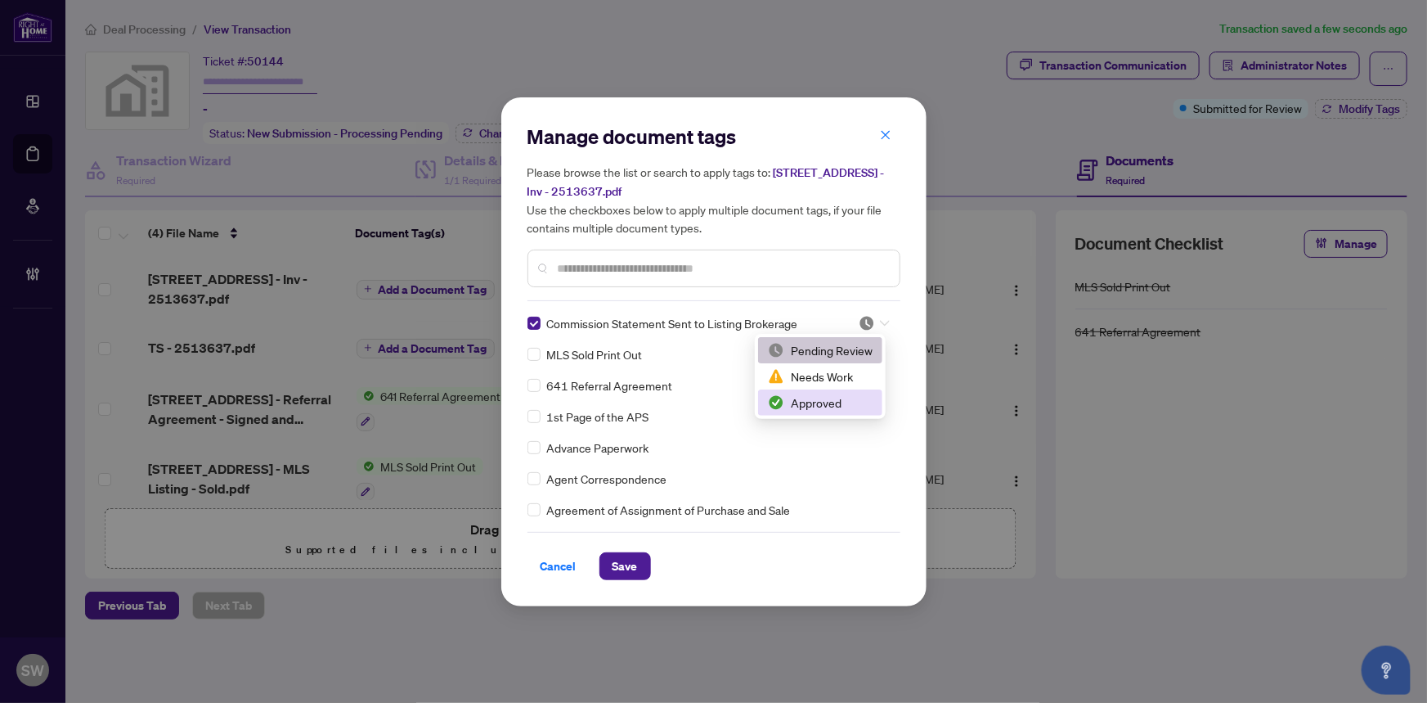
click at [819, 402] on div "Approved" at bounding box center [820, 402] width 105 height 18
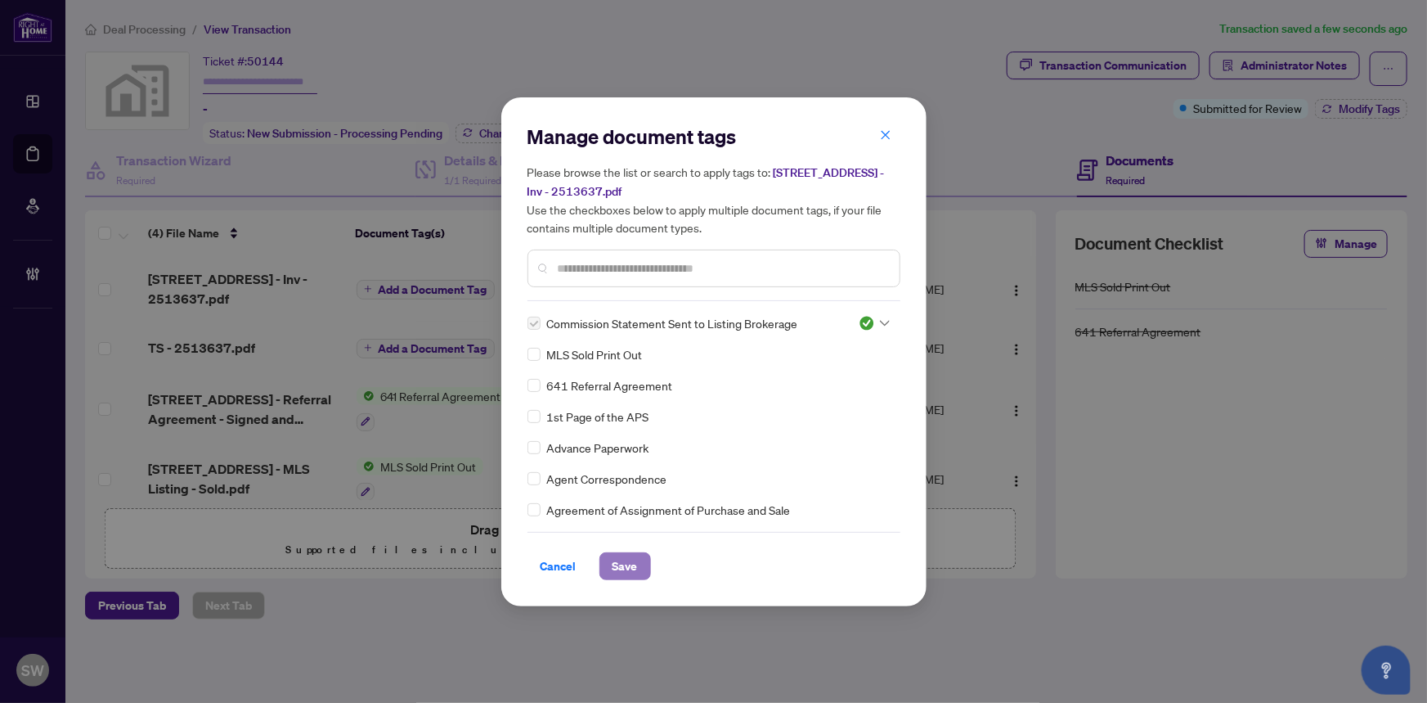
click at [636, 560] on span "Save" at bounding box center [625, 566] width 25 height 26
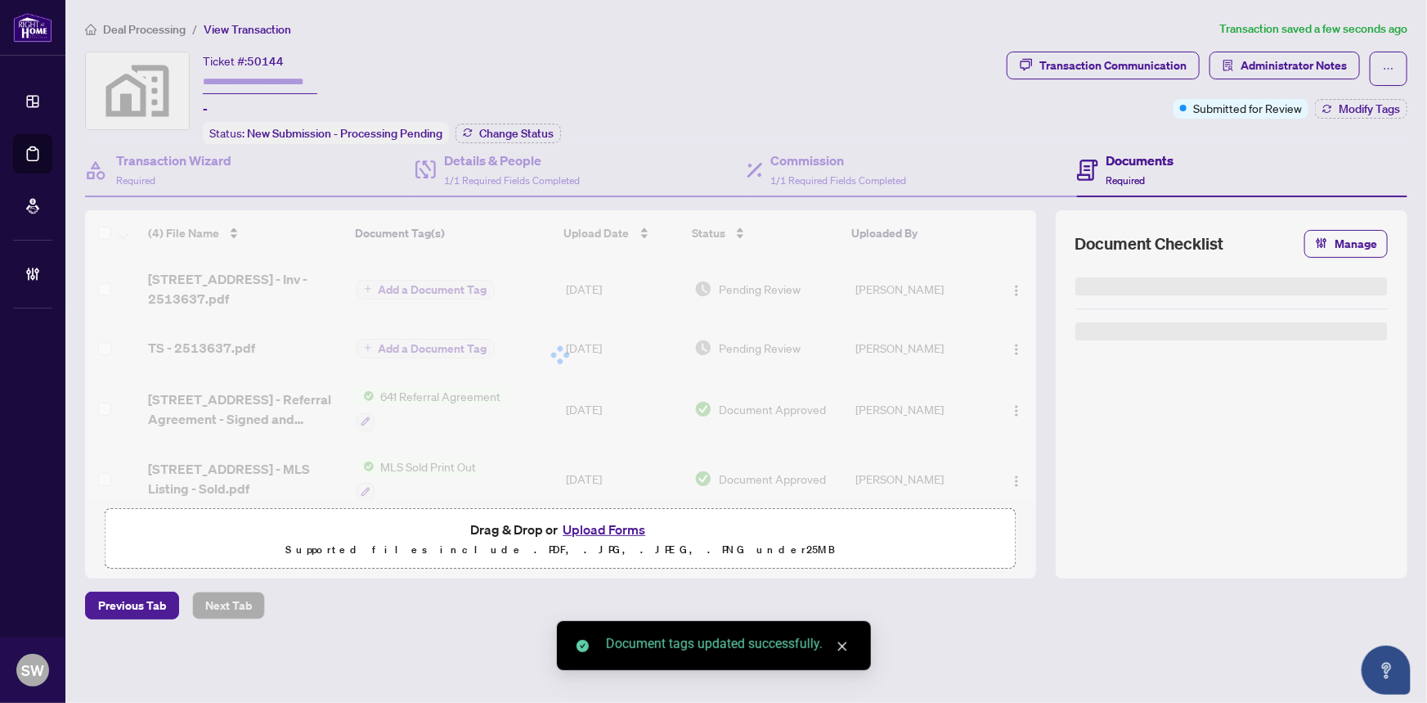
click at [1011, 281] on div at bounding box center [560, 355] width 951 height 290
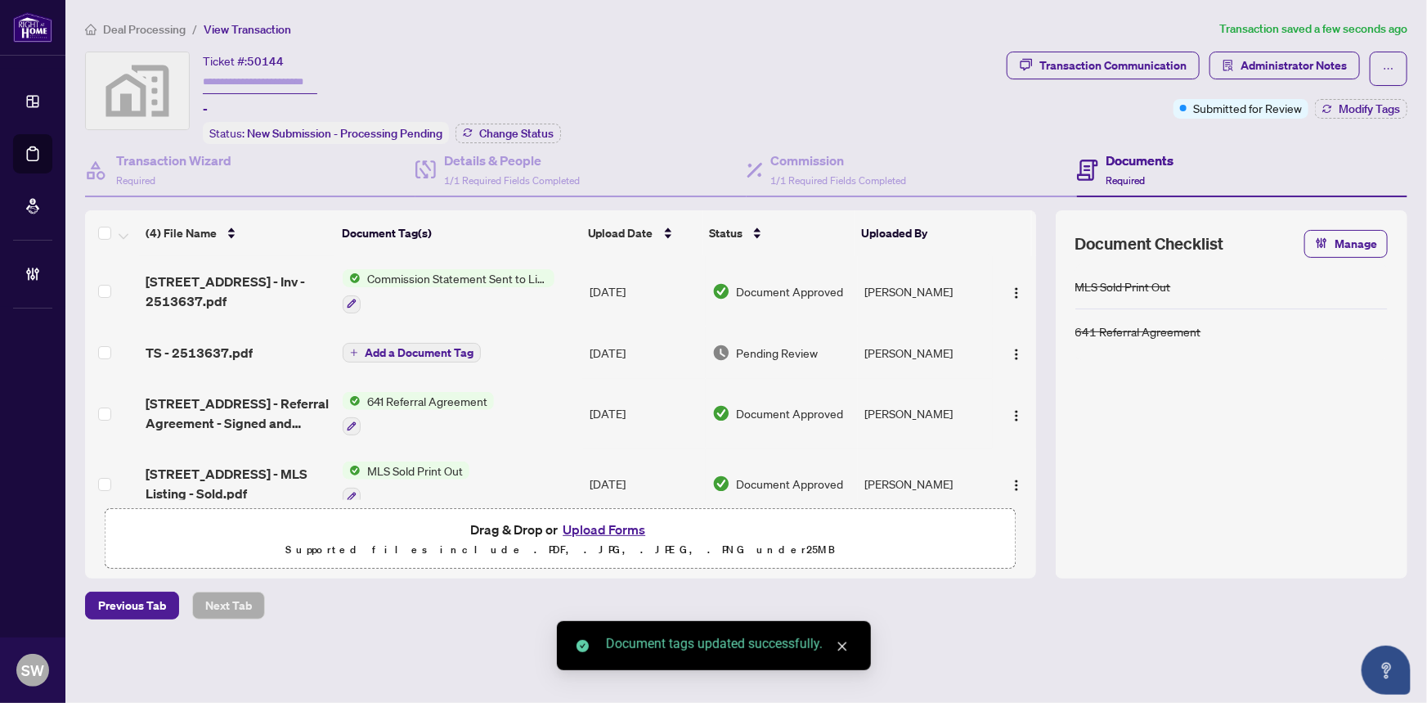
click at [1011, 286] on img "button" at bounding box center [1016, 292] width 13 height 13
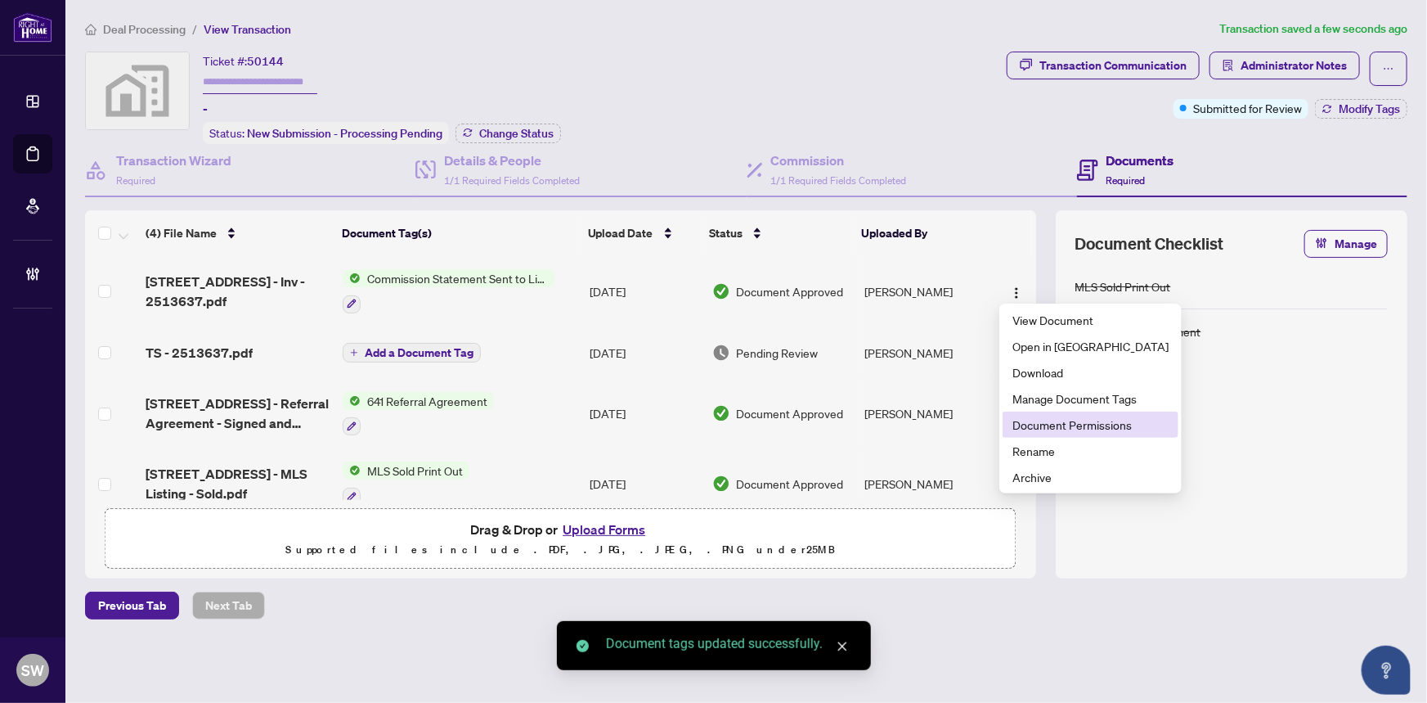
click at [1049, 420] on span "Document Permissions" at bounding box center [1091, 425] width 156 height 18
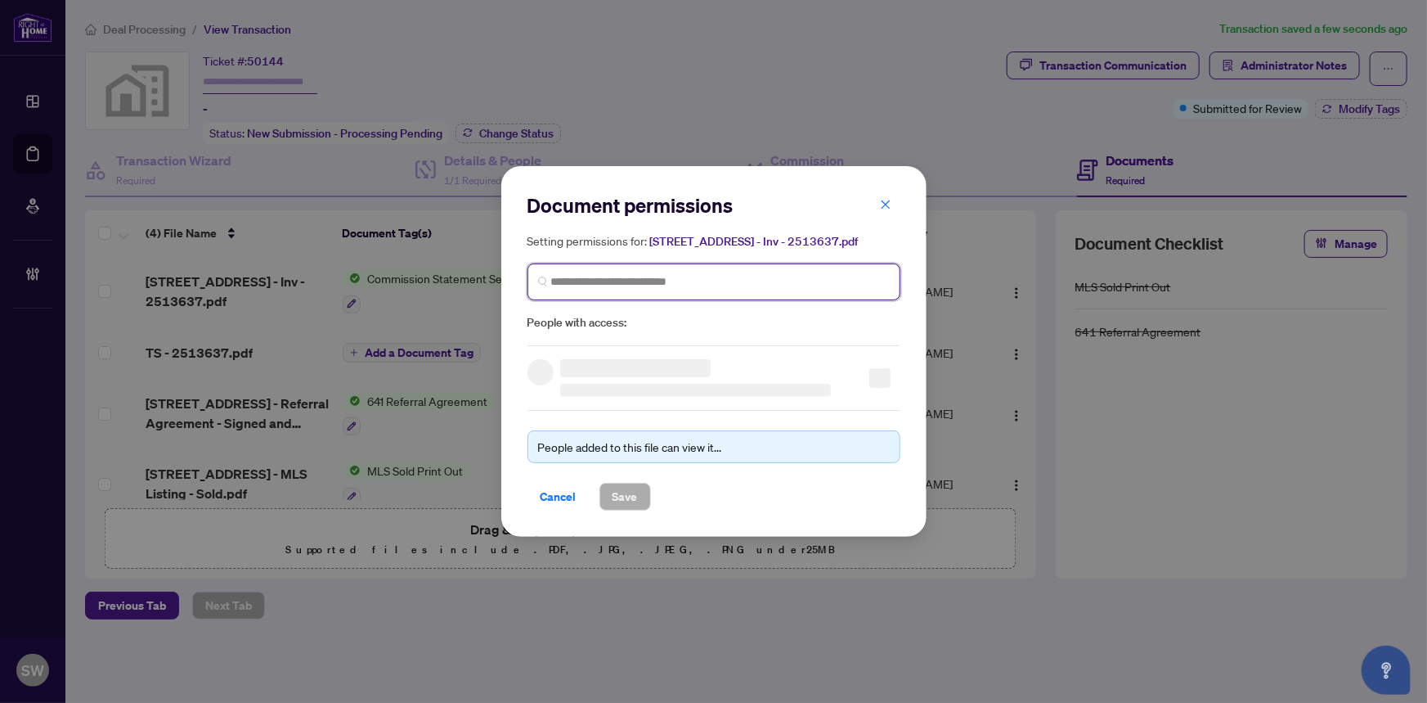
click at [620, 274] on input "search" at bounding box center [720, 281] width 339 height 17
paste input "**********"
type input "**********"
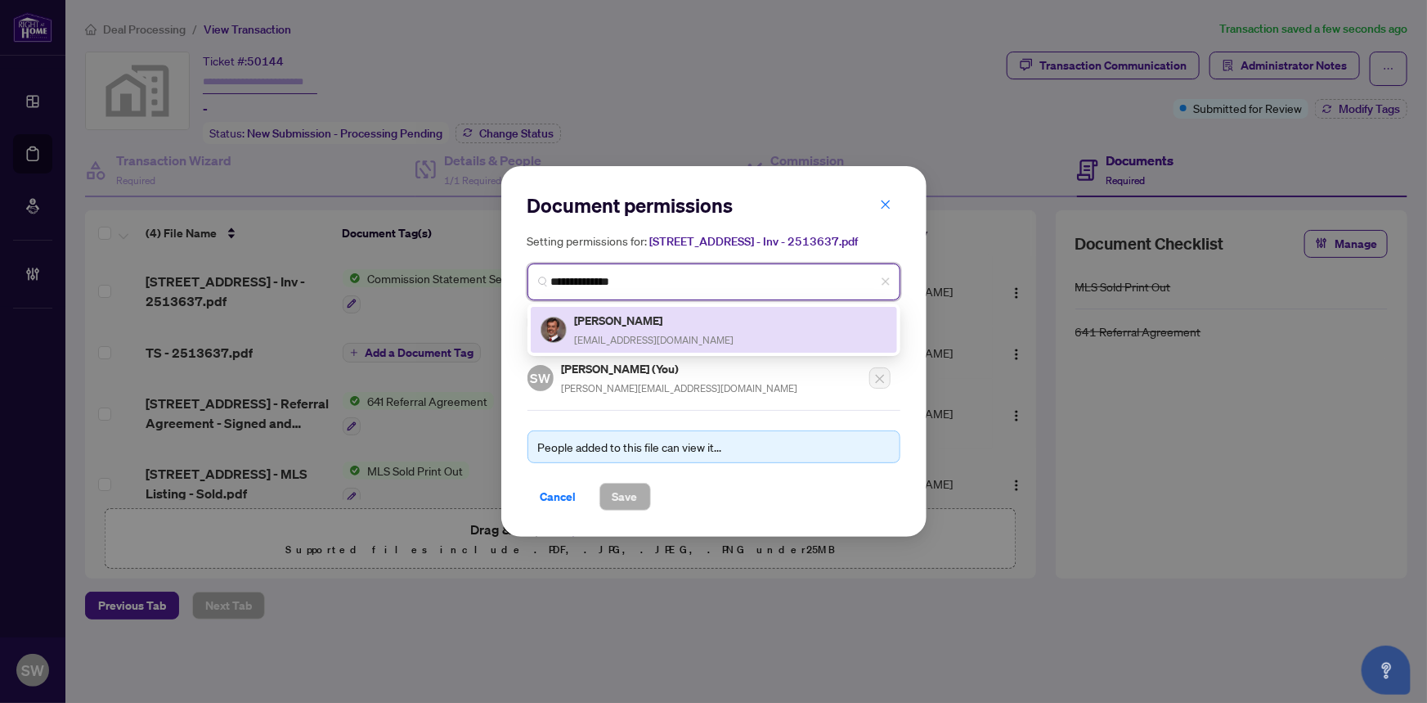
click at [646, 334] on span "nigelmaunder@gmail.com" at bounding box center [655, 340] width 160 height 12
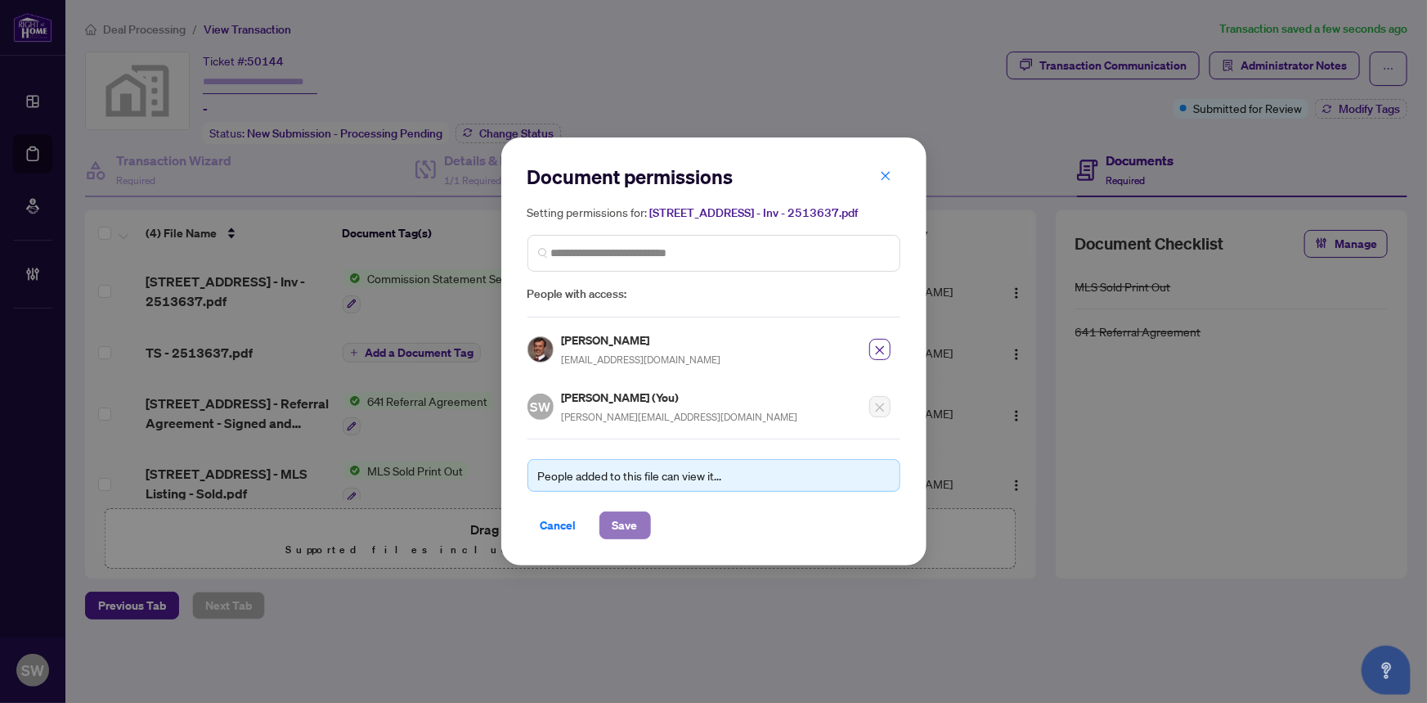
click at [632, 520] on span "Save" at bounding box center [625, 525] width 25 height 26
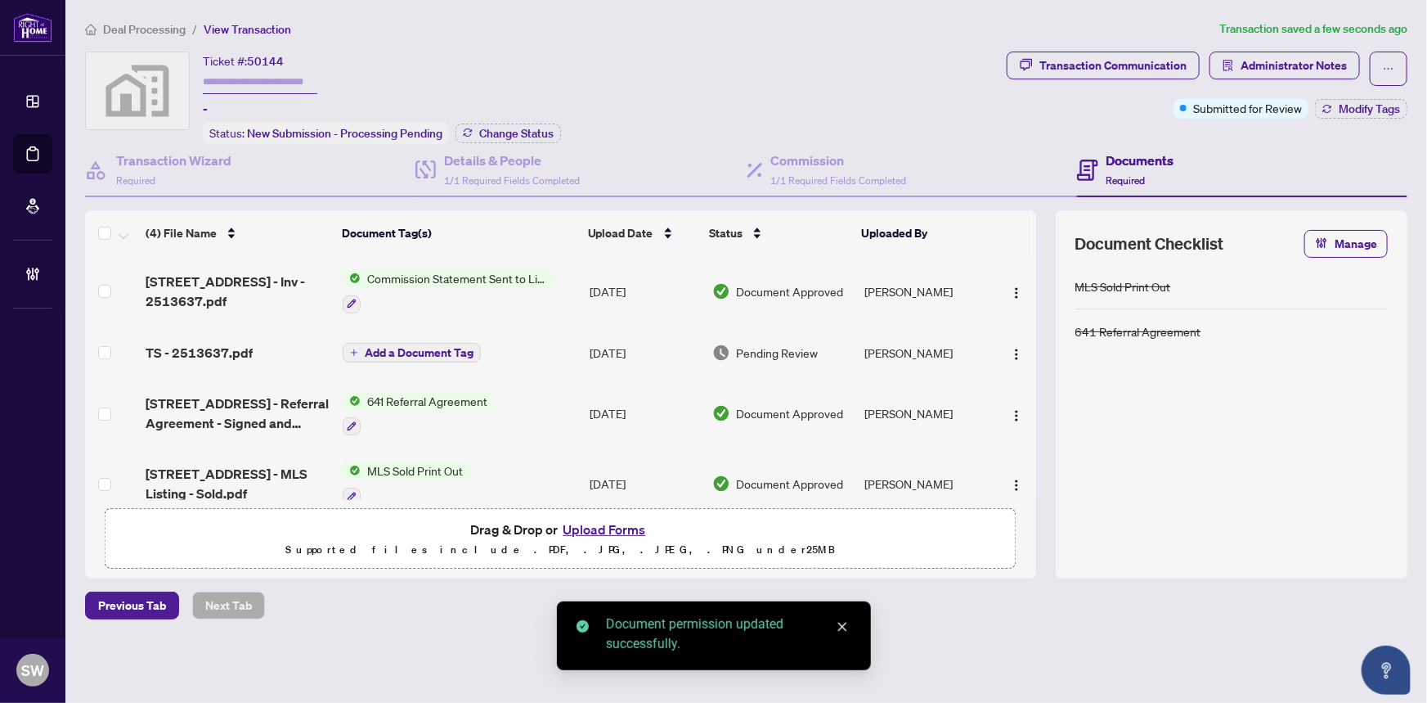
click at [447, 347] on span "Add a Document Tag" at bounding box center [419, 352] width 109 height 11
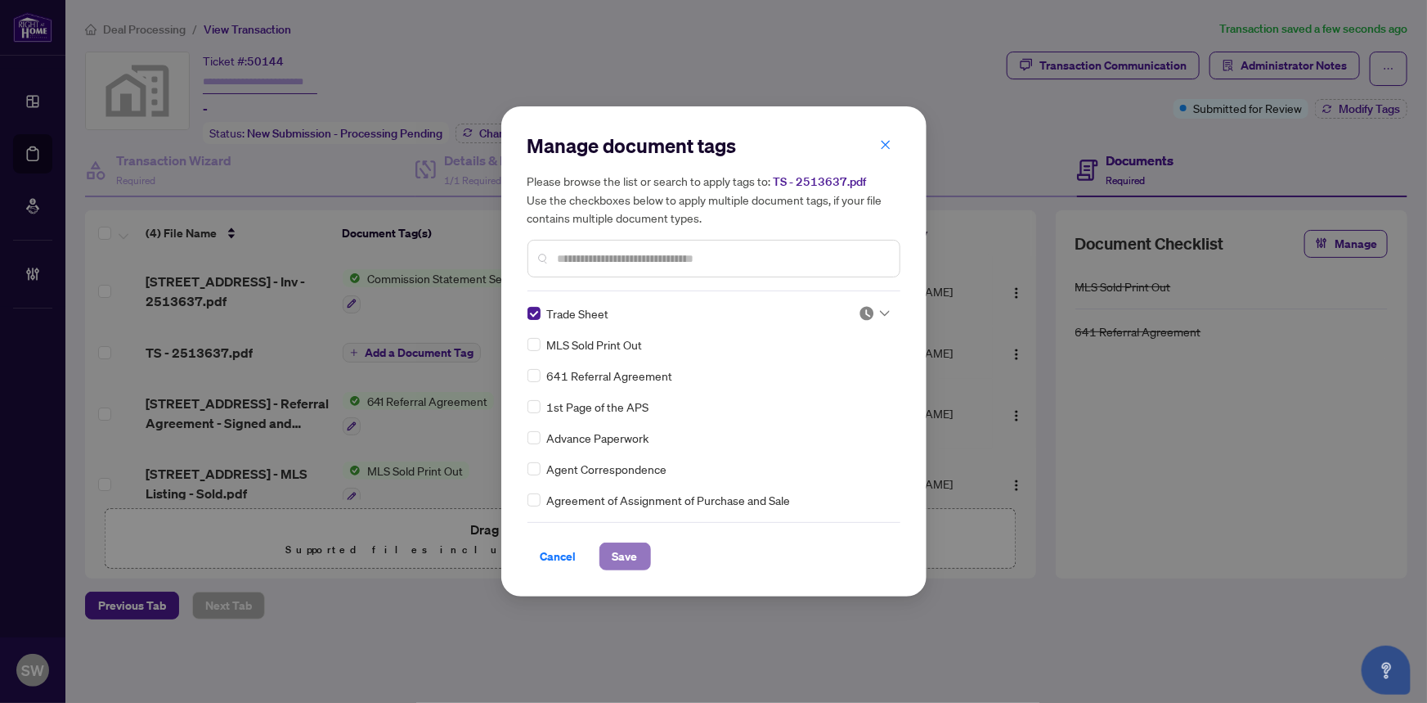
click at [627, 553] on span "Save" at bounding box center [625, 556] width 25 height 26
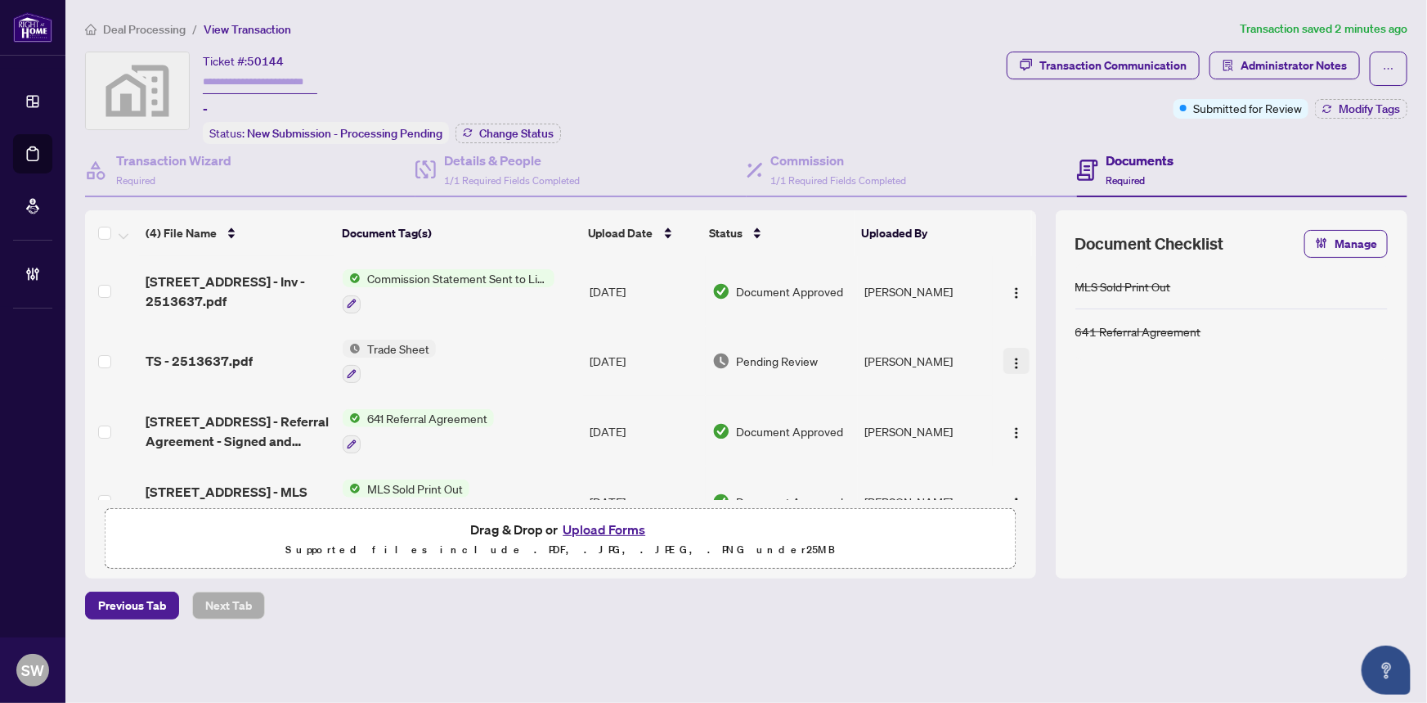
click at [1012, 357] on img "button" at bounding box center [1016, 363] width 13 height 13
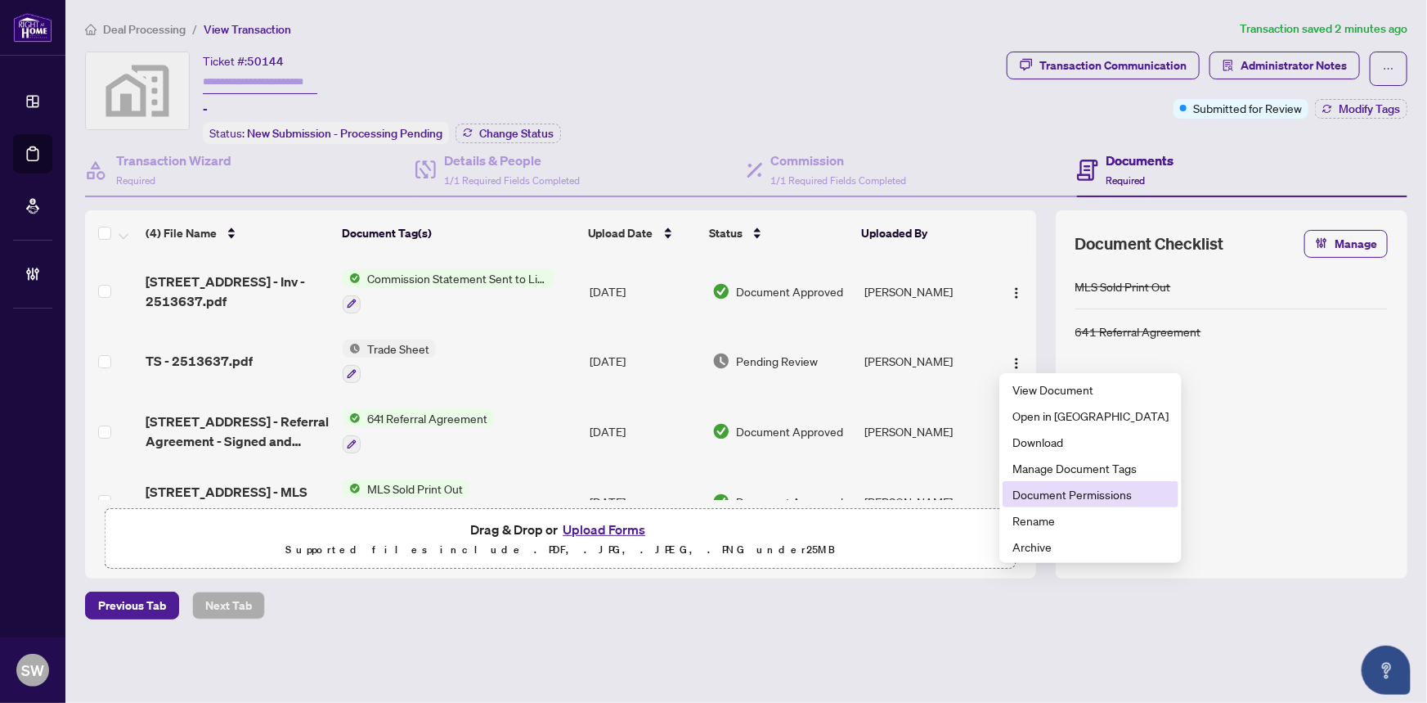
click at [1051, 488] on span "Document Permissions" at bounding box center [1091, 494] width 156 height 18
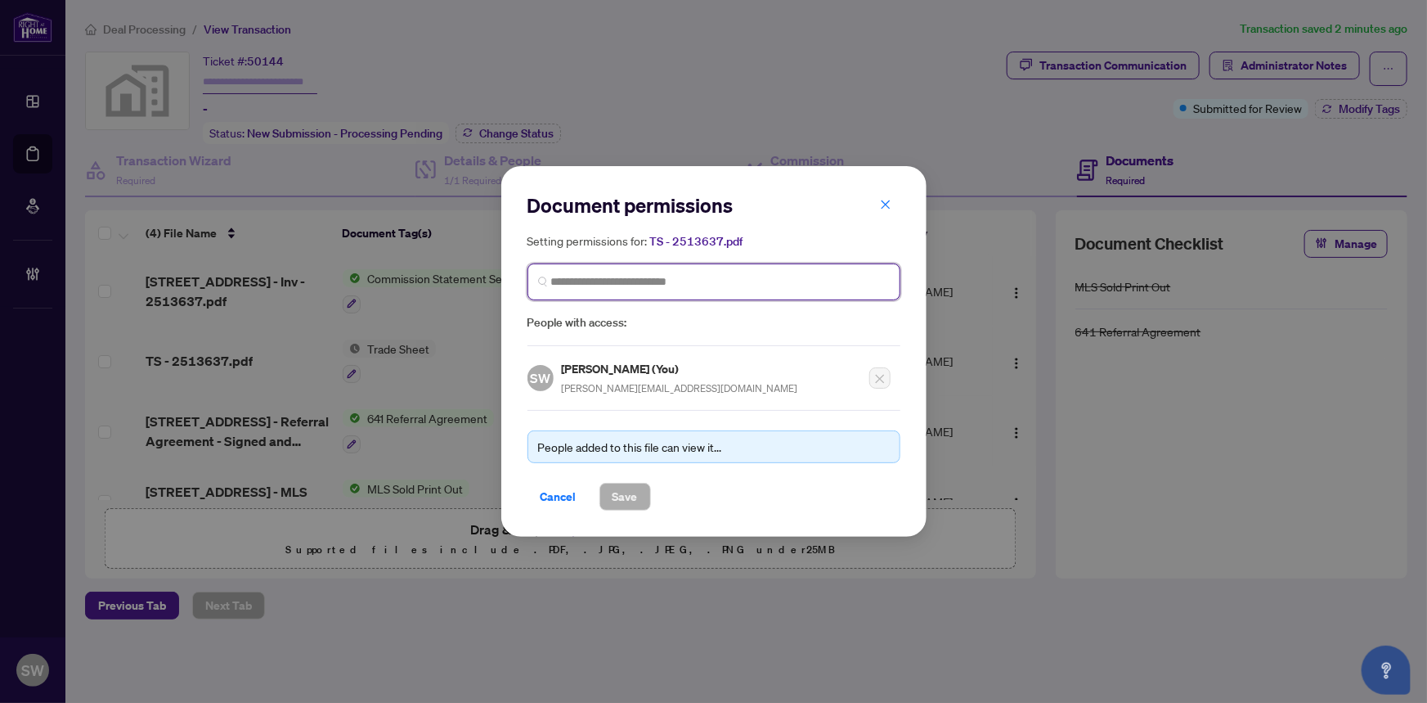
click at [596, 280] on input "search" at bounding box center [720, 281] width 339 height 17
paste input "**********"
type input "**********"
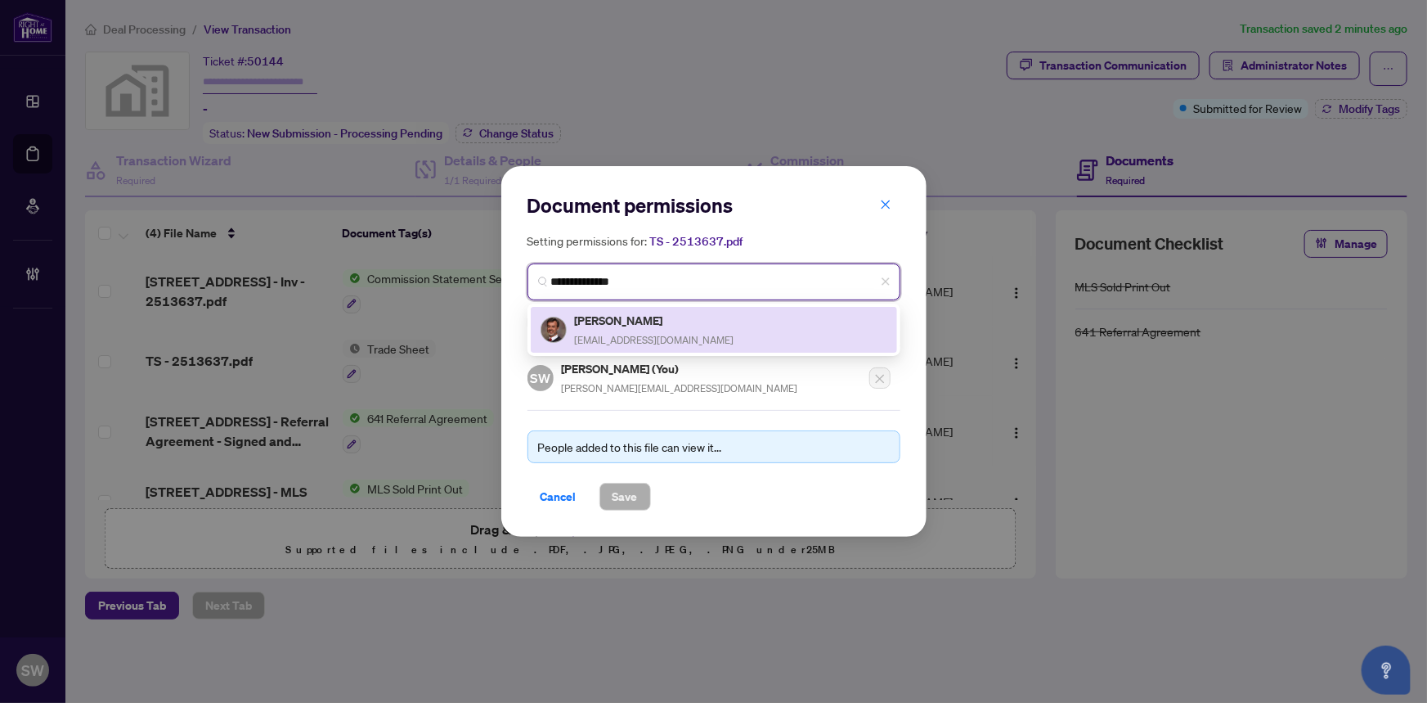
click at [644, 341] on span "nigelmaunder@gmail.com" at bounding box center [655, 340] width 160 height 12
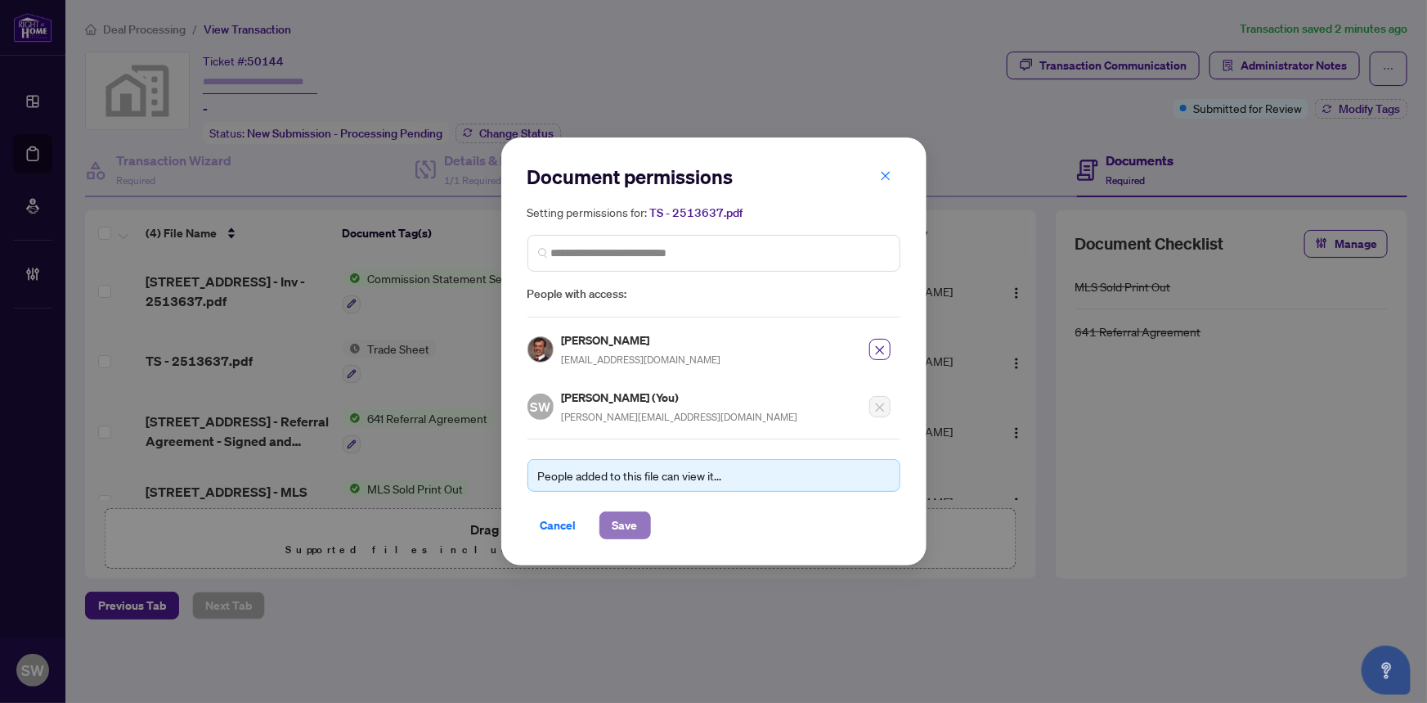
click at [617, 524] on span "Save" at bounding box center [625, 525] width 25 height 26
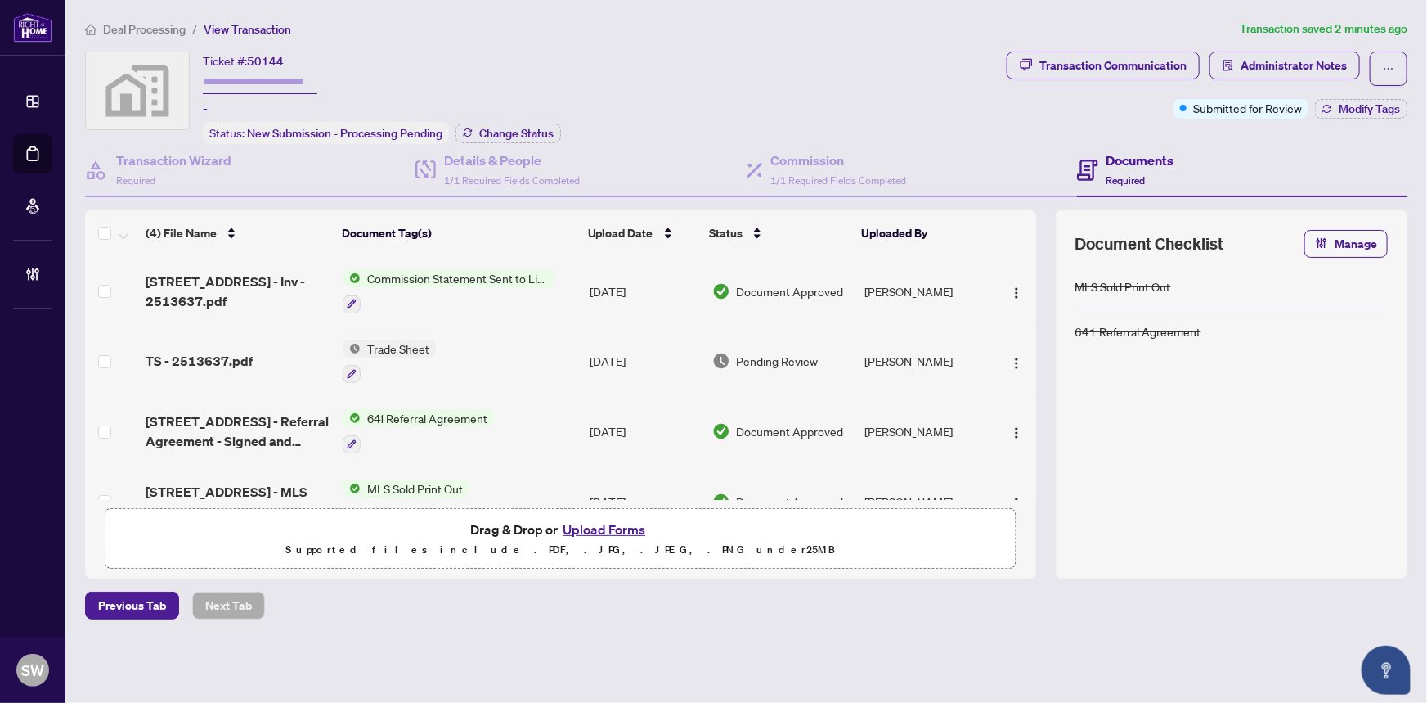
click at [155, 32] on span "Deal Processing" at bounding box center [144, 29] width 83 height 15
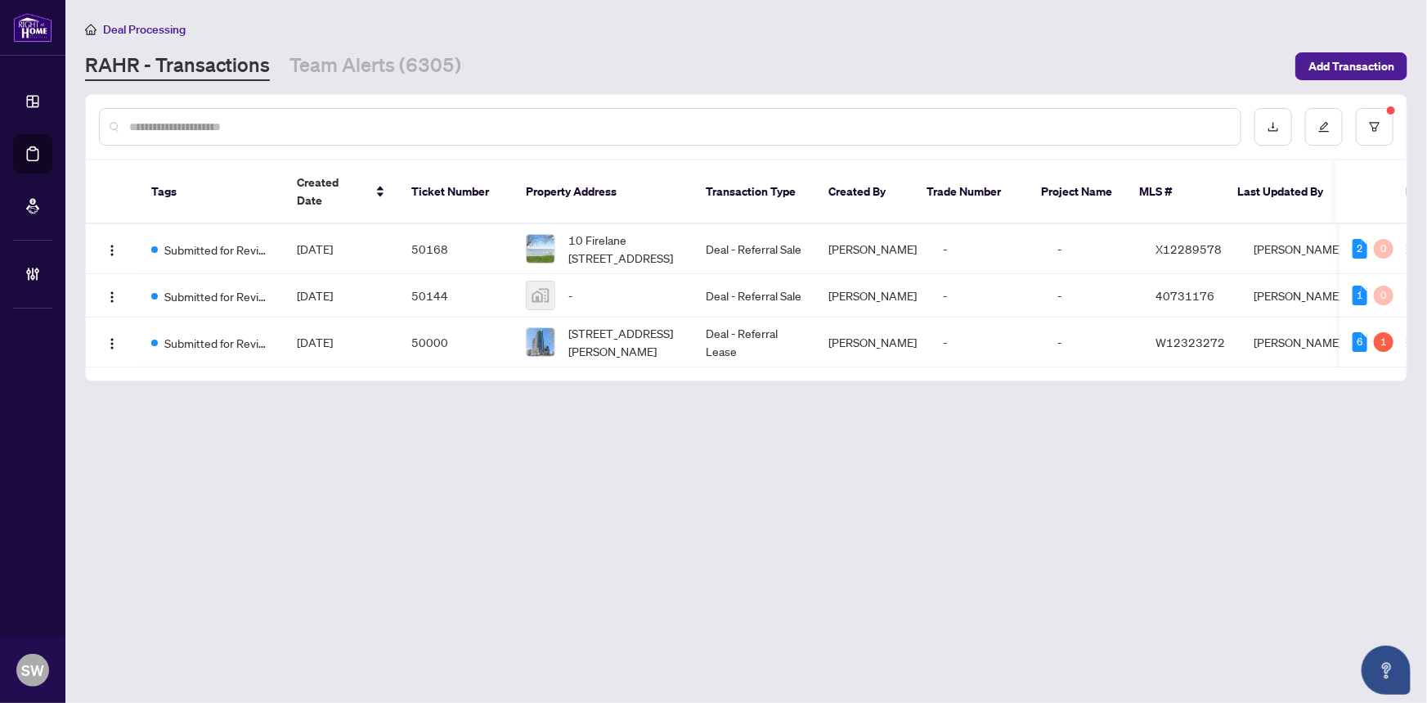
click at [239, 119] on input "text" at bounding box center [678, 127] width 1099 height 18
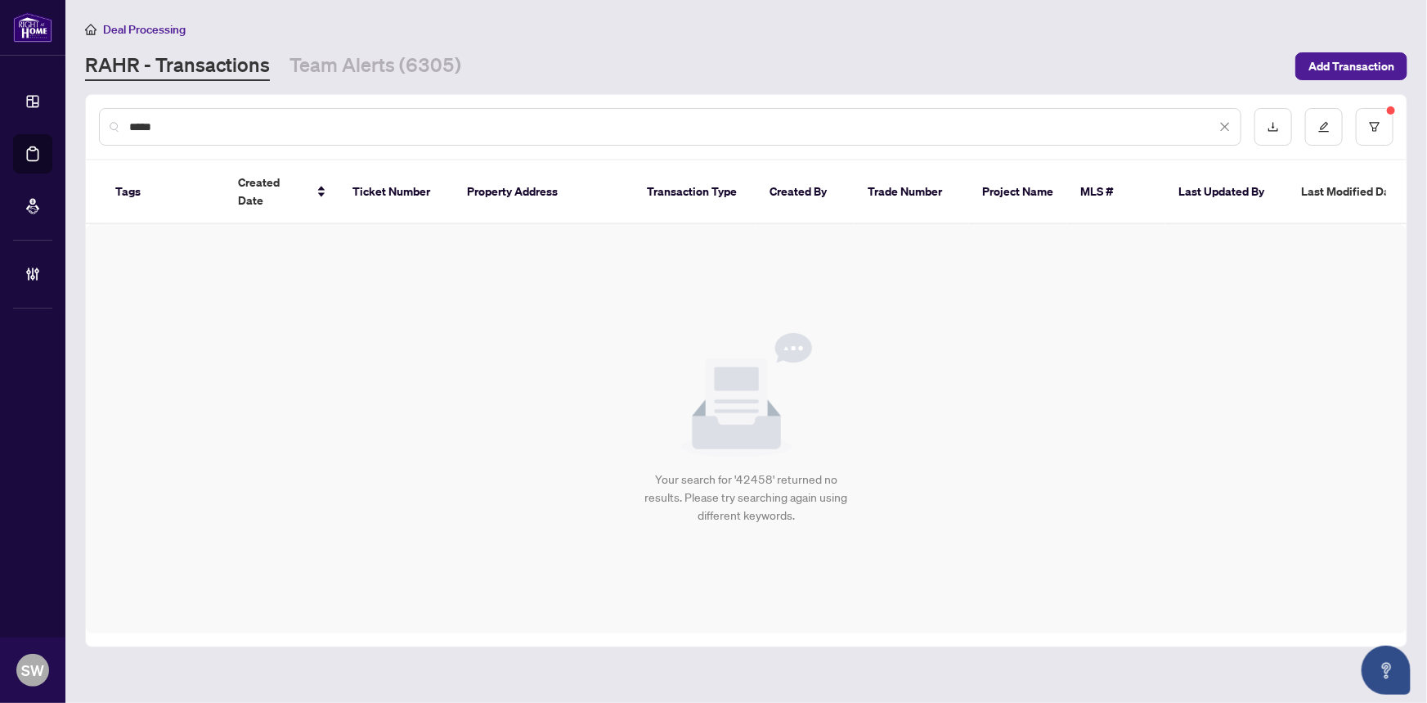
type input "*****"
click at [1380, 124] on icon "filter" at bounding box center [1374, 126] width 11 height 11
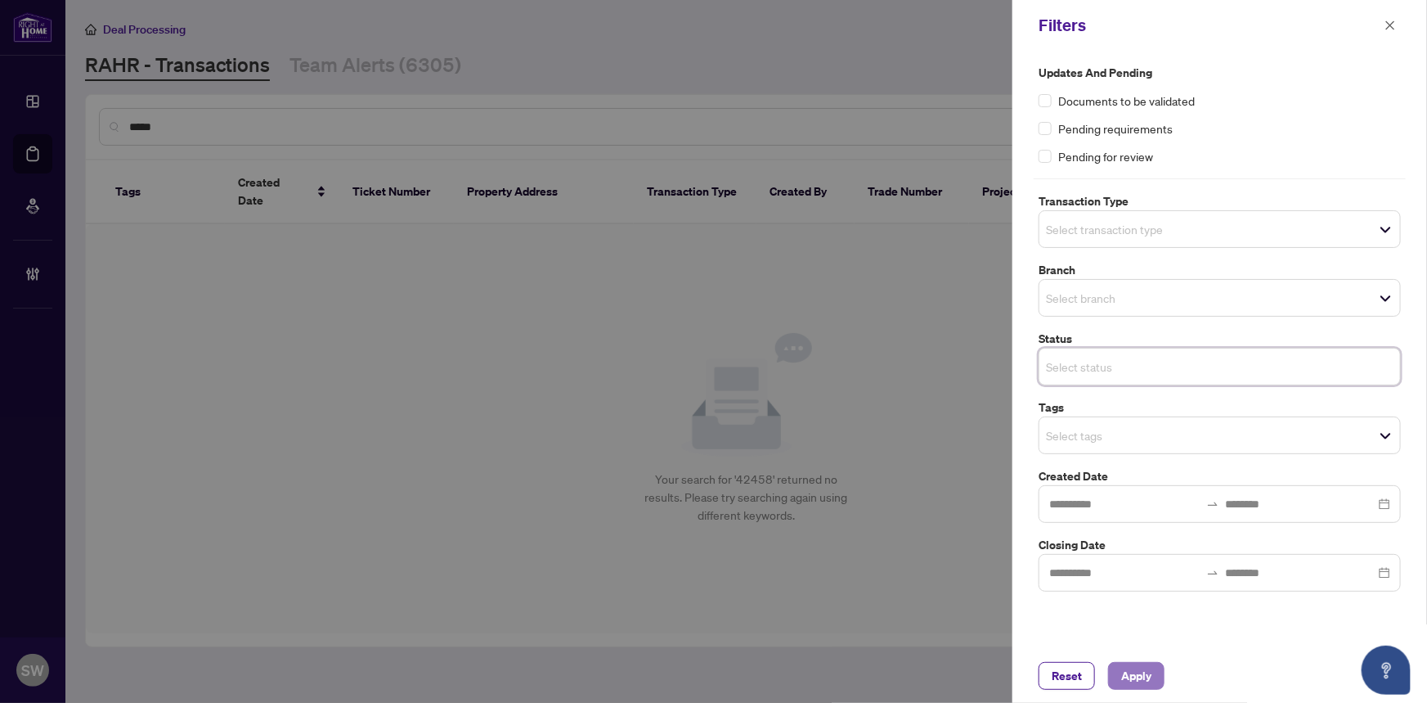
click at [1152, 672] on span "Apply" at bounding box center [1136, 676] width 30 height 26
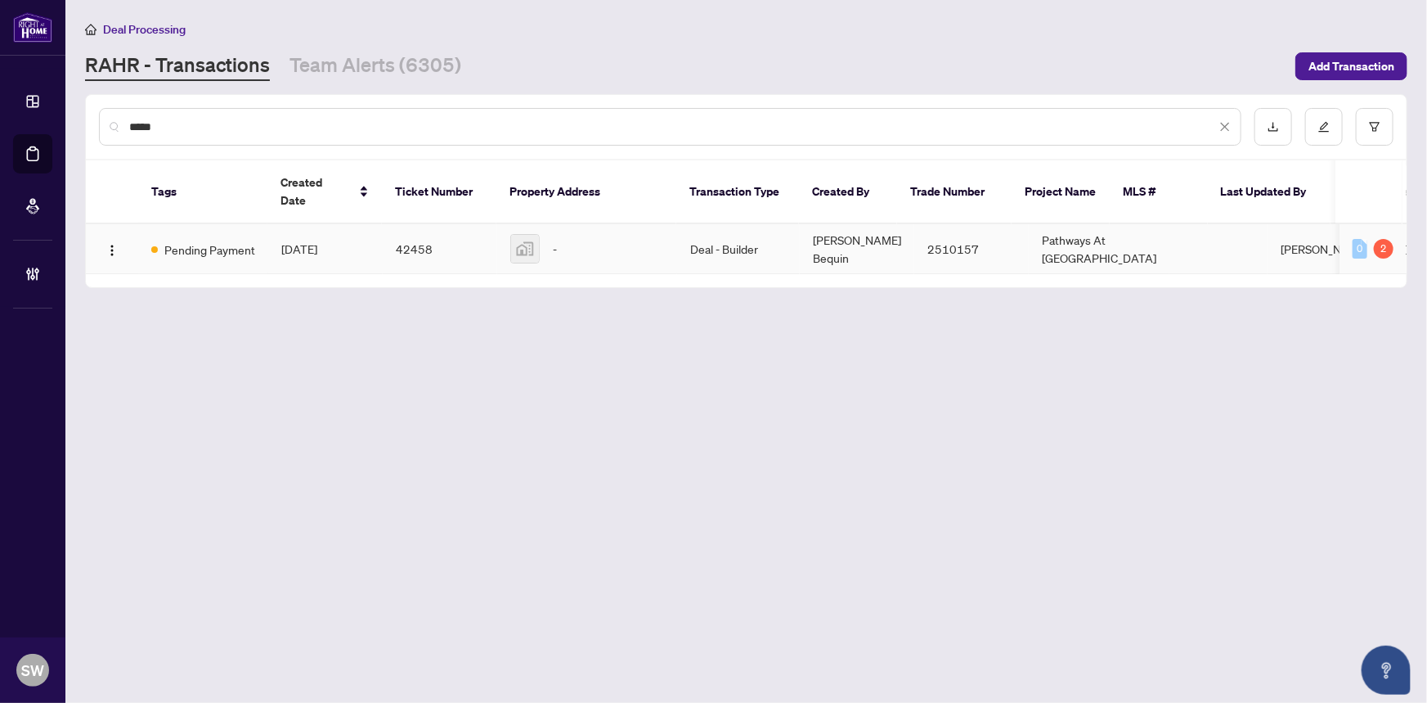
click at [293, 224] on td "Jul/04/2025" at bounding box center [325, 249] width 115 height 50
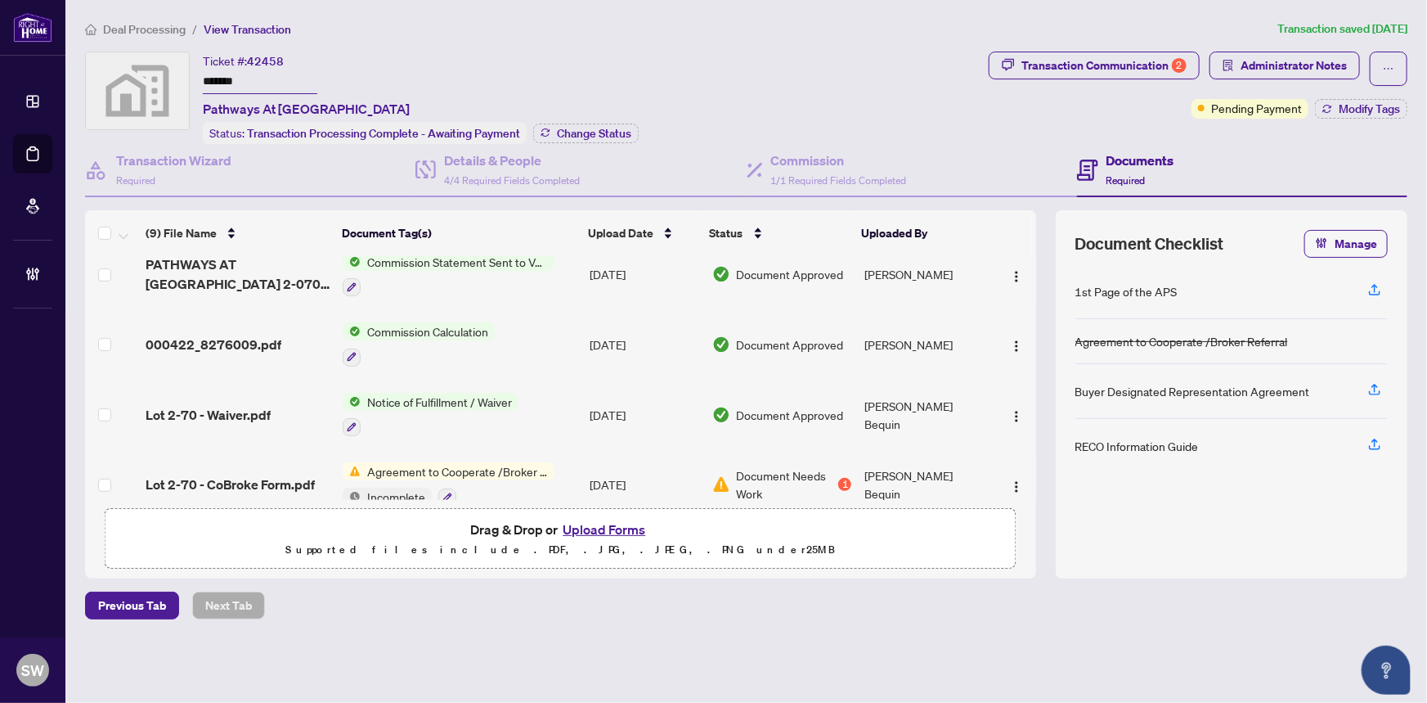
scroll to position [371, 0]
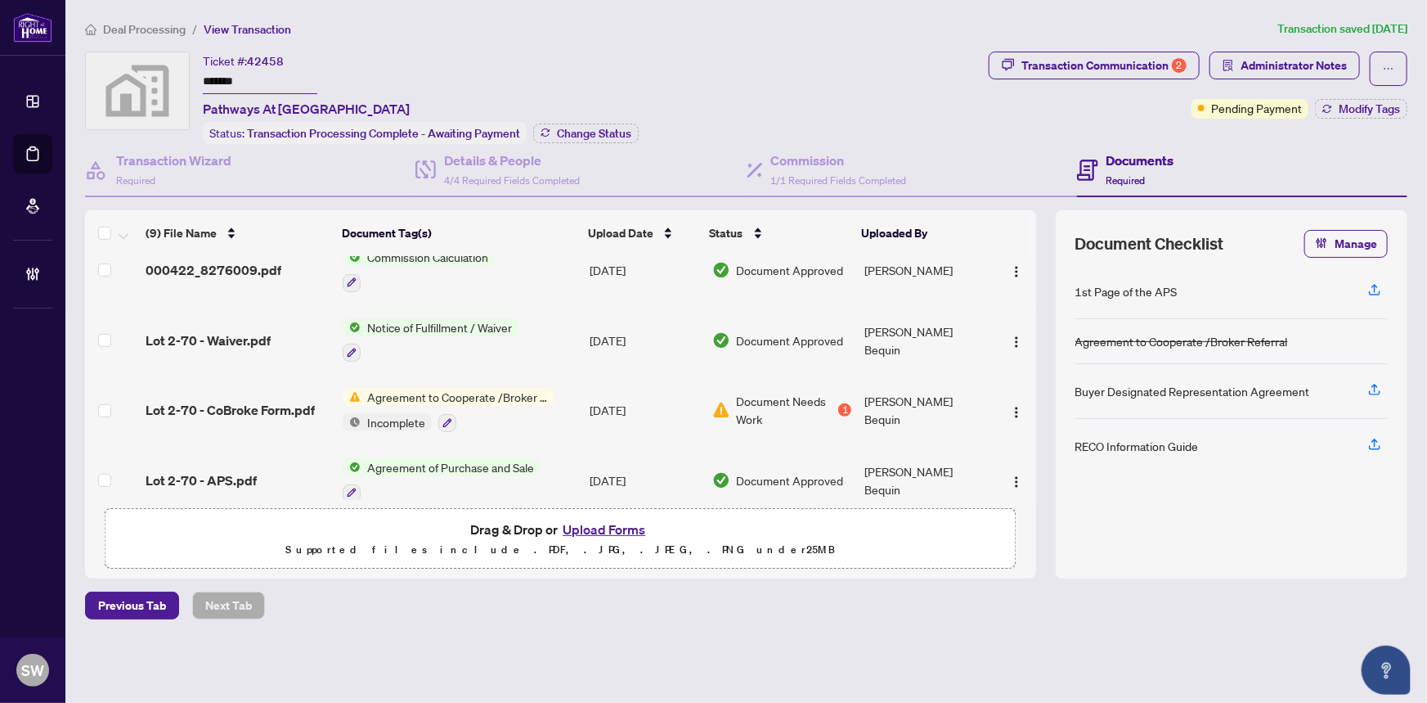
click at [285, 400] on span "Lot 2-70 - CoBroke Form.pdf" at bounding box center [230, 410] width 169 height 20
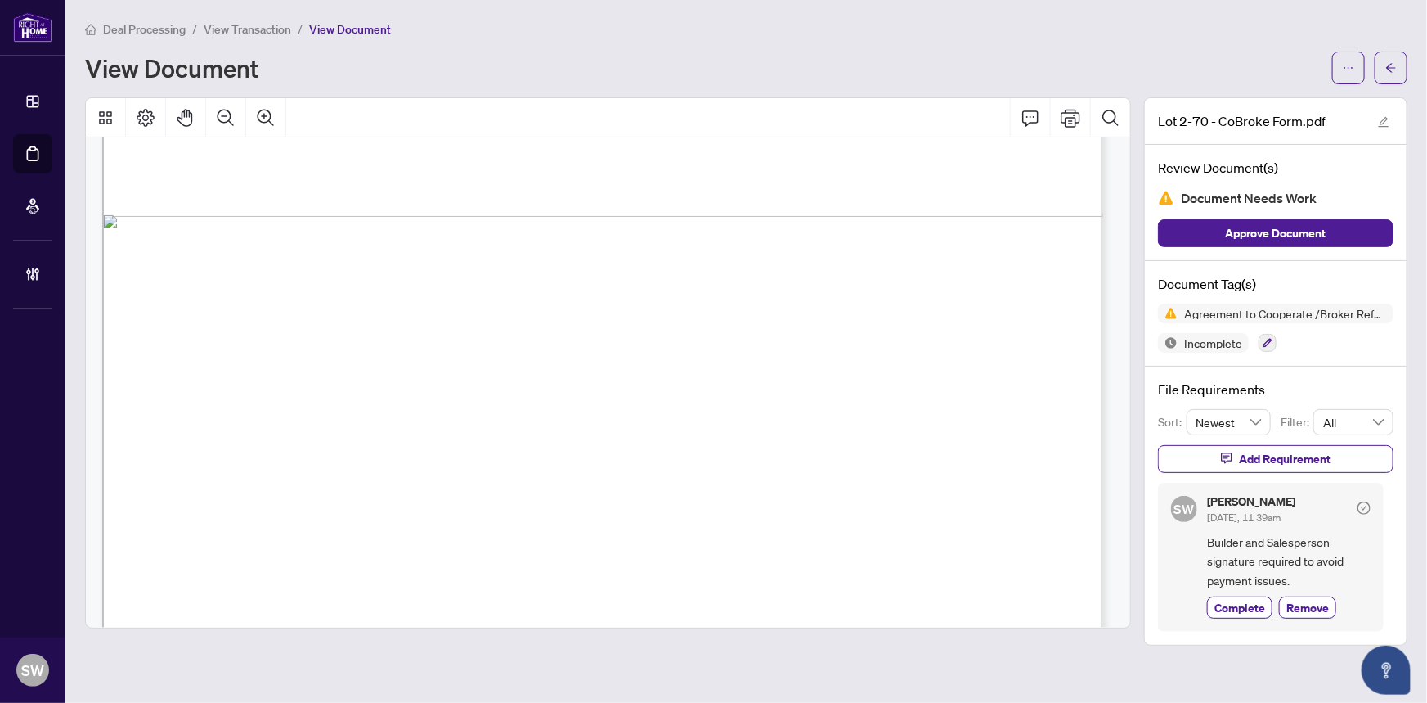
scroll to position [1105, 0]
click at [261, 28] on span "View Transaction" at bounding box center [248, 29] width 88 height 15
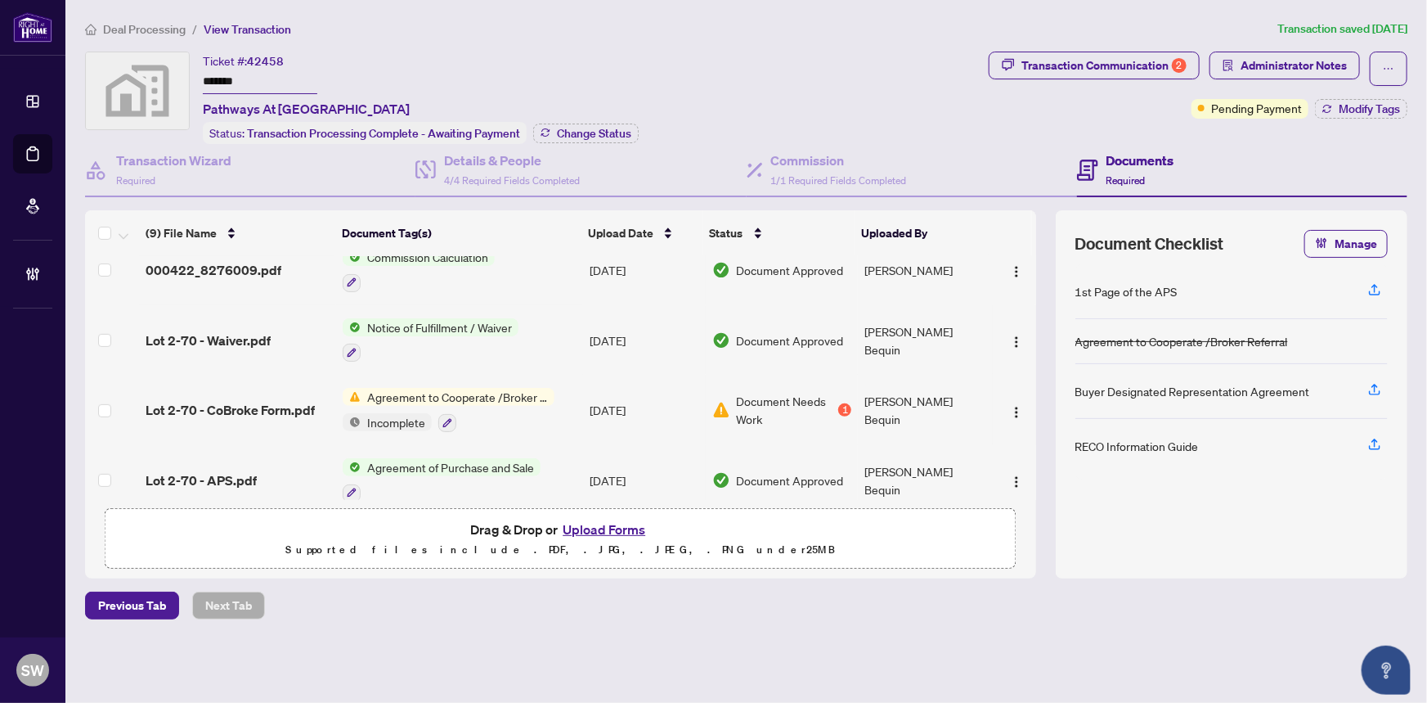
scroll to position [385, 0]
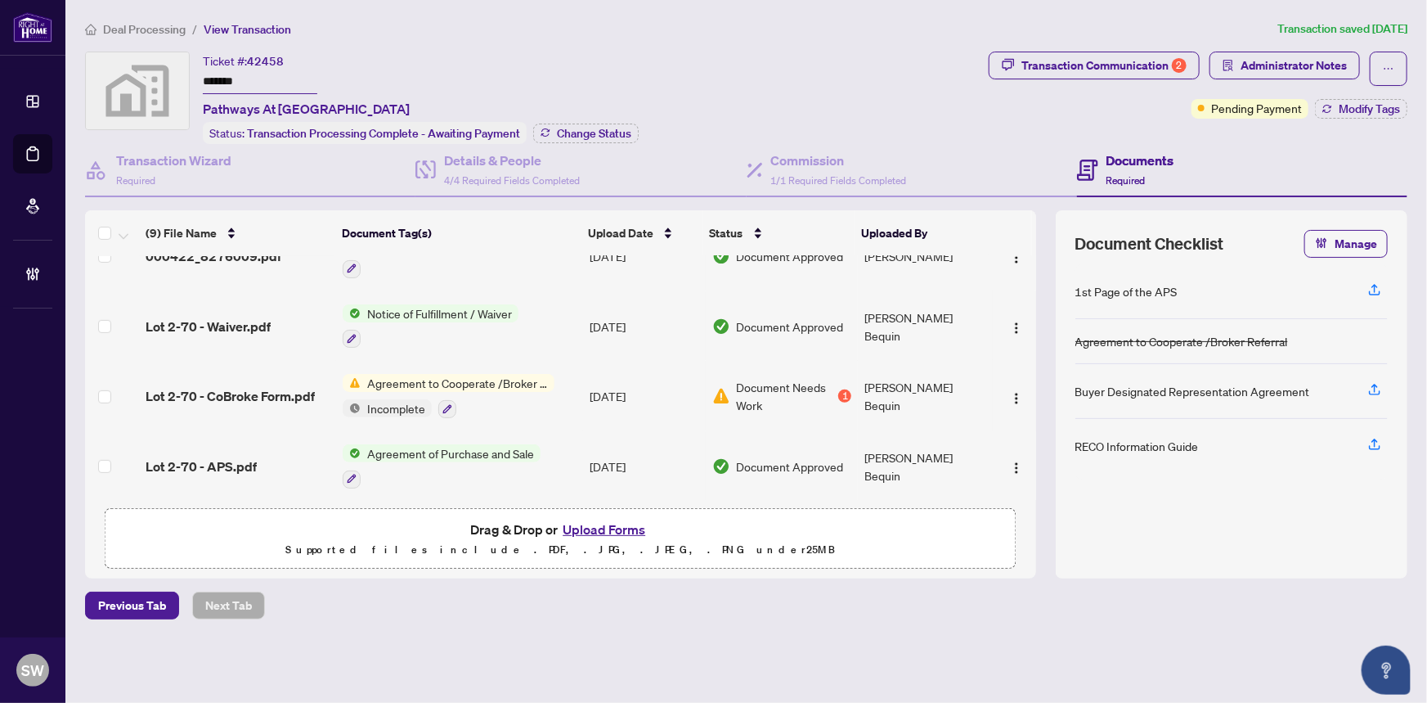
click at [262, 386] on span "Lot 2-70 - CoBroke Form.pdf" at bounding box center [230, 396] width 169 height 20
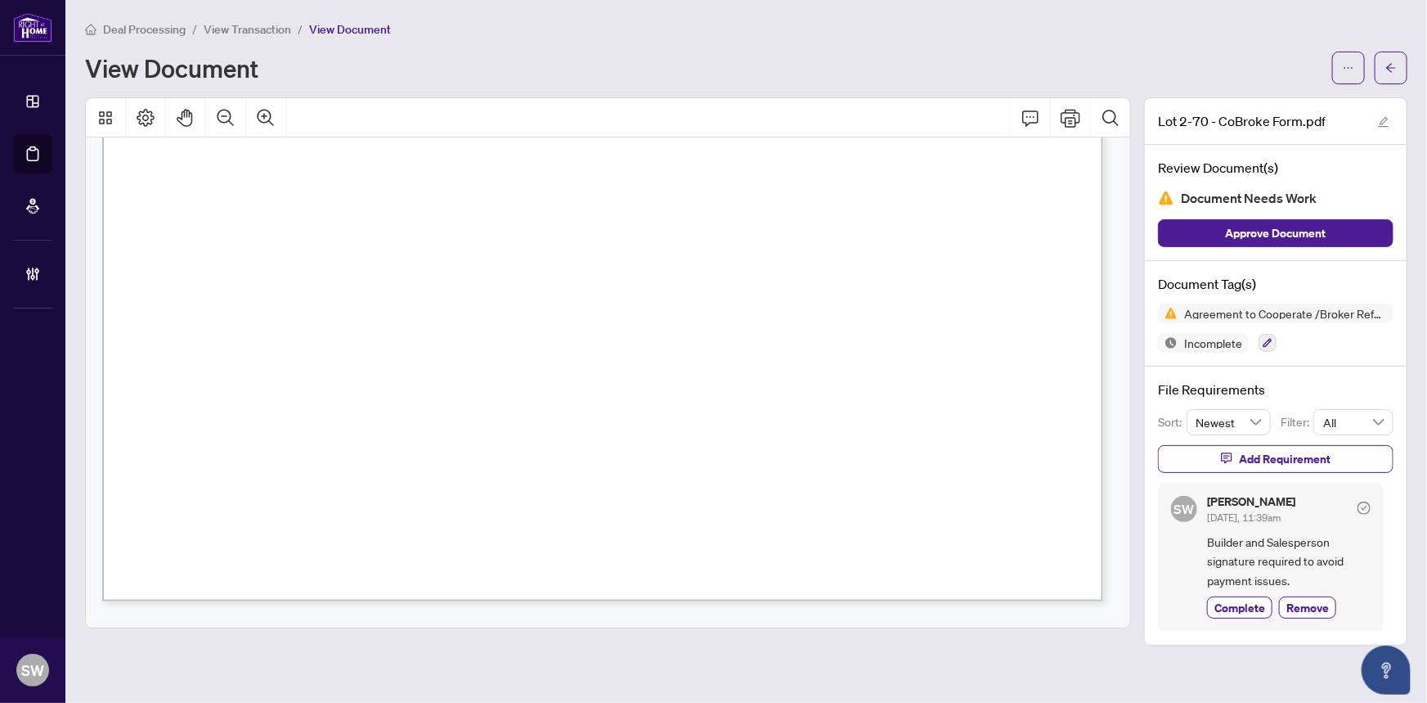
scroll to position [1115, 0]
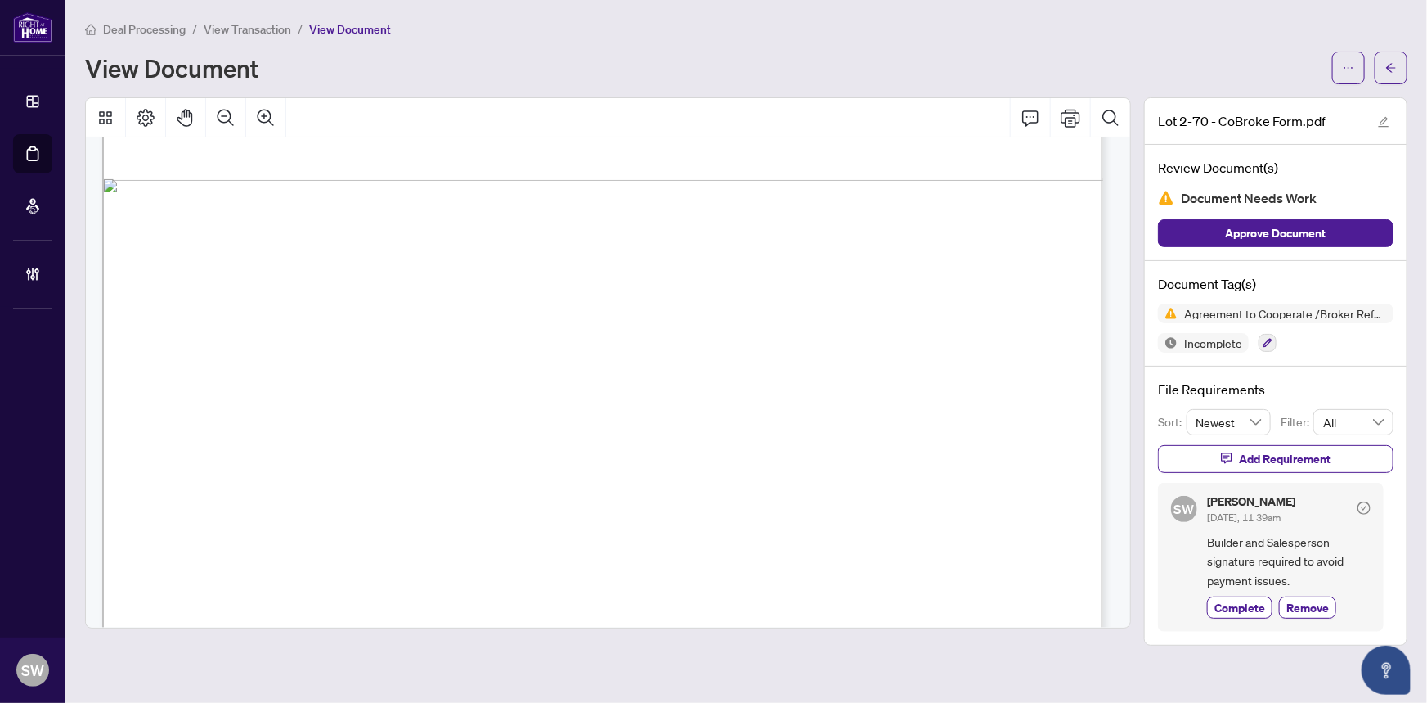
click at [260, 30] on span "View Transaction" at bounding box center [248, 29] width 88 height 15
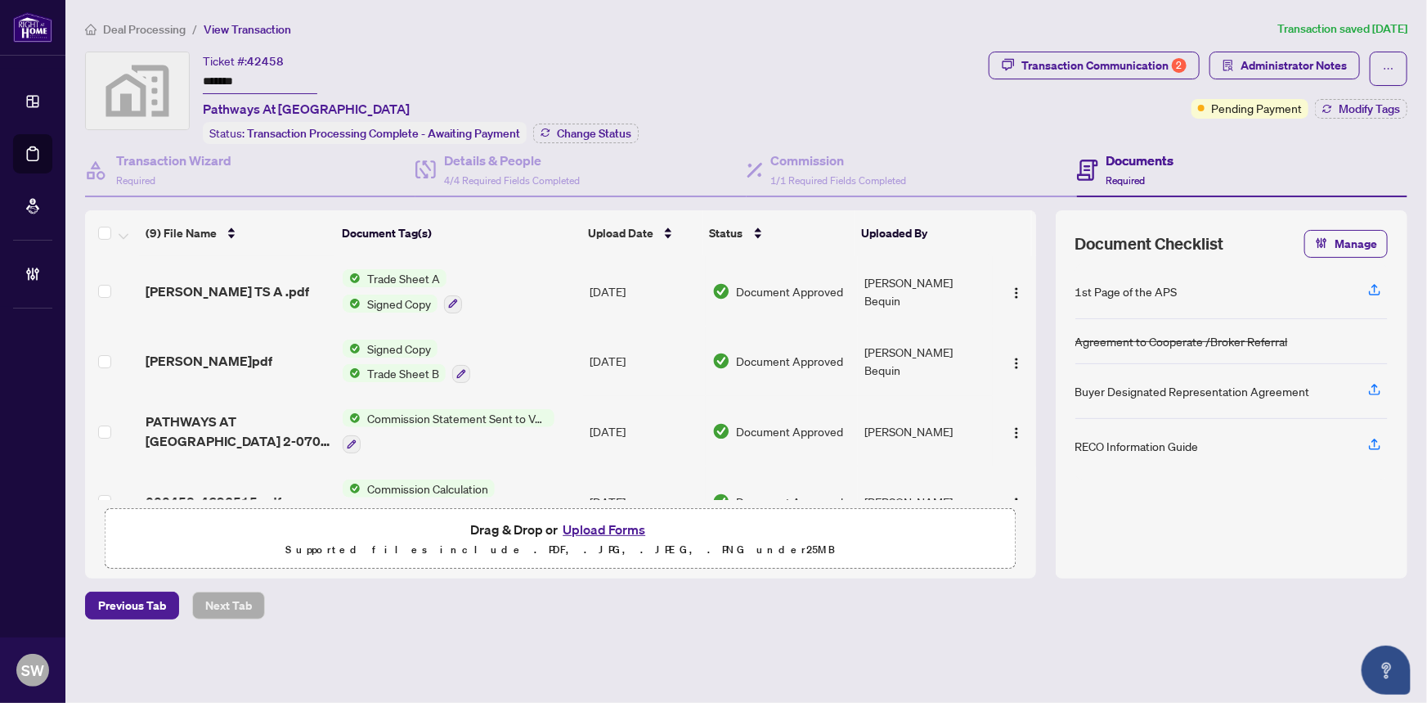
scroll to position [74, 0]
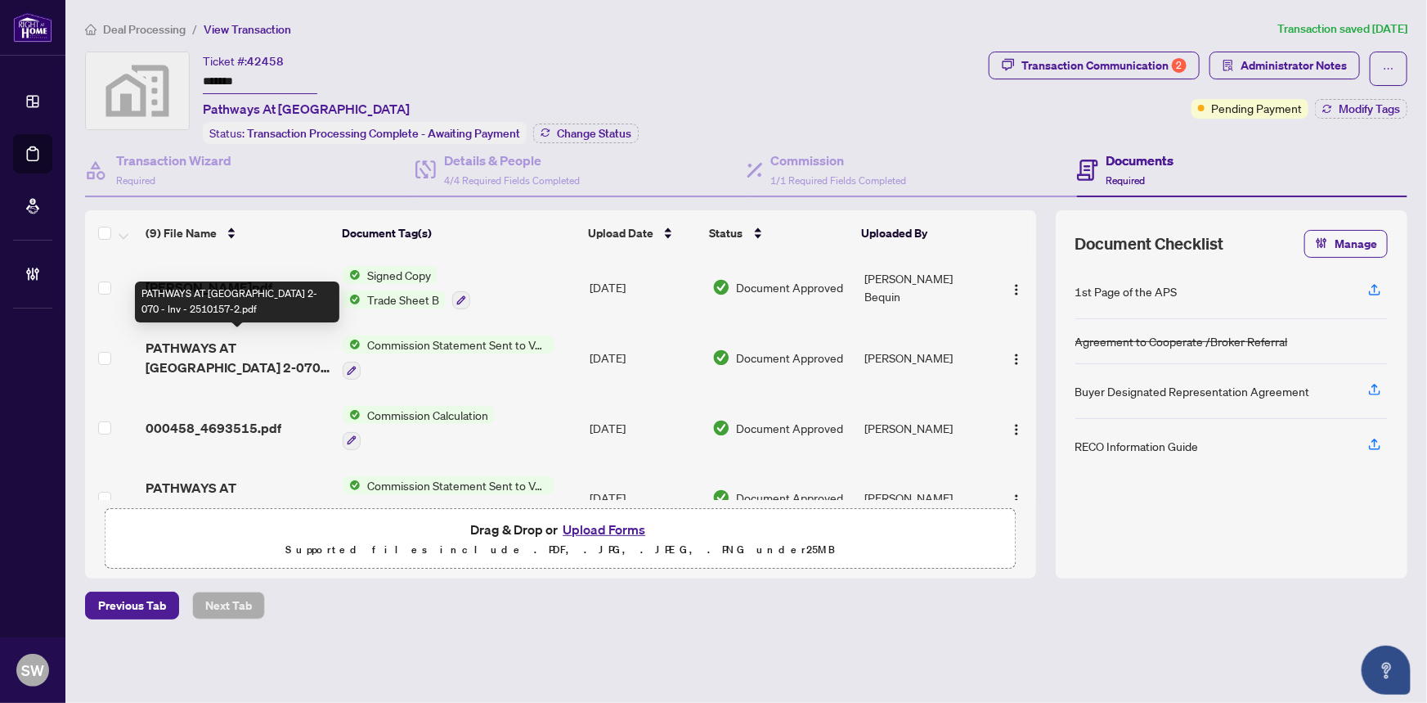
click at [278, 350] on span "PATHWAYS AT FINDLAY CREEK 2-070 - Inv - 2510157-2.pdf" at bounding box center [238, 357] width 185 height 39
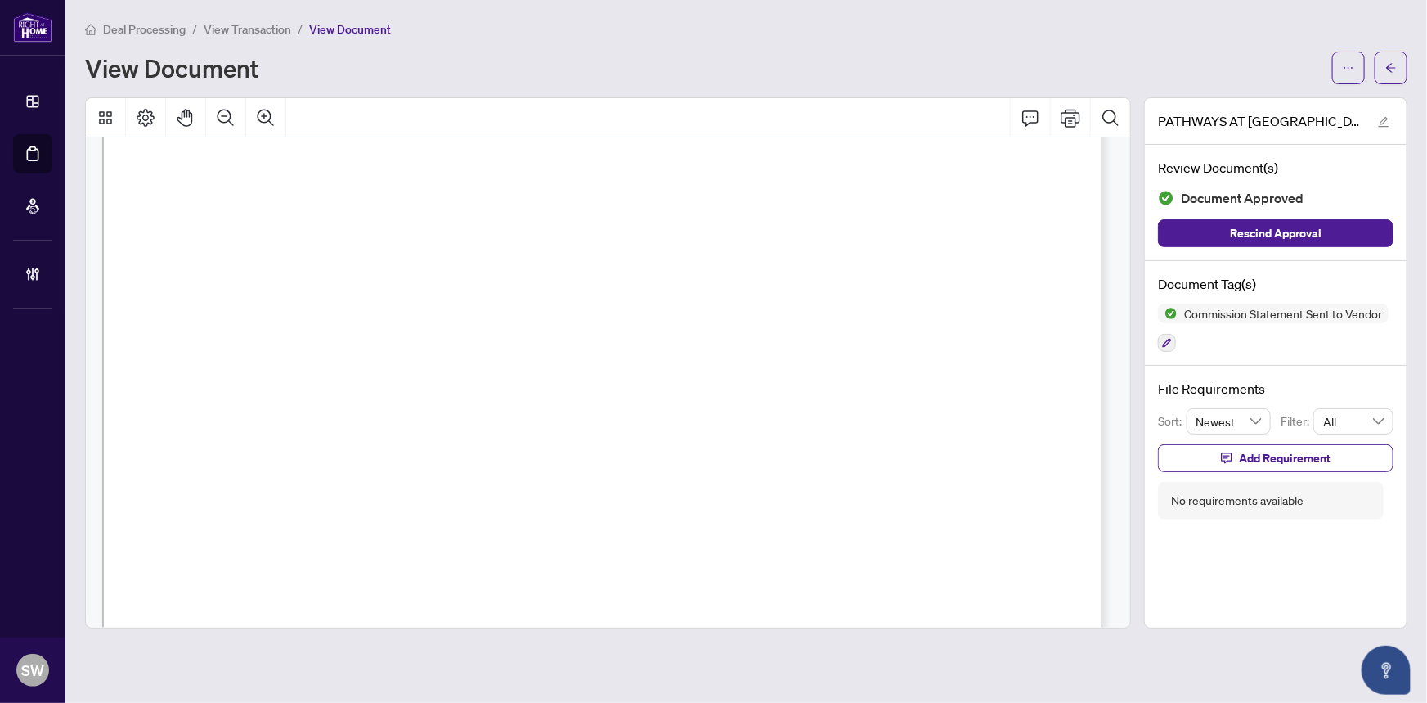
scroll to position [222, 0]
click at [1391, 65] on icon "arrow-left" at bounding box center [1391, 67] width 11 height 11
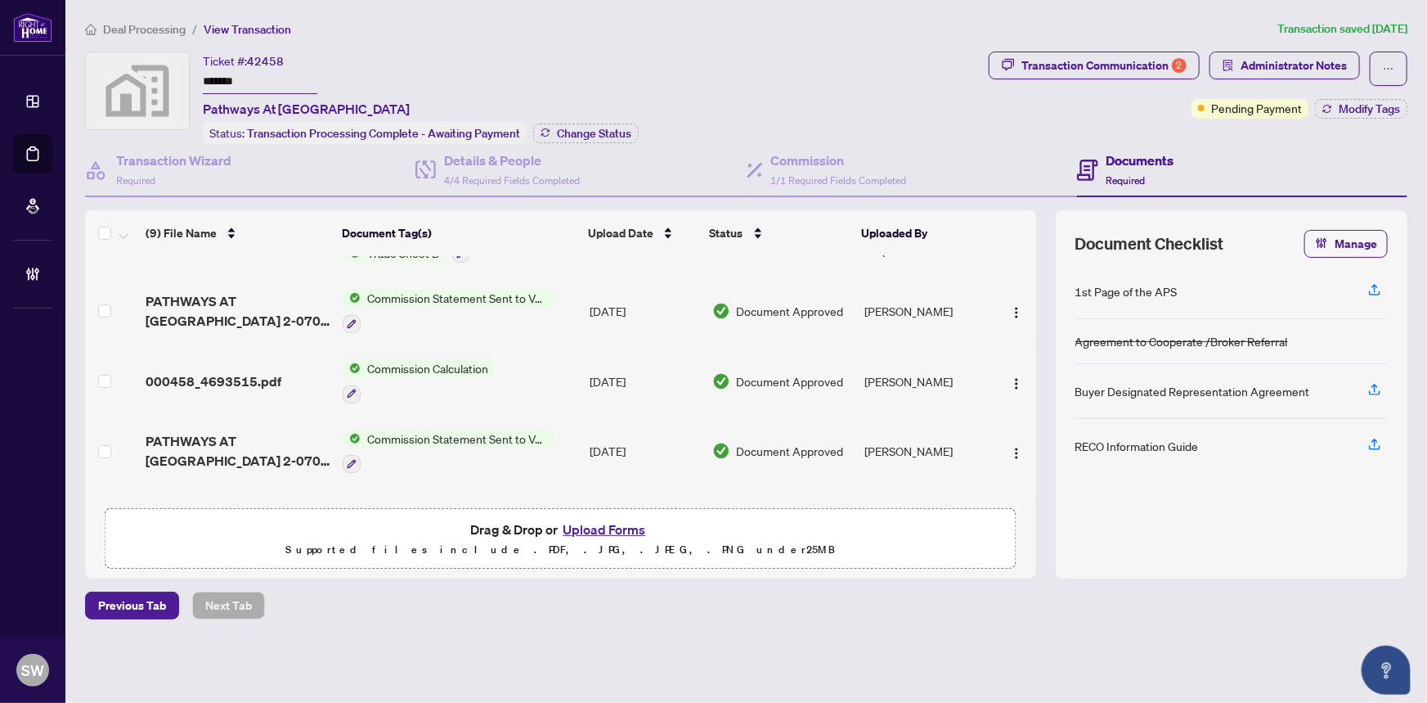
scroll to position [148, 0]
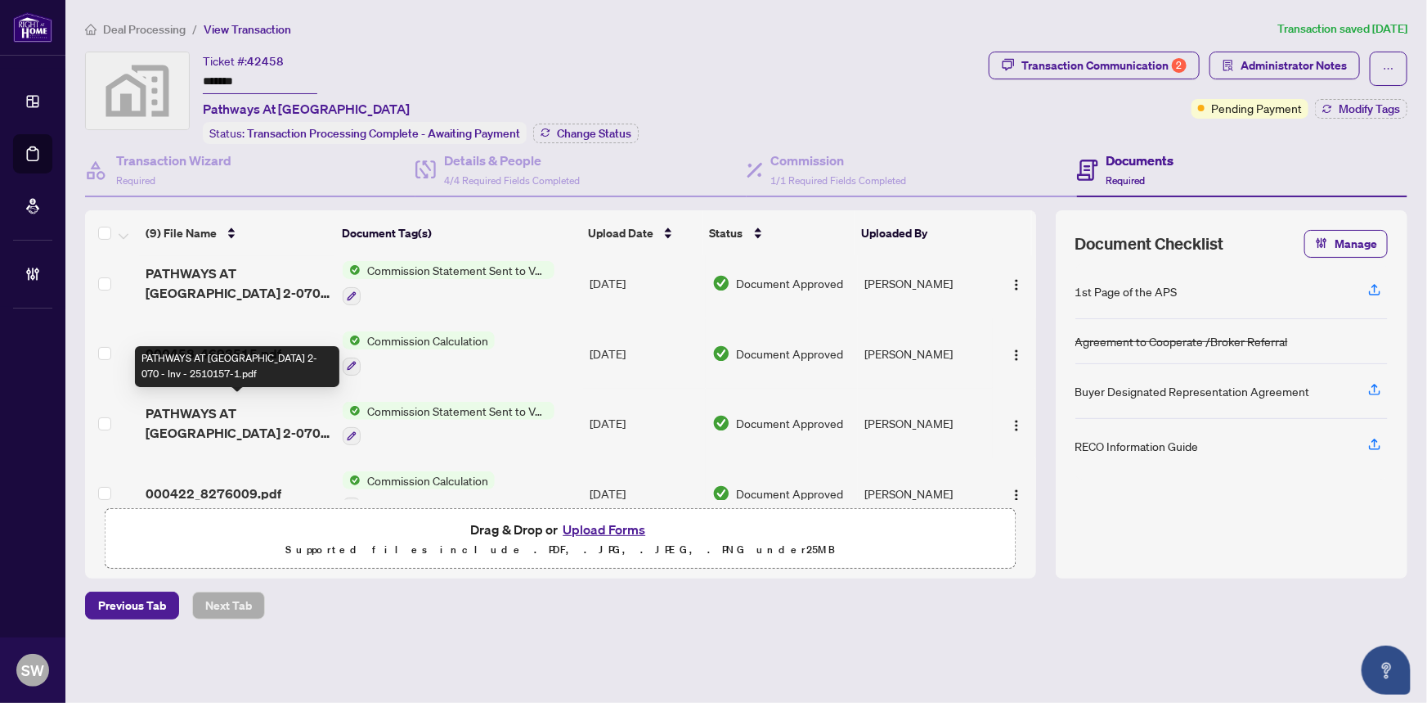
click at [244, 412] on span "PATHWAYS AT FINDLAY CREEK 2-070 - Inv - 2510157-1.pdf" at bounding box center [238, 422] width 185 height 39
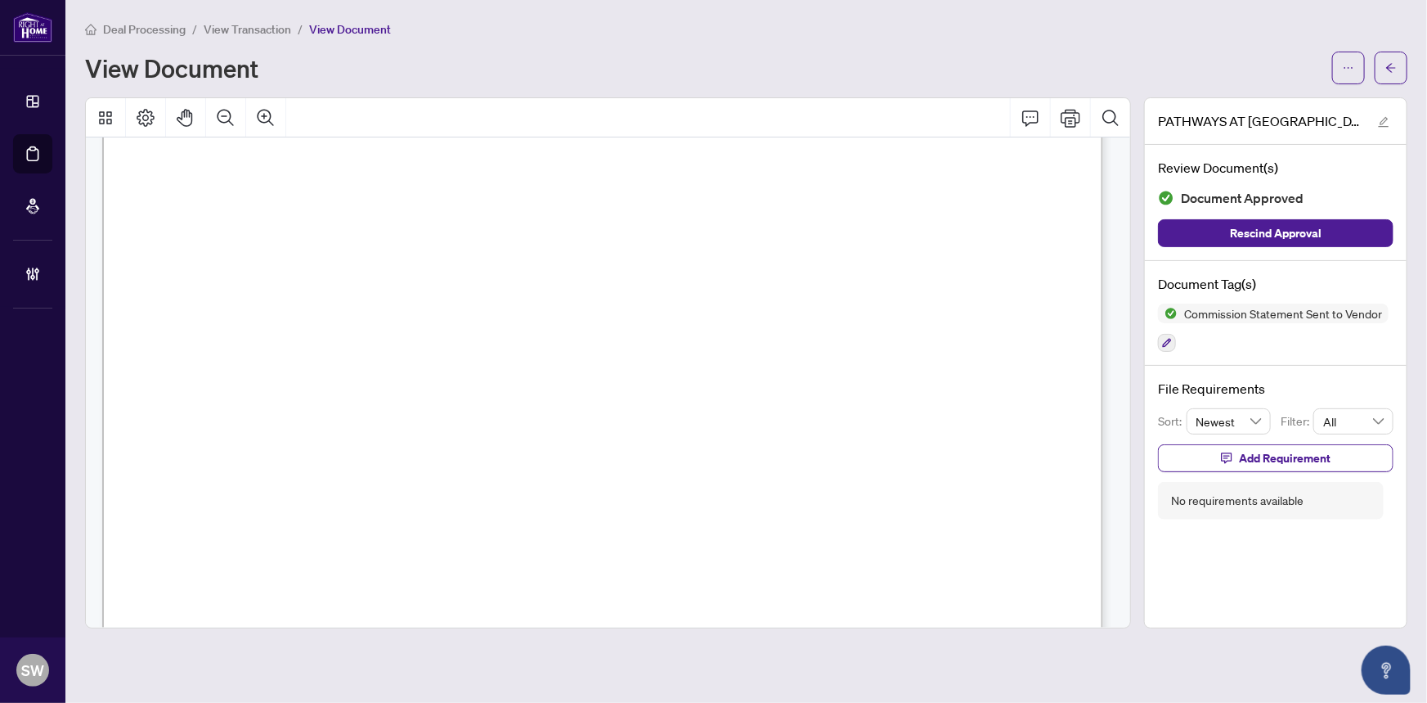
scroll to position [297, 0]
click at [1346, 69] on icon "ellipsis" at bounding box center [1348, 67] width 11 height 11
click at [1254, 102] on span "Download" at bounding box center [1290, 103] width 124 height 18
click at [1388, 71] on icon "arrow-left" at bounding box center [1391, 67] width 11 height 11
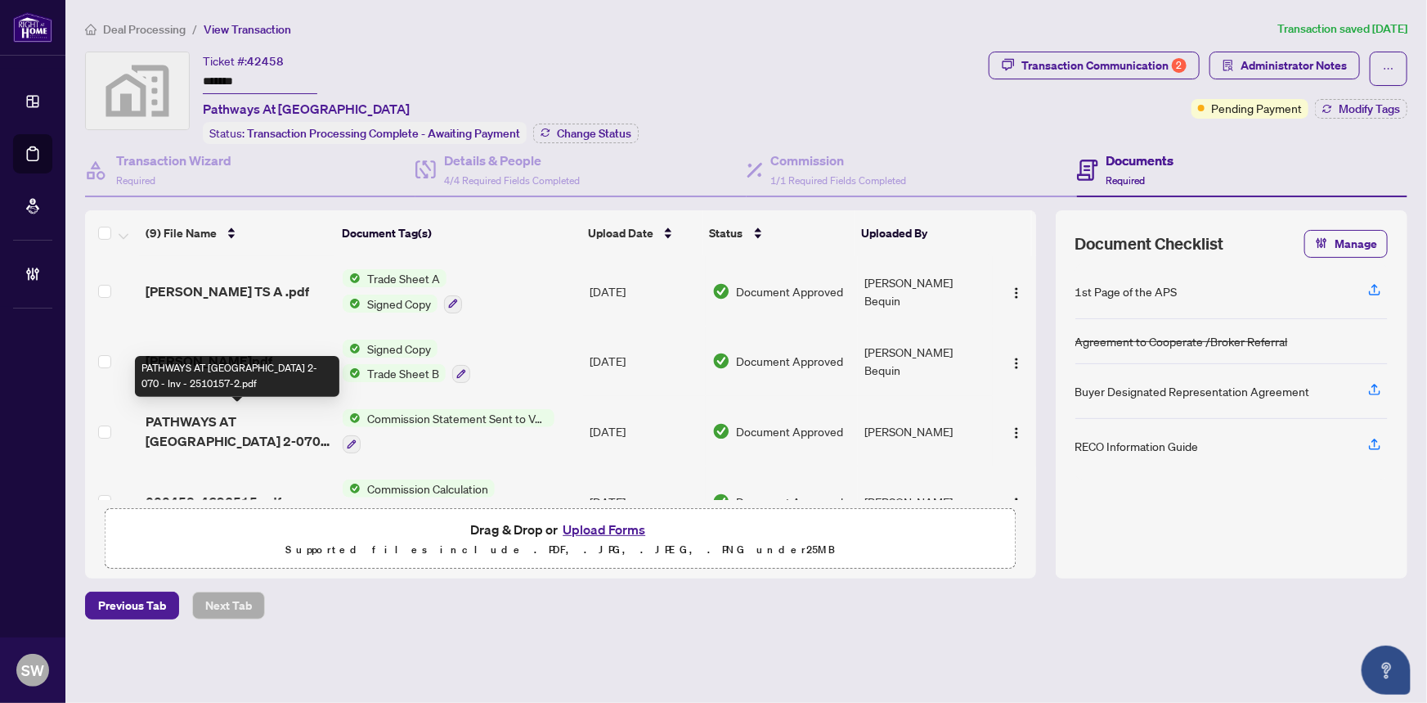
click at [222, 416] on span "PATHWAYS AT FINDLAY CREEK 2-070 - Inv - 2510157-2.pdf" at bounding box center [238, 430] width 185 height 39
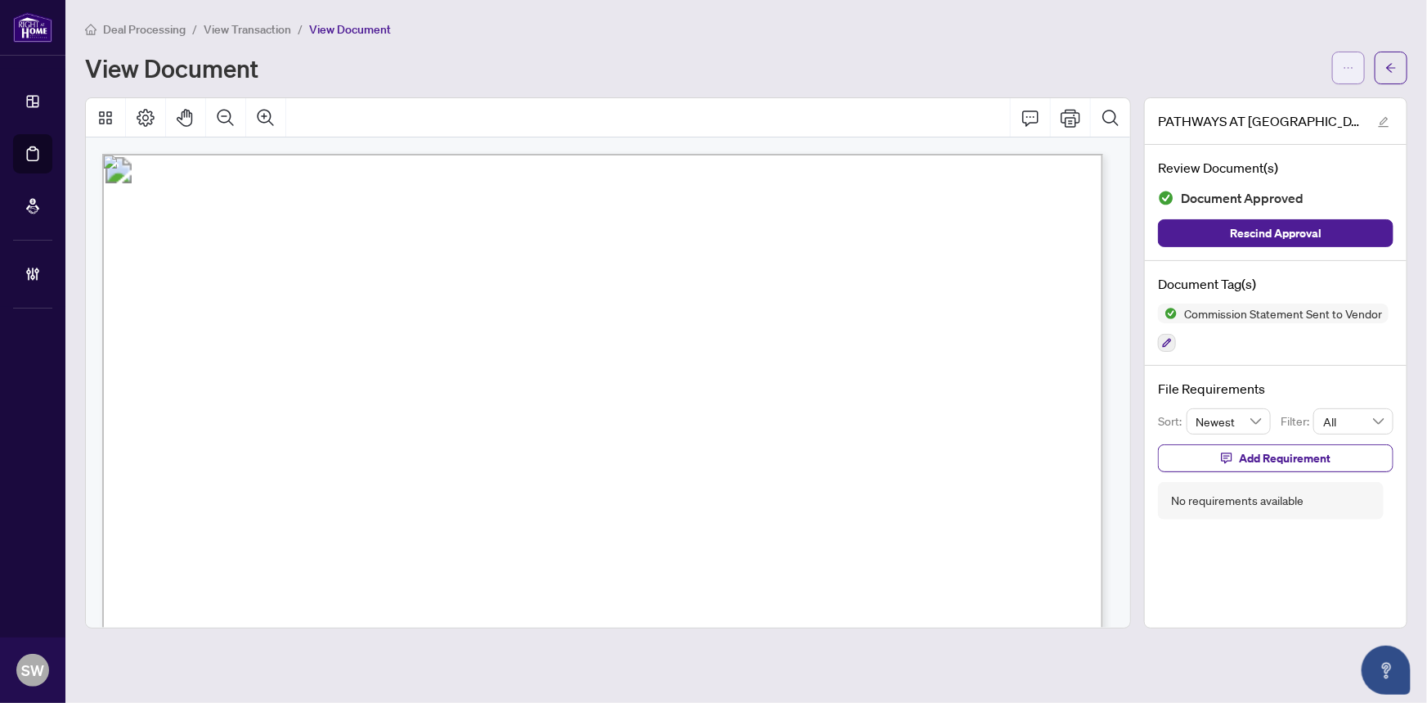
click at [1355, 63] on button "button" at bounding box center [1348, 68] width 33 height 33
click at [1276, 101] on span "Download" at bounding box center [1290, 103] width 124 height 18
drag, startPoint x: 886, startPoint y: 36, endPoint x: 1045, endPoint y: 63, distance: 161.0
click at [888, 36] on div "Deal Processing / View Transaction / View Document" at bounding box center [746, 29] width 1323 height 19
click at [1392, 75] on span "button" at bounding box center [1391, 68] width 11 height 26
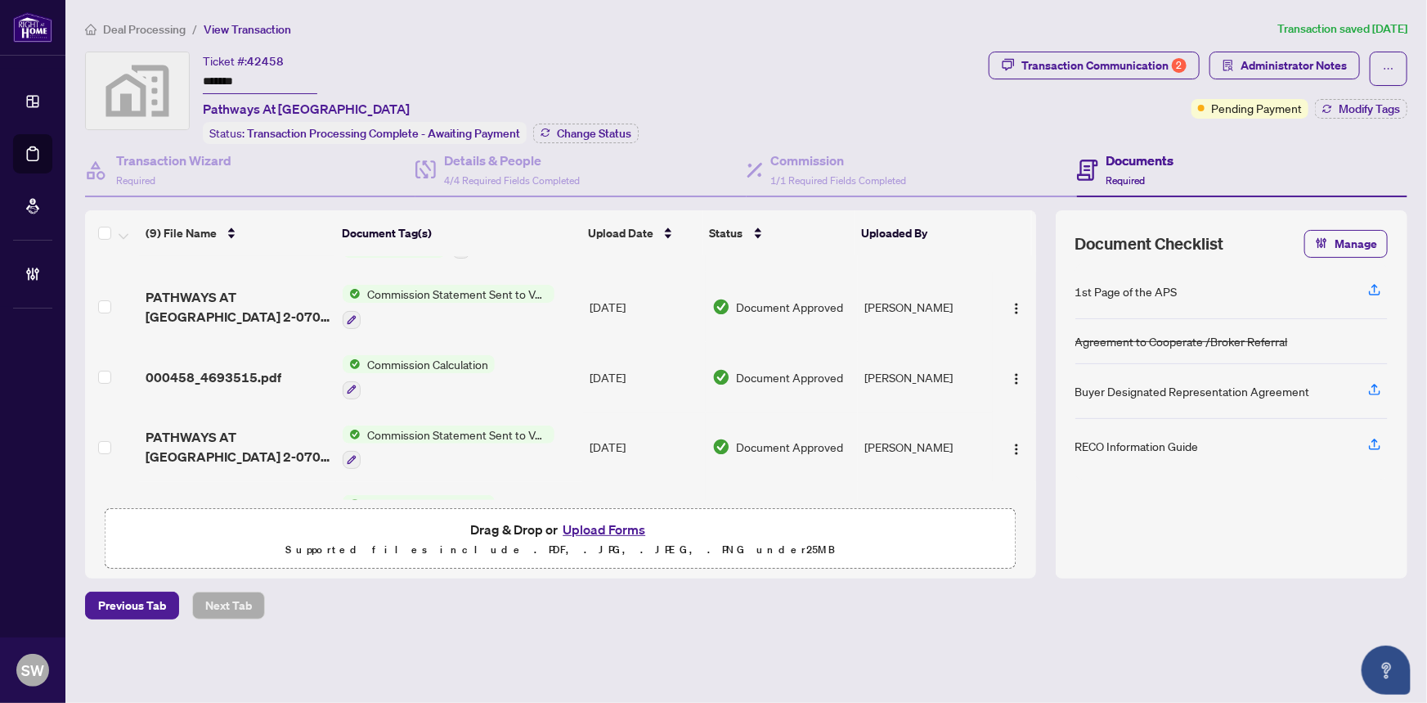
scroll to position [148, 0]
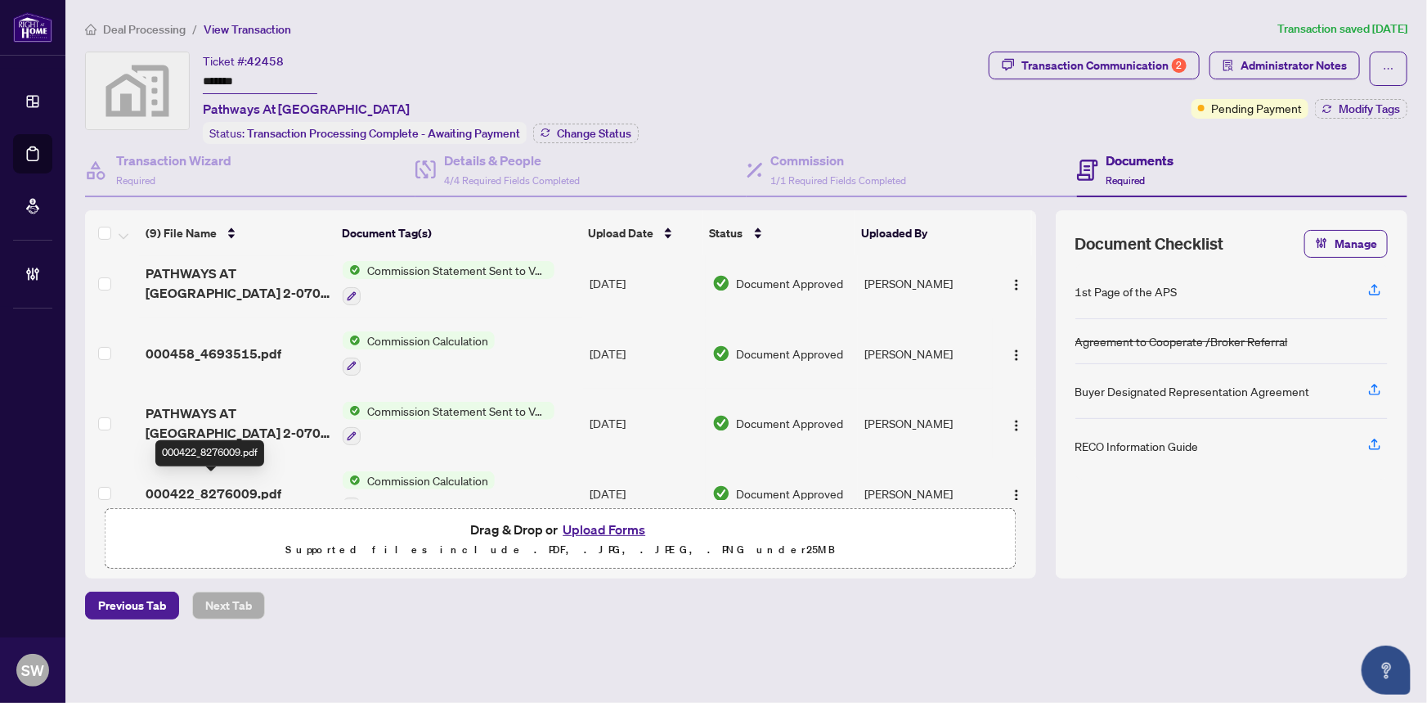
click at [262, 483] on span "000422_8276009.pdf" at bounding box center [214, 493] width 136 height 20
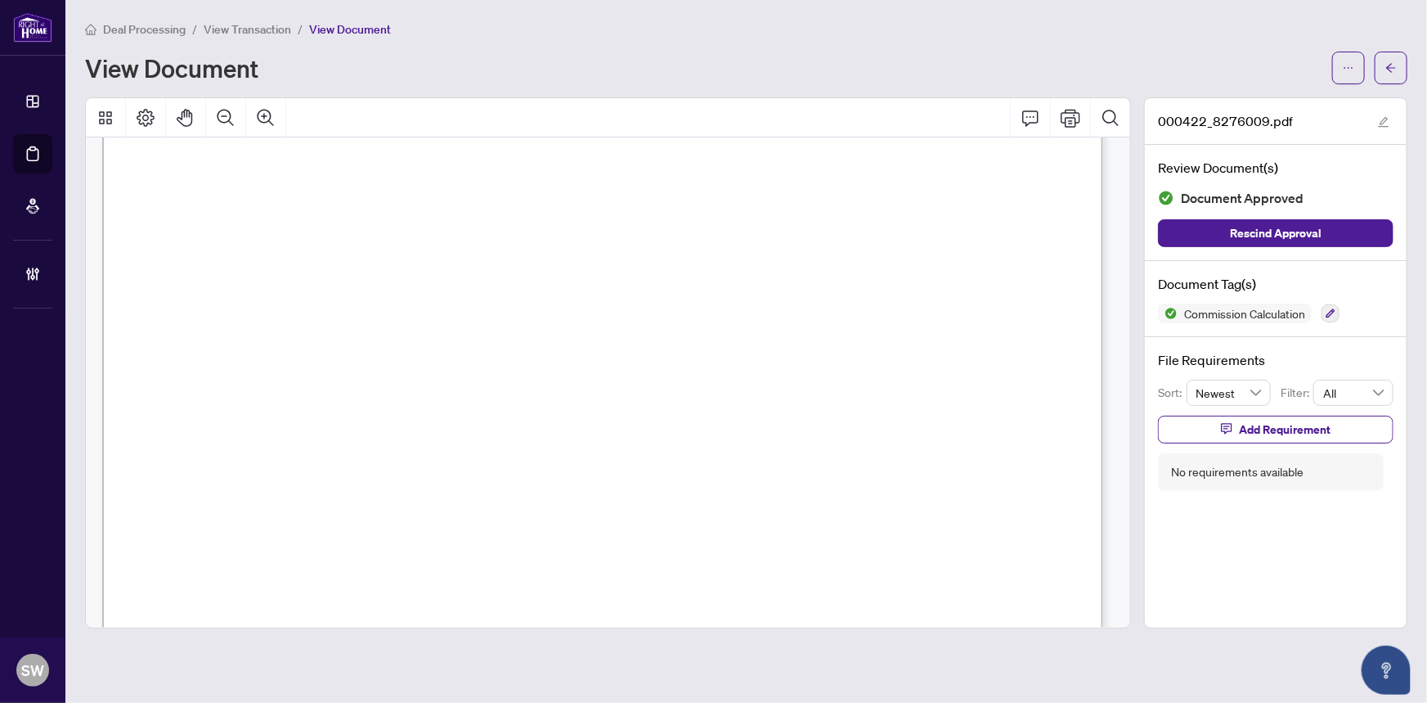
scroll to position [222, 0]
click at [1363, 60] on button "button" at bounding box center [1348, 68] width 33 height 33
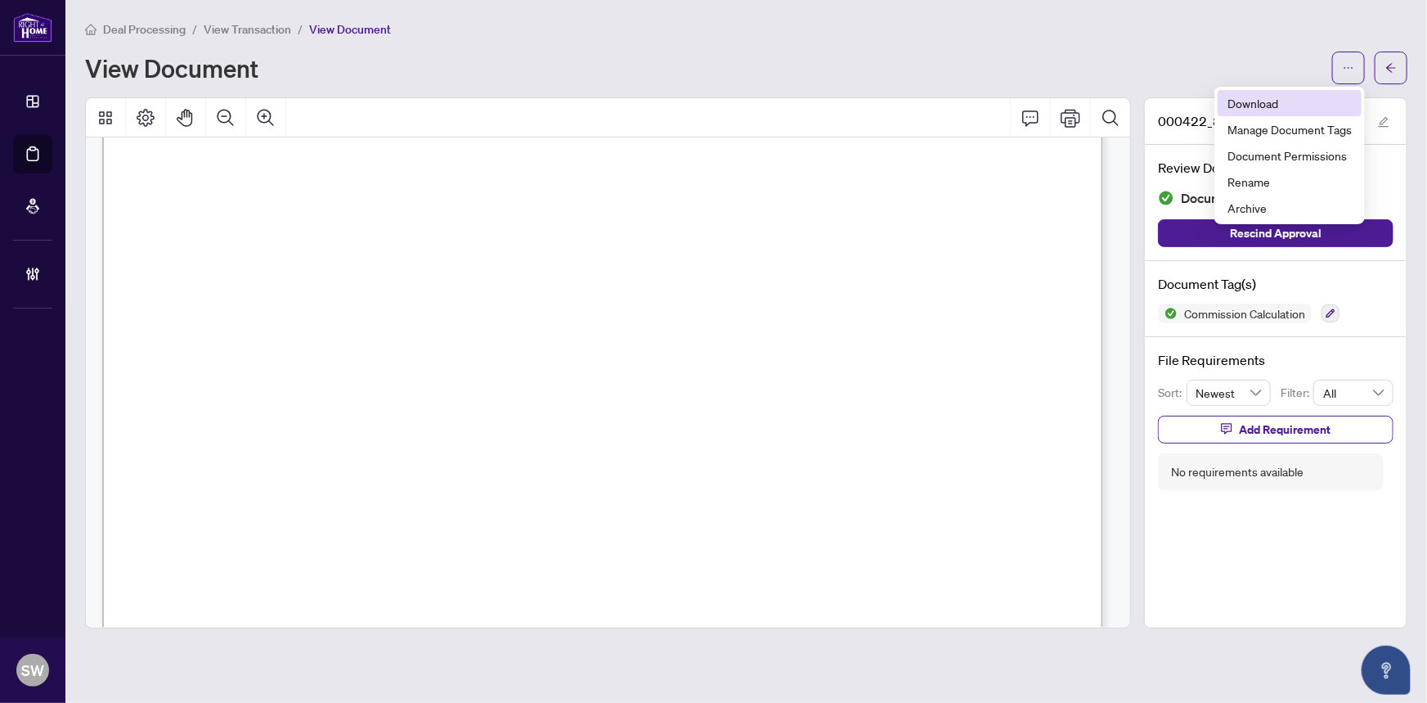
click at [1270, 102] on span "Download" at bounding box center [1290, 103] width 124 height 18
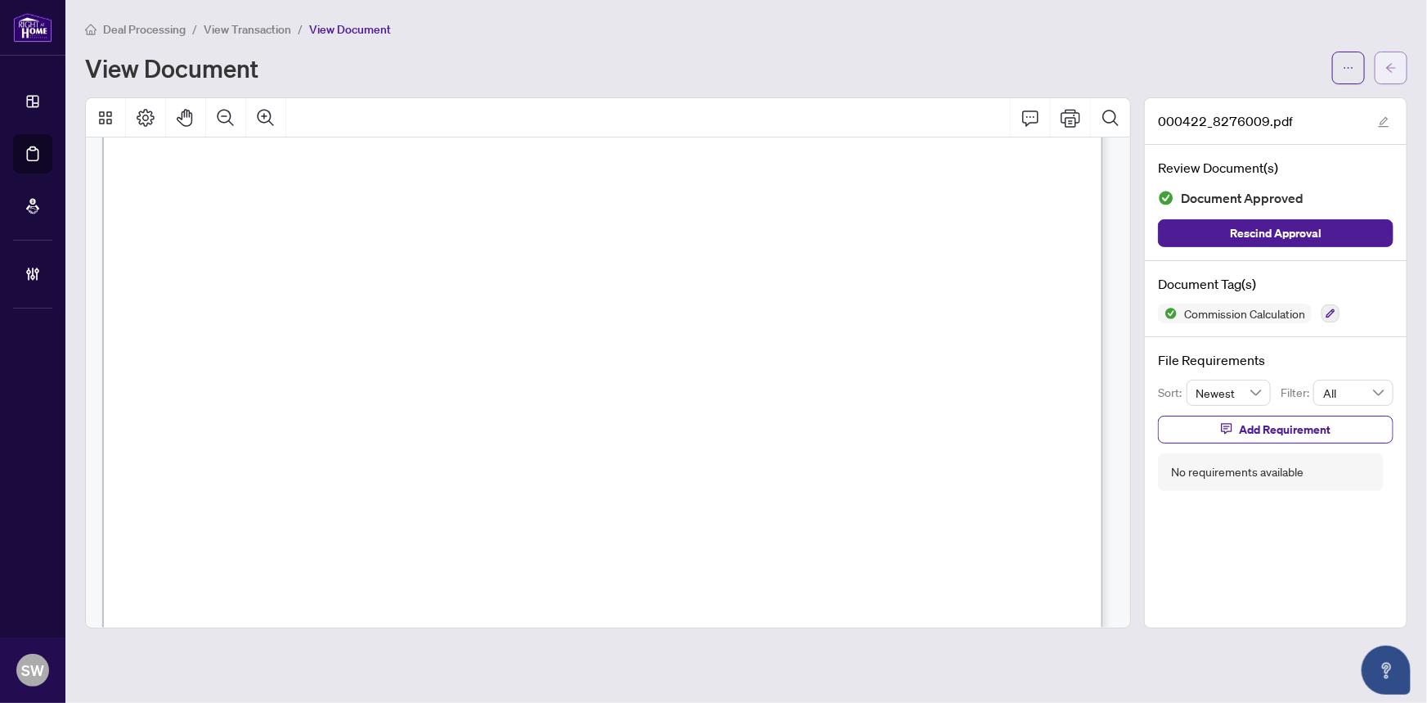
click at [1401, 70] on button "button" at bounding box center [1391, 68] width 33 height 33
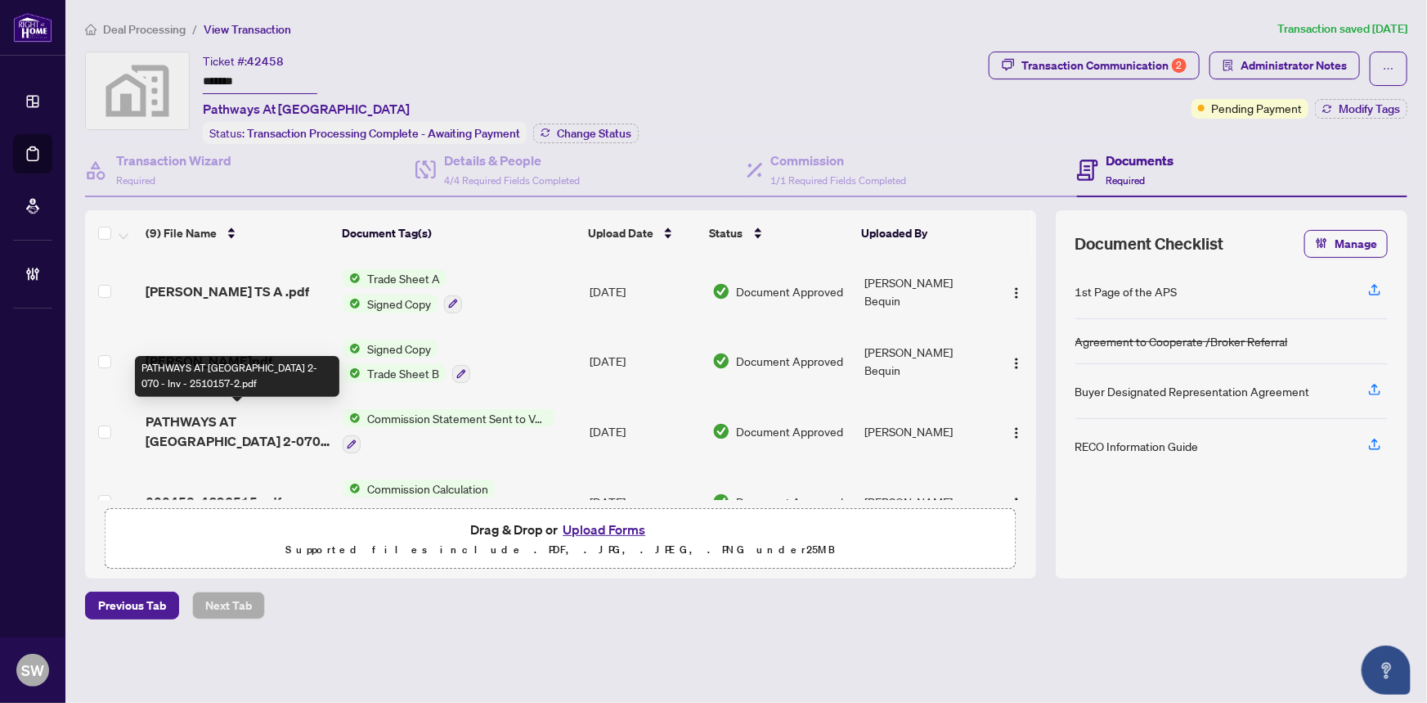
scroll to position [74, 0]
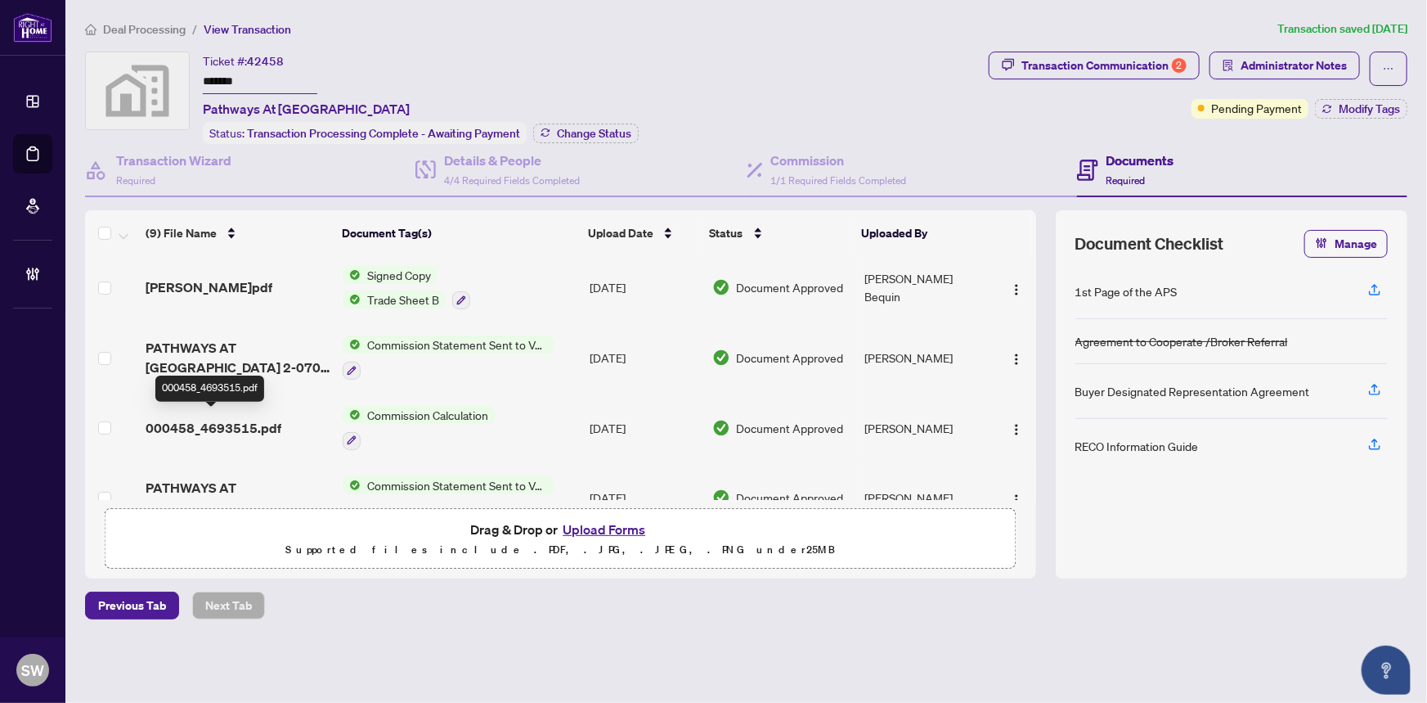
click at [266, 418] on span "000458_4693515.pdf" at bounding box center [214, 428] width 136 height 20
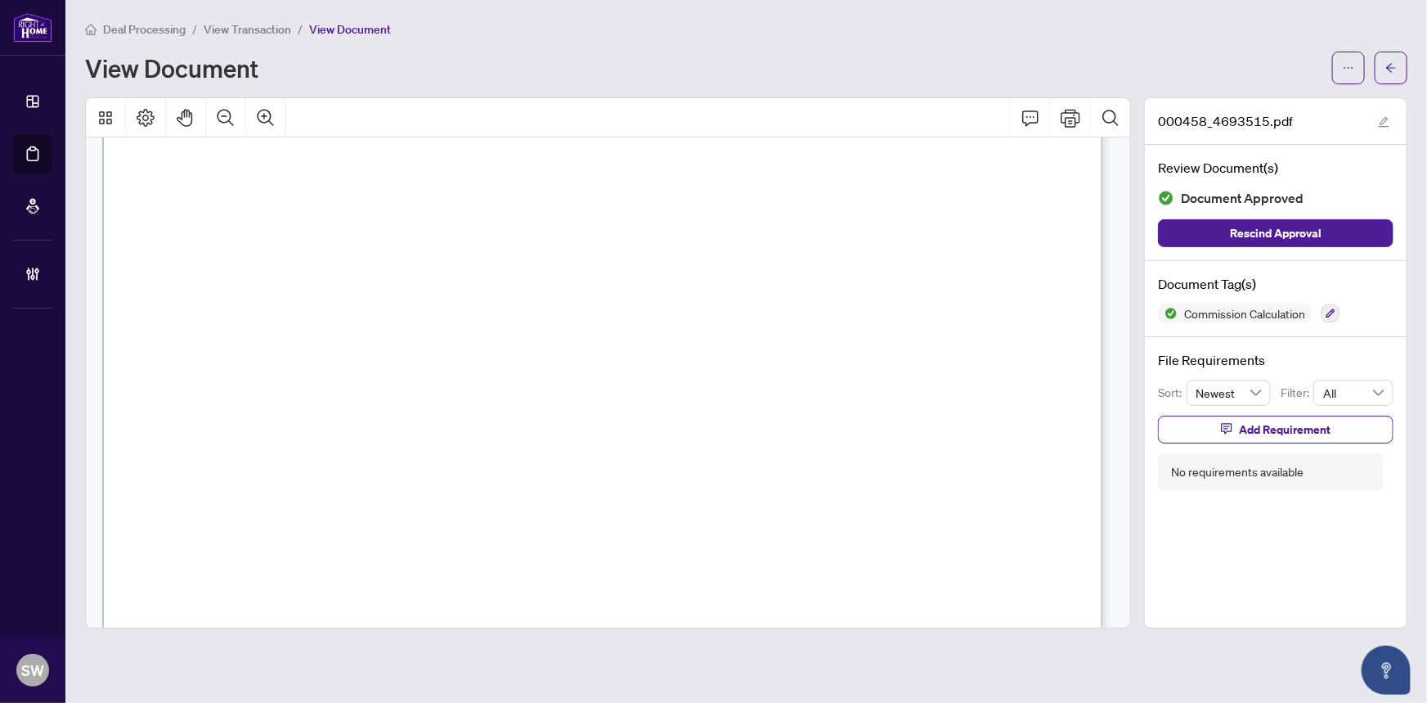
scroll to position [222, 0]
click at [1349, 67] on icon "ellipsis" at bounding box center [1348, 67] width 11 height 11
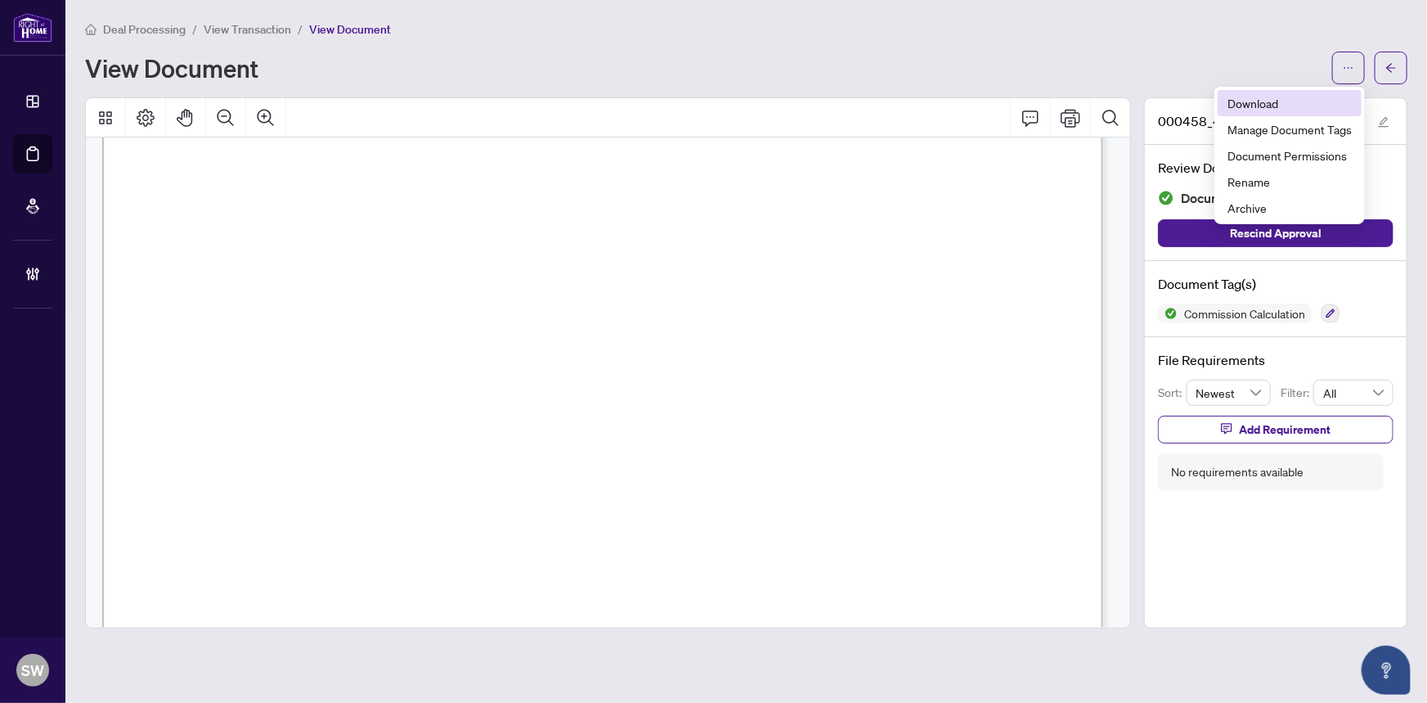
click at [1270, 112] on li "Download" at bounding box center [1290, 103] width 144 height 26
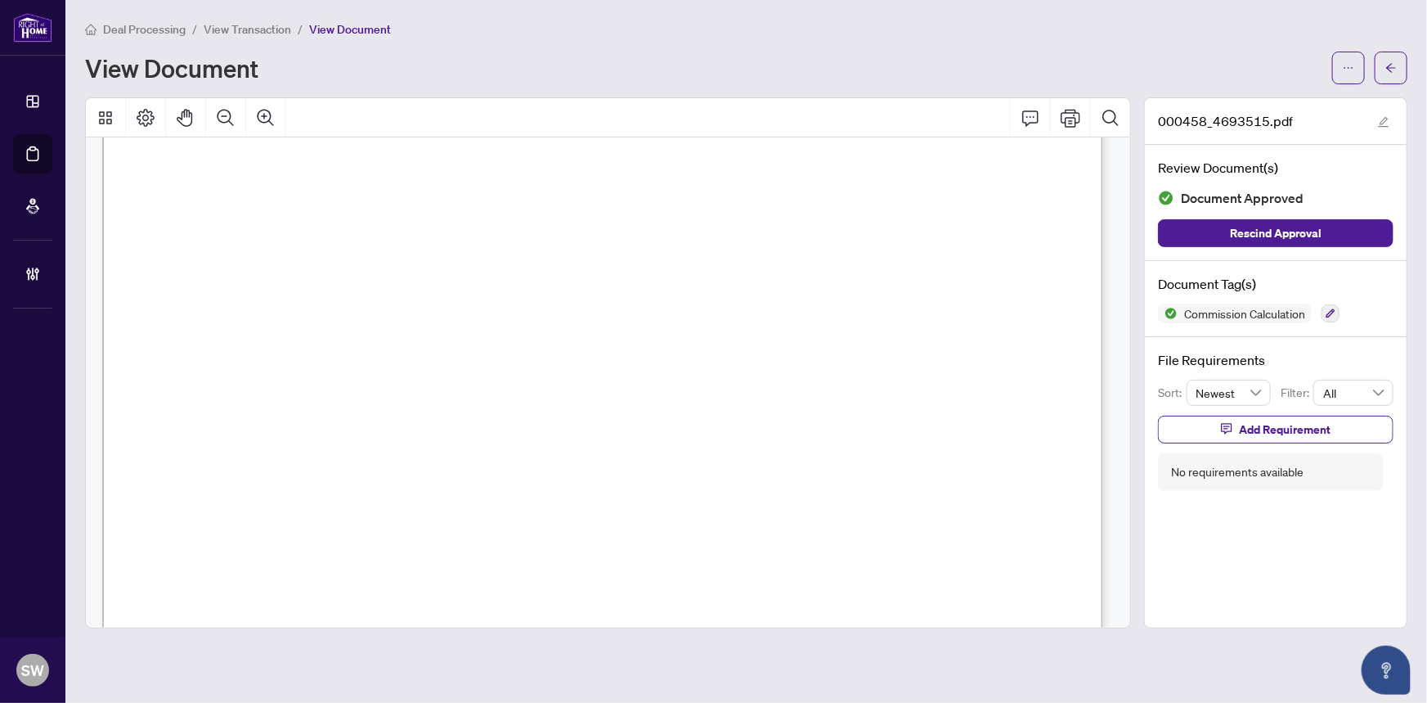
click at [727, 178] on span "Pathways South Ph2B Singles" at bounding box center [692, 175] width 177 height 20
click at [651, 198] on span "Lot: 2-070" at bounding box center [636, 198] width 67 height 20
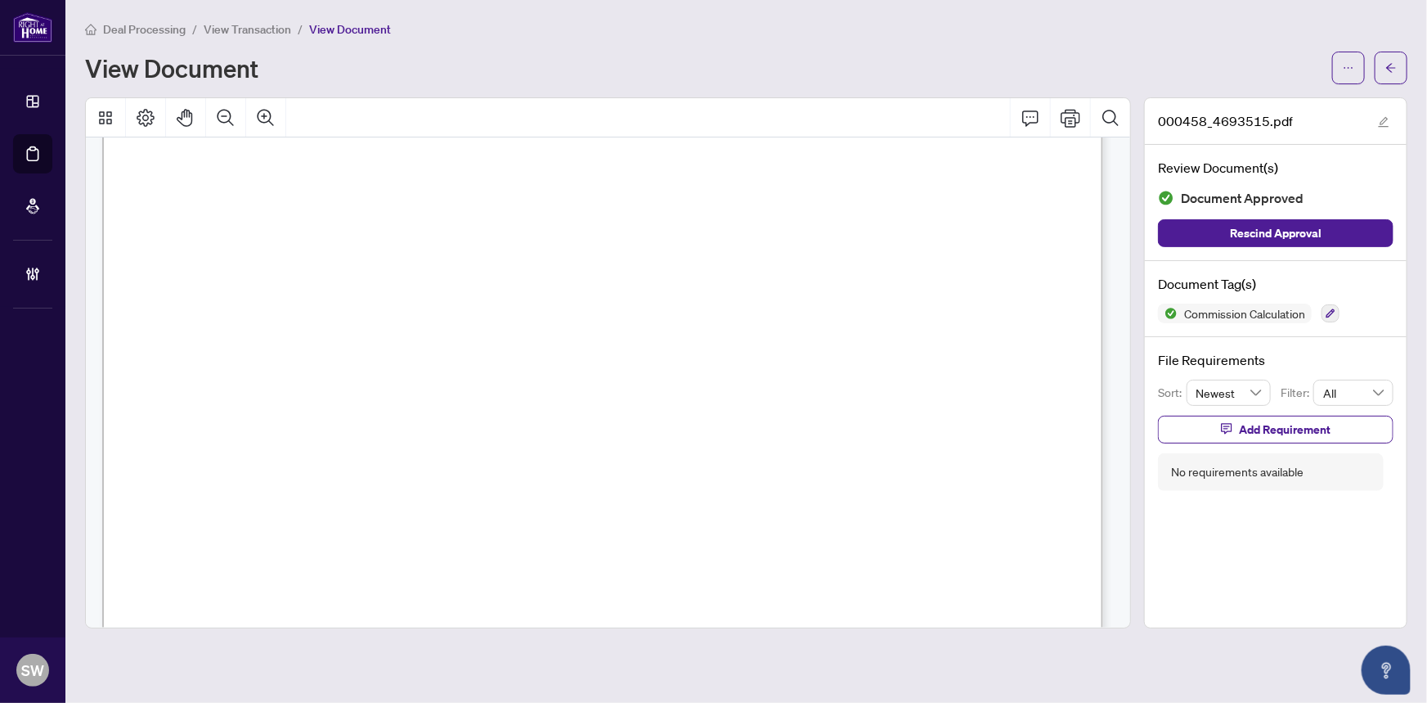
click at [651, 198] on span "Lot: 2-070" at bounding box center [636, 198] width 67 height 20
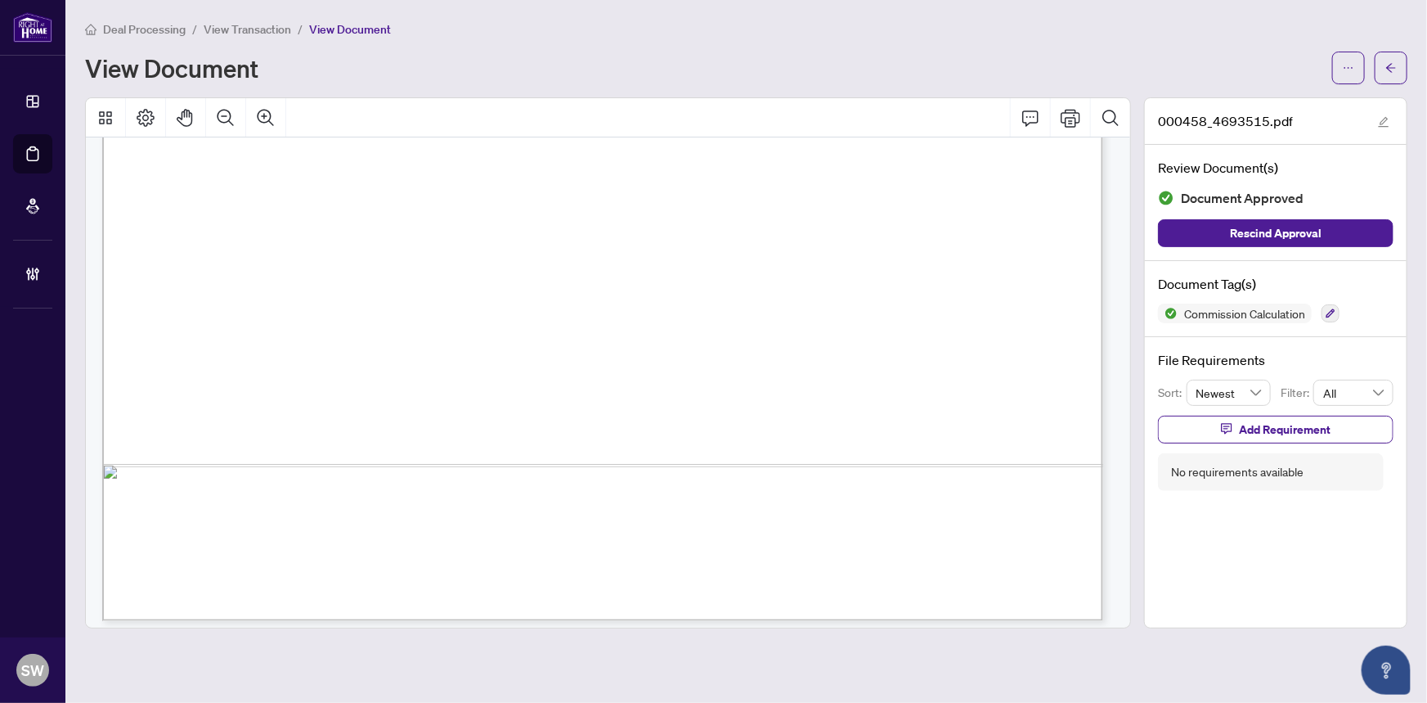
scroll to position [838, 0]
drag, startPoint x: 542, startPoint y: 494, endPoint x: 694, endPoint y: 492, distance: 152.2
click at [694, 492] on span "Please attach a copy of this purchase order to your invoice and submit to: invo…" at bounding box center [512, 497] width 718 height 16
click at [1394, 79] on span "button" at bounding box center [1391, 68] width 11 height 26
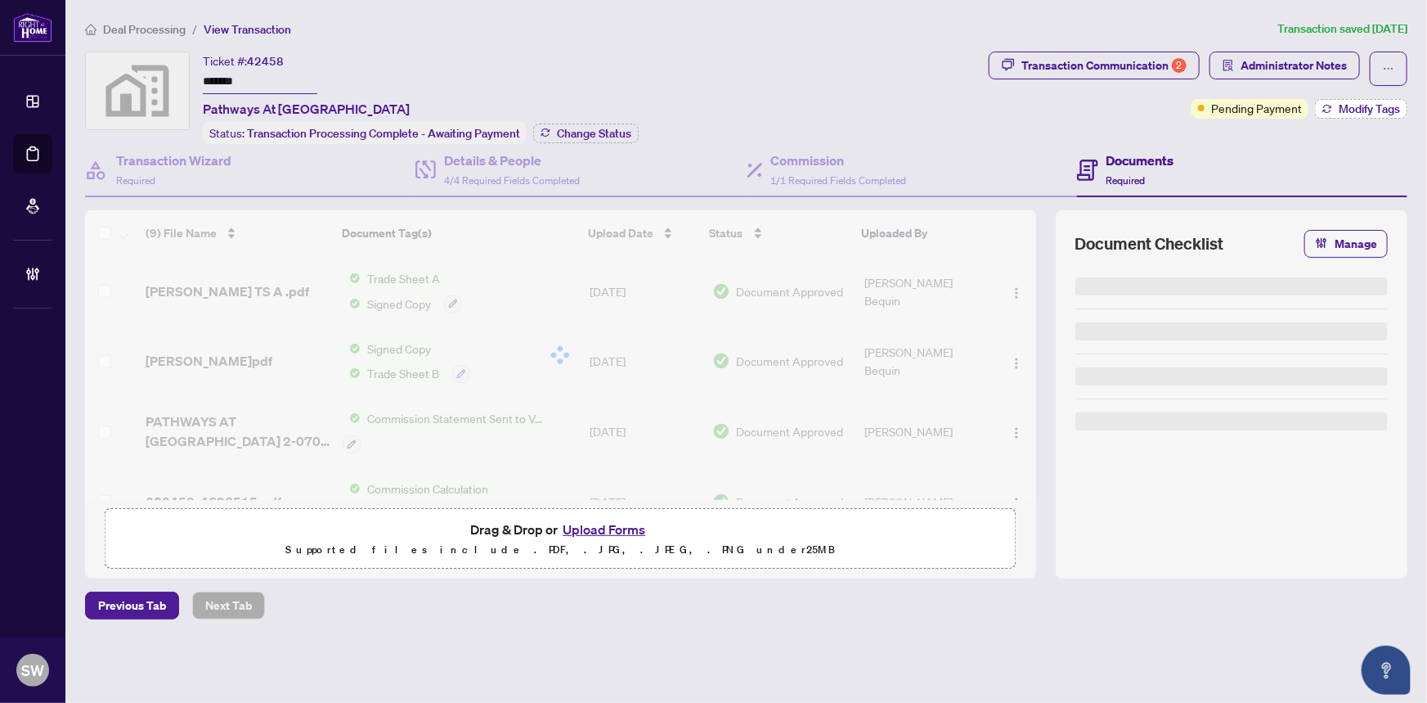
click at [1339, 106] on span "Modify Tags" at bounding box center [1369, 108] width 61 height 11
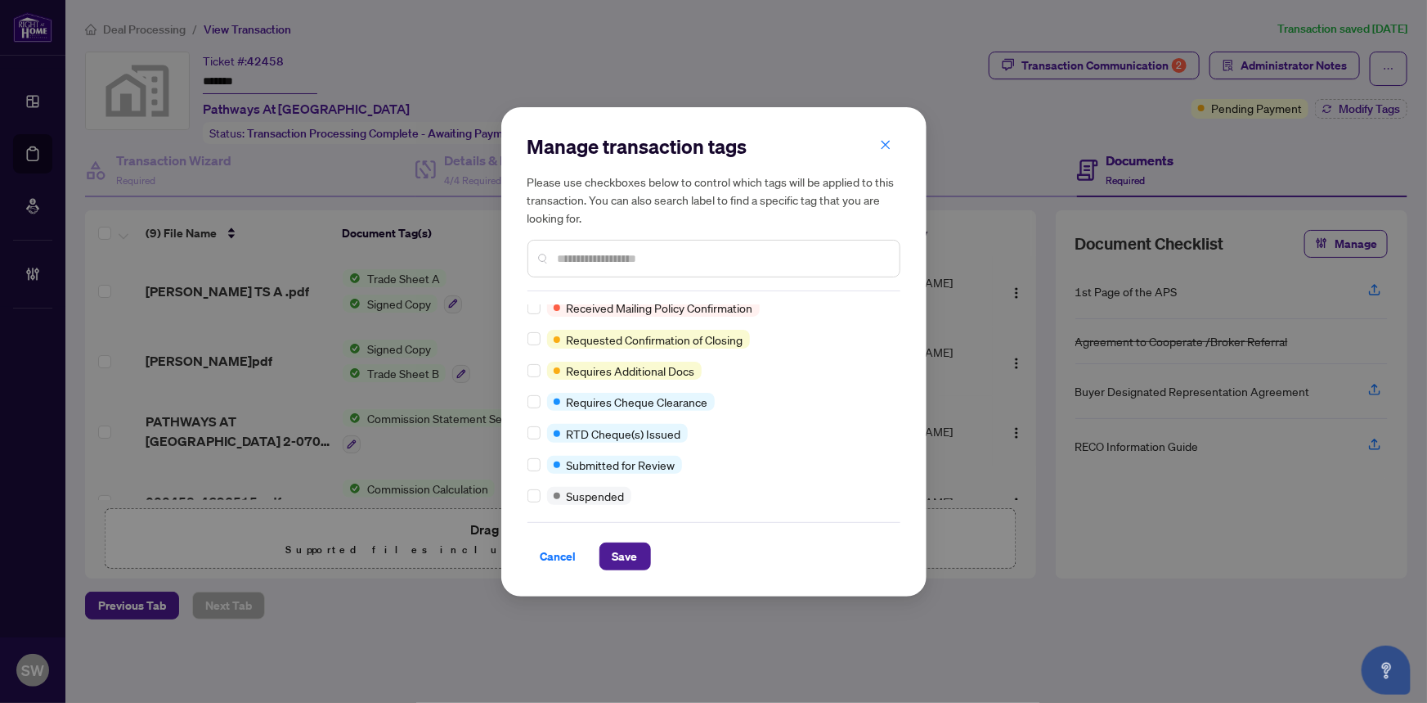
scroll to position [16, 0]
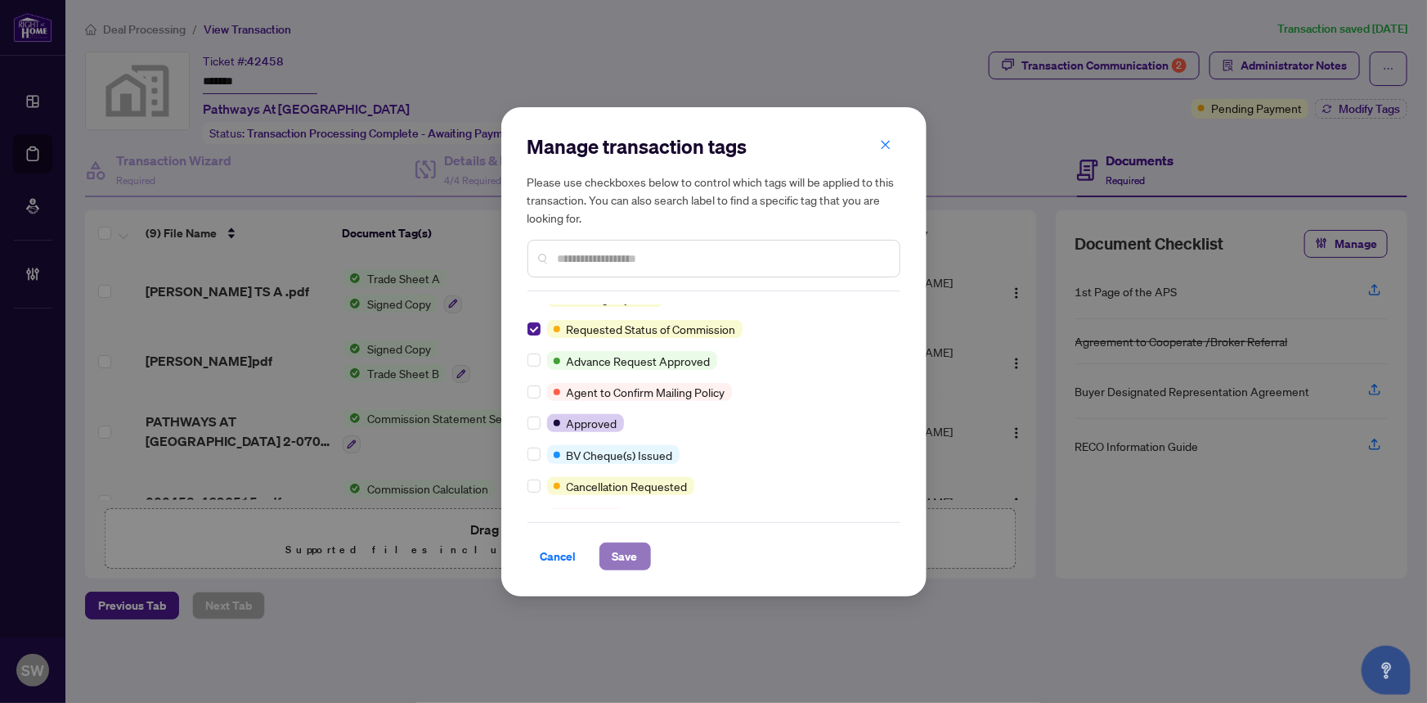
click at [627, 548] on span "Save" at bounding box center [625, 556] width 25 height 26
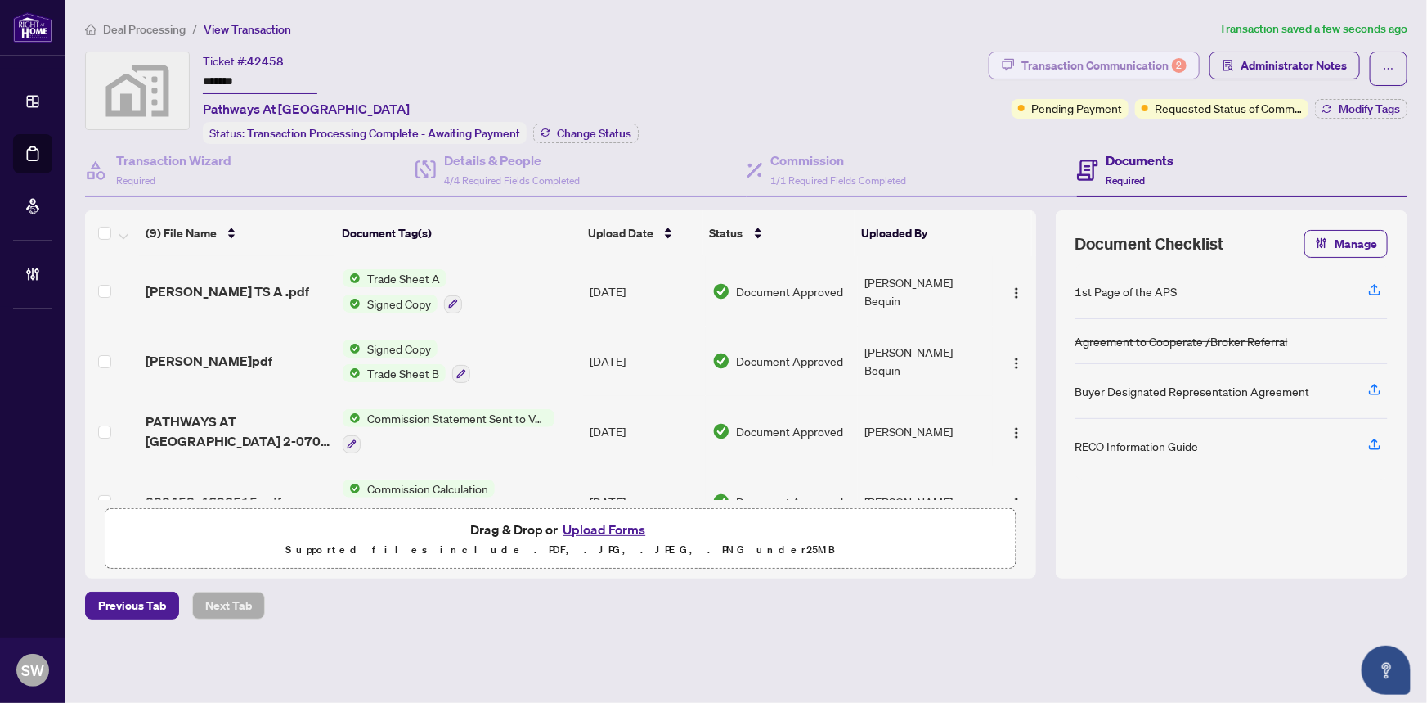
click at [1137, 67] on div "Transaction Communication 2" at bounding box center [1104, 65] width 165 height 26
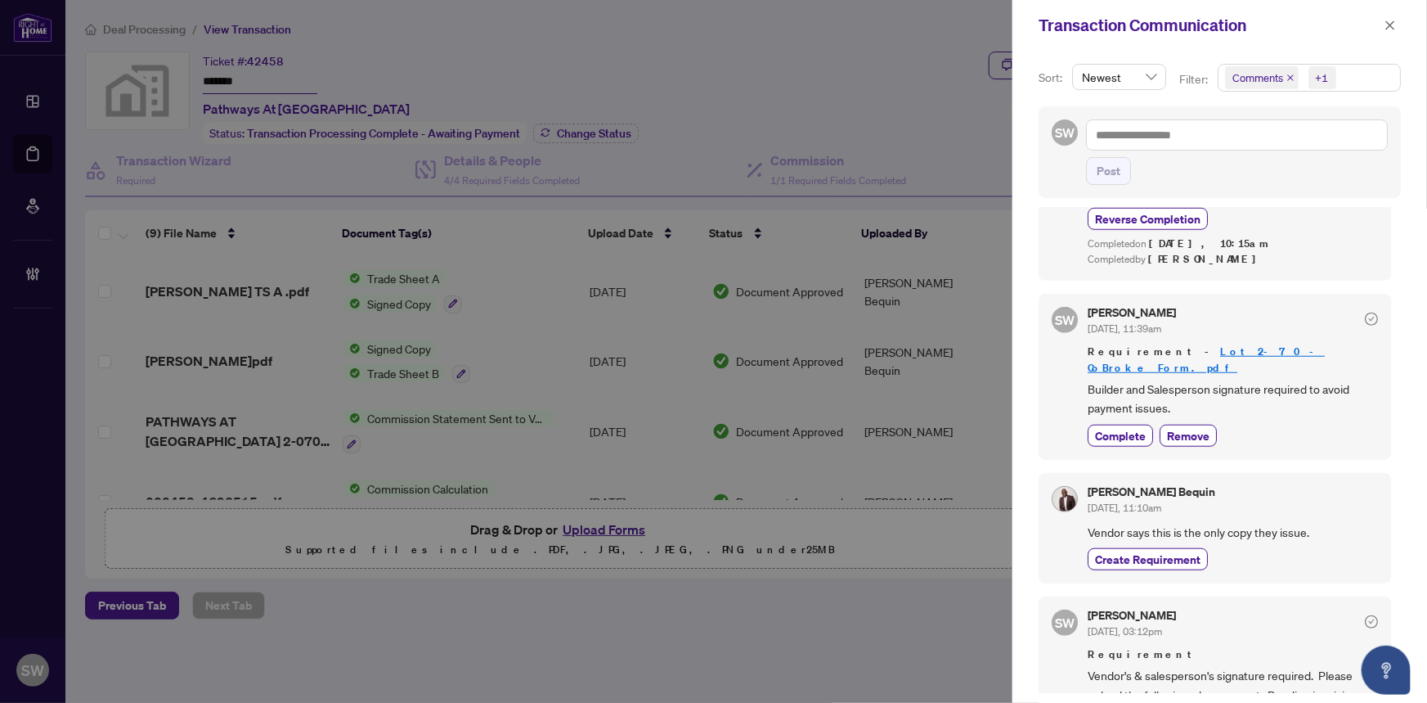
scroll to position [2, 0]
click at [1390, 25] on icon "close" at bounding box center [1390, 25] width 11 height 11
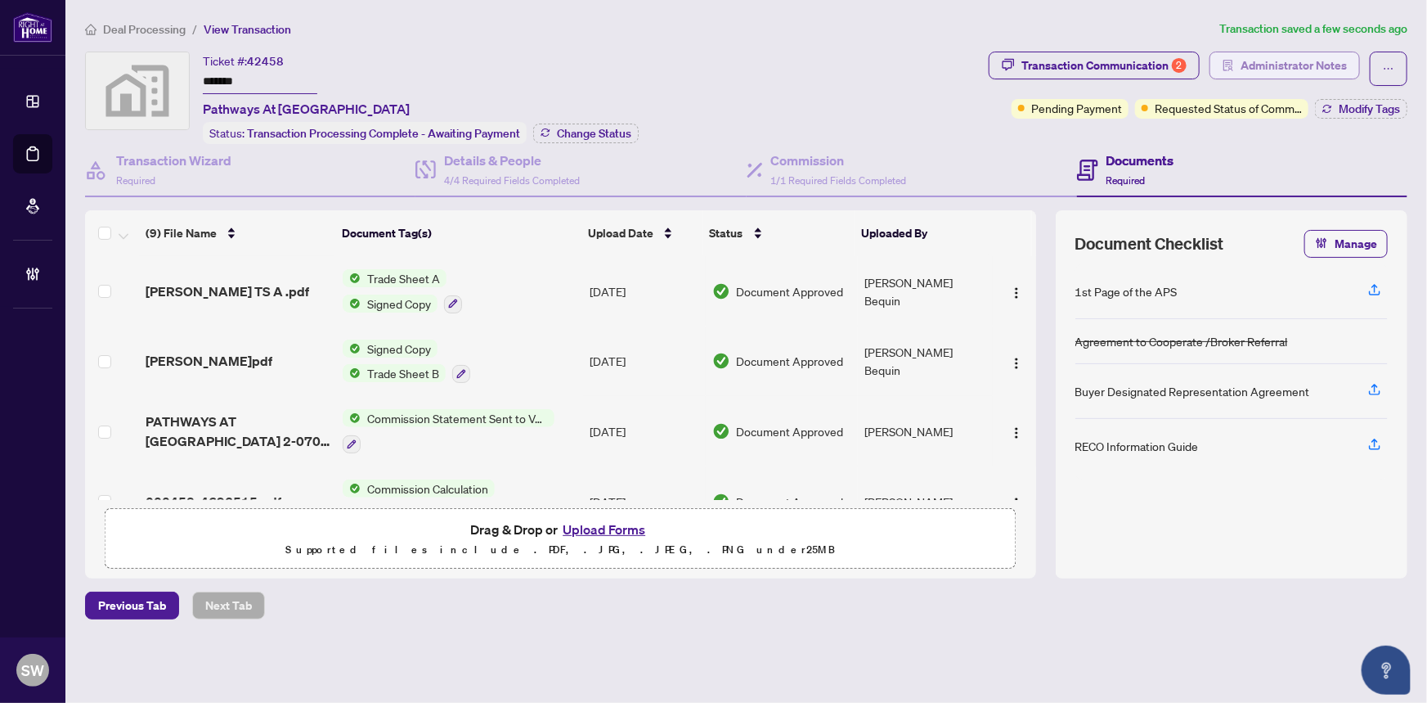
click at [1302, 65] on span "Administrator Notes" at bounding box center [1294, 65] width 106 height 26
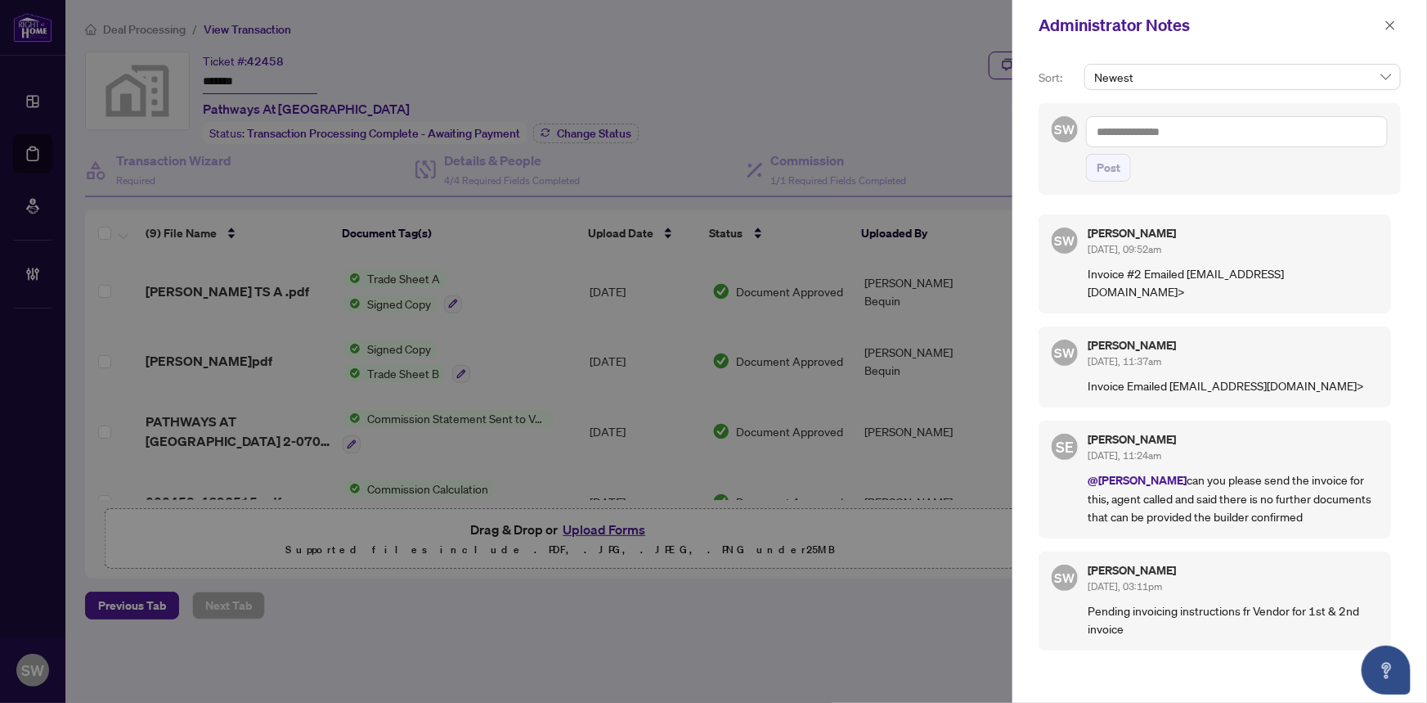
click at [1104, 130] on textarea at bounding box center [1237, 131] width 302 height 31
paste textarea "**********"
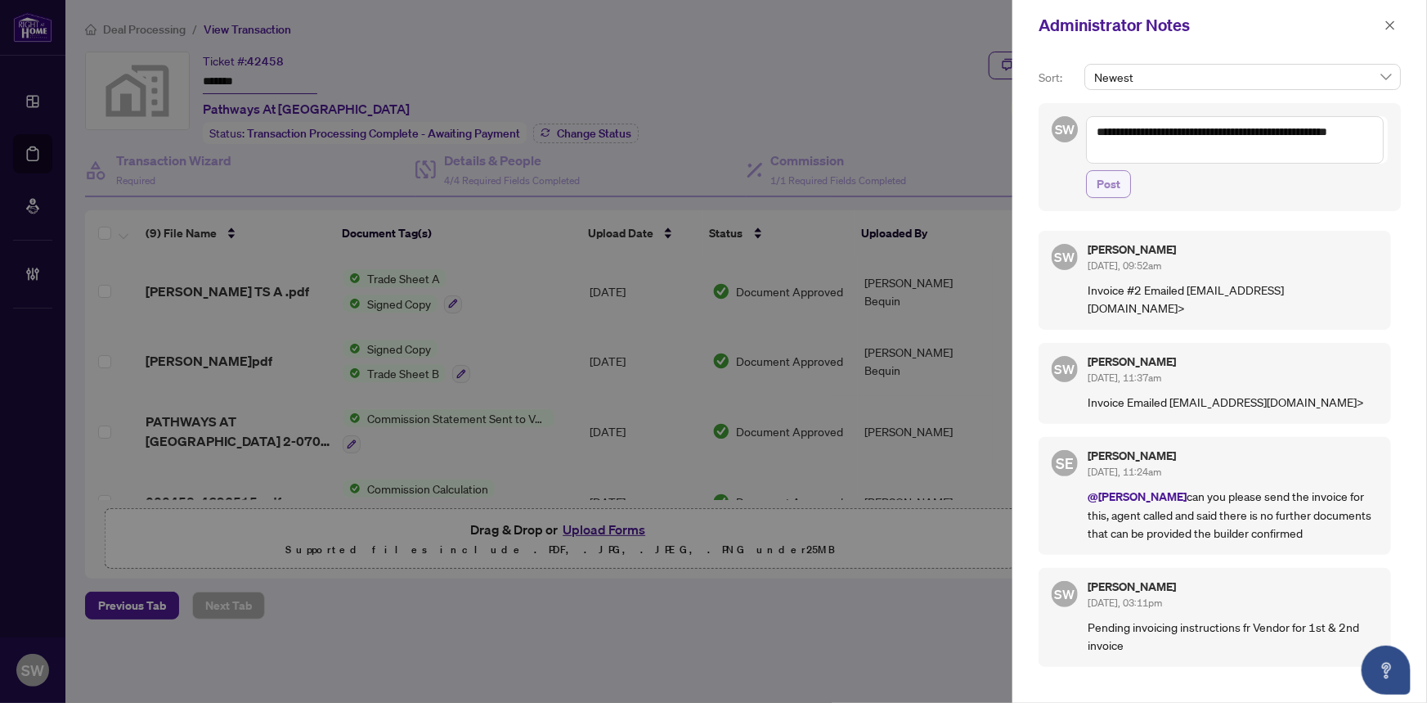
type textarea "**********"
click at [1112, 182] on span "Post" at bounding box center [1109, 184] width 24 height 26
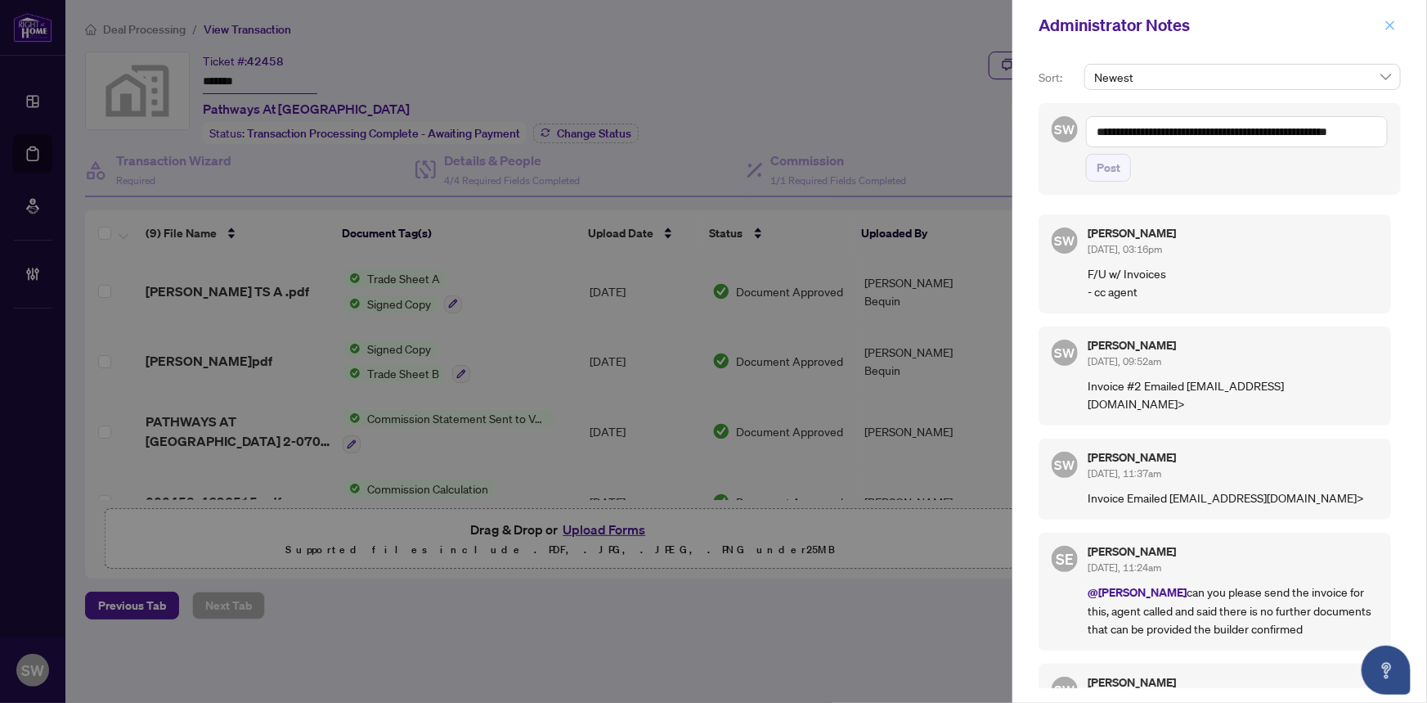
click at [1391, 23] on icon "close" at bounding box center [1390, 25] width 11 height 11
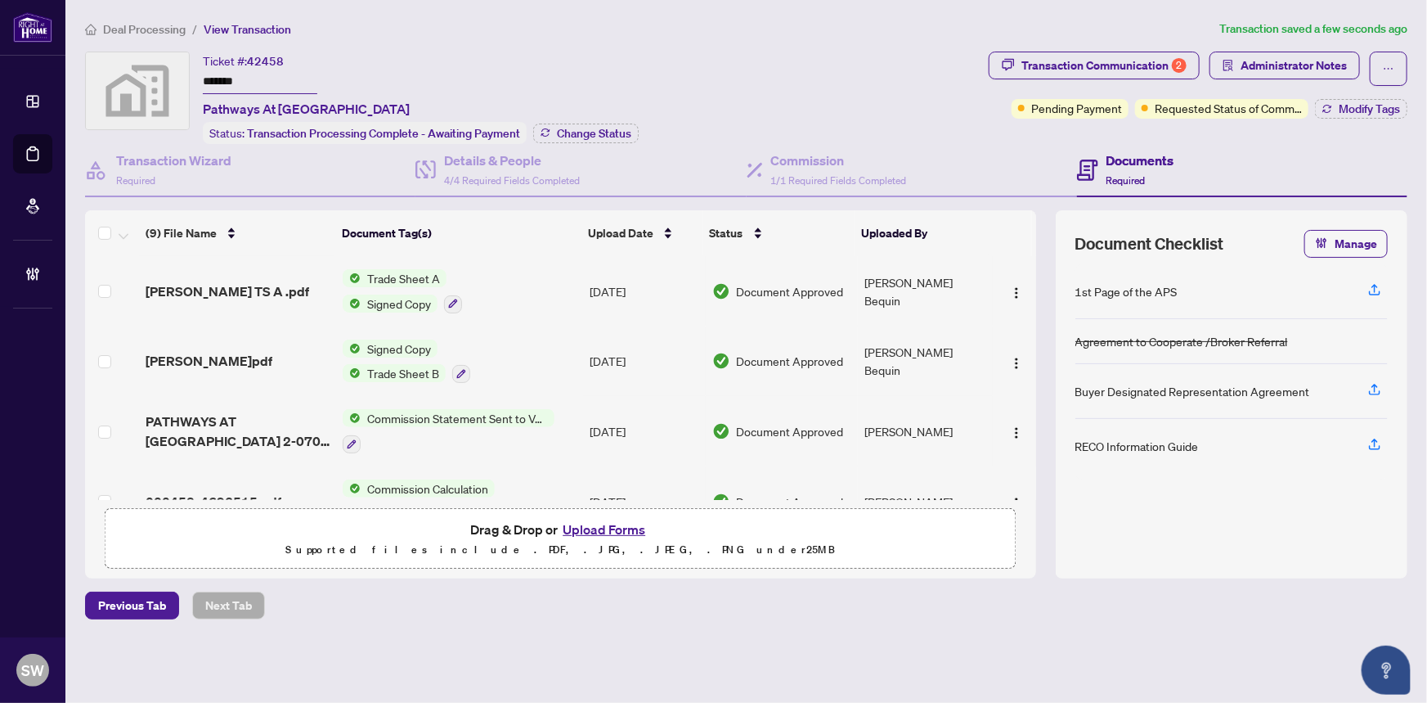
click at [164, 28] on span "Deal Processing" at bounding box center [144, 29] width 83 height 15
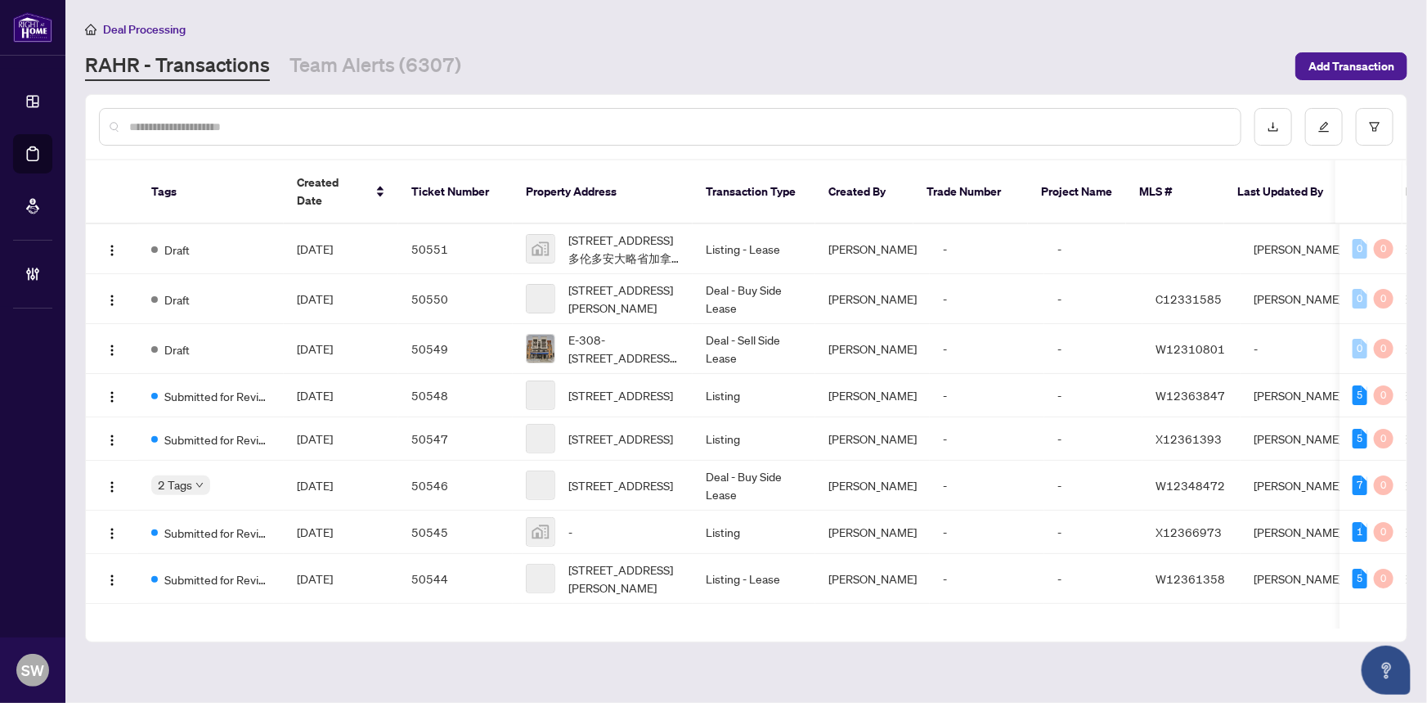
click at [281, 131] on input "text" at bounding box center [678, 127] width 1099 height 18
paste input "*****"
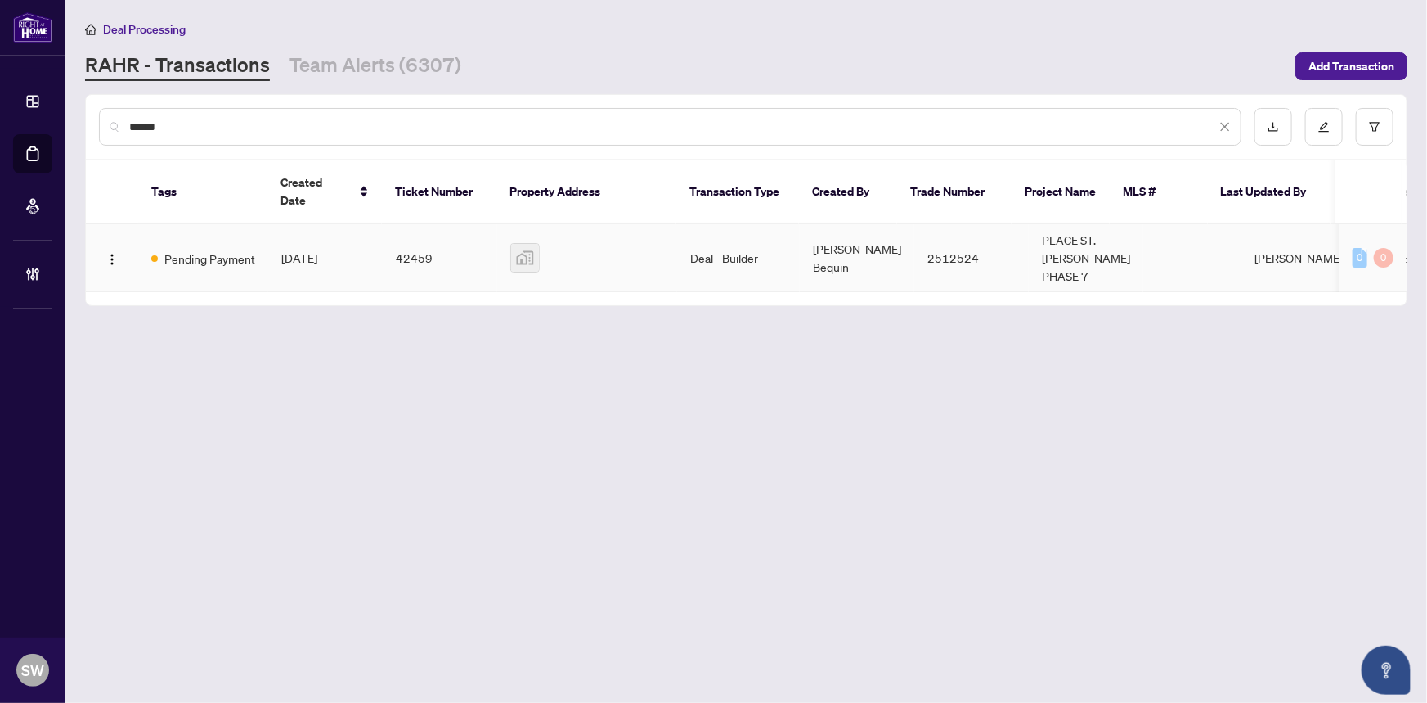
type input "*****"
click at [383, 230] on td "42459" at bounding box center [440, 258] width 115 height 68
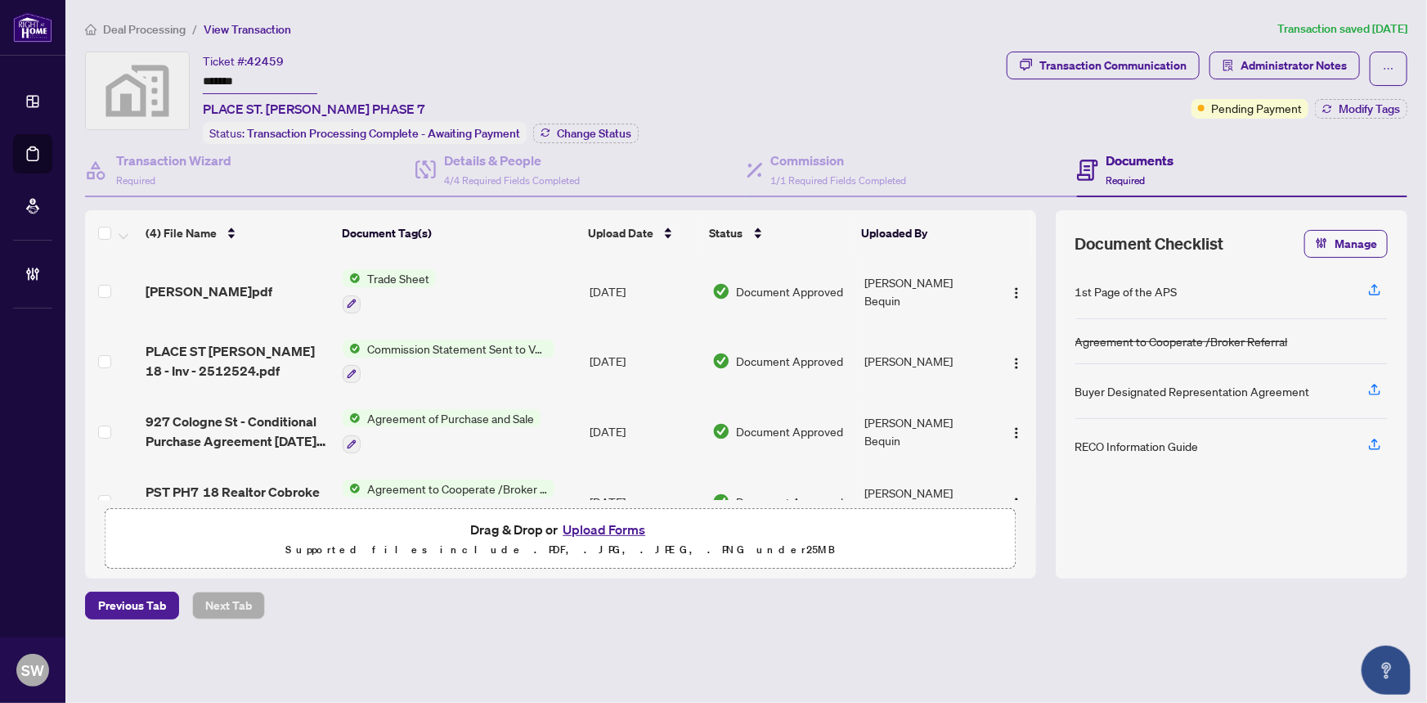
click at [225, 80] on input "*******" at bounding box center [260, 82] width 115 height 24
click at [425, 84] on div "Ticket #: 42459 ******* PLACE ST. THOMAS PHASE 7 Status: Transaction Processing…" at bounding box center [421, 98] width 436 height 92
drag, startPoint x: 1231, startPoint y: 143, endPoint x: 1218, endPoint y: 131, distance: 17.9
click at [1231, 144] on div "Documents Required" at bounding box center [1242, 170] width 330 height 53
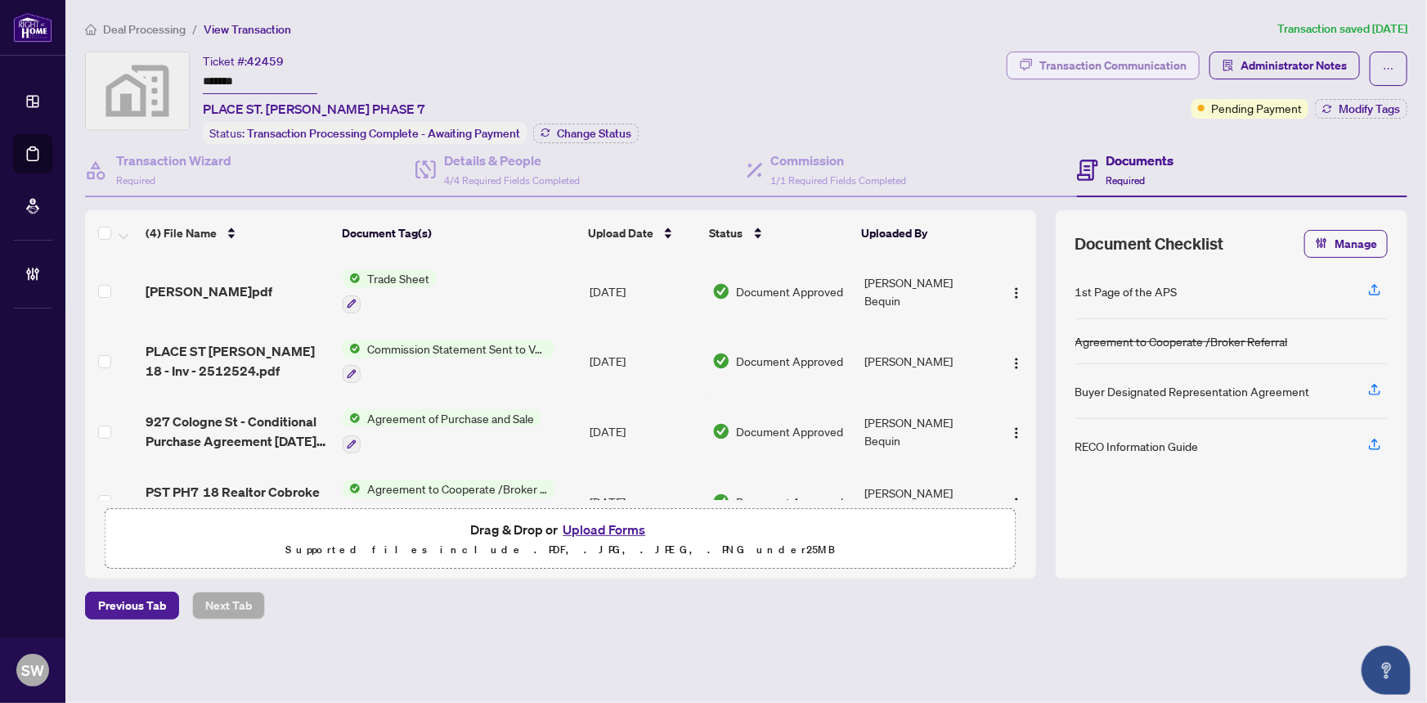
click at [1126, 61] on div "Transaction Communication" at bounding box center [1113, 65] width 147 height 26
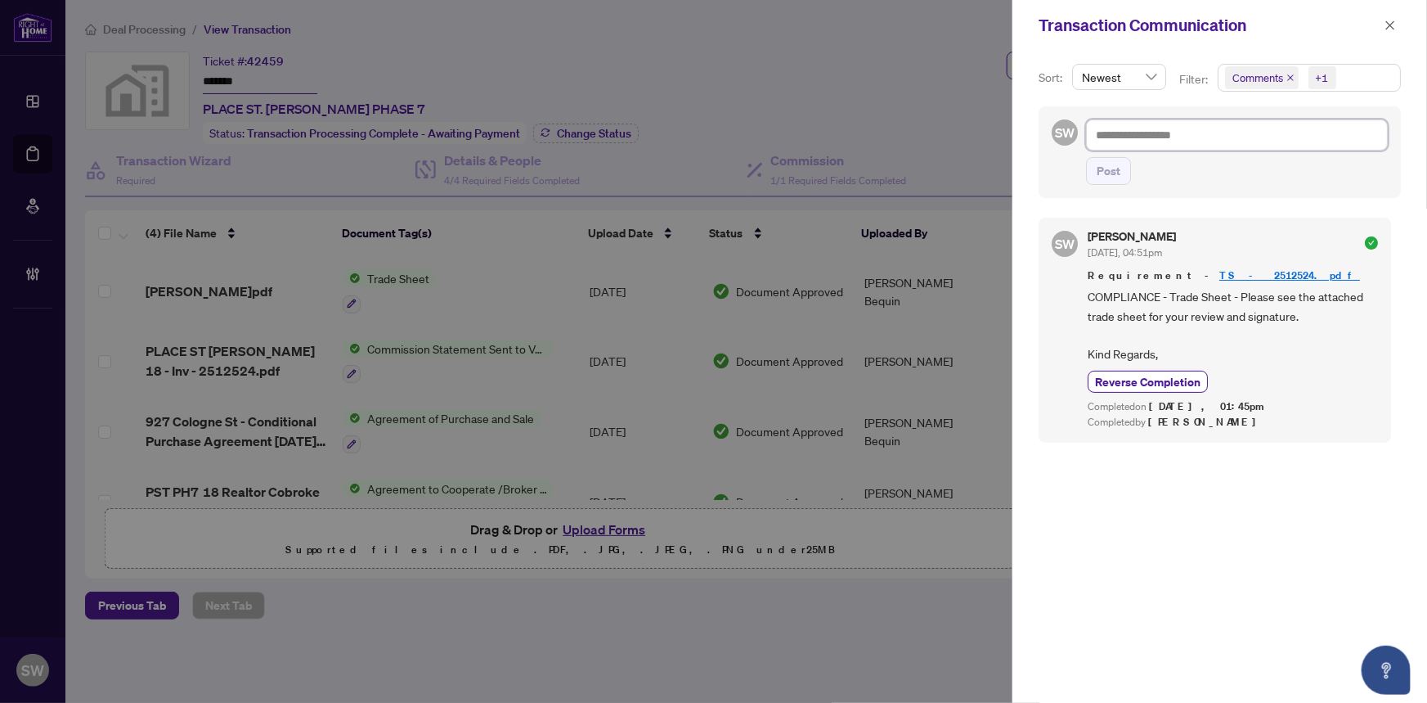
click at [1139, 141] on textarea at bounding box center [1237, 134] width 302 height 31
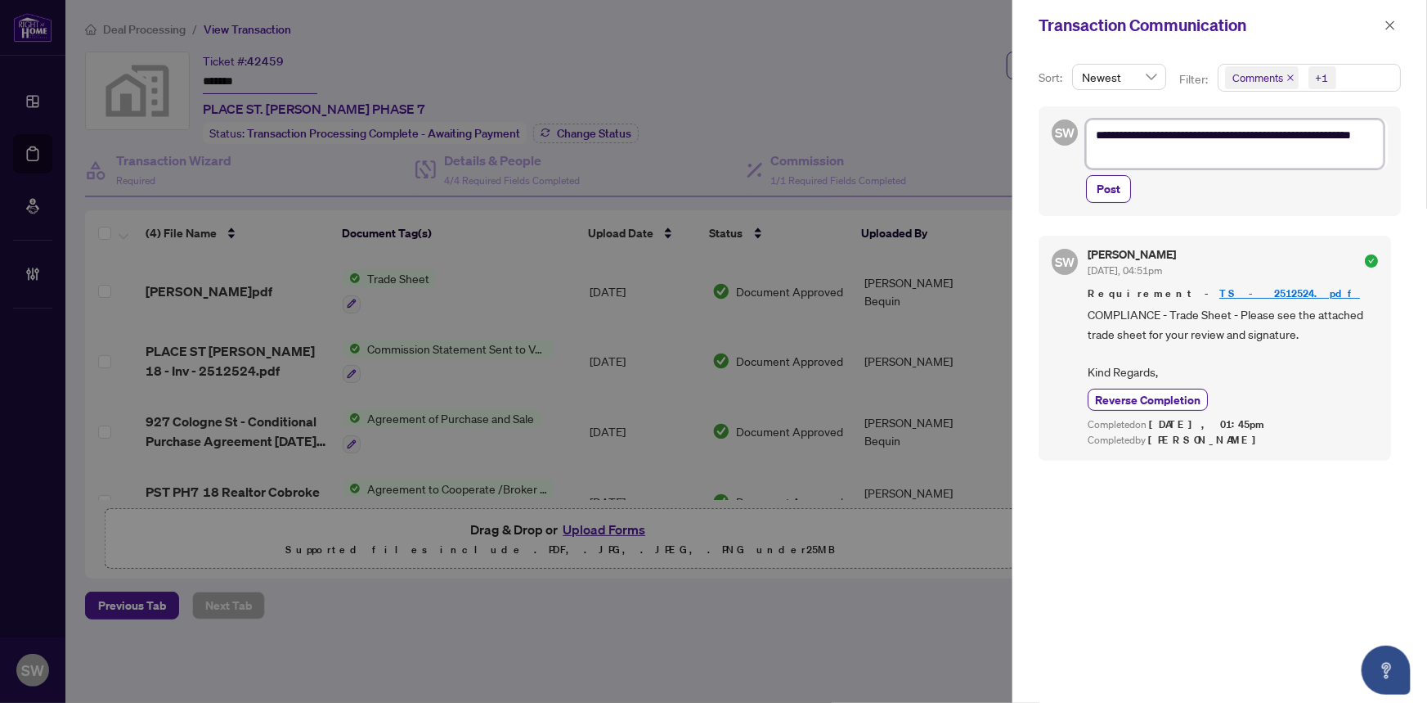
click at [1292, 137] on textarea "**********" at bounding box center [1235, 143] width 298 height 49
type textarea "**********"
click at [1116, 187] on span "Post" at bounding box center [1109, 189] width 24 height 26
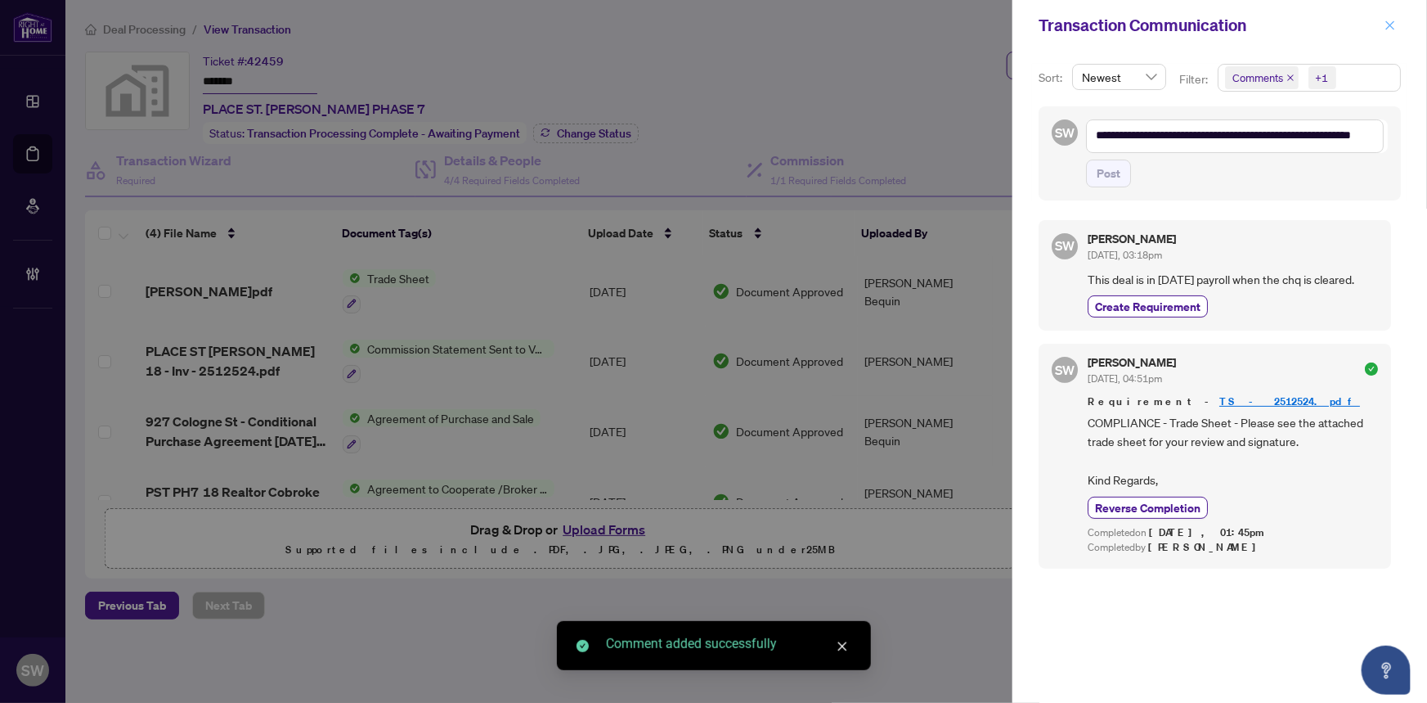
click at [1398, 18] on button "button" at bounding box center [1390, 26] width 21 height 20
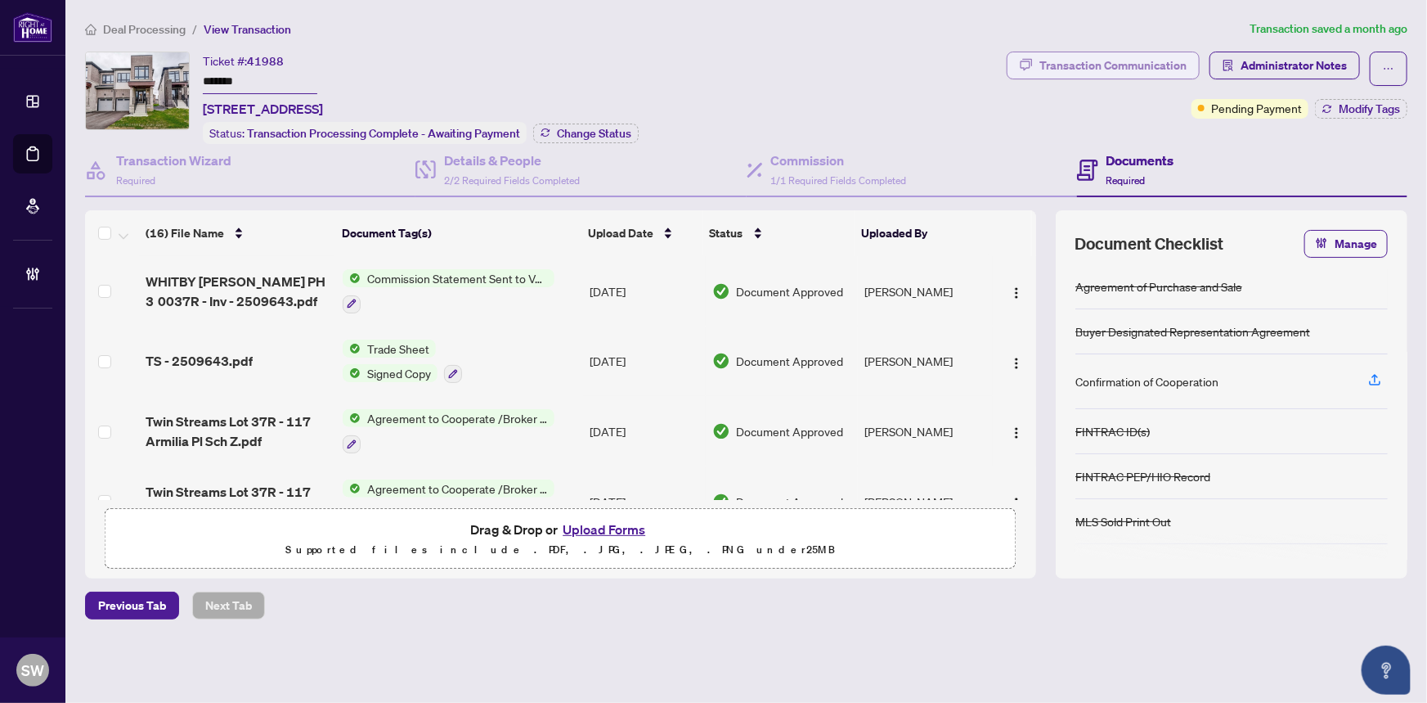
click at [1146, 70] on div "Transaction Communication" at bounding box center [1113, 65] width 147 height 26
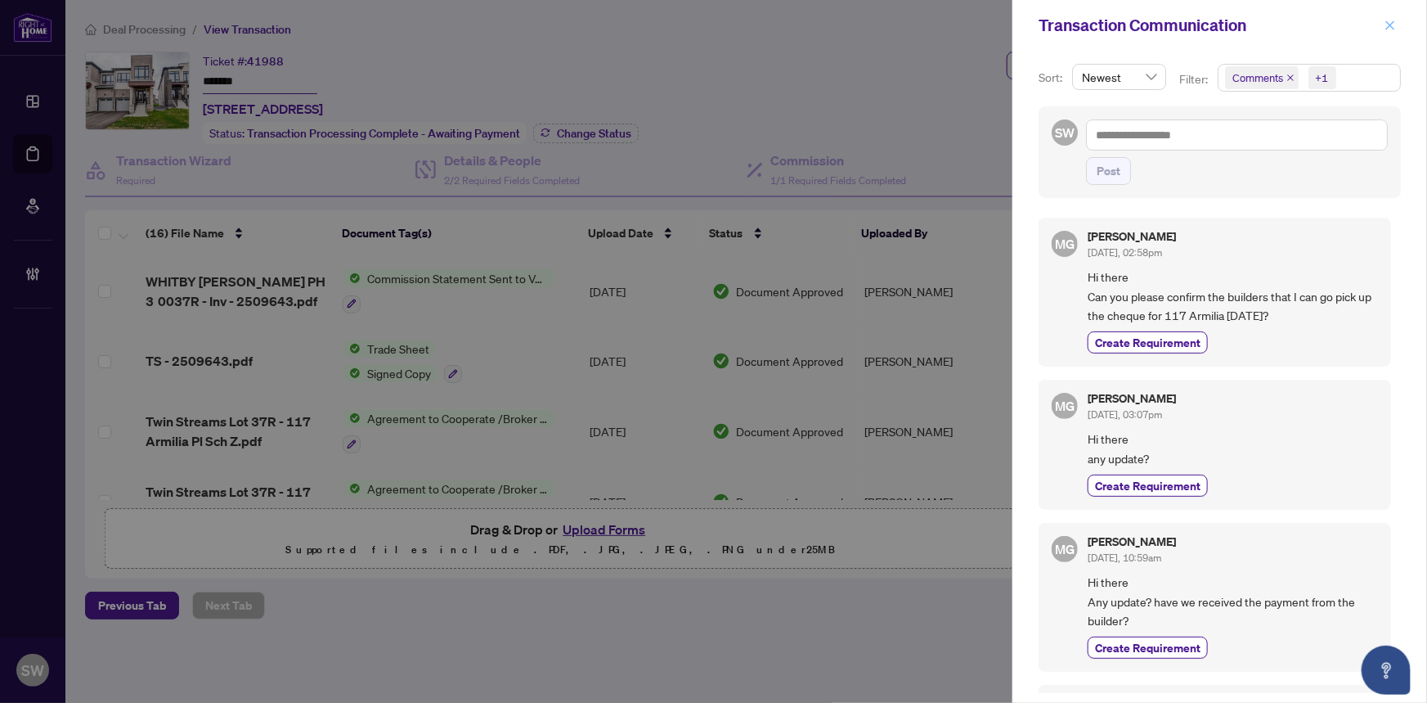
click at [1393, 25] on icon "close" at bounding box center [1390, 25] width 11 height 11
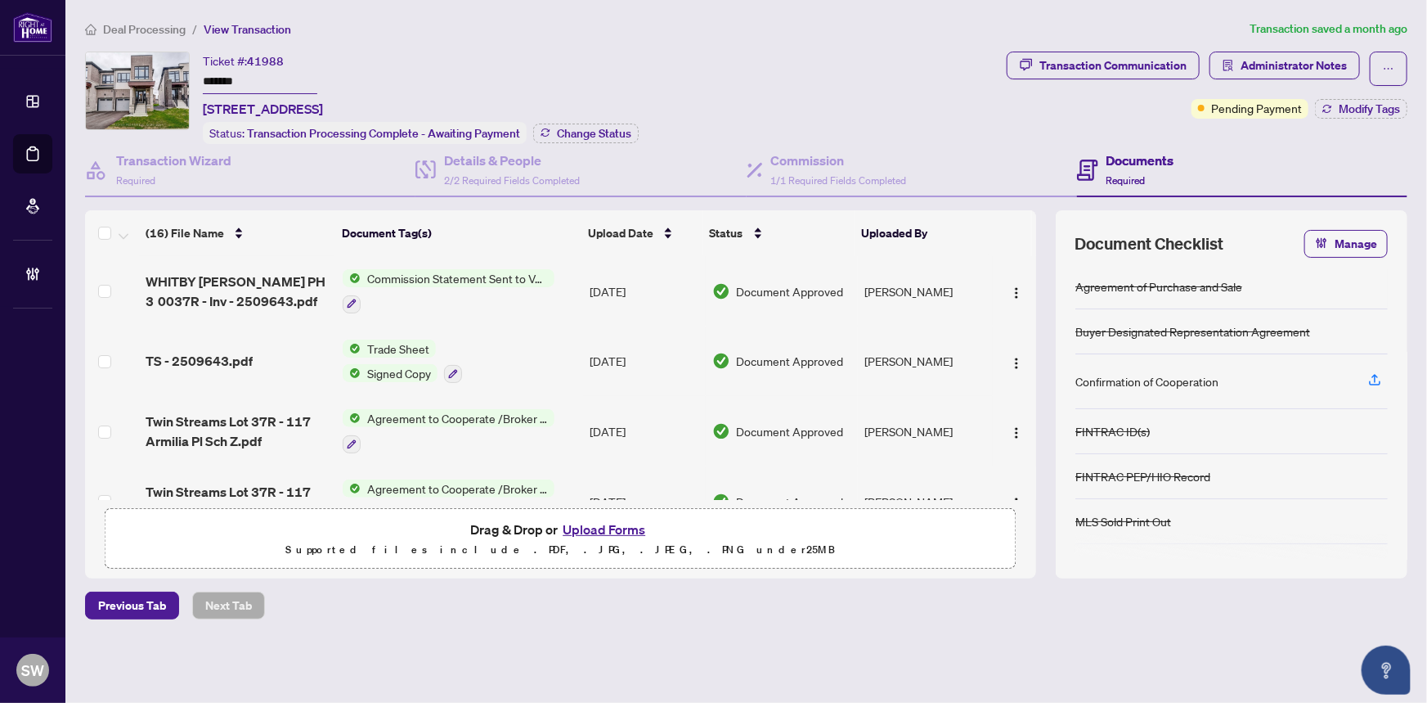
click at [1393, 25] on body "Dashboard Deal Processing Mortgage Referrals Brokerage Management SW [PERSON_NA…" at bounding box center [713, 351] width 1427 height 703
click at [141, 25] on span "Deal Processing" at bounding box center [144, 29] width 83 height 15
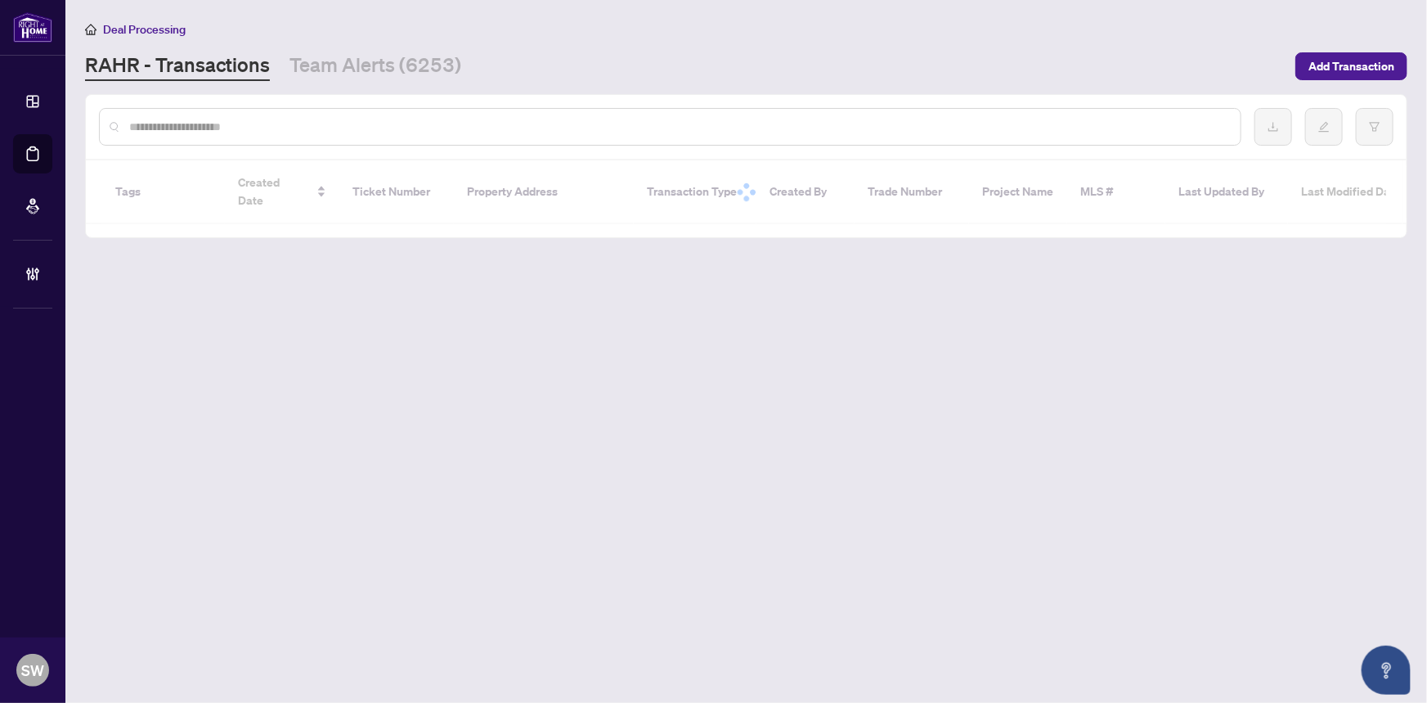
click at [213, 128] on input "text" at bounding box center [678, 127] width 1099 height 18
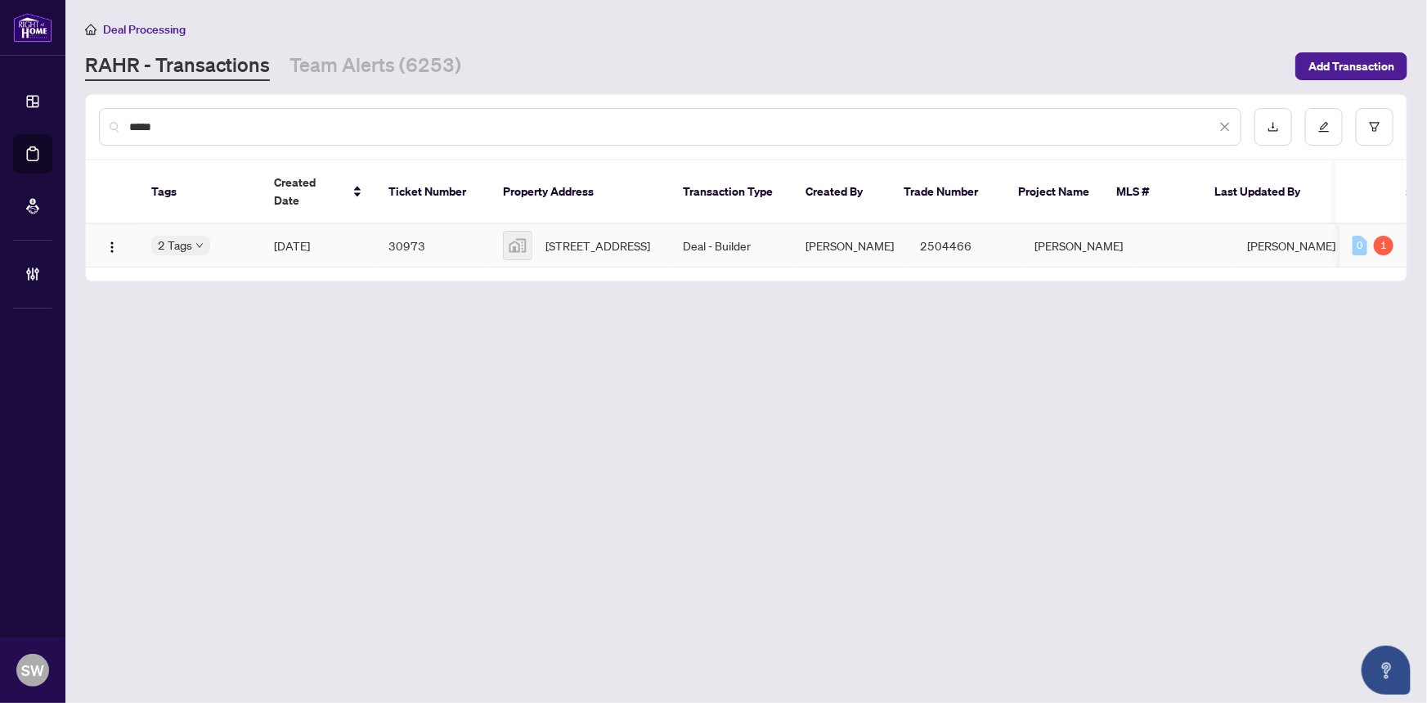
type input "*****"
click at [434, 226] on td "30973" at bounding box center [432, 245] width 115 height 43
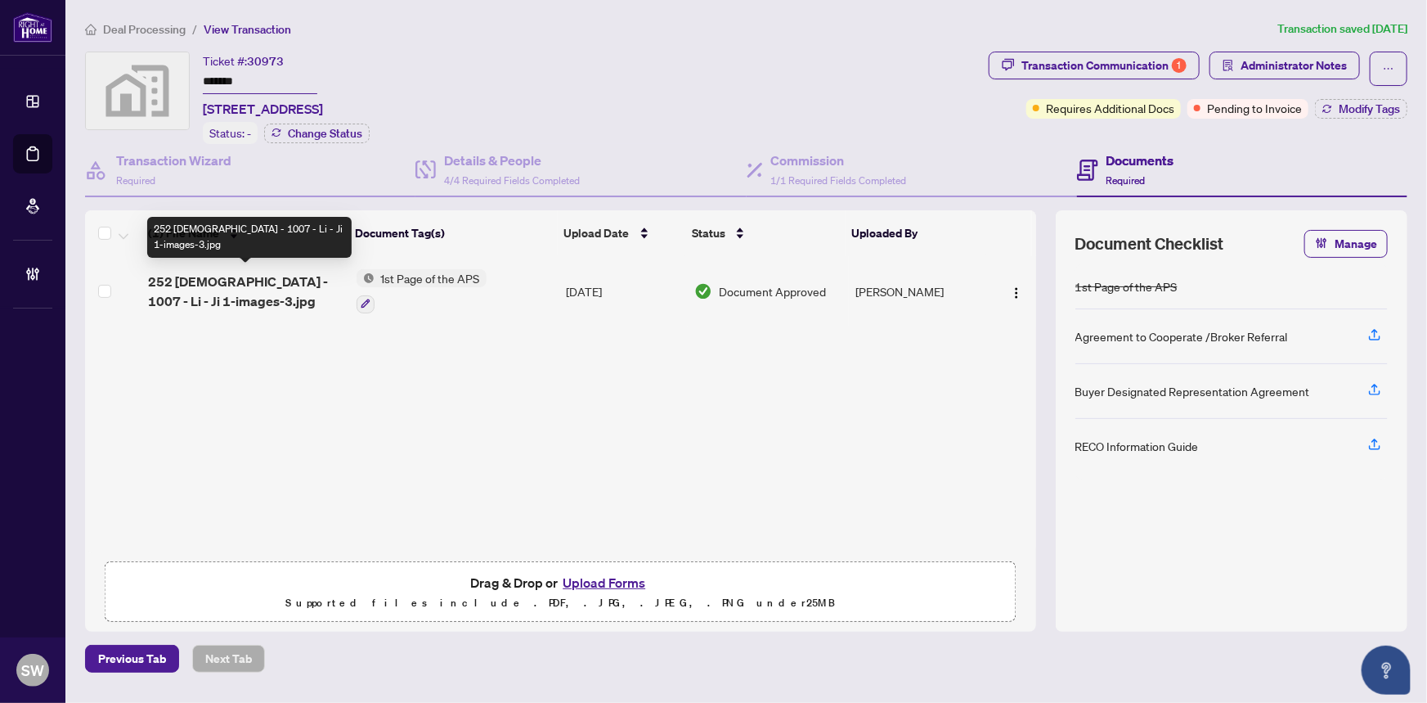
click at [243, 282] on span "252 [DEMOGRAPHIC_DATA] - 1007 - Li - Ji 1-images-3.jpg" at bounding box center [245, 291] width 195 height 39
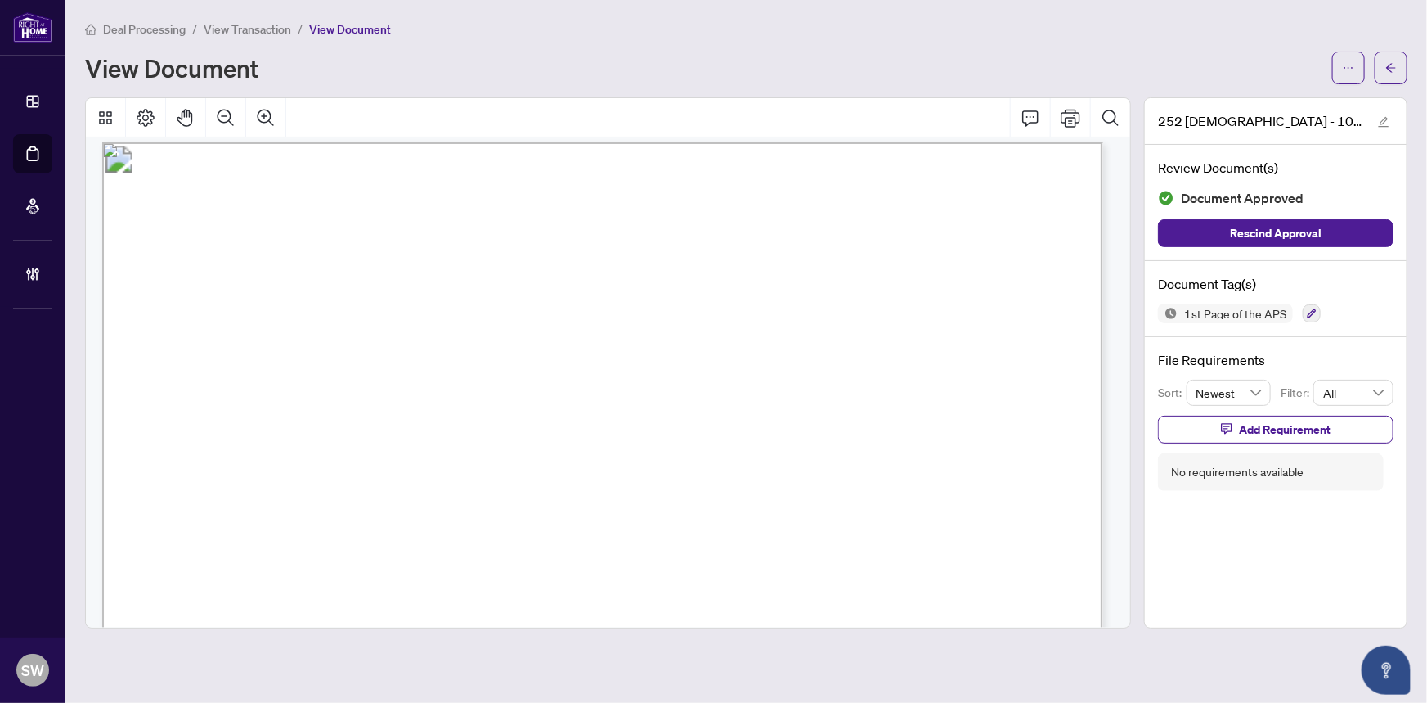
scroll to position [7, 0]
click at [1394, 70] on icon "arrow-left" at bounding box center [1391, 67] width 11 height 11
